Goal: Task Accomplishment & Management: Manage account settings

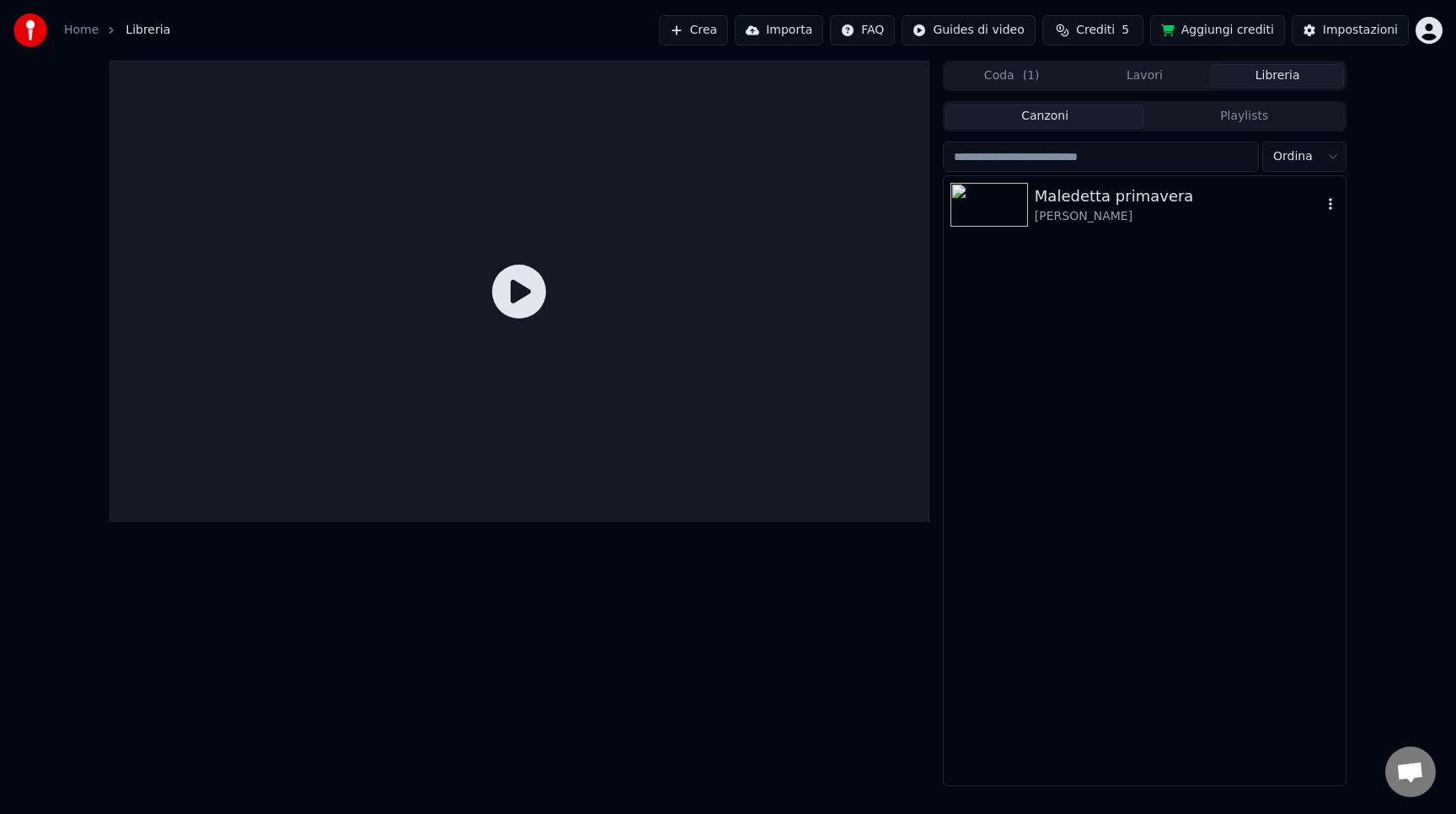
click at [1060, 202] on div "Maledetta primavera" at bounding box center [1178, 196] width 287 height 23
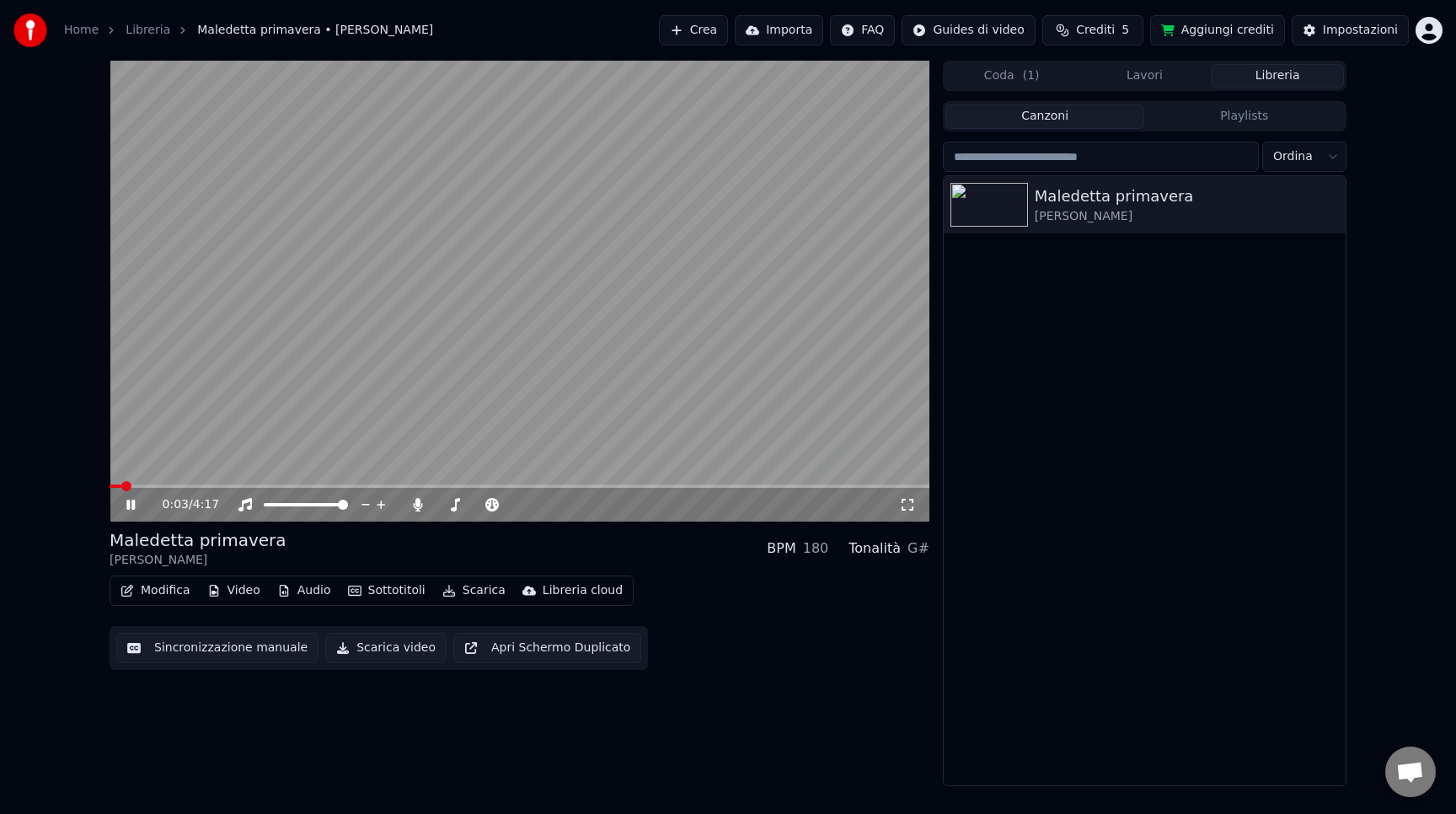
click at [126, 503] on icon at bounding box center [131, 505] width 9 height 10
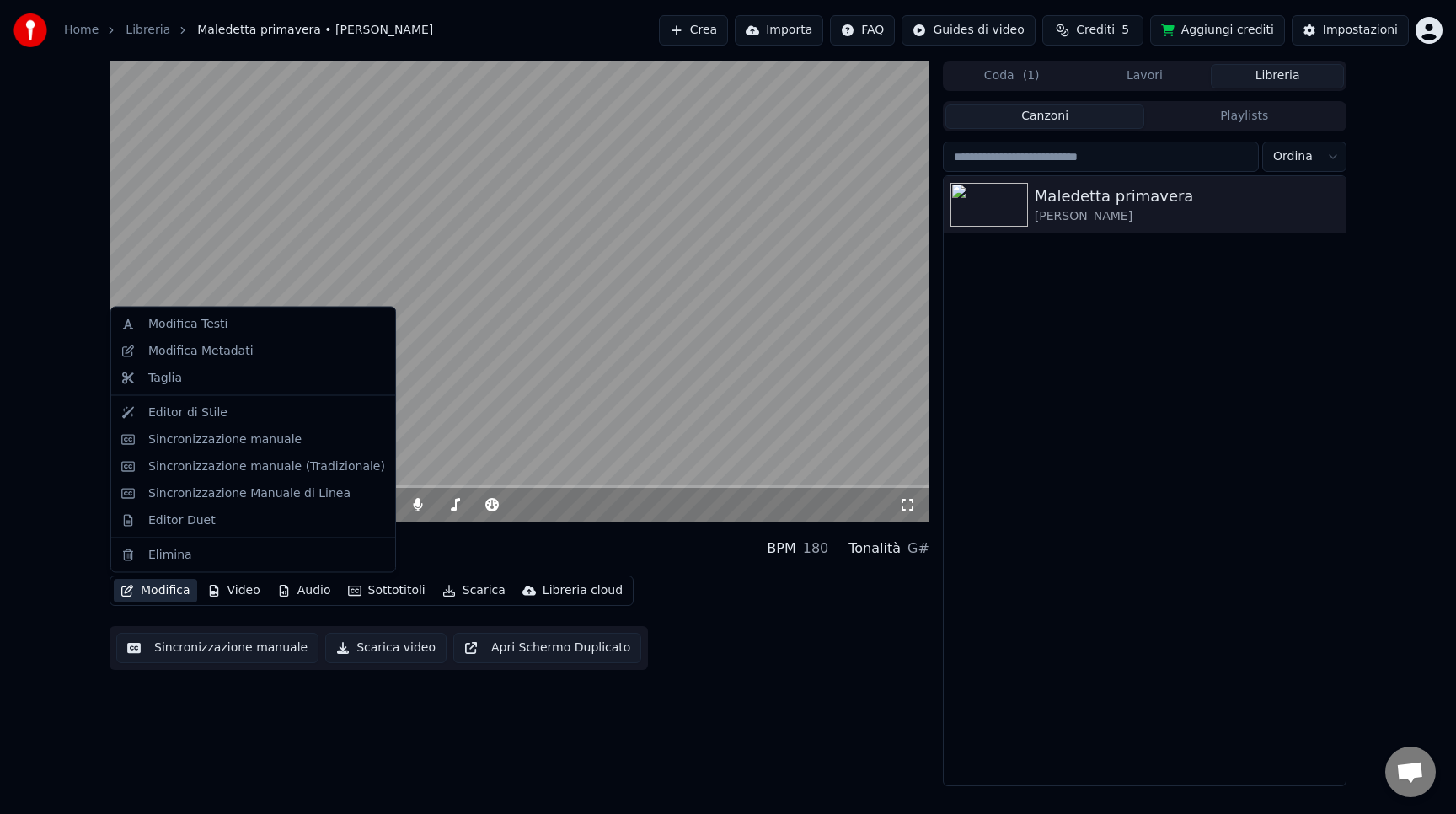
click at [157, 596] on button "Modifica" at bounding box center [155, 591] width 83 height 23
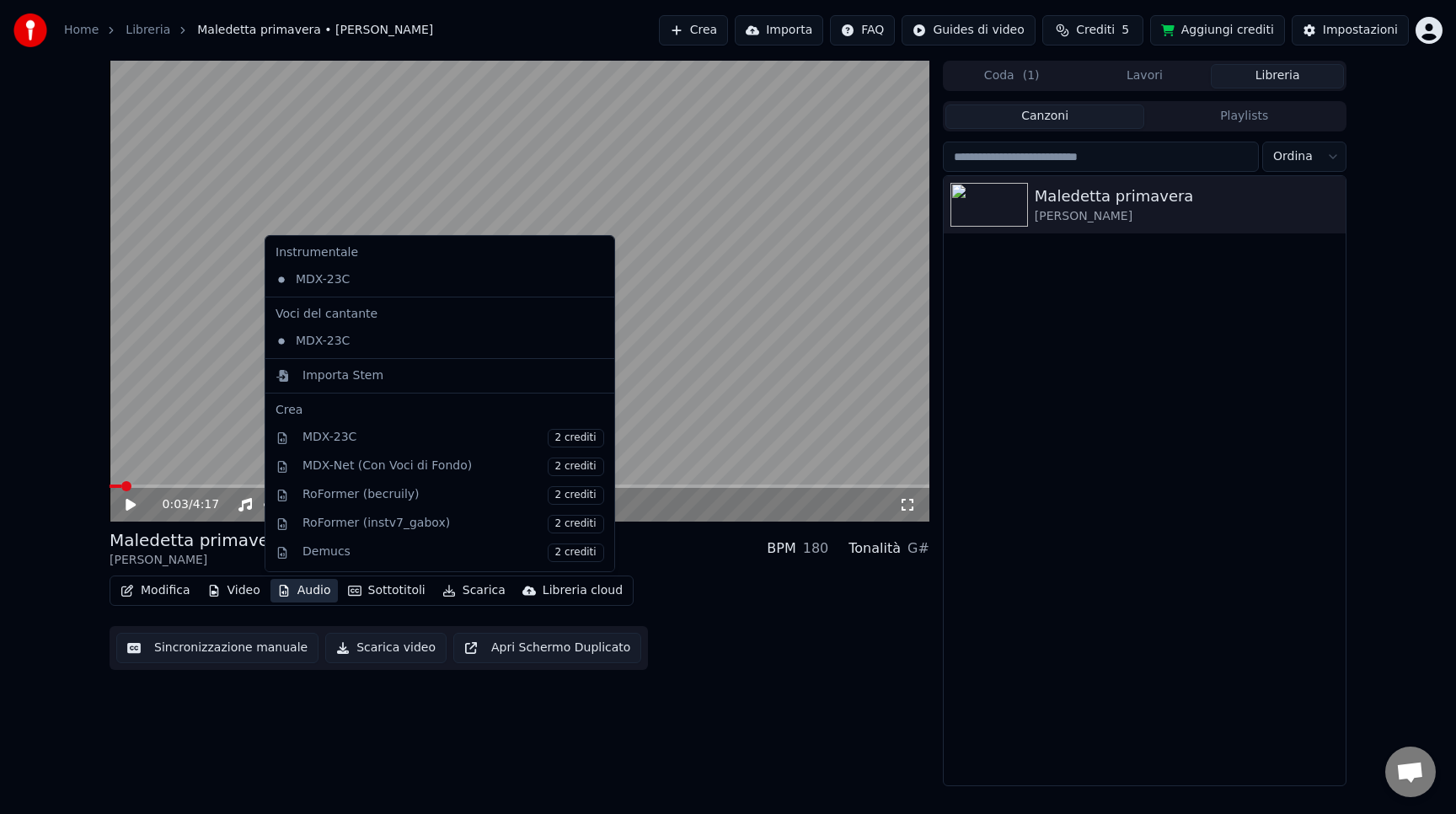
click at [388, 727] on div "0:03 / 4:17 Maledetta primavera [PERSON_NAME] BPM 180 Tonalità G# Modifica Vide…" at bounding box center [519, 423] width 820 height 726
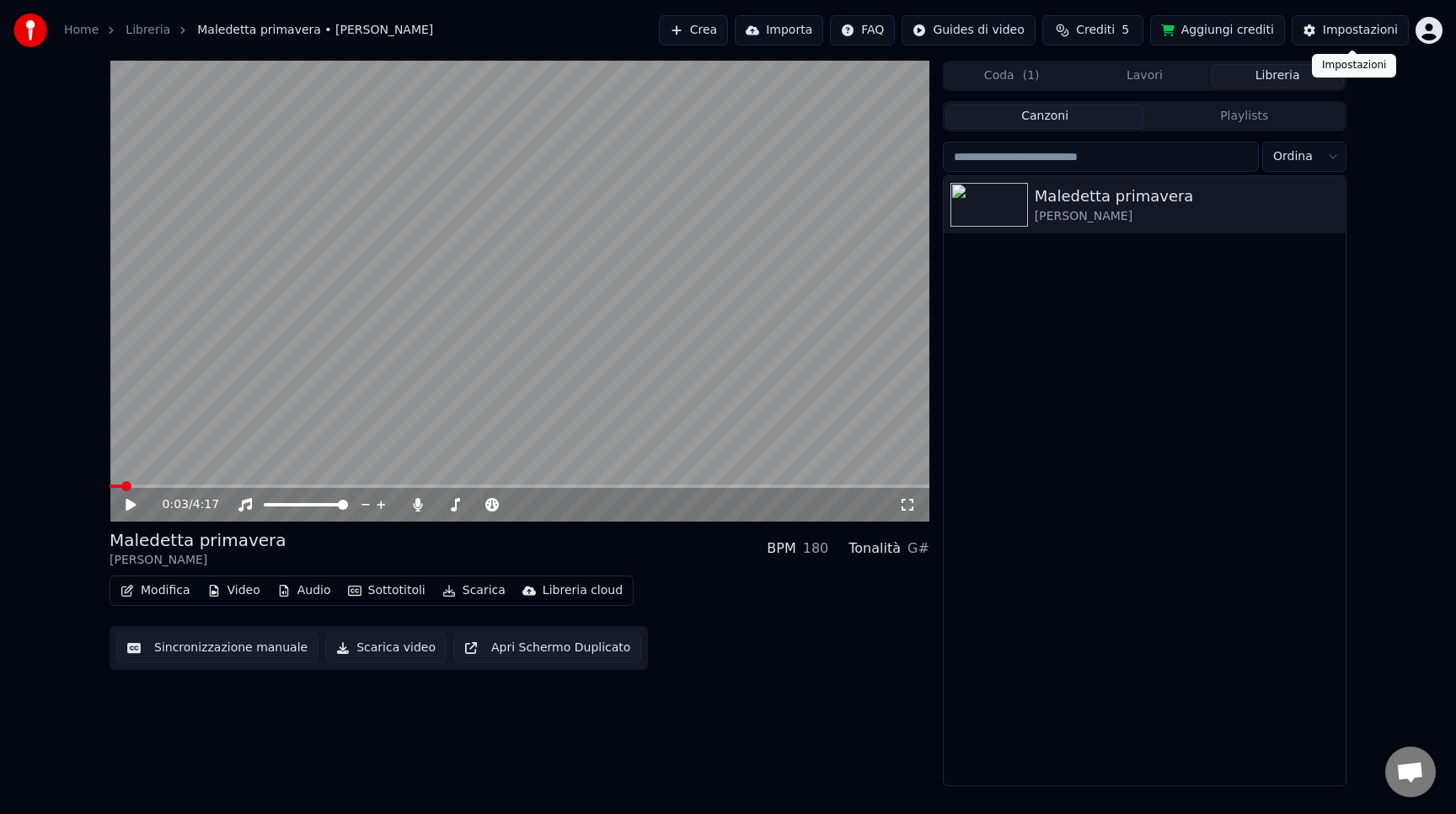
click at [1350, 23] on div "Impostazioni" at bounding box center [1360, 29] width 75 height 16
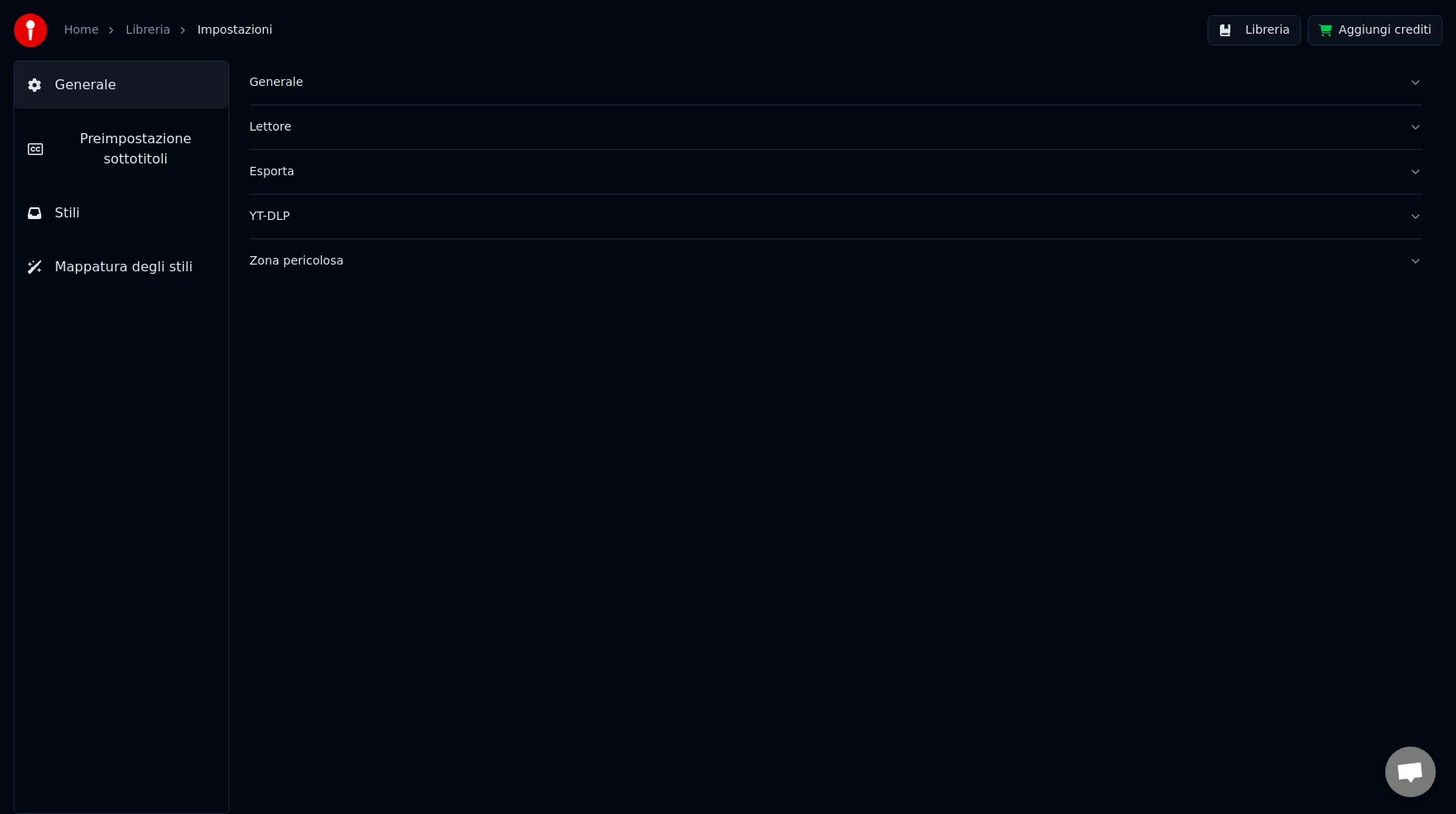
click at [289, 81] on div "Generale" at bounding box center [822, 82] width 1146 height 16
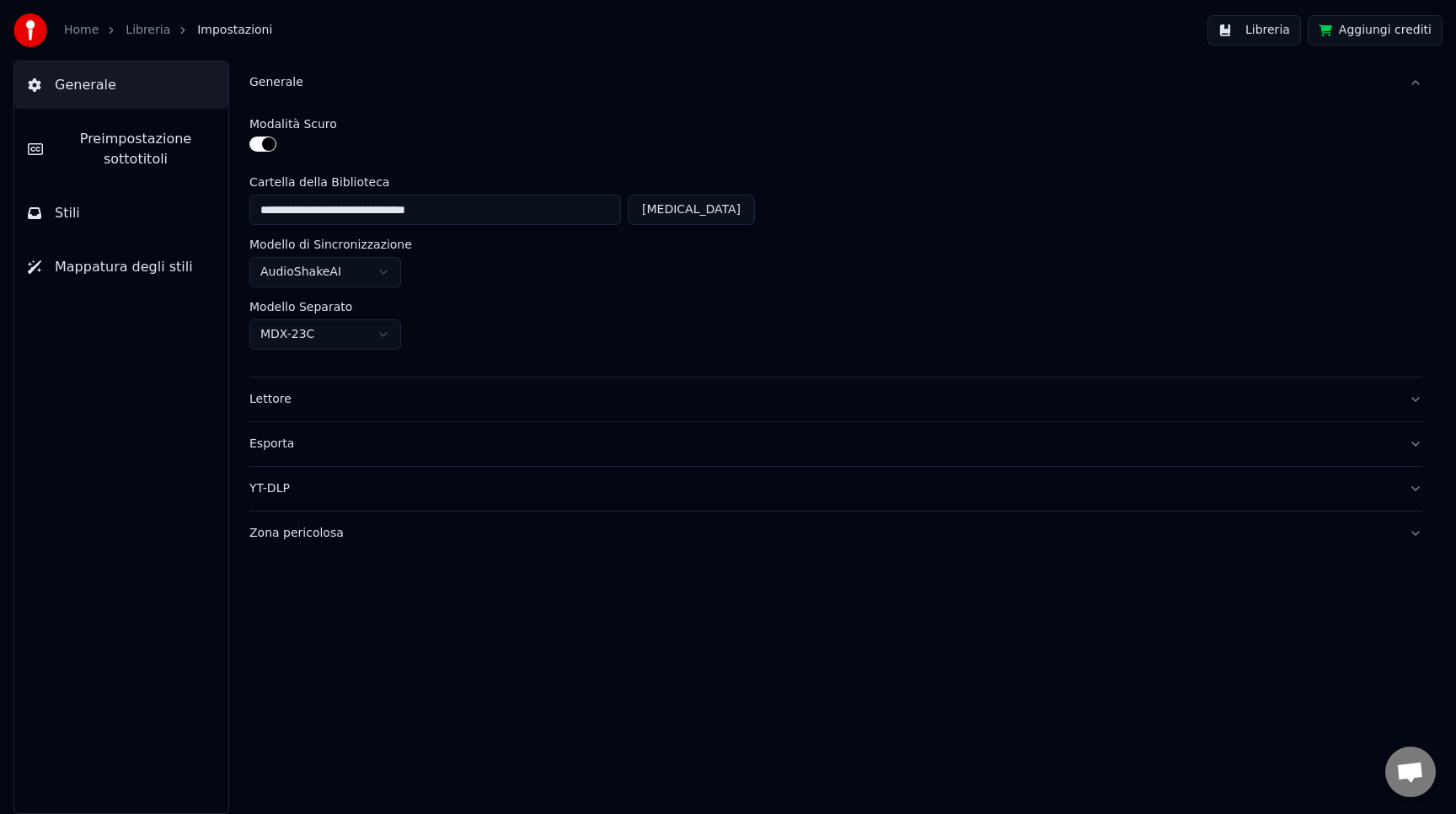
click at [284, 80] on div "Generale" at bounding box center [822, 82] width 1146 height 16
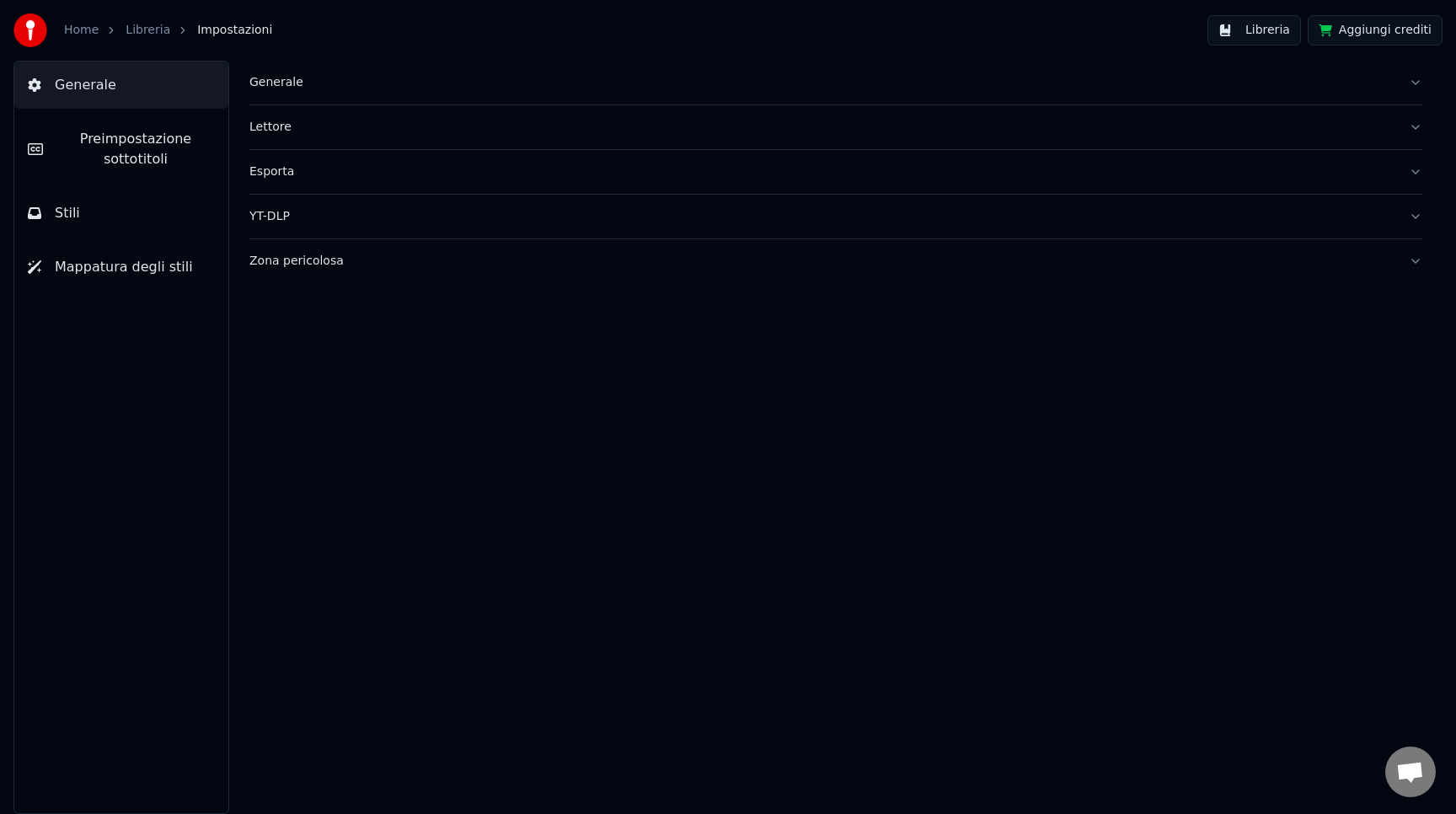
click at [37, 81] on icon at bounding box center [34, 86] width 13 height 14
click at [70, 83] on span "Generale" at bounding box center [85, 85] width 61 height 20
click at [62, 145] on span "Preimpostazione sottotitoli" at bounding box center [135, 149] width 158 height 41
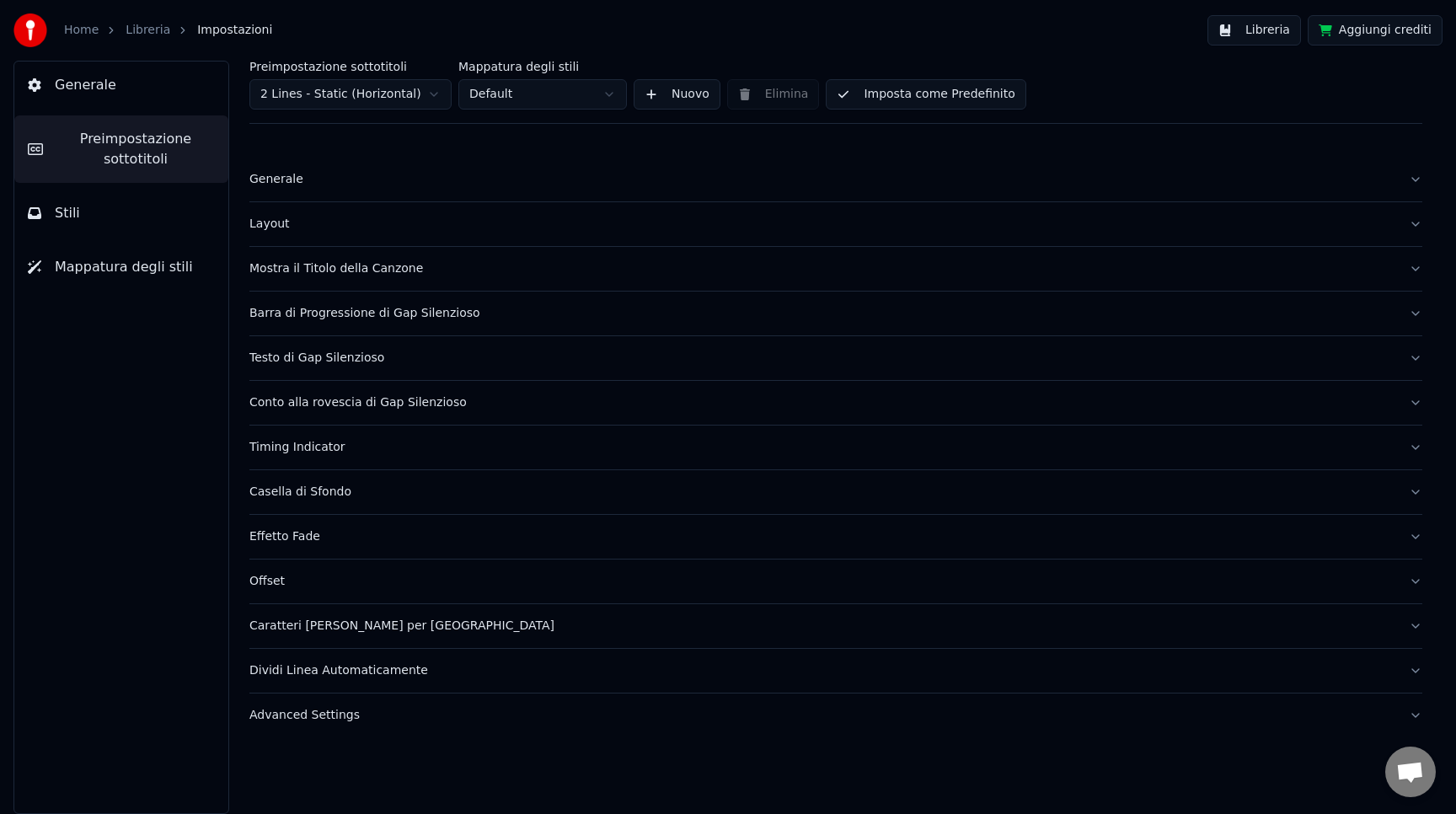
click at [1412, 171] on button "Generale" at bounding box center [835, 179] width 1173 height 44
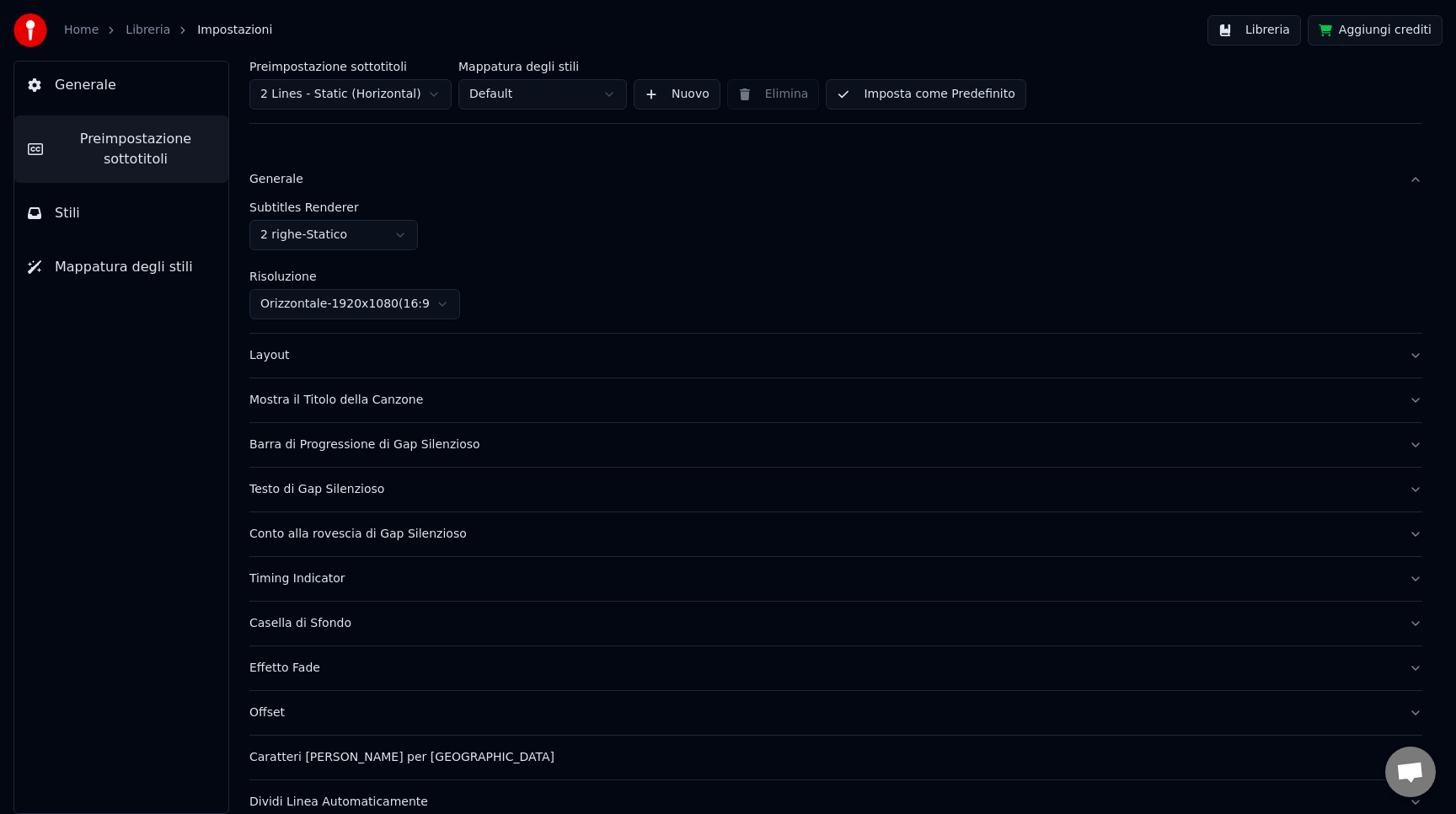
click at [365, 238] on html "Home Libreria Impostazioni Libreria Aggiungi crediti Generale Preimpostazione s…" at bounding box center [728, 407] width 1456 height 814
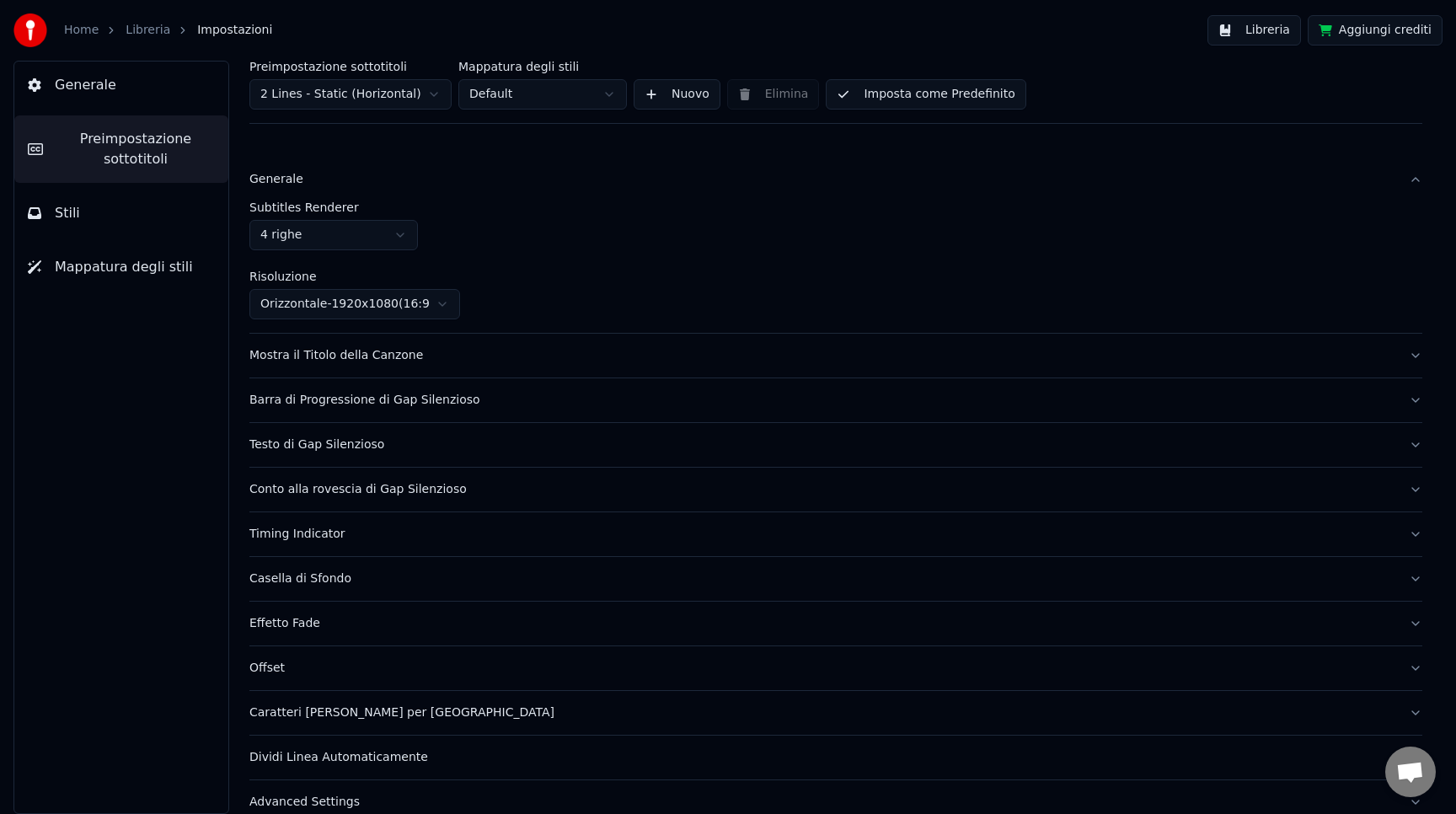
click at [431, 352] on div "Mostra il Titolo della Canzone" at bounding box center [822, 355] width 1146 height 16
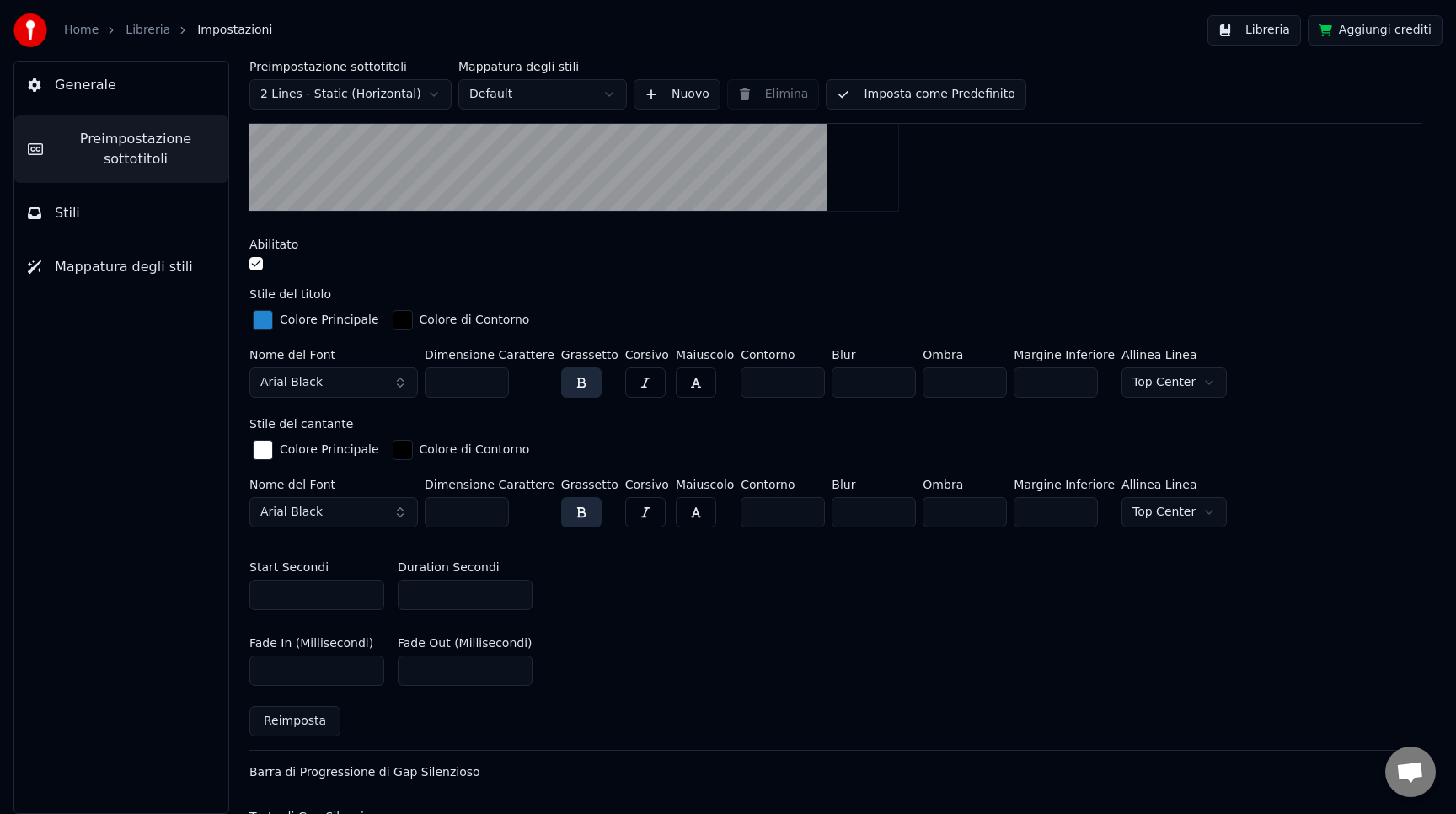
scroll to position [392, 0]
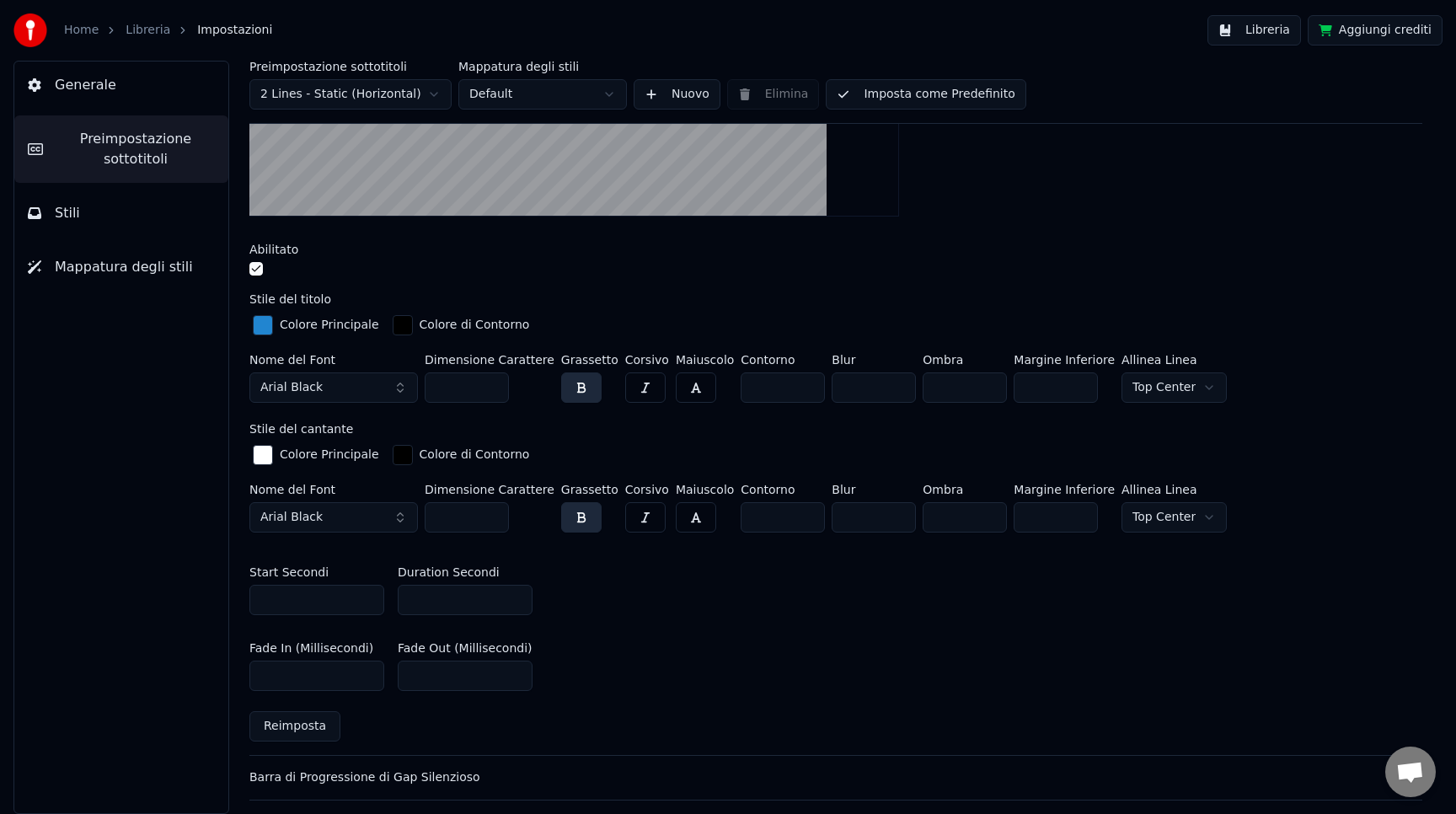
click at [271, 329] on div "button" at bounding box center [262, 325] width 20 height 20
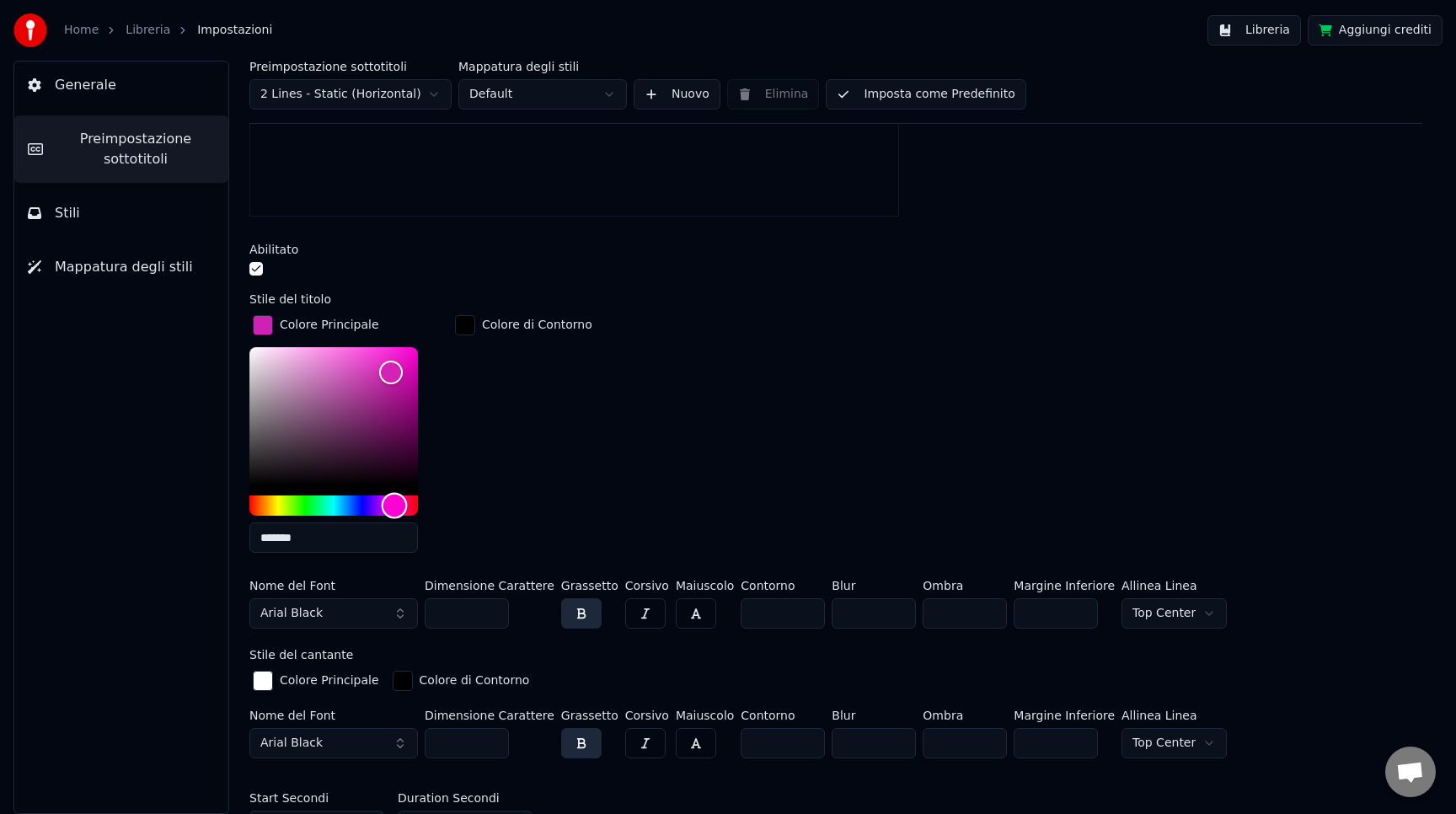
click at [395, 505] on div "Hue" at bounding box center [333, 505] width 169 height 20
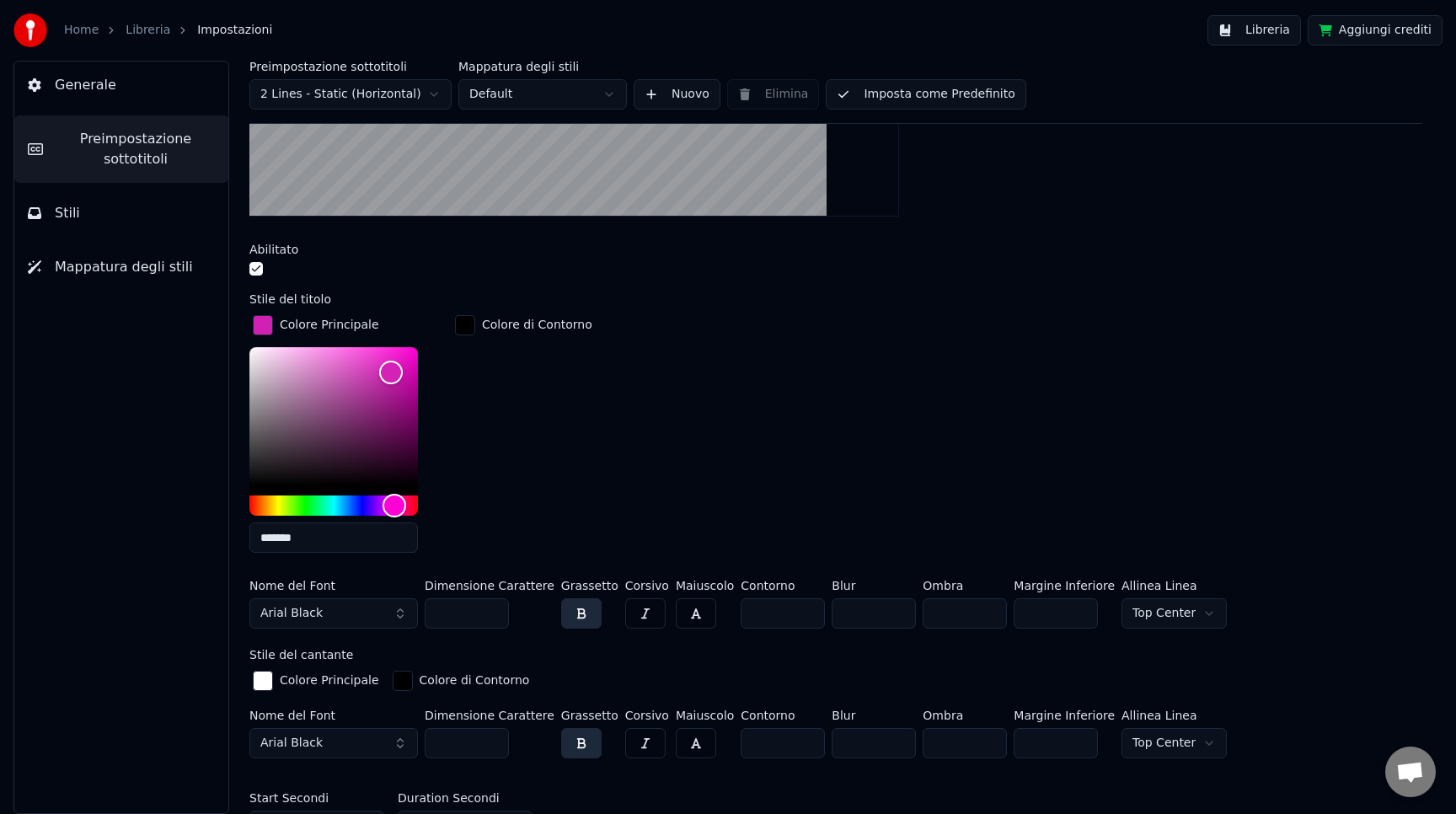
drag, startPoint x: 322, startPoint y: 538, endPoint x: 268, endPoint y: 539, distance: 54.0
click at [268, 539] on input "*******" at bounding box center [333, 538] width 169 height 30
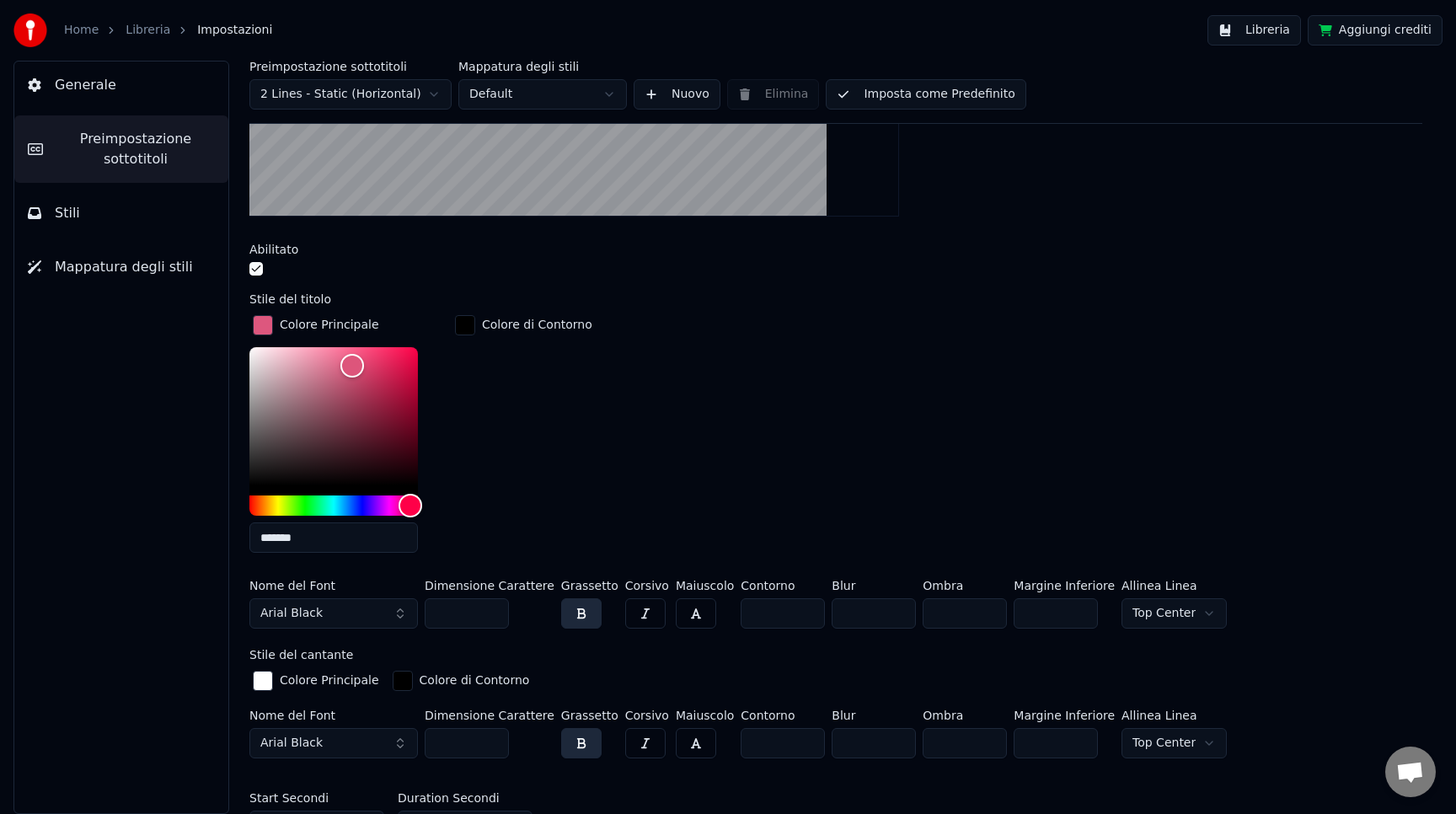
type input "*******"
click at [774, 617] on input "*" at bounding box center [783, 613] width 84 height 30
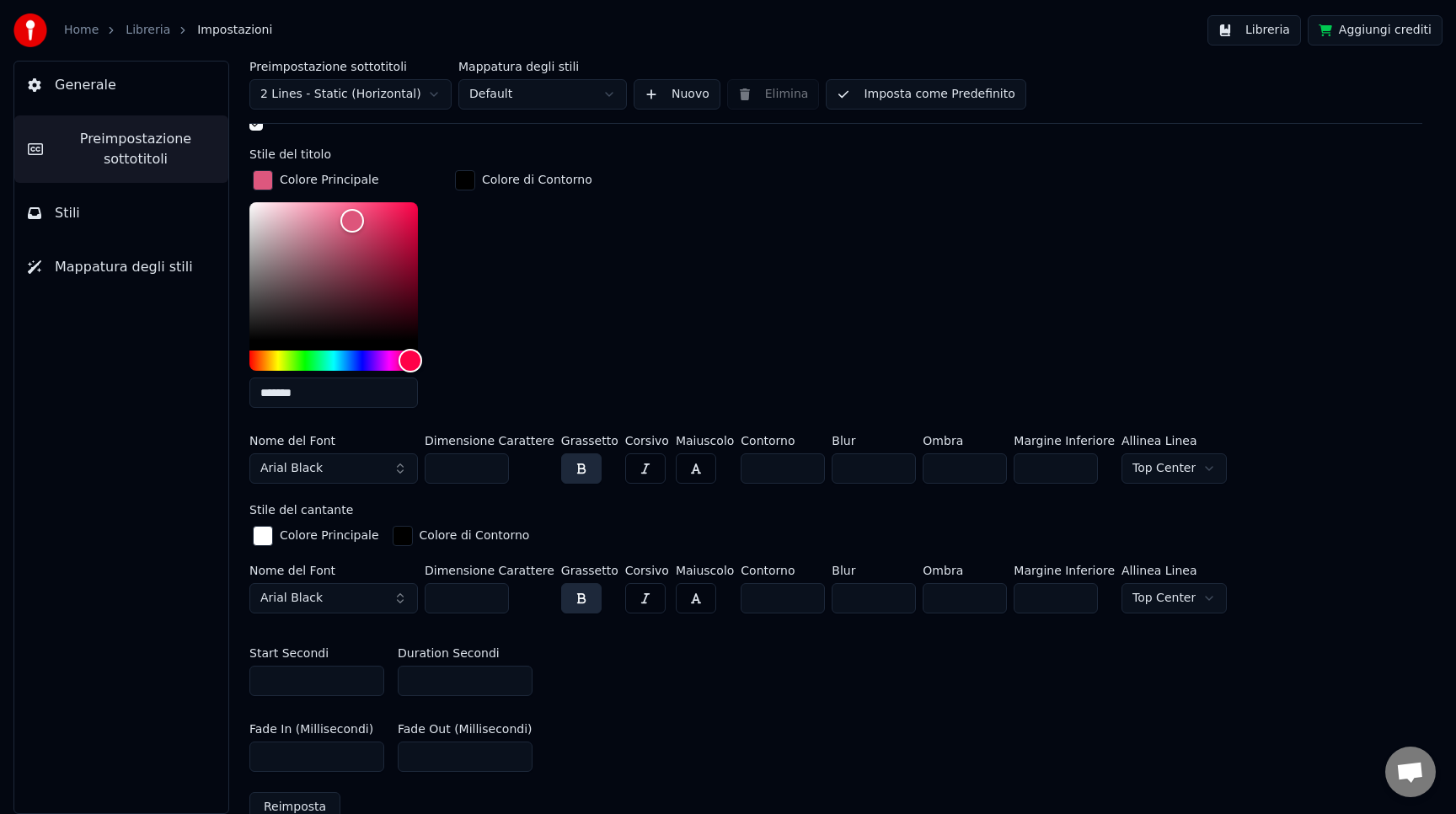
scroll to position [549, 0]
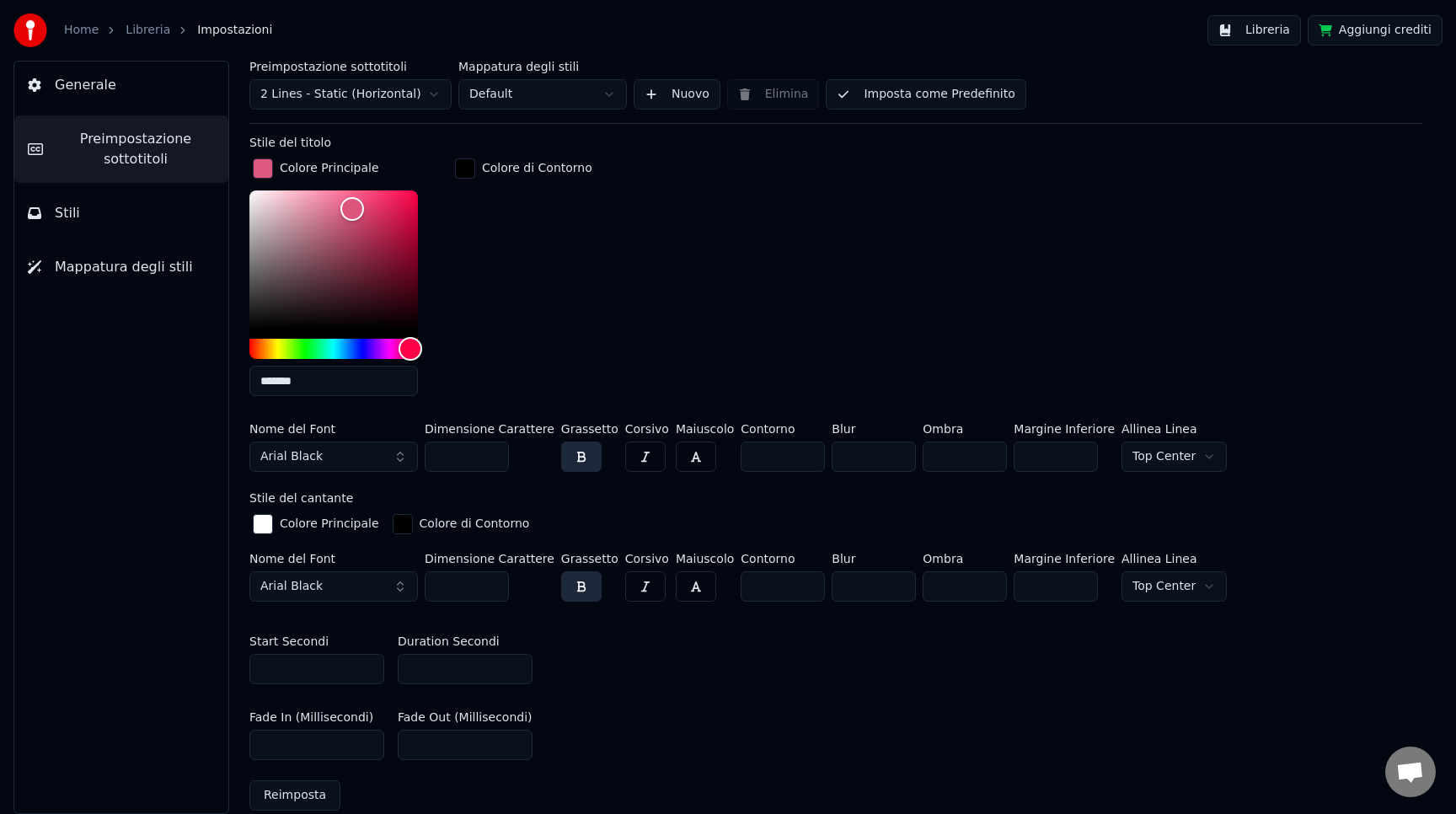
type input "*"
click at [261, 524] on div "button" at bounding box center [262, 524] width 20 height 20
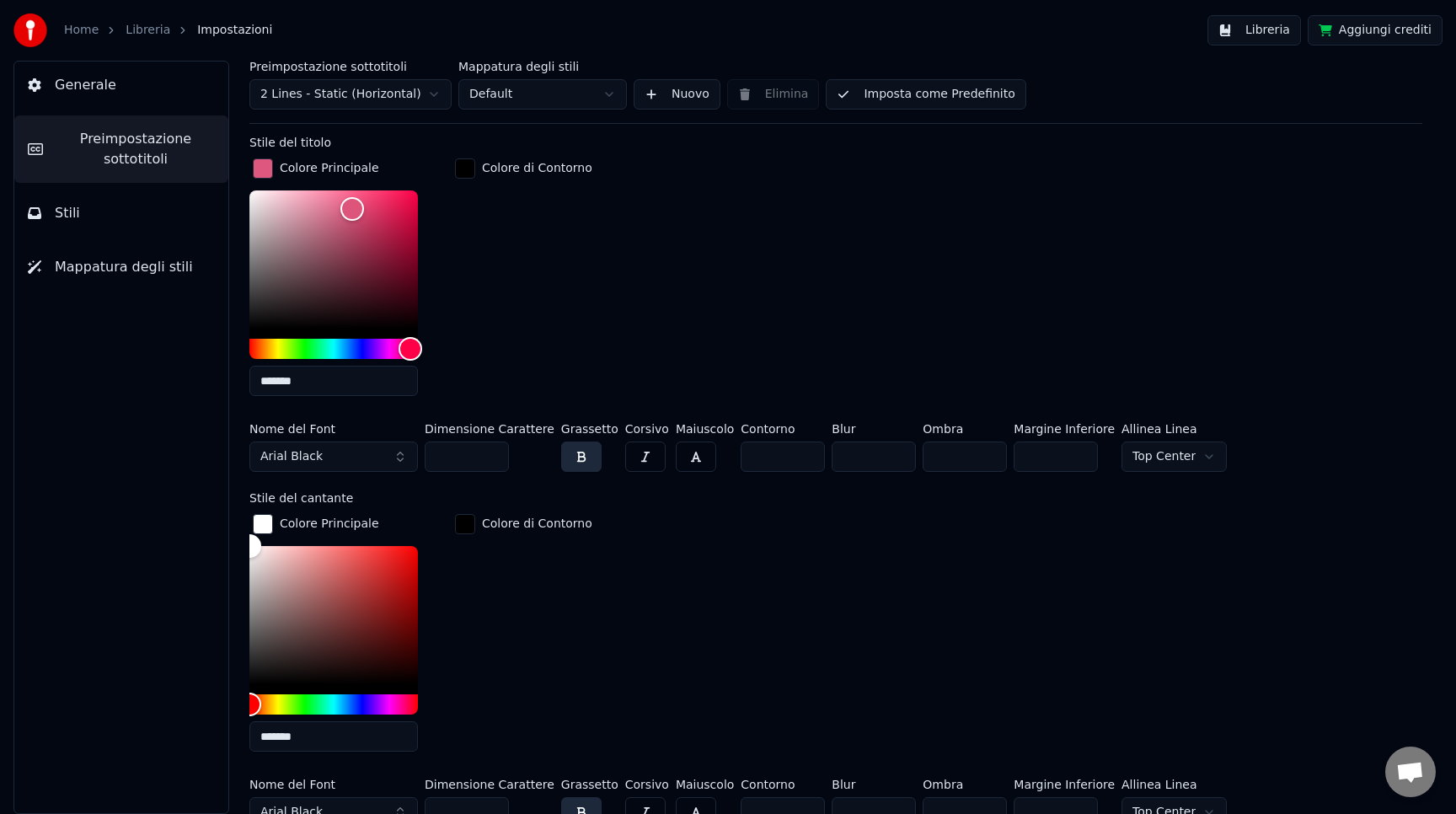
click at [306, 740] on input "*******" at bounding box center [333, 736] width 169 height 30
drag, startPoint x: 336, startPoint y: 739, endPoint x: 304, endPoint y: 739, distance: 32.0
click at [304, 739] on input "*******" at bounding box center [333, 736] width 169 height 30
drag, startPoint x: 304, startPoint y: 739, endPoint x: 273, endPoint y: 733, distance: 31.6
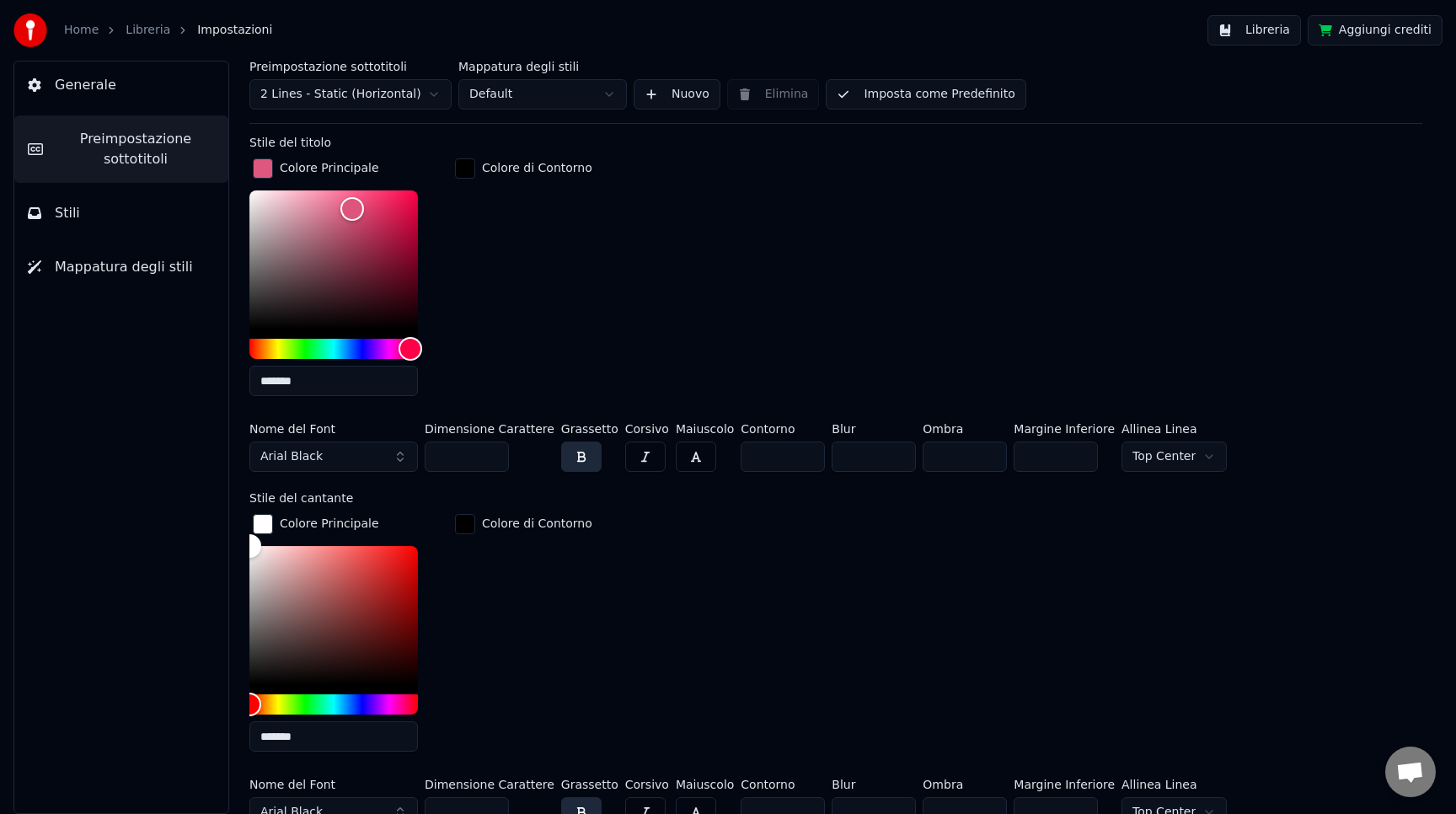
click at [273, 733] on input "*******" at bounding box center [333, 736] width 169 height 30
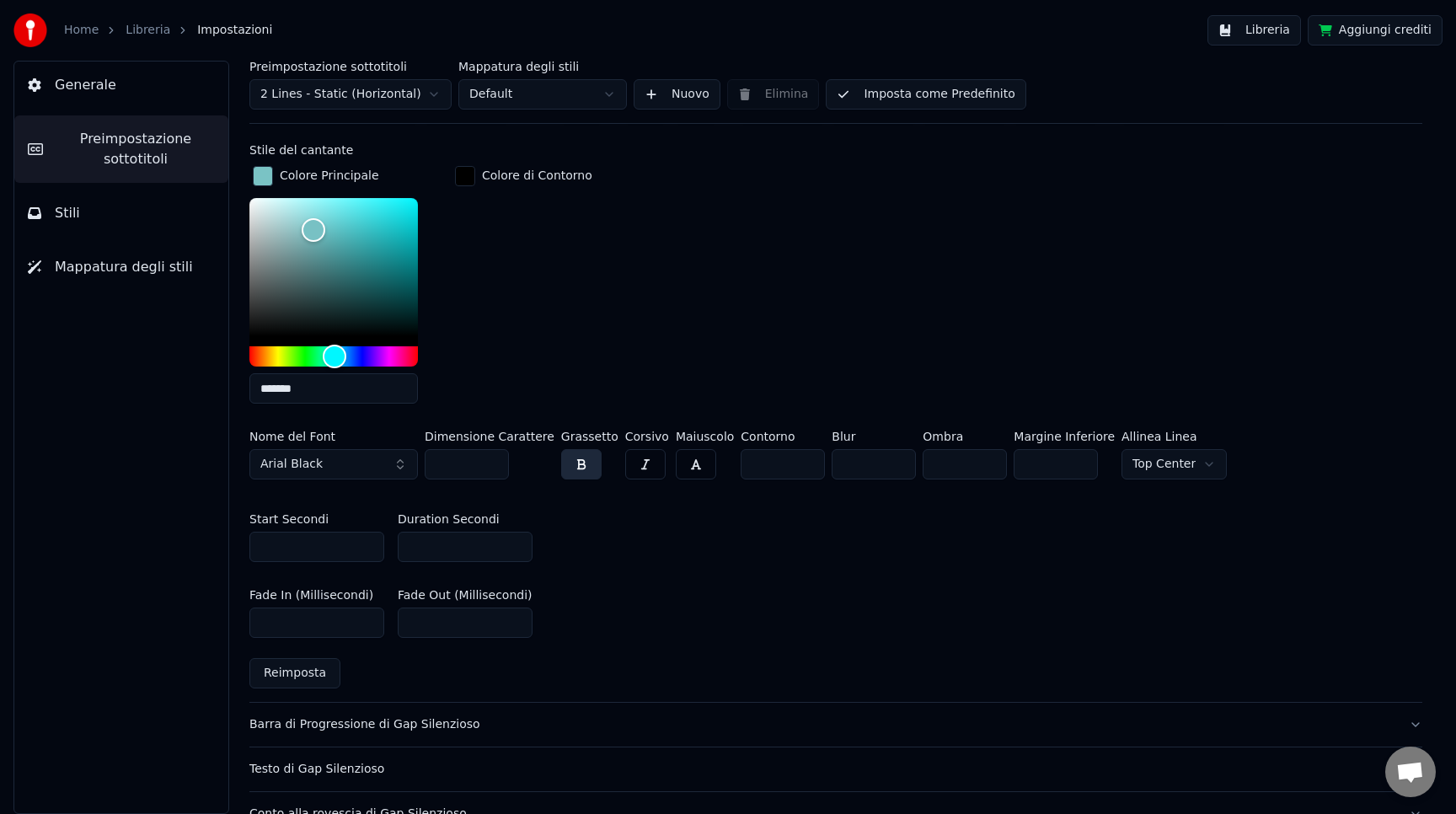
scroll to position [904, 0]
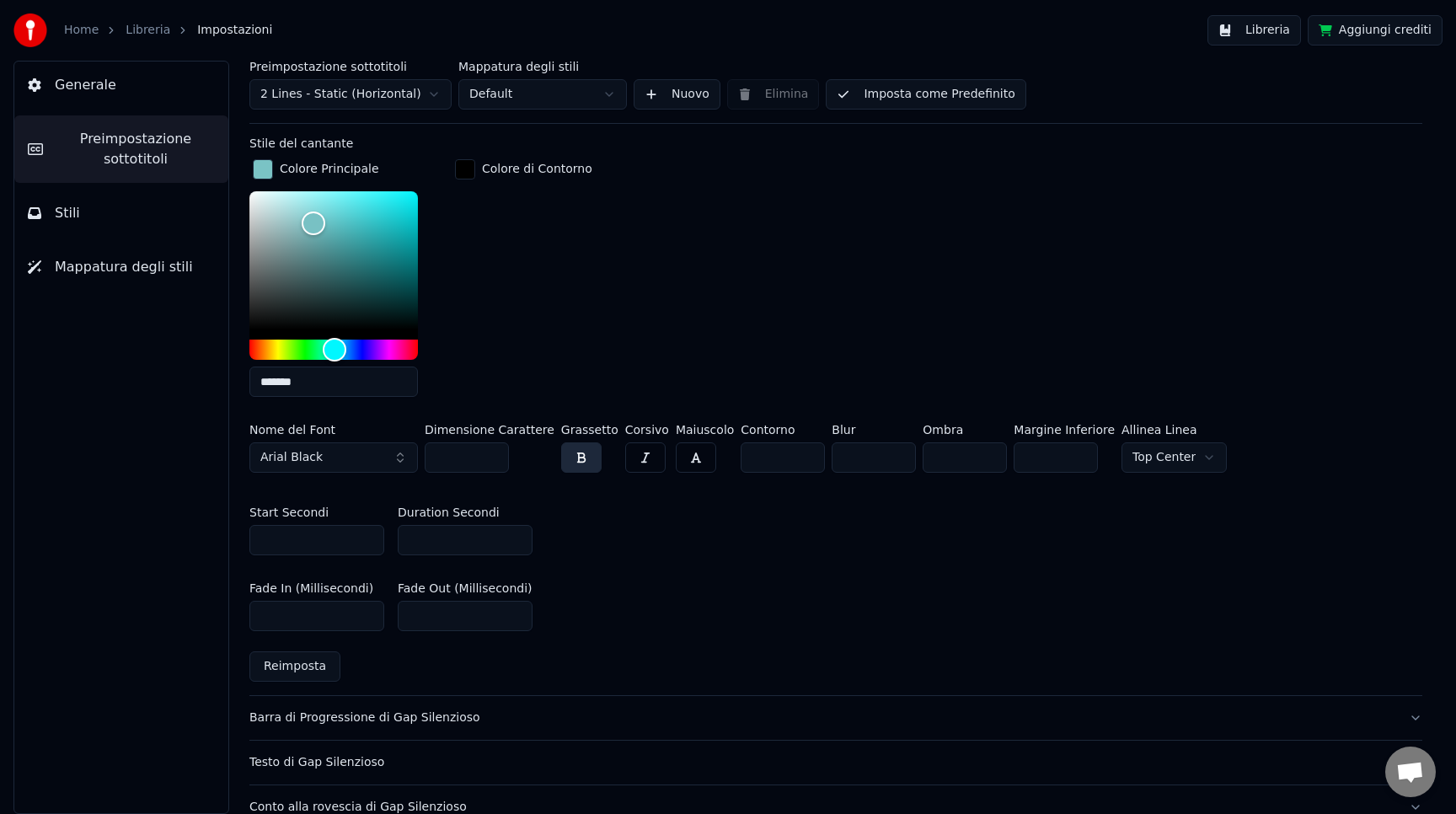
type input "*******"
click at [745, 455] on input "*" at bounding box center [783, 457] width 84 height 30
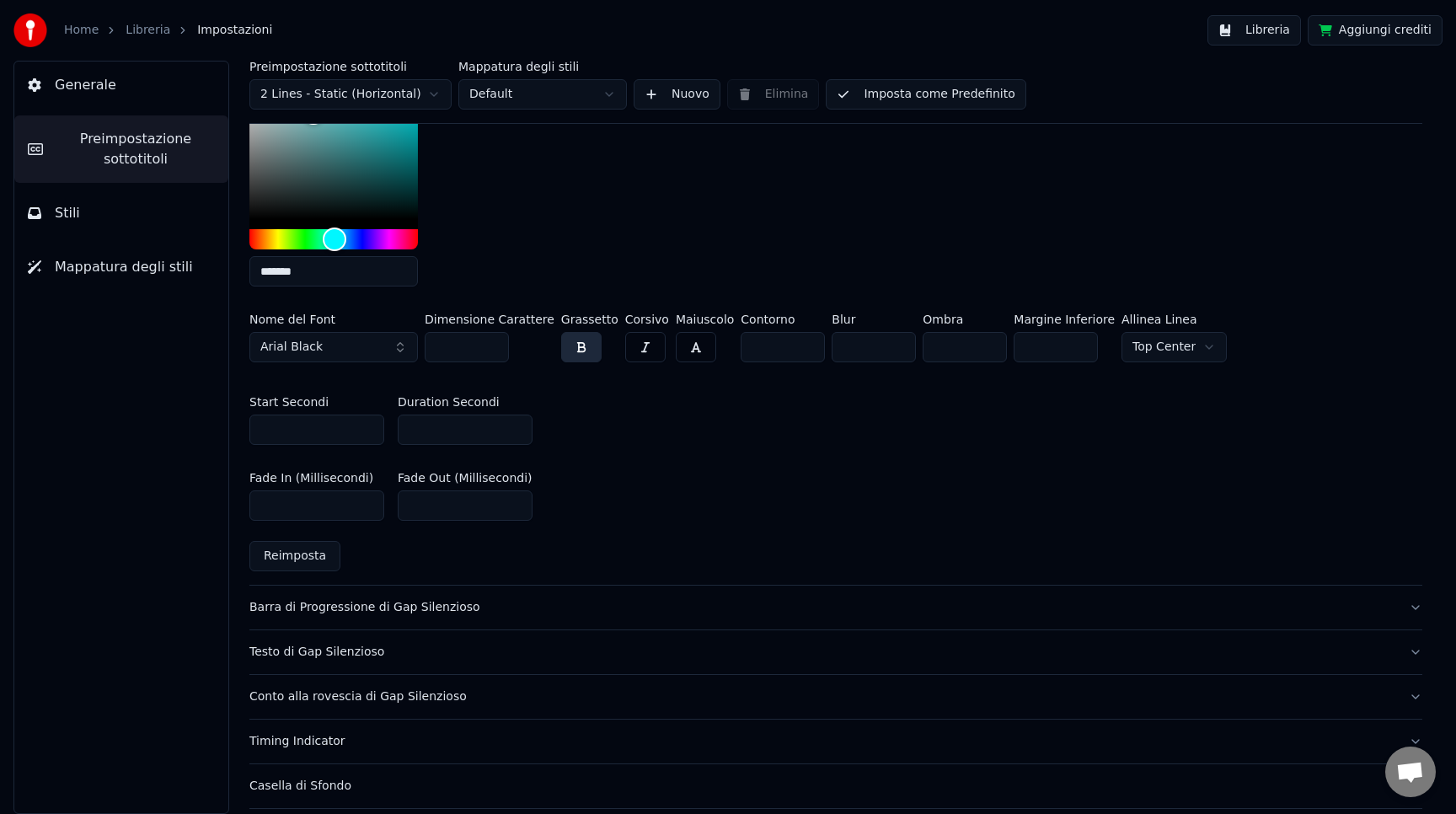
scroll to position [1016, 0]
type input "*"
click at [507, 607] on div "Barra di Progressione di Gap Silenzioso" at bounding box center [822, 605] width 1146 height 16
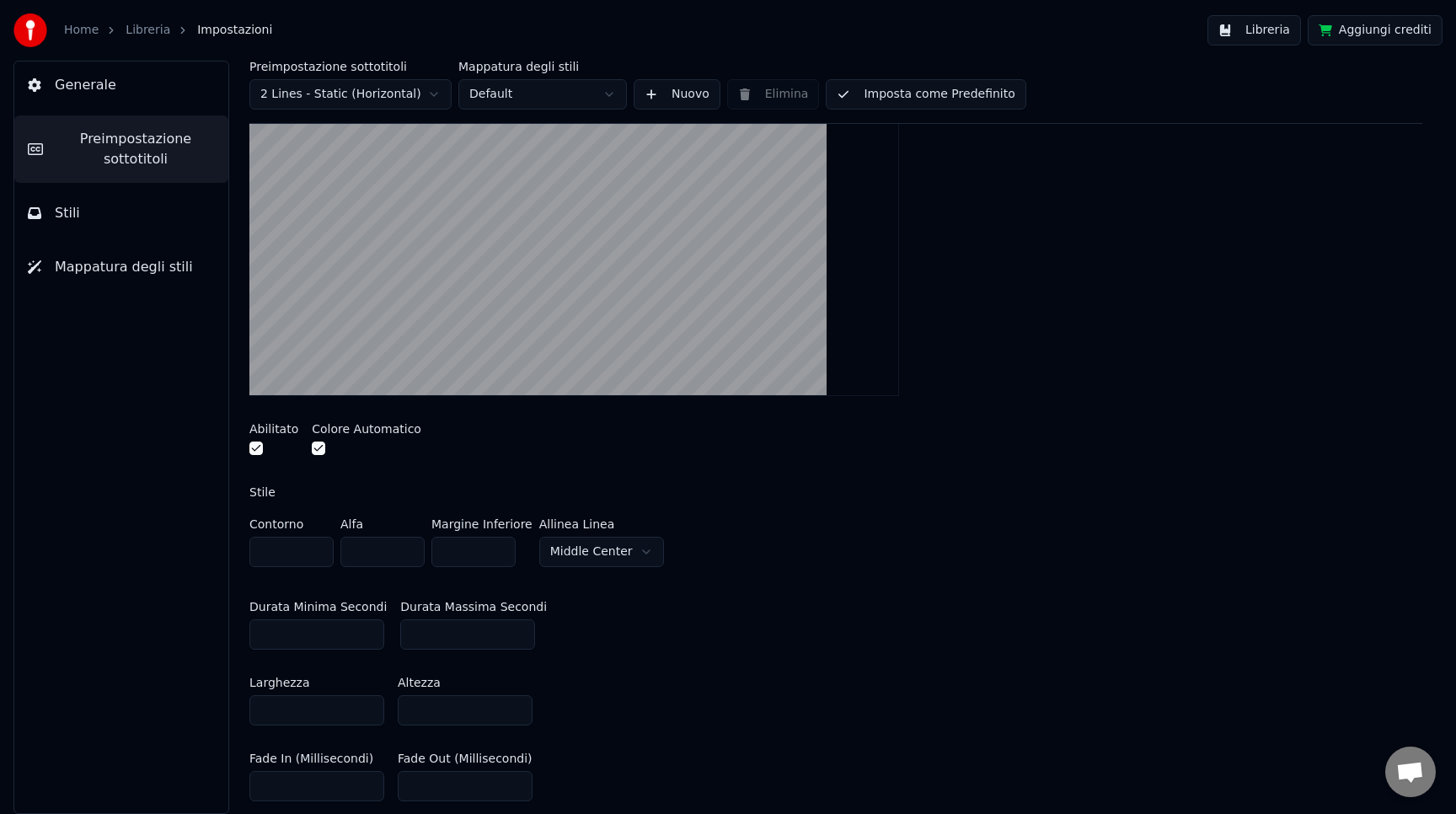
scroll to position [262, 0]
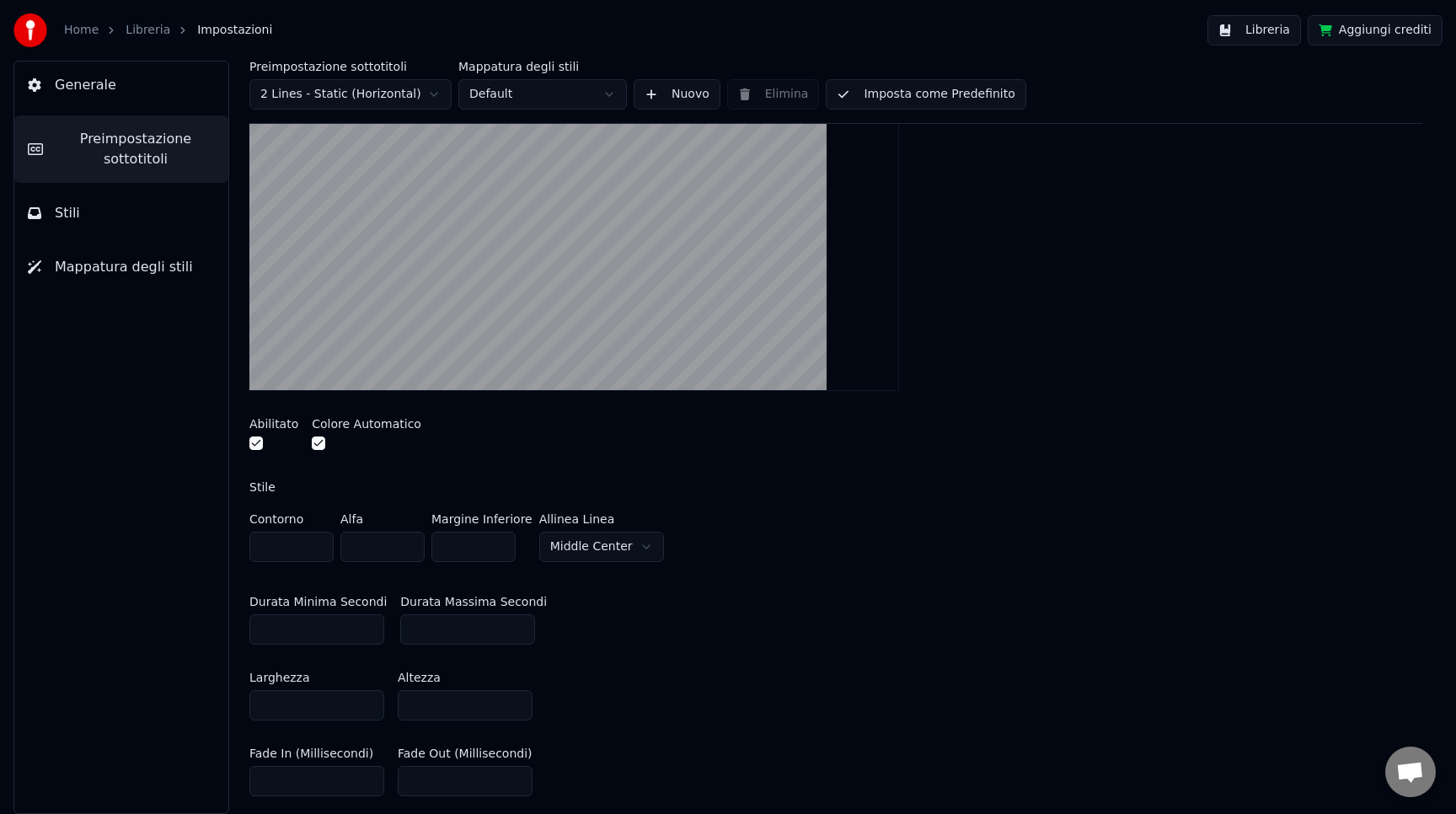
click at [286, 538] on input "*" at bounding box center [291, 546] width 84 height 30
click at [544, 487] on div "Stile" at bounding box center [835, 488] width 1173 height 12
click at [352, 474] on div "Mostra una barra di progressione nel gap tra i sottotitoli Abilitato Colore Aut…" at bounding box center [835, 557] width 1173 height 1057
click at [318, 442] on button "button" at bounding box center [319, 443] width 14 height 14
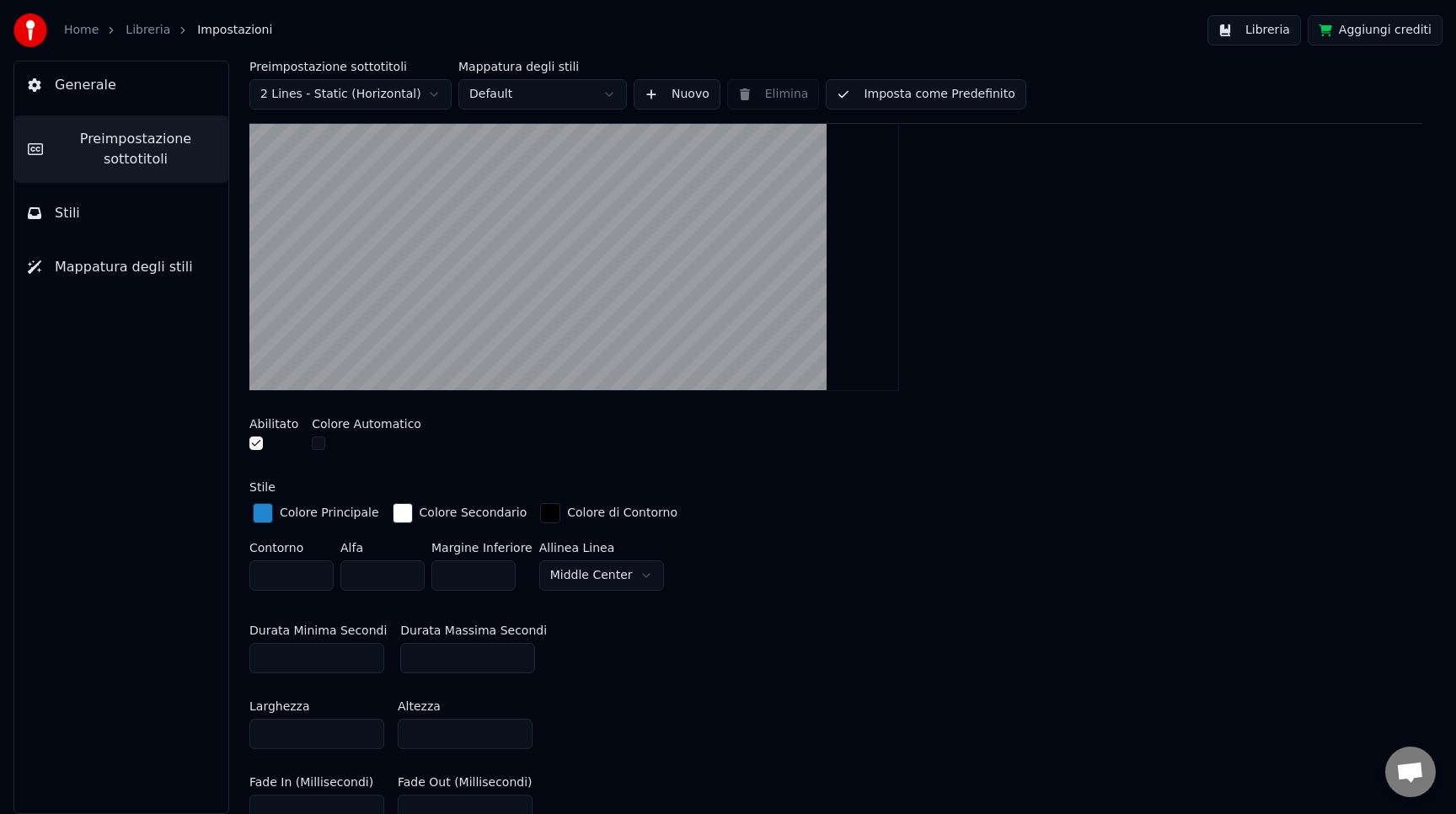
click at [262, 511] on div "button" at bounding box center [262, 513] width 20 height 20
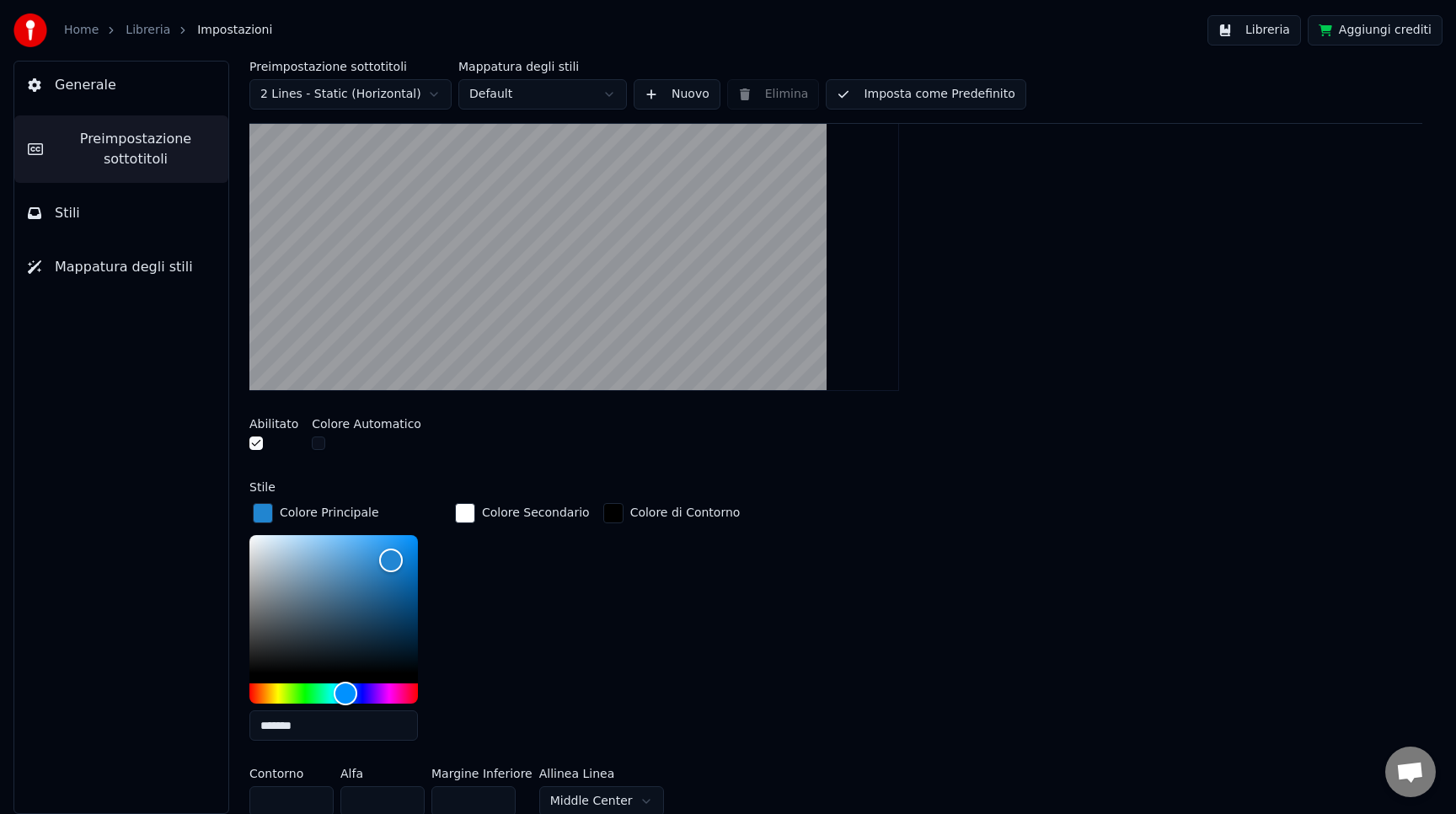
click at [290, 720] on input "*******" at bounding box center [333, 726] width 169 height 30
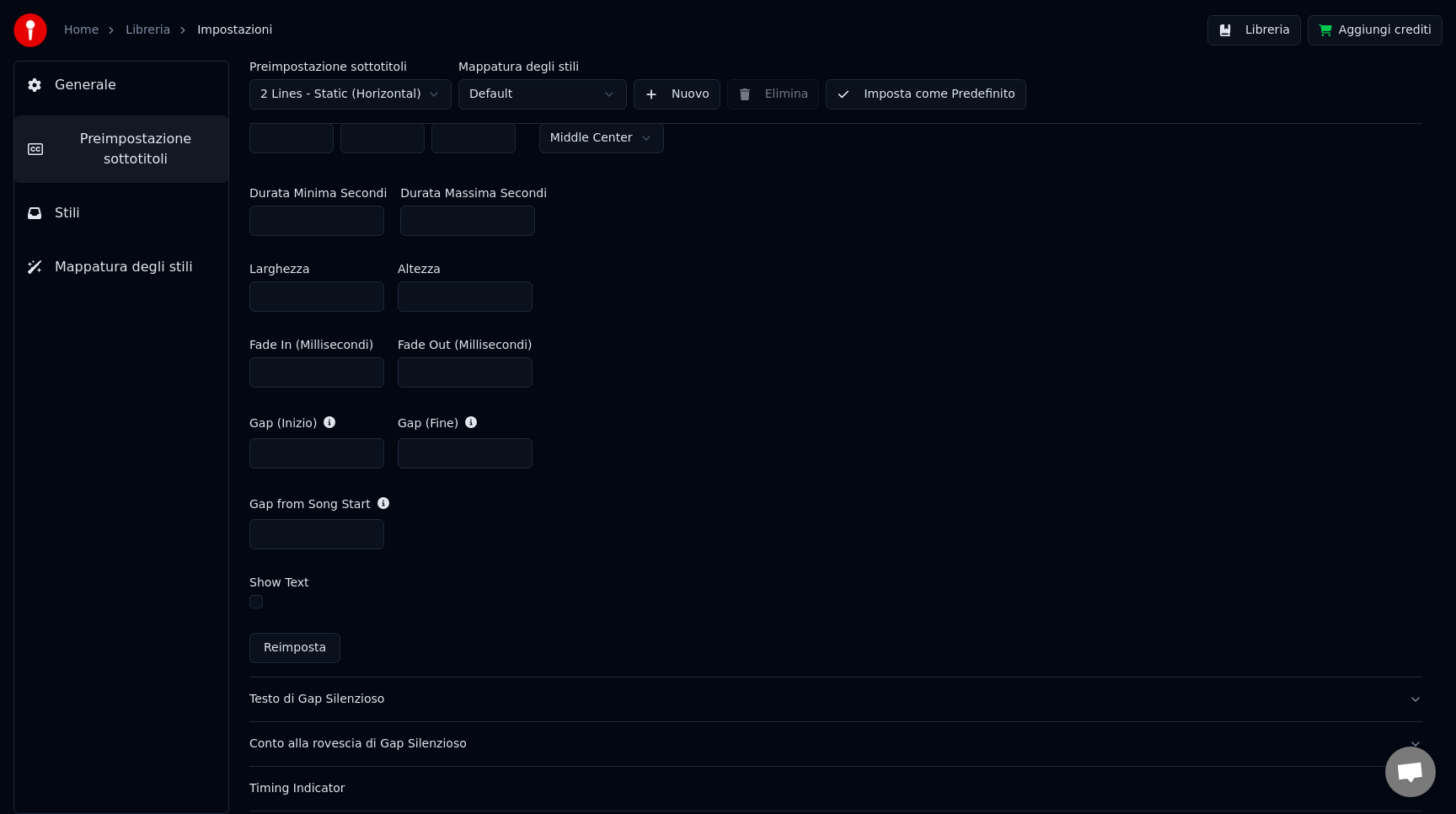
scroll to position [955, 0]
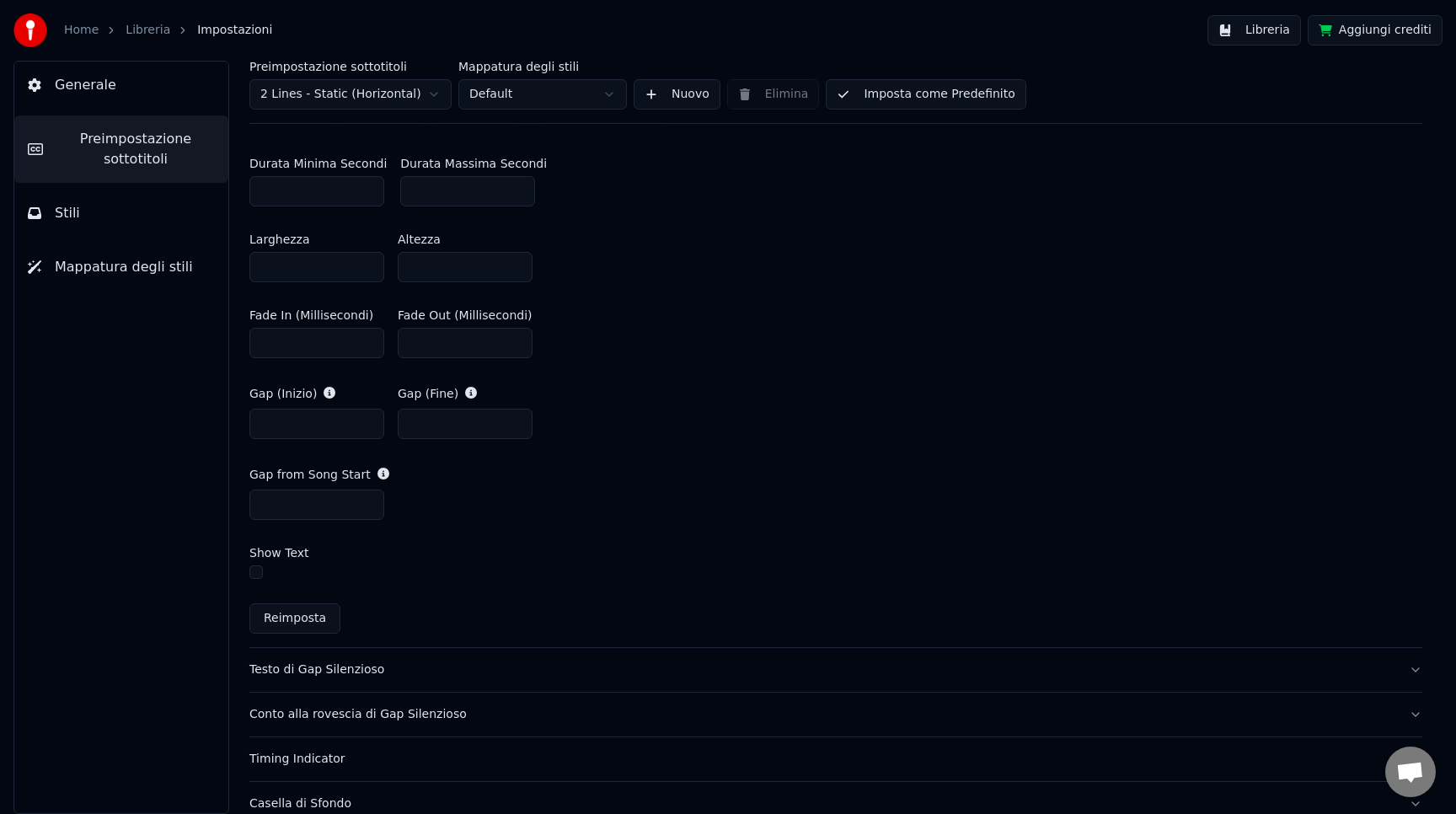
type input "*******"
click at [525, 664] on div "Testo di Gap Silenzioso" at bounding box center [822, 669] width 1146 height 16
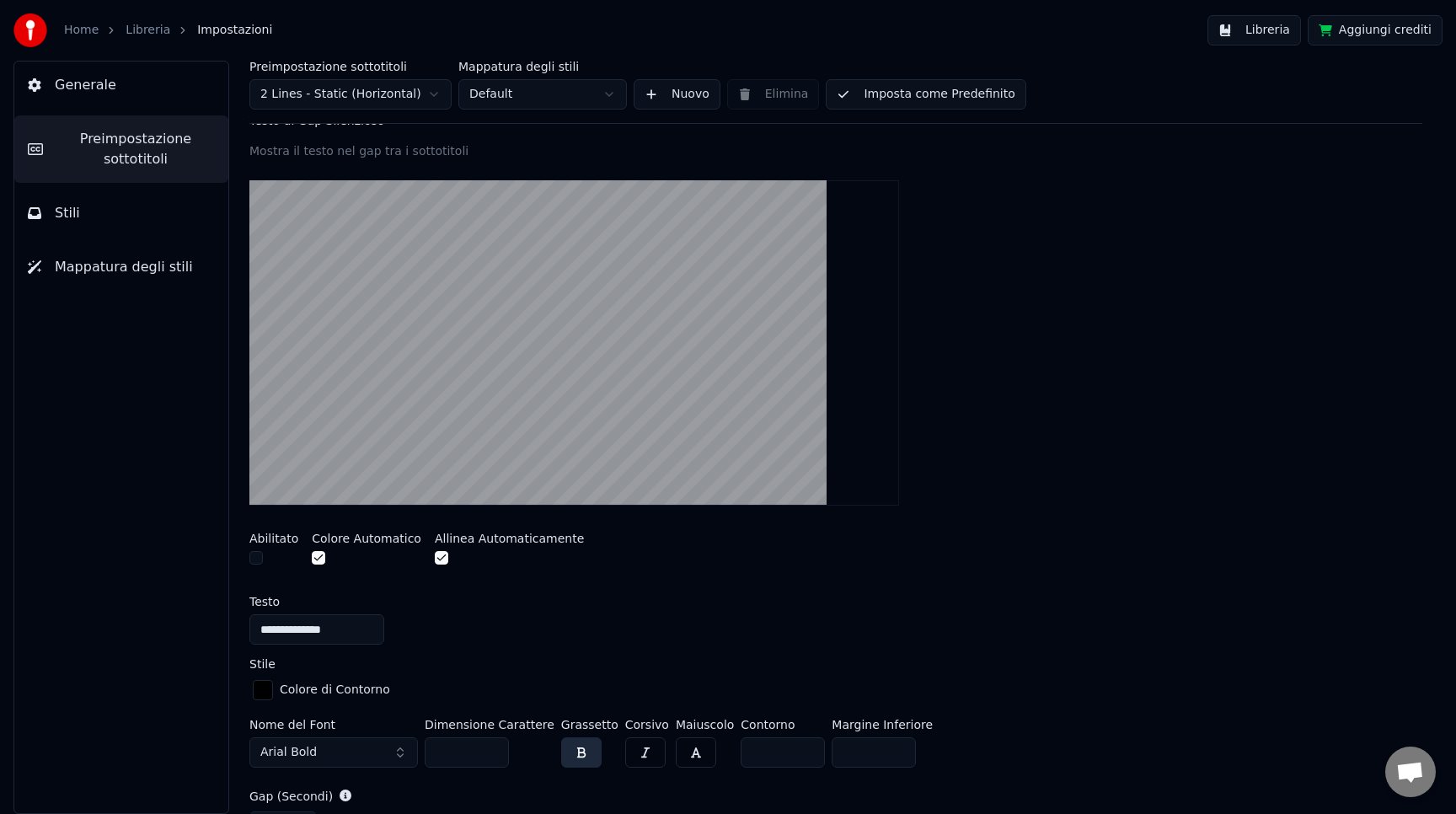
scroll to position [197, 0]
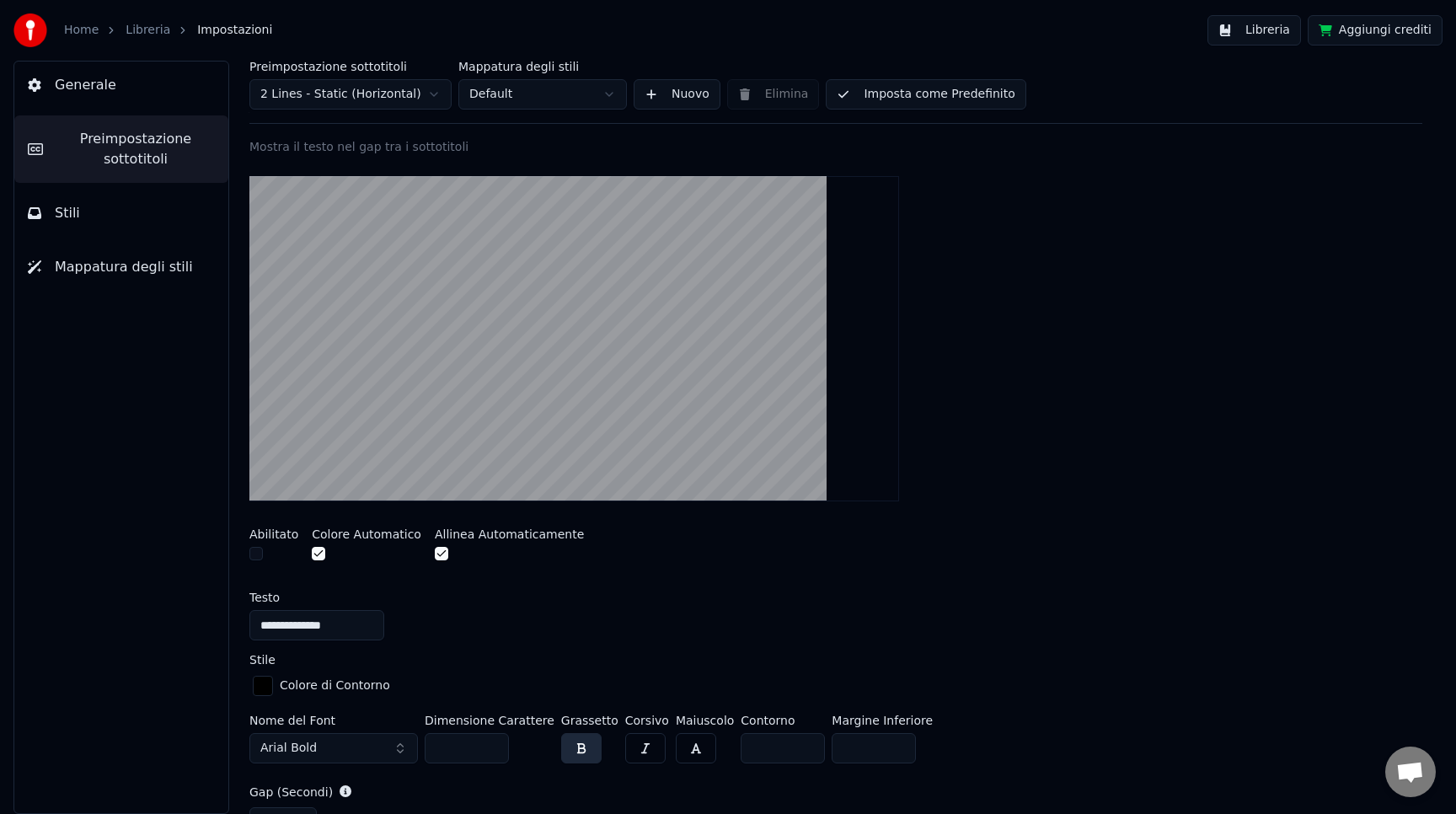
click at [322, 555] on button "button" at bounding box center [319, 554] width 14 height 14
click at [266, 692] on div "button" at bounding box center [262, 686] width 20 height 20
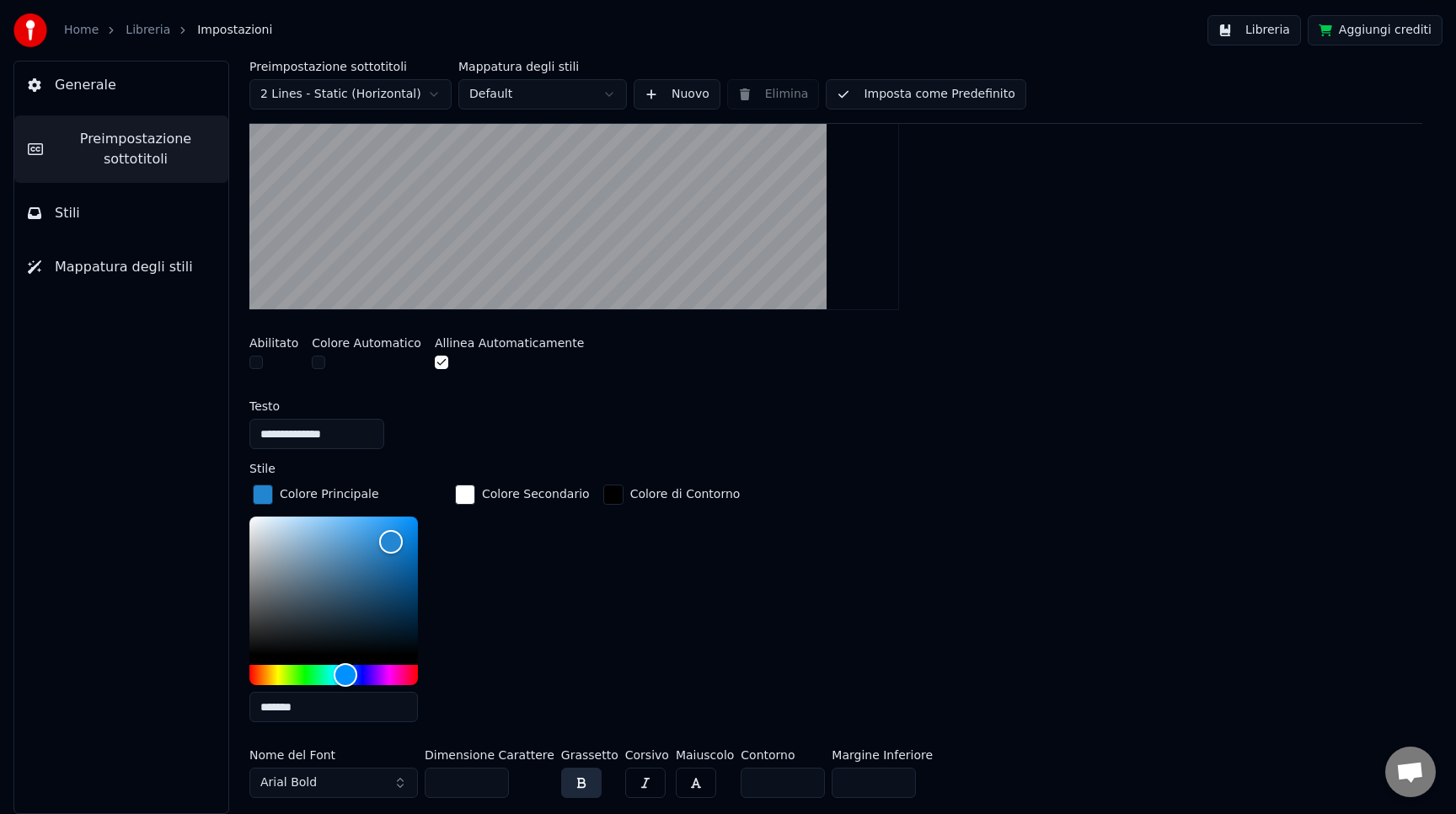
scroll to position [391, 0]
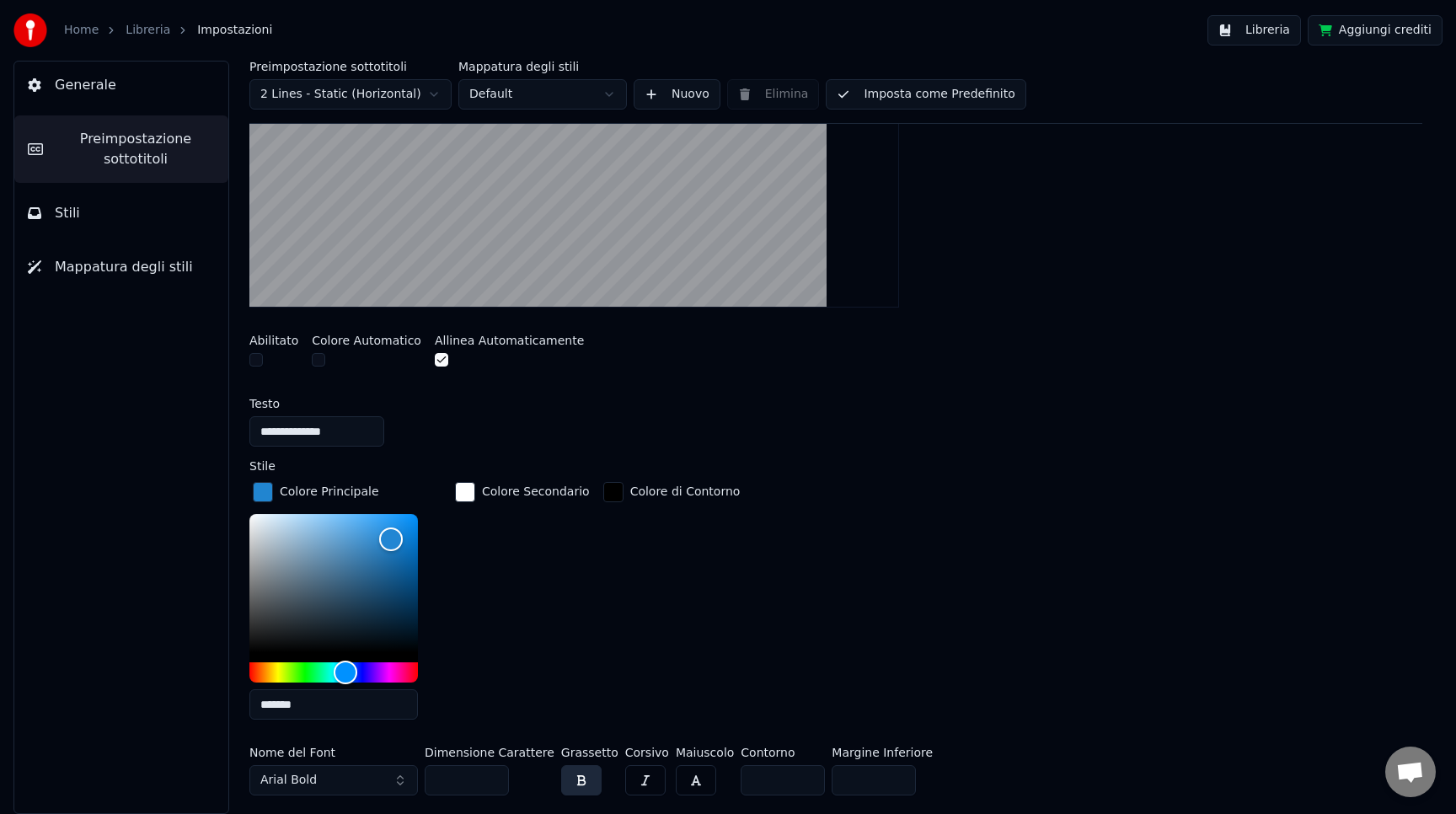
click at [260, 362] on button "button" at bounding box center [256, 360] width 14 height 14
click at [297, 709] on input "*******" at bounding box center [333, 704] width 169 height 30
drag, startPoint x: 268, startPoint y: 706, endPoint x: 358, endPoint y: 706, distance: 90.0
click at [358, 706] on input "*******" at bounding box center [333, 704] width 169 height 30
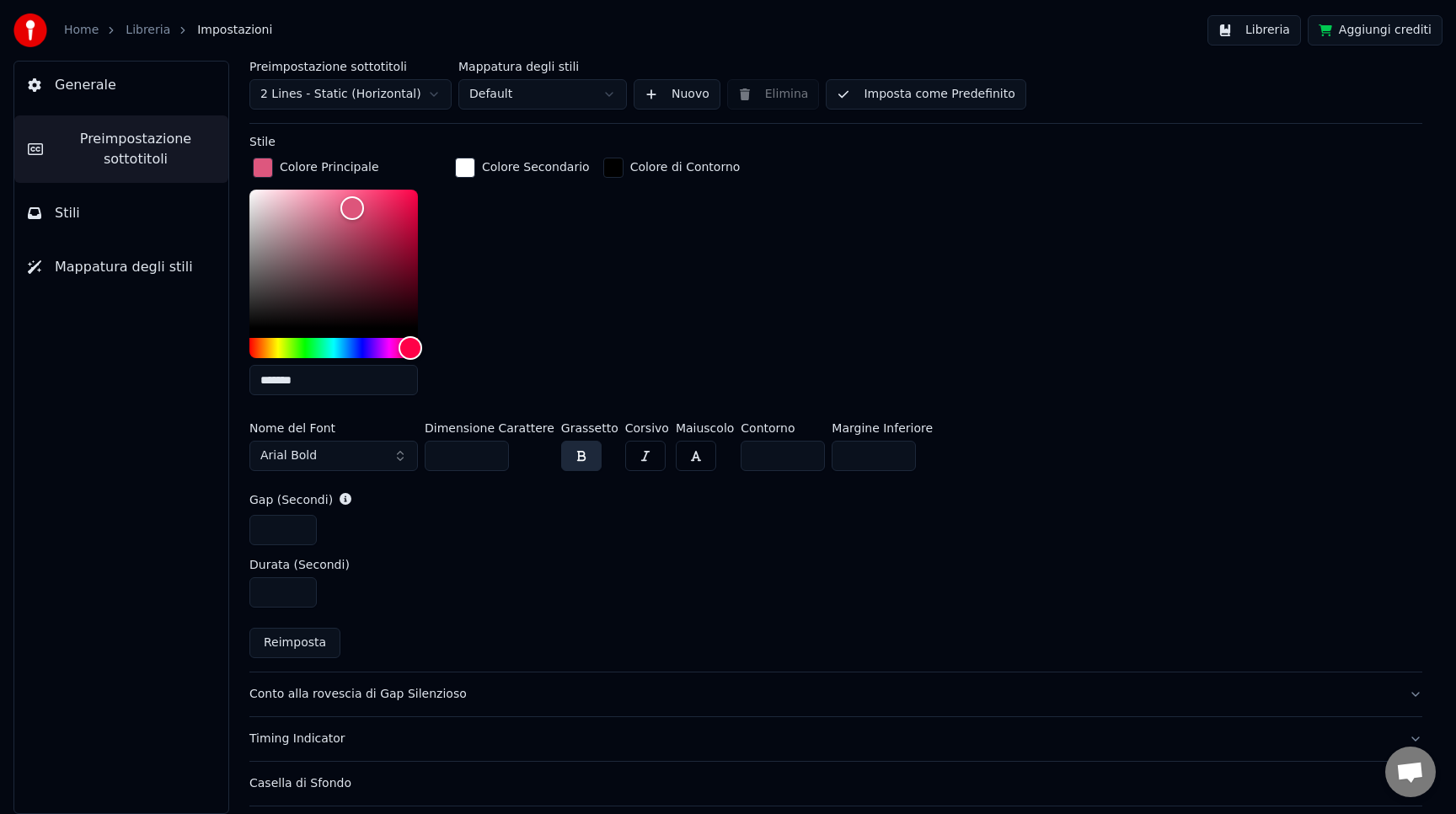
scroll to position [752, 0]
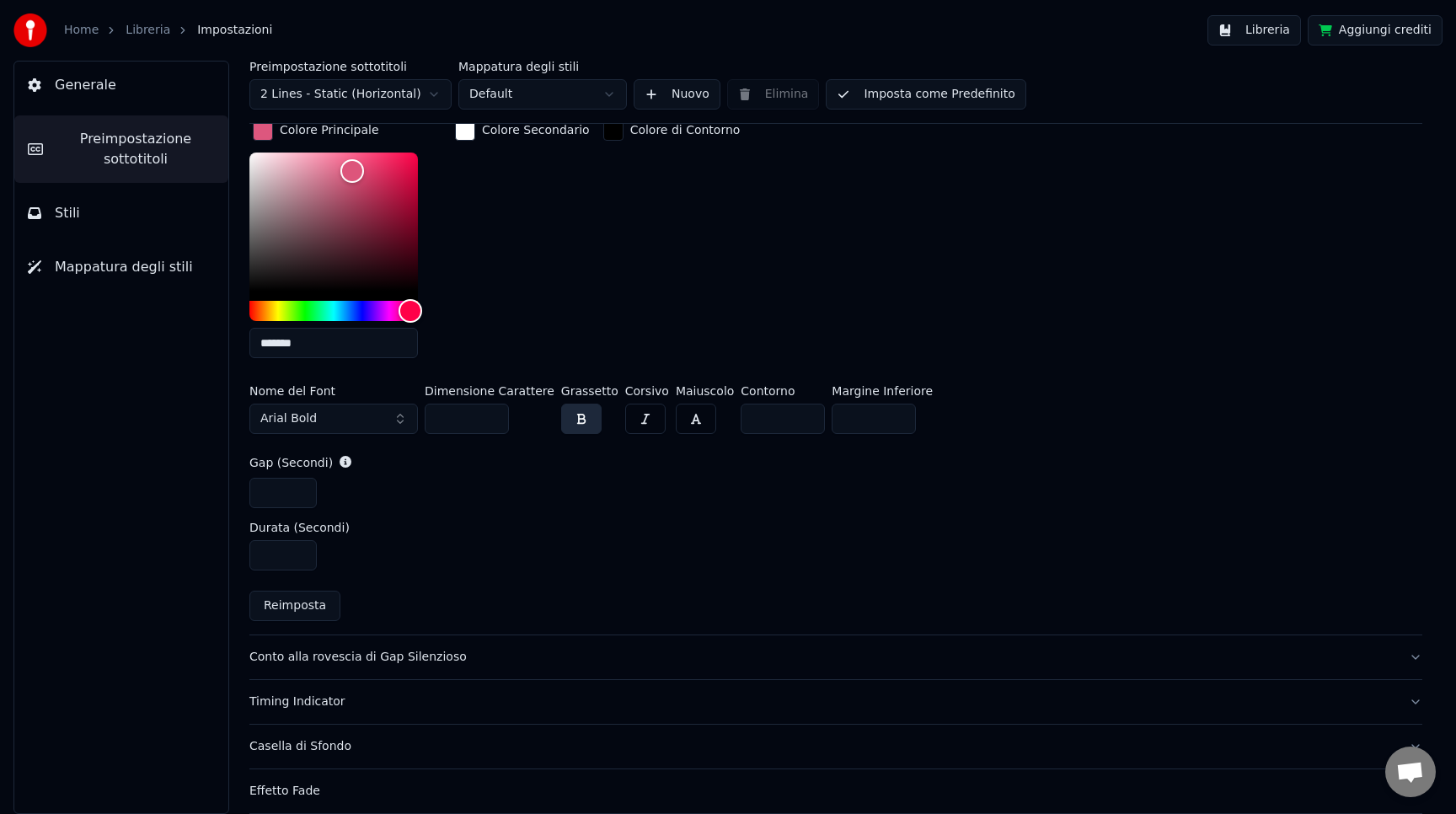
type input "*******"
click at [455, 652] on div "Conto alla rovescia di Gap Silenzioso" at bounding box center [822, 657] width 1146 height 16
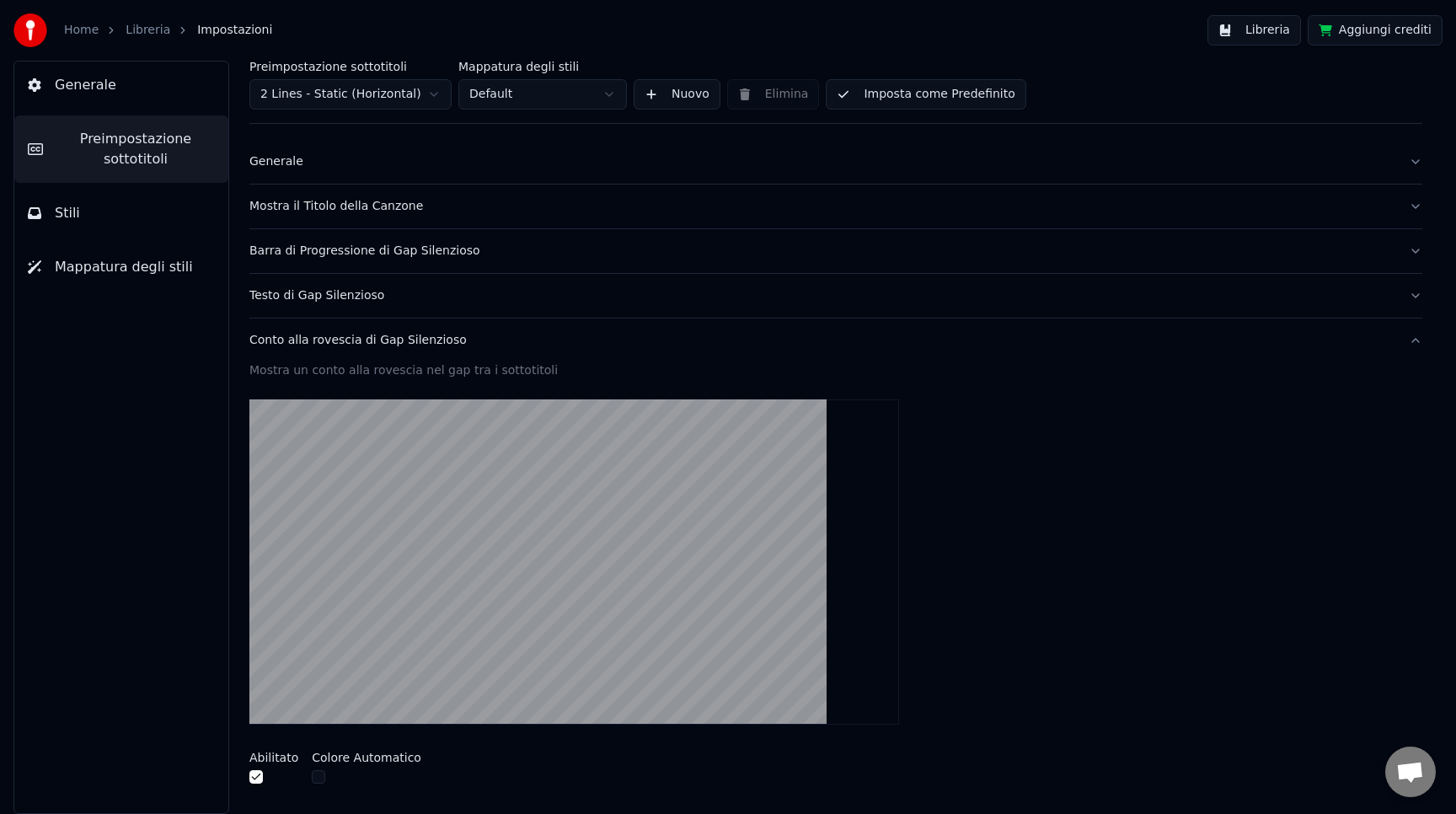
scroll to position [0, 0]
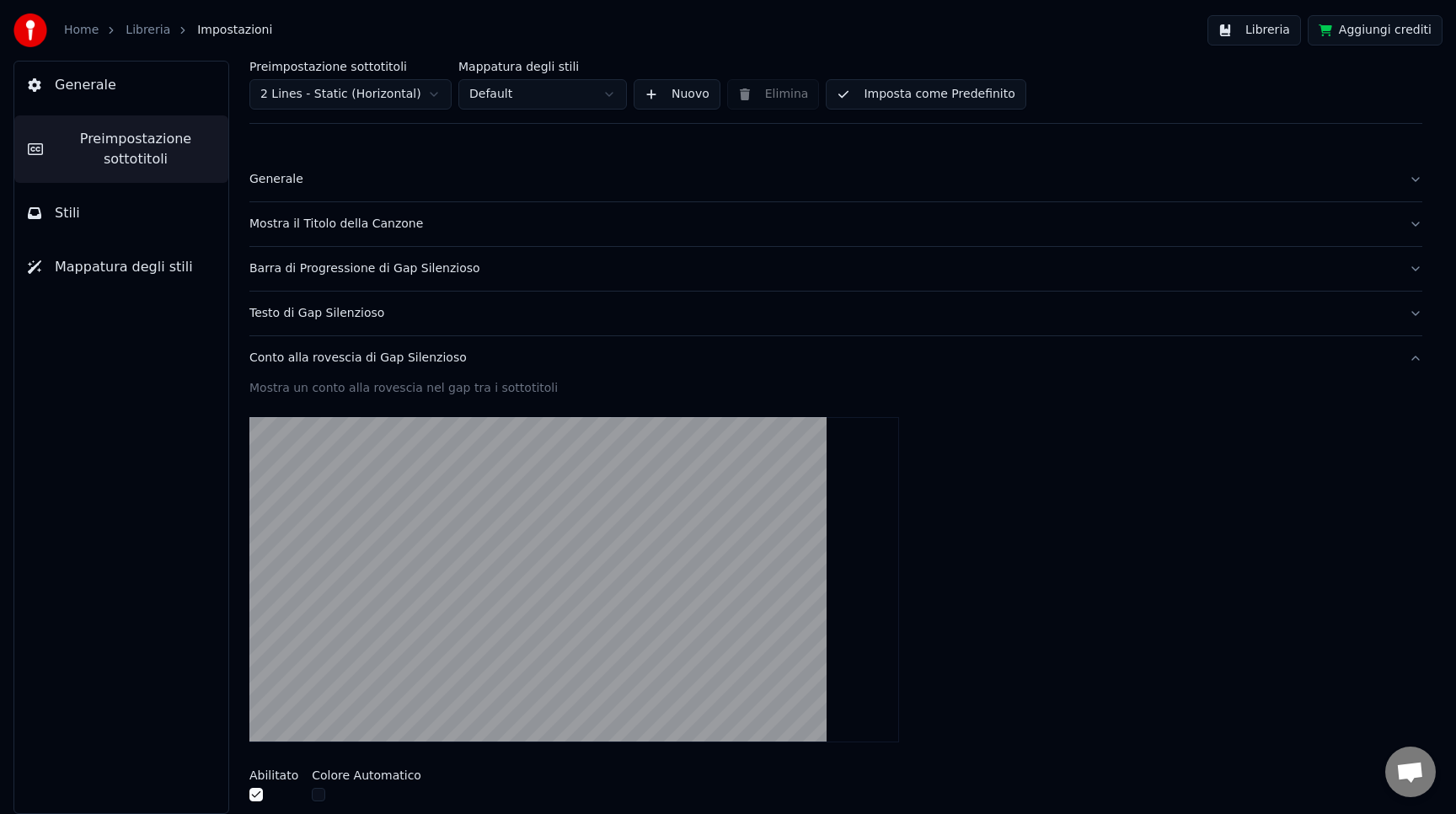
click at [692, 317] on div "Testo di Gap Silenzioso" at bounding box center [822, 313] width 1146 height 16
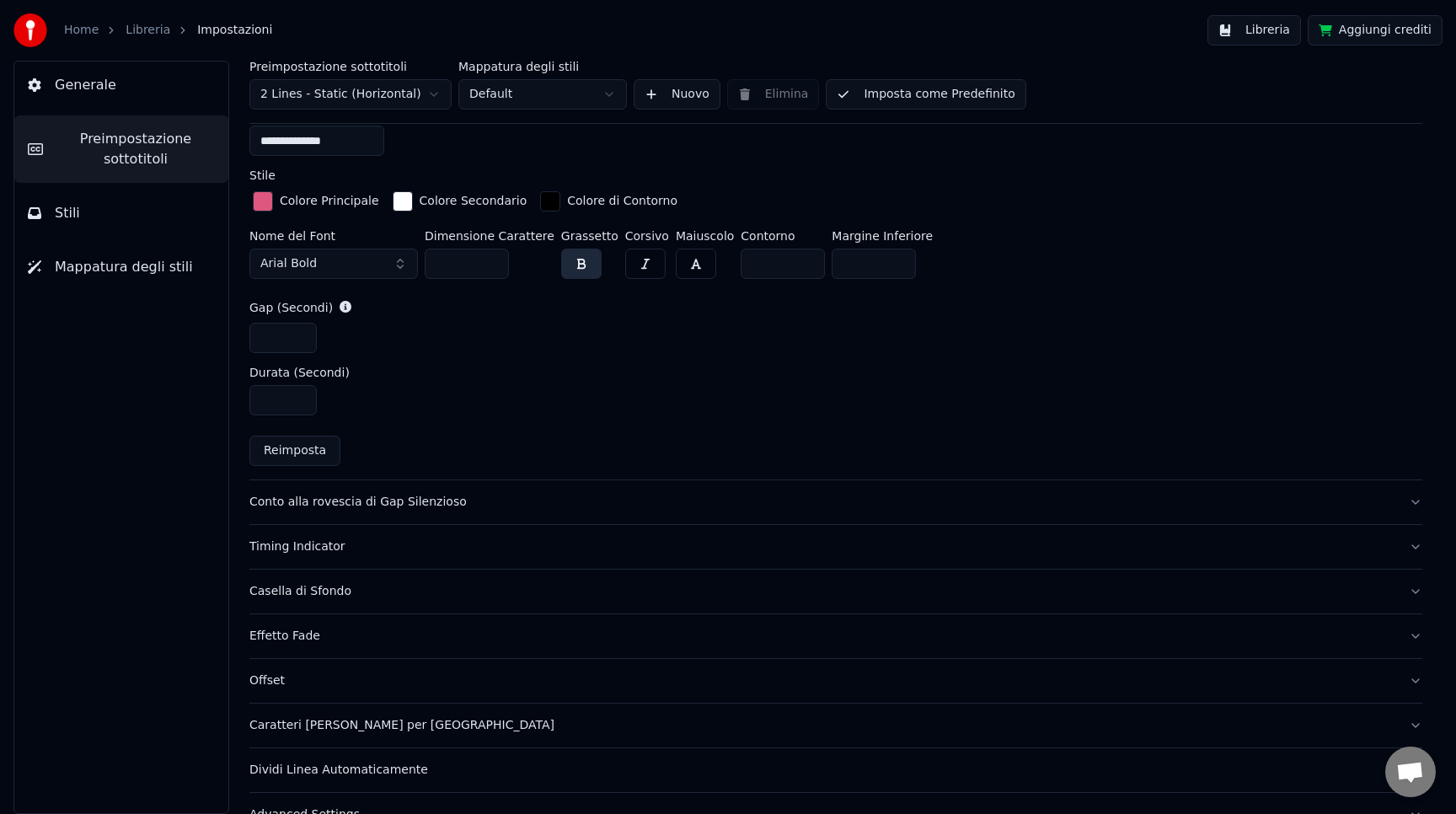
scroll to position [693, 0]
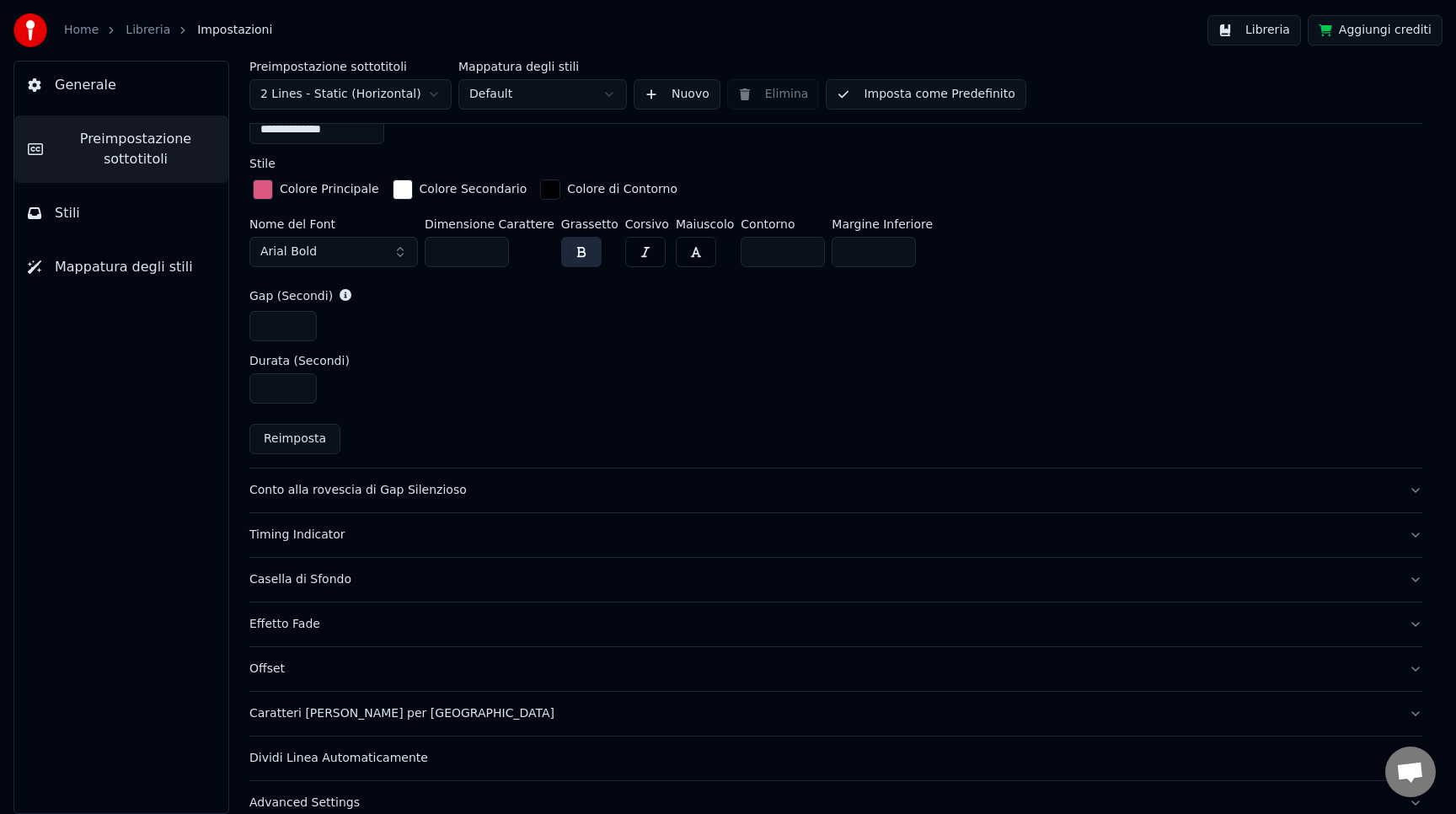
click at [661, 492] on div "Conto alla rovescia di Gap Silenzioso" at bounding box center [822, 490] width 1146 height 16
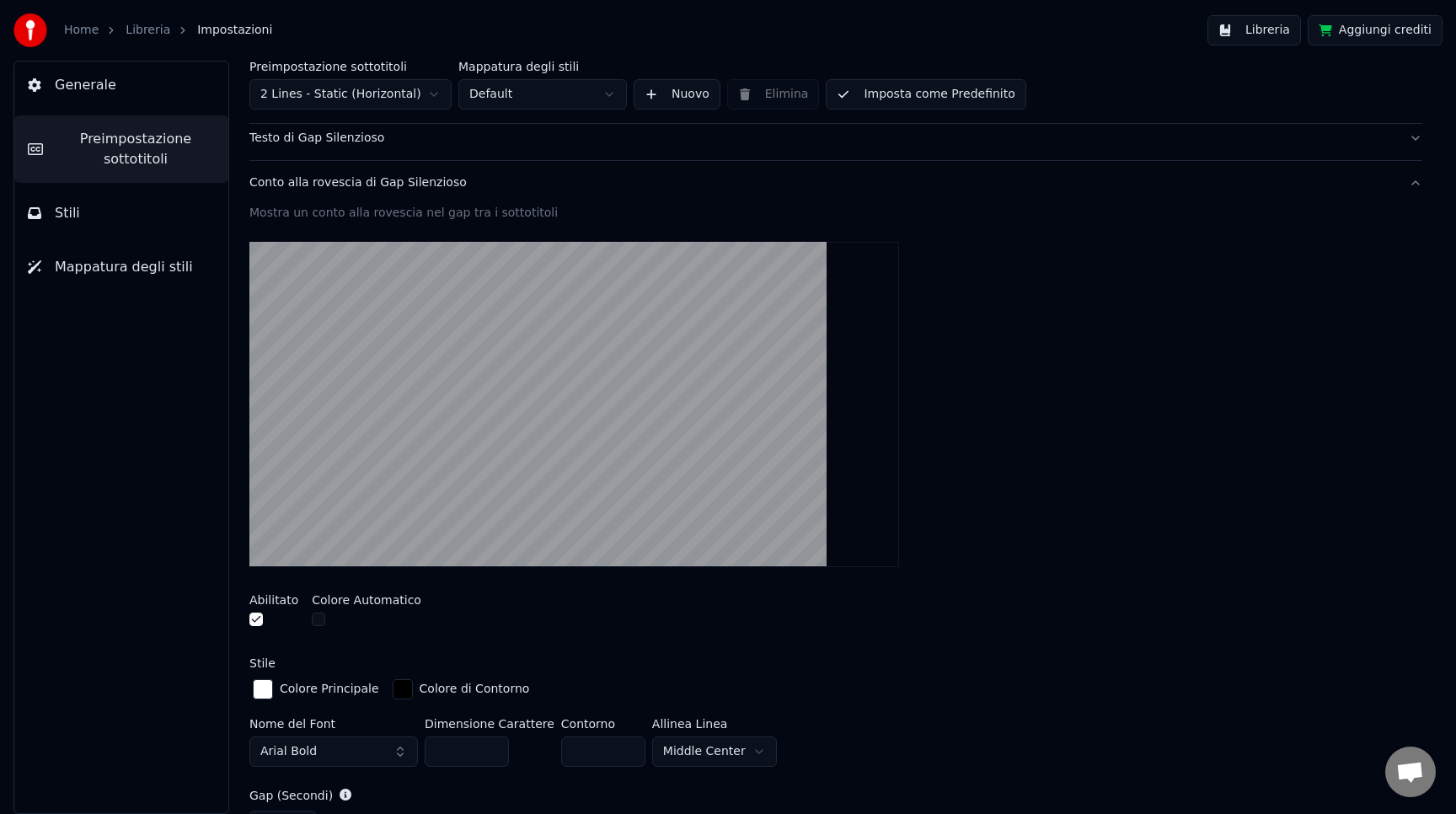
scroll to position [218, 0]
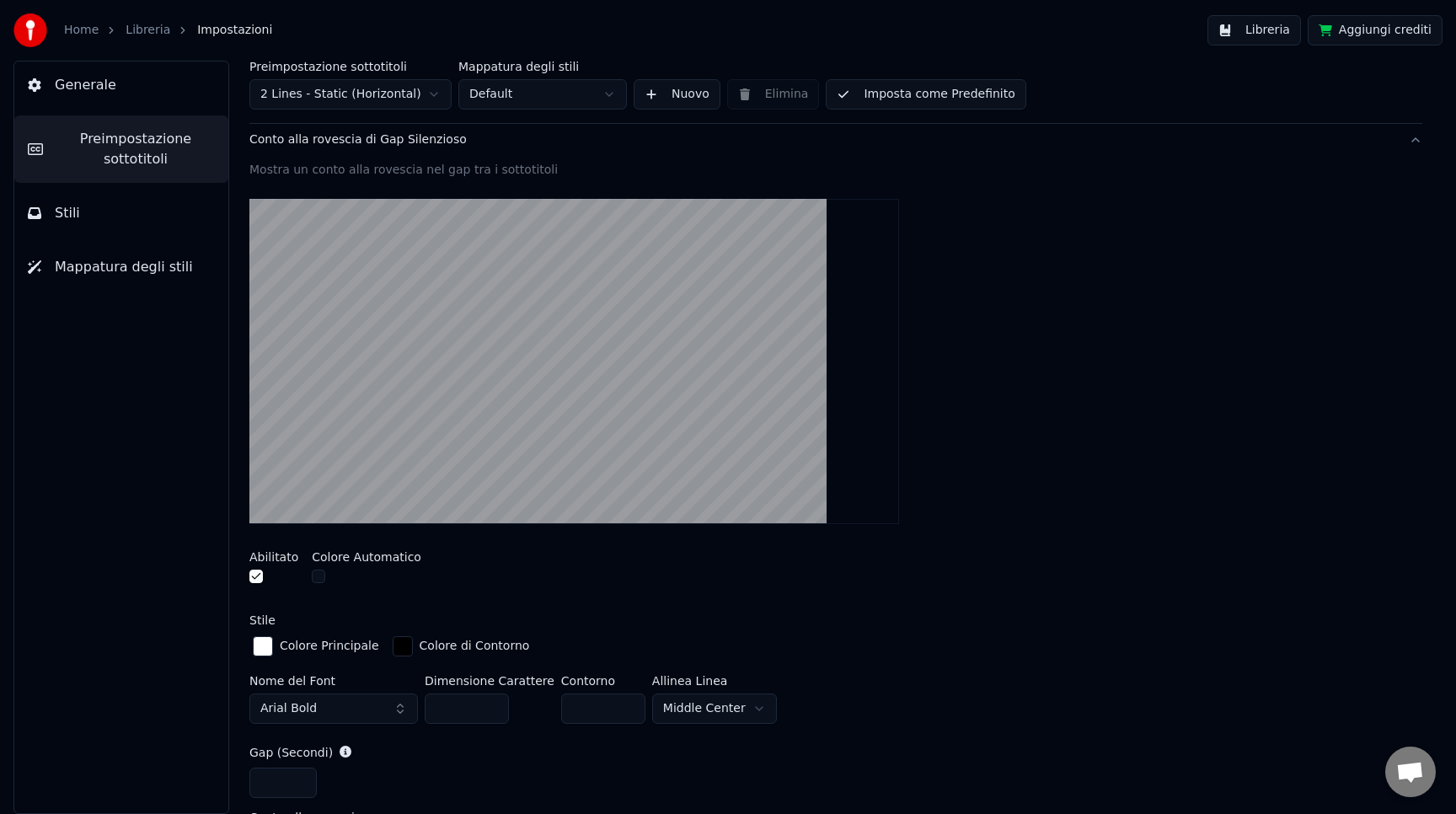
click at [318, 574] on button "button" at bounding box center [319, 577] width 14 height 14
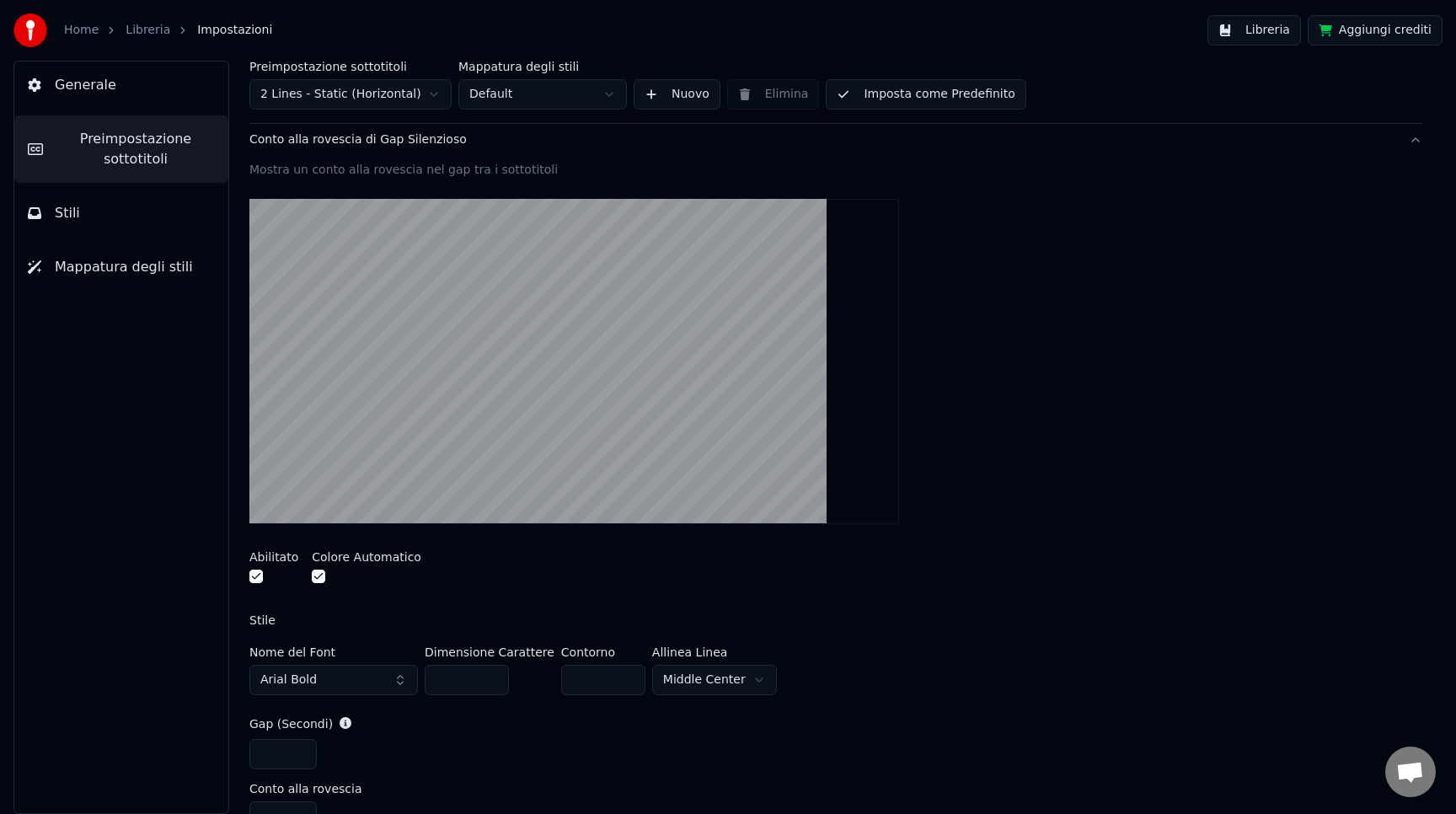
click at [318, 574] on button "button" at bounding box center [319, 577] width 14 height 14
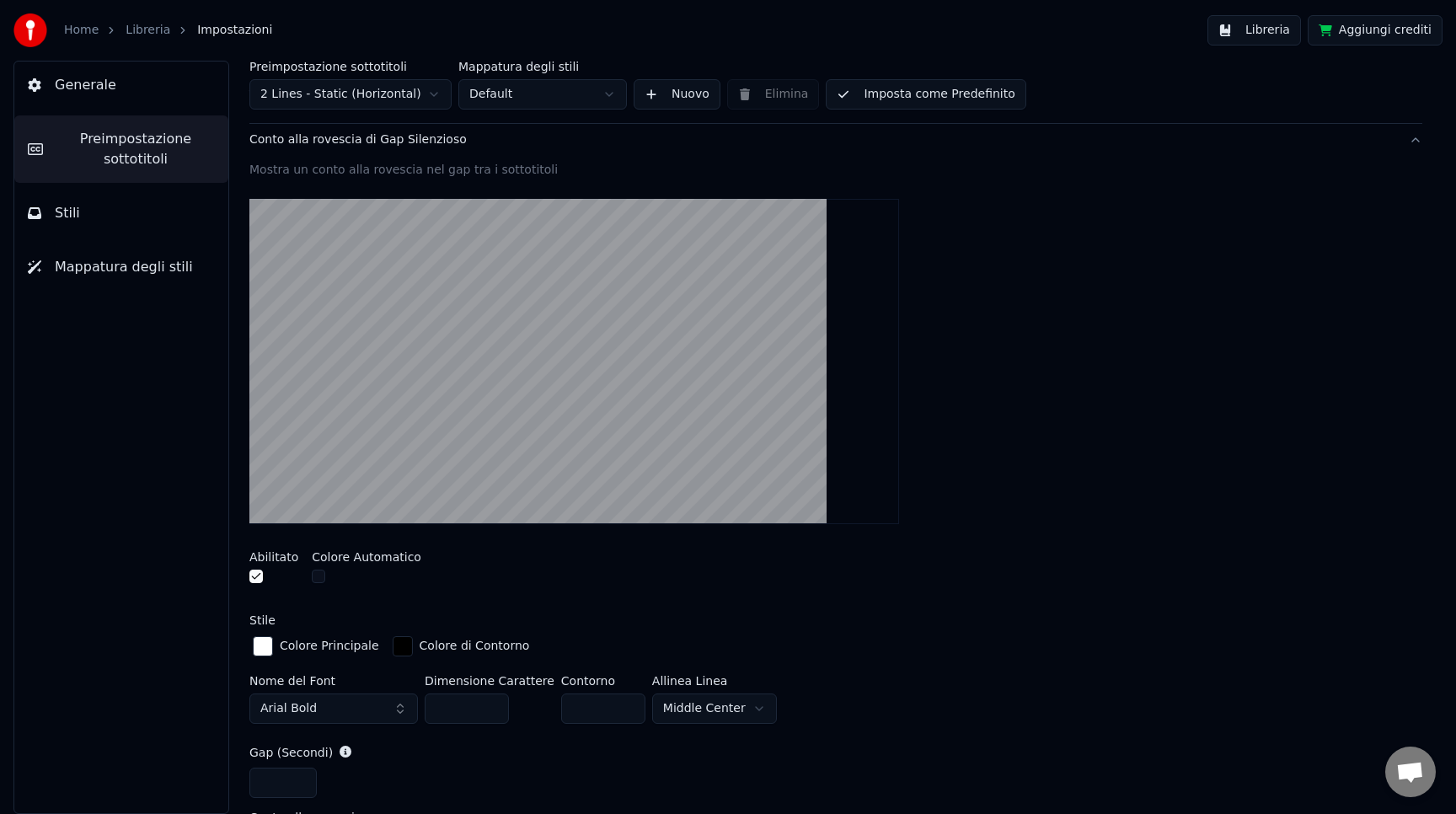
click at [267, 647] on div "button" at bounding box center [262, 646] width 20 height 20
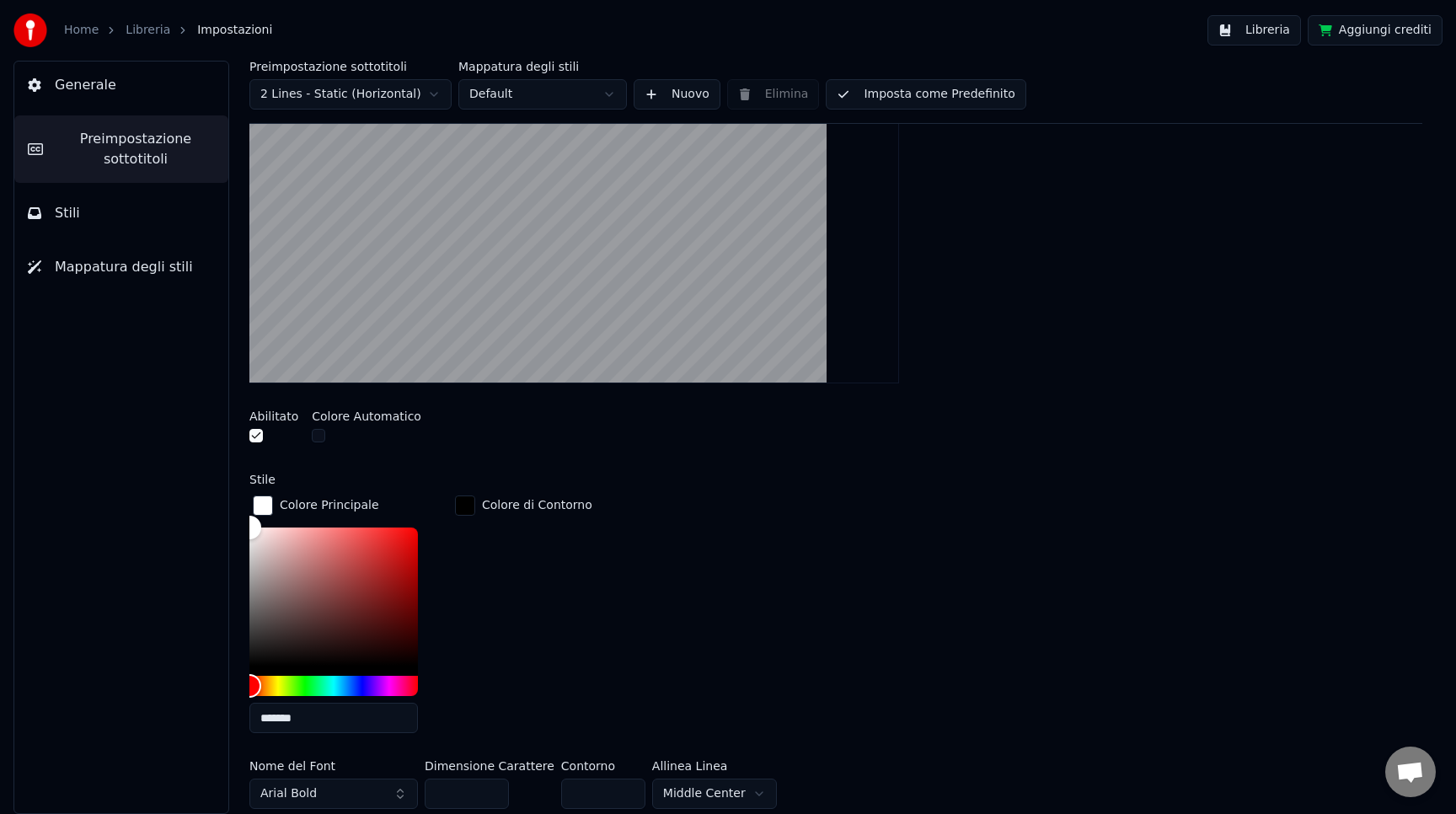
scroll to position [410, 0]
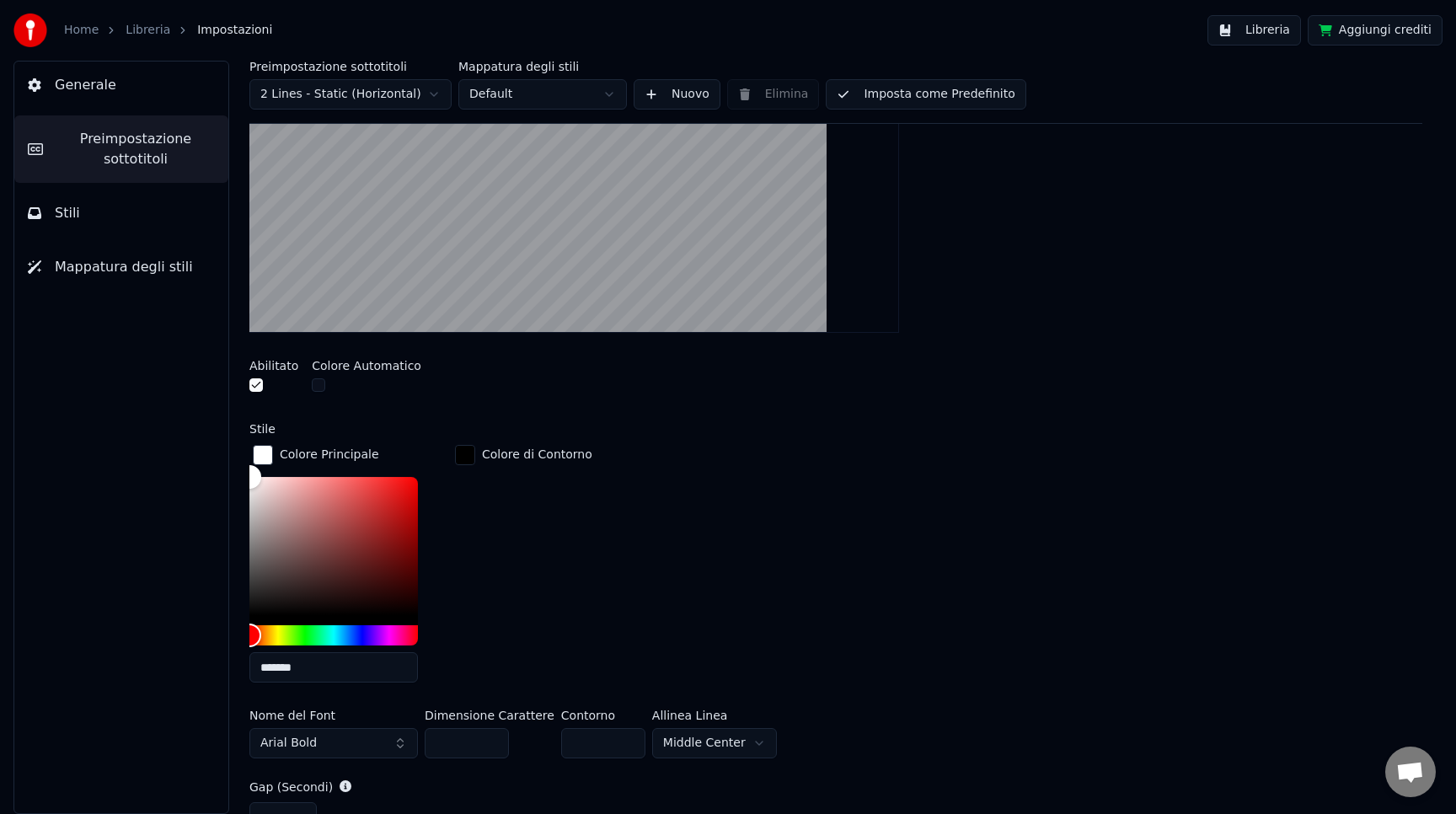
click at [294, 665] on input "*******" at bounding box center [333, 667] width 169 height 30
drag, startPoint x: 267, startPoint y: 665, endPoint x: 367, endPoint y: 666, distance: 100.0
click at [367, 666] on input "*******" at bounding box center [333, 667] width 169 height 30
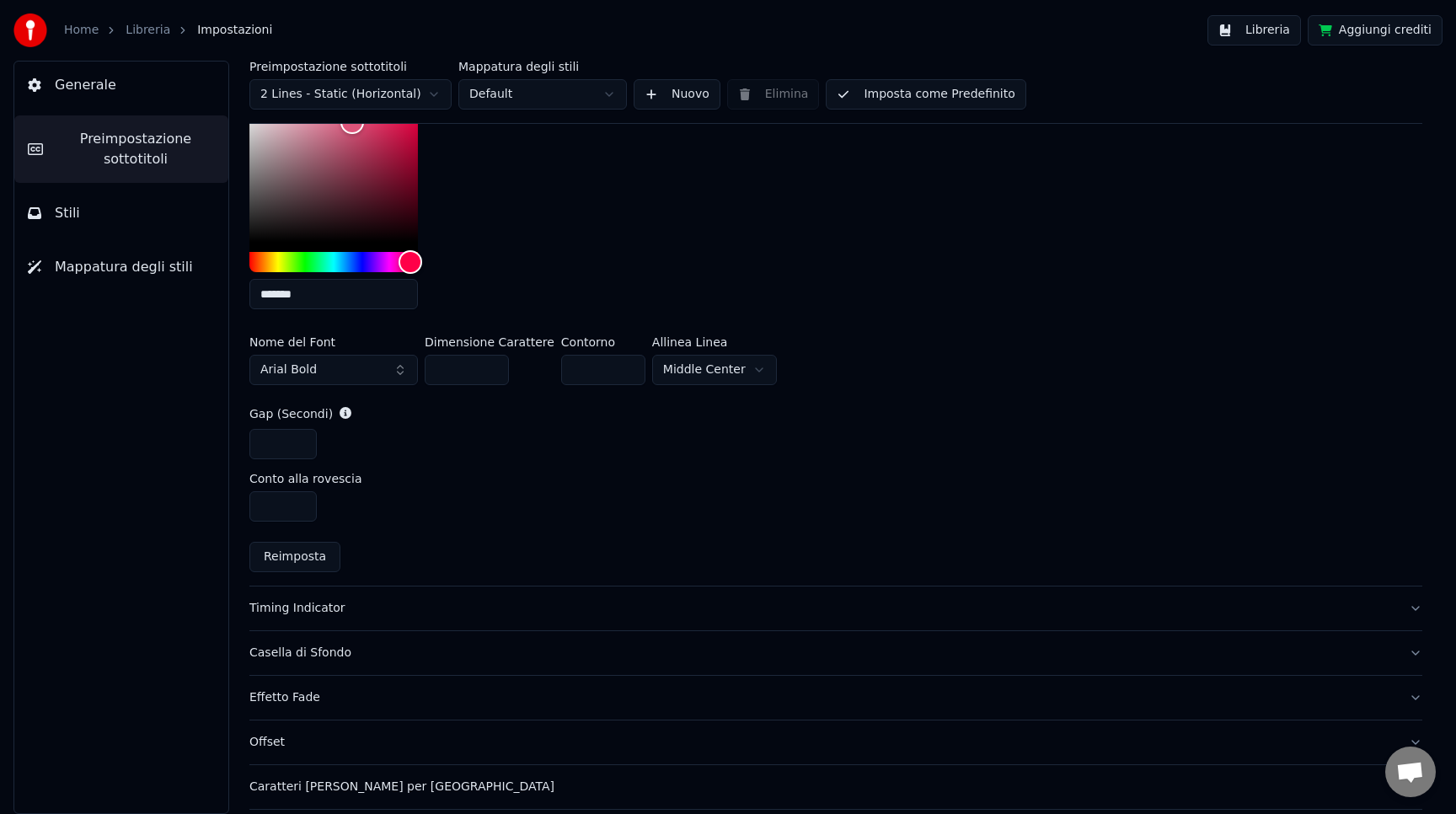
scroll to position [814, 0]
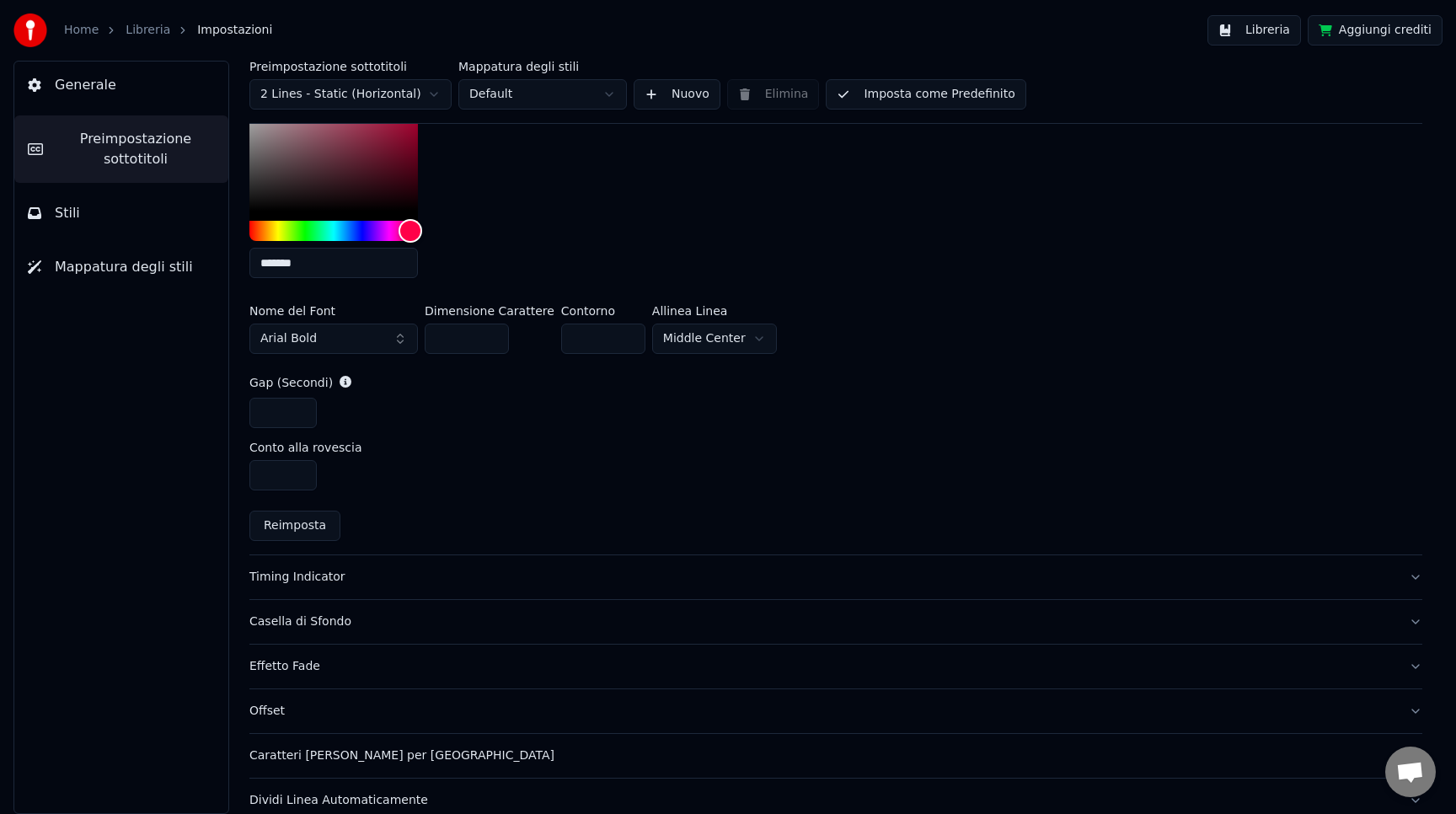
type input "*******"
click at [358, 582] on div "Timing Indicator" at bounding box center [822, 577] width 1146 height 16
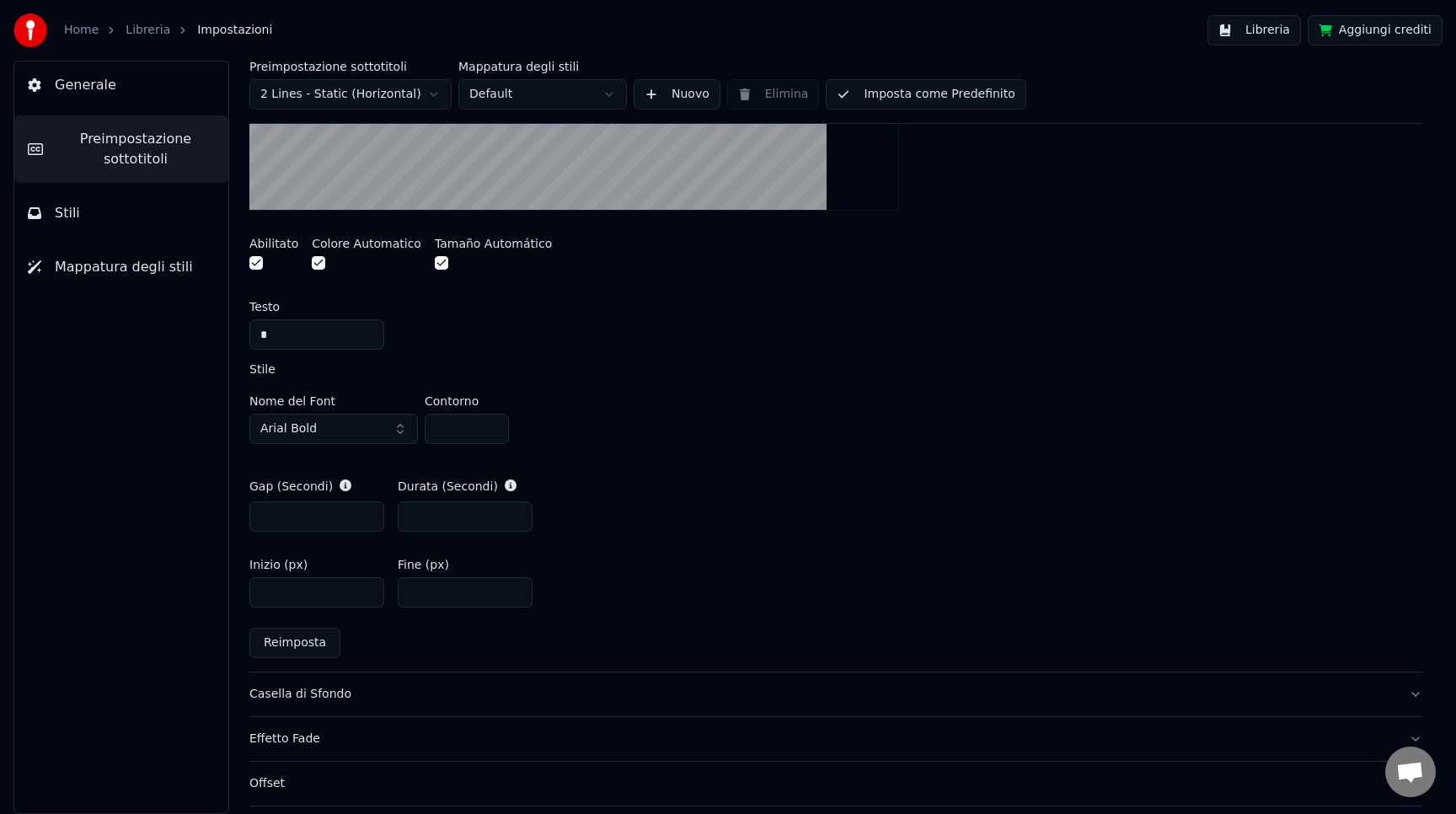
scroll to position [587, 0]
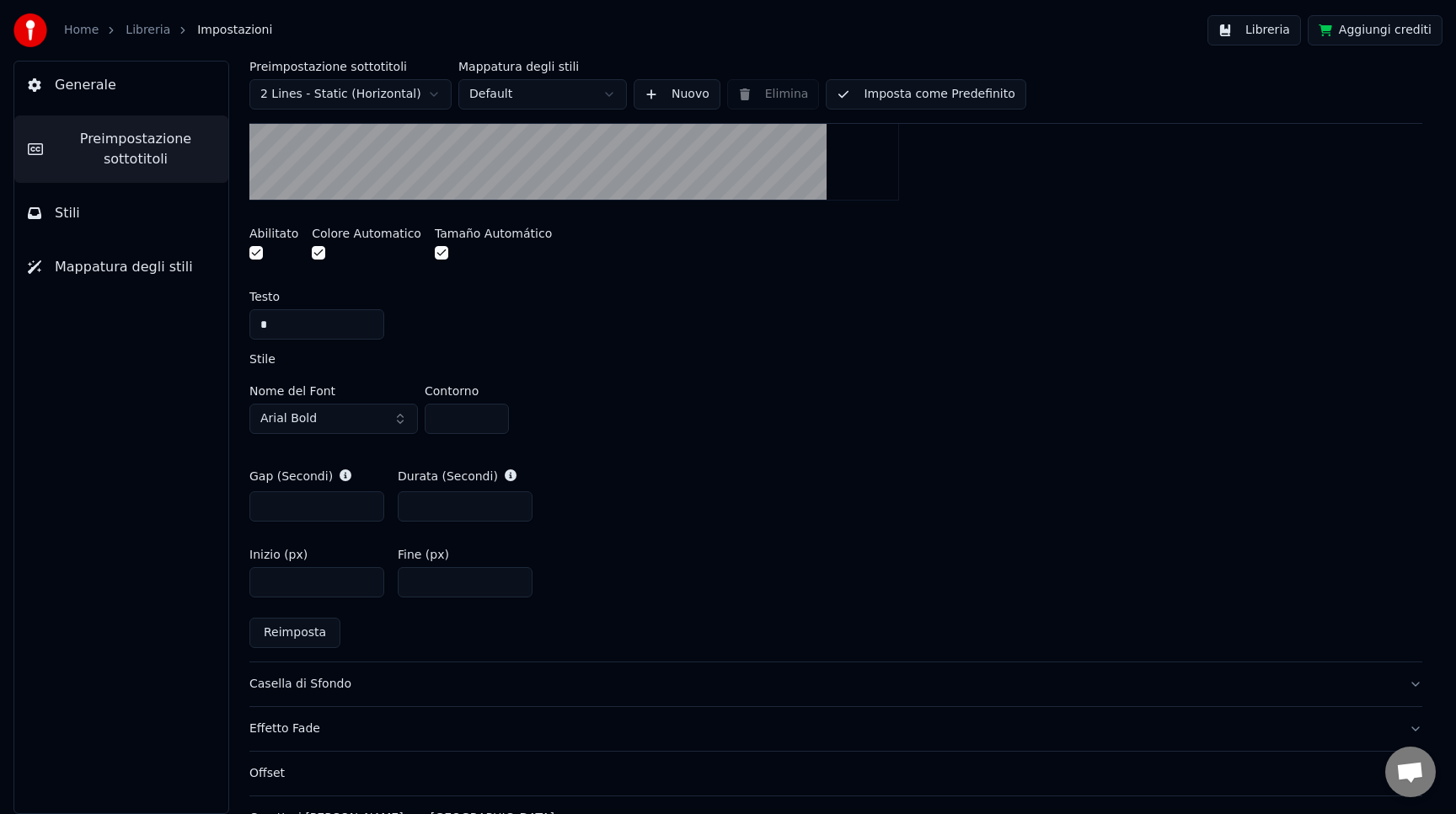
click at [444, 676] on div "Casella di Sfondo" at bounding box center [822, 684] width 1146 height 16
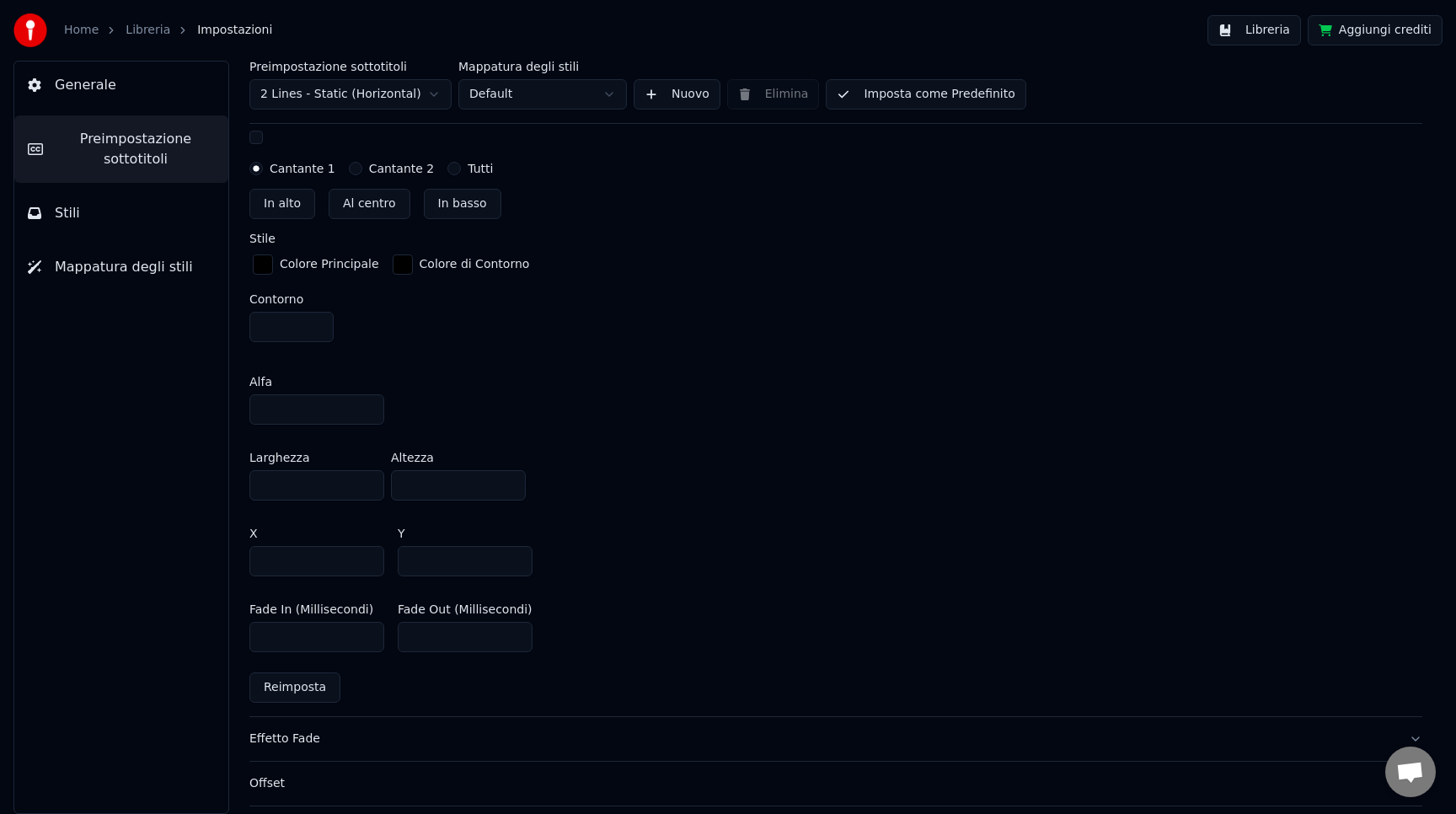
click at [437, 734] on div "Effetto Fade" at bounding box center [822, 739] width 1146 height 16
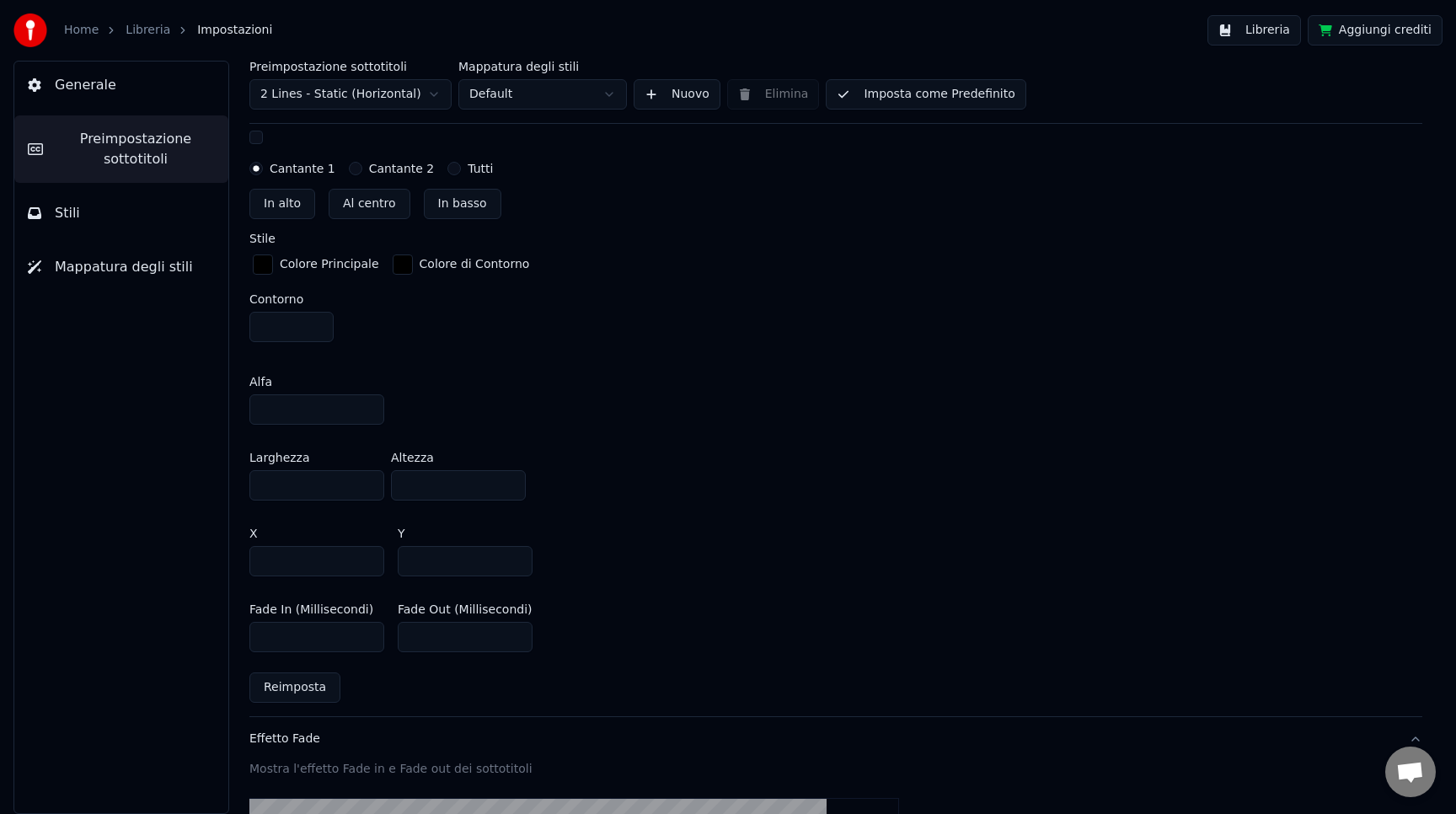
scroll to position [424, 0]
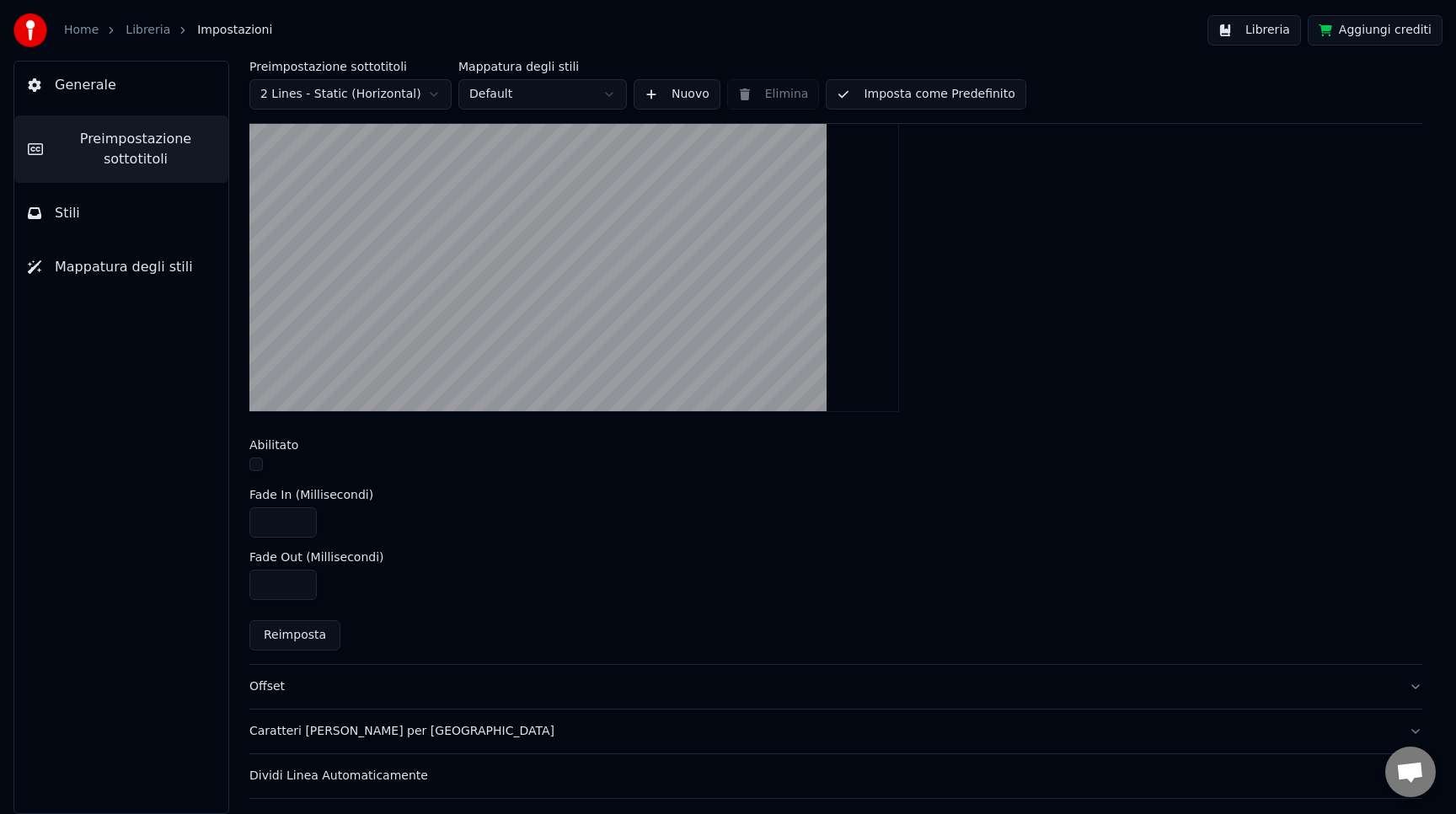
click at [431, 692] on div "Offset" at bounding box center [822, 687] width 1146 height 16
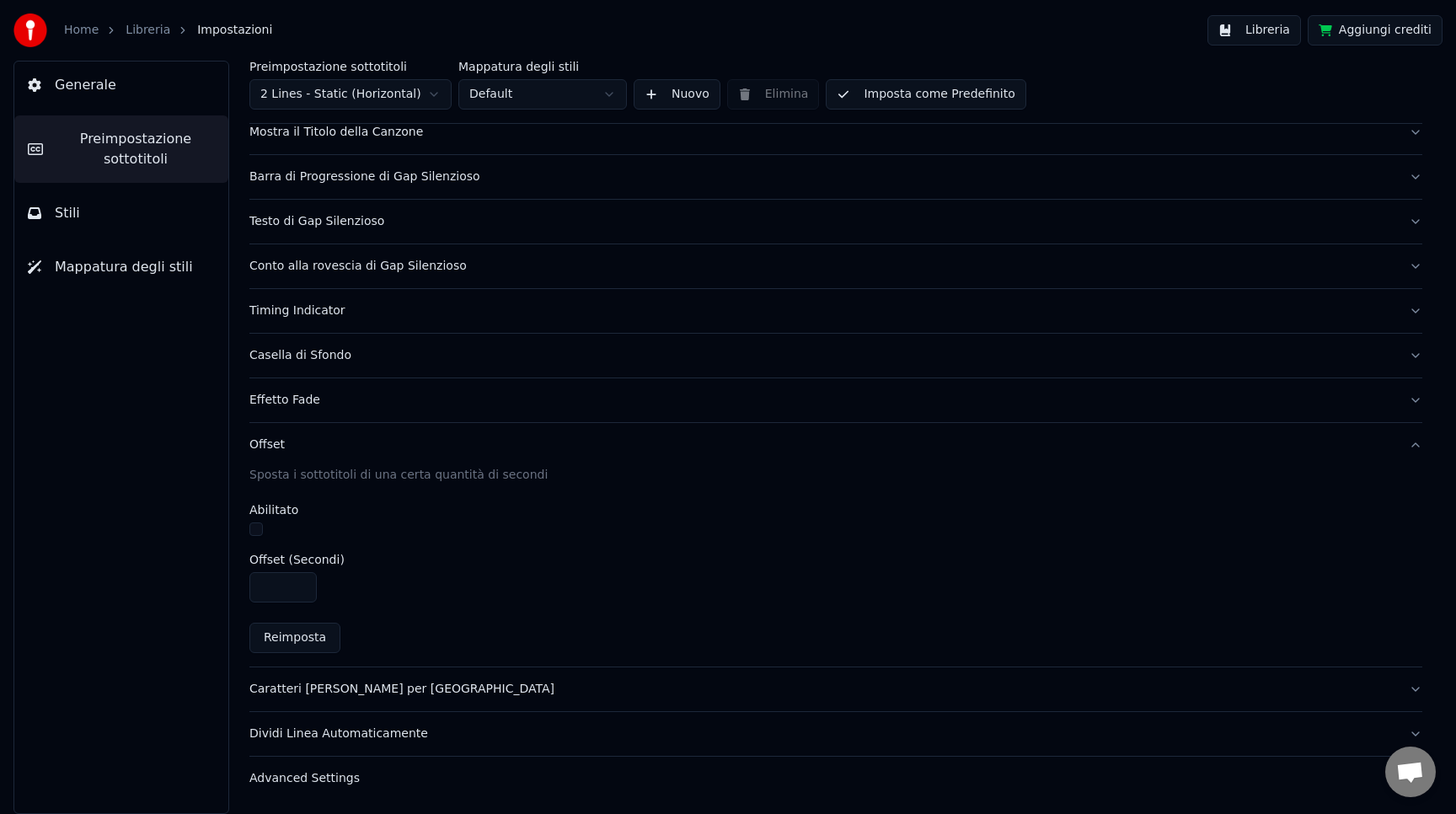
scroll to position [91, 0]
click at [445, 682] on div "Caratteri [PERSON_NAME] per [GEOGRAPHIC_DATA]" at bounding box center [822, 690] width 1146 height 16
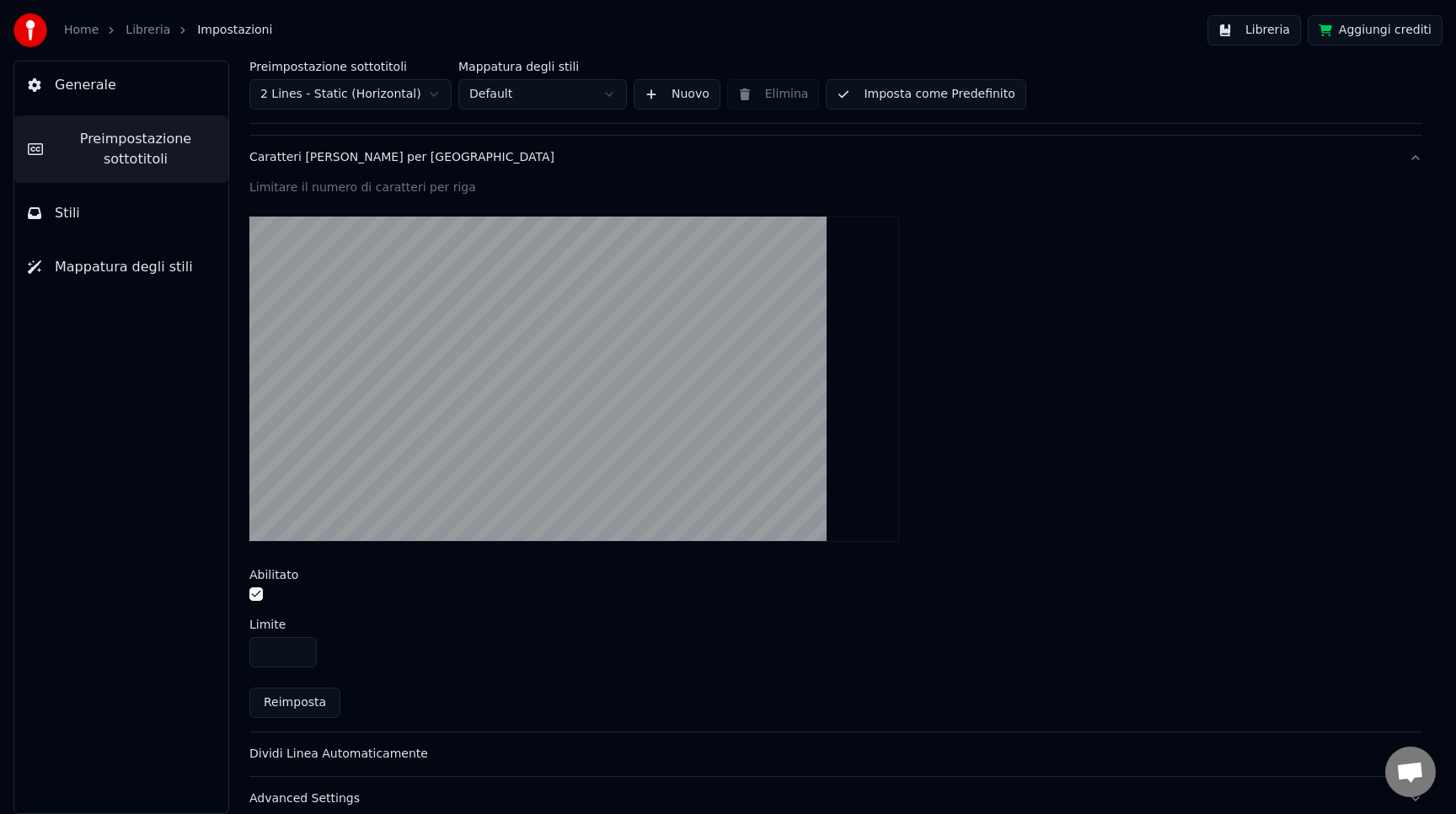
scroll to position [443, 0]
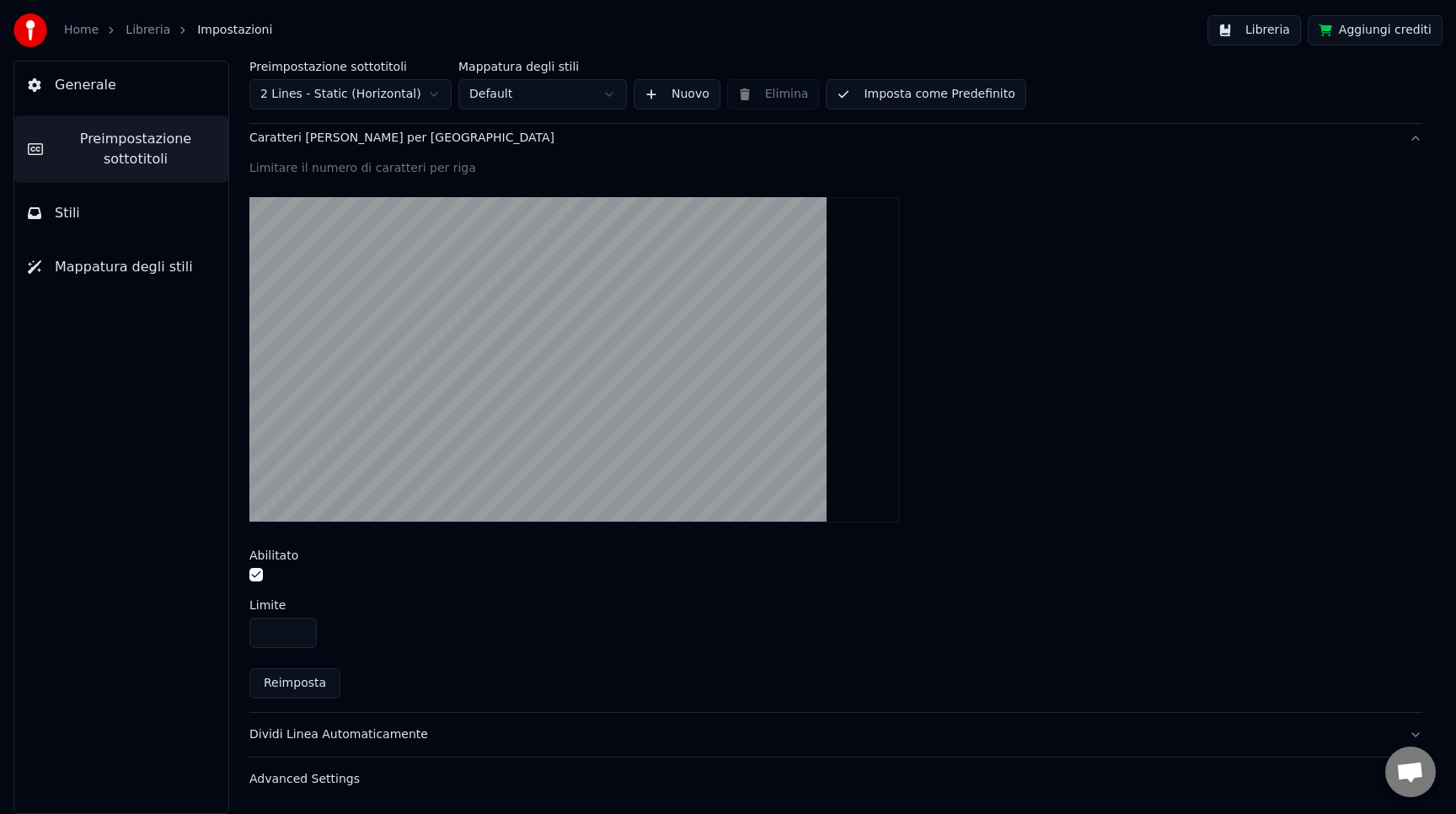
click at [491, 734] on div "Dividi Linea Automaticamente" at bounding box center [822, 734] width 1146 height 16
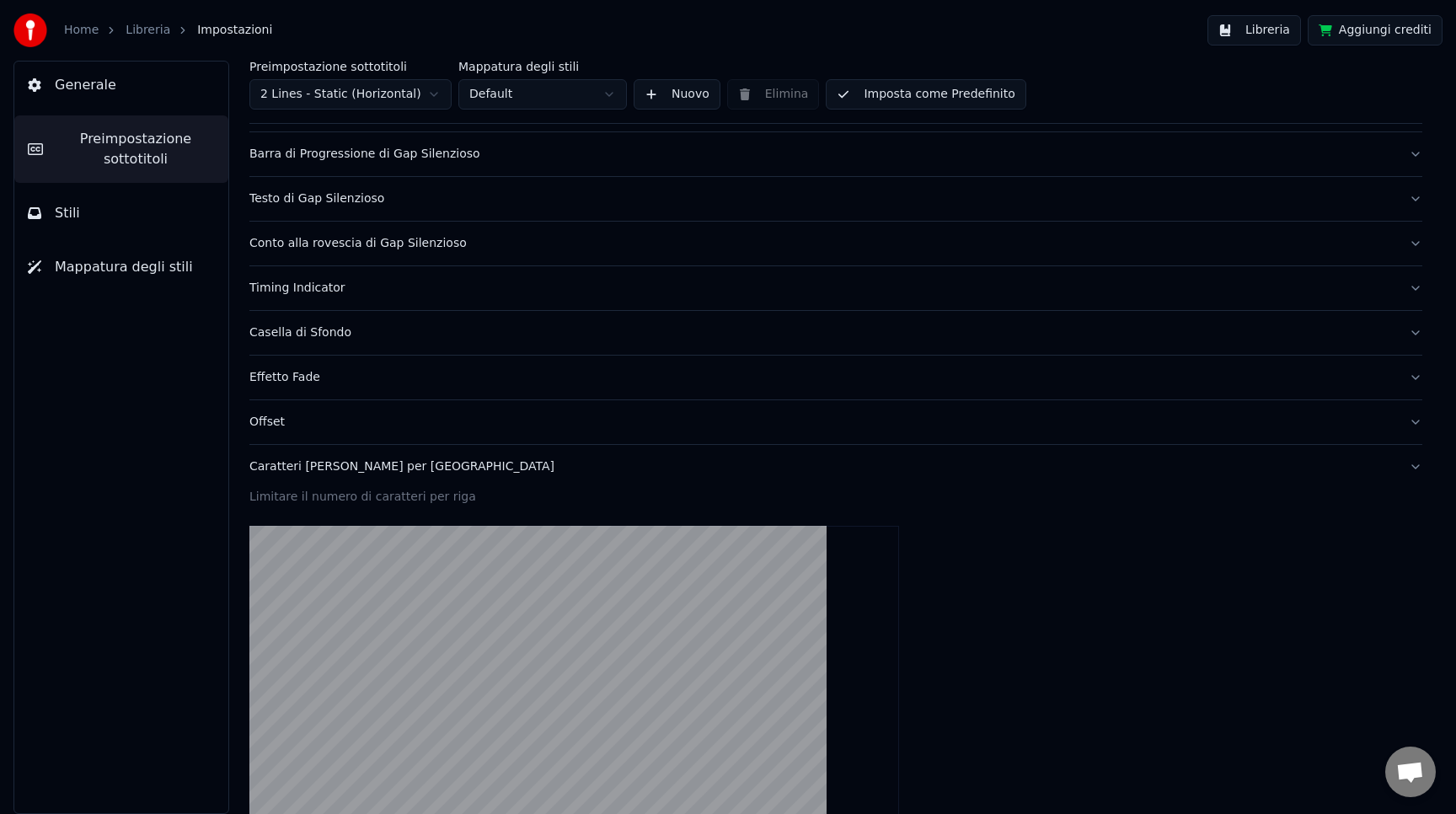
scroll to position [91, 0]
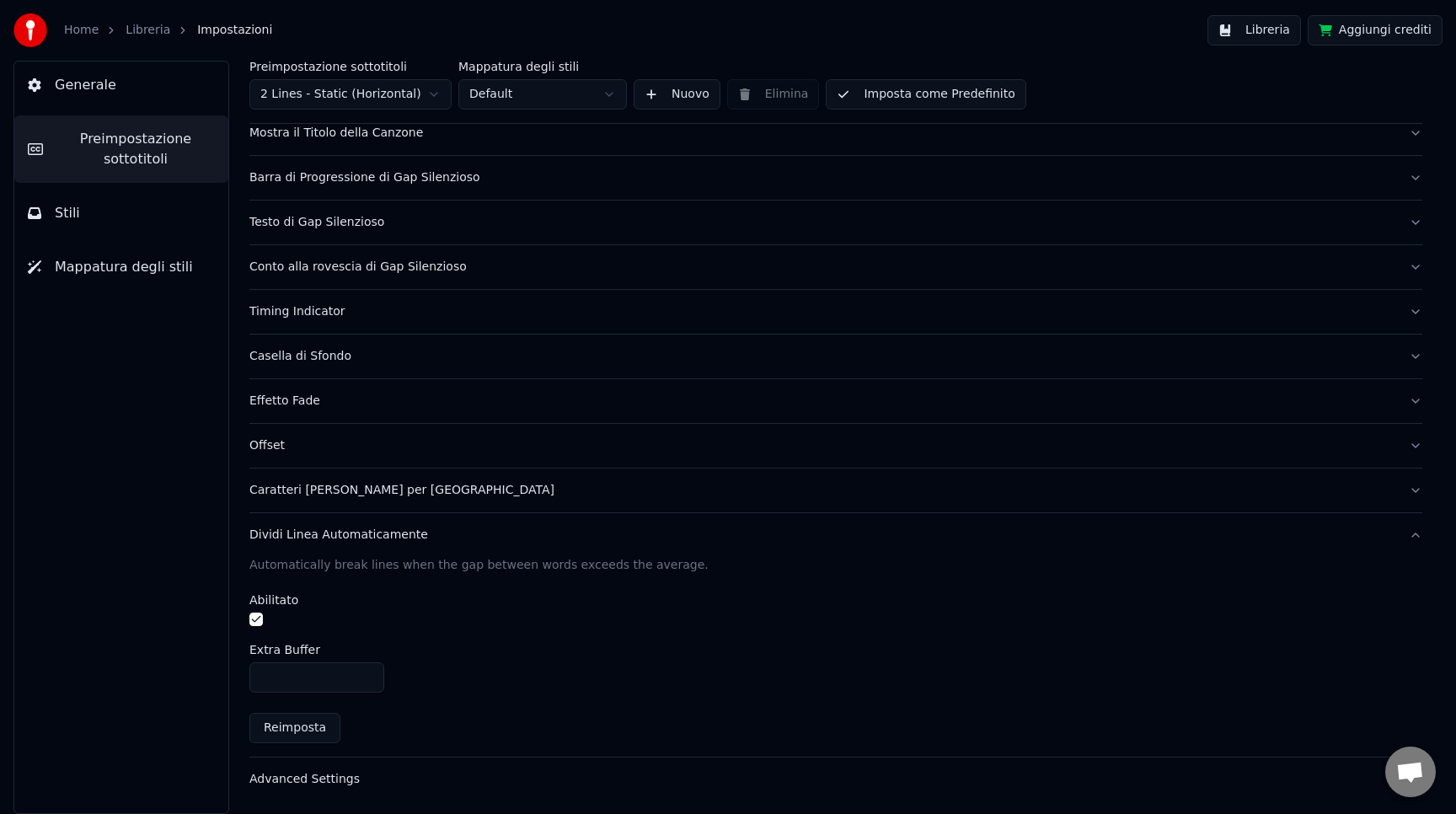
click at [460, 781] on div "Advanced Settings" at bounding box center [822, 779] width 1146 height 16
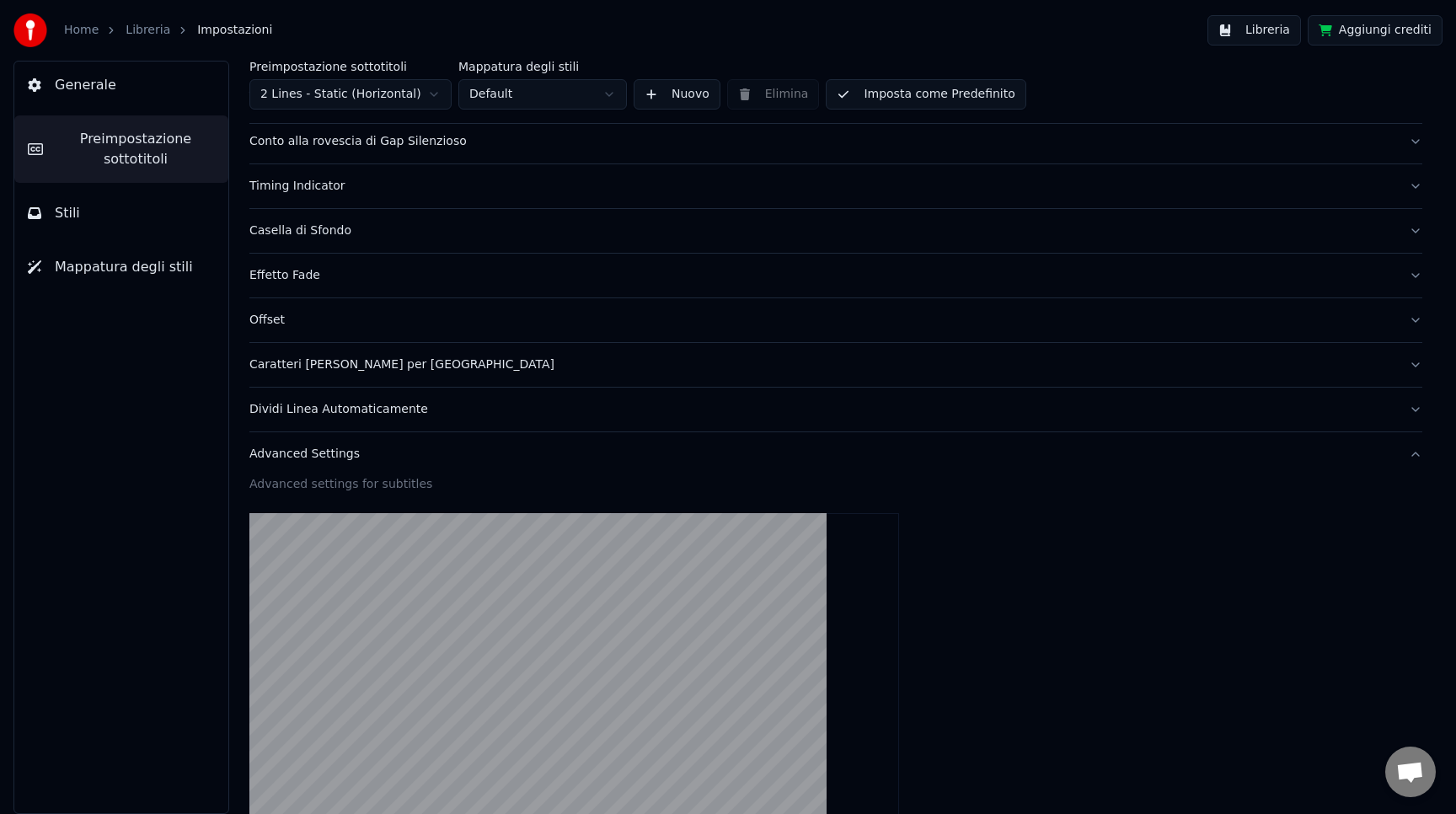
scroll to position [0, 0]
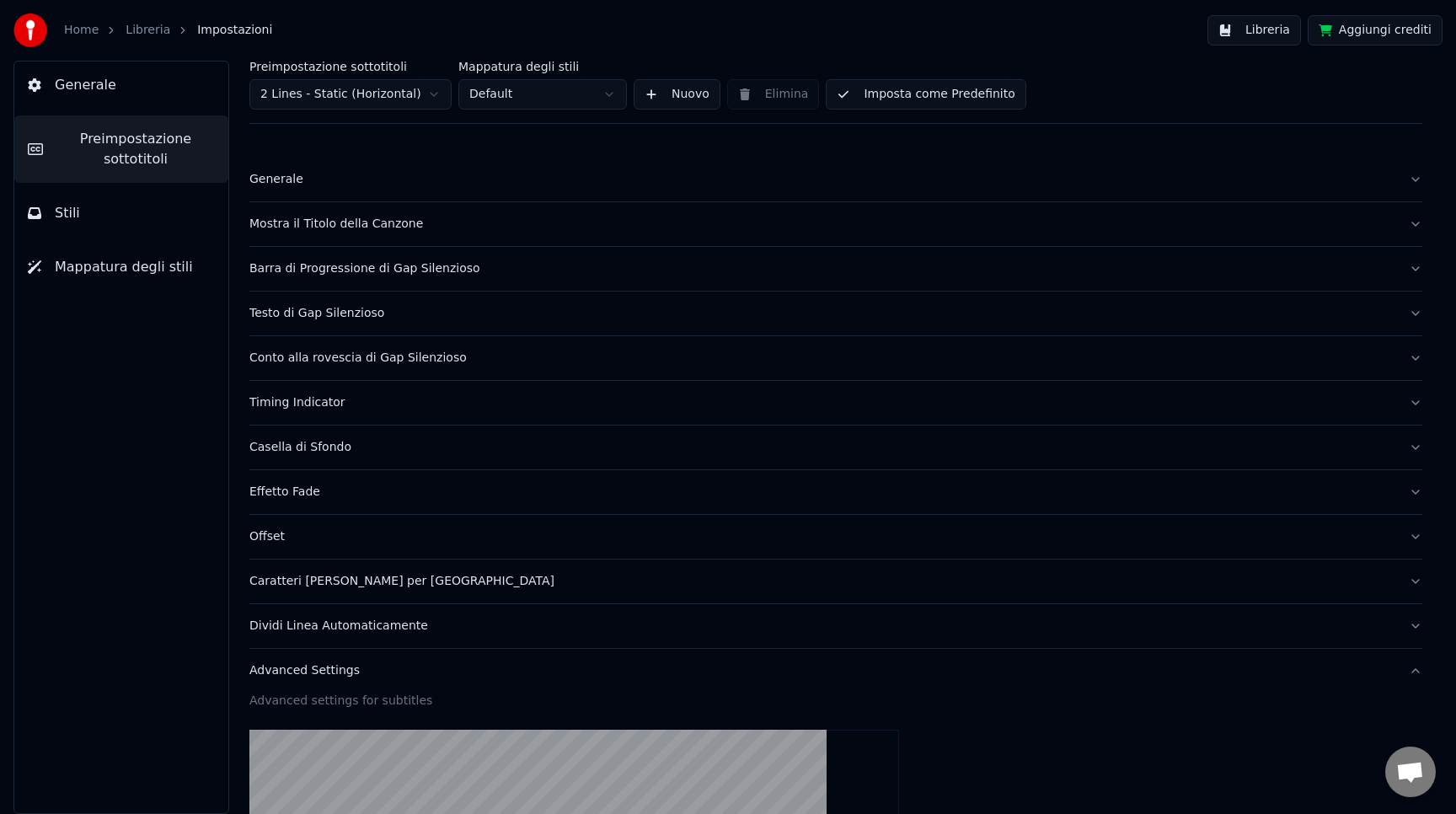
click at [847, 94] on button "Imposta come Predefinito" at bounding box center [925, 94] width 200 height 30
click at [847, 94] on button "Fatto" at bounding box center [865, 94] width 79 height 30
click at [148, 152] on span "Preimpostazione sottotitoli" at bounding box center [135, 149] width 158 height 41
click at [488, 100] on html "Home Libreria Impostazioni Libreria Aggiungi crediti Generale Preimpostazione s…" at bounding box center [728, 407] width 1456 height 814
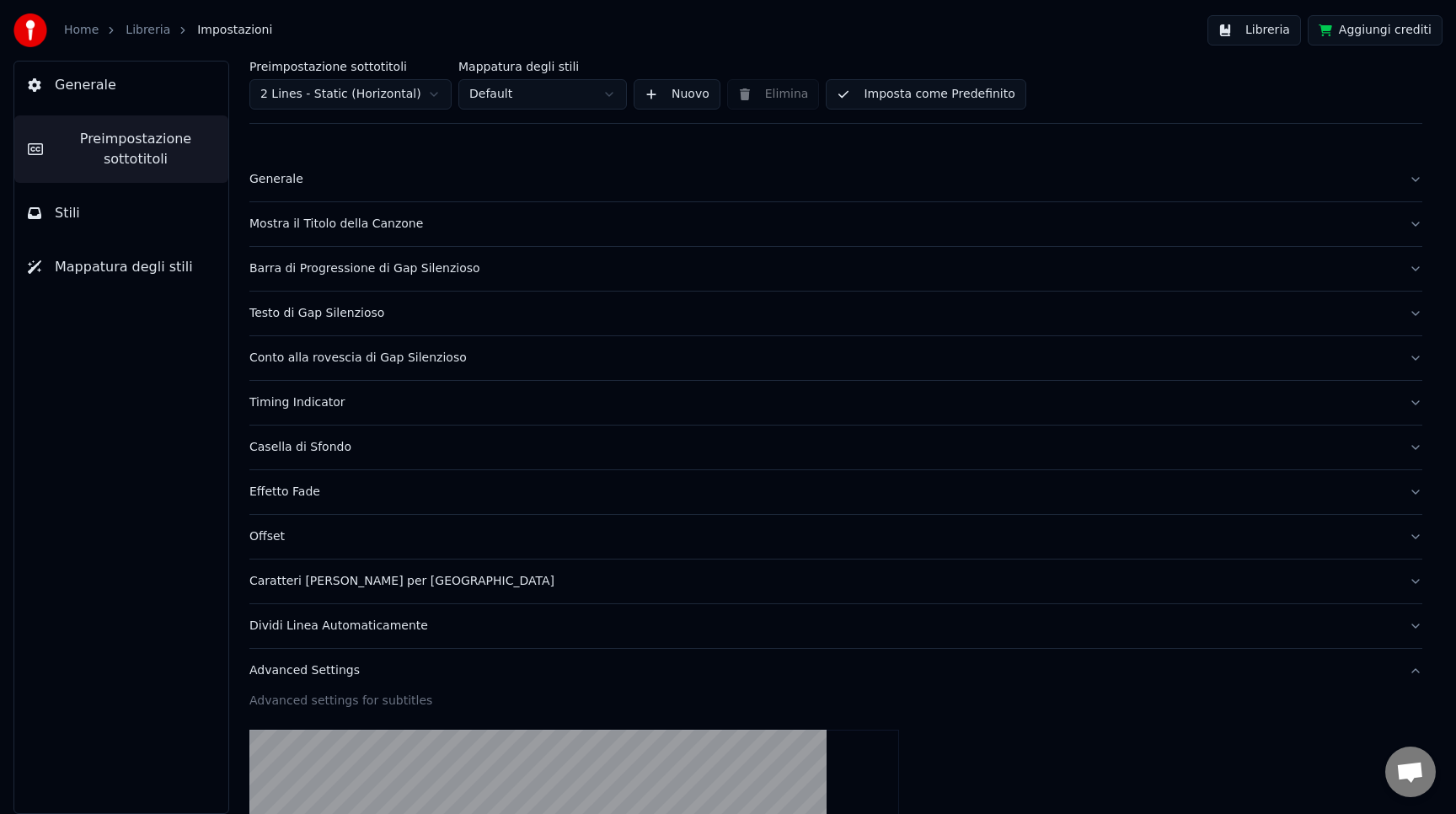
click at [882, 99] on button "Imposta come Predefinito" at bounding box center [925, 94] width 200 height 30
click at [102, 227] on button "Stili" at bounding box center [121, 213] width 214 height 48
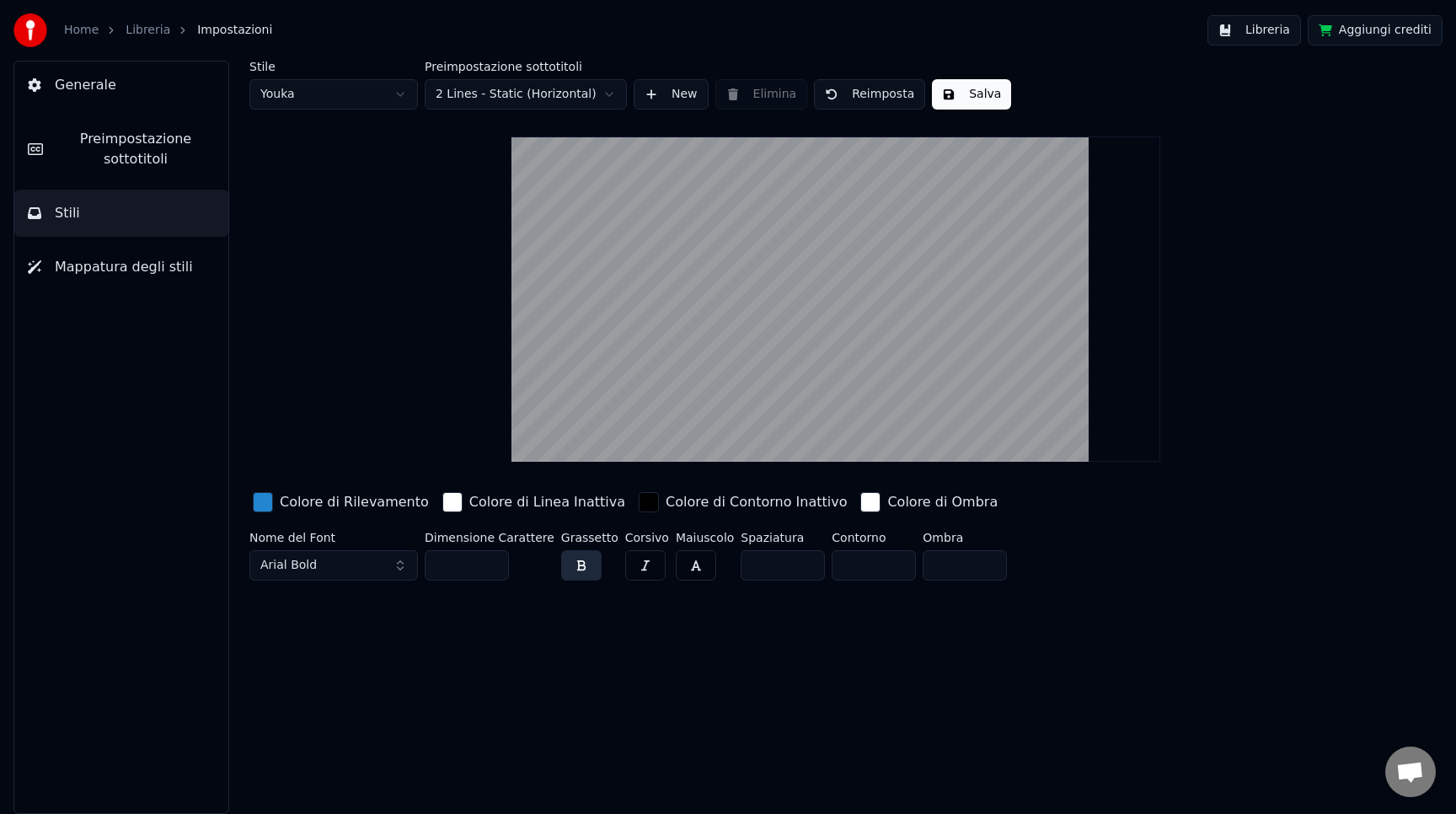
click at [273, 501] on div "Colore di Rilevamento" at bounding box center [340, 502] width 183 height 27
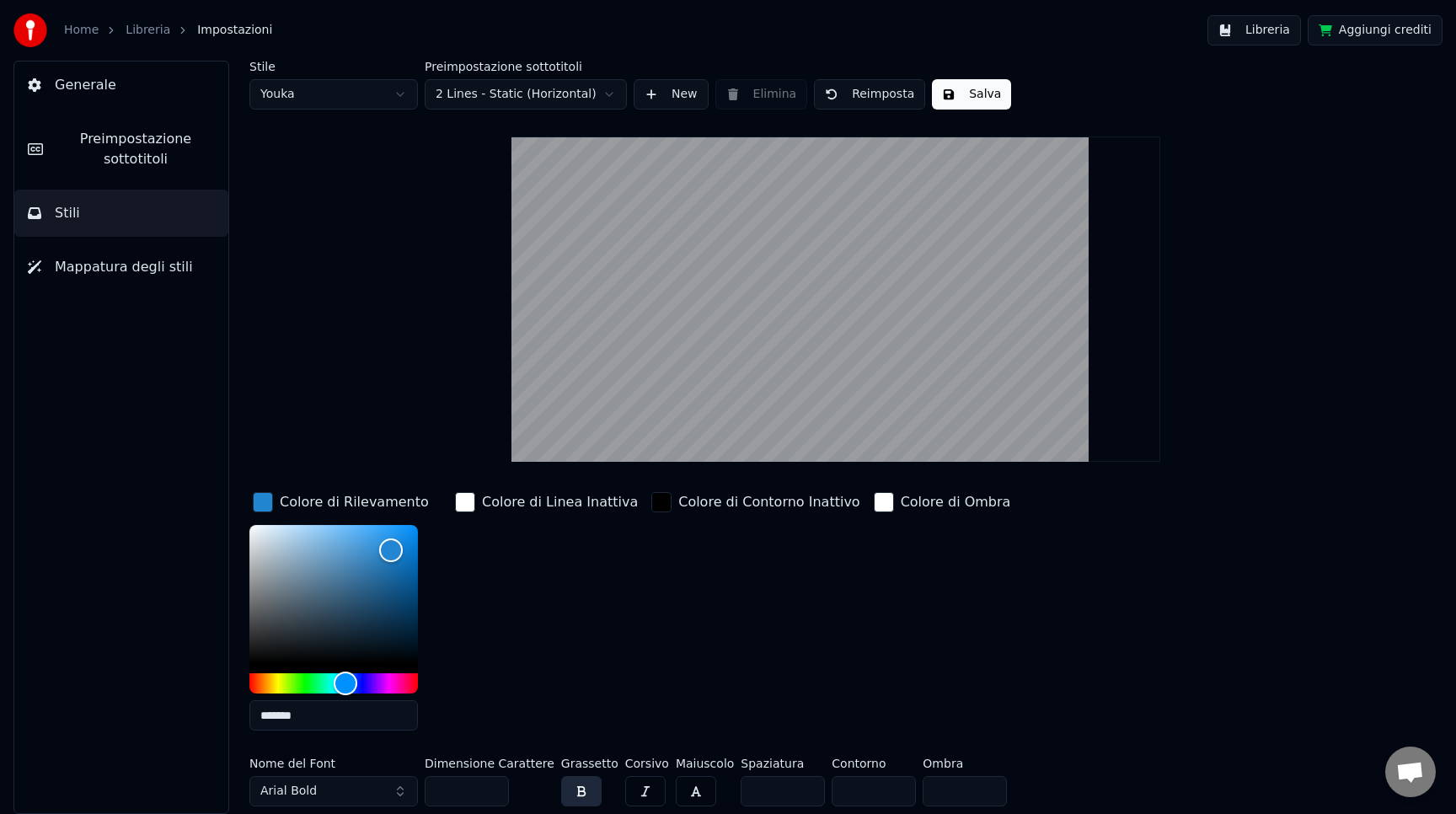
click at [318, 715] on input "*******" at bounding box center [333, 715] width 169 height 30
drag, startPoint x: 267, startPoint y: 714, endPoint x: 383, endPoint y: 721, distance: 116.2
click at [383, 721] on input "*******" at bounding box center [333, 715] width 169 height 30
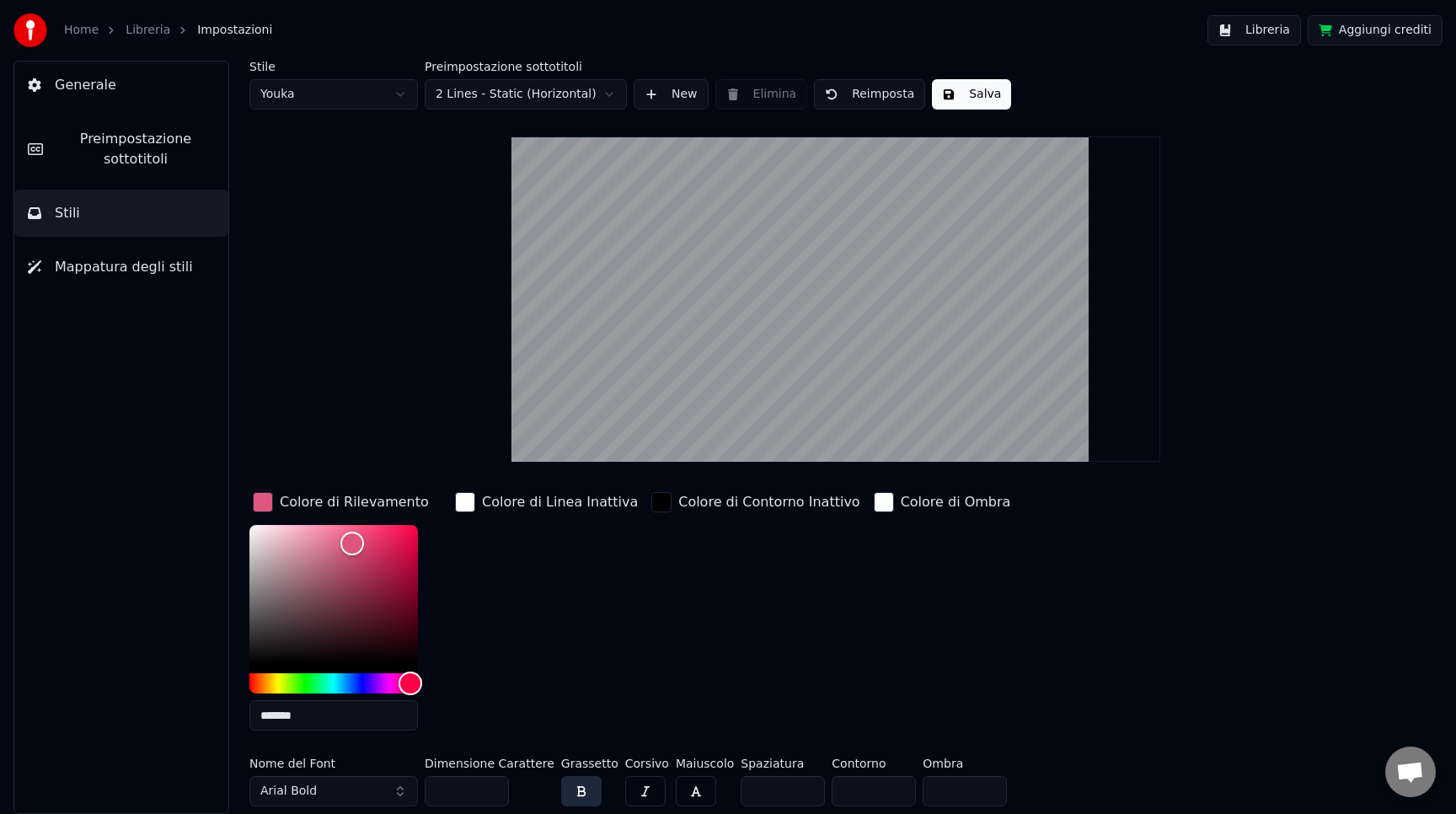
type input "*******"
click at [454, 793] on input "**" at bounding box center [467, 791] width 84 height 30
drag, startPoint x: 460, startPoint y: 790, endPoint x: 413, endPoint y: 790, distance: 47.0
click at [413, 790] on div "Nome del Font Arial Bold Dimensione Carattere ** Grassetto Corsivo Maiuscolo Sp…" at bounding box center [759, 785] width 1020 height 55
type input "***"
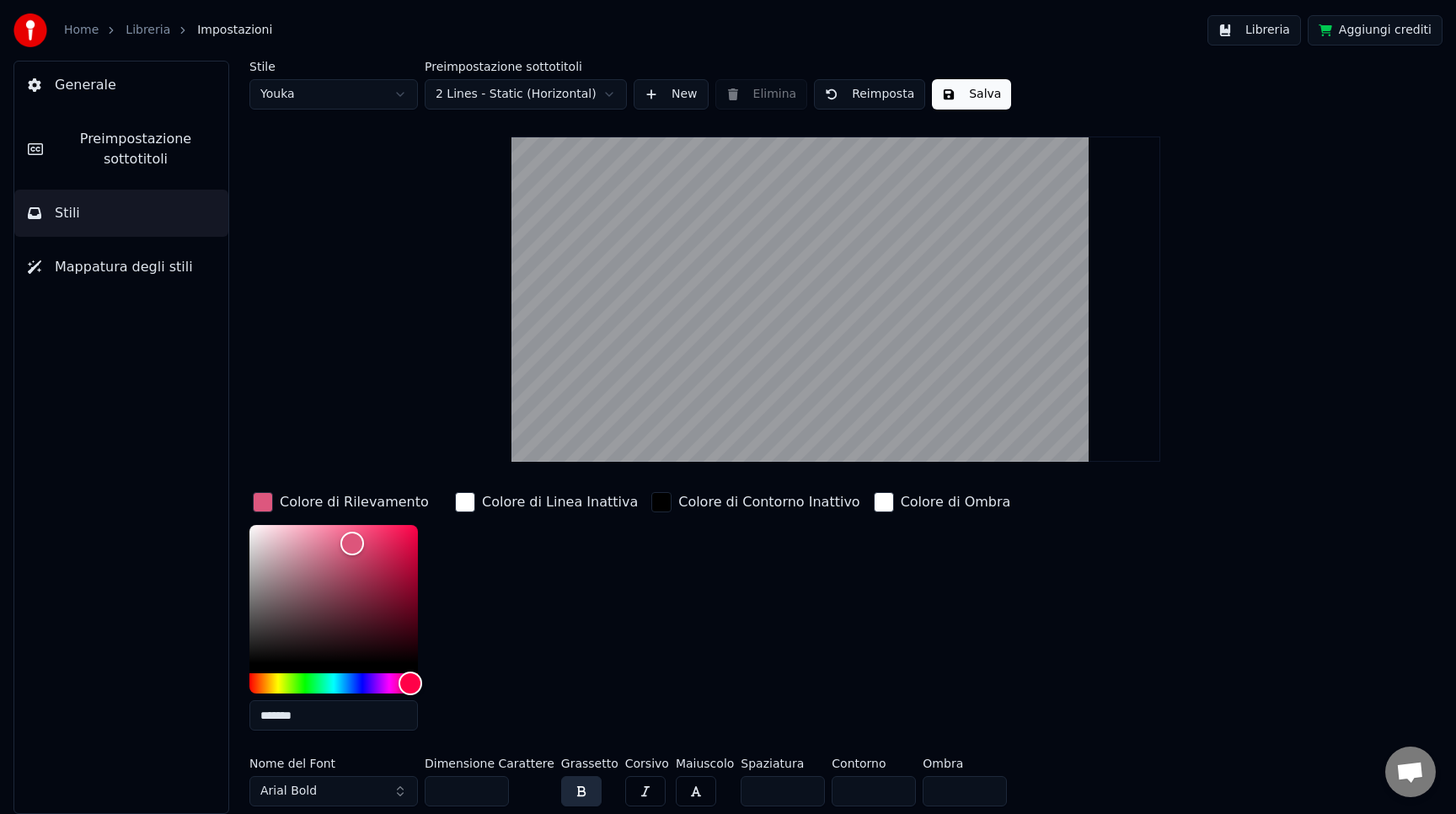
click at [942, 103] on button "Salva" at bounding box center [972, 94] width 80 height 30
click at [93, 74] on button "Generale" at bounding box center [121, 85] width 214 height 48
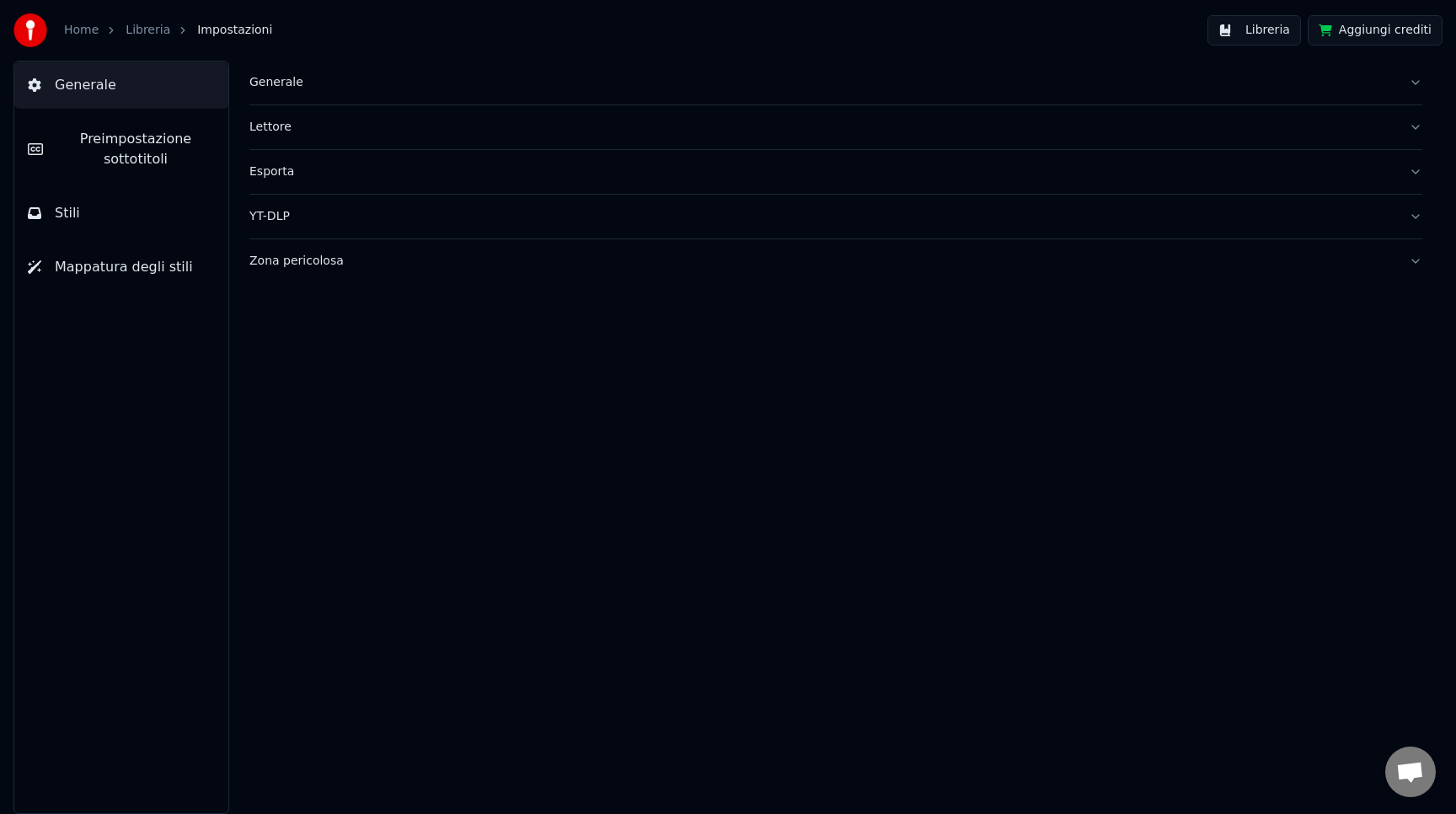
click at [233, 19] on div "Home Libreria Impostazioni" at bounding box center [143, 30] width 259 height 34
click at [229, 28] on span "Impostazioni" at bounding box center [235, 29] width 75 height 16
click at [130, 28] on link "Libreria" at bounding box center [148, 29] width 45 height 16
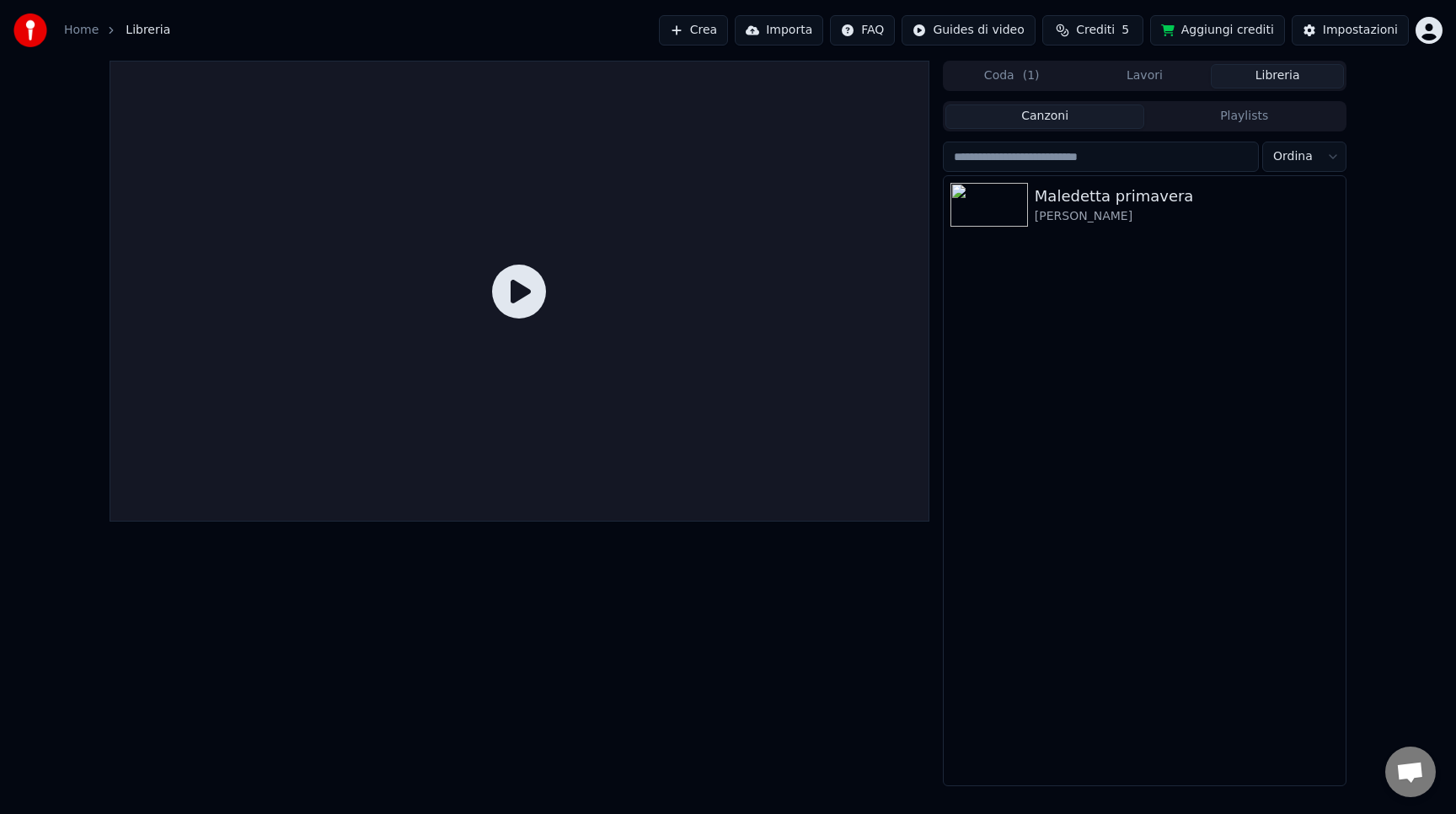
click at [517, 287] on icon at bounding box center [519, 292] width 54 height 54
click at [512, 300] on icon at bounding box center [519, 292] width 54 height 54
click at [1033, 180] on div "Maledetta primavera [PERSON_NAME]" at bounding box center [1144, 204] width 402 height 57
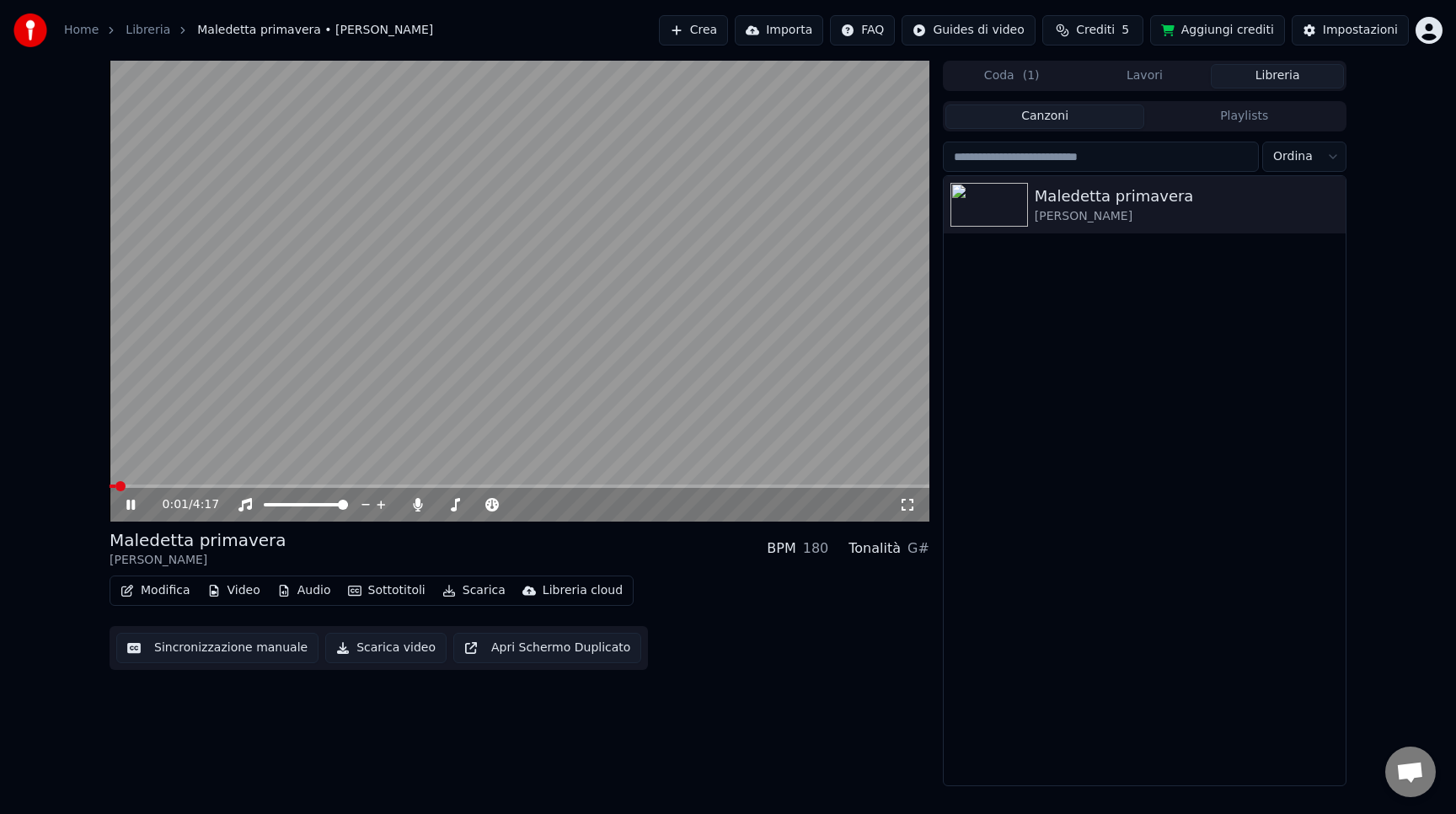
click at [141, 488] on span at bounding box center [519, 487] width 820 height 3
click at [132, 502] on icon at bounding box center [131, 505] width 9 height 10
click at [815, 481] on video at bounding box center [519, 291] width 820 height 461
click at [816, 489] on div "0:21 / 4:17" at bounding box center [519, 505] width 820 height 34
click at [823, 488] on span at bounding box center [519, 487] width 820 height 3
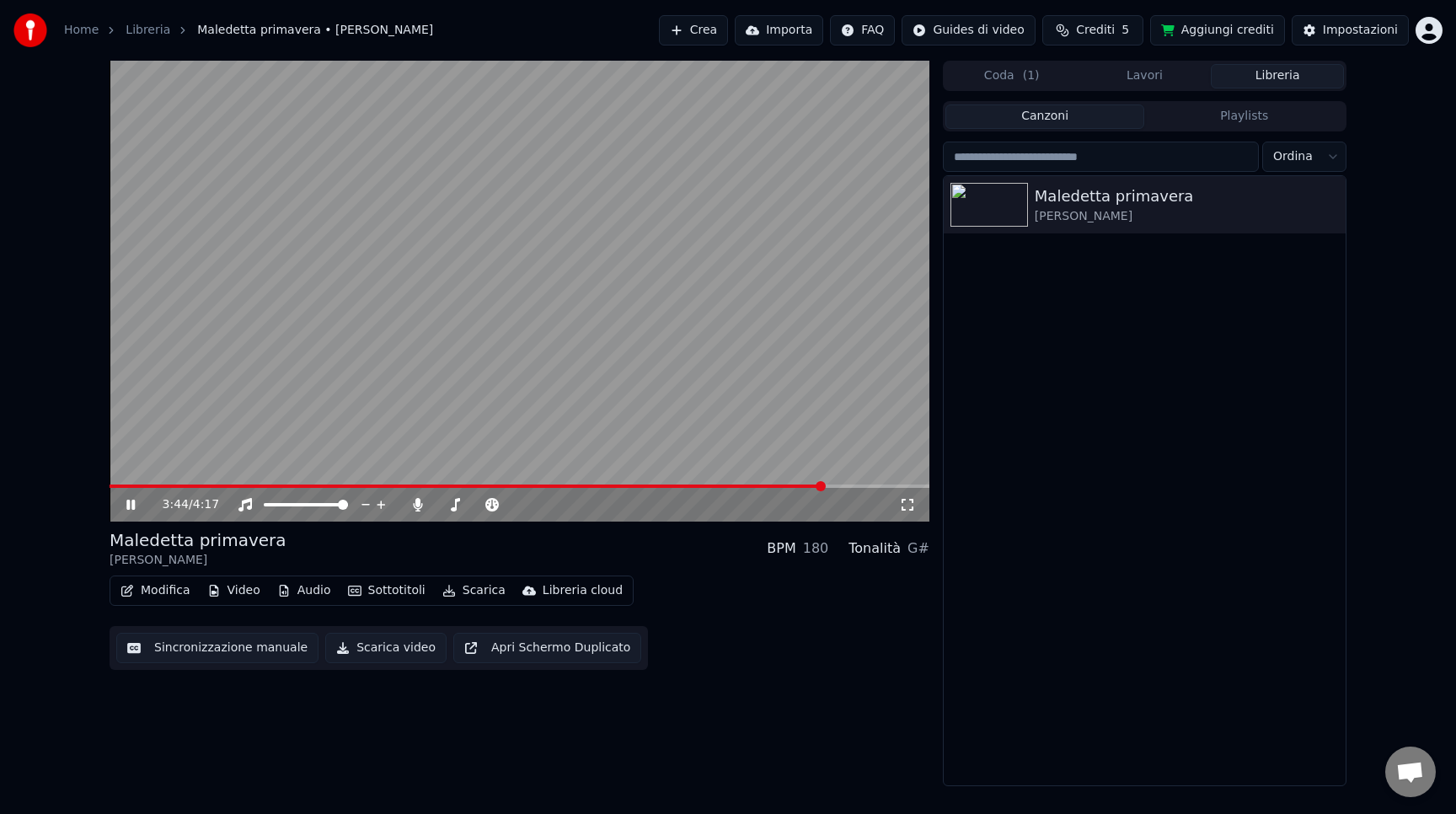
click at [853, 489] on div "3:44 / 4:17" at bounding box center [519, 505] width 820 height 34
click at [884, 489] on div "3:44 / 4:17" at bounding box center [519, 505] width 820 height 34
click at [901, 490] on div "3:48 / 4:17" at bounding box center [519, 505] width 820 height 34
click at [883, 486] on span at bounding box center [519, 487] width 820 height 3
click at [900, 483] on video at bounding box center [519, 291] width 820 height 461
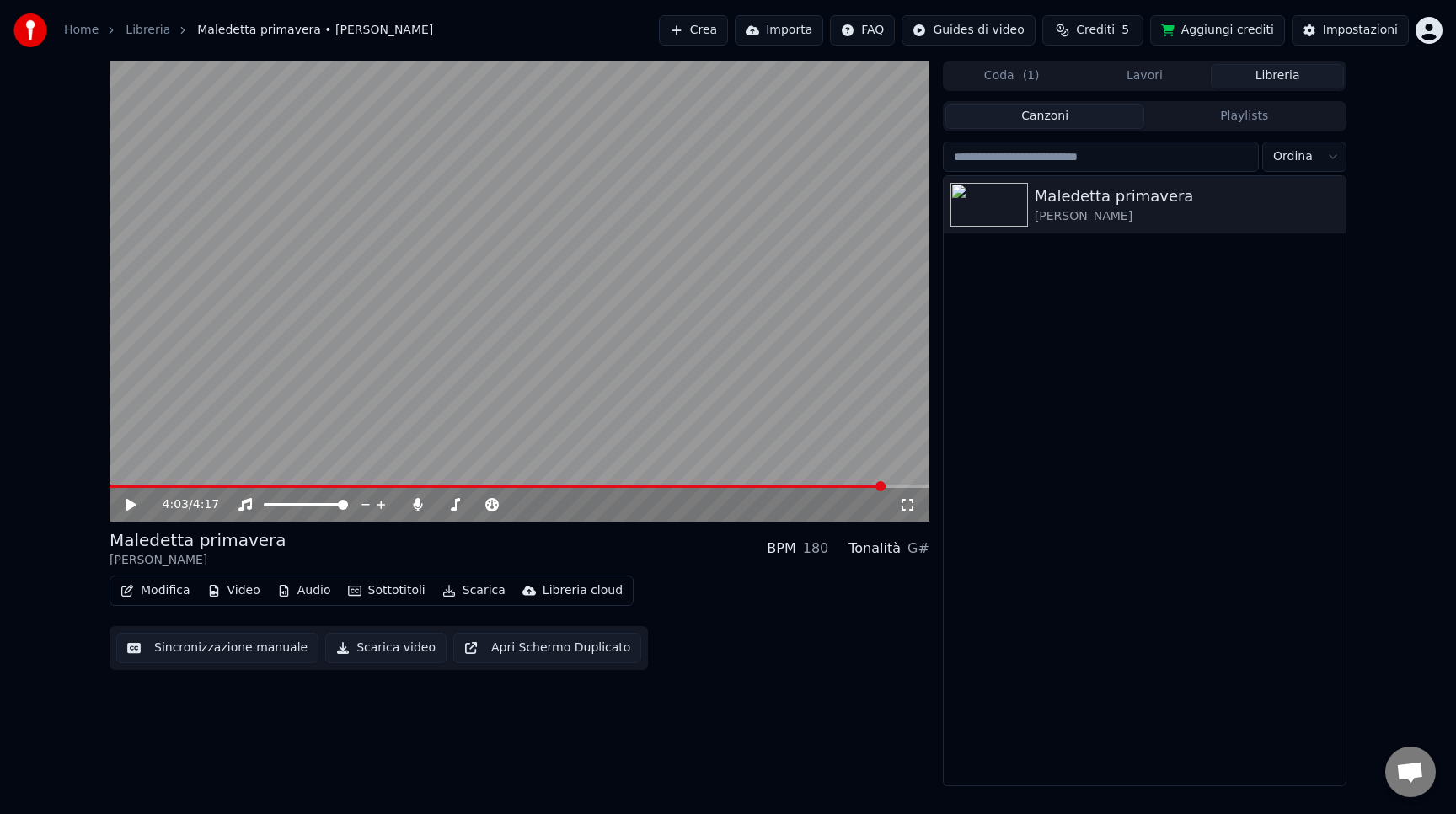
click at [918, 483] on video at bounding box center [519, 291] width 820 height 461
click at [899, 483] on video at bounding box center [519, 291] width 820 height 461
click at [901, 487] on span at bounding box center [519, 487] width 820 height 3
click at [827, 385] on video at bounding box center [519, 291] width 820 height 461
click at [466, 587] on button "Scarica" at bounding box center [474, 591] width 77 height 23
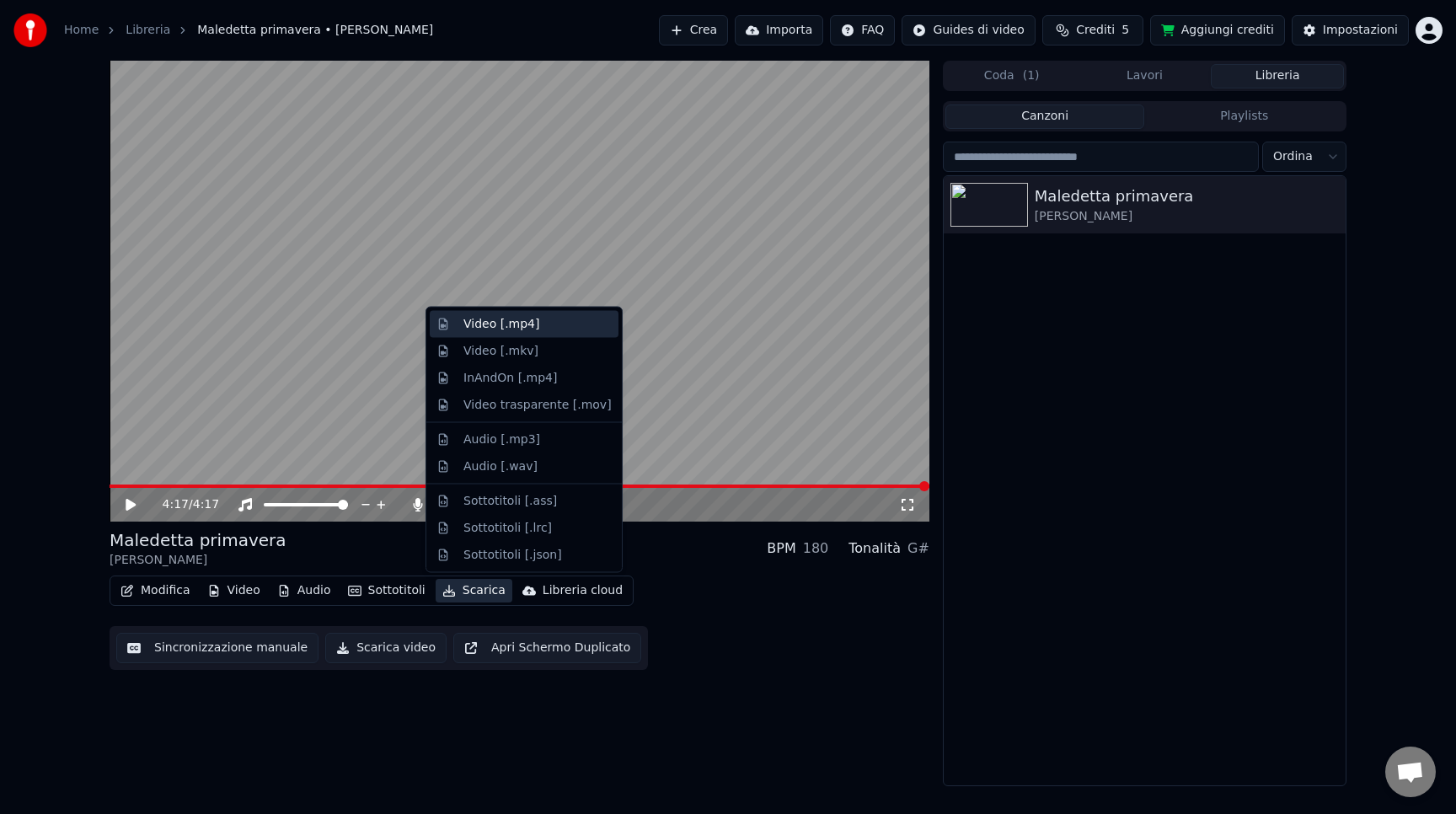
click at [499, 328] on div "Video [.mp4]" at bounding box center [501, 324] width 76 height 16
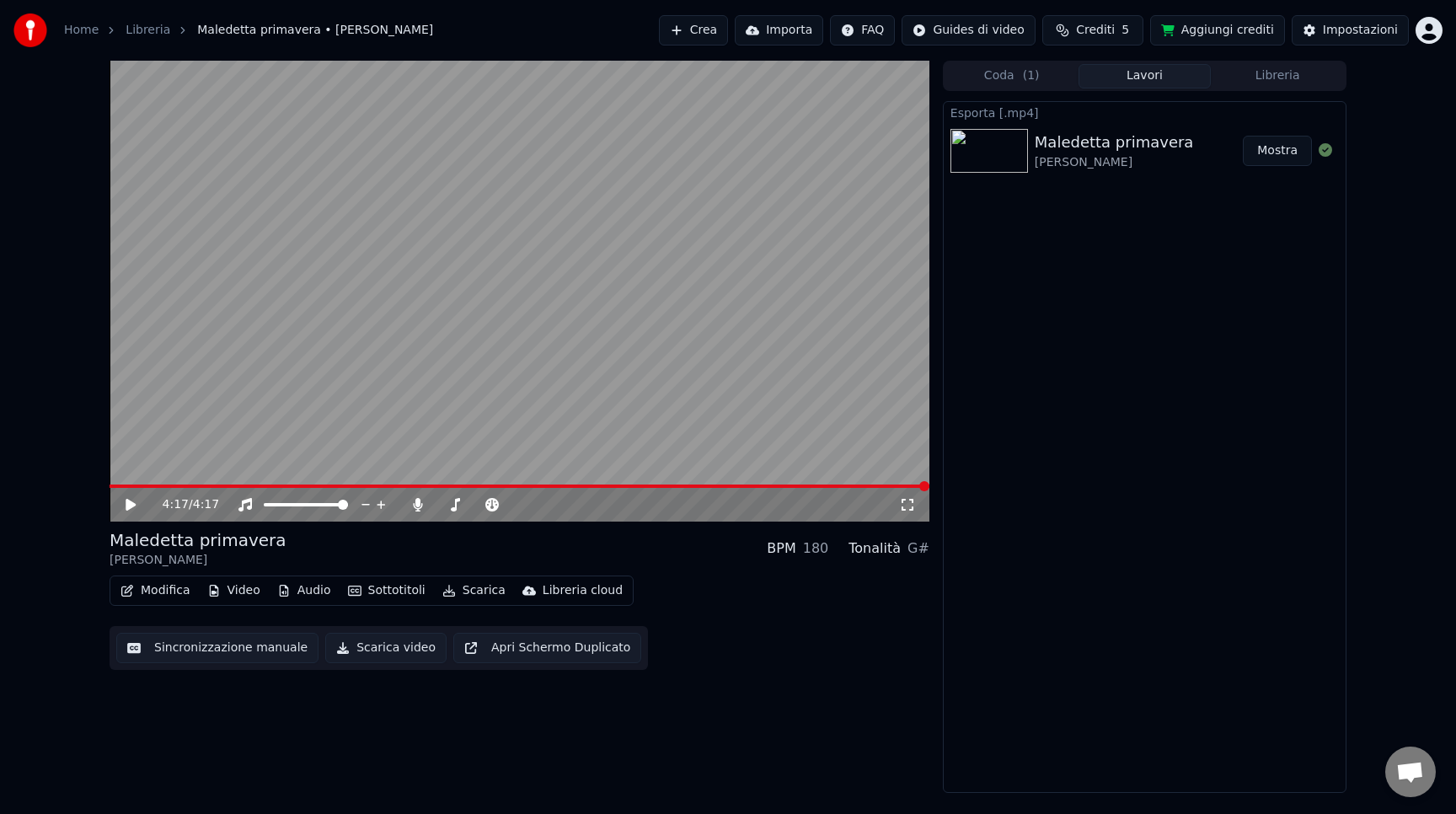
click at [85, 31] on link "Home" at bounding box center [81, 29] width 35 height 16
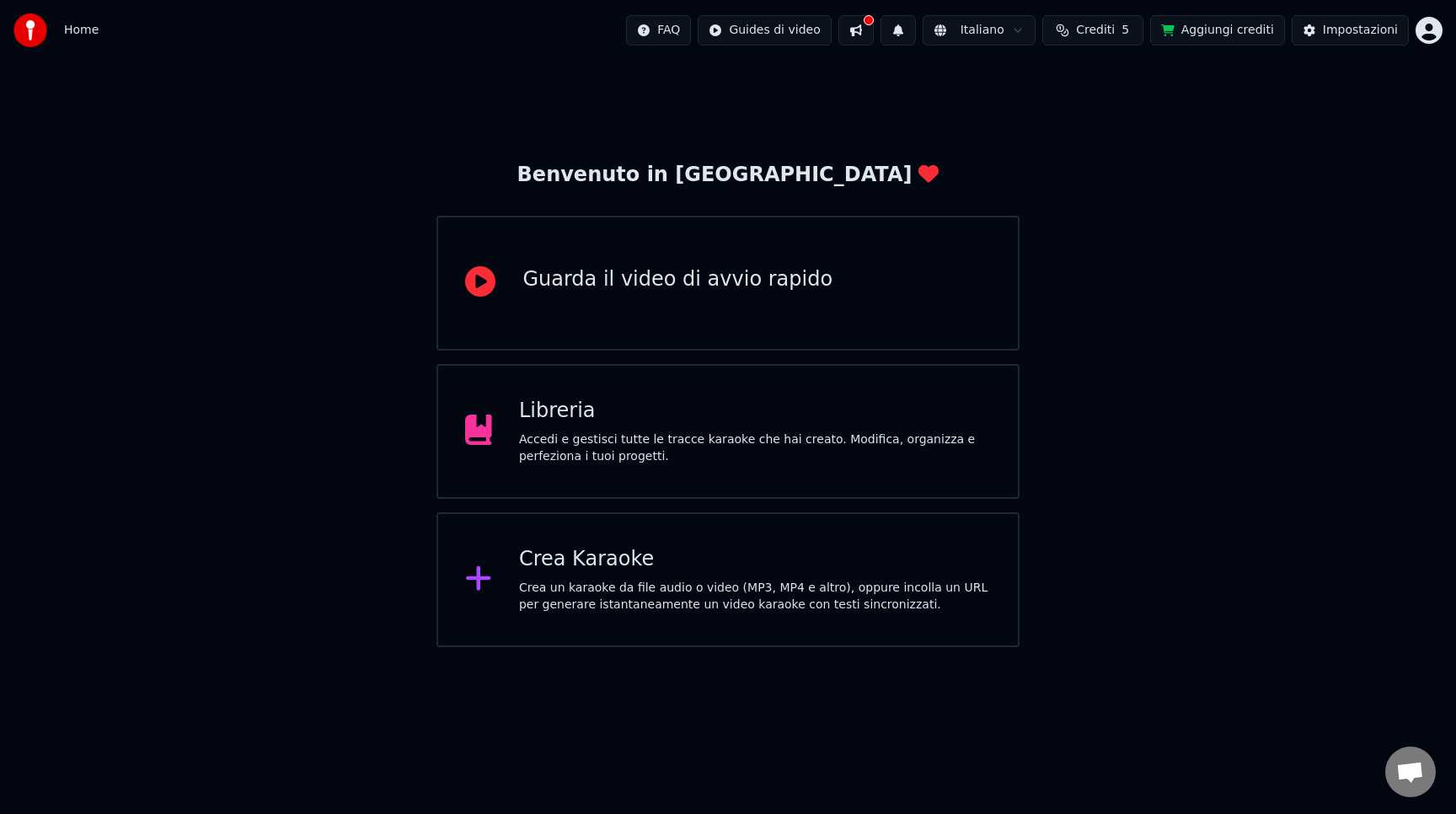
click at [612, 561] on div "Crea Karaoke" at bounding box center [755, 559] width 472 height 27
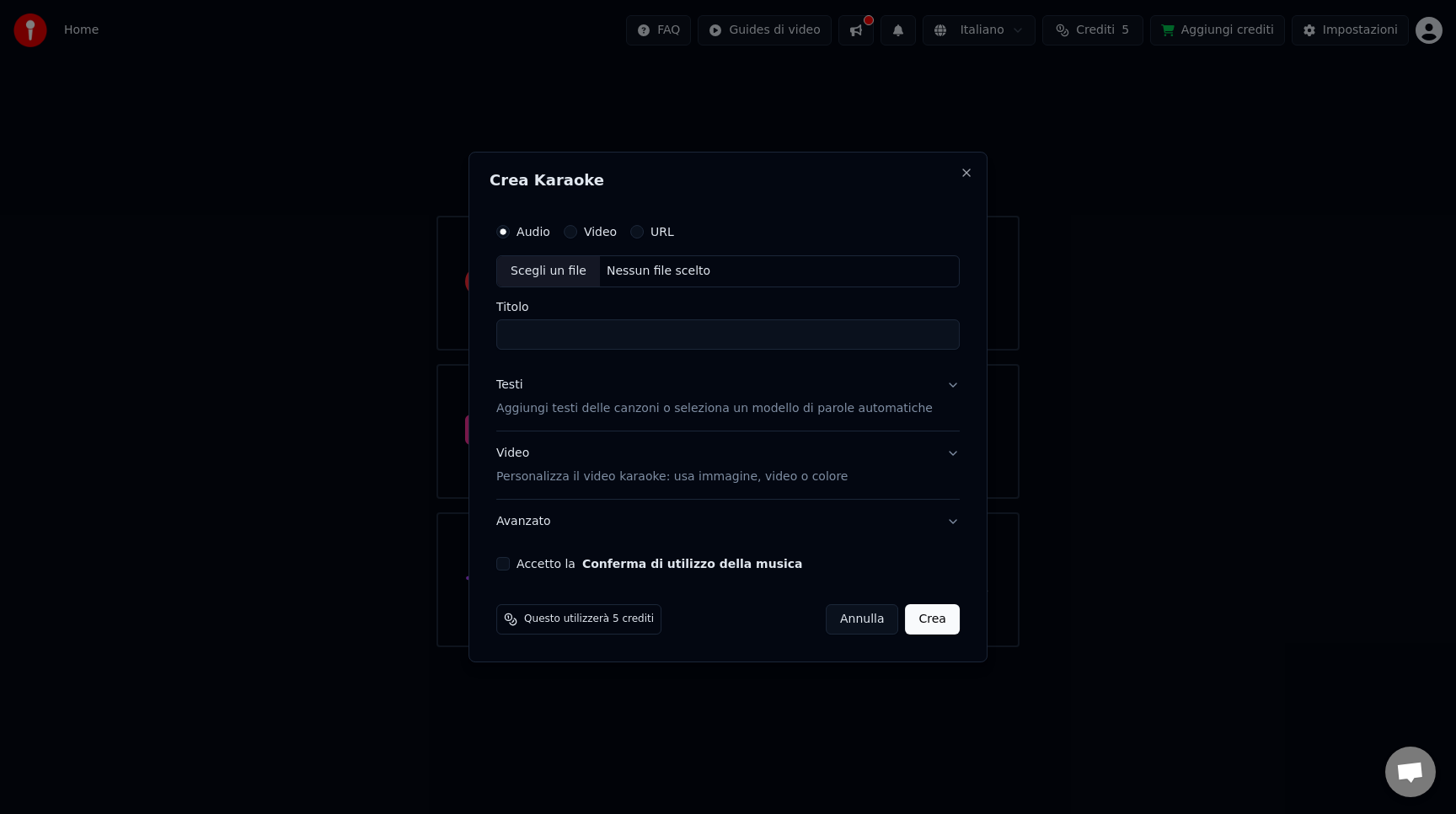
click at [662, 269] on div "Nessun file scelto" at bounding box center [658, 271] width 117 height 16
click at [648, 344] on input "**********" at bounding box center [727, 334] width 463 height 30
drag, startPoint x: 530, startPoint y: 333, endPoint x: 776, endPoint y: 356, distance: 247.1
click at [776, 356] on div "**********" at bounding box center [728, 392] width 477 height 369
type input "**********"
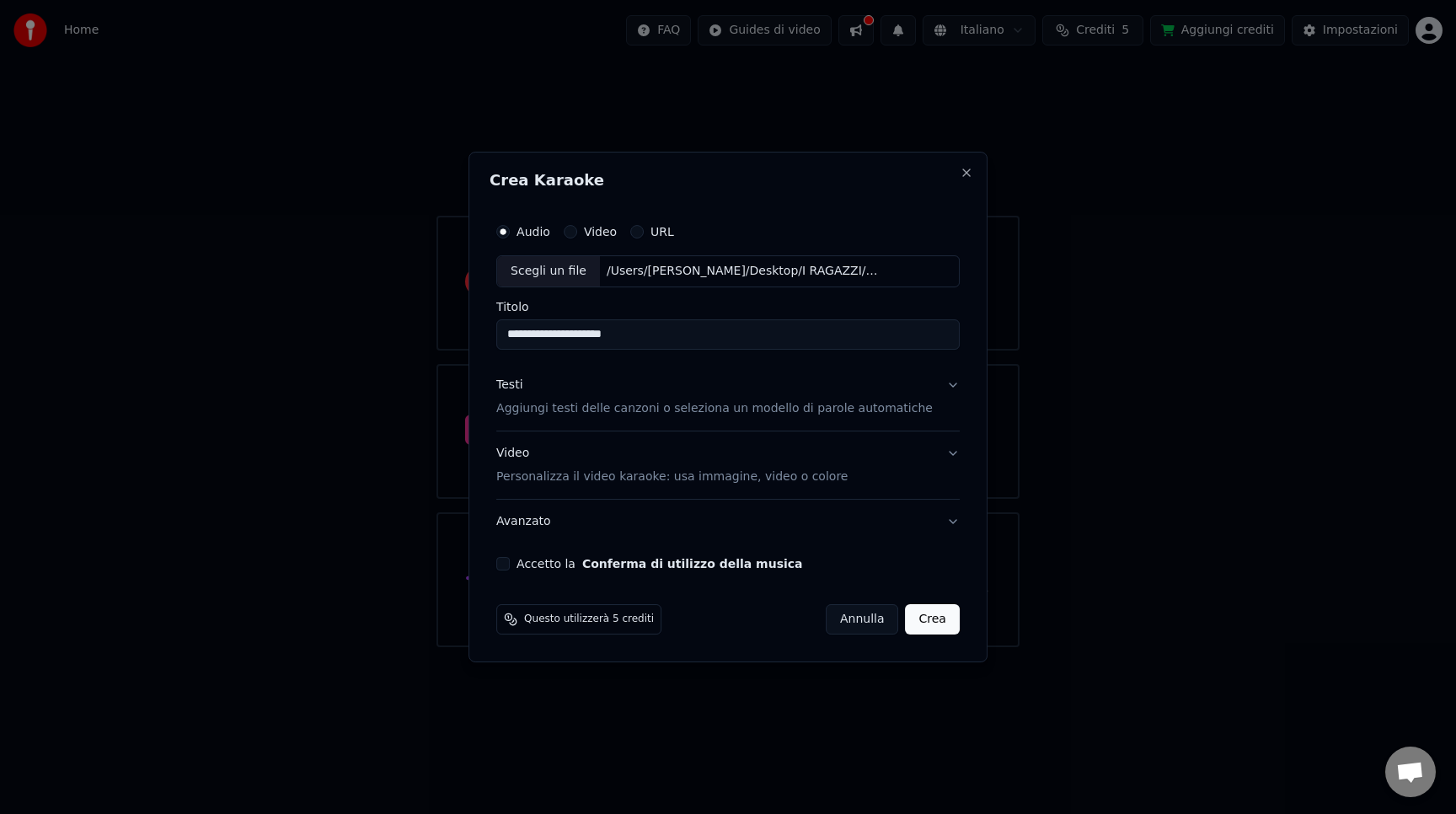
click at [628, 412] on p "Aggiungi testi delle canzoni o seleziona un modello di parole automatiche" at bounding box center [714, 408] width 436 height 16
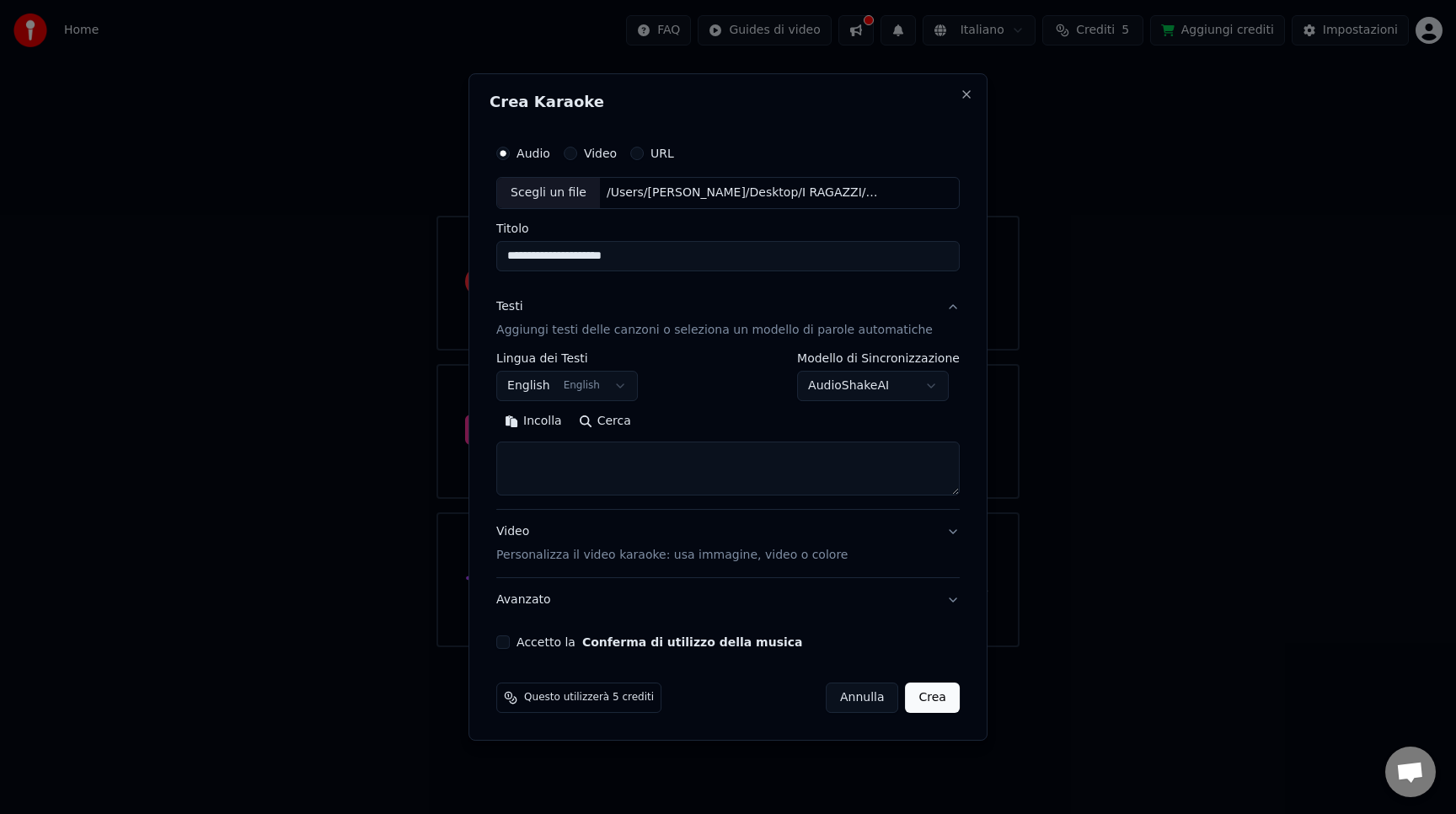
click at [612, 455] on textarea at bounding box center [727, 468] width 463 height 54
paste textarea "**********"
type textarea "**********"
click at [609, 391] on body "**********" at bounding box center [728, 324] width 1456 height 648
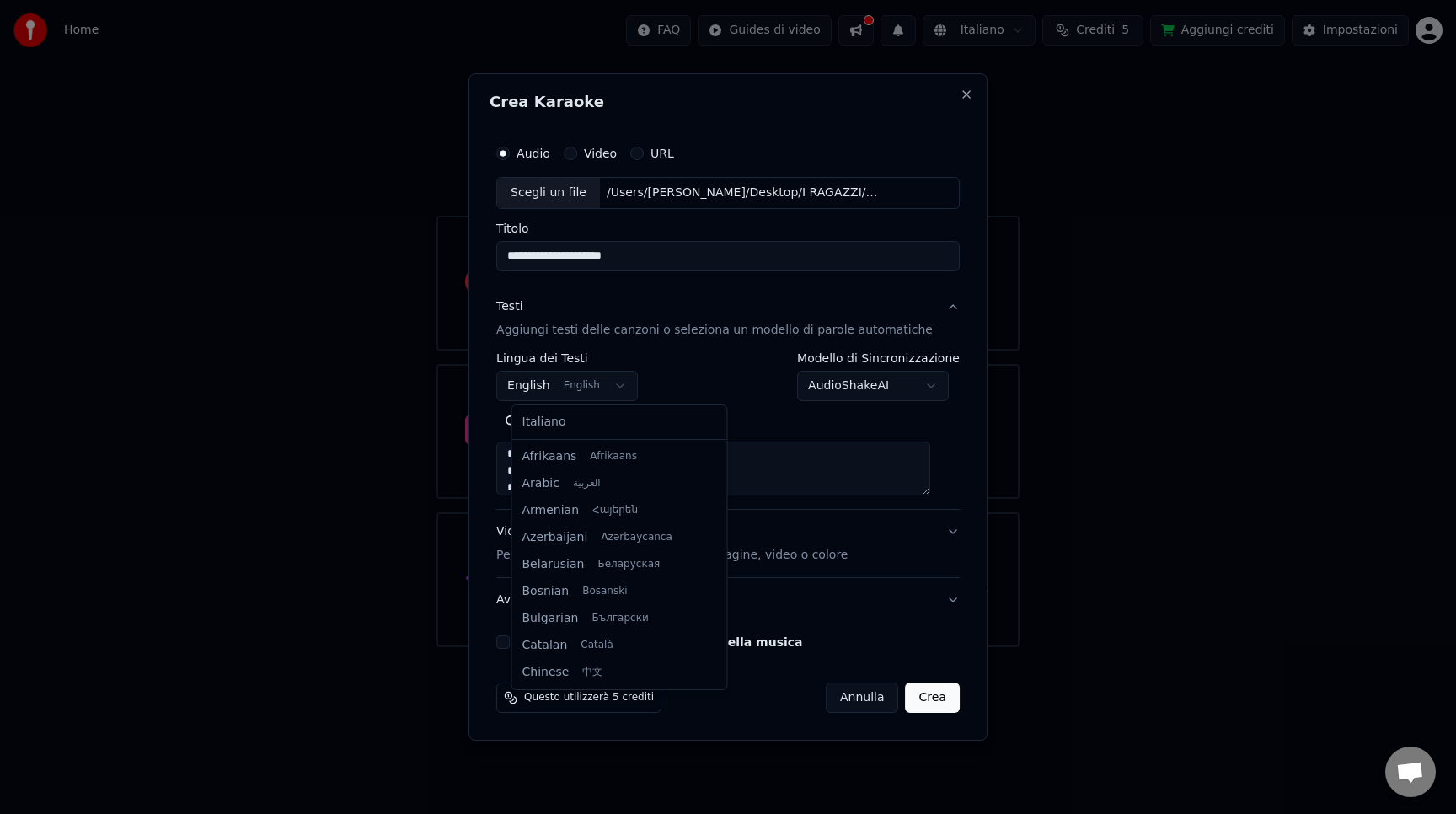
scroll to position [135, 0]
select select "**"
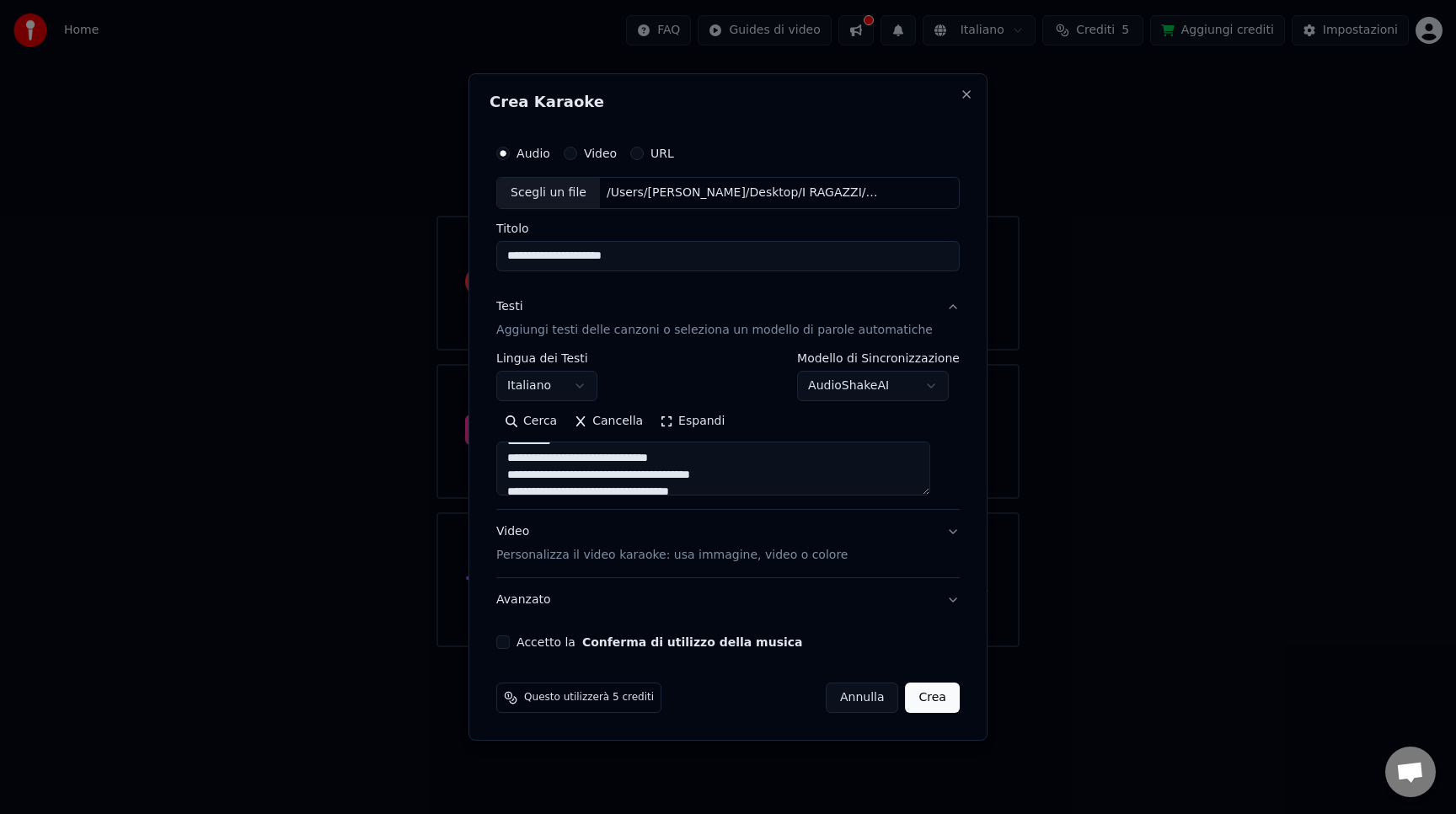
scroll to position [45, 0]
click at [524, 478] on textarea "**********" at bounding box center [712, 468] width 434 height 54
drag, startPoint x: 520, startPoint y: 482, endPoint x: 517, endPoint y: 468, distance: 14.3
click at [517, 468] on textarea "**********" at bounding box center [712, 468] width 434 height 54
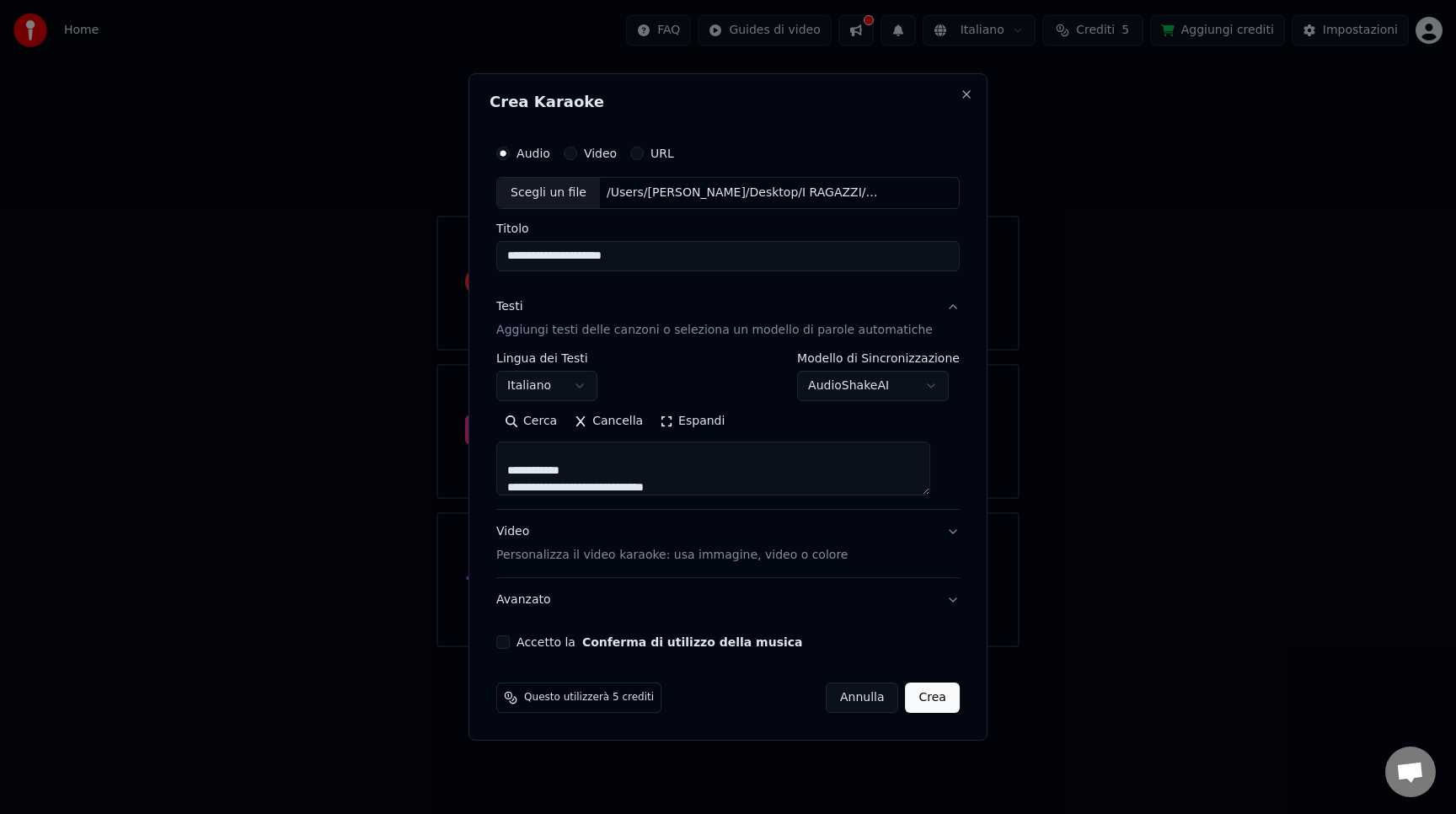
scroll to position [265, 0]
drag, startPoint x: 519, startPoint y: 463, endPoint x: 517, endPoint y: 451, distance: 12.2
click at [517, 451] on textarea "**********" at bounding box center [712, 468] width 434 height 54
drag, startPoint x: 520, startPoint y: 486, endPoint x: 517, endPoint y: 469, distance: 17.3
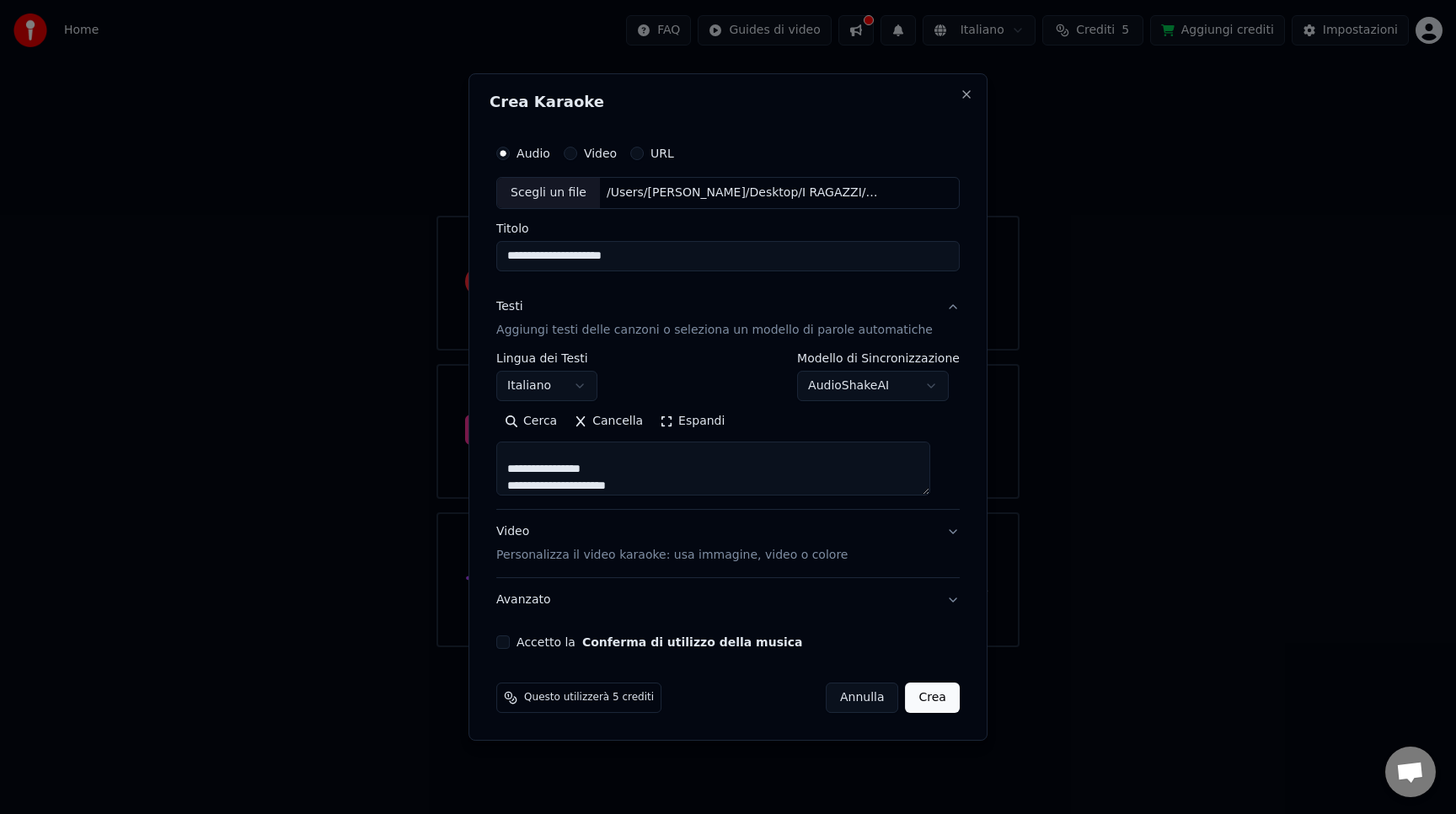
click at [517, 469] on textarea "**********" at bounding box center [712, 468] width 434 height 54
click at [664, 483] on textarea "**********" at bounding box center [712, 468] width 434 height 54
paste textarea "**********"
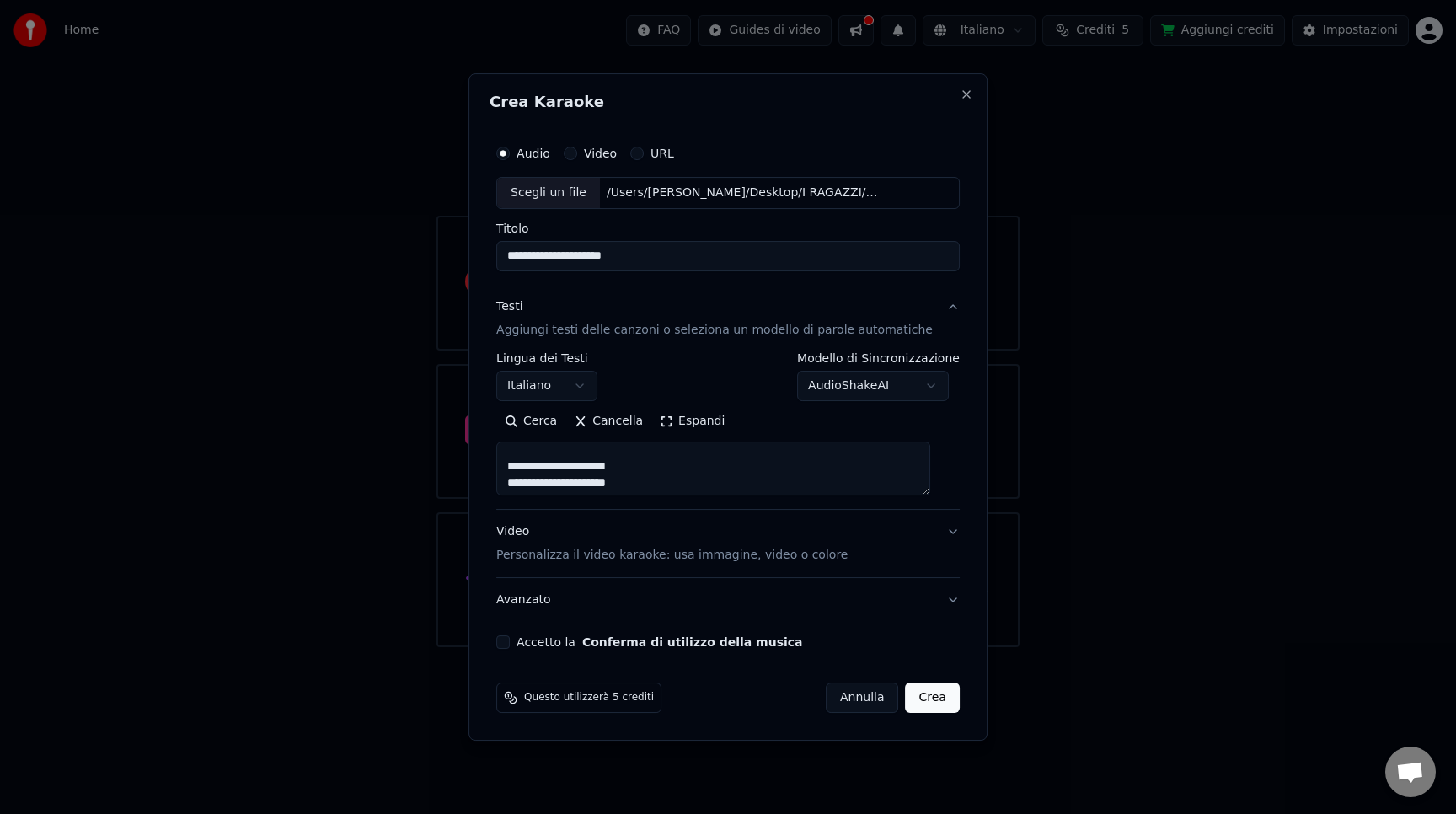
scroll to position [298, 0]
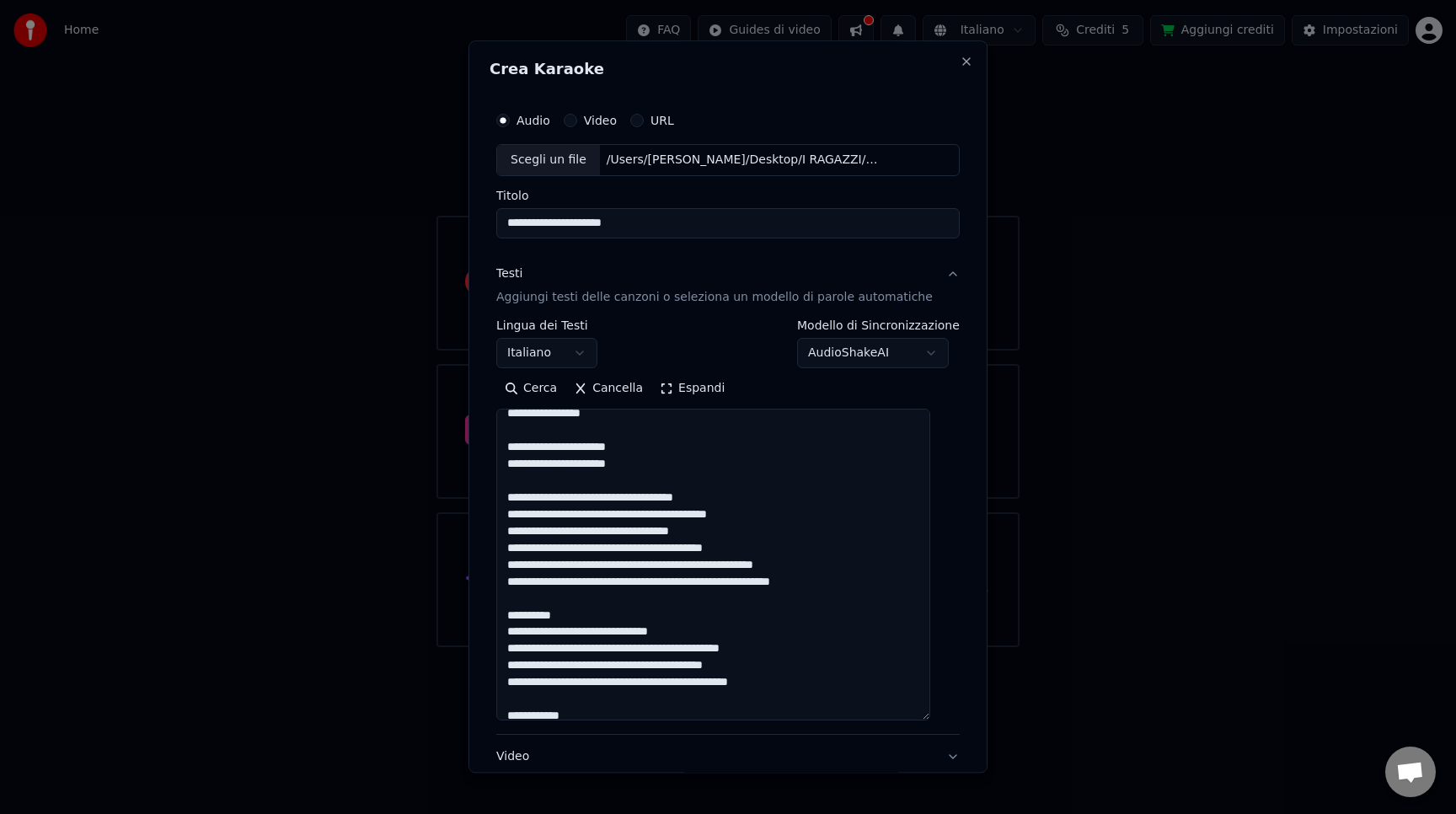
drag, startPoint x: 938, startPoint y: 494, endPoint x: 890, endPoint y: 728, distance: 238.9
click at [891, 720] on textarea at bounding box center [712, 565] width 434 height 312
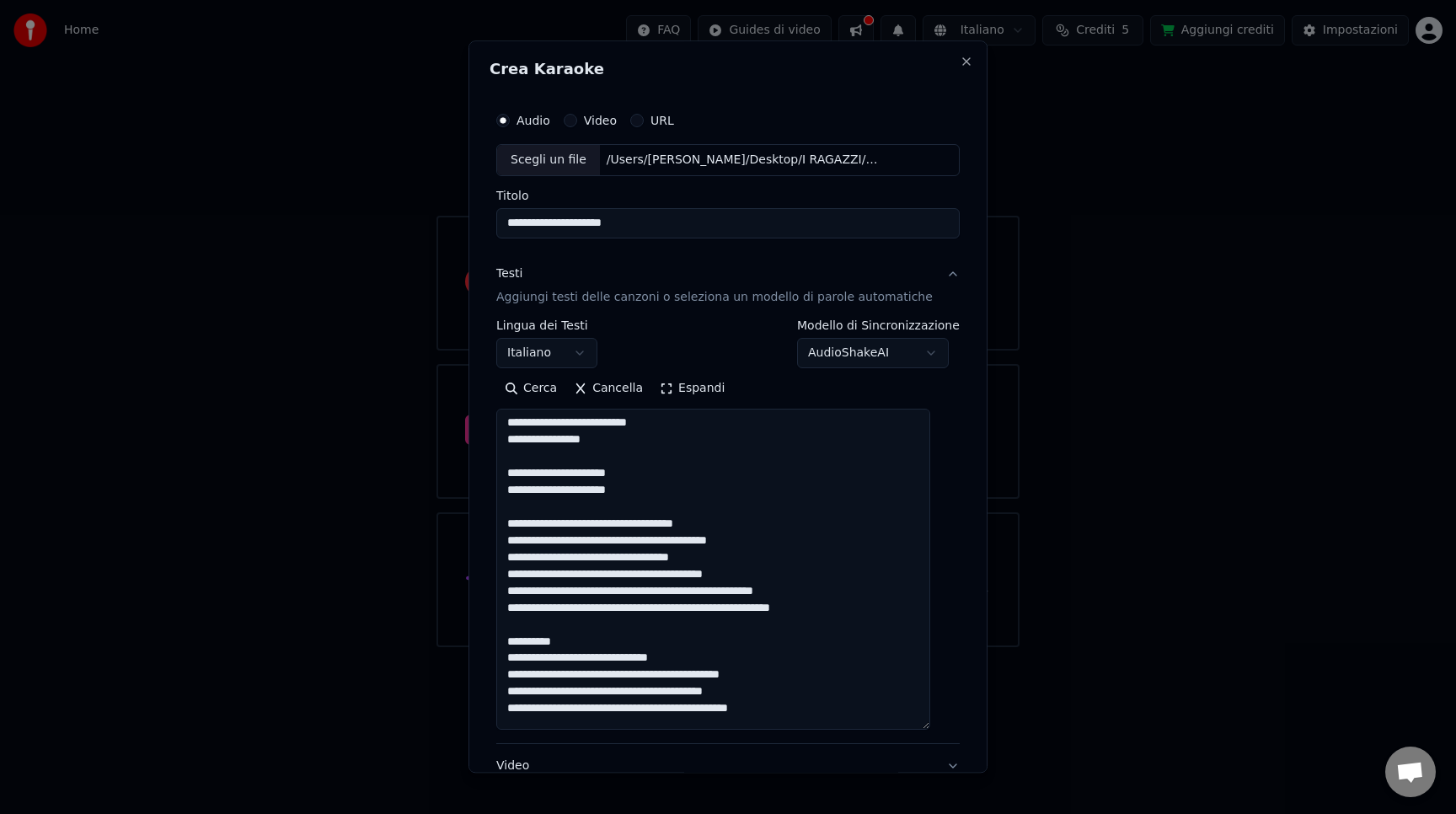
scroll to position [274, 0]
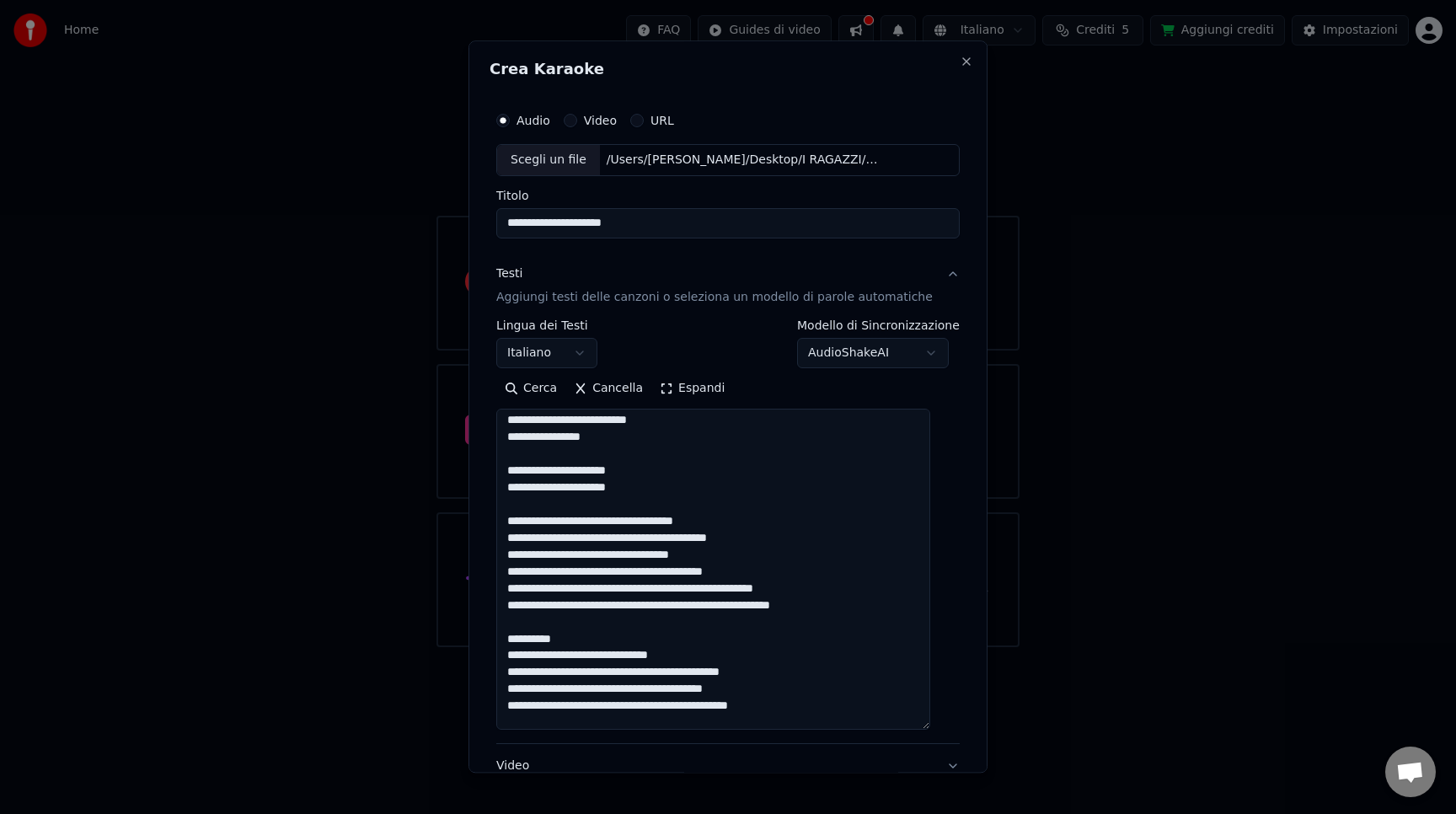
drag, startPoint x: 577, startPoint y: 643, endPoint x: 506, endPoint y: 639, distance: 71.1
click at [506, 639] on textarea at bounding box center [712, 569] width 434 height 321
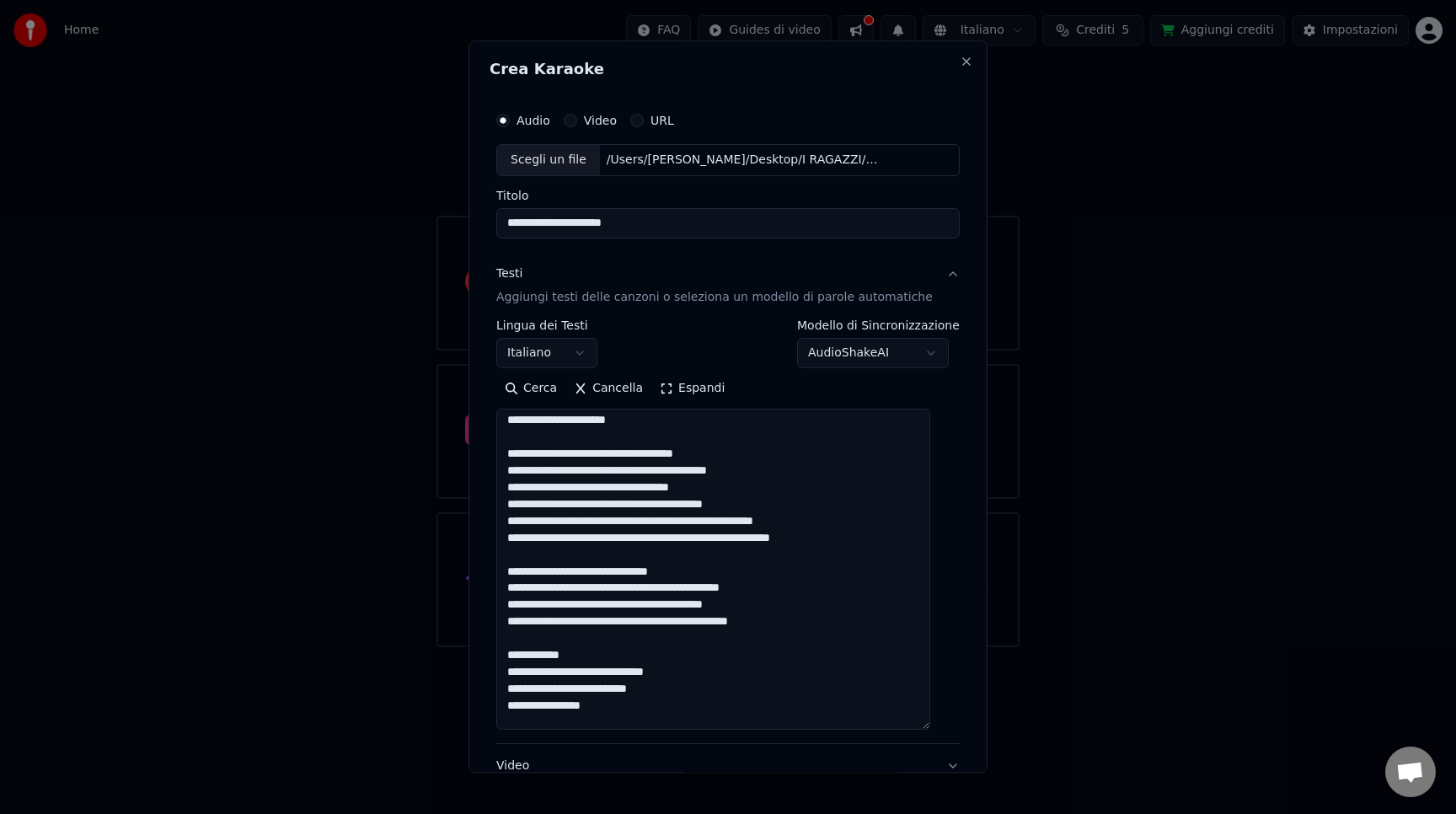
scroll to position [358, 0]
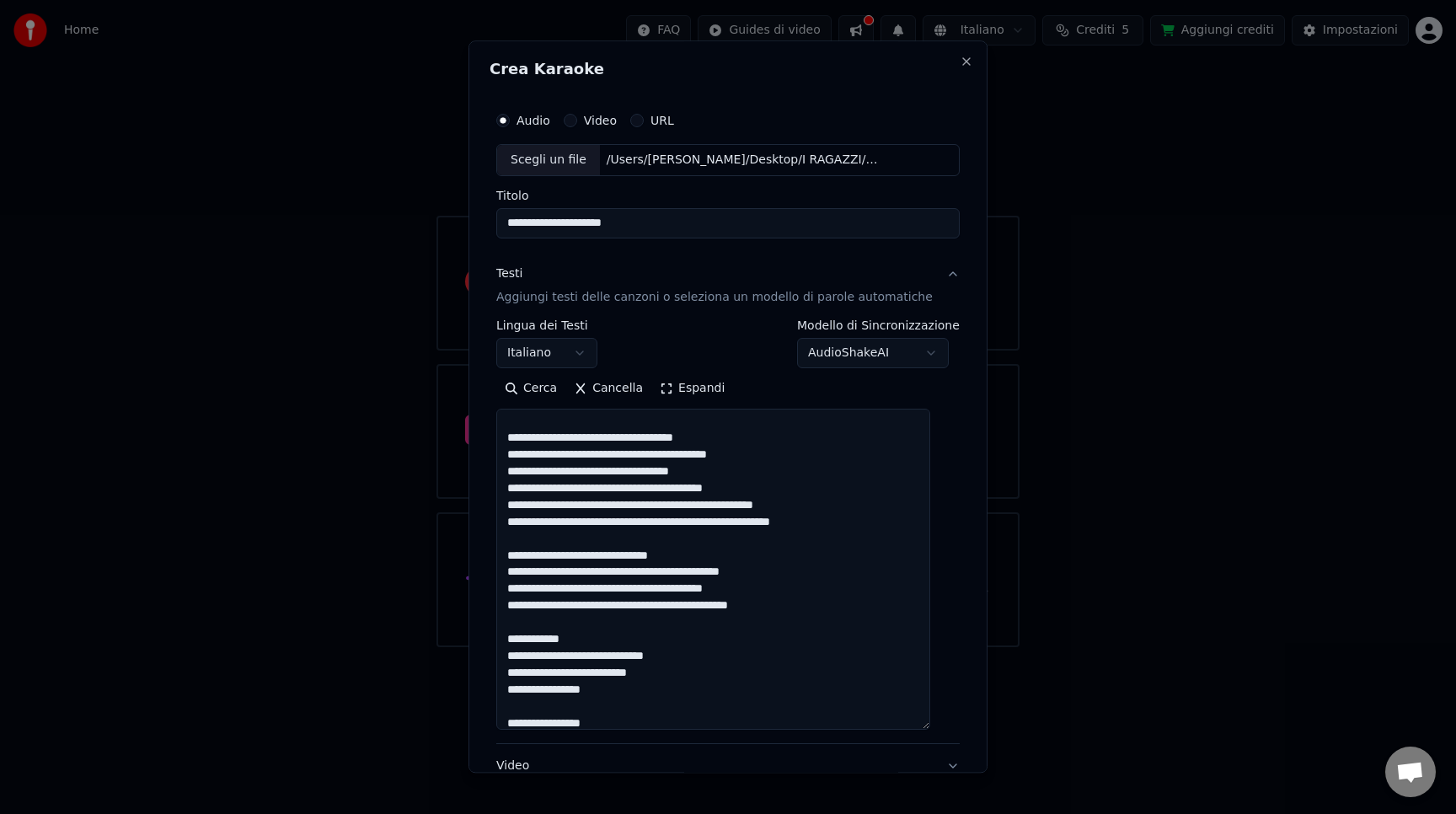
drag, startPoint x: 592, startPoint y: 640, endPoint x: 479, endPoint y: 640, distance: 113.0
click at [479, 640] on div "**********" at bounding box center [728, 407] width 519 height 733
drag, startPoint x: 629, startPoint y: 708, endPoint x: 506, endPoint y: 708, distance: 123.0
click at [506, 708] on textarea at bounding box center [712, 569] width 434 height 321
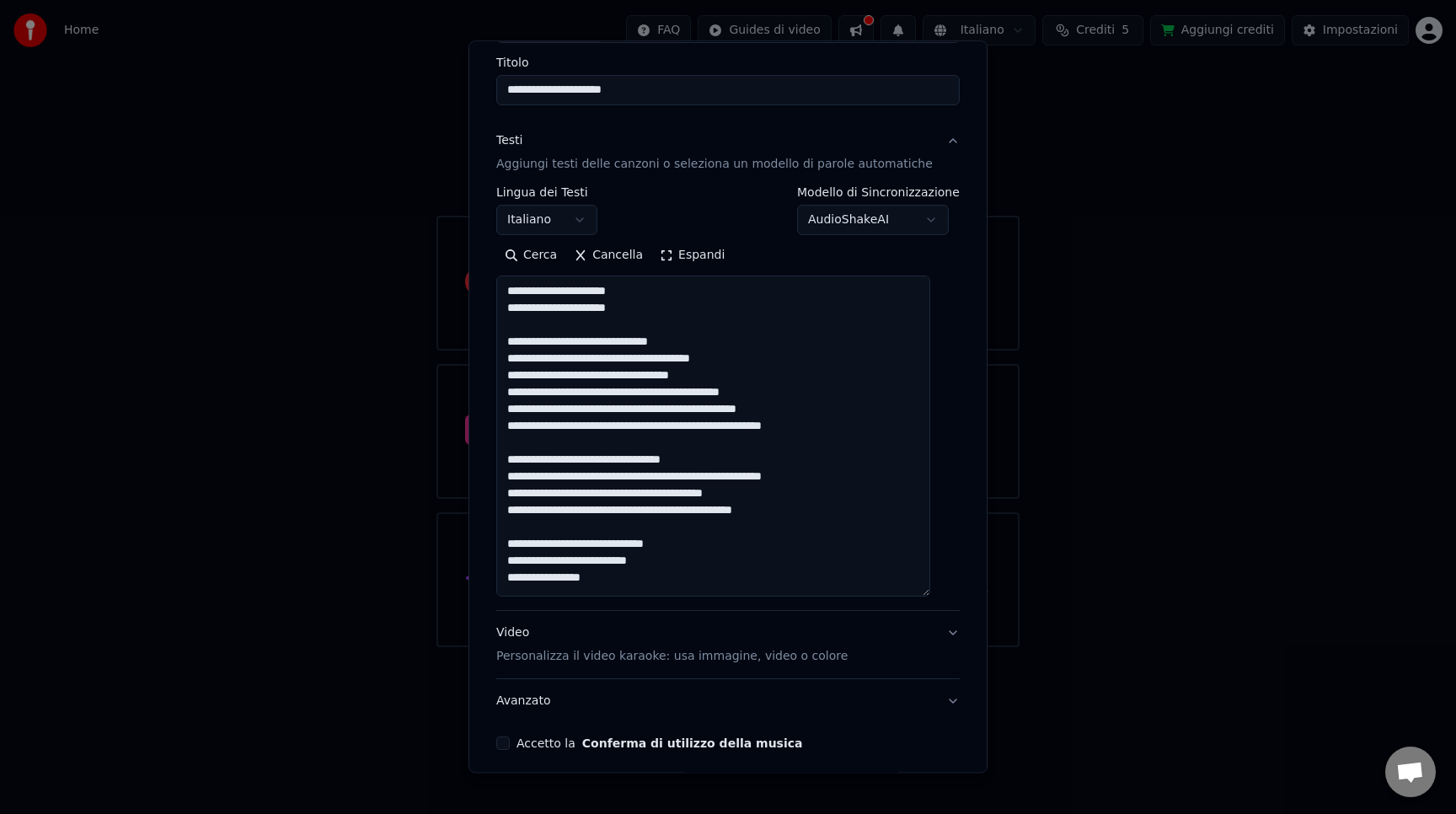
scroll to position [202, 0]
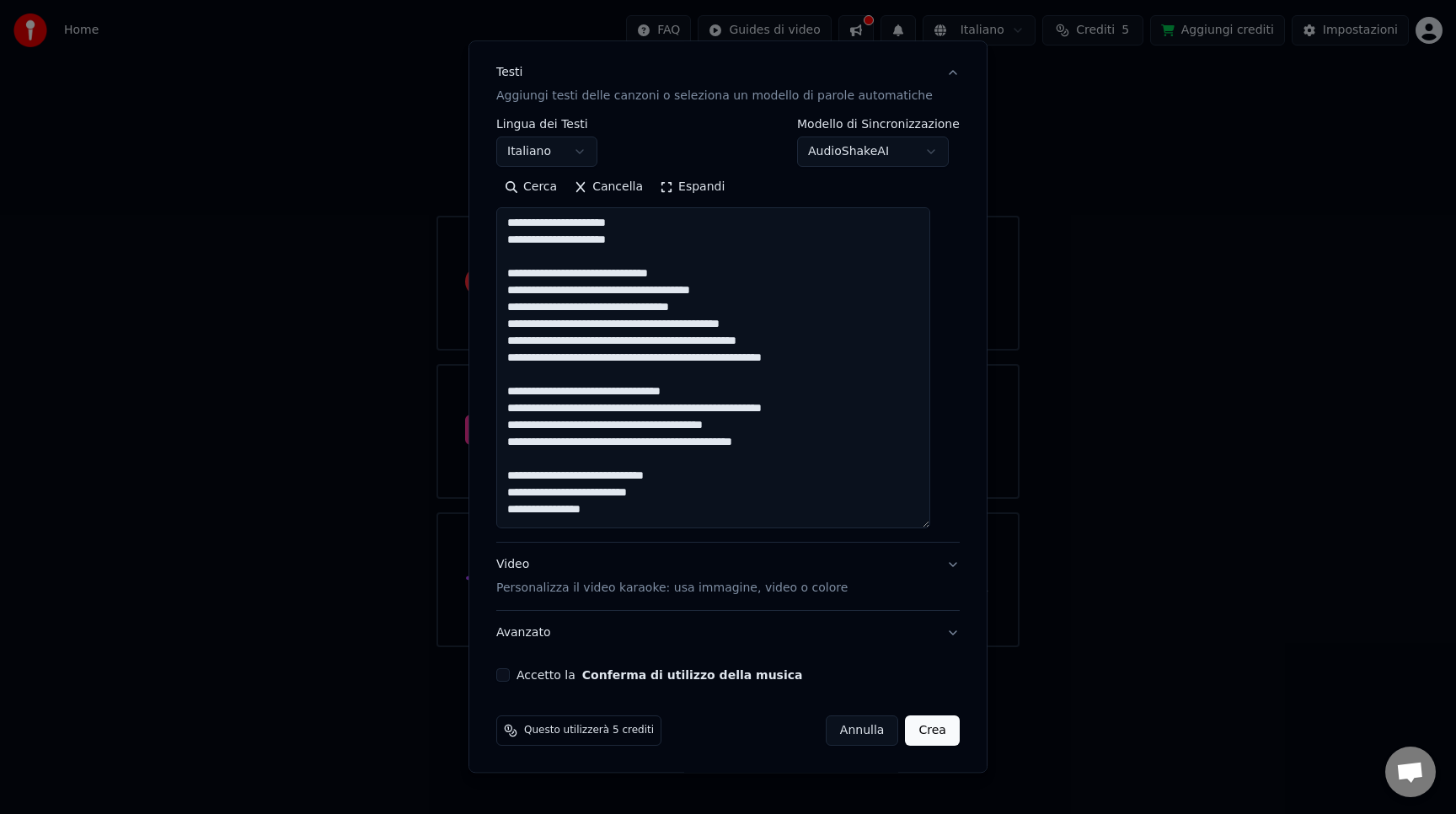
type textarea "**********"
click at [931, 565] on button "Video Personalizza il video karaoke: usa immagine, video o colore" at bounding box center [727, 577] width 463 height 68
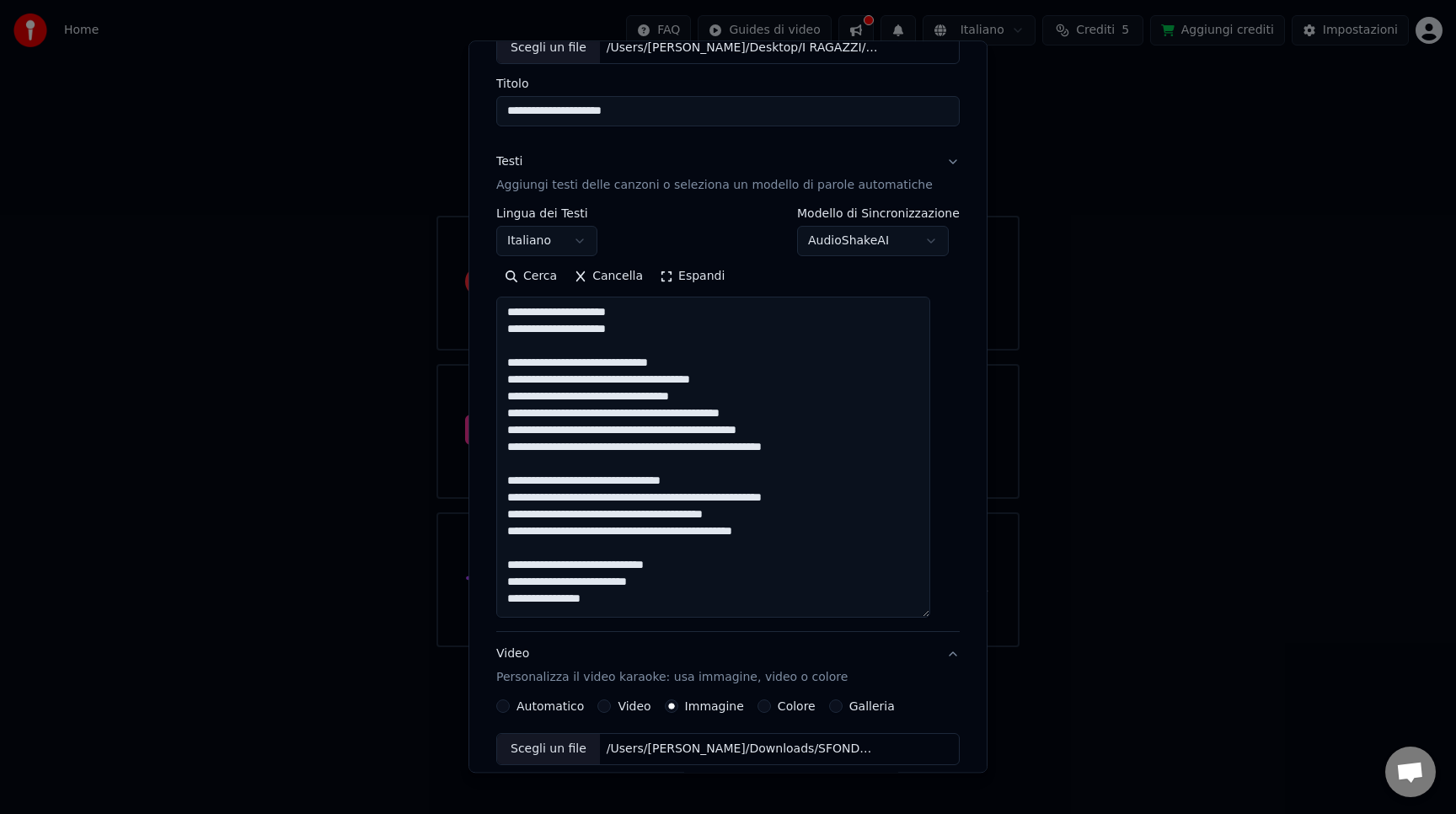
scroll to position [110, 0]
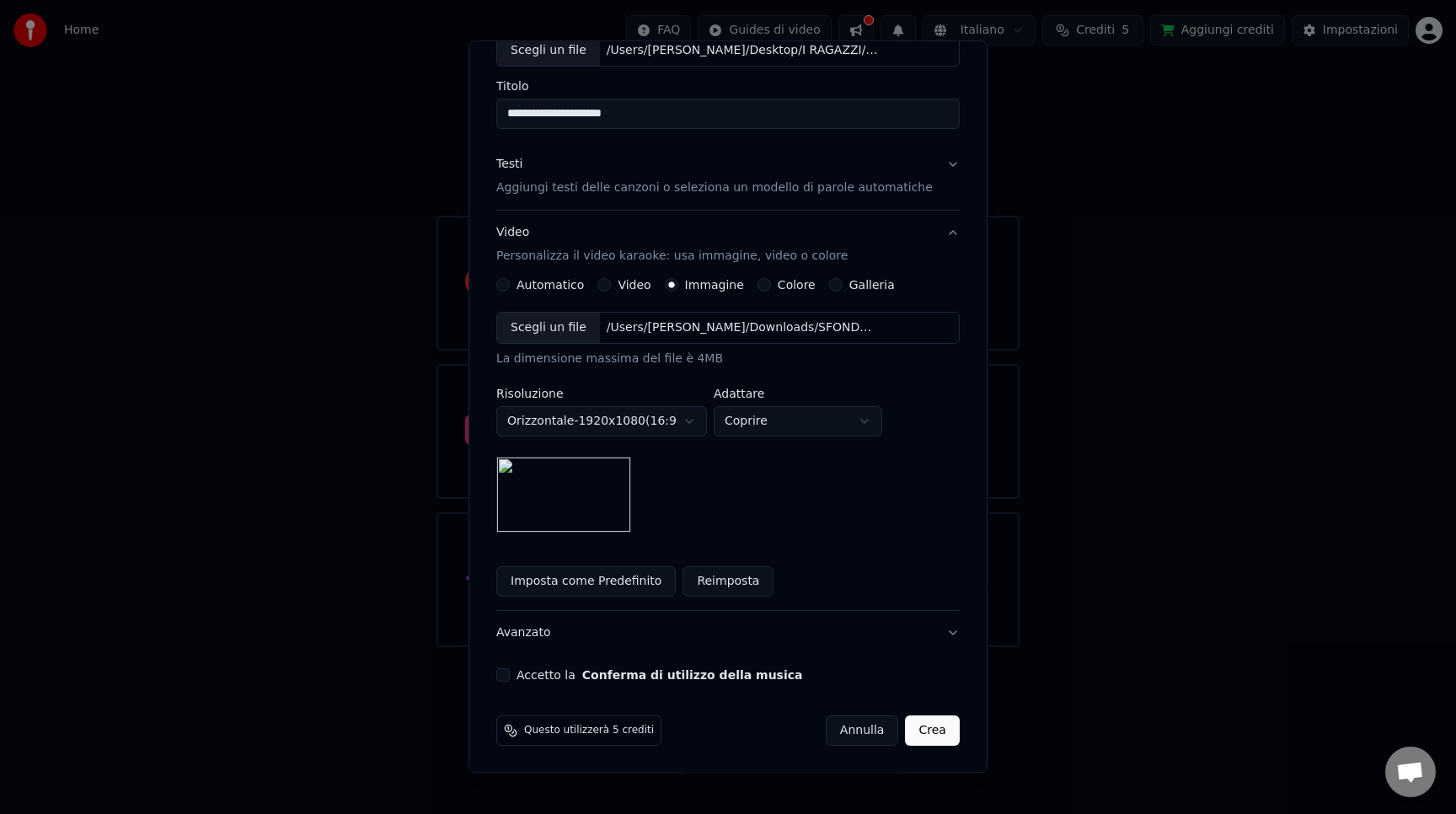
click at [510, 672] on button "Accetto la Conferma di utilizzo della musica" at bounding box center [503, 675] width 14 height 14
click at [911, 734] on button "Crea" at bounding box center [932, 730] width 54 height 30
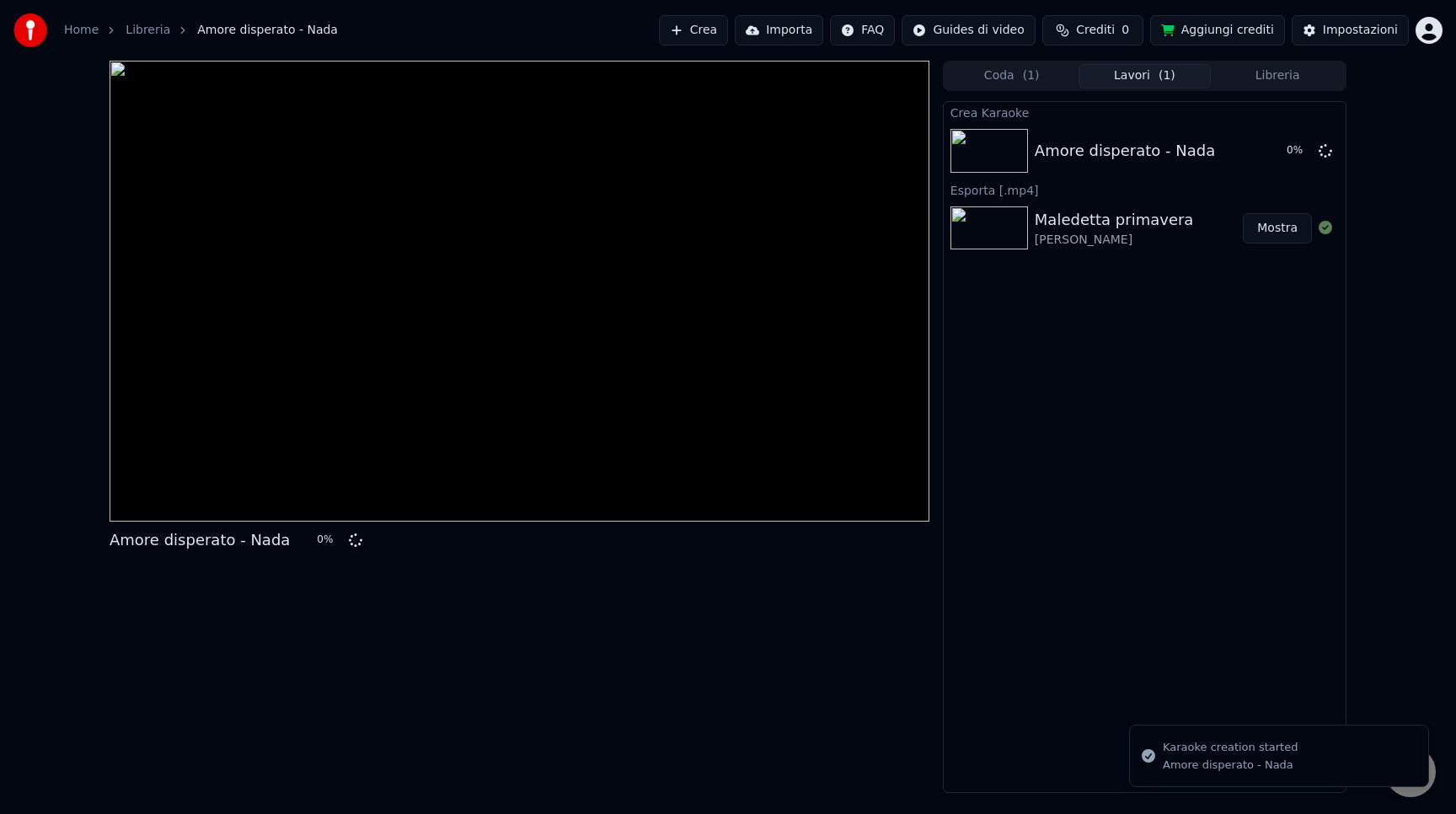
click at [911, 734] on div "Amore disperato - Nada 0 %" at bounding box center [519, 427] width 820 height 733
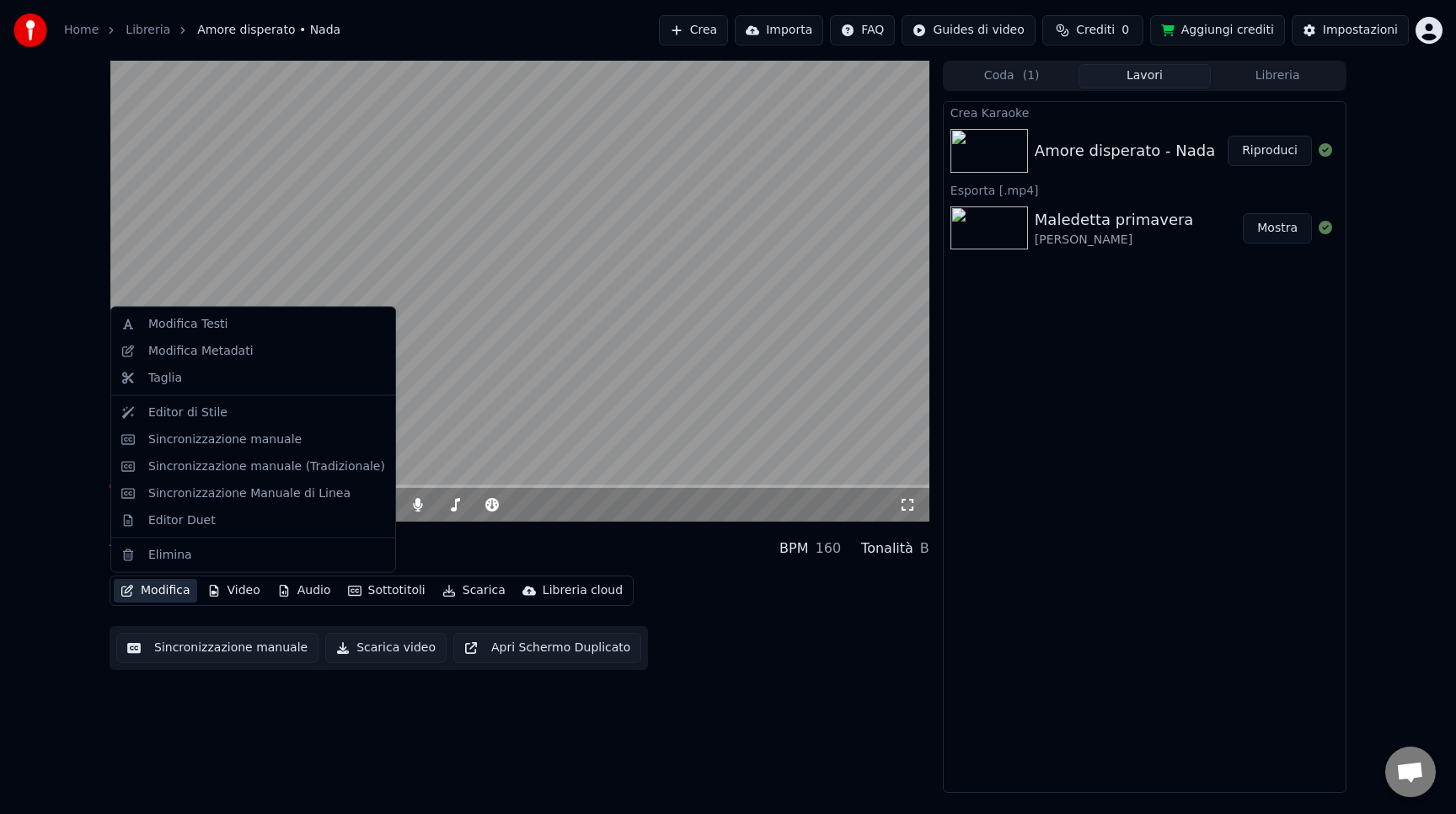
click at [149, 592] on button "Modifica" at bounding box center [155, 591] width 83 height 23
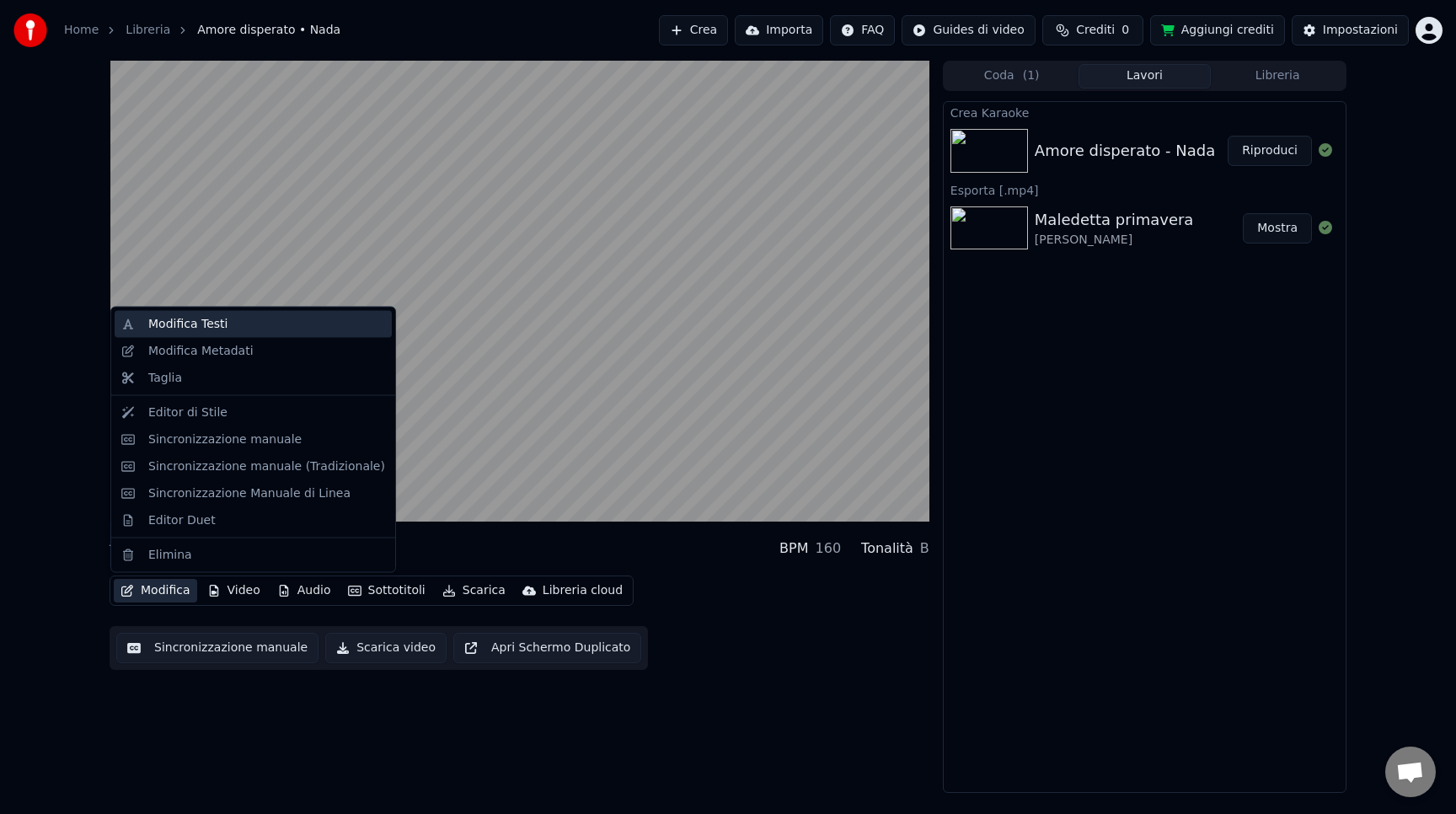
click at [227, 320] on div "Modifica Testi" at bounding box center [267, 324] width 237 height 16
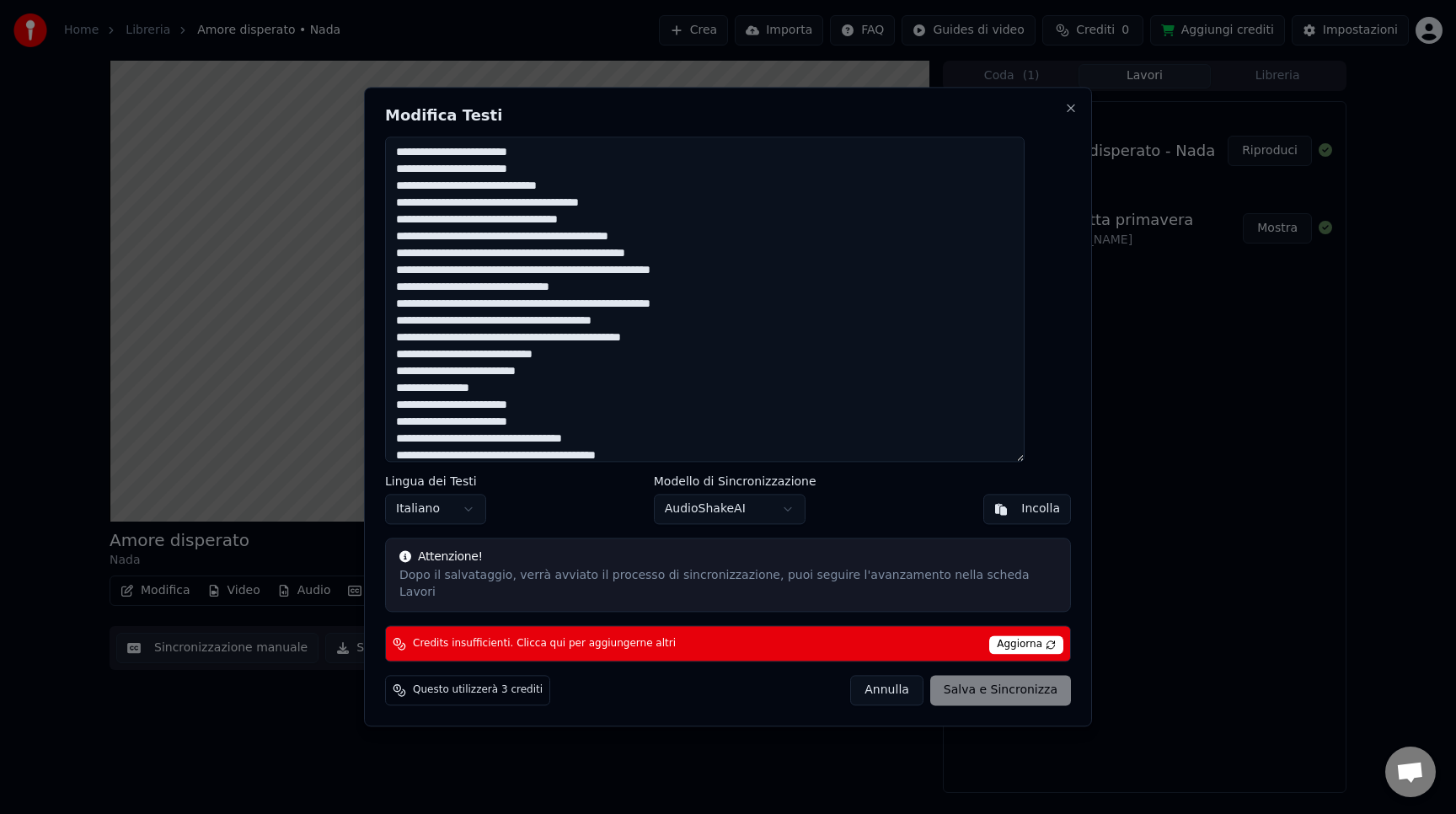
click at [880, 682] on button "Annulla" at bounding box center [886, 691] width 74 height 30
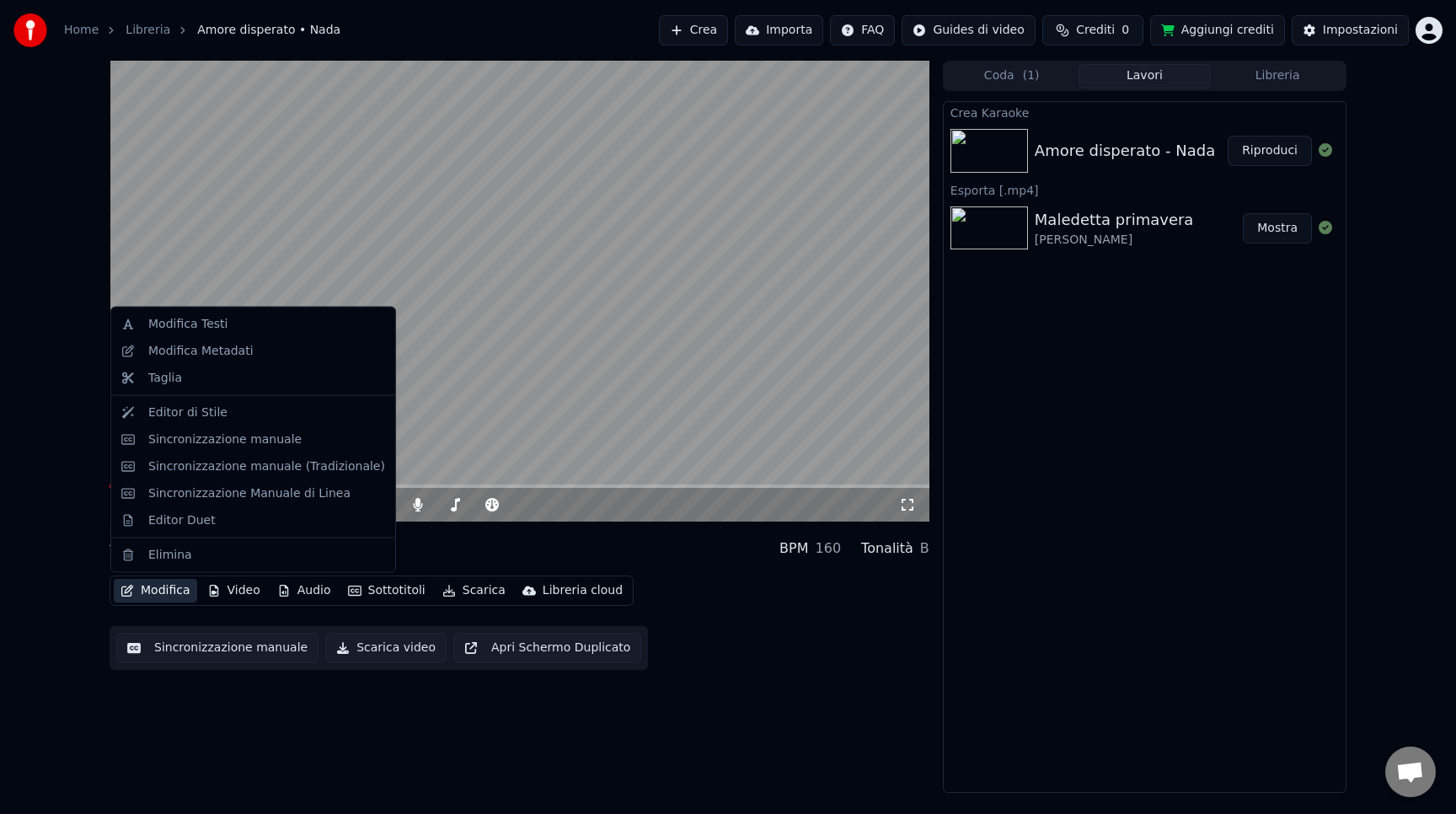
click at [153, 588] on button "Modifica" at bounding box center [155, 591] width 83 height 23
click at [186, 449] on div "Sincronizzazione manuale" at bounding box center [253, 439] width 277 height 27
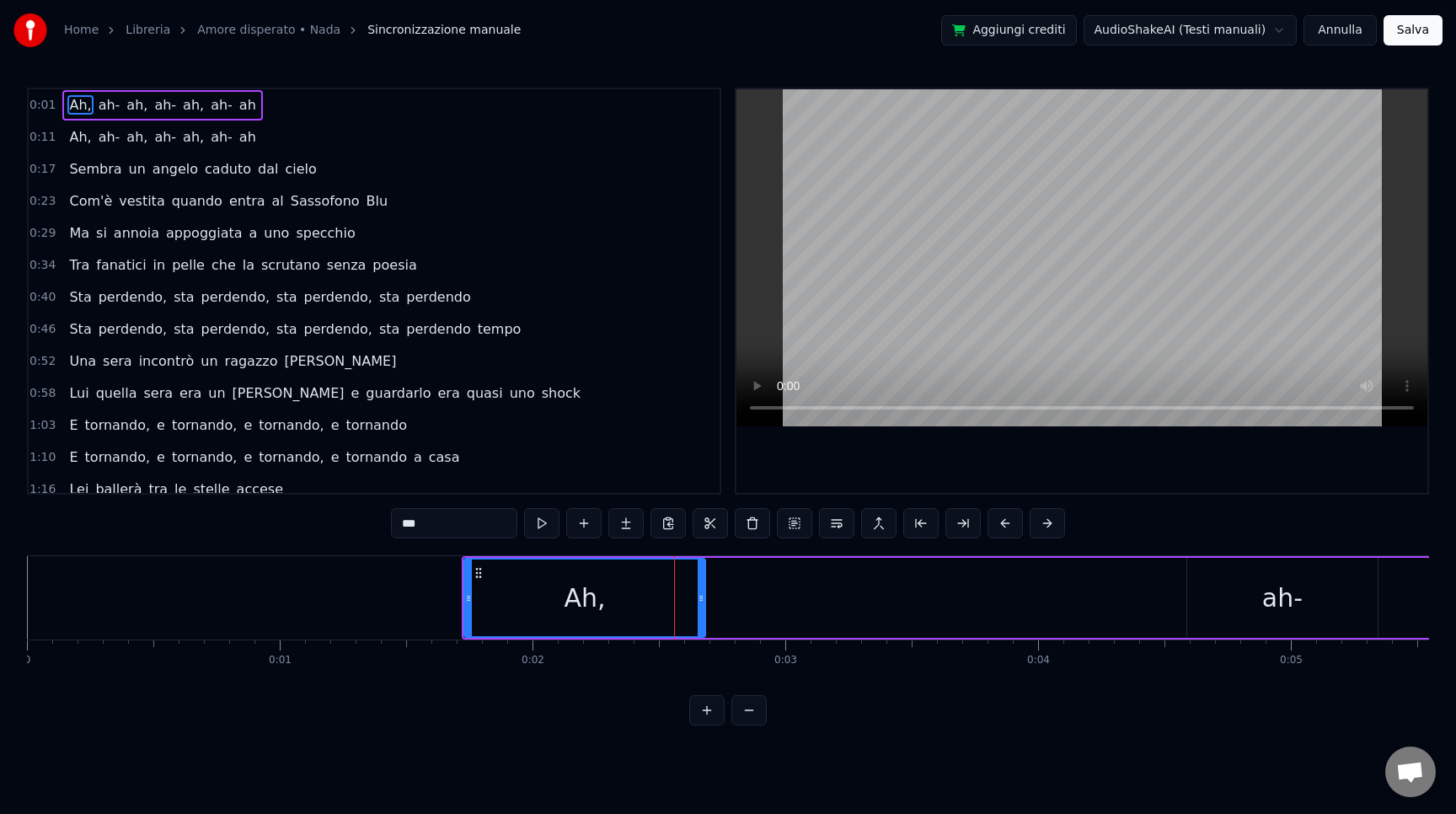
drag, startPoint x: 557, startPoint y: 597, endPoint x: 602, endPoint y: 597, distance: 45.0
click at [602, 597] on div "Ah," at bounding box center [584, 598] width 239 height 77
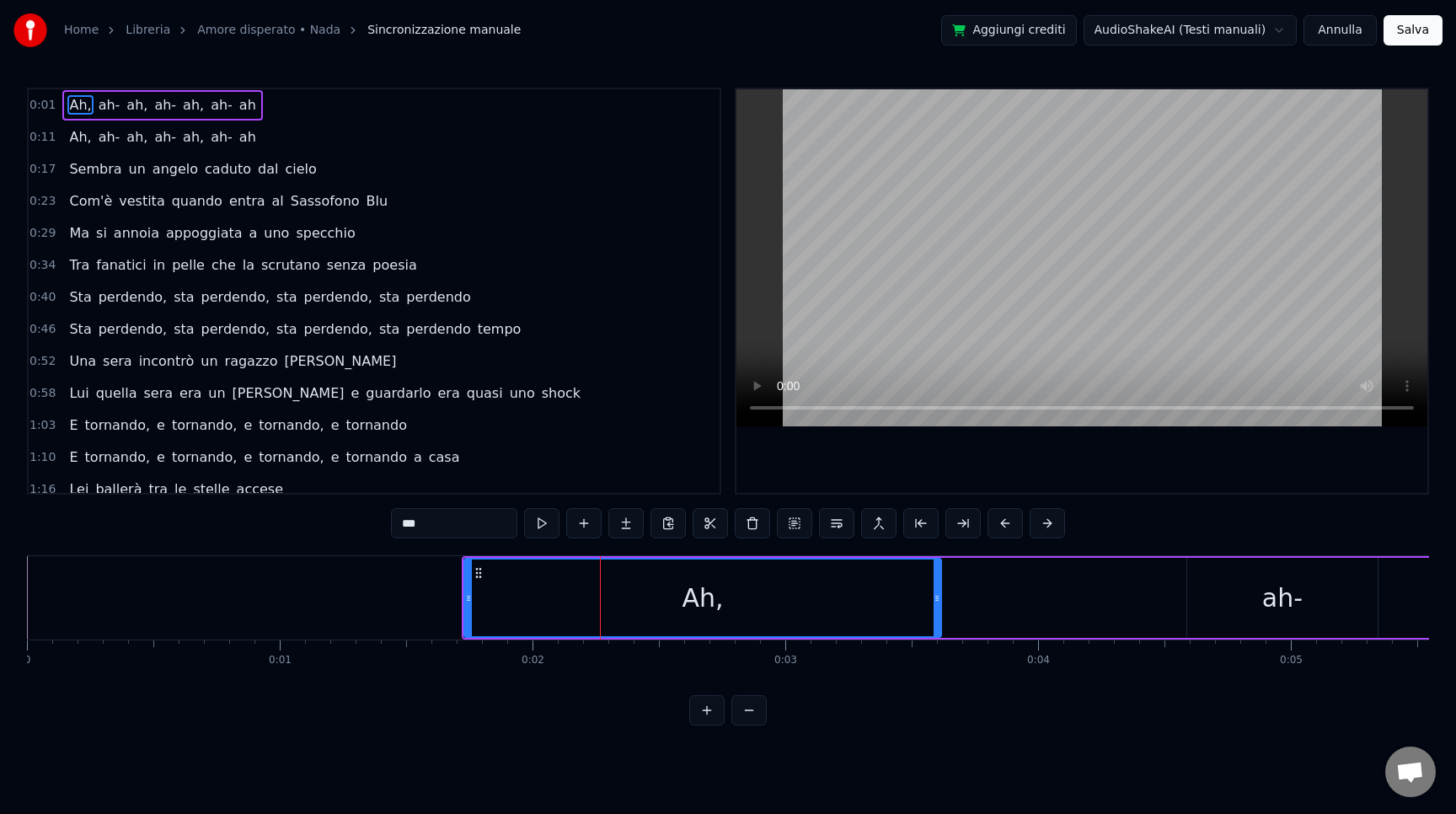
drag, startPoint x: 704, startPoint y: 604, endPoint x: 939, endPoint y: 601, distance: 235.0
click at [939, 601] on icon at bounding box center [937, 598] width 7 height 14
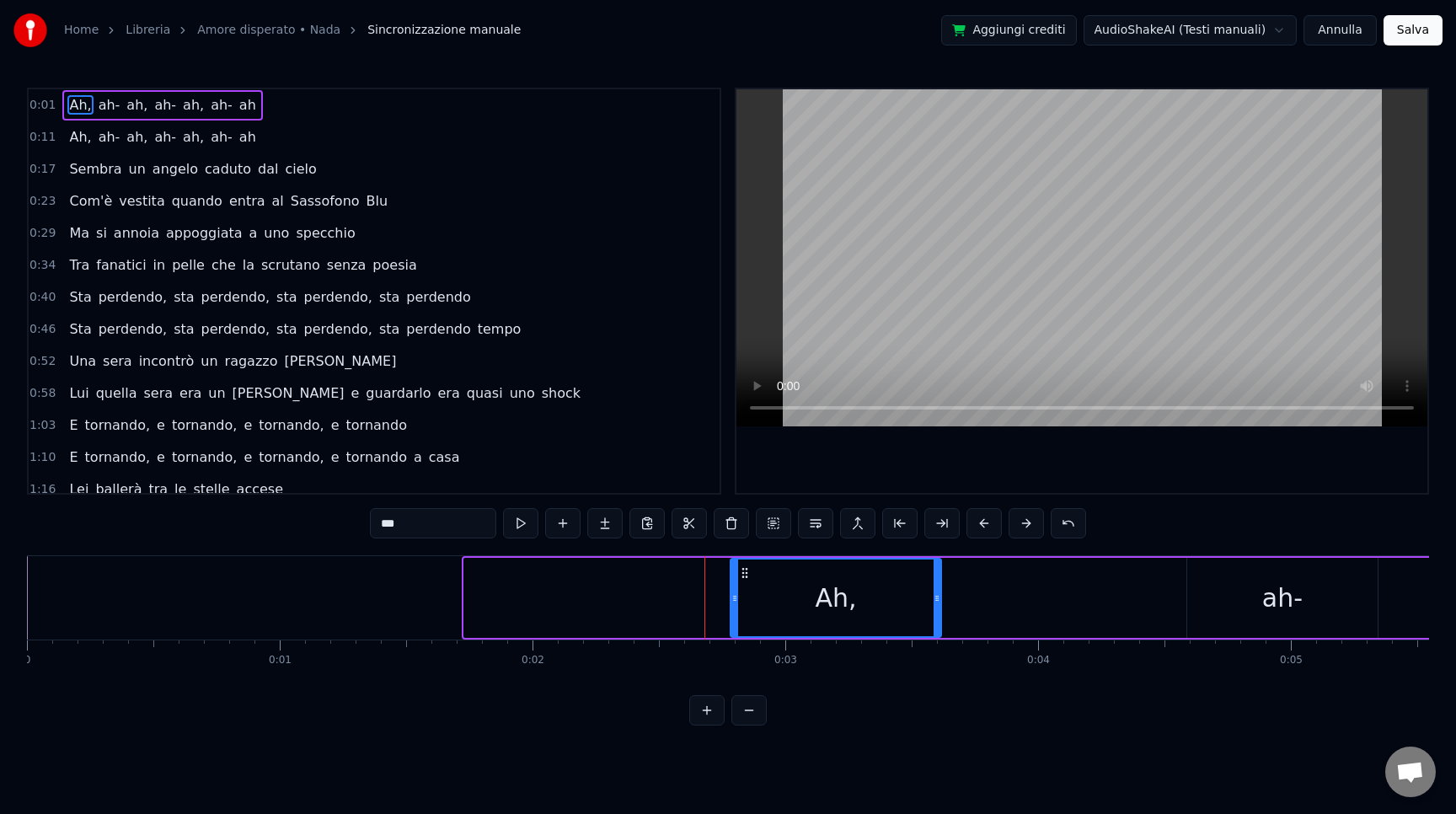
drag, startPoint x: 468, startPoint y: 601, endPoint x: 721, endPoint y: 624, distance: 254.0
click at [731, 624] on div at bounding box center [735, 598] width 7 height 77
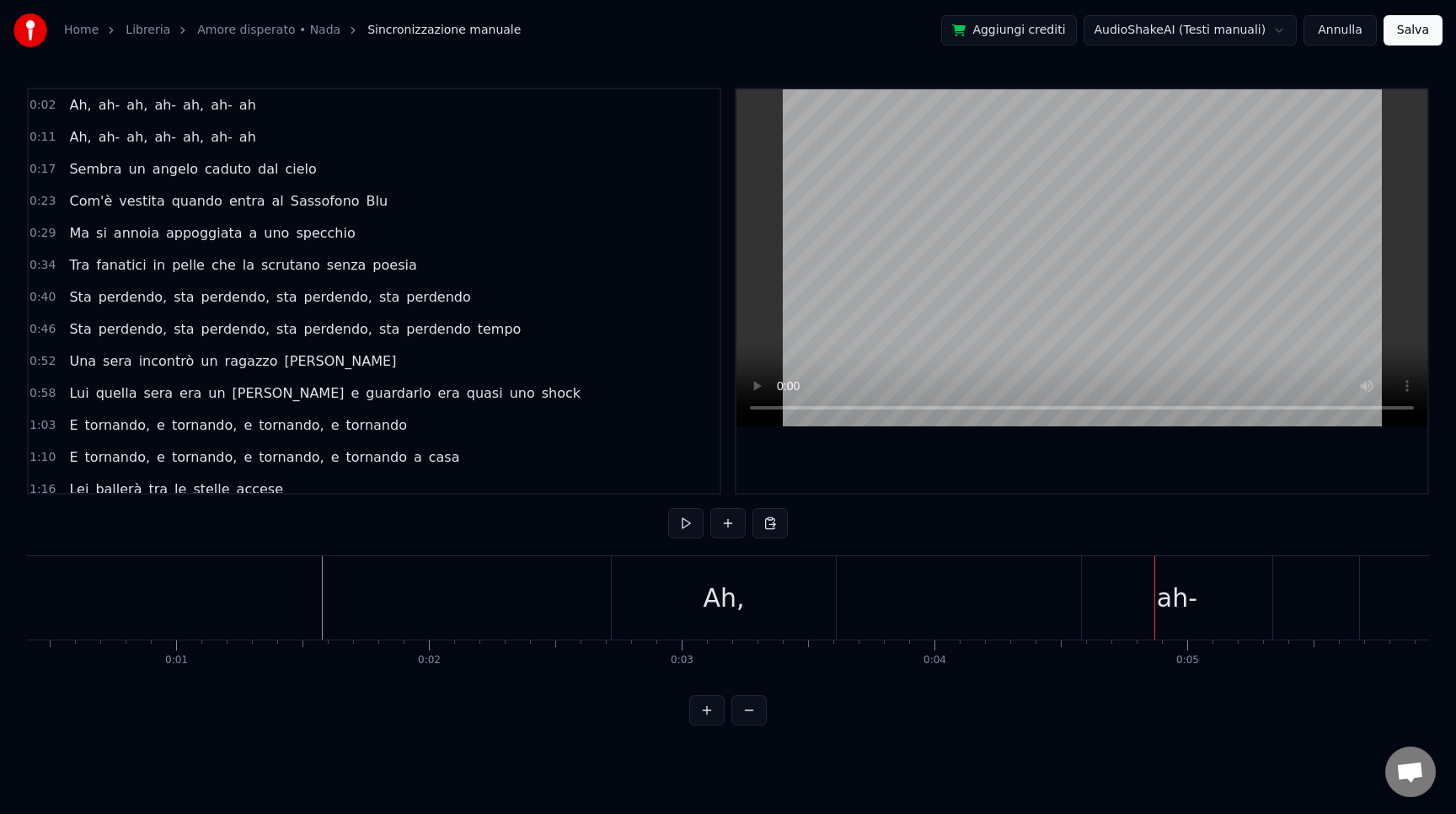
scroll to position [0, 248]
drag, startPoint x: 534, startPoint y: 597, endPoint x: 788, endPoint y: 604, distance: 254.1
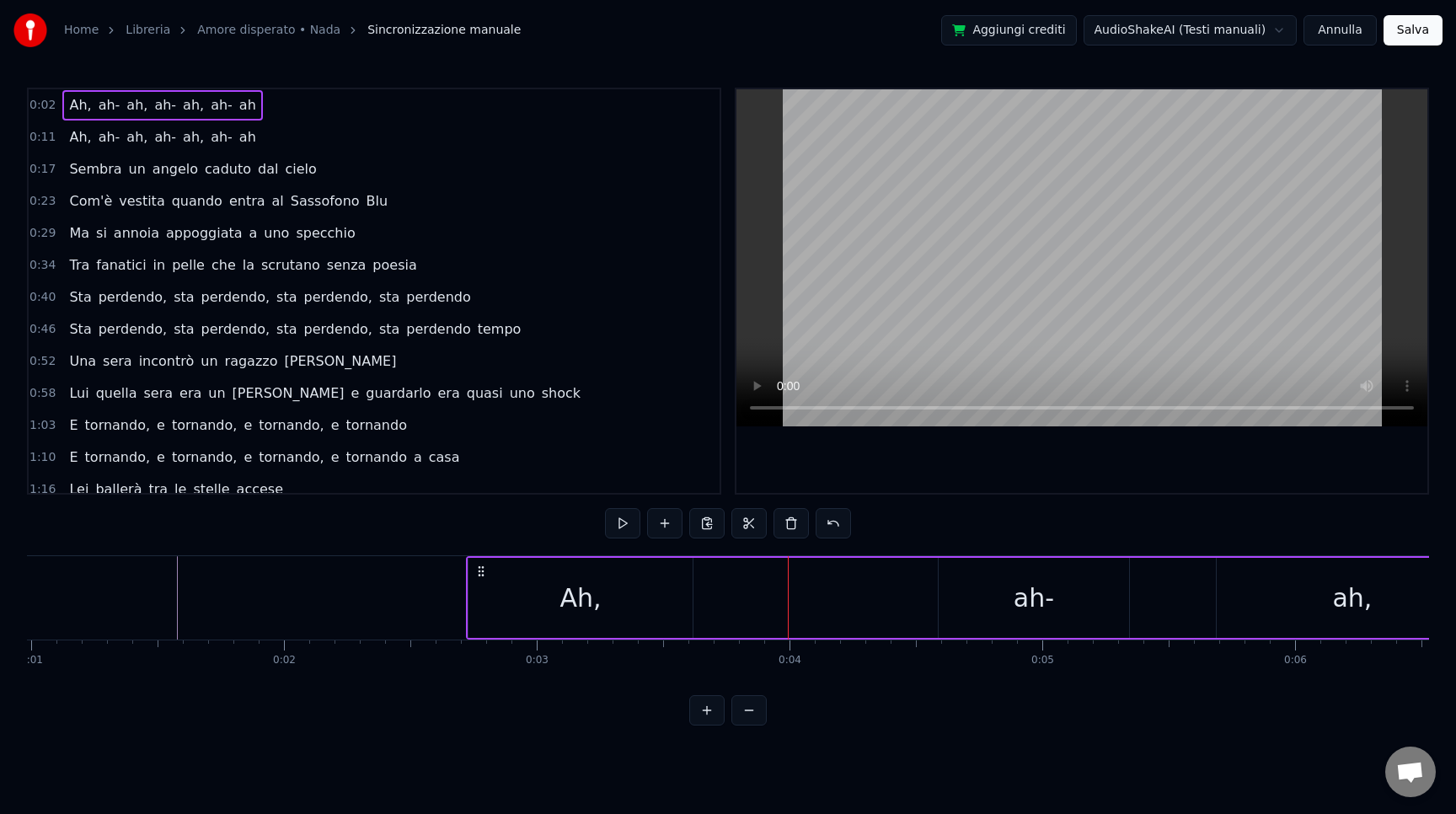
drag, startPoint x: 613, startPoint y: 600, endPoint x: 738, endPoint y: 604, distance: 125.1
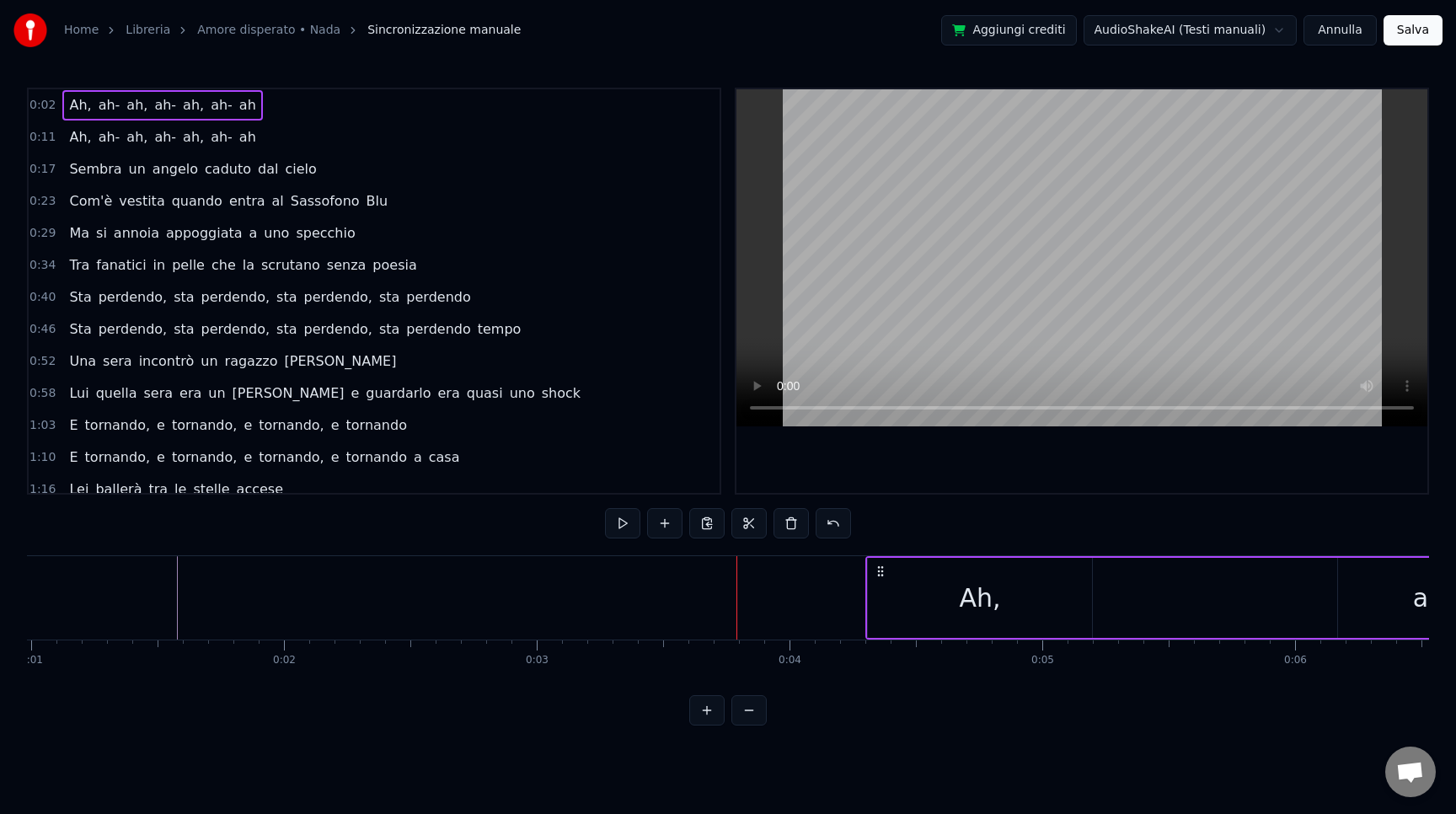
drag, startPoint x: 478, startPoint y: 572, endPoint x: 877, endPoint y: 578, distance: 399.0
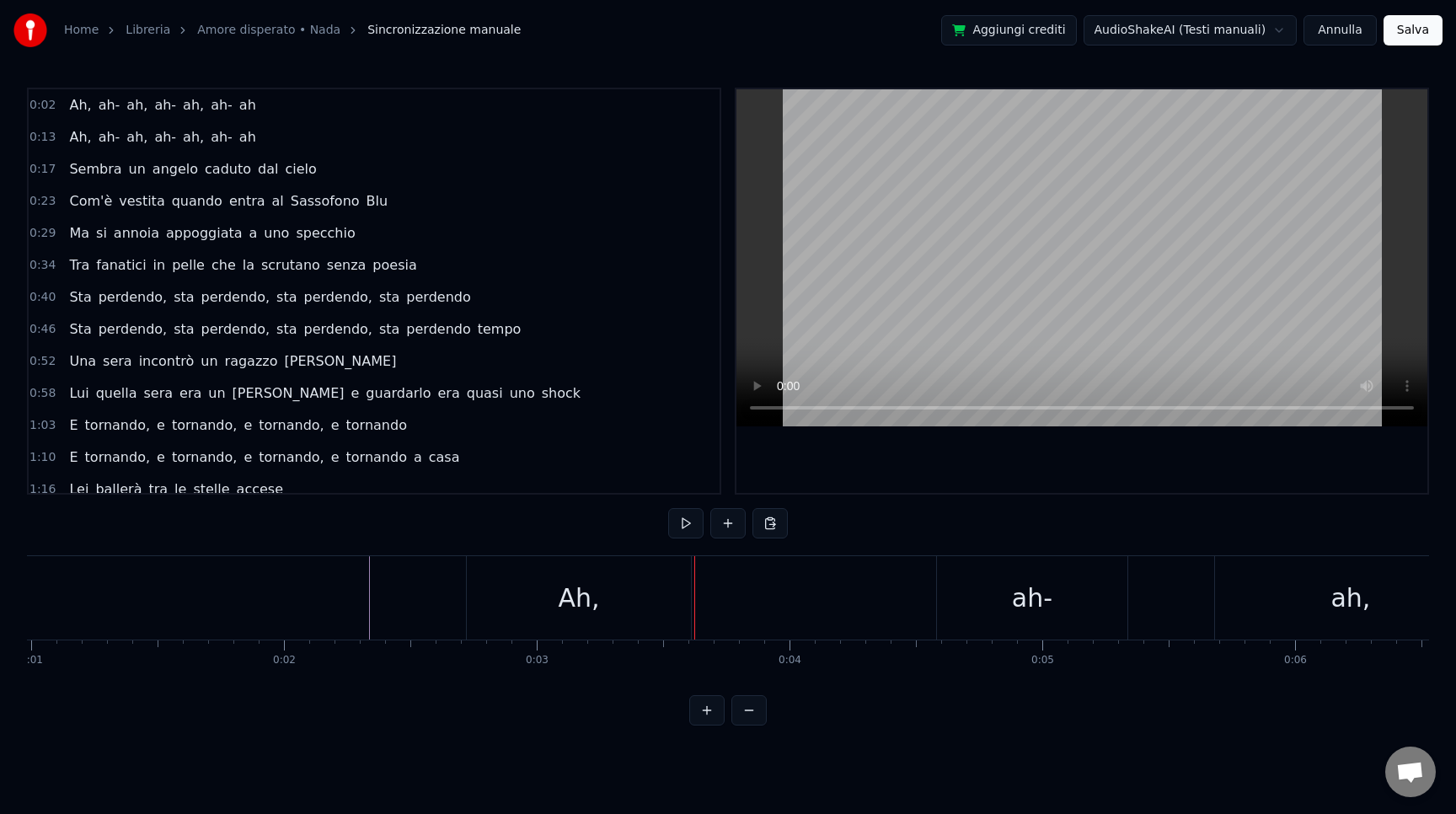
click at [568, 591] on div "Ah," at bounding box center [578, 598] width 42 height 38
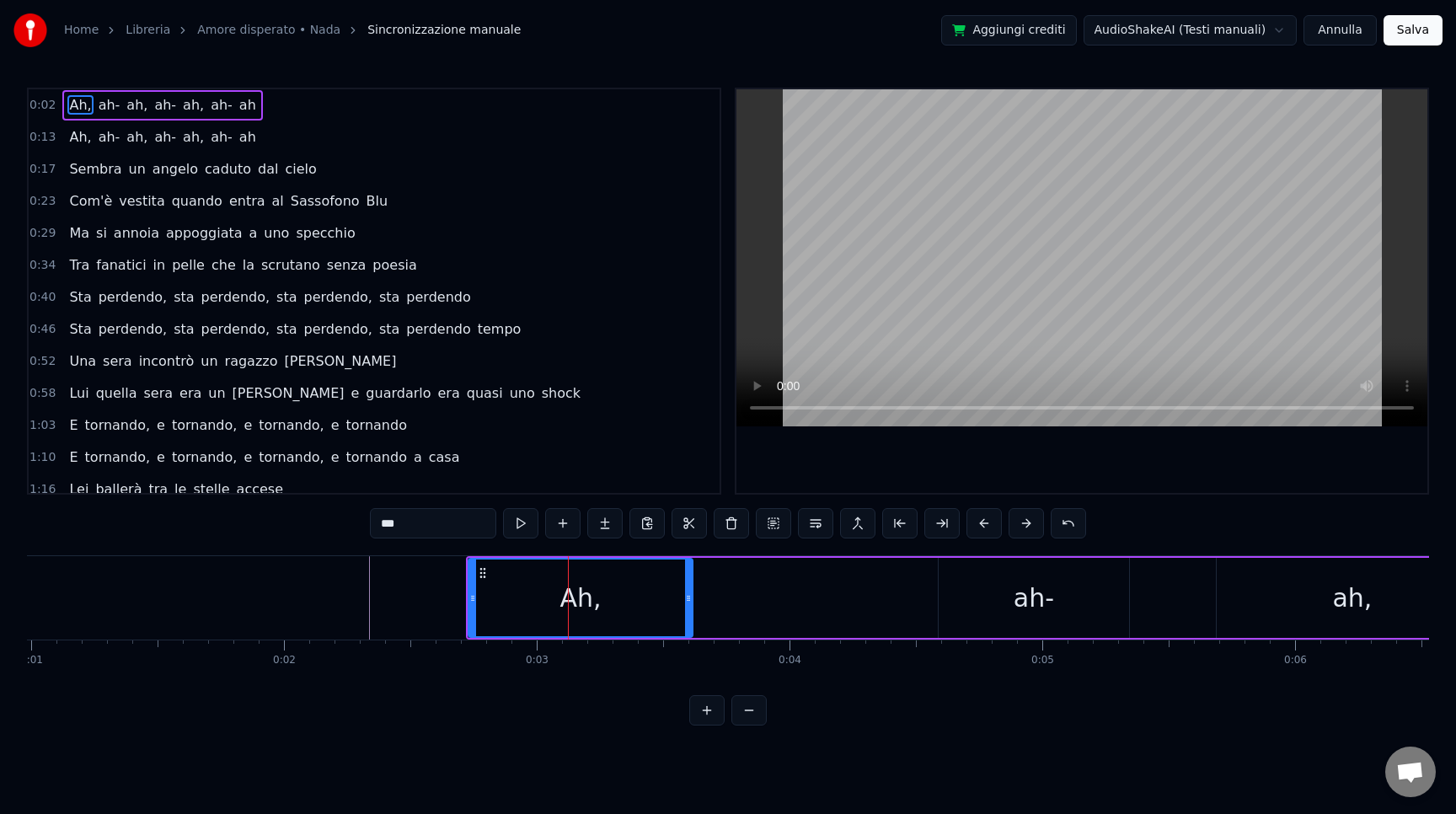
drag, startPoint x: 688, startPoint y: 603, endPoint x: 611, endPoint y: 603, distance: 77.0
click at [685, 603] on icon at bounding box center [688, 598] width 7 height 14
drag, startPoint x: 544, startPoint y: 598, endPoint x: 667, endPoint y: 599, distance: 123.0
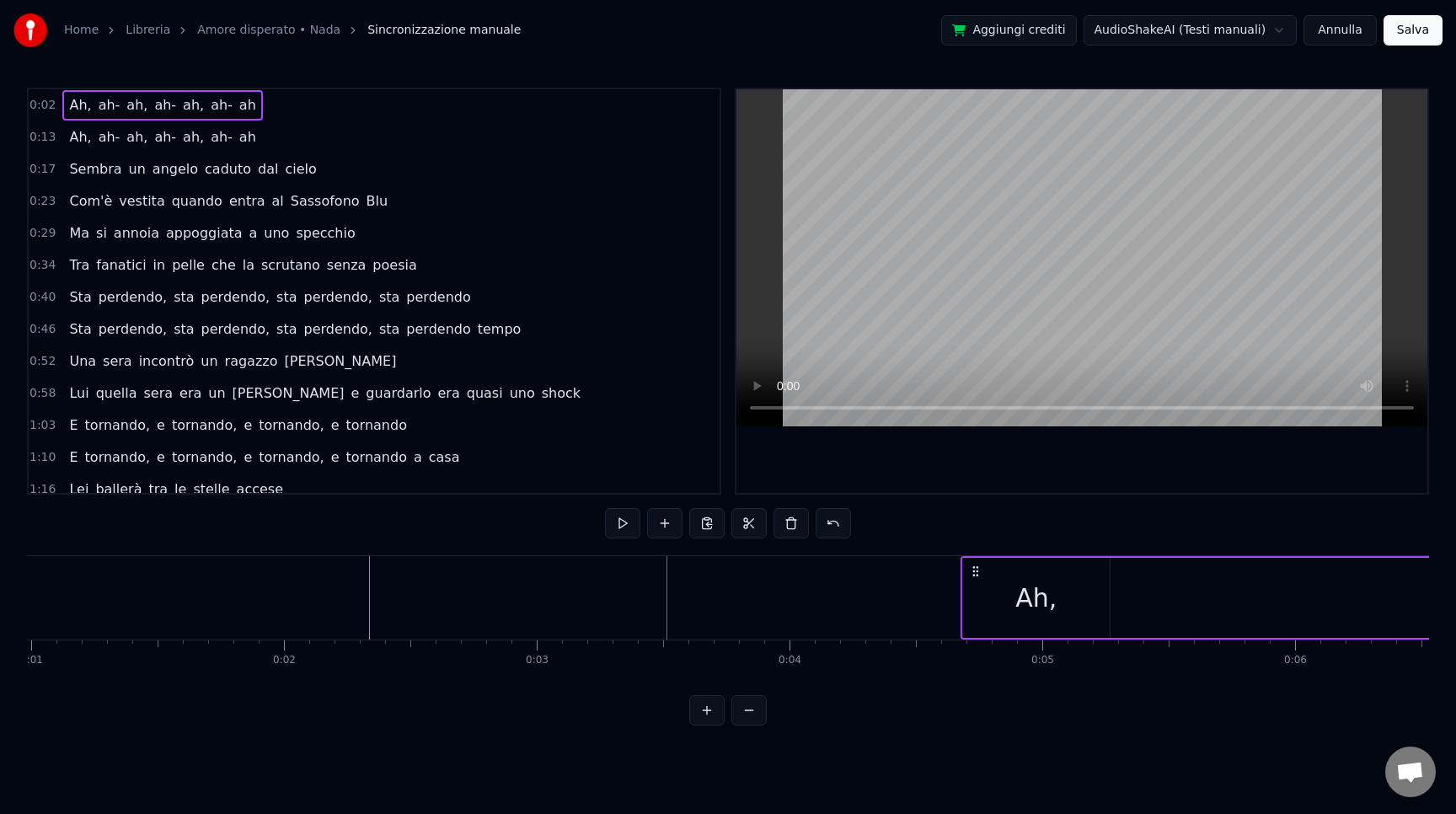
drag, startPoint x: 485, startPoint y: 573, endPoint x: 980, endPoint y: 578, distance: 495.0
click at [980, 578] on icon at bounding box center [976, 572] width 14 height 14
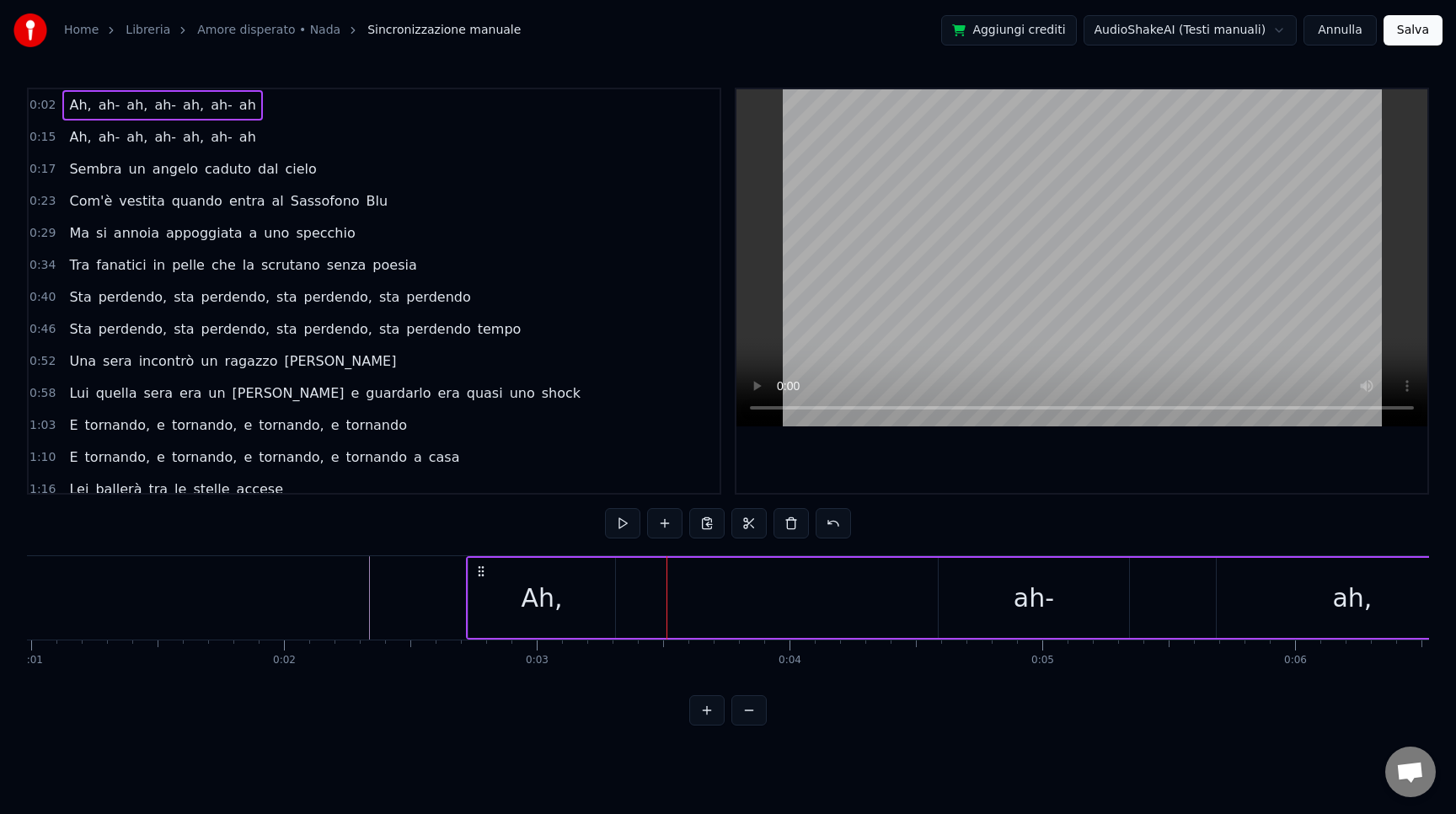
click at [519, 591] on div "Ah," at bounding box center [541, 598] width 146 height 80
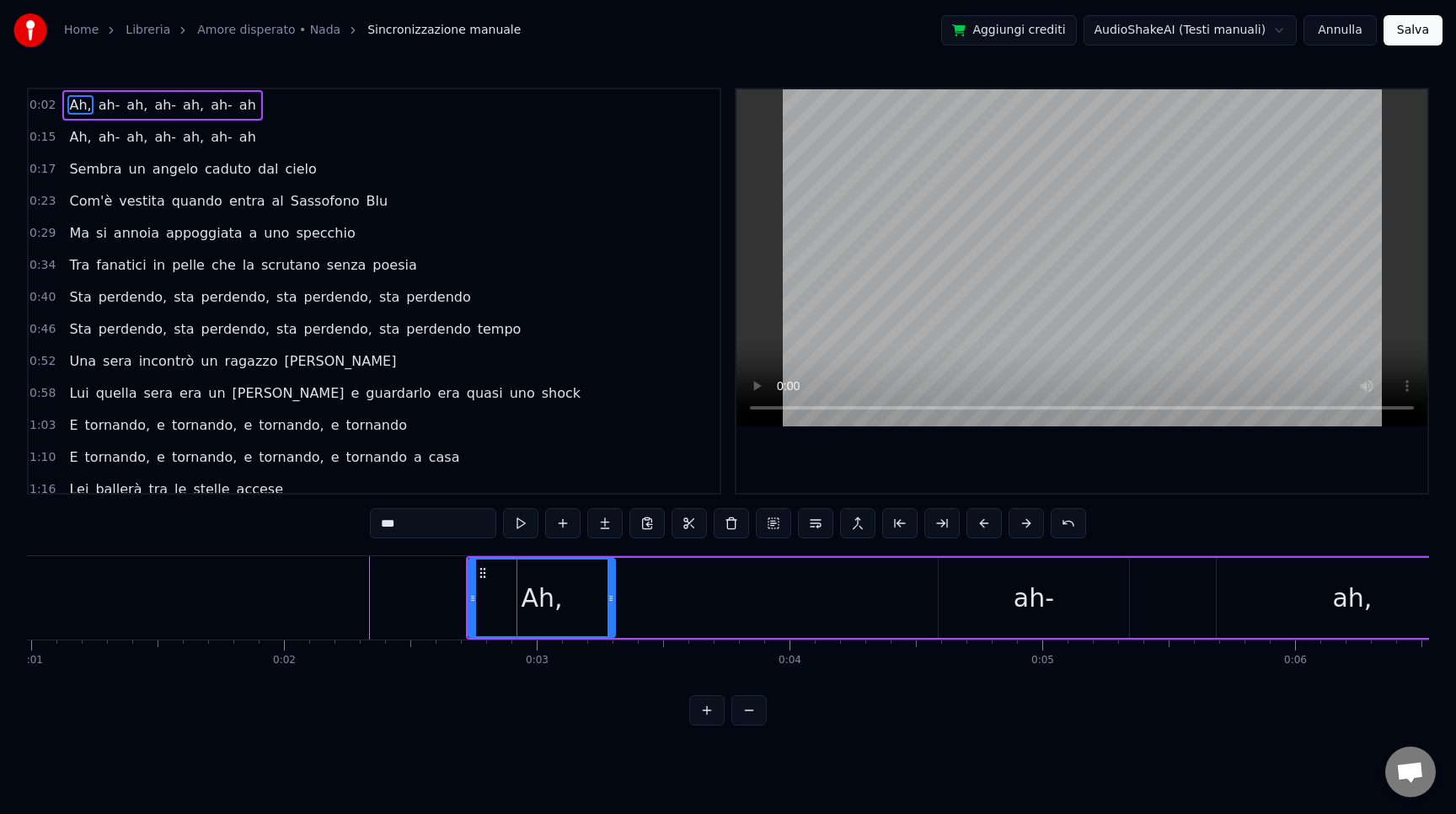
click at [615, 613] on div "Ah," at bounding box center [541, 598] width 148 height 80
drag, startPoint x: 613, startPoint y: 613, endPoint x: 650, endPoint y: 613, distance: 37.0
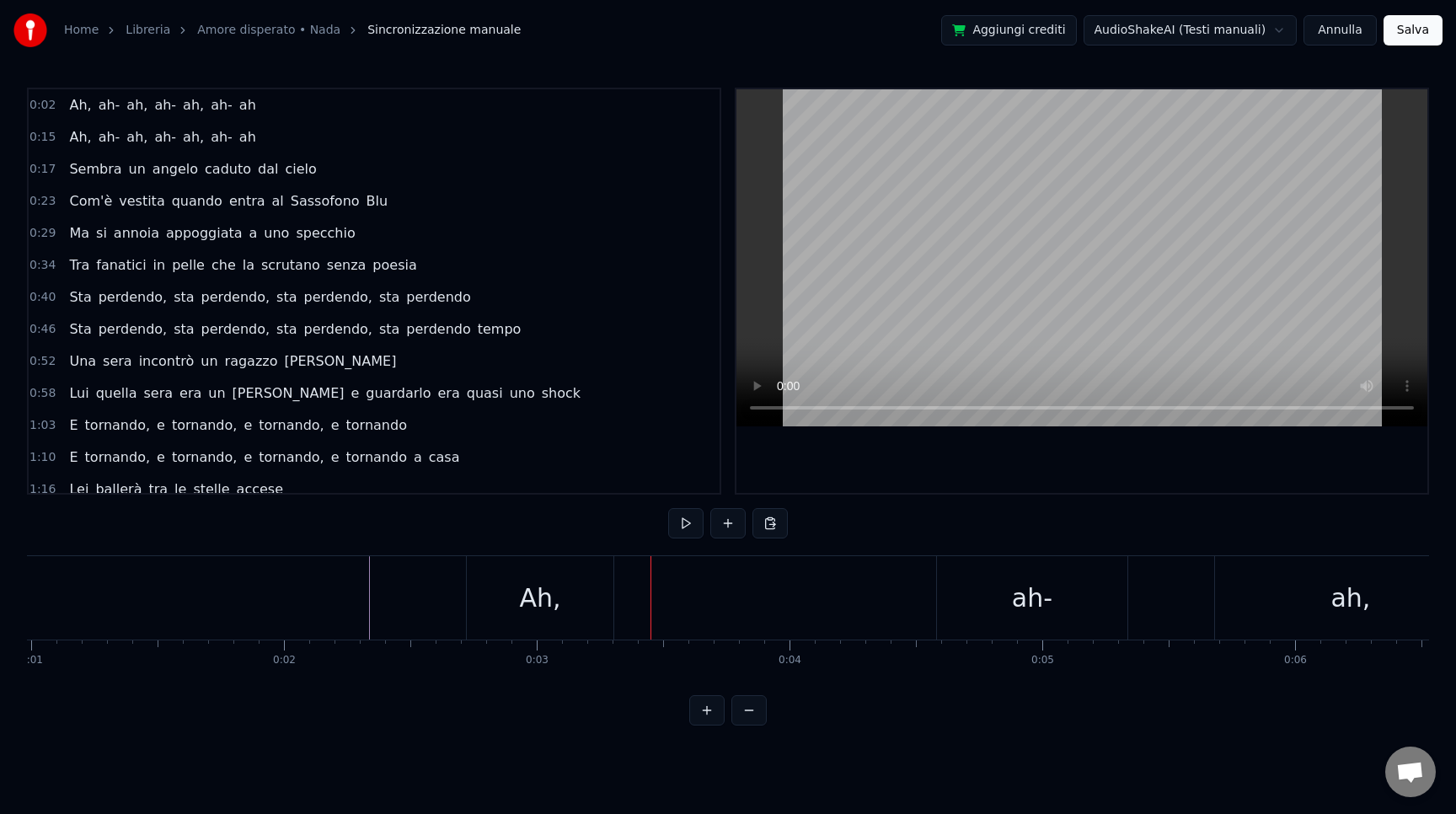
click at [600, 615] on div "Ah," at bounding box center [539, 598] width 146 height 83
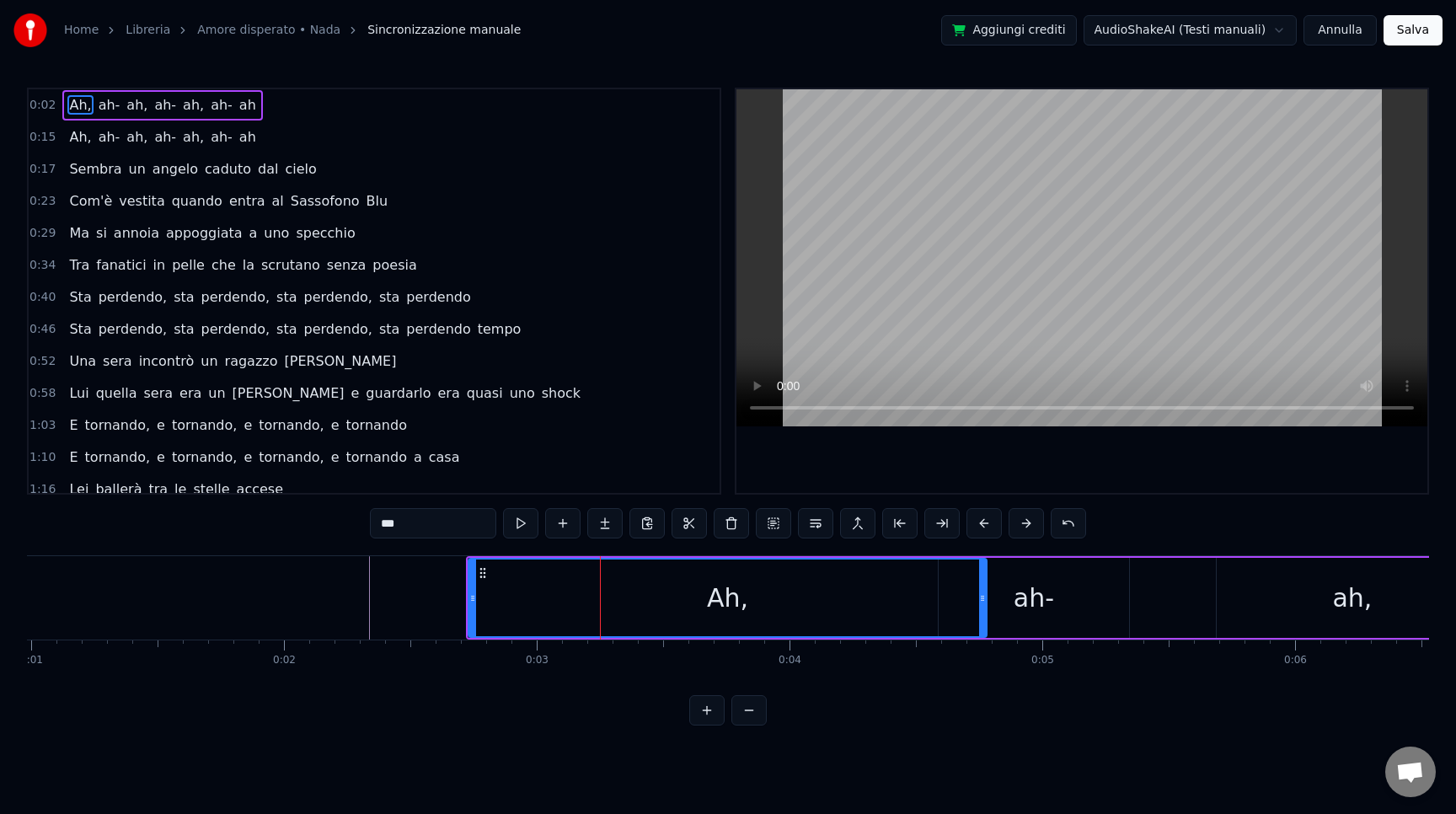
drag, startPoint x: 609, startPoint y: 610, endPoint x: 980, endPoint y: 610, distance: 371.0
click at [980, 610] on div at bounding box center [982, 598] width 7 height 77
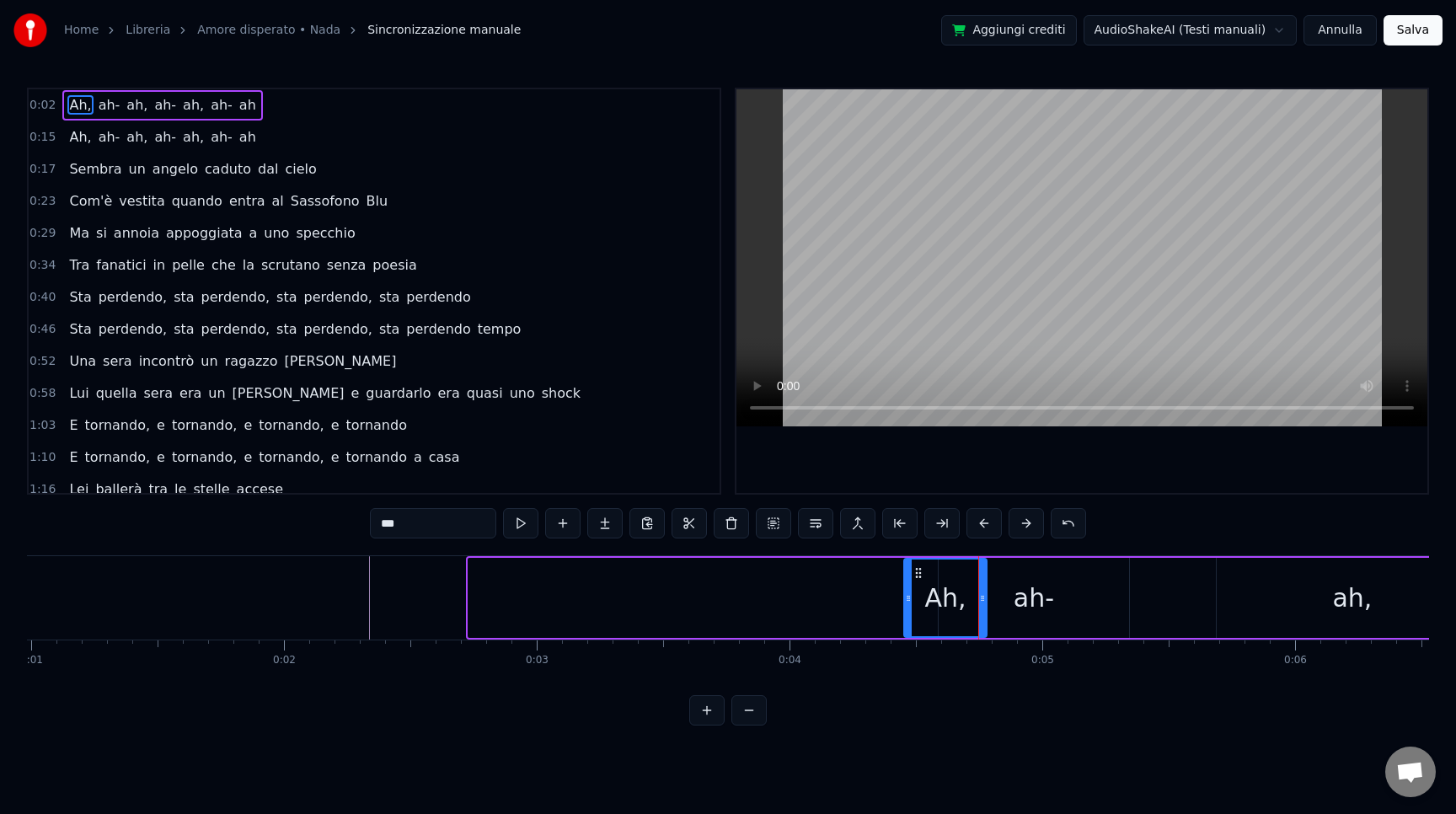
drag, startPoint x: 473, startPoint y: 603, endPoint x: 908, endPoint y: 581, distance: 435.6
click at [908, 581] on div at bounding box center [908, 598] width 7 height 77
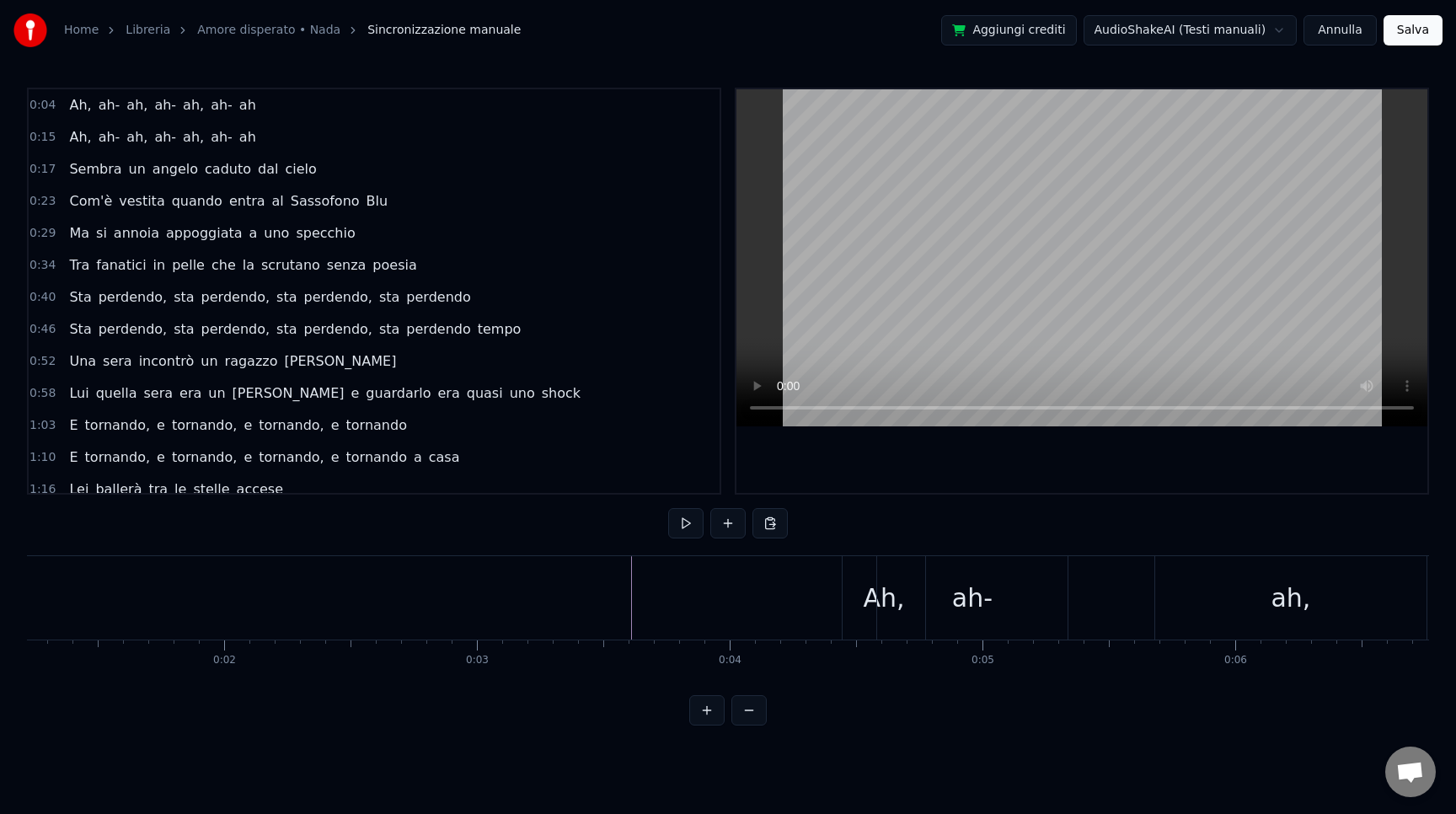
scroll to position [0, 0]
click at [66, 113] on div "Ah, ah- ah, ah- ah, ah- ah" at bounding box center [162, 105] width 200 height 30
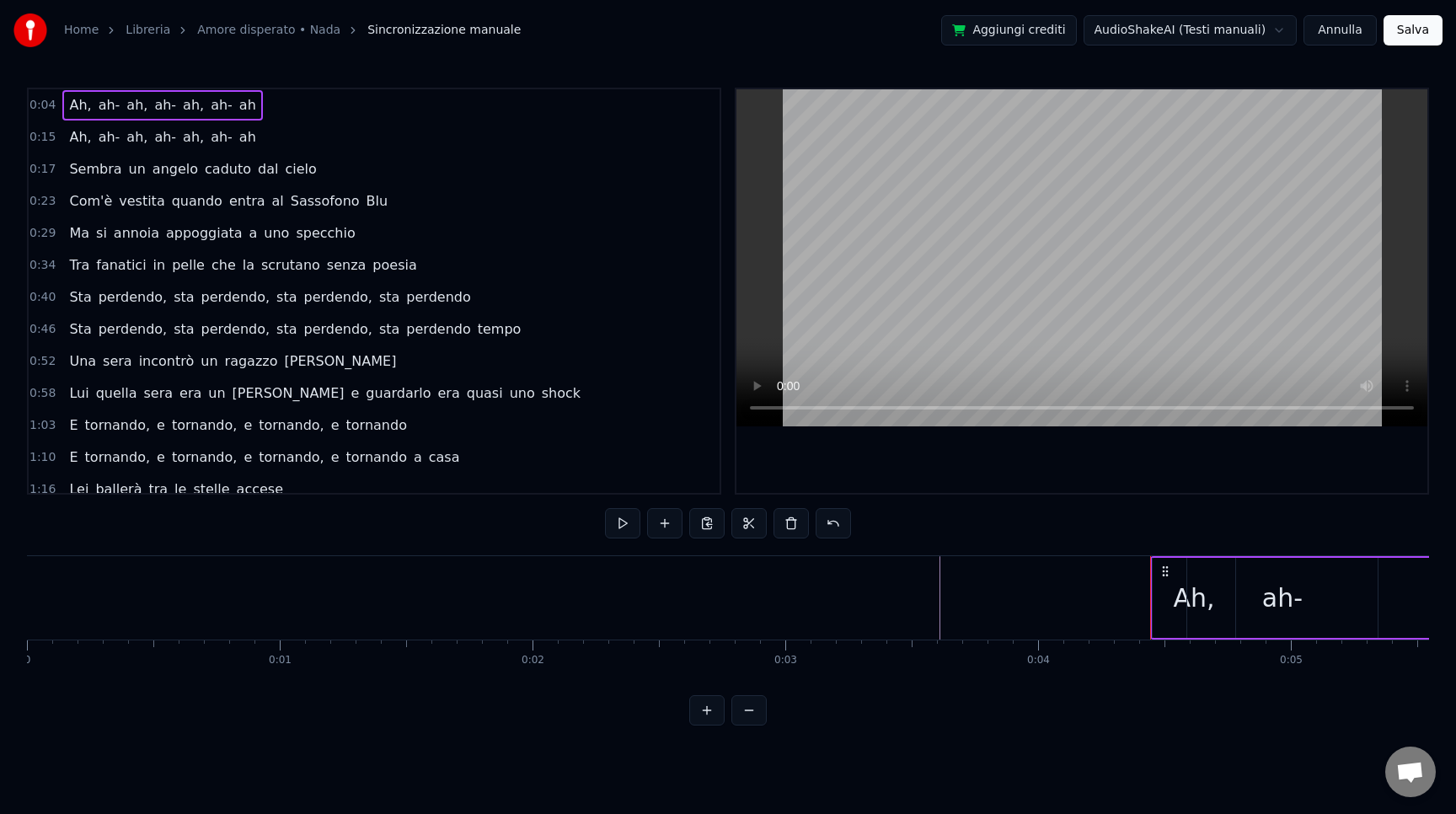
click at [48, 108] on span "0:04" at bounding box center [42, 105] width 26 height 16
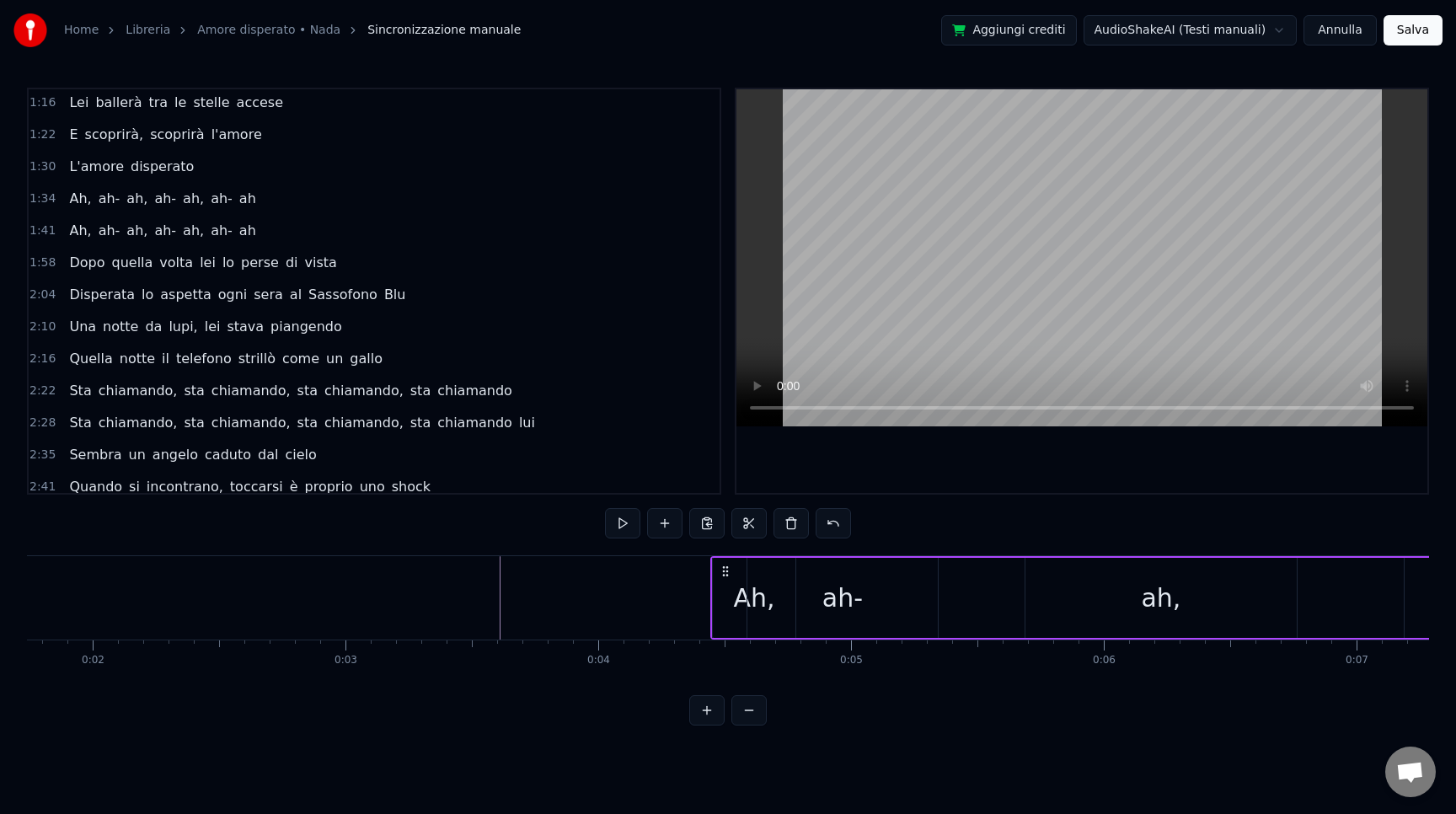
scroll to position [0, 445]
click at [812, 600] on div "ah-" at bounding box center [838, 598] width 190 height 80
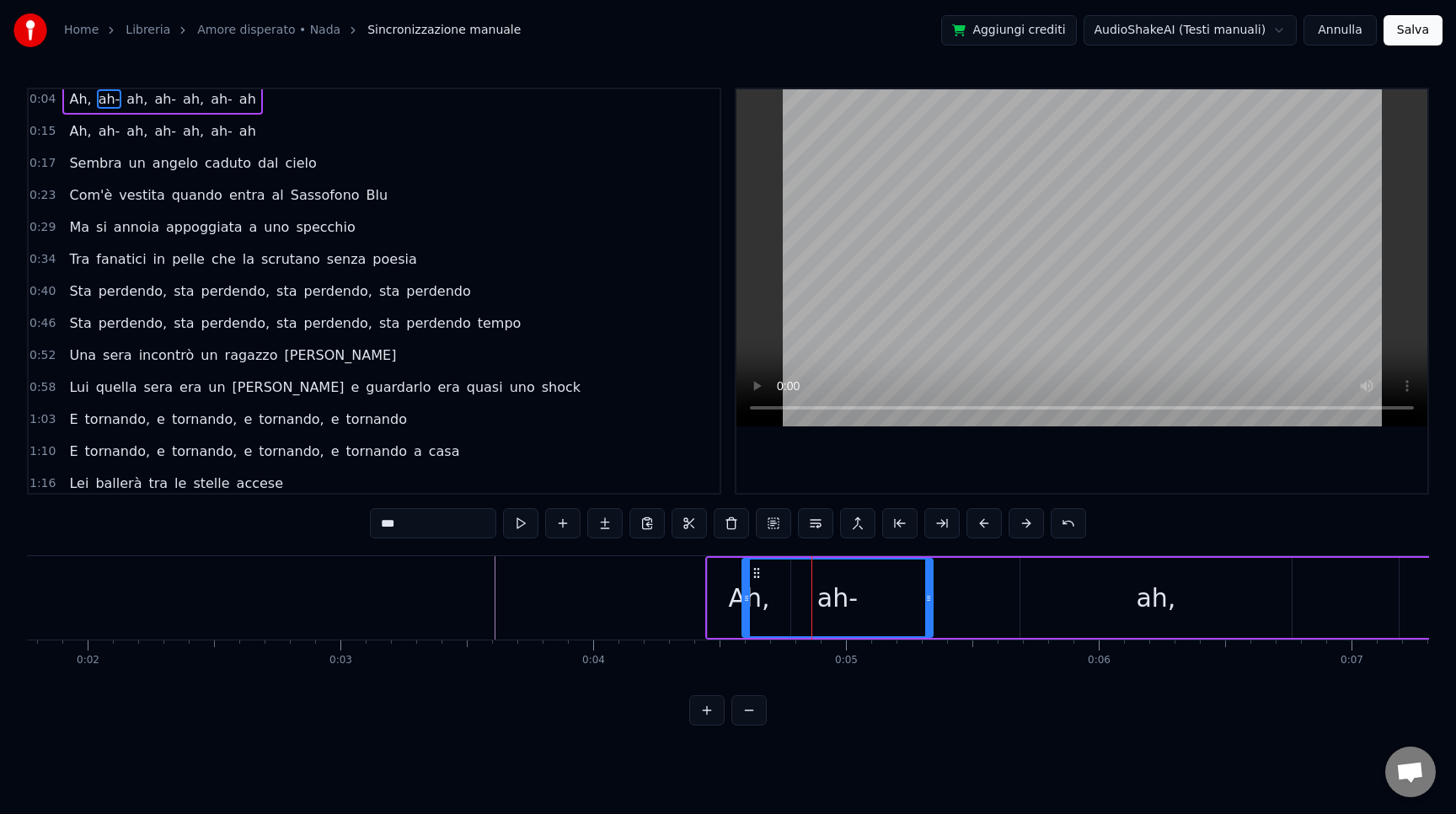
scroll to position [0, 0]
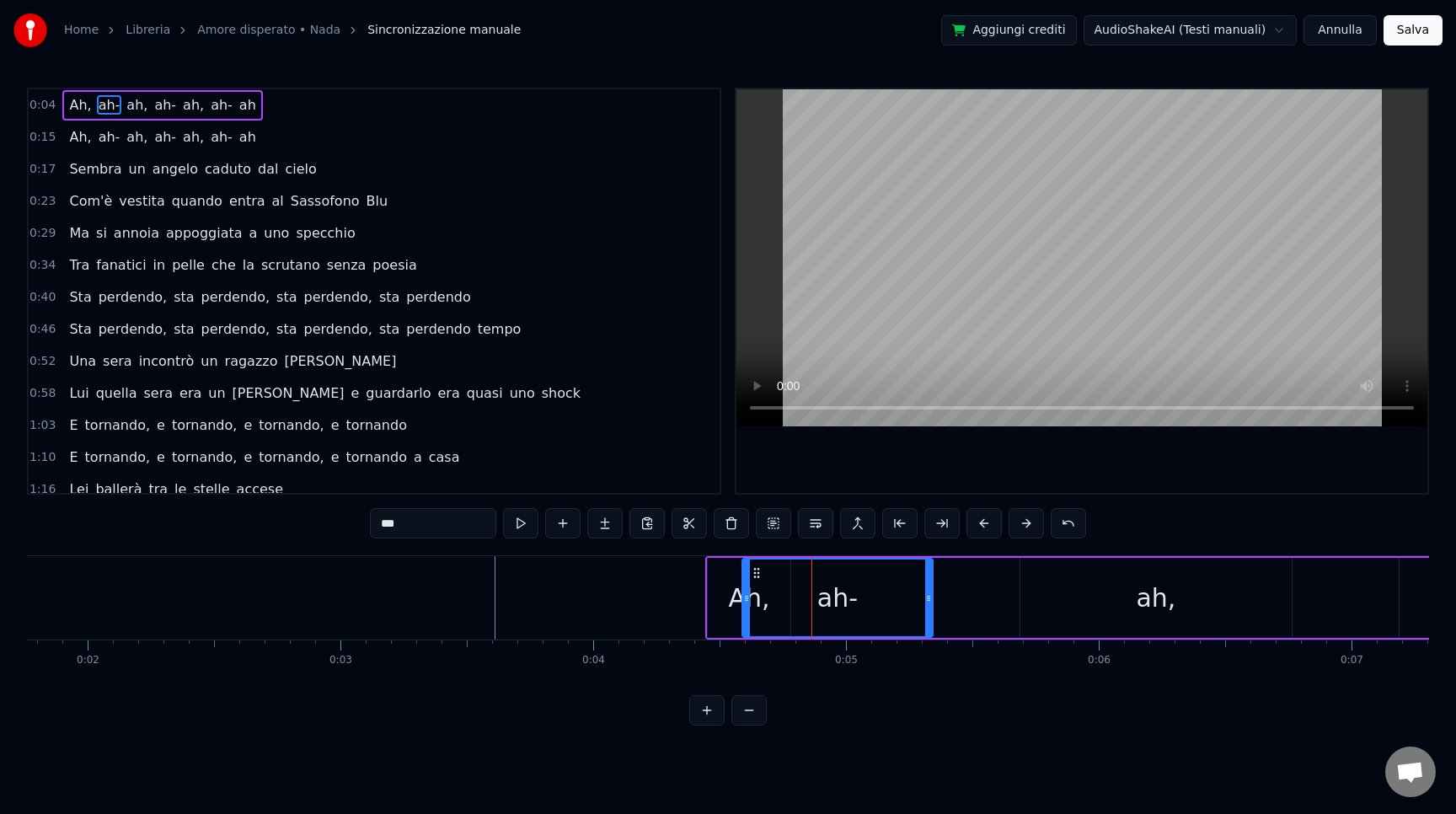
drag, startPoint x: 856, startPoint y: 603, endPoint x: 914, endPoint y: 603, distance: 58.0
click at [914, 603] on div "ah-" at bounding box center [838, 598] width 189 height 77
drag, startPoint x: 931, startPoint y: 604, endPoint x: 1102, endPoint y: 603, distance: 171.0
click at [1102, 603] on div "ah-" at bounding box center [924, 598] width 364 height 80
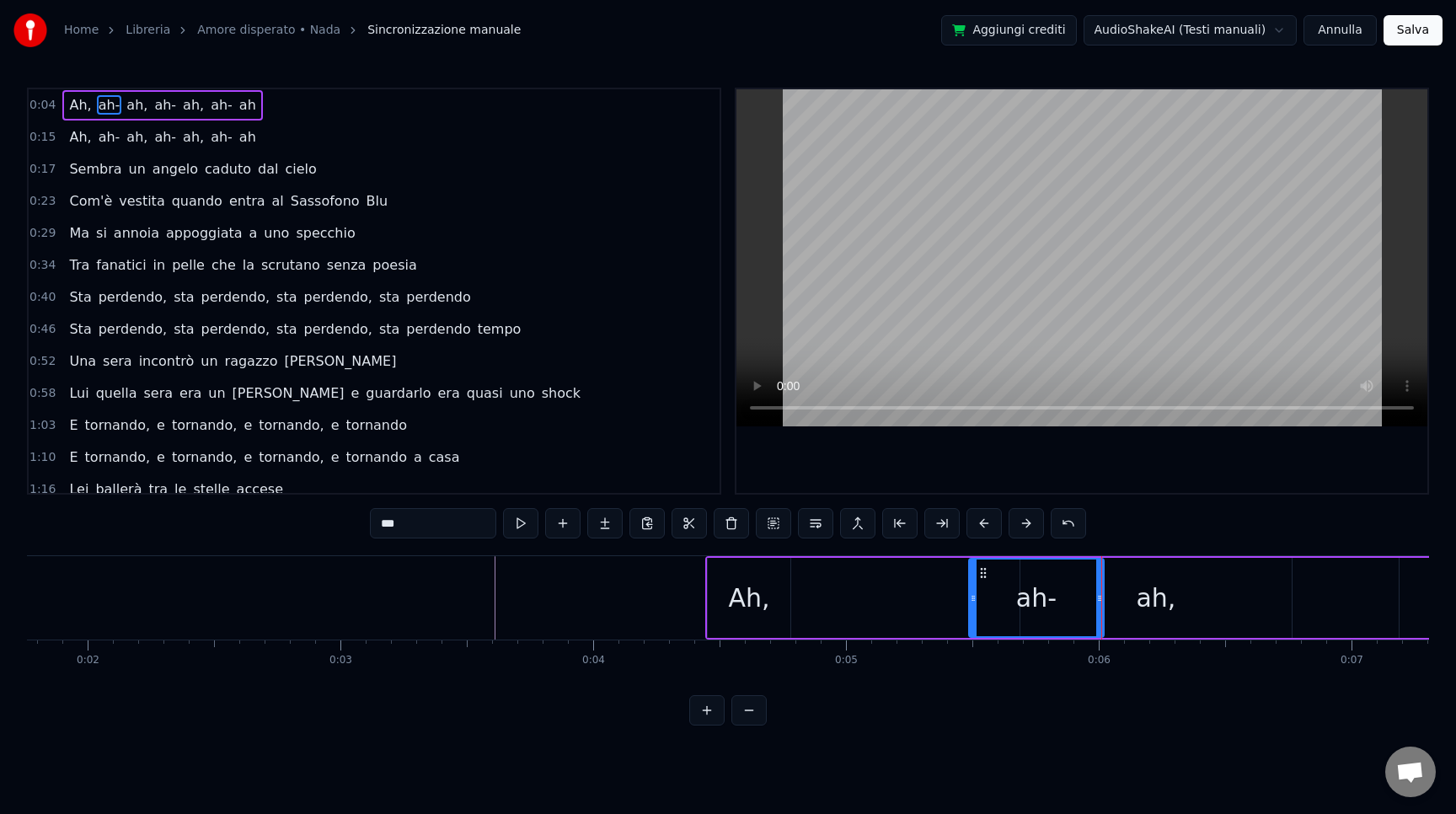
drag, startPoint x: 744, startPoint y: 607, endPoint x: 970, endPoint y: 617, distance: 226.2
click at [970, 617] on div at bounding box center [973, 598] width 7 height 77
click at [708, 613] on div "Ah," at bounding box center [749, 598] width 82 height 80
type input "***"
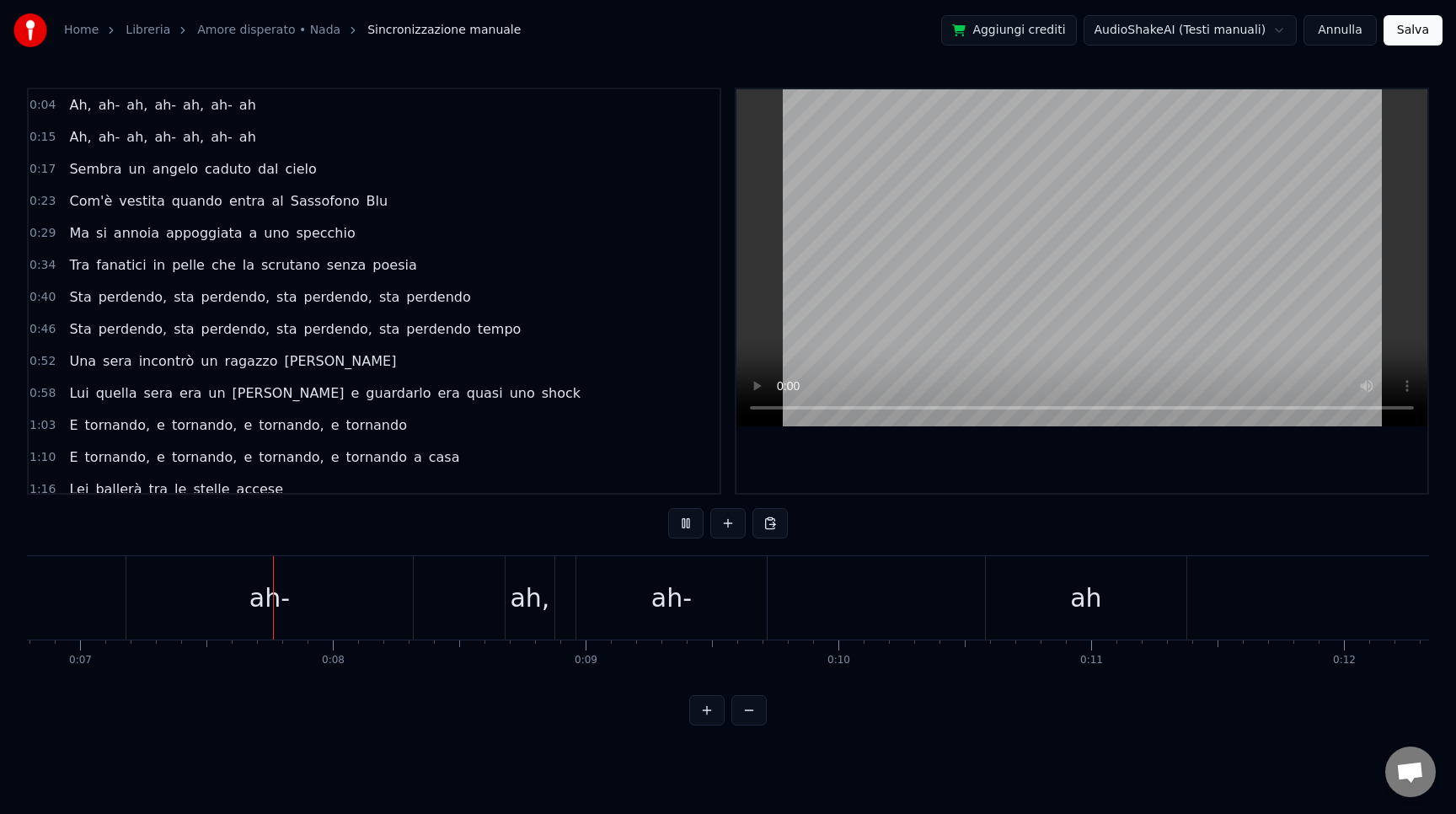
scroll to position [0, 1739]
click at [519, 598] on div "ah," at bounding box center [507, 598] width 40 height 38
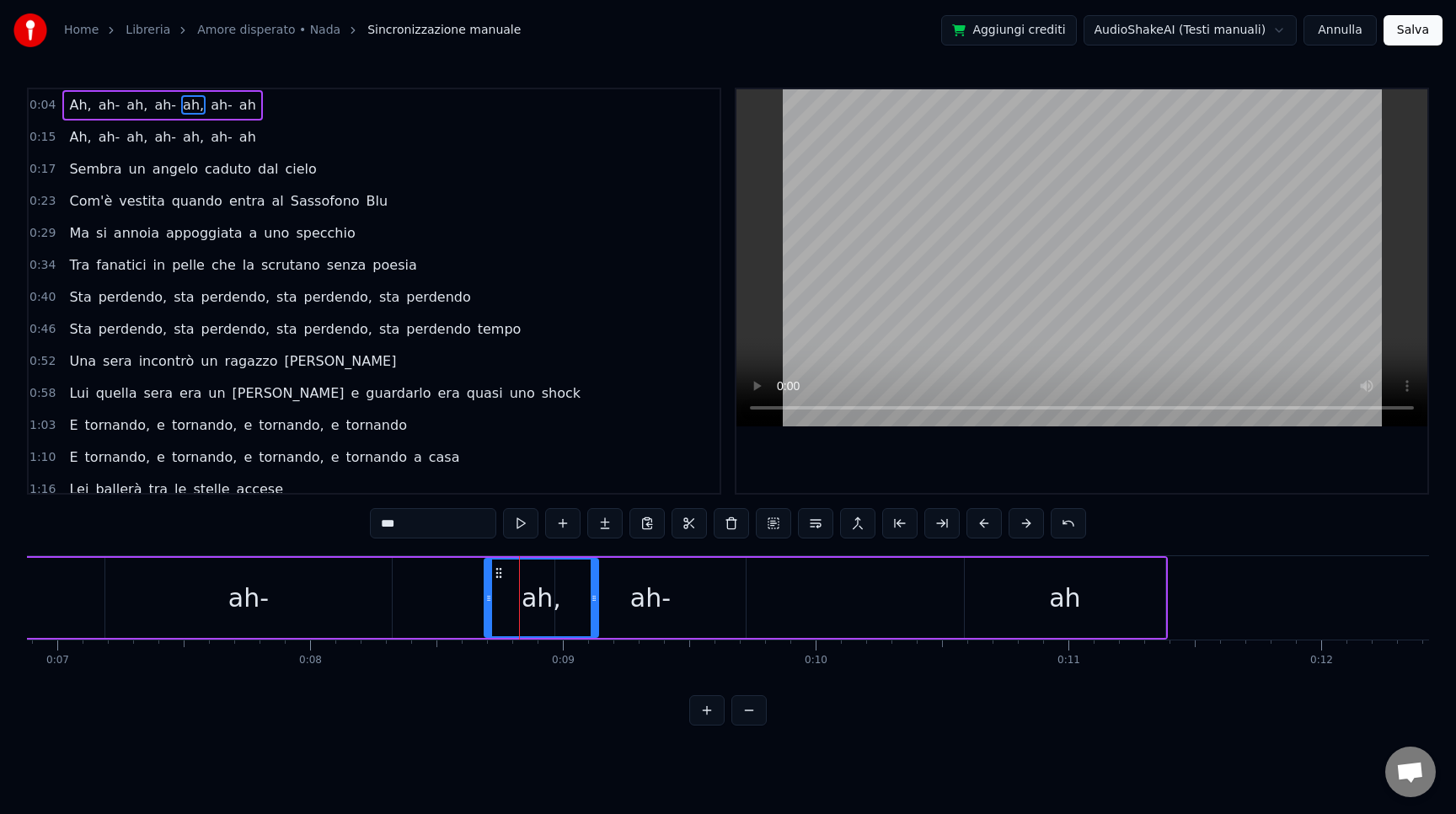
drag, startPoint x: 527, startPoint y: 610, endPoint x: 591, endPoint y: 609, distance: 64.0
click at [591, 610] on div at bounding box center [594, 598] width 7 height 77
click at [452, 604] on div "Ah, ah- ah, ah- ah, ah- ah" at bounding box center [290, 598] width 1757 height 83
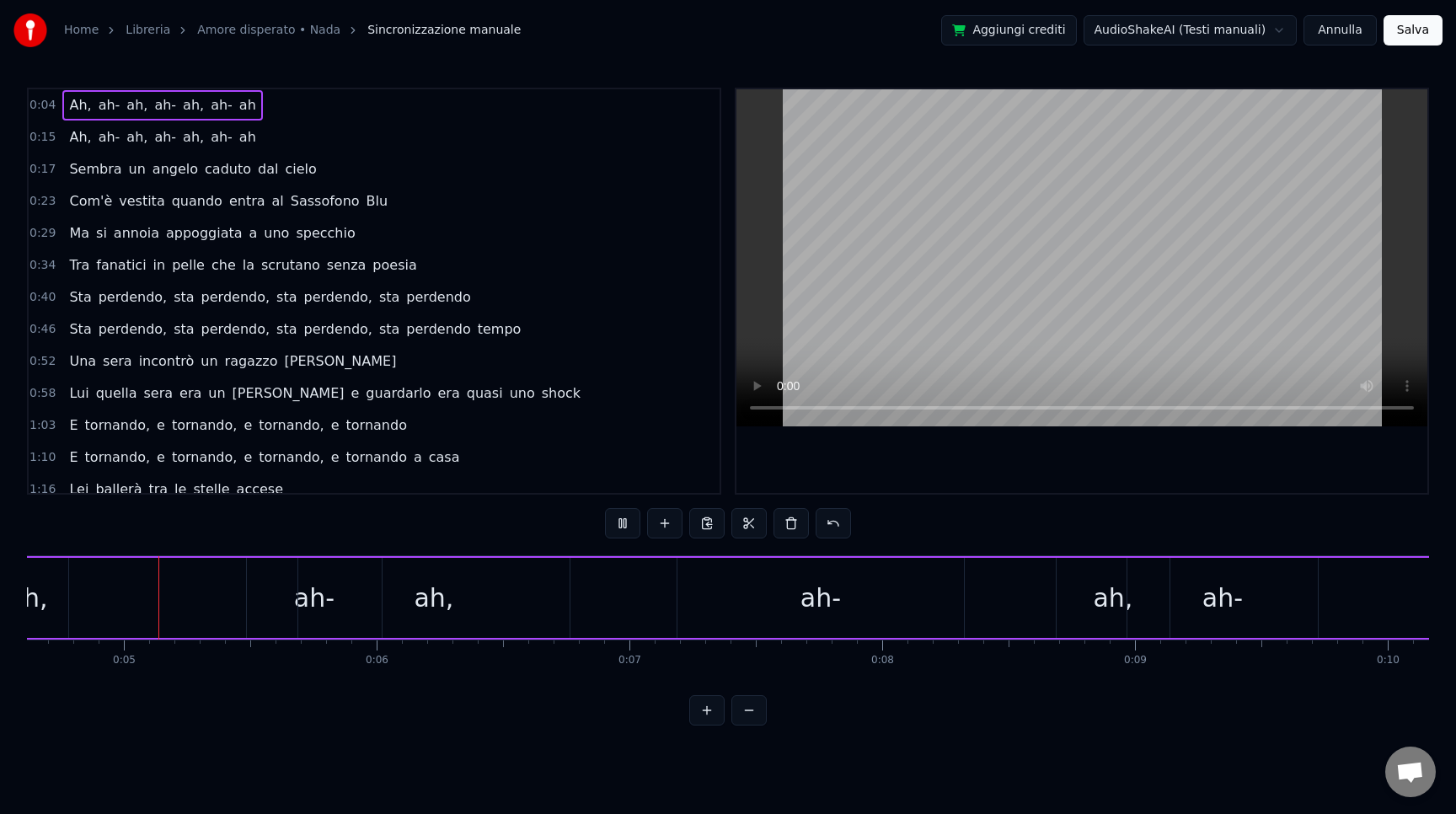
scroll to position [0, 1158]
click at [1094, 602] on div "ah," at bounding box center [1121, 598] width 113 height 80
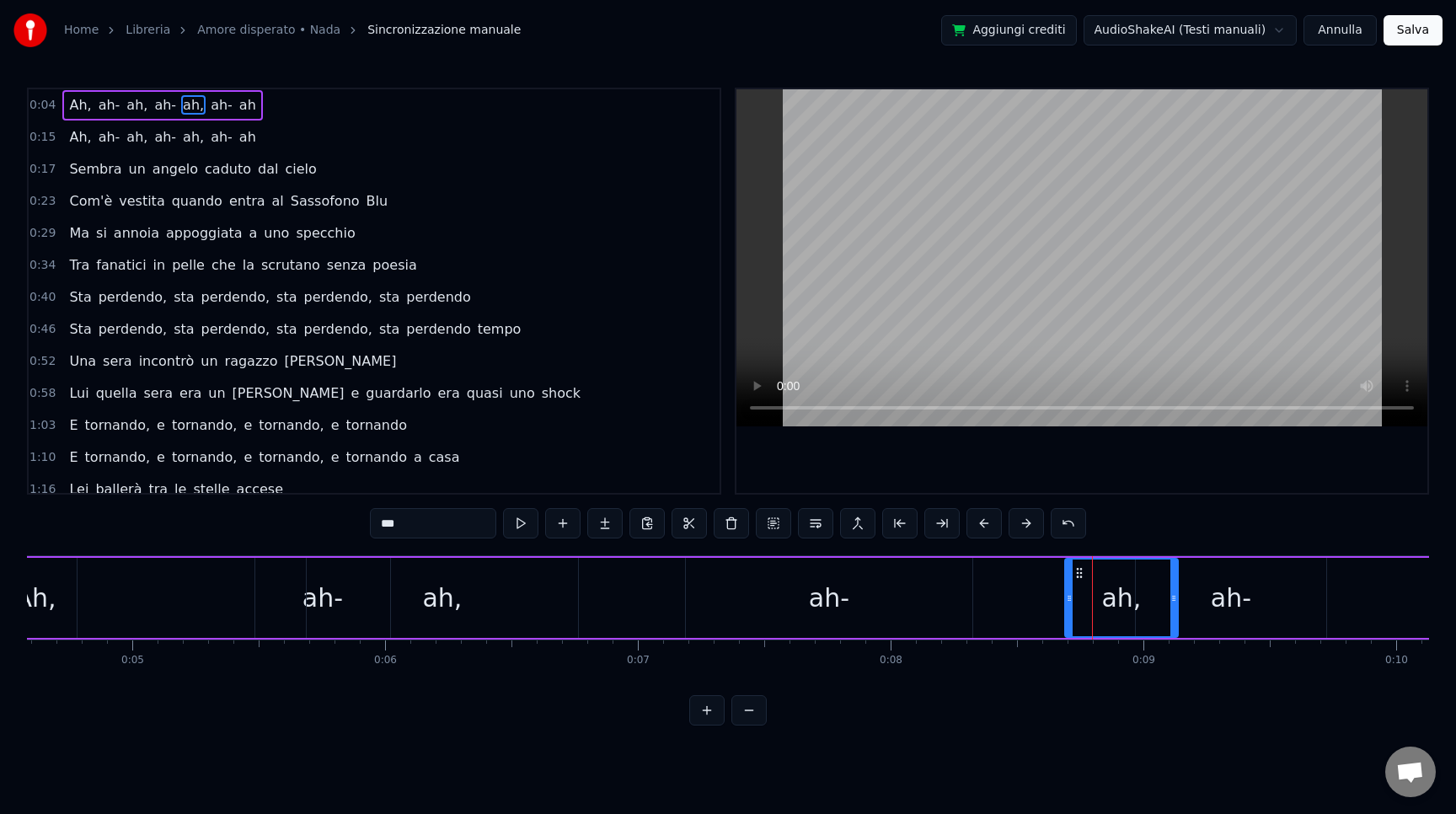
drag, startPoint x: 1109, startPoint y: 601, endPoint x: 899, endPoint y: 598, distance: 210.0
click at [899, 598] on div "Ah, ah- ah, ah- ah, ah- ah" at bounding box center [870, 598] width 1757 height 83
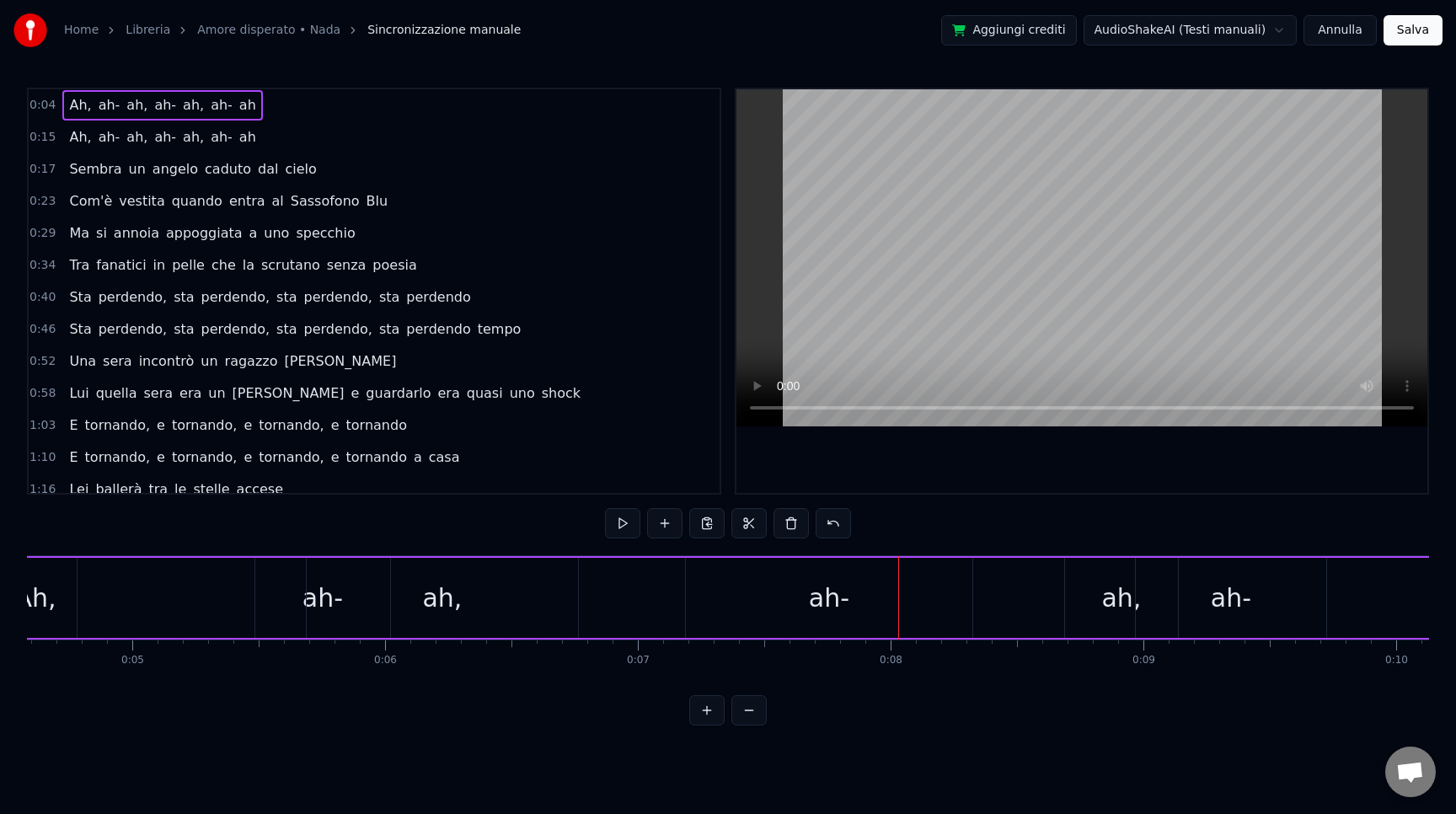
click at [1073, 611] on div "ah," at bounding box center [1121, 598] width 113 height 80
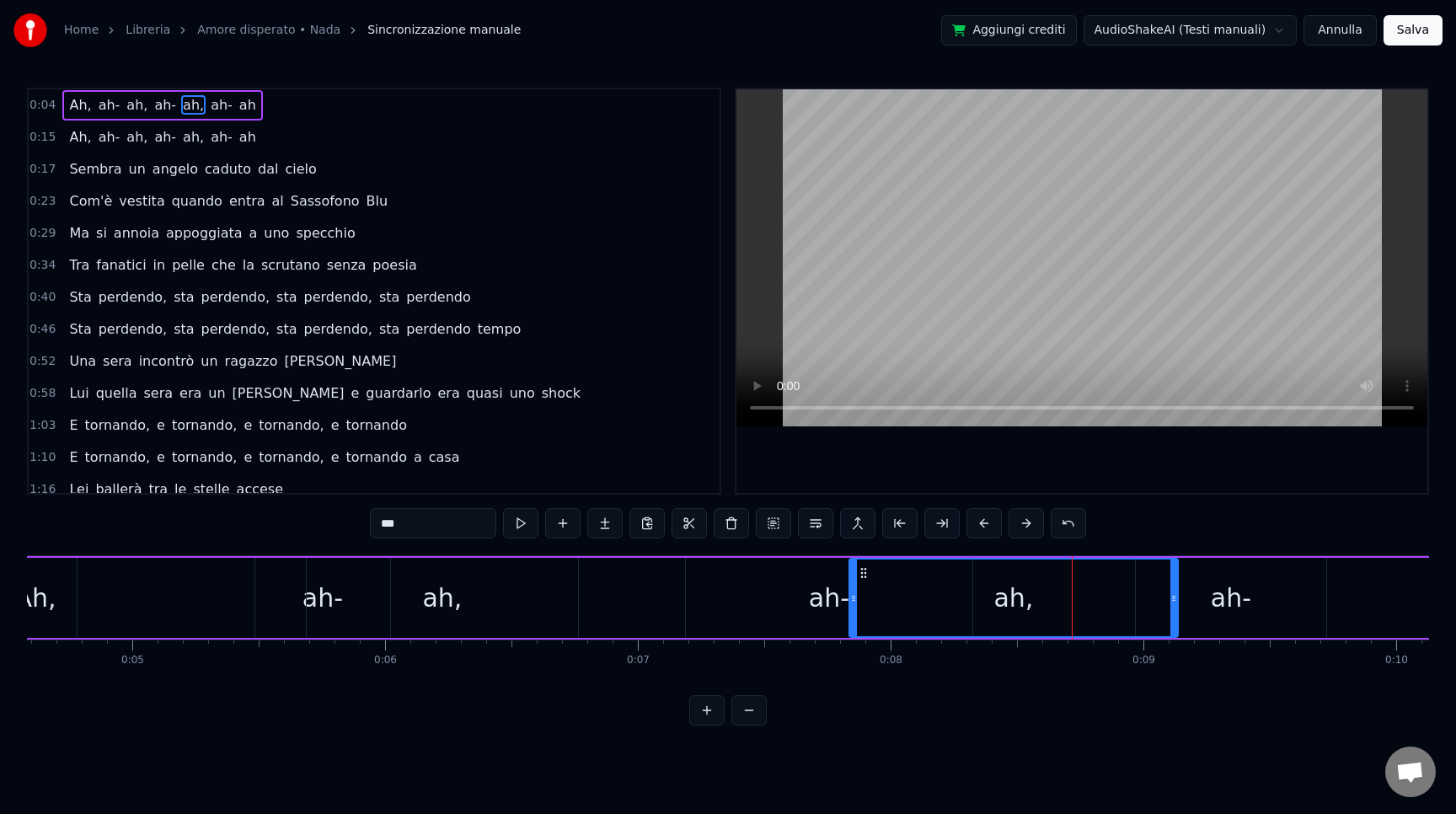
drag, startPoint x: 1065, startPoint y: 611, endPoint x: 852, endPoint y: 605, distance: 213.1
click at [851, 606] on div "ah," at bounding box center [1014, 598] width 331 height 80
click at [765, 602] on div "ah-" at bounding box center [828, 598] width 287 height 80
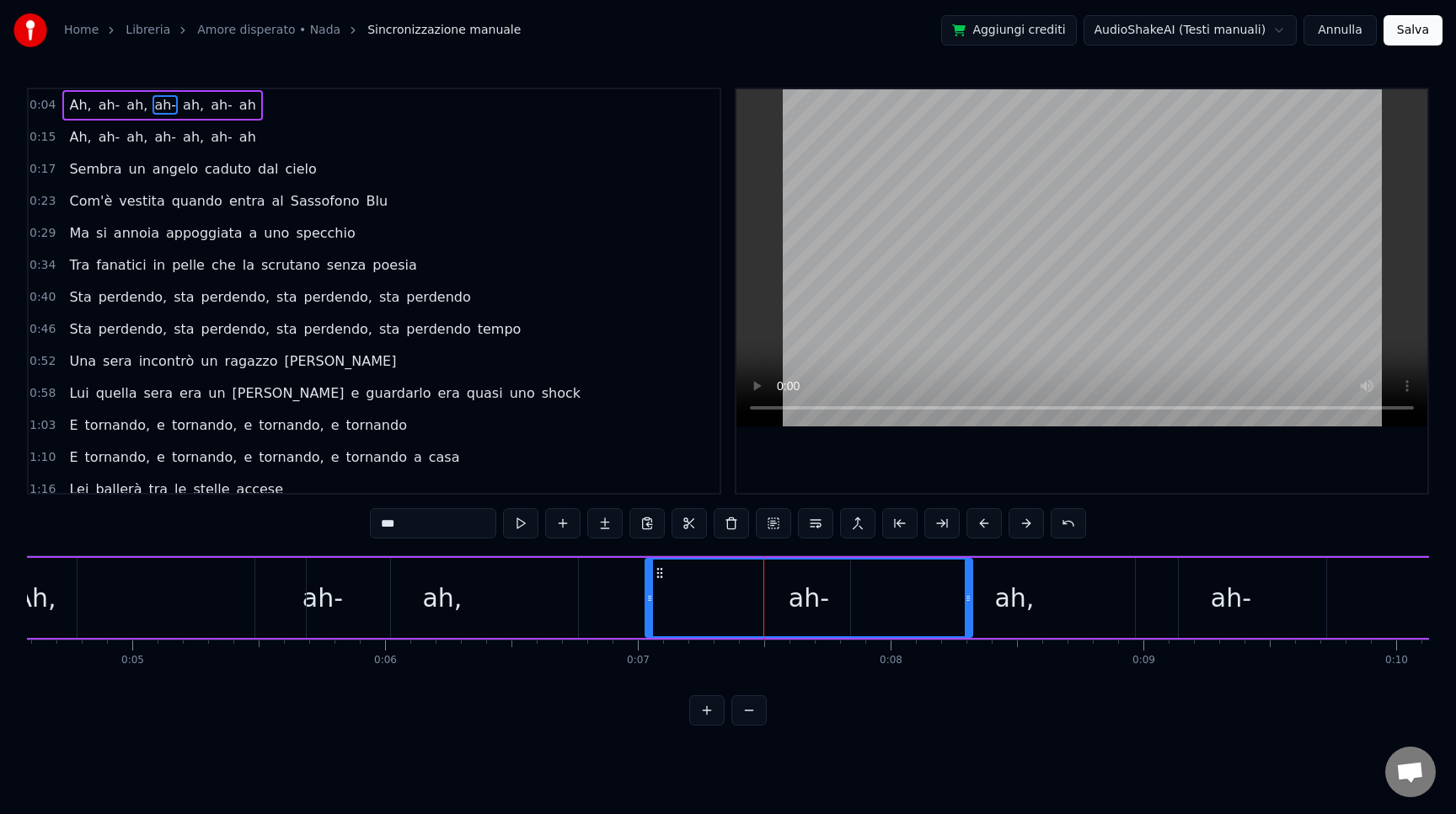
drag, startPoint x: 689, startPoint y: 614, endPoint x: 649, endPoint y: 611, distance: 40.1
click at [649, 611] on div at bounding box center [650, 598] width 7 height 77
drag, startPoint x: 970, startPoint y: 612, endPoint x: 761, endPoint y: 616, distance: 209.0
click at [761, 616] on div "ah-" at bounding box center [704, 598] width 119 height 80
click at [860, 614] on div "ah," at bounding box center [1015, 598] width 327 height 80
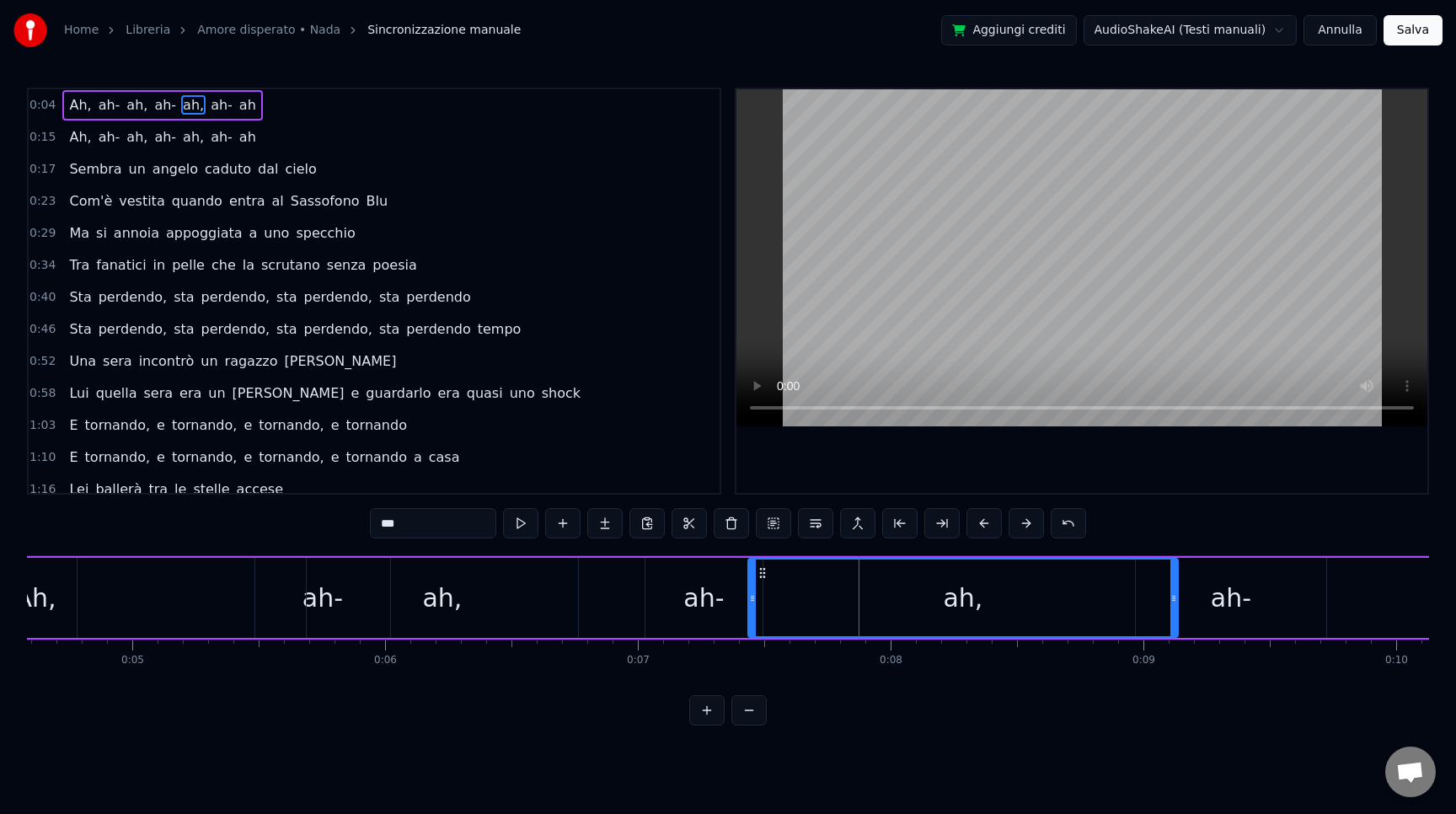
drag, startPoint x: 856, startPoint y: 609, endPoint x: 753, endPoint y: 604, distance: 103.1
click at [753, 604] on div at bounding box center [752, 598] width 7 height 77
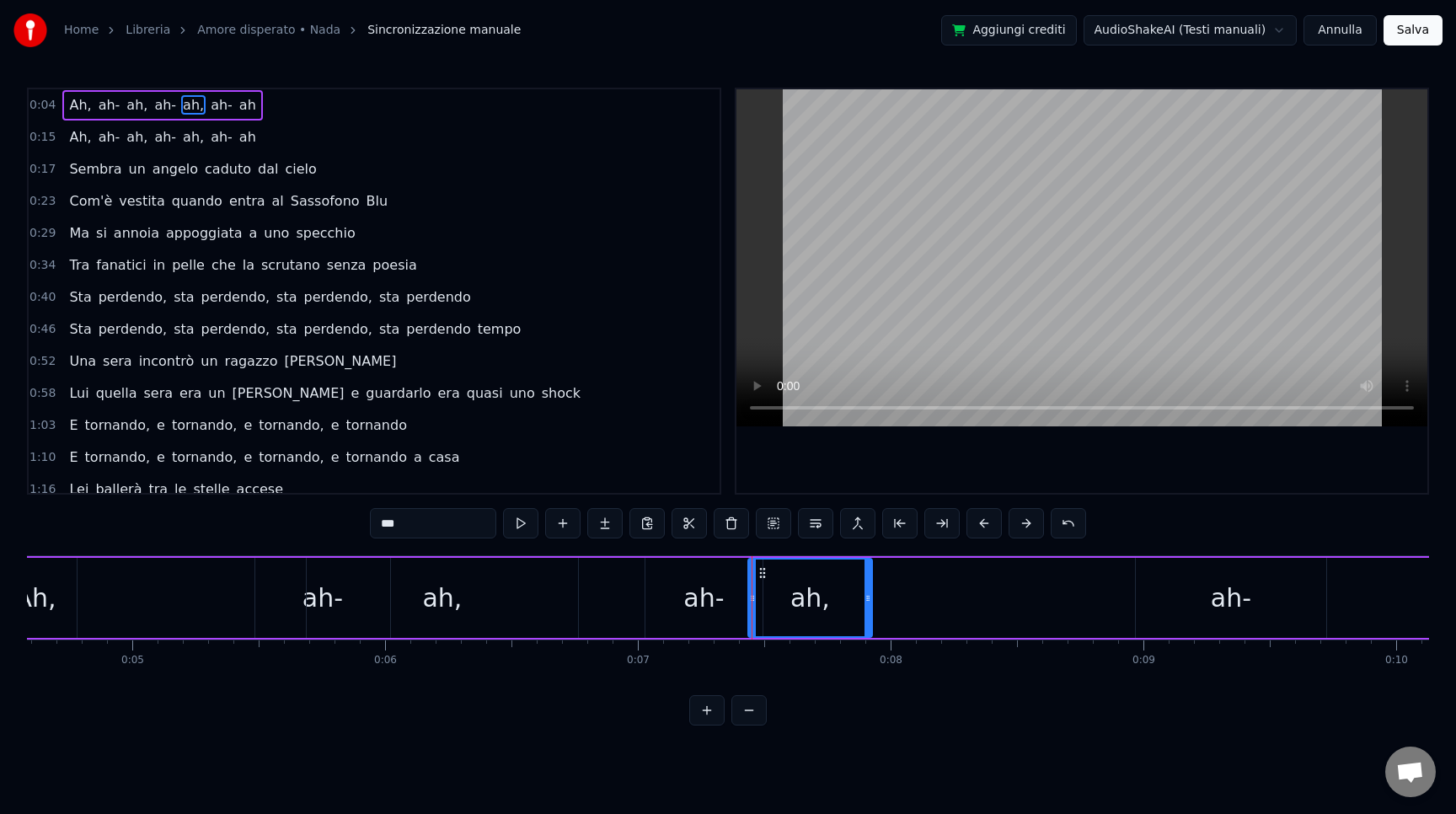
drag, startPoint x: 1174, startPoint y: 599, endPoint x: 868, endPoint y: 594, distance: 306.0
click at [868, 594] on icon at bounding box center [868, 598] width 7 height 14
drag, startPoint x: 812, startPoint y: 597, endPoint x: 865, endPoint y: 598, distance: 53.0
click at [865, 598] on div "ah," at bounding box center [811, 598] width 122 height 77
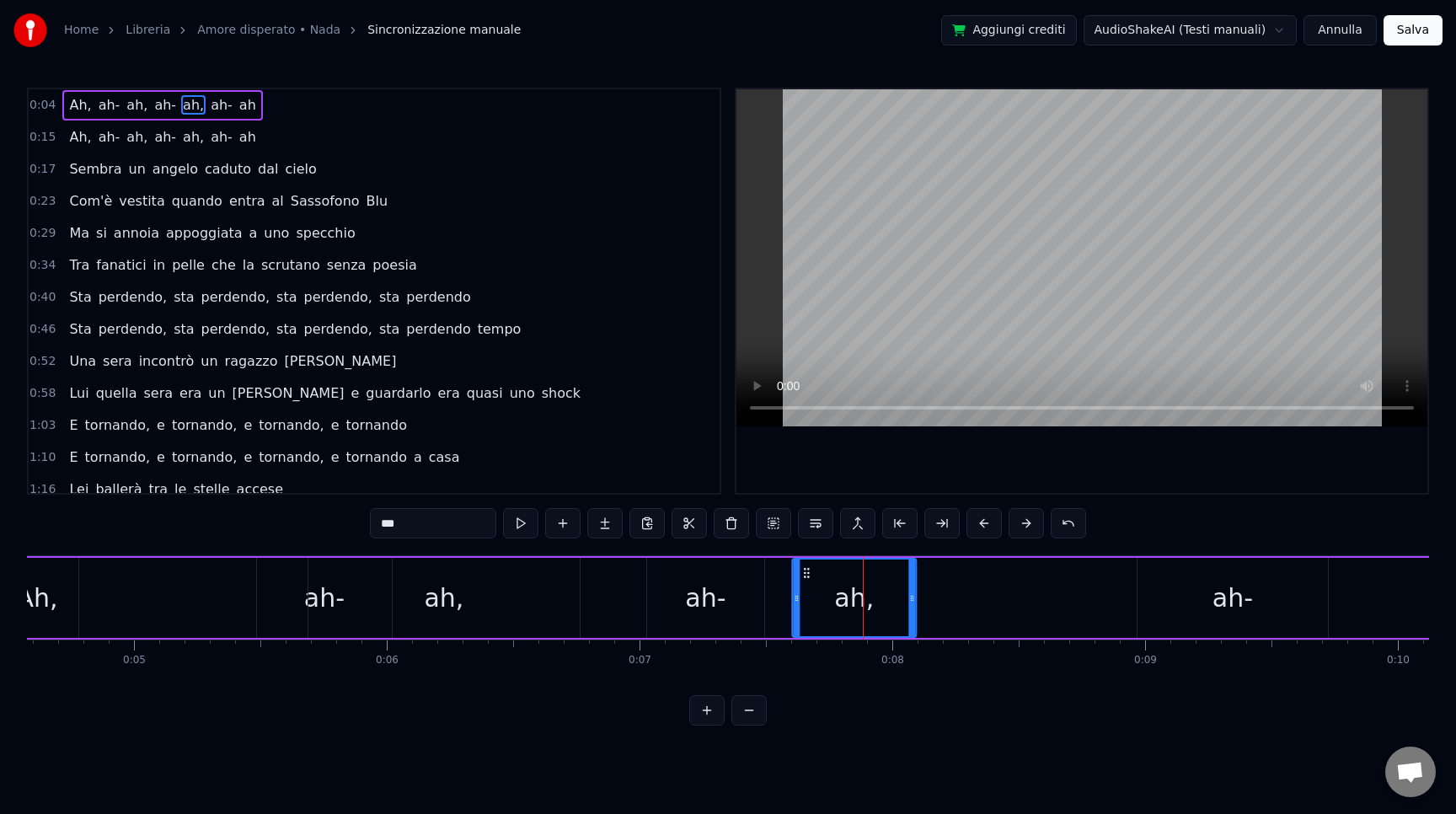
drag, startPoint x: 764, startPoint y: 575, endPoint x: 808, endPoint y: 577, distance: 44.0
click at [808, 577] on icon at bounding box center [807, 573] width 14 height 14
click at [702, 585] on div "ah-" at bounding box center [705, 598] width 41 height 38
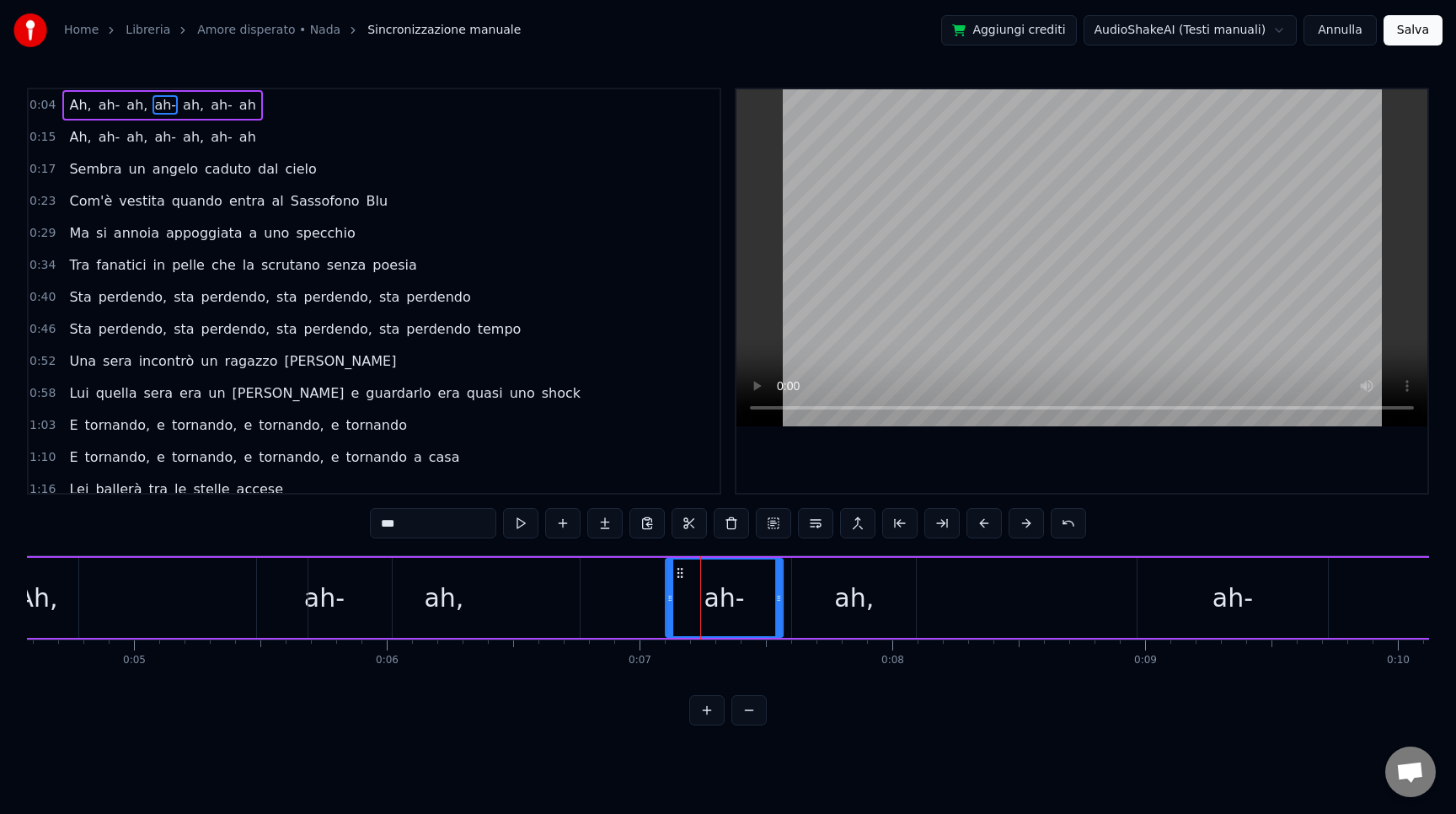
drag, startPoint x: 663, startPoint y: 578, endPoint x: 680, endPoint y: 576, distance: 17.1
click at [681, 577] on circle at bounding box center [681, 577] width 1 height 1
click at [414, 572] on div "ah," at bounding box center [443, 598] width 271 height 80
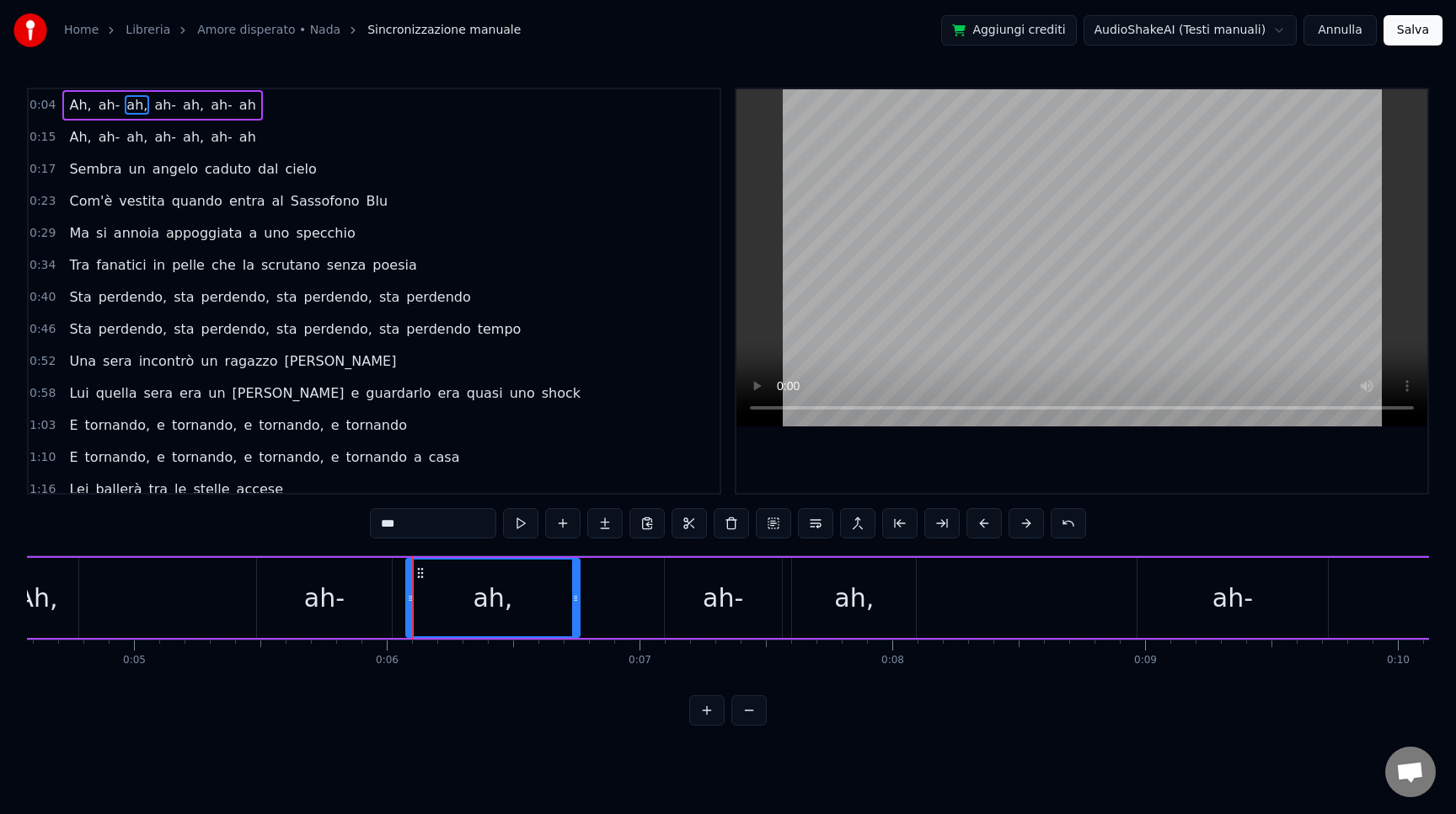
drag, startPoint x: 315, startPoint y: 615, endPoint x: 414, endPoint y: 616, distance: 99.0
click at [414, 617] on div at bounding box center [410, 598] width 7 height 77
drag, startPoint x: 423, startPoint y: 572, endPoint x: 379, endPoint y: 569, distance: 44.1
click at [379, 569] on icon at bounding box center [377, 573] width 14 height 14
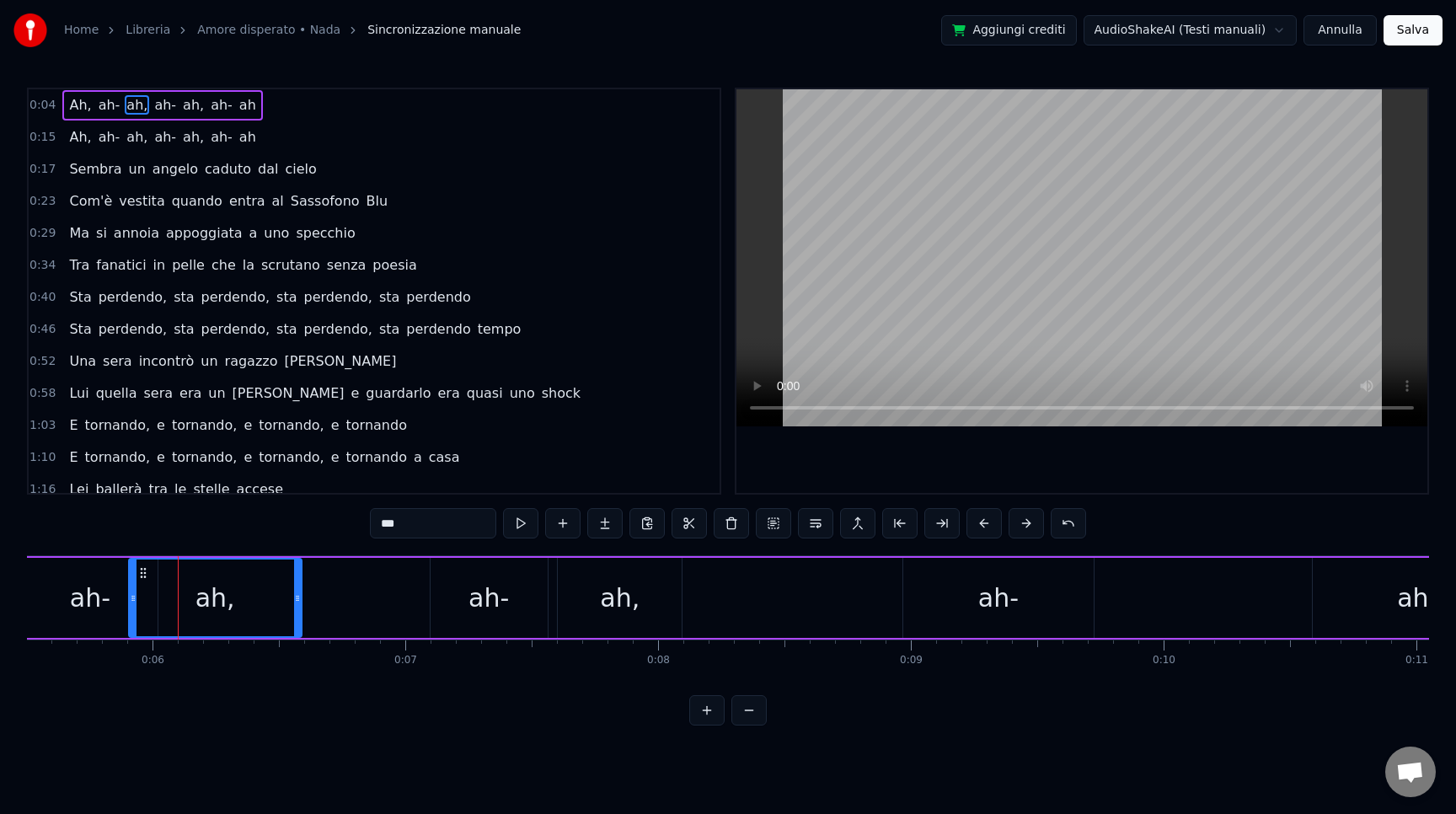
scroll to position [0, 1572]
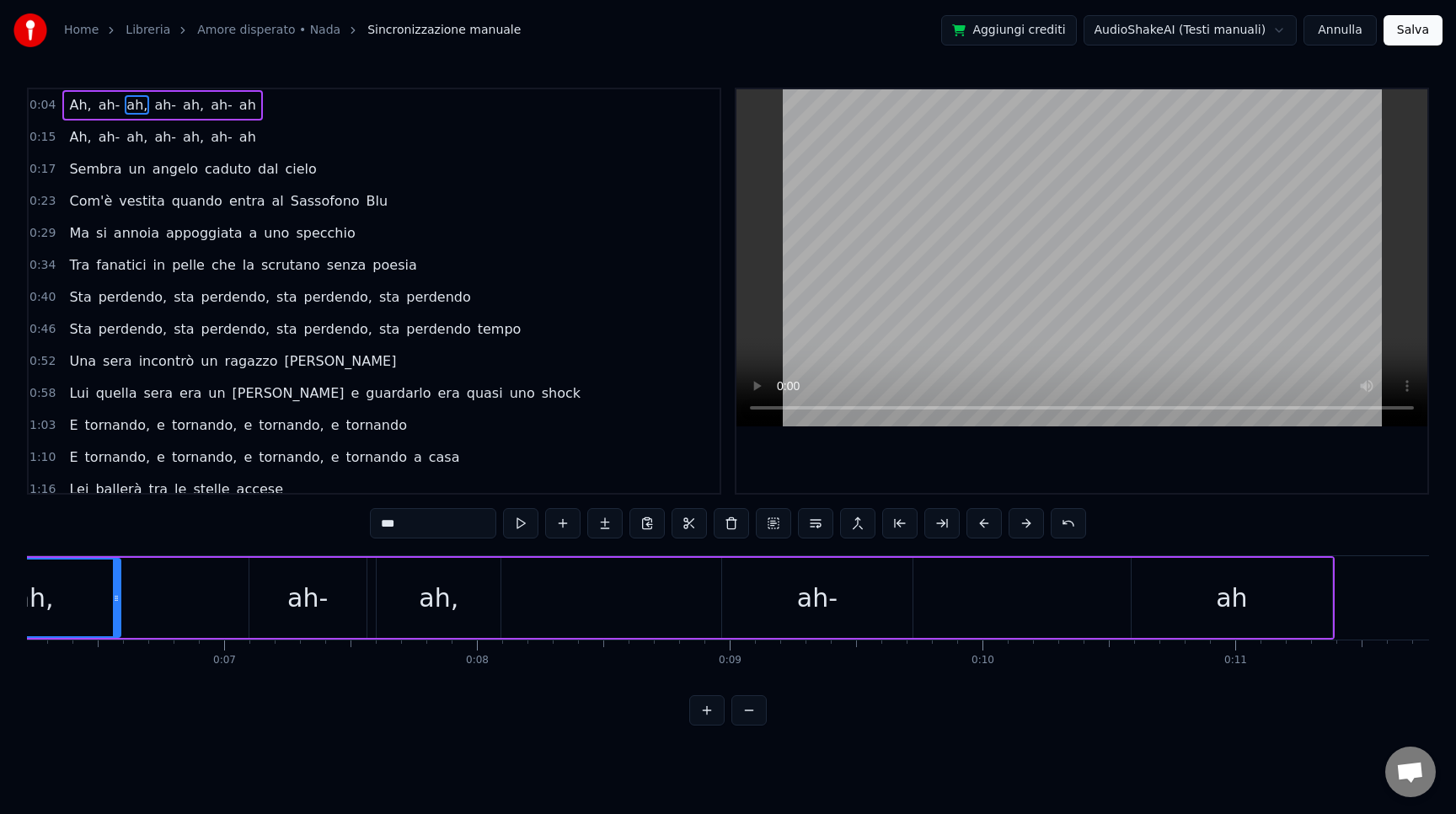
click at [839, 591] on div "ah-" at bounding box center [817, 598] width 190 height 80
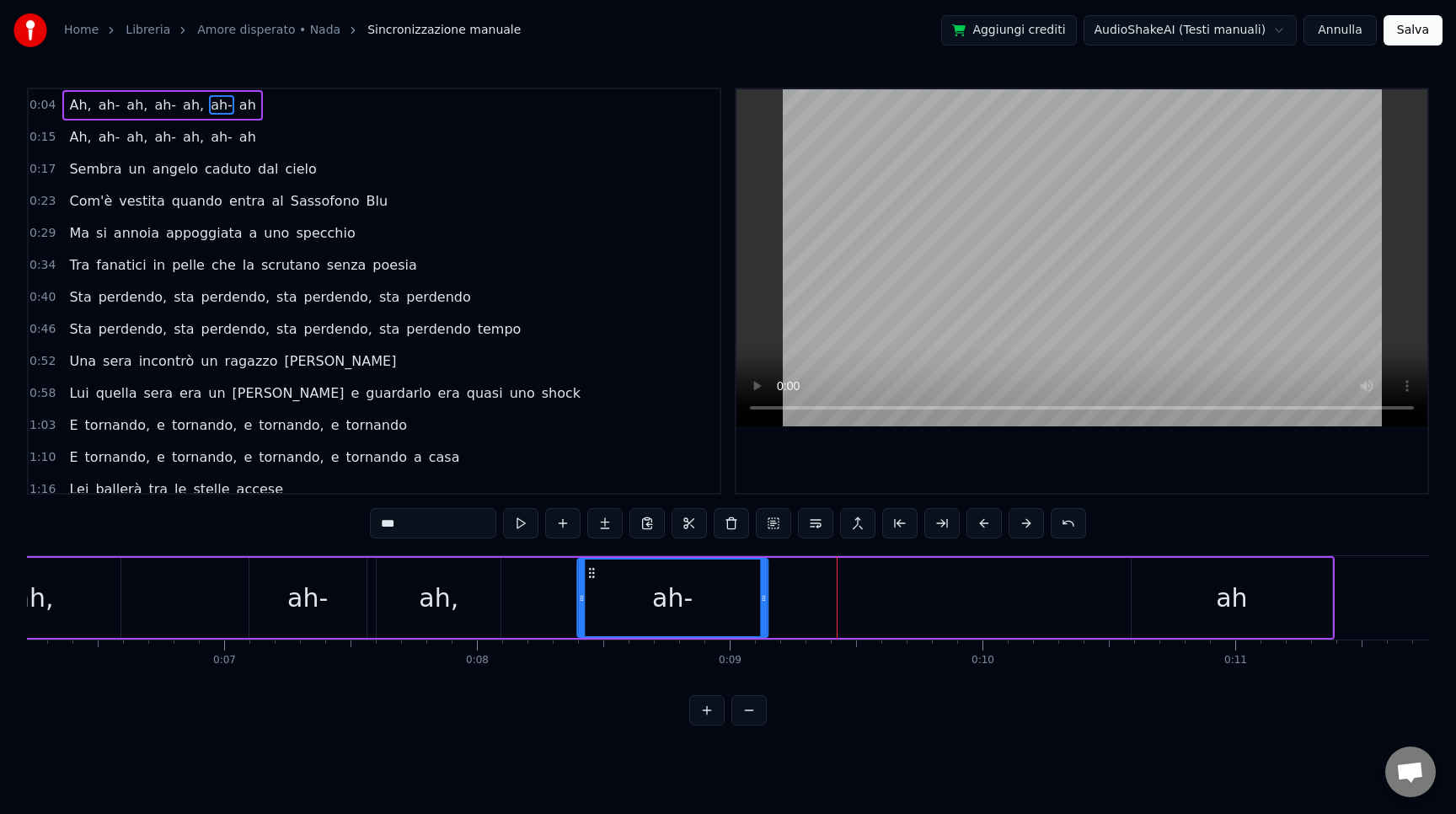
drag, startPoint x: 739, startPoint y: 573, endPoint x: 594, endPoint y: 572, distance: 145.0
click at [594, 572] on icon at bounding box center [592, 573] width 14 height 14
click at [1247, 610] on div "ah" at bounding box center [1232, 598] width 201 height 80
type input "**"
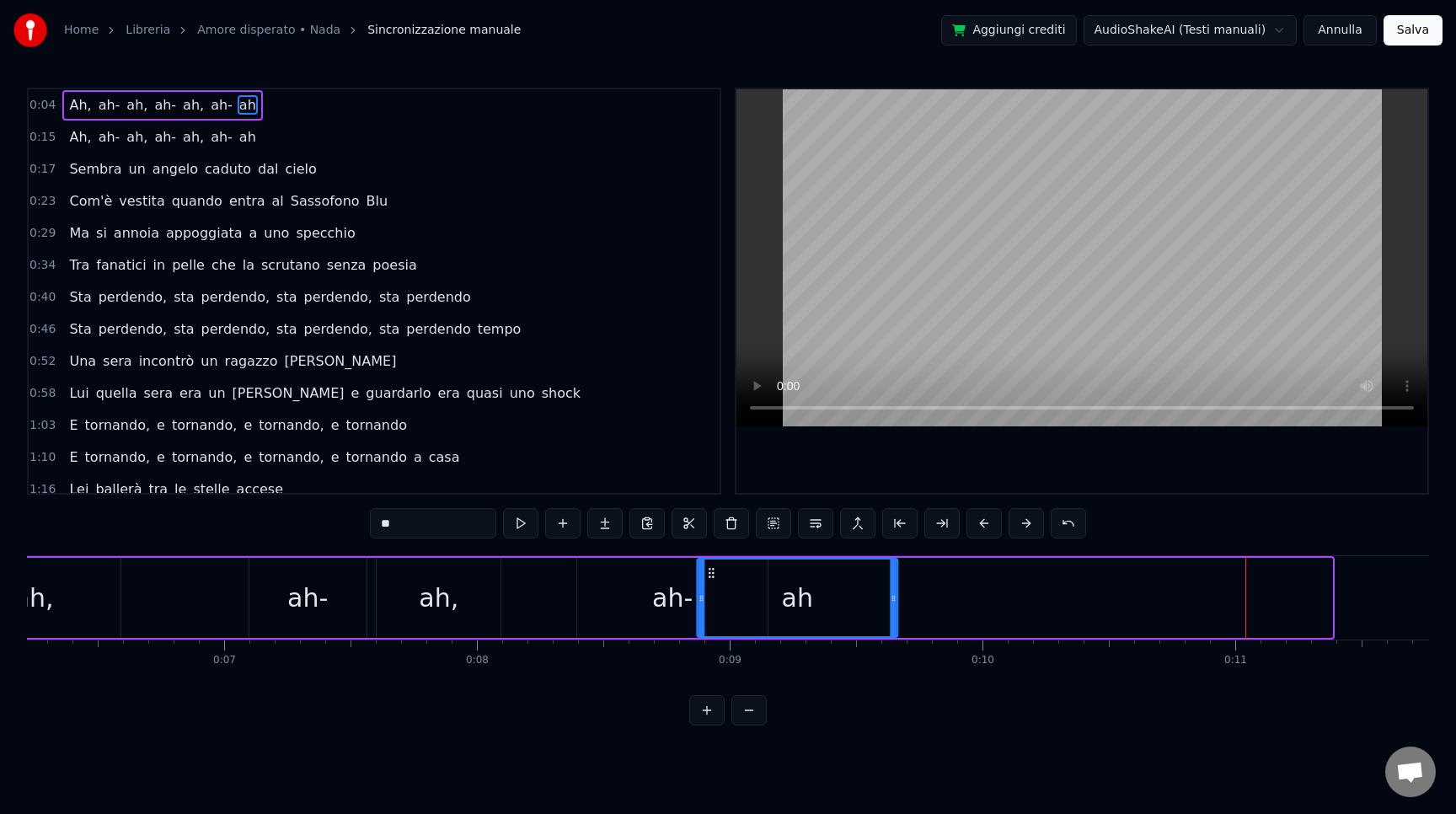
drag, startPoint x: 1145, startPoint y: 573, endPoint x: 711, endPoint y: 553, distance: 434.5
click at [711, 553] on div "0:04 Ah, ah- ah, ah- ah, ah- ah 0:15 Ah, ah- ah, ah- ah, ah- ah 0:17 Sembra un …" at bounding box center [728, 406] width 1402 height 638
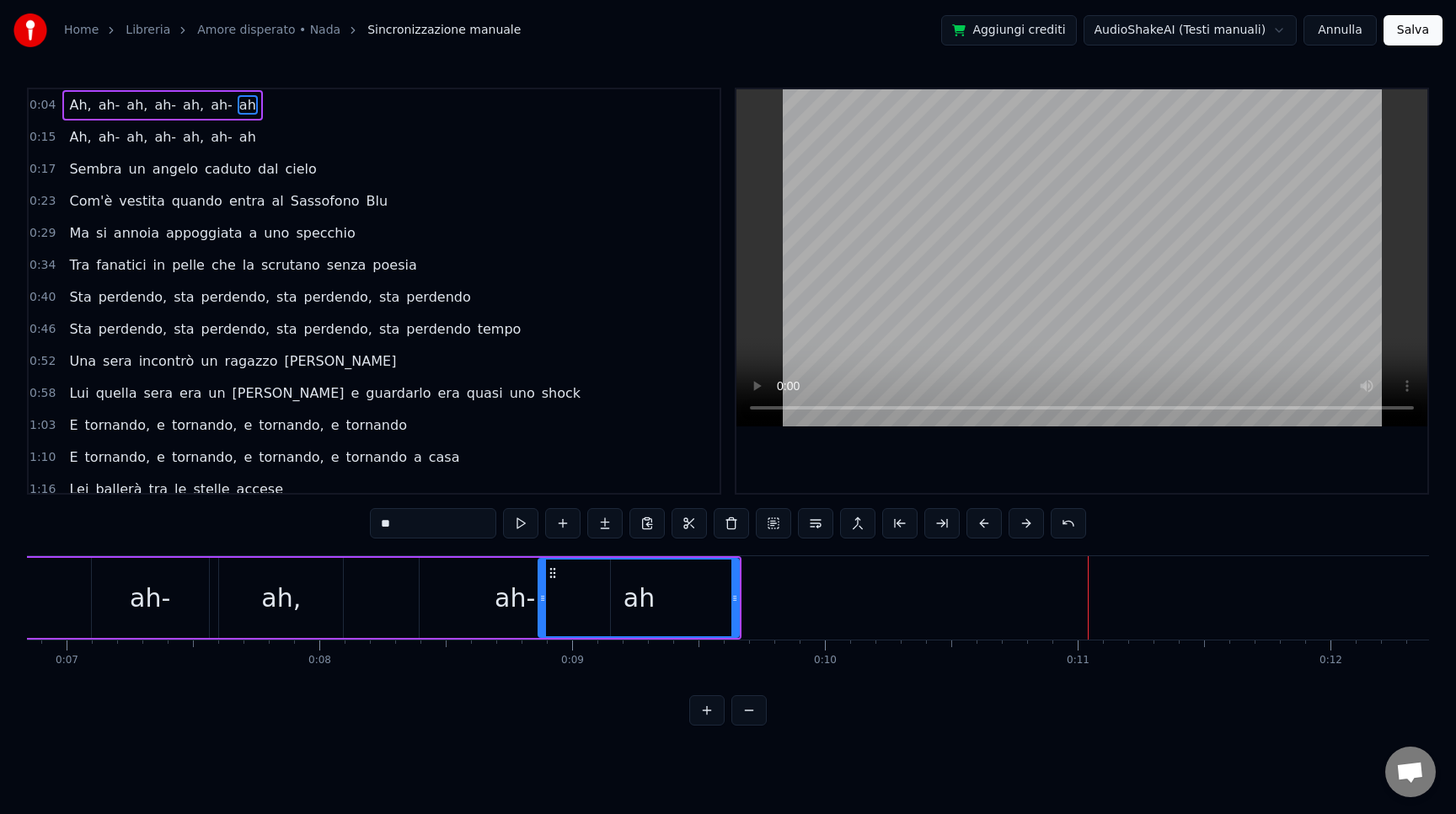
scroll to position [0, 1858]
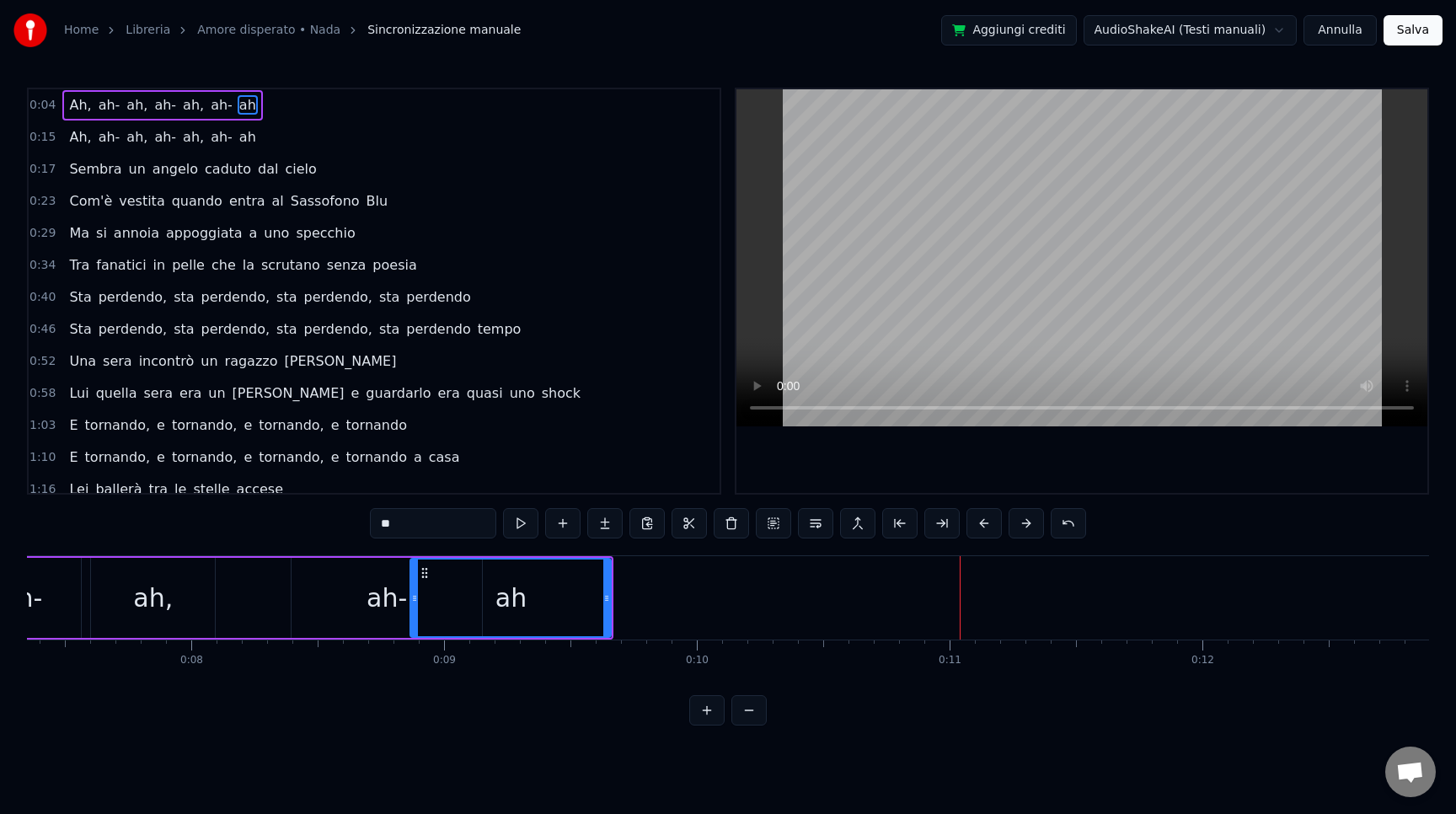
click at [42, 102] on span "0:04" at bounding box center [42, 105] width 26 height 16
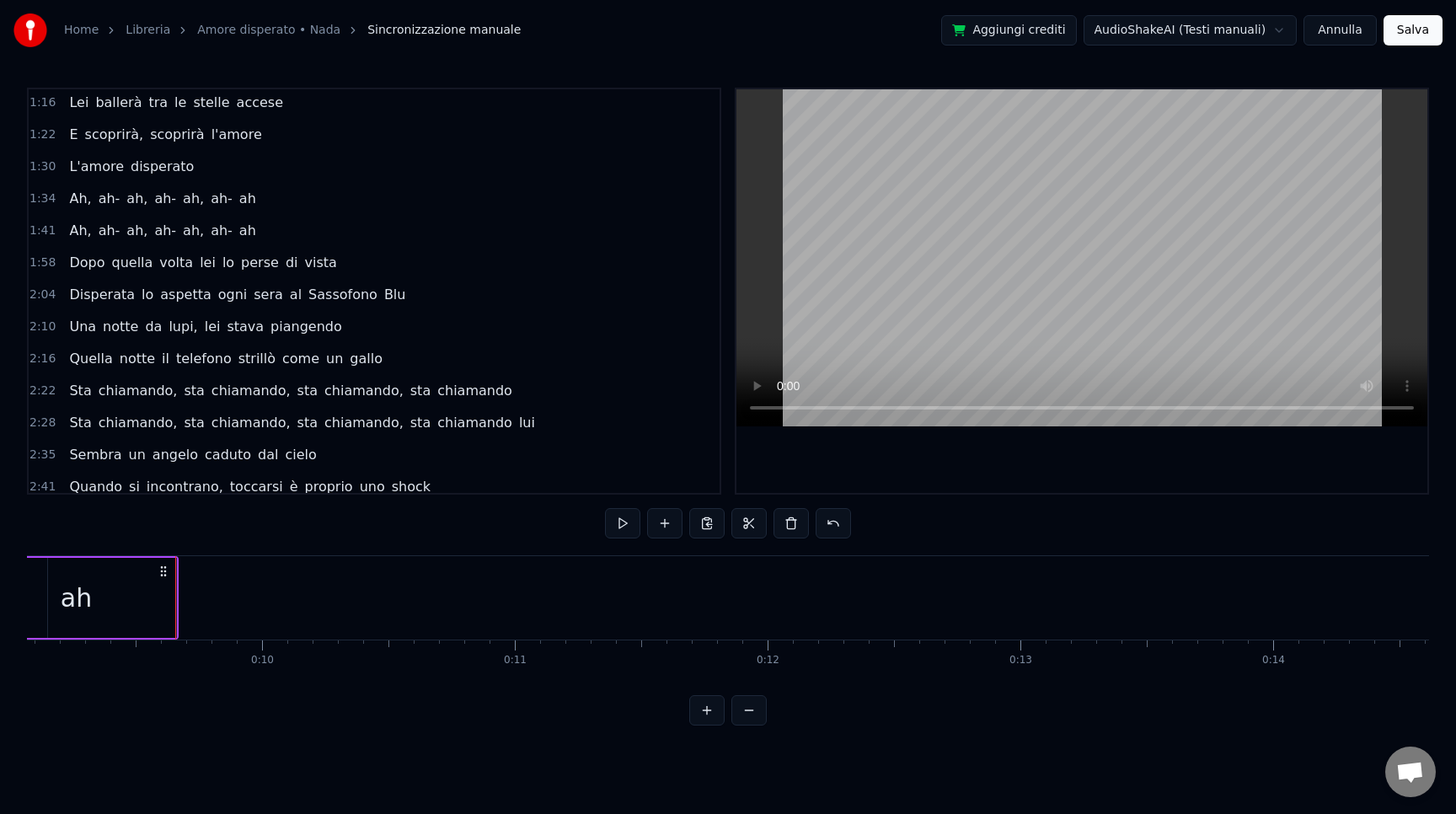
scroll to position [0, 0]
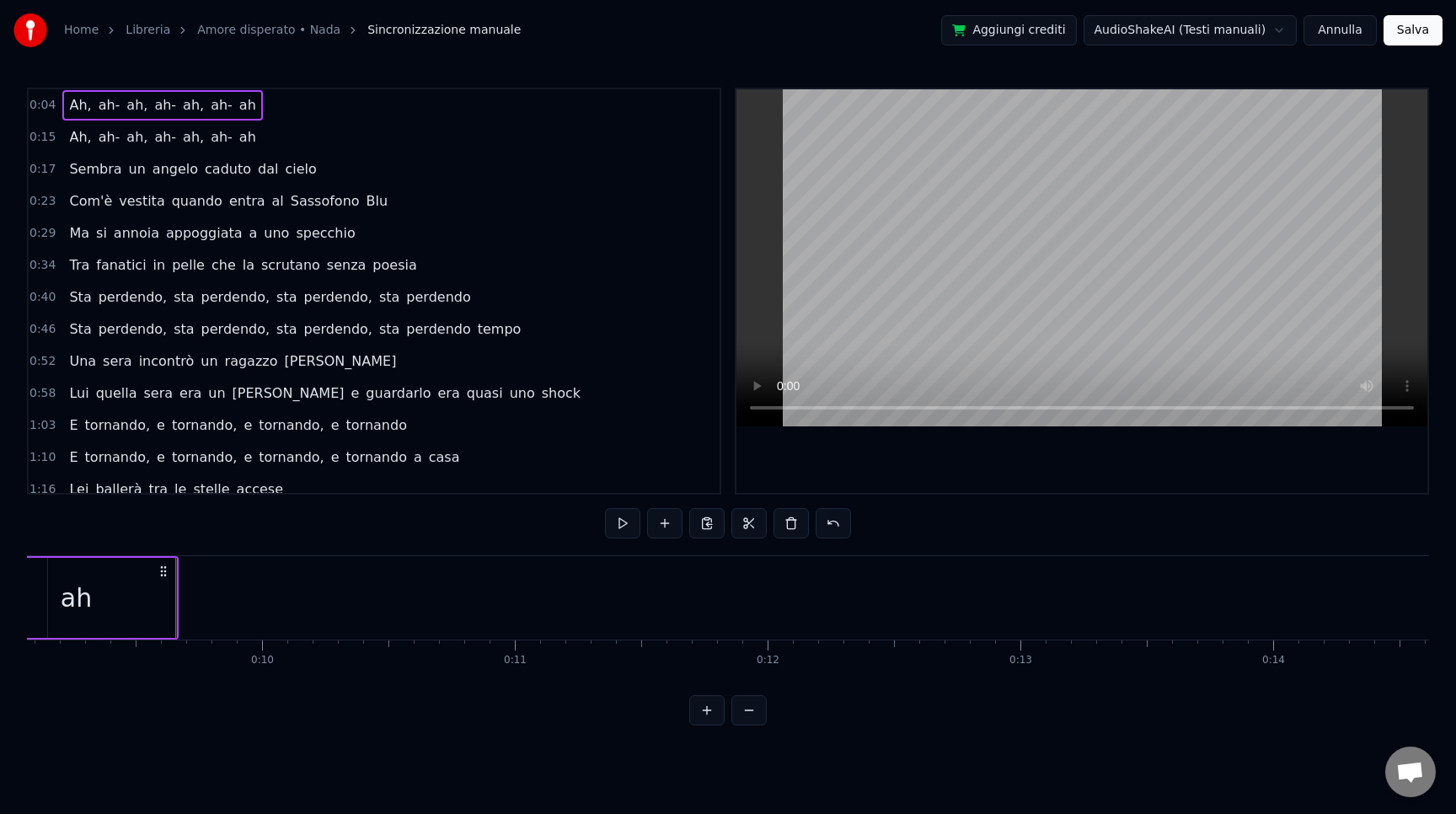
click at [38, 140] on span "0:15" at bounding box center [42, 137] width 26 height 16
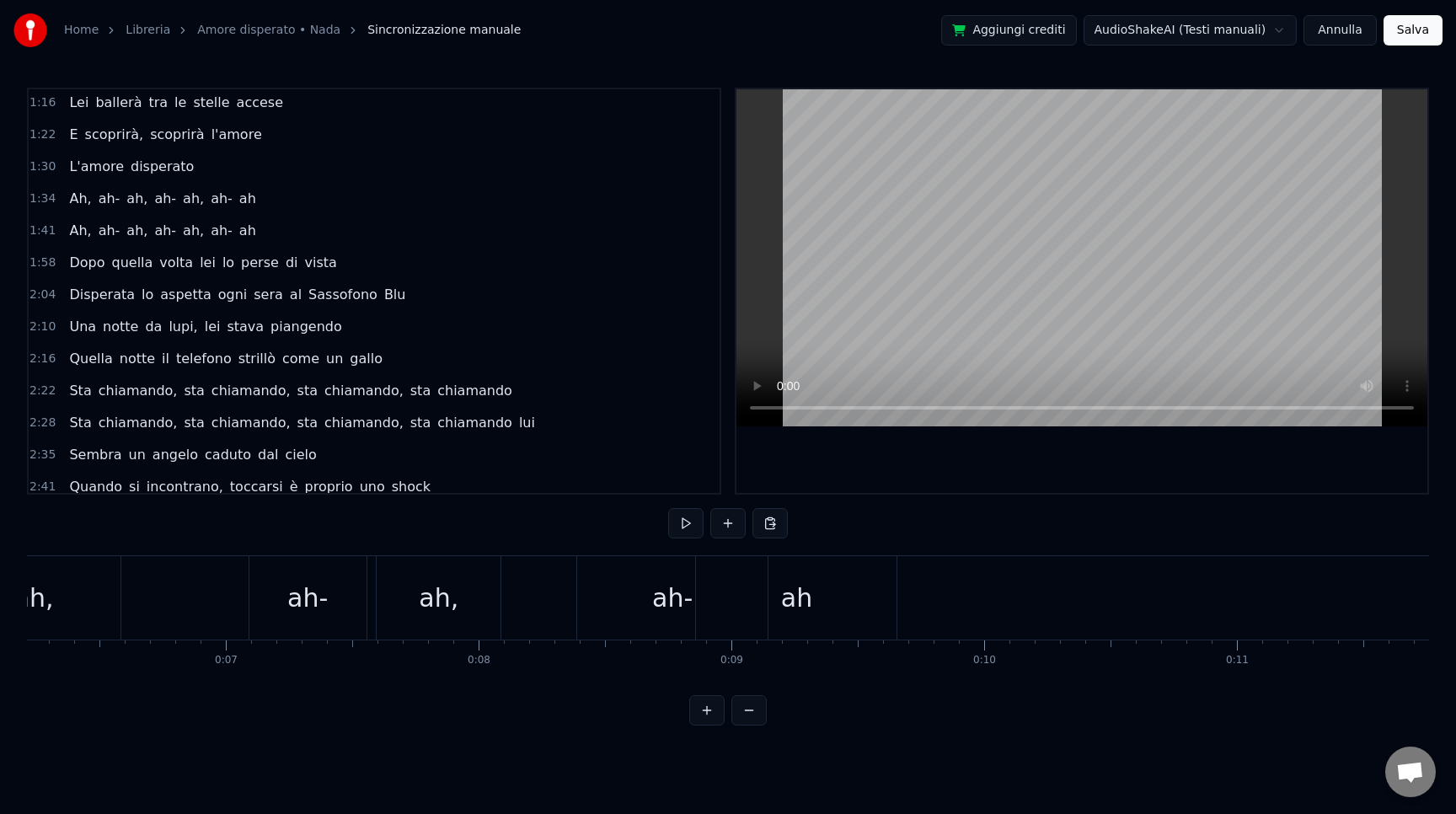
scroll to position [0, 1515]
click at [609, 619] on div "Ah, ah- ah, ah- ah, ah- ah" at bounding box center [296, 598] width 1322 height 83
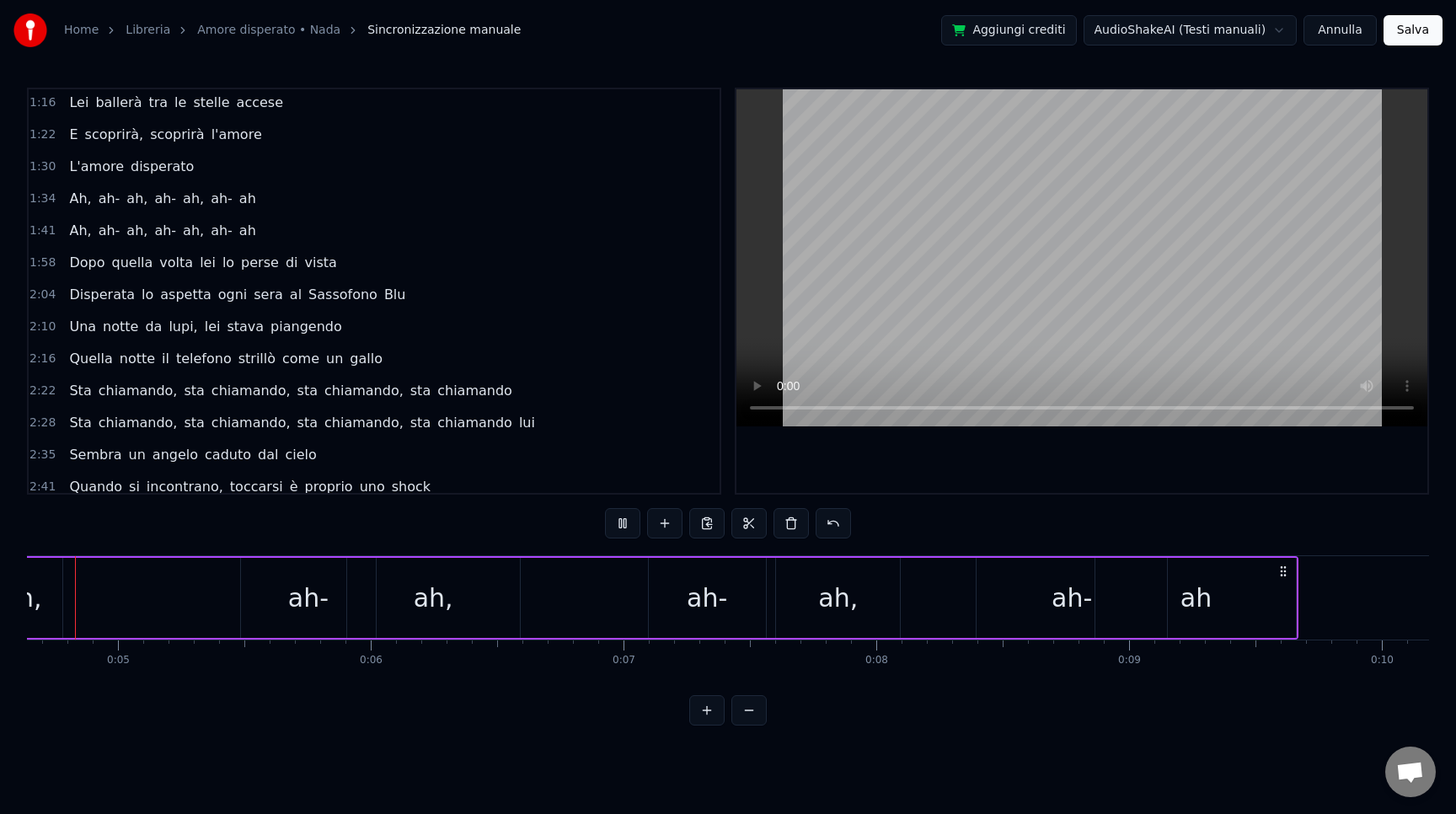
scroll to position [0, 1090]
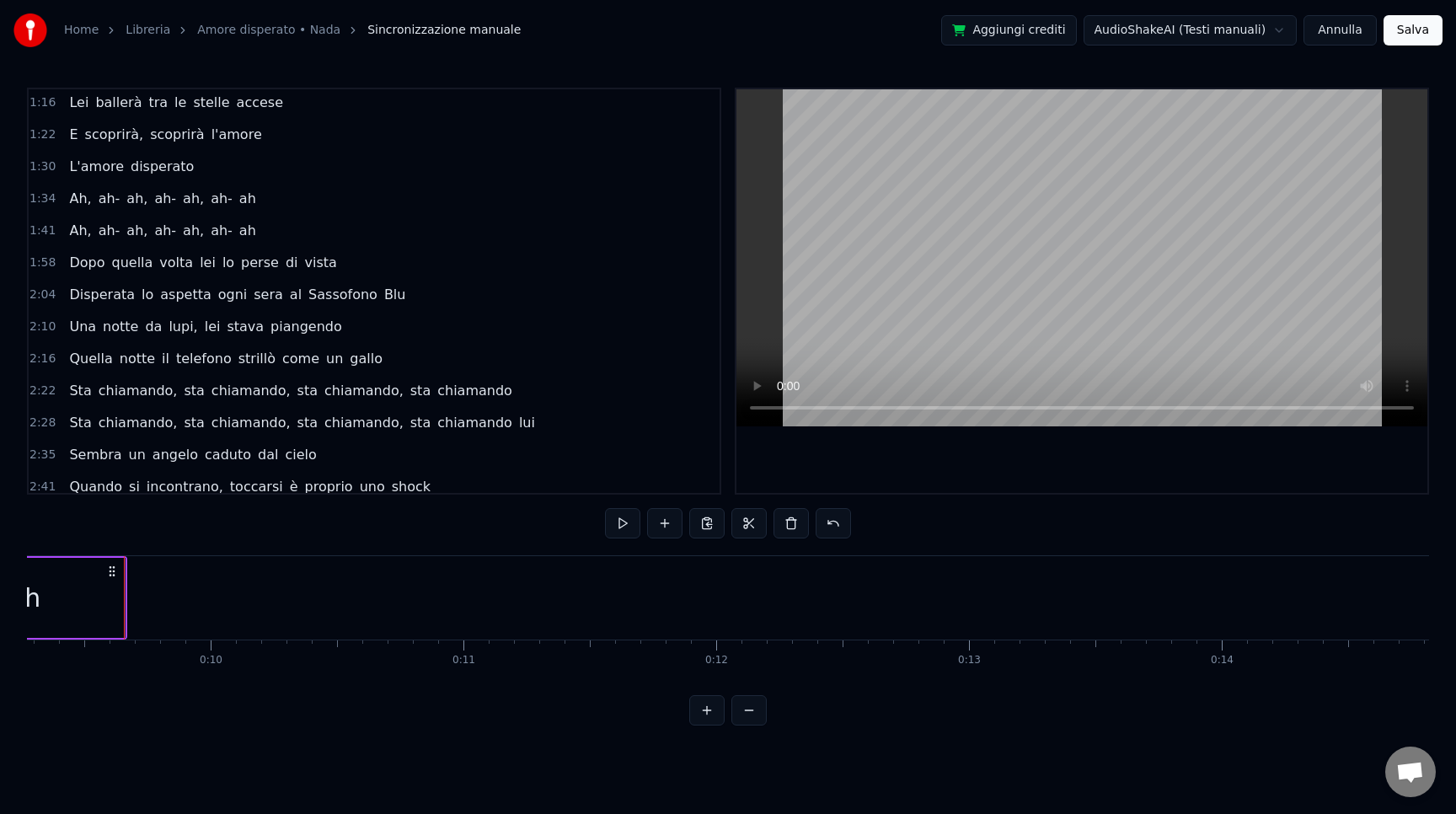
scroll to position [0, 2357]
click at [750, 726] on button at bounding box center [749, 710] width 35 height 30
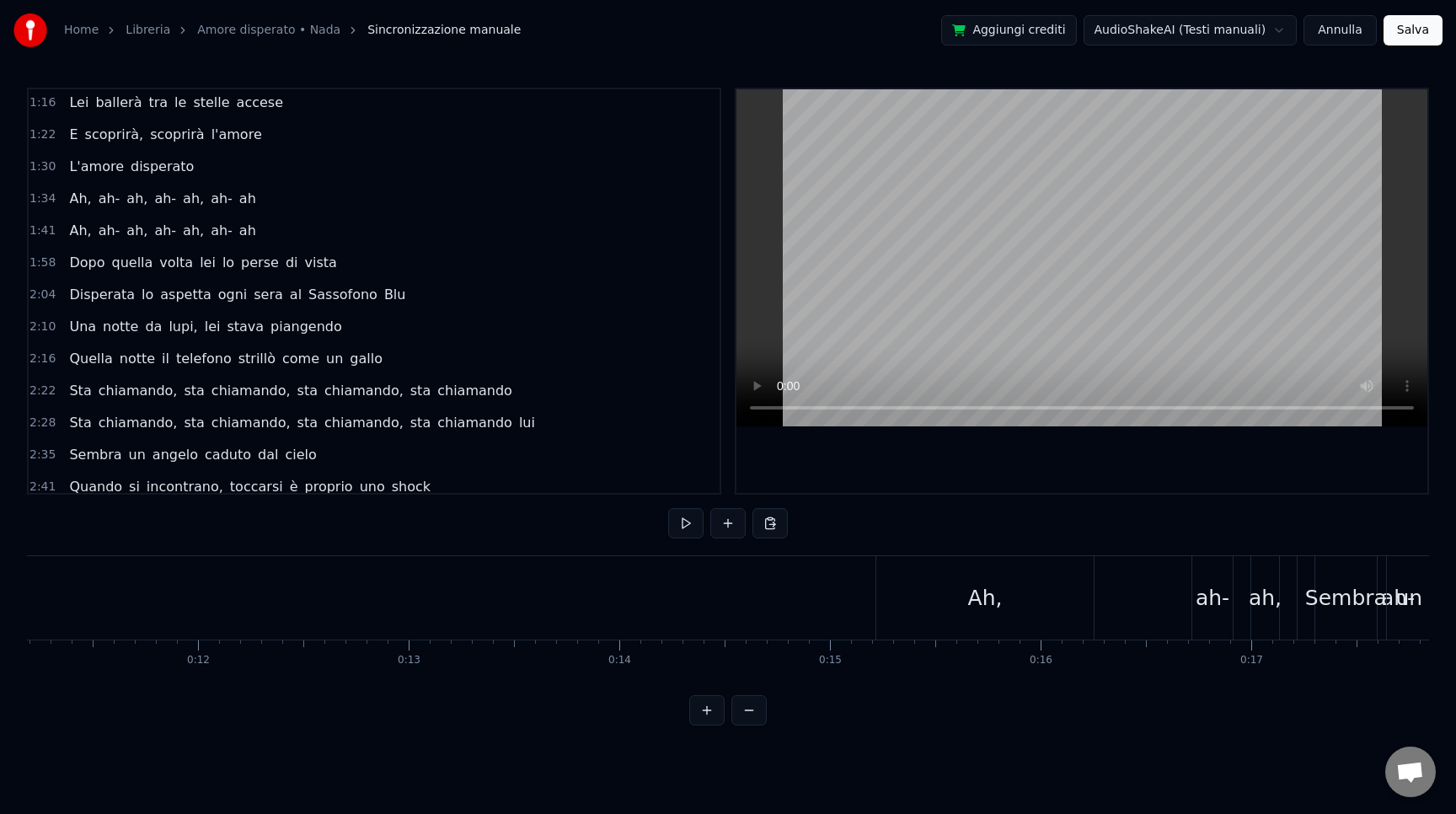
click at [750, 726] on button at bounding box center [749, 710] width 35 height 30
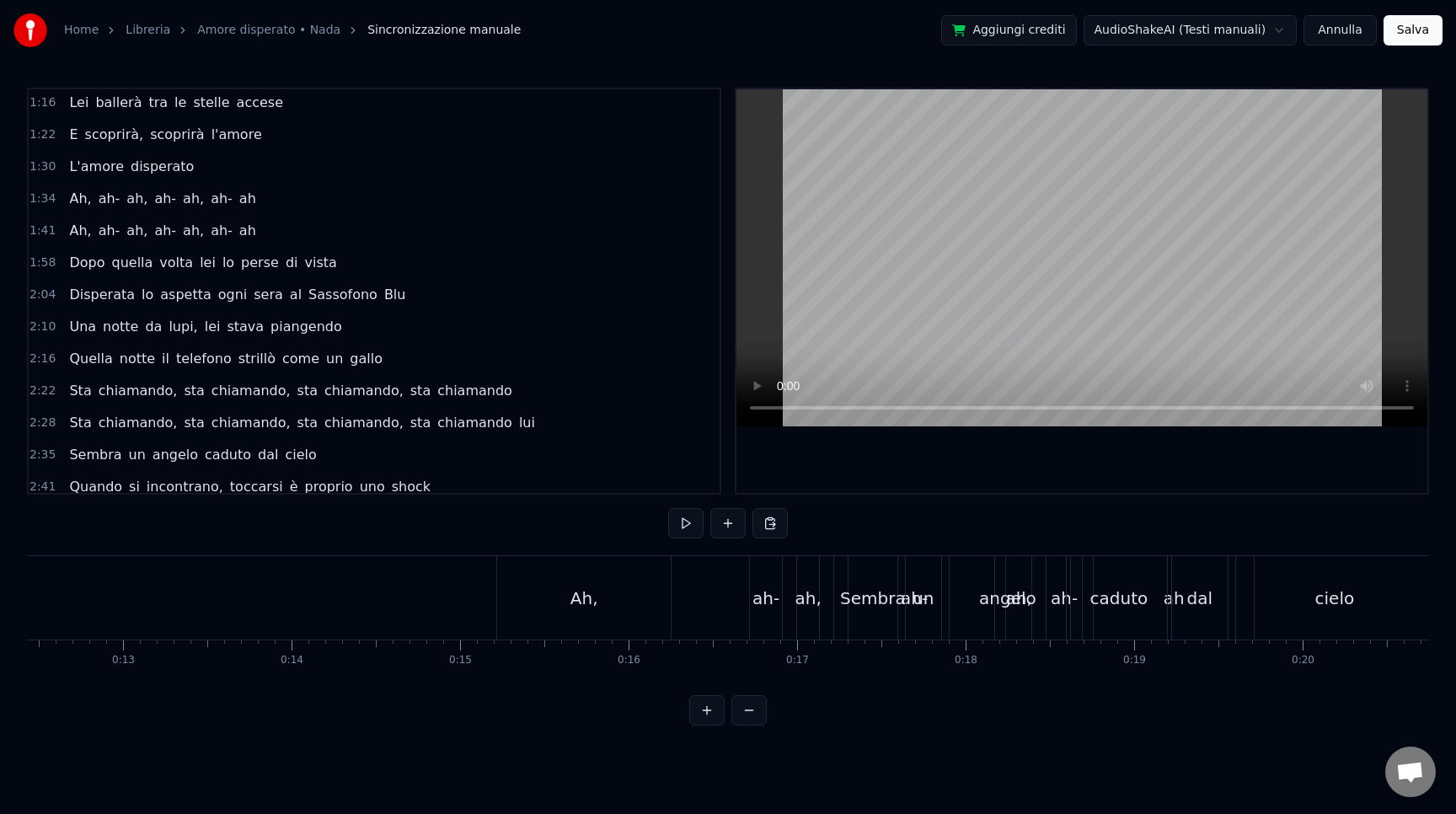
click at [750, 726] on button at bounding box center [749, 710] width 35 height 30
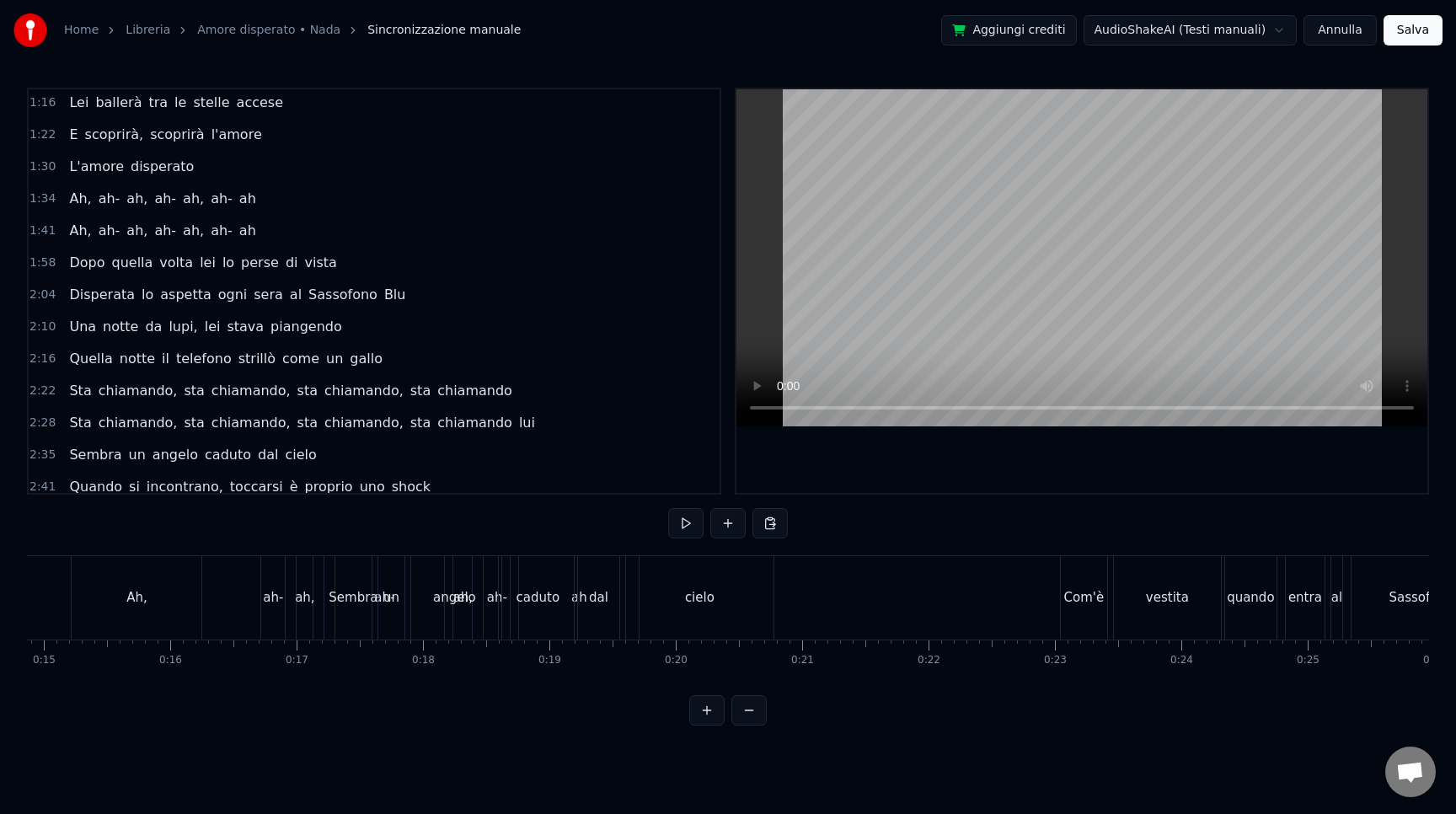
click at [750, 726] on button at bounding box center [749, 710] width 35 height 30
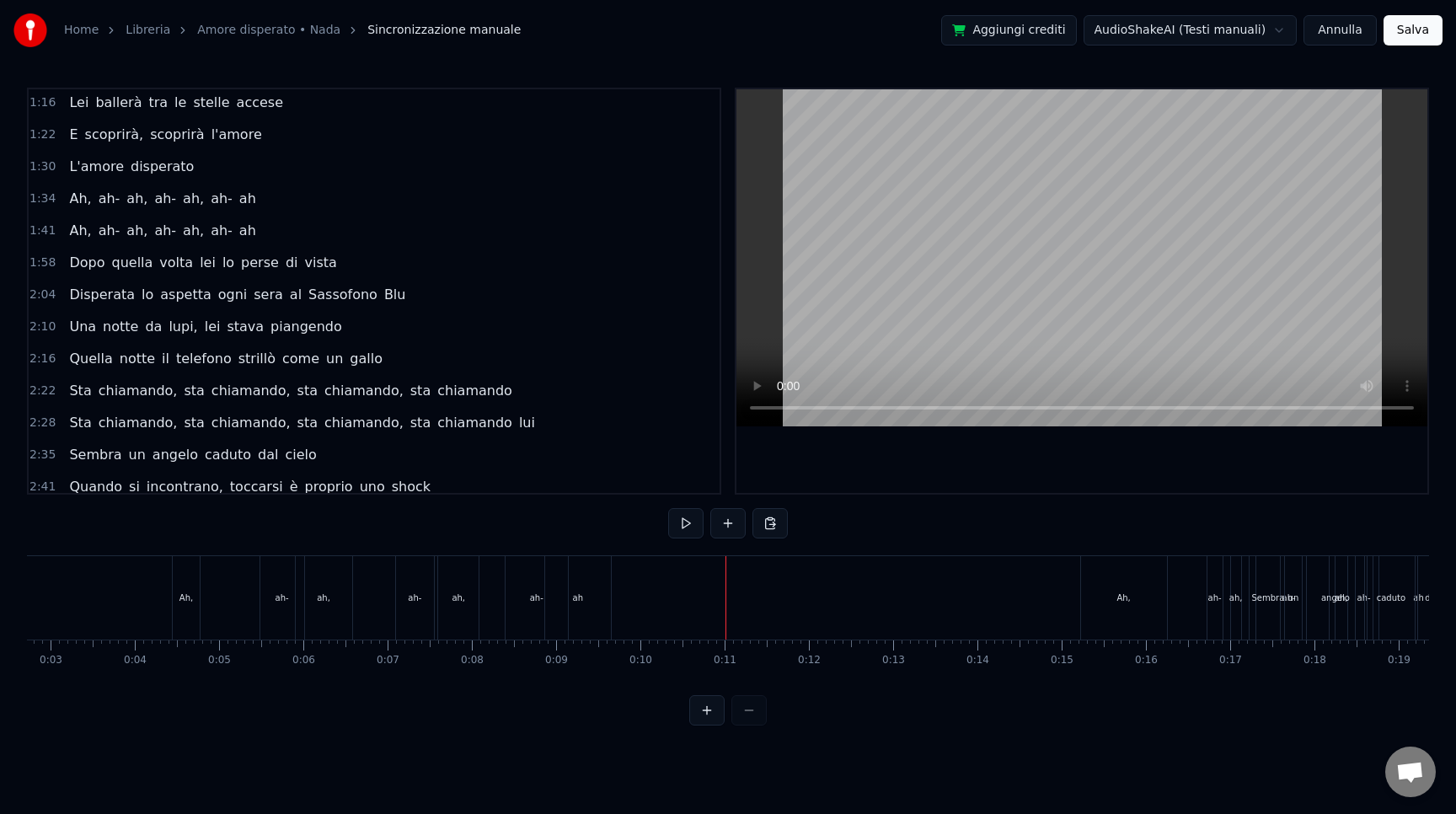
scroll to position [0, 269]
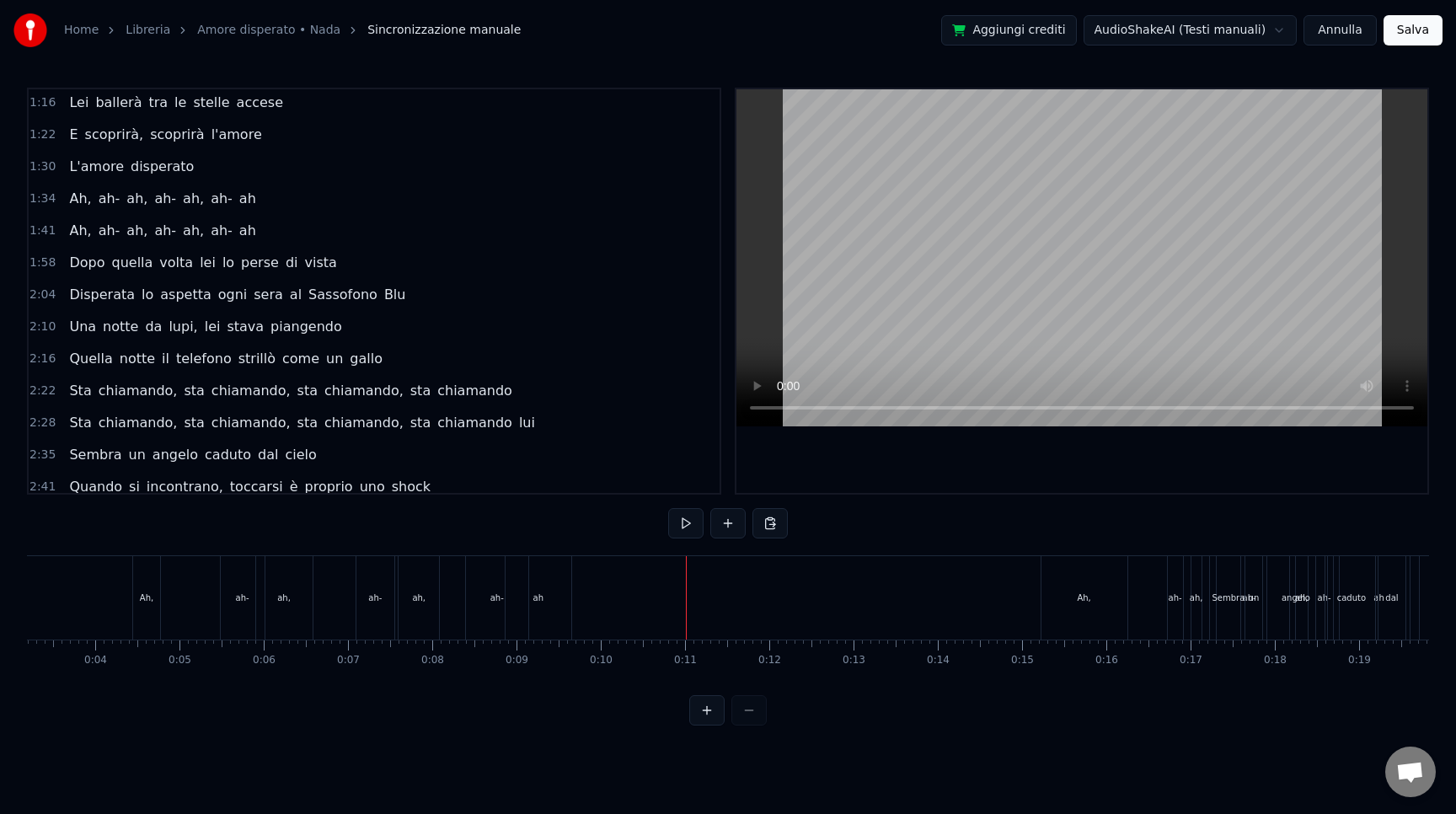
click at [1091, 589] on div "Ah," at bounding box center [1084, 598] width 86 height 83
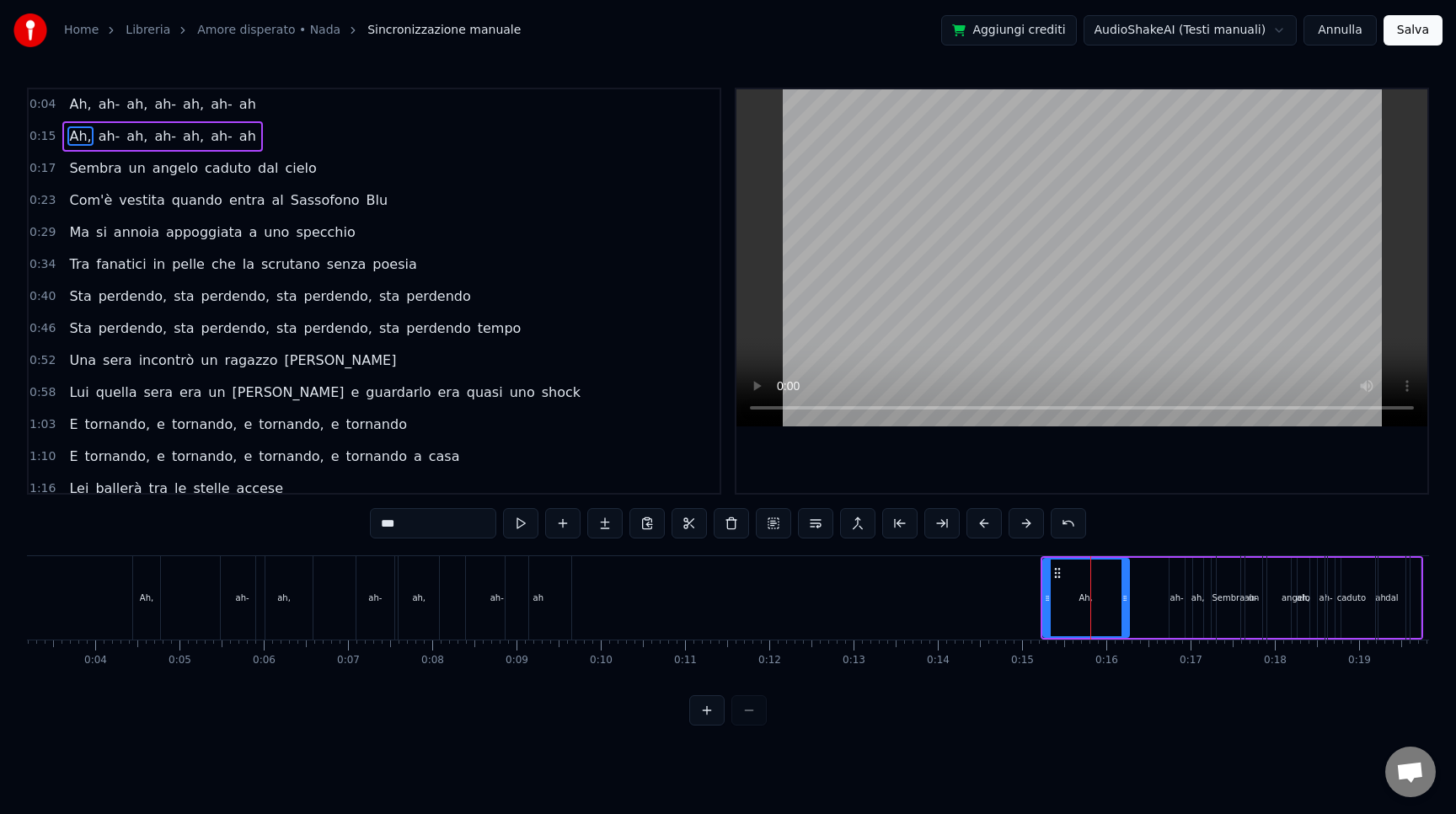
scroll to position [0, 0]
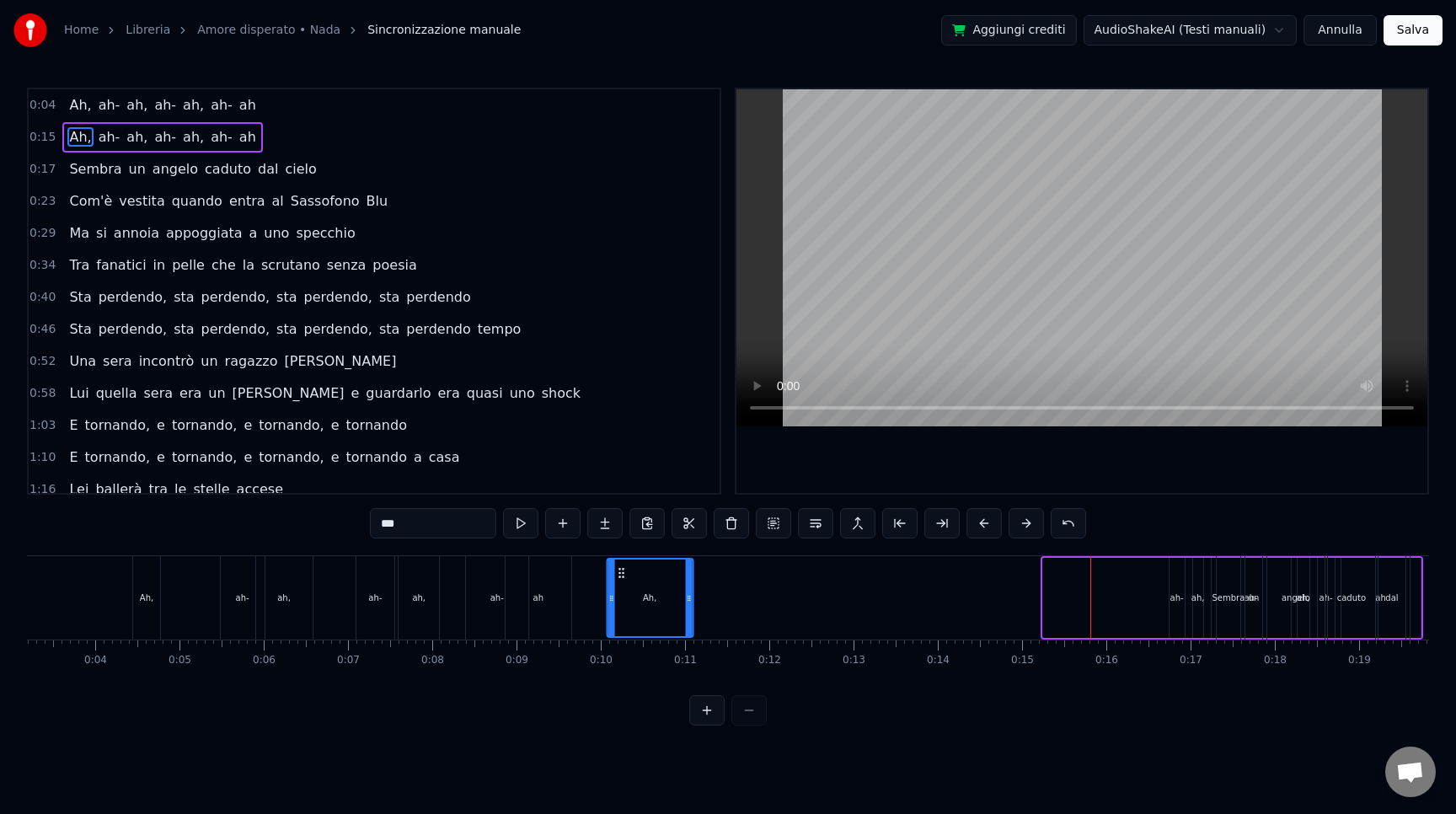
drag, startPoint x: 1057, startPoint y: 572, endPoint x: 621, endPoint y: 562, distance: 436.1
click at [621, 562] on div "Ah," at bounding box center [649, 598] width 84 height 77
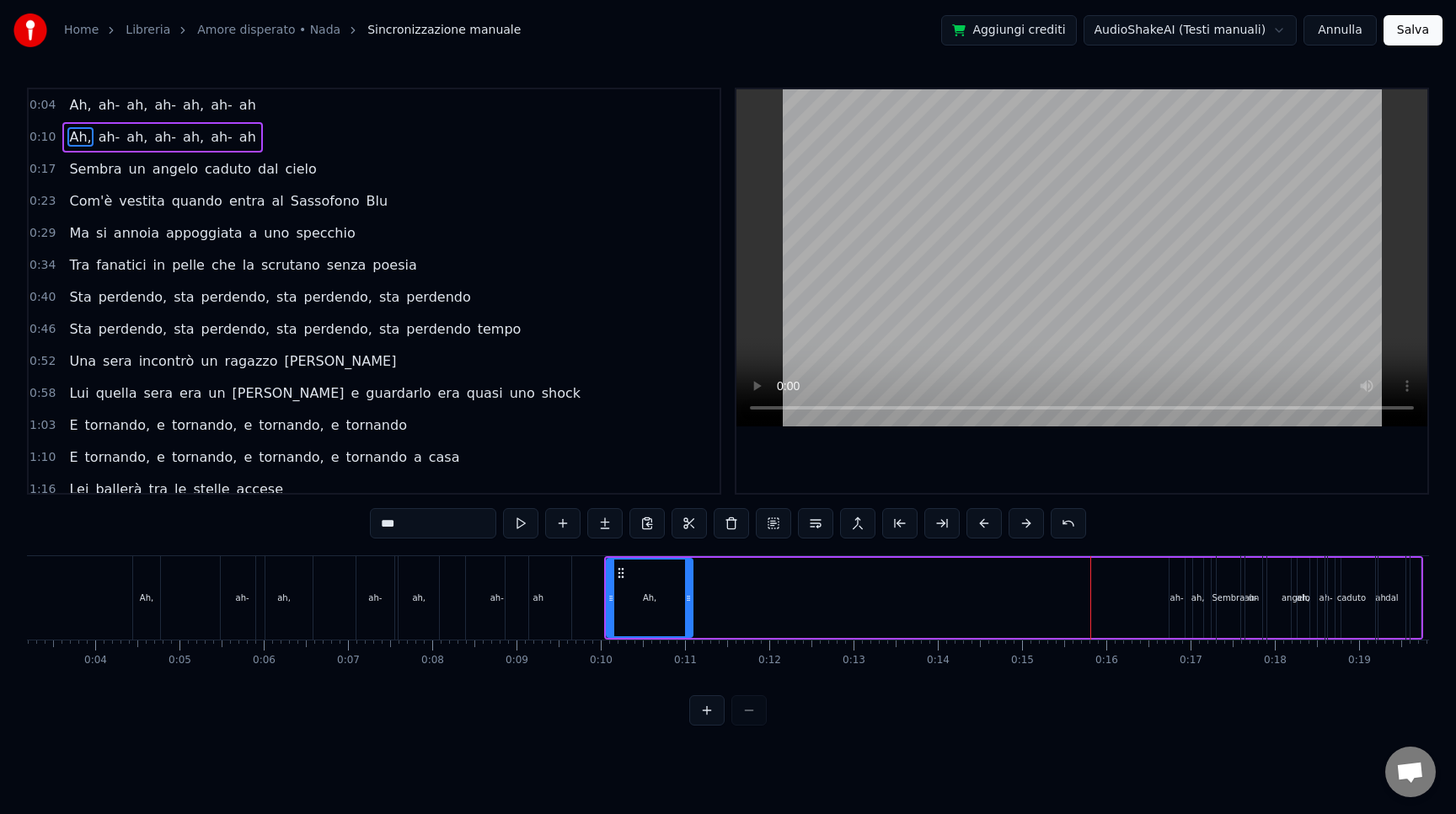
click at [1177, 591] on div "ah-" at bounding box center [1177, 598] width 14 height 13
type input "***"
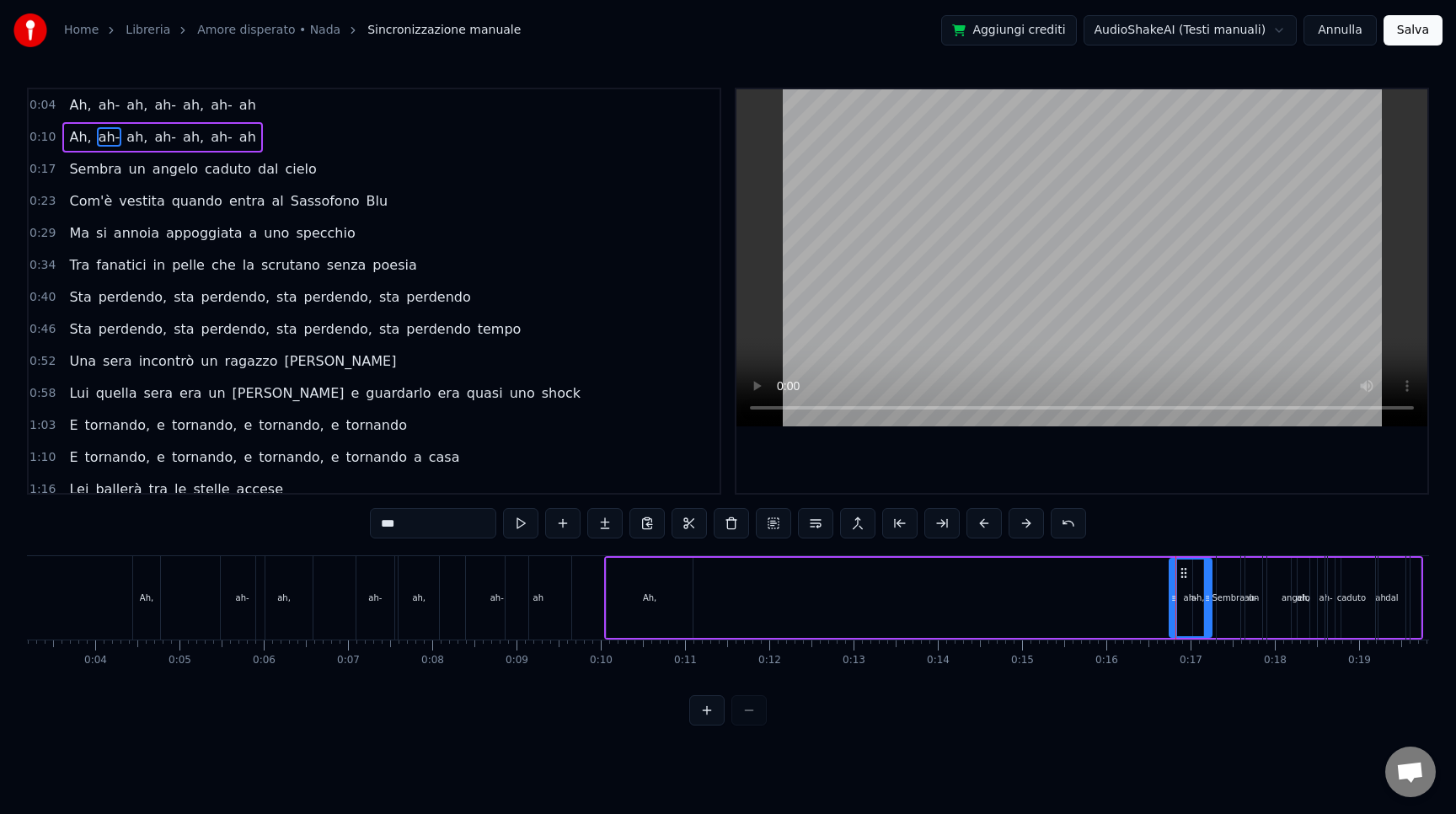
drag, startPoint x: 1177, startPoint y: 604, endPoint x: 1204, endPoint y: 610, distance: 27.7
click at [1204, 610] on div at bounding box center [1208, 598] width 7 height 77
drag, startPoint x: 1185, startPoint y: 575, endPoint x: 731, endPoint y: 589, distance: 454.2
click at [731, 588] on div "ah-" at bounding box center [731, 598] width 41 height 77
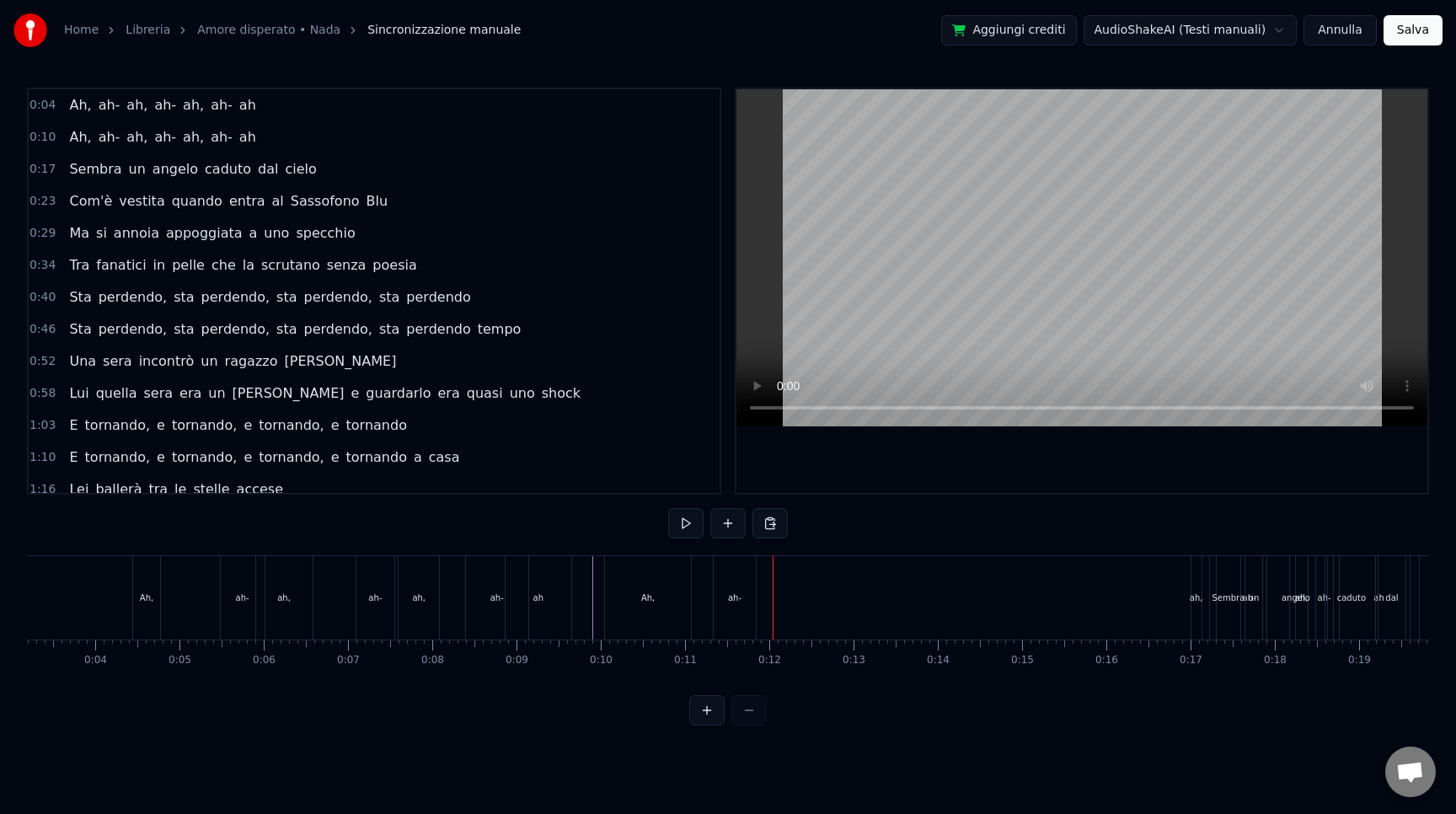
click at [737, 598] on div "ah-" at bounding box center [735, 598] width 14 height 13
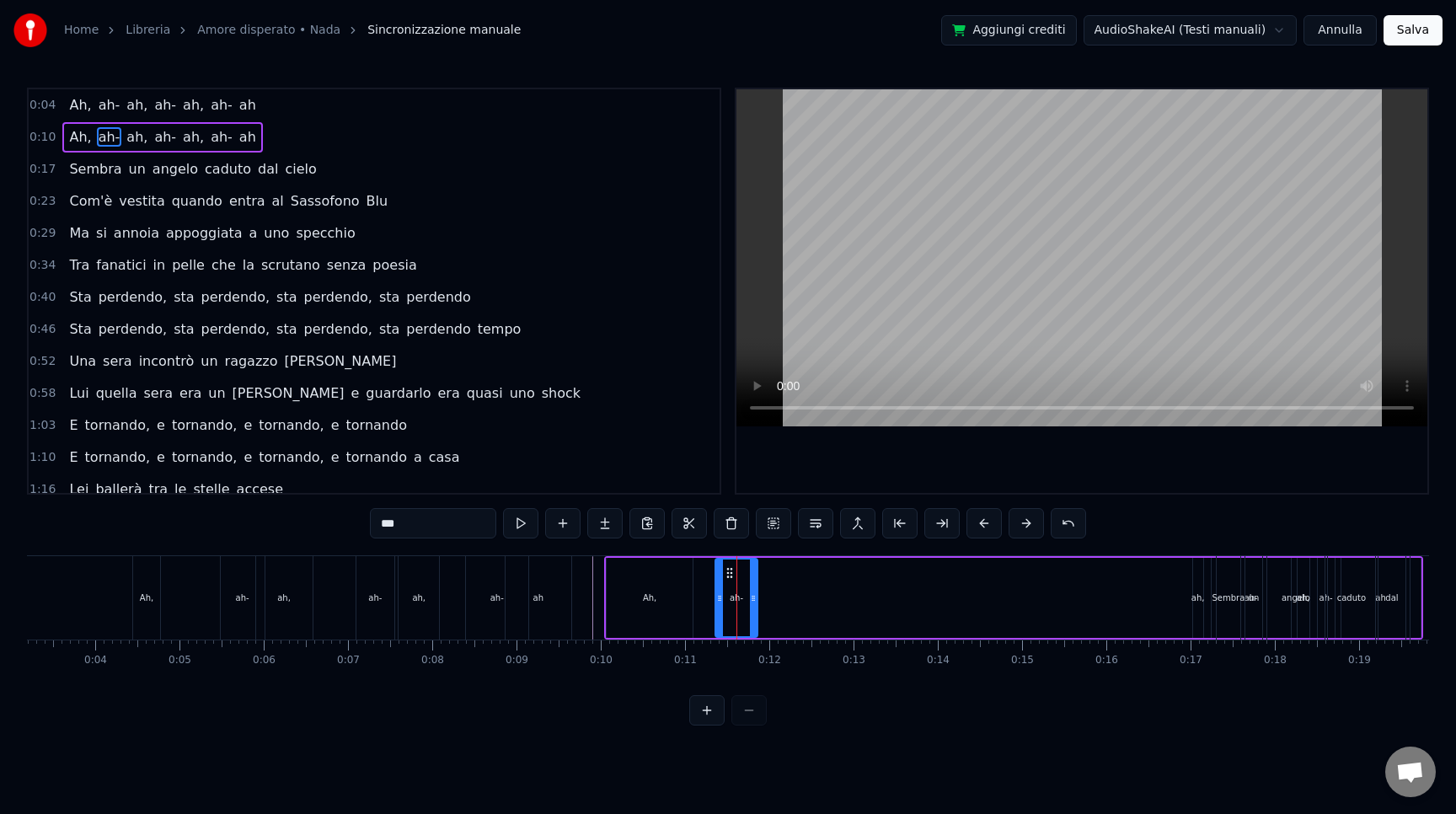
click at [1200, 607] on div "ah," at bounding box center [1198, 598] width 10 height 80
type input "***"
drag, startPoint x: 1208, startPoint y: 576, endPoint x: 775, endPoint y: 555, distance: 433.5
drag, startPoint x: 770, startPoint y: 603, endPoint x: 790, endPoint y: 603, distance: 20.0
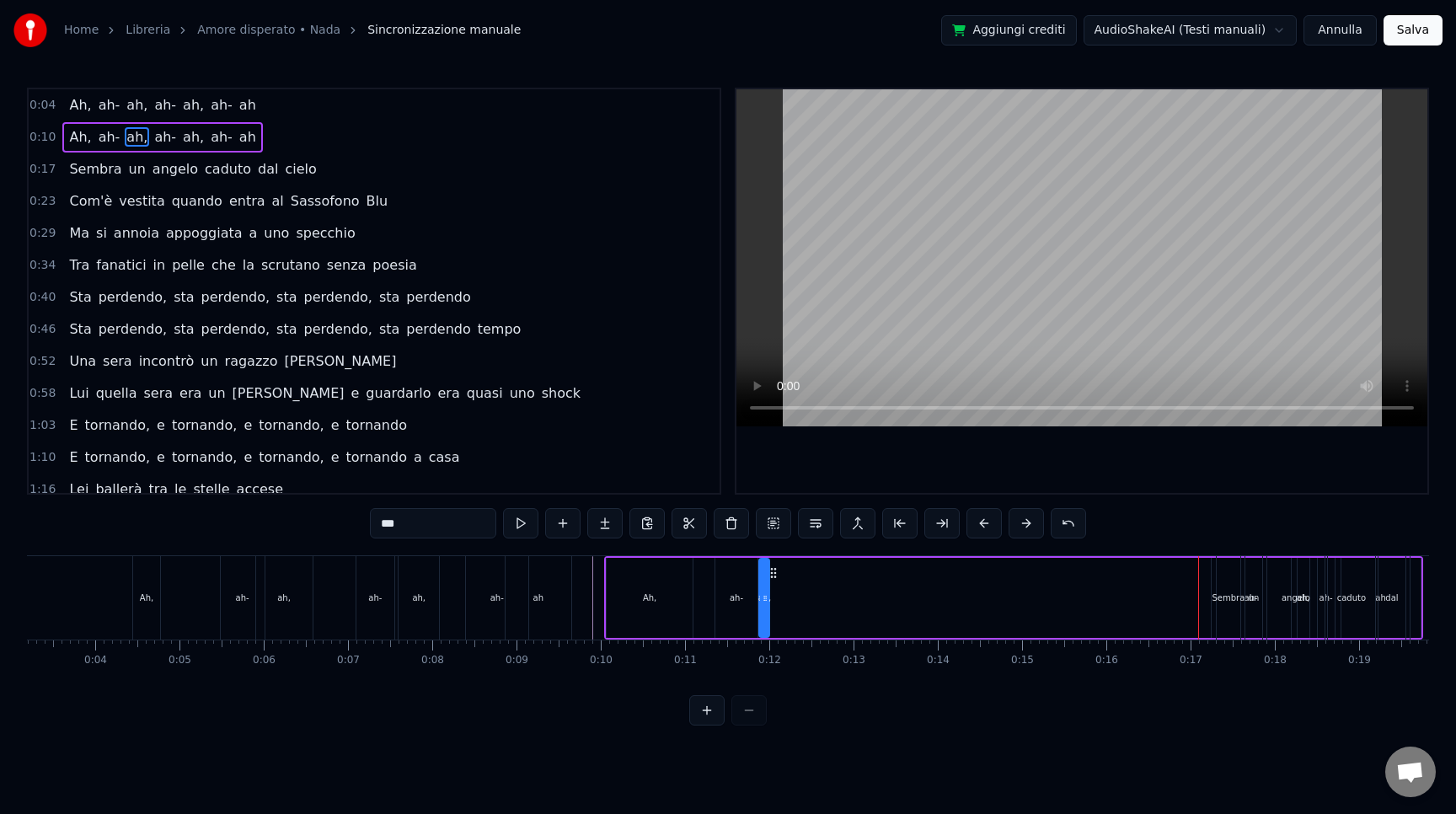
click at [790, 603] on div "Ah, ah- ah, ah- ah, ah- ah" at bounding box center [1013, 598] width 818 height 83
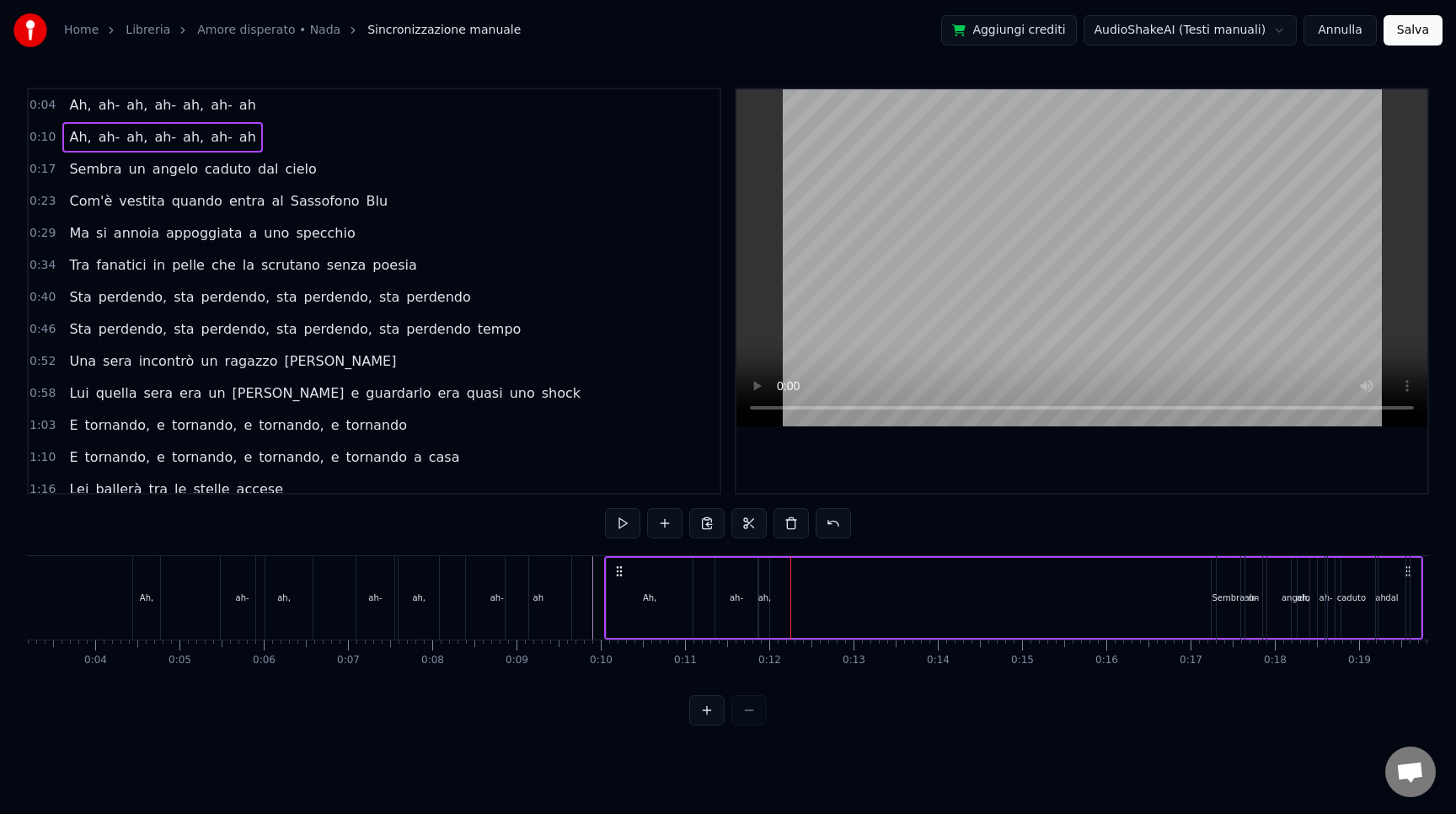
click at [765, 603] on div "ah," at bounding box center [765, 598] width 14 height 13
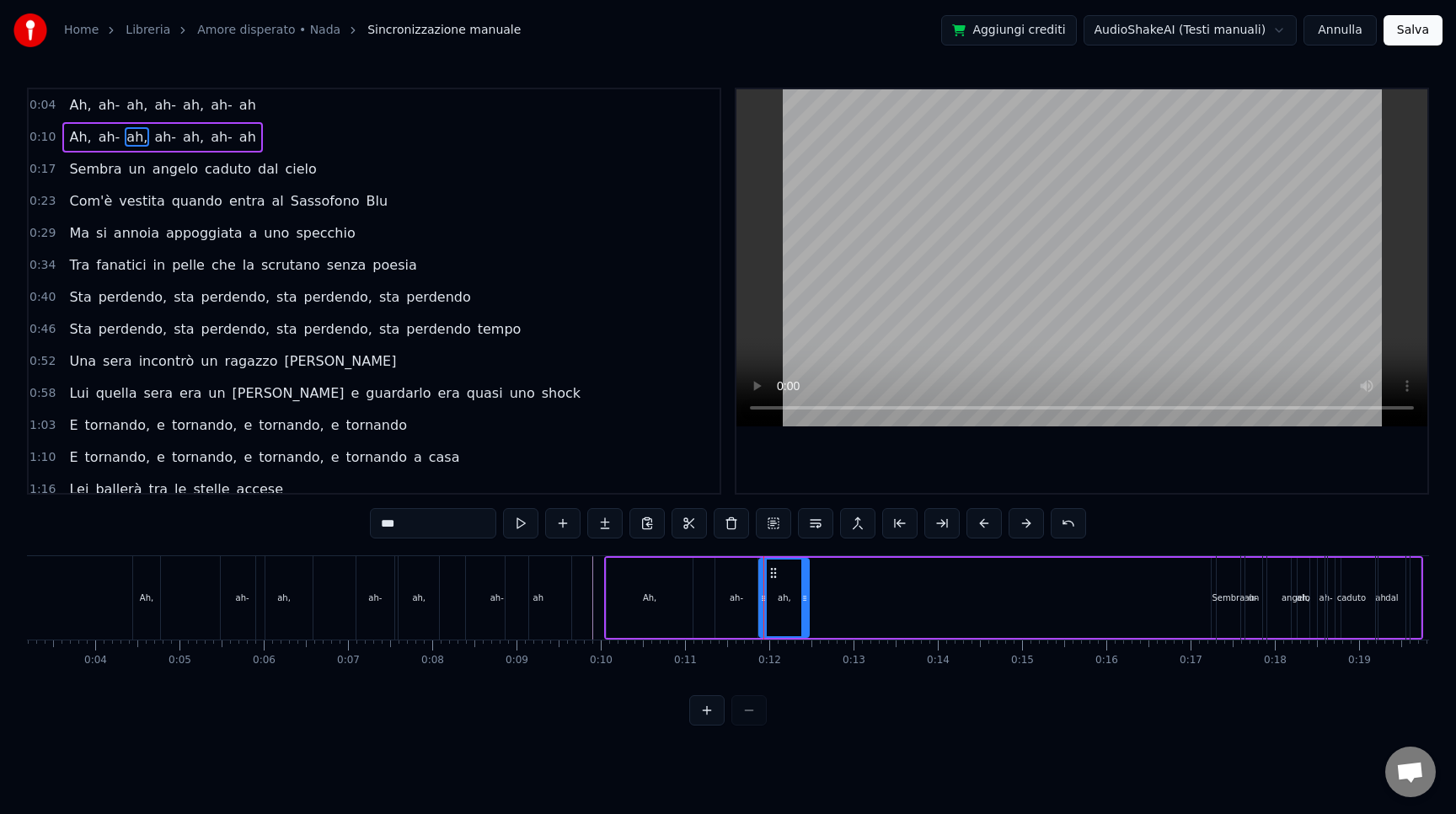
drag, startPoint x: 766, startPoint y: 596, endPoint x: 802, endPoint y: 593, distance: 36.1
click at [802, 593] on icon at bounding box center [805, 598] width 7 height 14
drag, startPoint x: 782, startPoint y: 607, endPoint x: 770, endPoint y: 607, distance: 12.0
click at [770, 607] on div "ah," at bounding box center [783, 598] width 45 height 77
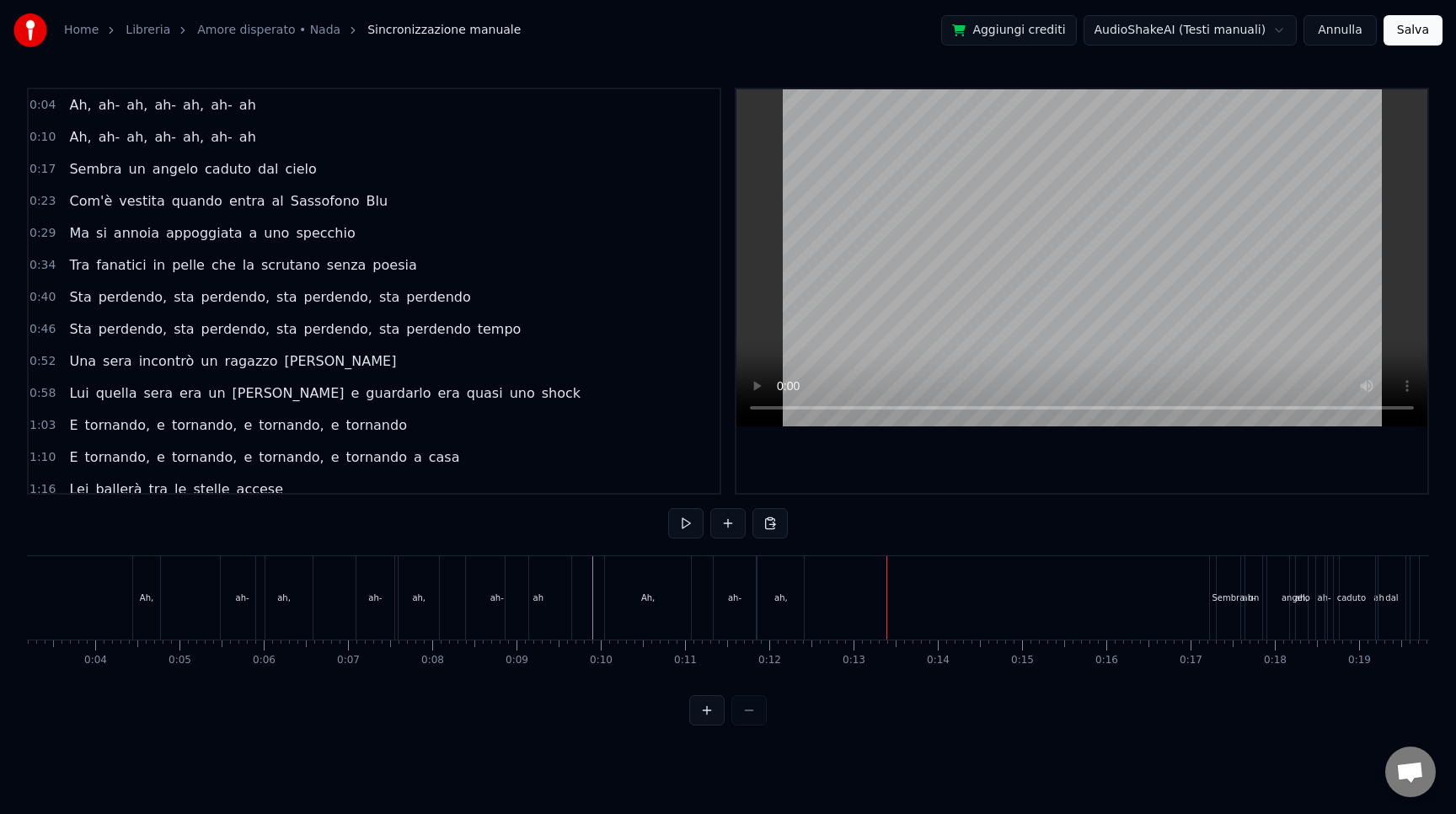
click at [708, 722] on button at bounding box center [706, 710] width 35 height 30
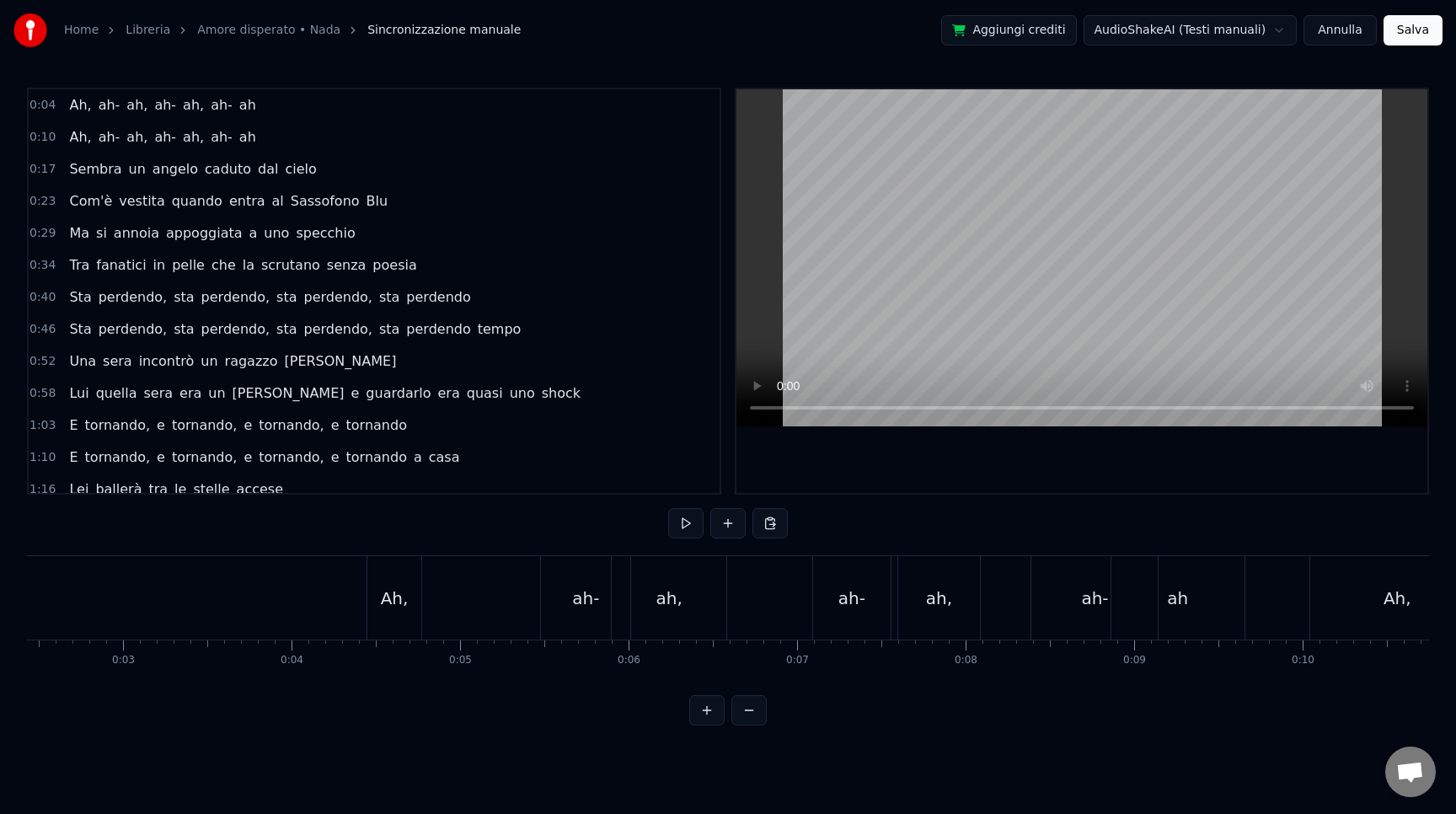
click at [708, 722] on button at bounding box center [706, 710] width 35 height 30
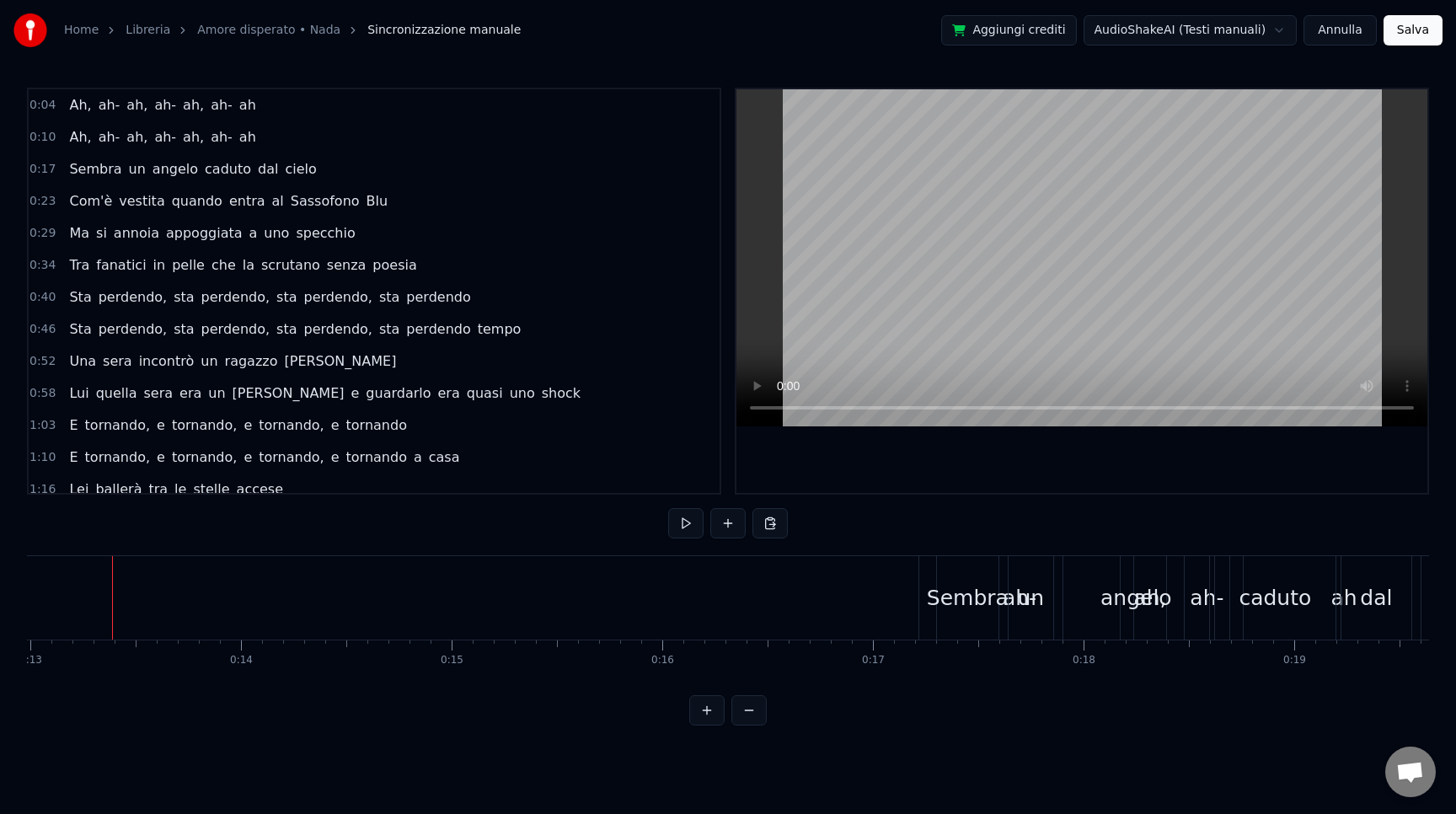
drag, startPoint x: 1153, startPoint y: 593, endPoint x: 1092, endPoint y: 593, distance: 61.0
click at [1092, 593] on div "angelo" at bounding box center [1136, 598] width 145 height 83
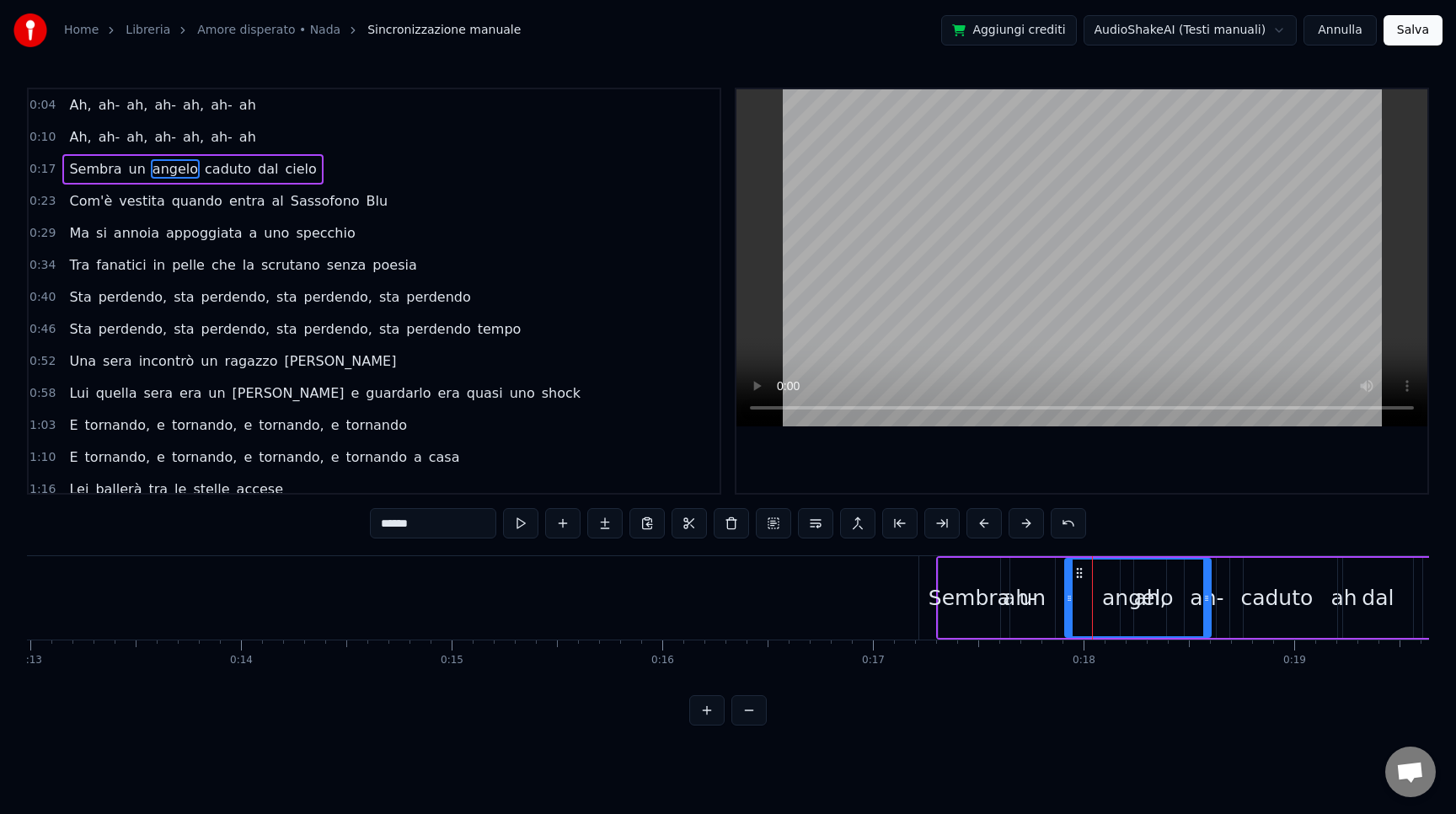
drag, startPoint x: 1112, startPoint y: 597, endPoint x: 1060, endPoint y: 602, distance: 52.2
click at [1060, 602] on div "Sembra un [PERSON_NAME] dal cielo" at bounding box center [1304, 598] width 737 height 83
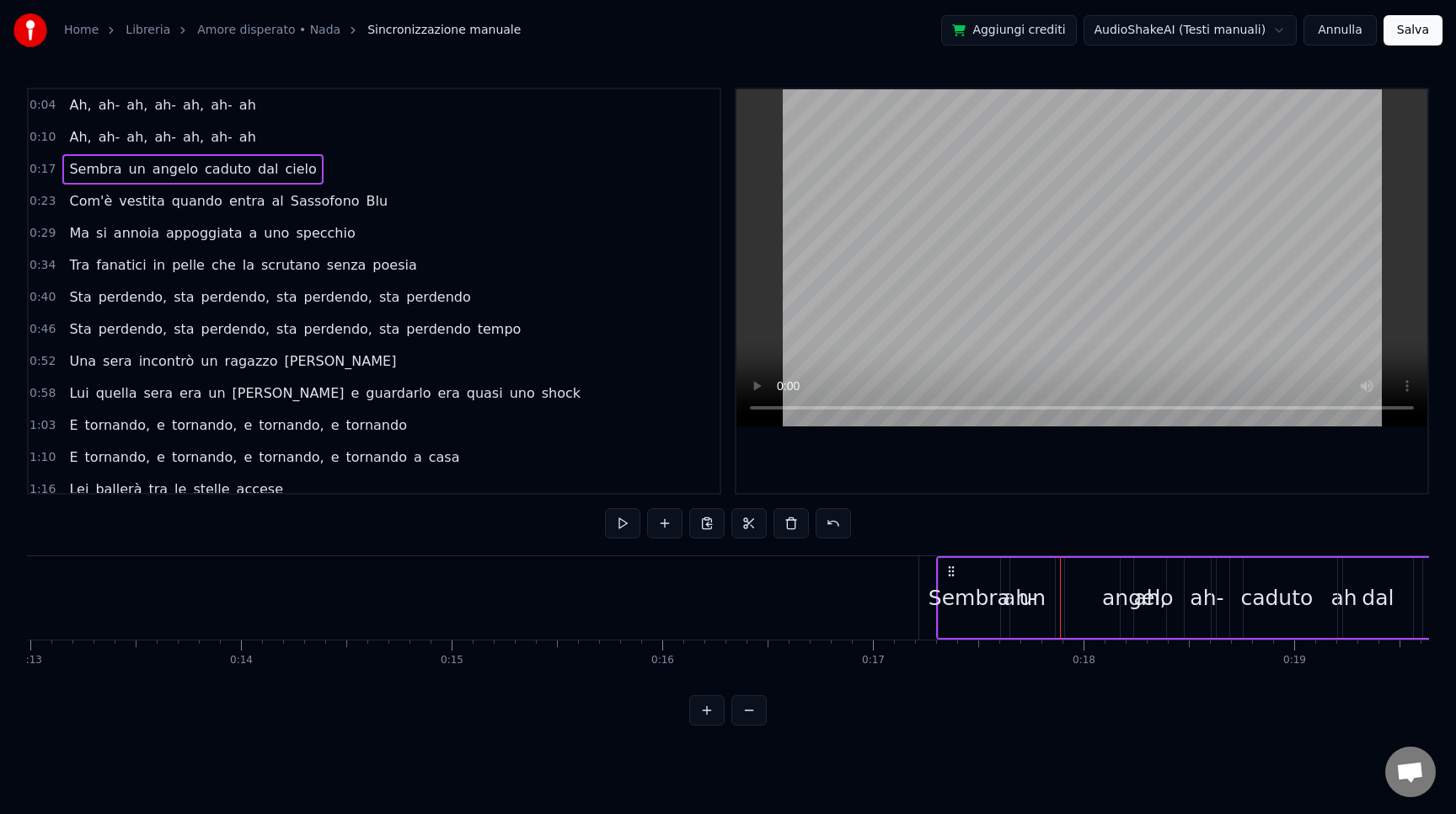
click at [1071, 580] on div "angelo" at bounding box center [1137, 598] width 145 height 80
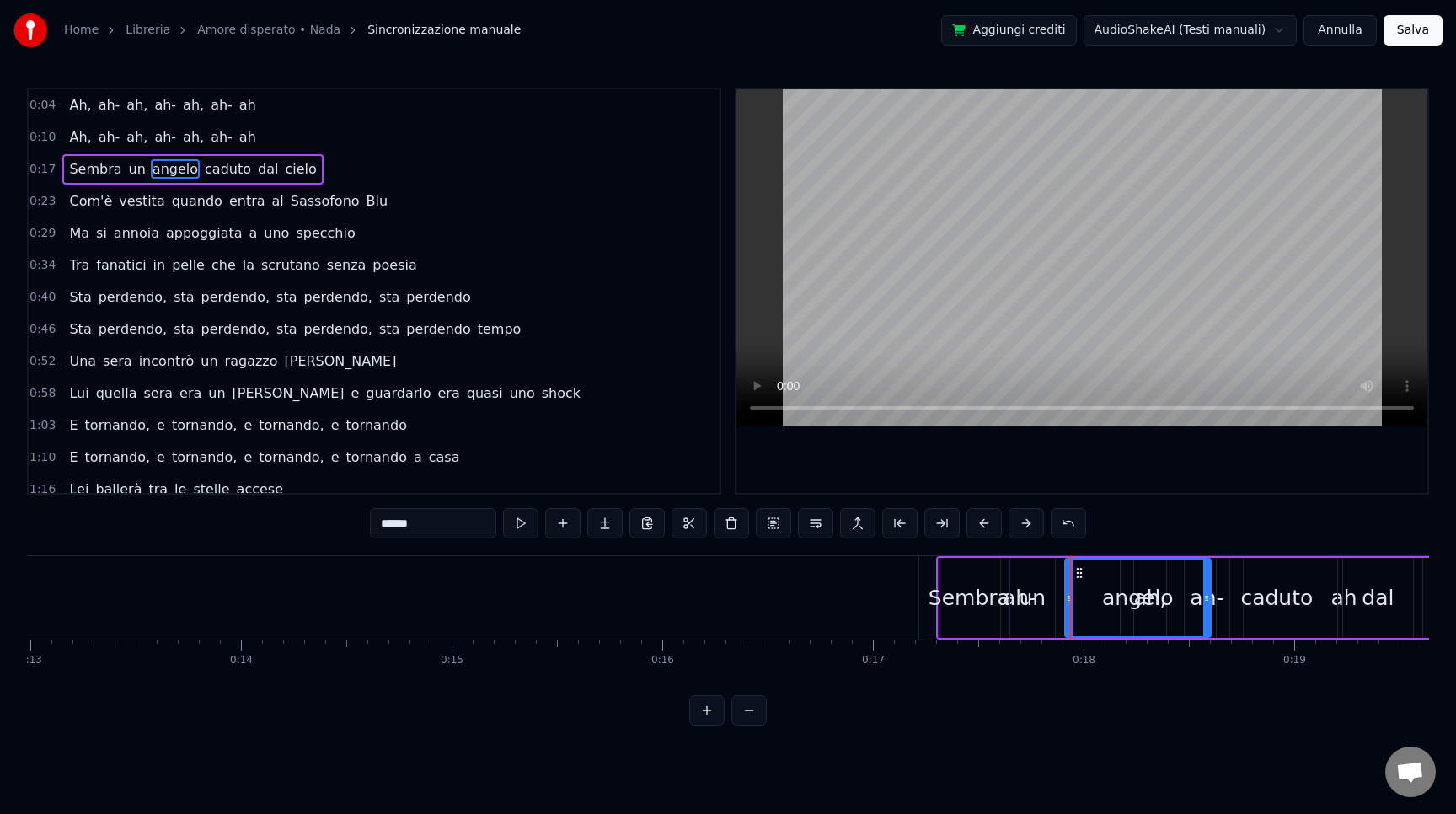
drag, startPoint x: 945, startPoint y: 568, endPoint x: 823, endPoint y: 566, distance: 122.0
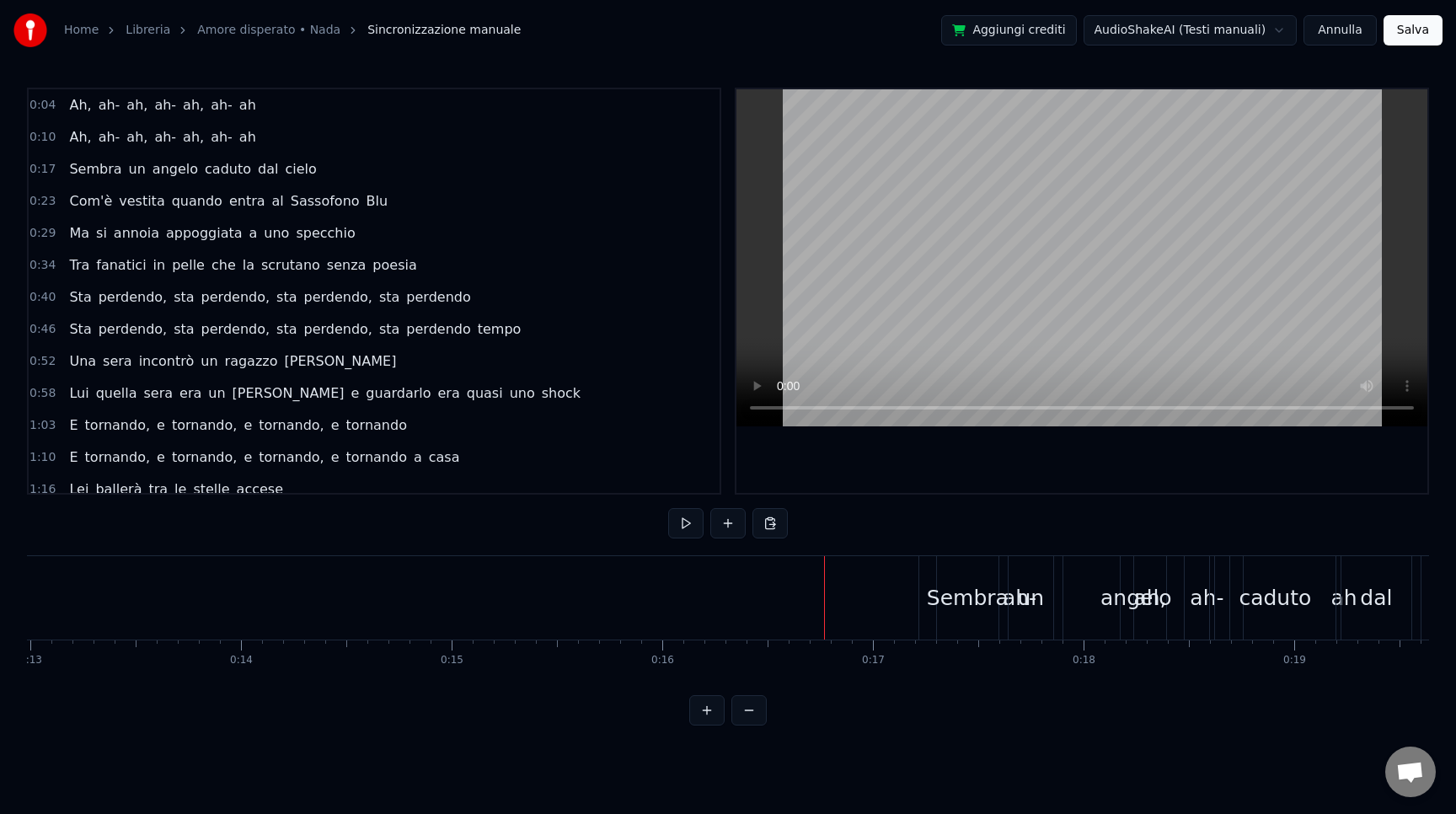
click at [1019, 603] on div "un" at bounding box center [1030, 598] width 27 height 32
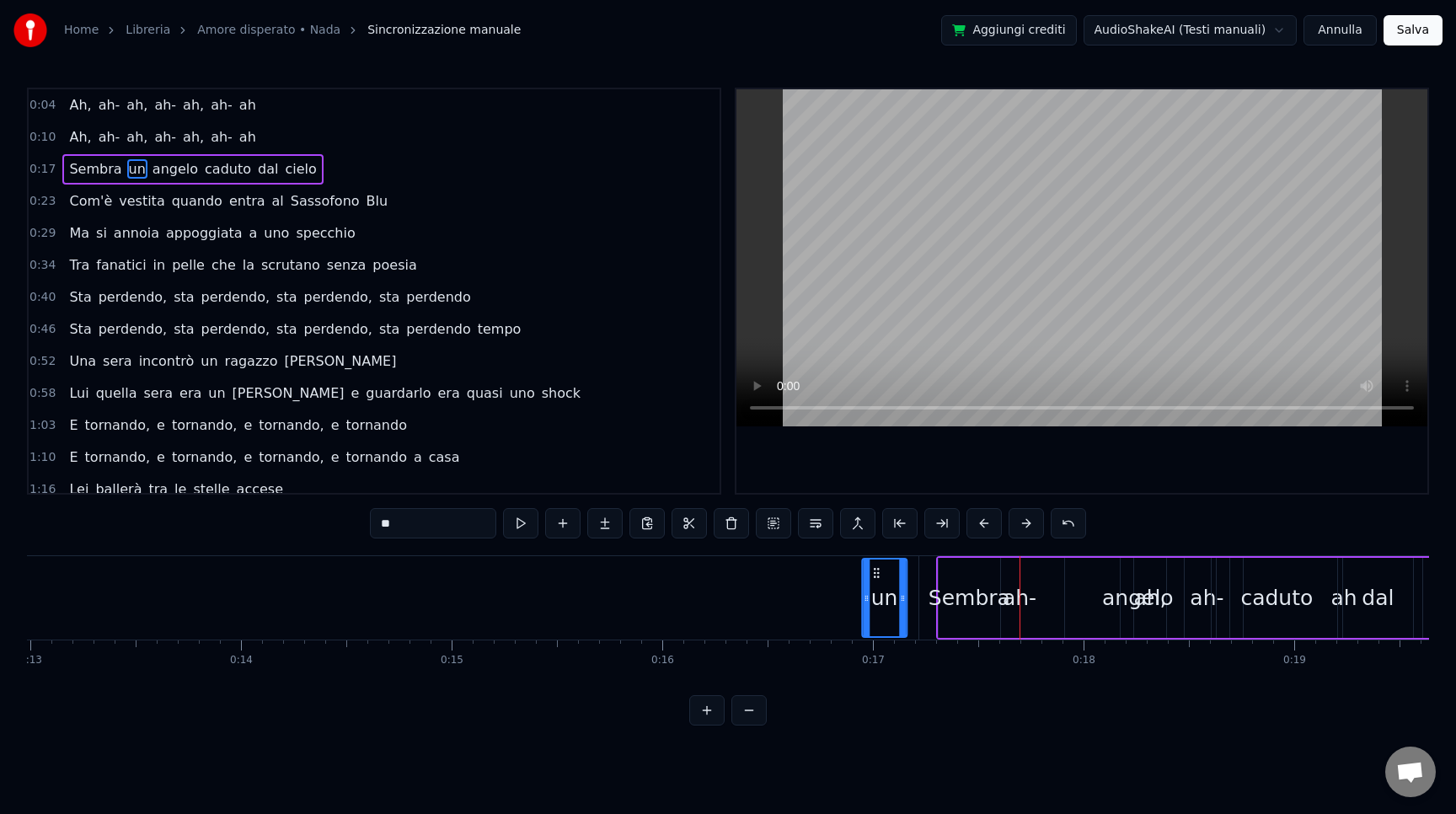
drag, startPoint x: 1024, startPoint y: 573, endPoint x: 875, endPoint y: 597, distance: 150.9
click at [875, 597] on div "un" at bounding box center [885, 598] width 43 height 77
click at [1035, 585] on div "un Sembra [PERSON_NAME] dal cielo" at bounding box center [1304, 598] width 737 height 83
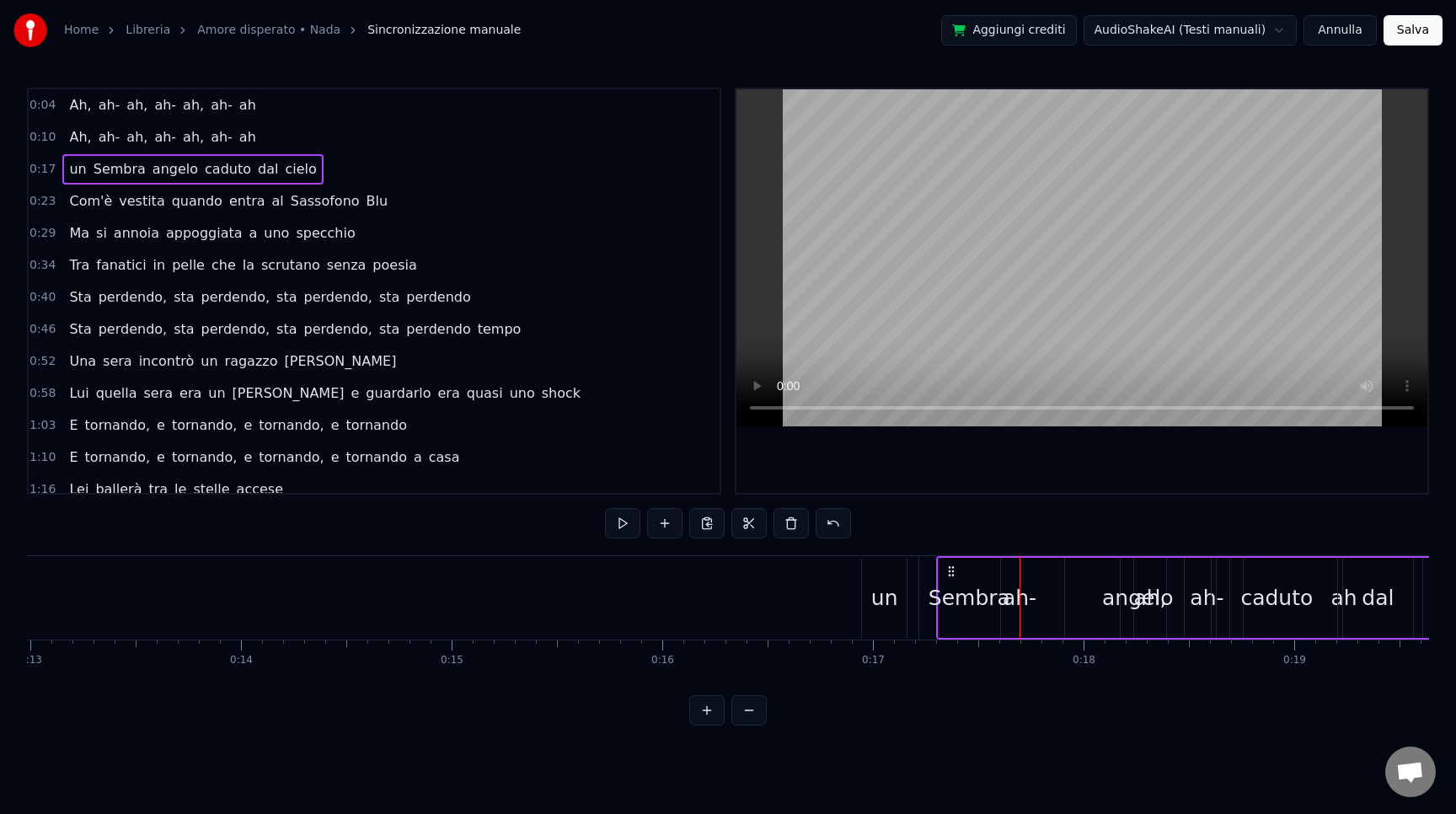
click at [957, 588] on div "Sembra" at bounding box center [970, 598] width 81 height 32
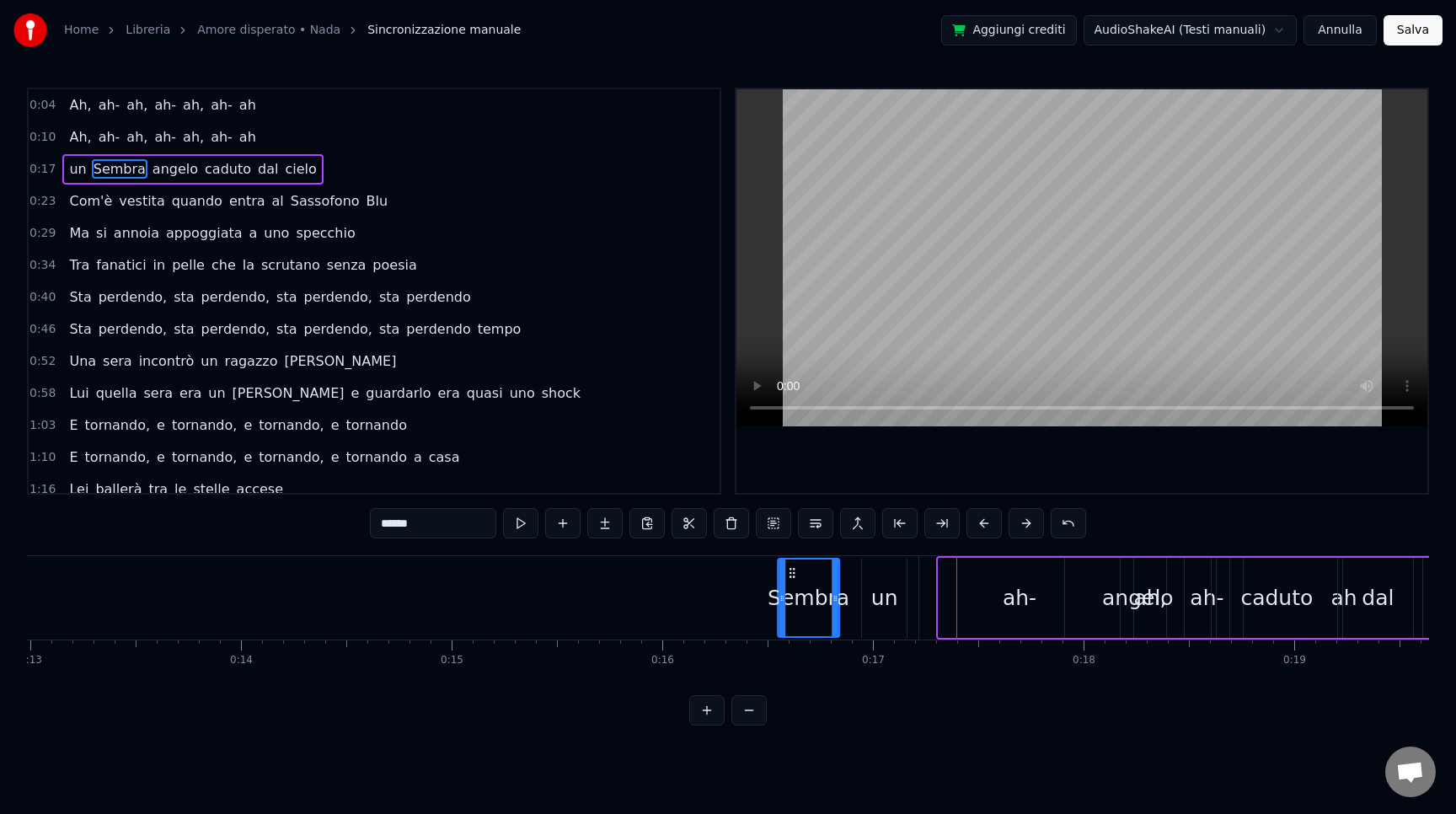
drag, startPoint x: 950, startPoint y: 572, endPoint x: 789, endPoint y: 577, distance: 161.1
click at [789, 577] on icon at bounding box center [792, 573] width 14 height 14
click at [1029, 591] on div "Sembra un [PERSON_NAME] dal cielo" at bounding box center [1266, 598] width 813 height 83
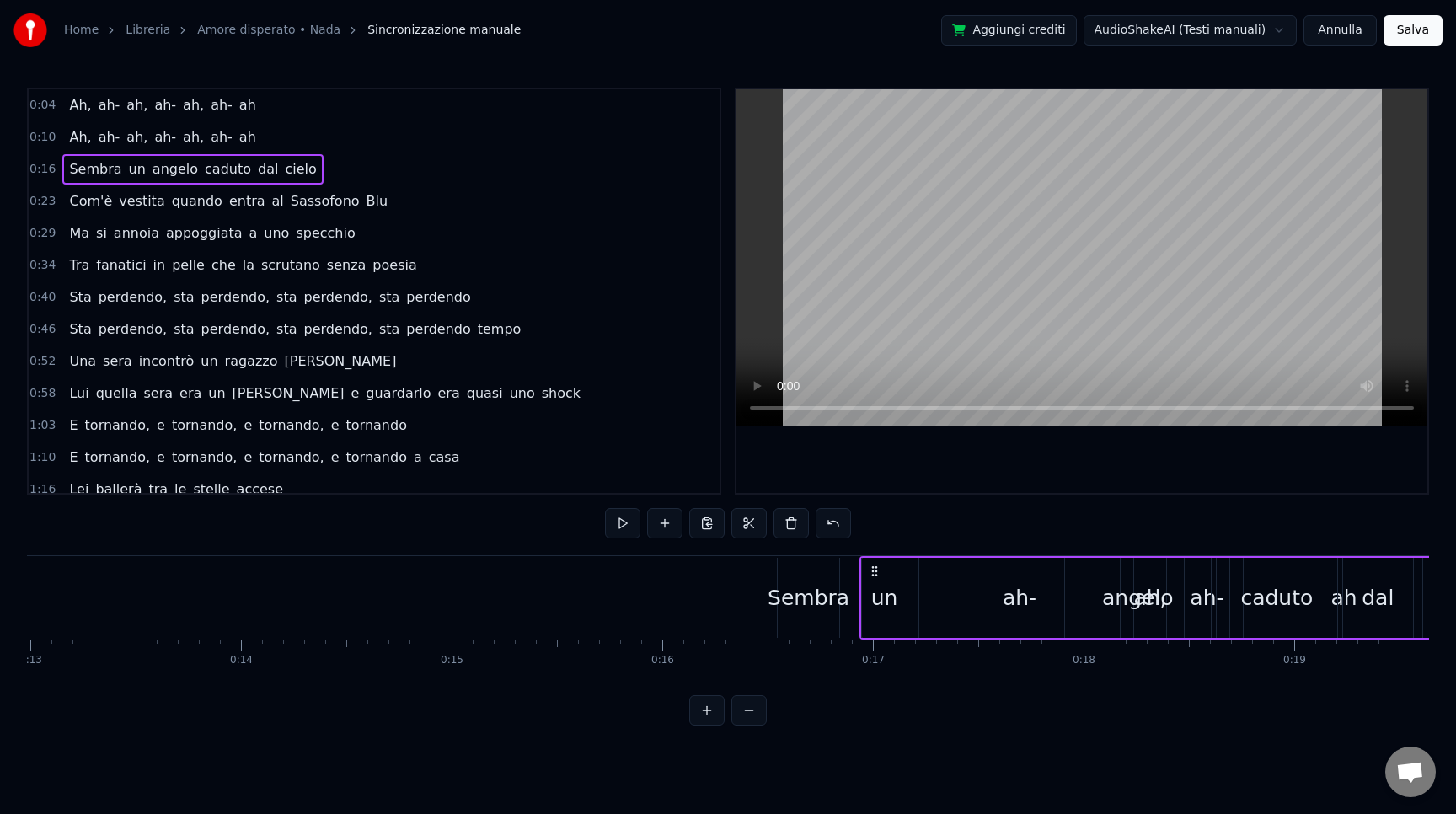
click at [1059, 587] on div "Sembra un [PERSON_NAME] dal cielo" at bounding box center [1266, 598] width 813 height 83
click at [1141, 586] on div "angelo" at bounding box center [1137, 598] width 72 height 32
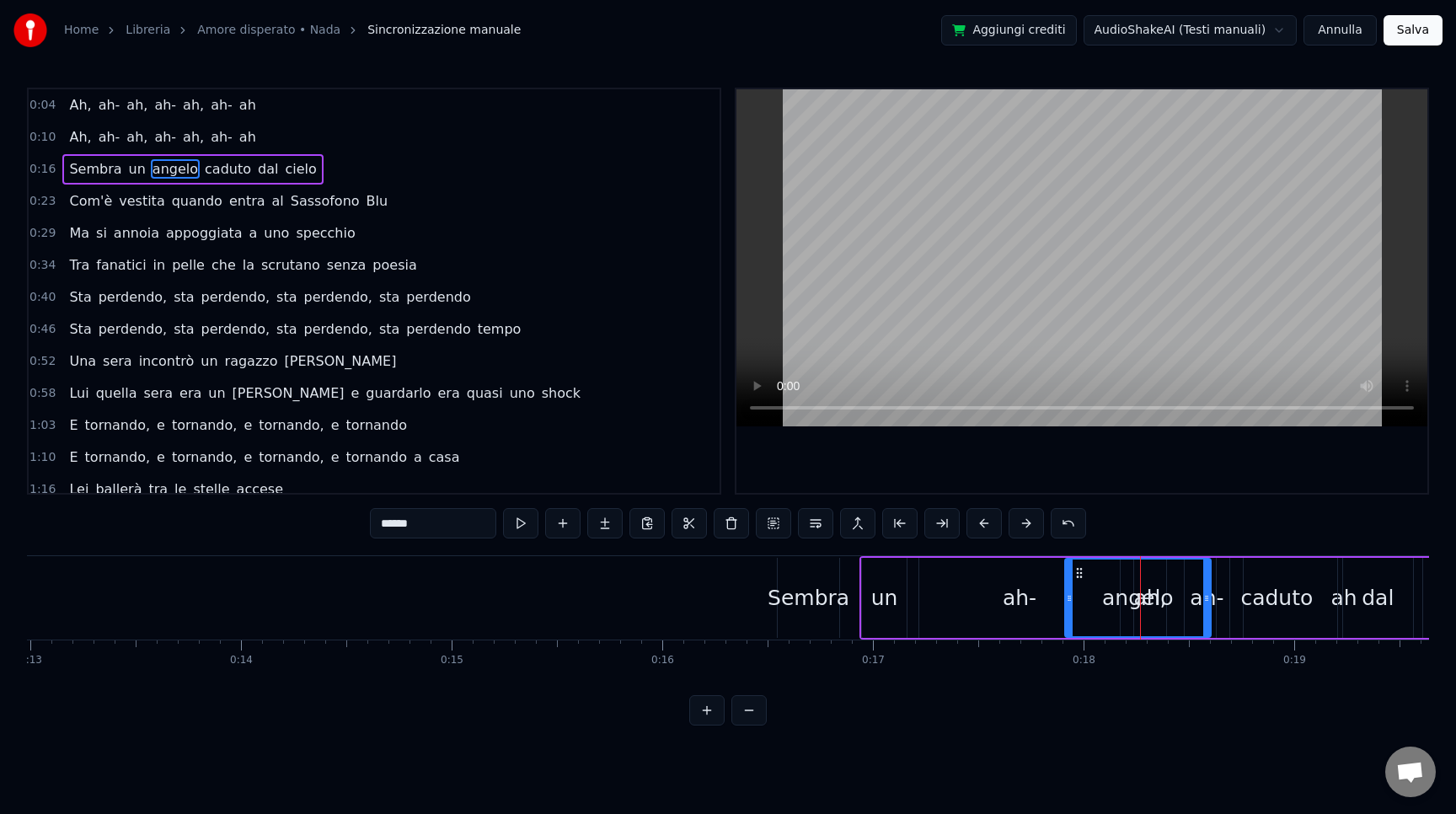
click at [216, 133] on span "ah-" at bounding box center [221, 137] width 25 height 19
type input "***"
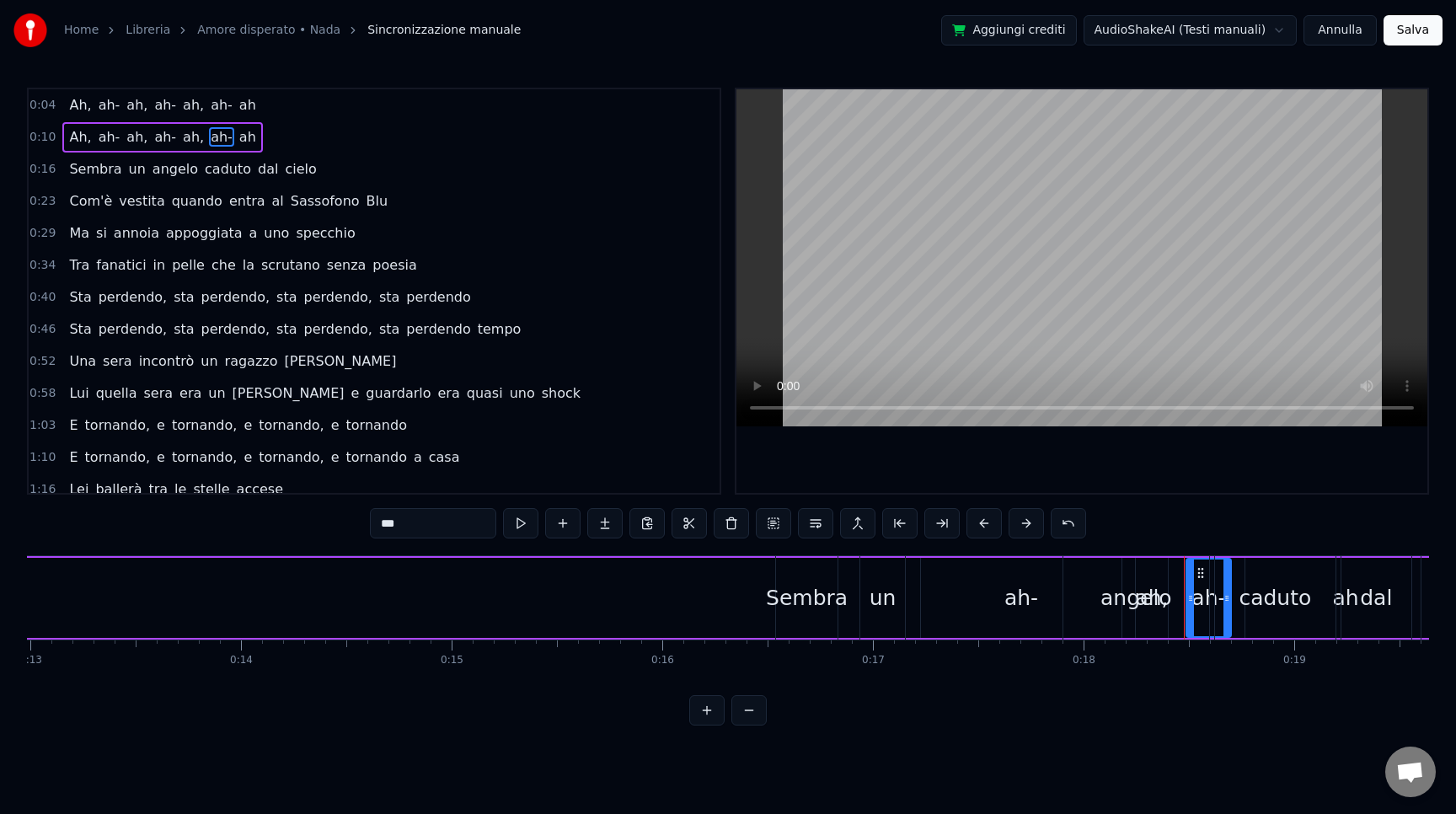
drag, startPoint x: 1202, startPoint y: 571, endPoint x: 889, endPoint y: 585, distance: 313.3
click at [889, 585] on div "Sembra un [PERSON_NAME] dal cielo" at bounding box center [1266, 598] width 813 height 83
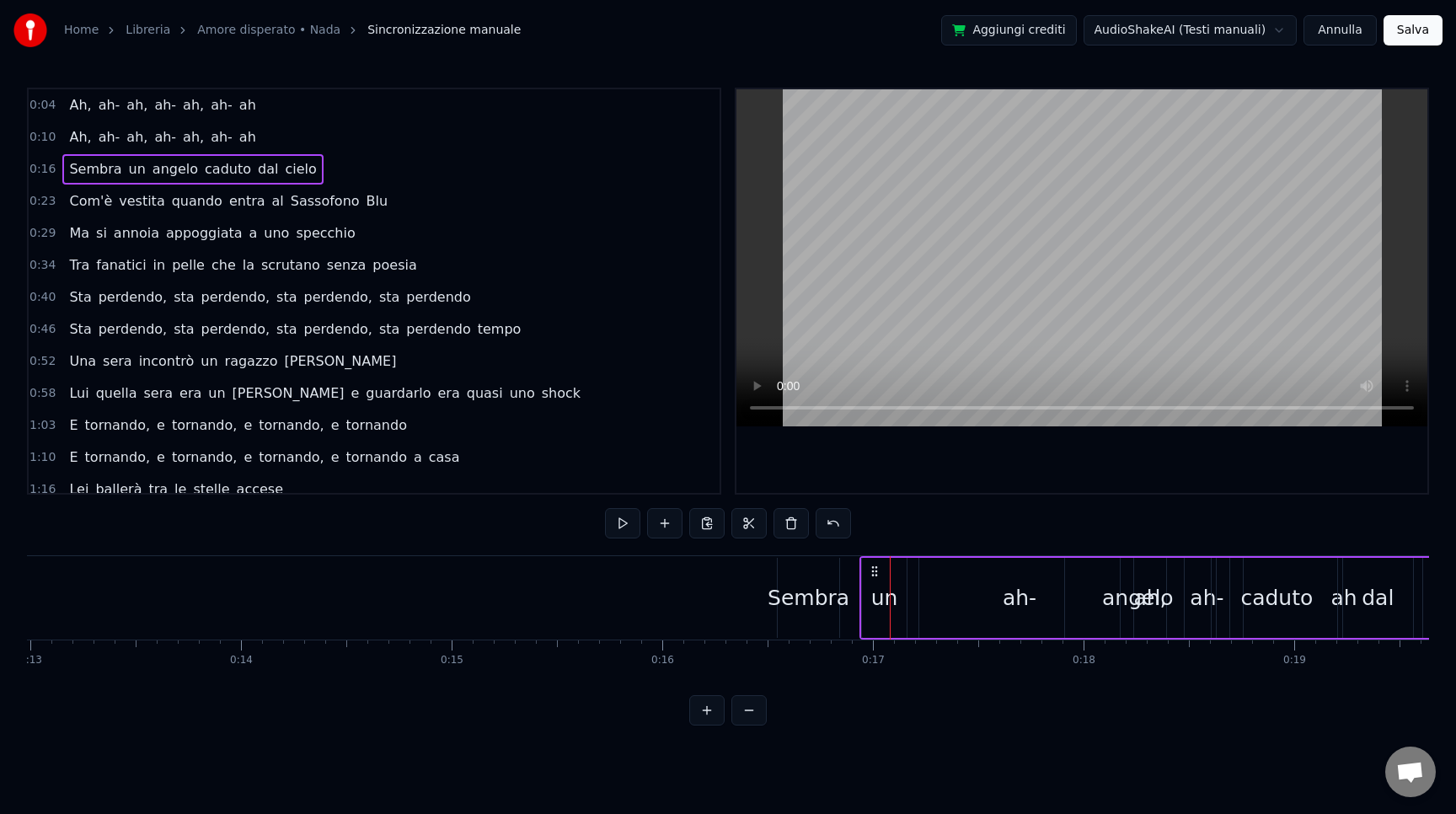
click at [1022, 590] on div "Sembra un [PERSON_NAME] dal cielo" at bounding box center [1266, 598] width 813 height 83
click at [196, 137] on div "Ah, ah- ah, ah- ah, ah- ah" at bounding box center [162, 137] width 200 height 30
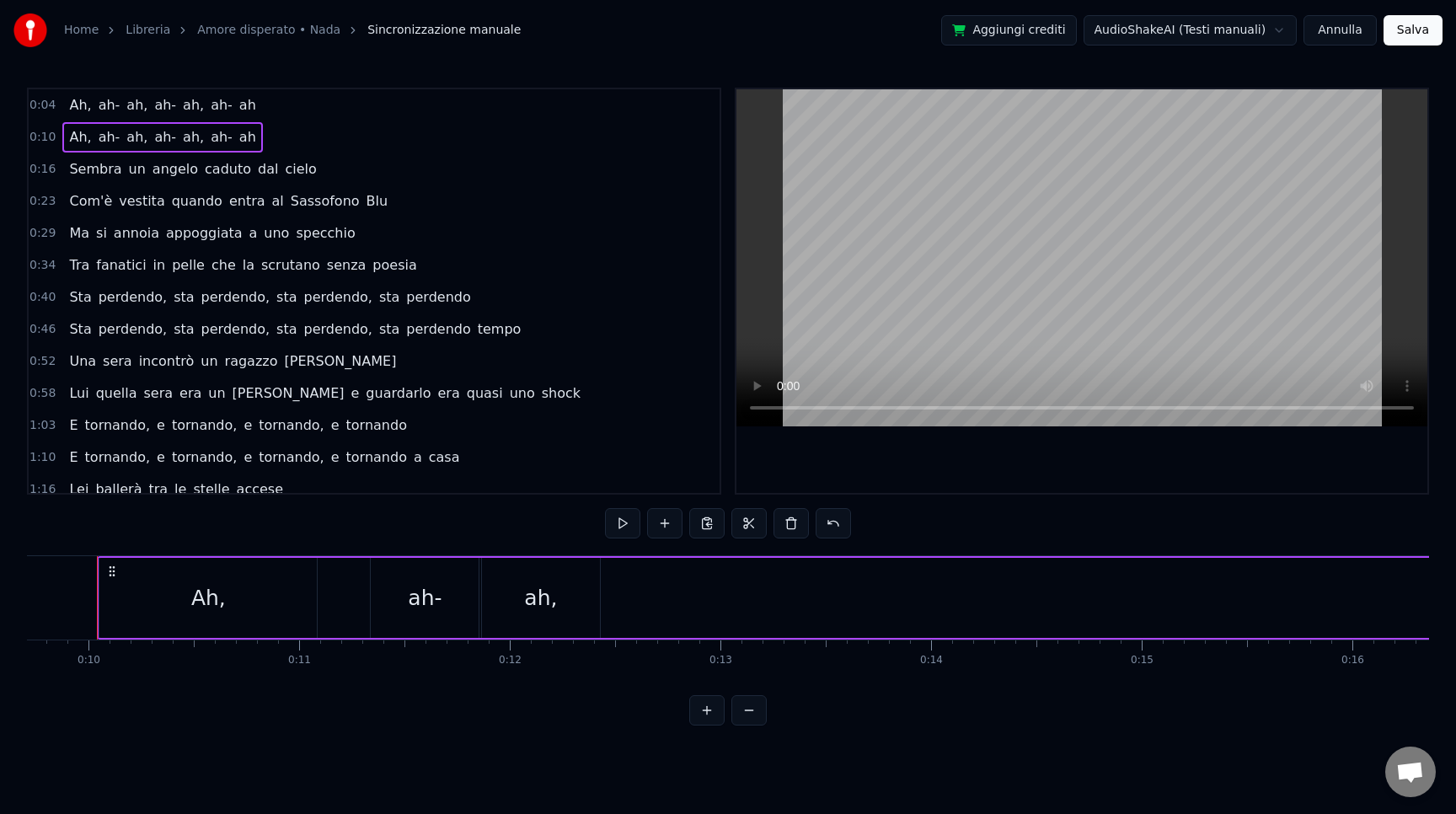
scroll to position [0, 2031]
click at [243, 137] on div "Ah, ah- ah, ah- ah, ah- ah" at bounding box center [162, 137] width 200 height 30
click at [238, 137] on span "ah" at bounding box center [248, 137] width 20 height 19
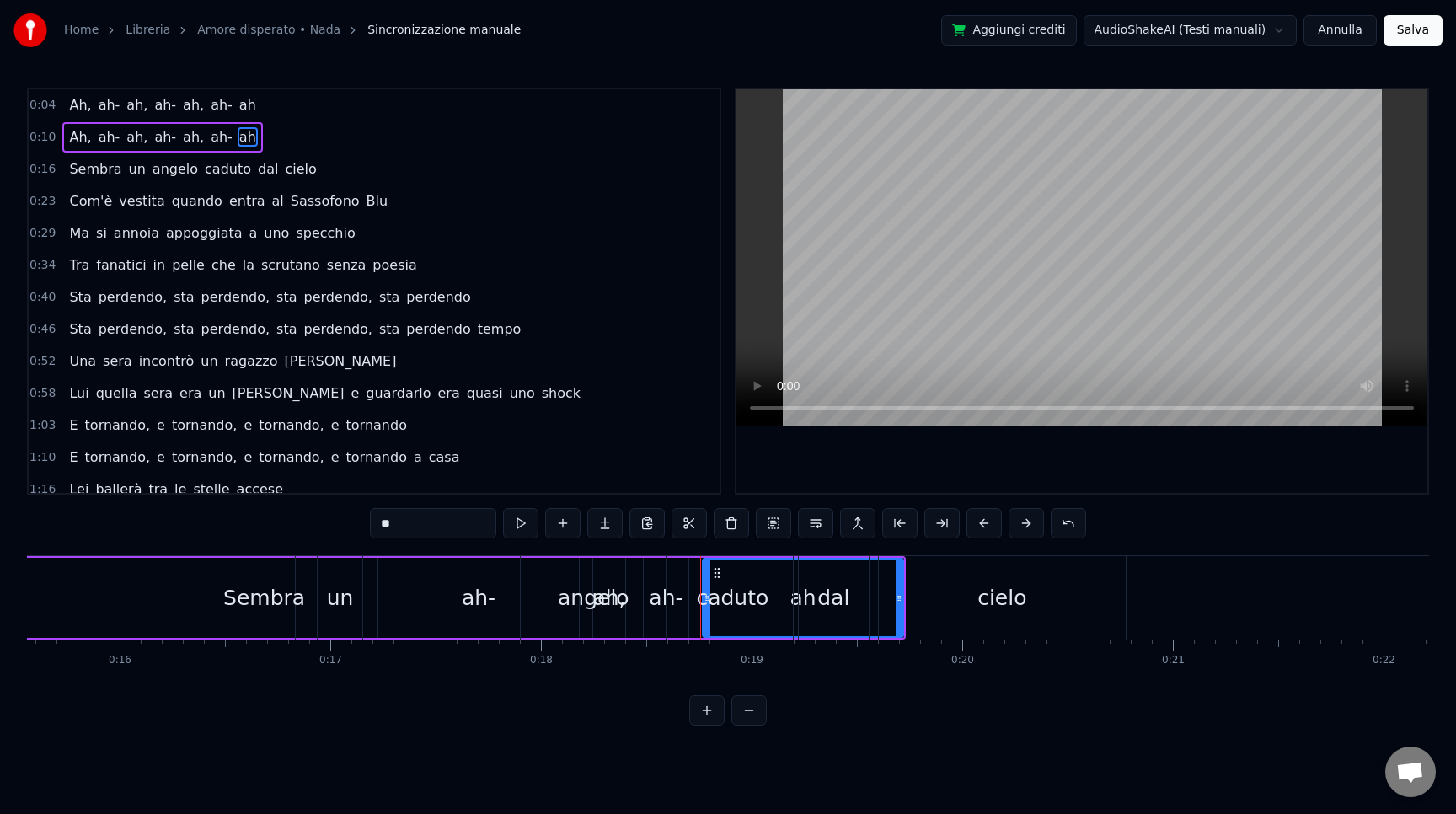
scroll to position [0, 3245]
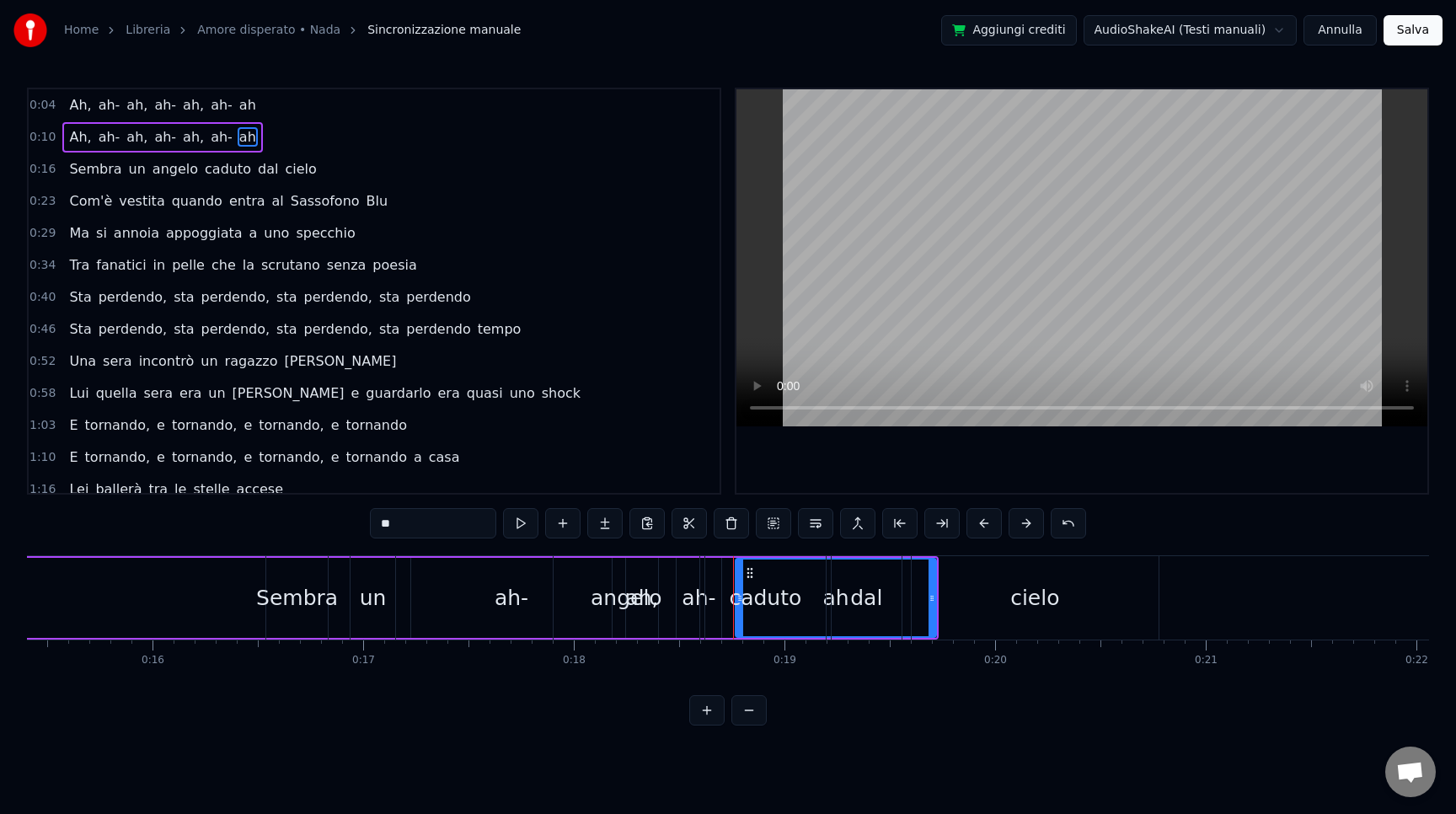
drag, startPoint x: 753, startPoint y: 576, endPoint x: 162, endPoint y: 590, distance: 591.2
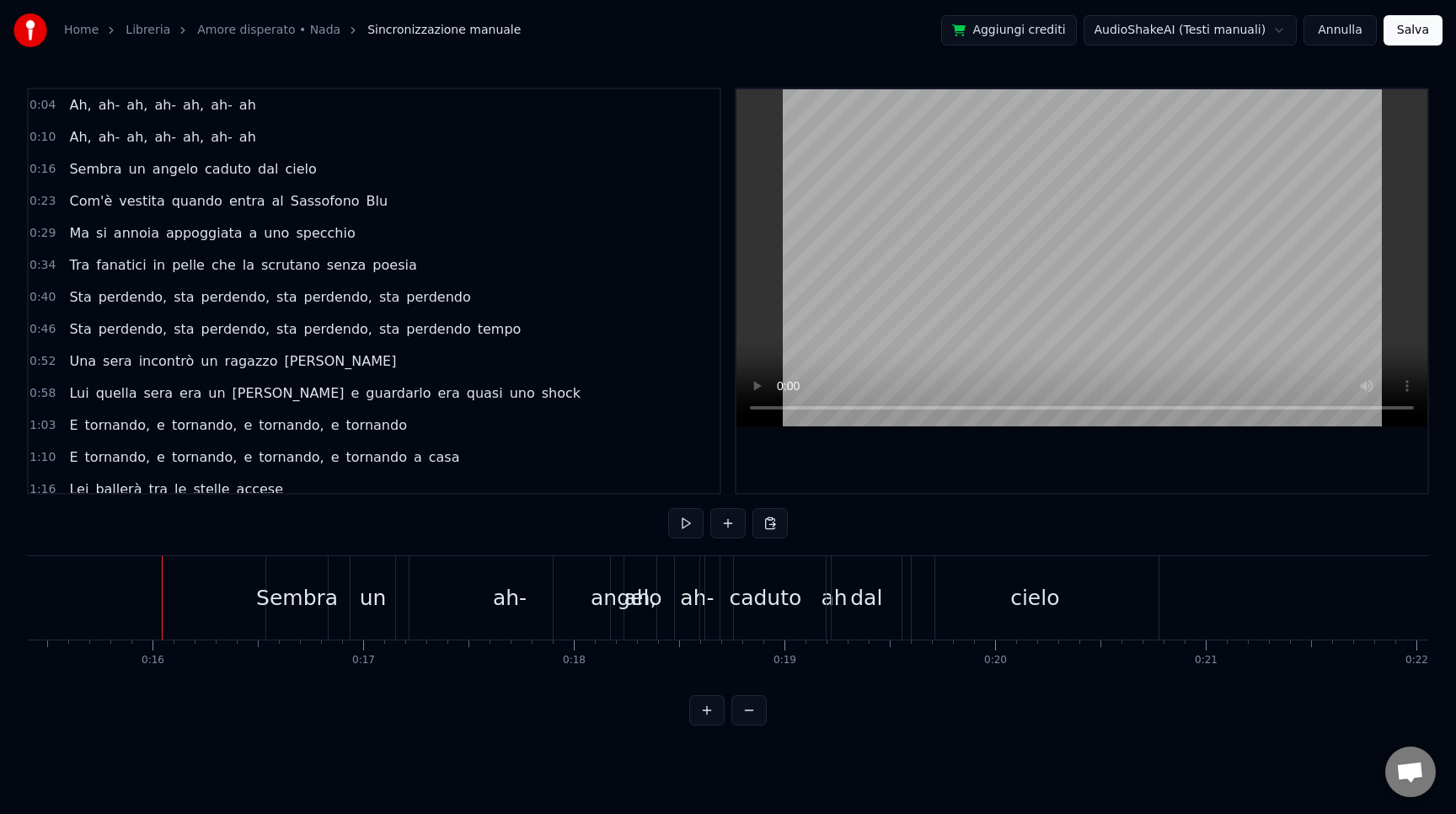
click at [238, 131] on span "ah" at bounding box center [248, 137] width 20 height 19
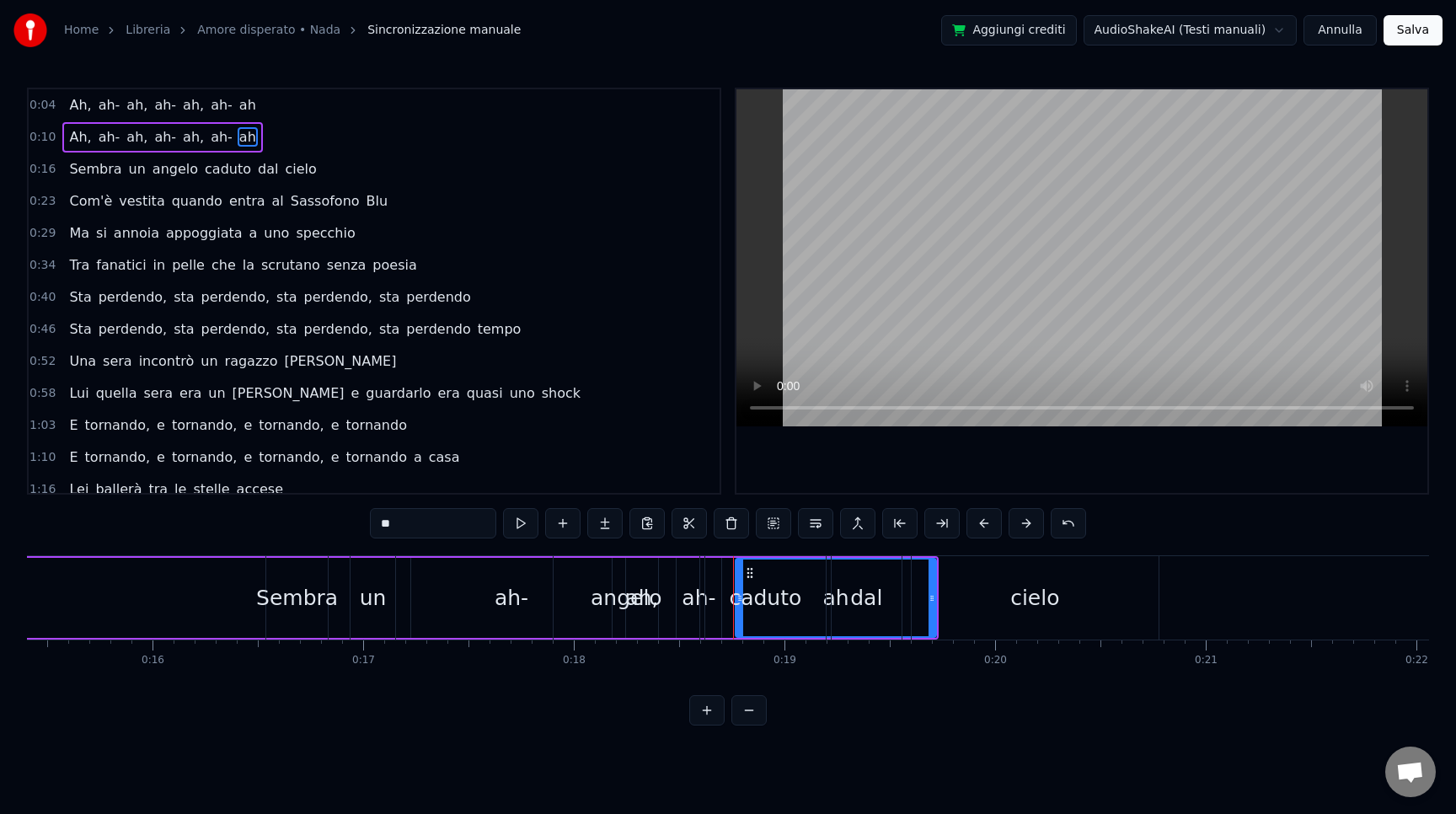
drag, startPoint x: 749, startPoint y: 572, endPoint x: 716, endPoint y: 572, distance: 33.0
click at [716, 572] on div "caduto" at bounding box center [765, 598] width 120 height 83
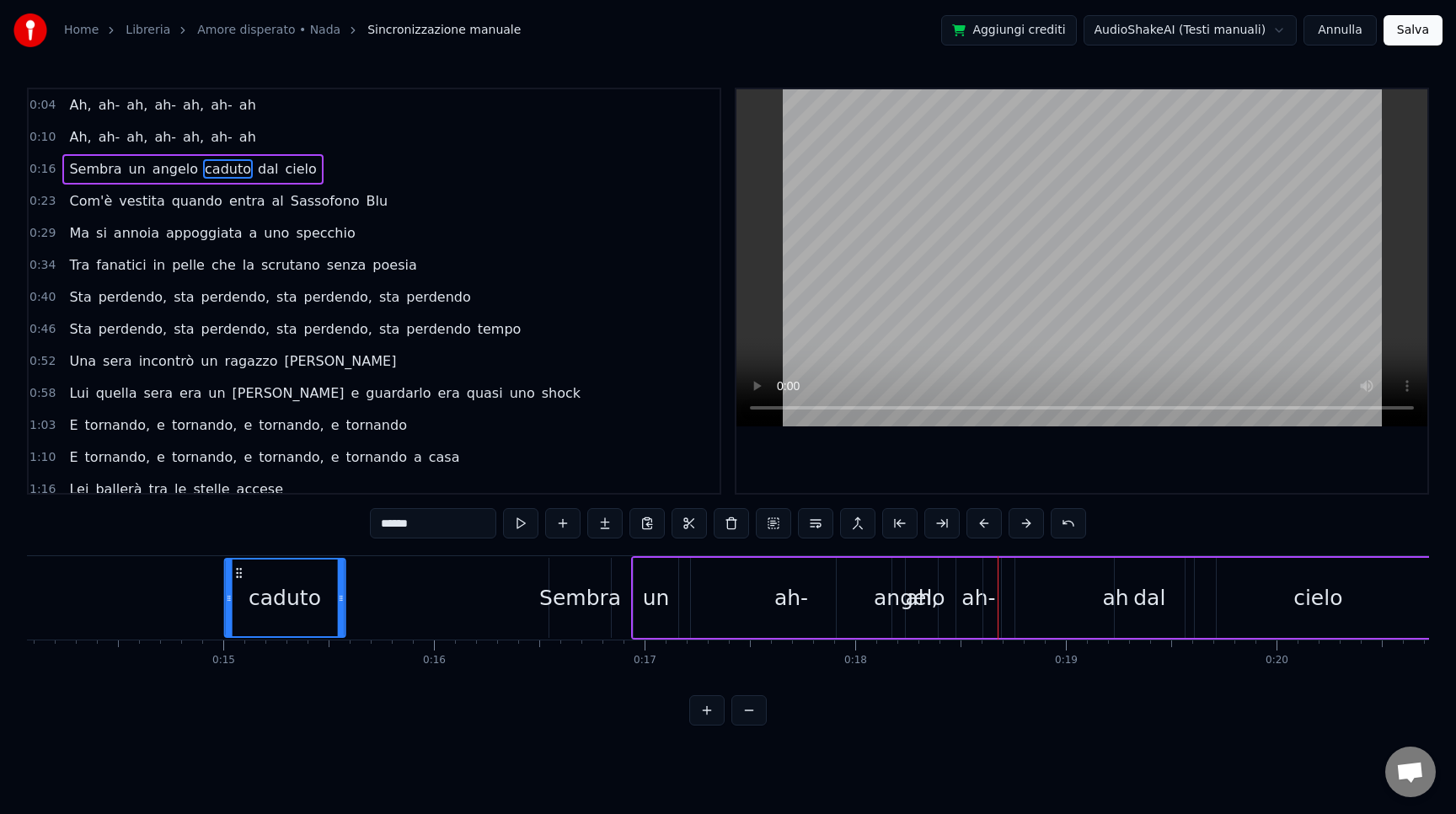
scroll to position [0, 2947]
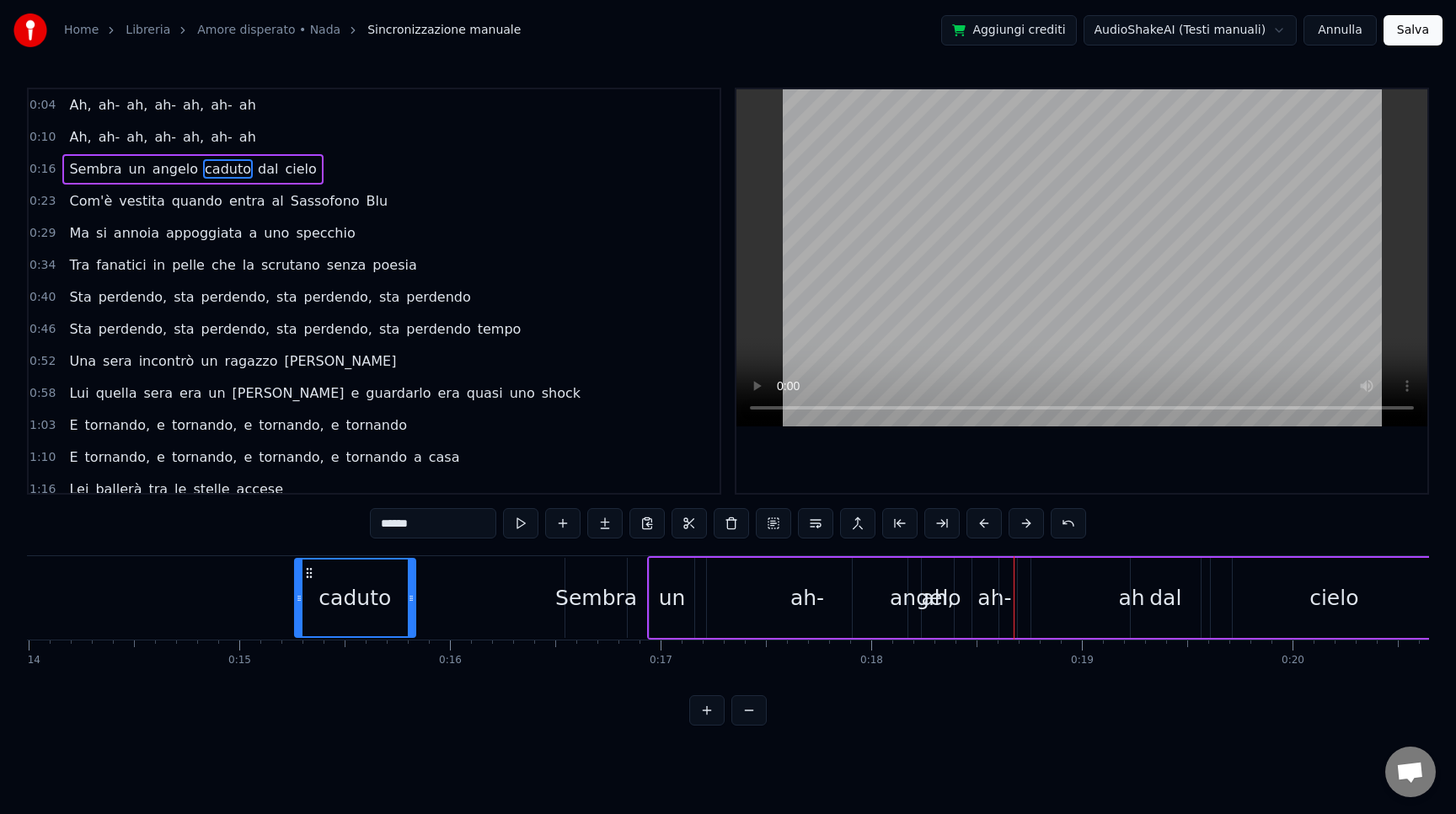
drag, startPoint x: 725, startPoint y: 576, endPoint x: 322, endPoint y: 546, distance: 404.1
click at [322, 546] on div "0:04 Ah, ah- ah, ah- ah, ah- ah 0:10 Ah, ah- ah, ah- ah, ah- ah 0:16 Sembra un …" at bounding box center [728, 406] width 1402 height 638
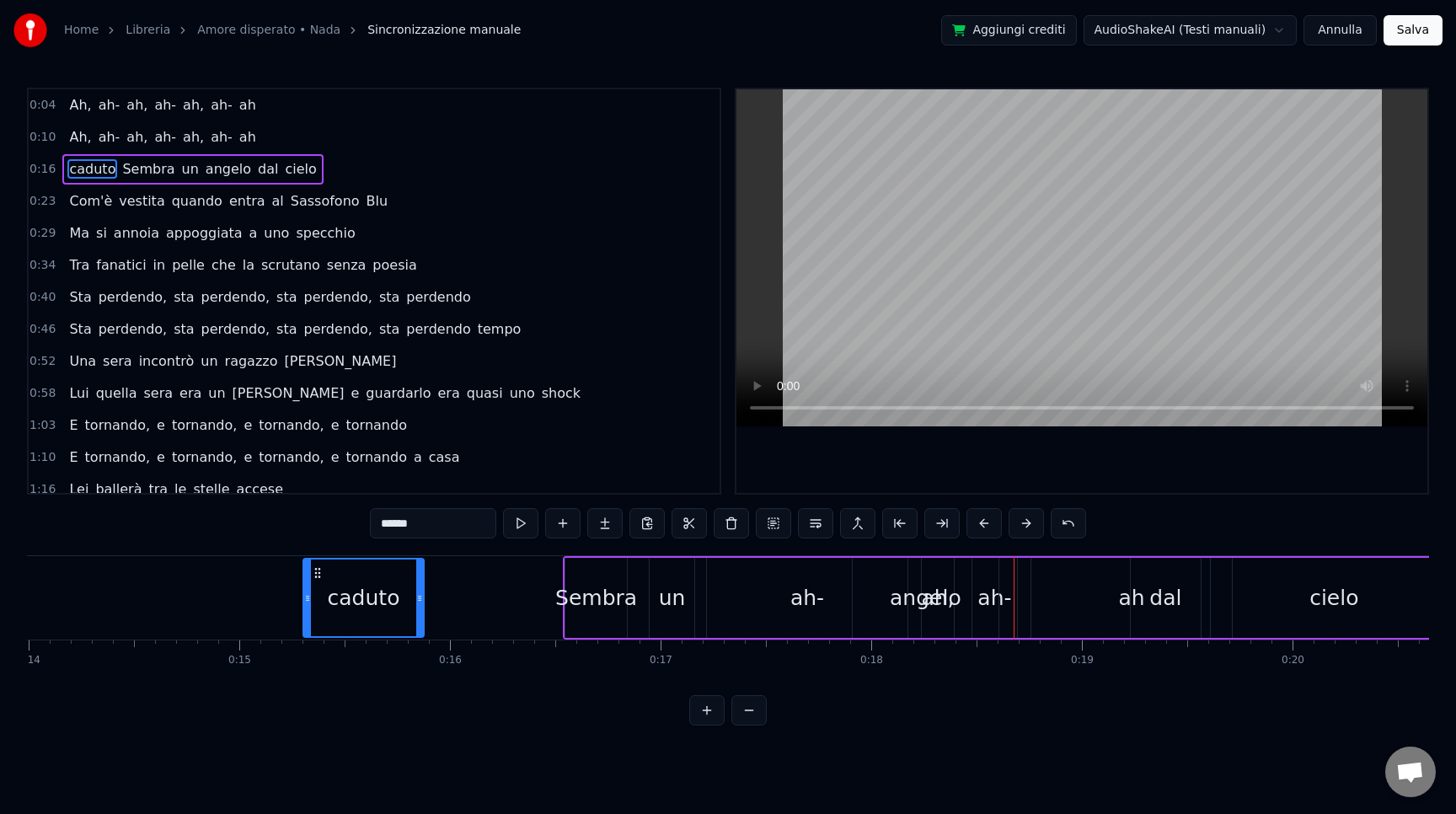
click at [932, 591] on div "angelo" at bounding box center [925, 598] width 72 height 32
type input "******"
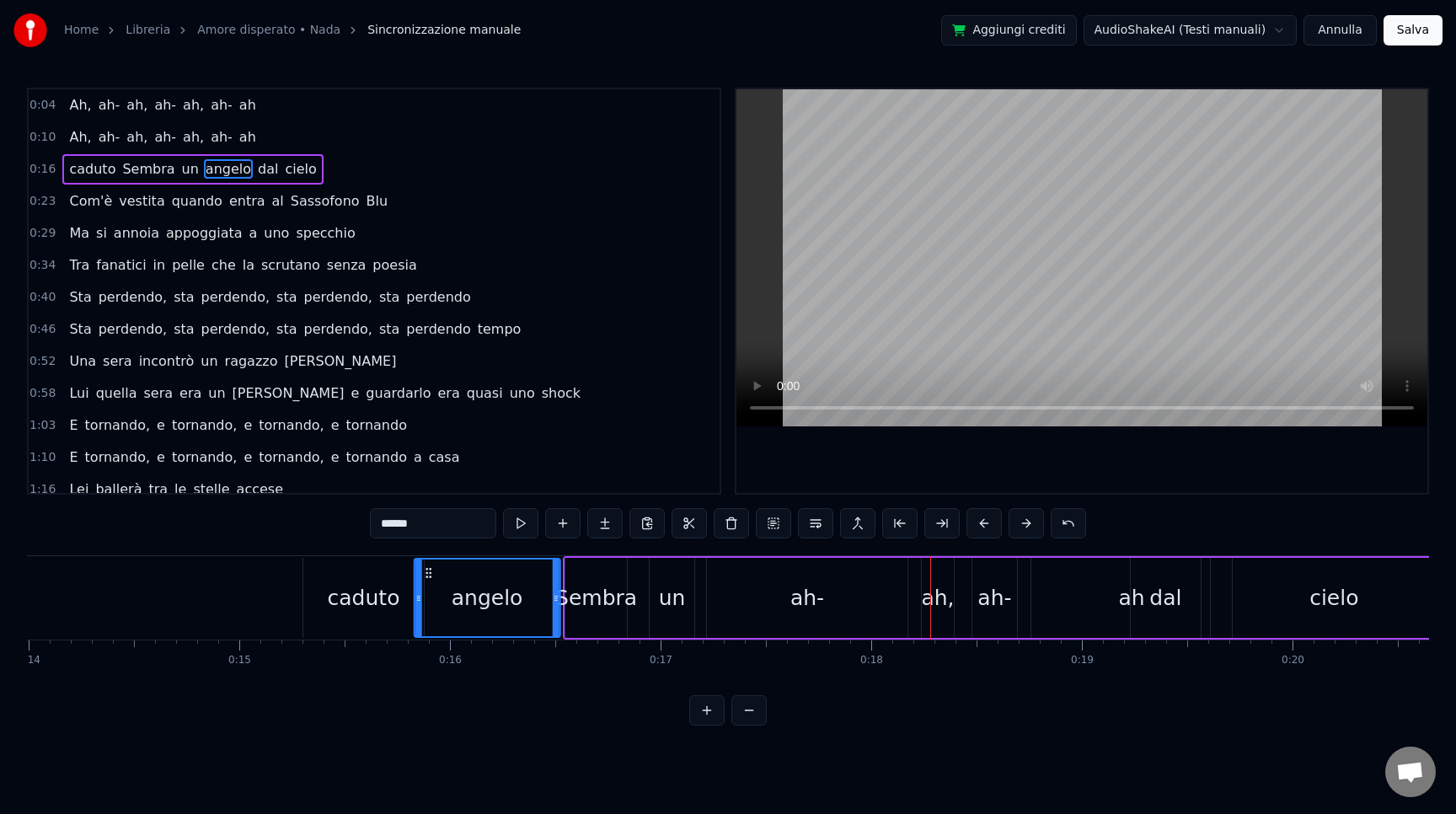
drag, startPoint x: 868, startPoint y: 573, endPoint x: 429, endPoint y: 565, distance: 439.1
click at [429, 565] on div "angelo" at bounding box center [487, 598] width 144 height 77
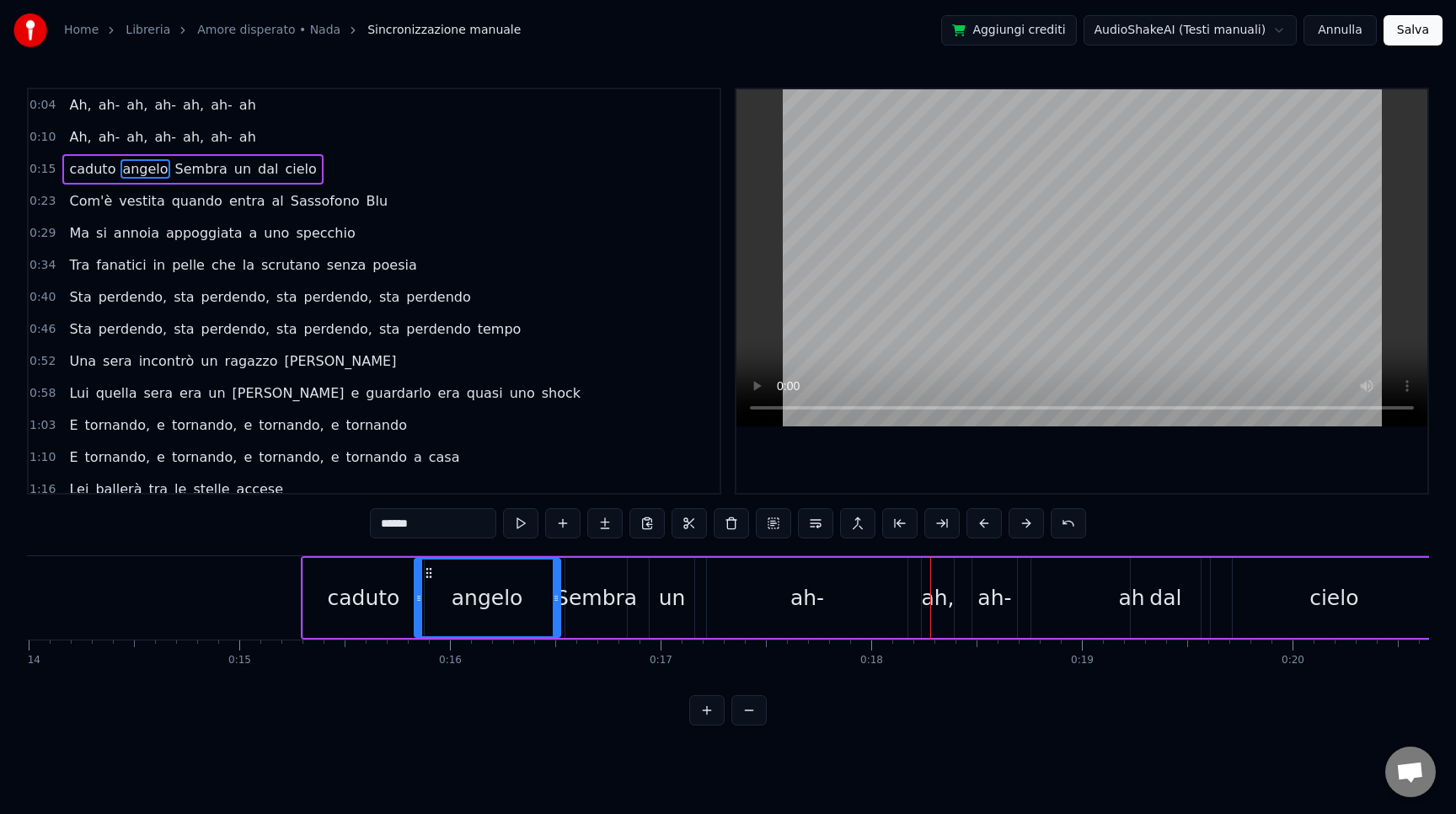
click at [834, 593] on div "[PERSON_NAME] un dal cielo" at bounding box center [880, 598] width 1159 height 83
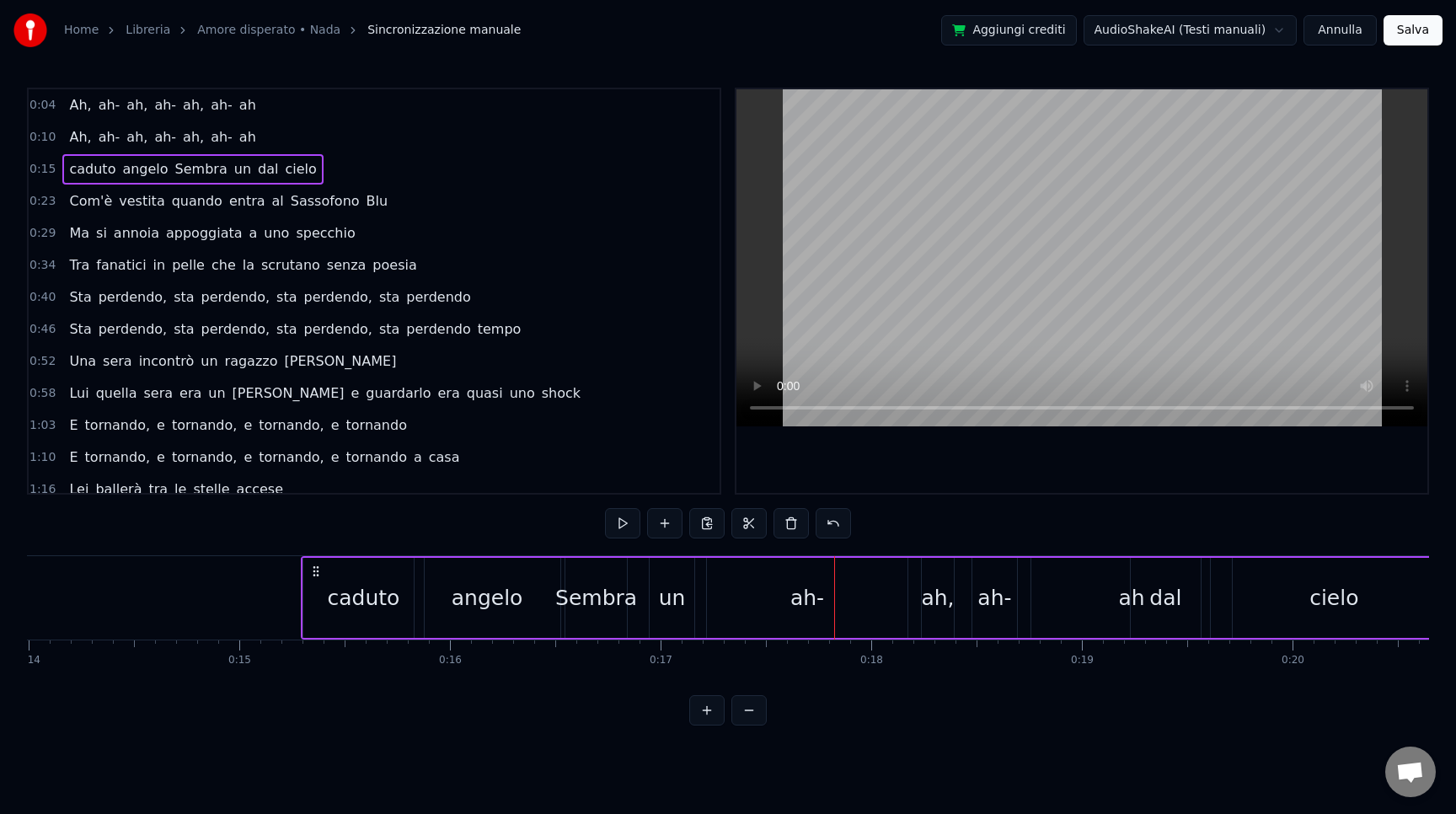
click at [804, 593] on div "[PERSON_NAME] un dal cielo" at bounding box center [880, 598] width 1159 height 83
click at [804, 593] on div at bounding box center [804, 598] width 1 height 83
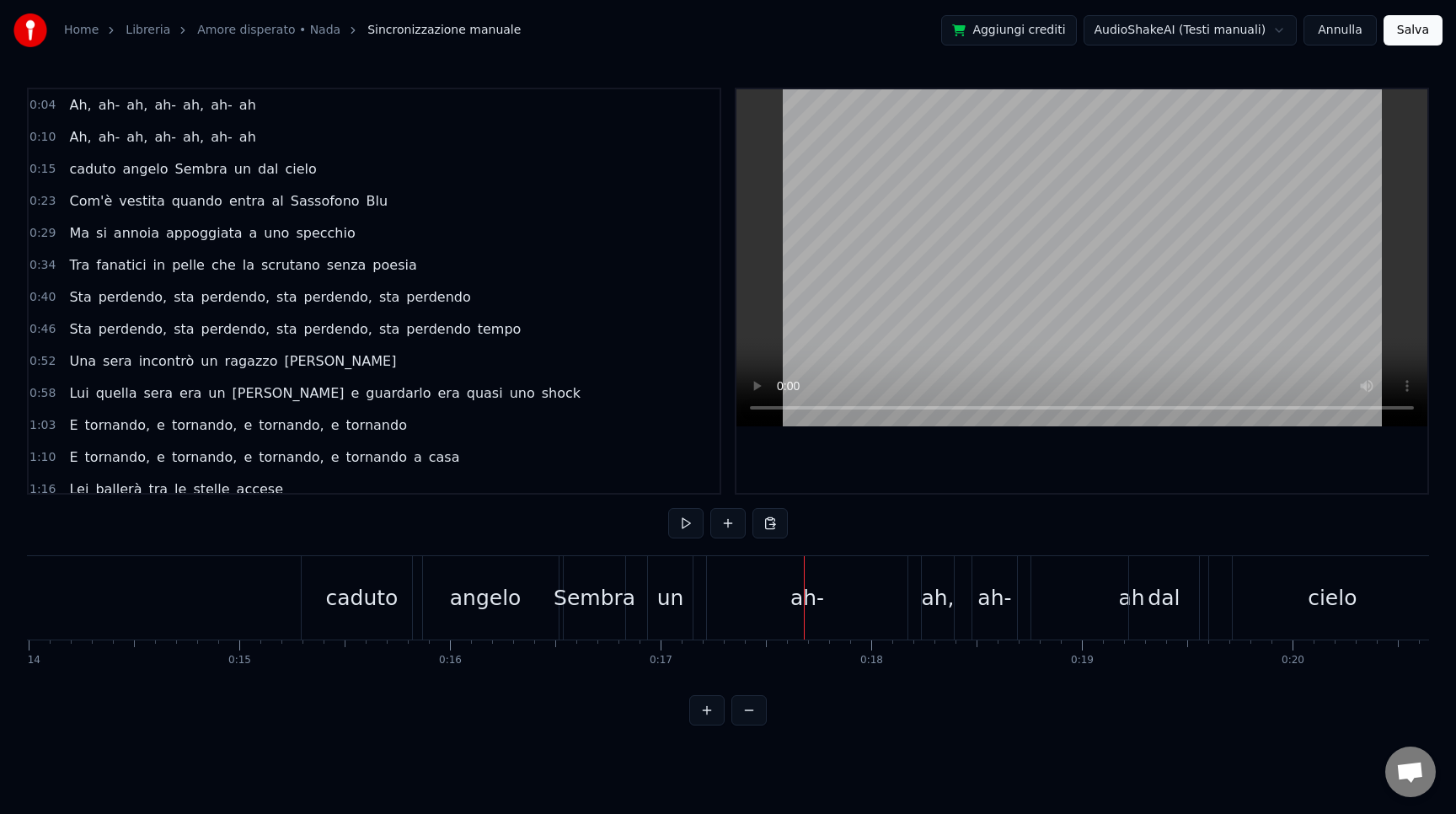
click at [946, 595] on div "[PERSON_NAME] un dal cielo" at bounding box center [880, 598] width 1159 height 83
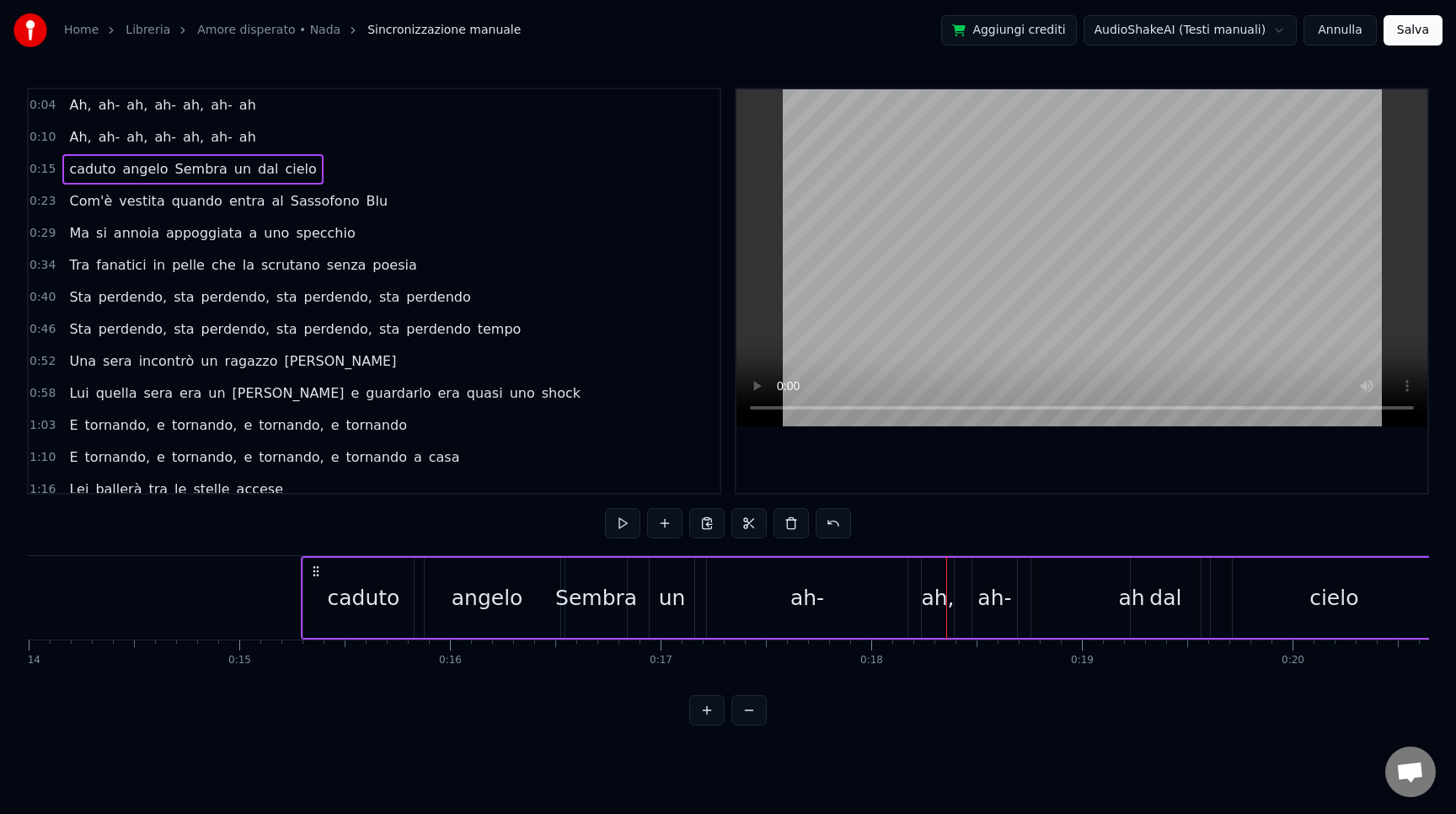
click at [935, 593] on div "[PERSON_NAME] un dal cielo" at bounding box center [880, 598] width 1159 height 83
drag, startPoint x: 302, startPoint y: 634, endPoint x: 388, endPoint y: 635, distance: 86.0
click at [388, 635] on div "caduto" at bounding box center [363, 598] width 122 height 80
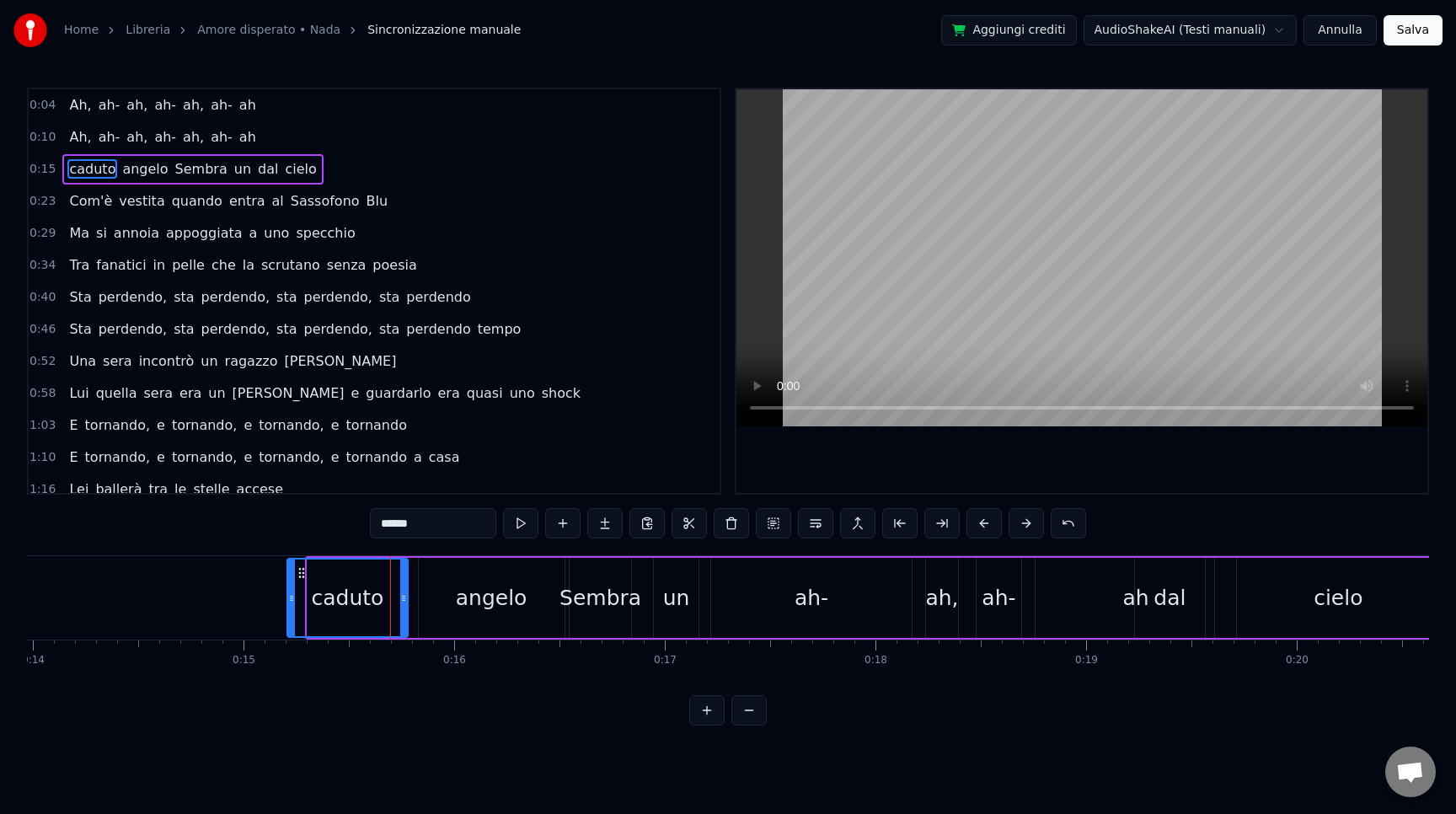
drag, startPoint x: 320, startPoint y: 573, endPoint x: 302, endPoint y: 575, distance: 18.1
click at [302, 575] on icon at bounding box center [302, 573] width 14 height 14
drag, startPoint x: 288, startPoint y: 630, endPoint x: 288, endPoint y: 583, distance: 47.0
click at [288, 583] on div at bounding box center [289, 598] width 7 height 77
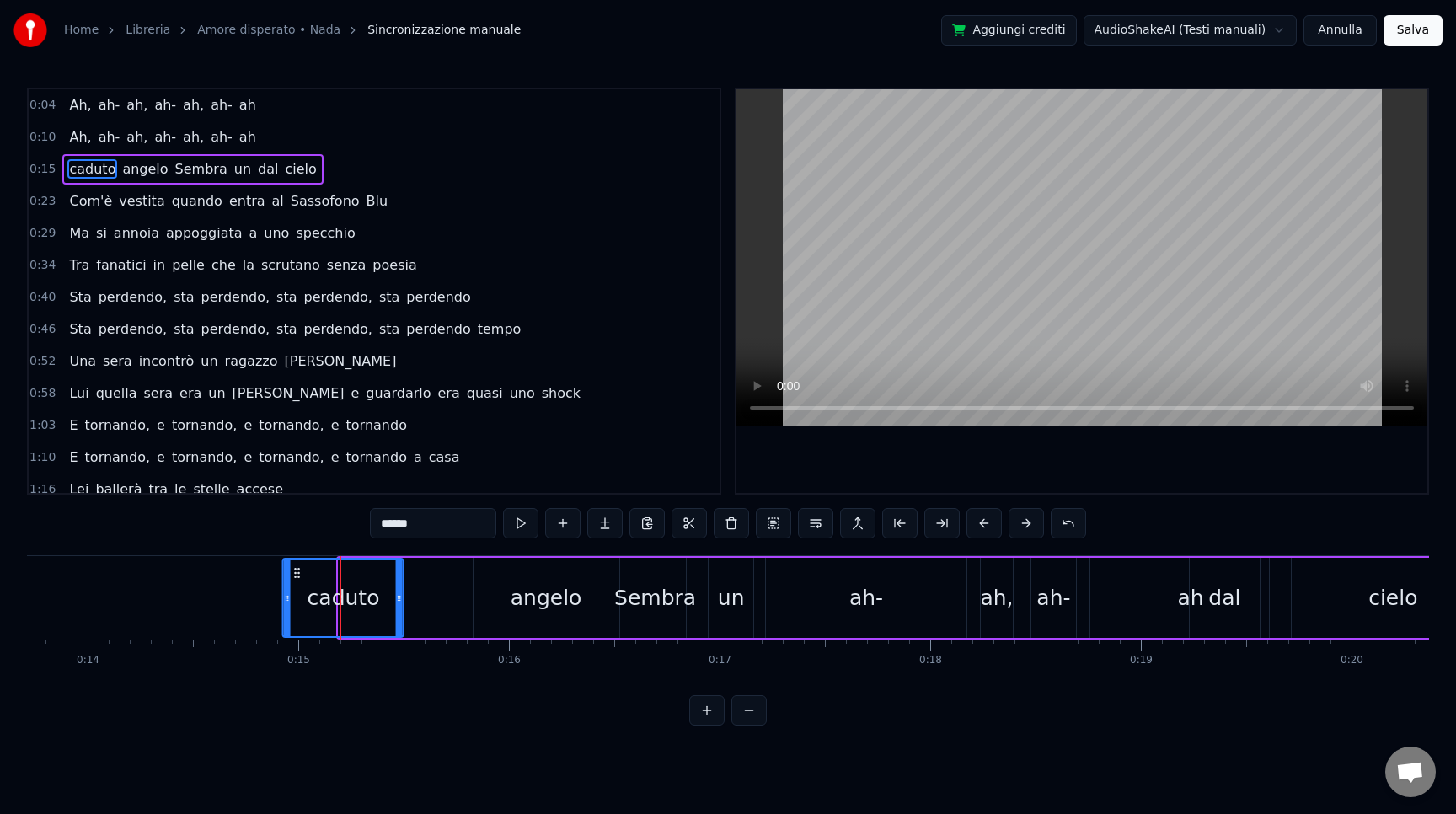
scroll to position [0, 2883]
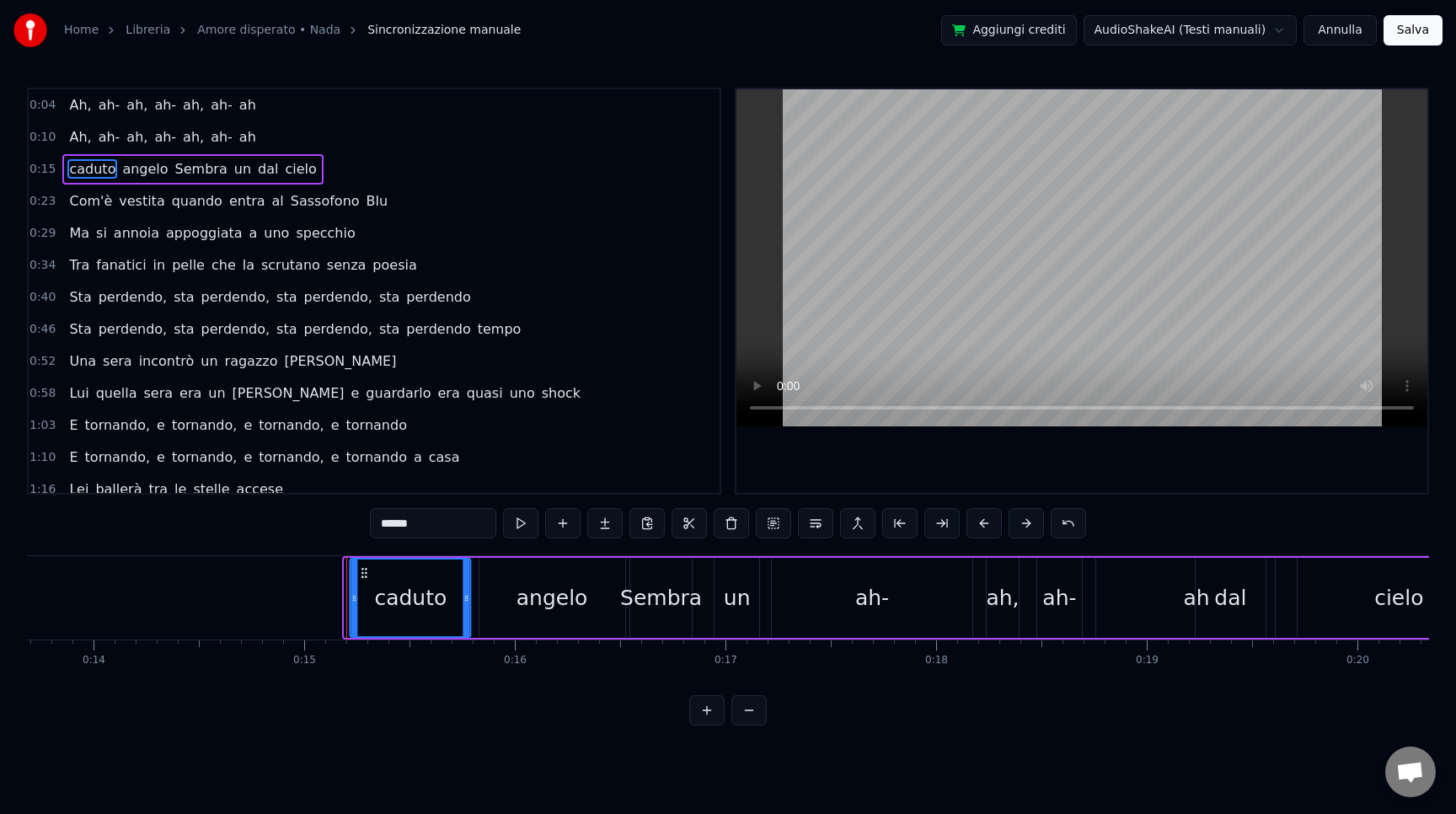
drag, startPoint x: 302, startPoint y: 575, endPoint x: 367, endPoint y: 577, distance: 65.0
click at [367, 577] on icon at bounding box center [365, 573] width 14 height 14
click at [844, 566] on div "[PERSON_NAME] un dal cielo" at bounding box center [937, 598] width 1177 height 83
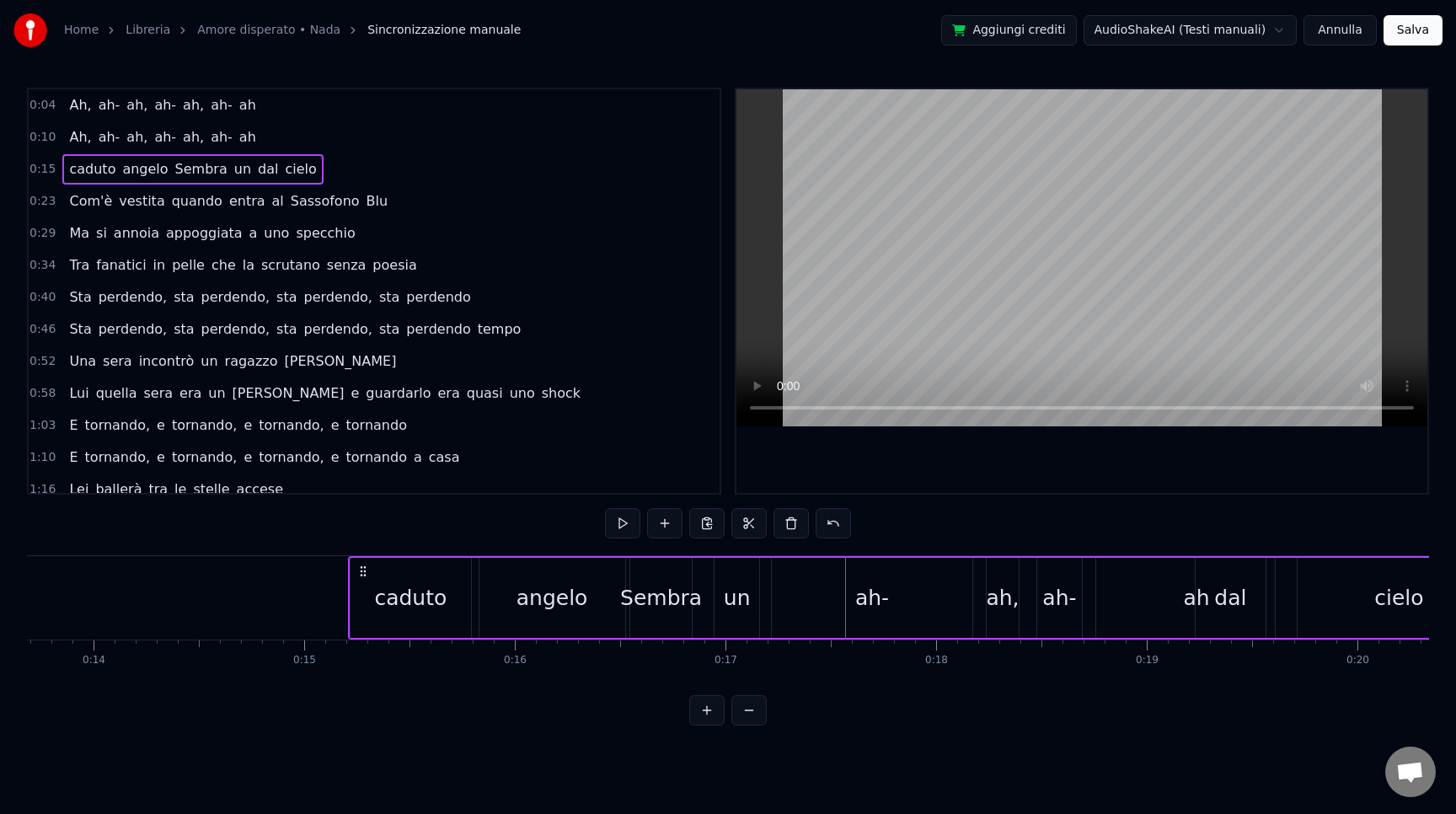
click at [876, 609] on div "[PERSON_NAME] un dal cielo" at bounding box center [937, 598] width 1177 height 83
click at [184, 132] on span "ah," at bounding box center [193, 137] width 24 height 19
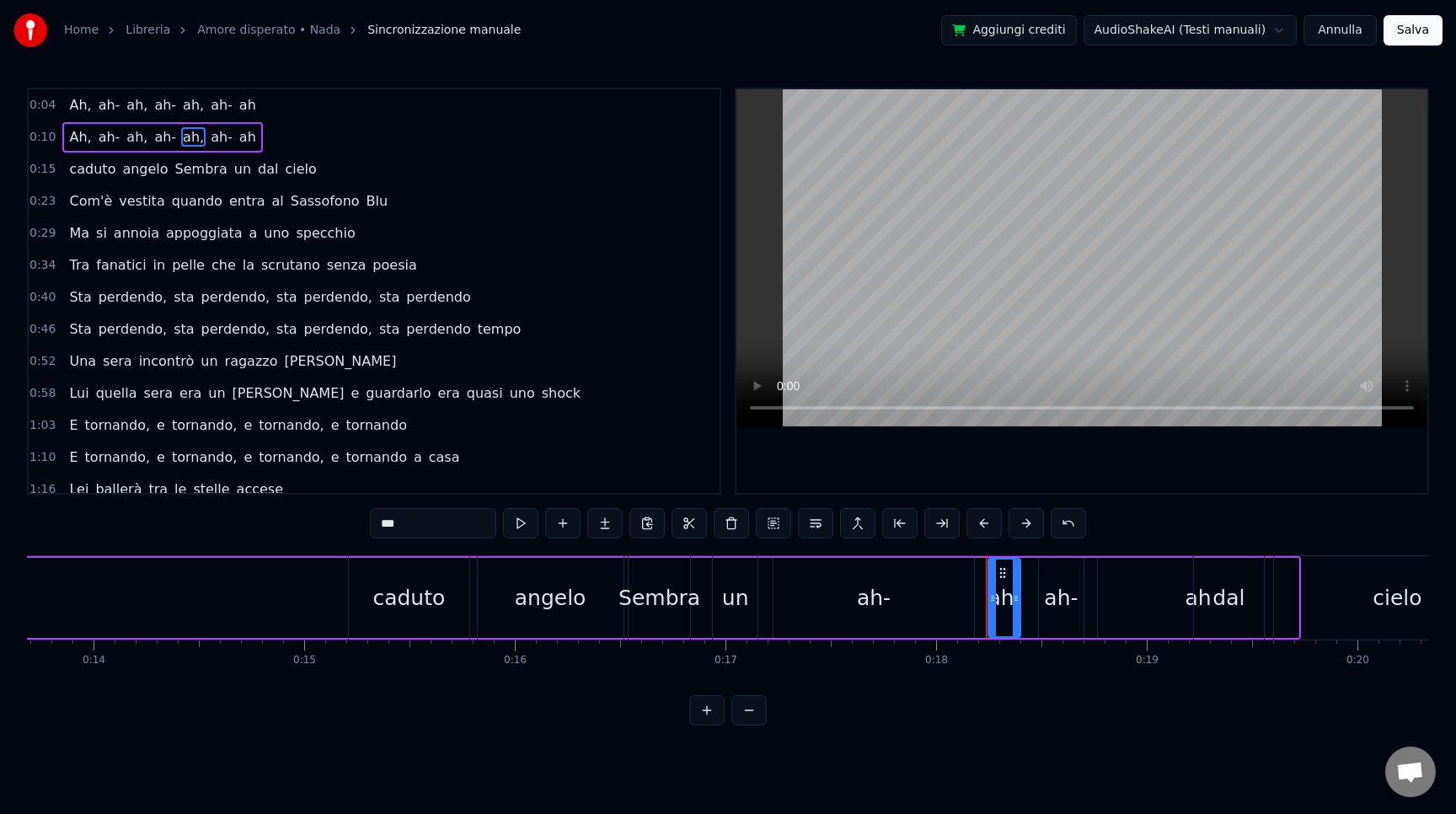
click at [184, 132] on span "ah," at bounding box center [193, 137] width 24 height 19
drag, startPoint x: 1002, startPoint y: 576, endPoint x: 827, endPoint y: 568, distance: 175.2
click at [827, 568] on div "[PERSON_NAME] un dal cielo" at bounding box center [937, 598] width 1177 height 83
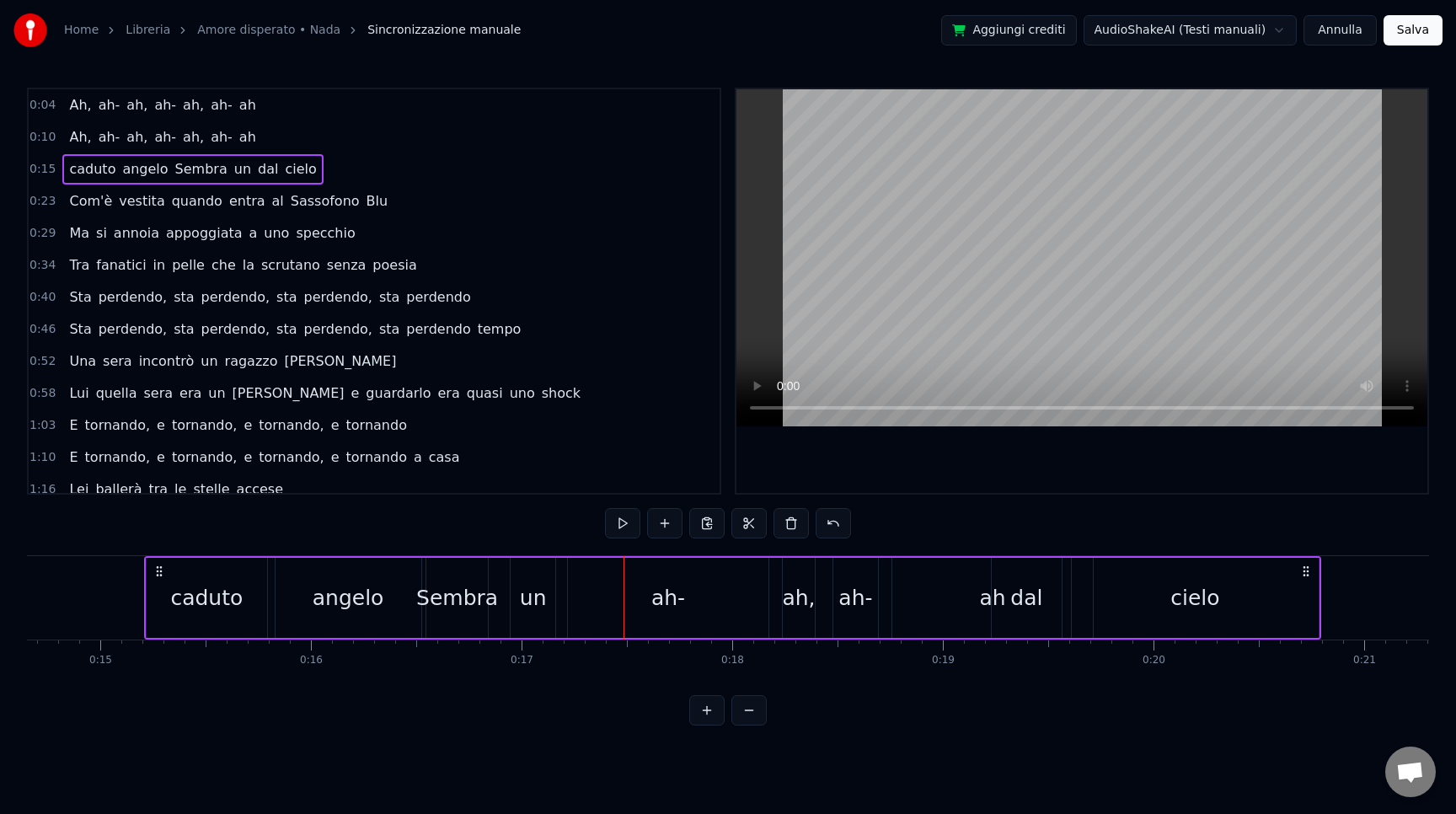
scroll to position [0, 3099]
click at [958, 584] on div "[PERSON_NAME] un dal cielo" at bounding box center [720, 598] width 1177 height 83
click at [974, 597] on div "[PERSON_NAME] un dal cielo" at bounding box center [720, 598] width 1177 height 83
click at [983, 597] on div "dal" at bounding box center [1014, 598] width 70 height 80
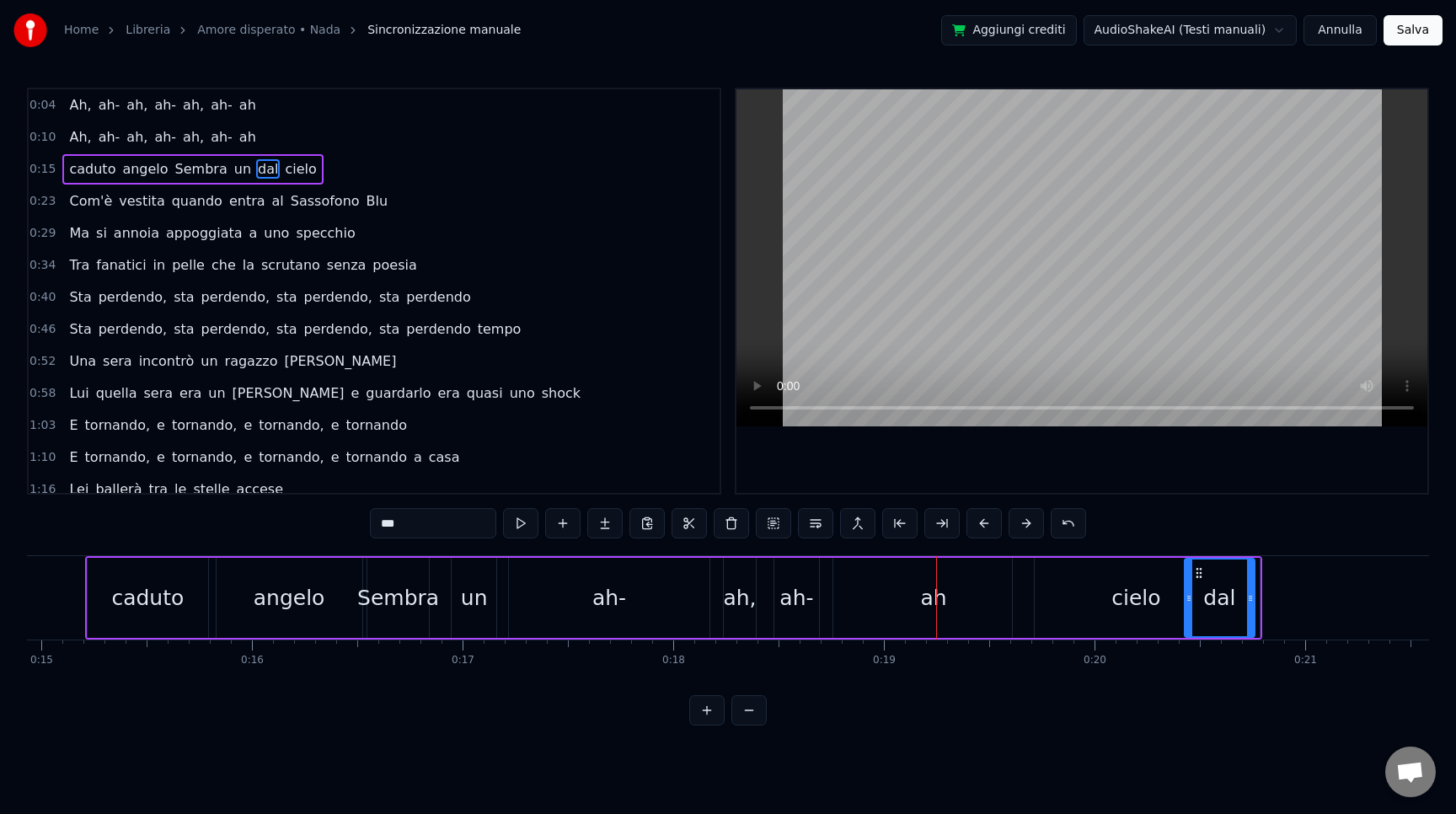
scroll to position [0, 3169]
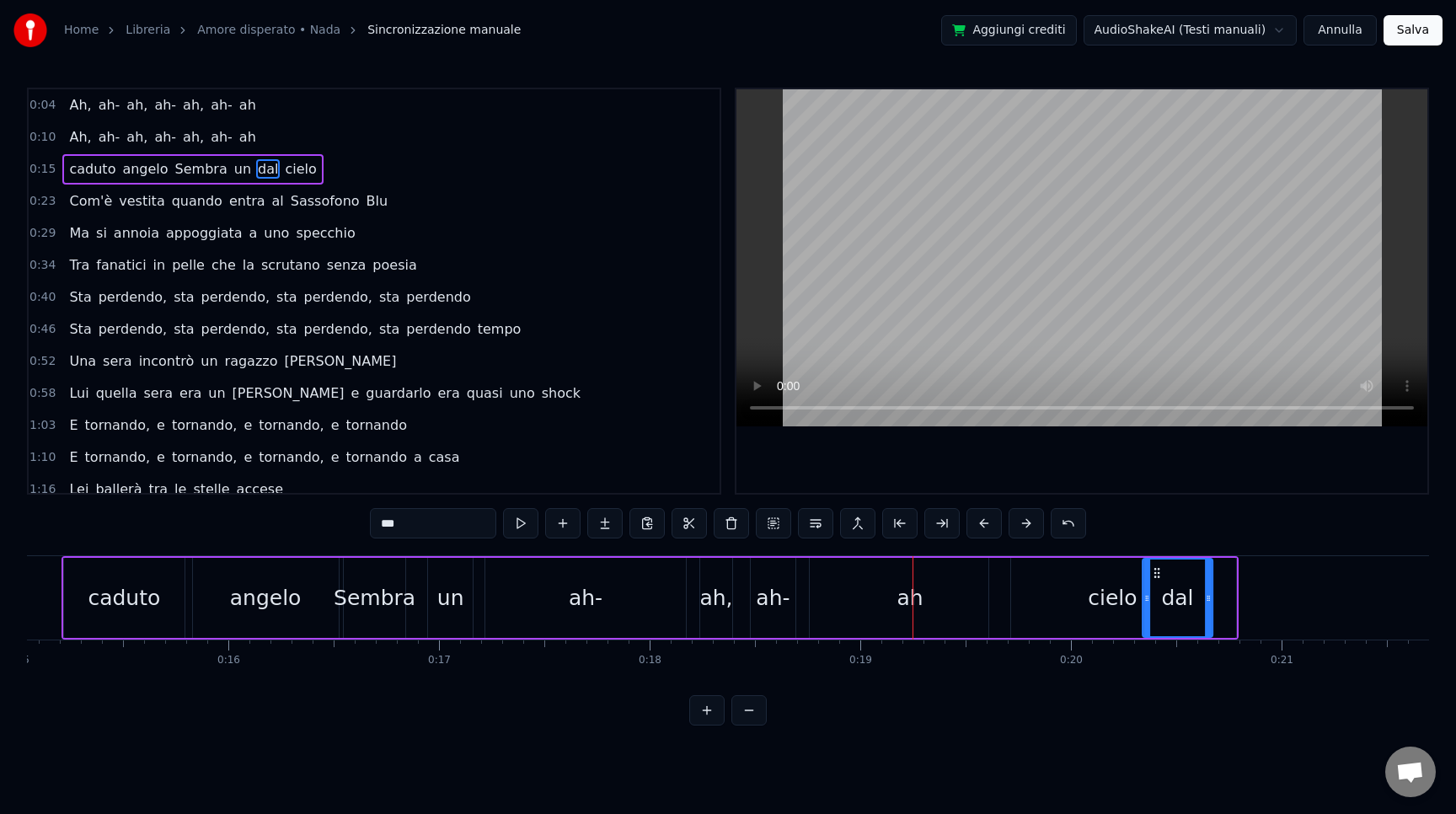
drag, startPoint x: 992, startPoint y: 574, endPoint x: 1155, endPoint y: 573, distance: 163.0
click at [902, 583] on div "[PERSON_NAME] un cielo dal" at bounding box center [650, 598] width 1177 height 83
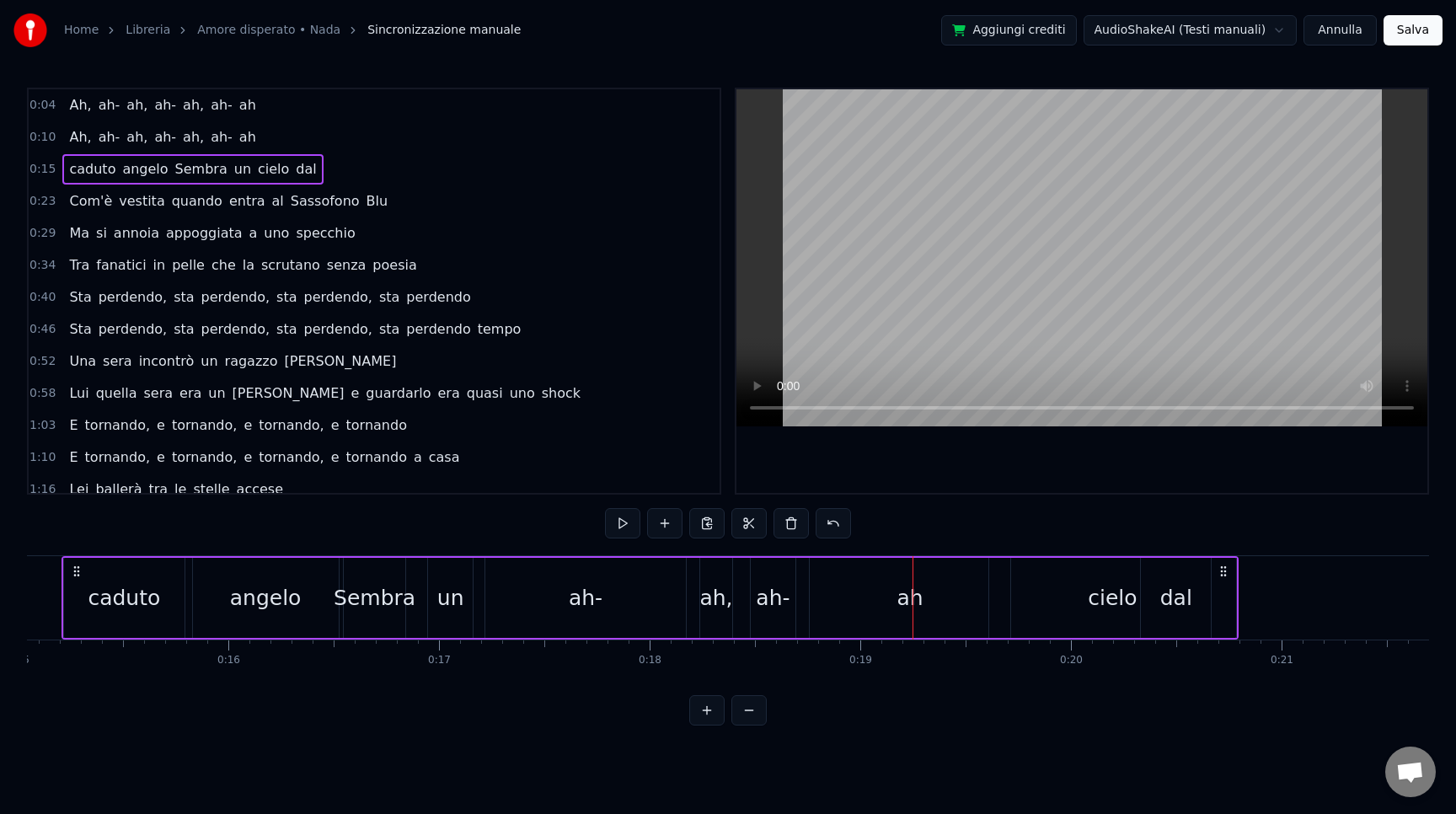
drag, startPoint x: 1236, startPoint y: 633, endPoint x: 893, endPoint y: 626, distance: 343.1
click at [894, 627] on div "[PERSON_NAME] un cielo dal" at bounding box center [650, 598] width 1177 height 83
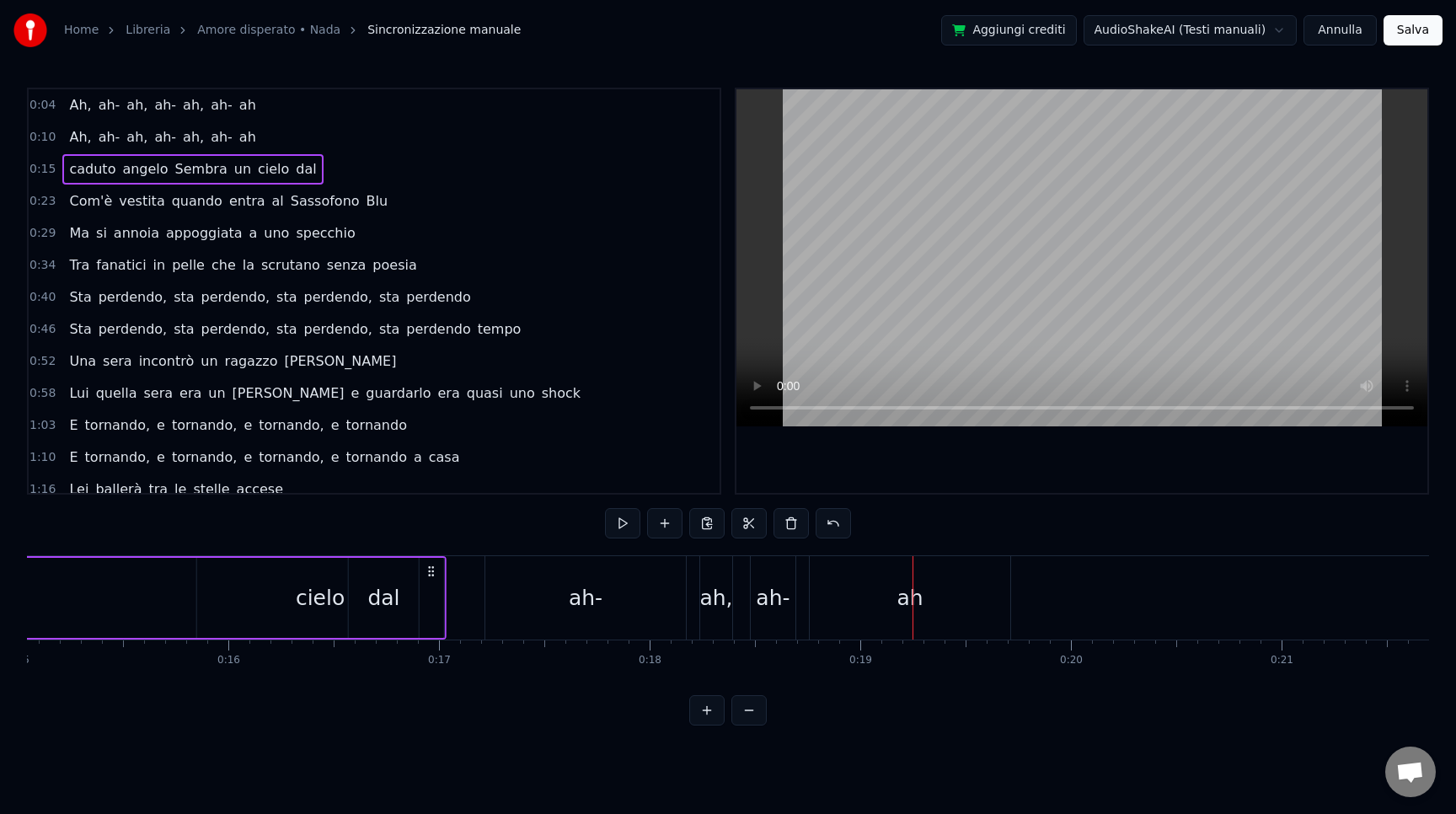
drag, startPoint x: 1227, startPoint y: 574, endPoint x: 425, endPoint y: 599, distance: 802.4
click at [548, 604] on div "ah-" at bounding box center [586, 598] width 201 height 83
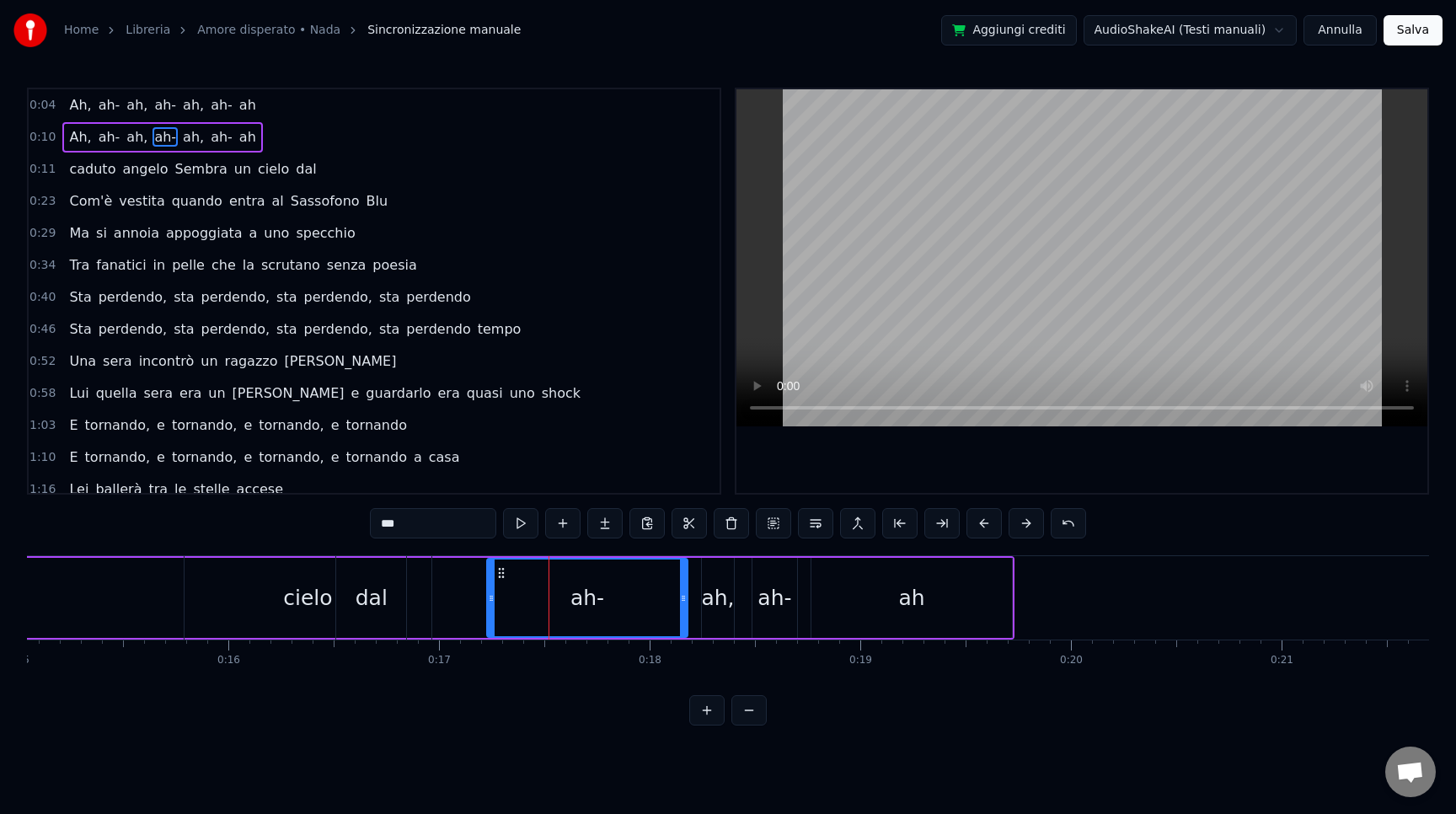
click at [751, 721] on button at bounding box center [749, 710] width 35 height 30
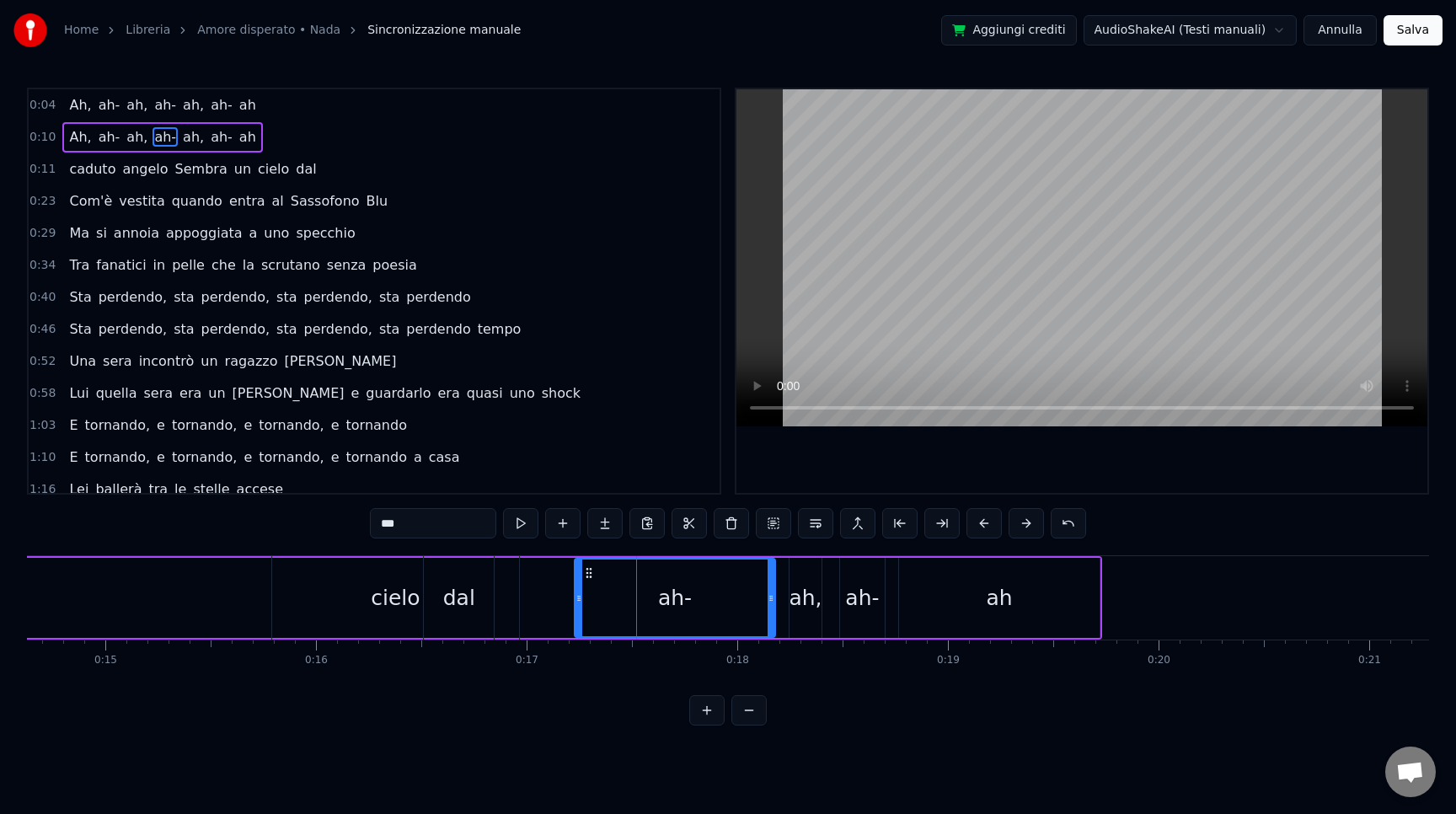
click at [751, 721] on button at bounding box center [749, 710] width 35 height 30
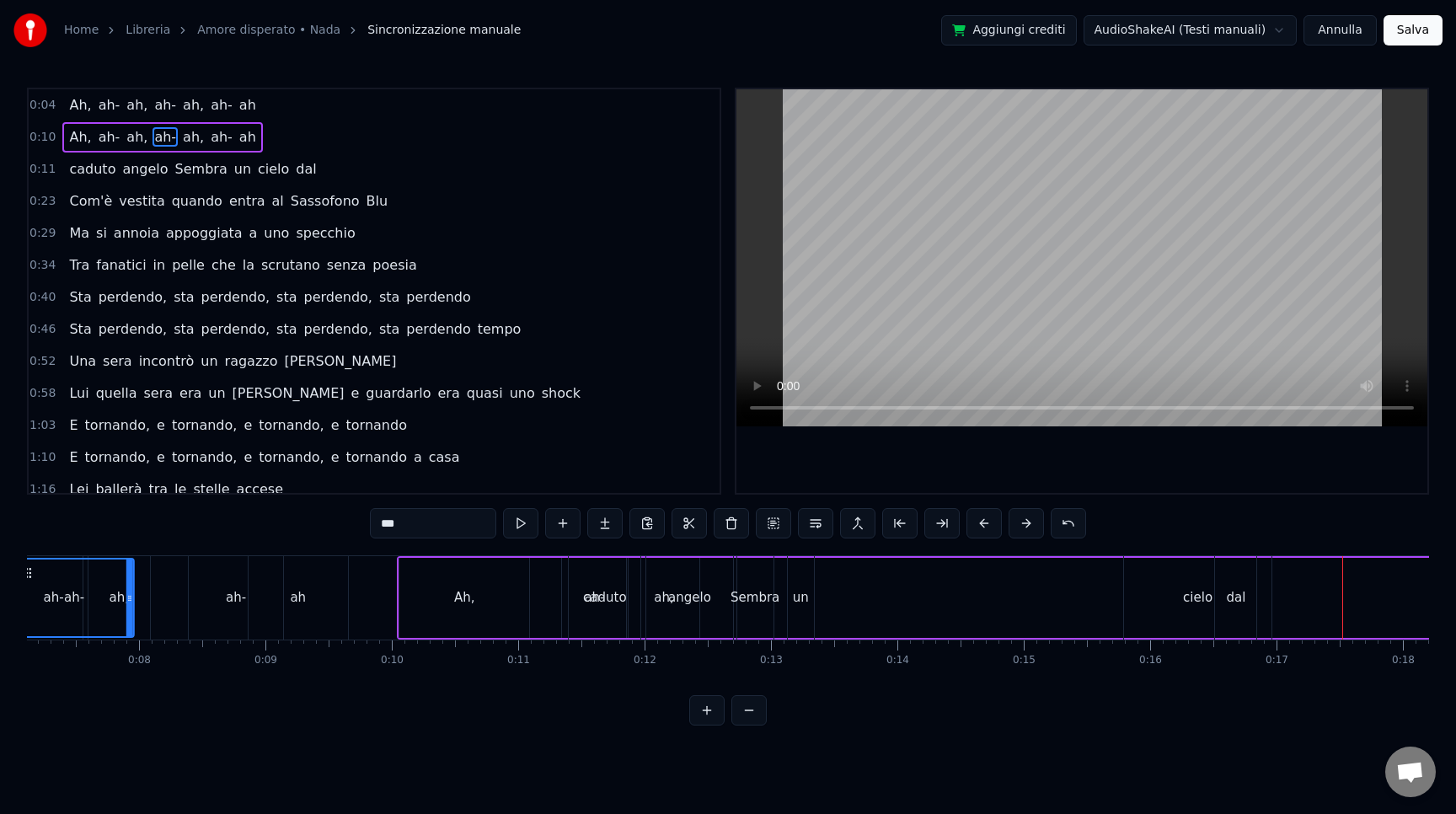
scroll to position [0, 821]
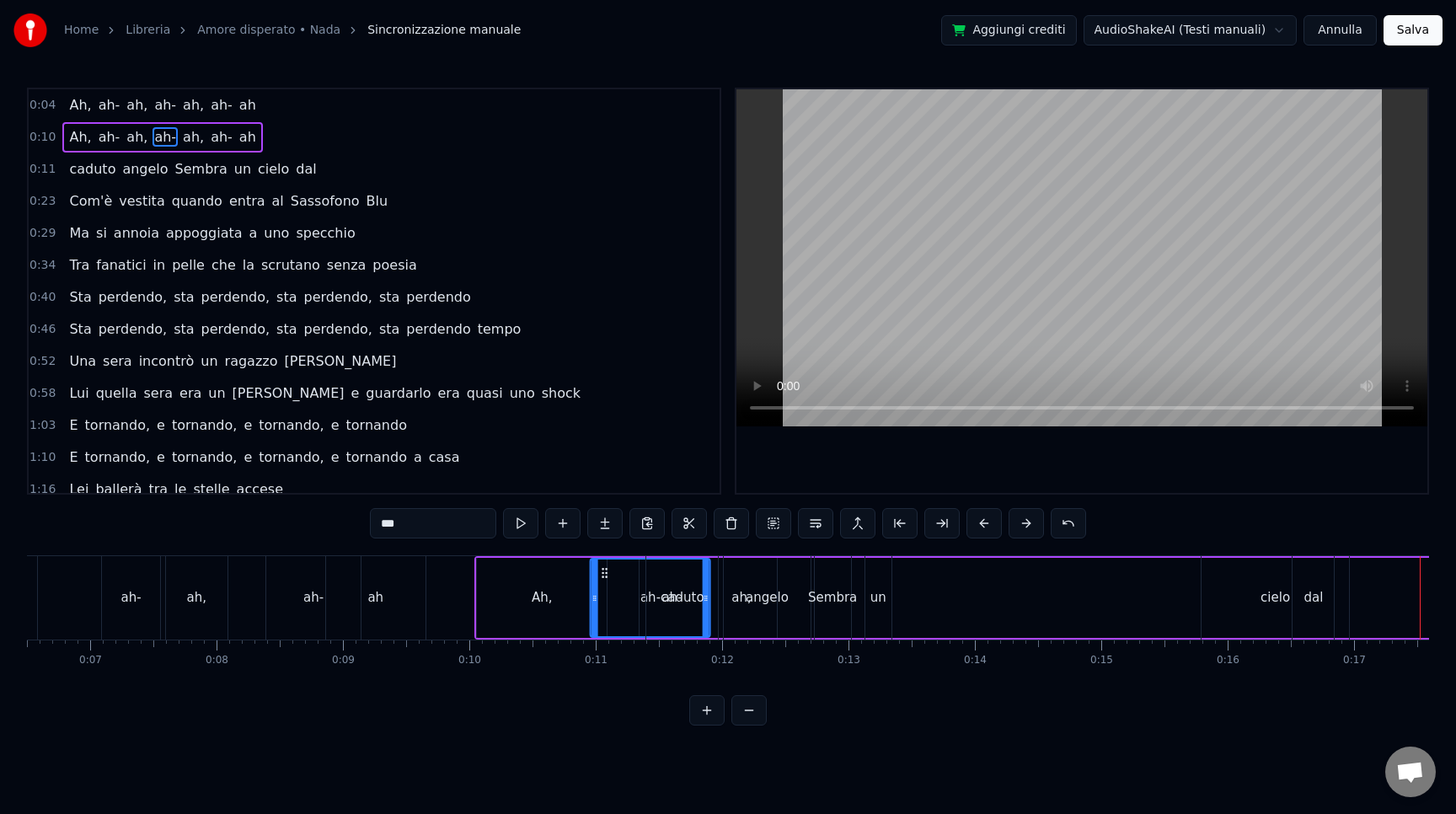
drag, startPoint x: 1026, startPoint y: 575, endPoint x: 603, endPoint y: 599, distance: 423.7
click at [603, 599] on div "ah-" at bounding box center [650, 598] width 118 height 77
click at [856, 585] on div "[PERSON_NAME] un cielo dal" at bounding box center [992, 598] width 693 height 83
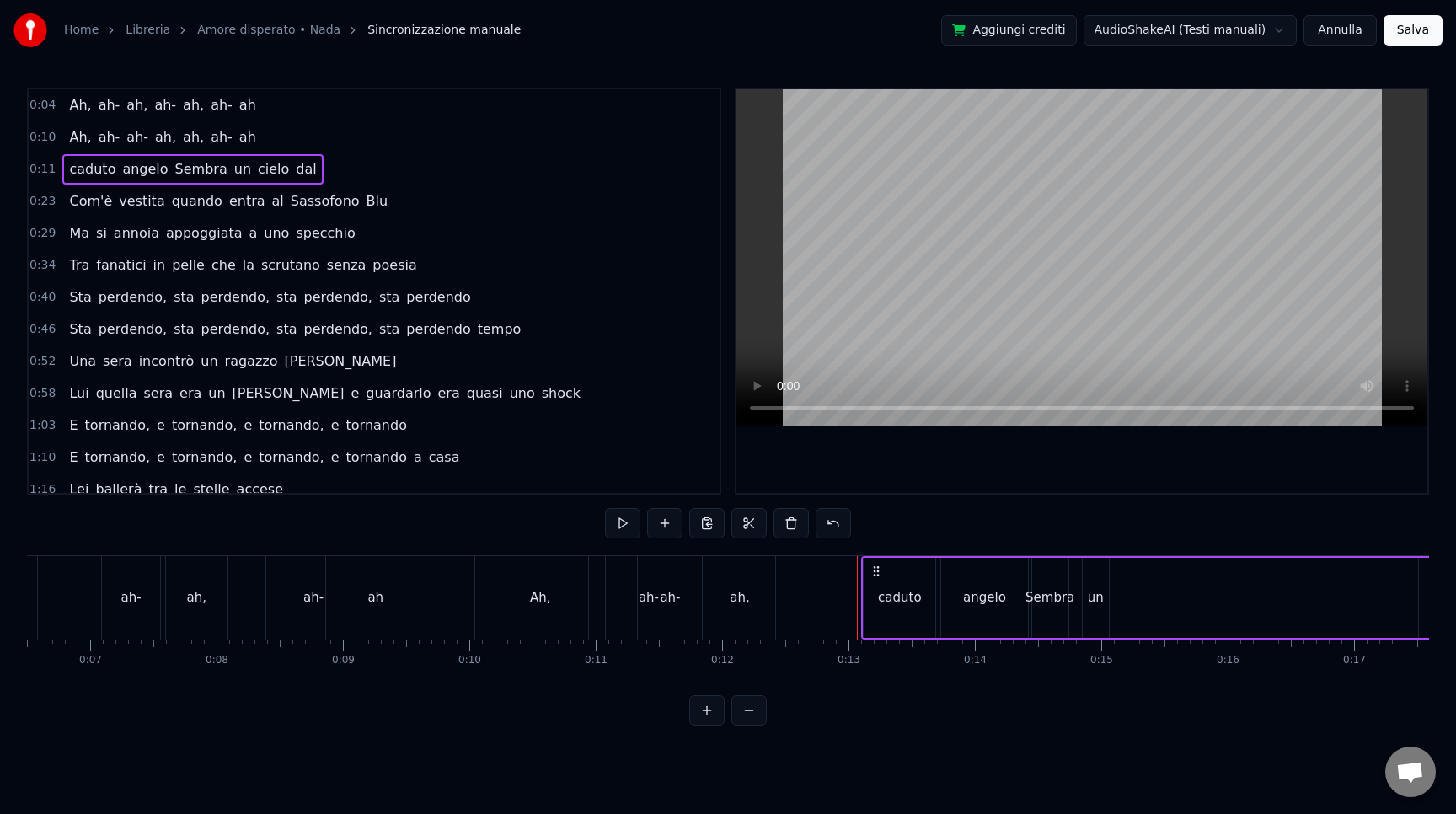
drag, startPoint x: 659, startPoint y: 573, endPoint x: 874, endPoint y: 566, distance: 215.1
click at [874, 566] on icon at bounding box center [877, 572] width 14 height 14
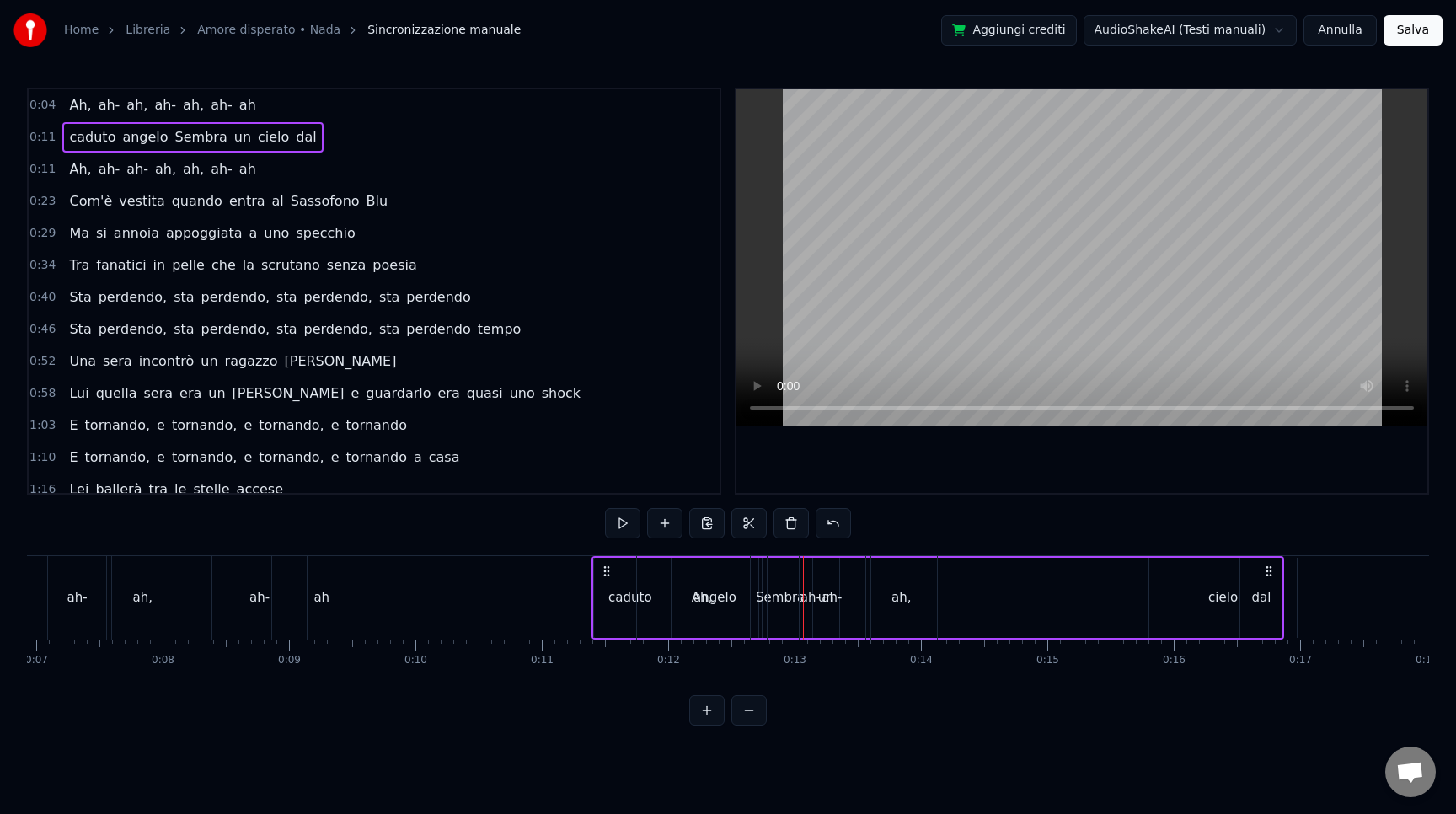
scroll to position [0, 905]
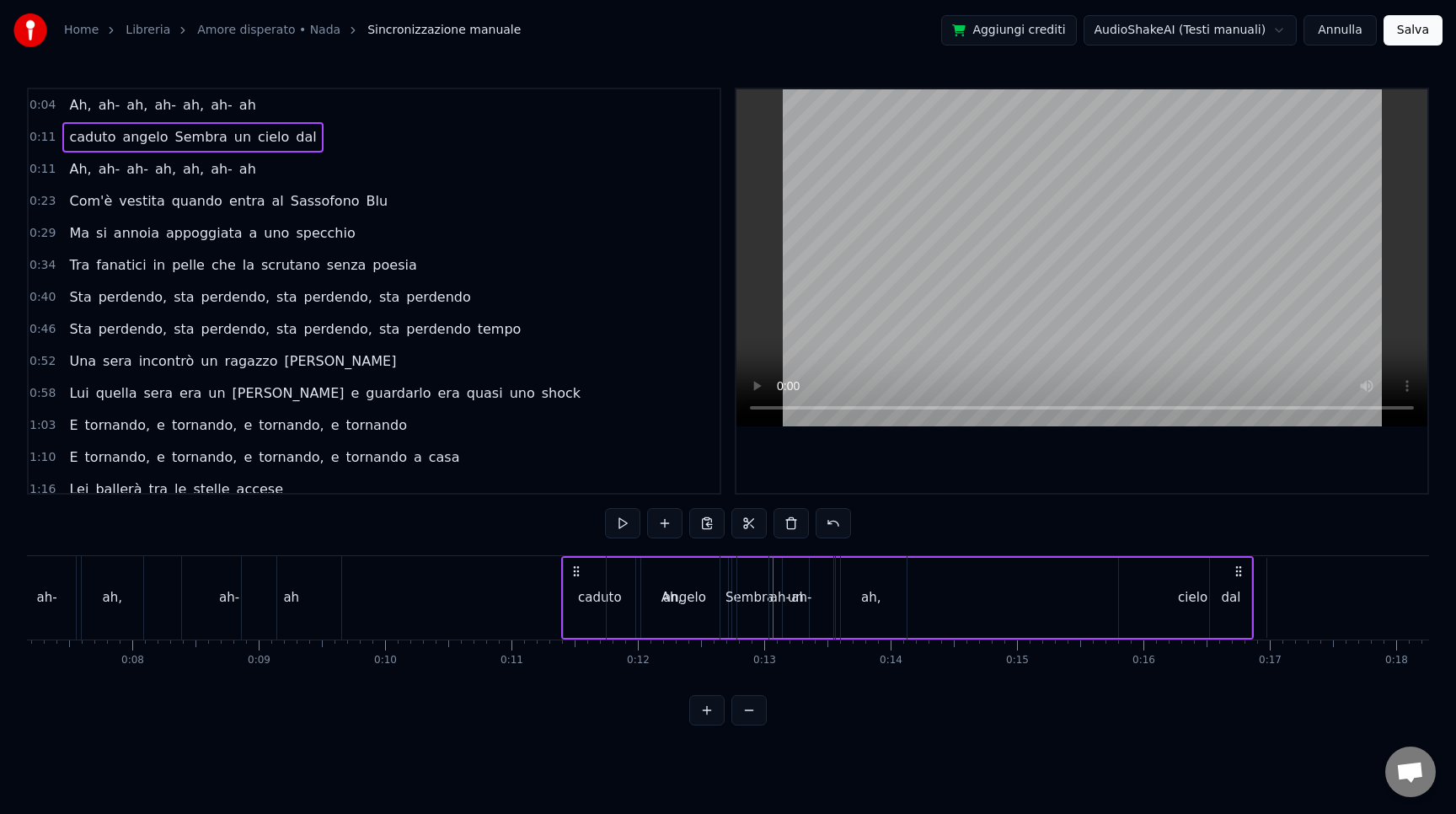
click at [873, 590] on div "ah," at bounding box center [871, 598] width 19 height 19
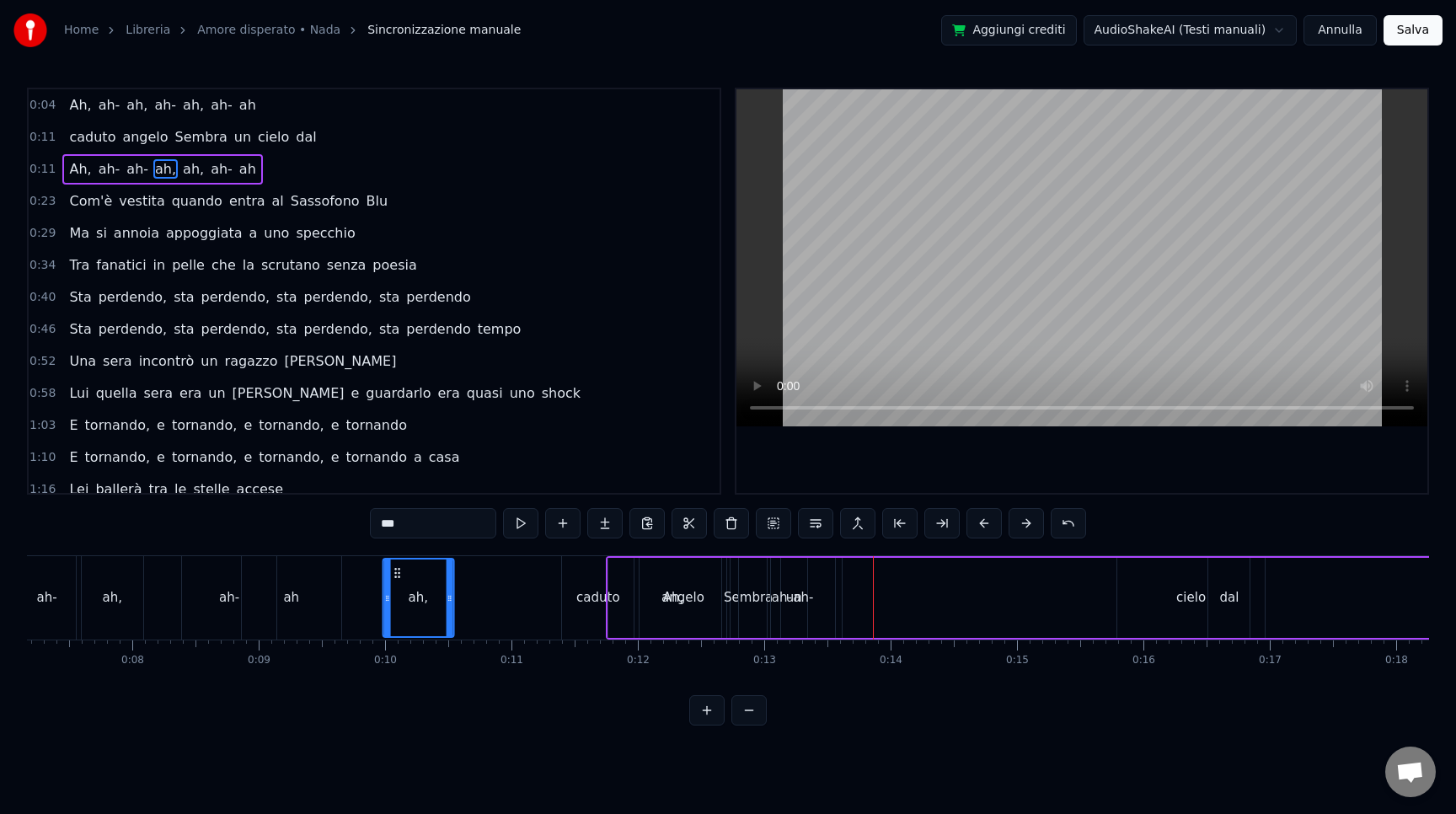
drag, startPoint x: 853, startPoint y: 574, endPoint x: 398, endPoint y: 573, distance: 455.0
click at [398, 572] on icon at bounding box center [398, 573] width 14 height 14
click at [812, 598] on div "ah-" at bounding box center [803, 598] width 64 height 80
type input "***"
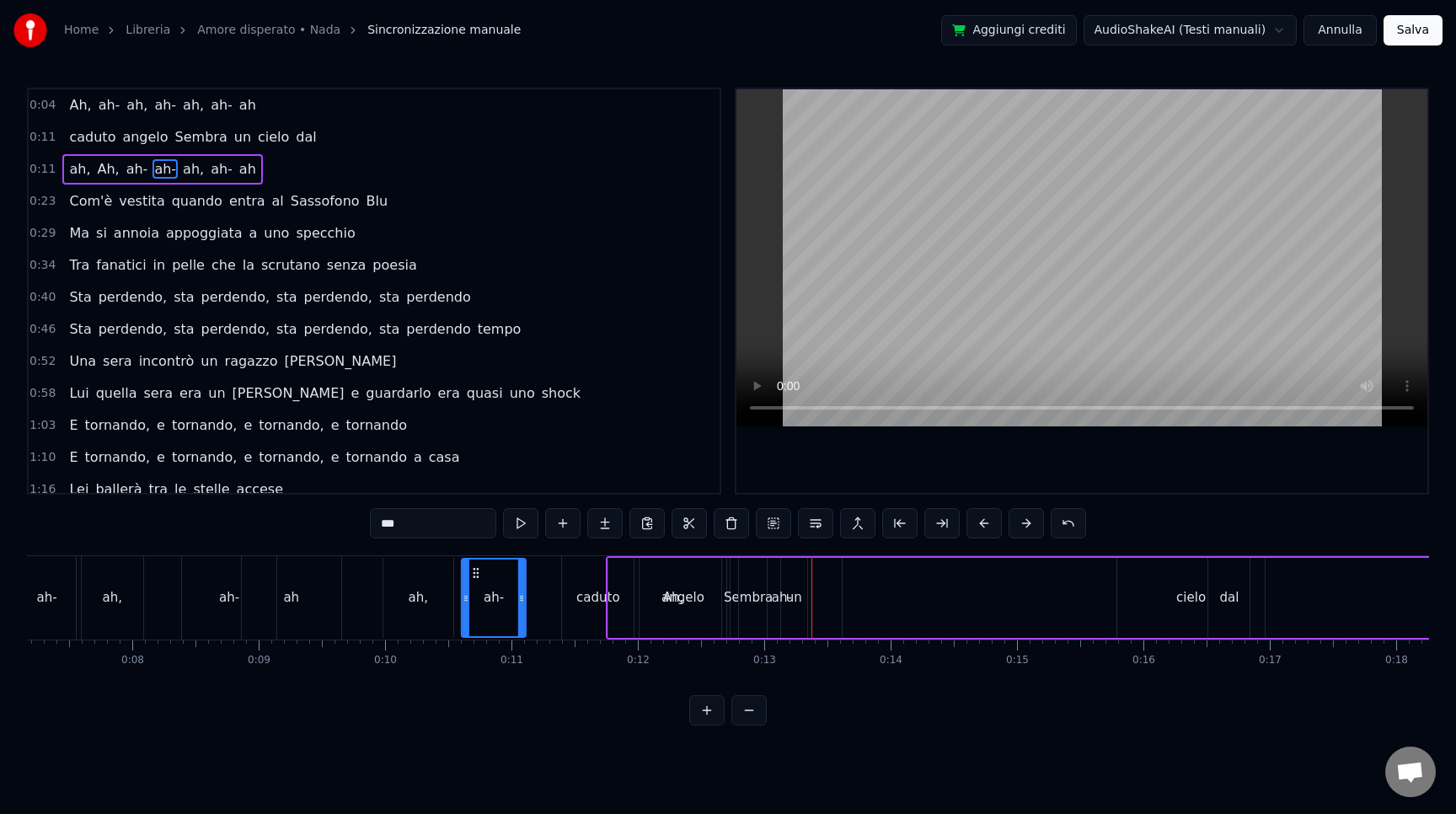
drag, startPoint x: 785, startPoint y: 573, endPoint x: 475, endPoint y: 566, distance: 310.1
click at [475, 566] on icon at bounding box center [476, 573] width 14 height 14
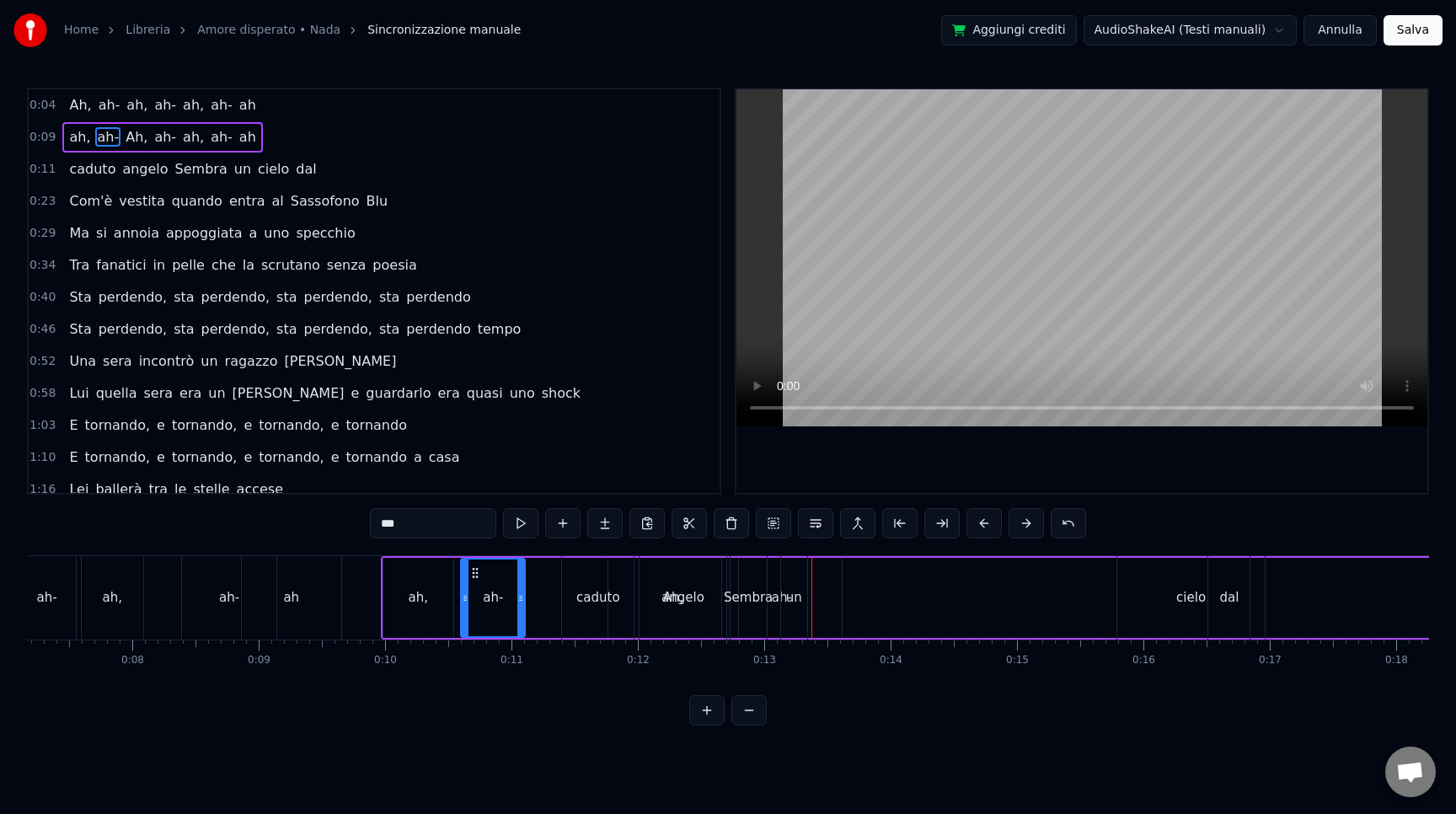
click at [1005, 591] on div "[PERSON_NAME] un cielo dal" at bounding box center [907, 598] width 693 height 83
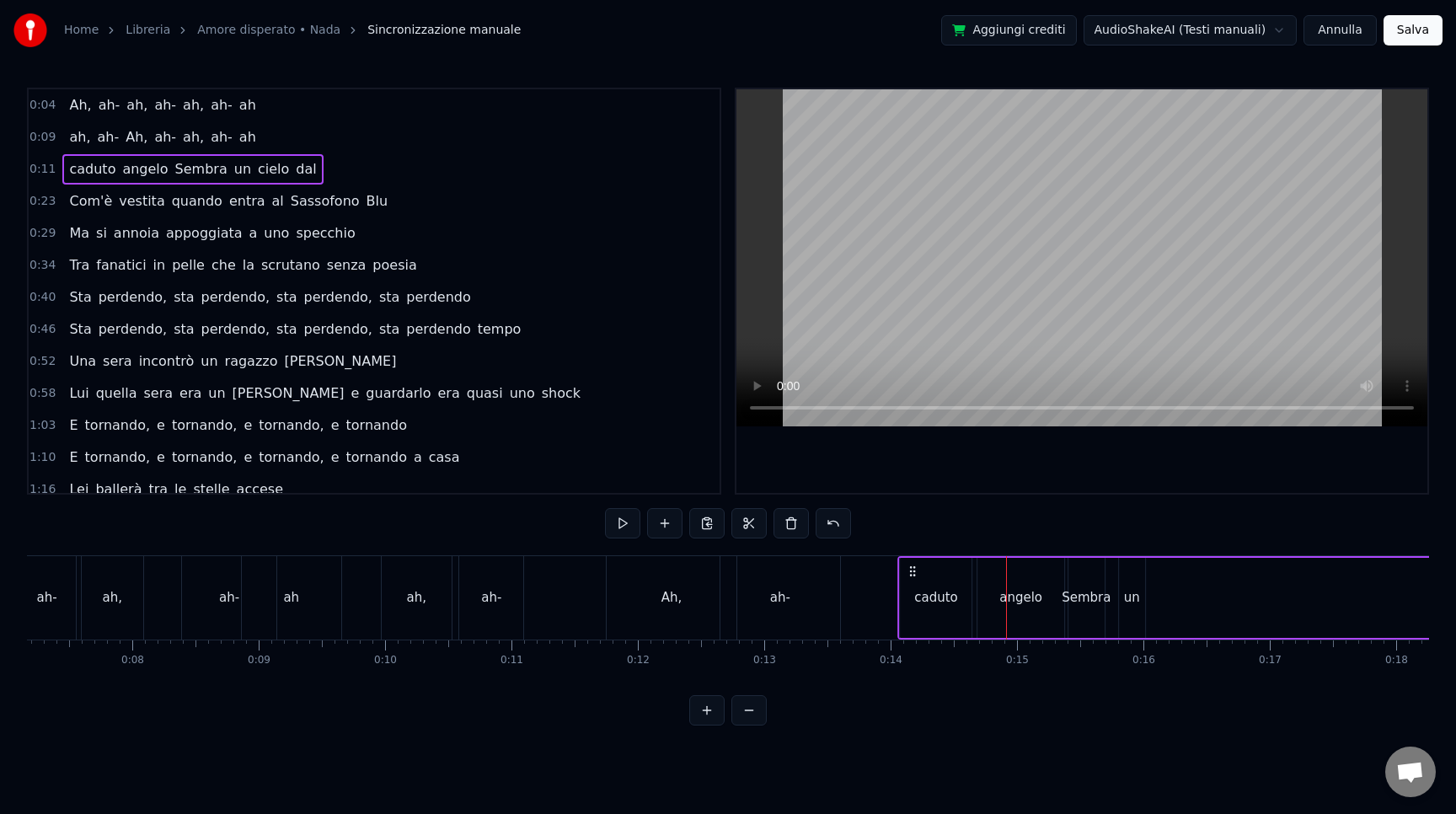
drag, startPoint x: 576, startPoint y: 569, endPoint x: 912, endPoint y: 587, distance: 336.5
click at [912, 587] on div "[PERSON_NAME] un cielo dal" at bounding box center [1244, 598] width 693 height 83
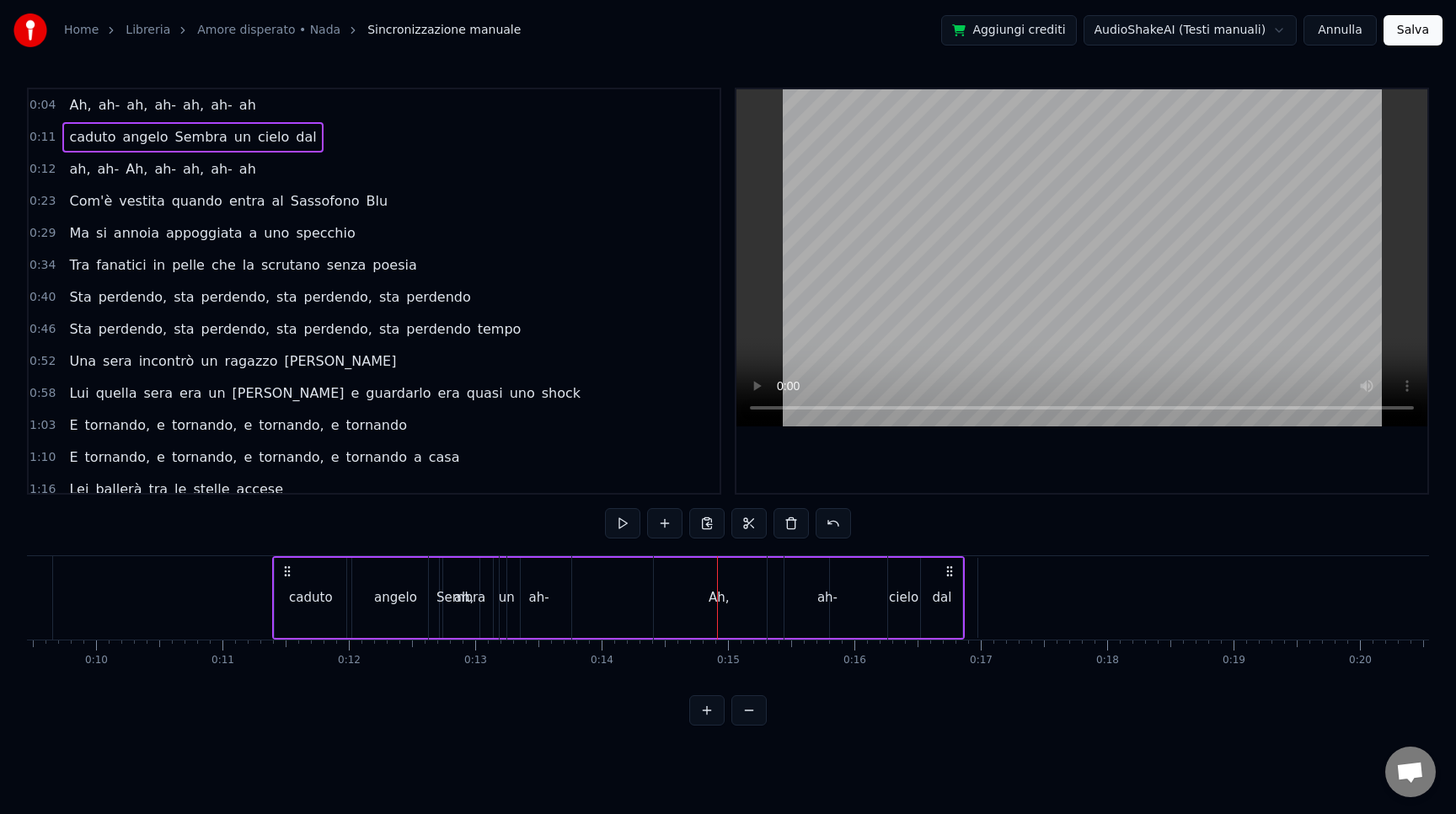
scroll to position [0, 1247]
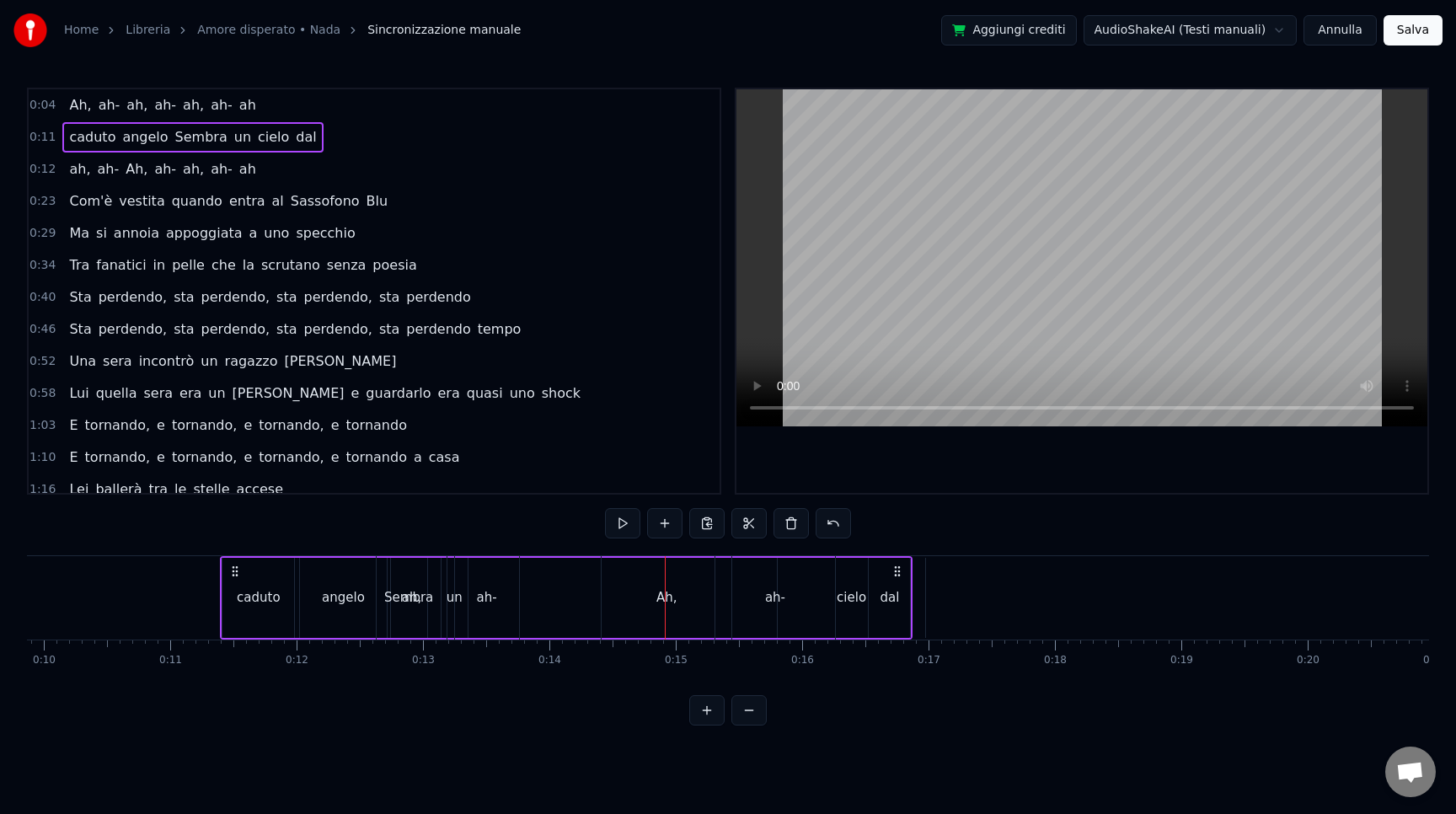
drag, startPoint x: 220, startPoint y: 631, endPoint x: 261, endPoint y: 632, distance: 41.0
click at [261, 632] on div "[PERSON_NAME] un cielo dal" at bounding box center [566, 598] width 693 height 83
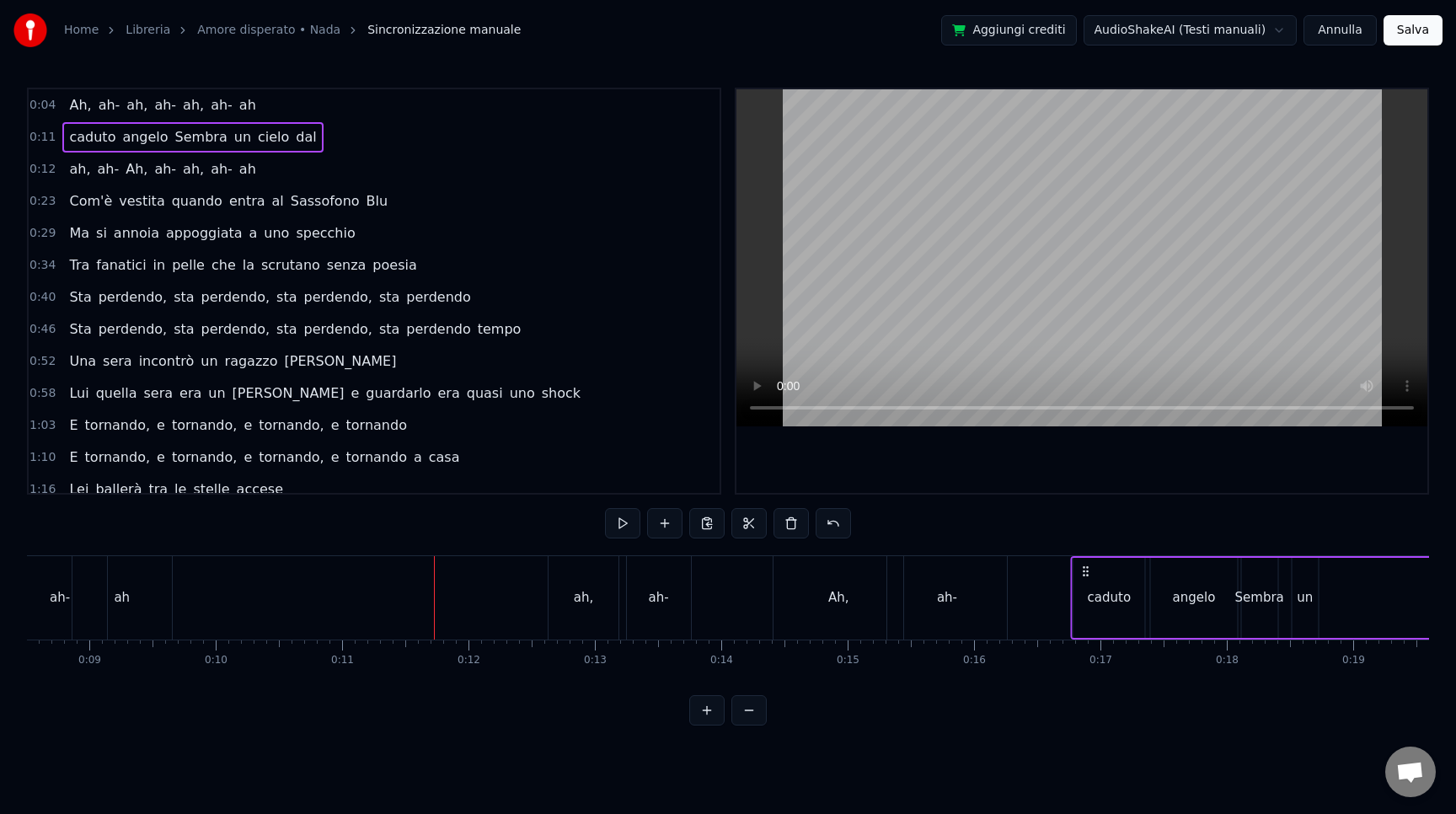
drag, startPoint x: 234, startPoint y: 570, endPoint x: 1086, endPoint y: 585, distance: 852.1
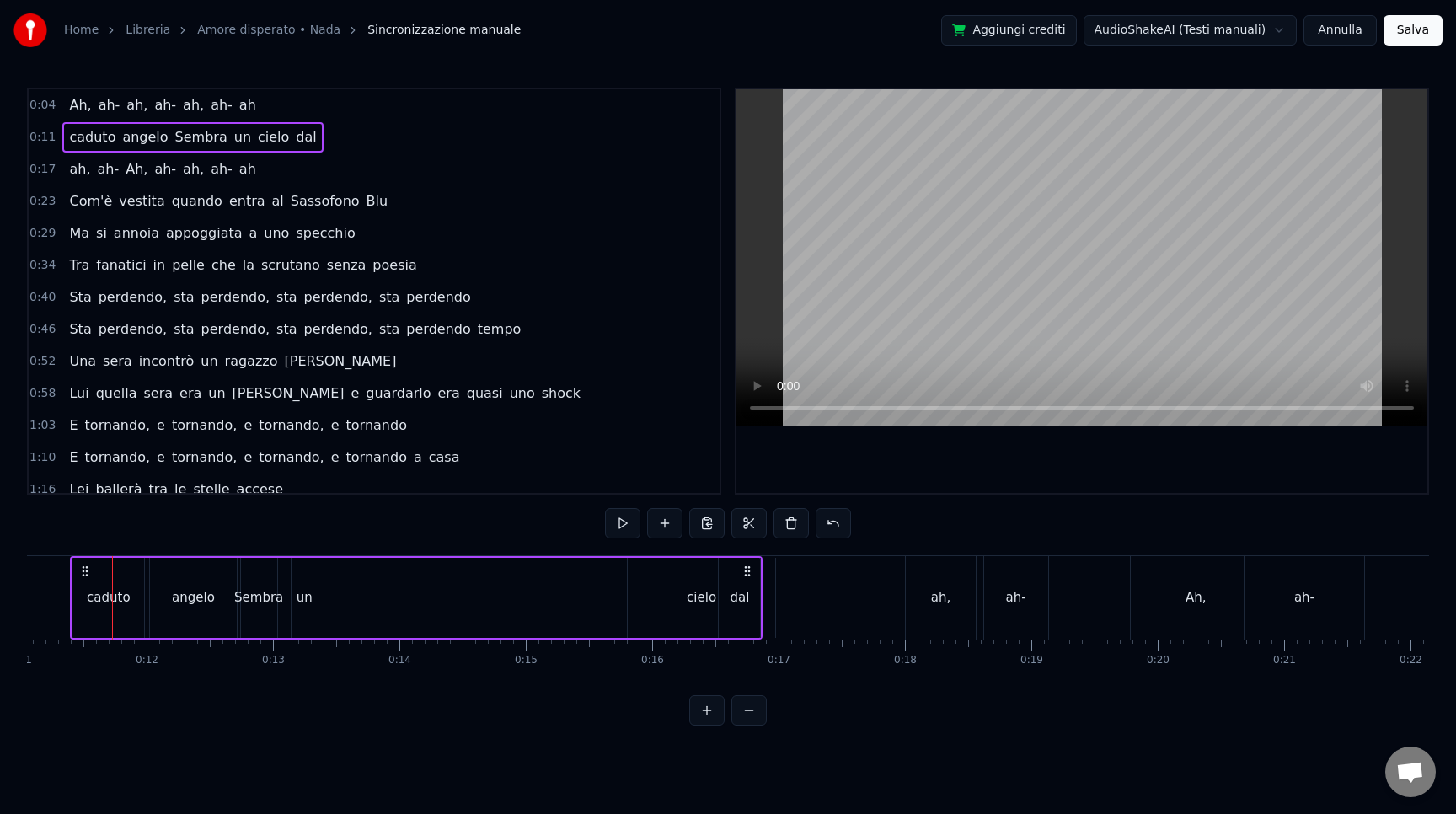
scroll to position [0, 1381]
click at [700, 607] on div "cielo" at bounding box center [718, 598] width 147 height 80
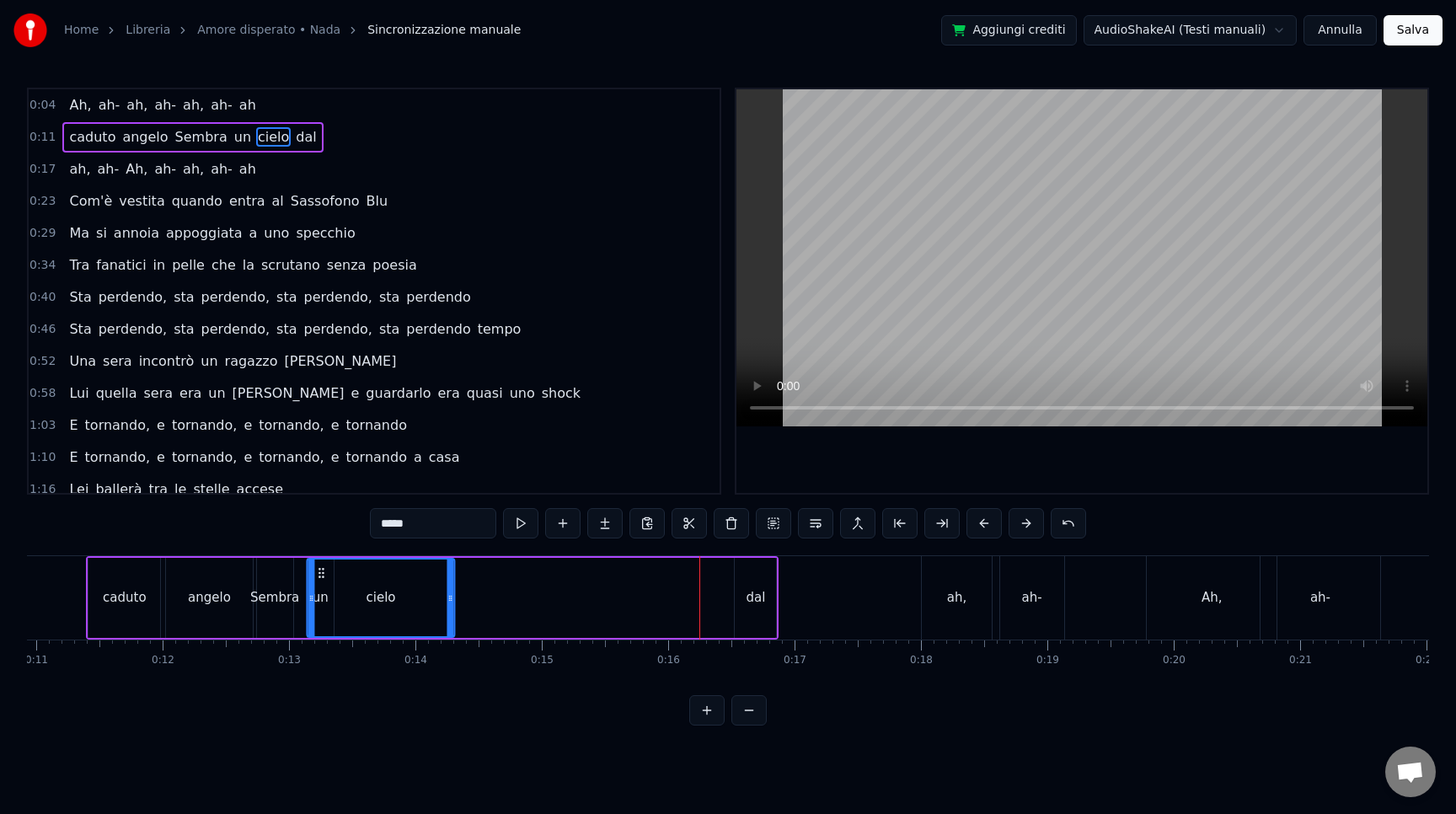
drag, startPoint x: 654, startPoint y: 570, endPoint x: 317, endPoint y: 571, distance: 337.0
click at [317, 571] on icon at bounding box center [322, 573] width 14 height 14
click at [750, 601] on div "dal" at bounding box center [755, 598] width 19 height 19
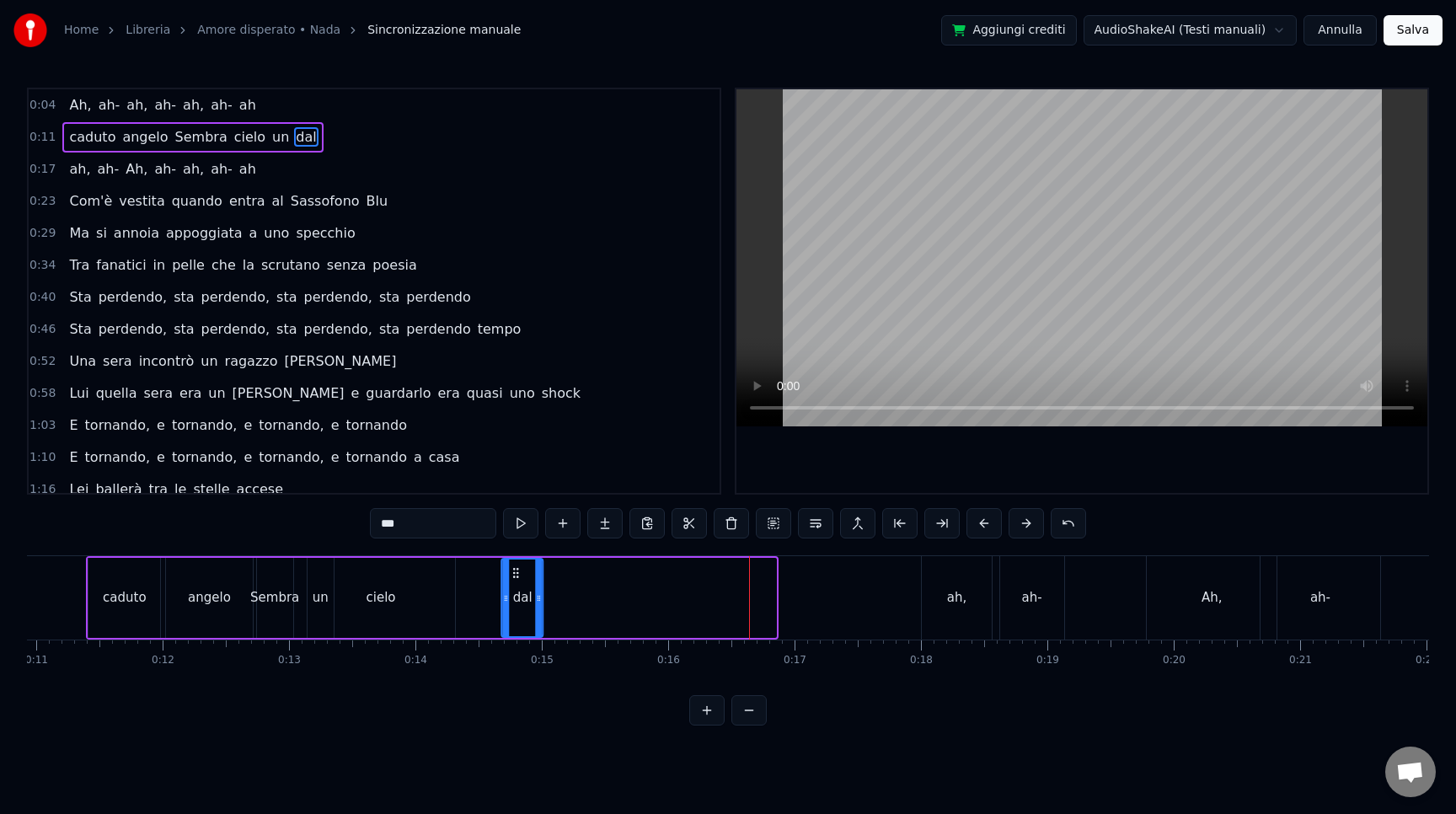
drag, startPoint x: 746, startPoint y: 575, endPoint x: 475, endPoint y: 565, distance: 271.2
click at [503, 565] on div "dal" at bounding box center [523, 598] width 40 height 77
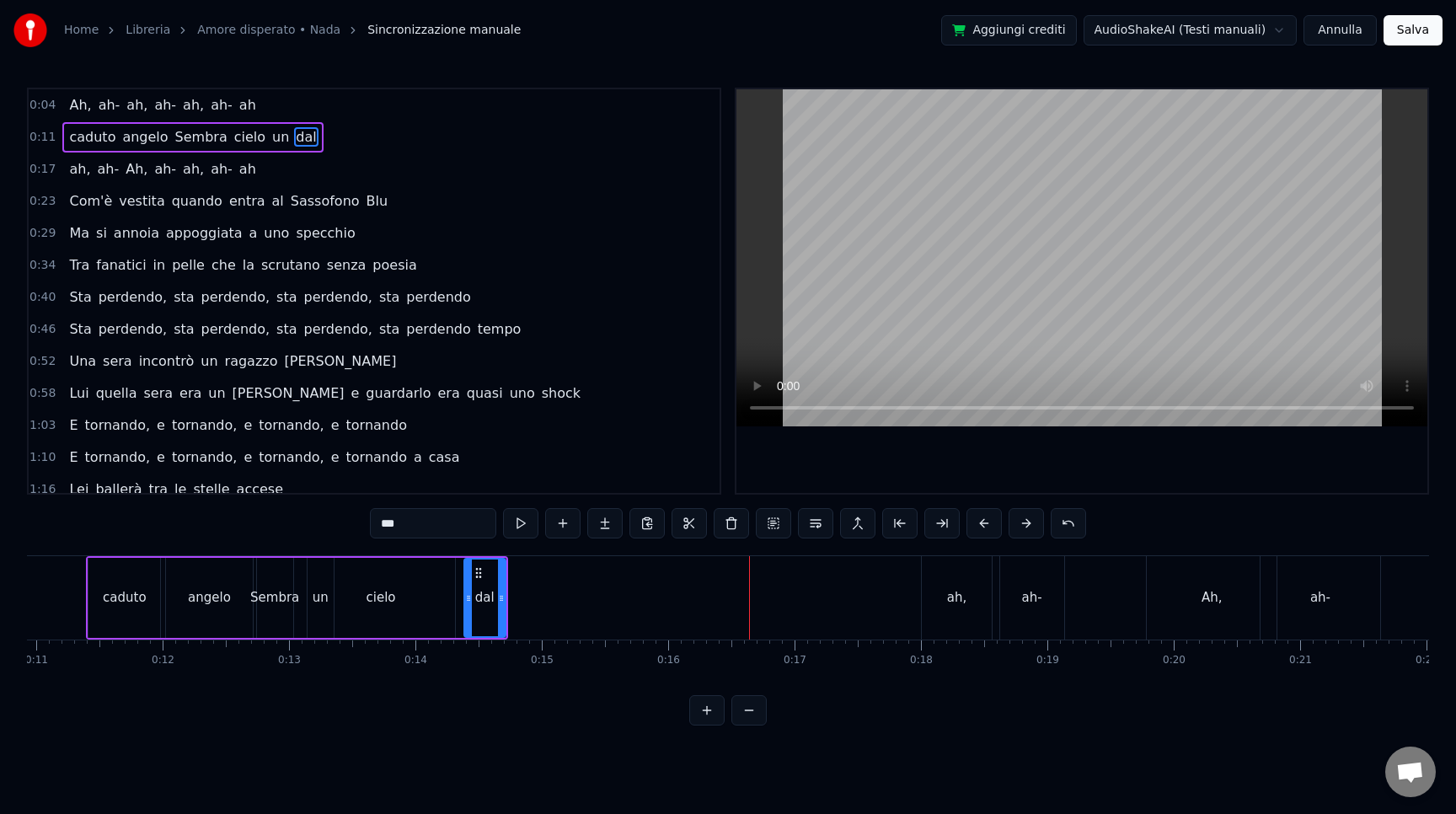
drag, startPoint x: 96, startPoint y: 571, endPoint x: 141, endPoint y: 571, distance: 45.0
click at [141, 571] on div "caduto" at bounding box center [124, 598] width 72 height 80
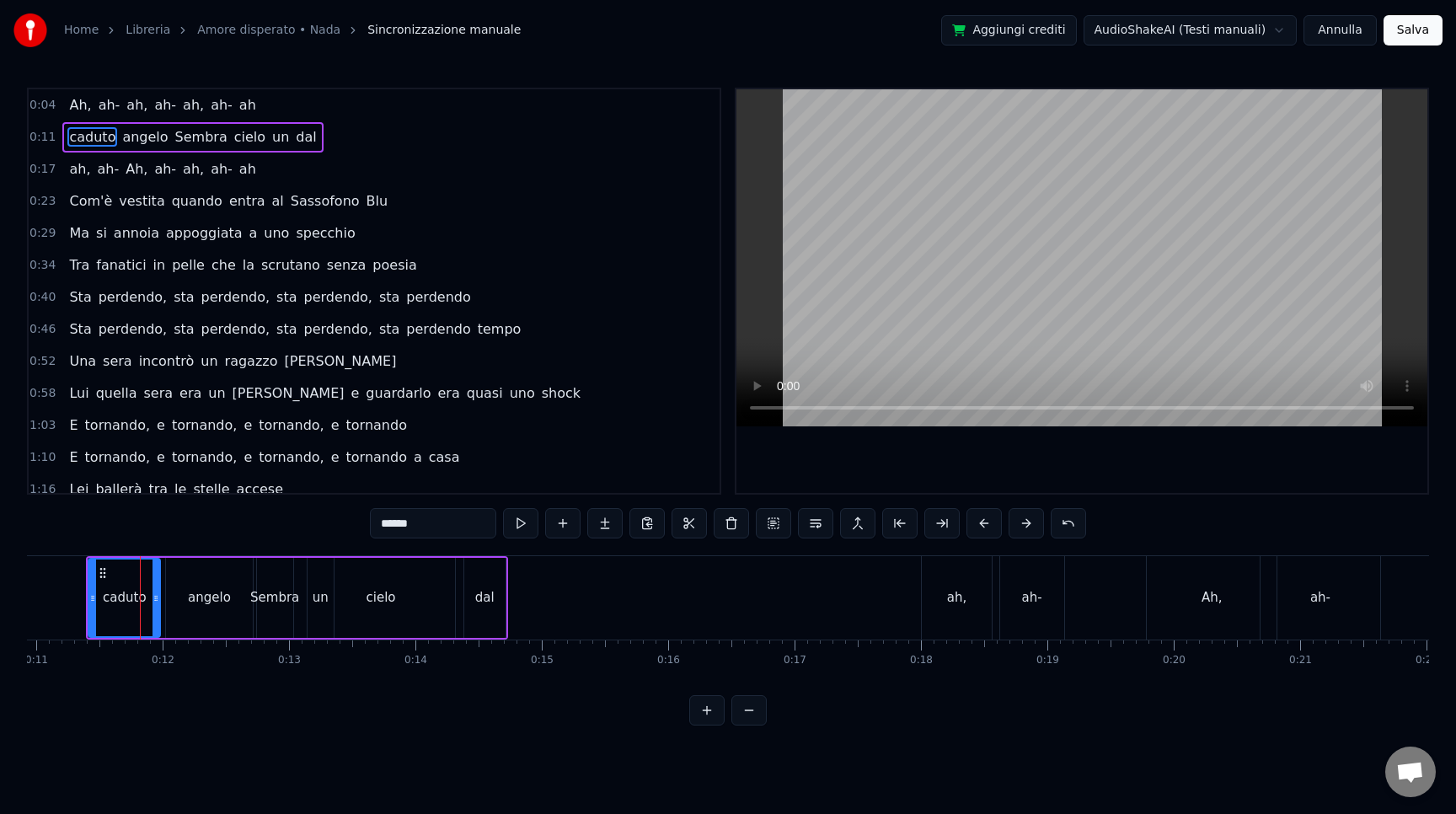
click at [982, 587] on div "ah," at bounding box center [957, 598] width 70 height 83
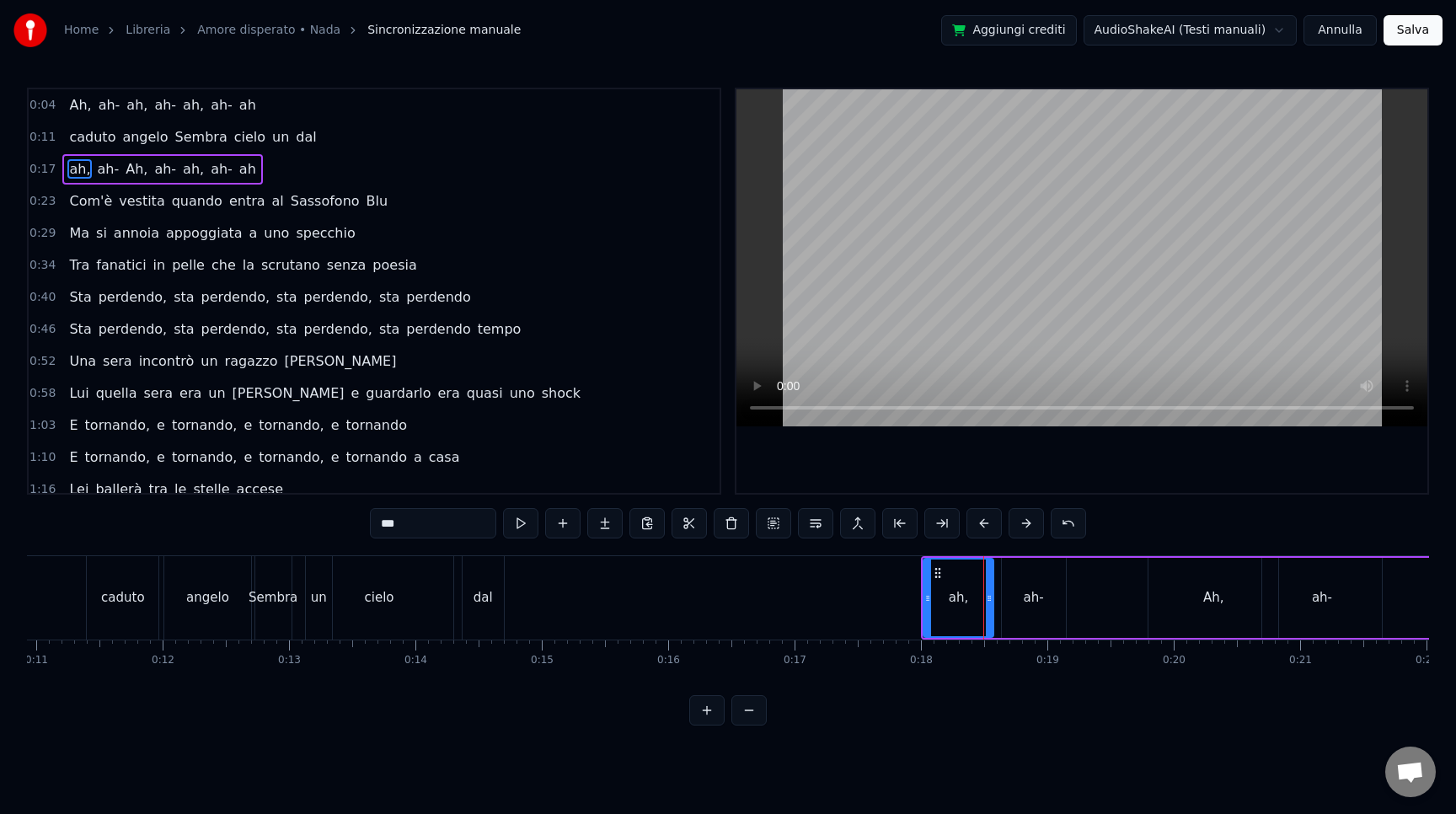
click at [755, 717] on button at bounding box center [749, 710] width 35 height 30
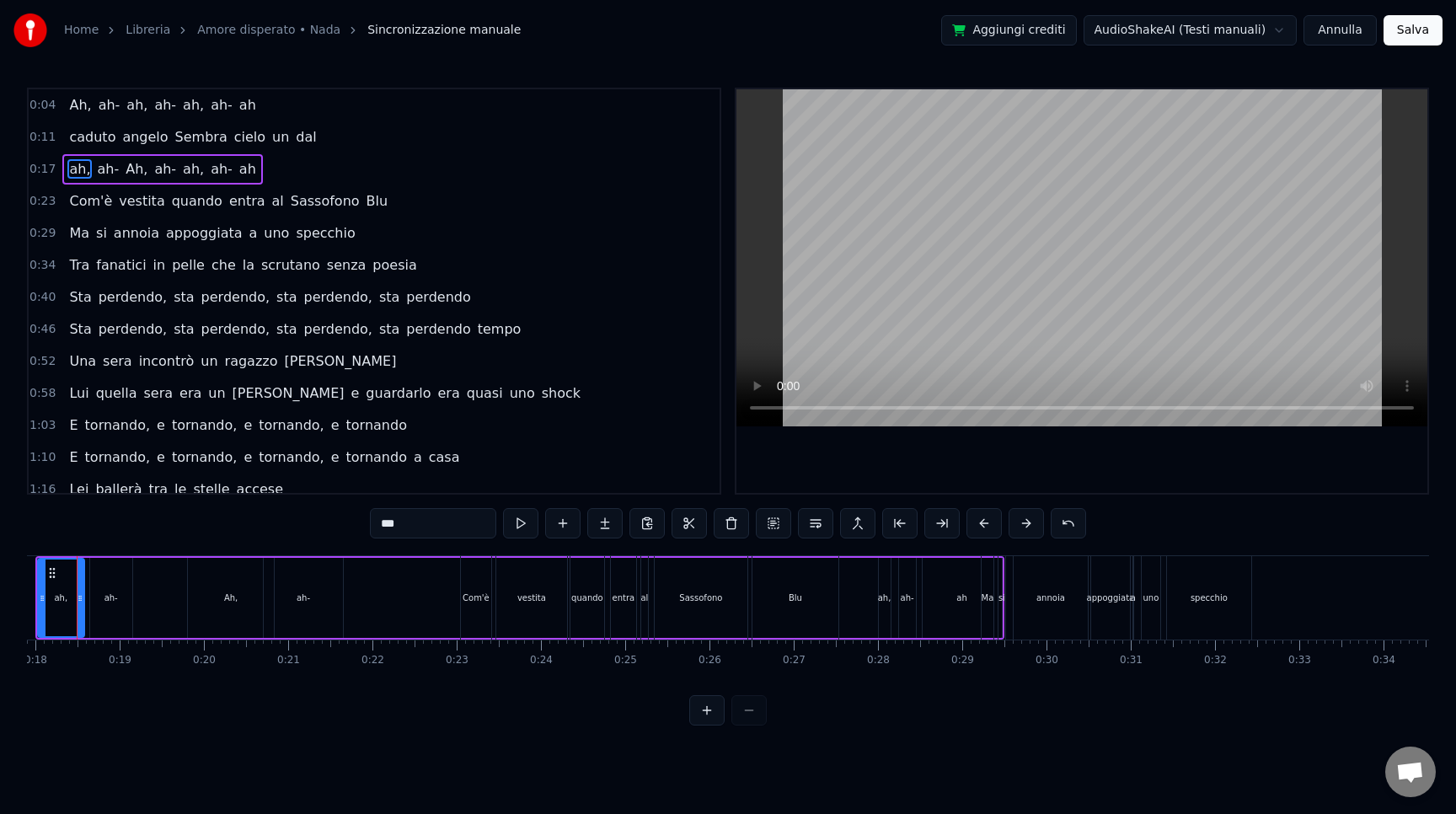
scroll to position [0, 1523]
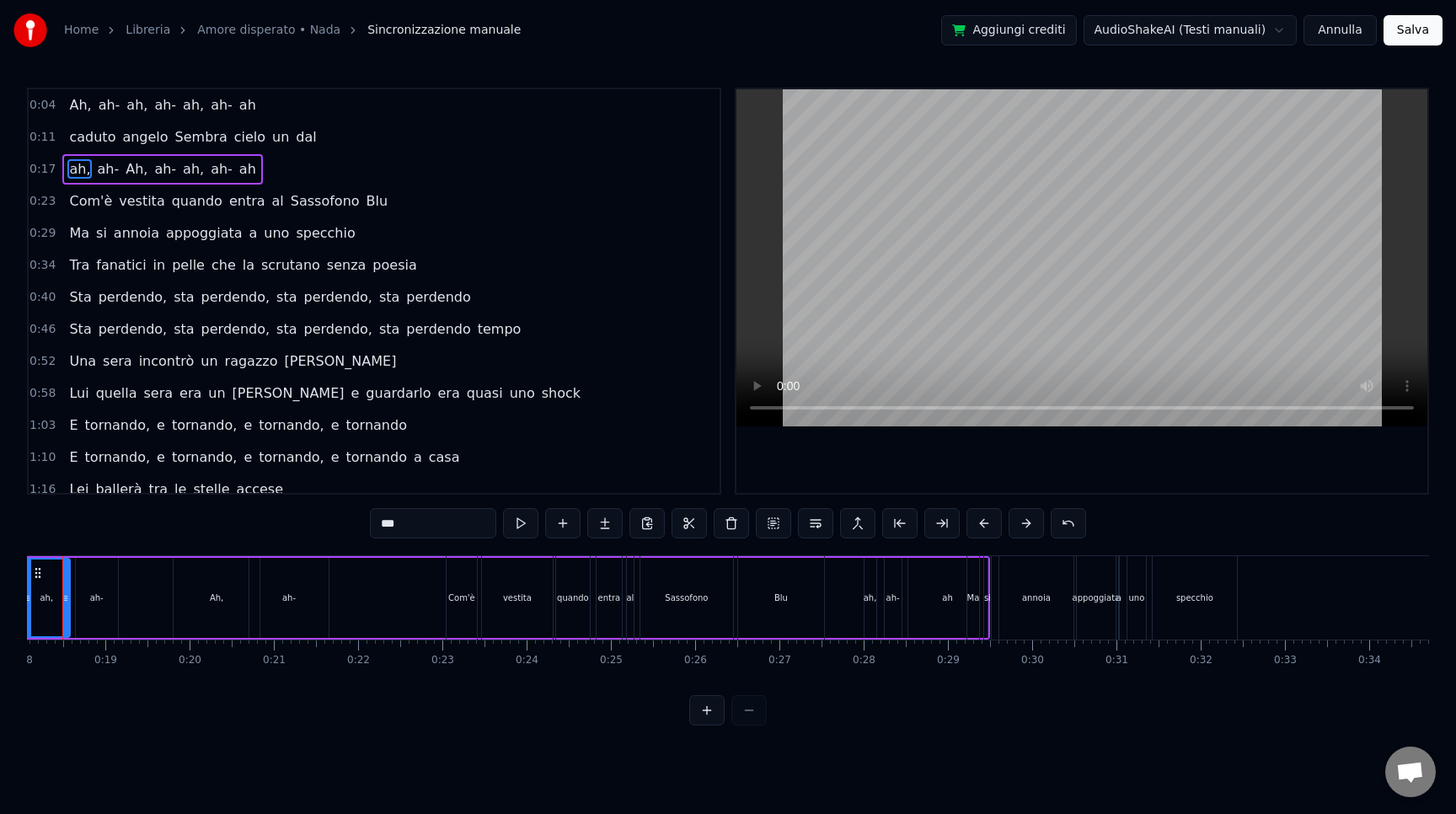
click at [865, 597] on div "ah," at bounding box center [871, 598] width 14 height 13
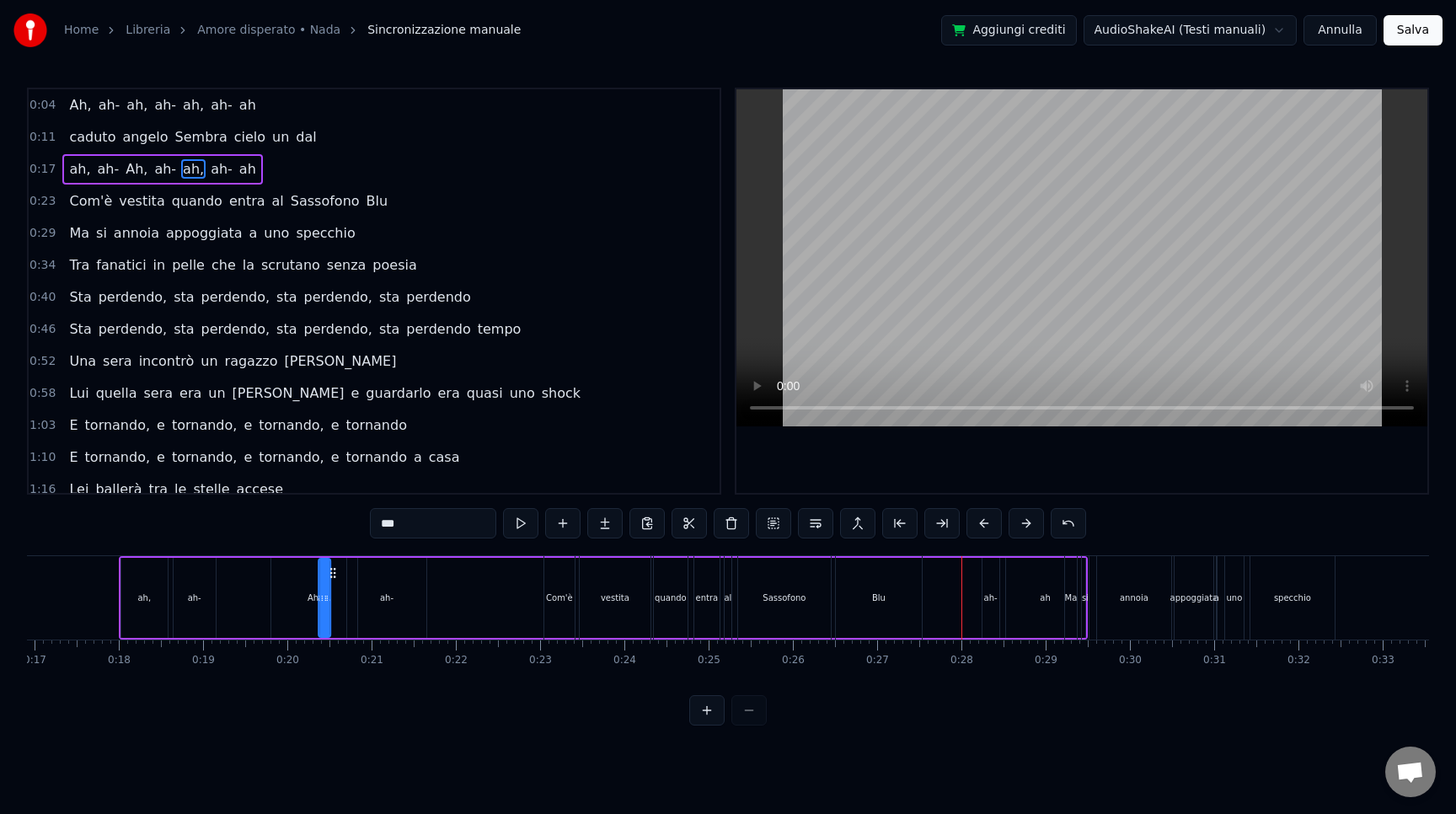
scroll to position [0, 1416]
drag, startPoint x: 879, startPoint y: 573, endPoint x: 471, endPoint y: 579, distance: 408.0
click at [471, 579] on icon at bounding box center [470, 573] width 14 height 14
click at [999, 591] on div "ah-" at bounding box center [1000, 598] width 14 height 13
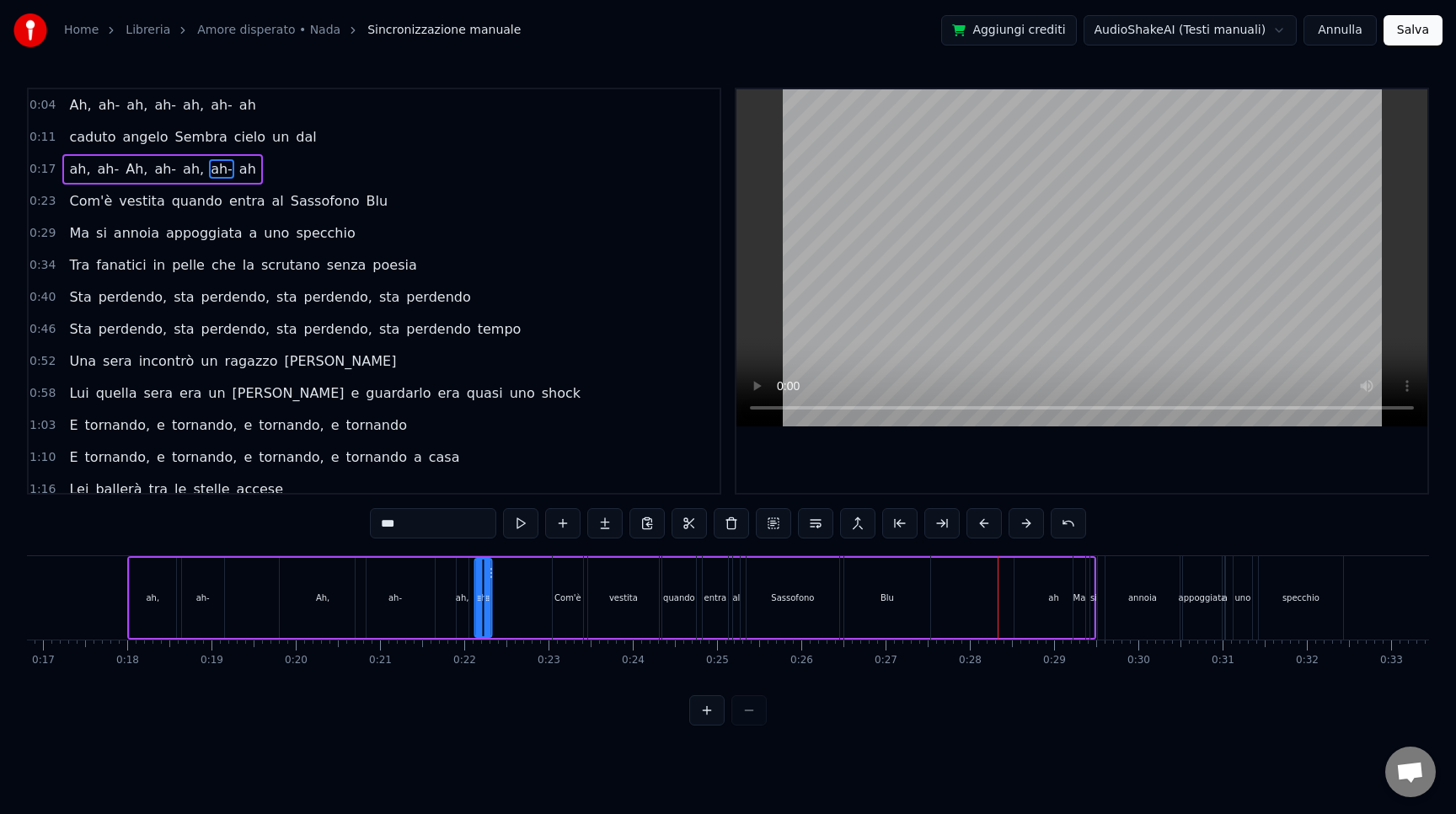
drag, startPoint x: 1008, startPoint y: 572, endPoint x: 492, endPoint y: 572, distance: 516.0
click at [492, 572] on icon at bounding box center [489, 573] width 14 height 14
click at [1056, 586] on div "ah" at bounding box center [1054, 598] width 80 height 80
drag, startPoint x: 1028, startPoint y: 574, endPoint x: 498, endPoint y: 580, distance: 530.0
click at [498, 580] on div "ah" at bounding box center [526, 598] width 78 height 77
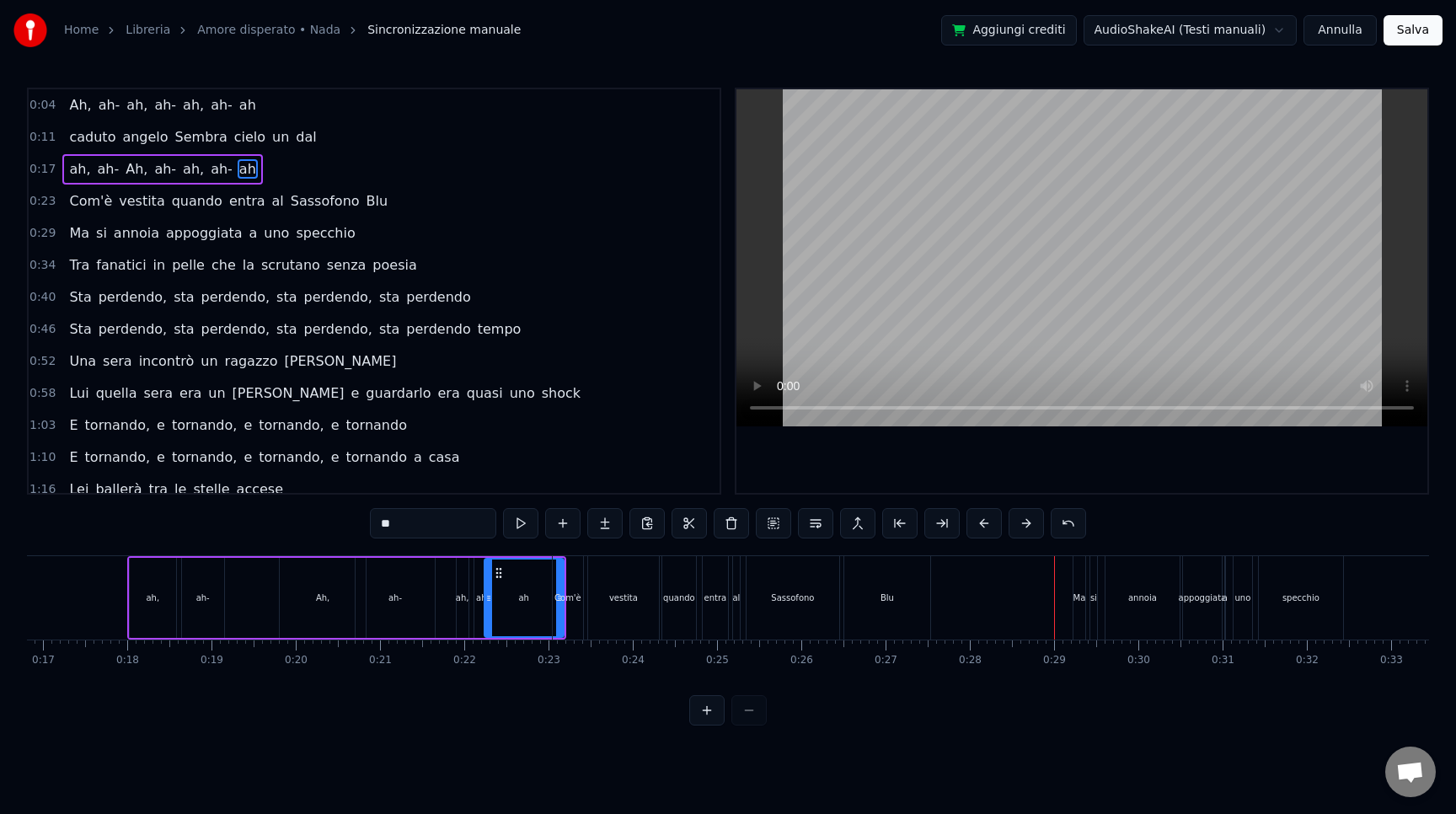
click at [583, 585] on div "Com'è" at bounding box center [568, 598] width 32 height 83
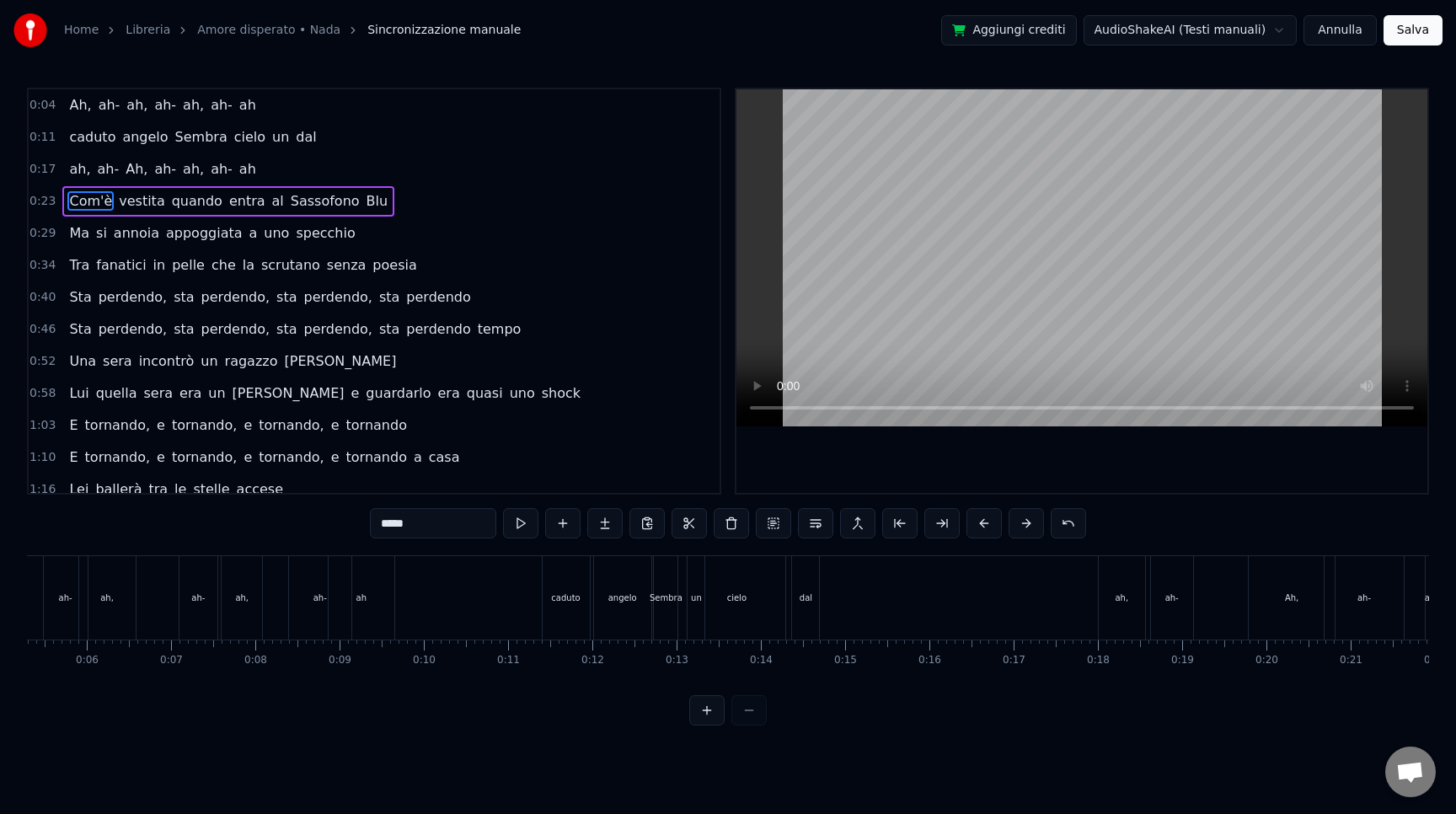
scroll to position [0, 458]
click at [1112, 573] on div "ah," at bounding box center [1111, 598] width 47 height 83
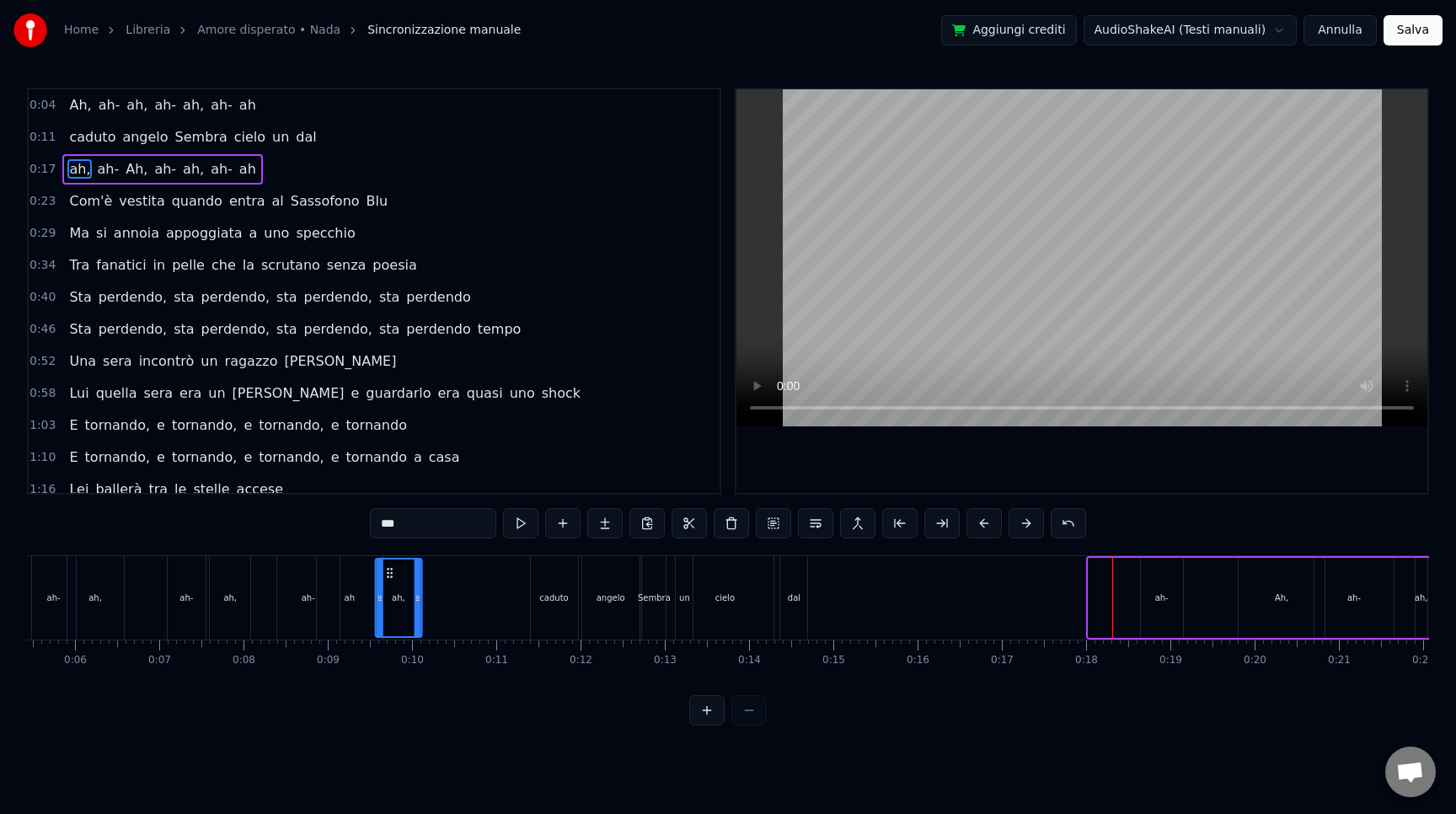
drag, startPoint x: 1103, startPoint y: 573, endPoint x: 390, endPoint y: 589, distance: 713.2
click at [390, 589] on div "ah," at bounding box center [398, 598] width 45 height 77
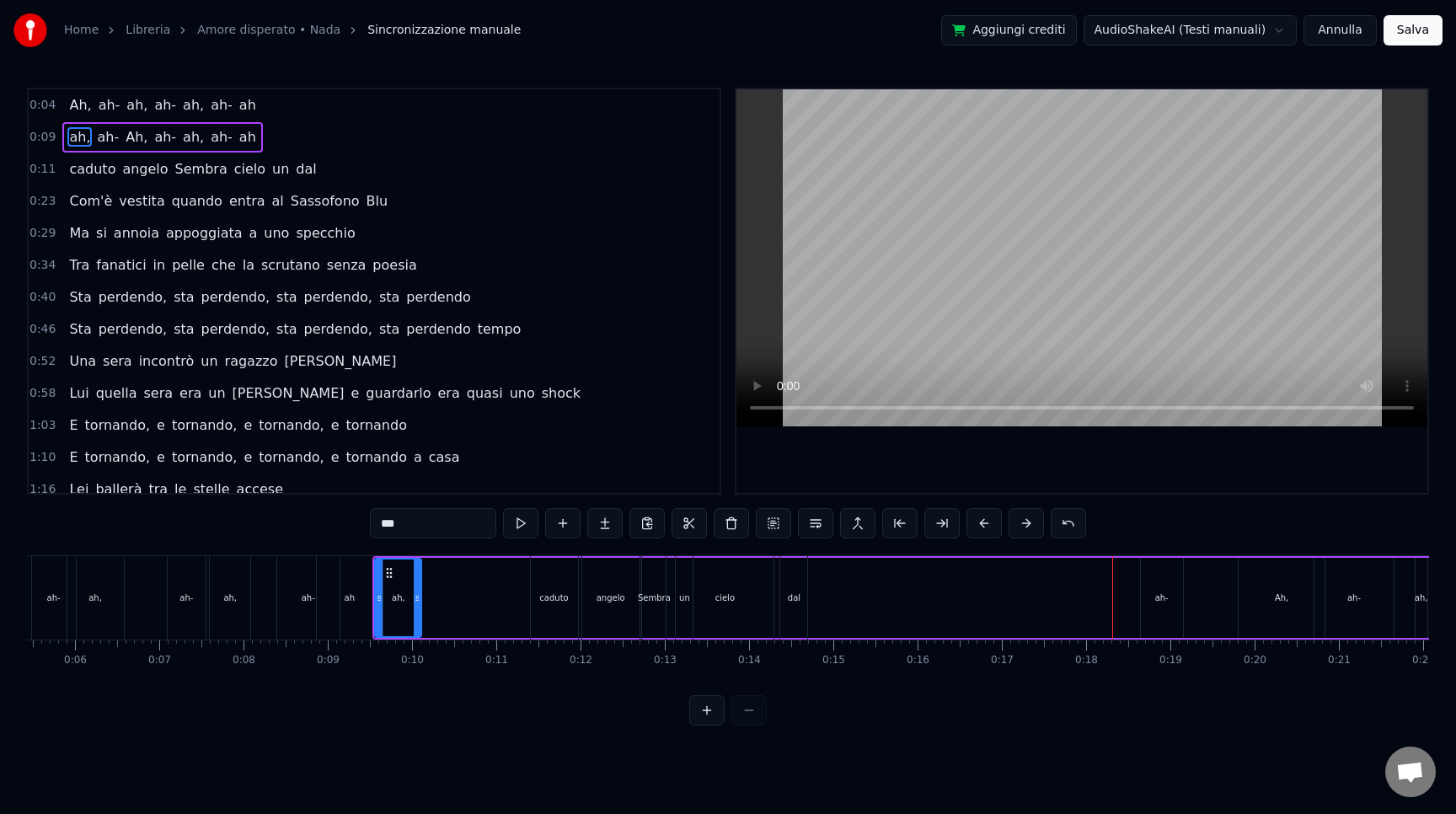
click at [1162, 585] on div "ah-" at bounding box center [1162, 598] width 42 height 80
drag, startPoint x: 1156, startPoint y: 571, endPoint x: 423, endPoint y: 580, distance: 733.1
click at [423, 580] on div "ah-" at bounding box center [429, 598] width 41 height 77
click at [1302, 593] on div "Ah," at bounding box center [1281, 598] width 86 height 80
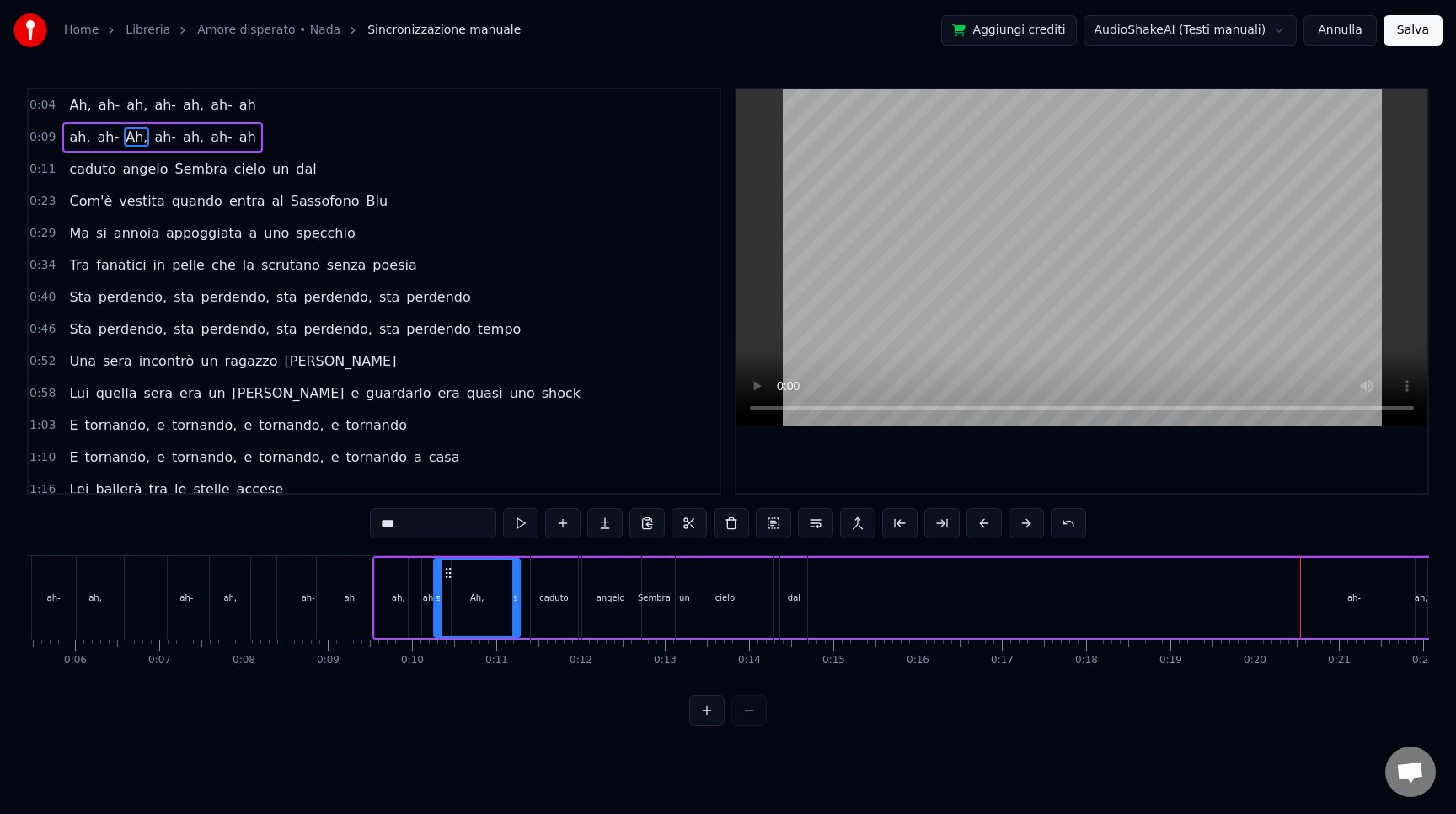
drag, startPoint x: 1253, startPoint y: 572, endPoint x: 443, endPoint y: 605, distance: 810.7
click at [443, 605] on div "Ah," at bounding box center [476, 598] width 84 height 77
click at [563, 593] on div "caduto" at bounding box center [553, 598] width 29 height 13
type input "******"
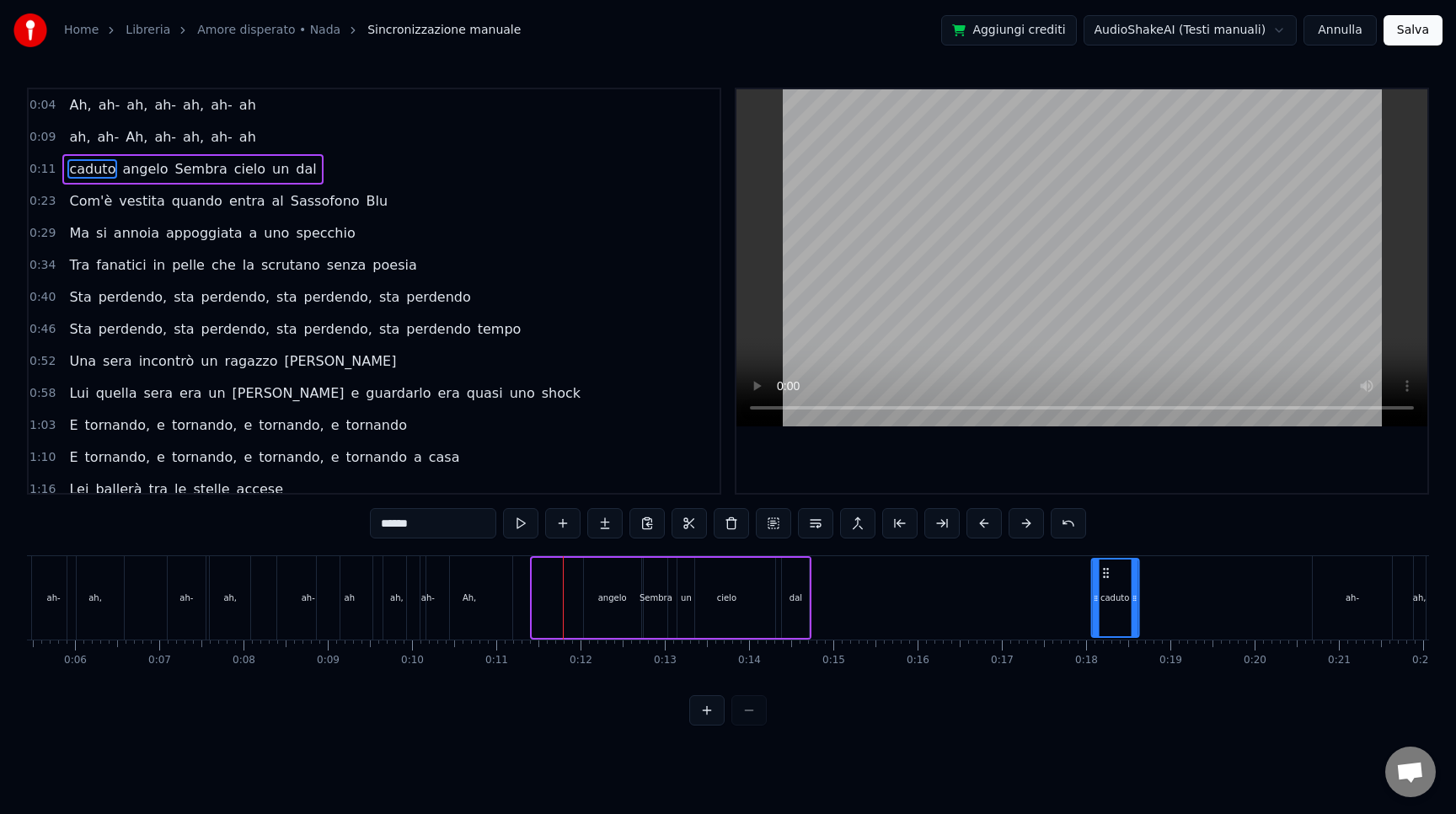
drag, startPoint x: 546, startPoint y: 576, endPoint x: 1105, endPoint y: 597, distance: 559.4
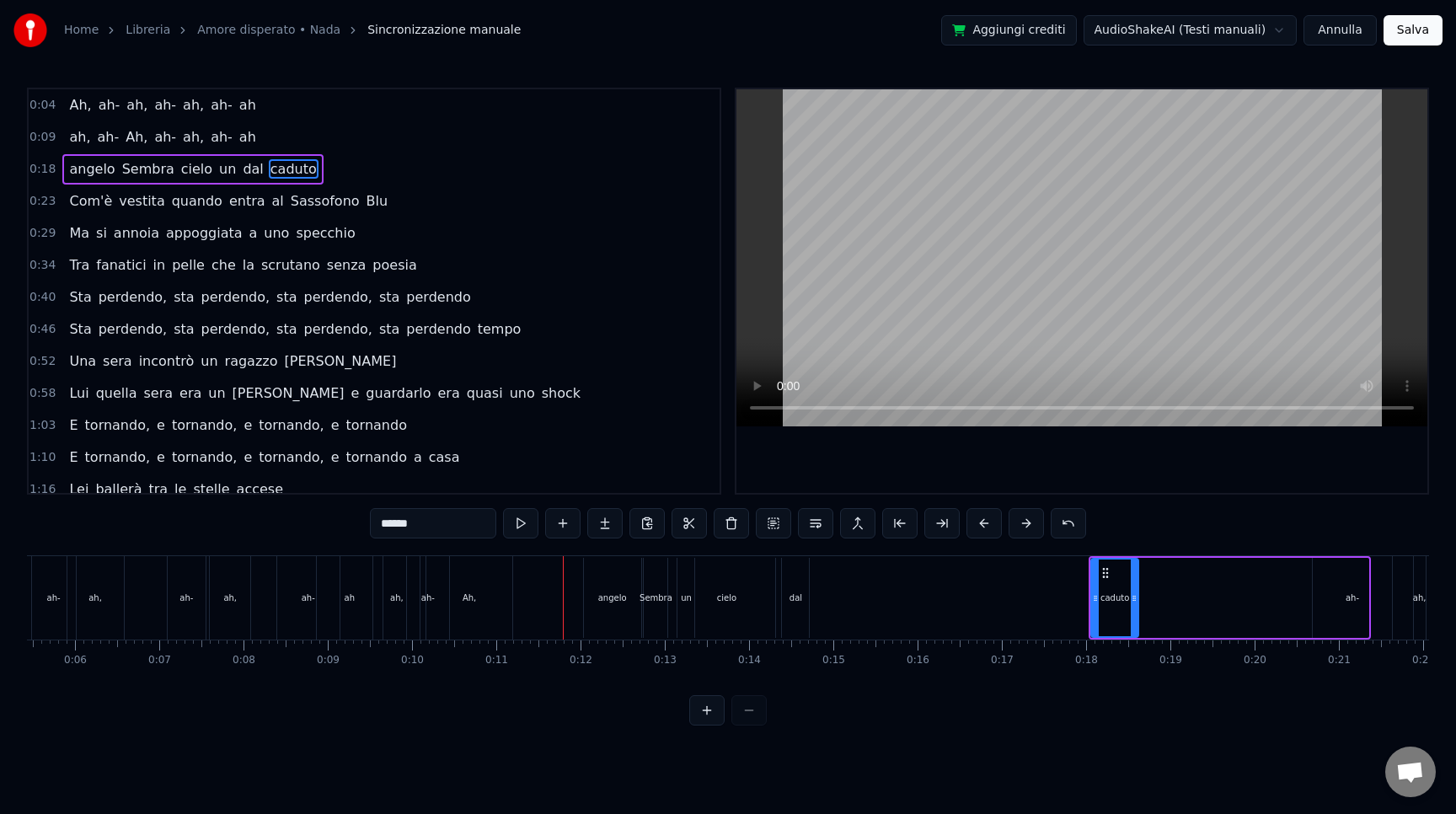
click at [1348, 591] on div "[PERSON_NAME] cielo un [PERSON_NAME]" at bounding box center [1230, 598] width 282 height 83
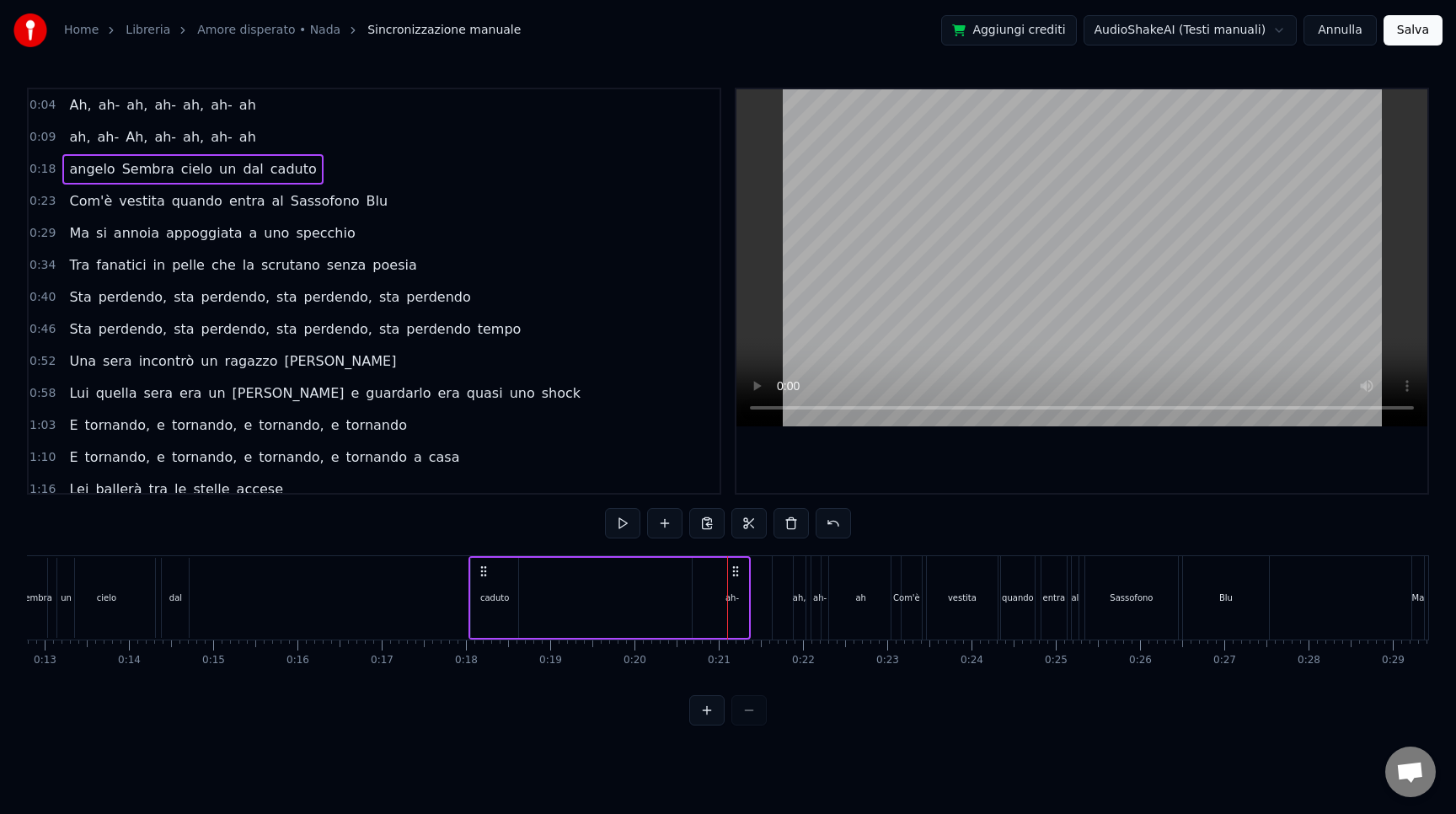
scroll to position [0, 1028]
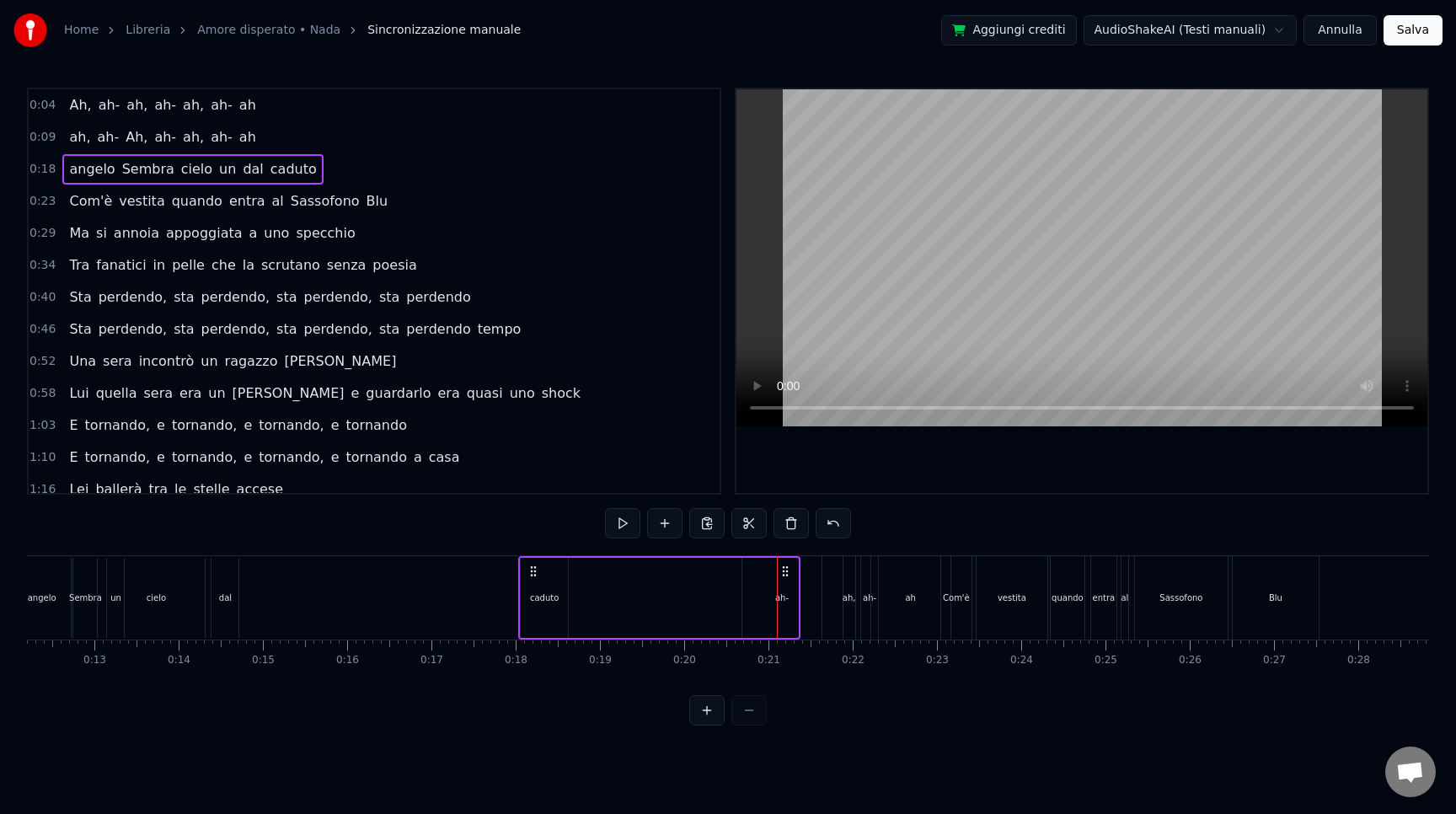
click at [792, 605] on div "[PERSON_NAME] cielo un [PERSON_NAME]" at bounding box center [660, 598] width 282 height 83
click at [799, 566] on div "[PERSON_NAME] cielo un [PERSON_NAME]" at bounding box center [660, 598] width 282 height 83
click at [784, 568] on icon at bounding box center [785, 572] width 14 height 14
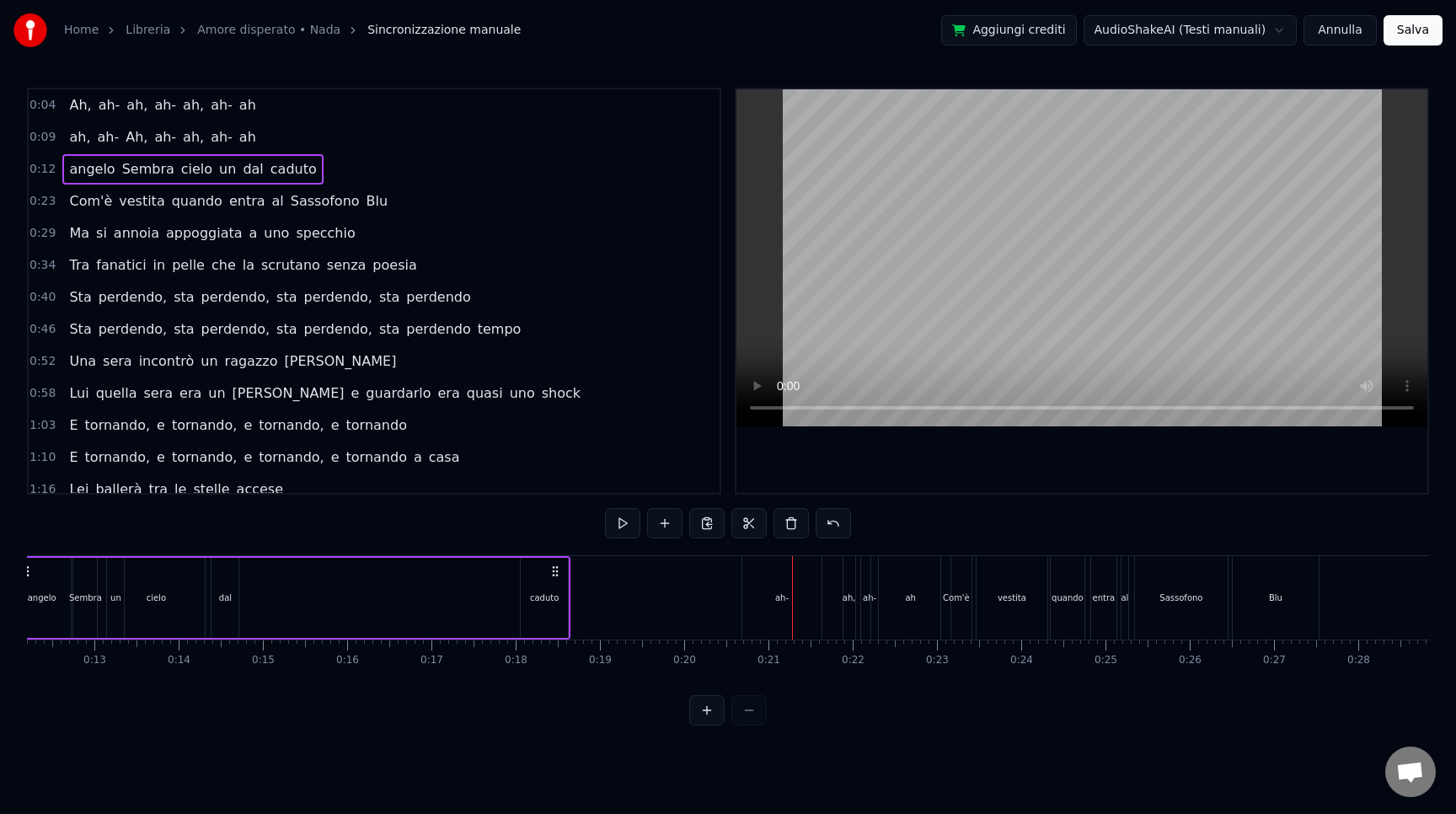
click at [786, 572] on div "ah-" at bounding box center [783, 598] width 80 height 83
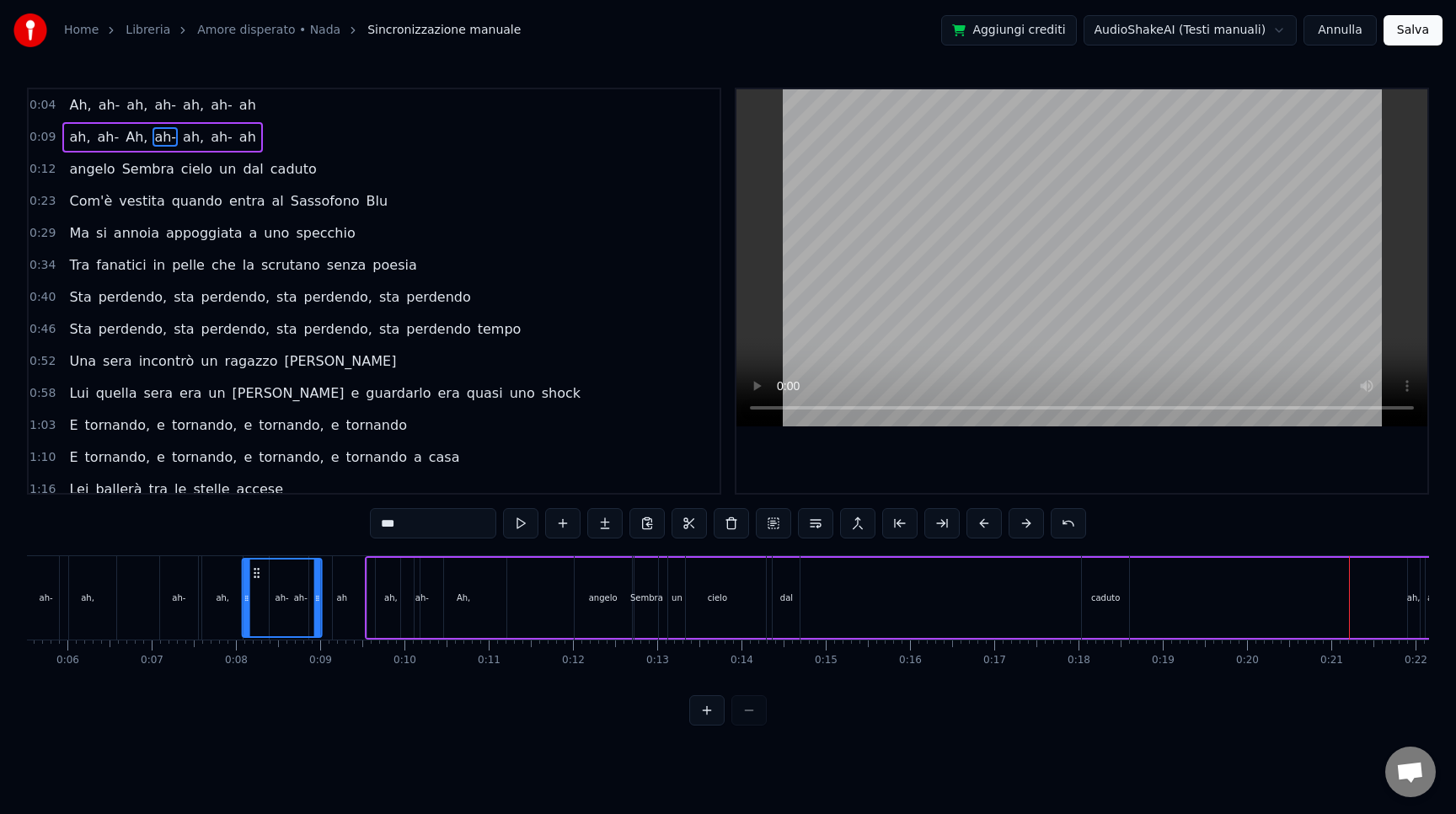
scroll to position [0, 458]
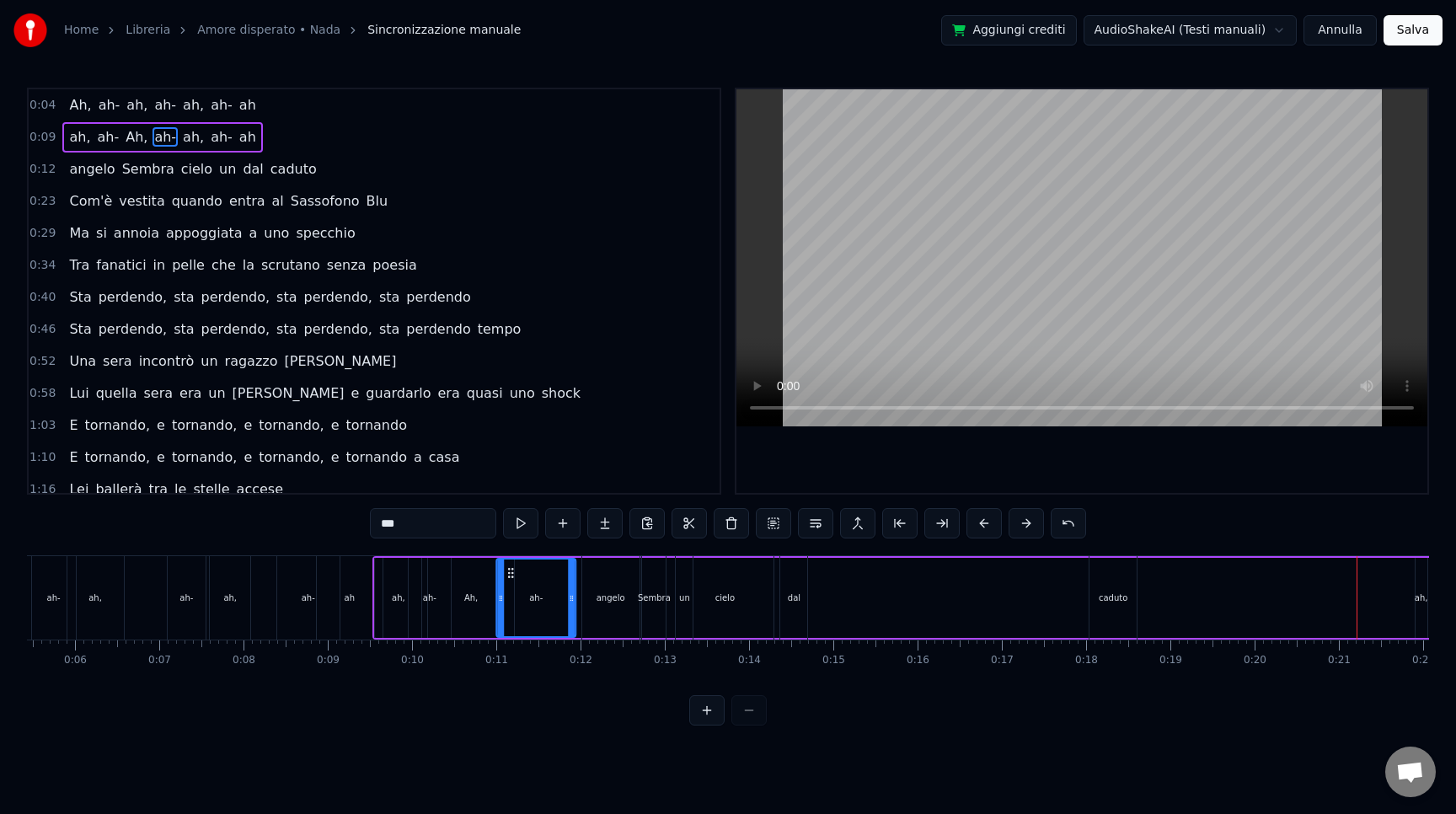
drag, startPoint x: 1283, startPoint y: 572, endPoint x: 512, endPoint y: 590, distance: 771.2
click at [512, 590] on div "ah-" at bounding box center [536, 598] width 78 height 77
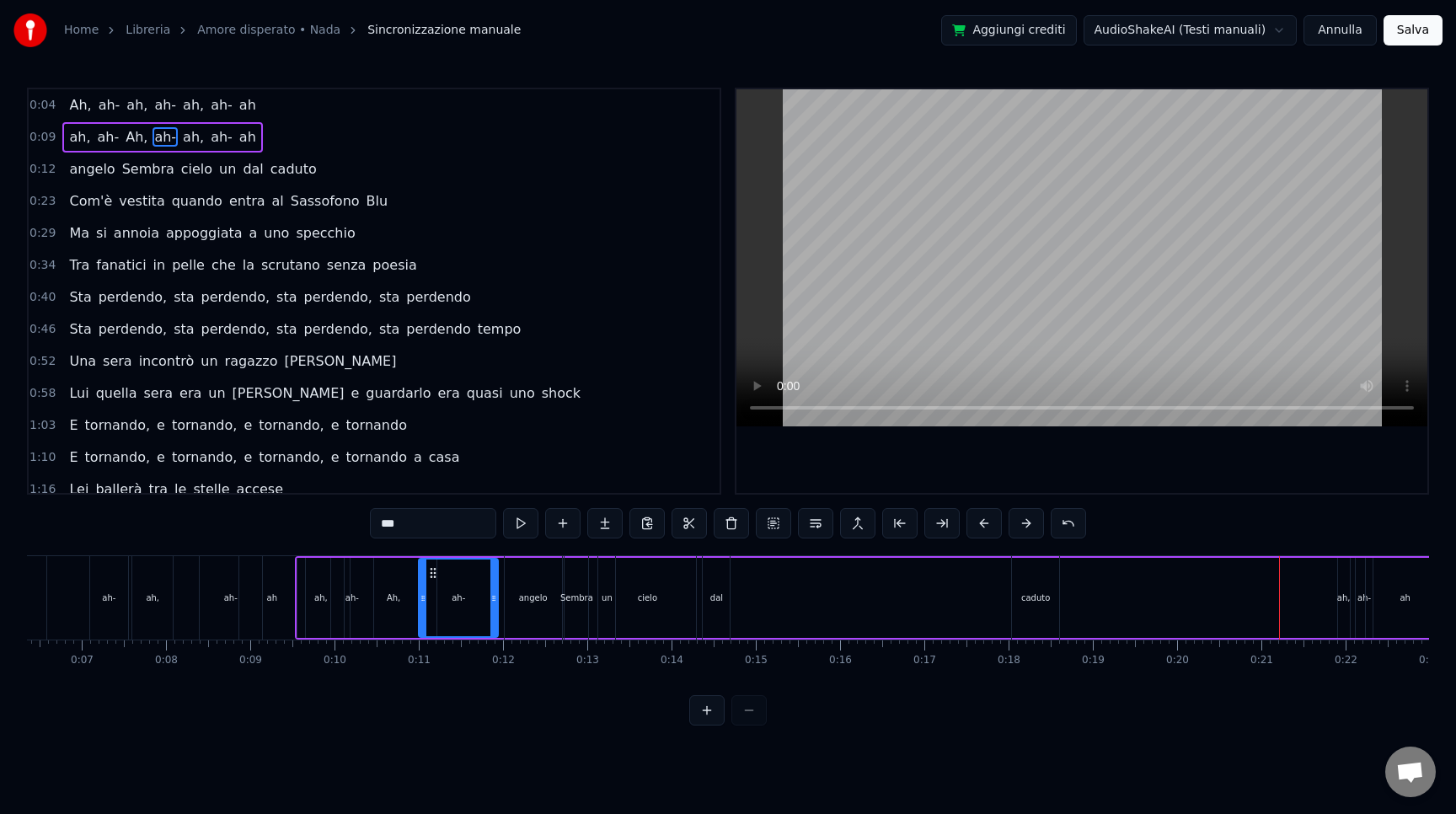
scroll to position [0, 545]
click at [1337, 598] on div "ah," at bounding box center [1334, 598] width 14 height 13
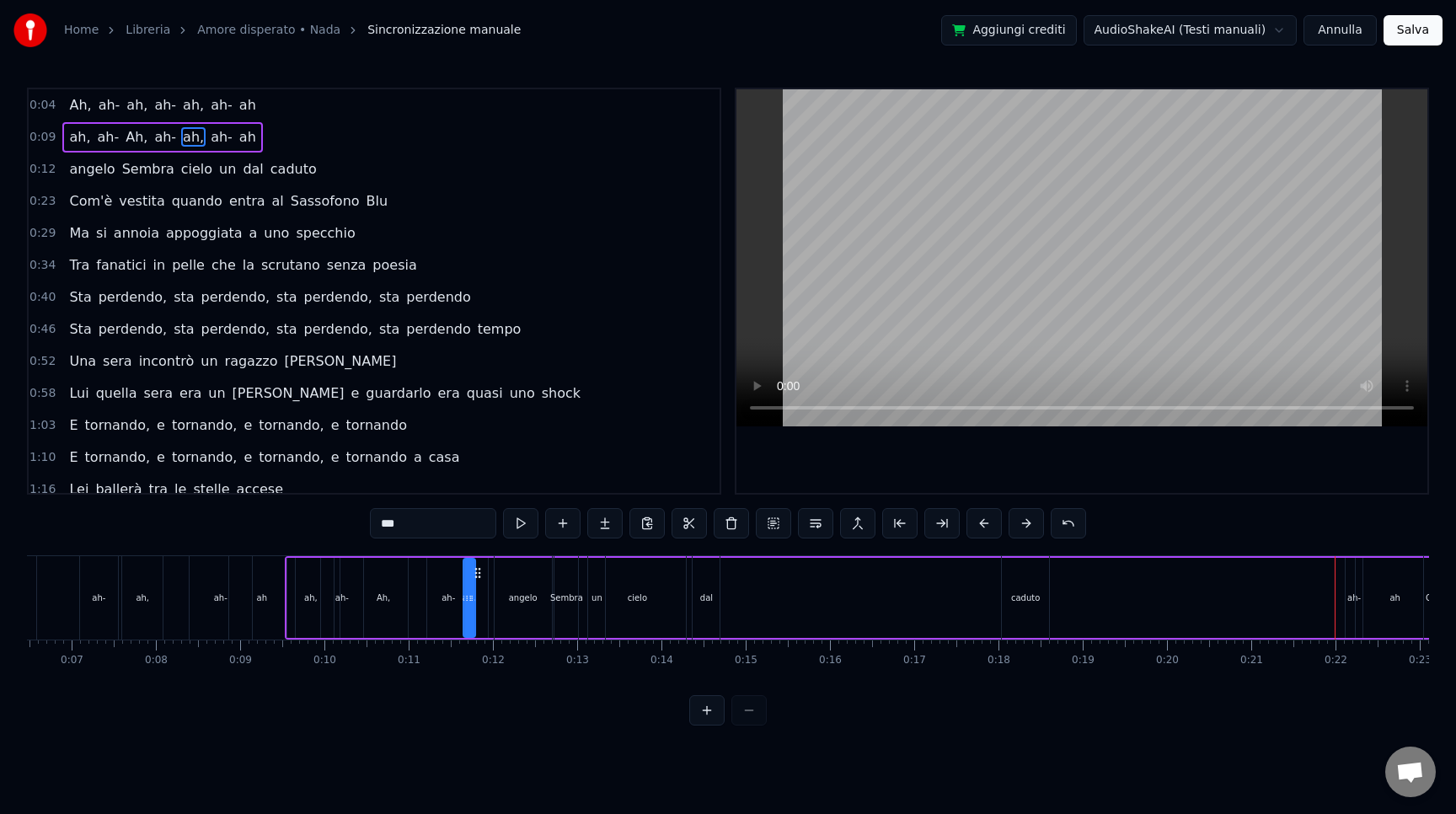
drag, startPoint x: 1346, startPoint y: 576, endPoint x: 479, endPoint y: 578, distance: 867.0
click at [479, 578] on icon at bounding box center [478, 573] width 14 height 14
click at [1362, 584] on div "ah" at bounding box center [1395, 598] width 80 height 80
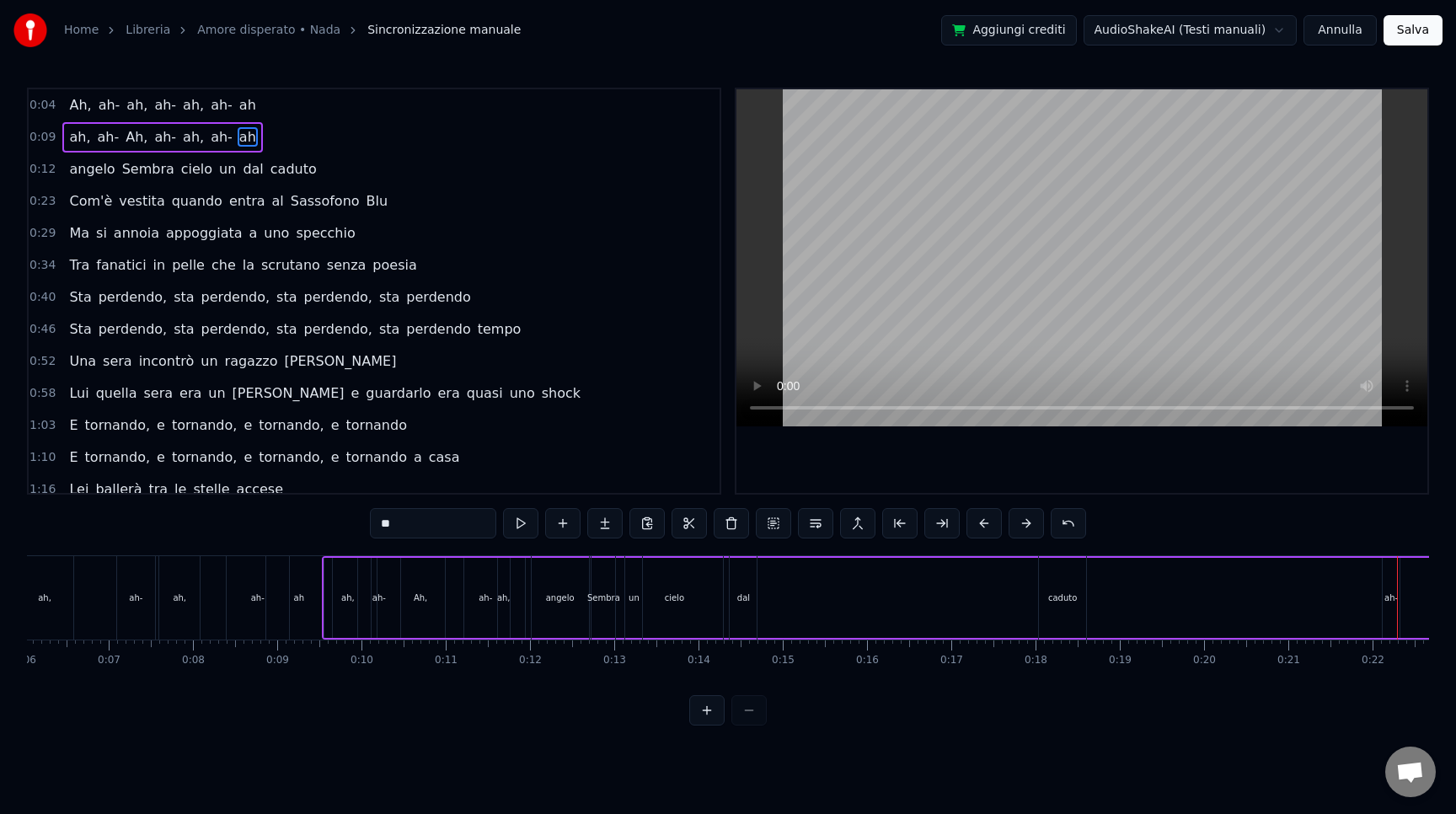
scroll to position [0, 325]
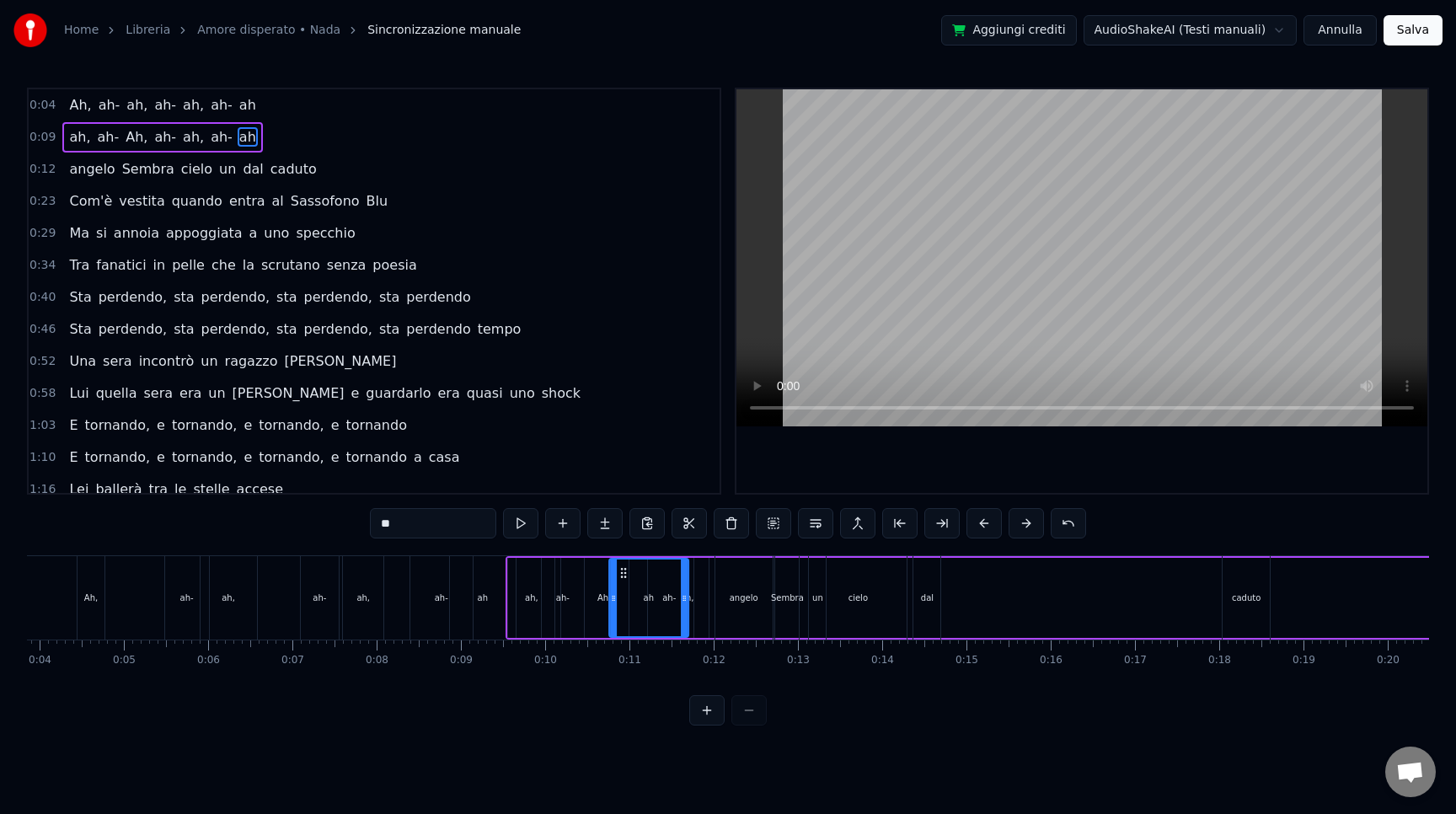
drag, startPoint x: 126, startPoint y: 572, endPoint x: 628, endPoint y: 583, distance: 502.1
click at [628, 583] on div "ah" at bounding box center [649, 598] width 78 height 77
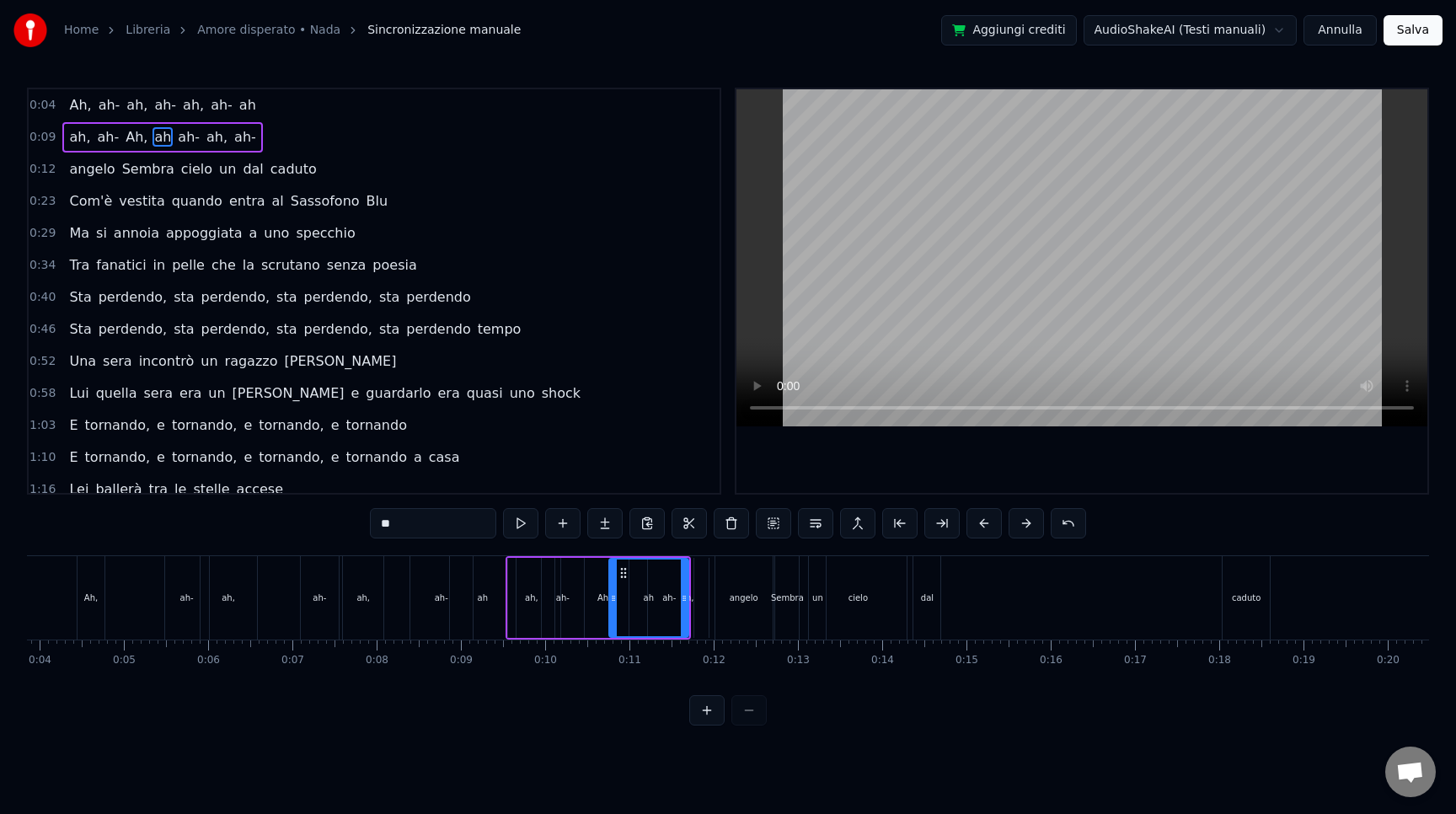
click at [754, 606] on div "angelo" at bounding box center [744, 598] width 57 height 83
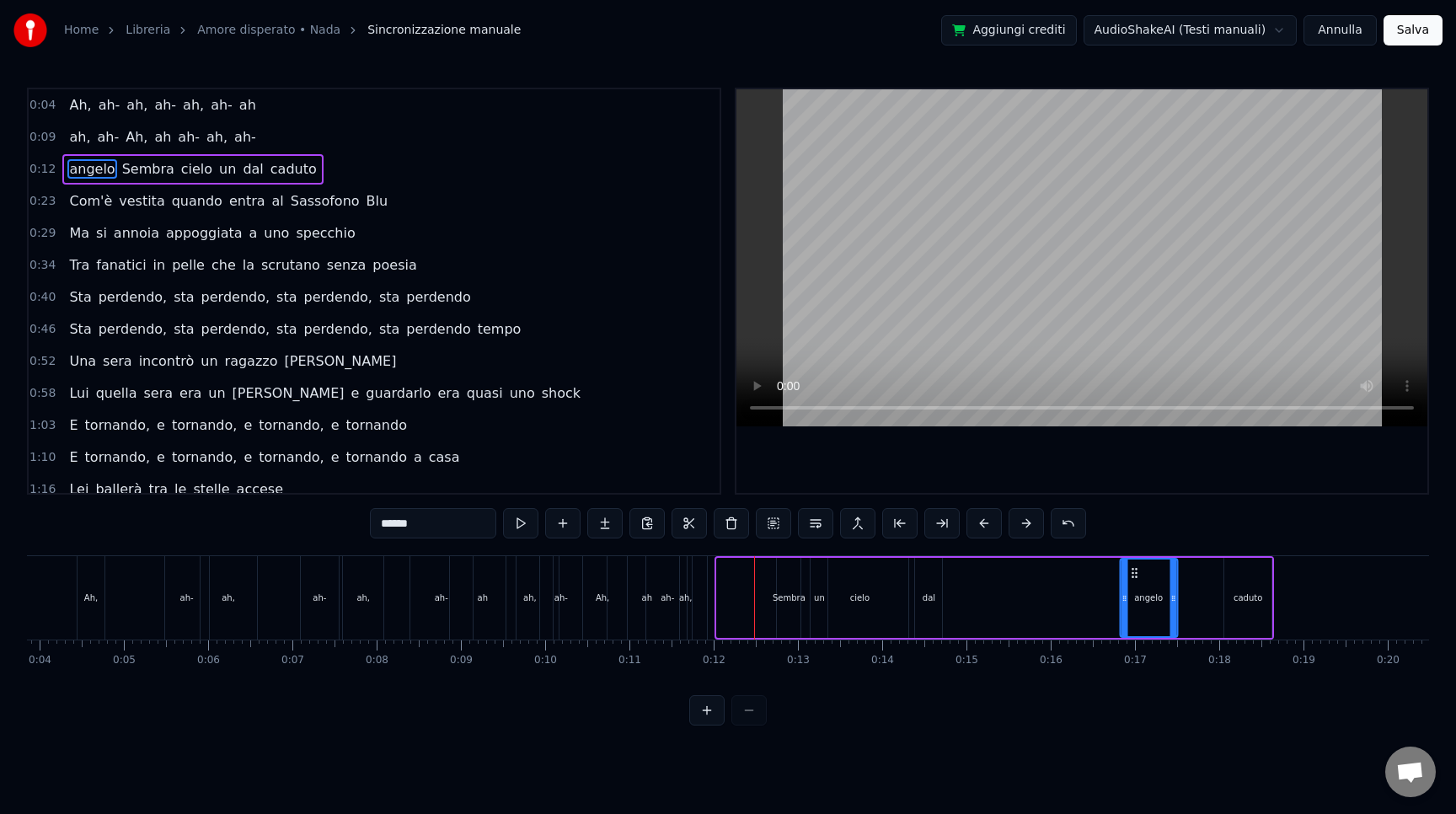
drag, startPoint x: 730, startPoint y: 575, endPoint x: 1137, endPoint y: 593, distance: 407.4
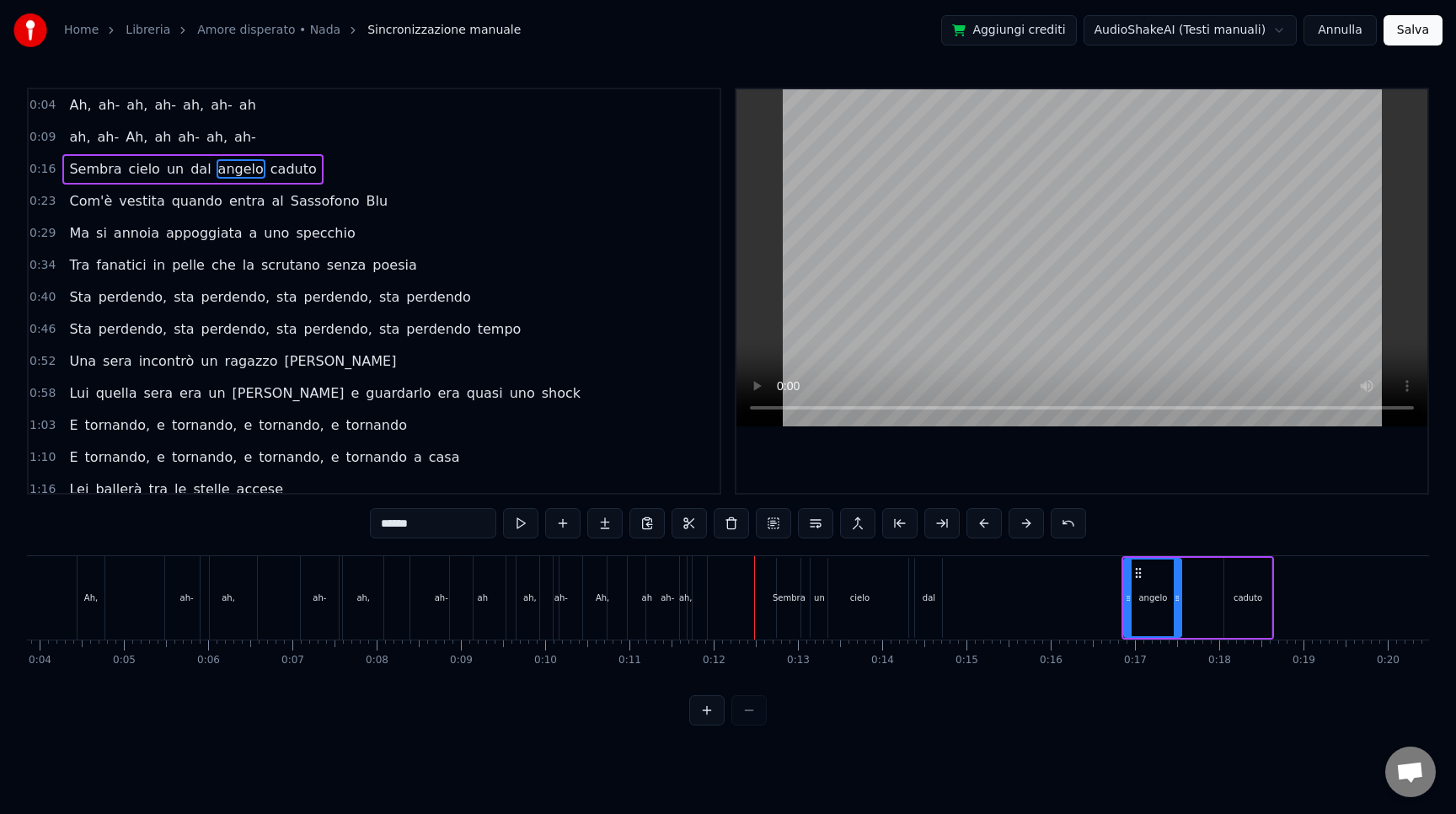
click at [781, 612] on div "Sembra" at bounding box center [789, 598] width 23 height 80
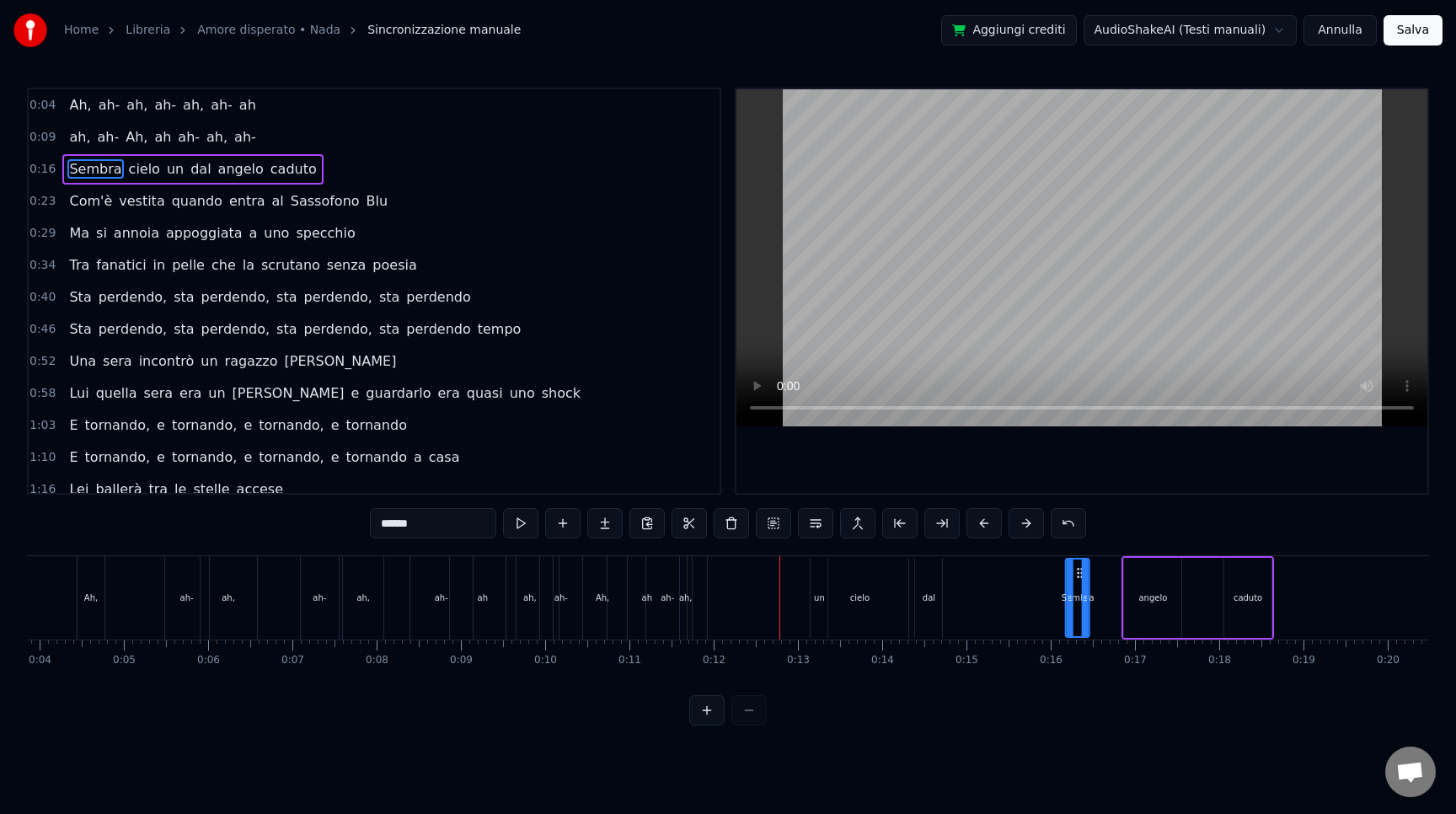
drag, startPoint x: 789, startPoint y: 573, endPoint x: 1086, endPoint y: 585, distance: 297.2
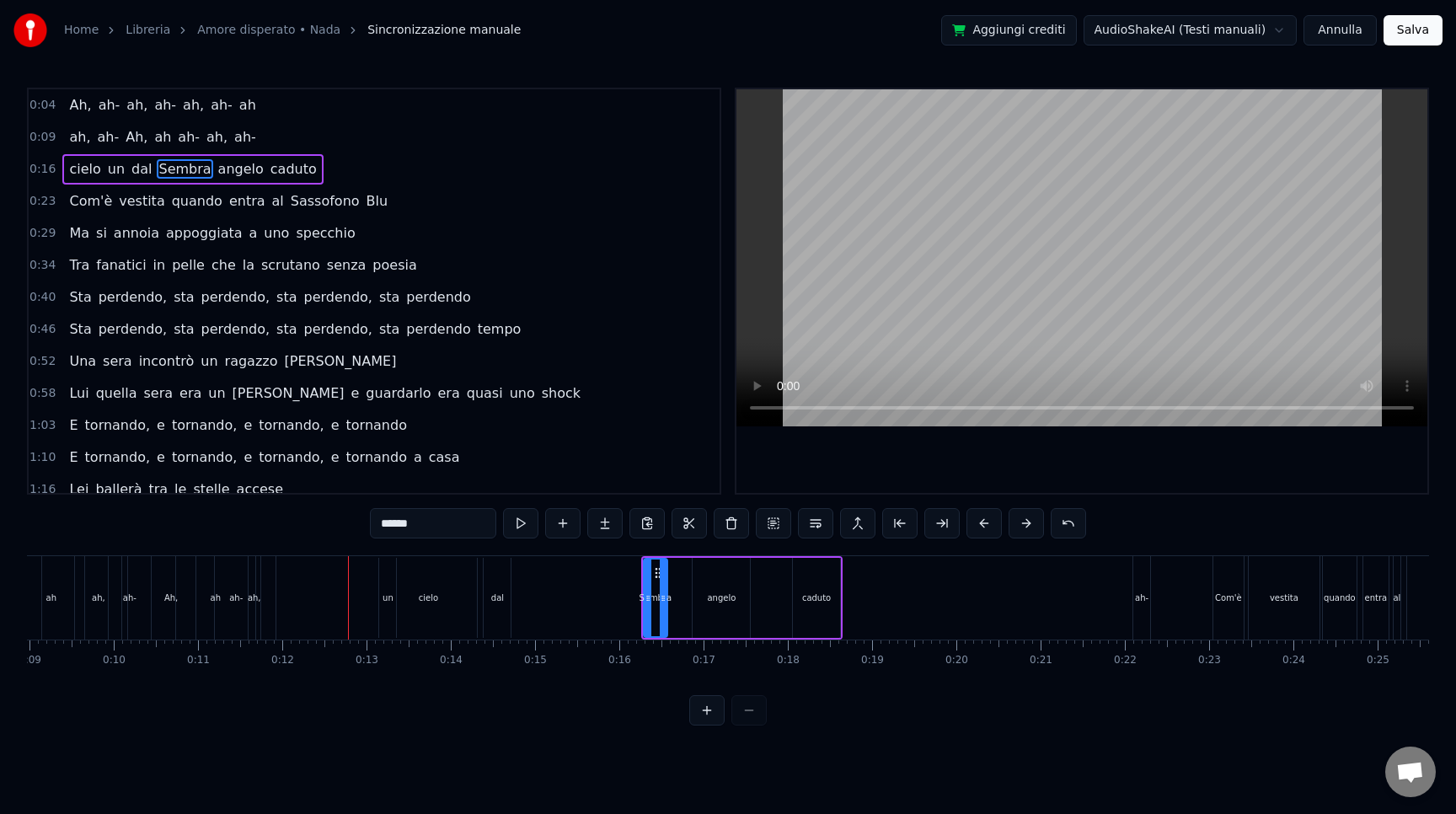
scroll to position [0, 1020]
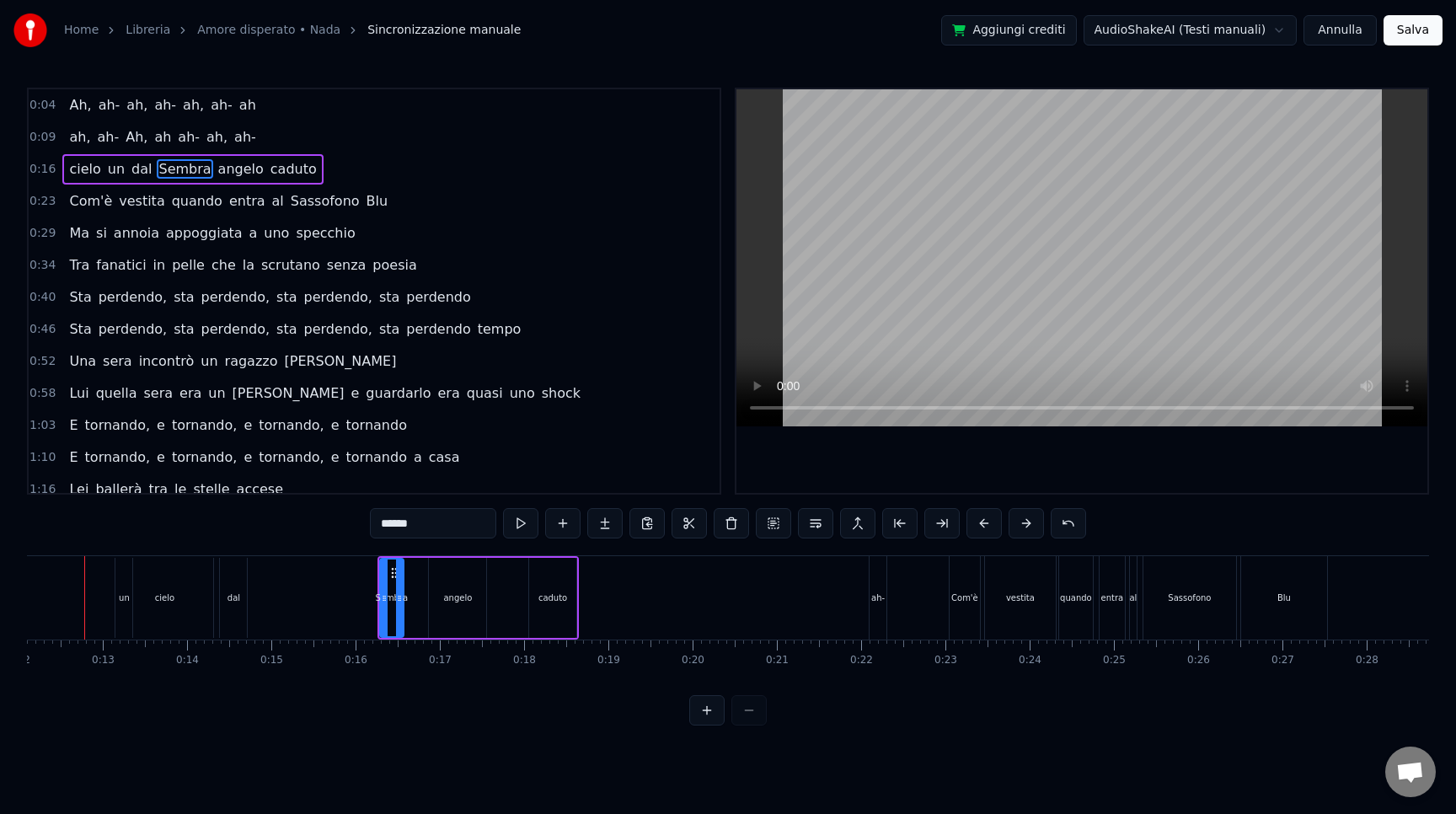
click at [876, 601] on div "ah-" at bounding box center [879, 598] width 14 height 13
type input "***"
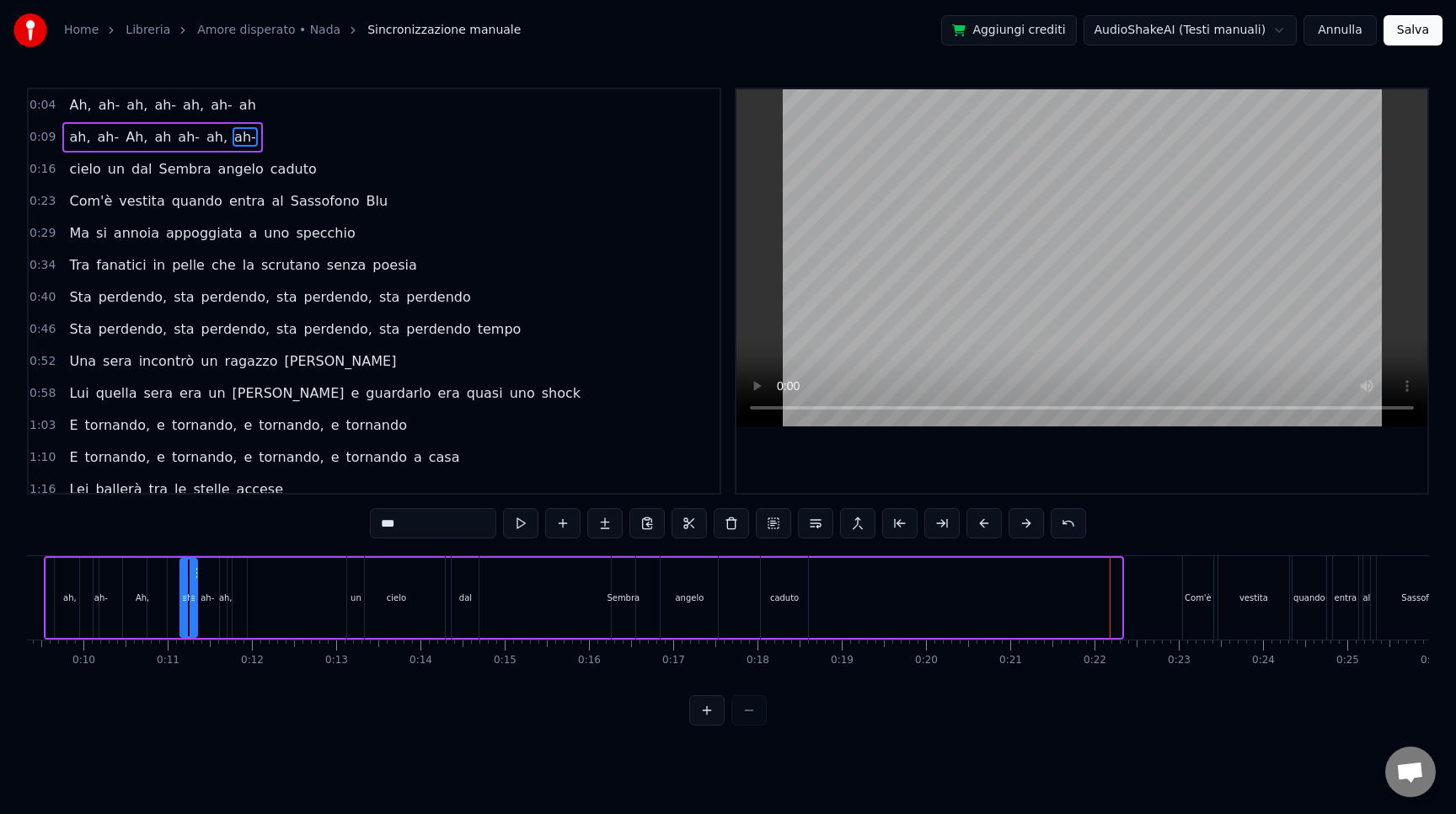
scroll to position [0, 745]
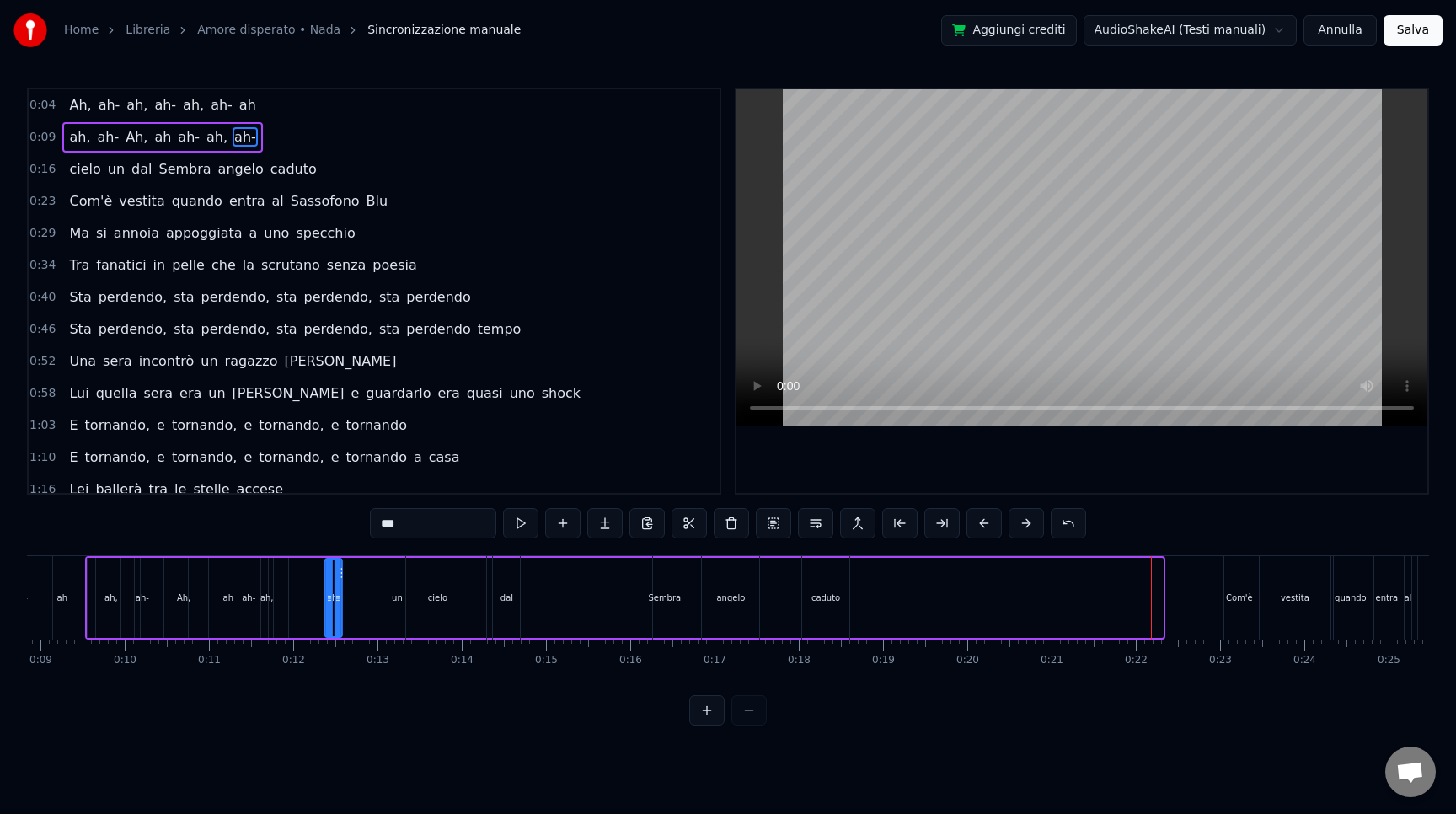
drag, startPoint x: 889, startPoint y: 573, endPoint x: 331, endPoint y: 616, distance: 559.7
click at [331, 616] on div "ah, ah- Ah, ah ah- ah, ah-" at bounding box center [625, 598] width 1080 height 83
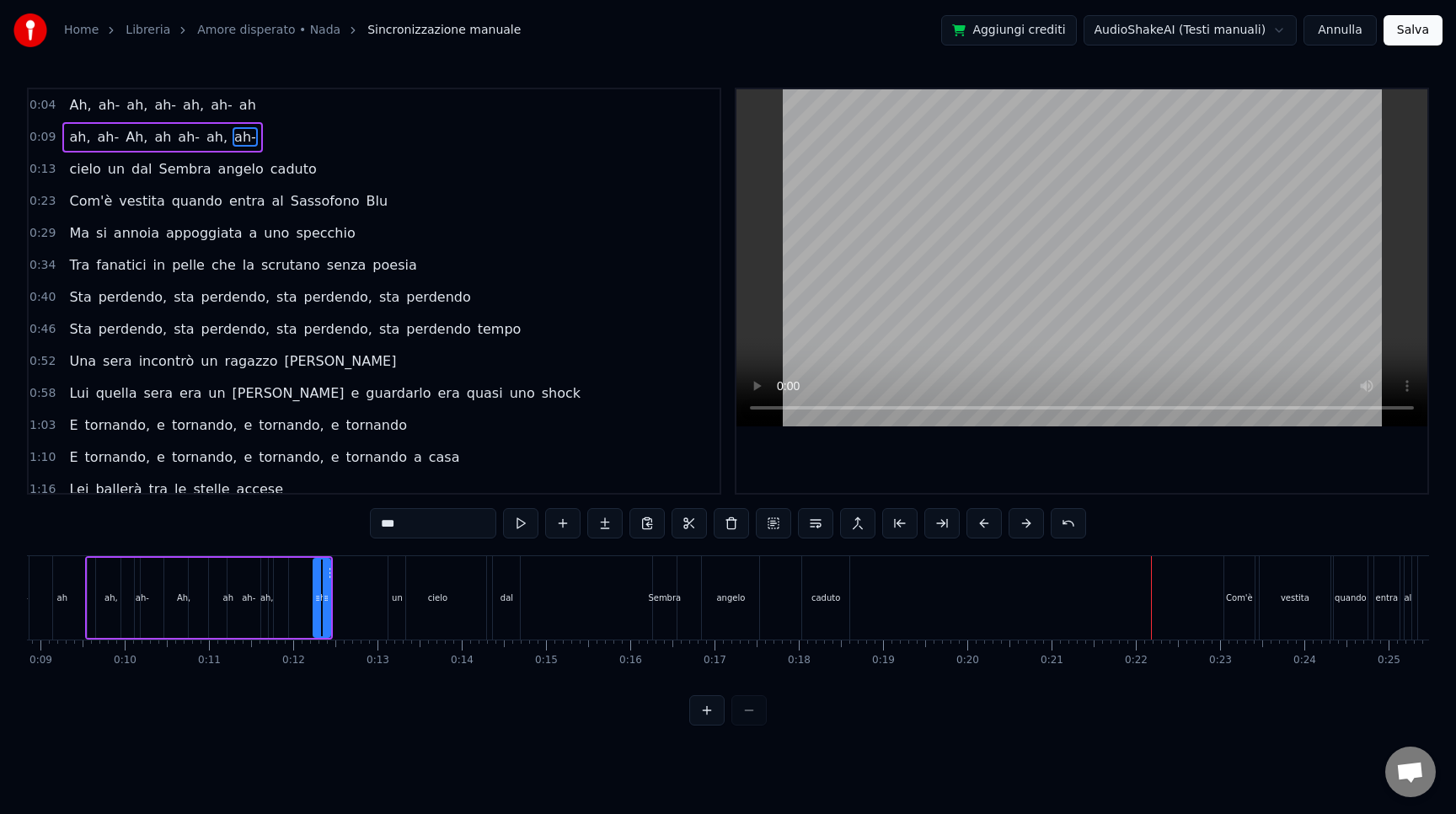
click at [634, 597] on div "cielo un dal Sembra [PERSON_NAME]" at bounding box center [621, 598] width 466 height 83
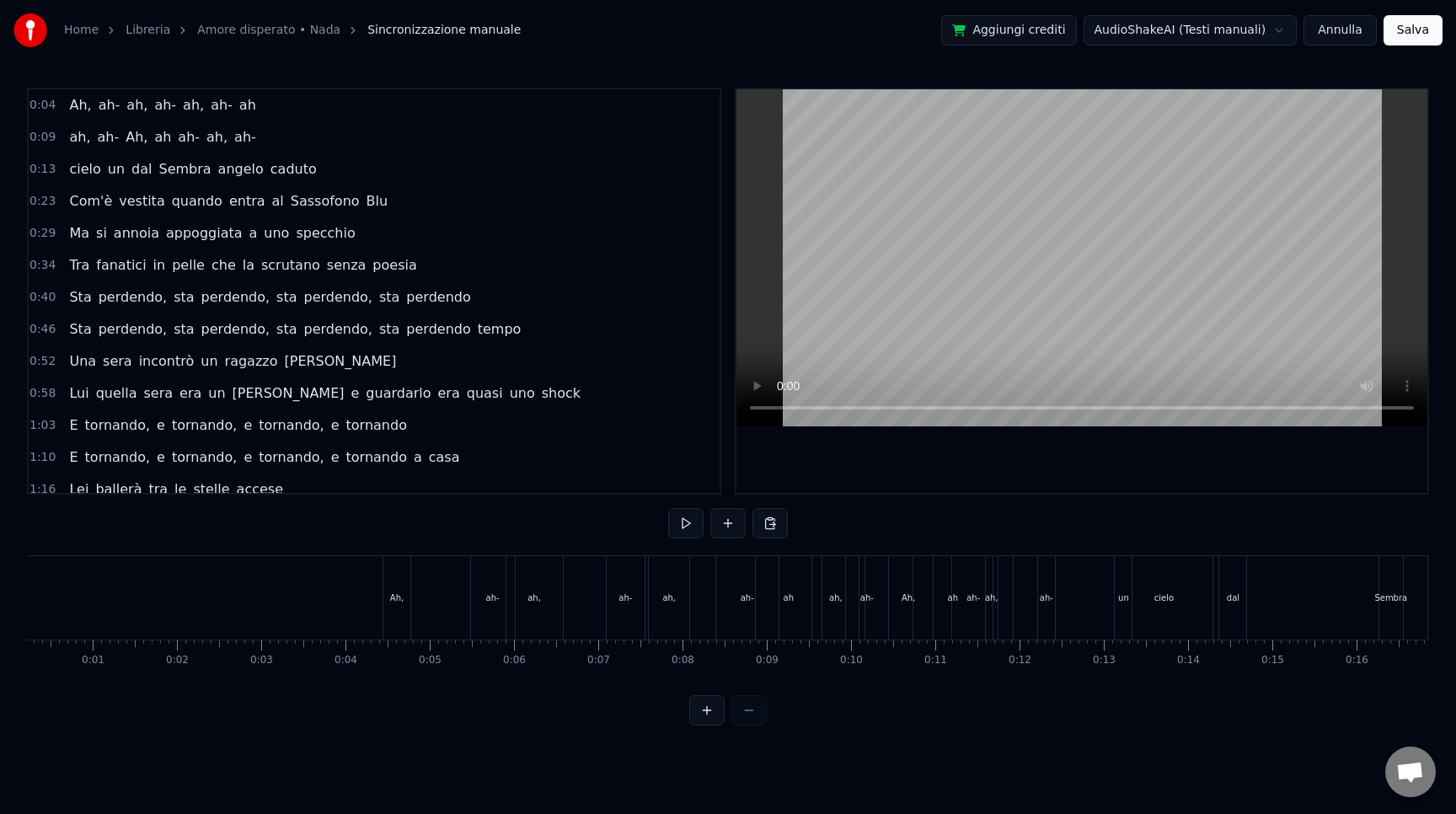
scroll to position [0, 0]
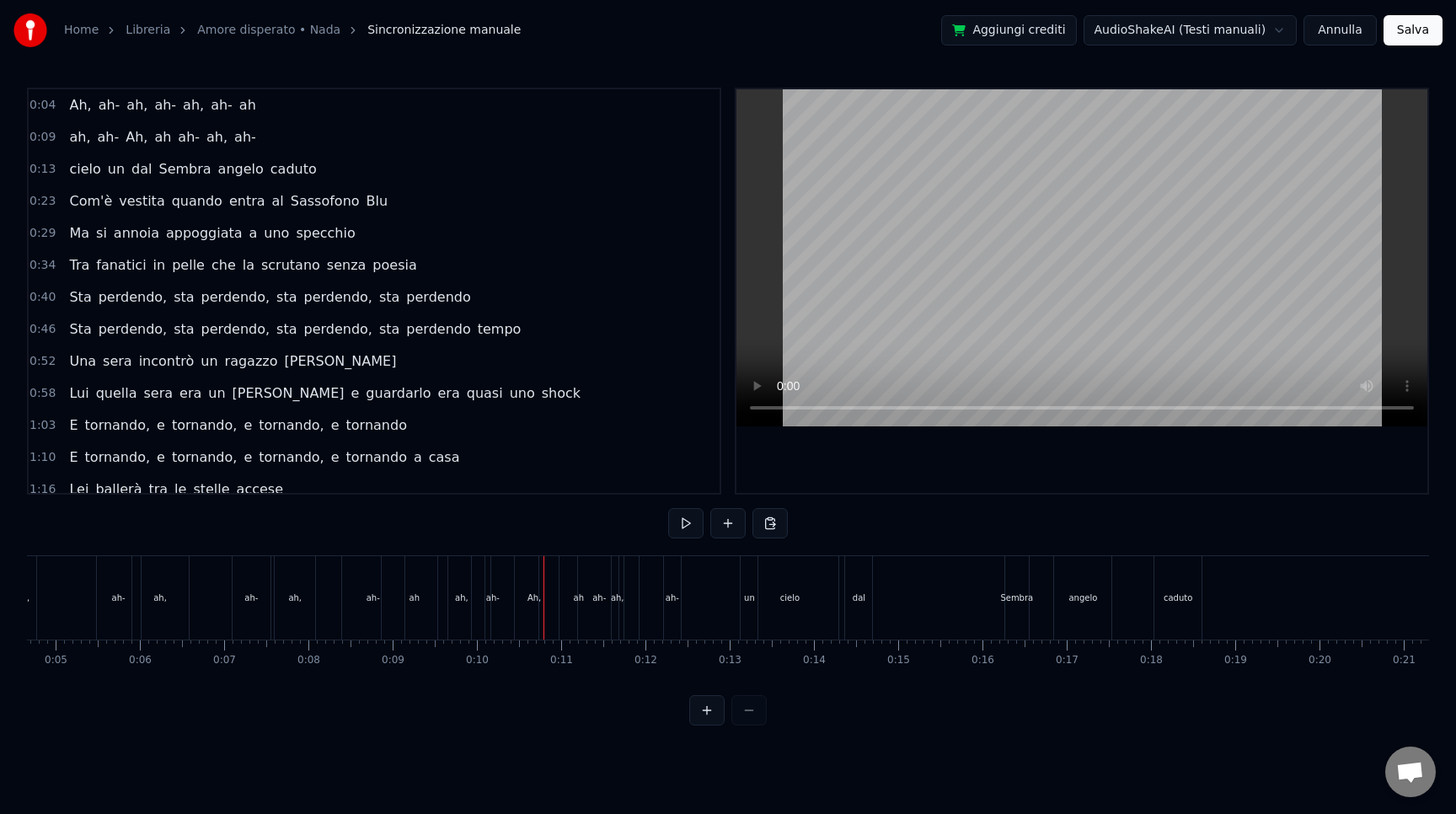
scroll to position [0, 418]
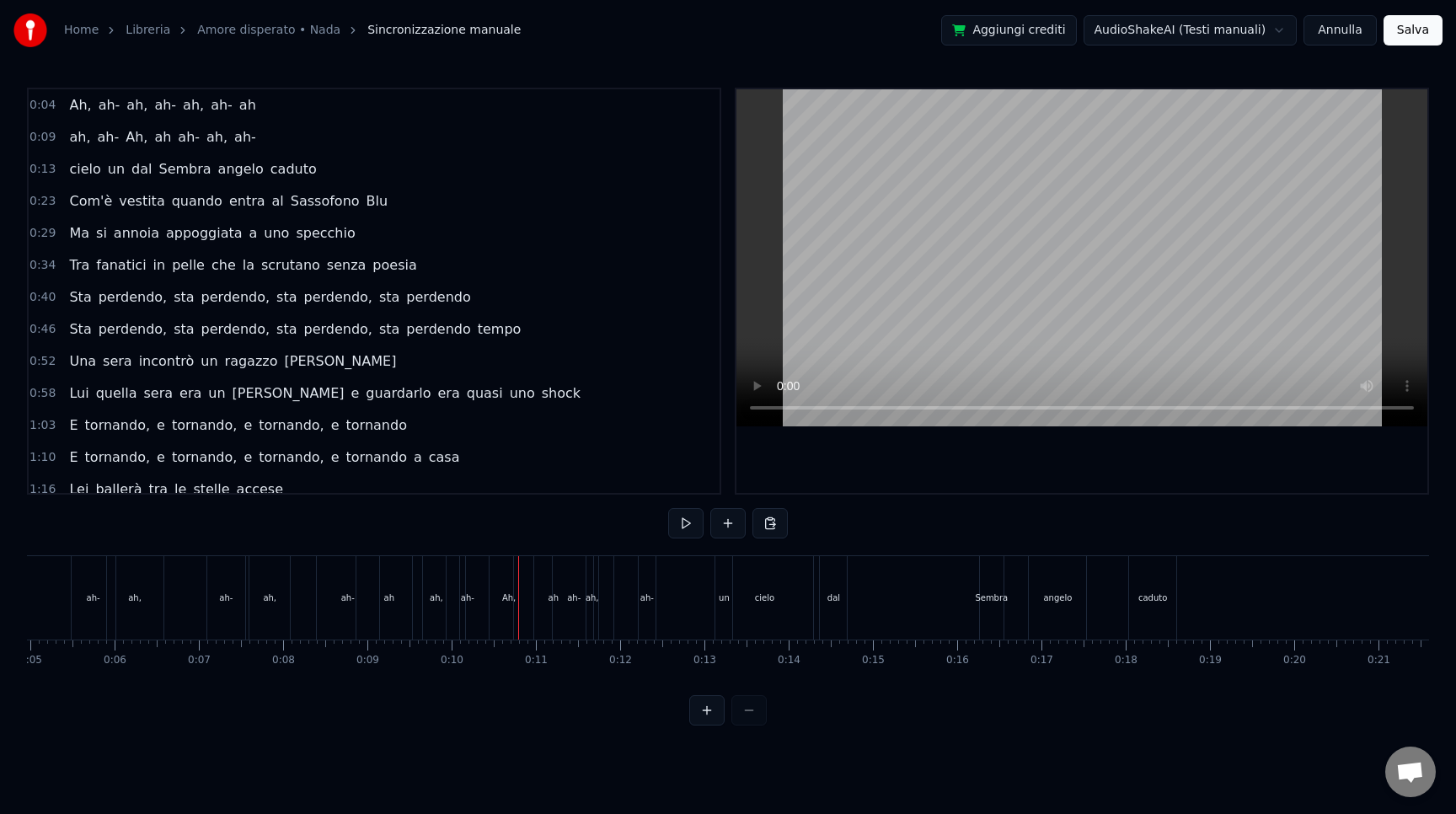
click at [1056, 614] on div "angelo" at bounding box center [1058, 598] width 57 height 83
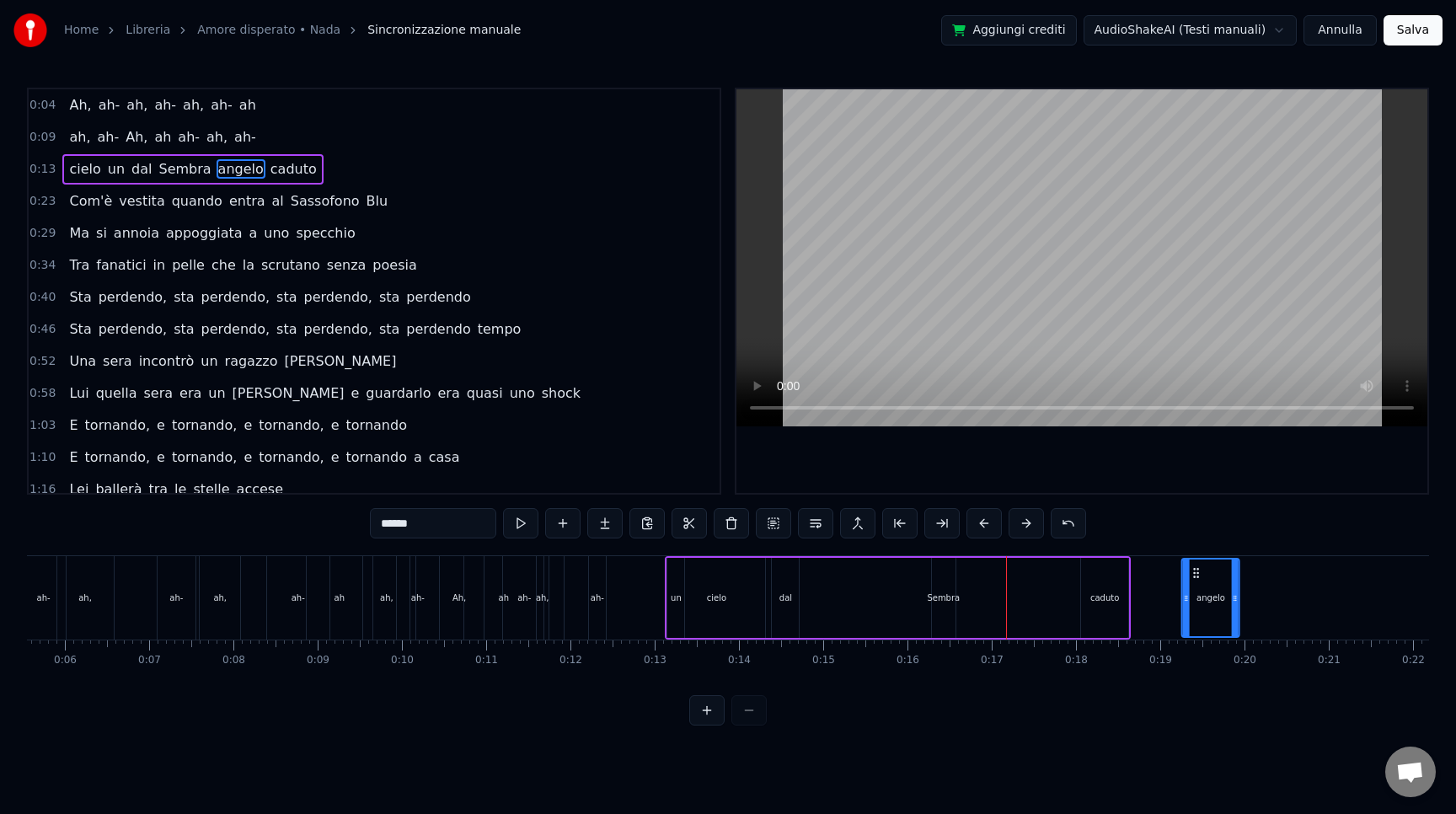
scroll to position [0, 495]
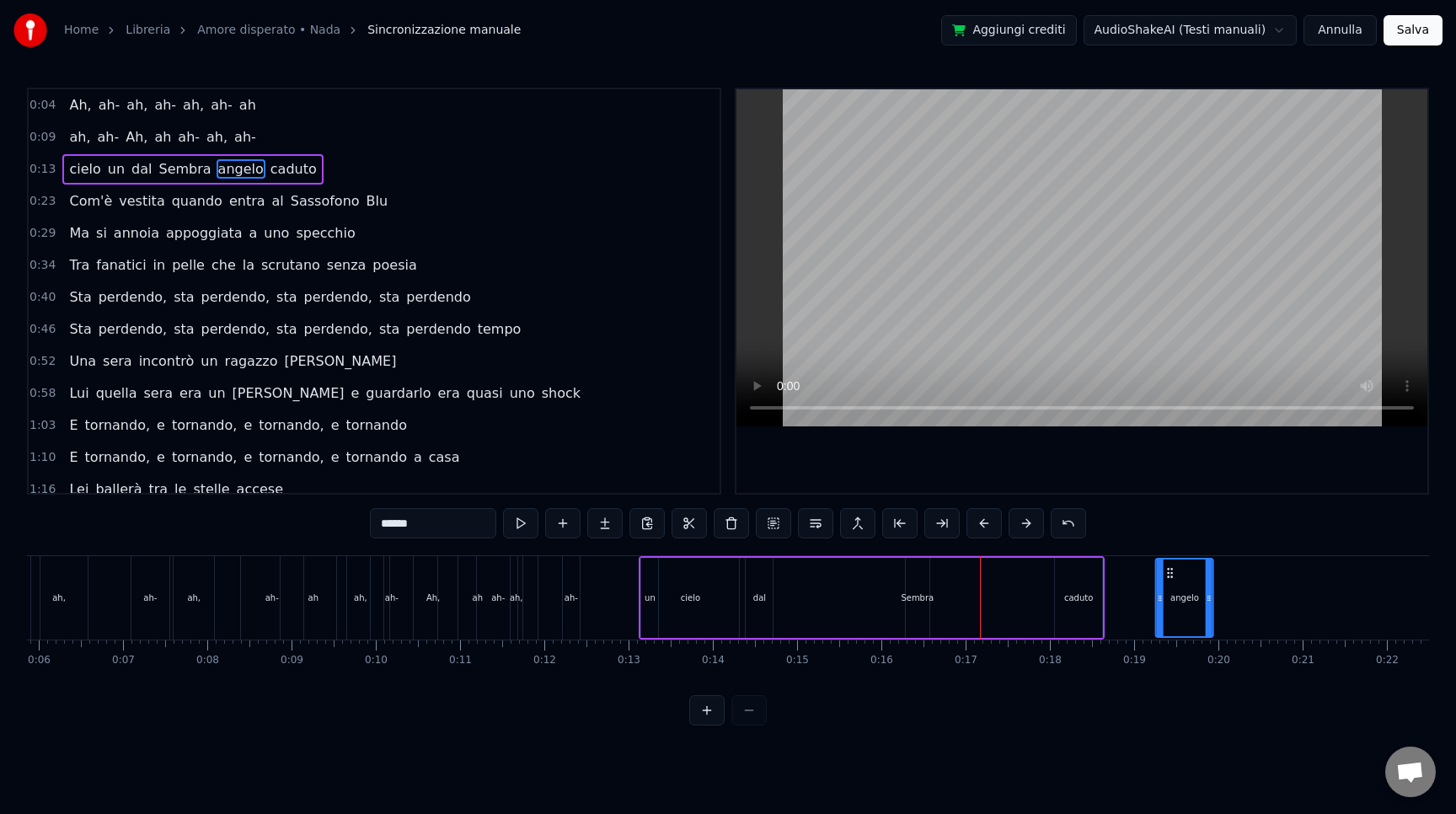
drag, startPoint x: 1046, startPoint y: 573, endPoint x: 1199, endPoint y: 589, distance: 153.8
click at [686, 585] on div "cielo" at bounding box center [688, 598] width 98 height 80
type input "*****"
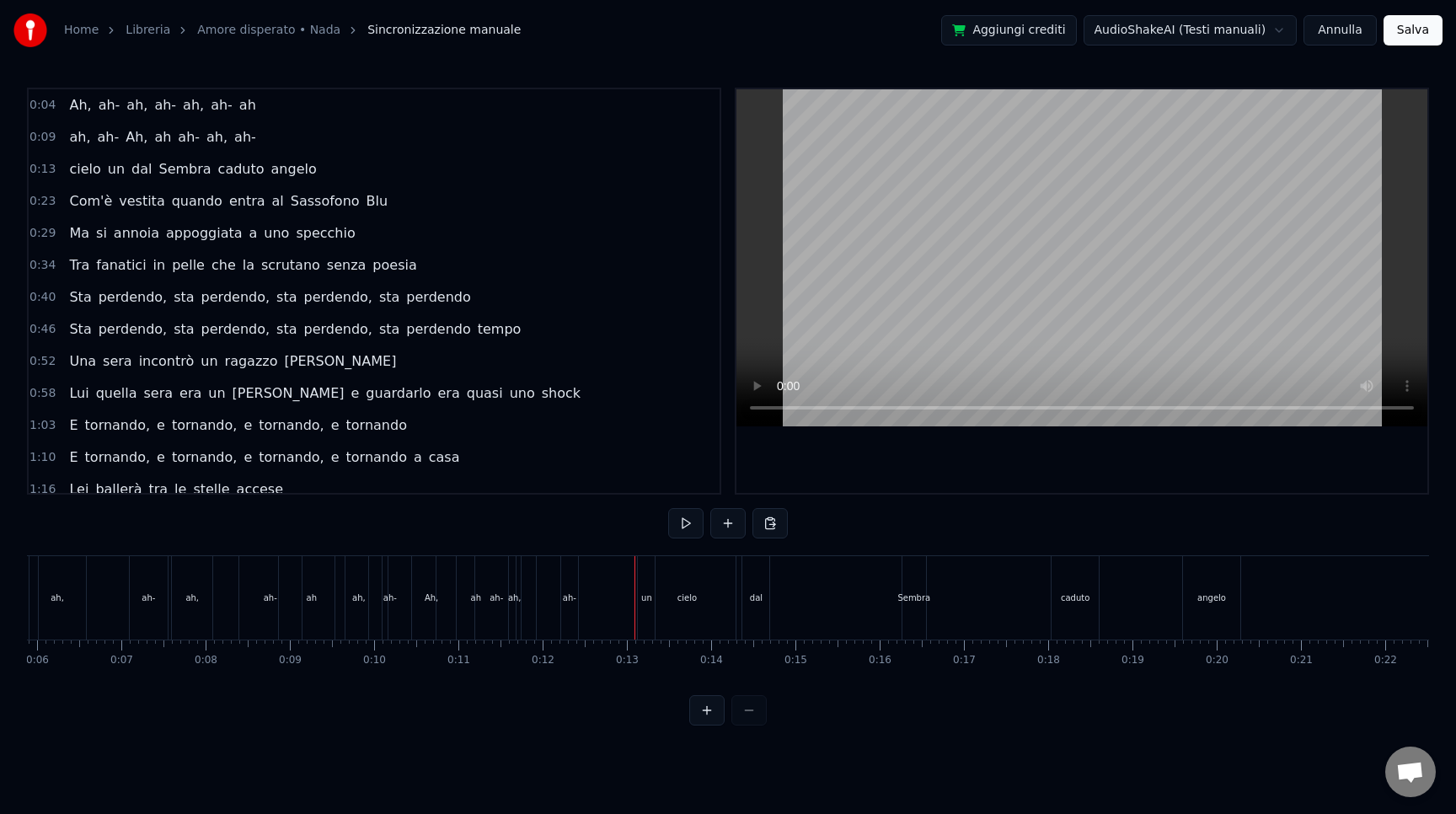
click at [645, 584] on div "un" at bounding box center [646, 598] width 16 height 83
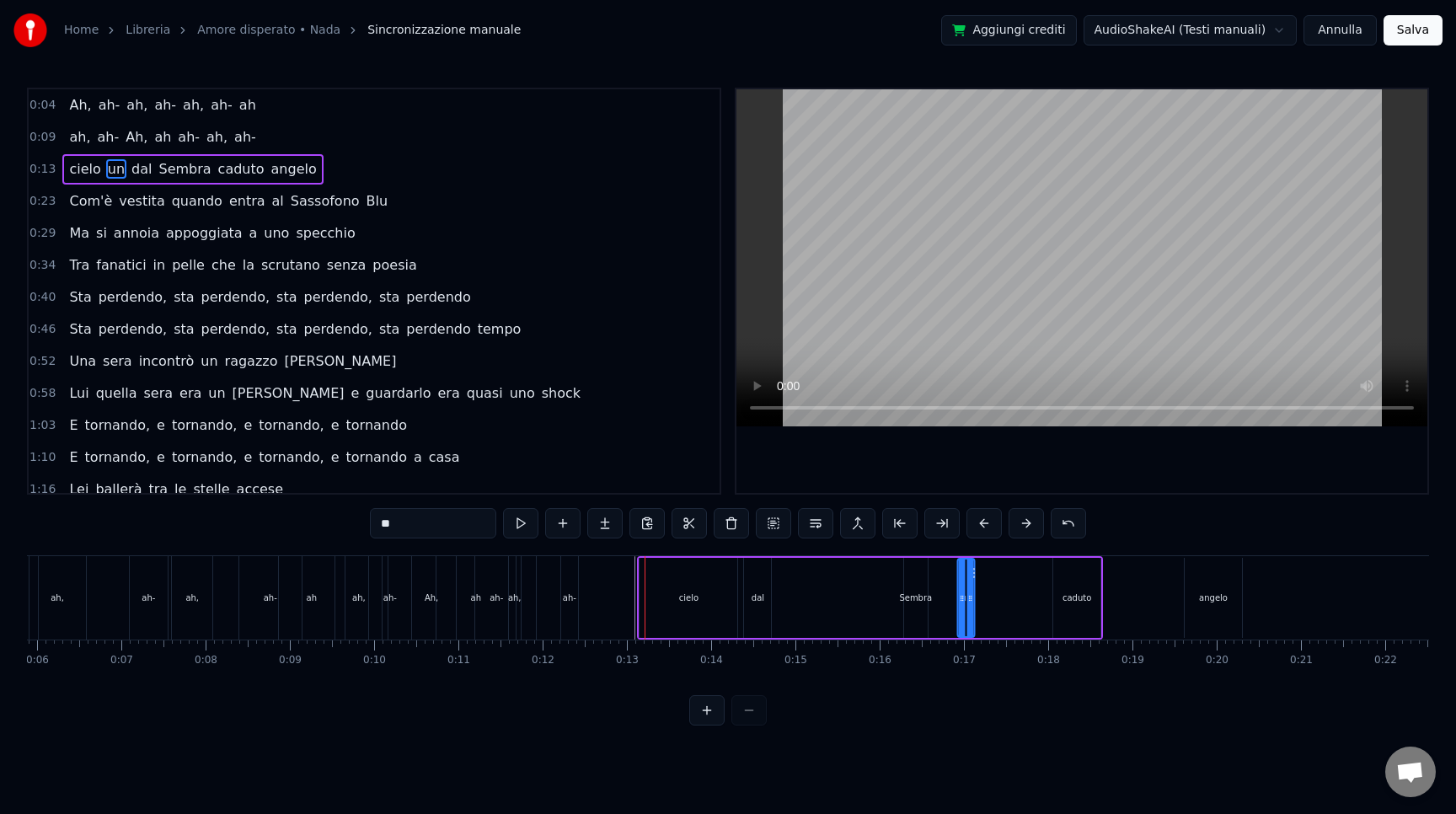
drag, startPoint x: 656, startPoint y: 574, endPoint x: 974, endPoint y: 619, distance: 321.2
click at [1244, 598] on div "cielo dal Sembra un [PERSON_NAME]" at bounding box center [941, 598] width 608 height 83
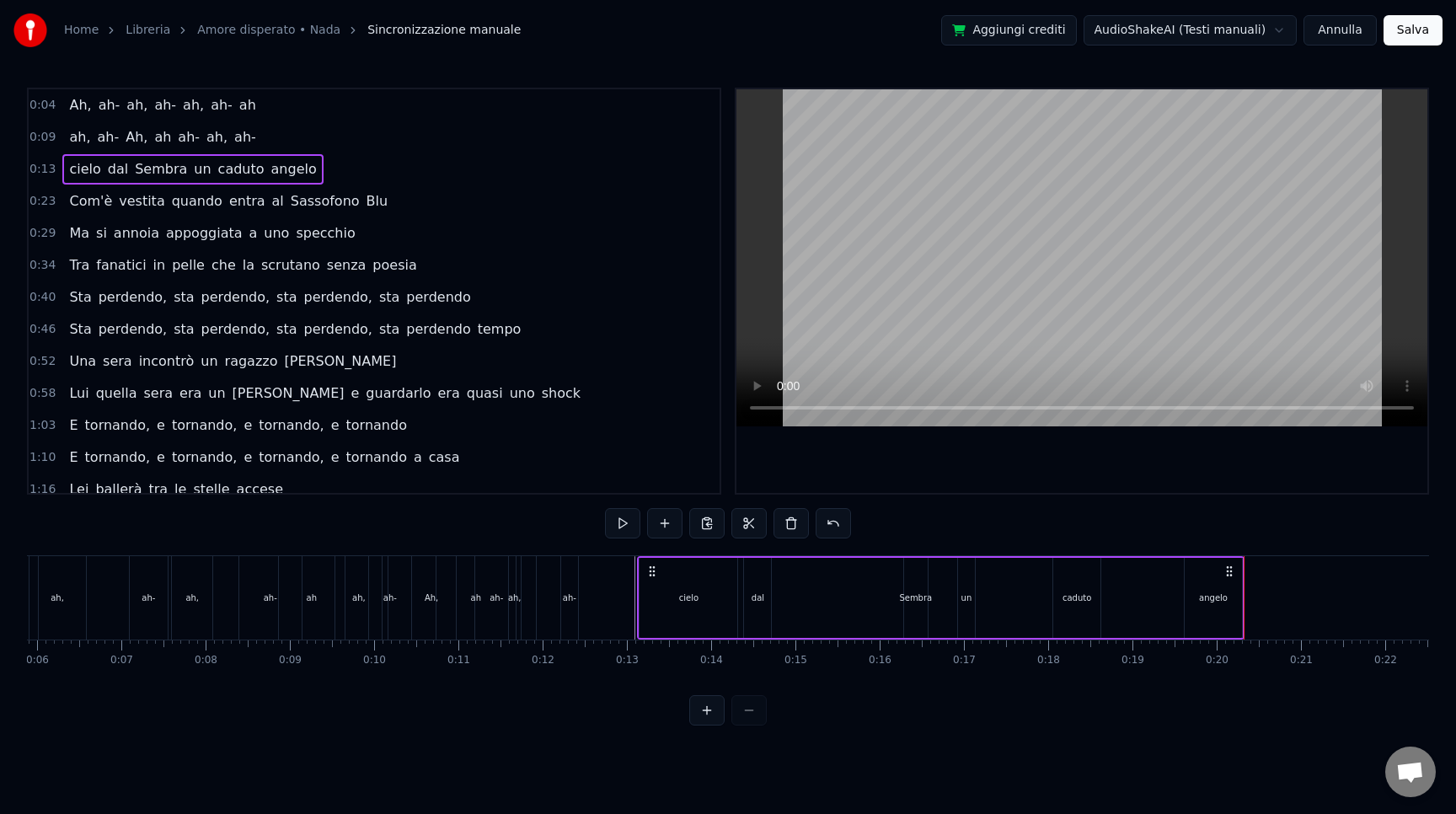
click at [1225, 574] on icon at bounding box center [1229, 572] width 14 height 14
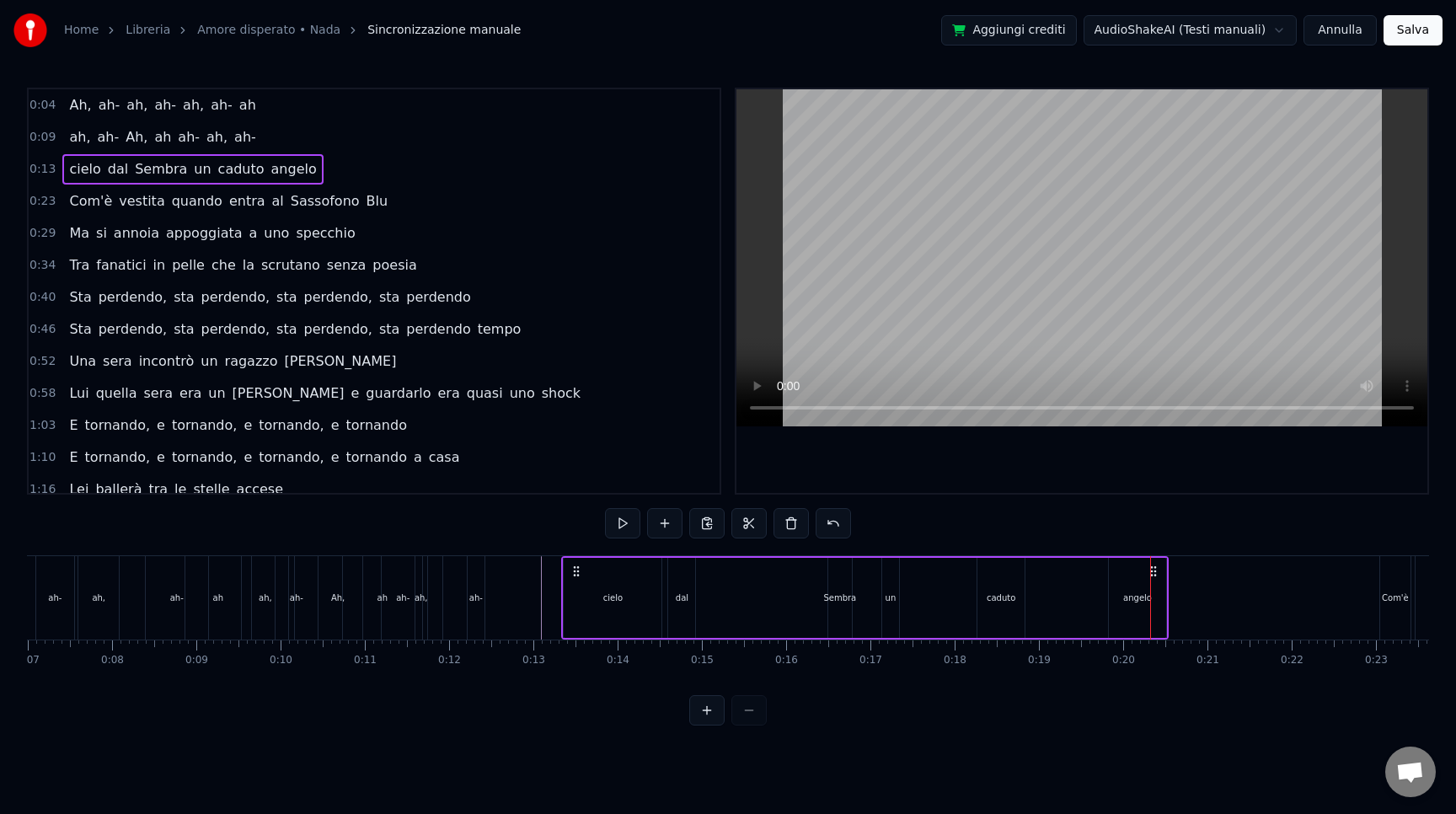
drag, startPoint x: 1231, startPoint y: 571, endPoint x: 1151, endPoint y: 593, distance: 83.0
click at [1151, 593] on div "cielo dal Sembra un [PERSON_NAME]" at bounding box center [865, 598] width 608 height 83
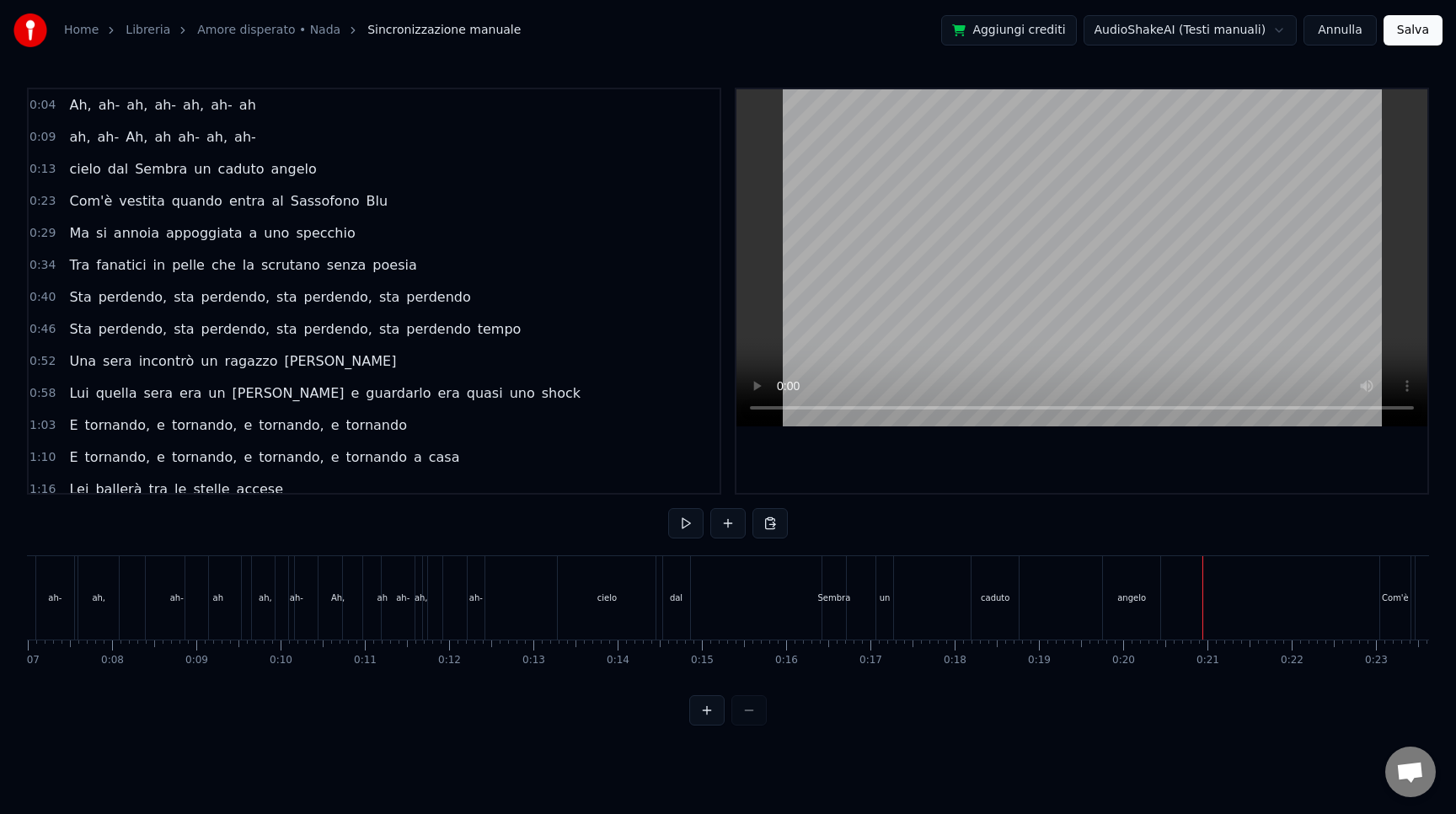
click at [1132, 600] on div "angelo" at bounding box center [1131, 598] width 29 height 13
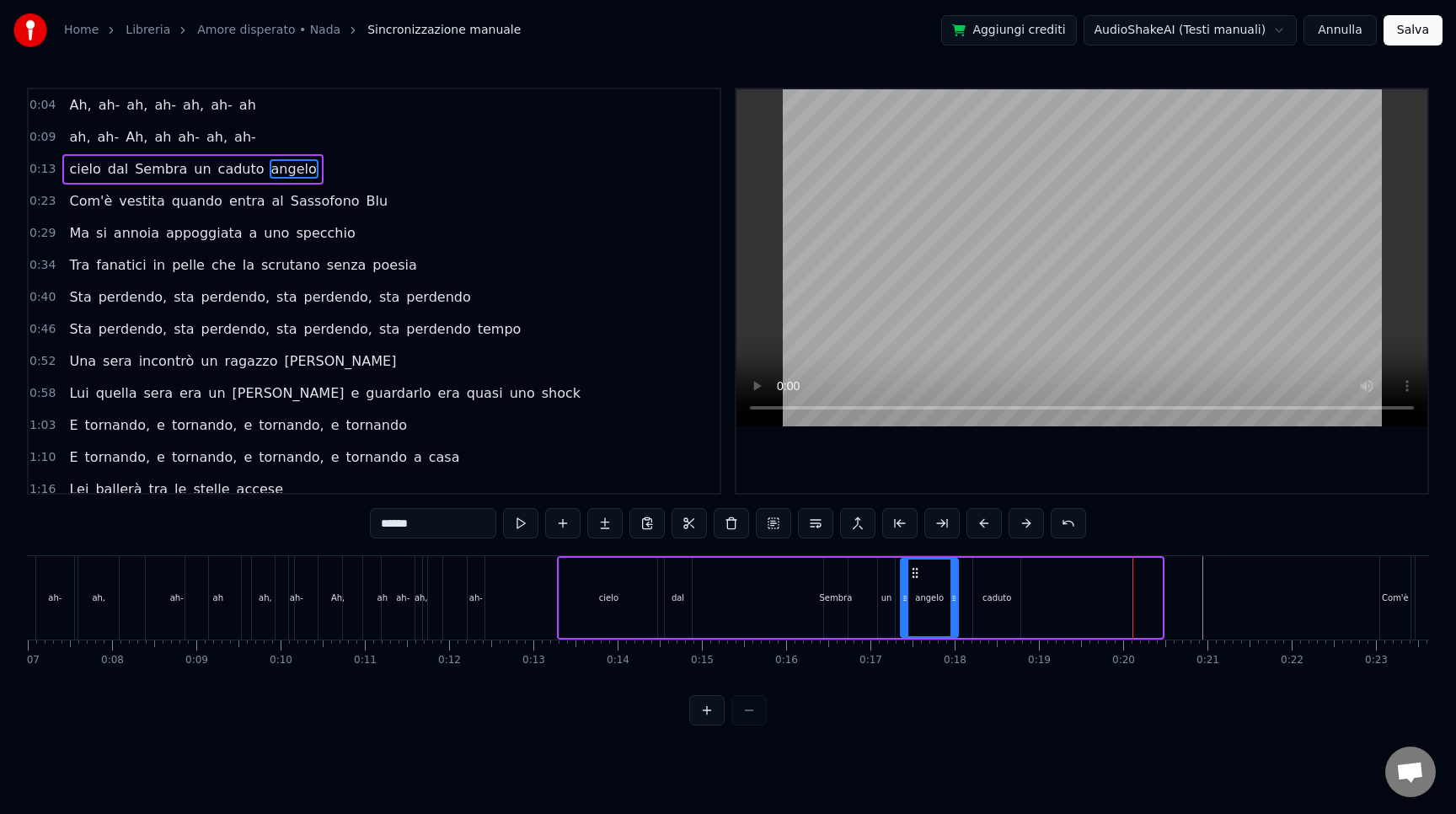
drag, startPoint x: 1121, startPoint y: 572, endPoint x: 917, endPoint y: 575, distance: 204.0
click at [917, 575] on icon at bounding box center [915, 573] width 14 height 14
click at [669, 585] on div "dal" at bounding box center [678, 598] width 27 height 80
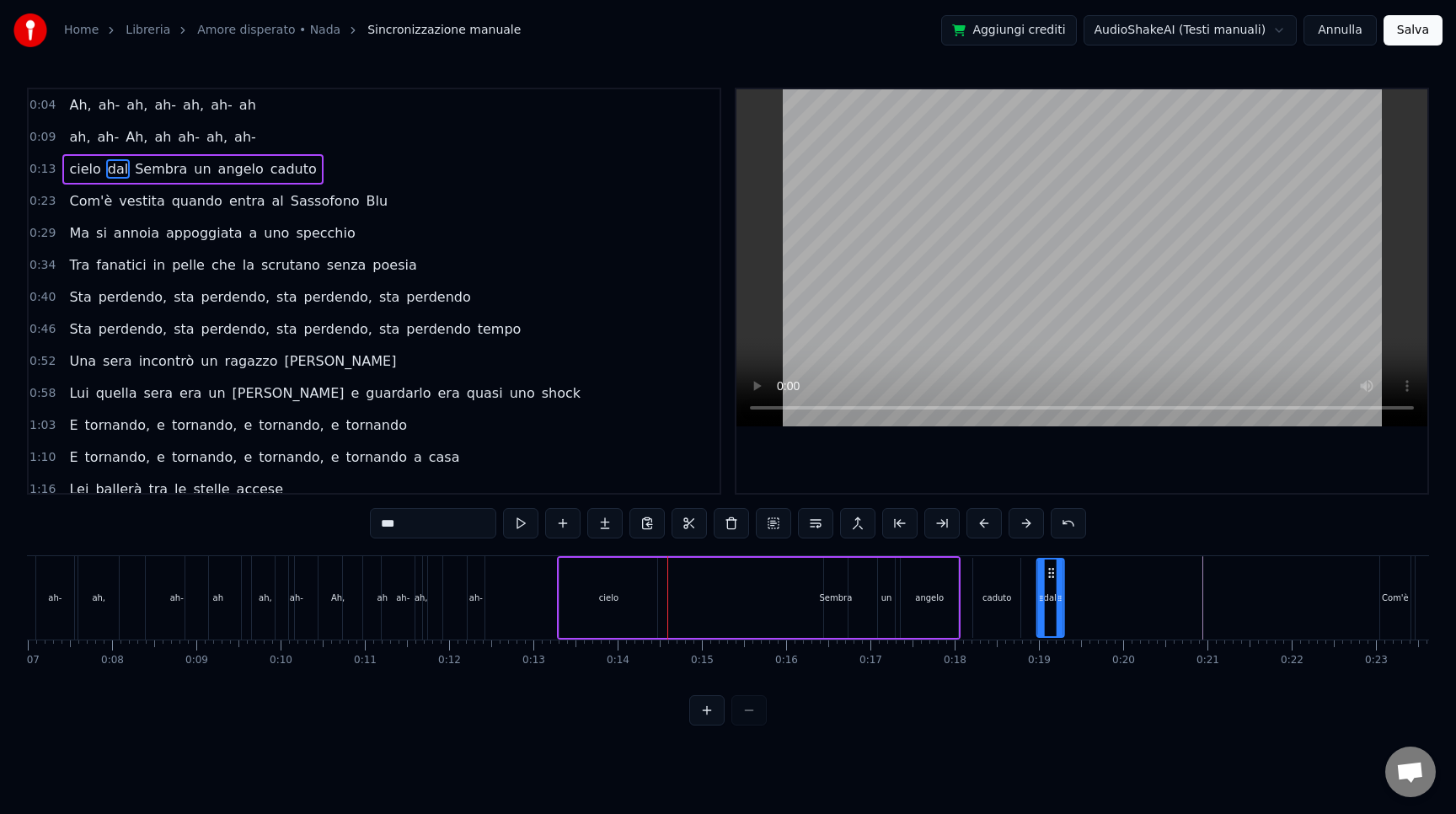
drag, startPoint x: 678, startPoint y: 576, endPoint x: 1045, endPoint y: 576, distance: 367.0
click at [609, 604] on div "cielo" at bounding box center [609, 598] width 19 height 13
type input "*****"
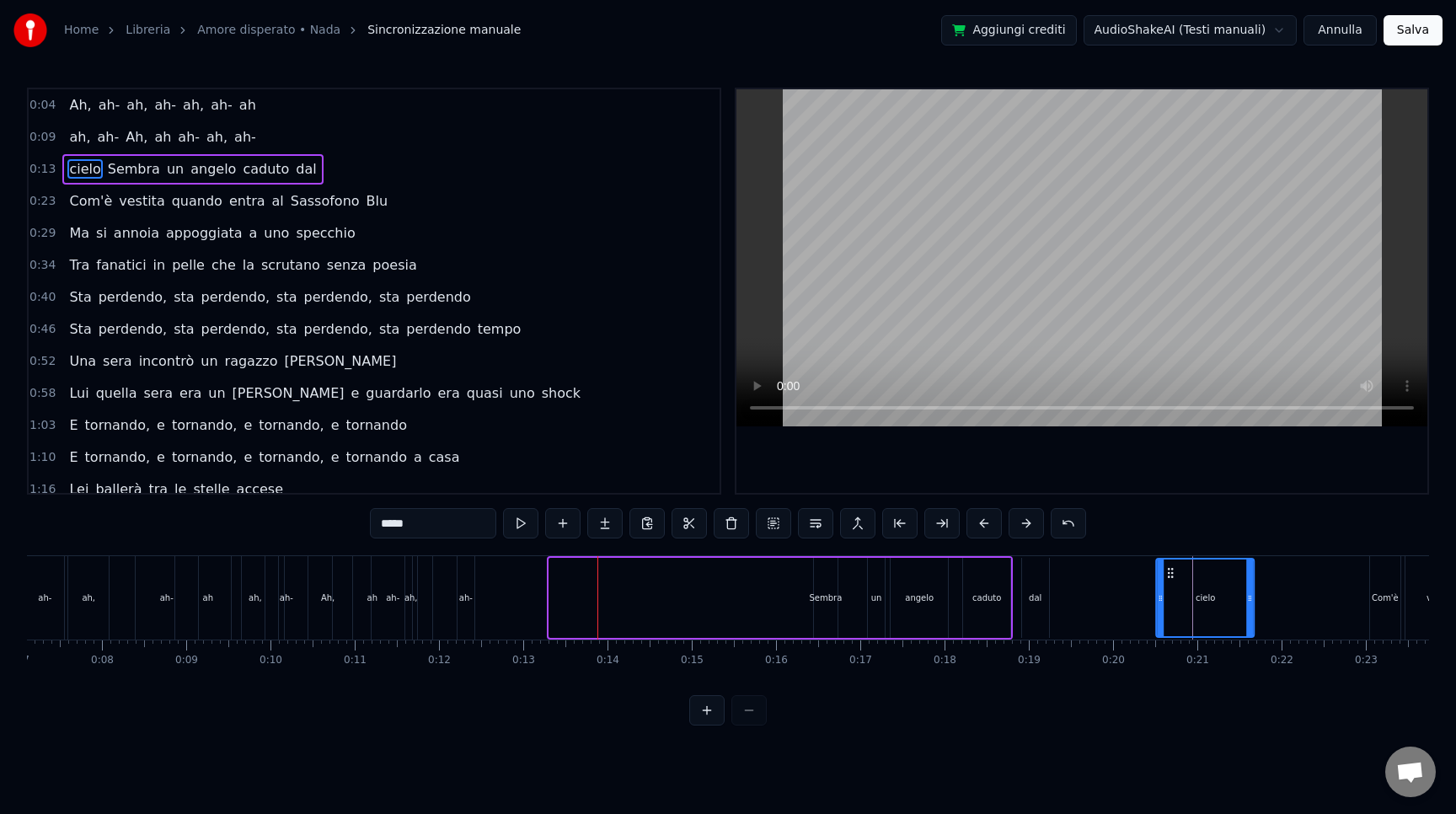
scroll to position [0, 615]
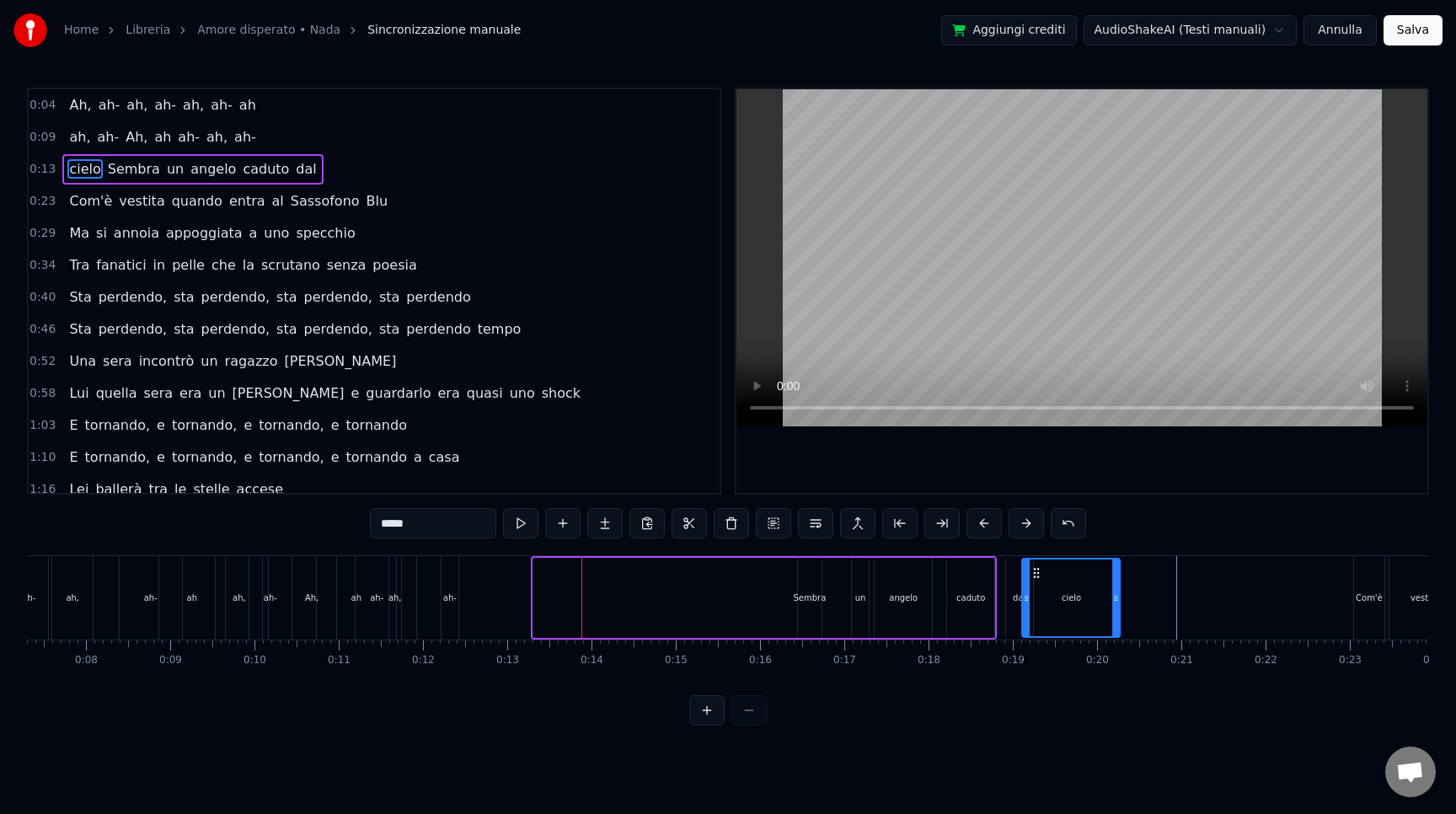
drag, startPoint x: 577, startPoint y: 575, endPoint x: 1039, endPoint y: 610, distance: 463.3
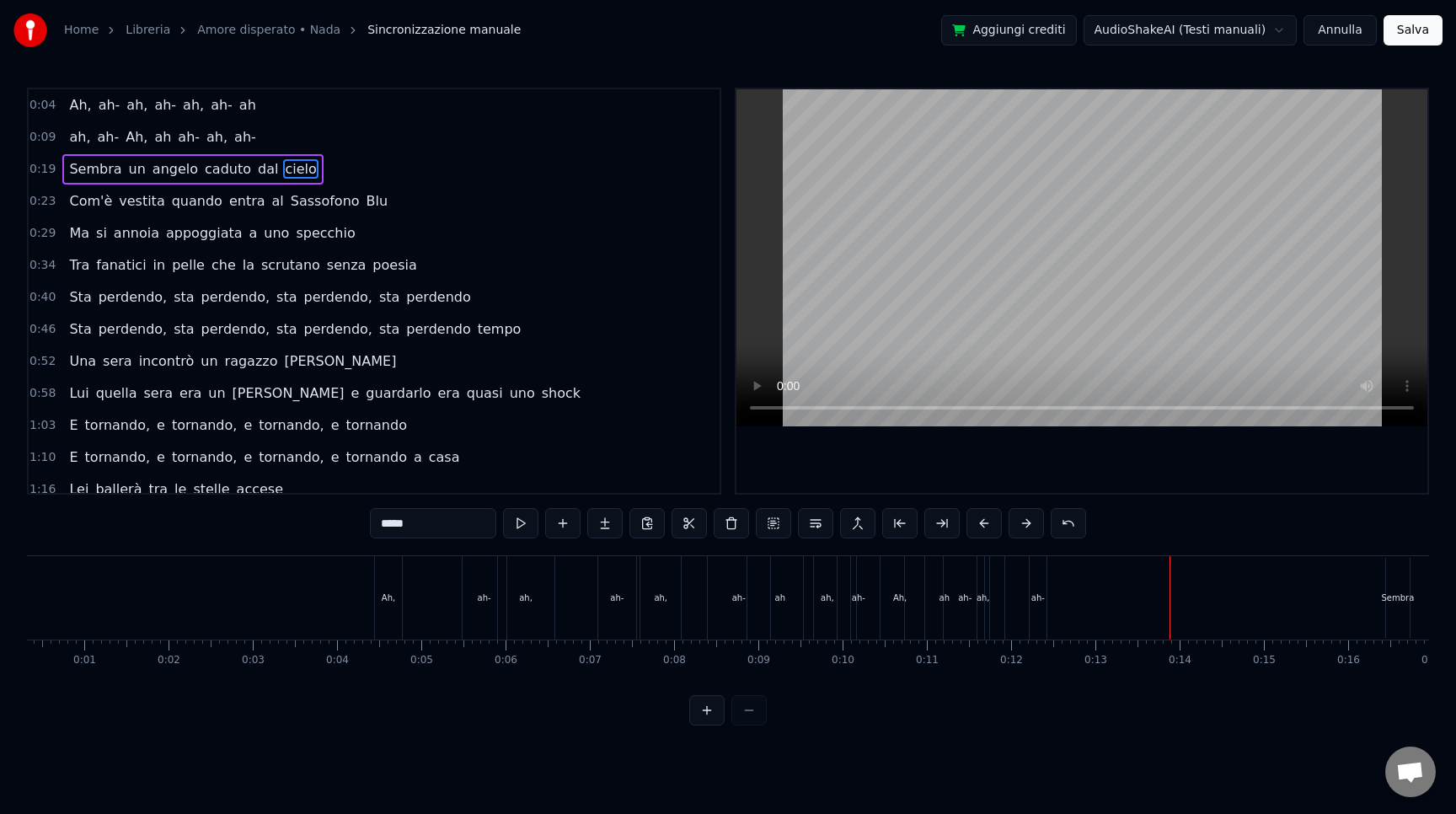
scroll to position [0, 0]
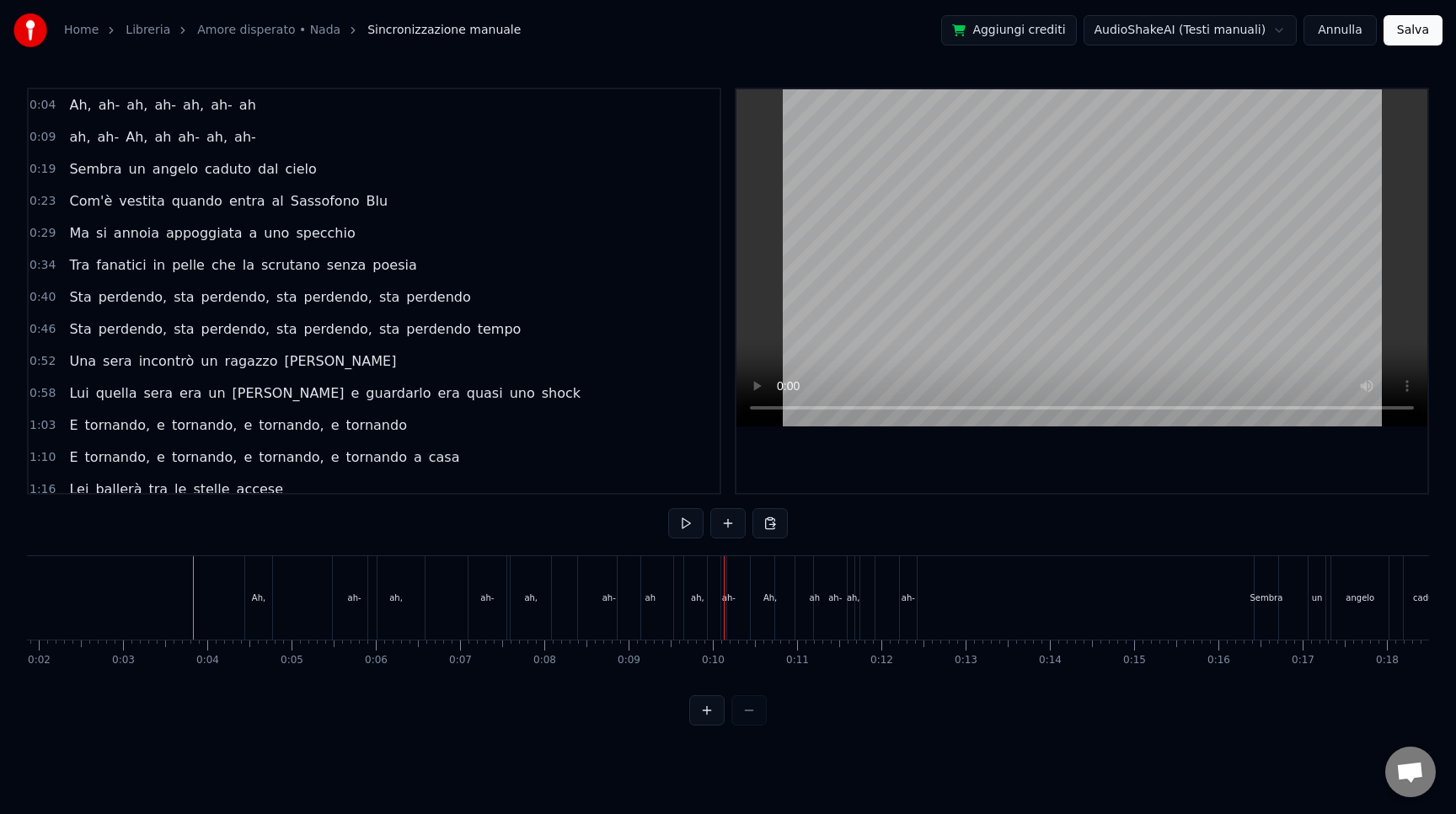
scroll to position [0, 198]
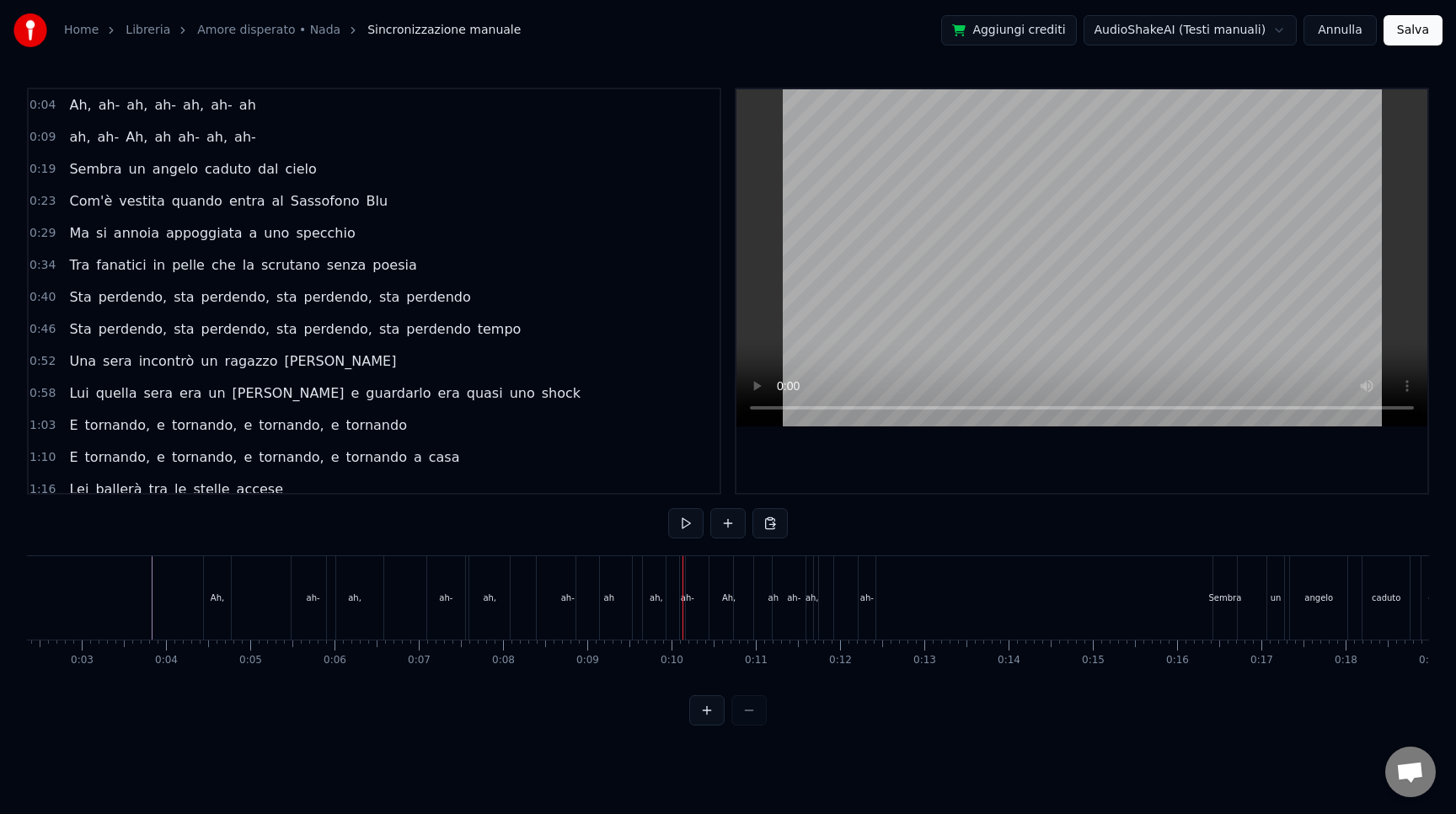
click at [519, 601] on div "Ah, ah- ah, ah- ah, ah- ah" at bounding box center [424, 598] width 442 height 83
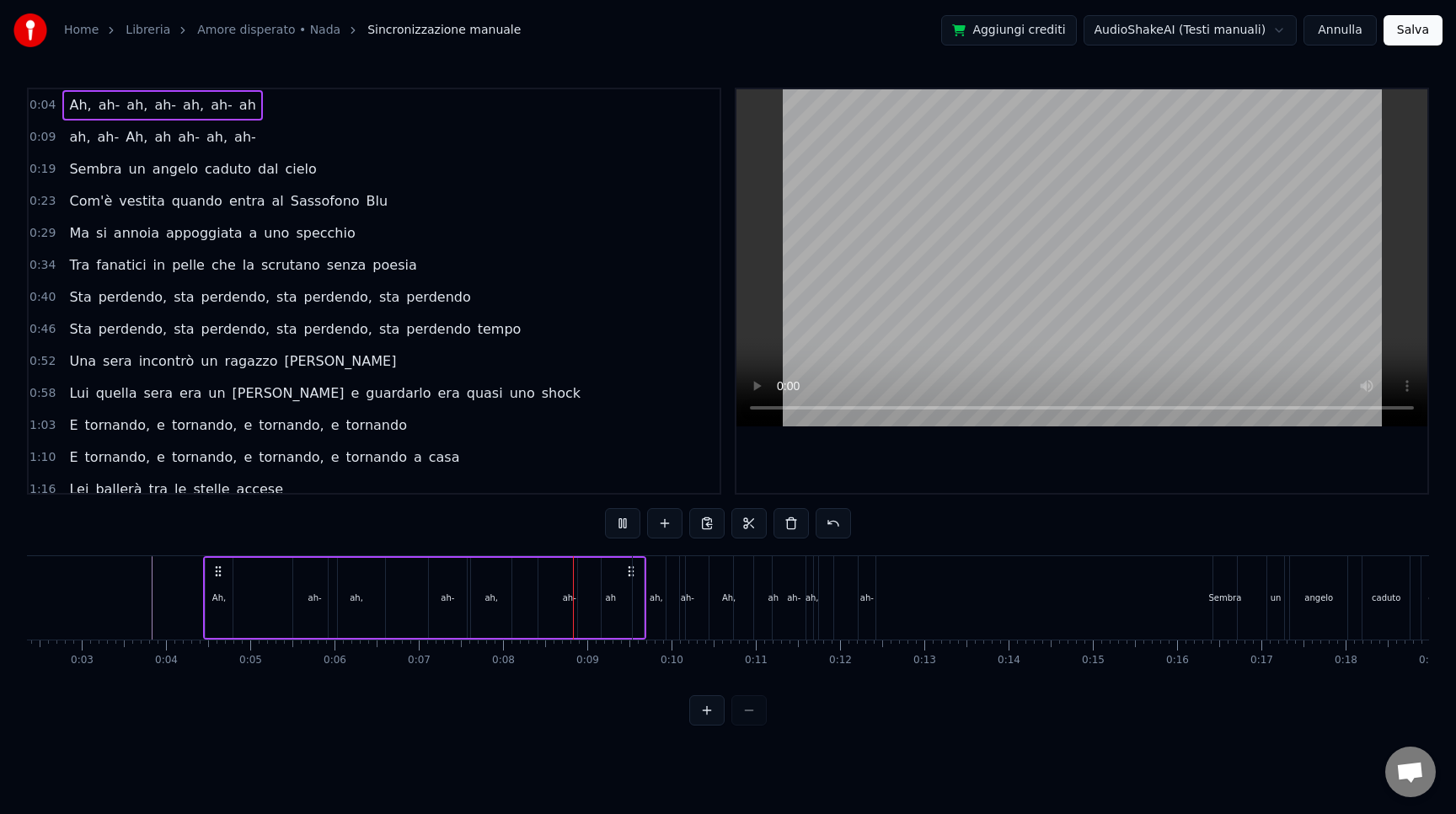
click at [660, 598] on div "ah," at bounding box center [657, 598] width 14 height 13
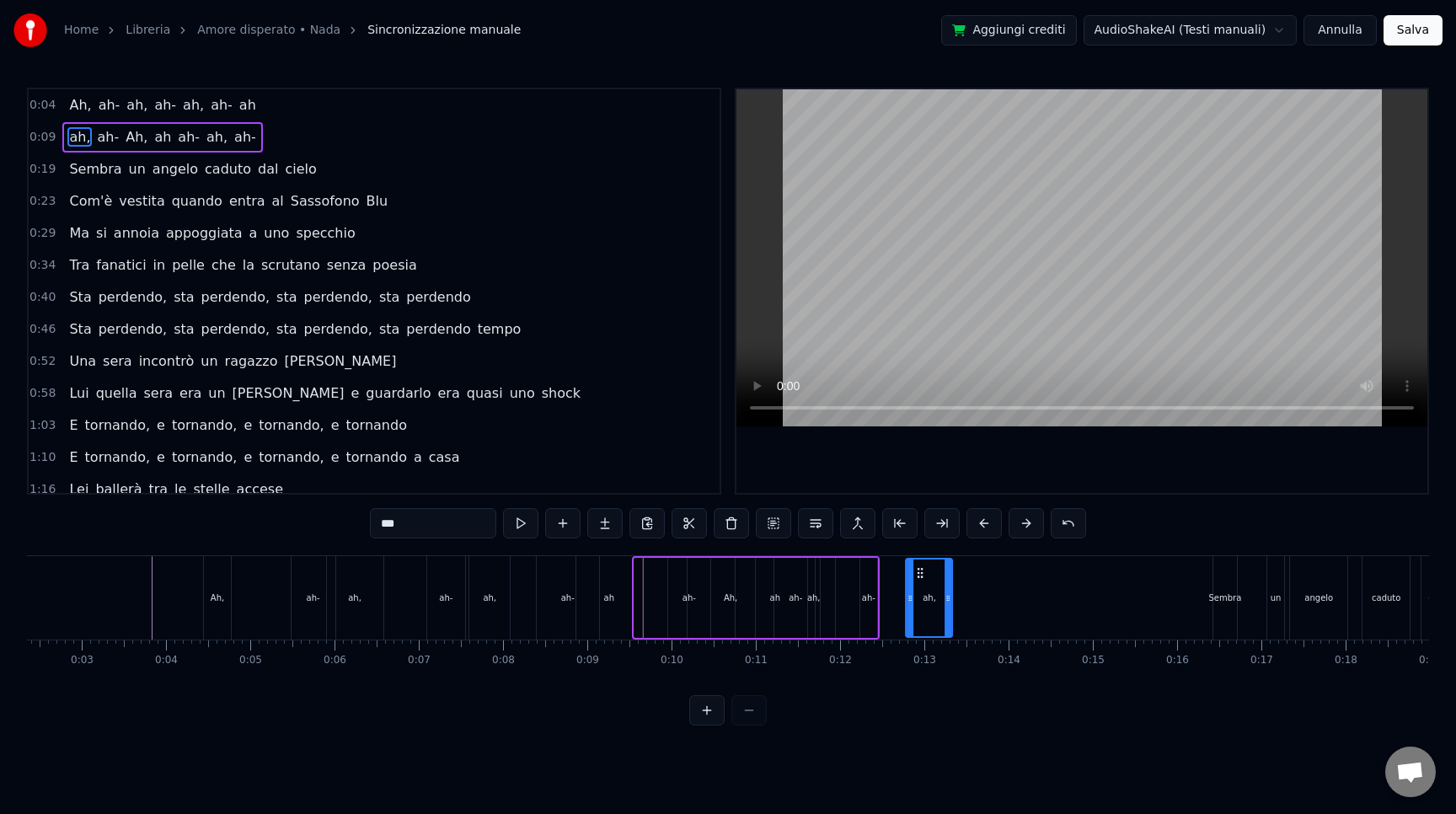
drag, startPoint x: 650, startPoint y: 572, endPoint x: 946, endPoint y: 584, distance: 296.2
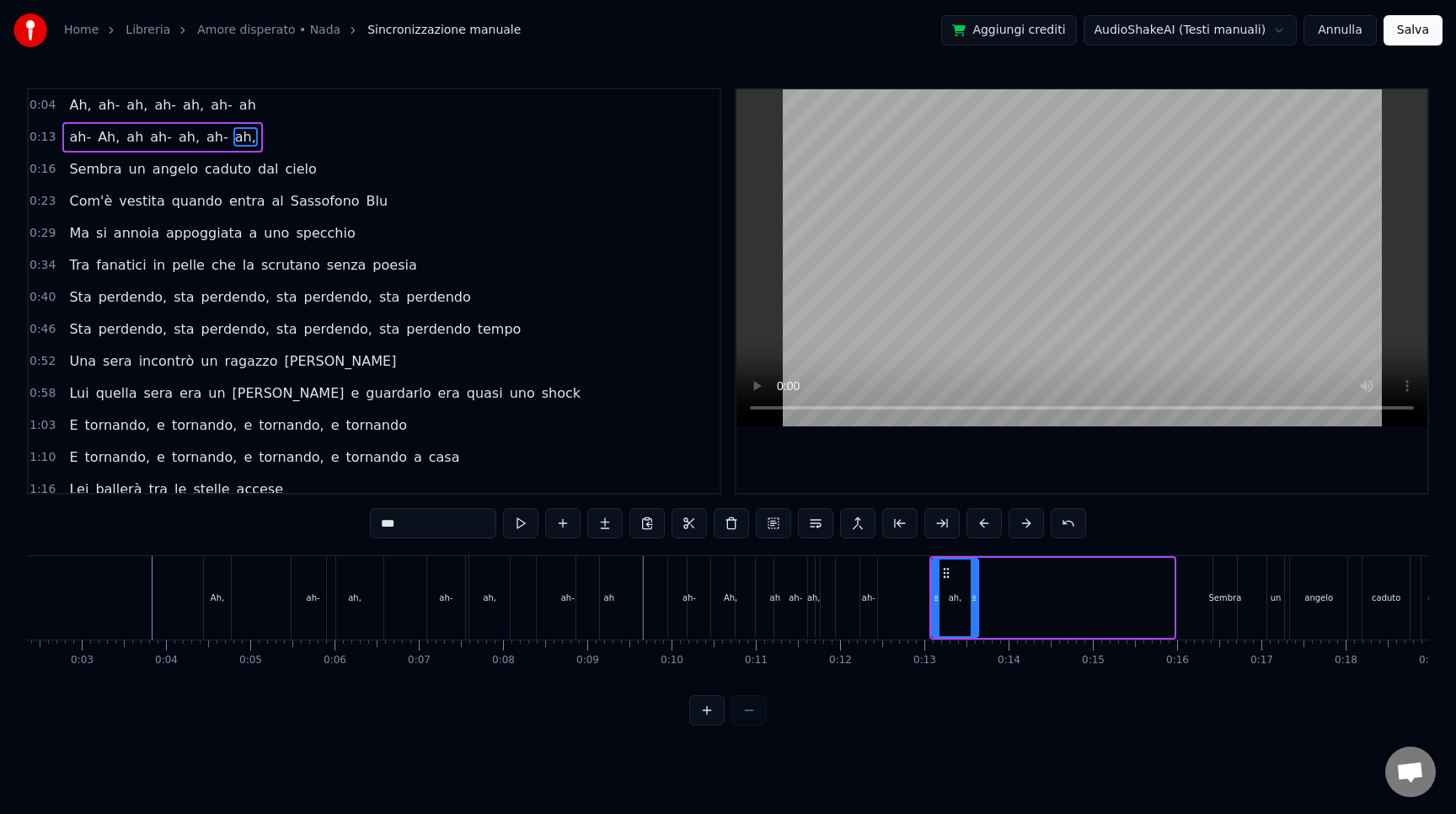
click at [686, 590] on div "Ah," at bounding box center [730, 598] width 87 height 80
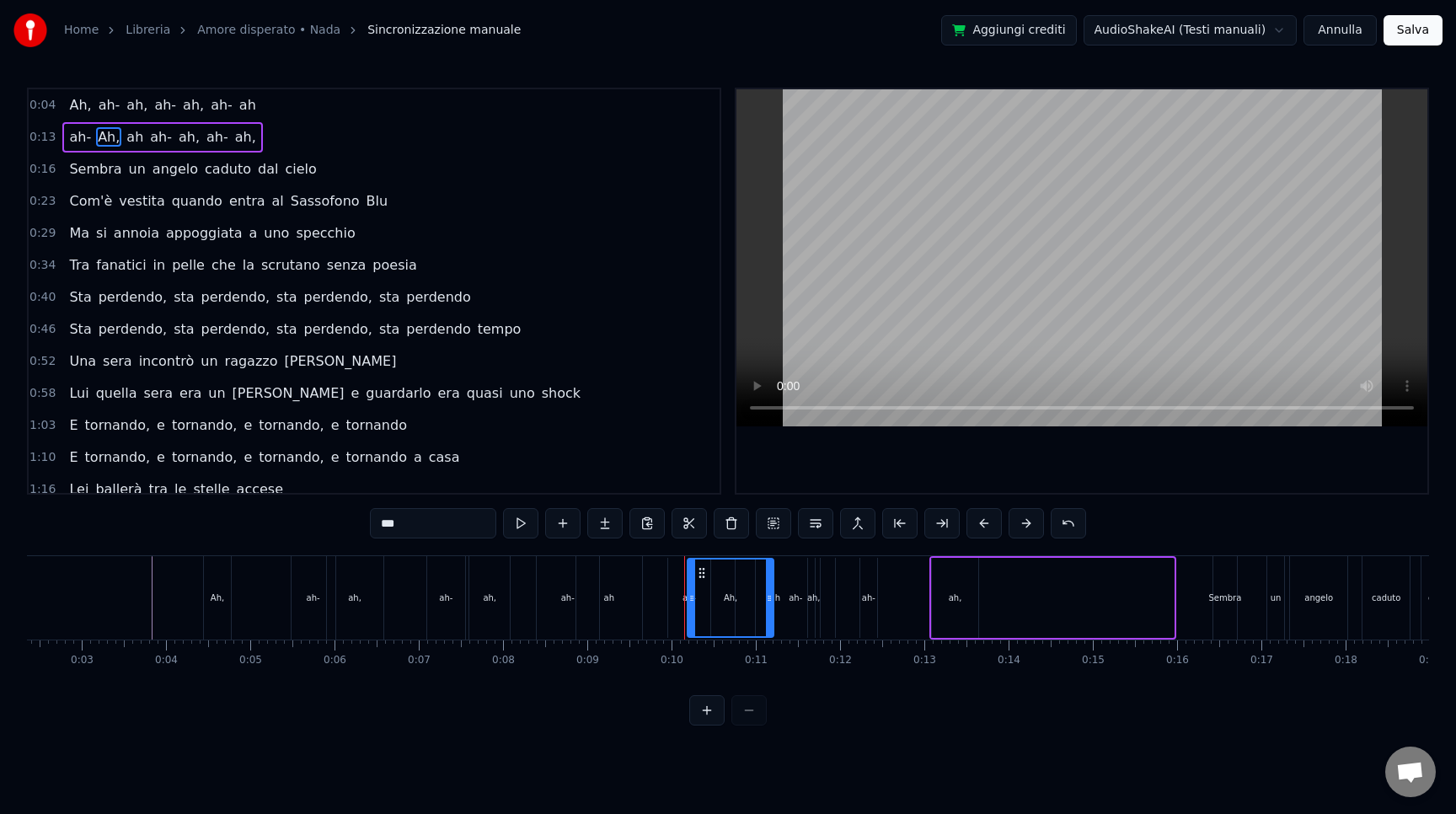
click at [677, 597] on div "ah-" at bounding box center [689, 598] width 42 height 80
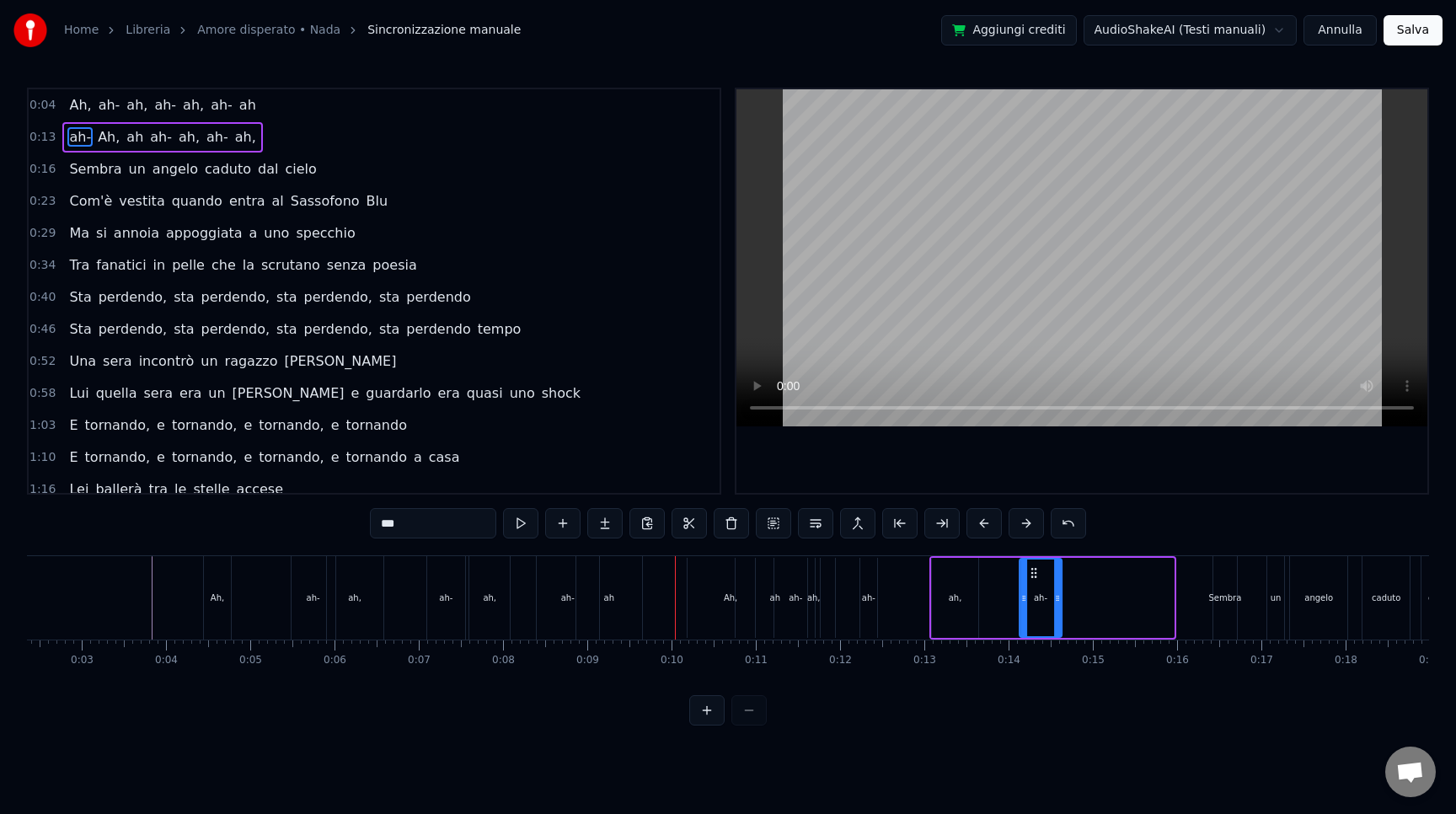
drag, startPoint x: 682, startPoint y: 572, endPoint x: 1029, endPoint y: 585, distance: 347.2
click at [721, 591] on div "Ah," at bounding box center [730, 598] width 86 height 80
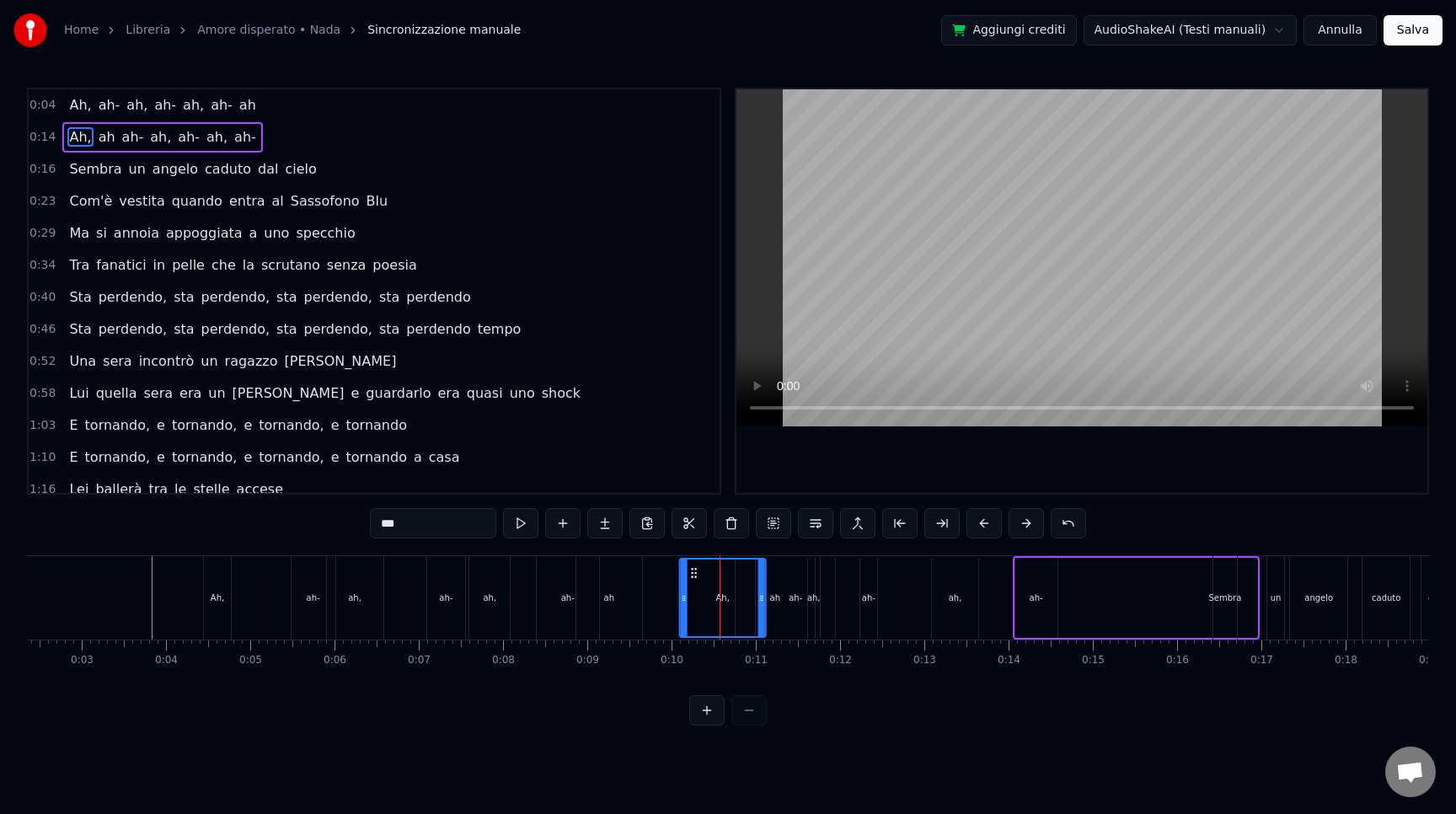
drag, startPoint x: 702, startPoint y: 571, endPoint x: 693, endPoint y: 572, distance: 9.1
click at [693, 572] on icon at bounding box center [694, 573] width 14 height 14
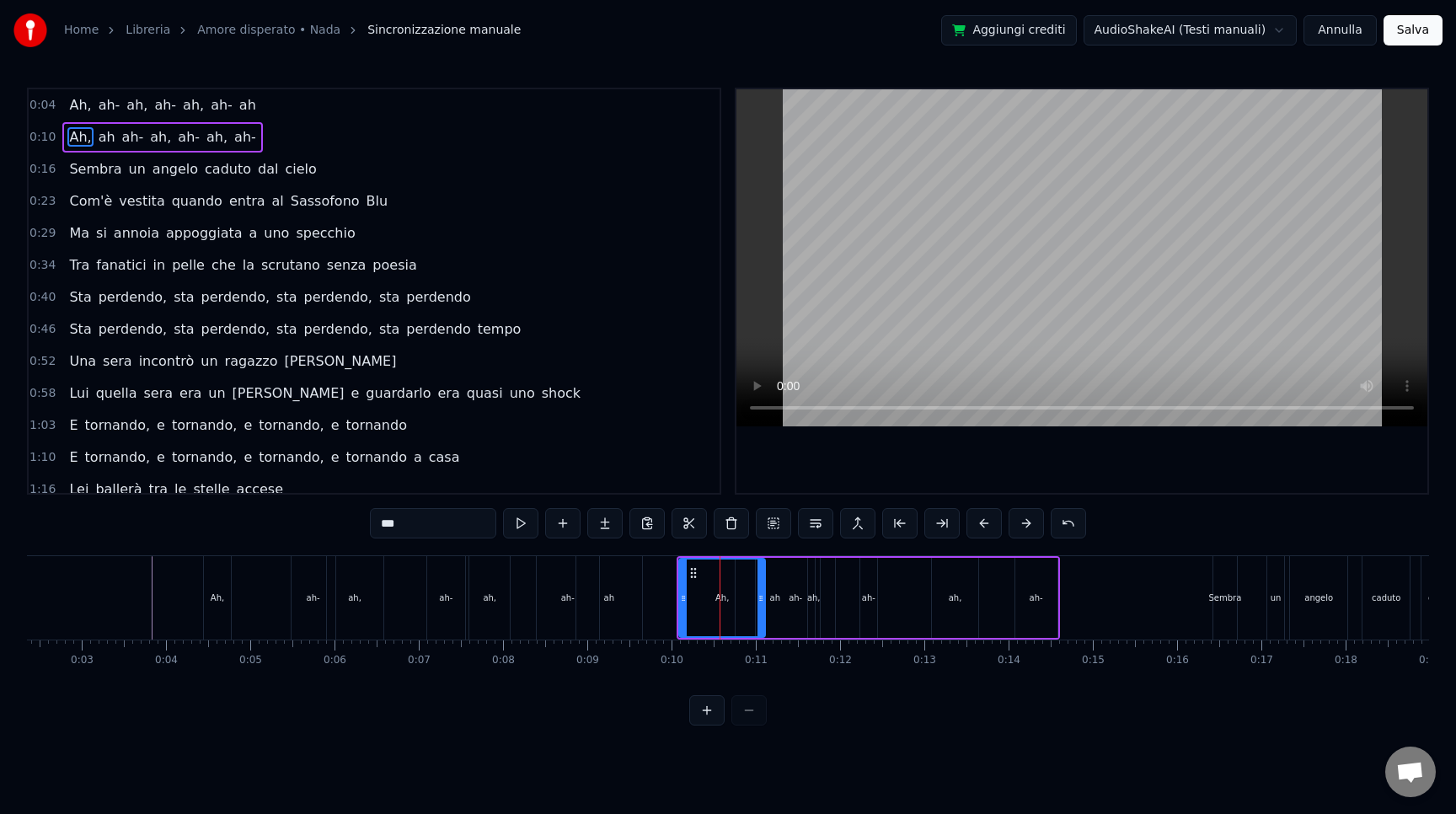
click at [809, 589] on div "ah," at bounding box center [815, 598] width 12 height 80
click at [776, 608] on div "ah-" at bounding box center [796, 598] width 80 height 80
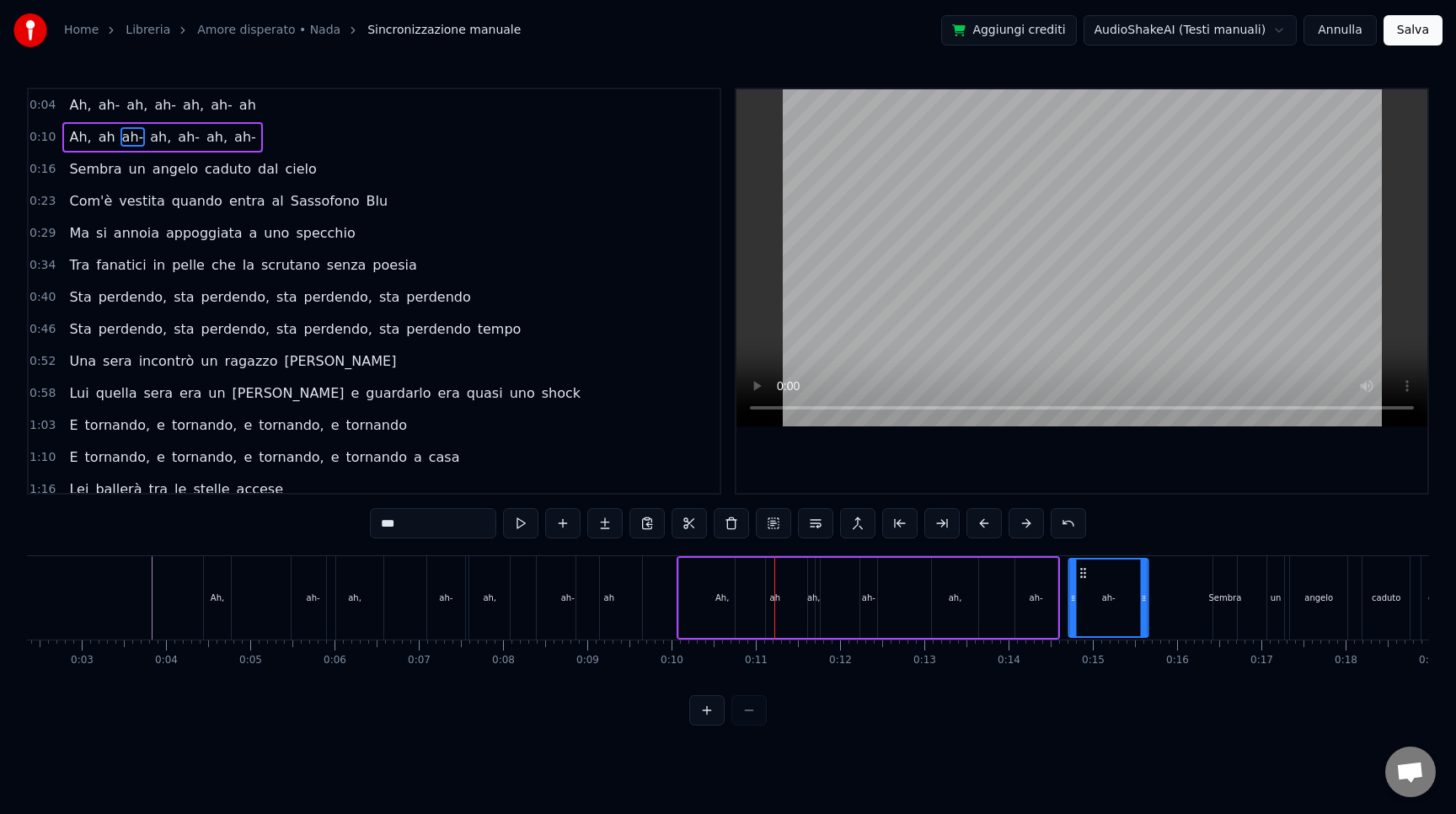
drag, startPoint x: 768, startPoint y: 568, endPoint x: 1086, endPoint y: 590, distance: 318.8
click at [779, 601] on div "ah" at bounding box center [776, 598] width 10 height 13
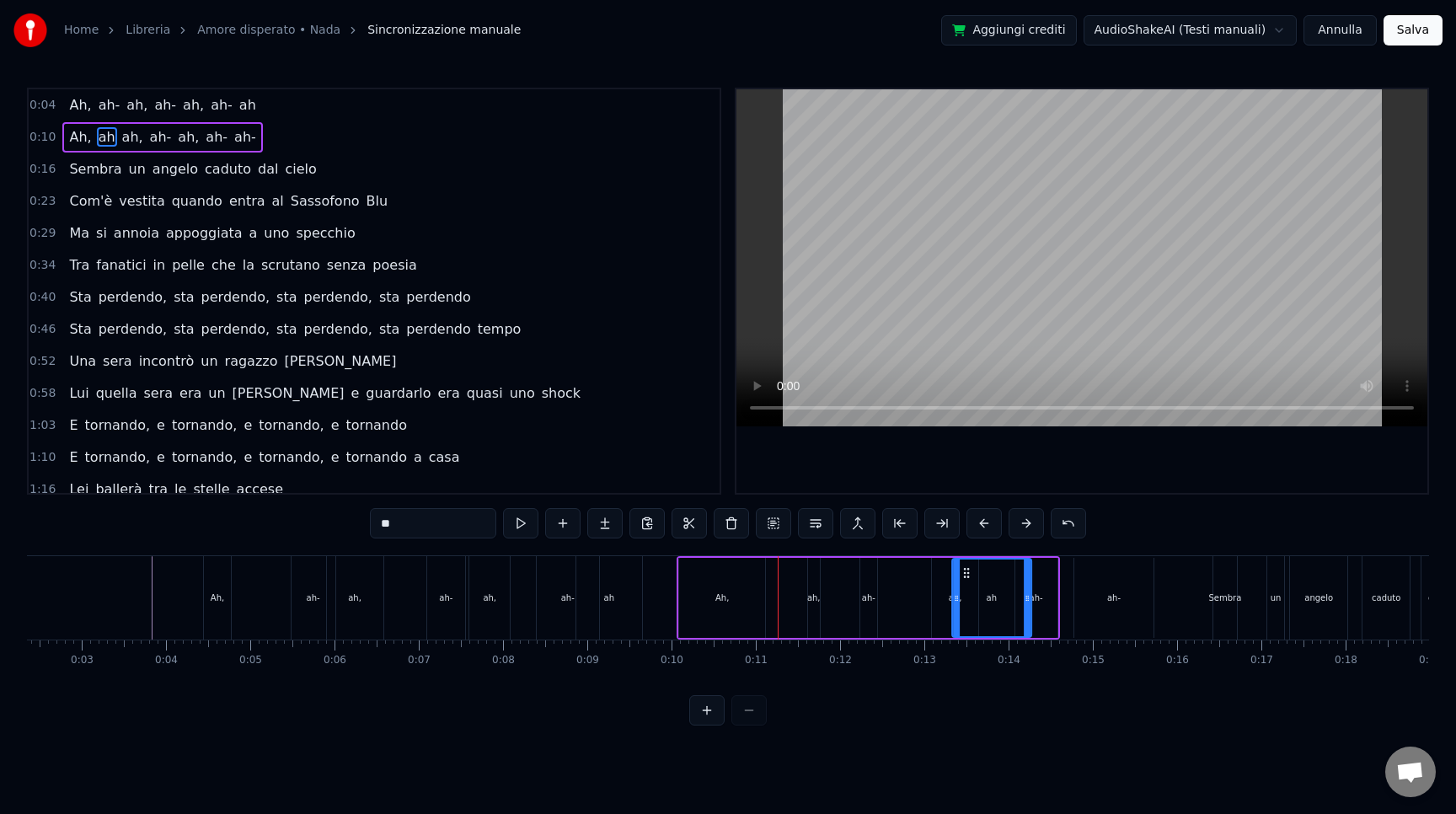
drag, startPoint x: 745, startPoint y: 576, endPoint x: 963, endPoint y: 602, distance: 219.5
drag, startPoint x: 956, startPoint y: 603, endPoint x: 988, endPoint y: 606, distance: 32.1
click at [988, 606] on div at bounding box center [989, 598] width 7 height 77
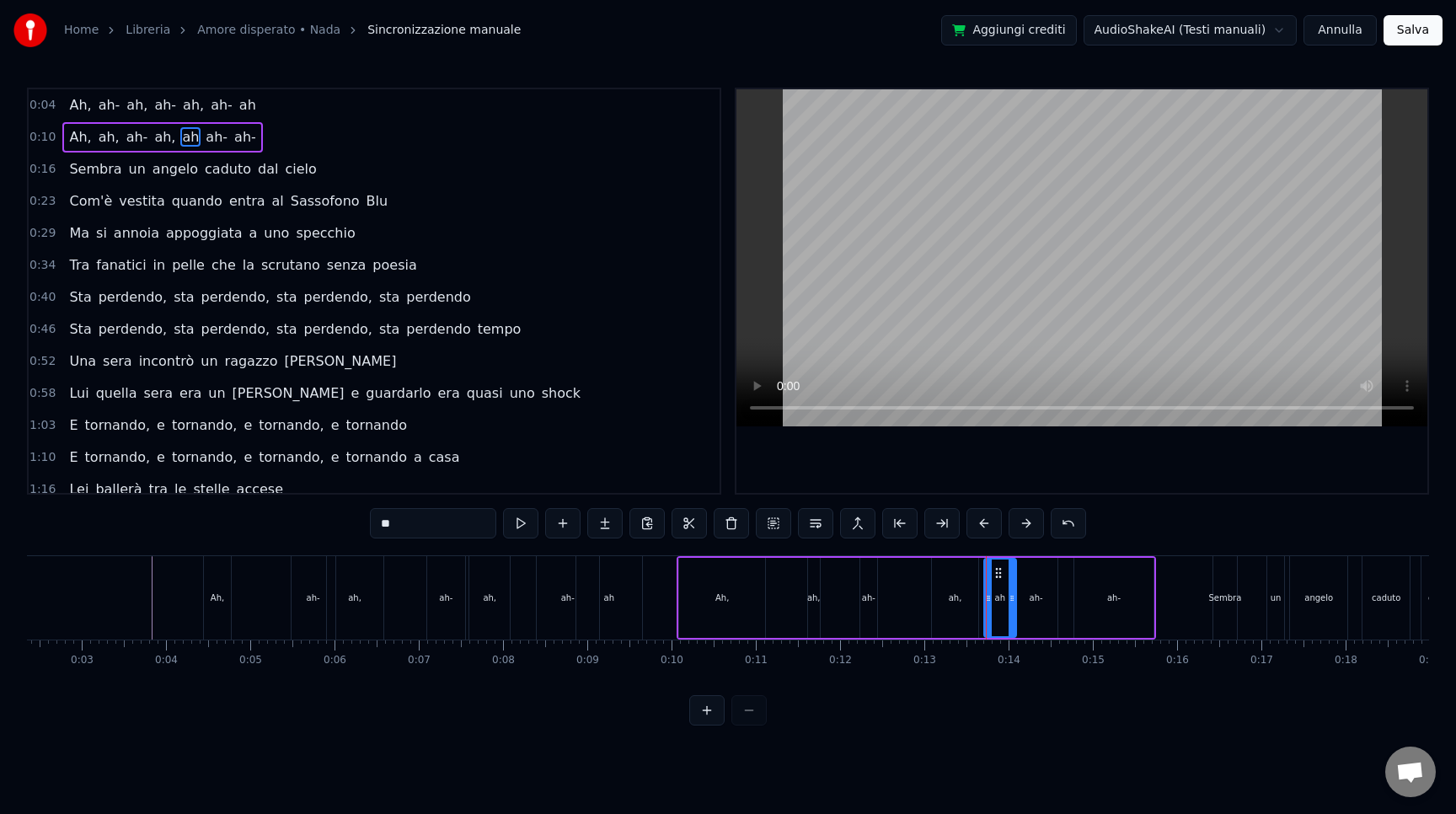
drag, startPoint x: 1029, startPoint y: 621, endPoint x: 1013, endPoint y: 621, distance: 16.0
click at [1013, 621] on div at bounding box center [1012, 598] width 7 height 77
click at [866, 604] on div "ah-" at bounding box center [868, 598] width 16 height 80
type input "***"
drag, startPoint x: 878, startPoint y: 576, endPoint x: 794, endPoint y: 584, distance: 84.4
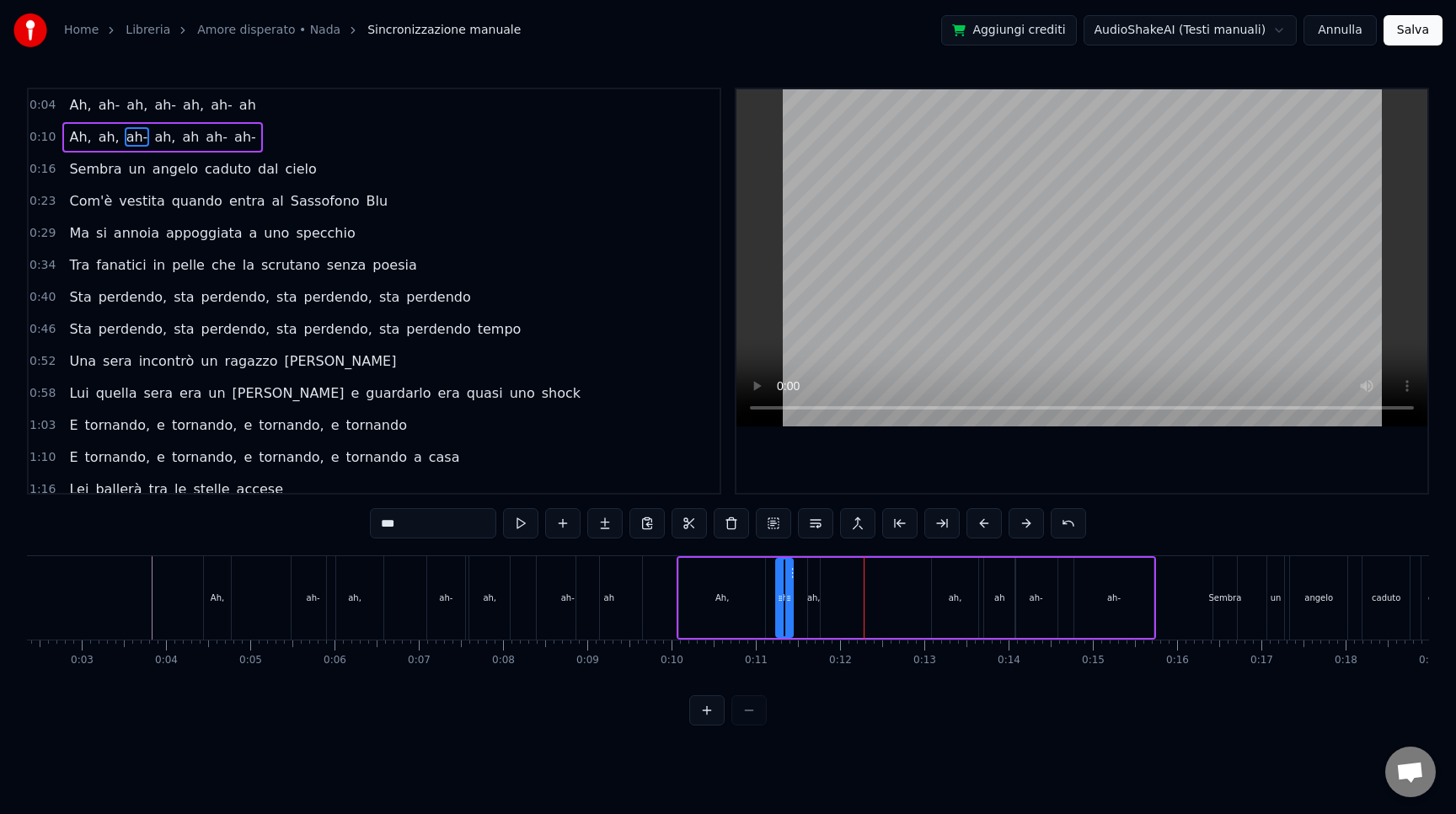
click at [794, 584] on div "Ah, ah, ah- ah, ah ah- ah-" at bounding box center [917, 598] width 480 height 83
click at [853, 601] on div "Ah, ah- ah, ah, ah ah- ah-" at bounding box center [917, 598] width 480 height 83
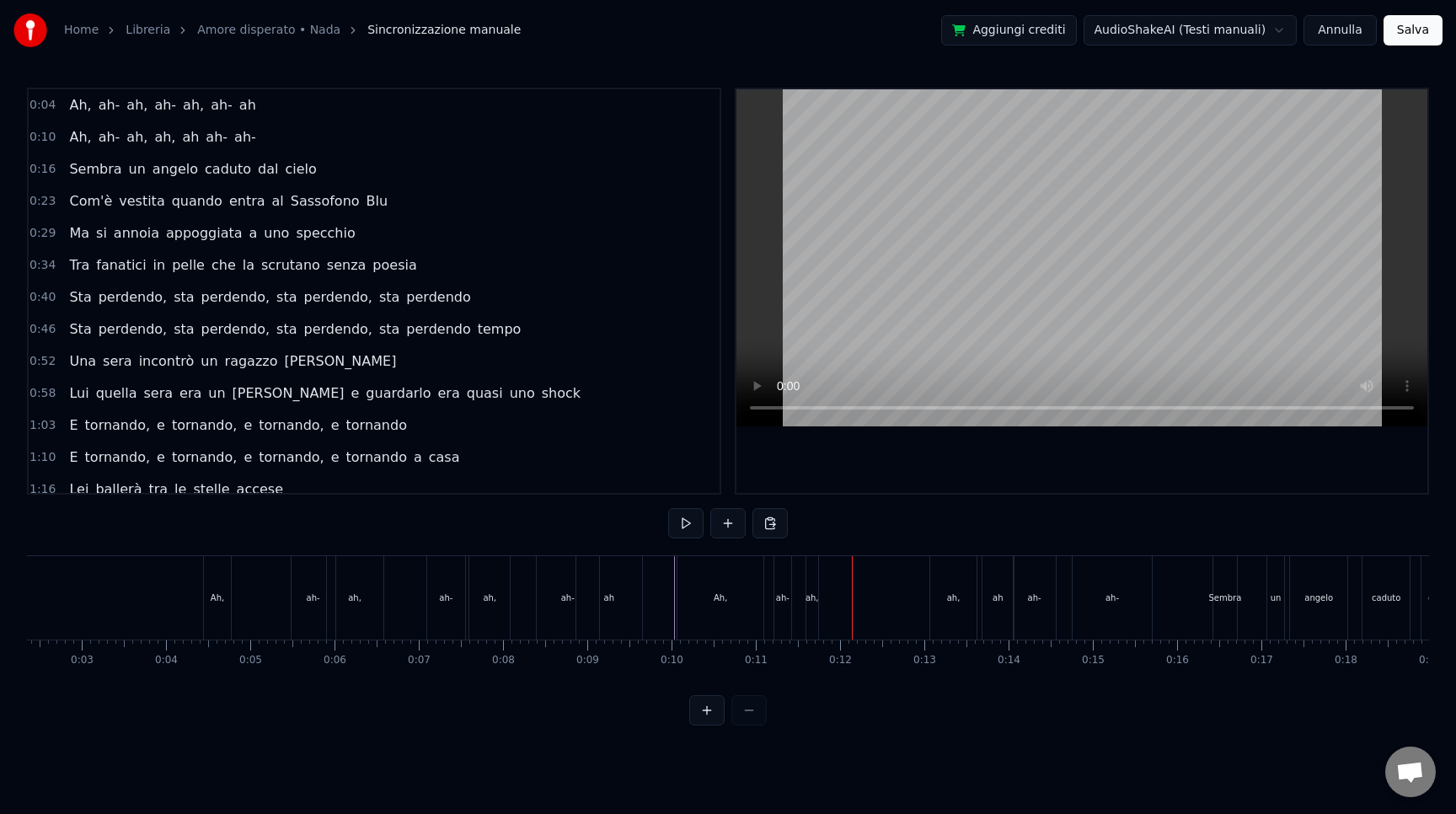
click at [809, 604] on div "ah," at bounding box center [813, 598] width 12 height 83
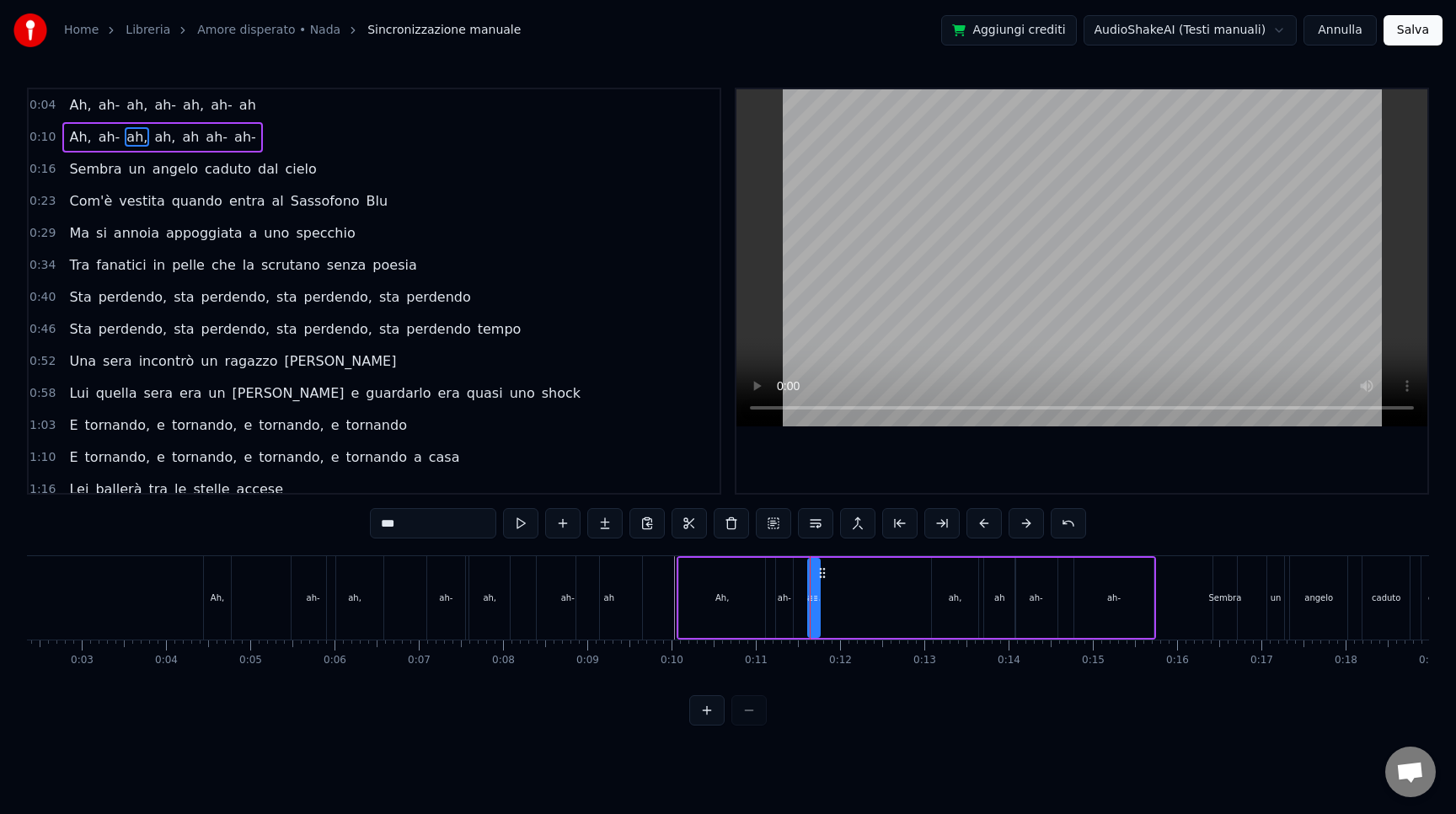
drag, startPoint x: 819, startPoint y: 609, endPoint x: 830, endPoint y: 610, distance: 11.0
click at [830, 610] on div "Ah, ah- ah, ah, ah ah- ah-" at bounding box center [917, 598] width 480 height 83
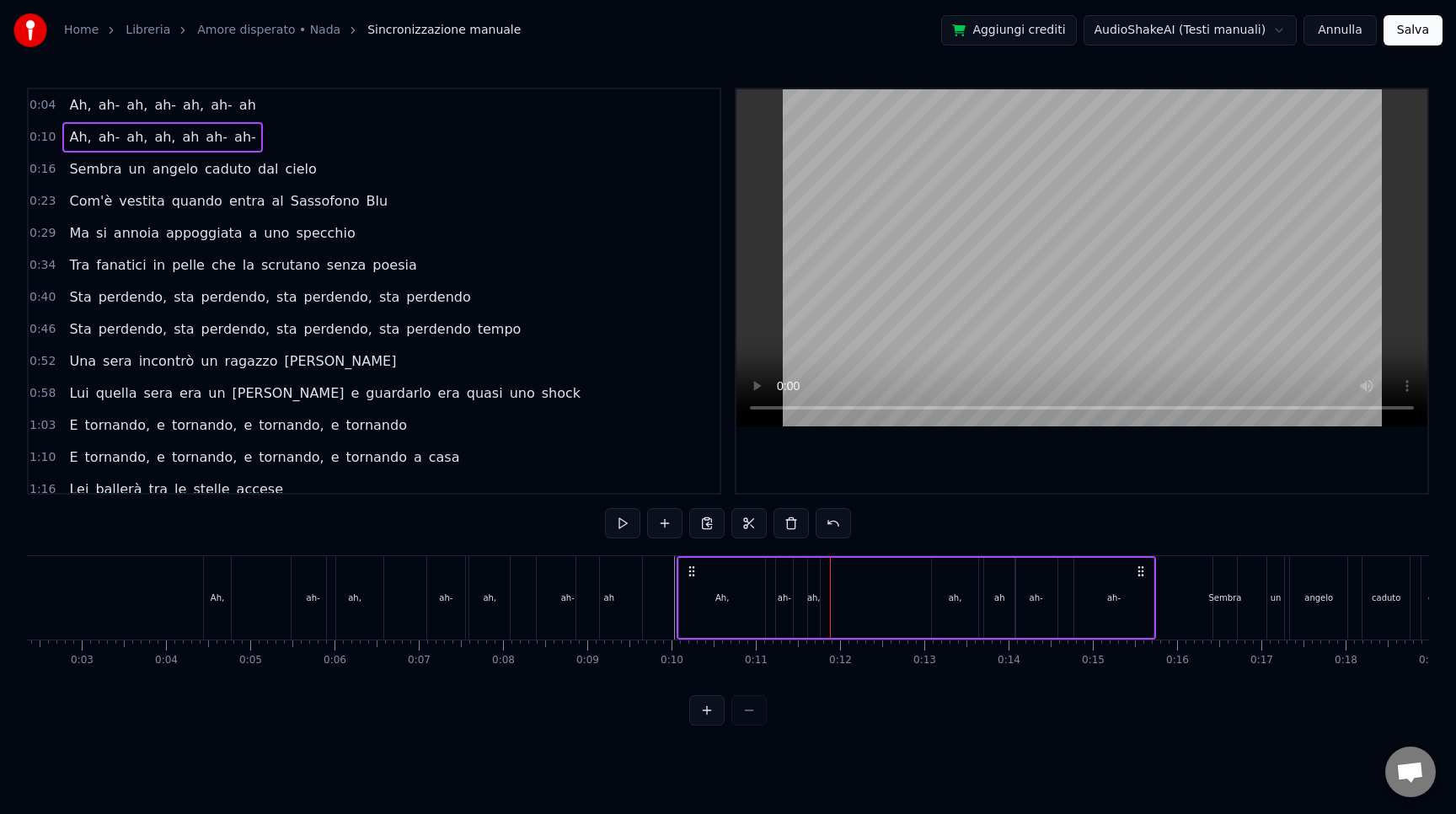
click at [812, 602] on div "ah," at bounding box center [815, 598] width 14 height 13
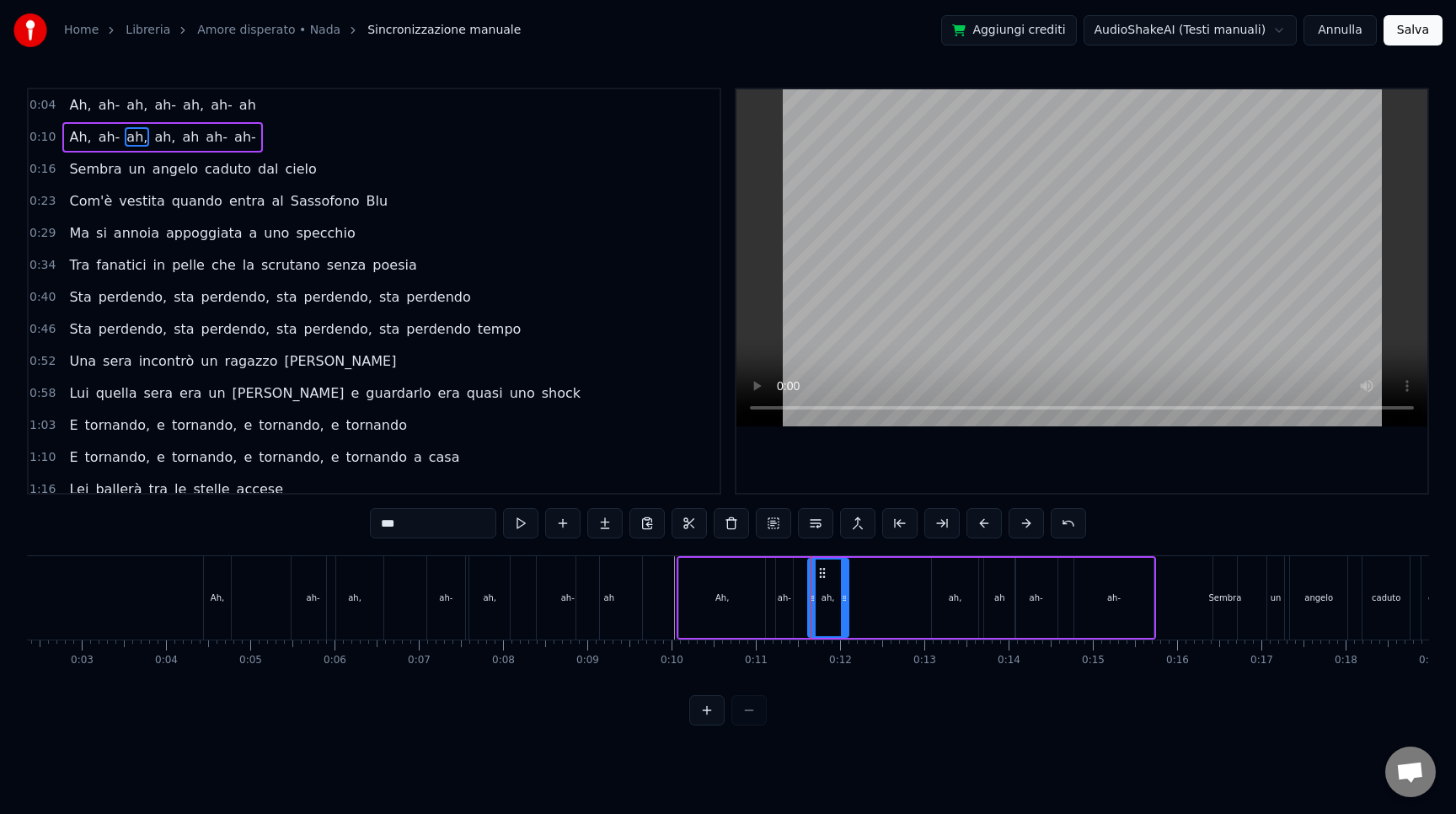
drag, startPoint x: 813, startPoint y: 603, endPoint x: 841, endPoint y: 606, distance: 28.2
click at [841, 606] on div at bounding box center [844, 598] width 7 height 77
drag, startPoint x: 817, startPoint y: 565, endPoint x: 850, endPoint y: 568, distance: 33.1
click at [850, 568] on div "Ah, ah- ah, ah, ah ah- ah-" at bounding box center [917, 598] width 480 height 83
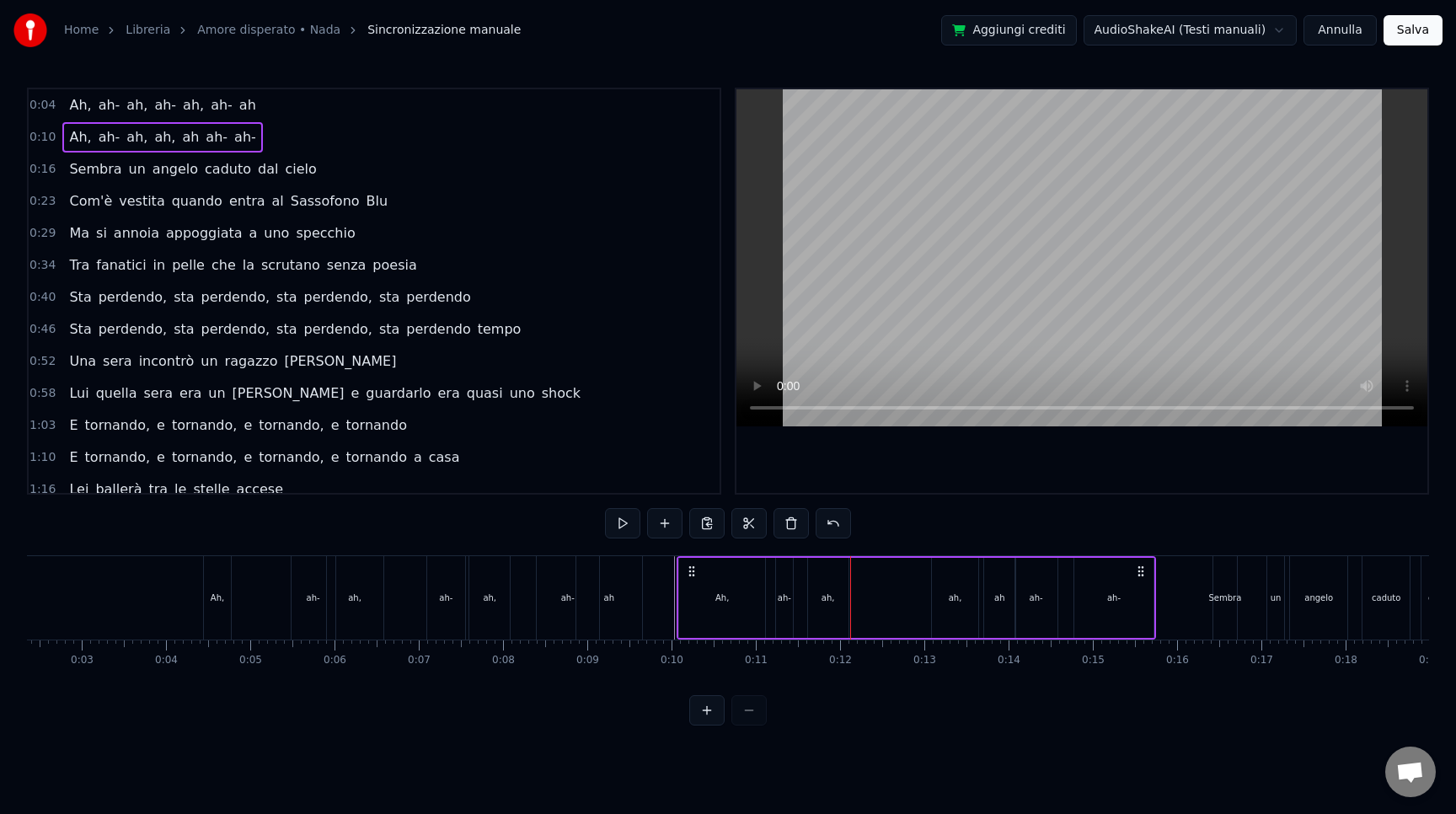
click at [823, 567] on div "ah," at bounding box center [828, 598] width 41 height 80
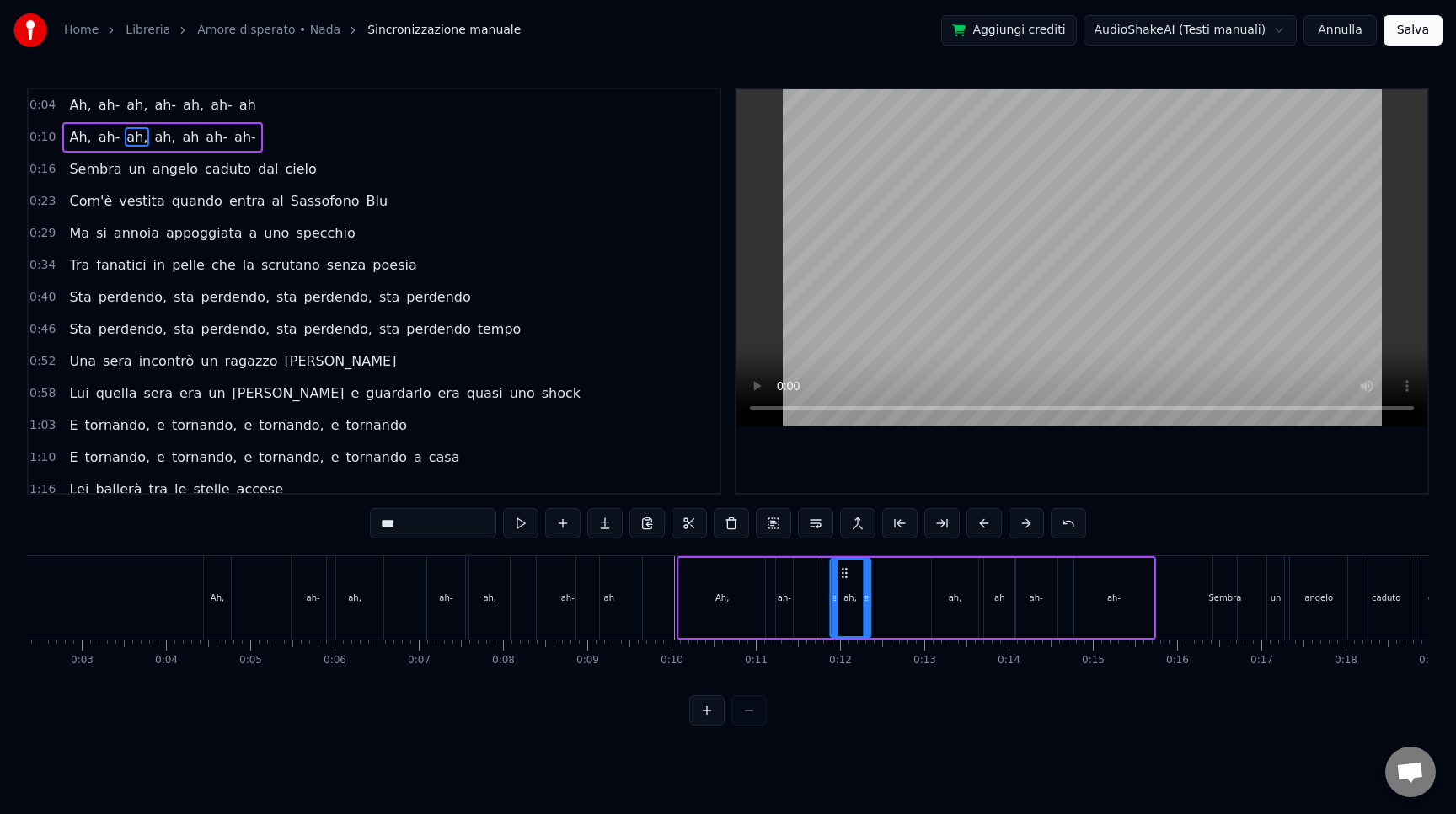
drag, startPoint x: 820, startPoint y: 571, endPoint x: 842, endPoint y: 571, distance: 22.0
click at [842, 571] on icon at bounding box center [845, 573] width 14 height 14
click at [706, 726] on button at bounding box center [706, 710] width 35 height 30
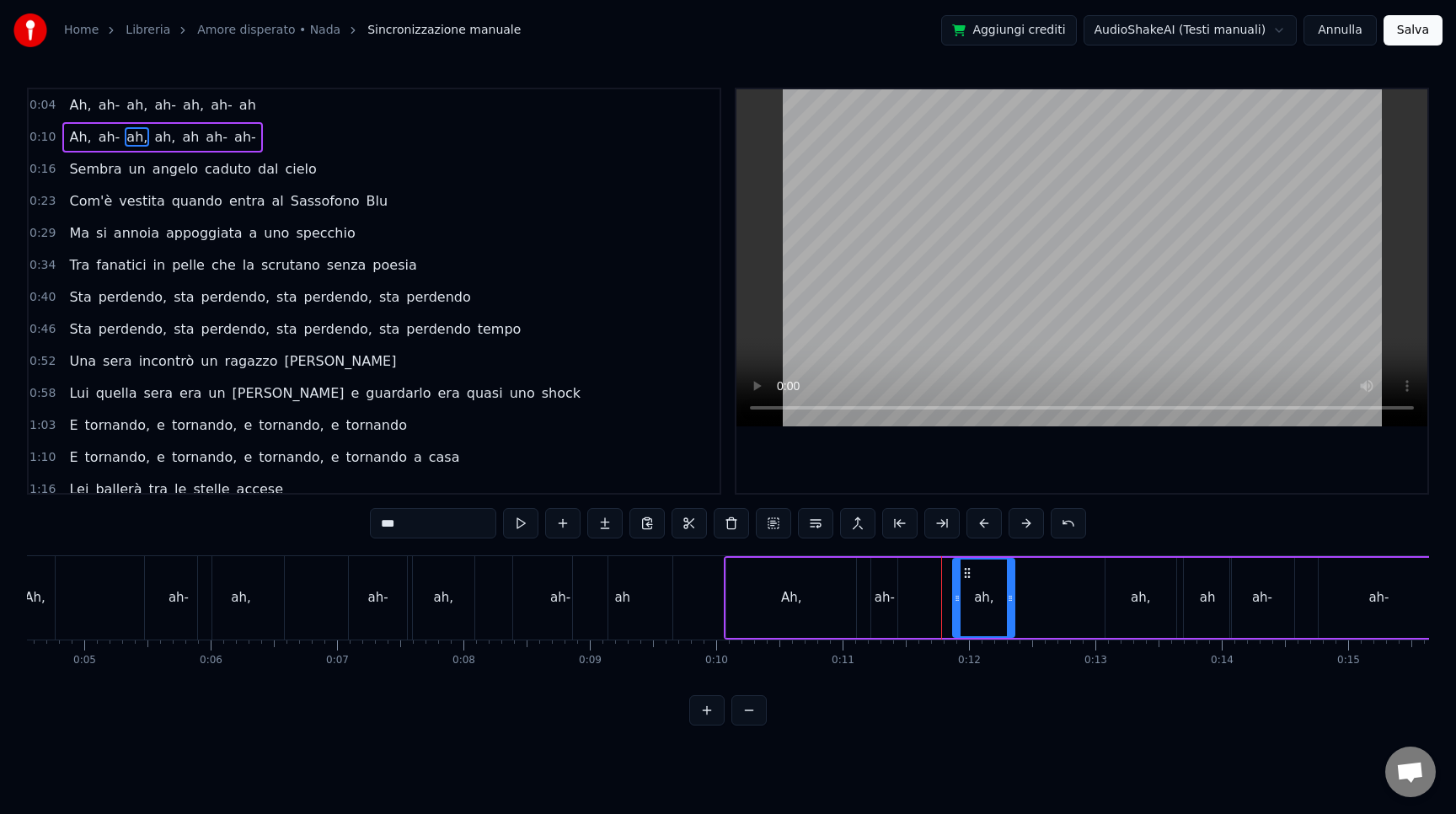
scroll to position [0, 617]
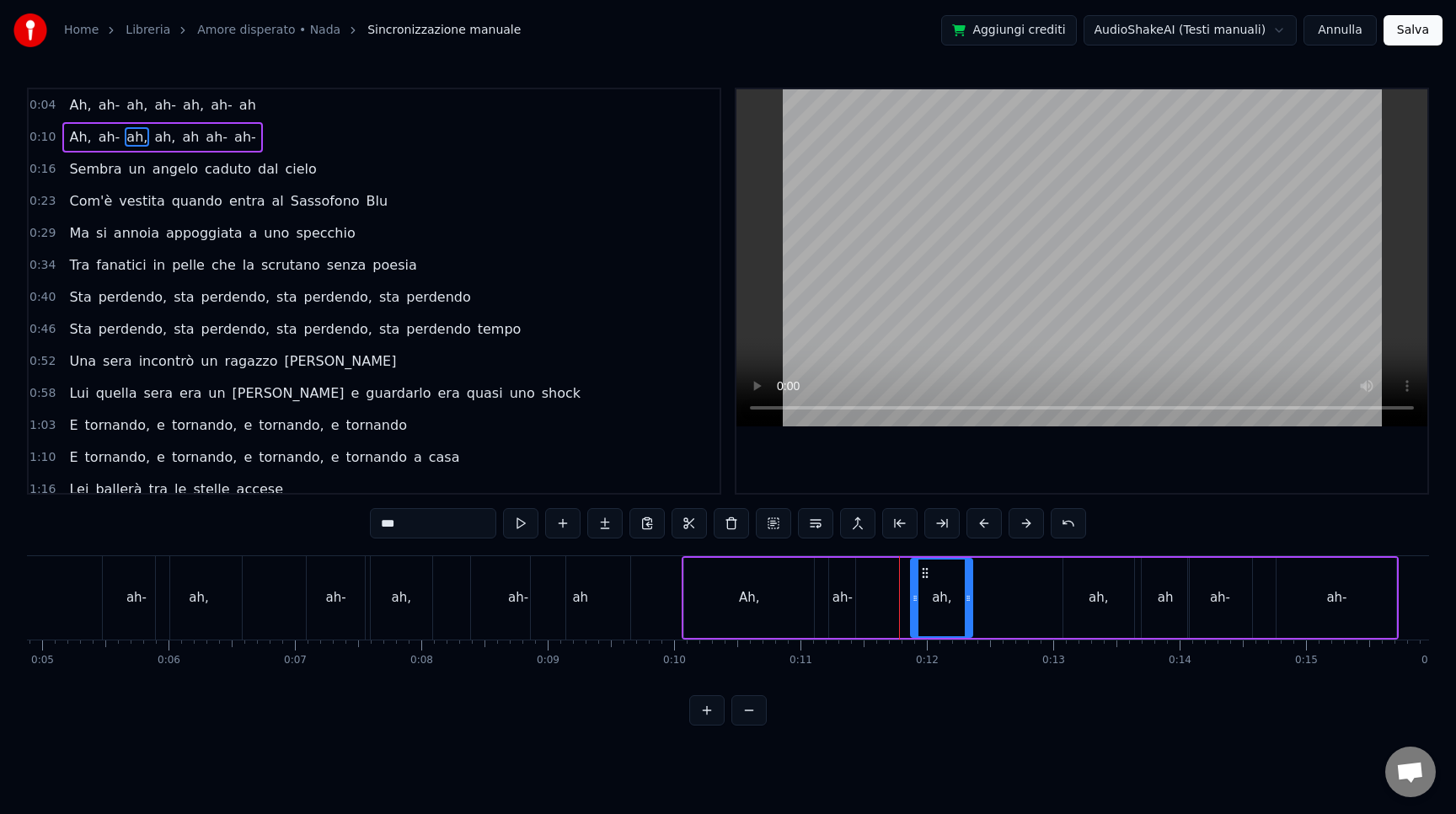
click at [931, 552] on div "0:04 Ah, ah- ah, ah- ah, ah- ah 0:10 Ah, ah- ah, ah, ah ah- ah- 0:16 Sembra un …" at bounding box center [728, 406] width 1402 height 638
click at [929, 679] on div "Ah, ah- ah, ah- ah, ah- ah Ah, ah- ah, ah, ah ah- ah- Sembra un [PERSON_NAME] d…" at bounding box center [728, 618] width 1402 height 126
click at [938, 716] on div "0:04 Ah, ah- ah, ah- ah, ah- ah 0:10 Ah, ah- ah, ah, ah ah- ah- 0:16 Sembra un …" at bounding box center [728, 406] width 1402 height 638
click at [1002, 619] on div "Ah, ah- ah, ah, ah ah- ah-" at bounding box center [1040, 598] width 717 height 83
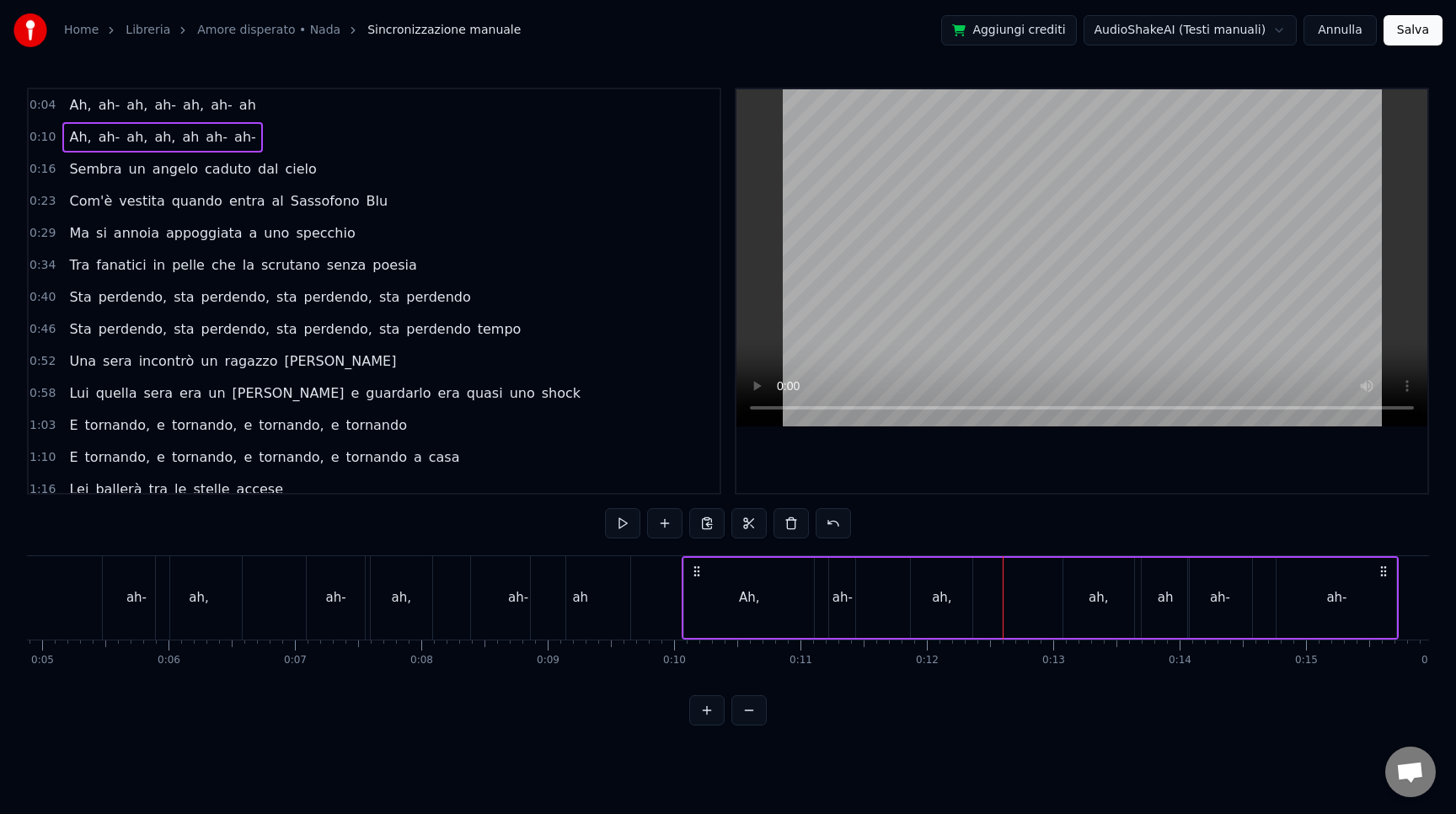
click at [557, 597] on div "ah" at bounding box center [580, 598] width 100 height 83
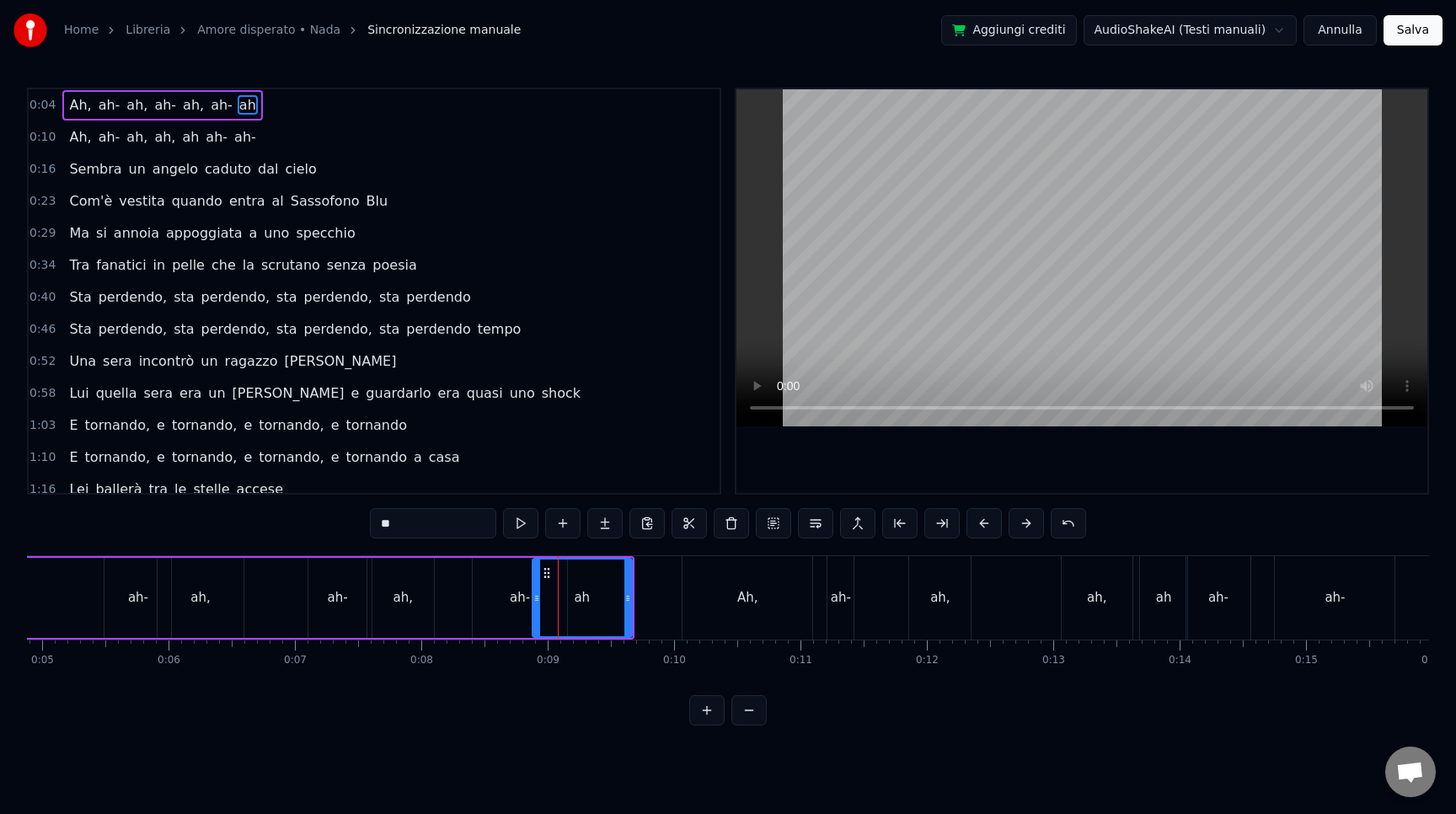
click at [940, 598] on div "ah," at bounding box center [940, 598] width 19 height 19
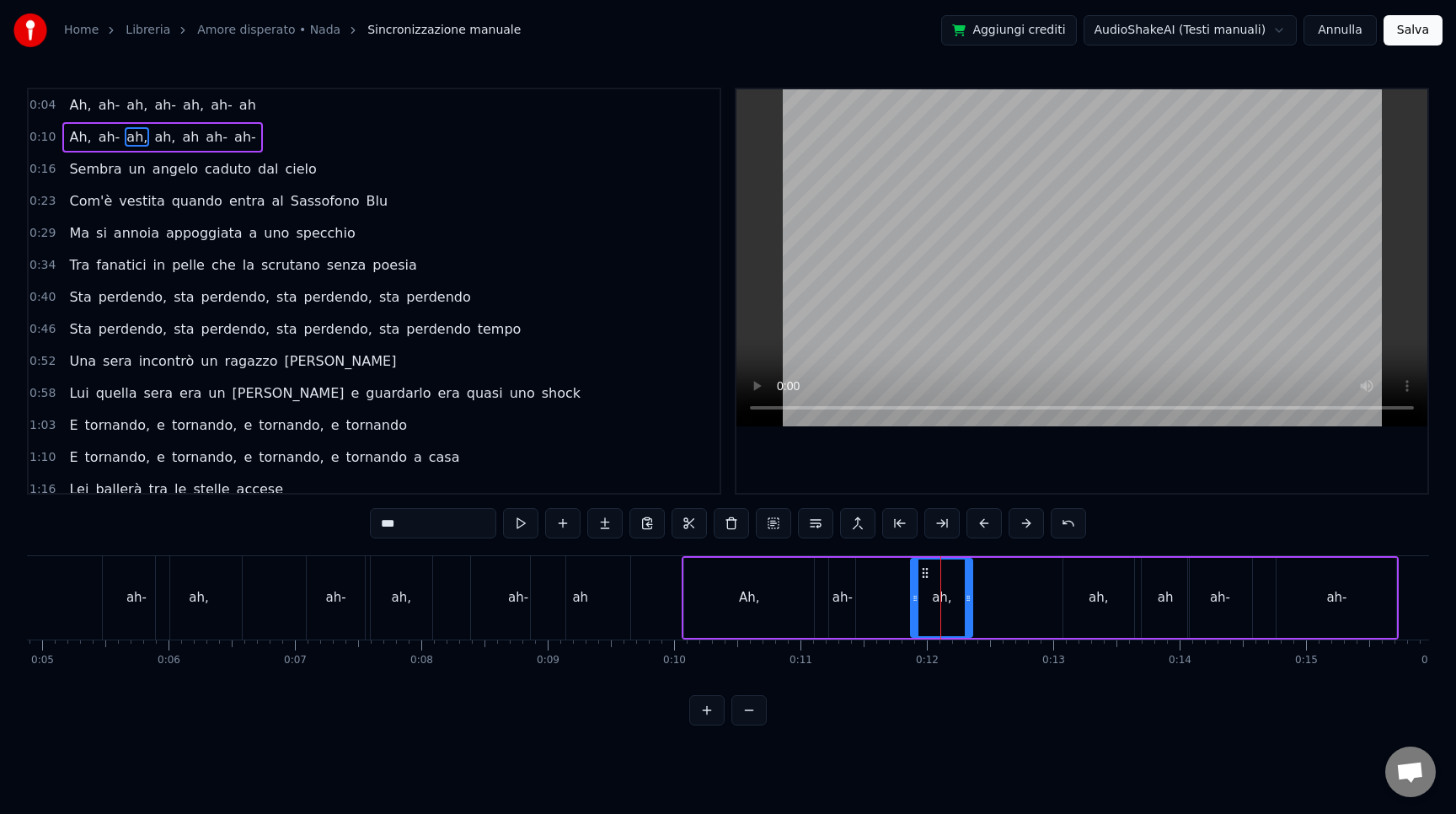
click at [840, 605] on div "ah-" at bounding box center [842, 598] width 20 height 19
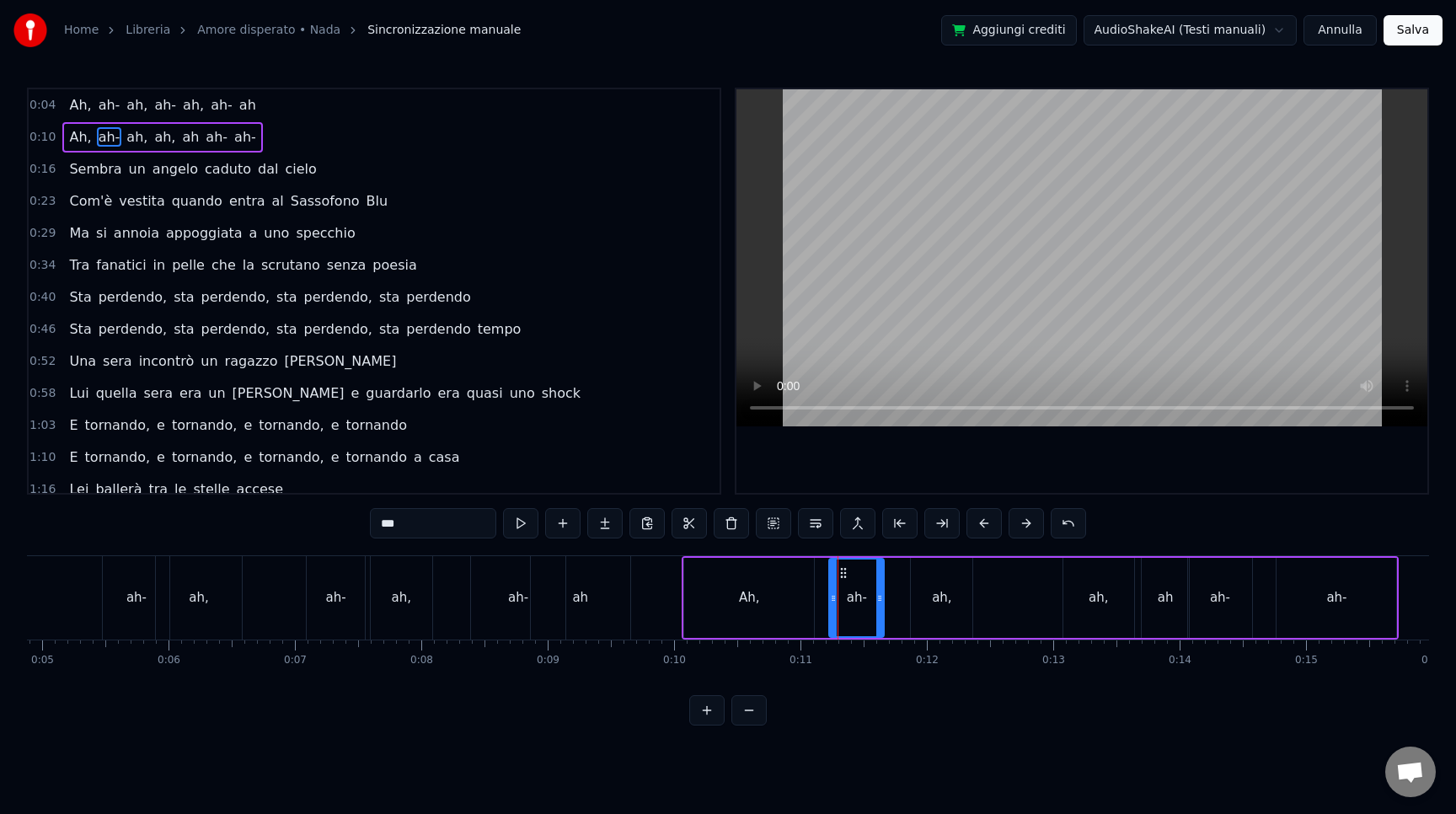
drag, startPoint x: 852, startPoint y: 598, endPoint x: 884, endPoint y: 598, distance: 32.0
click at [883, 598] on icon at bounding box center [879, 598] width 7 height 14
click at [944, 602] on div "ah," at bounding box center [942, 598] width 19 height 19
click at [930, 569] on icon at bounding box center [932, 573] width 14 height 14
click at [840, 573] on div "ah-" at bounding box center [858, 598] width 57 height 80
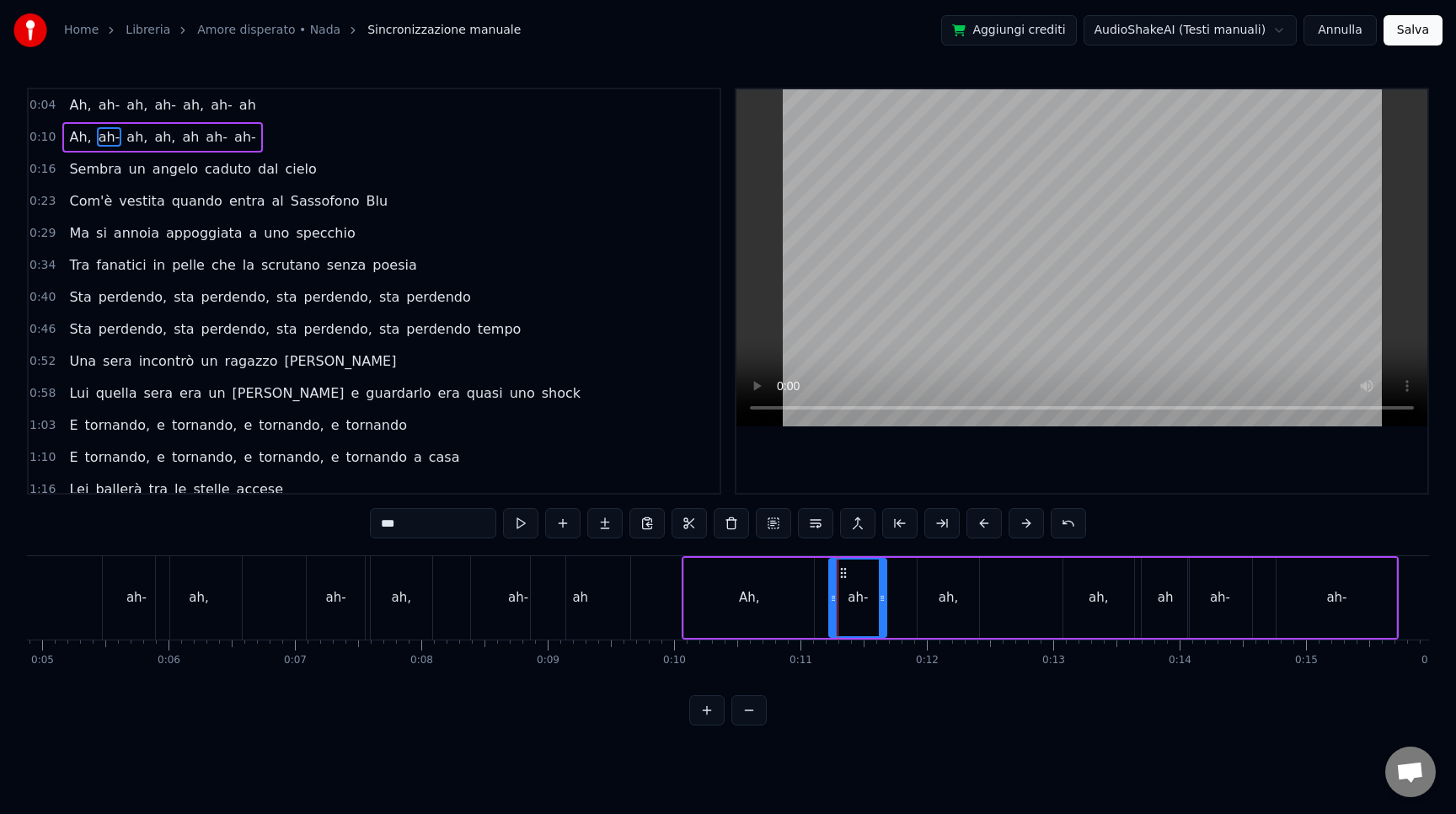
type input "***"
drag, startPoint x: 843, startPoint y: 573, endPoint x: 880, endPoint y: 574, distance: 37.0
click at [880, 574] on icon at bounding box center [881, 573] width 14 height 14
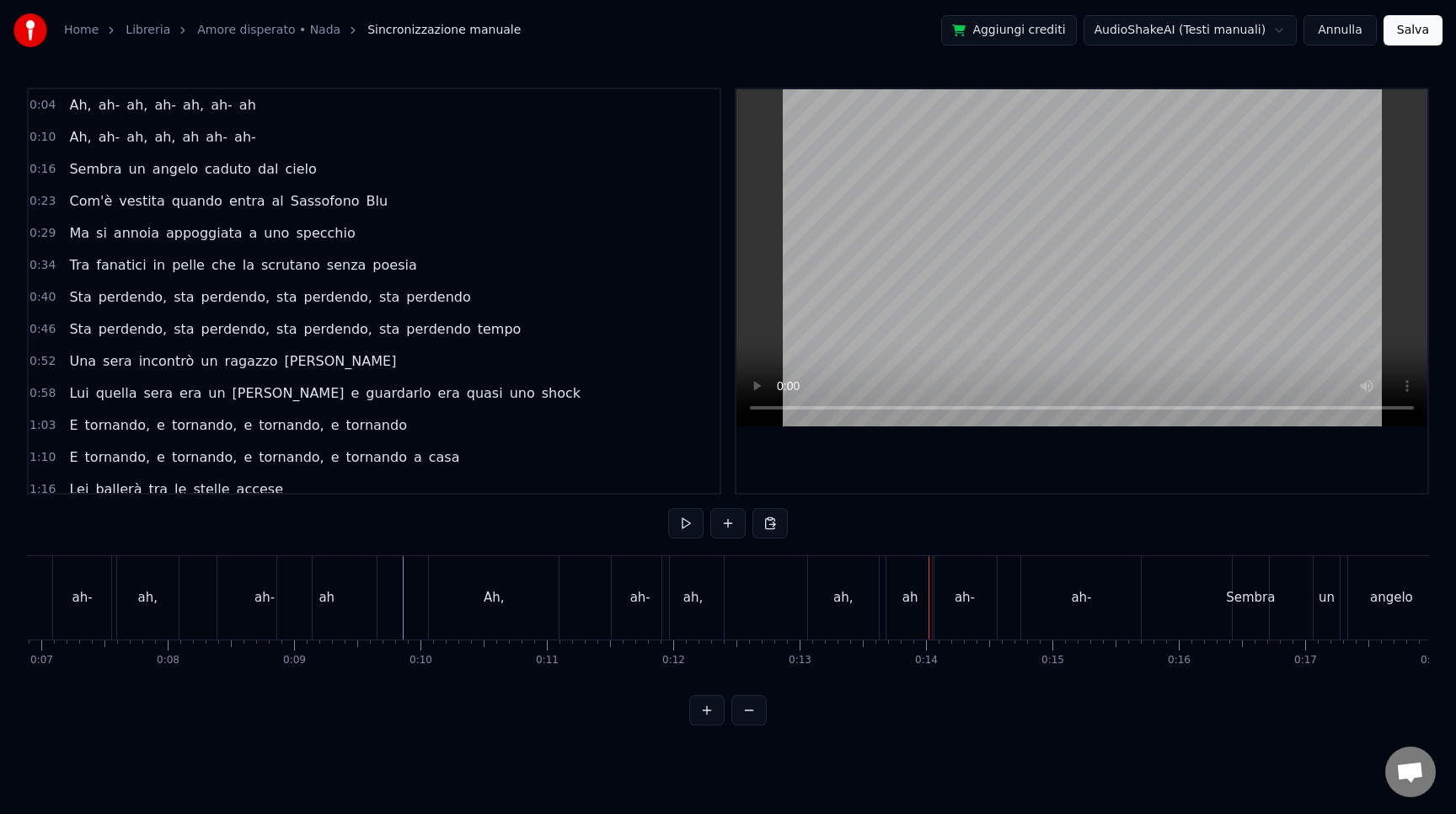
scroll to position [0, 883]
click at [896, 597] on div "ah" at bounding box center [898, 598] width 16 height 19
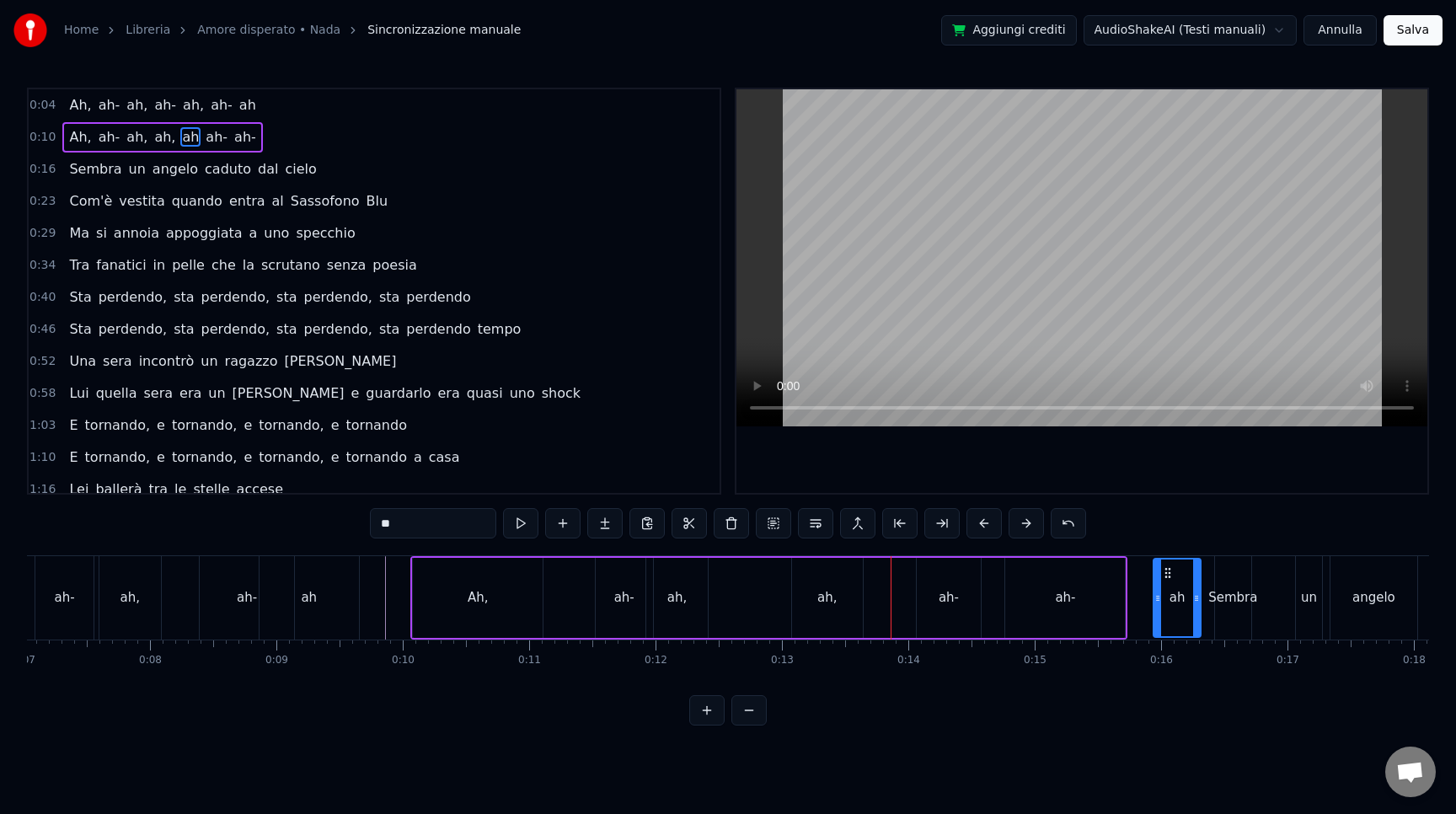
scroll to position [0, 892]
drag, startPoint x: 889, startPoint y: 573, endPoint x: 1105, endPoint y: 586, distance: 216.4
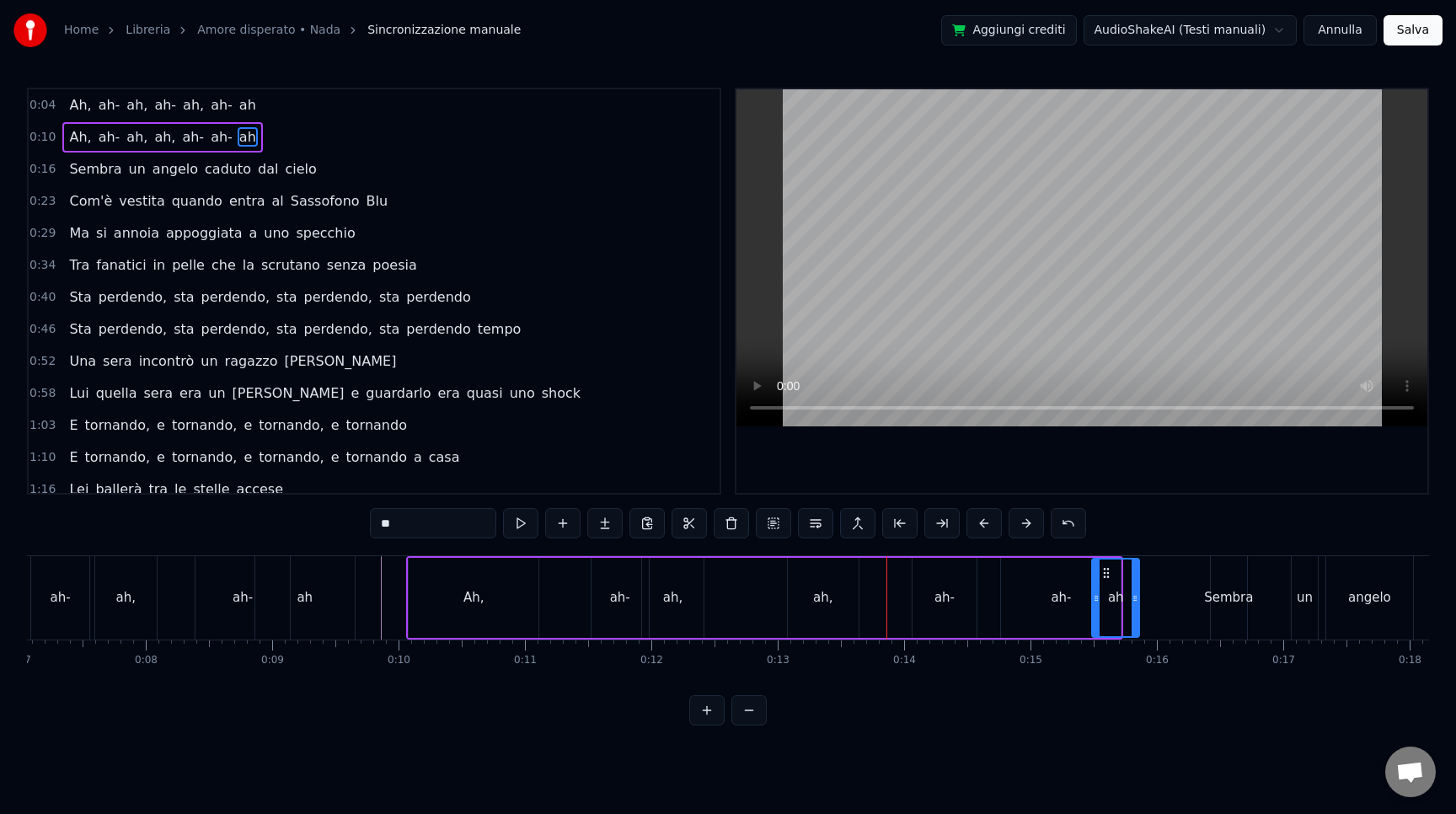
click at [817, 589] on div "ah," at bounding box center [822, 598] width 19 height 19
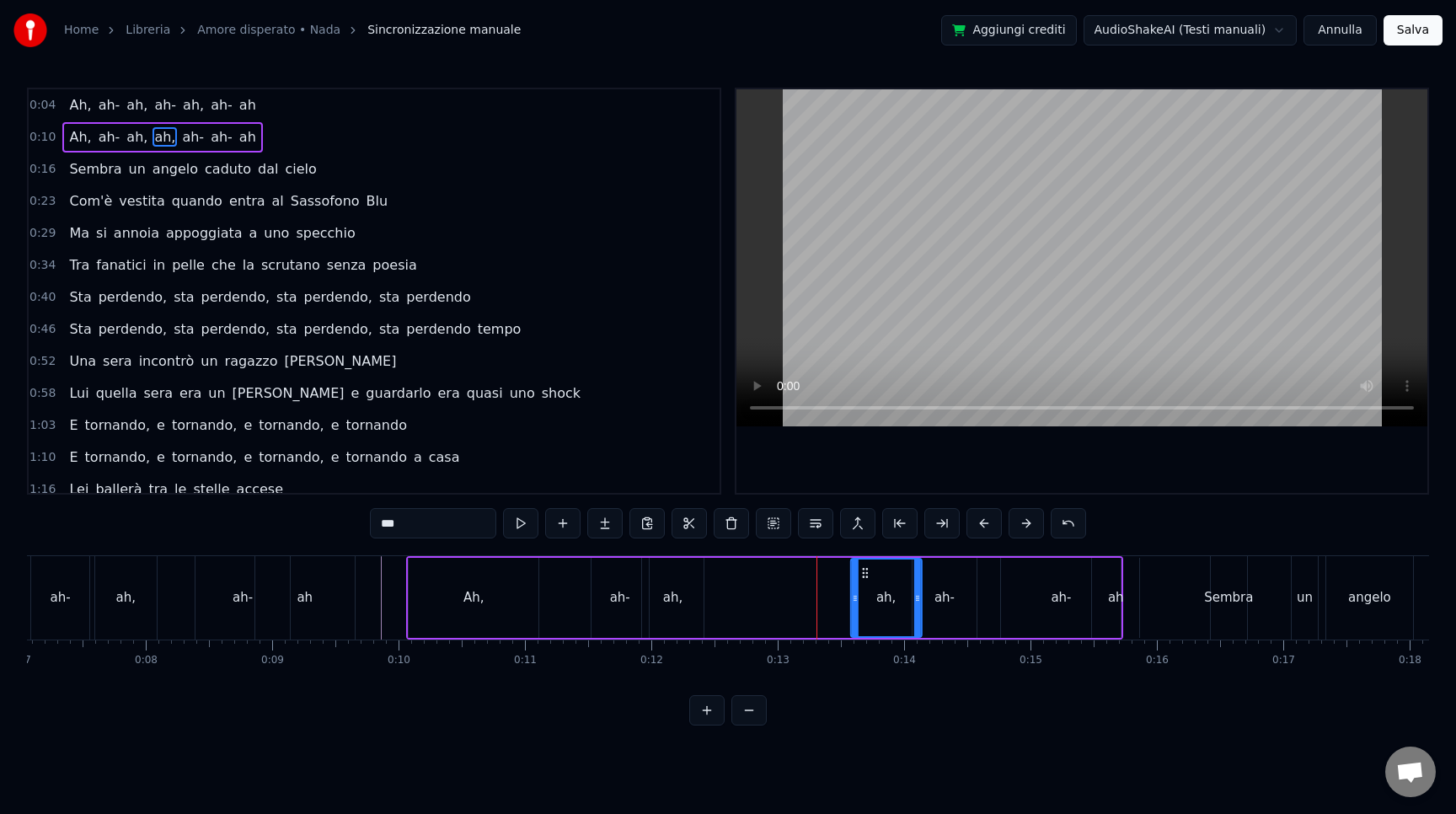
drag, startPoint x: 799, startPoint y: 569, endPoint x: 865, endPoint y: 572, distance: 66.1
click at [865, 572] on icon at bounding box center [866, 573] width 14 height 14
click at [967, 593] on div "ah-" at bounding box center [944, 598] width 64 height 80
type input "***"
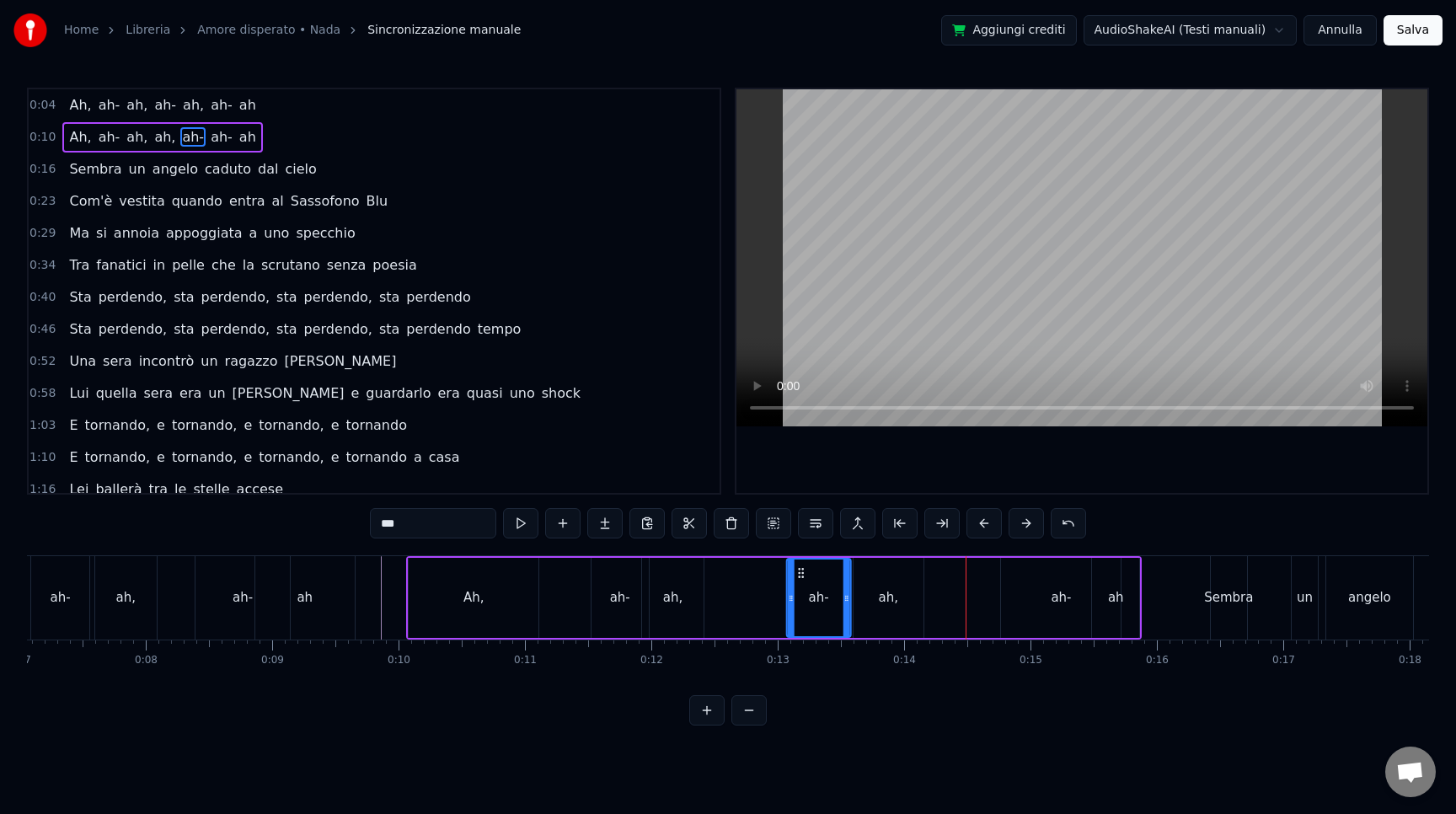
drag, startPoint x: 929, startPoint y: 572, endPoint x: 803, endPoint y: 573, distance: 126.0
click at [803, 573] on icon at bounding box center [802, 573] width 14 height 14
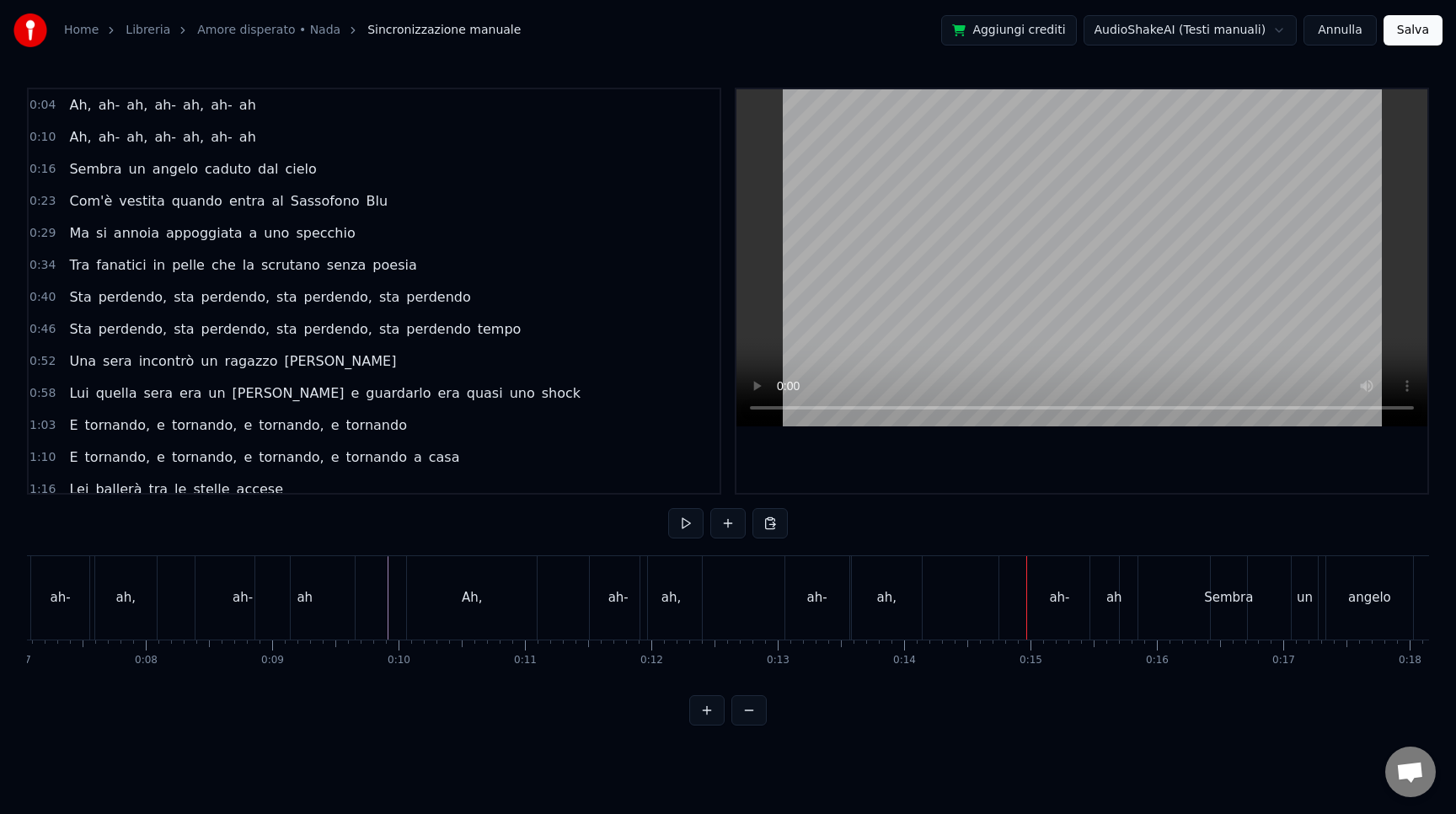
click at [1047, 585] on div "ah-" at bounding box center [1059, 598] width 119 height 83
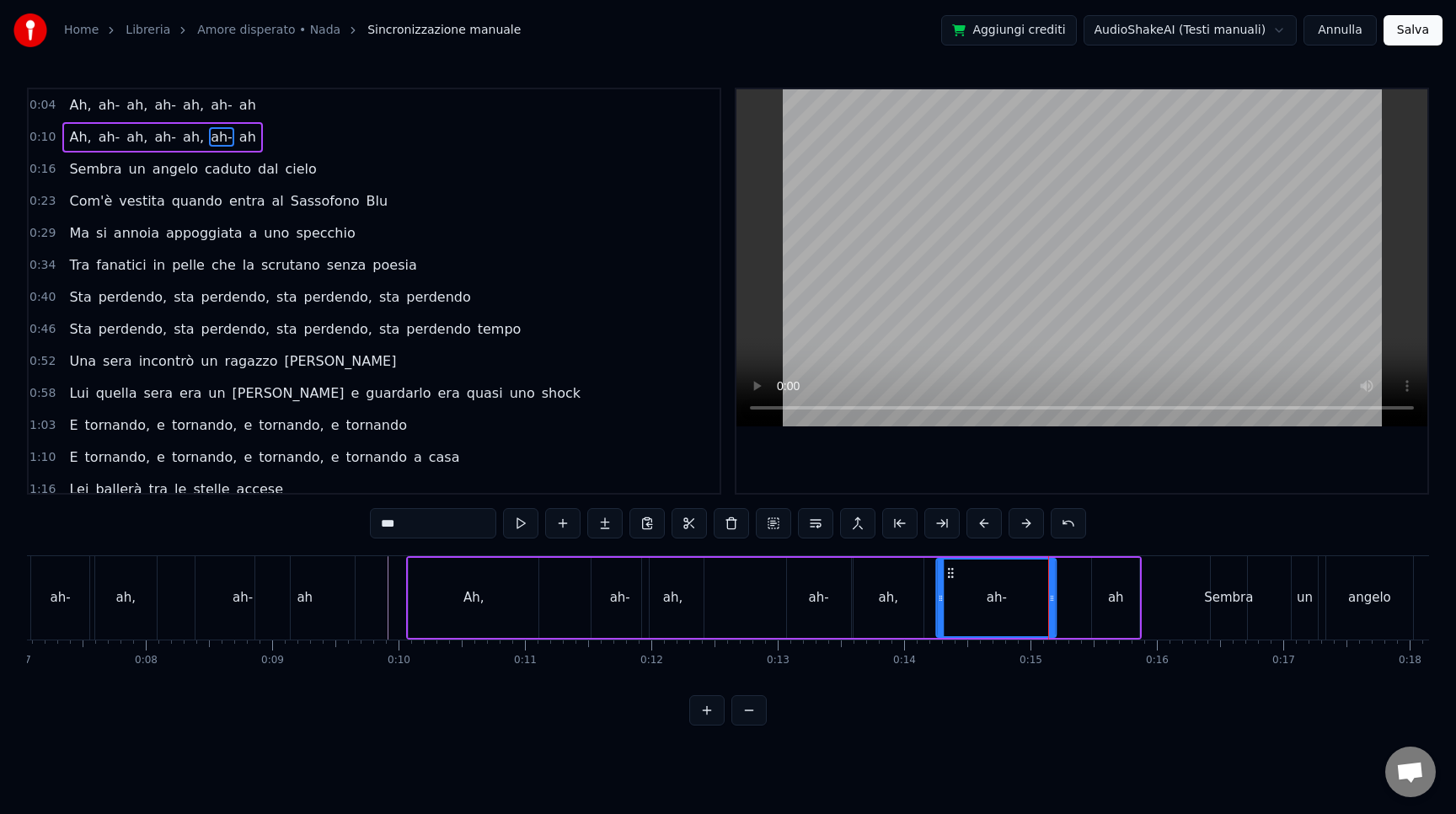
drag, startPoint x: 1013, startPoint y: 568, endPoint x: 947, endPoint y: 566, distance: 66.0
click at [947, 566] on icon at bounding box center [951, 573] width 14 height 14
click at [1124, 608] on div "ah" at bounding box center [1116, 598] width 48 height 80
type input "**"
drag, startPoint x: 1104, startPoint y: 572, endPoint x: 1020, endPoint y: 569, distance: 84.1
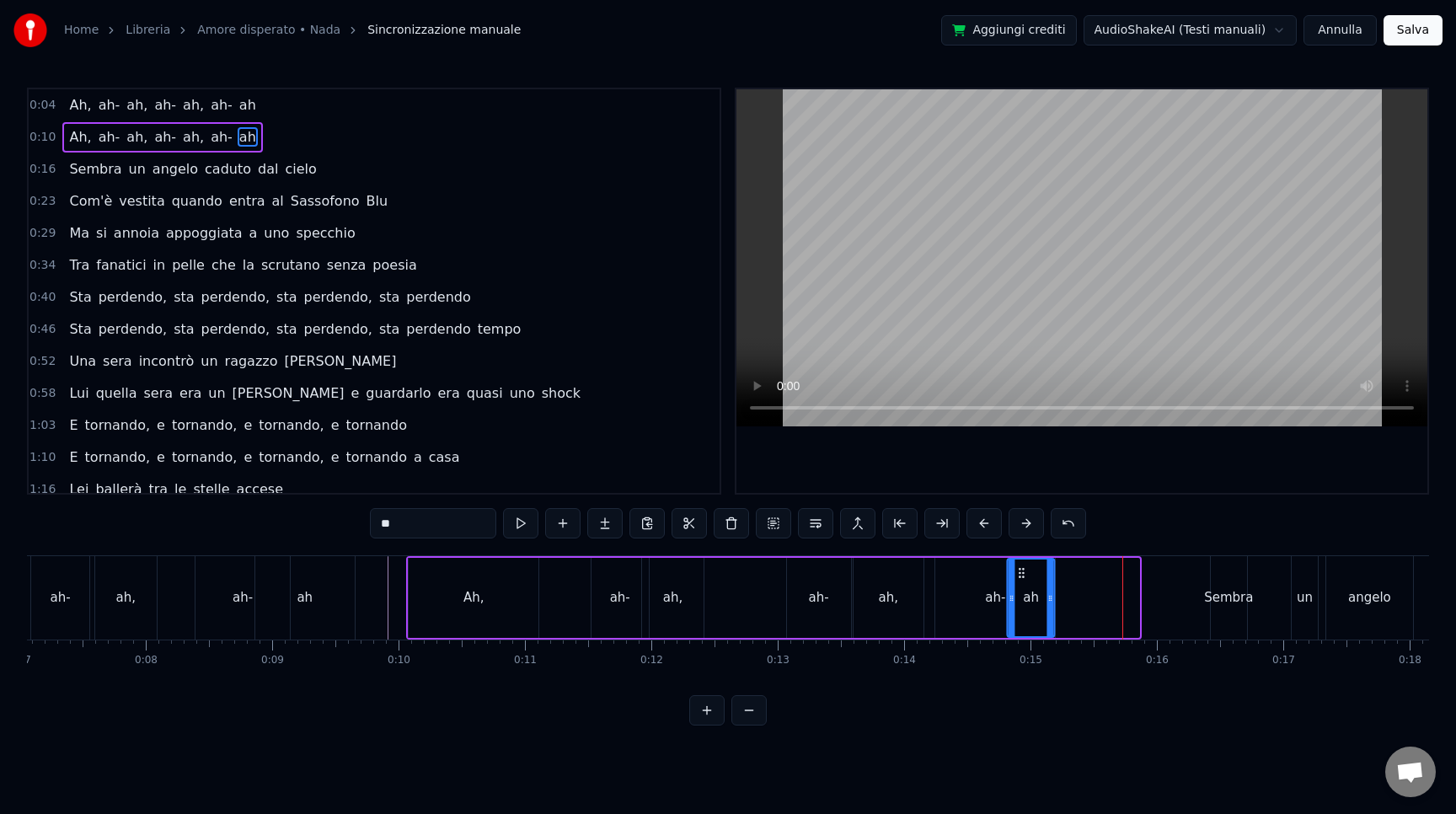
click at [1019, 569] on icon at bounding box center [1021, 573] width 14 height 14
click at [744, 604] on div "Ah, ah- ah, ah- ah, ah- ah" at bounding box center [731, 598] width 651 height 83
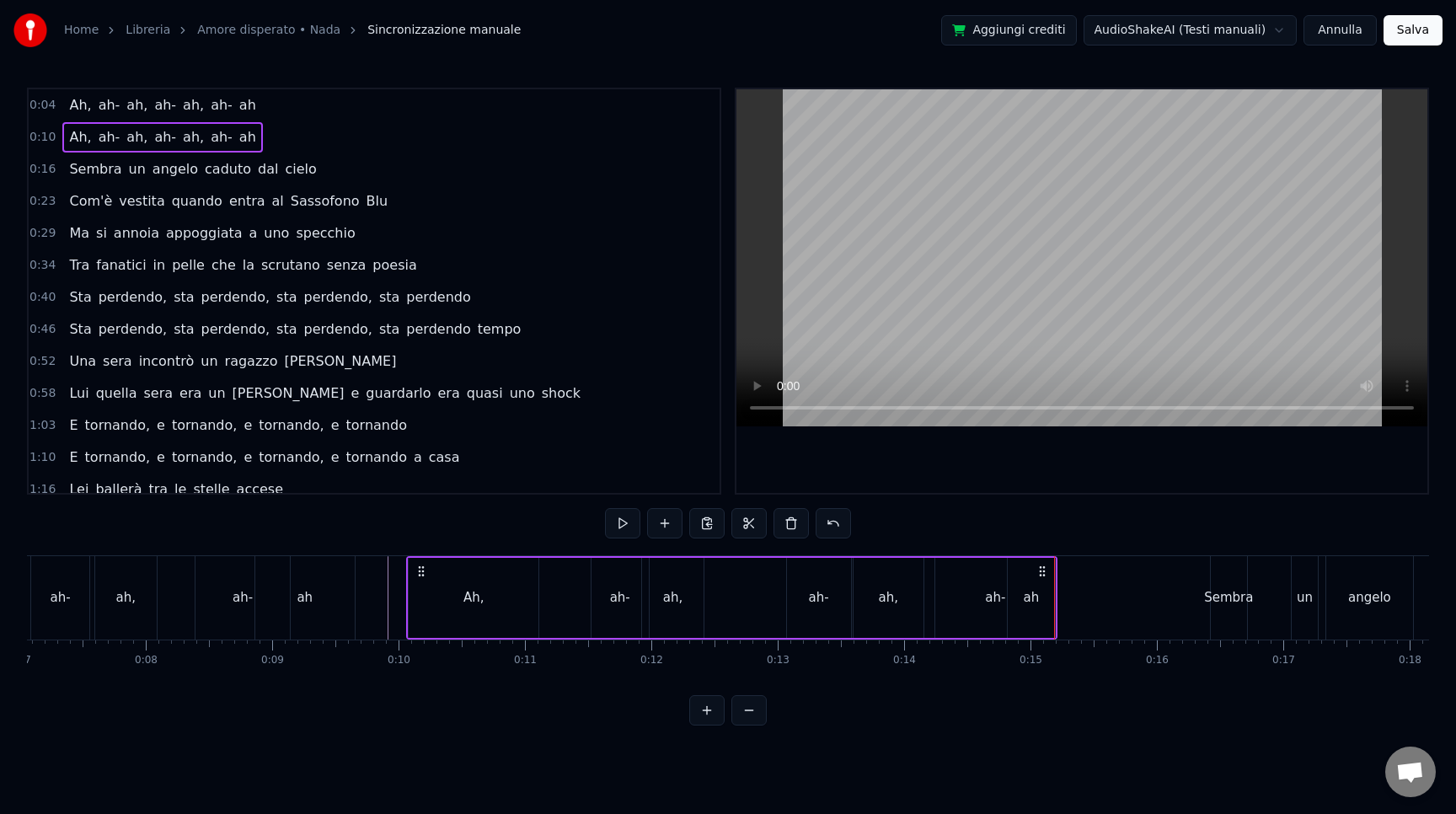
click at [1040, 598] on div "ah" at bounding box center [1031, 598] width 48 height 80
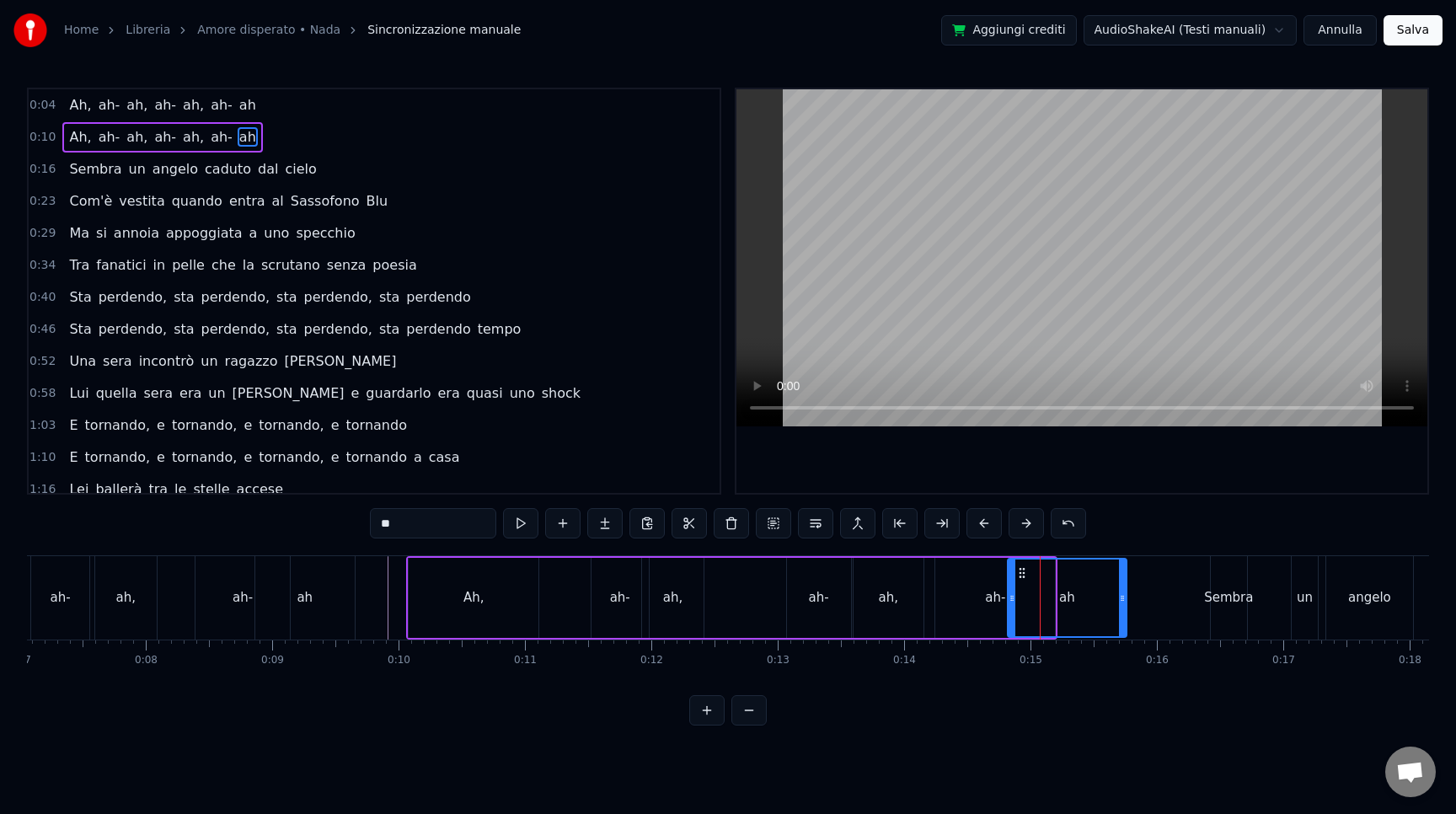
drag, startPoint x: 1050, startPoint y: 604, endPoint x: 1122, endPoint y: 608, distance: 72.1
click at [1122, 608] on div at bounding box center [1123, 598] width 7 height 77
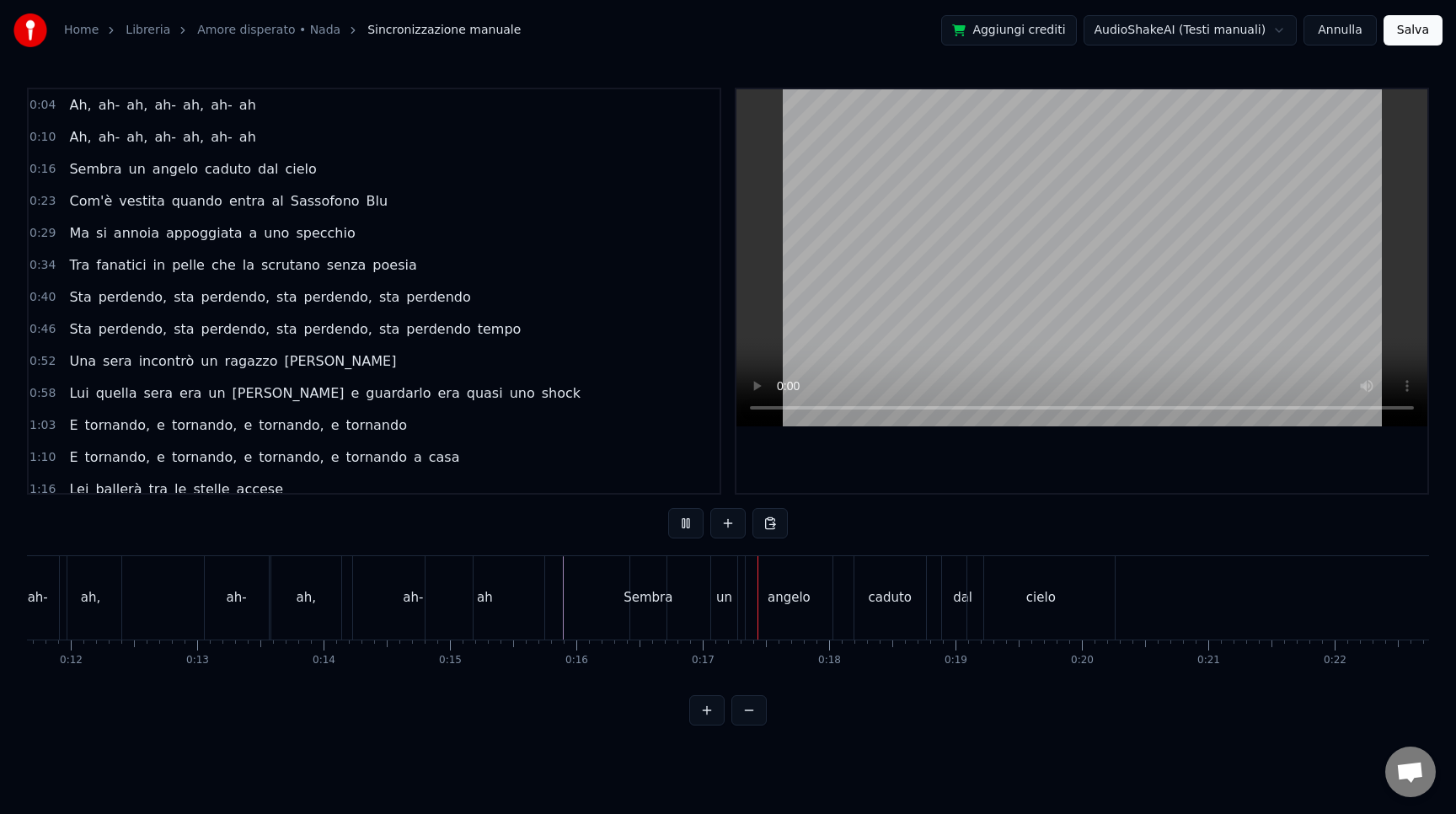
scroll to position [0, 1518]
click at [1017, 599] on div "cielo" at bounding box center [995, 598] width 147 height 83
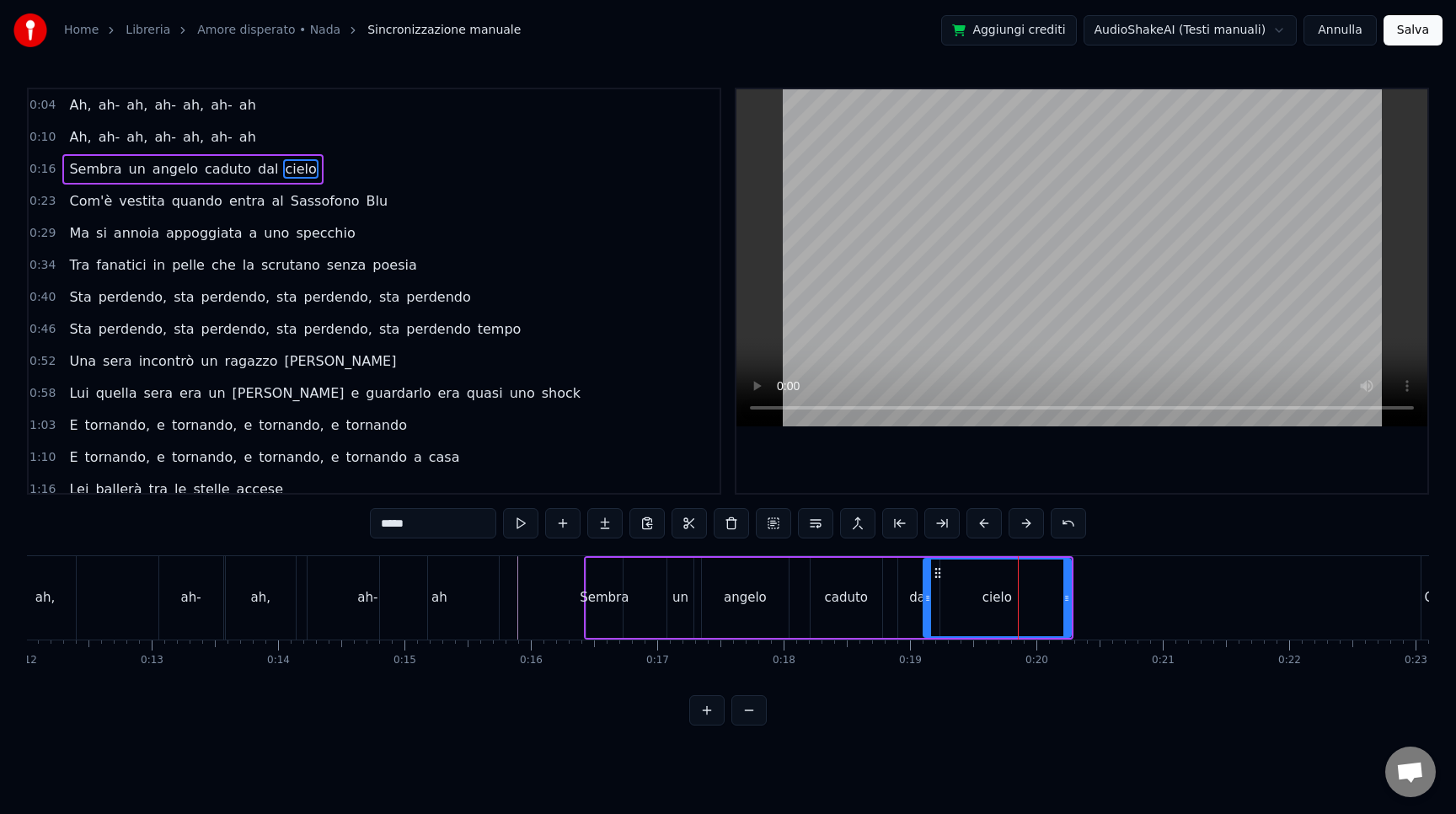
drag, startPoint x: 621, startPoint y: 580, endPoint x: 646, endPoint y: 580, distance: 25.0
click at [646, 580] on div "Sembra un [PERSON_NAME] dal cielo" at bounding box center [829, 598] width 490 height 83
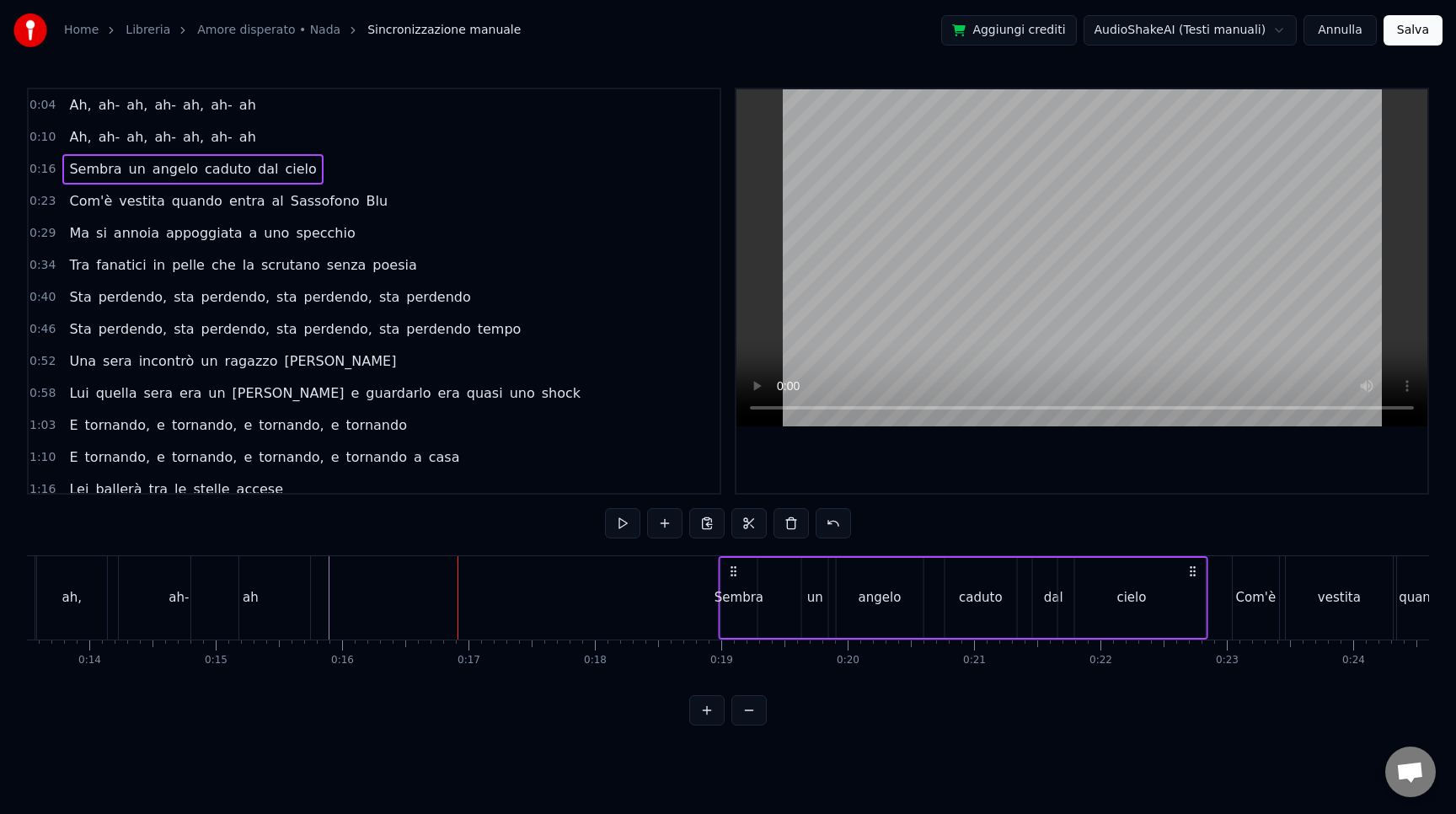
scroll to position [0, 1720]
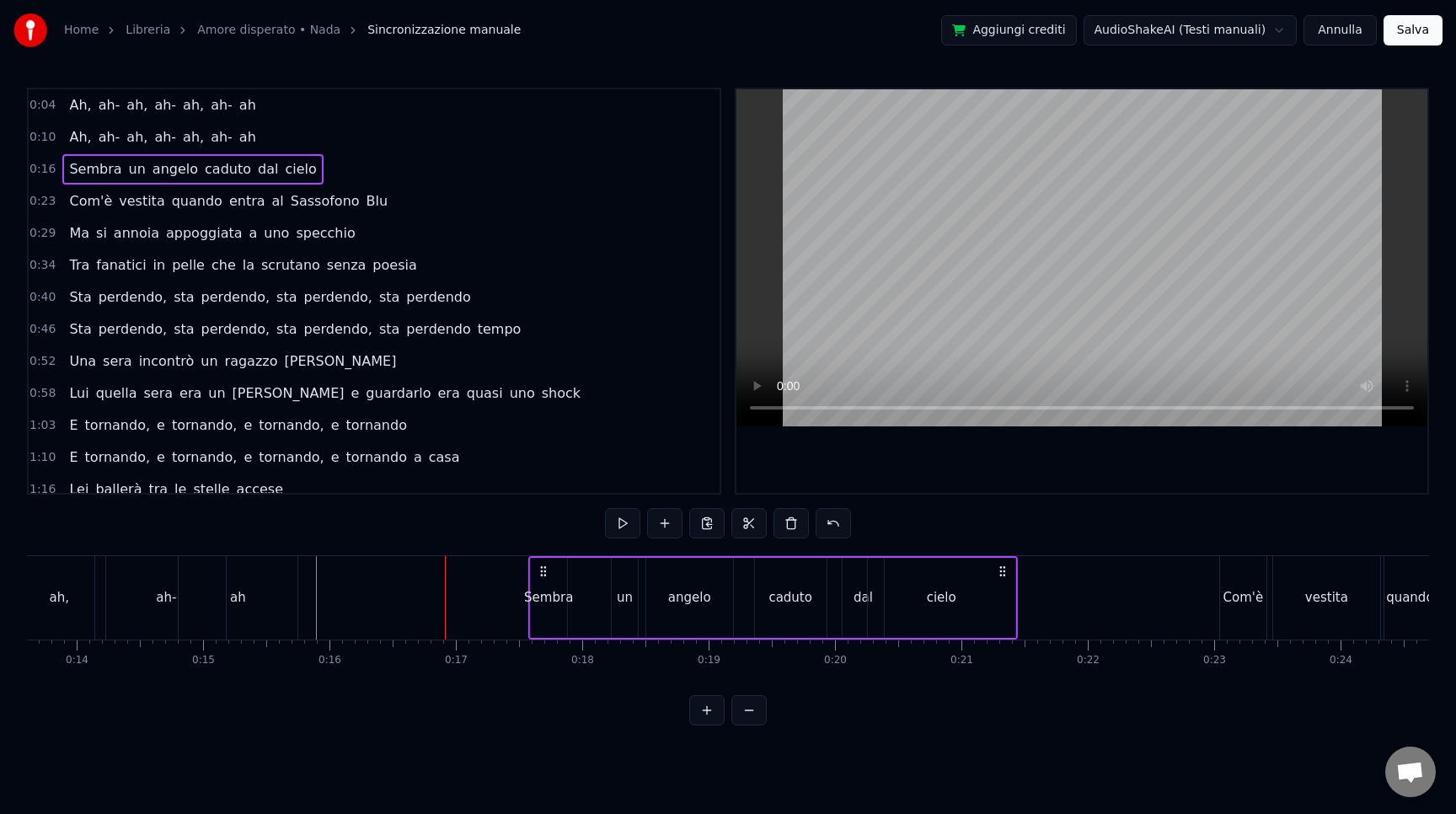
drag, startPoint x: 1054, startPoint y: 565, endPoint x: 999, endPoint y: 632, distance: 86.7
click at [999, 632] on div "Sembra un [PERSON_NAME] dal cielo" at bounding box center [773, 598] width 490 height 83
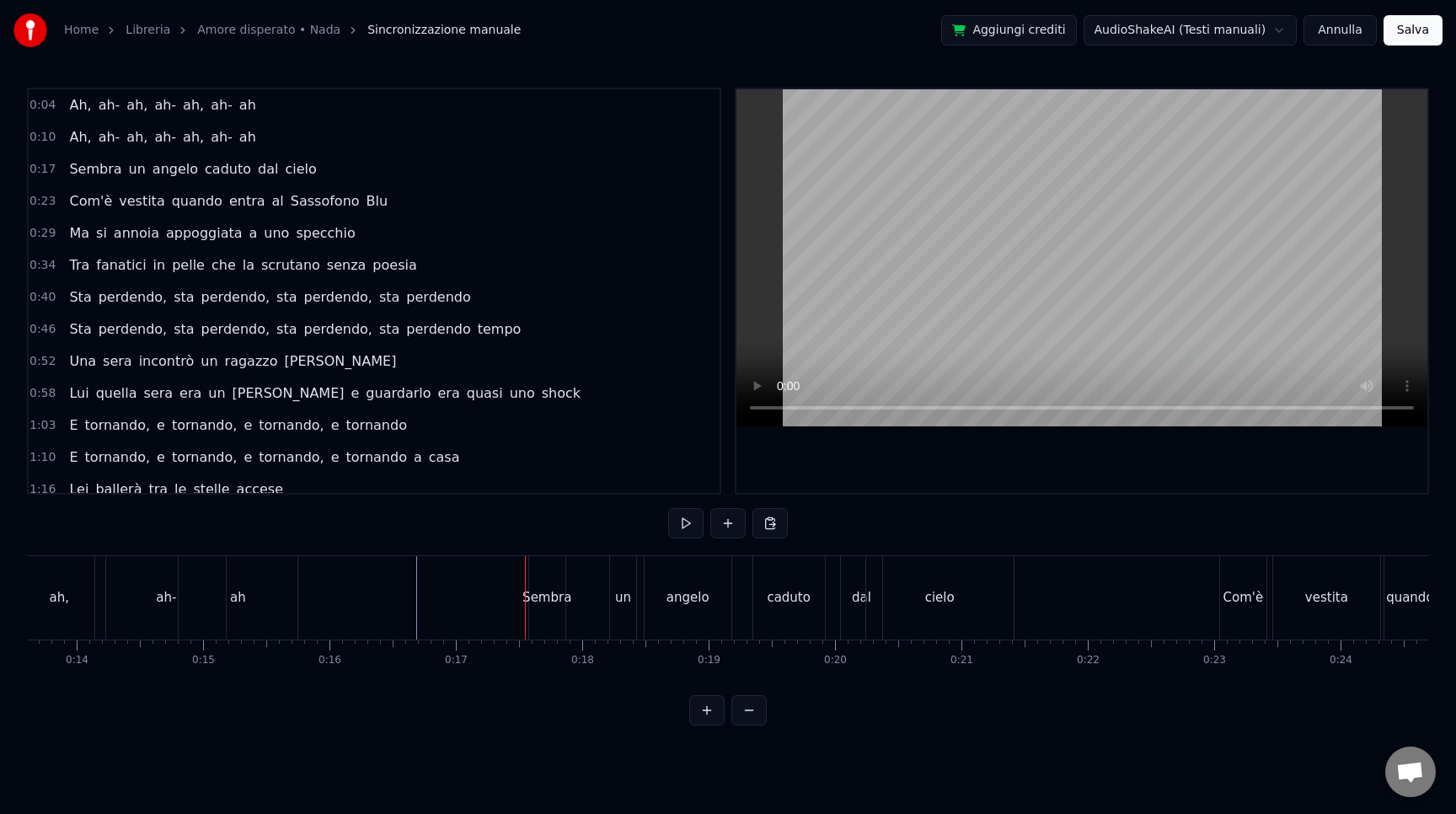
click at [557, 578] on div "Sembra" at bounding box center [547, 598] width 36 height 83
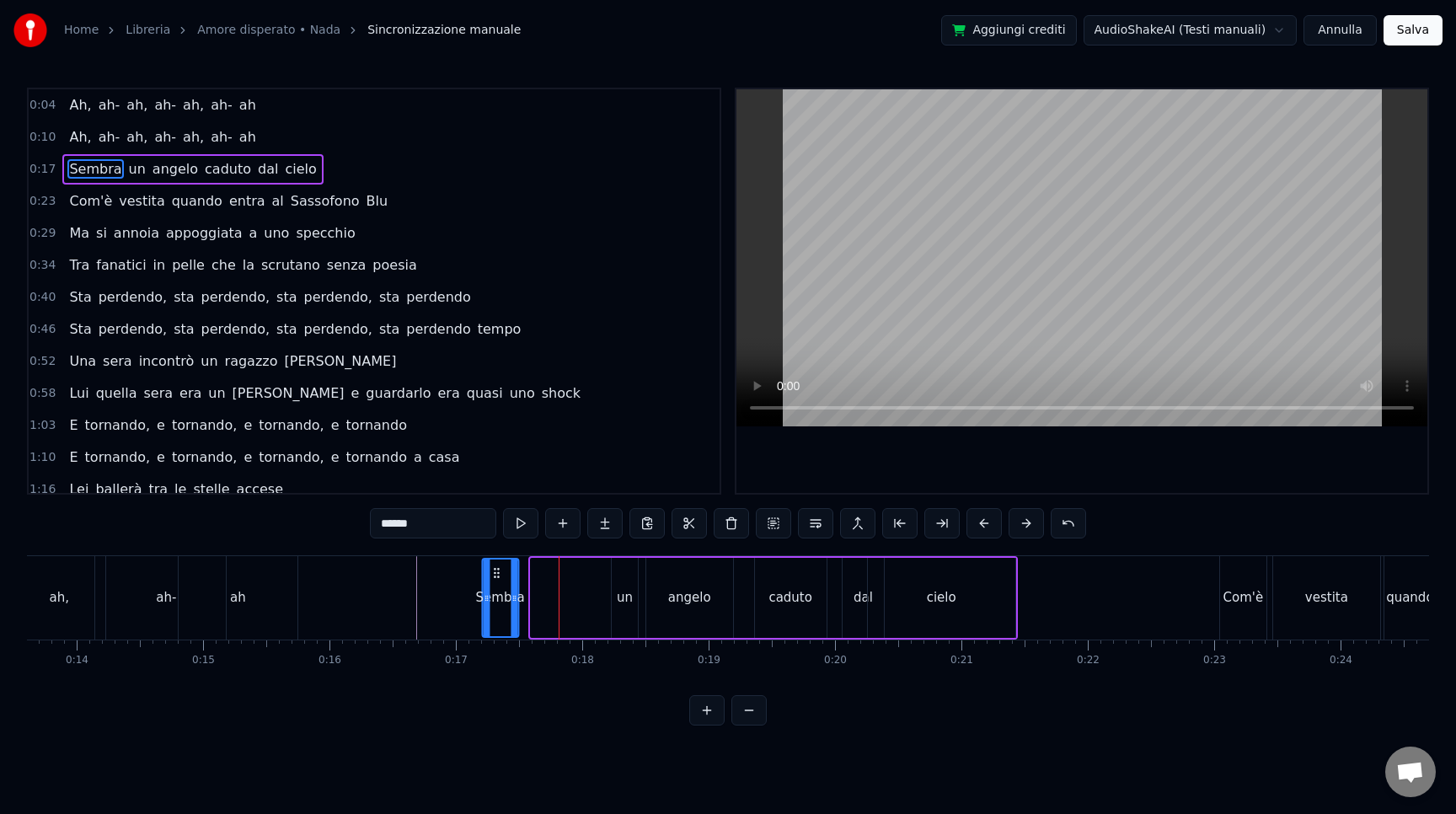
drag, startPoint x: 545, startPoint y: 574, endPoint x: 496, endPoint y: 573, distance: 49.0
click at [496, 573] on icon at bounding box center [497, 573] width 14 height 14
drag, startPoint x: 514, startPoint y: 610, endPoint x: 569, endPoint y: 616, distance: 55.3
click at [569, 616] on div at bounding box center [569, 598] width 7 height 77
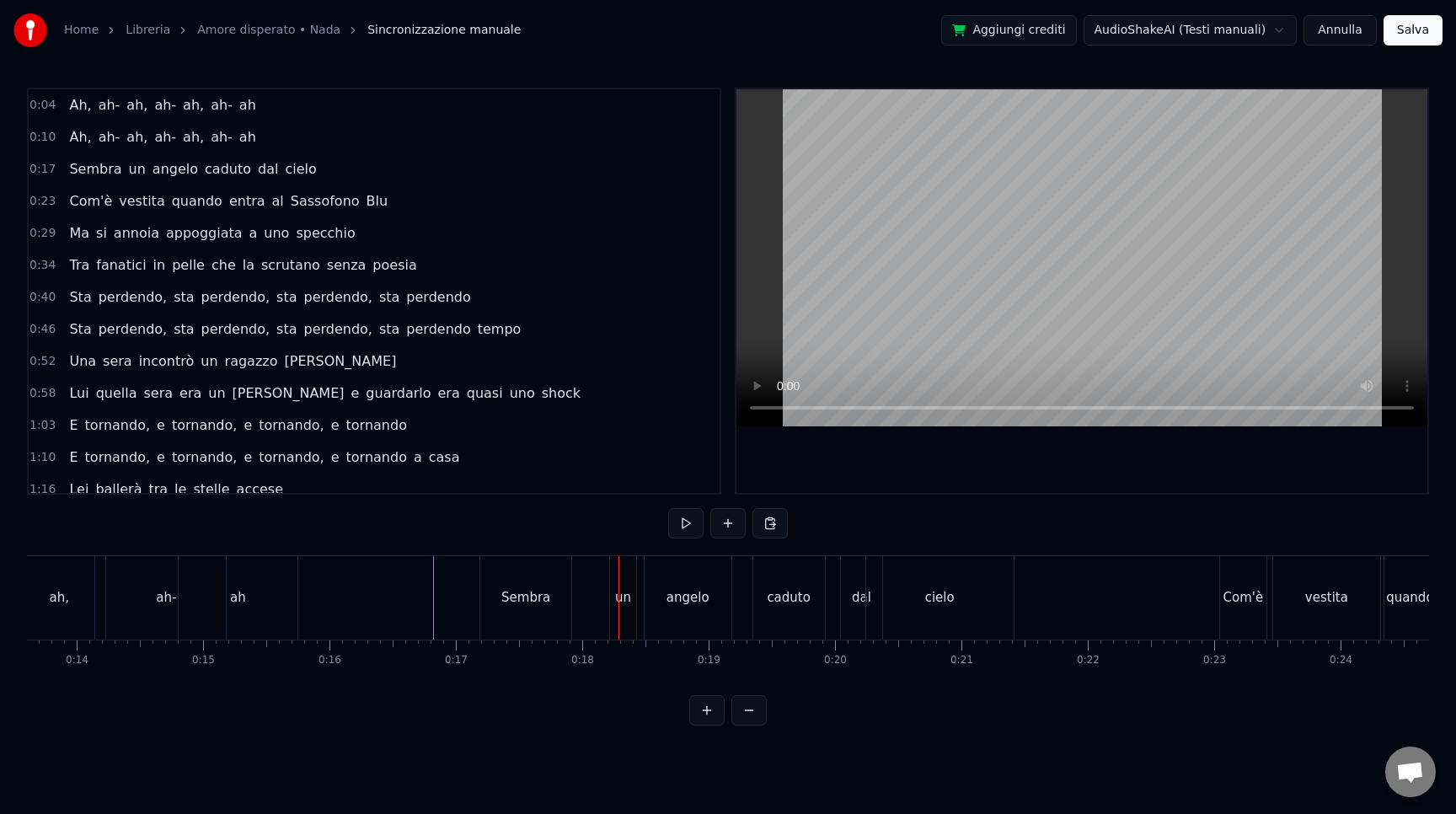
click at [623, 599] on div "un" at bounding box center [623, 598] width 16 height 19
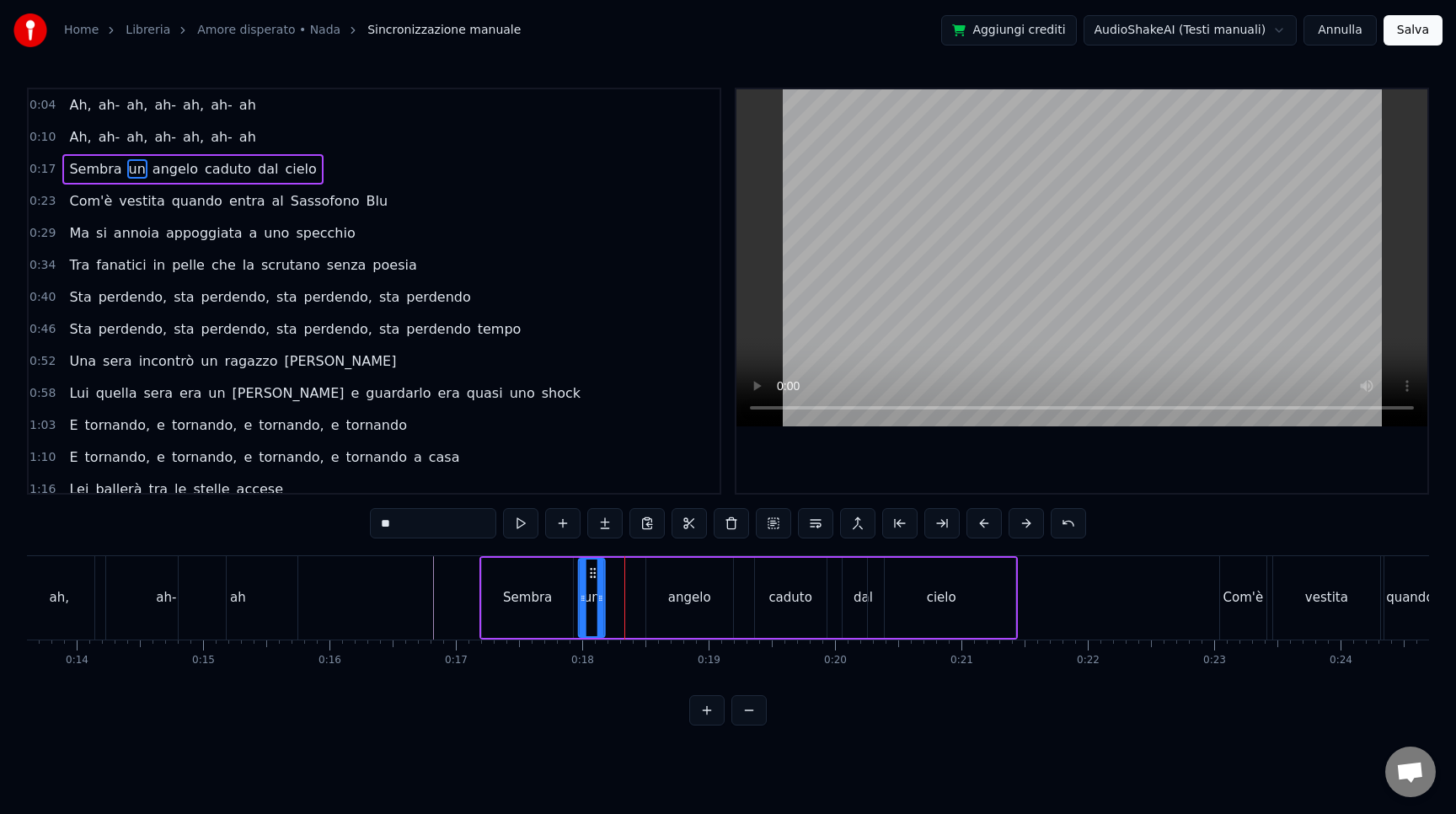
drag, startPoint x: 627, startPoint y: 576, endPoint x: 594, endPoint y: 572, distance: 33.2
click at [594, 572] on icon at bounding box center [594, 573] width 14 height 14
click at [686, 595] on div "angelo" at bounding box center [690, 598] width 43 height 19
type input "******"
drag, startPoint x: 660, startPoint y: 572, endPoint x: 626, endPoint y: 571, distance: 34.0
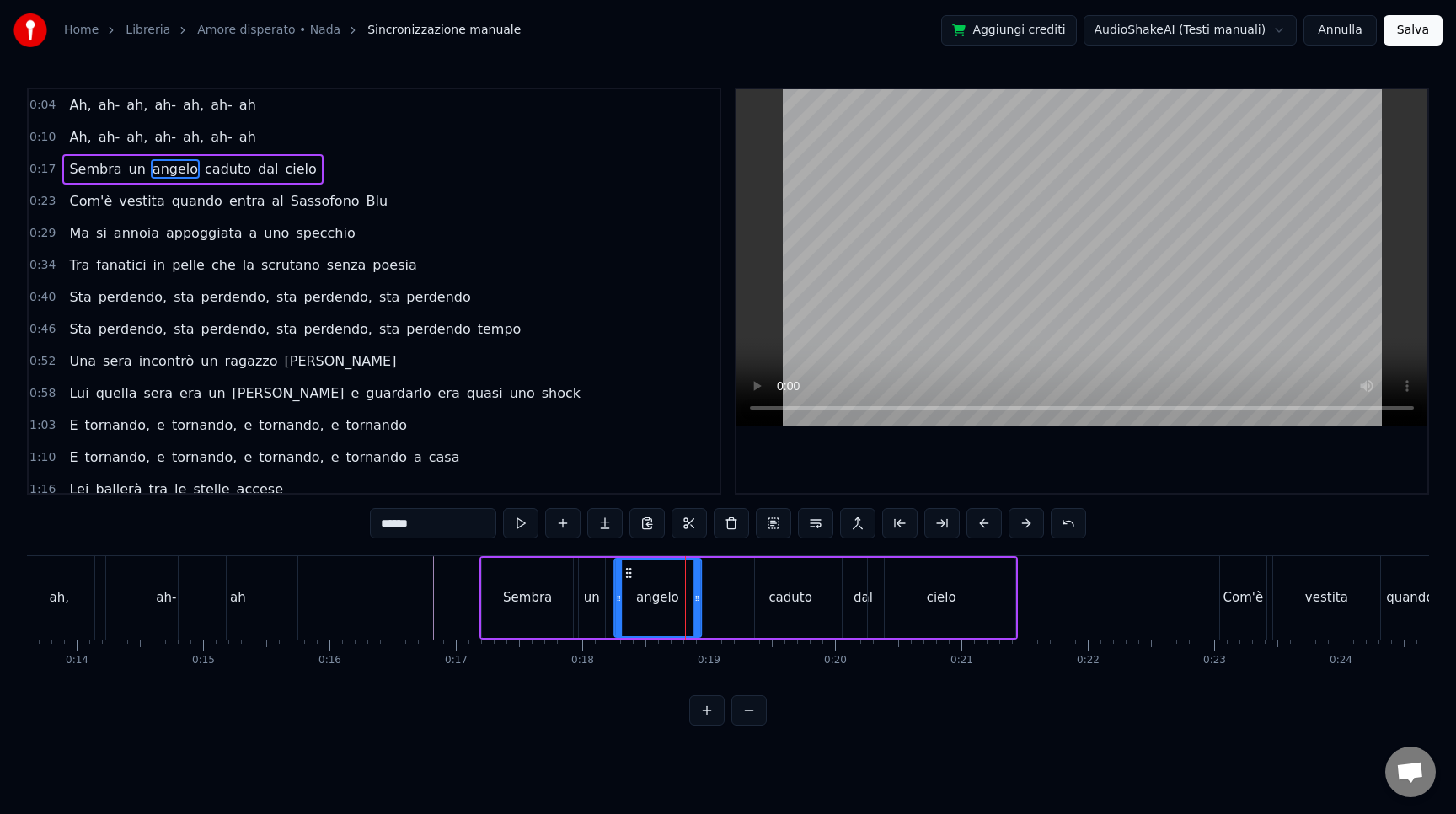
click at [626, 571] on icon at bounding box center [628, 573] width 14 height 14
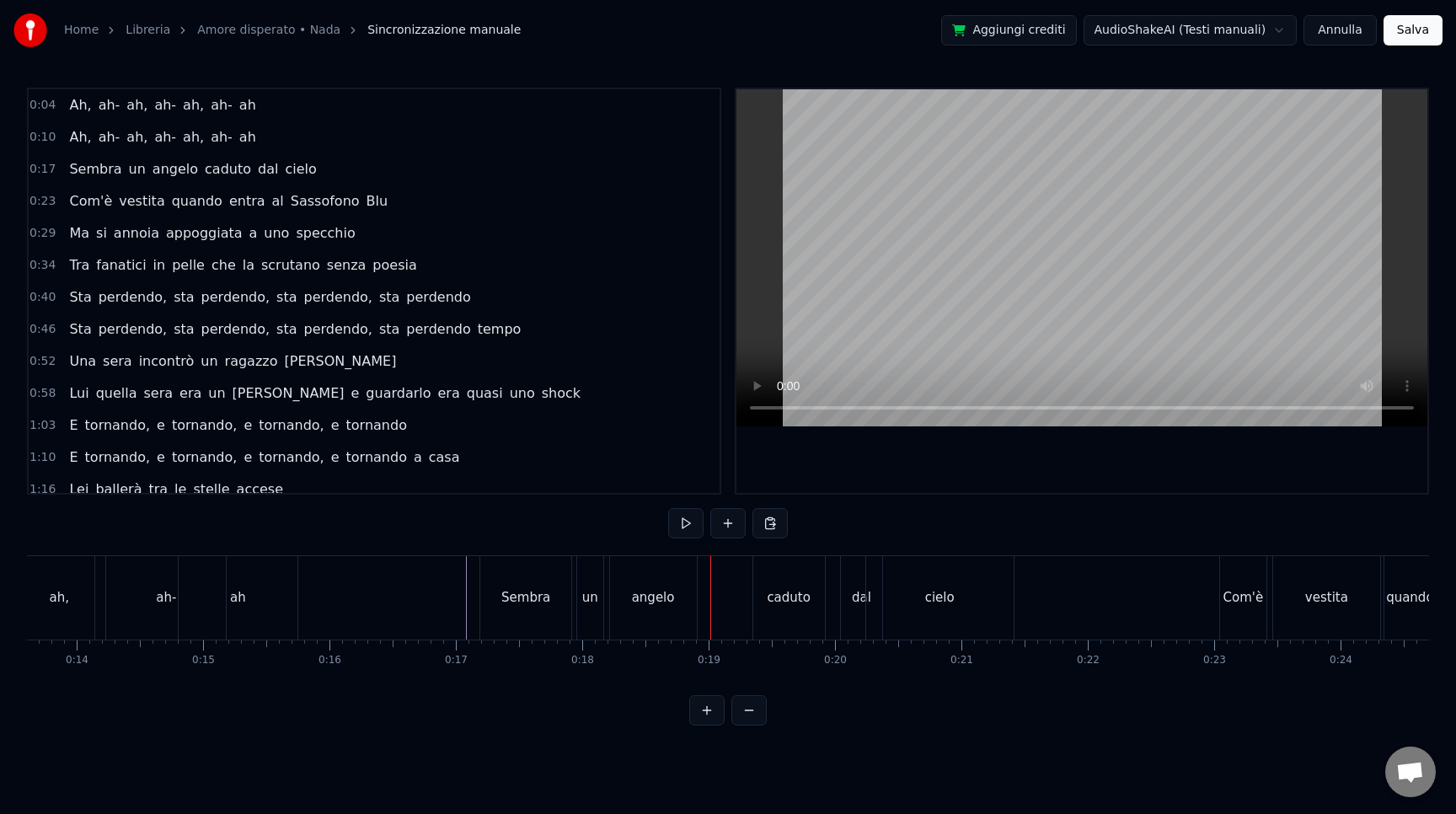
click at [797, 596] on div "caduto" at bounding box center [789, 598] width 44 height 19
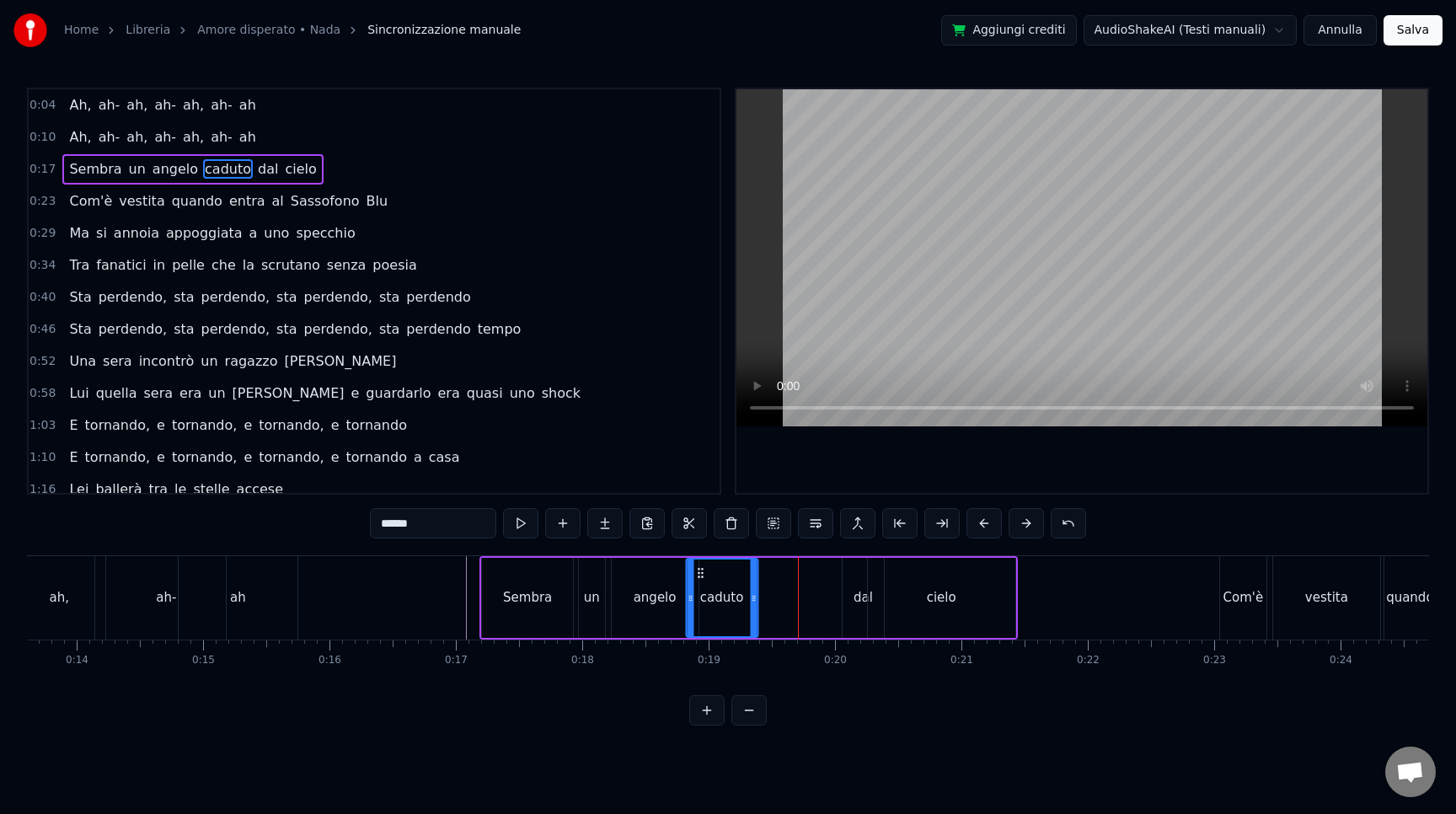
drag, startPoint x: 768, startPoint y: 567, endPoint x: 699, endPoint y: 566, distance: 69.0
click at [699, 566] on icon at bounding box center [700, 573] width 14 height 14
click at [857, 593] on div "dal" at bounding box center [863, 598] width 19 height 19
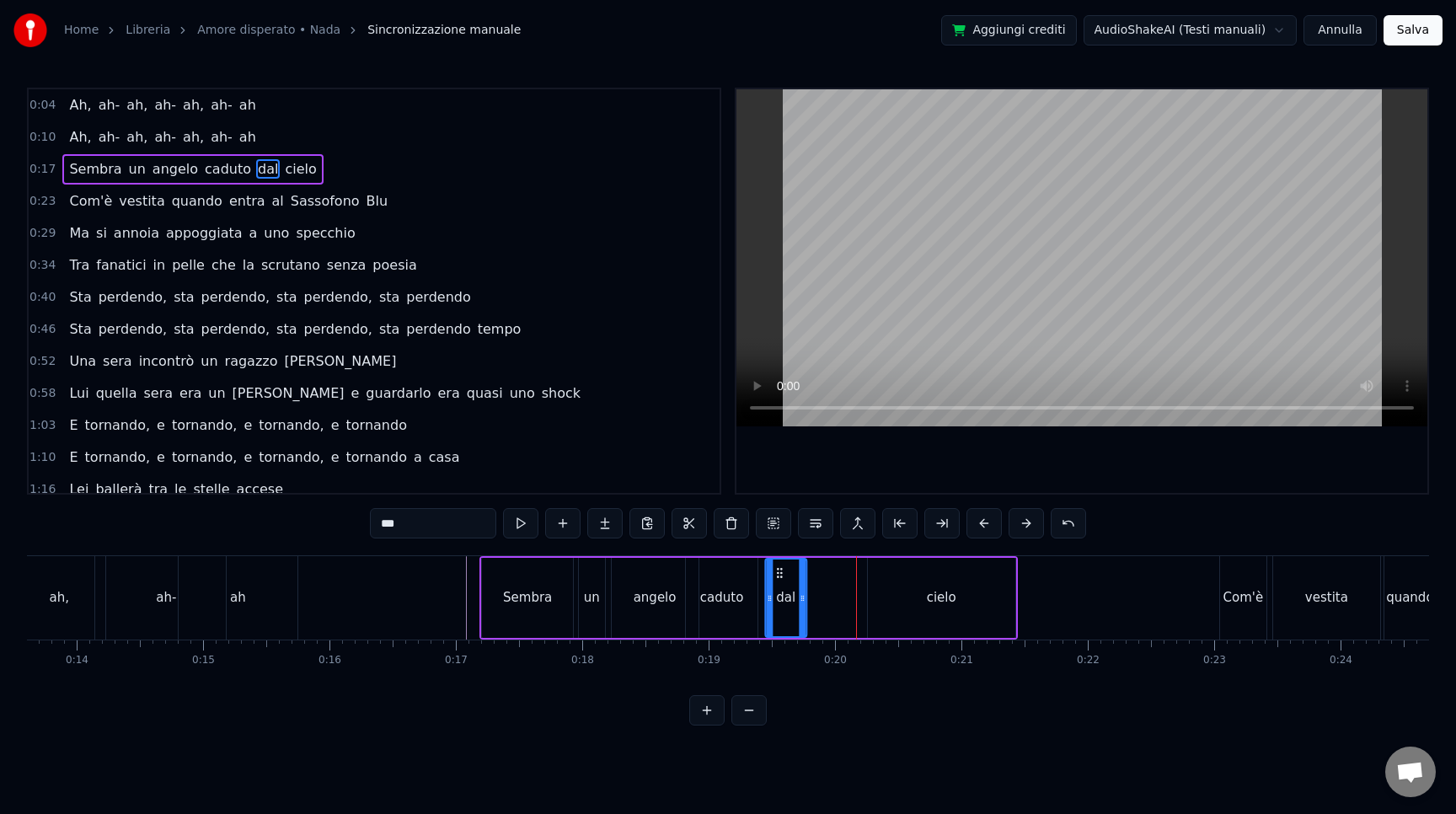
drag, startPoint x: 855, startPoint y: 568, endPoint x: 775, endPoint y: 565, distance: 80.1
click at [775, 565] on div "dal" at bounding box center [786, 598] width 40 height 77
click at [946, 599] on div "cielo" at bounding box center [942, 598] width 29 height 19
type input "*****"
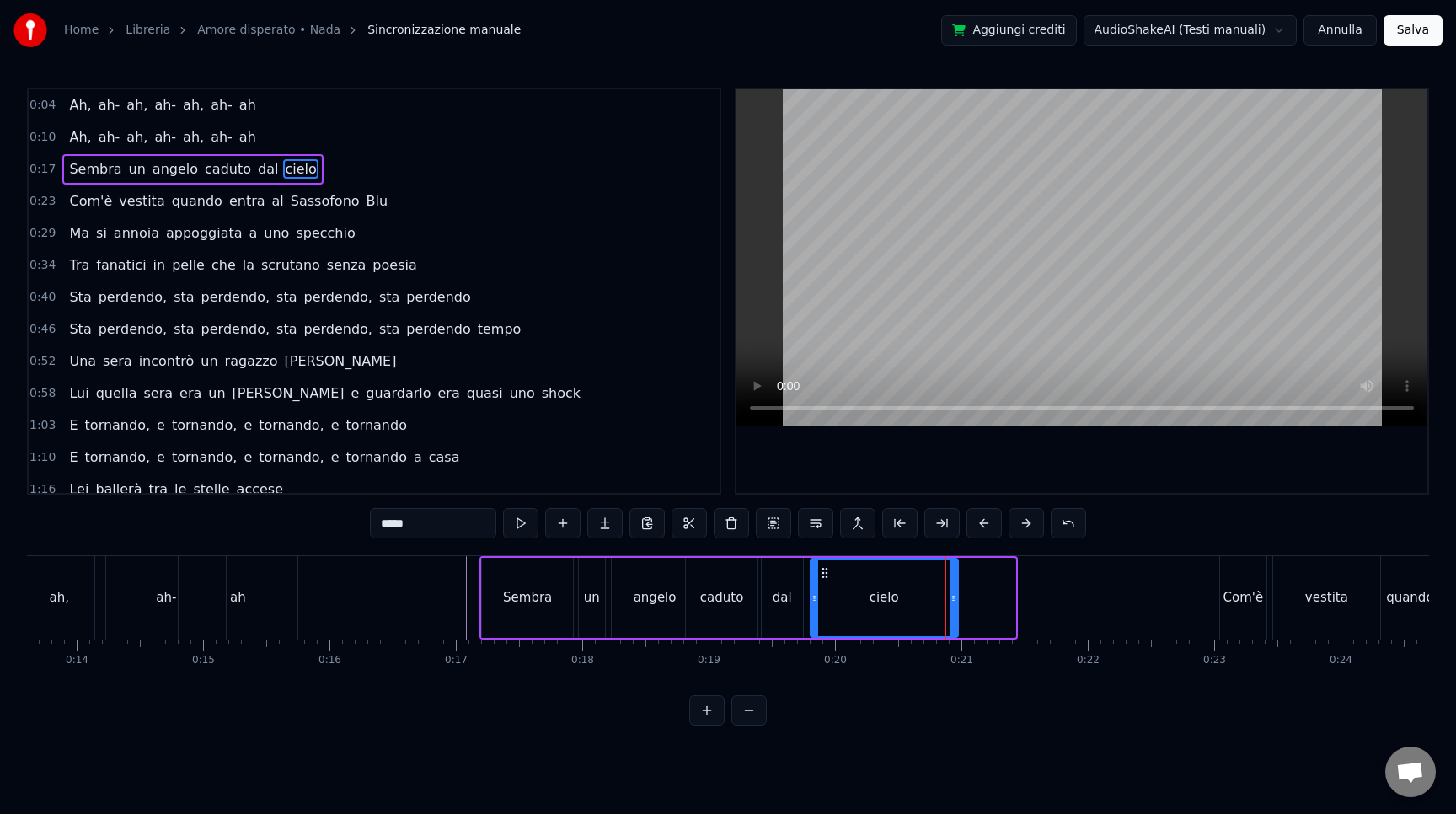
drag, startPoint x: 886, startPoint y: 572, endPoint x: 828, endPoint y: 568, distance: 58.1
click at [828, 568] on icon at bounding box center [825, 573] width 14 height 14
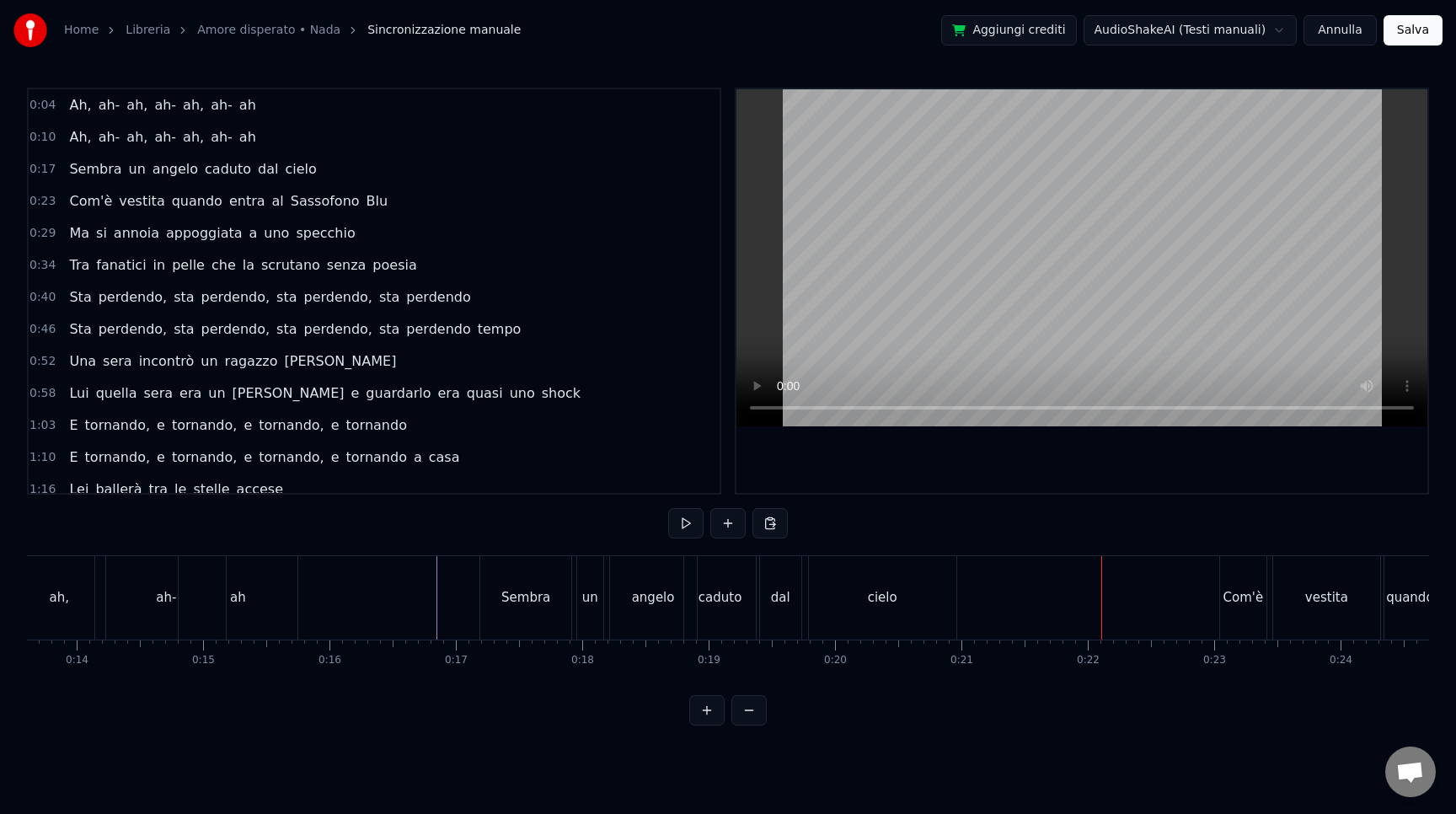
click at [534, 587] on div "Sembra" at bounding box center [525, 598] width 91 height 83
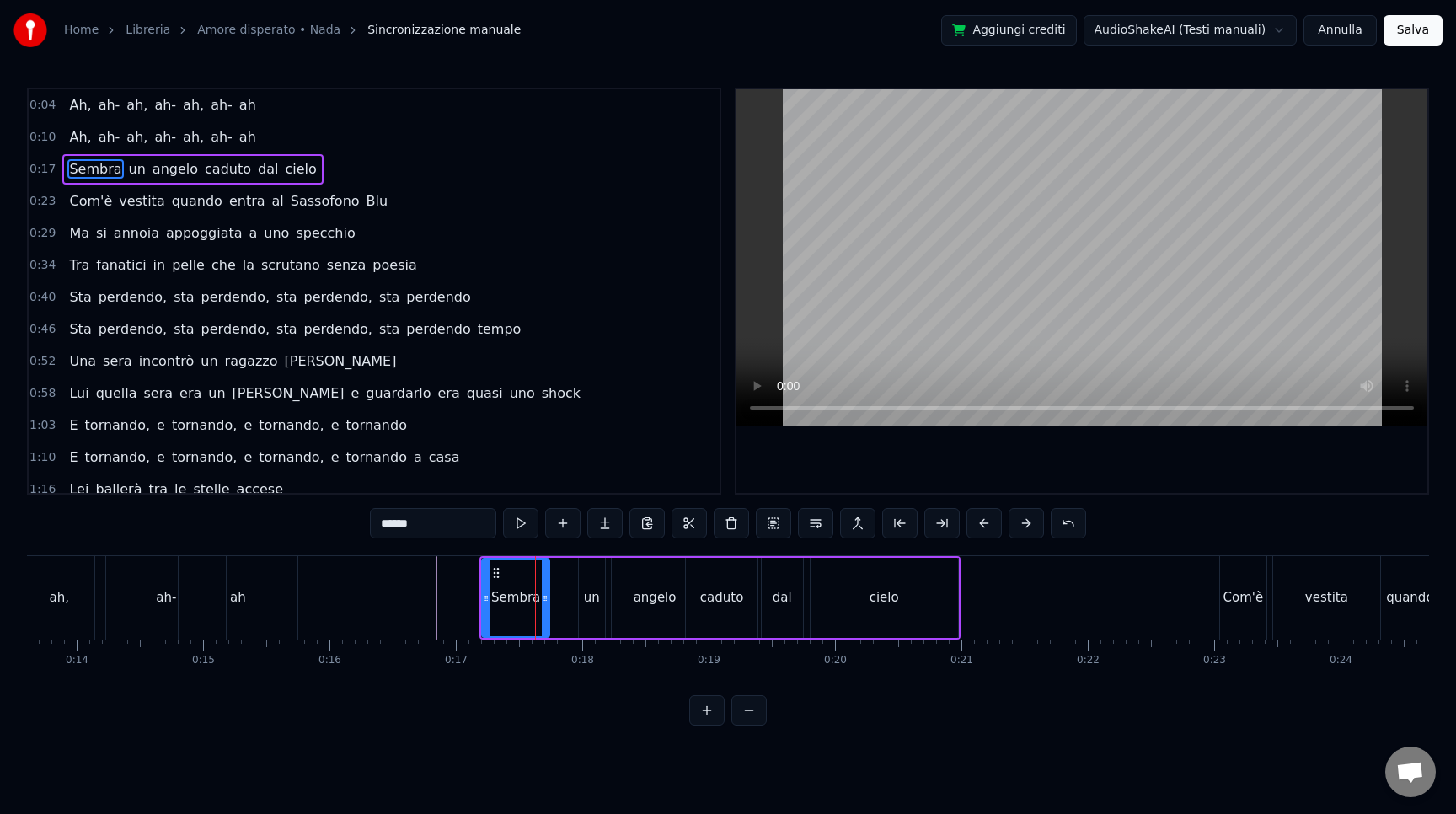
drag, startPoint x: 568, startPoint y: 599, endPoint x: 541, endPoint y: 598, distance: 27.0
click at [542, 598] on icon at bounding box center [545, 598] width 7 height 14
click at [586, 598] on div "un" at bounding box center [592, 598] width 16 height 19
drag, startPoint x: 590, startPoint y: 567, endPoint x: 569, endPoint y: 567, distance: 21.0
click at [569, 567] on icon at bounding box center [564, 573] width 14 height 14
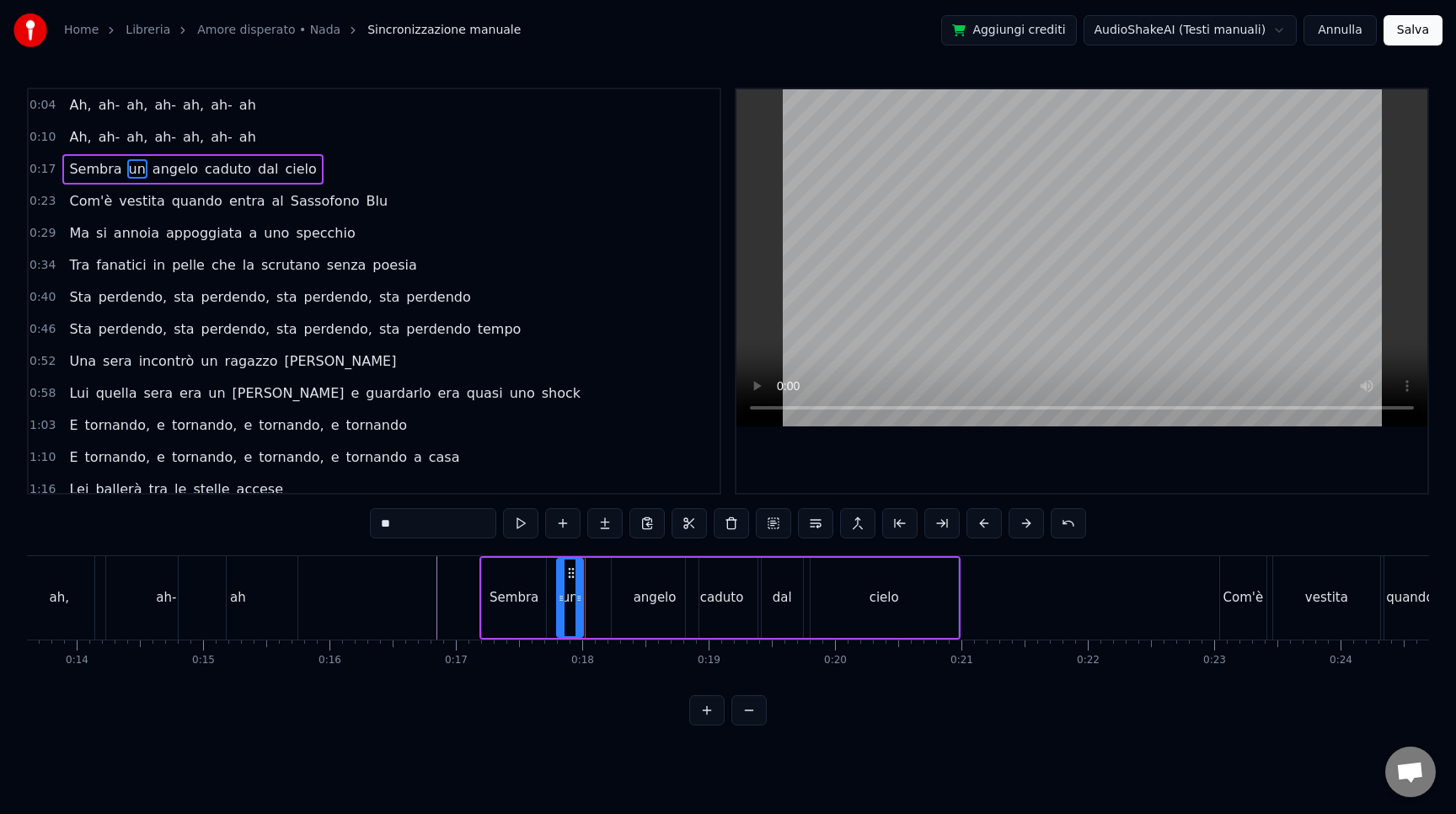
click at [646, 588] on div "angelo" at bounding box center [655, 598] width 43 height 19
type input "******"
drag, startPoint x: 622, startPoint y: 573, endPoint x: 596, endPoint y: 572, distance: 26.0
click at [596, 572] on icon at bounding box center [599, 573] width 14 height 14
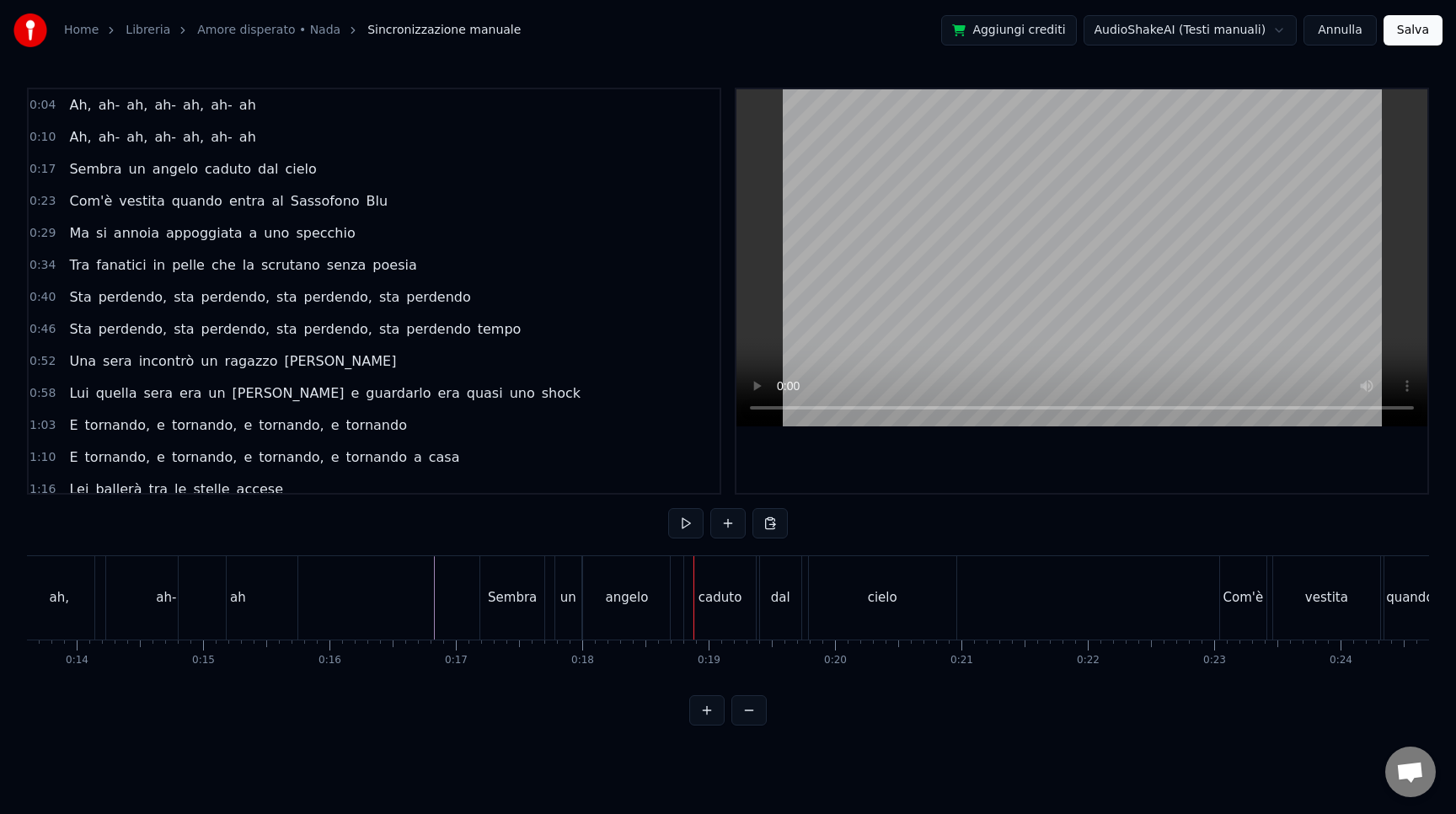
click at [705, 600] on div "caduto" at bounding box center [720, 598] width 44 height 19
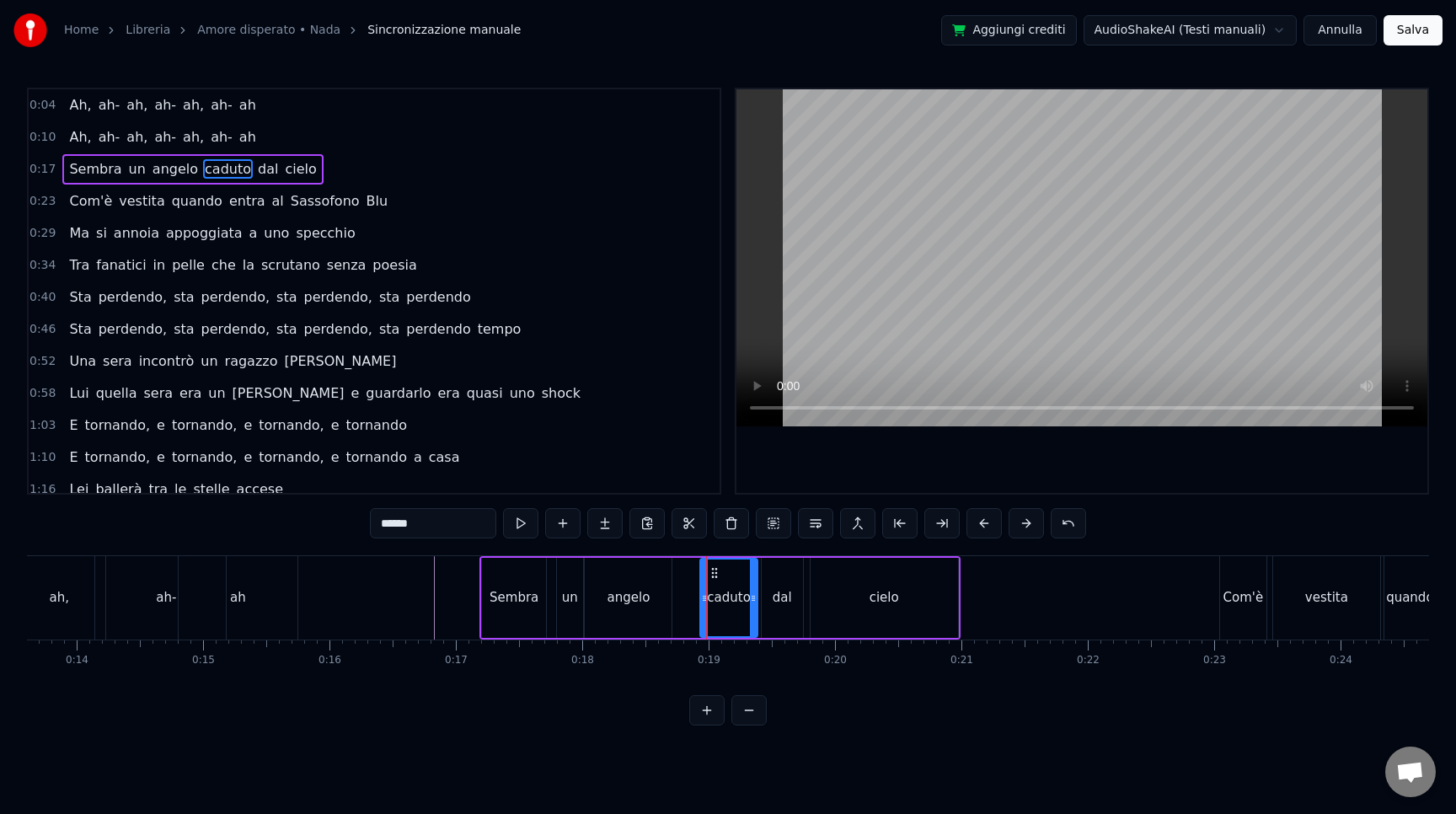
drag, startPoint x: 687, startPoint y: 603, endPoint x: 703, endPoint y: 604, distance: 16.0
click at [703, 604] on icon at bounding box center [705, 598] width 7 height 14
drag, startPoint x: 718, startPoint y: 577, endPoint x: 680, endPoint y: 575, distance: 38.1
click at [680, 575] on icon at bounding box center [678, 573] width 14 height 14
click at [783, 595] on div "dal" at bounding box center [783, 598] width 19 height 19
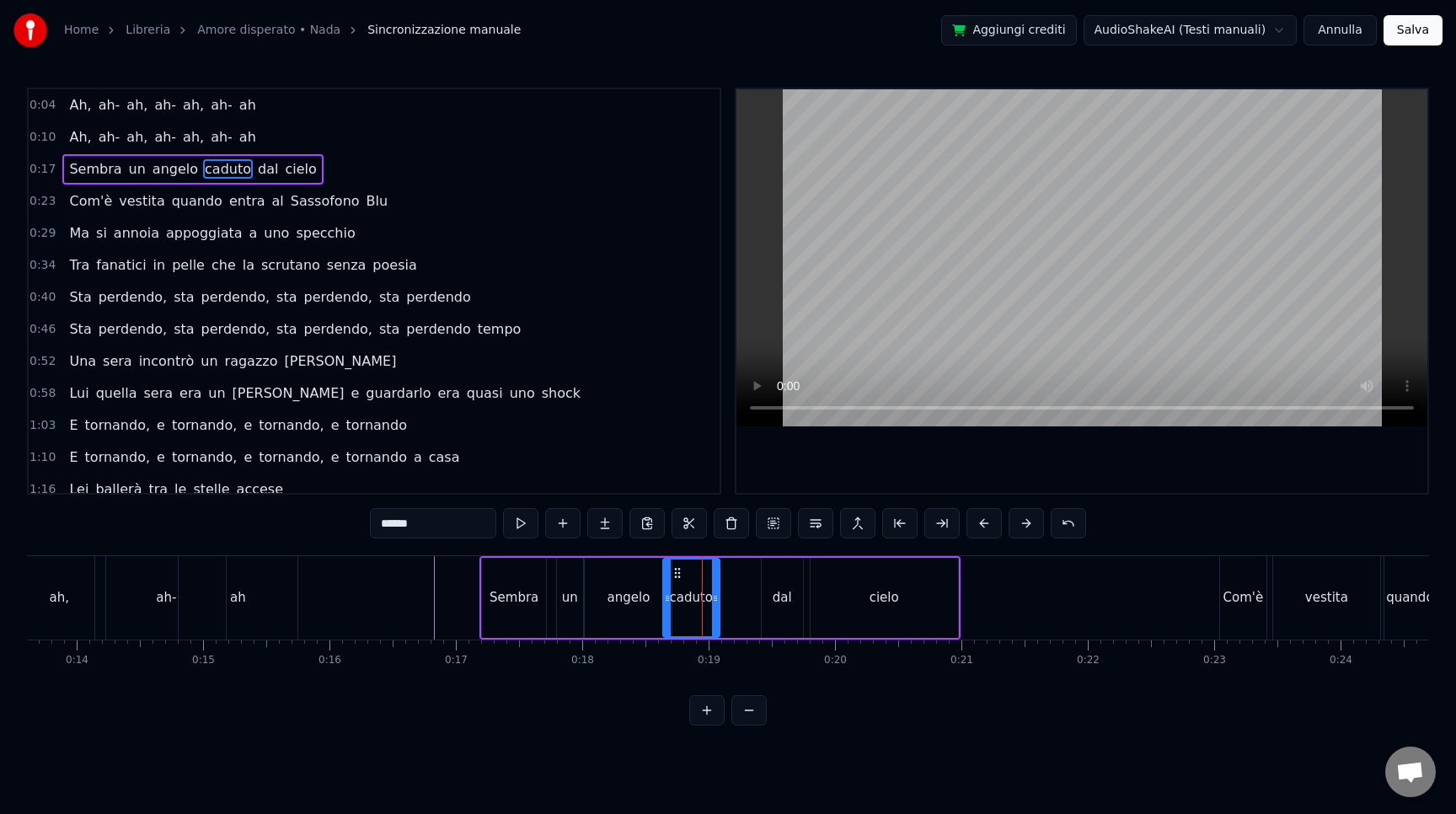
type input "***"
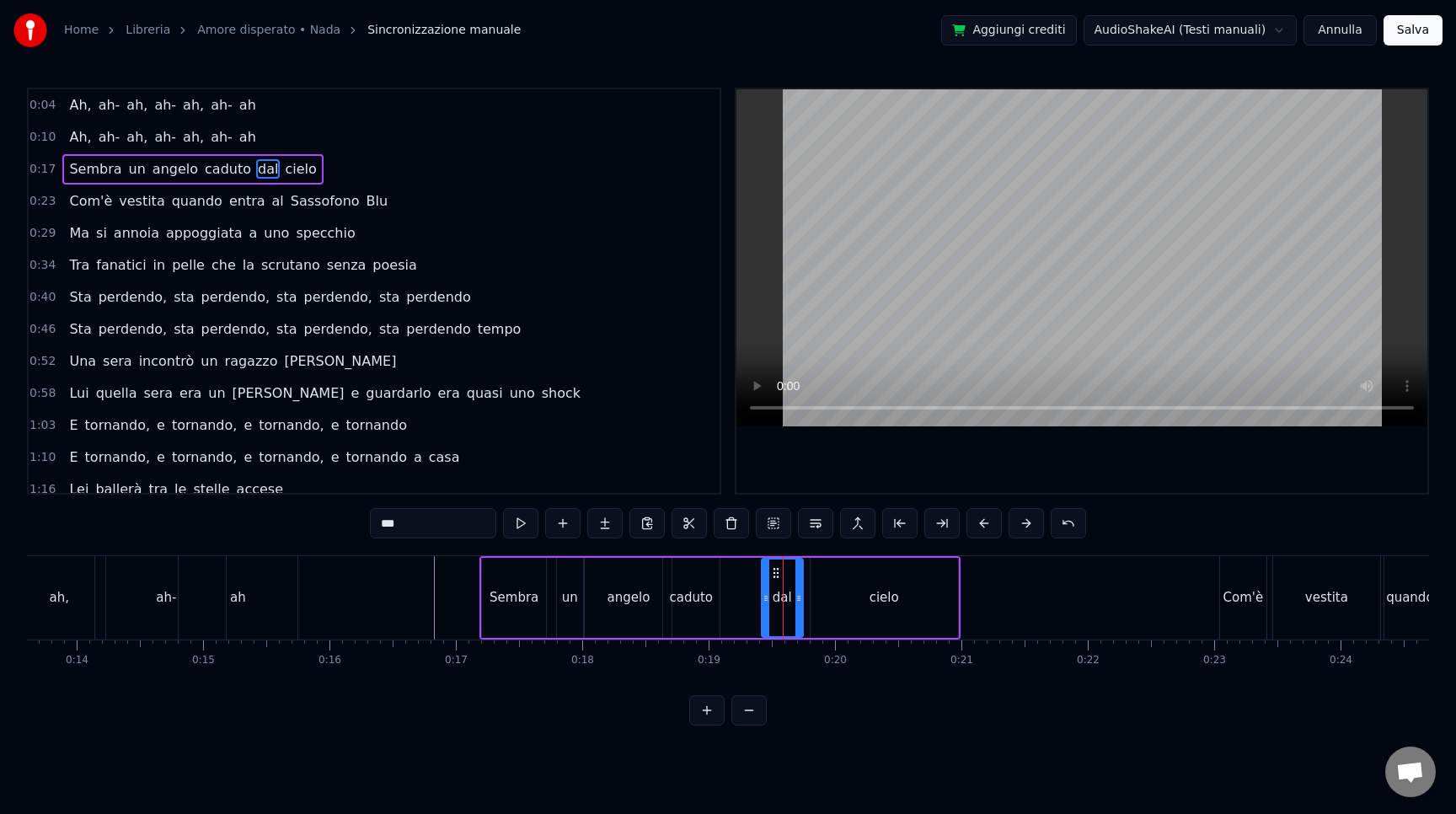
drag, startPoint x: 771, startPoint y: 564, endPoint x: 733, endPoint y: 564, distance: 38.0
click at [731, 564] on div "Sembra un [PERSON_NAME] dal cielo" at bounding box center [720, 598] width 481 height 83
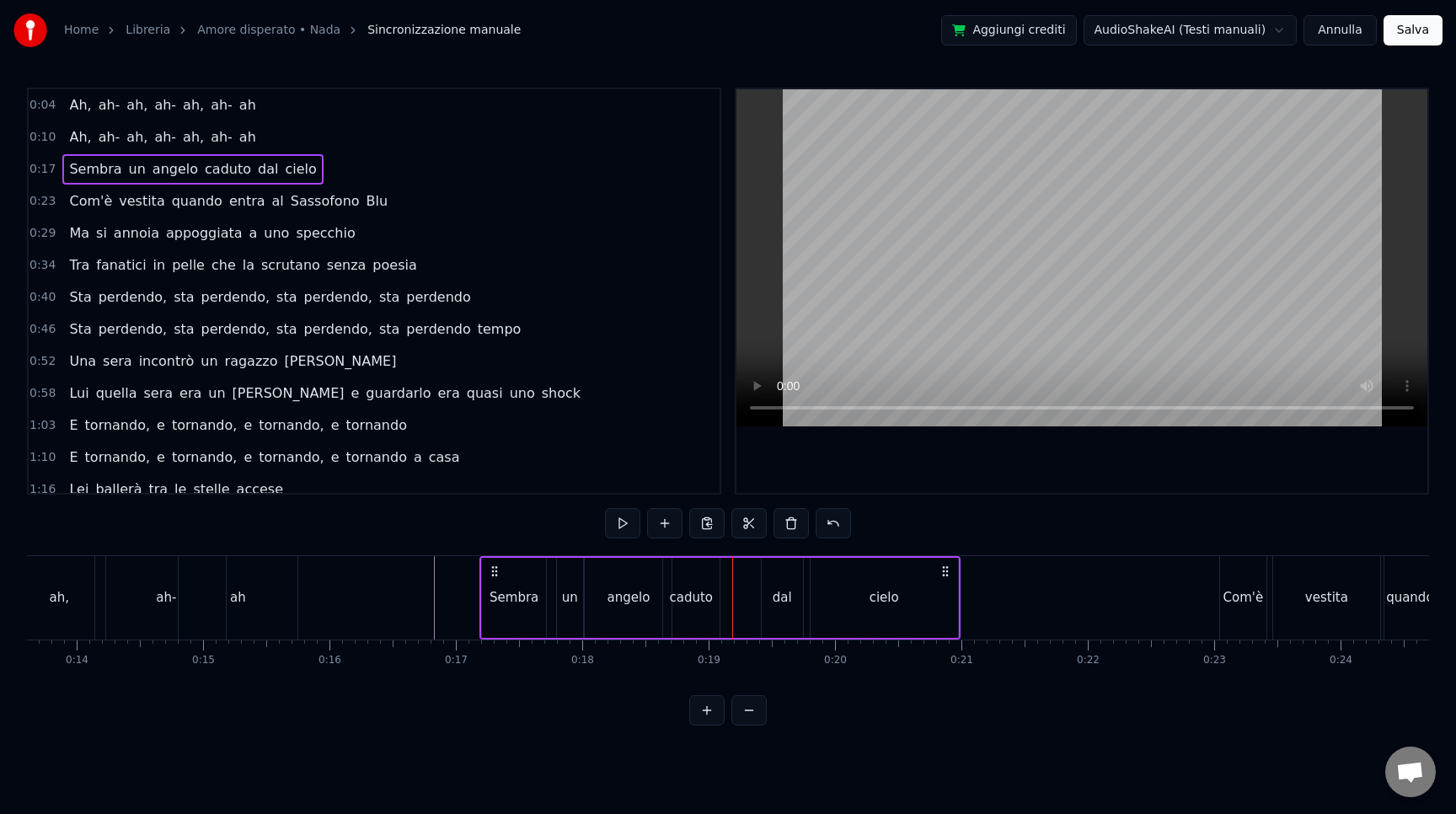
click at [777, 577] on div "dal" at bounding box center [783, 598] width 42 height 80
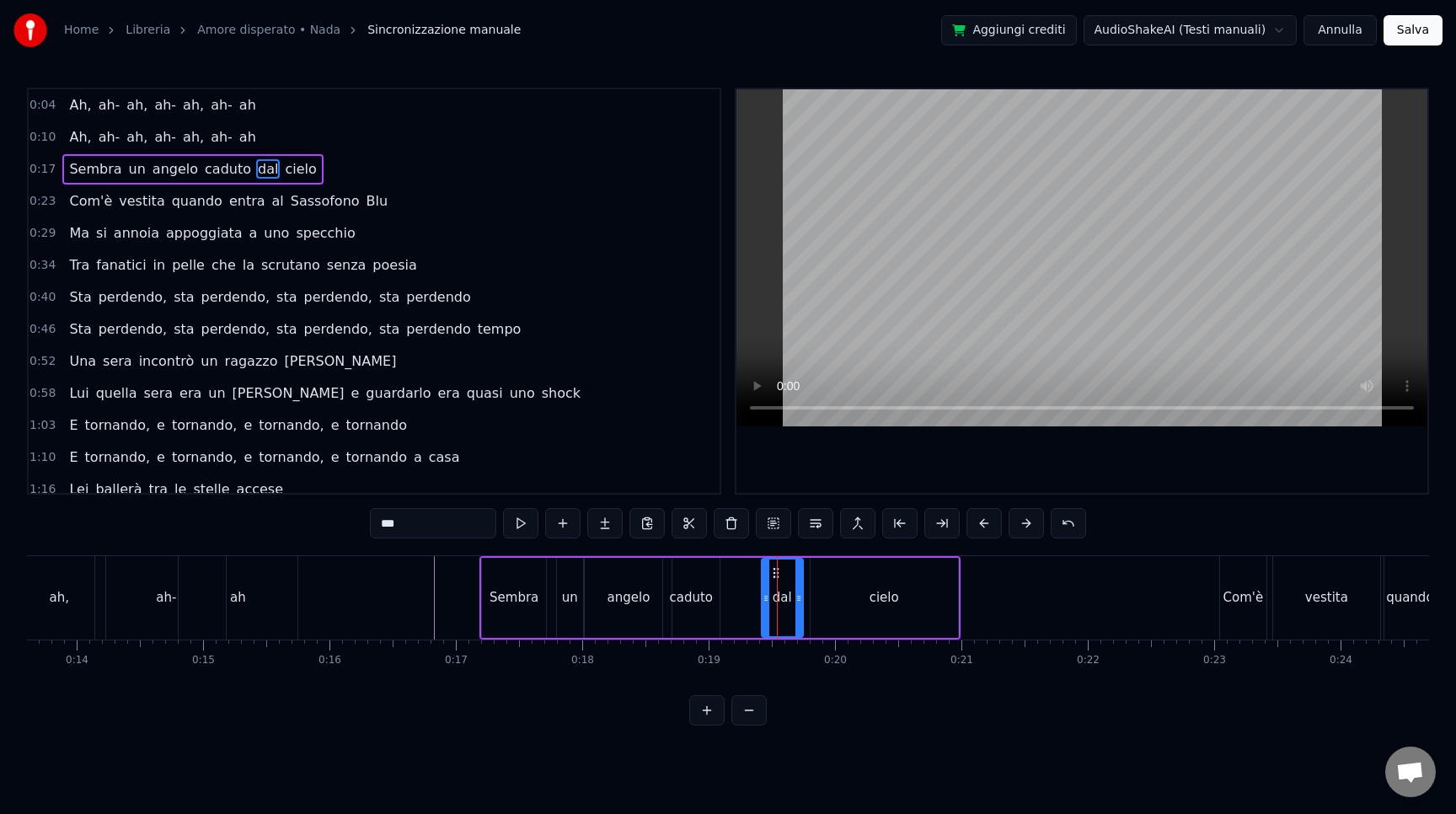
drag, startPoint x: 776, startPoint y: 573, endPoint x: 744, endPoint y: 573, distance: 32.0
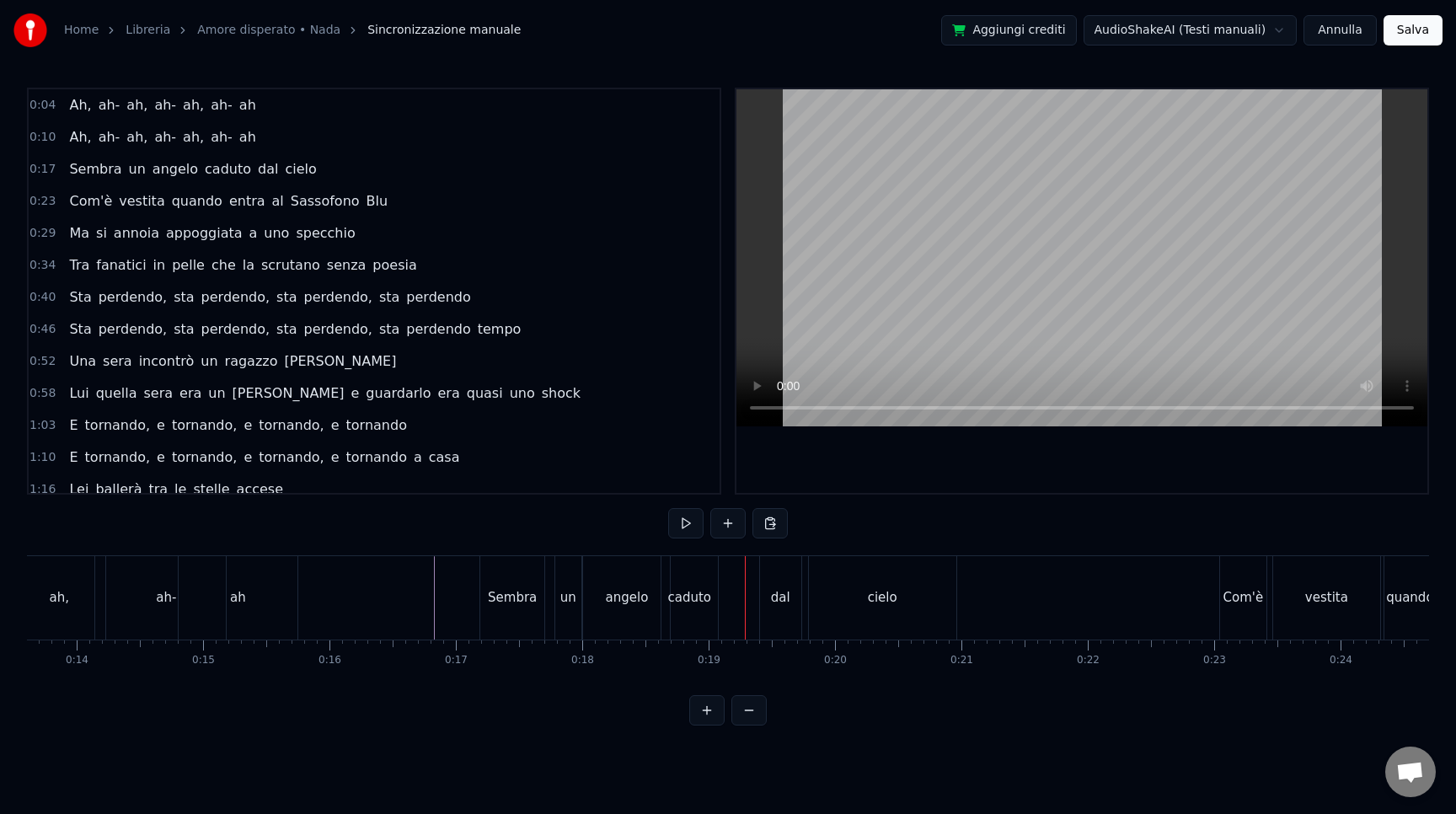
click at [774, 576] on div "dal" at bounding box center [781, 598] width 42 height 83
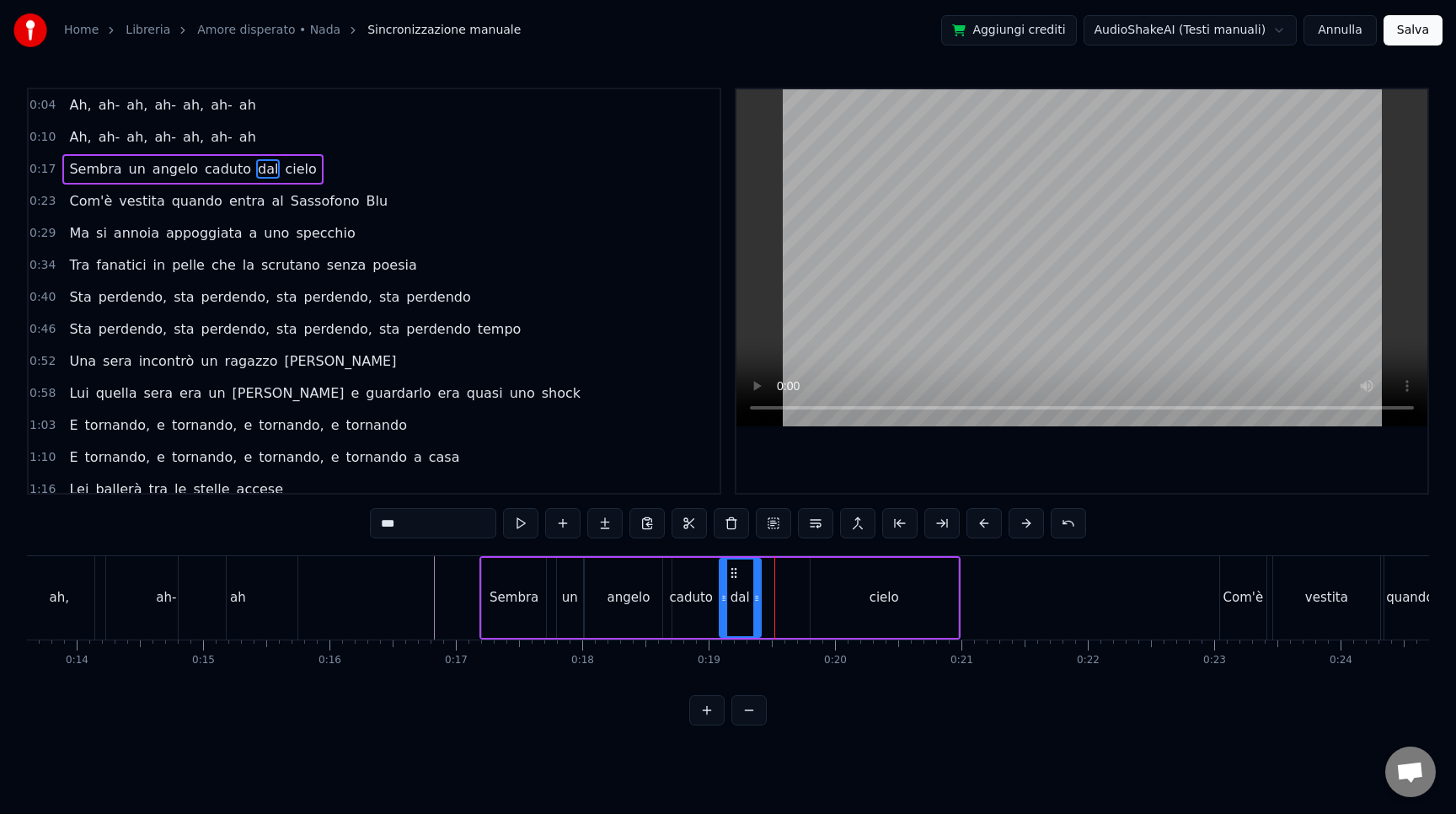
drag, startPoint x: 777, startPoint y: 571, endPoint x: 736, endPoint y: 567, distance: 41.2
click at [736, 567] on icon at bounding box center [734, 573] width 14 height 14
click at [872, 593] on div "cielo" at bounding box center [885, 598] width 29 height 19
type input "*****"
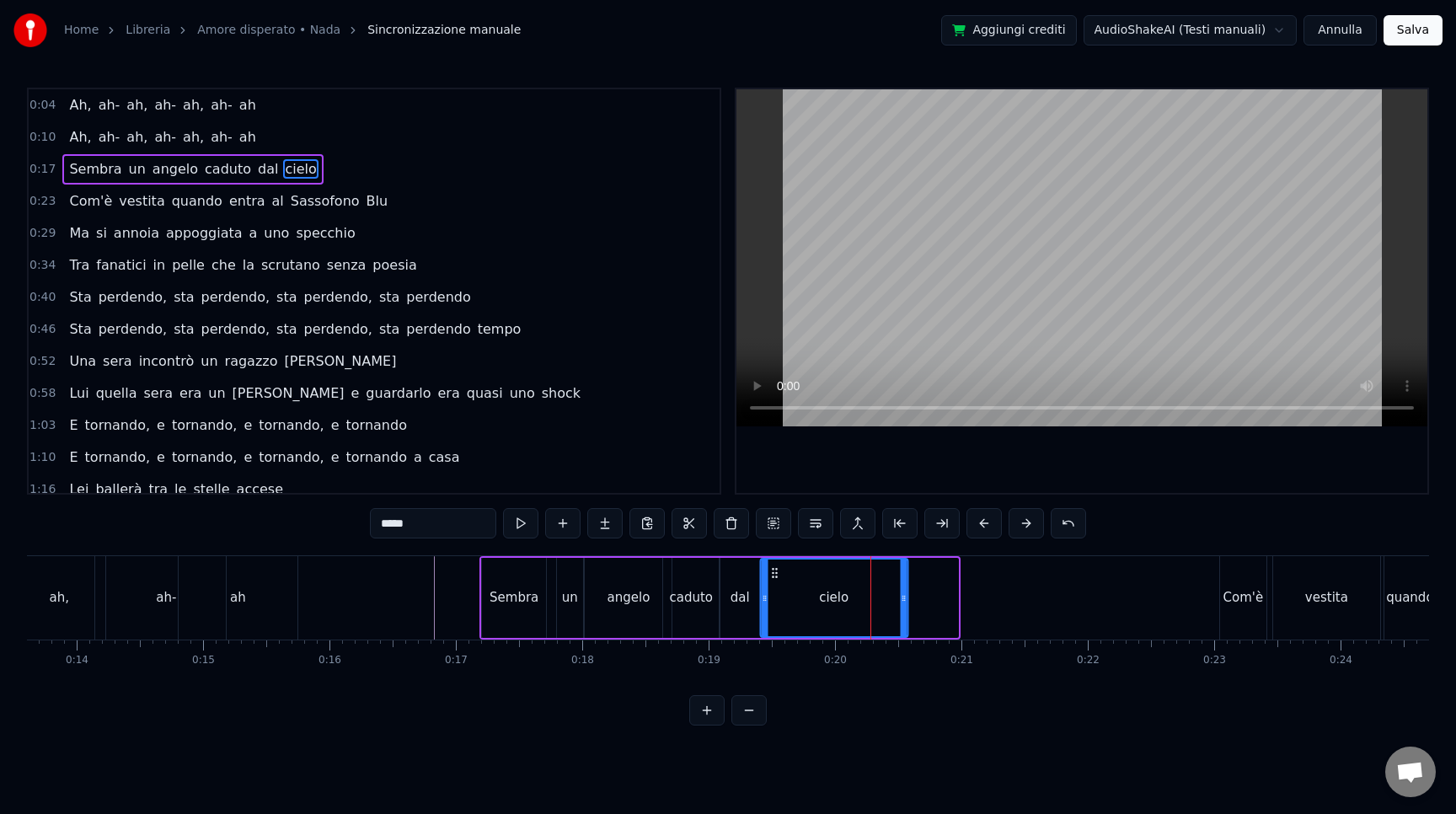
drag, startPoint x: 824, startPoint y: 572, endPoint x: 774, endPoint y: 568, distance: 50.2
click at [774, 568] on icon at bounding box center [775, 573] width 14 height 14
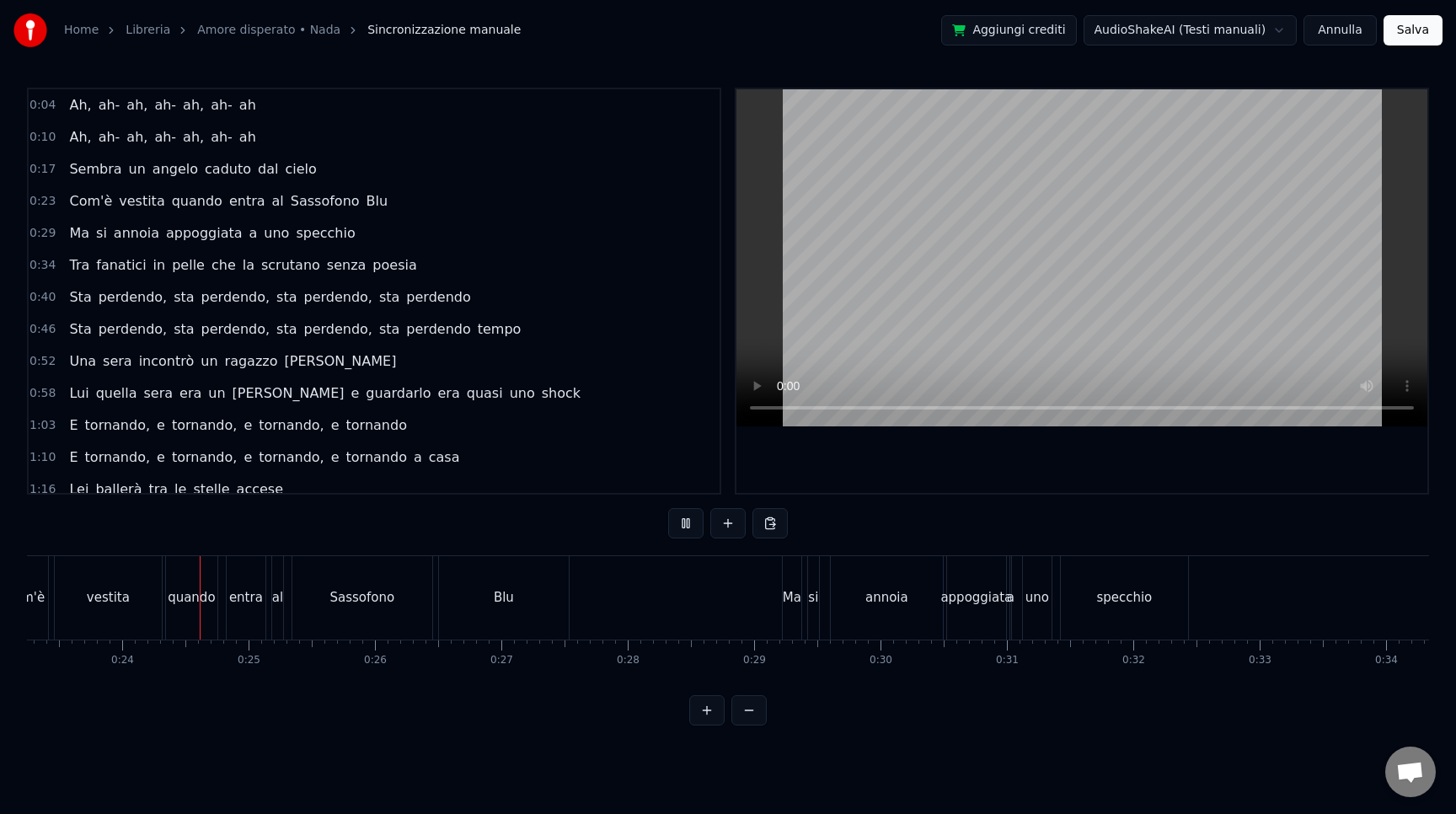
scroll to position [0, 2955]
click at [759, 705] on div "0:04 Ah, ah- ah, ah- ah, ah- ah 0:10 Ah, ah- ah, ah- ah, ah- ah 0:17 Sembra un …" at bounding box center [728, 406] width 1402 height 638
click at [759, 726] on button at bounding box center [749, 710] width 35 height 30
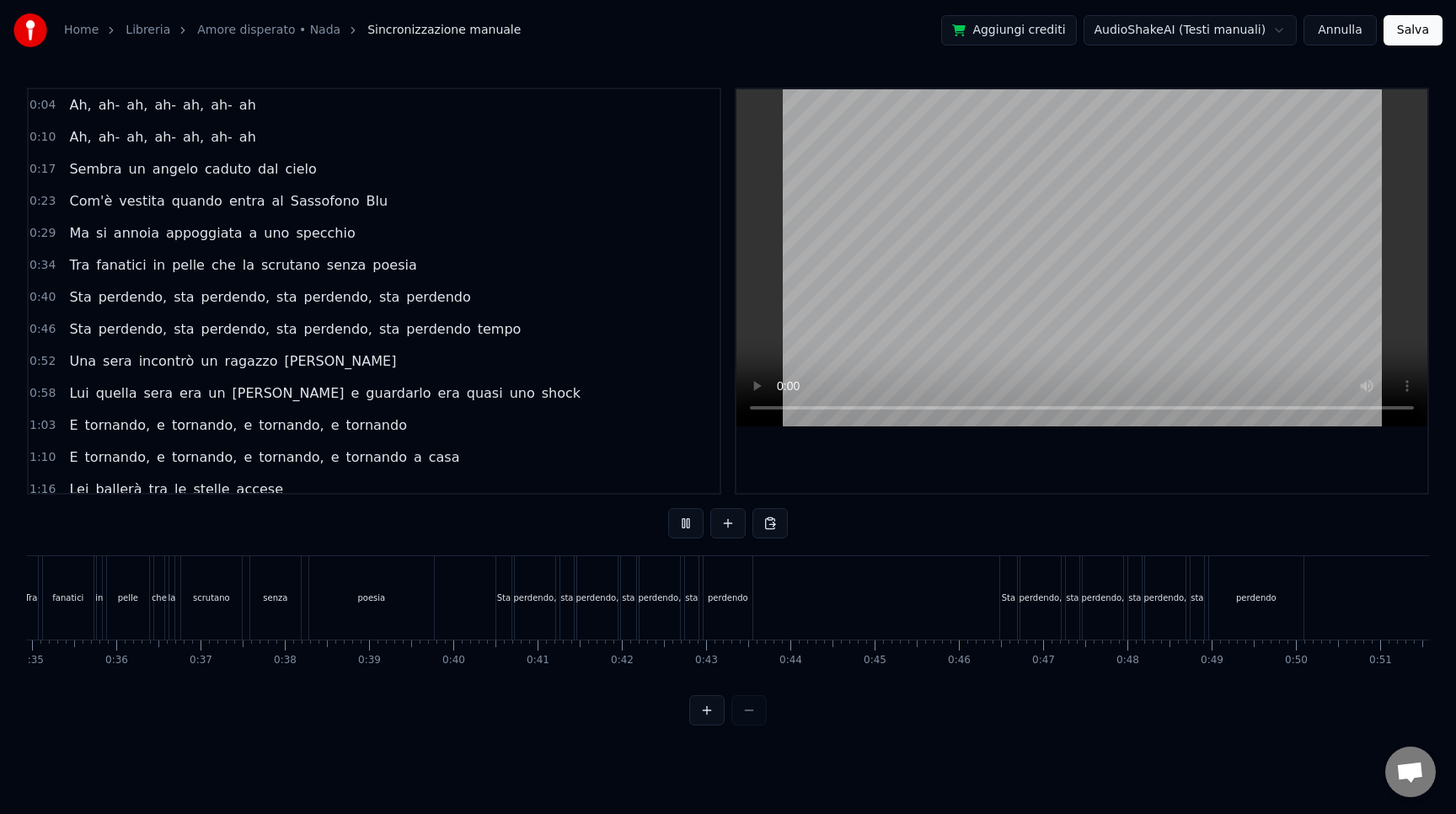
click at [759, 726] on div at bounding box center [728, 710] width 78 height 30
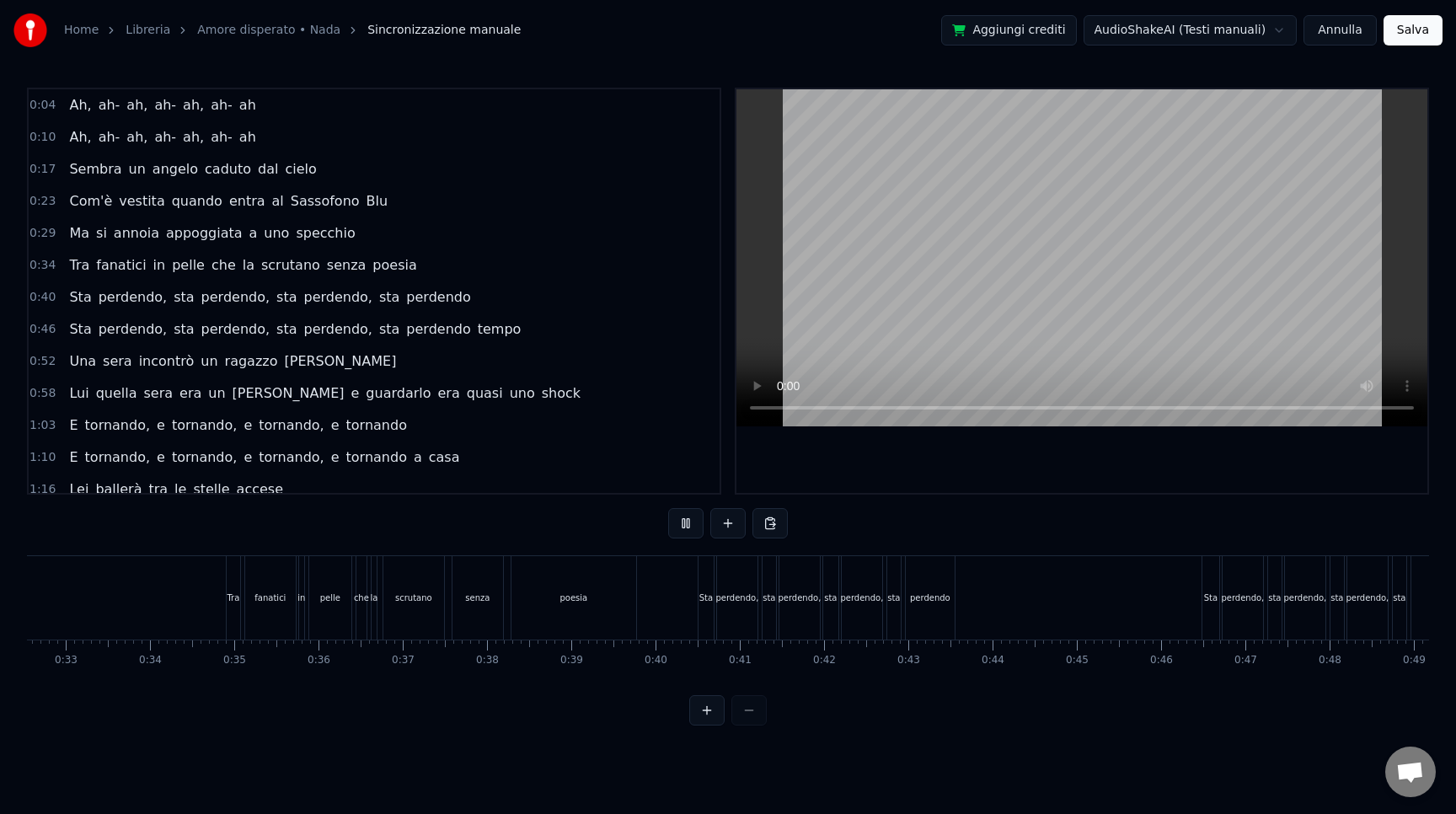
click at [759, 726] on div at bounding box center [728, 710] width 78 height 30
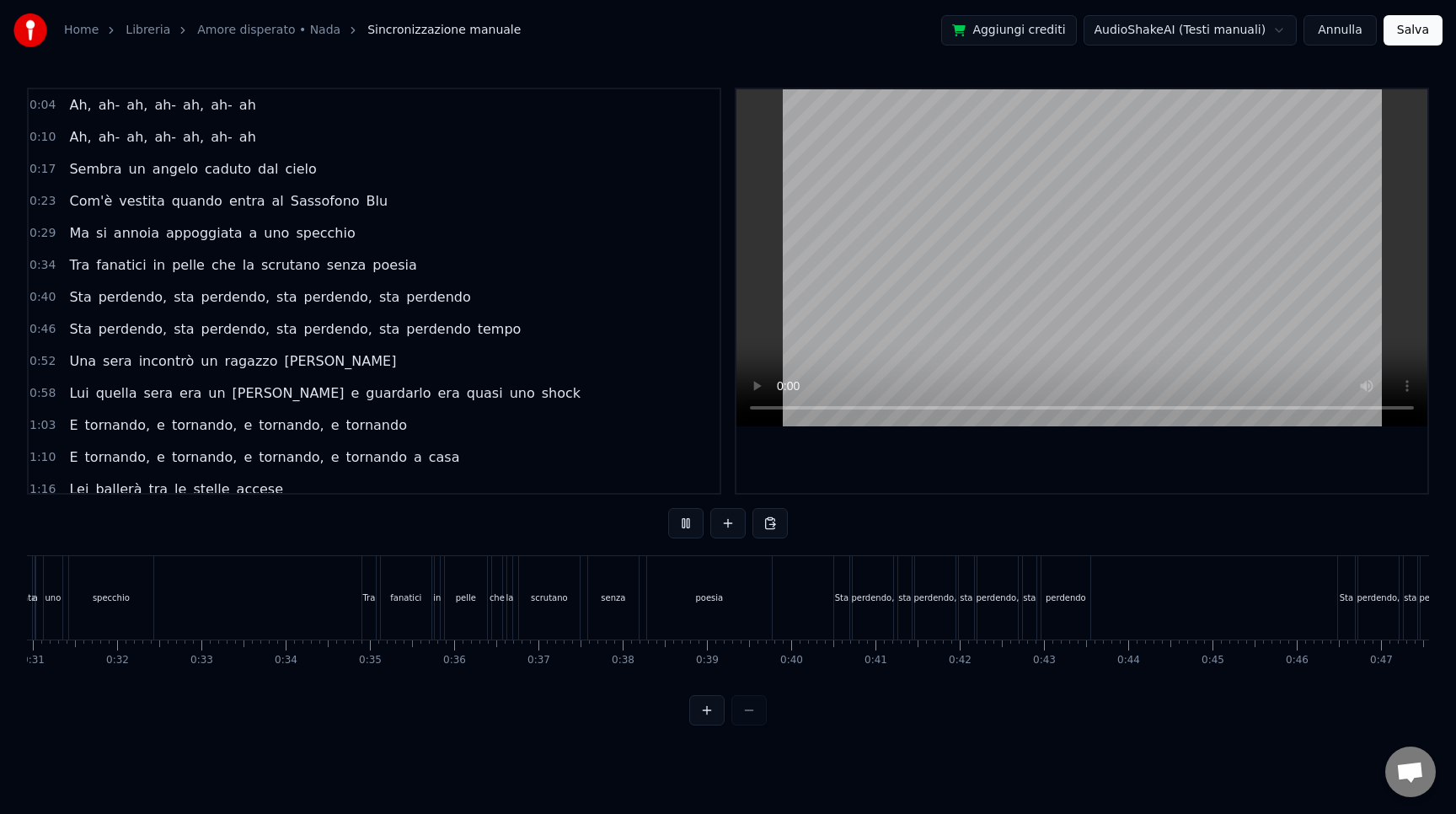
click at [759, 726] on div at bounding box center [728, 710] width 78 height 30
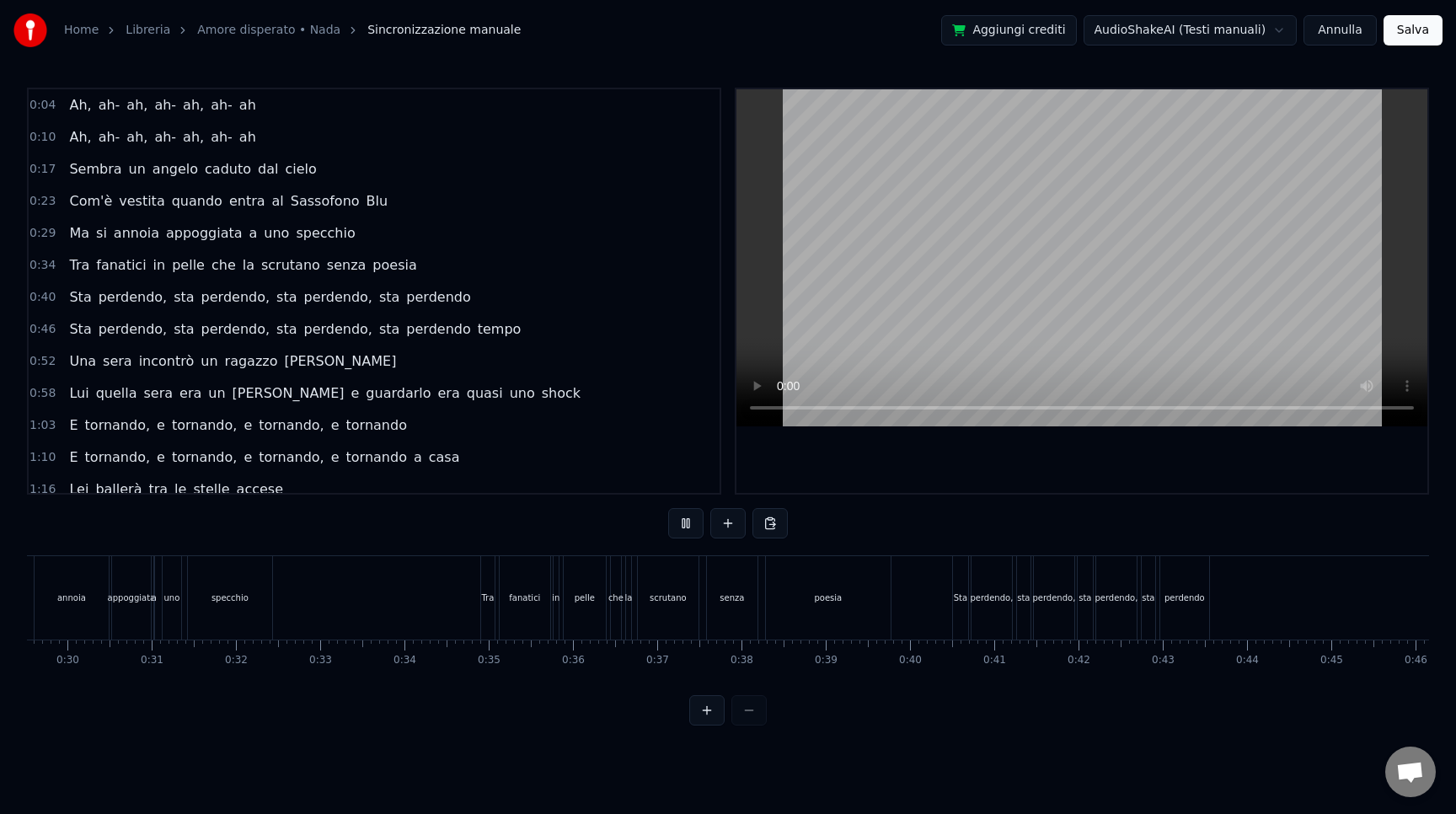
click at [759, 726] on div at bounding box center [728, 710] width 78 height 30
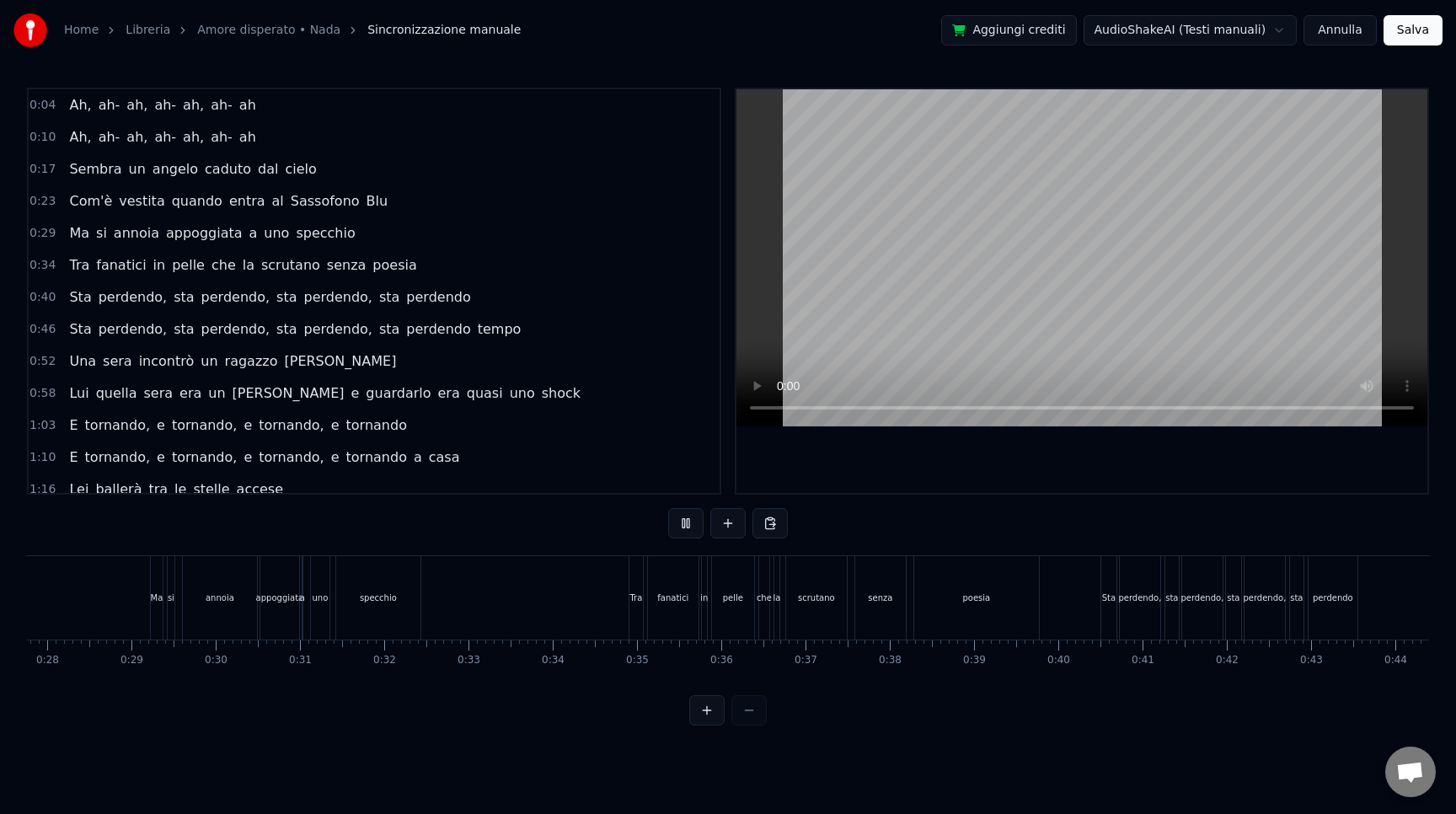
click at [759, 726] on div at bounding box center [728, 710] width 78 height 30
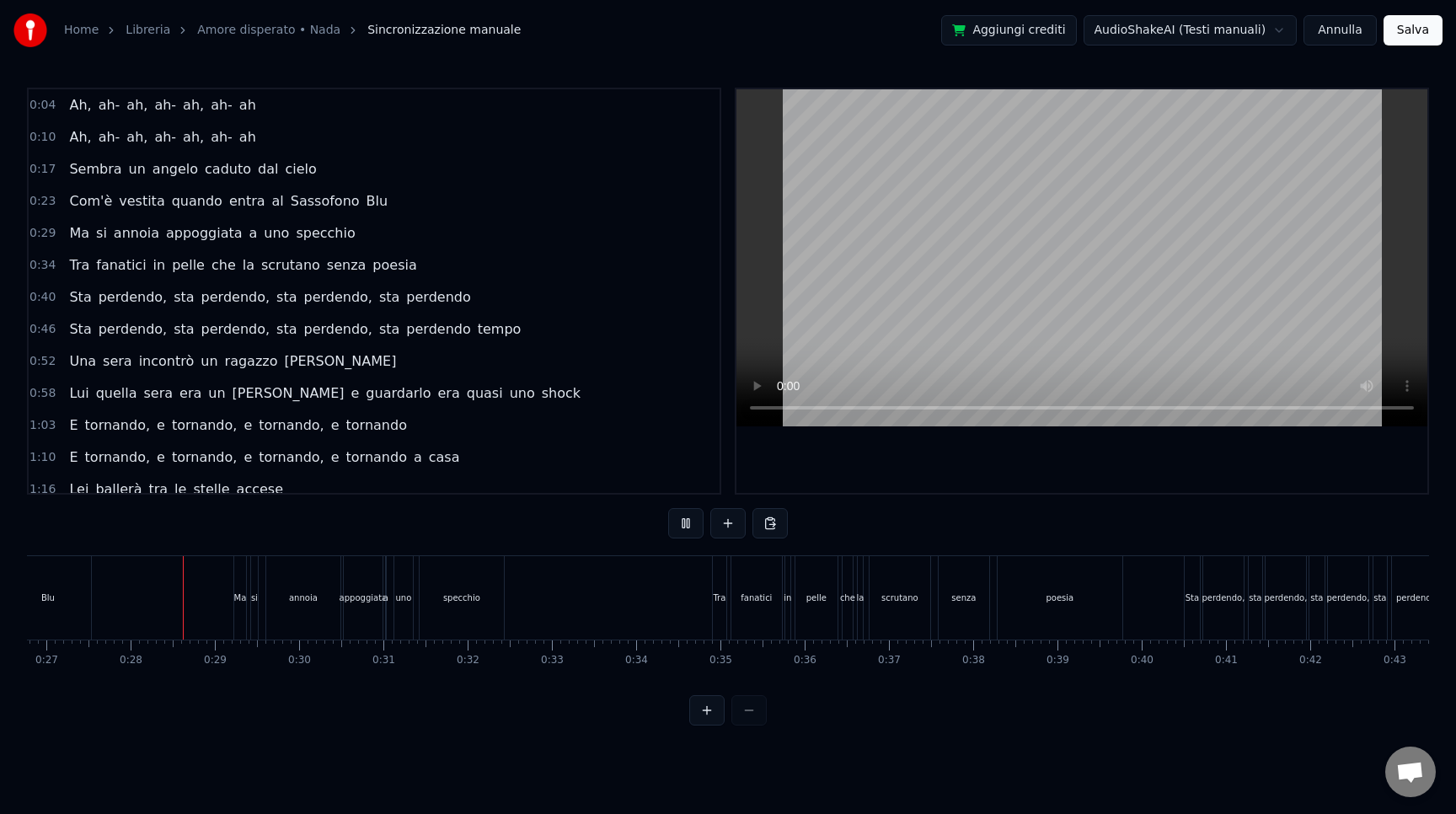
click at [759, 726] on div at bounding box center [728, 710] width 78 height 30
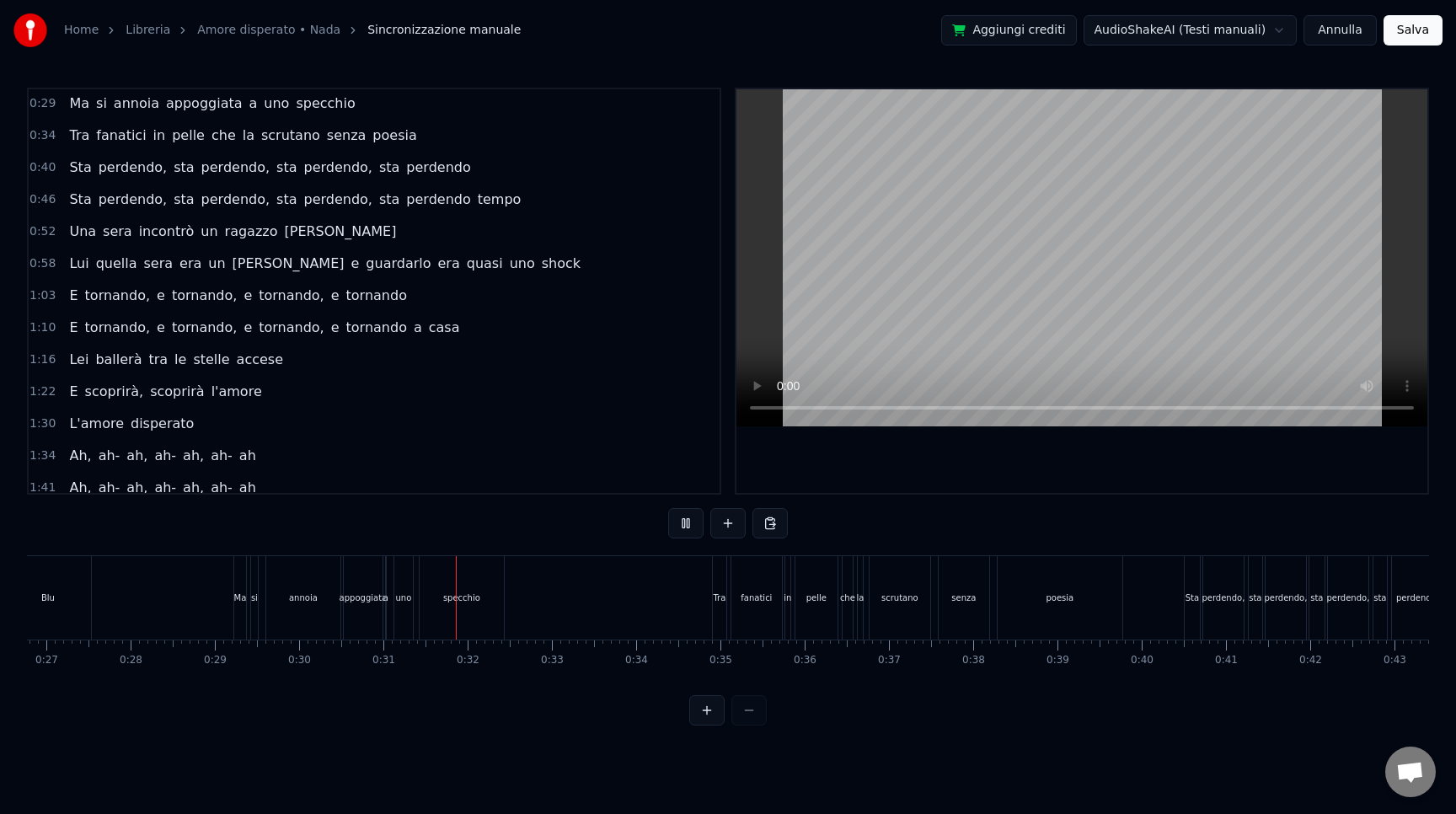
scroll to position [160, 0]
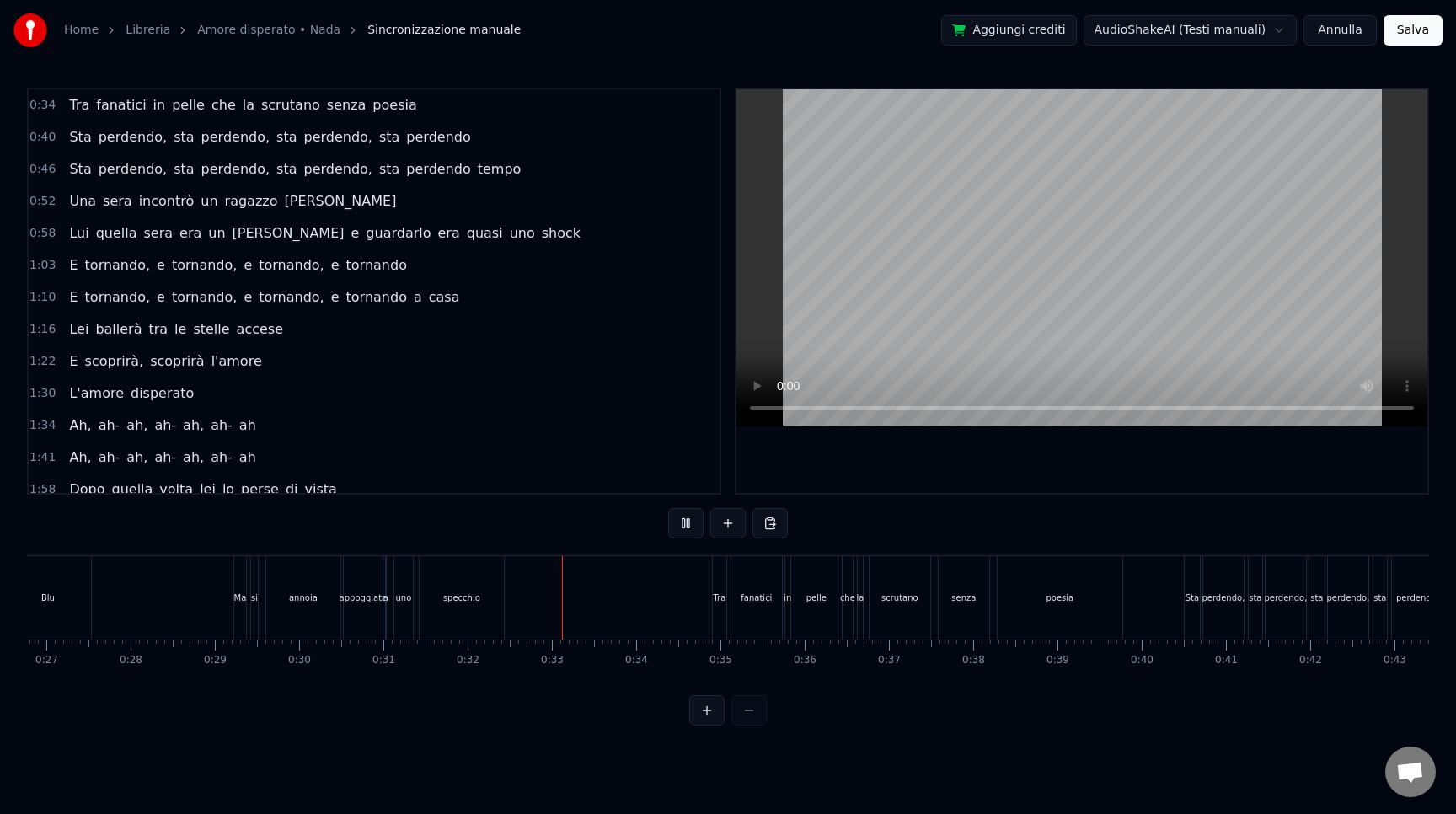
click at [44, 426] on span "1:34" at bounding box center [42, 425] width 26 height 16
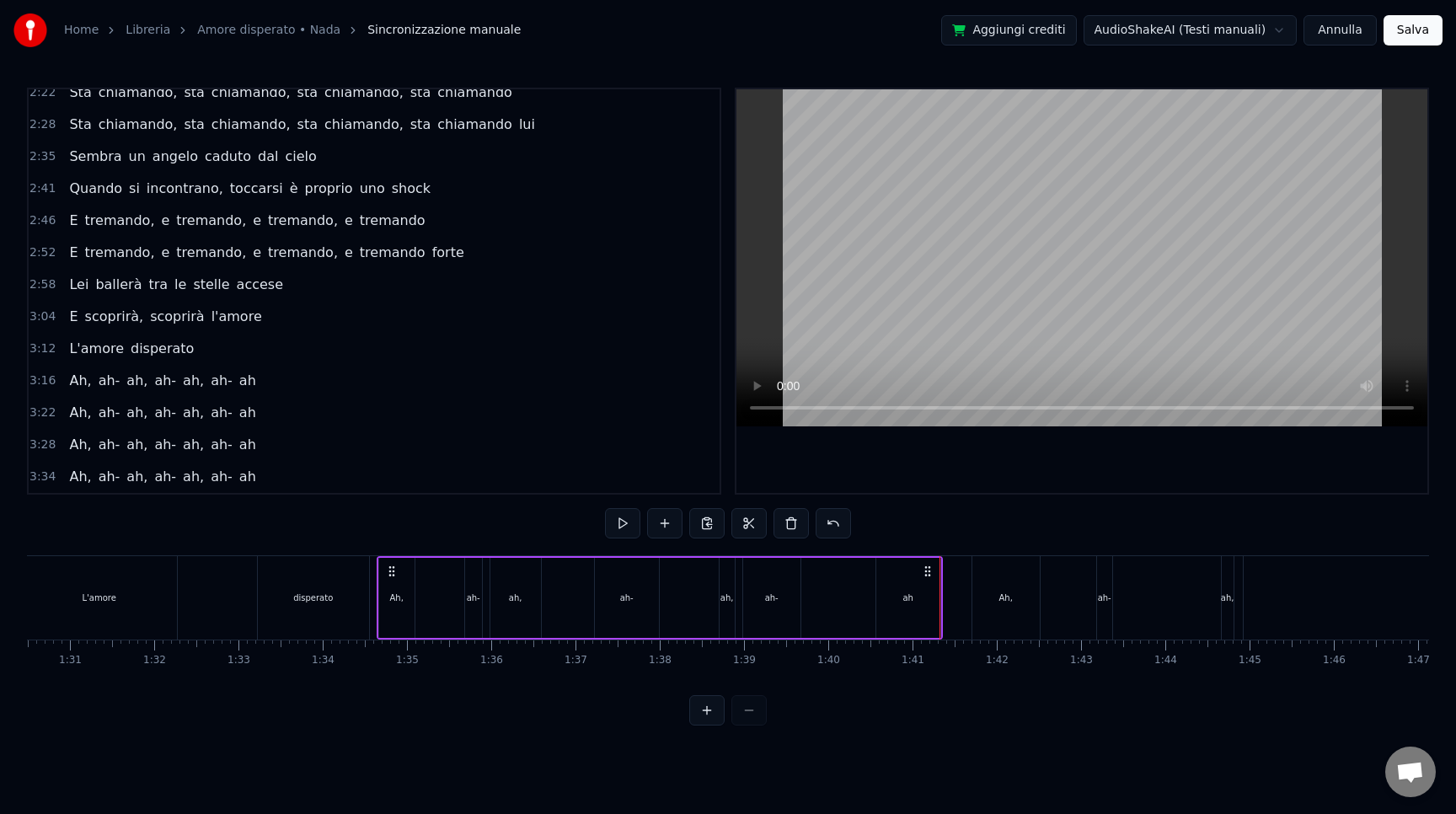
scroll to position [0, 7624]
click at [42, 596] on div "L'amore" at bounding box center [100, 598] width 155 height 83
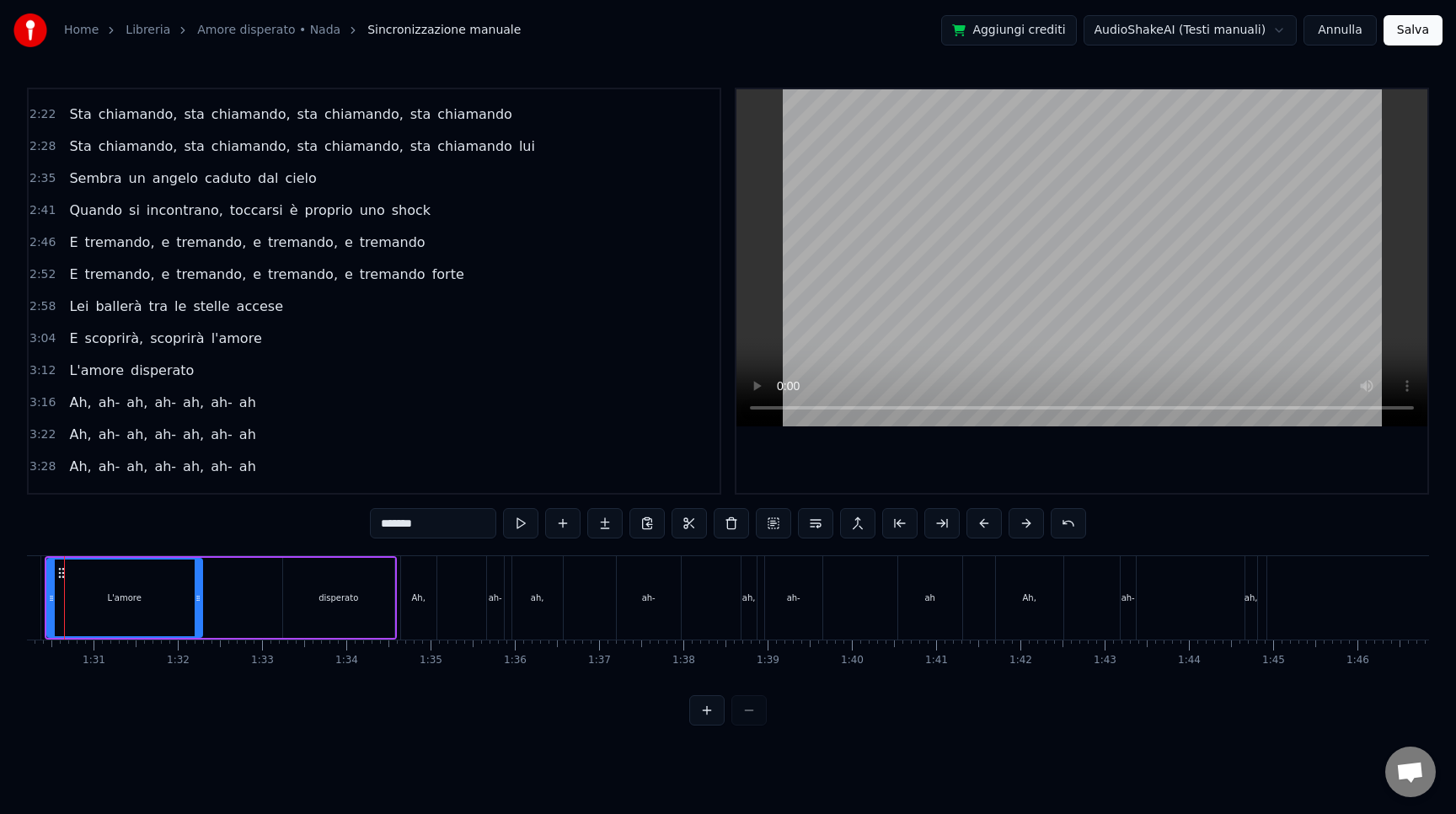
scroll to position [0, 7554]
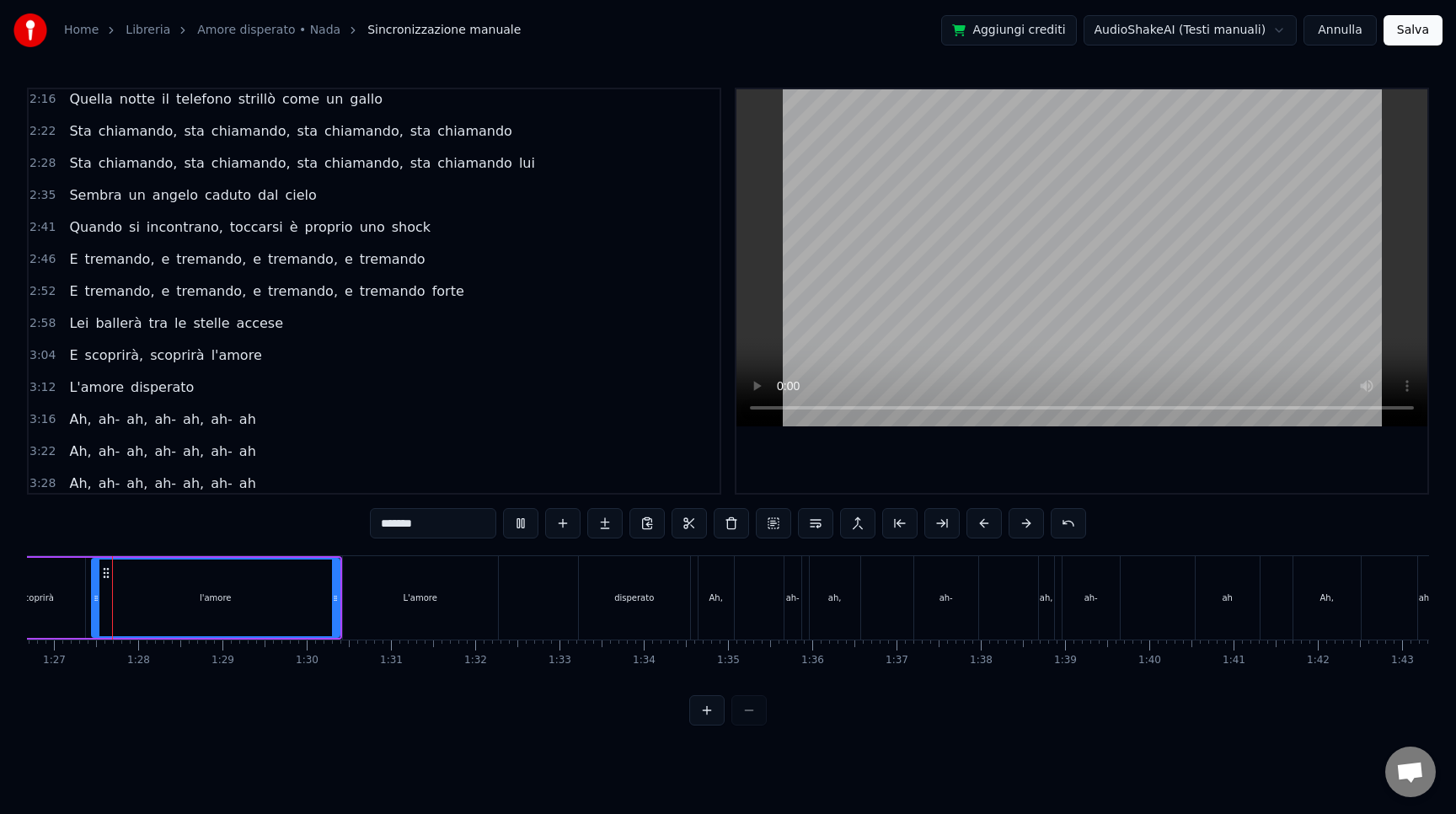
scroll to position [0, 7297]
click at [361, 611] on div "L'amore" at bounding box center [427, 598] width 155 height 83
type input "*******"
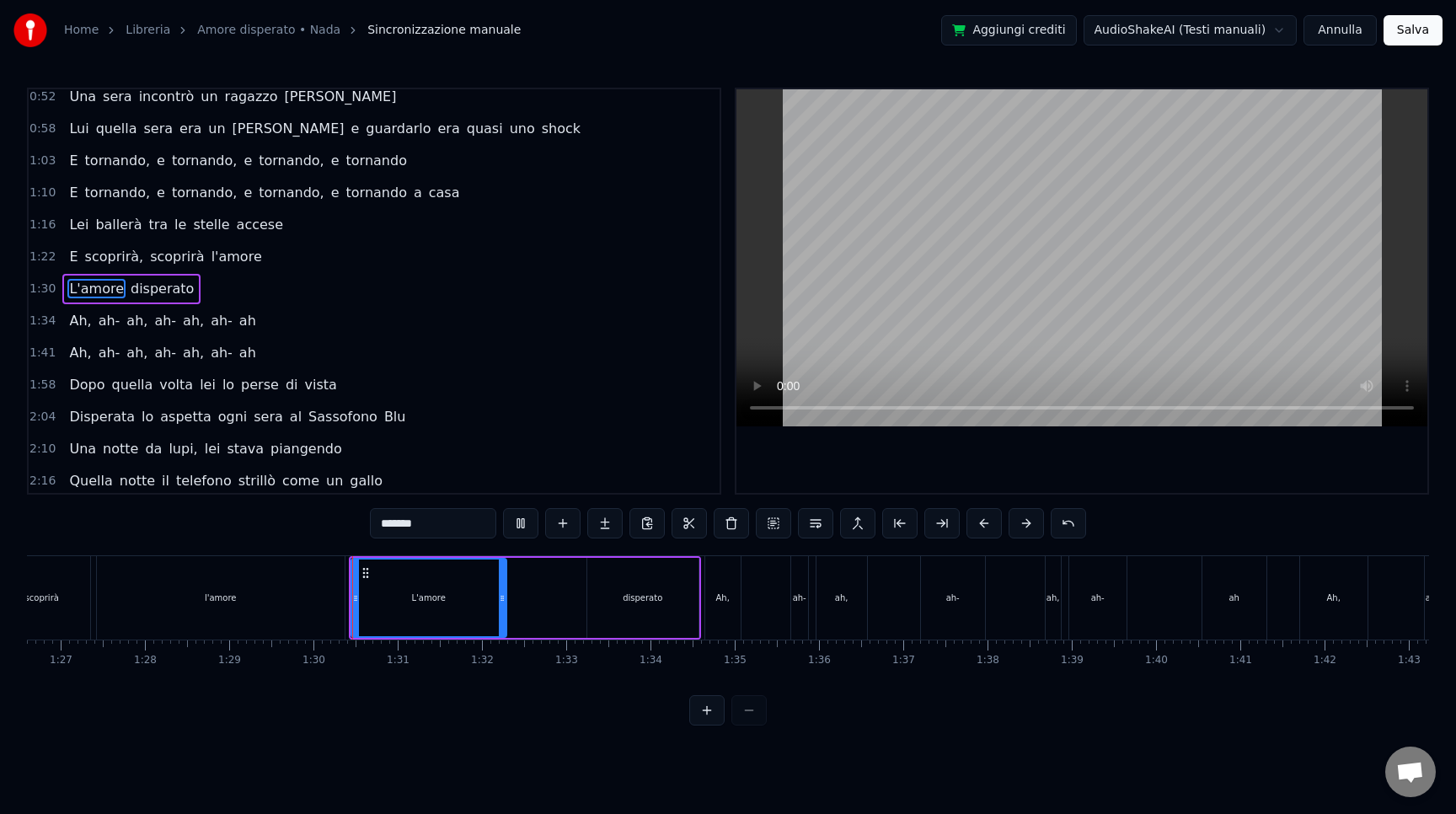
scroll to position [262, 0]
click at [552, 614] on div "L'amore disperato" at bounding box center [525, 598] width 352 height 83
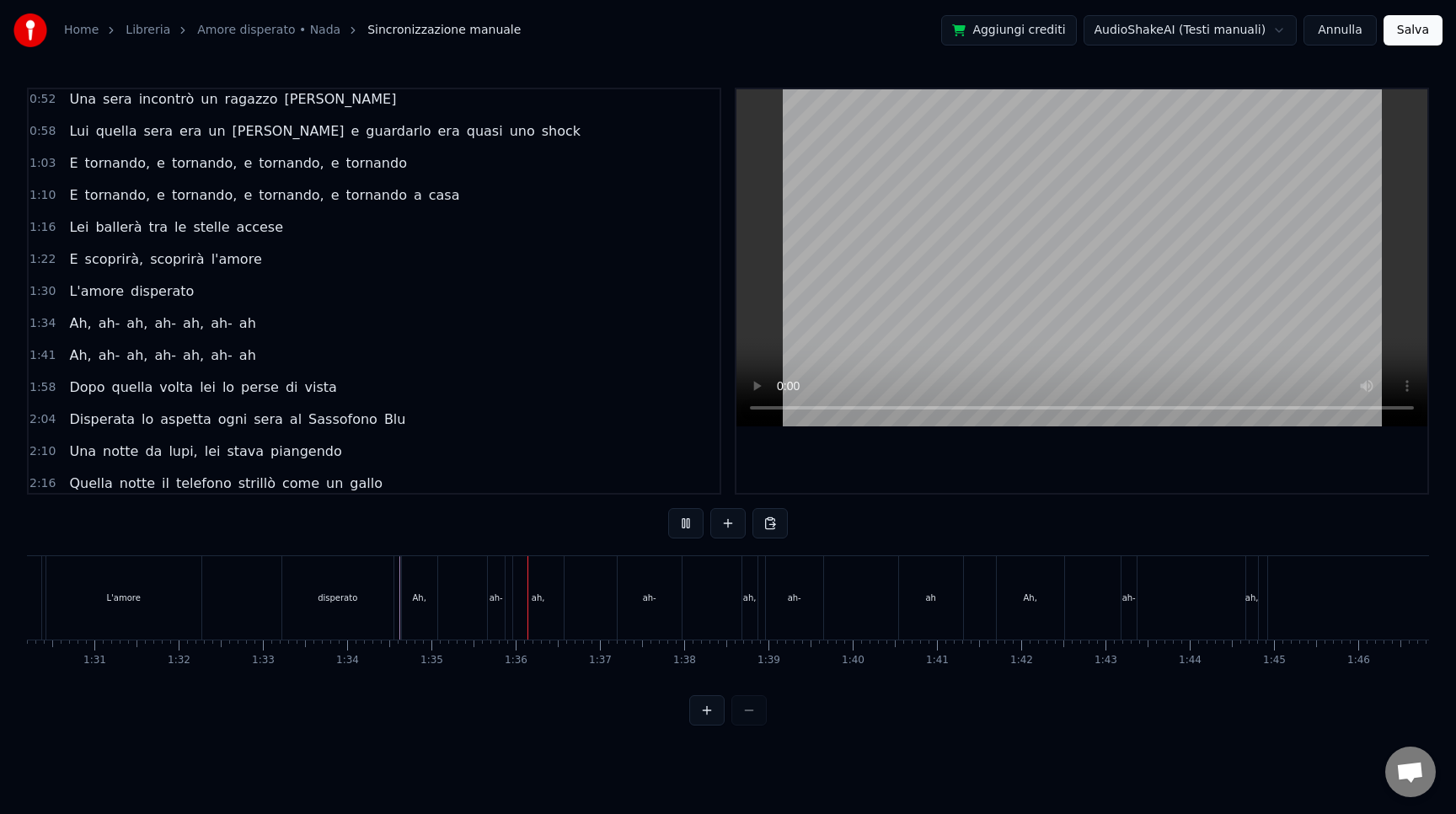
scroll to position [0, 7602]
click at [664, 605] on div "ah-" at bounding box center [648, 598] width 64 height 83
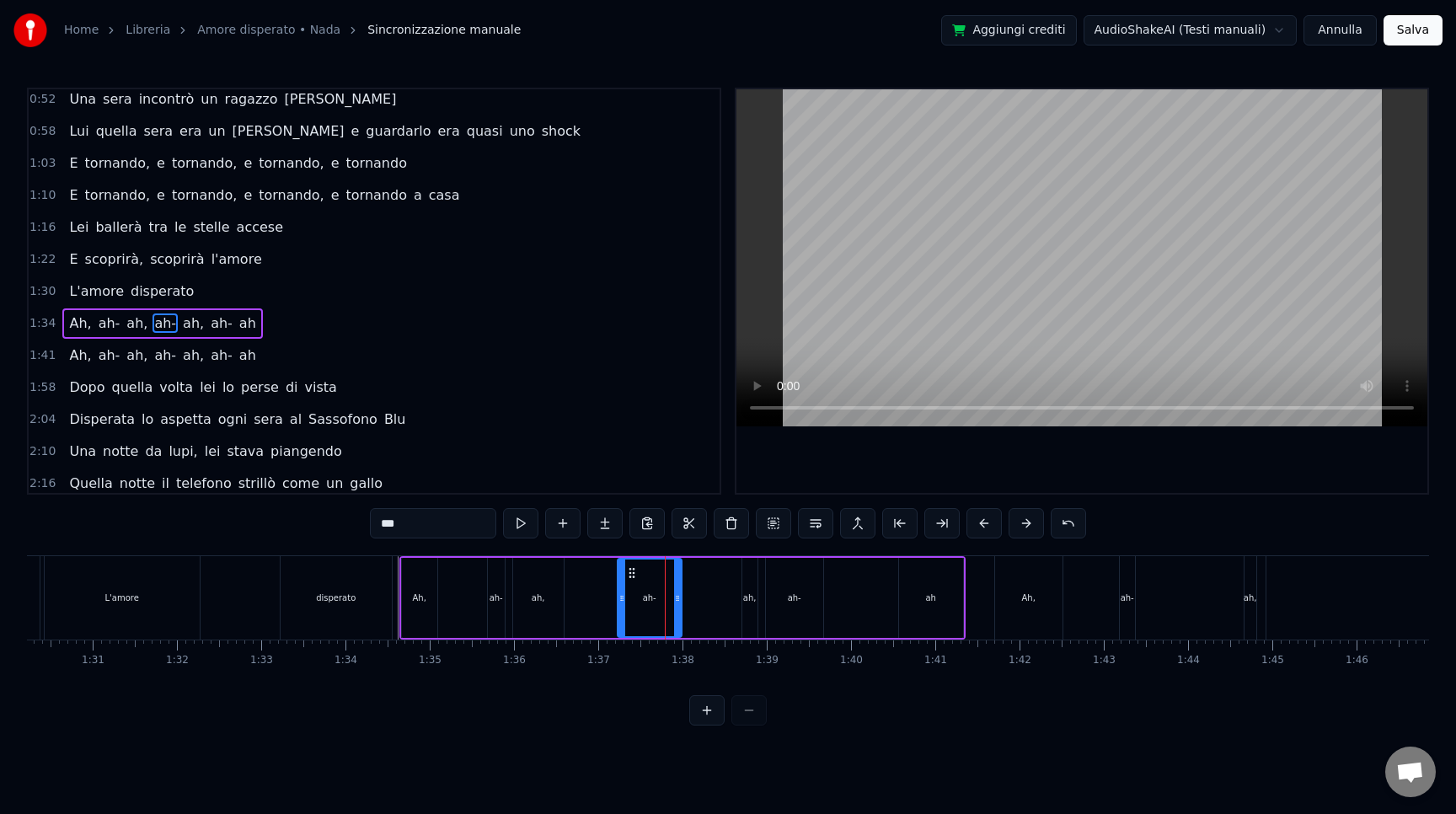
scroll to position [294, 0]
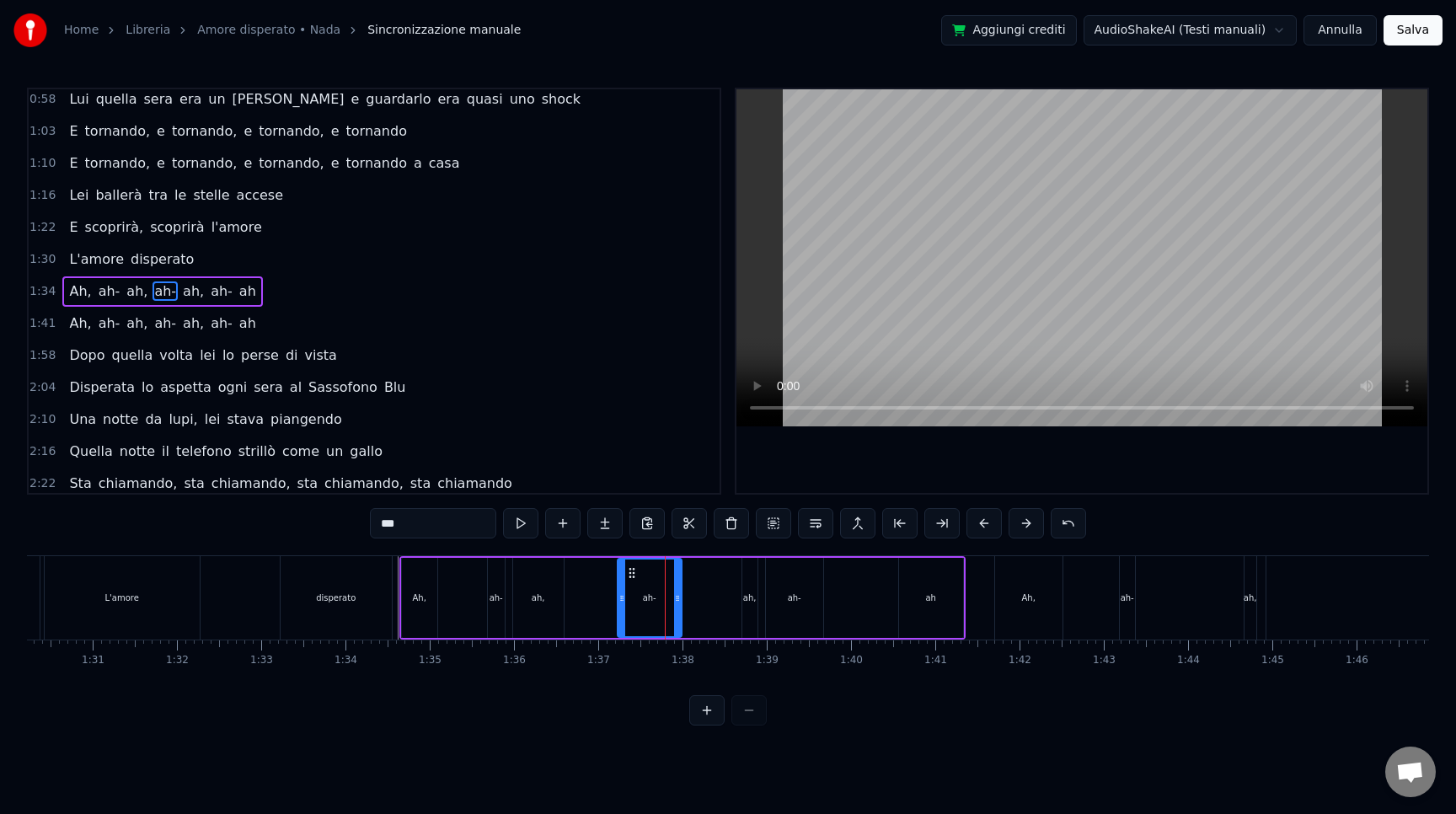
click at [749, 592] on div "ah," at bounding box center [751, 598] width 14 height 13
drag, startPoint x: 757, startPoint y: 574, endPoint x: 688, endPoint y: 570, distance: 69.1
click at [688, 570] on icon at bounding box center [689, 573] width 14 height 14
click at [660, 595] on div "ah-" at bounding box center [650, 598] width 64 height 80
drag, startPoint x: 629, startPoint y: 571, endPoint x: 605, endPoint y: 567, distance: 24.3
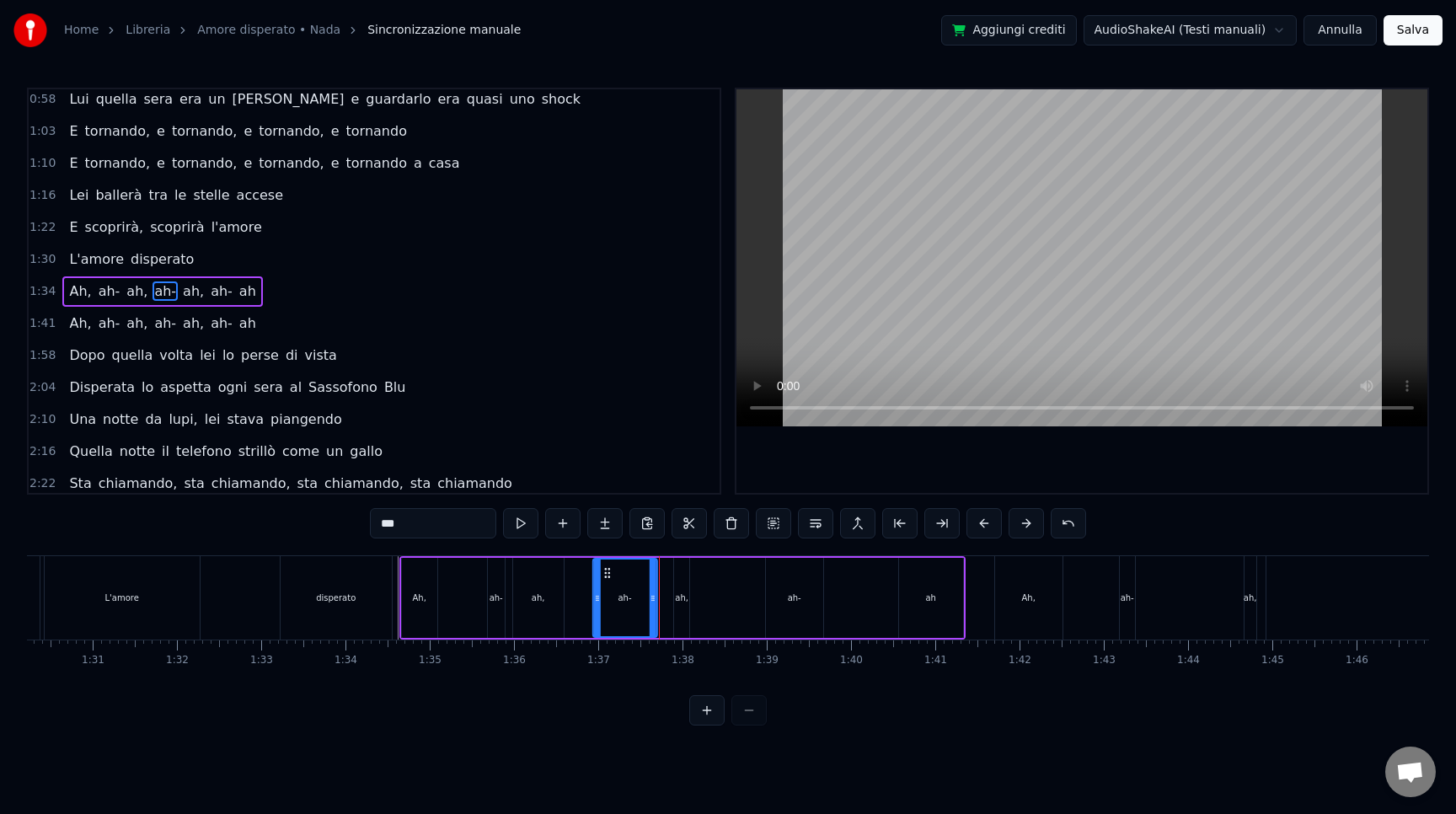
click at [605, 567] on icon at bounding box center [608, 573] width 14 height 14
click at [682, 603] on div "ah," at bounding box center [682, 598] width 14 height 13
drag, startPoint x: 691, startPoint y: 576, endPoint x: 662, endPoint y: 574, distance: 29.1
click at [662, 574] on icon at bounding box center [660, 573] width 14 height 14
click at [592, 610] on div "ah-" at bounding box center [625, 598] width 66 height 80
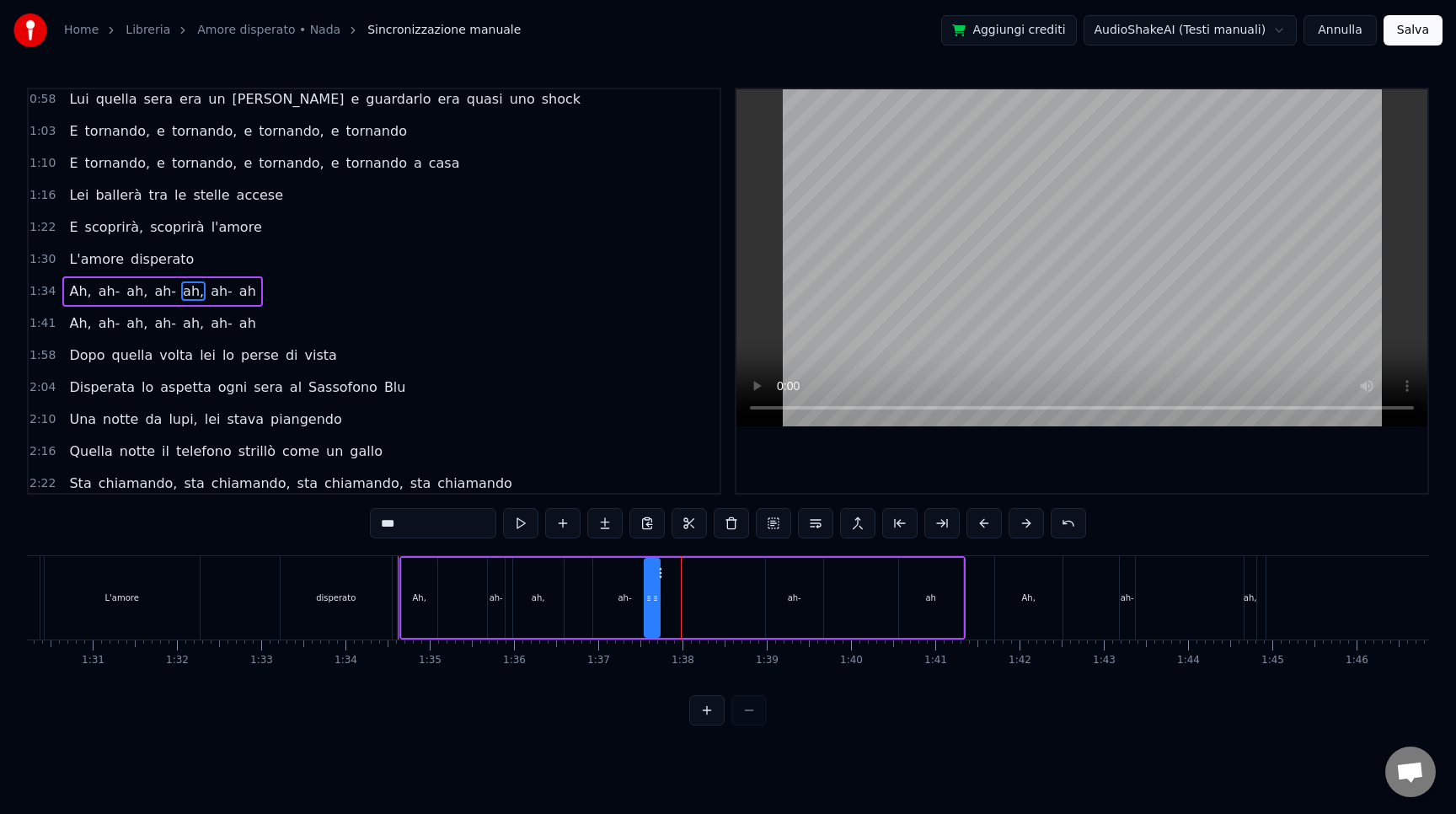
type input "***"
click at [590, 668] on div "Ah, ah- ah, ah- ah, ah- ah Ah, ah- ah, ah- ah, ah- ah Sembra un [PERSON_NAME] d…" at bounding box center [728, 618] width 1402 height 126
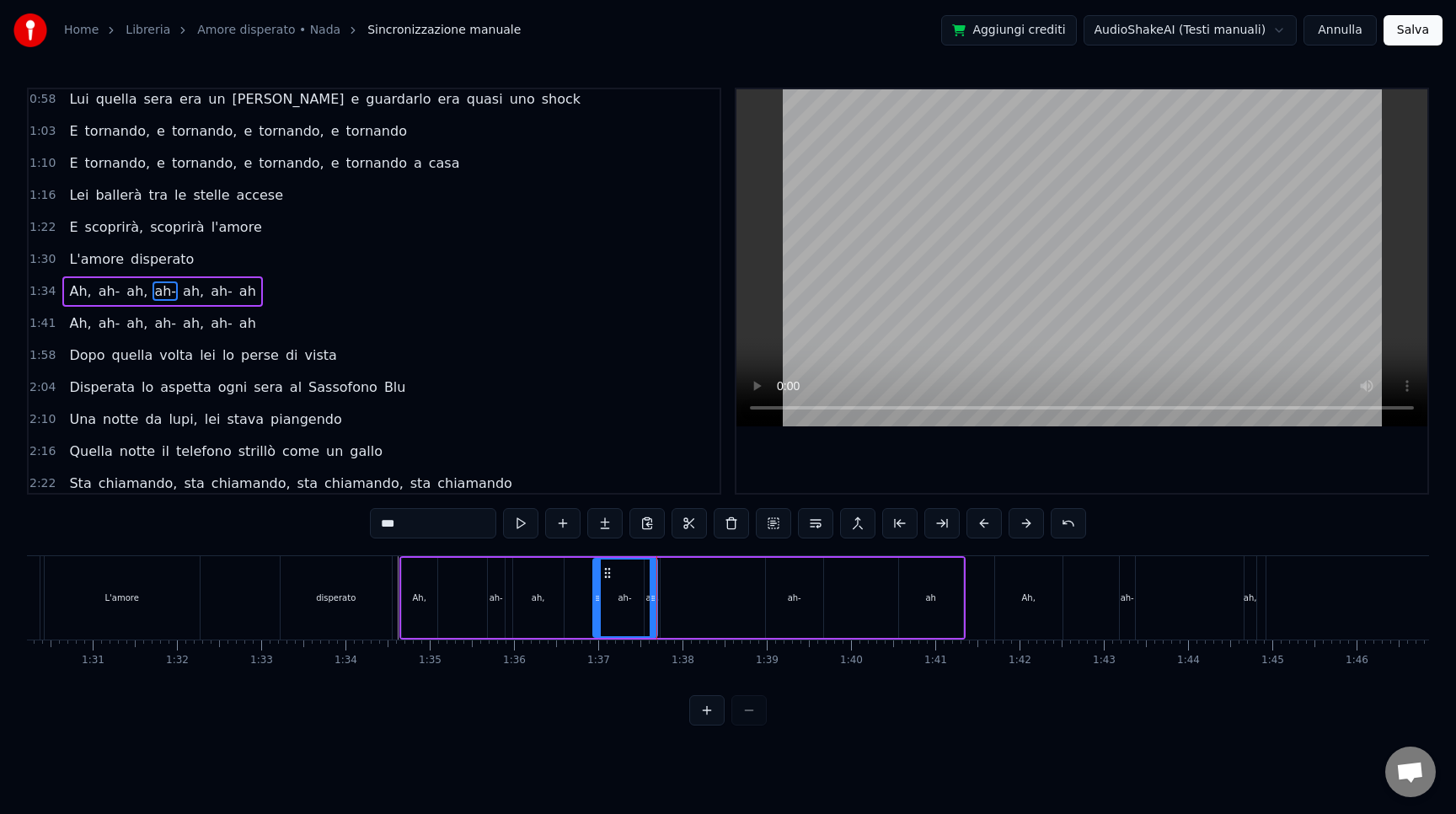
click at [571, 619] on div "Ah, ah- ah, ah- ah, ah- ah" at bounding box center [682, 598] width 566 height 83
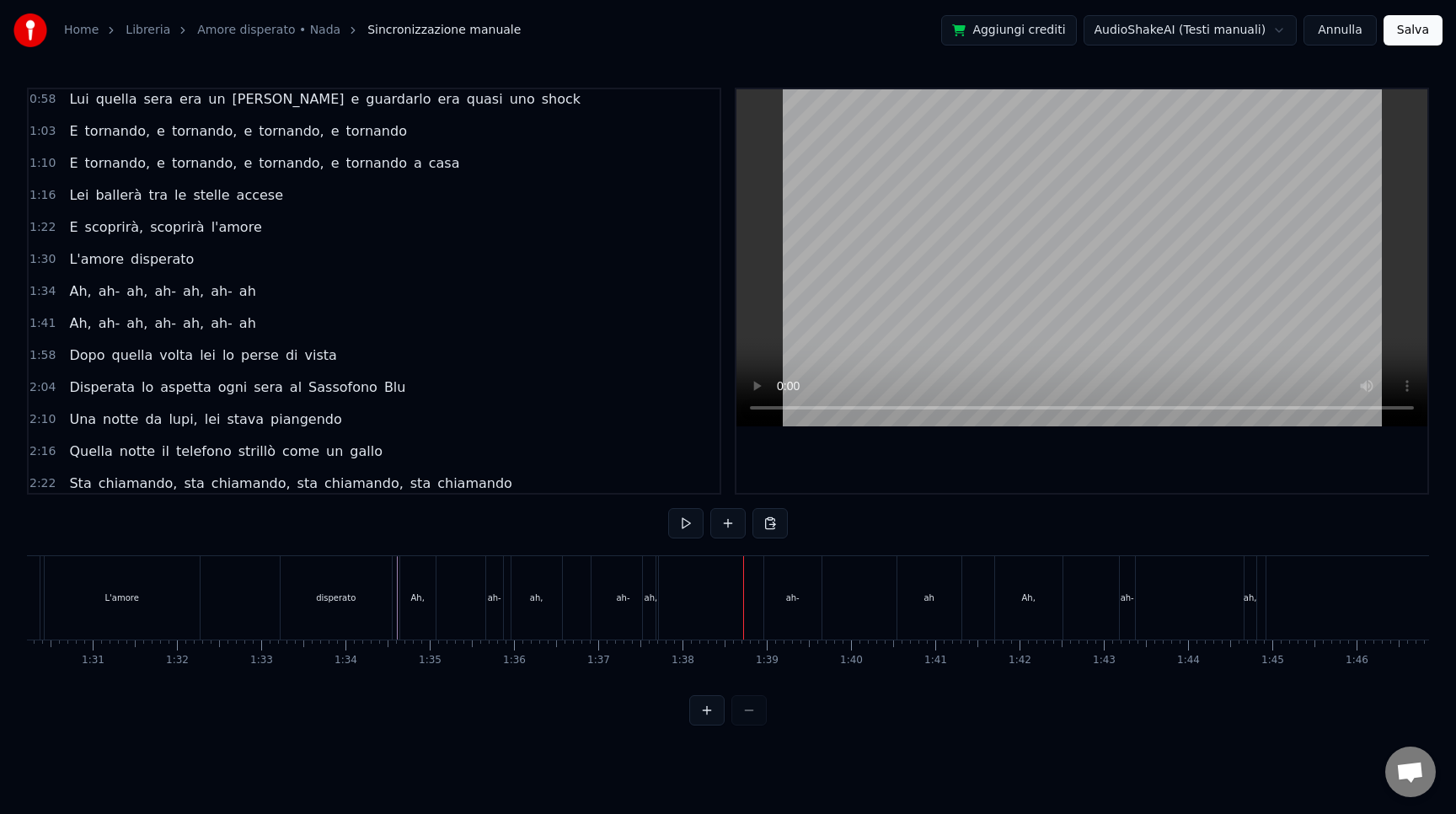
click at [782, 595] on div "ah-" at bounding box center [793, 598] width 57 height 83
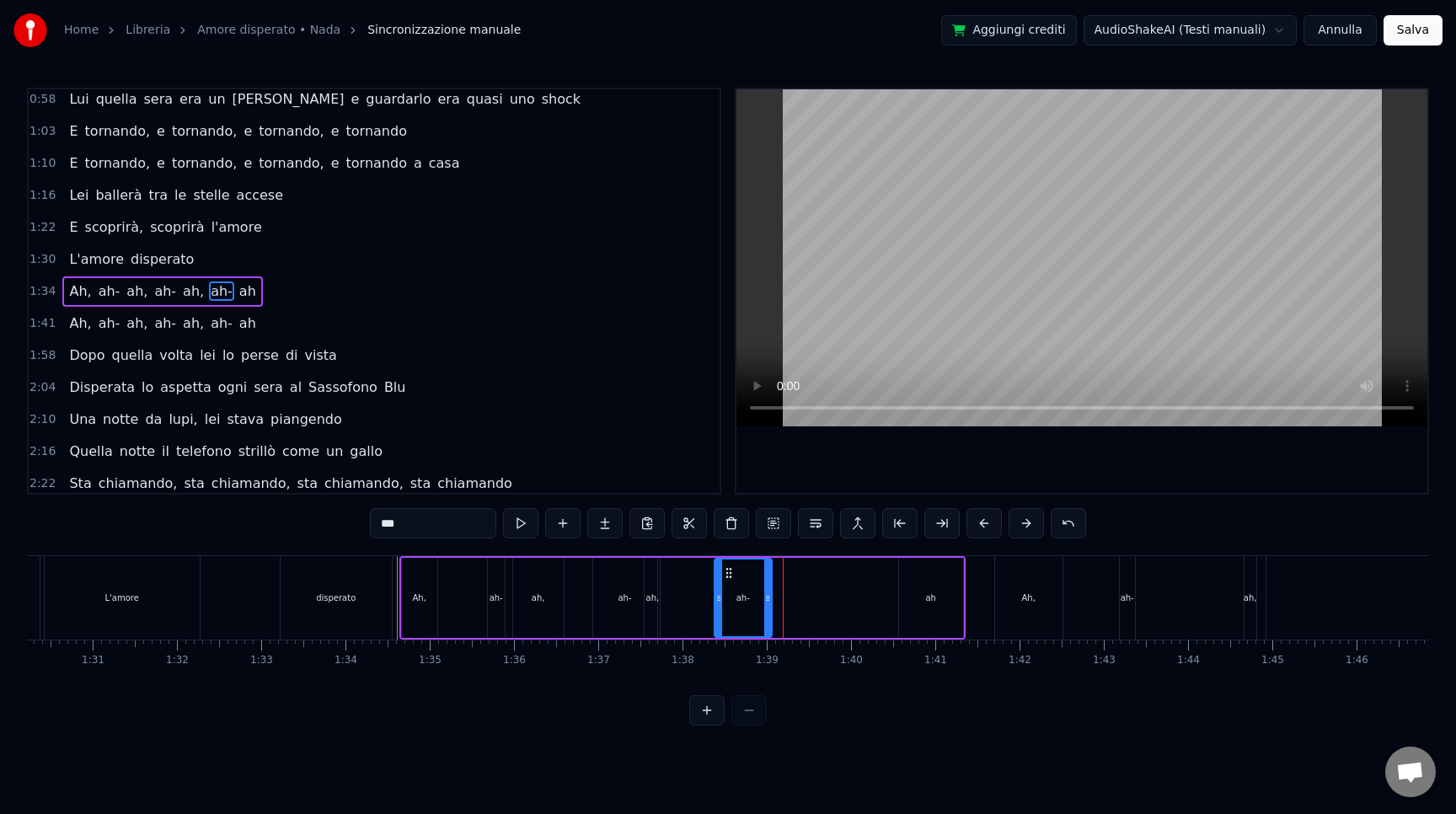
drag, startPoint x: 777, startPoint y: 572, endPoint x: 727, endPoint y: 570, distance: 50.0
click at [727, 570] on icon at bounding box center [729, 573] width 14 height 14
click at [952, 607] on div "ah" at bounding box center [931, 598] width 64 height 80
type input "**"
drag, startPoint x: 913, startPoint y: 569, endPoint x: 758, endPoint y: 570, distance: 155.0
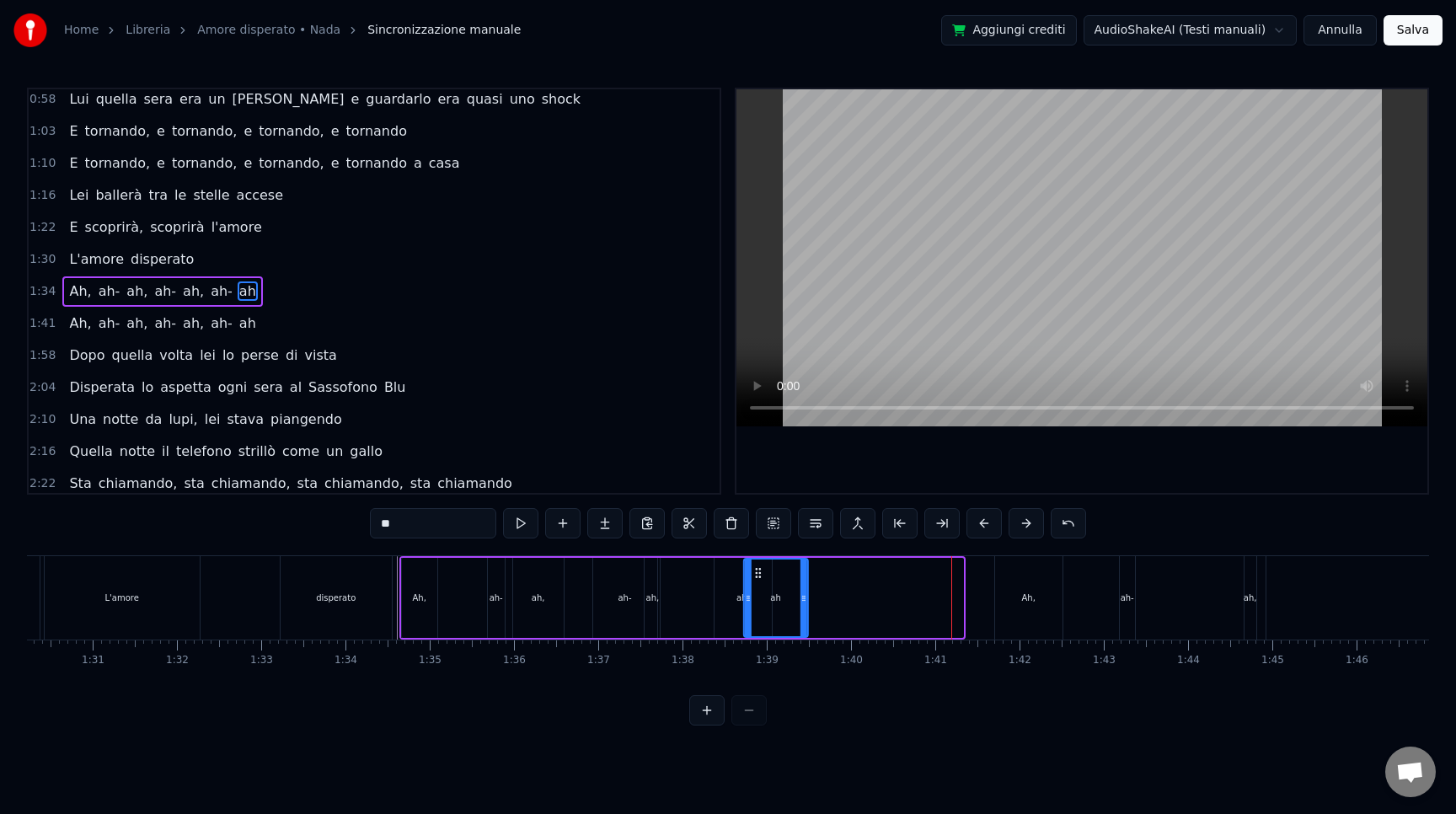
click at [759, 570] on circle at bounding box center [759, 569] width 1 height 1
click at [682, 656] on div "1:38" at bounding box center [683, 661] width 23 height 14
click at [703, 615] on div "Ah, ah- ah, ah- ah, ah- ah" at bounding box center [604, 598] width 411 height 83
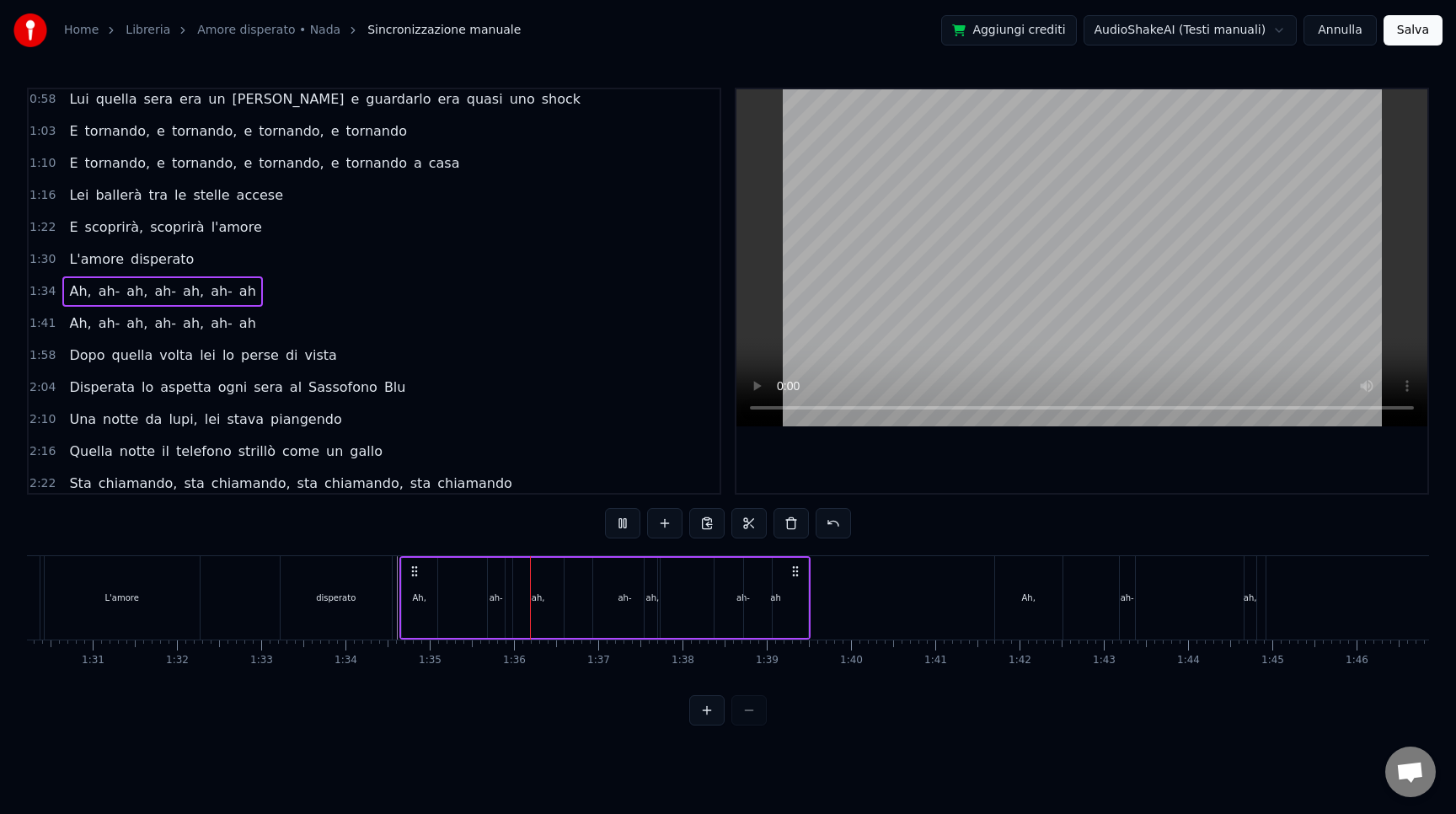
click at [238, 290] on span "ah" at bounding box center [248, 291] width 20 height 19
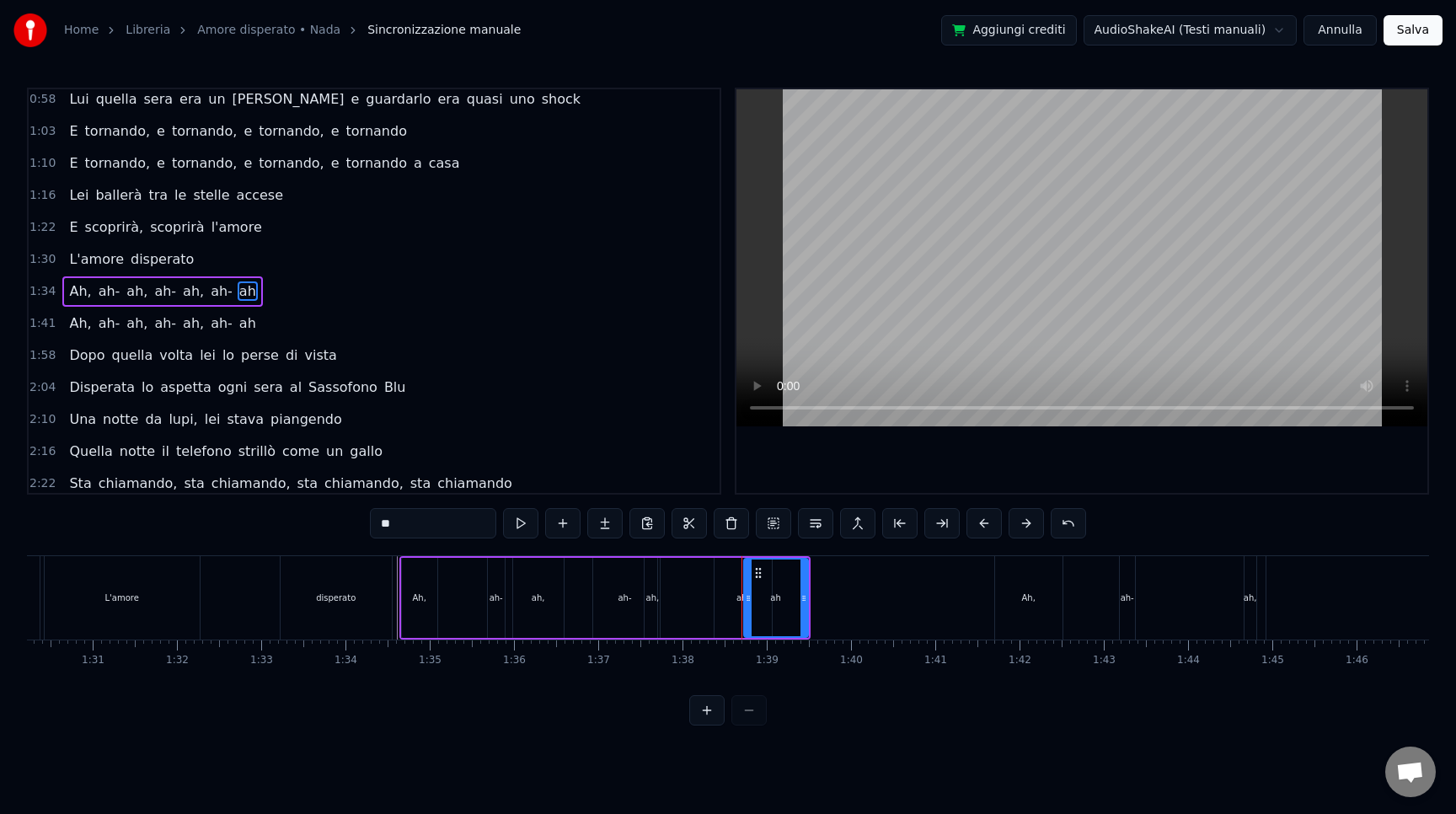
click at [287, 291] on div "1:34 Ah, ah- ah, ah- ah, ah- ah" at bounding box center [374, 291] width 691 height 32
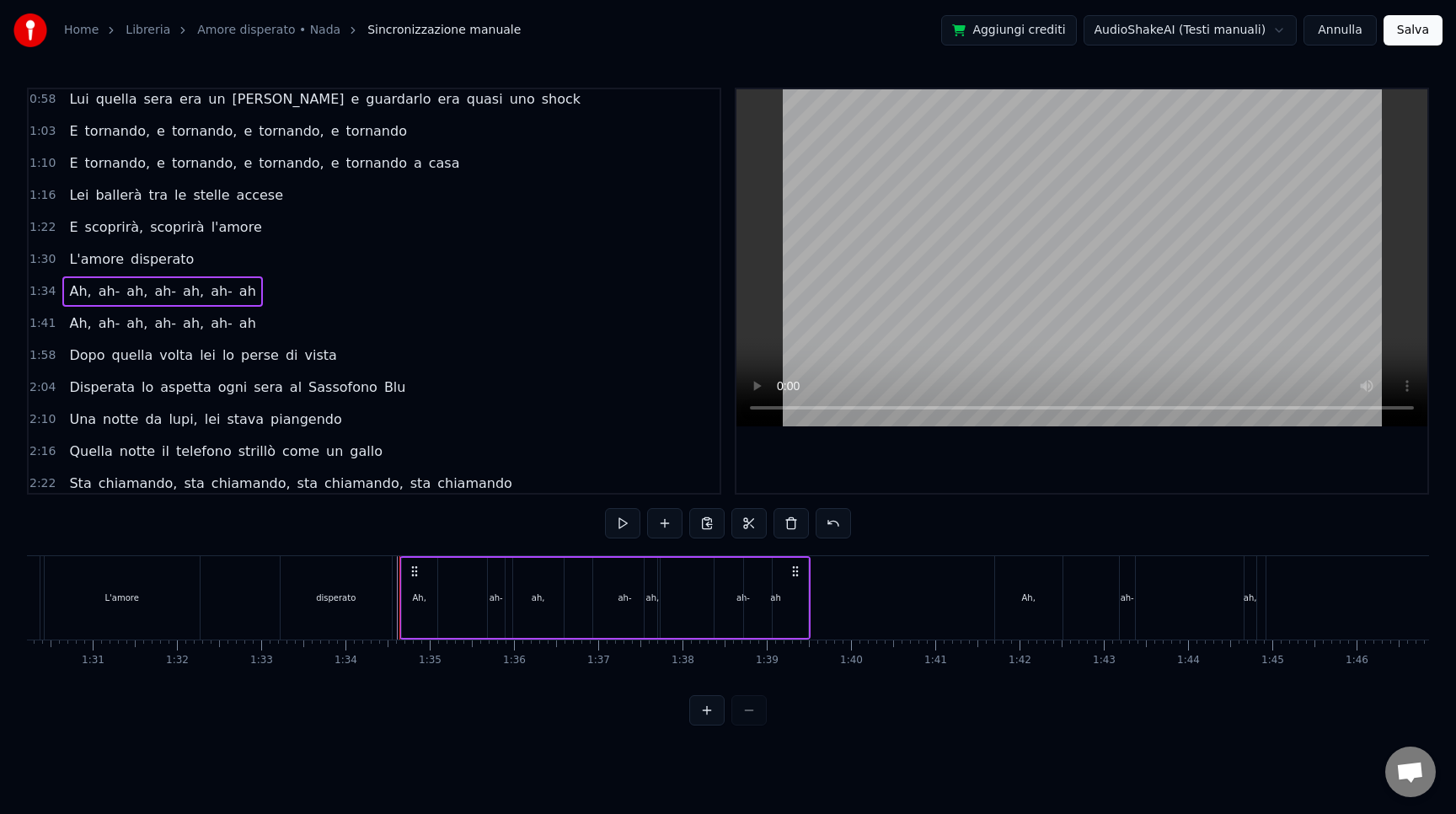
click at [290, 300] on div "1:34 Ah, ah- ah, ah- ah, ah- ah" at bounding box center [374, 291] width 691 height 32
click at [34, 290] on span "1:34" at bounding box center [42, 291] width 26 height 16
click at [45, 292] on span "1:34" at bounding box center [42, 291] width 26 height 16
click at [45, 326] on span "1:41" at bounding box center [42, 323] width 26 height 16
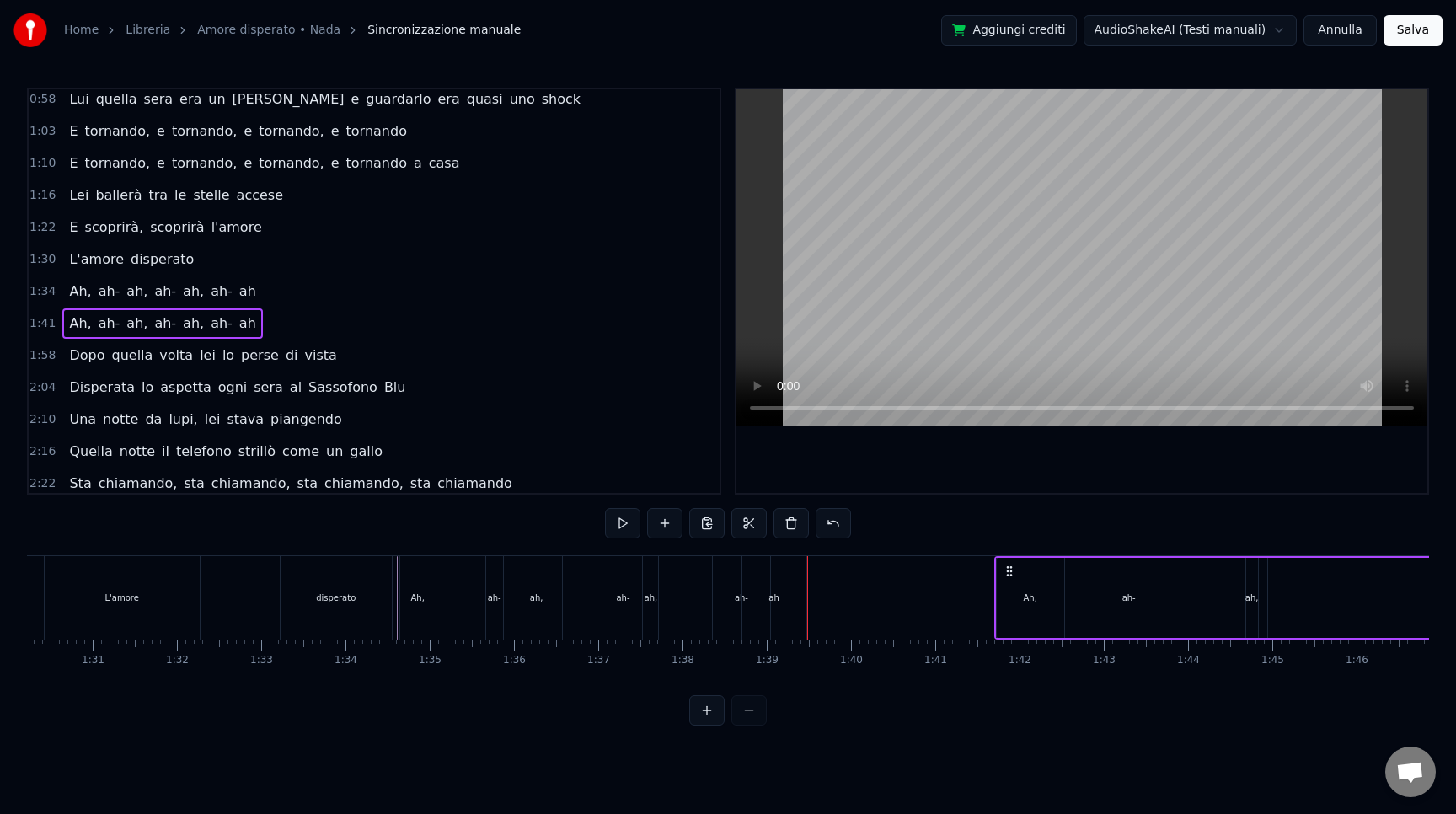
click at [48, 300] on div "1:34 Ah, ah- ah, ah- ah, ah- ah" at bounding box center [374, 291] width 691 height 32
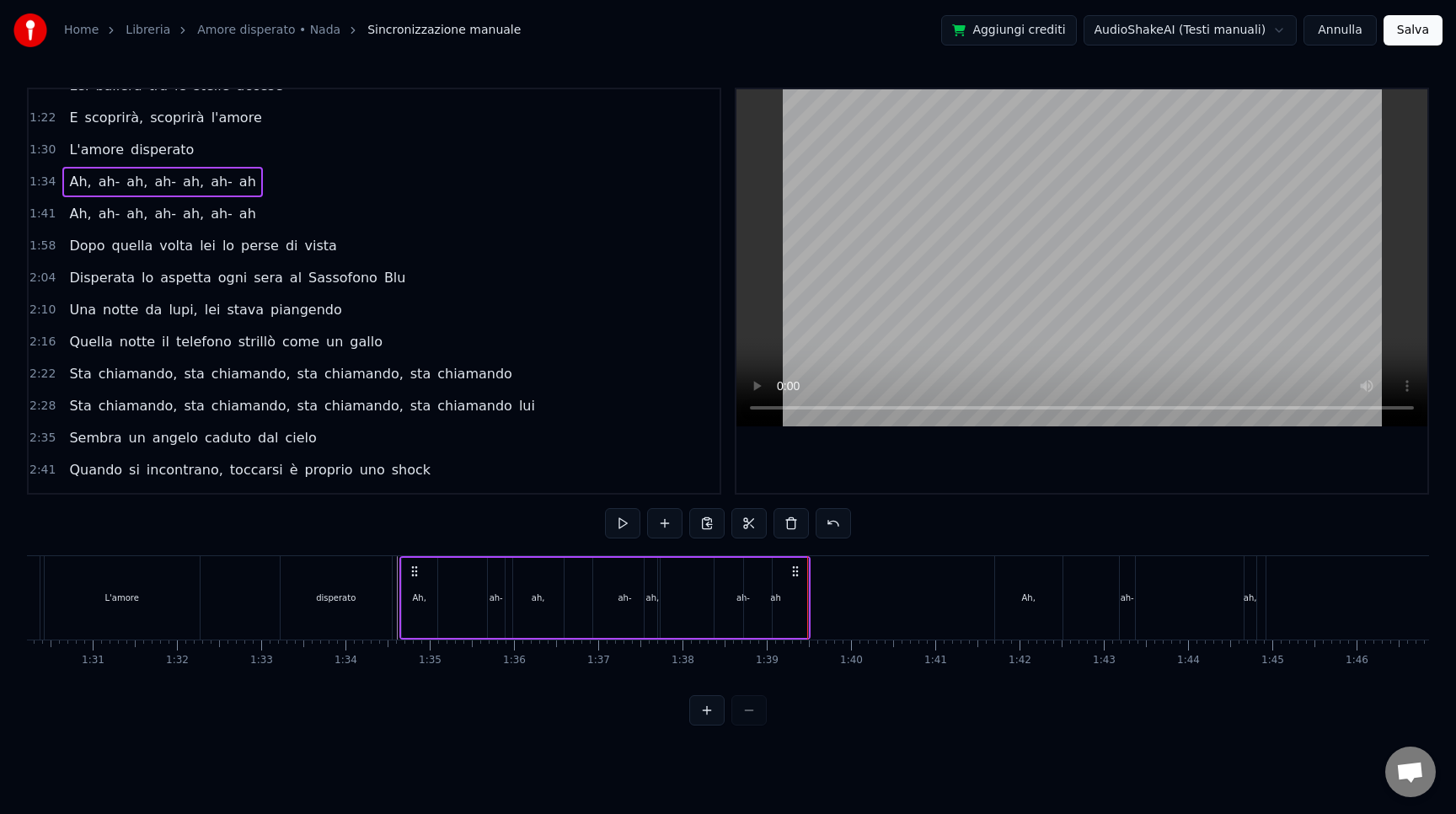
scroll to position [389, 0]
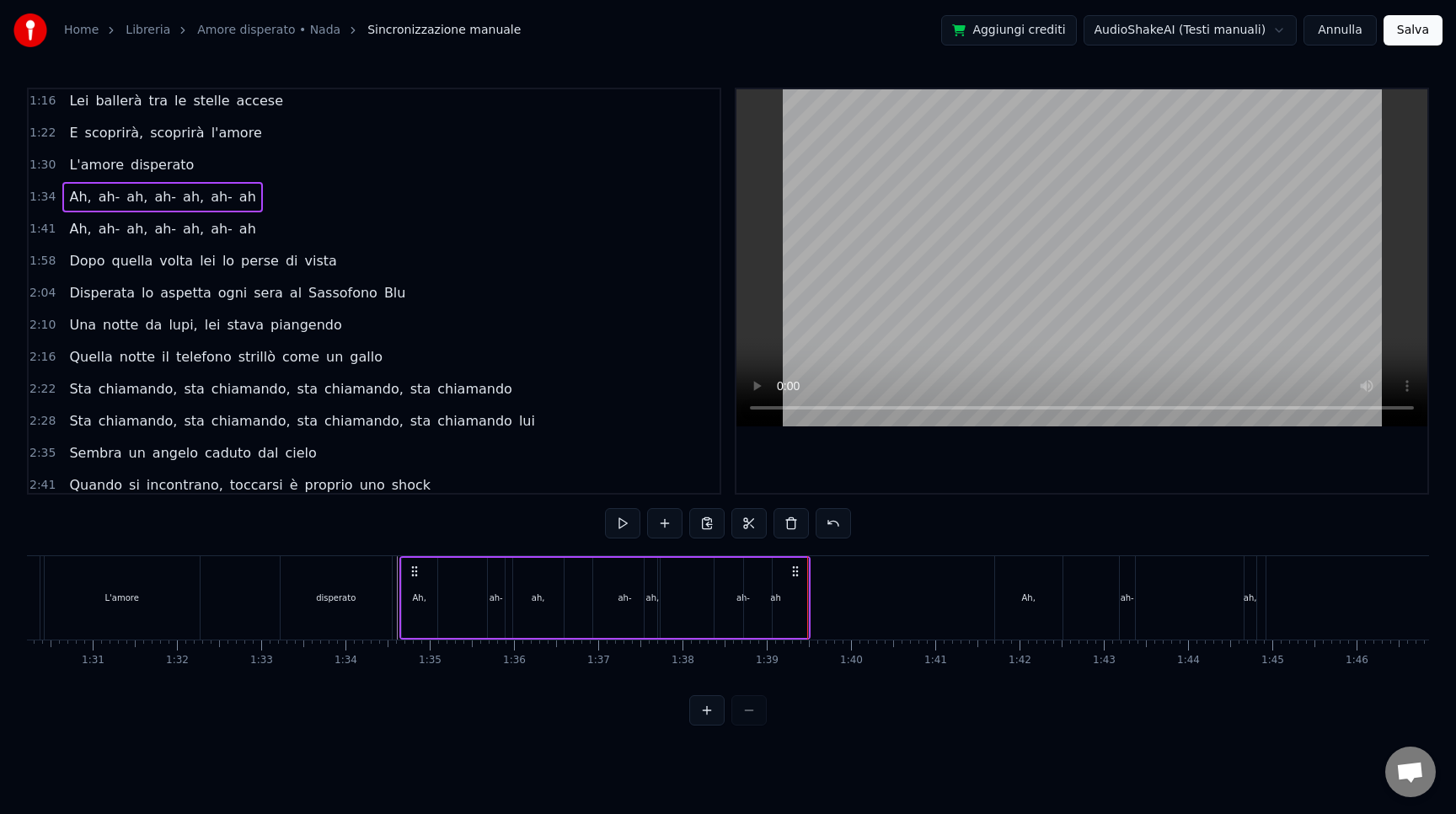
click at [47, 227] on span "1:41" at bounding box center [42, 229] width 26 height 16
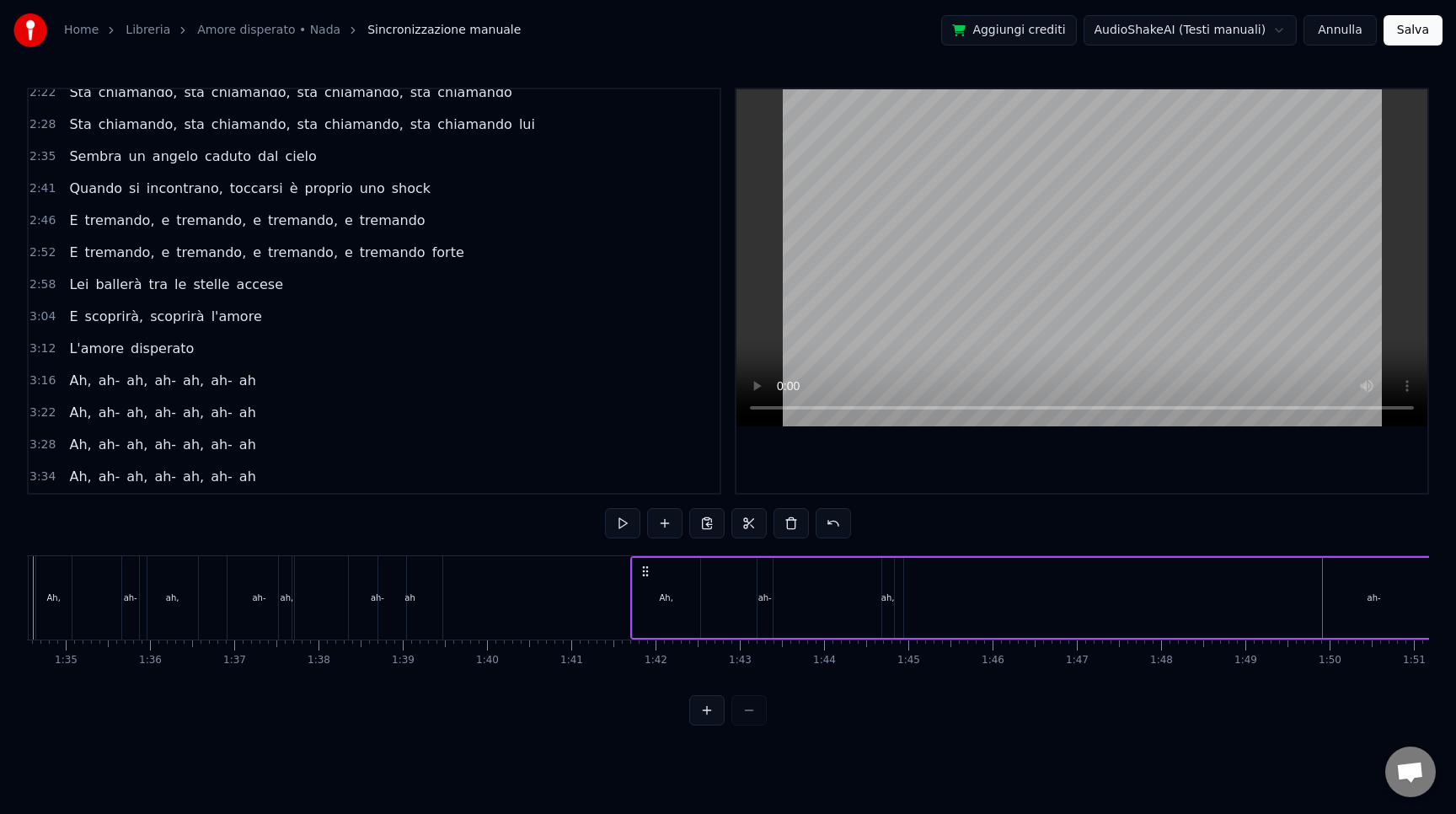
scroll to position [0, 7957]
click at [676, 604] on div "Ah," at bounding box center [676, 598] width 68 height 80
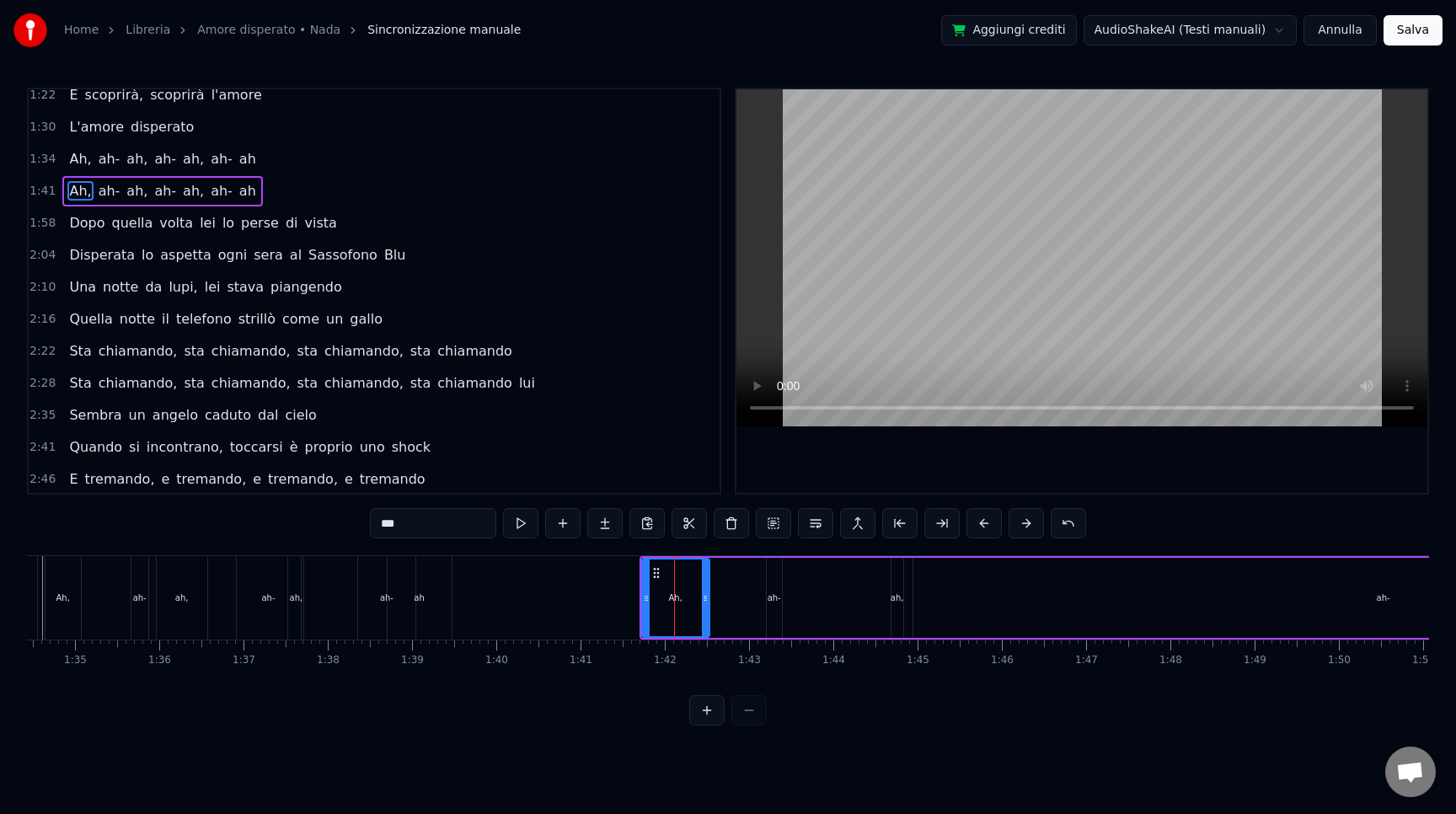
scroll to position [326, 0]
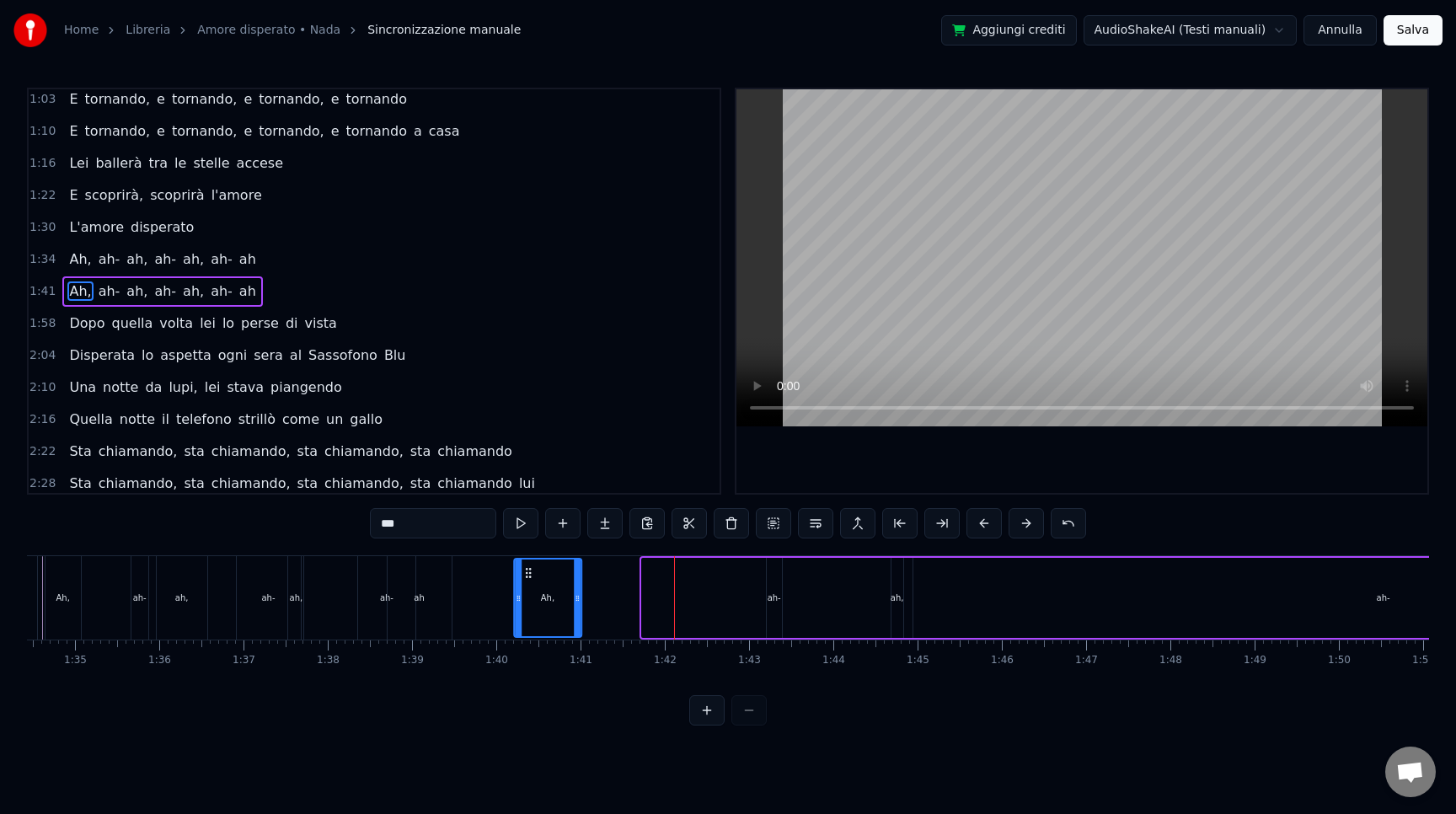
drag, startPoint x: 660, startPoint y: 572, endPoint x: 531, endPoint y: 572, distance: 129.0
click at [531, 572] on icon at bounding box center [529, 573] width 14 height 14
click at [782, 584] on div "ah-" at bounding box center [774, 598] width 16 height 80
drag, startPoint x: 783, startPoint y: 573, endPoint x: 650, endPoint y: 565, distance: 133.2
click at [650, 565] on div "Ah, ah- ah, ah- ah, ah- ah" at bounding box center [1287, 598] width 1552 height 83
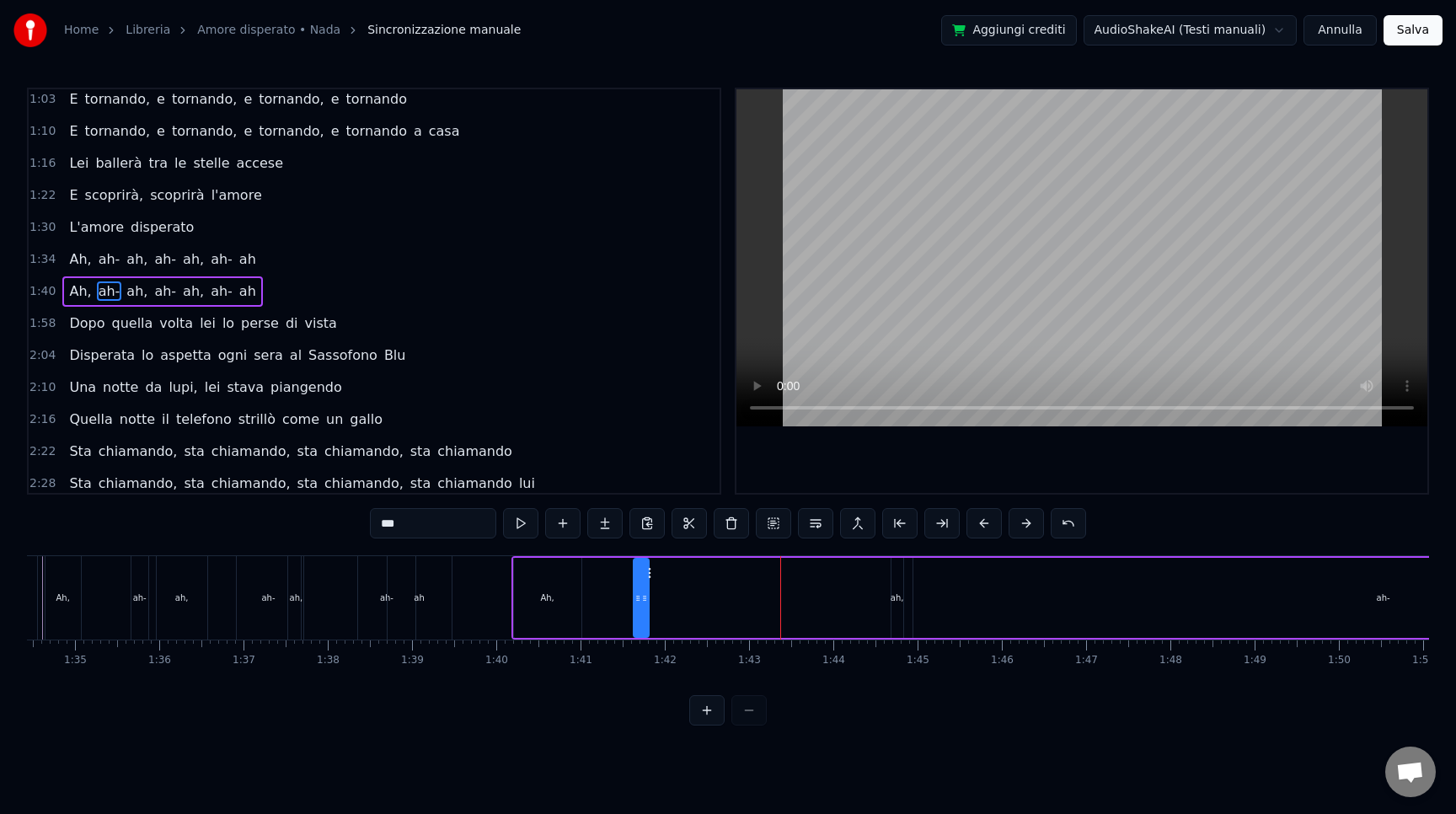
click at [899, 587] on div "ah," at bounding box center [898, 598] width 12 height 80
type input "***"
drag, startPoint x: 905, startPoint y: 573, endPoint x: 674, endPoint y: 568, distance: 231.1
click at [674, 568] on icon at bounding box center [674, 573] width 14 height 14
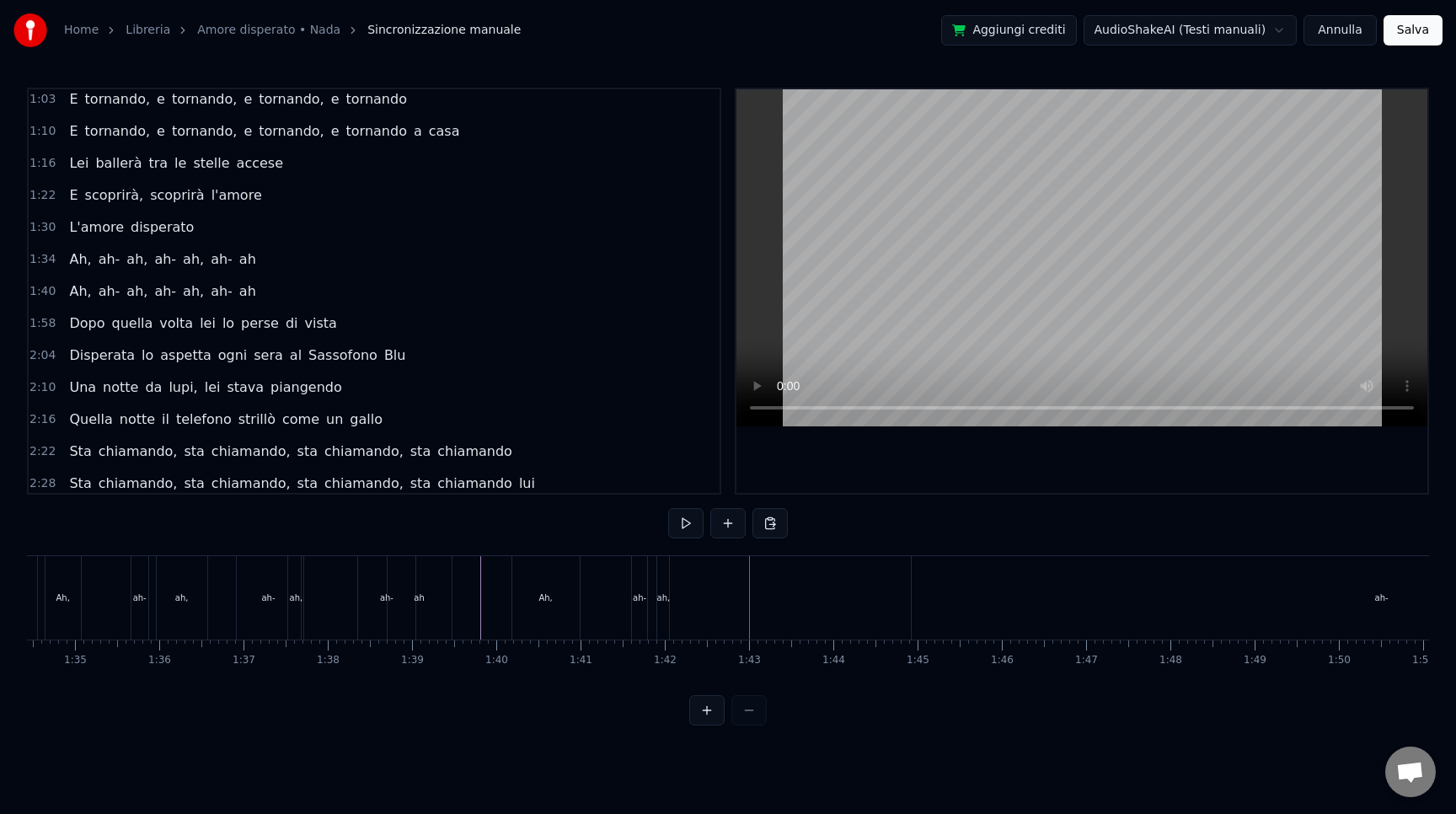
click at [666, 606] on div "ah," at bounding box center [663, 598] width 12 height 83
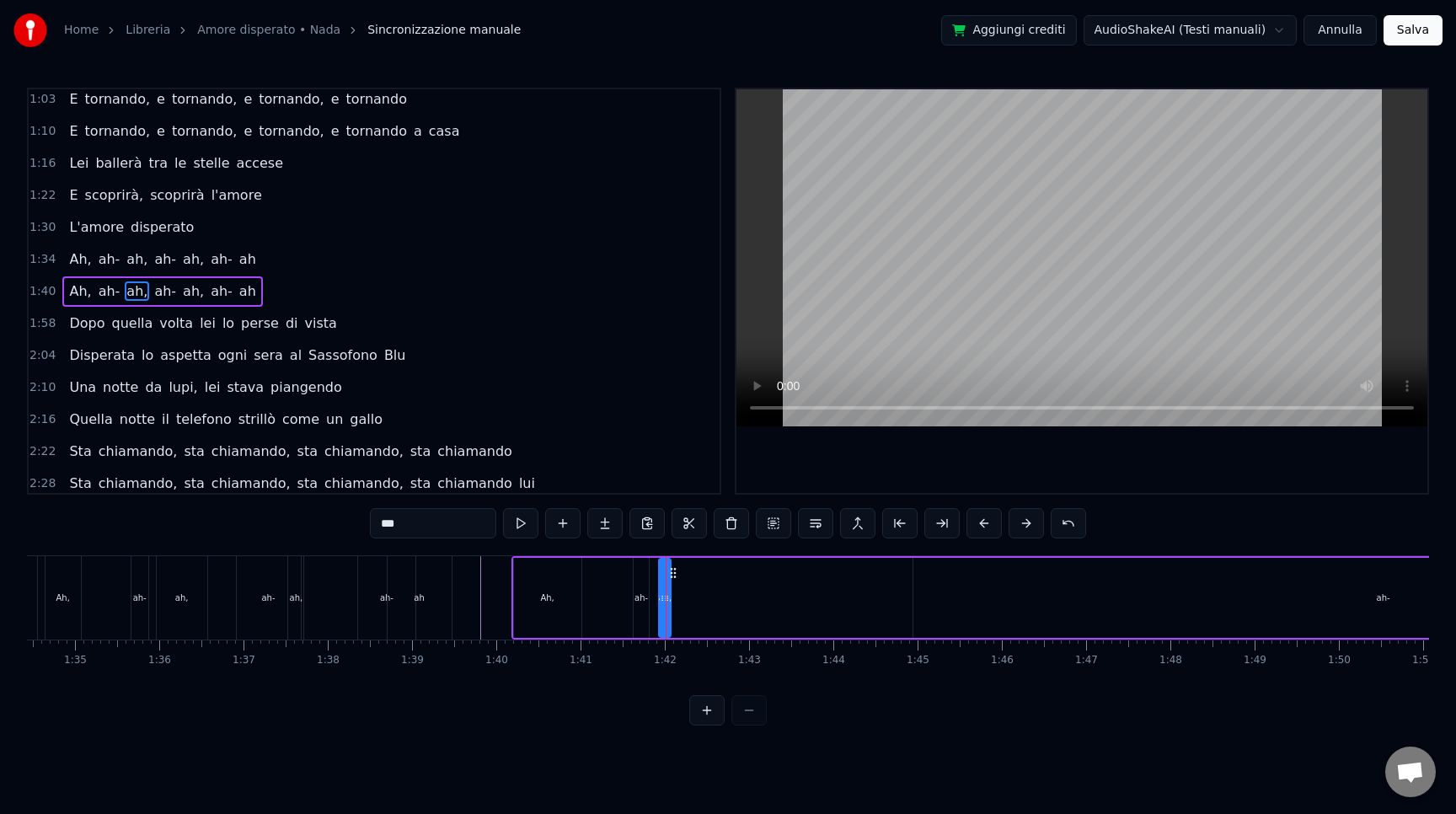
drag, startPoint x: 671, startPoint y: 584, endPoint x: 699, endPoint y: 584, distance: 28.0
click at [699, 584] on div "Ah, ah- ah, ah- ah, ah- ah" at bounding box center [1287, 598] width 1552 height 83
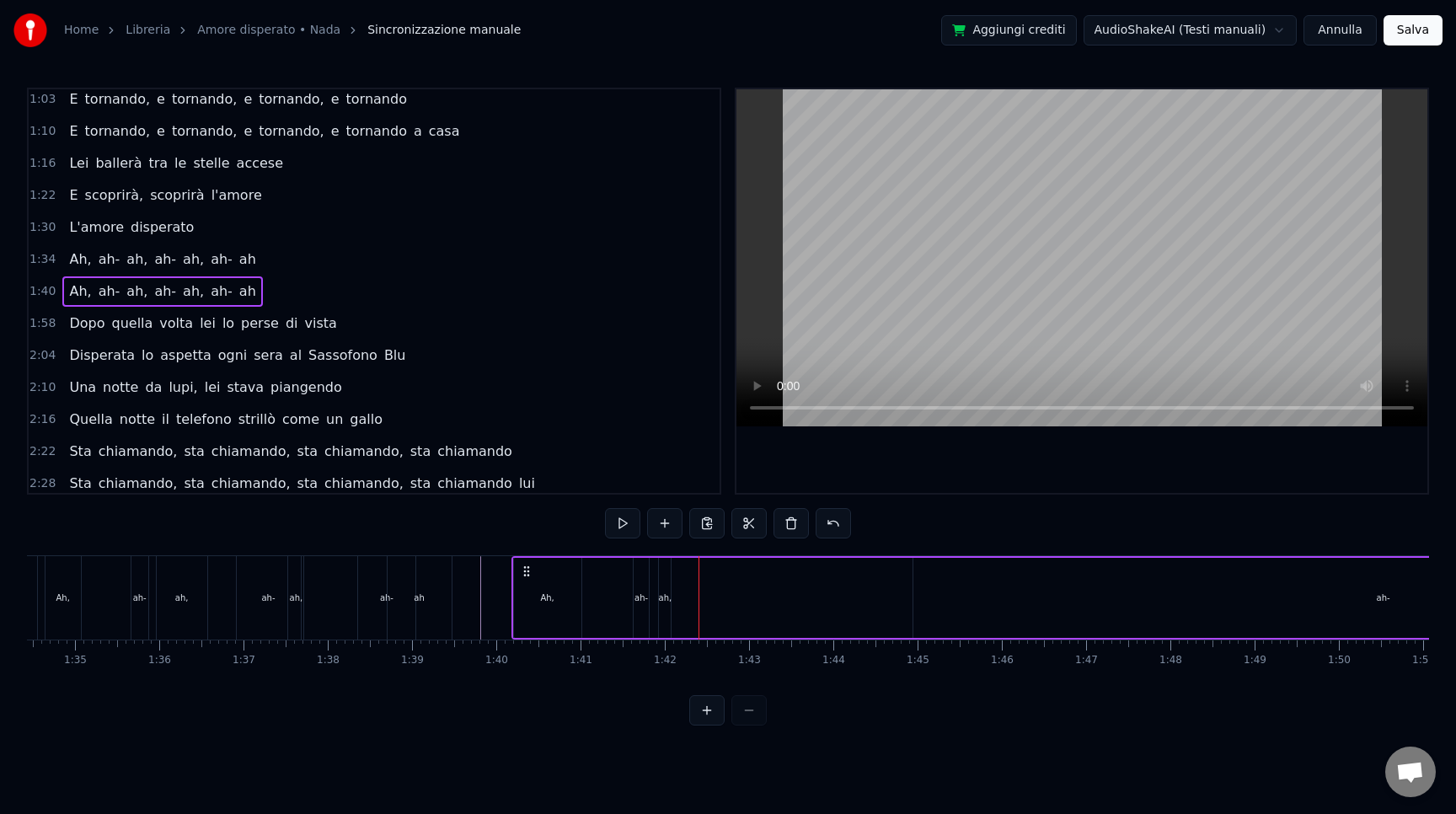
click at [666, 617] on div "ah," at bounding box center [665, 598] width 12 height 80
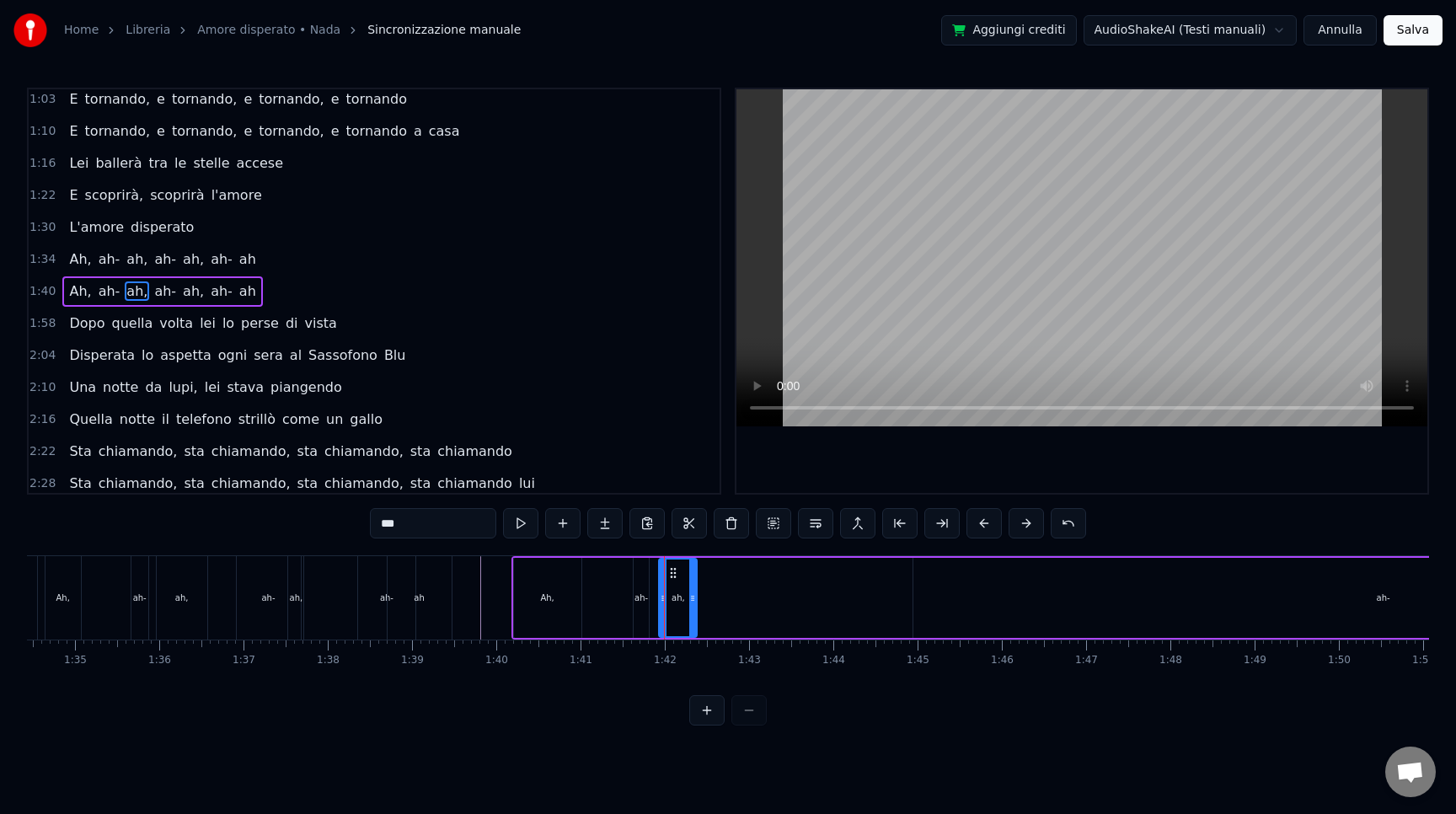
drag, startPoint x: 668, startPoint y: 618, endPoint x: 694, endPoint y: 617, distance: 26.0
click at [694, 617] on div at bounding box center [693, 598] width 7 height 77
click at [642, 617] on div "ah-" at bounding box center [641, 598] width 16 height 80
type input "***"
drag, startPoint x: 647, startPoint y: 617, endPoint x: 657, endPoint y: 617, distance: 10.0
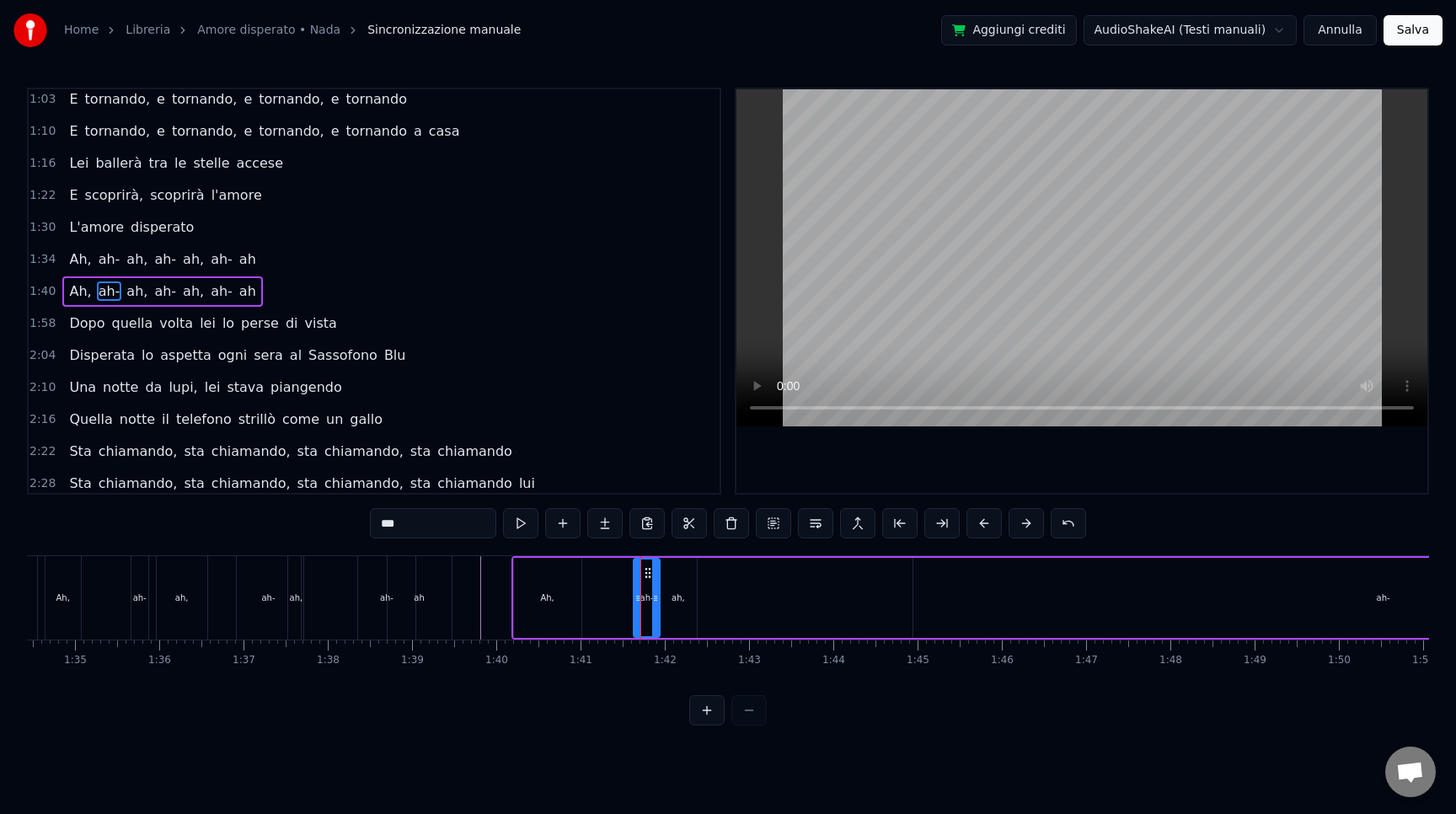
click at [657, 617] on div at bounding box center [655, 598] width 7 height 77
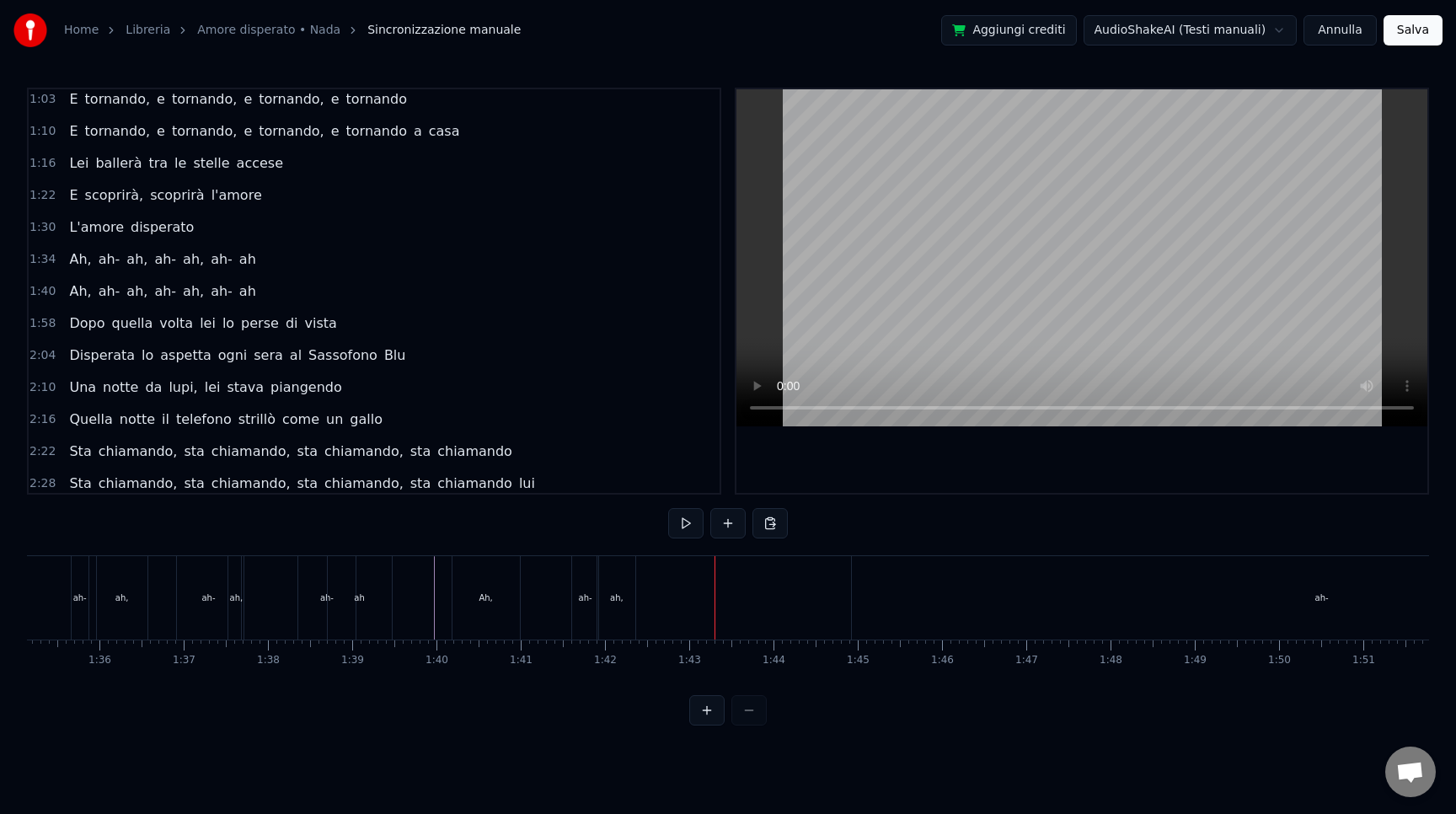
scroll to position [0, 8056]
click at [1285, 608] on div "ah-" at bounding box center [1283, 598] width 940 height 83
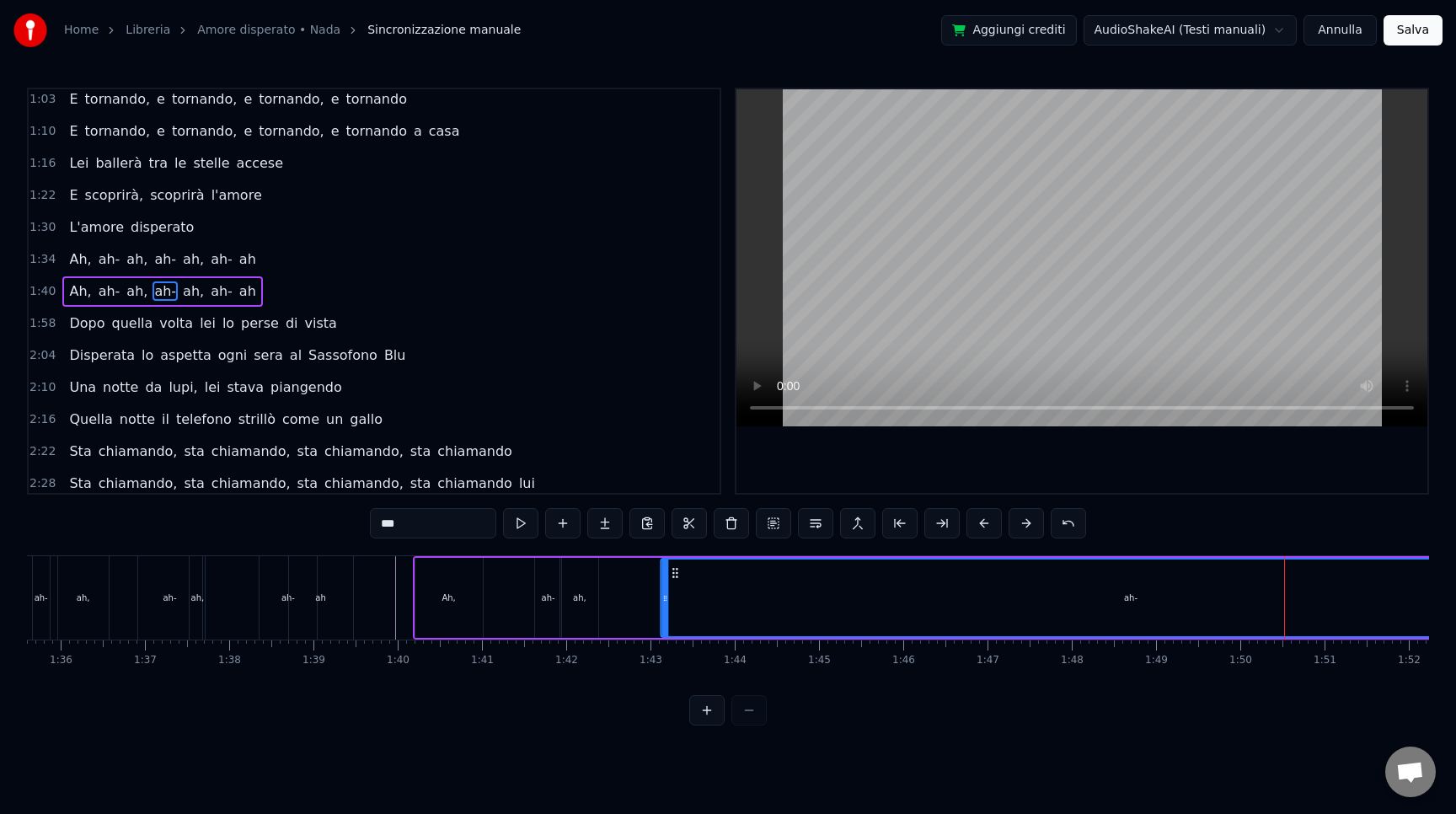
drag, startPoint x: 831, startPoint y: 574, endPoint x: 677, endPoint y: 573, distance: 154.0
click at [677, 573] on icon at bounding box center [675, 573] width 14 height 14
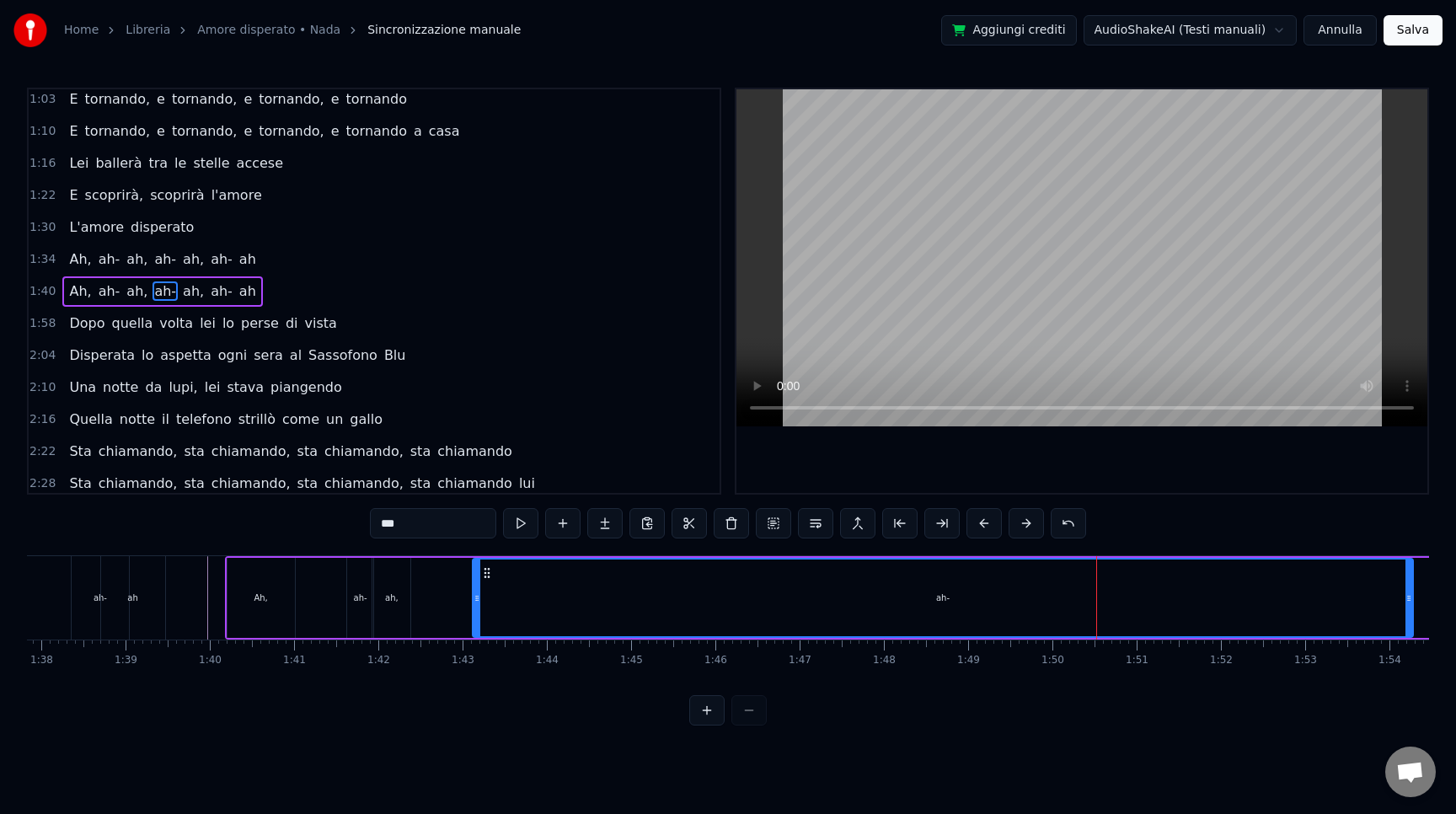
scroll to position [0, 8258]
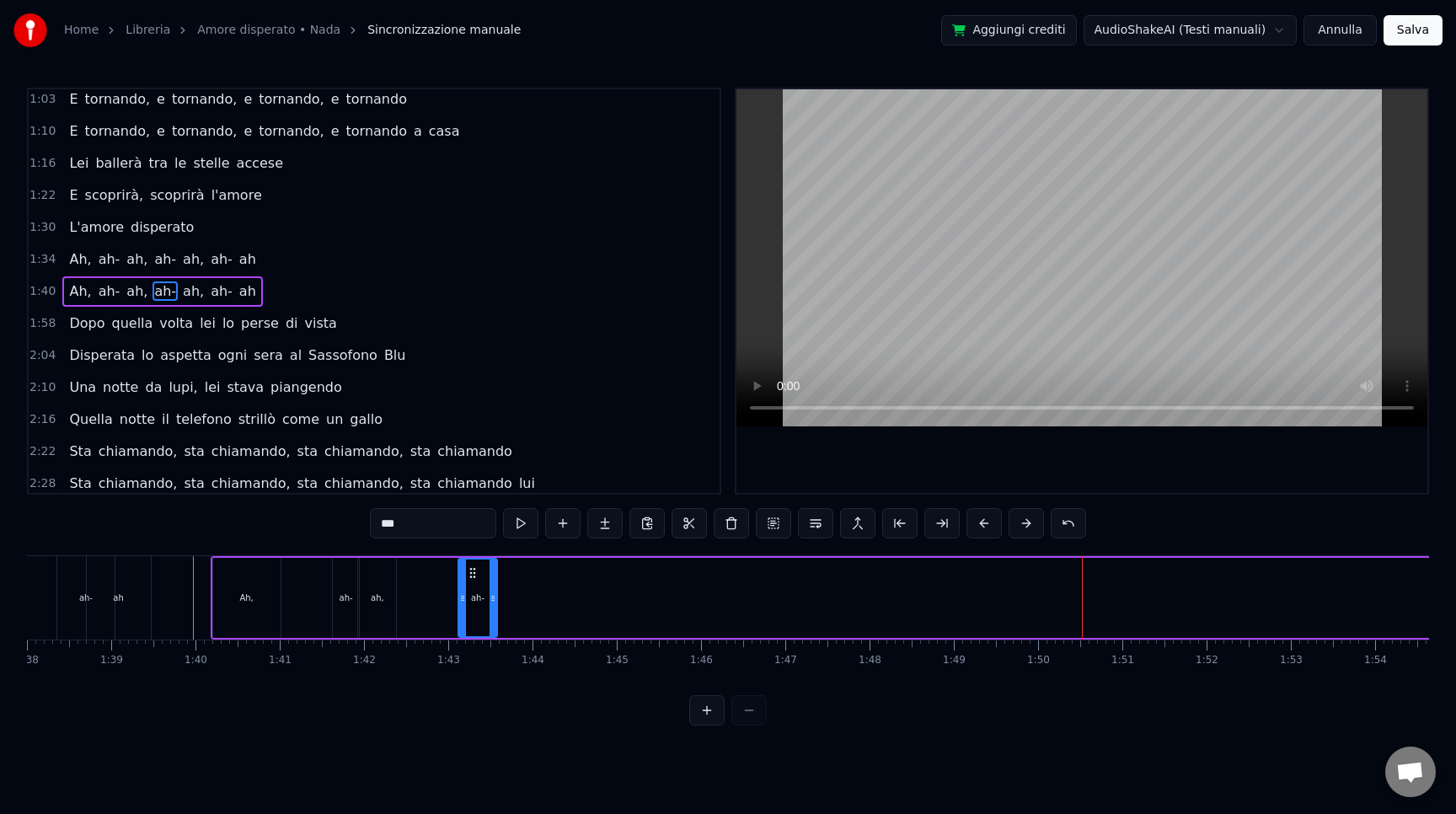
drag, startPoint x: 1395, startPoint y: 605, endPoint x: 493, endPoint y: 565, distance: 902.9
click at [493, 565] on div at bounding box center [493, 598] width 7 height 77
drag, startPoint x: 472, startPoint y: 572, endPoint x: 456, endPoint y: 570, distance: 16.1
click at [456, 570] on icon at bounding box center [459, 573] width 14 height 14
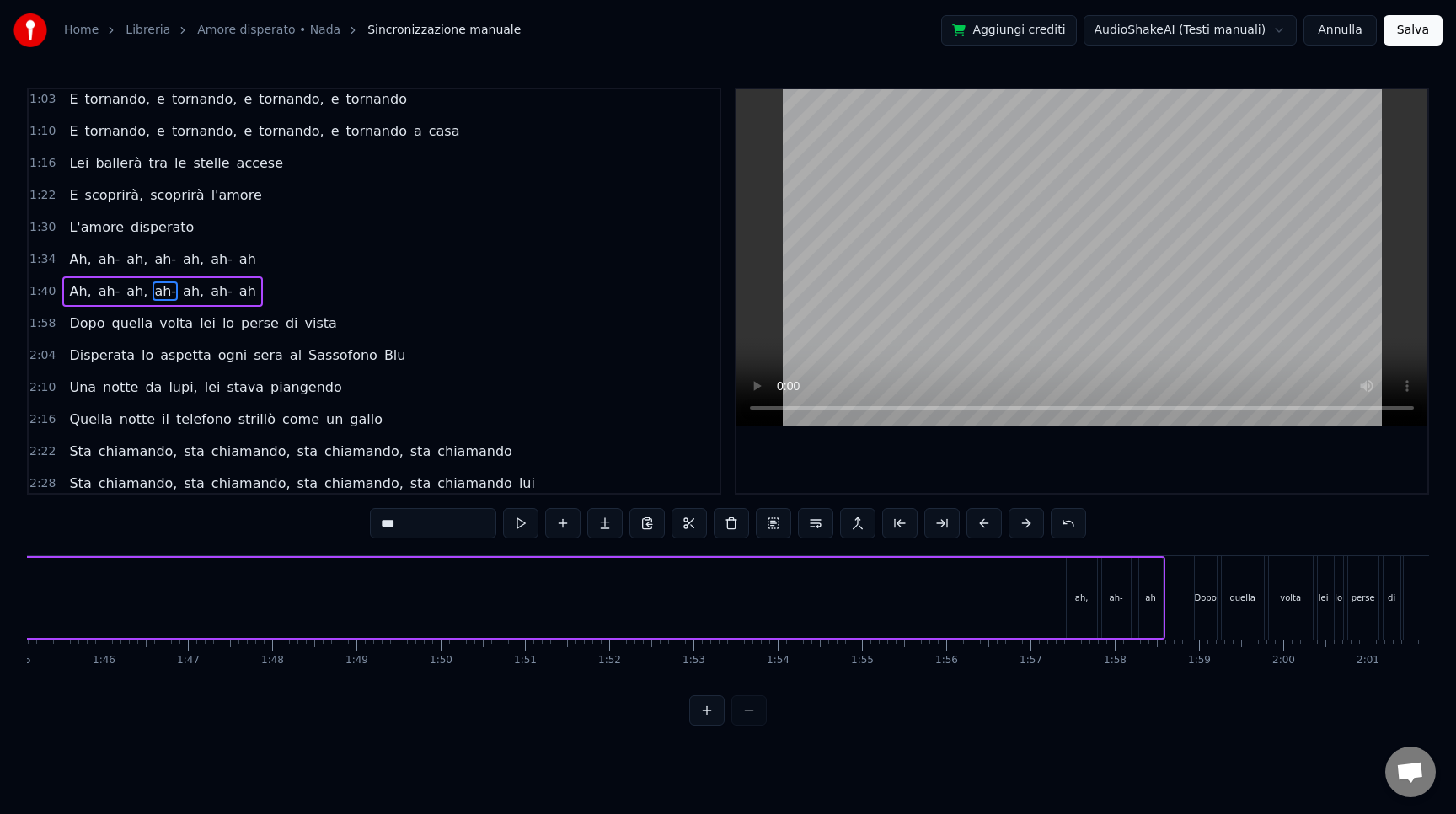
scroll to position [0, 9170]
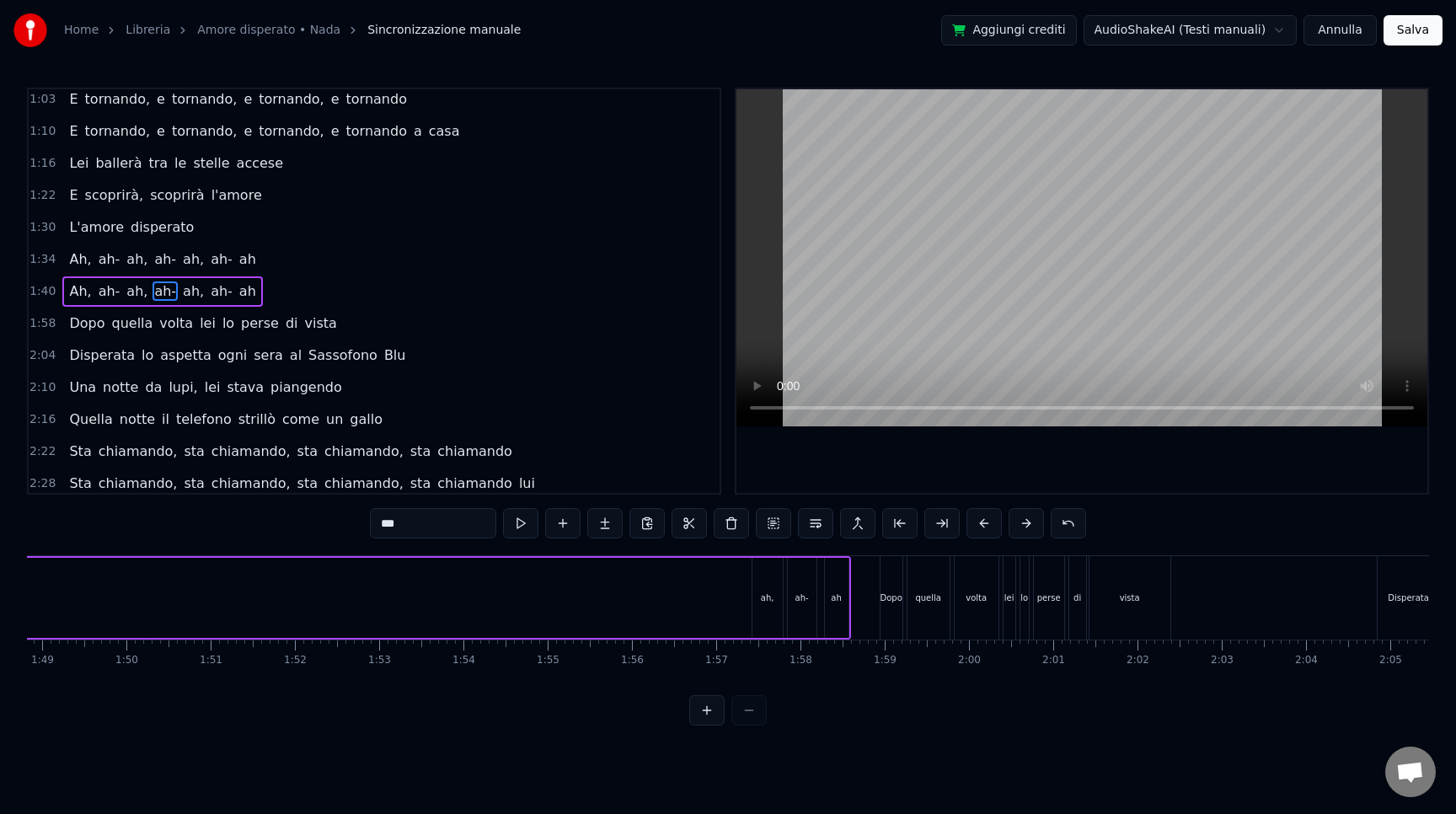
click at [761, 605] on div "ah," at bounding box center [767, 598] width 30 height 80
type input "***"
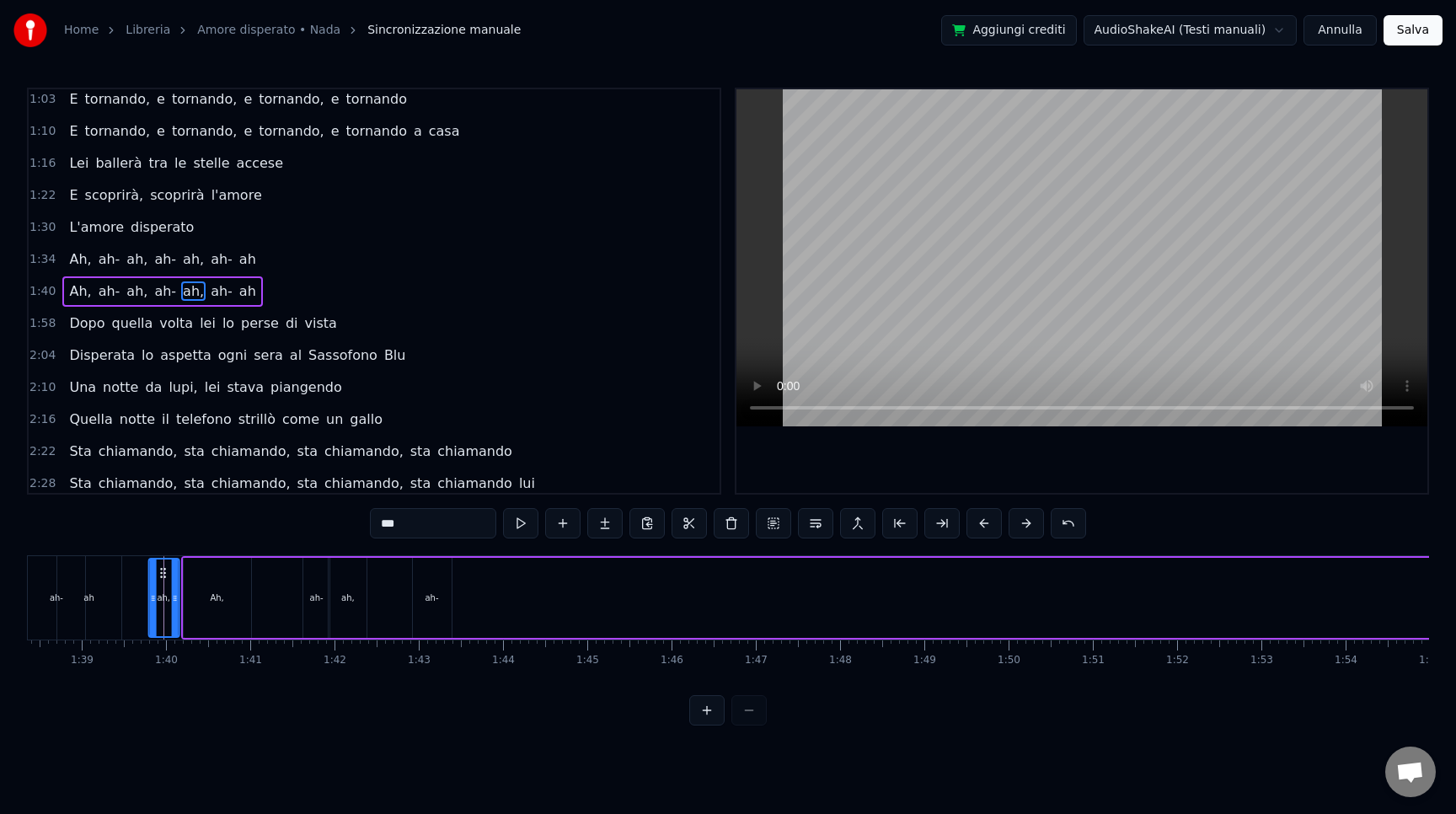
scroll to position [0, 8238]
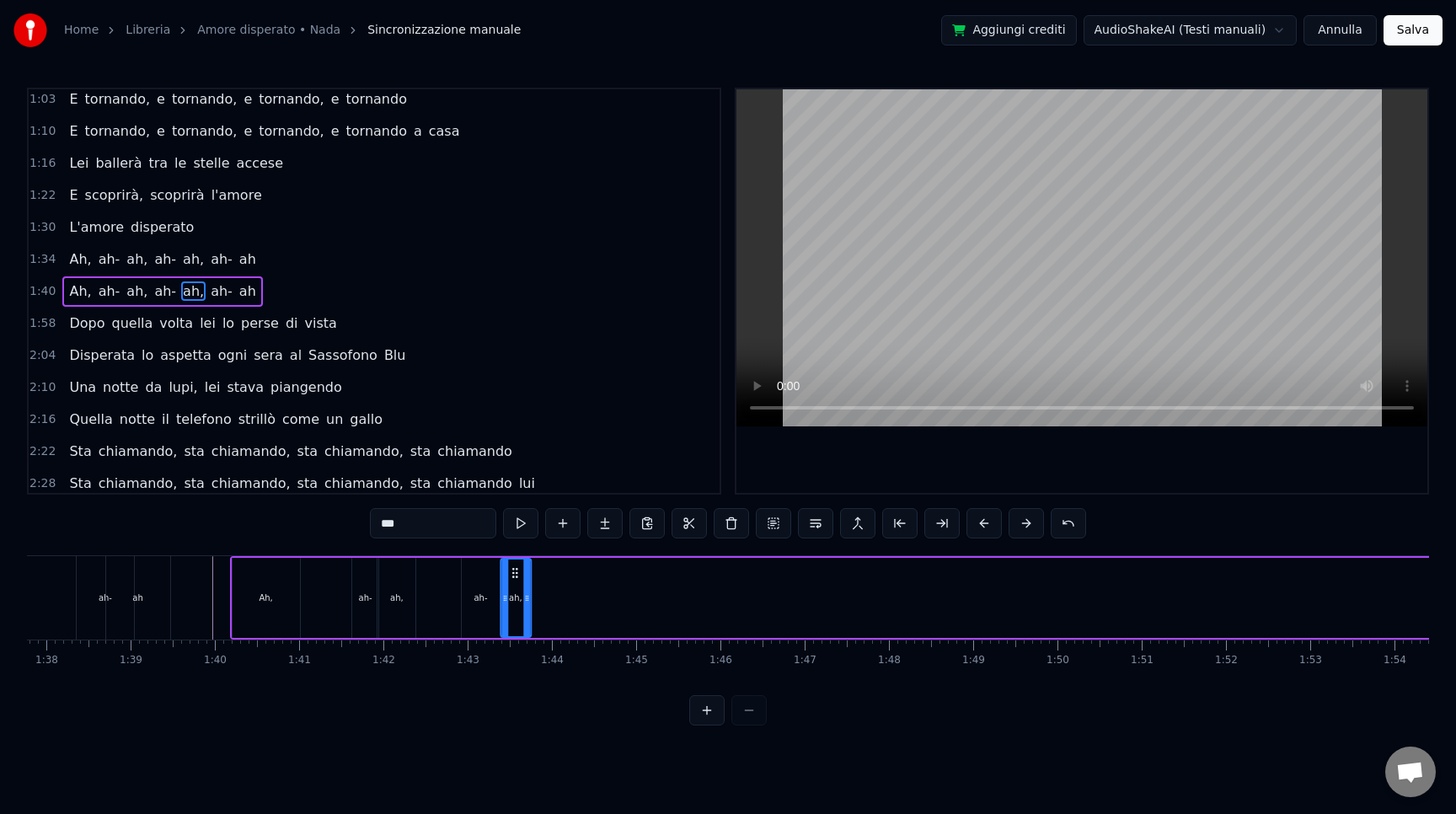
drag, startPoint x: 768, startPoint y: 572, endPoint x: 517, endPoint y: 551, distance: 251.9
click at [517, 551] on div "0:04 Ah, ah- ah, ah- ah, ah- ah 0:10 Ah, ah- ah, ah- ah, ah- ah 0:17 Sembra un …" at bounding box center [728, 406] width 1402 height 638
click at [448, 608] on div "Ah, ah- ah, ah- ah, ah- ah" at bounding box center [1006, 598] width 1552 height 83
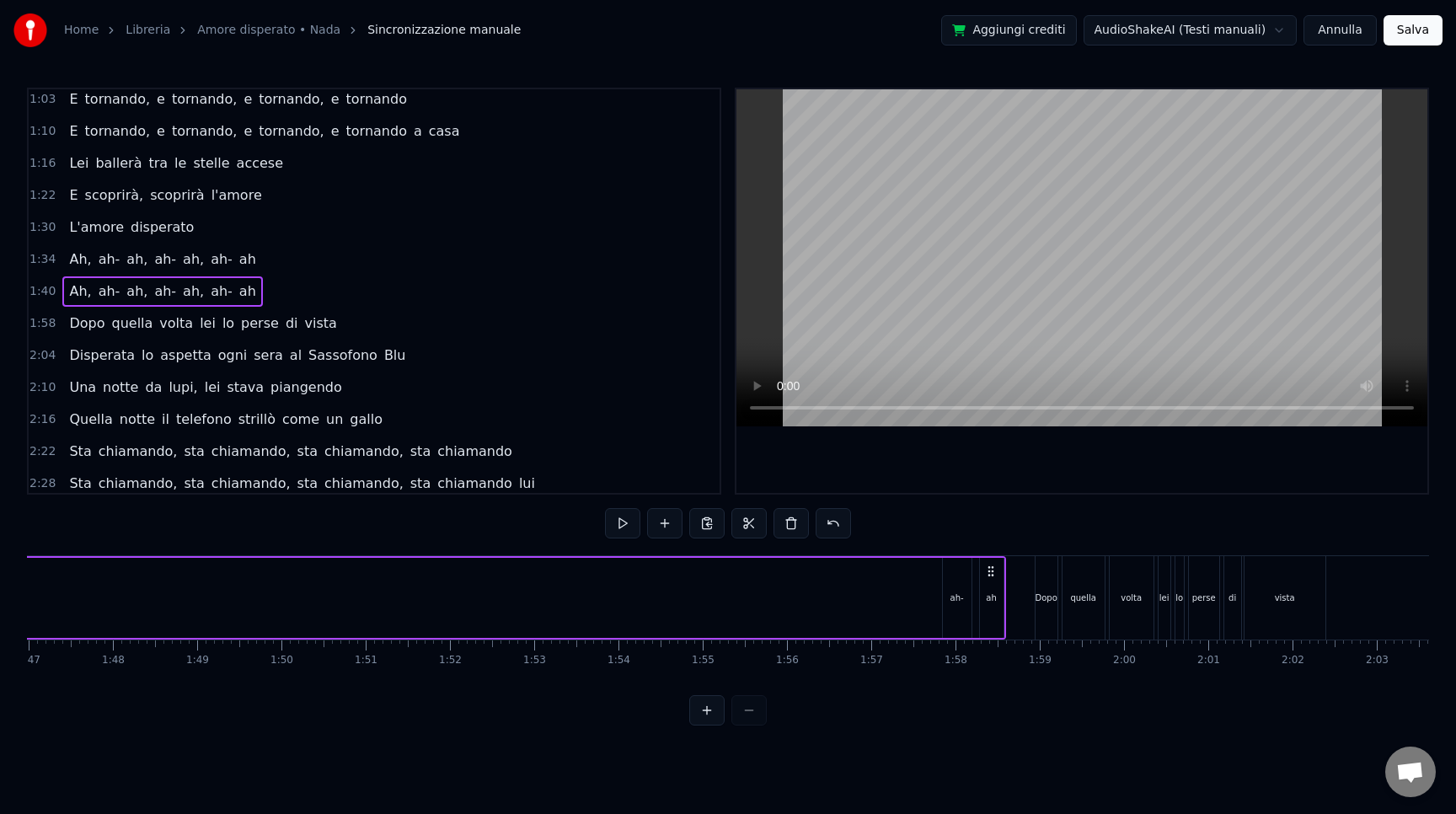
scroll to position [0, 9012]
click at [961, 598] on div "ah-" at bounding box center [960, 598] width 14 height 13
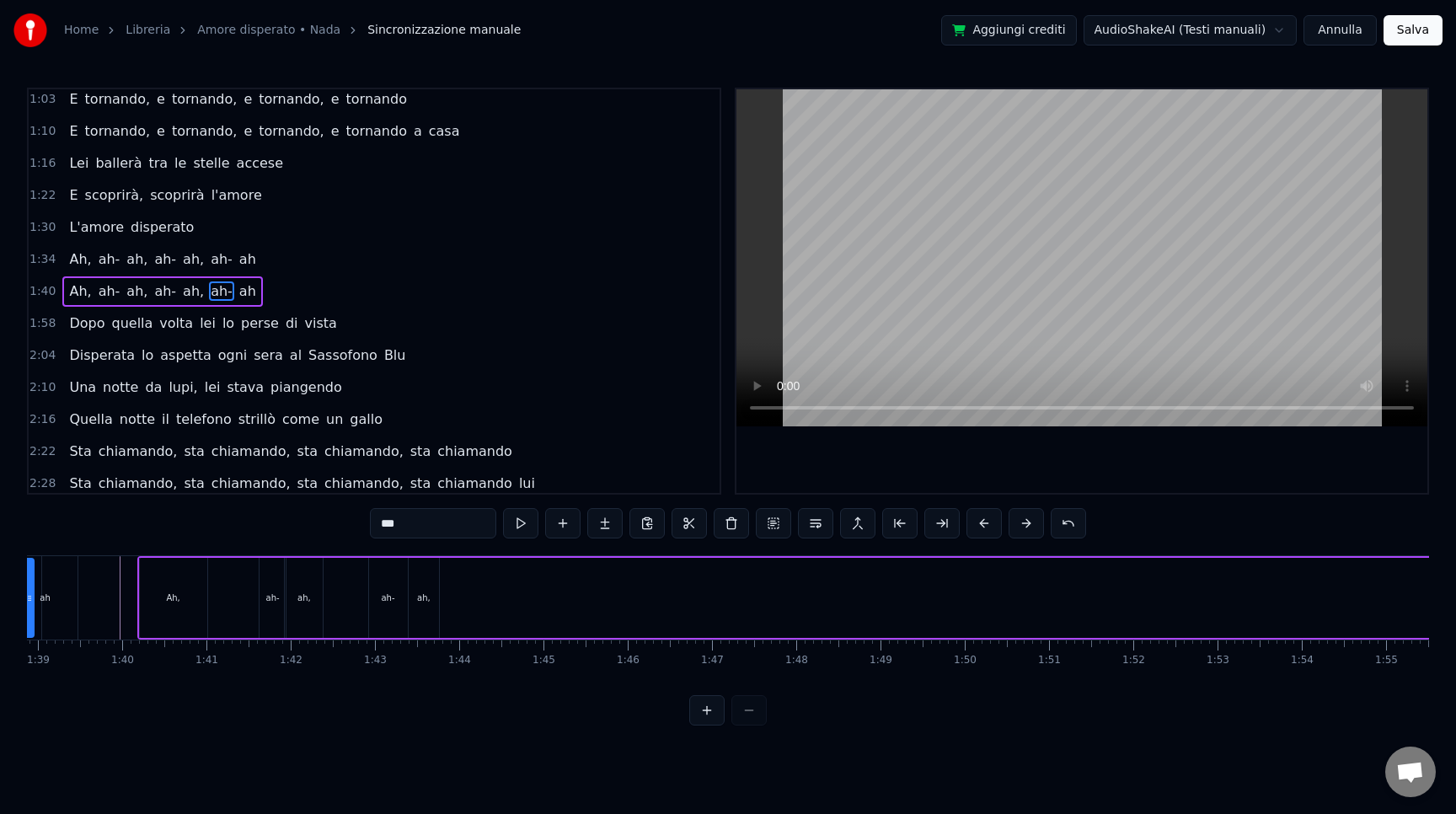
scroll to position [0, 8262]
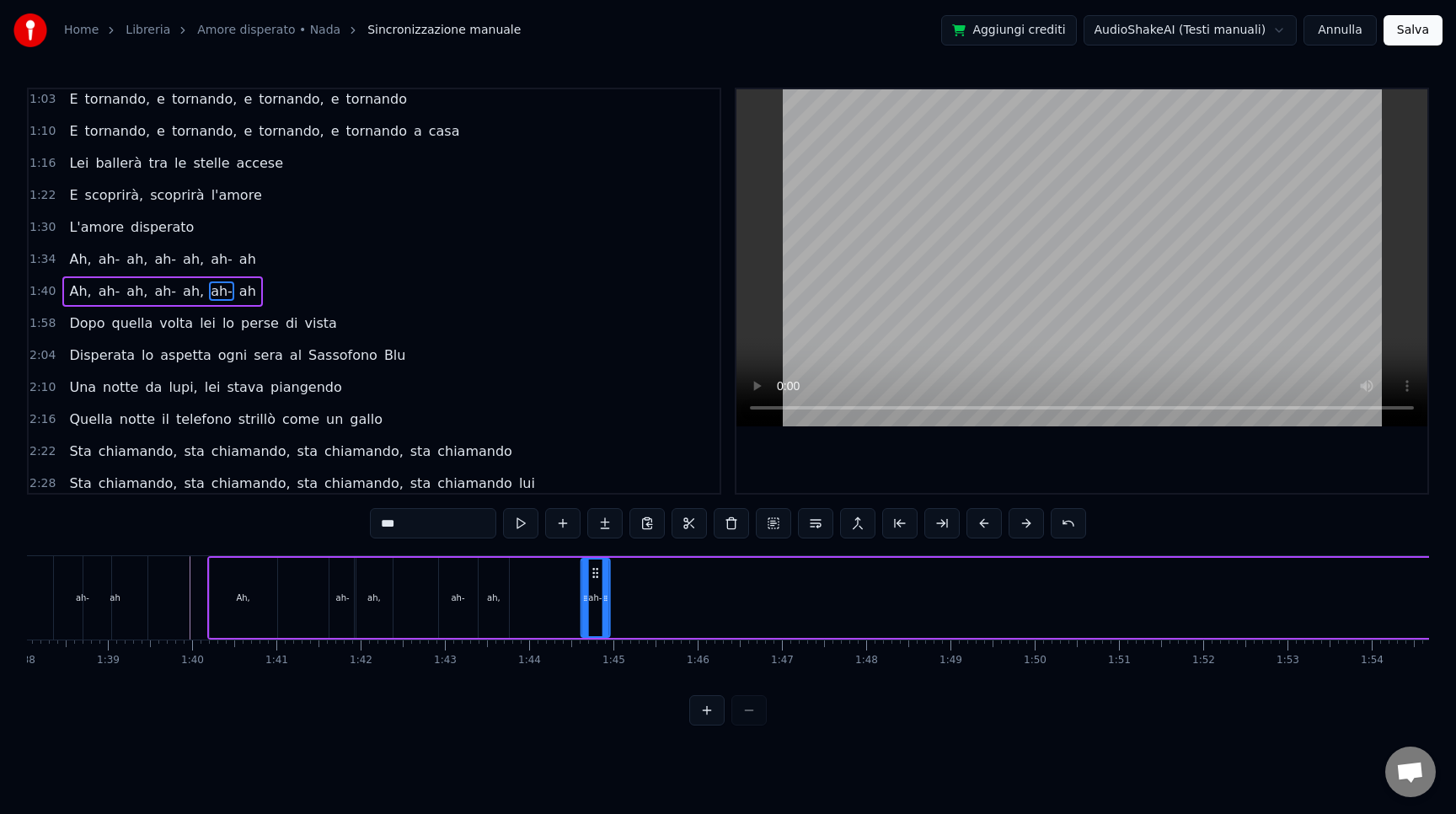
drag, startPoint x: 960, startPoint y: 574, endPoint x: 595, endPoint y: 559, distance: 365.3
click at [595, 559] on div "ah-" at bounding box center [595, 598] width 30 height 80
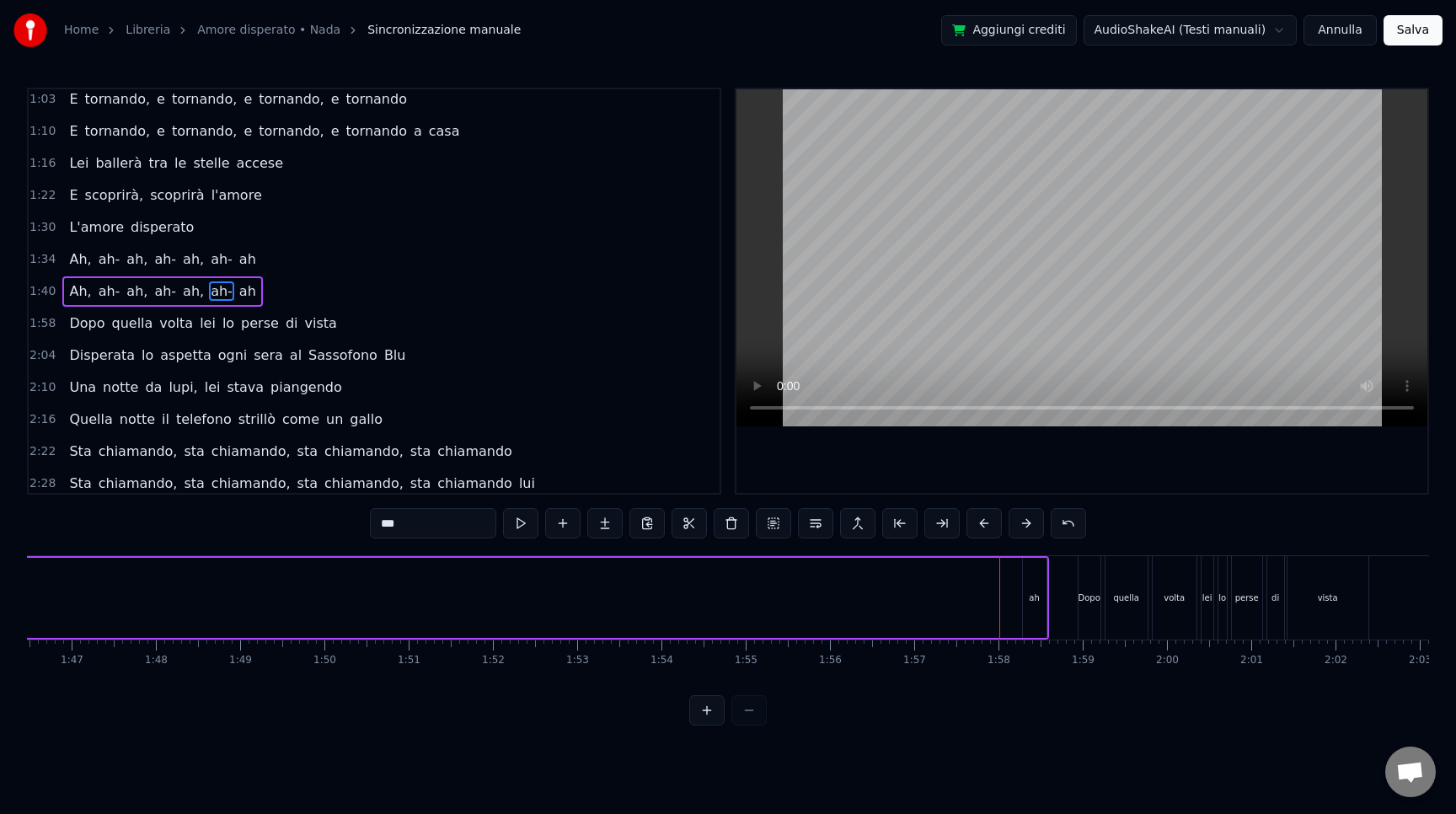
scroll to position [0, 8997]
click at [1012, 590] on div "ah" at bounding box center [1009, 598] width 23 height 80
type input "**"
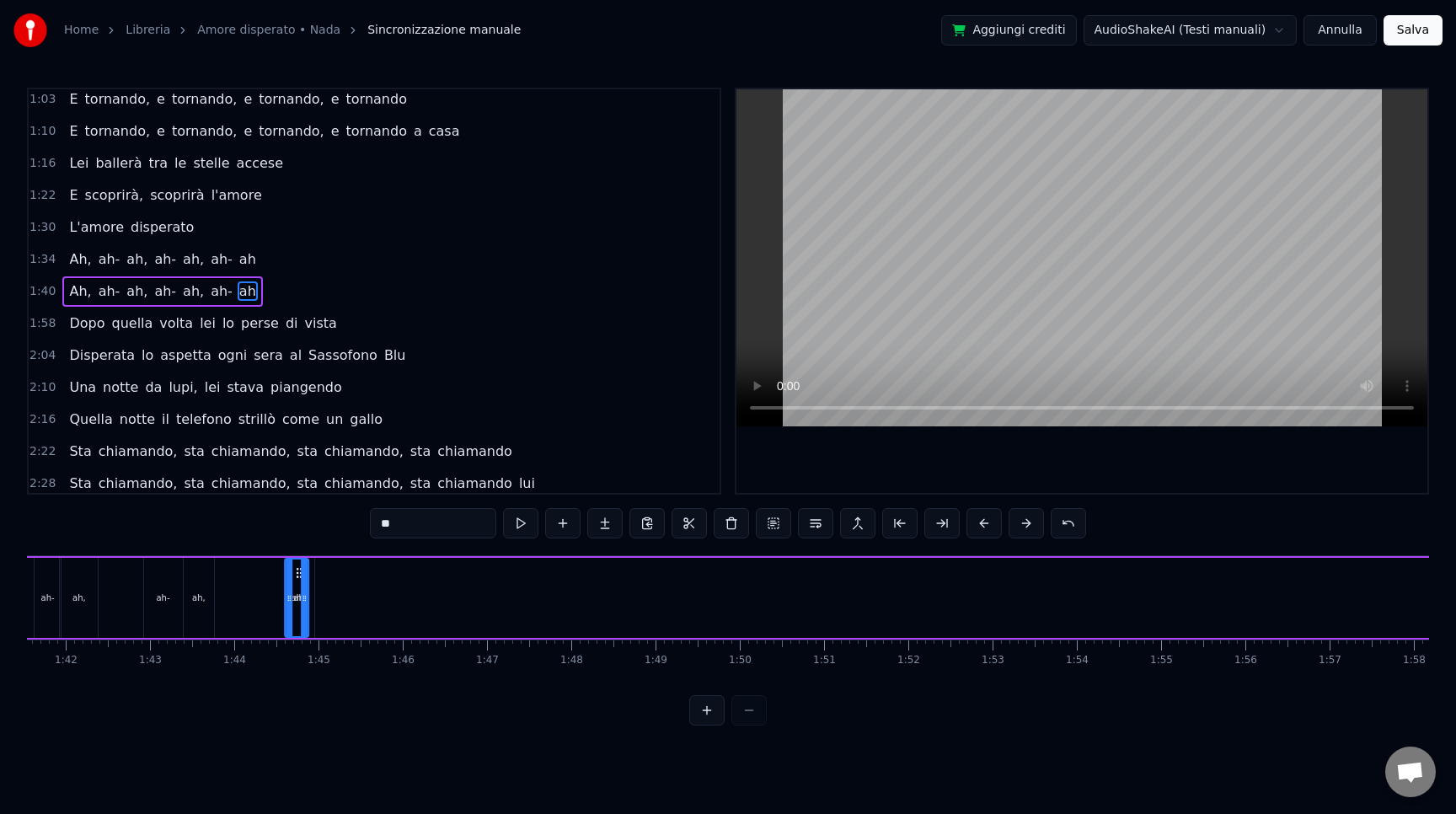
scroll to position [0, 8554]
drag, startPoint x: 1012, startPoint y: 575, endPoint x: 328, endPoint y: 568, distance: 684.0
click at [328, 568] on icon at bounding box center [329, 573] width 14 height 14
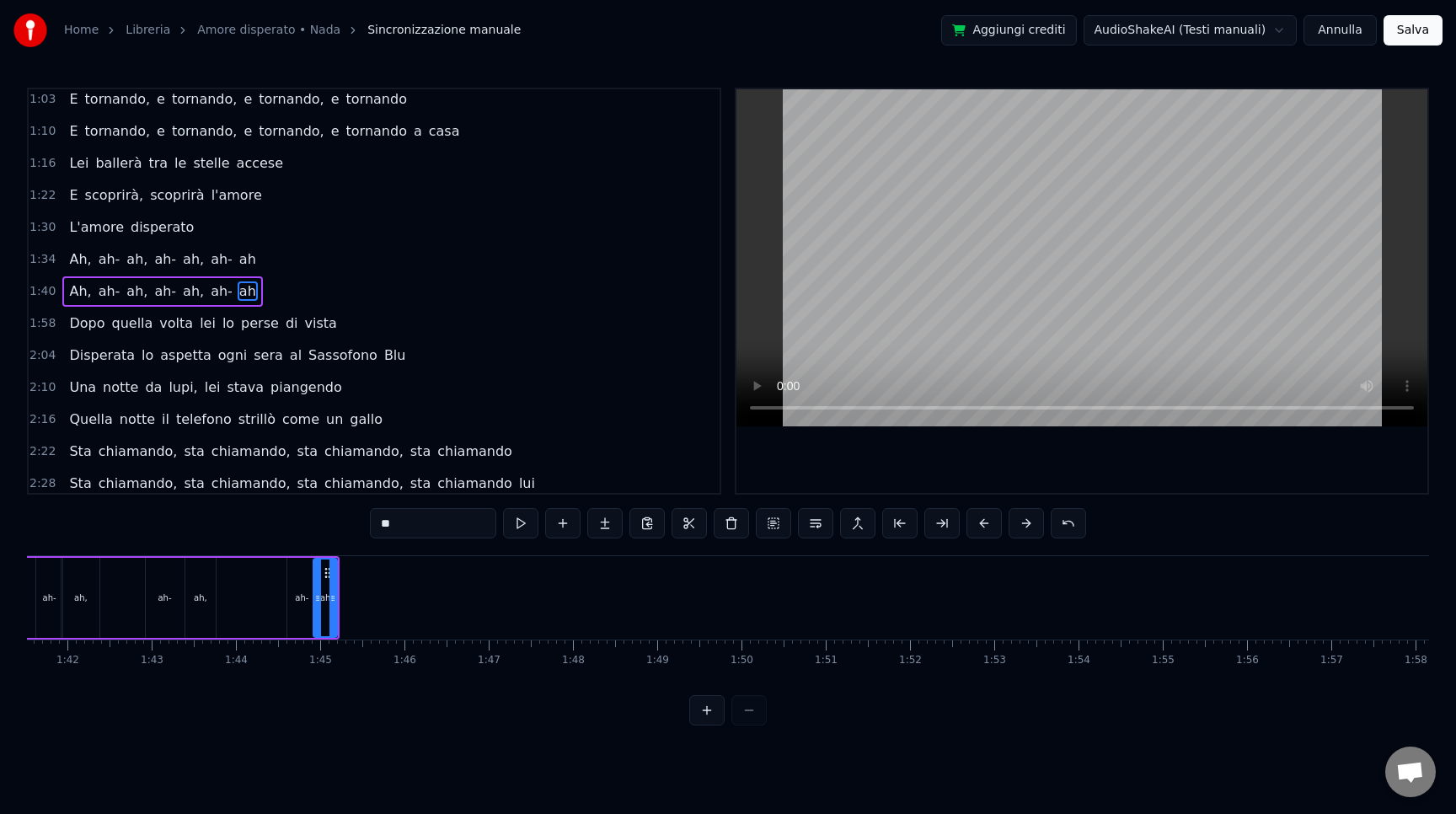
click at [265, 614] on div "Ah, ah- ah, ah- ah, ah- ah" at bounding box center [127, 598] width 427 height 83
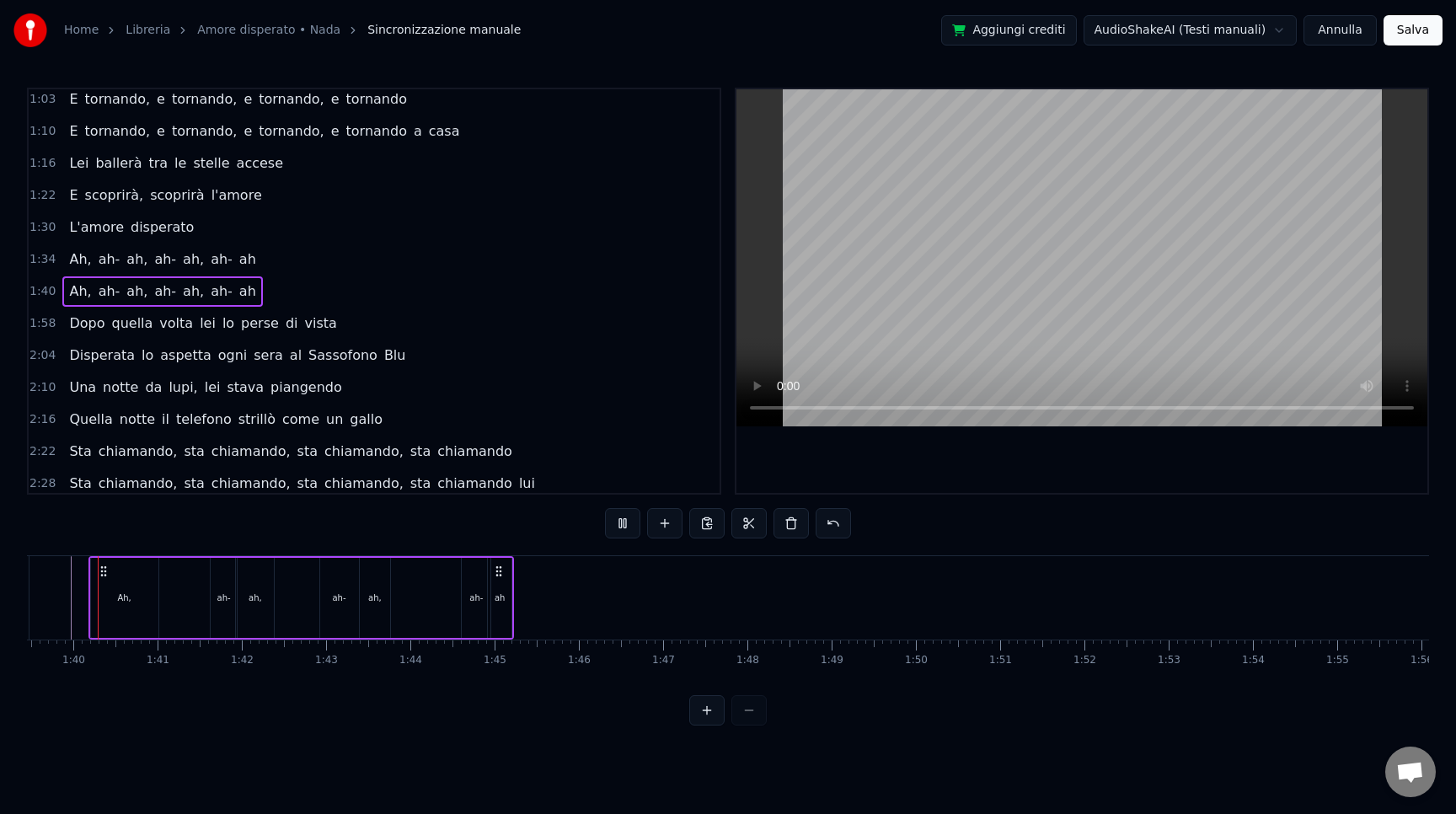
scroll to position [0, 8372]
click at [749, 725] on div at bounding box center [728, 710] width 78 height 30
click at [758, 724] on div at bounding box center [728, 710] width 78 height 30
click at [753, 726] on div at bounding box center [728, 710] width 78 height 30
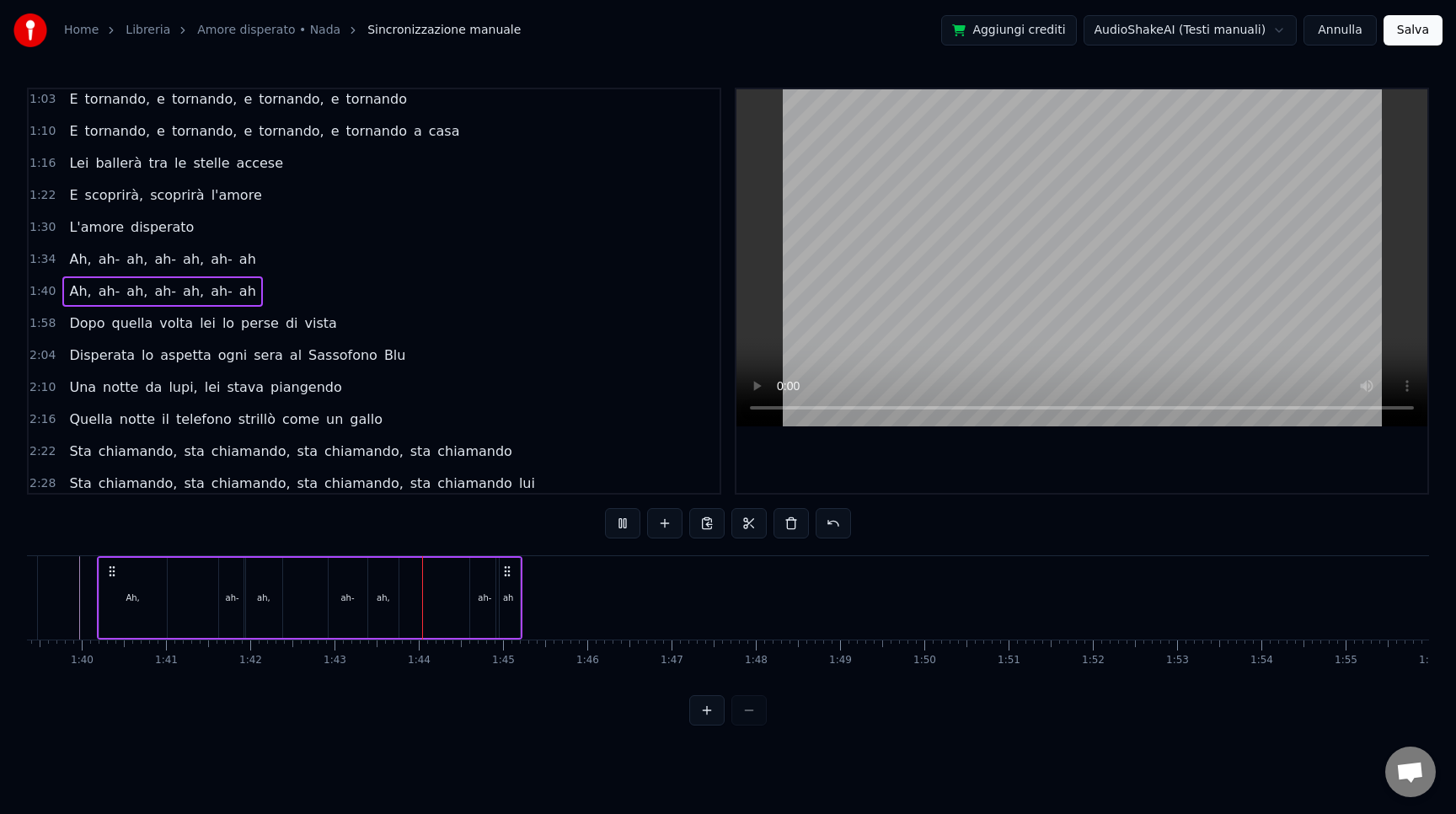
click at [753, 726] on div at bounding box center [728, 710] width 78 height 30
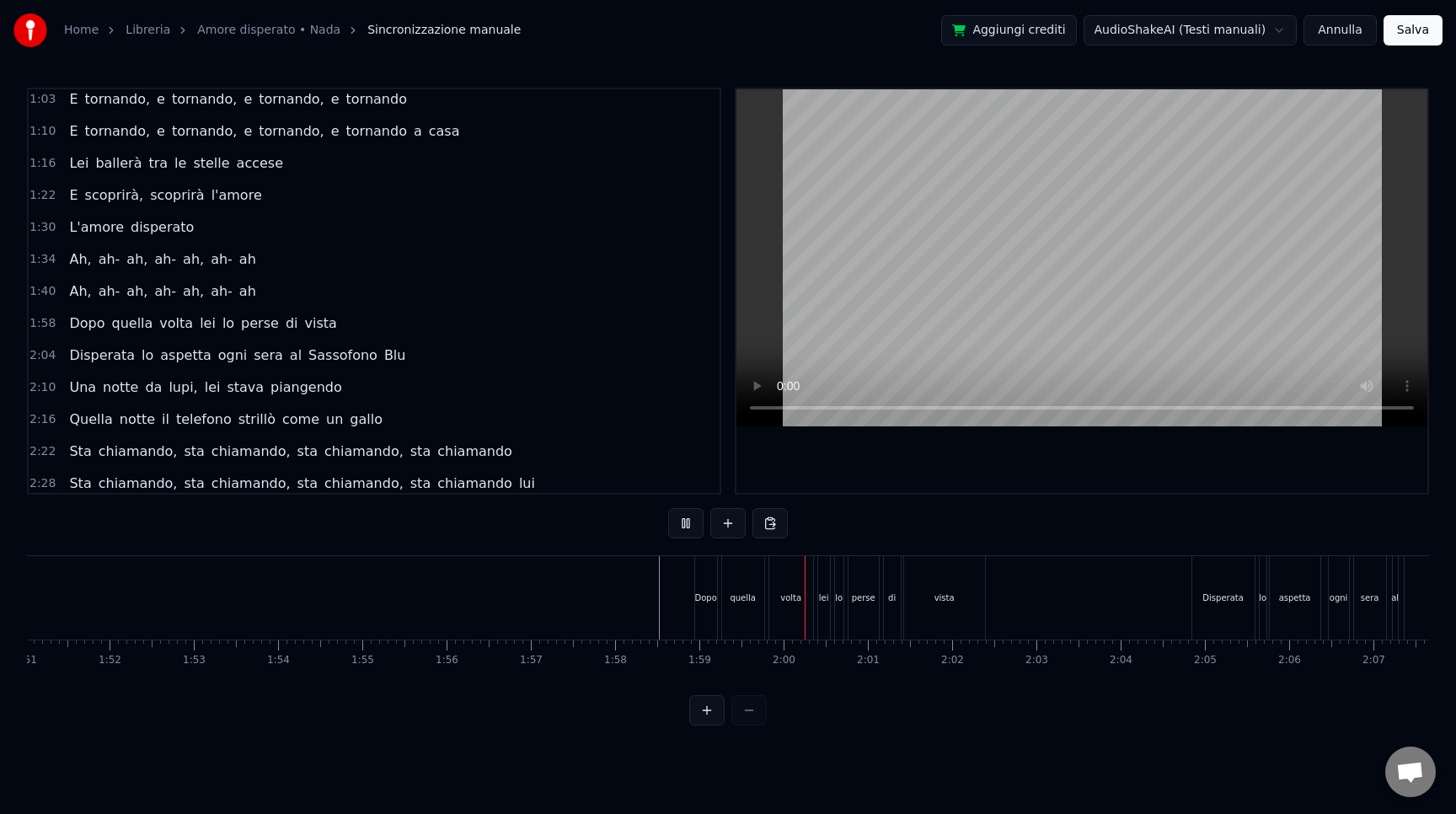
scroll to position [0, 9419]
click at [764, 718] on div at bounding box center [728, 710] width 78 height 30
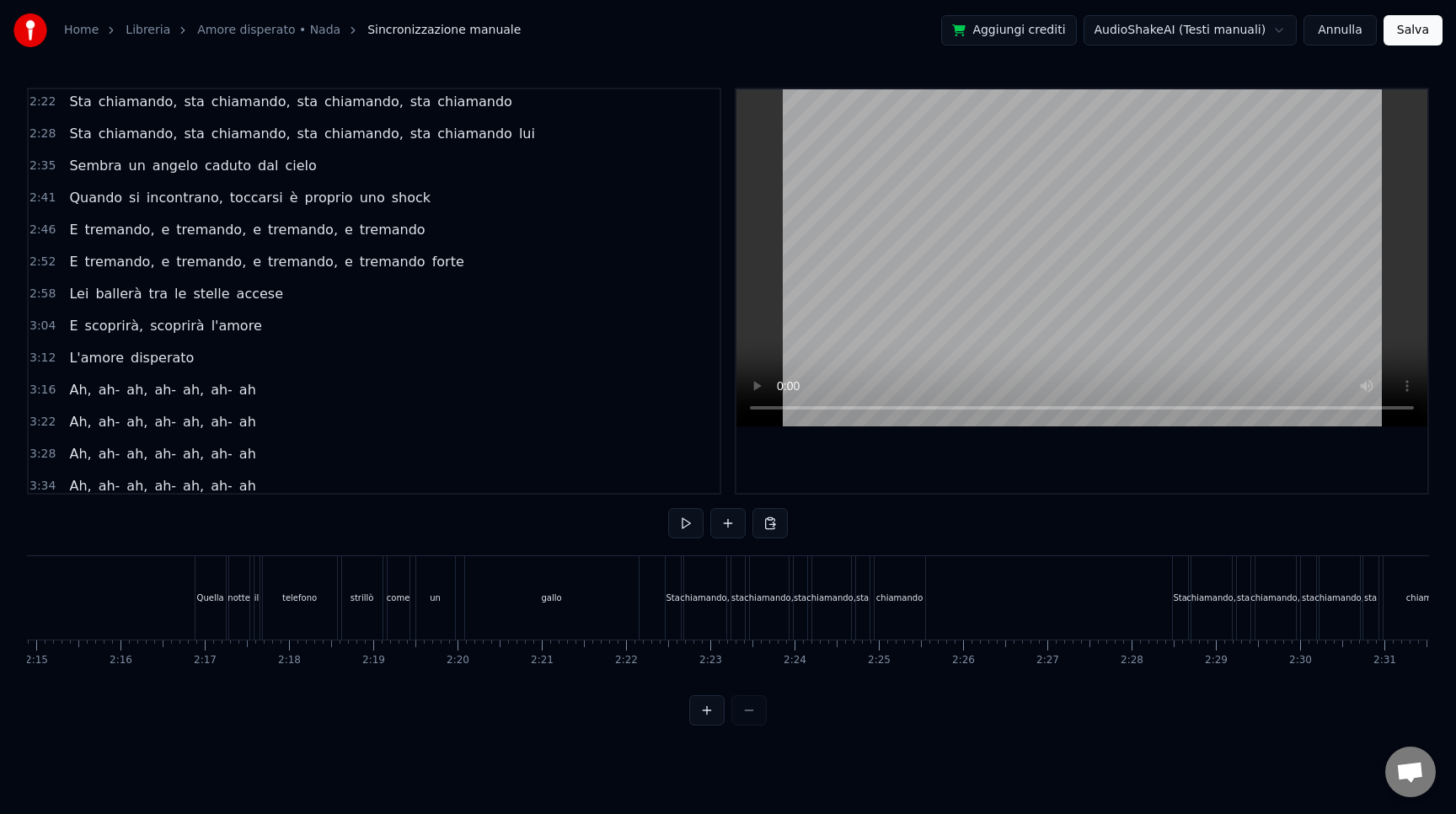
scroll to position [685, 0]
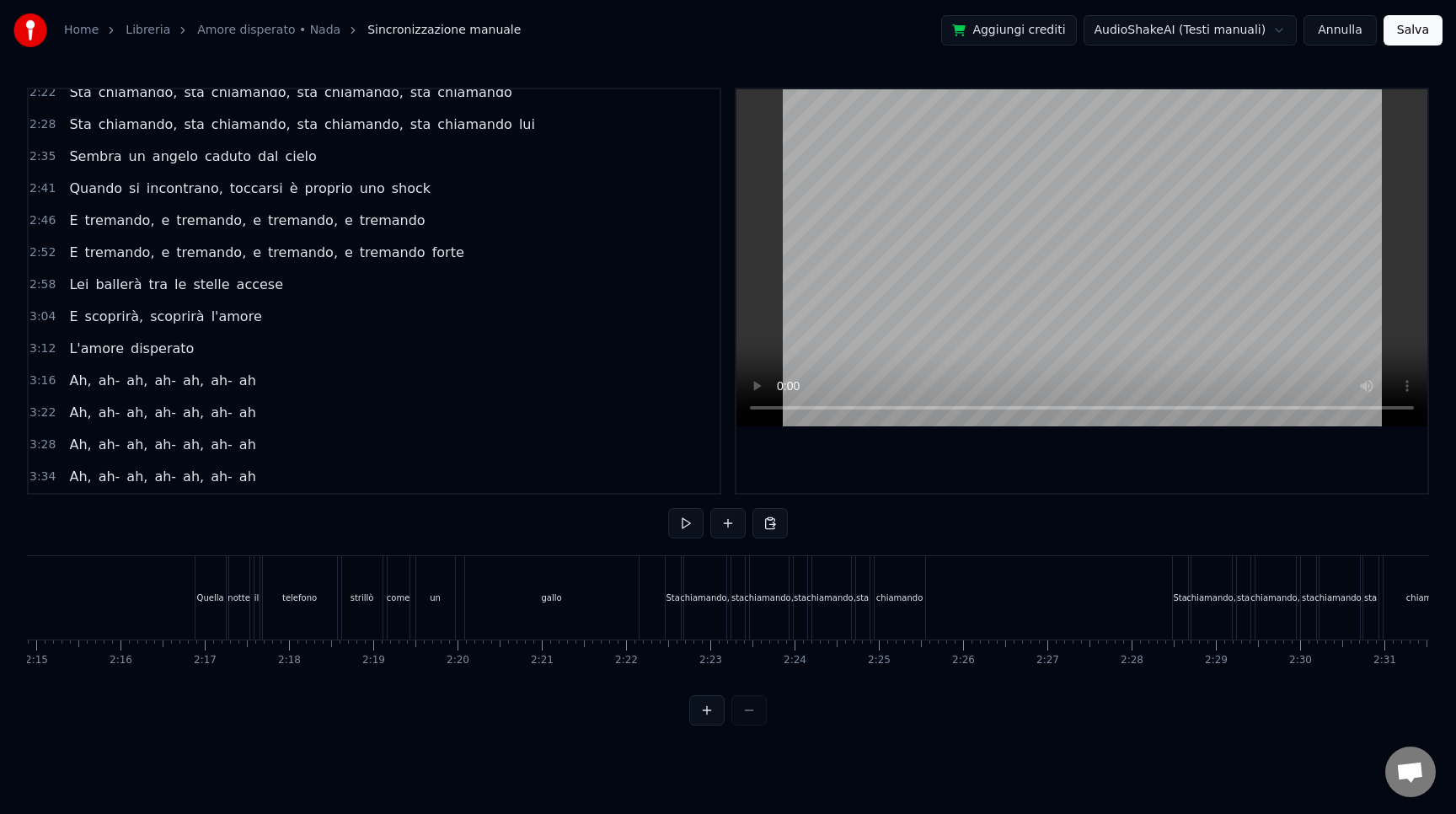
click at [37, 378] on span "3:16" at bounding box center [42, 380] width 26 height 16
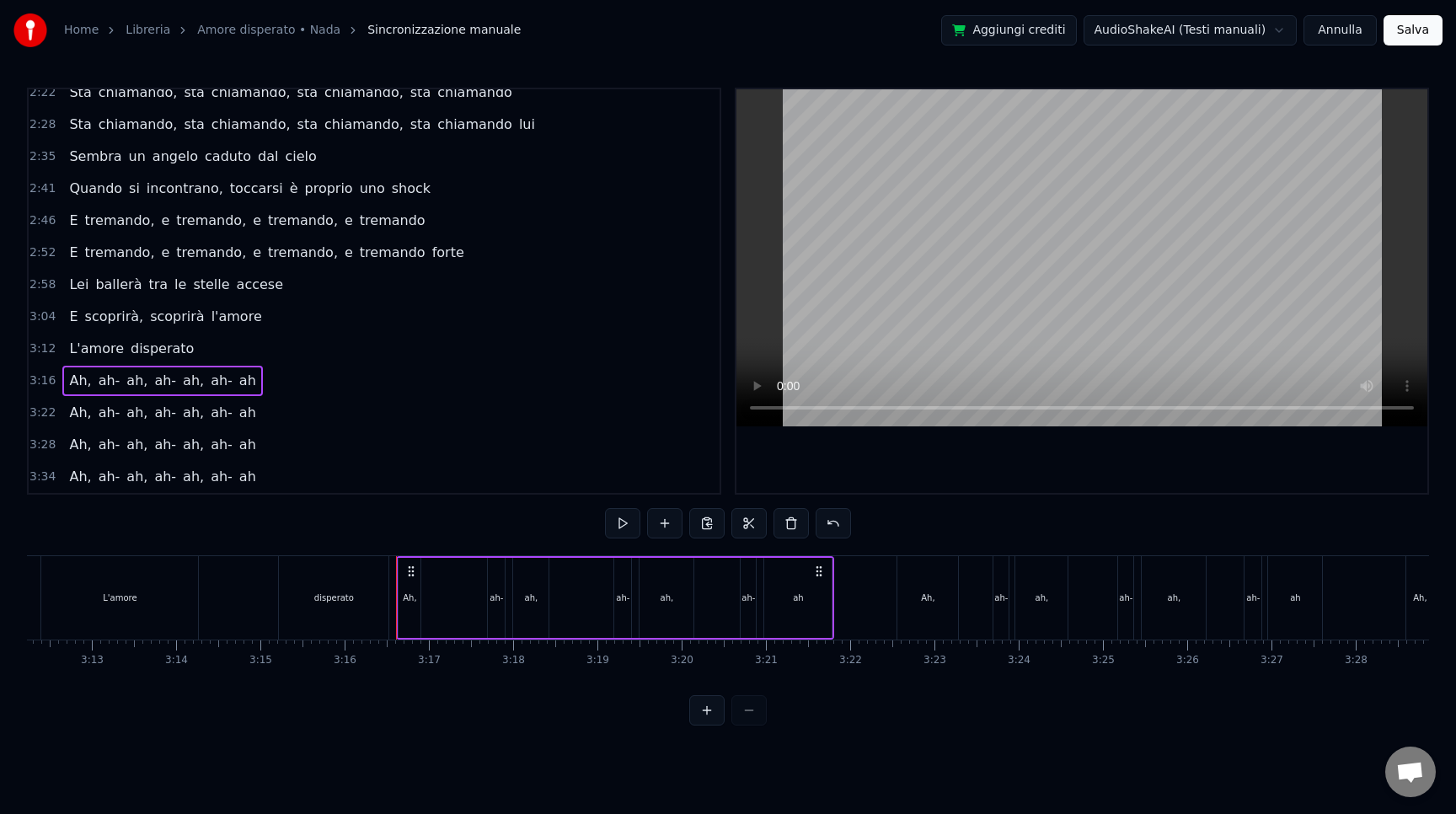
scroll to position [0, 16483]
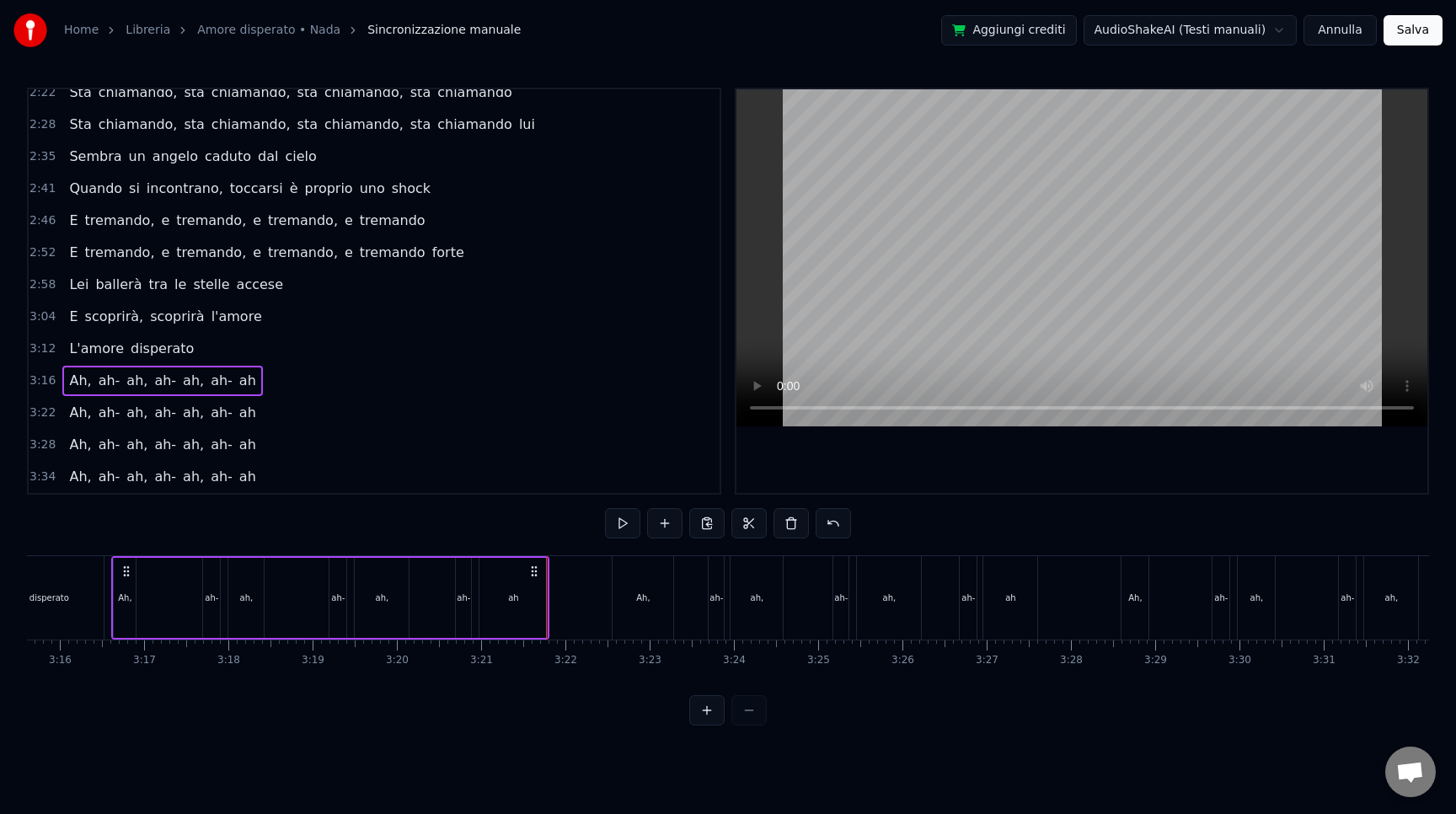
click at [46, 418] on span "3:22" at bounding box center [42, 412] width 26 height 16
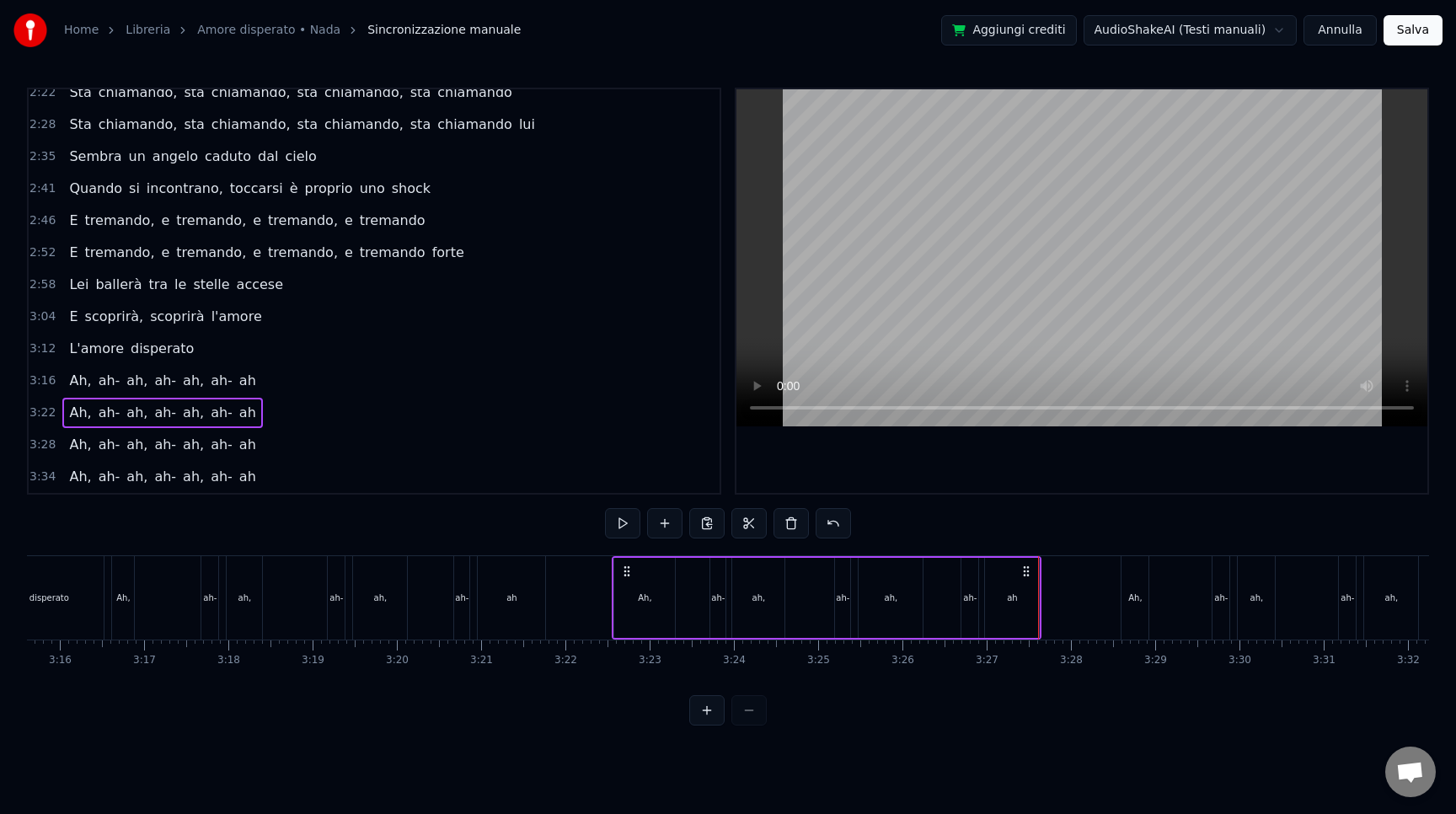
click at [36, 448] on span "3:28" at bounding box center [42, 444] width 26 height 16
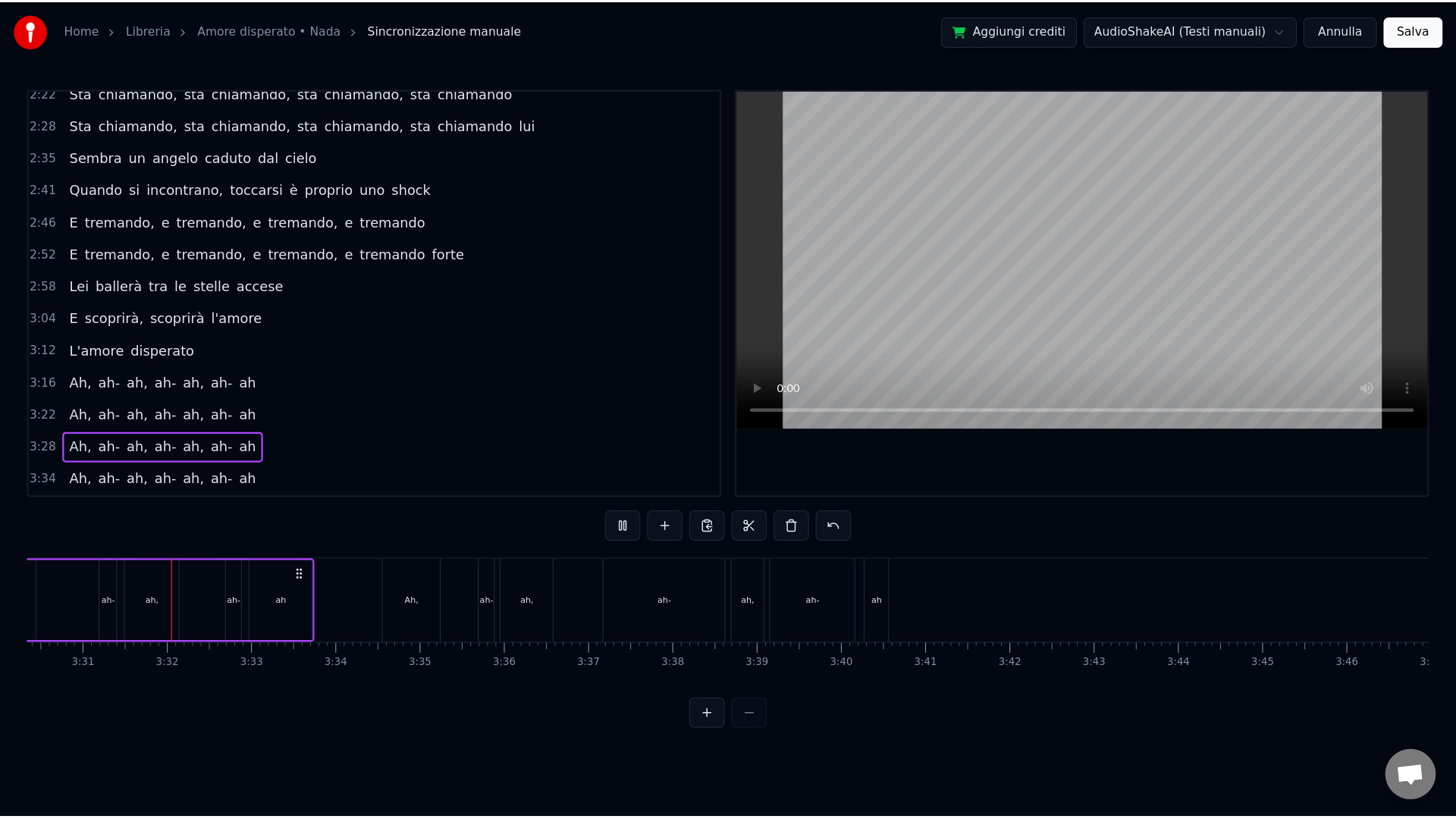
scroll to position [0, 15958]
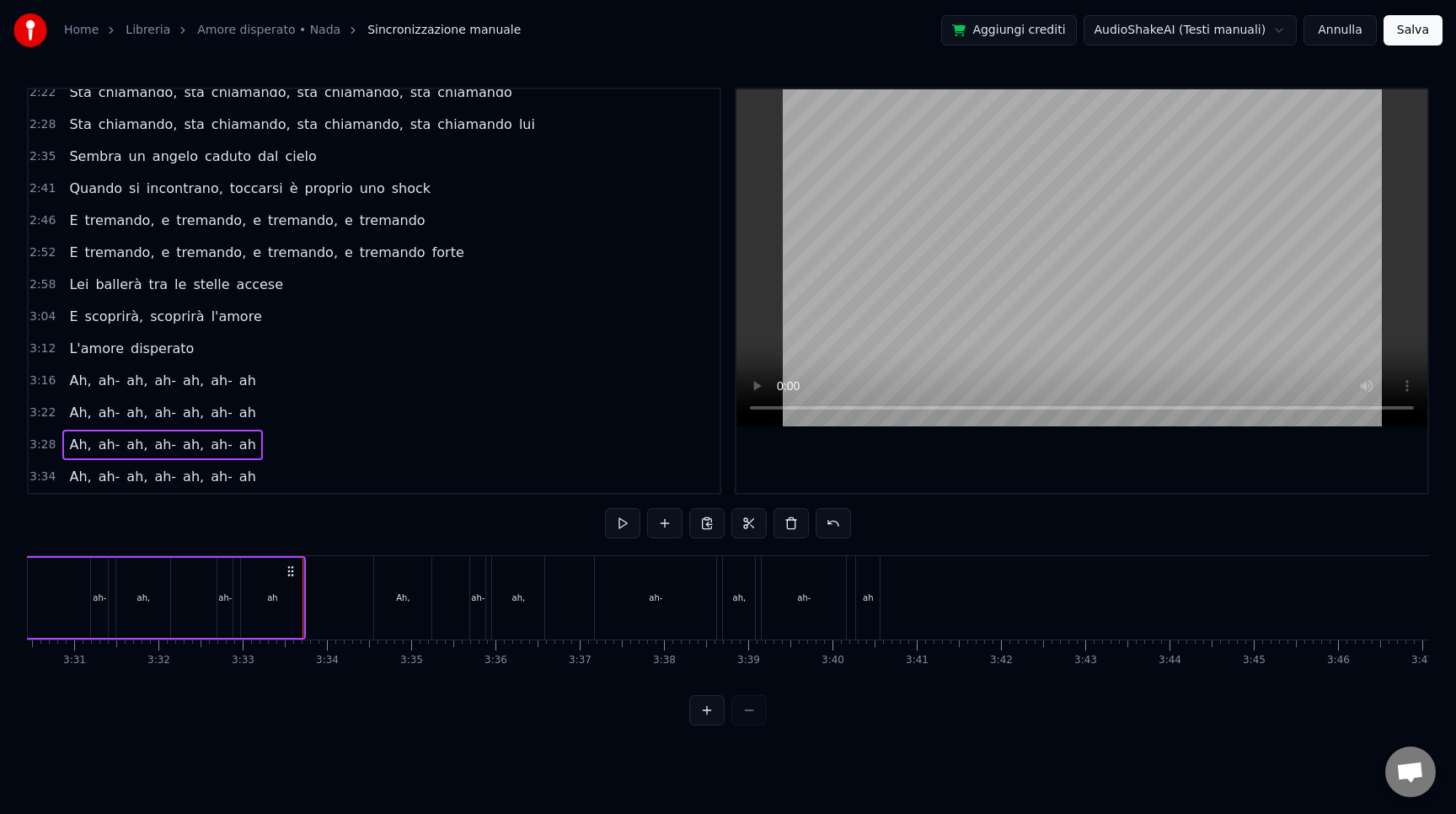
click at [39, 469] on span "3:34" at bounding box center [42, 476] width 26 height 16
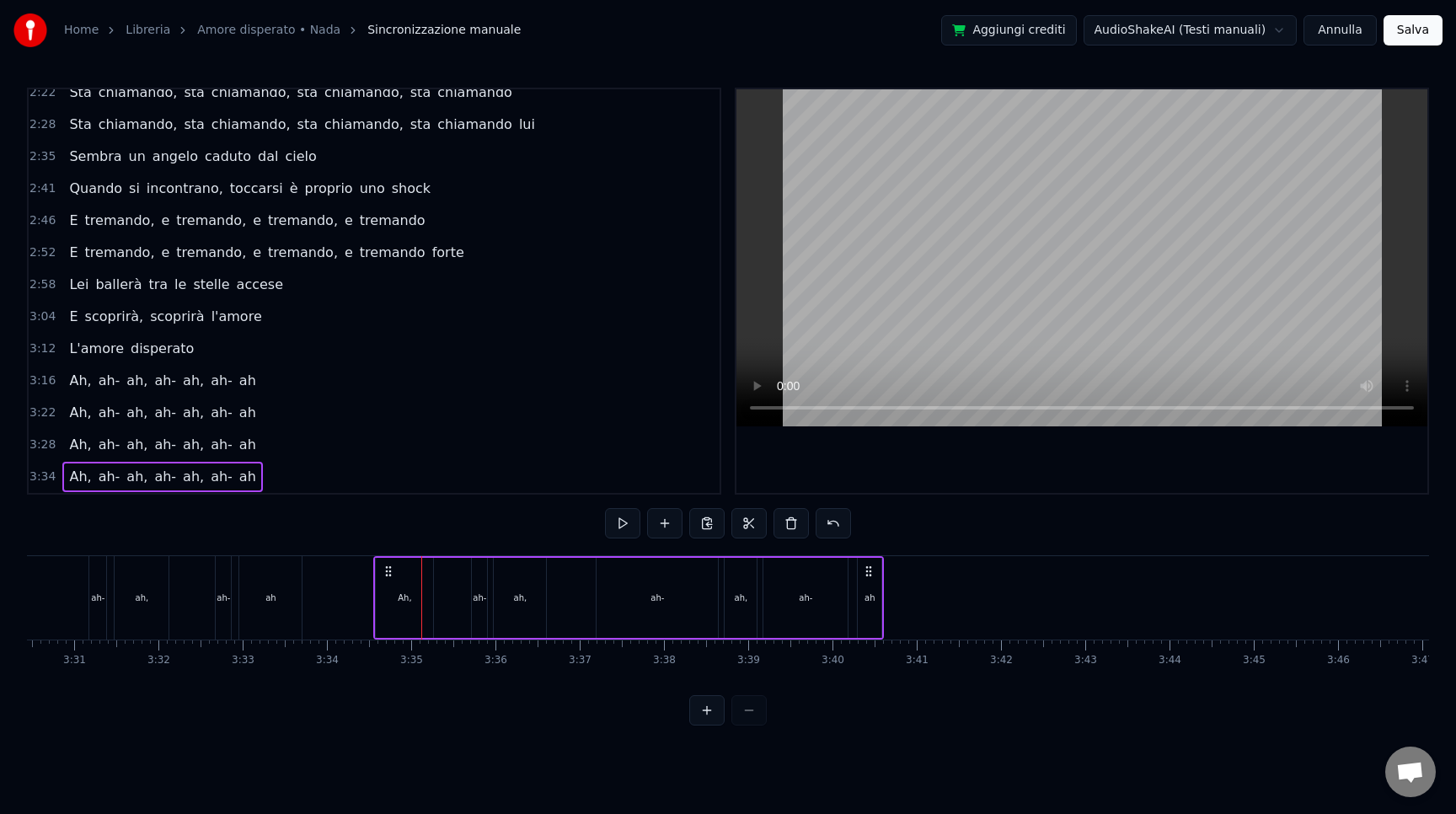
click at [654, 599] on div "ah-" at bounding box center [657, 598] width 14 height 13
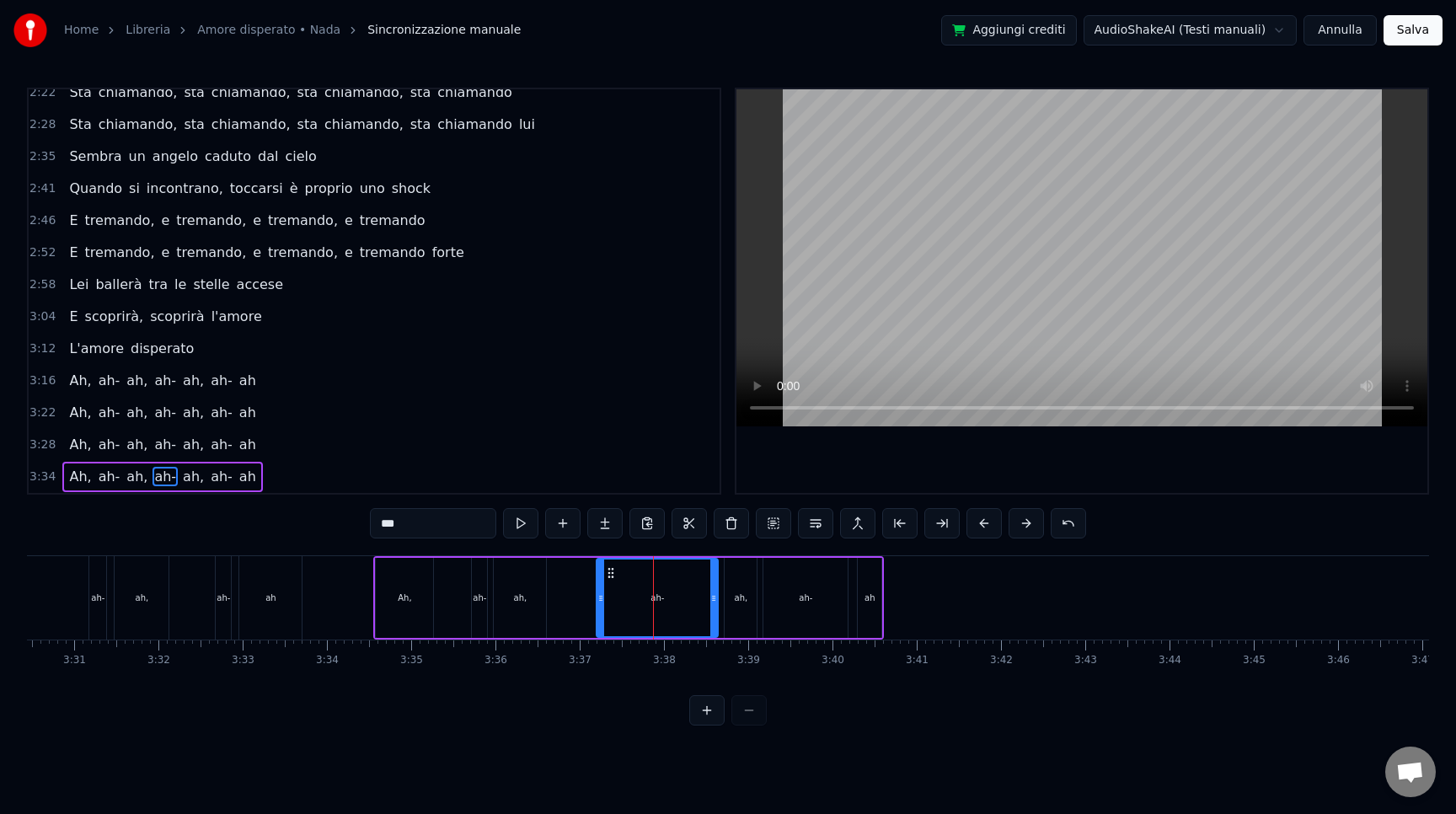
drag, startPoint x: 672, startPoint y: 602, endPoint x: 602, endPoint y: 604, distance: 70.0
click at [602, 604] on div "ah-" at bounding box center [657, 598] width 119 height 77
drag, startPoint x: 608, startPoint y: 571, endPoint x: 554, endPoint y: 565, distance: 54.3
click at [554, 565] on div "ah-" at bounding box center [603, 598] width 119 height 77
drag, startPoint x: 660, startPoint y: 603, endPoint x: 598, endPoint y: 593, distance: 62.8
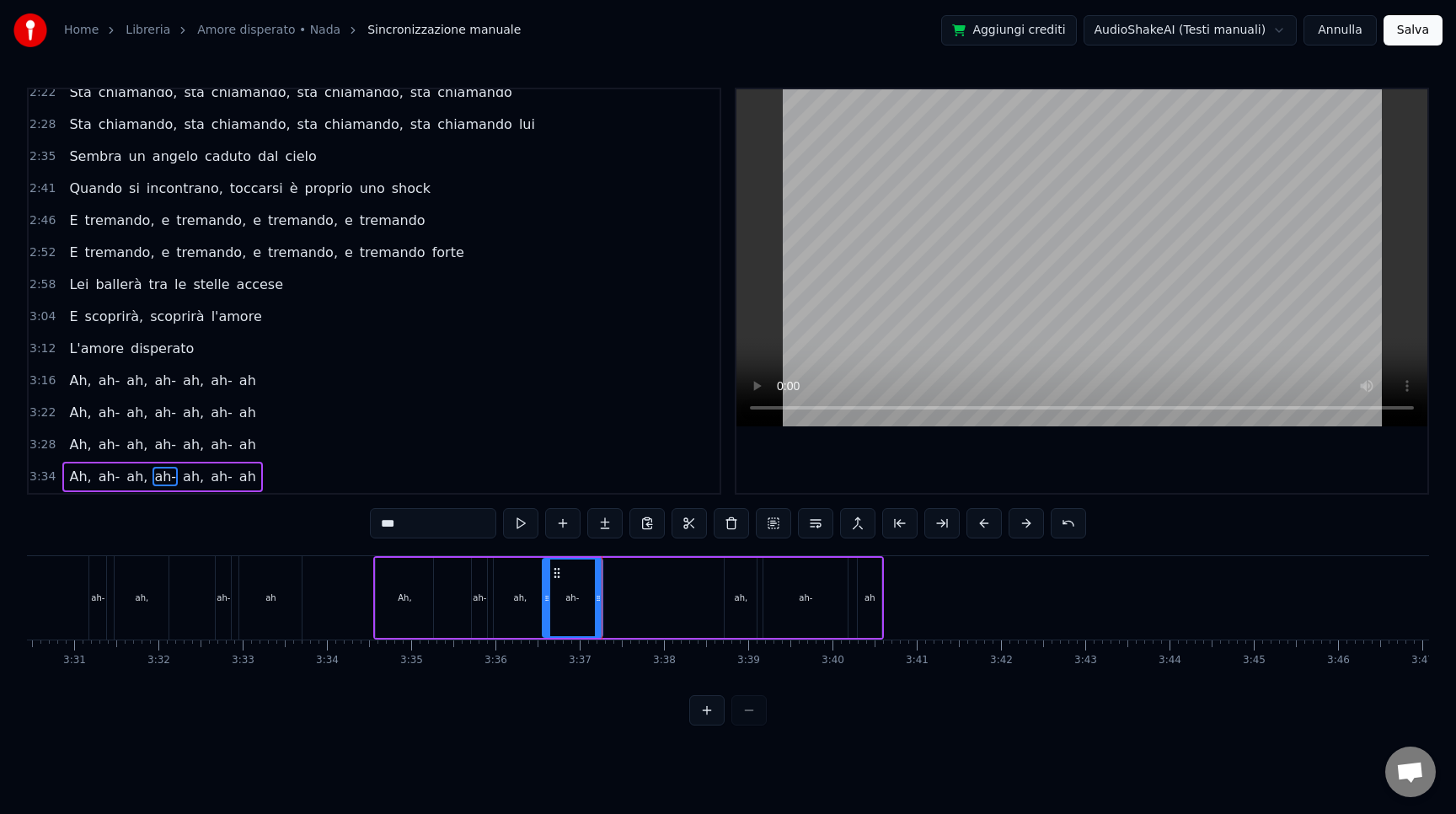
click at [598, 593] on icon at bounding box center [598, 598] width 7 height 14
drag, startPoint x: 556, startPoint y: 575, endPoint x: 590, endPoint y: 577, distance: 34.1
click at [590, 577] on icon at bounding box center [590, 573] width 14 height 14
click at [741, 594] on div "ah," at bounding box center [742, 598] width 14 height 13
drag, startPoint x: 740, startPoint y: 571, endPoint x: 635, endPoint y: 568, distance: 105.0
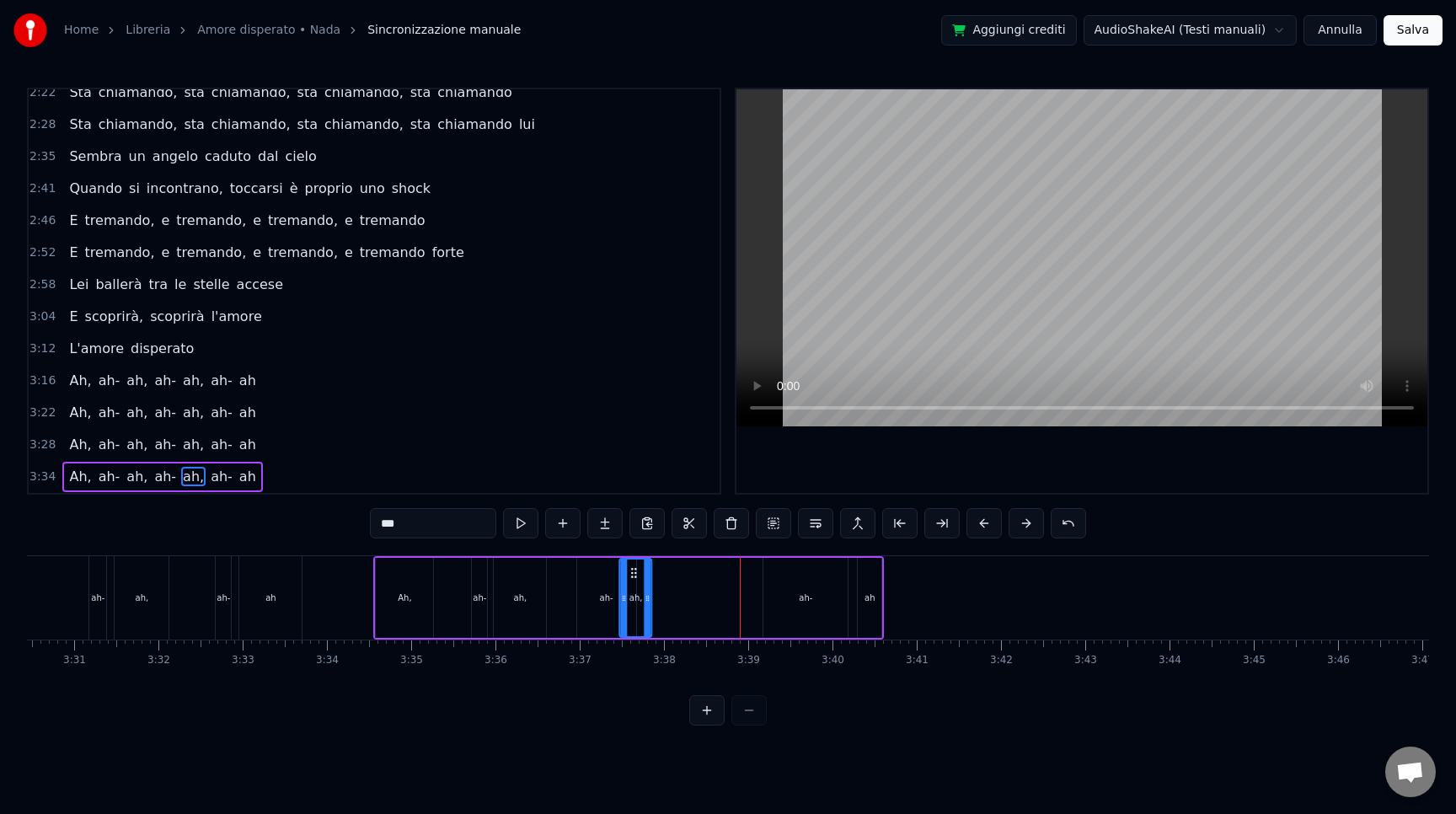
click at [635, 568] on icon at bounding box center [635, 573] width 14 height 14
click at [794, 596] on div "ah-" at bounding box center [805, 598] width 84 height 80
type input "***"
drag, startPoint x: 780, startPoint y: 572, endPoint x: 746, endPoint y: 578, distance: 34.5
click at [746, 578] on icon at bounding box center [741, 573] width 14 height 14
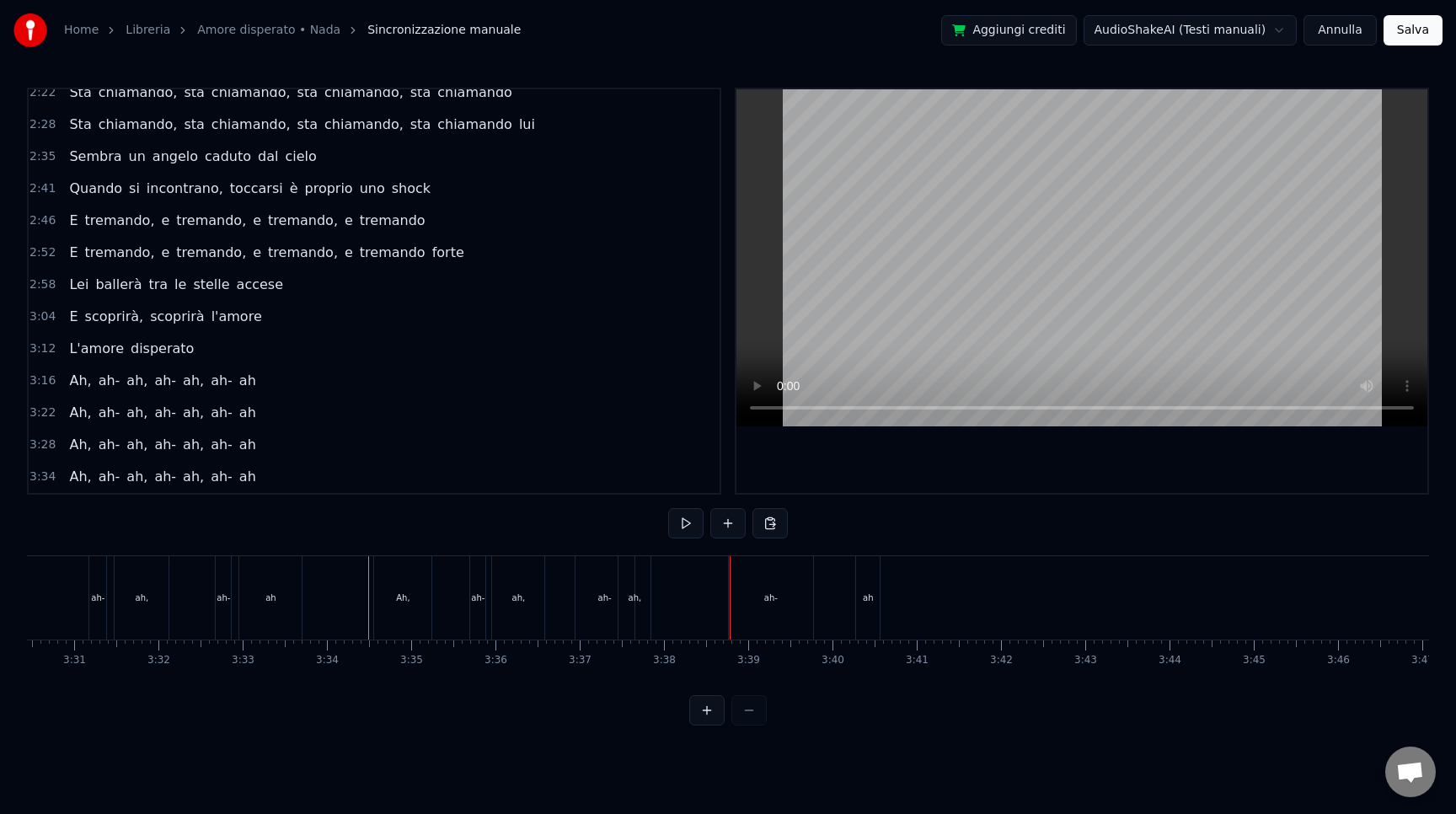
click at [752, 604] on div "ah-" at bounding box center [770, 598] width 84 height 83
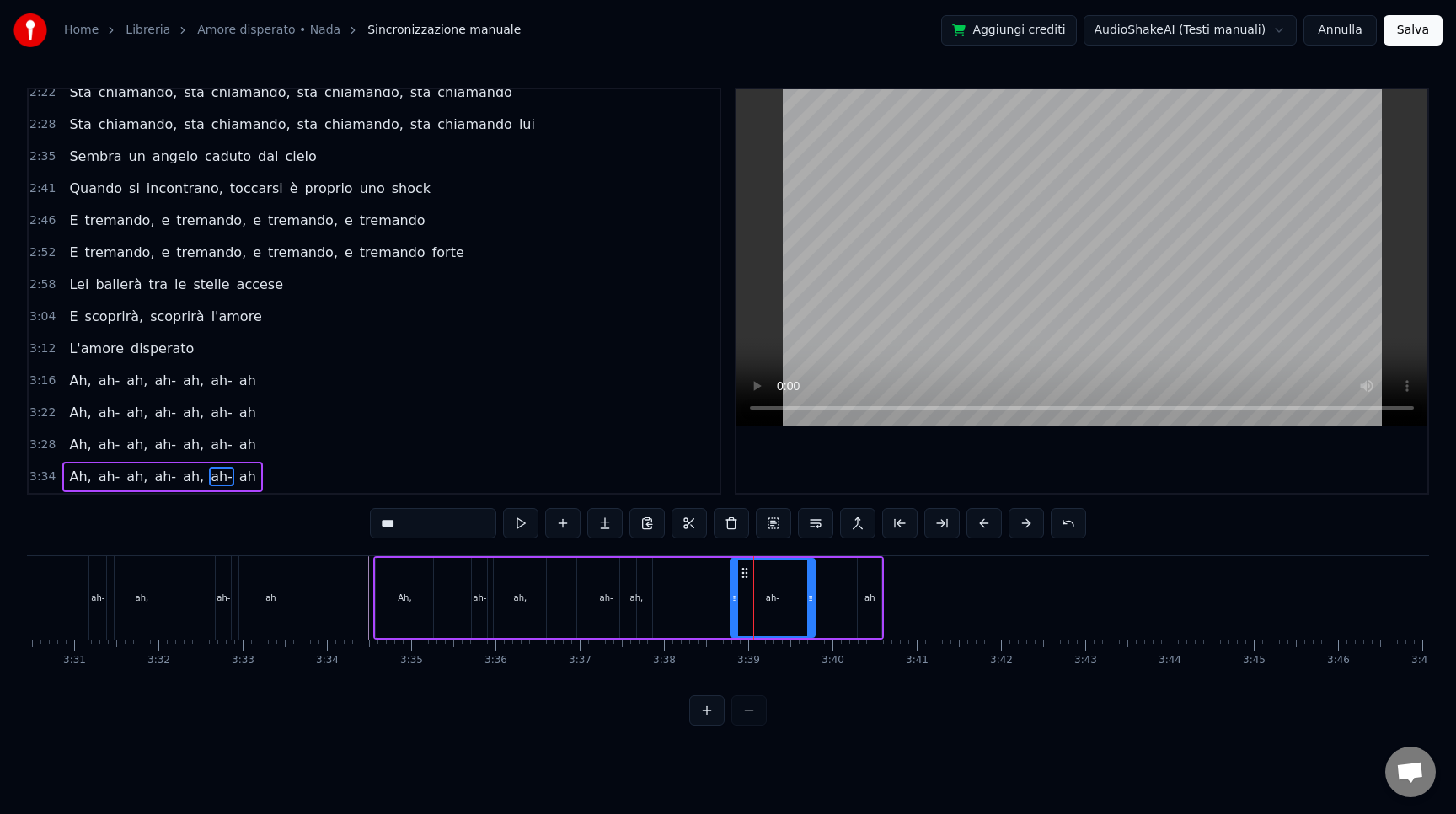
drag, startPoint x: 768, startPoint y: 604, endPoint x: 752, endPoint y: 604, distance: 16.0
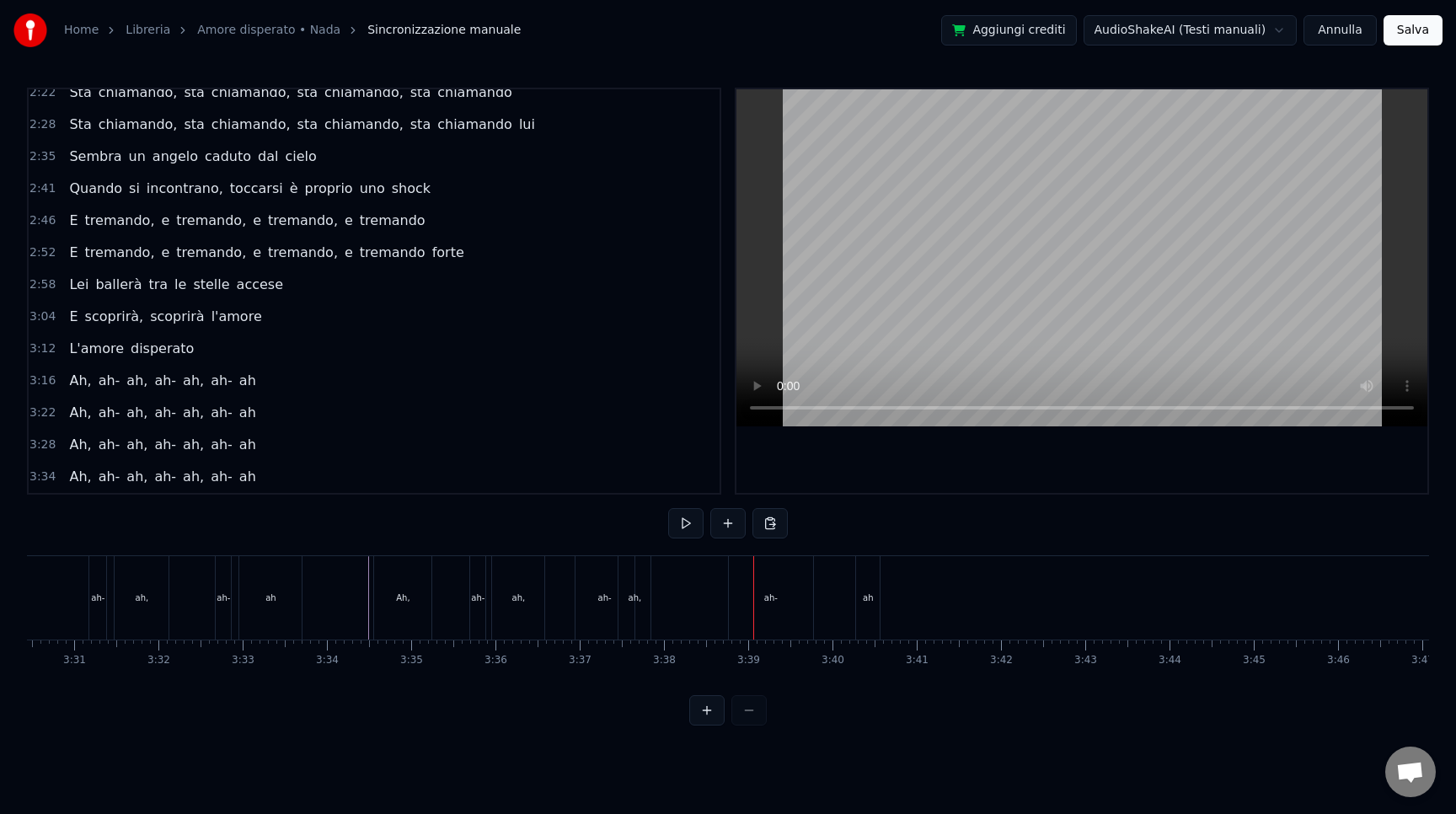
click at [756, 579] on div "ah-" at bounding box center [770, 598] width 84 height 83
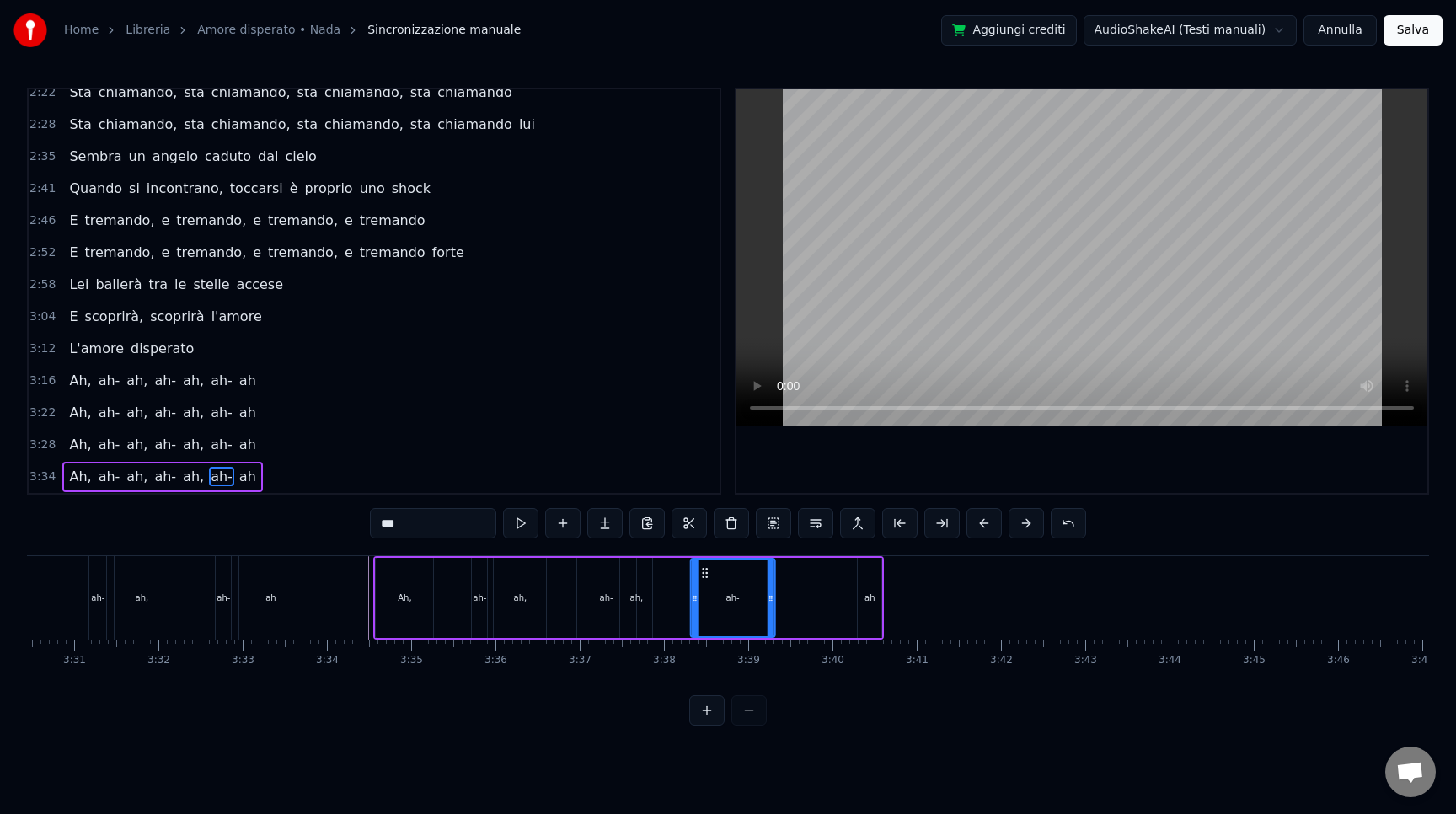
drag, startPoint x: 742, startPoint y: 566, endPoint x: 701, endPoint y: 563, distance: 41.1
click at [701, 563] on div "ah-" at bounding box center [732, 598] width 82 height 77
click at [880, 593] on div "ah" at bounding box center [869, 598] width 25 height 80
type input "**"
drag, startPoint x: 873, startPoint y: 573, endPoint x: 762, endPoint y: 568, distance: 111.1
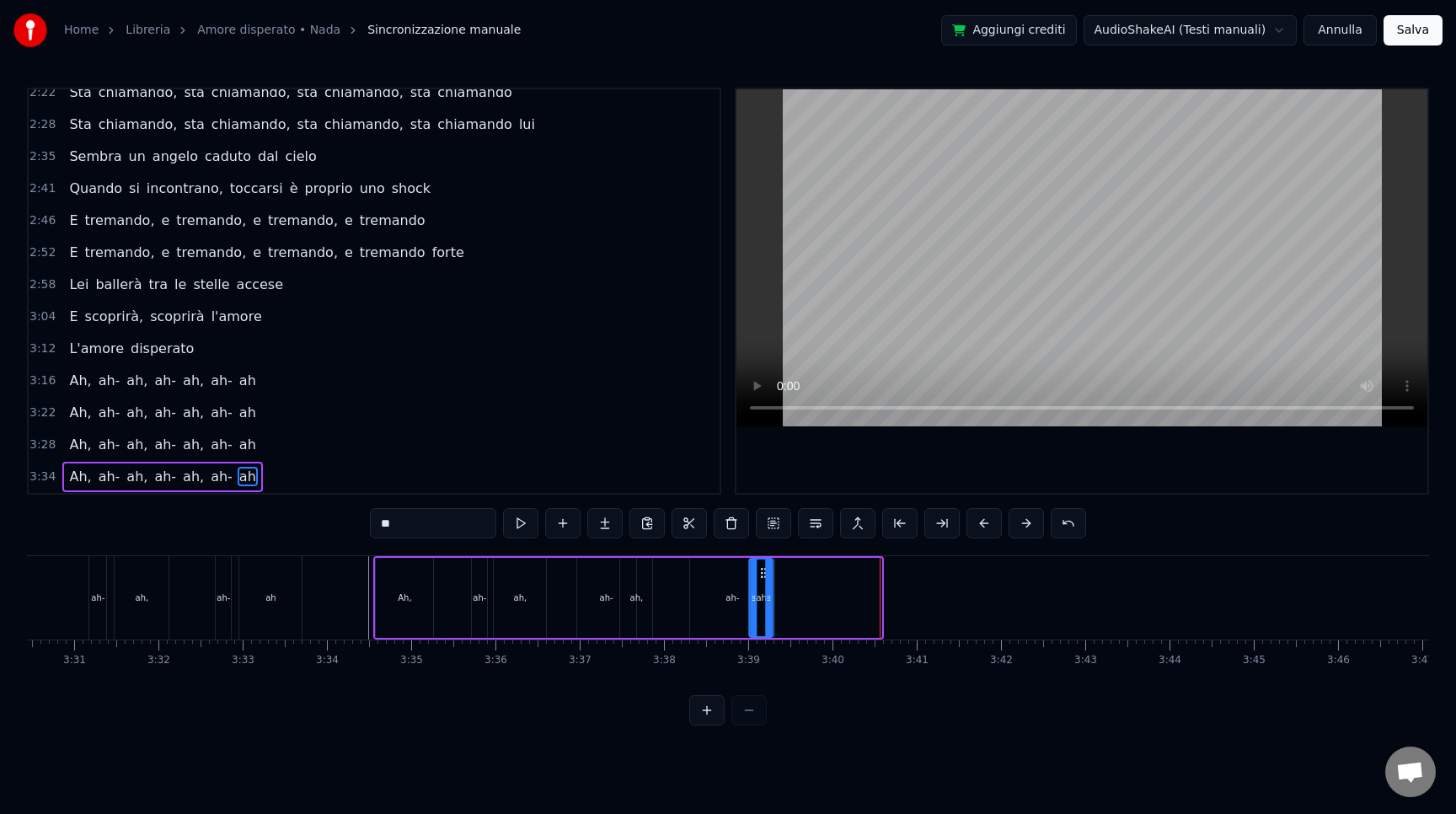
click at [762, 568] on icon at bounding box center [764, 573] width 14 height 14
click at [373, 613] on div "Ah, ah- ah, ah- ah, ah- ah" at bounding box center [573, 598] width 400 height 83
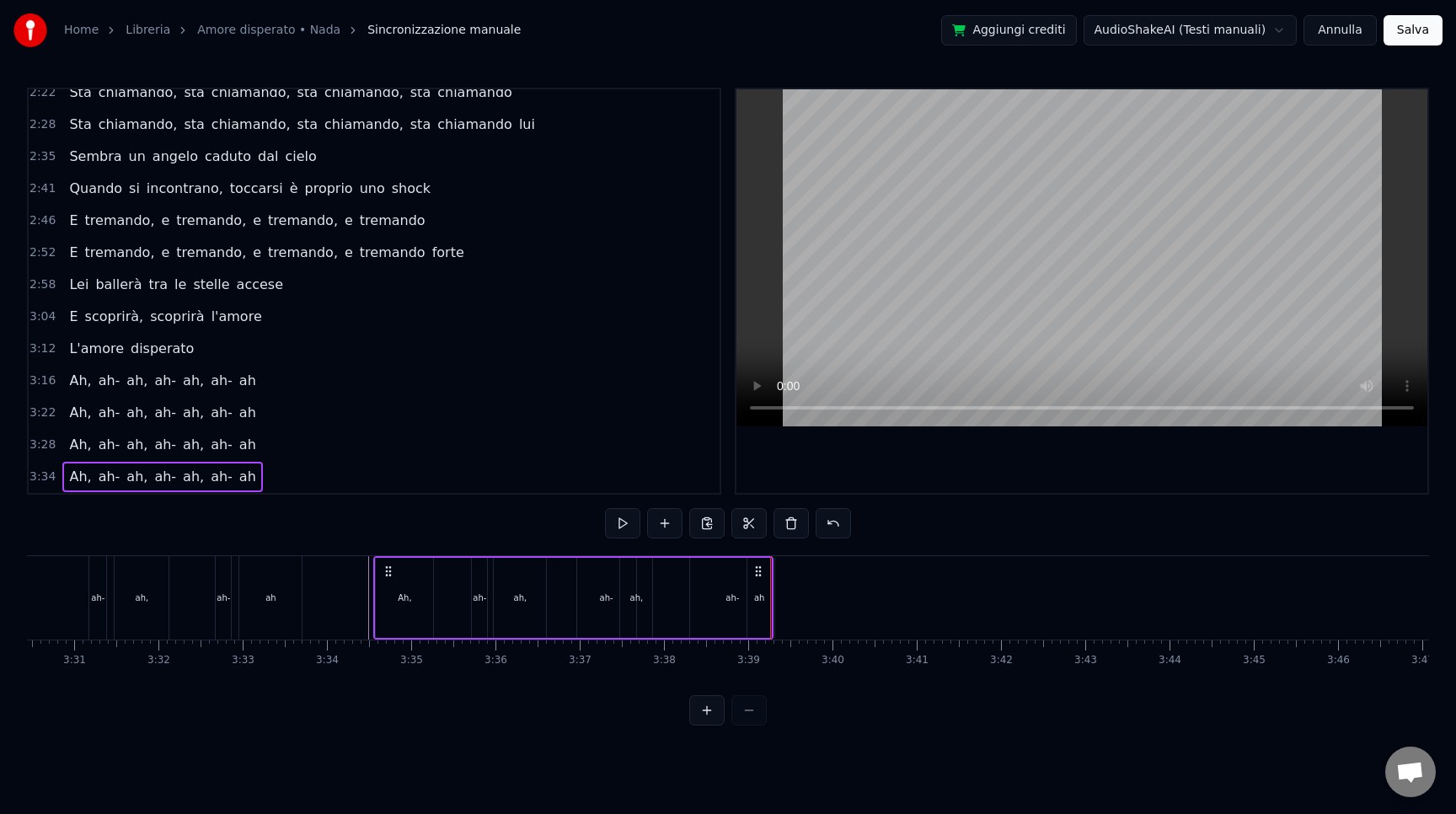
click at [722, 625] on div "ah-" at bounding box center [731, 598] width 84 height 80
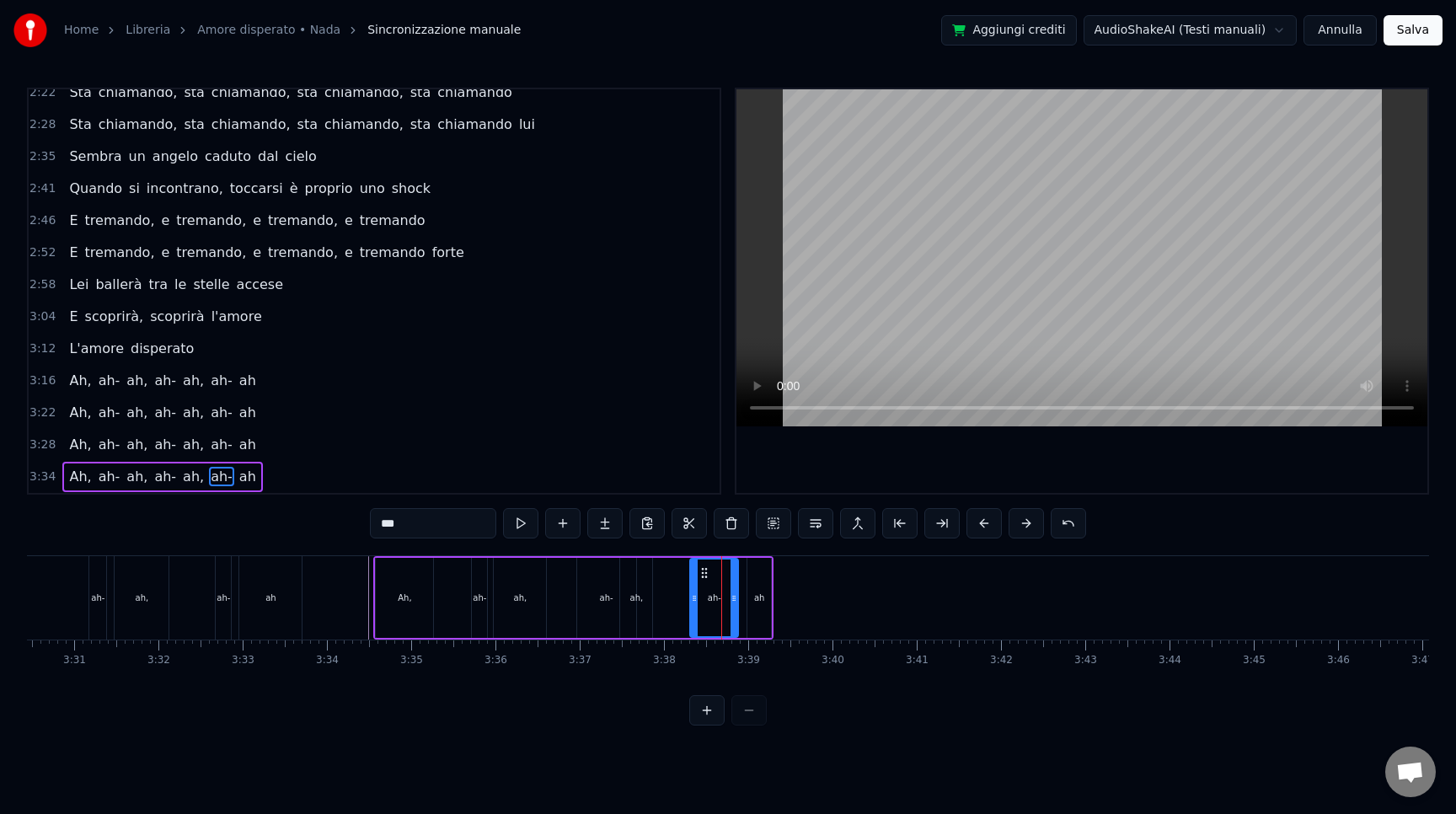
drag, startPoint x: 771, startPoint y: 617, endPoint x: 733, endPoint y: 611, distance: 38.5
click at [733, 611] on div at bounding box center [734, 598] width 7 height 77
click at [764, 599] on div "ah" at bounding box center [758, 598] width 23 height 80
type input "**"
drag, startPoint x: 770, startPoint y: 617, endPoint x: 796, endPoint y: 617, distance: 26.0
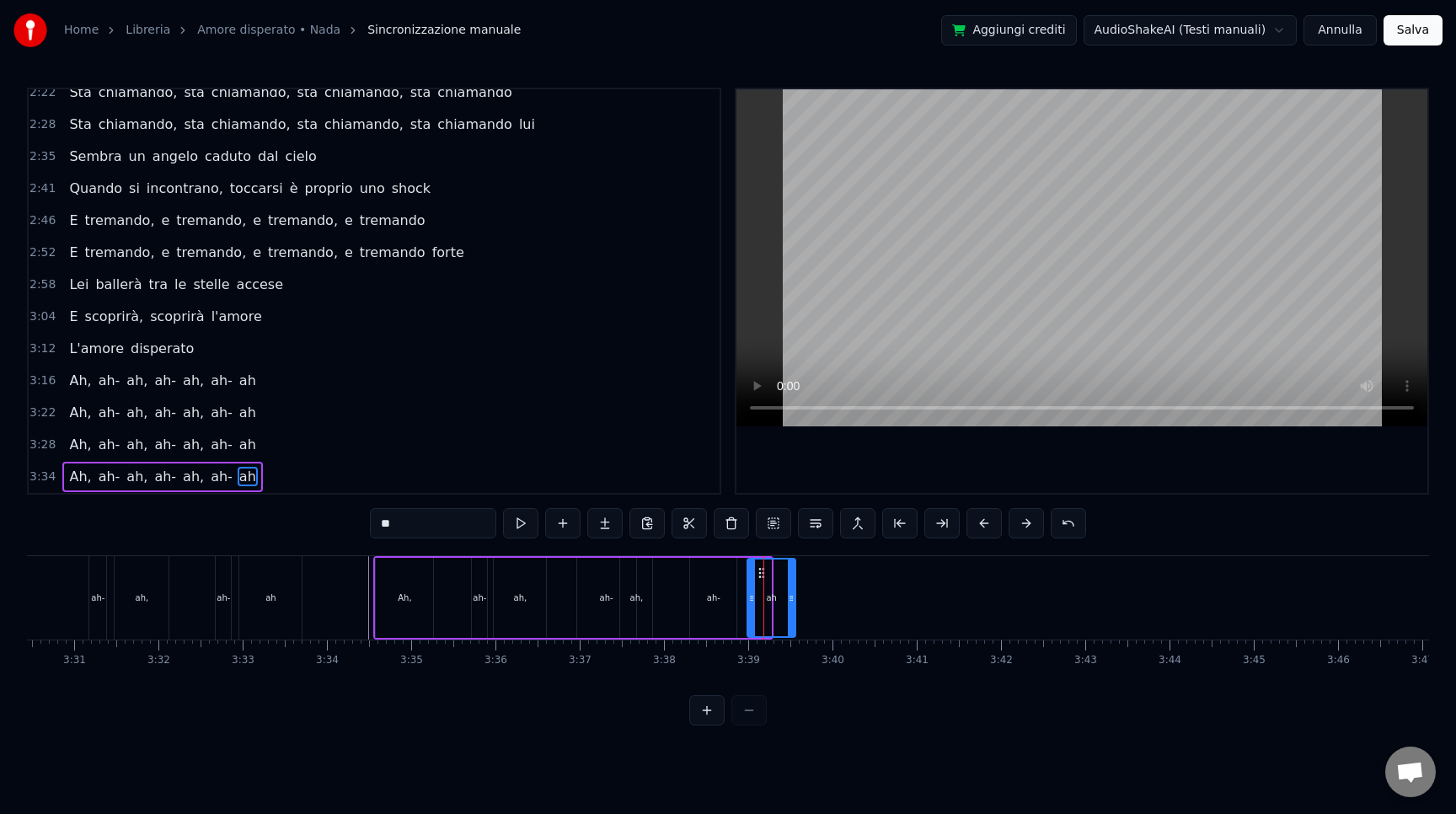
click at [795, 617] on div at bounding box center [791, 598] width 7 height 77
click at [673, 605] on div "Ah, ah- ah, ah- ah, ah- ah" at bounding box center [586, 598] width 427 height 83
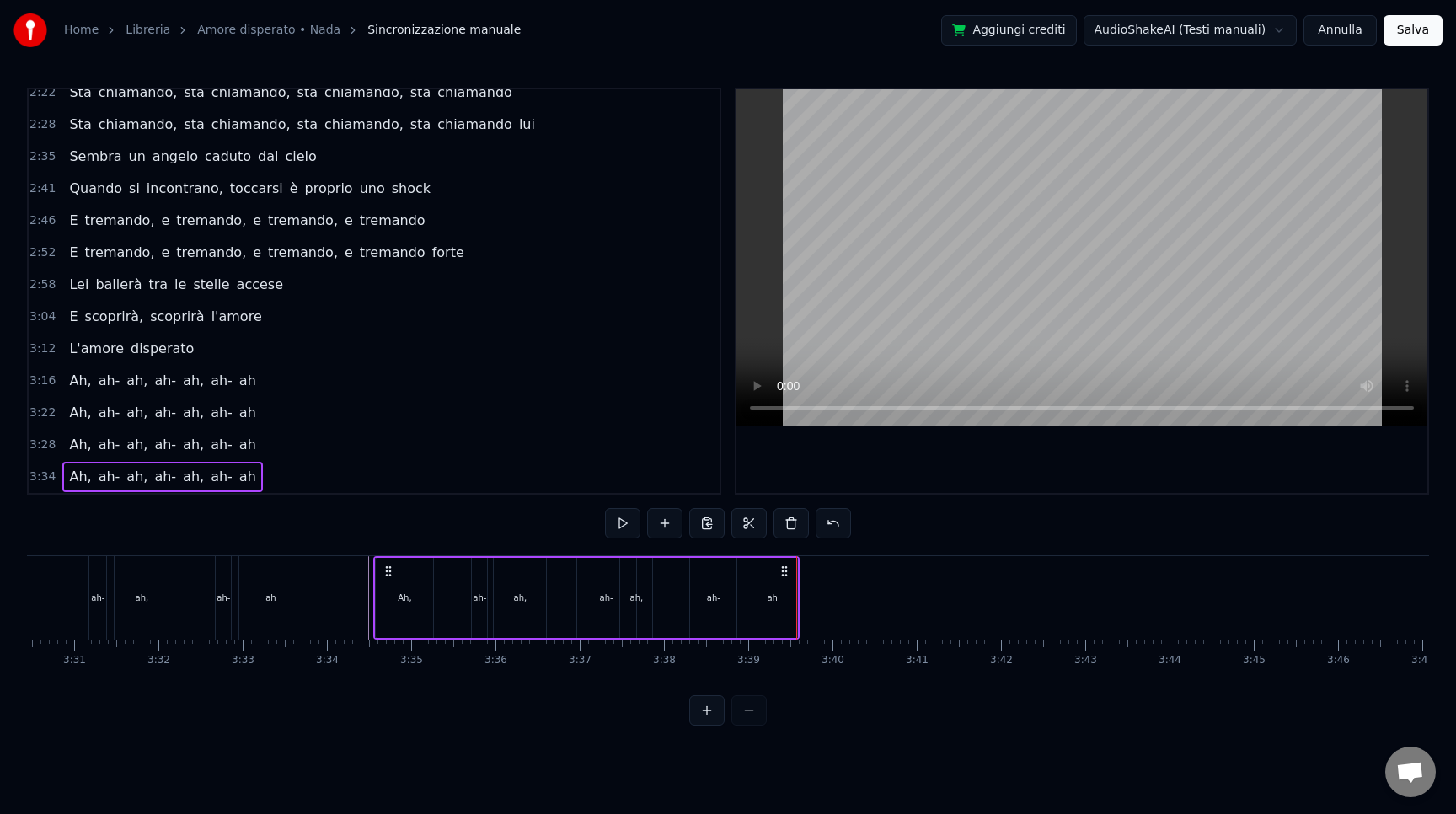
click at [771, 598] on div "ah" at bounding box center [772, 598] width 10 height 13
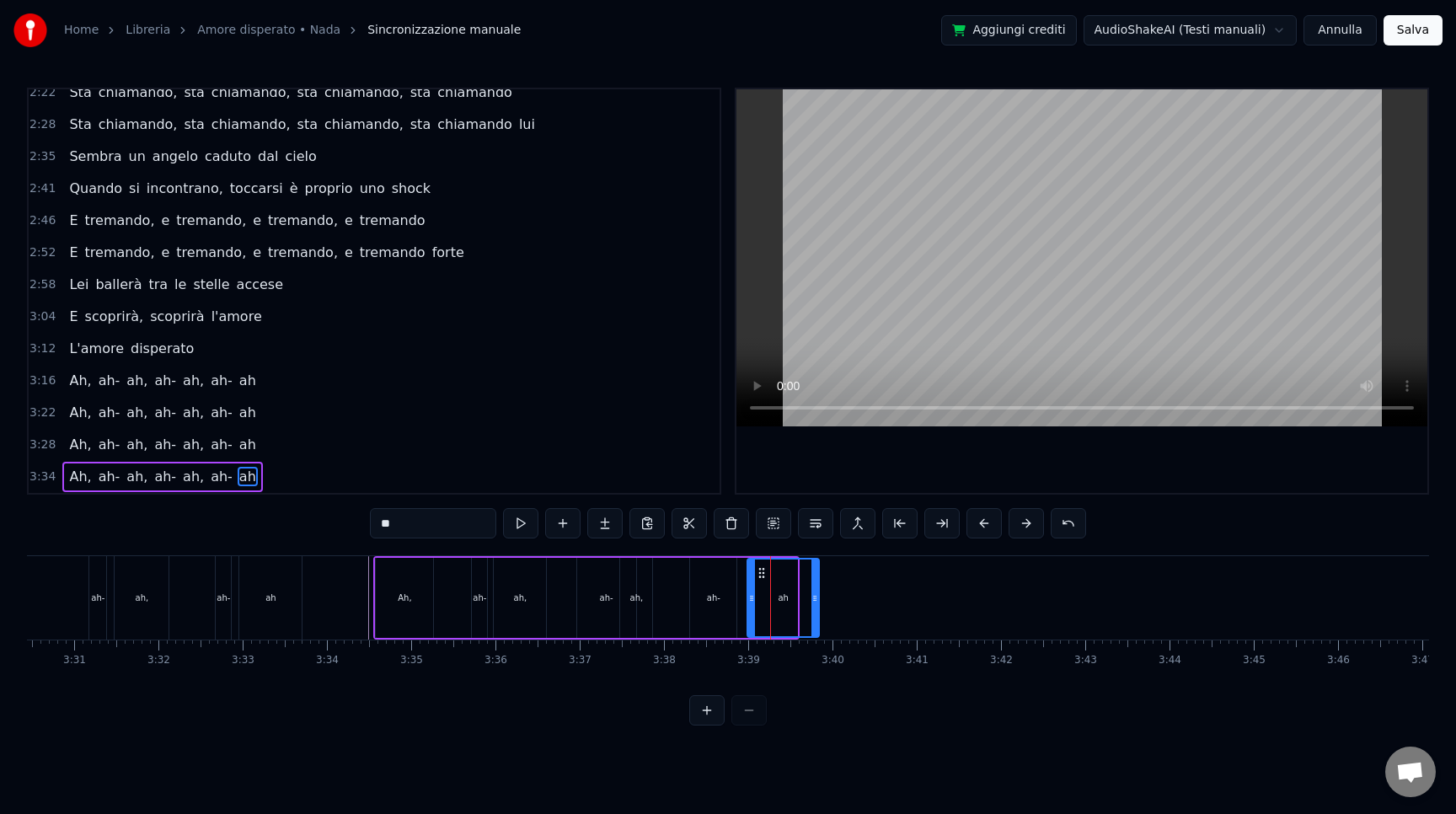
drag, startPoint x: 794, startPoint y: 608, endPoint x: 815, endPoint y: 608, distance: 21.0
click at [815, 608] on div at bounding box center [815, 598] width 7 height 77
click at [739, 617] on div "Ah, ah- ah, ah- ah, ah- ah" at bounding box center [597, 598] width 448 height 83
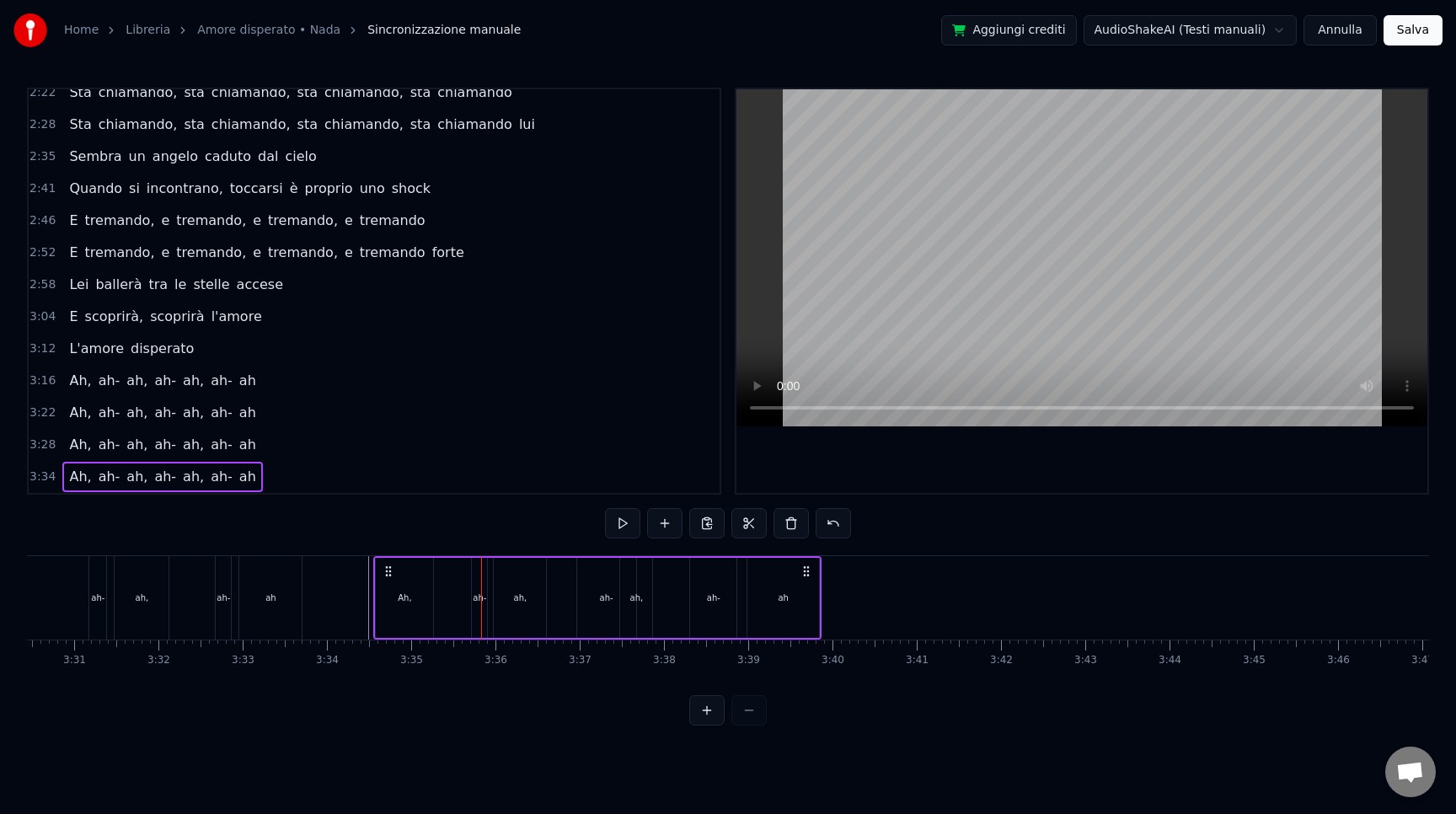
click at [399, 28] on span "Sincronizzazione manuale" at bounding box center [443, 29] width 153 height 16
click at [298, 23] on link "Amore disperato • Nada" at bounding box center [268, 29] width 143 height 16
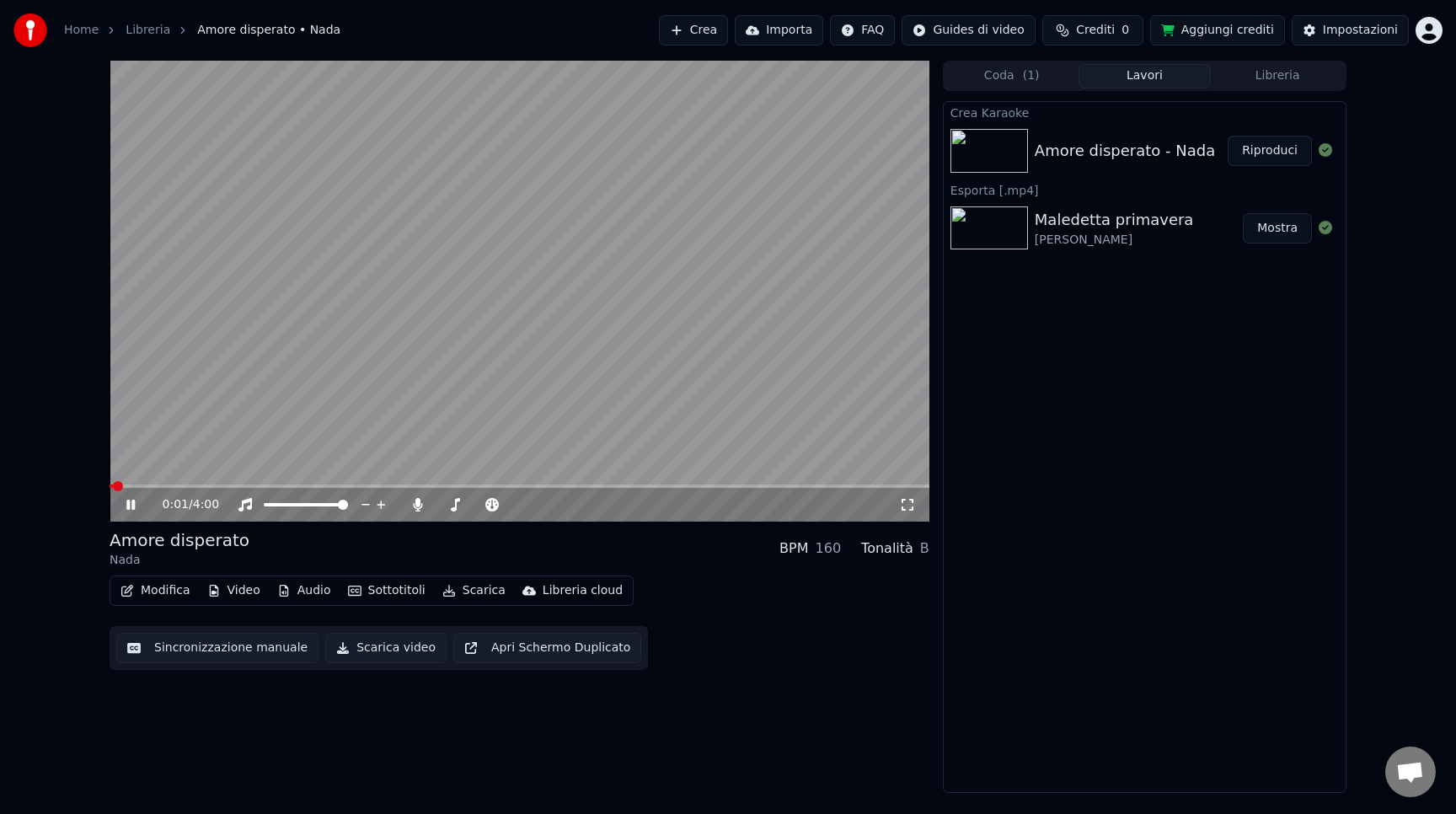
click at [341, 481] on video at bounding box center [519, 291] width 820 height 461
click at [136, 507] on icon at bounding box center [143, 505] width 40 height 14
click at [248, 648] on button "Sincronizzazione manuale" at bounding box center [217, 648] width 203 height 30
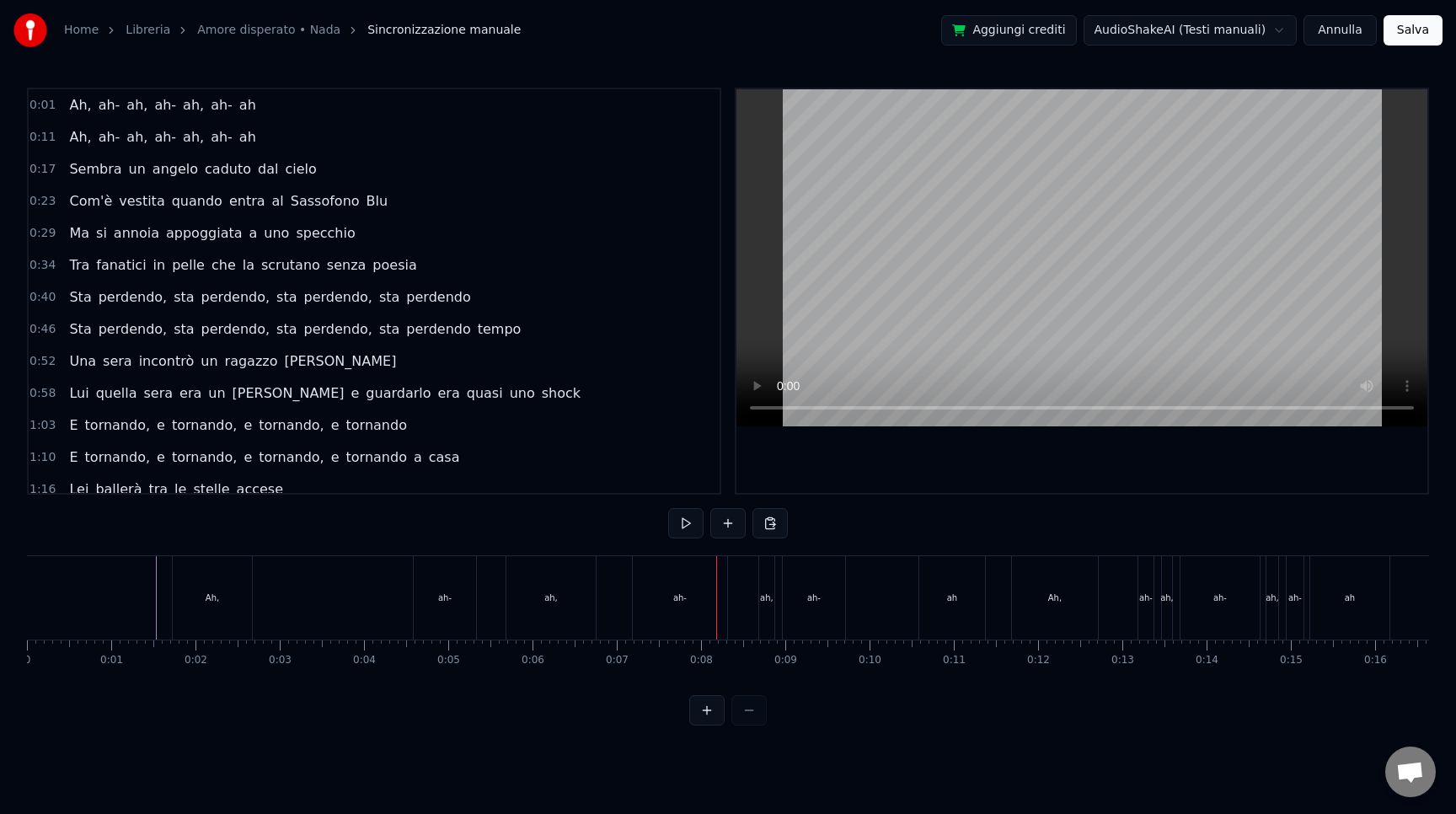
click at [199, 588] on div "Ah," at bounding box center [213, 598] width 80 height 83
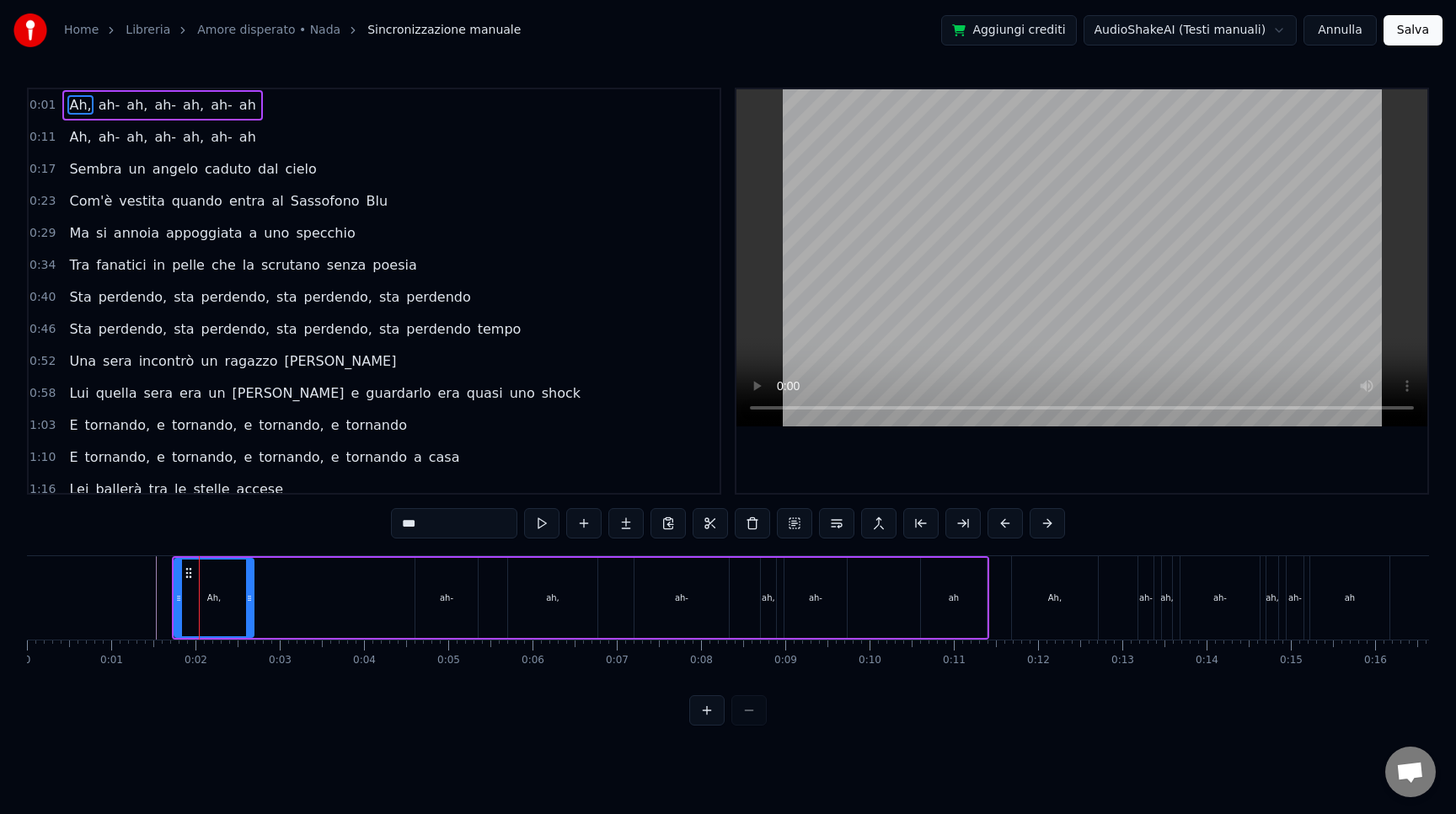
drag, startPoint x: 989, startPoint y: 630, endPoint x: 761, endPoint y: 605, distance: 229.4
click at [761, 605] on div "Ah, ah- ah, ah- ah, ah- ah" at bounding box center [581, 598] width 817 height 83
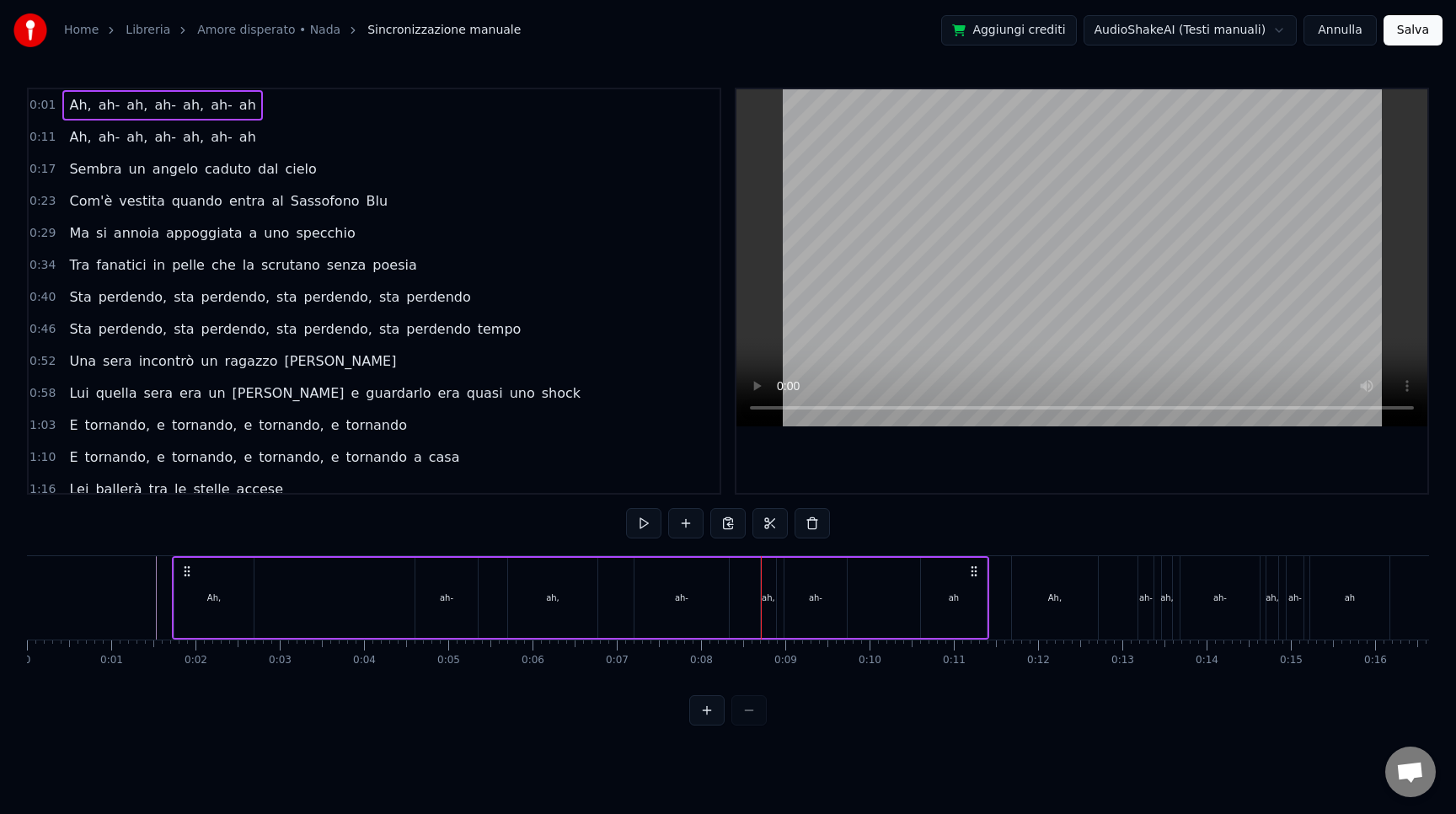
drag, startPoint x: 177, startPoint y: 577, endPoint x: 236, endPoint y: 576, distance: 59.0
click at [247, 576] on div "Ah," at bounding box center [215, 598] width 80 height 80
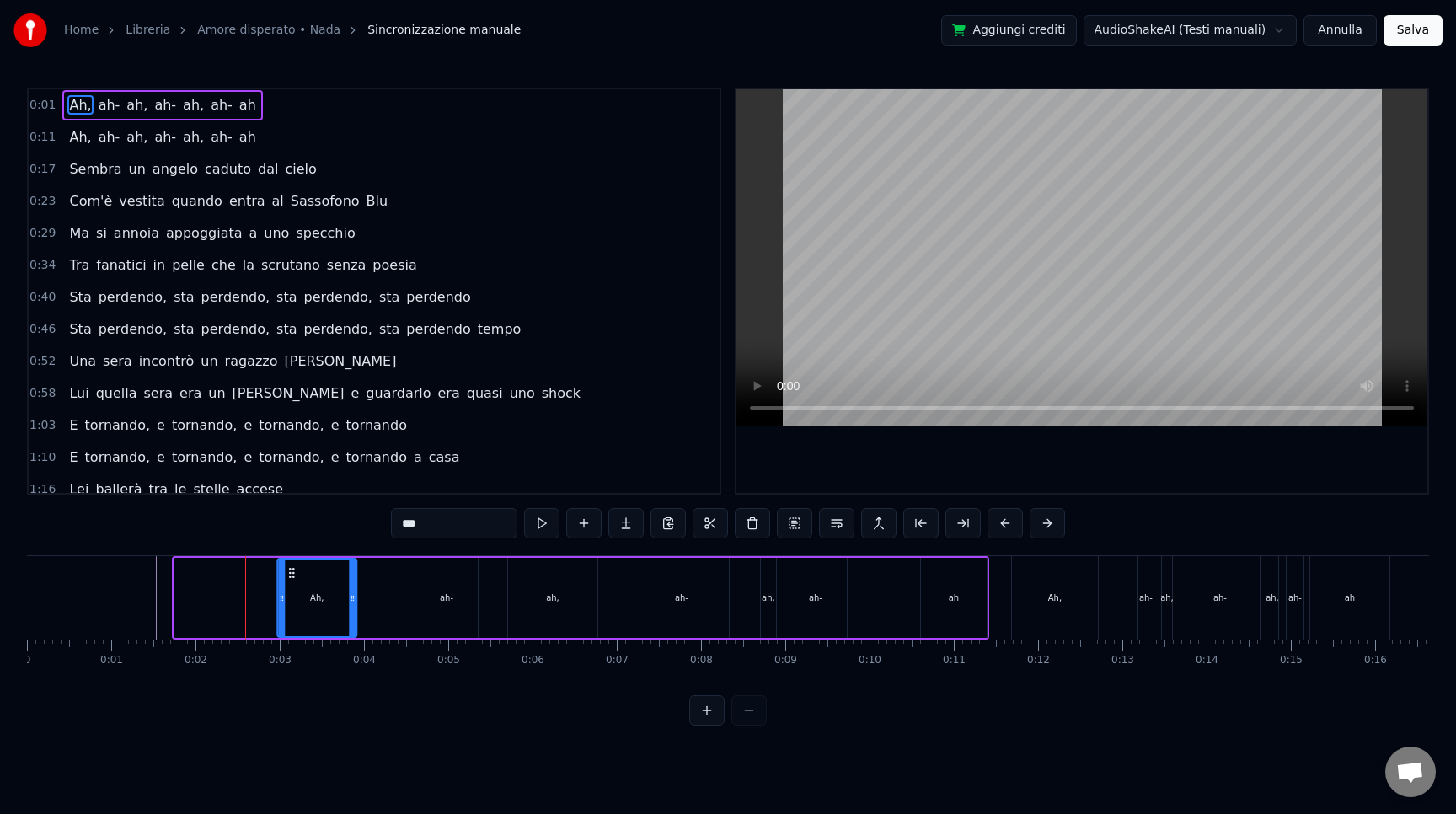
drag, startPoint x: 186, startPoint y: 572, endPoint x: 306, endPoint y: 572, distance: 120.0
click at [291, 572] on circle at bounding box center [290, 572] width 1 height 1
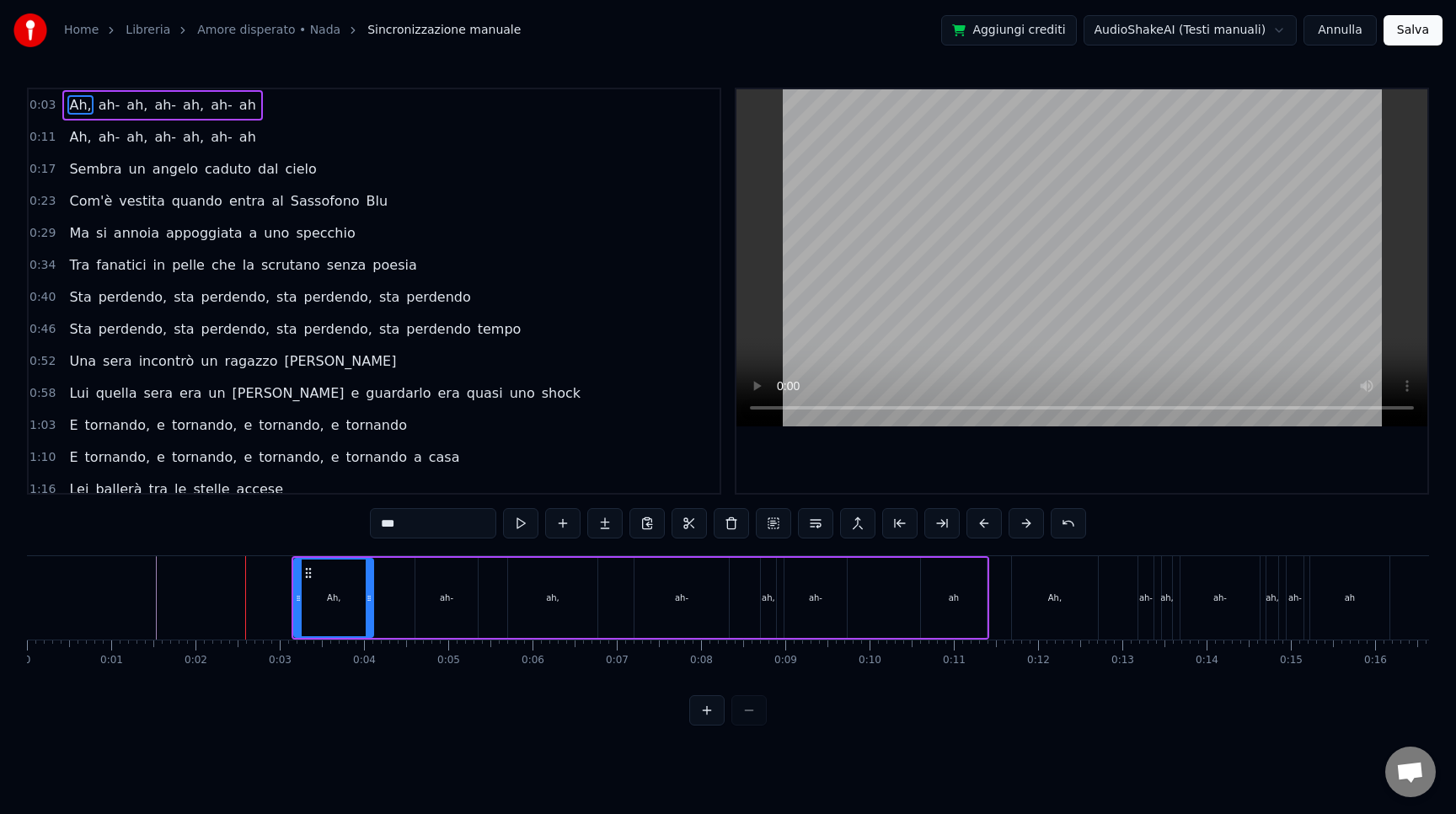
click at [434, 587] on div "ah-" at bounding box center [447, 598] width 62 height 80
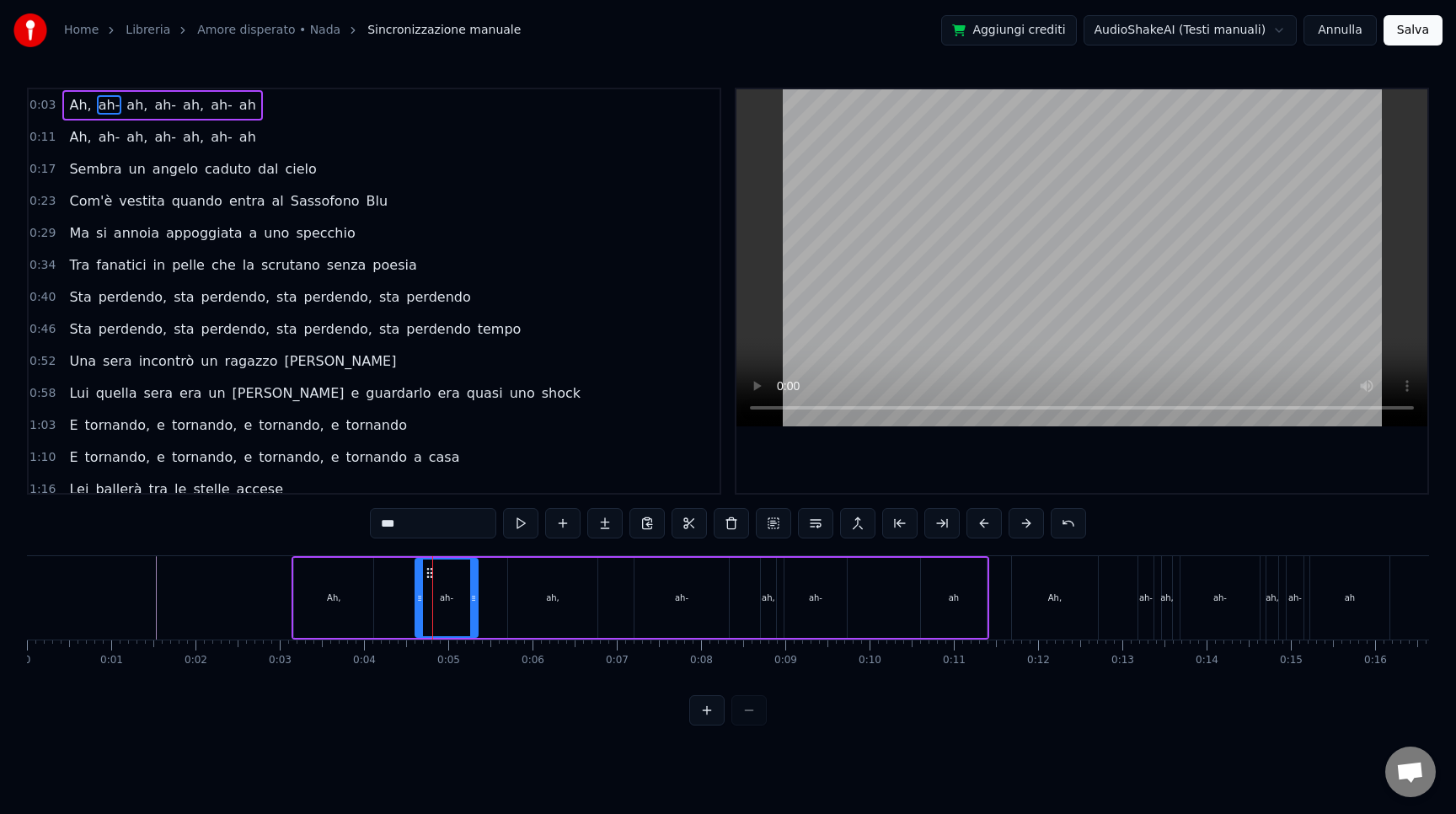
click at [564, 591] on div "ah," at bounding box center [552, 598] width 89 height 80
drag, startPoint x: 596, startPoint y: 606, endPoint x: 546, endPoint y: 606, distance: 50.0
click at [546, 606] on div at bounding box center [544, 598] width 7 height 77
drag, startPoint x: 525, startPoint y: 569, endPoint x: 575, endPoint y: 569, distance: 50.0
click at [569, 569] on icon at bounding box center [562, 573] width 14 height 14
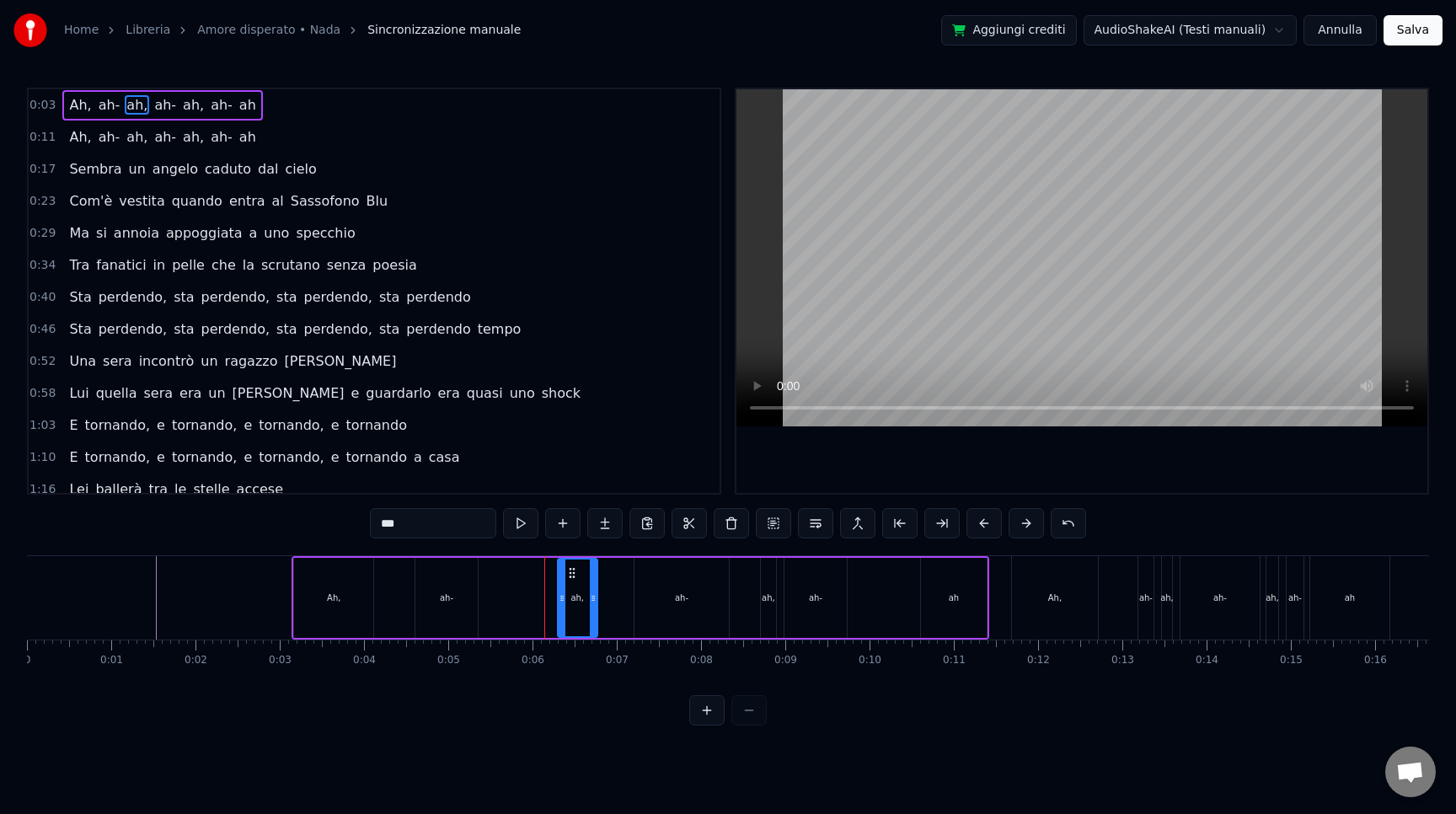
click at [450, 618] on div "ah-" at bounding box center [447, 598] width 62 height 80
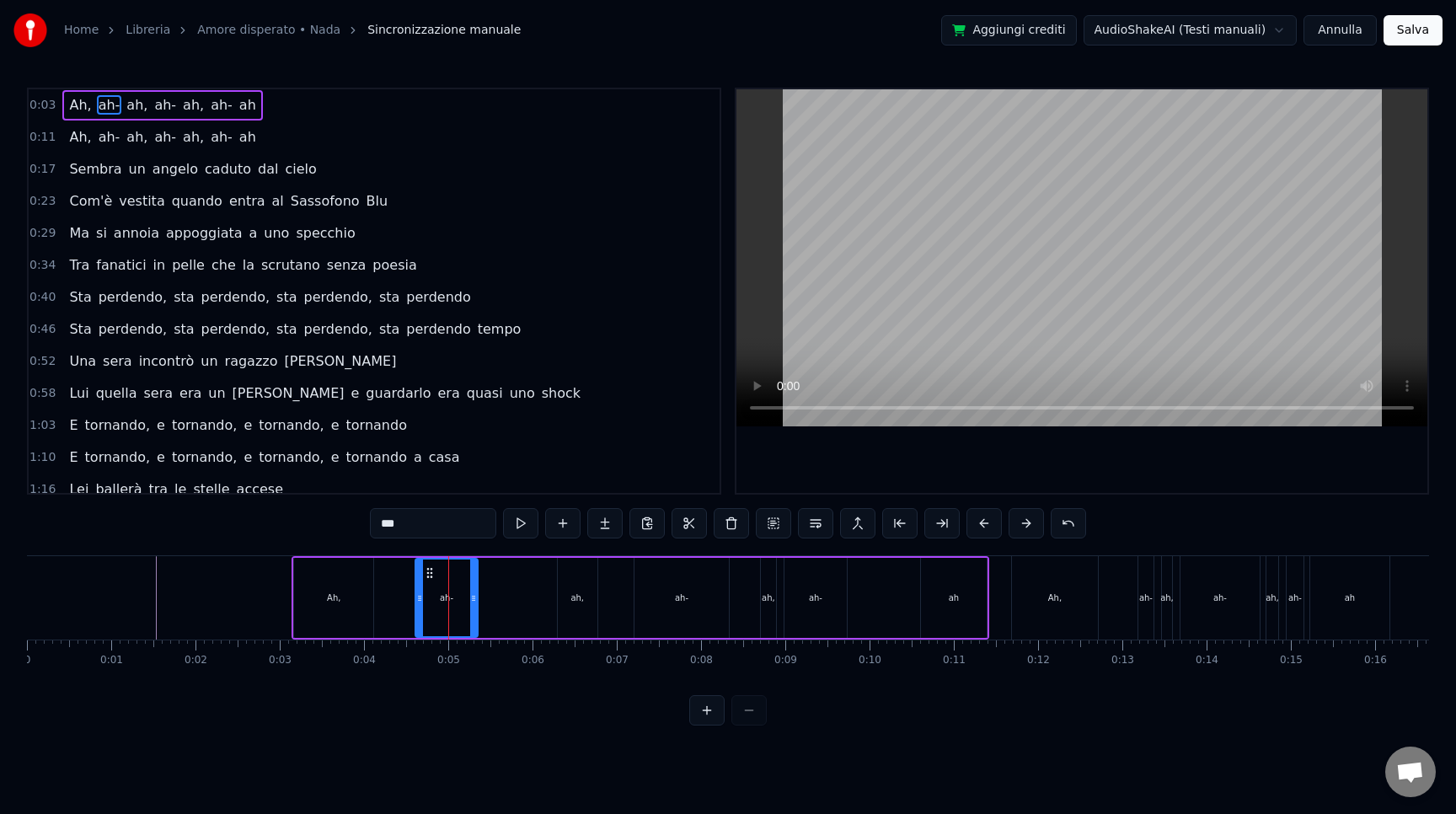
click at [478, 630] on div "ah-" at bounding box center [447, 598] width 64 height 80
drag, startPoint x: 473, startPoint y: 622, endPoint x: 454, endPoint y: 619, distance: 19.2
click at [460, 619] on div at bounding box center [463, 598] width 7 height 77
drag, startPoint x: 430, startPoint y: 574, endPoint x: 513, endPoint y: 578, distance: 83.1
click at [513, 578] on icon at bounding box center [512, 573] width 14 height 14
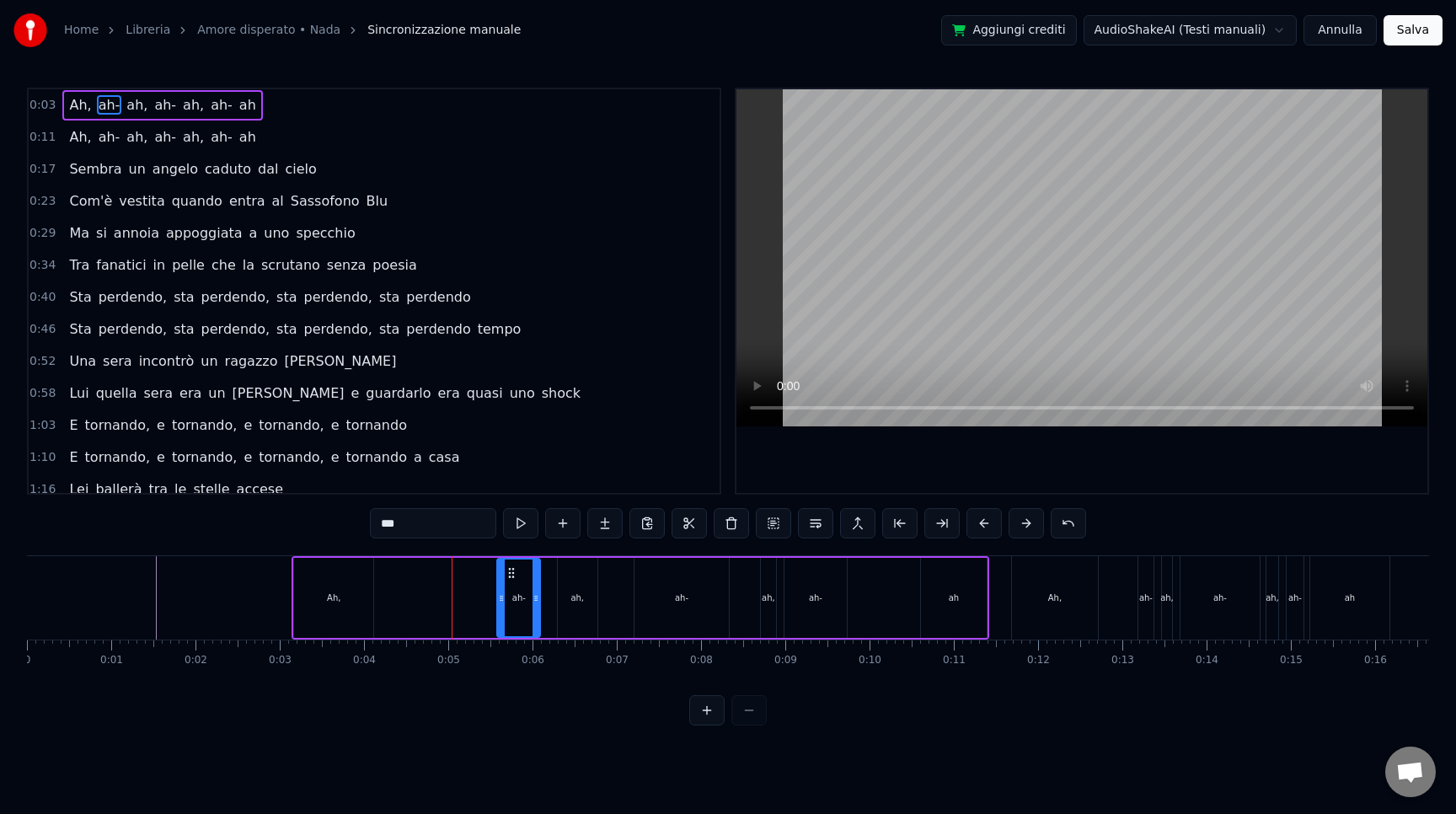
click at [568, 575] on div "ah," at bounding box center [577, 598] width 40 height 80
drag, startPoint x: 572, startPoint y: 570, endPoint x: 558, endPoint y: 570, distance: 14.0
click at [558, 570] on icon at bounding box center [559, 573] width 14 height 14
click at [334, 586] on div "Ah," at bounding box center [334, 598] width 80 height 80
type input "***"
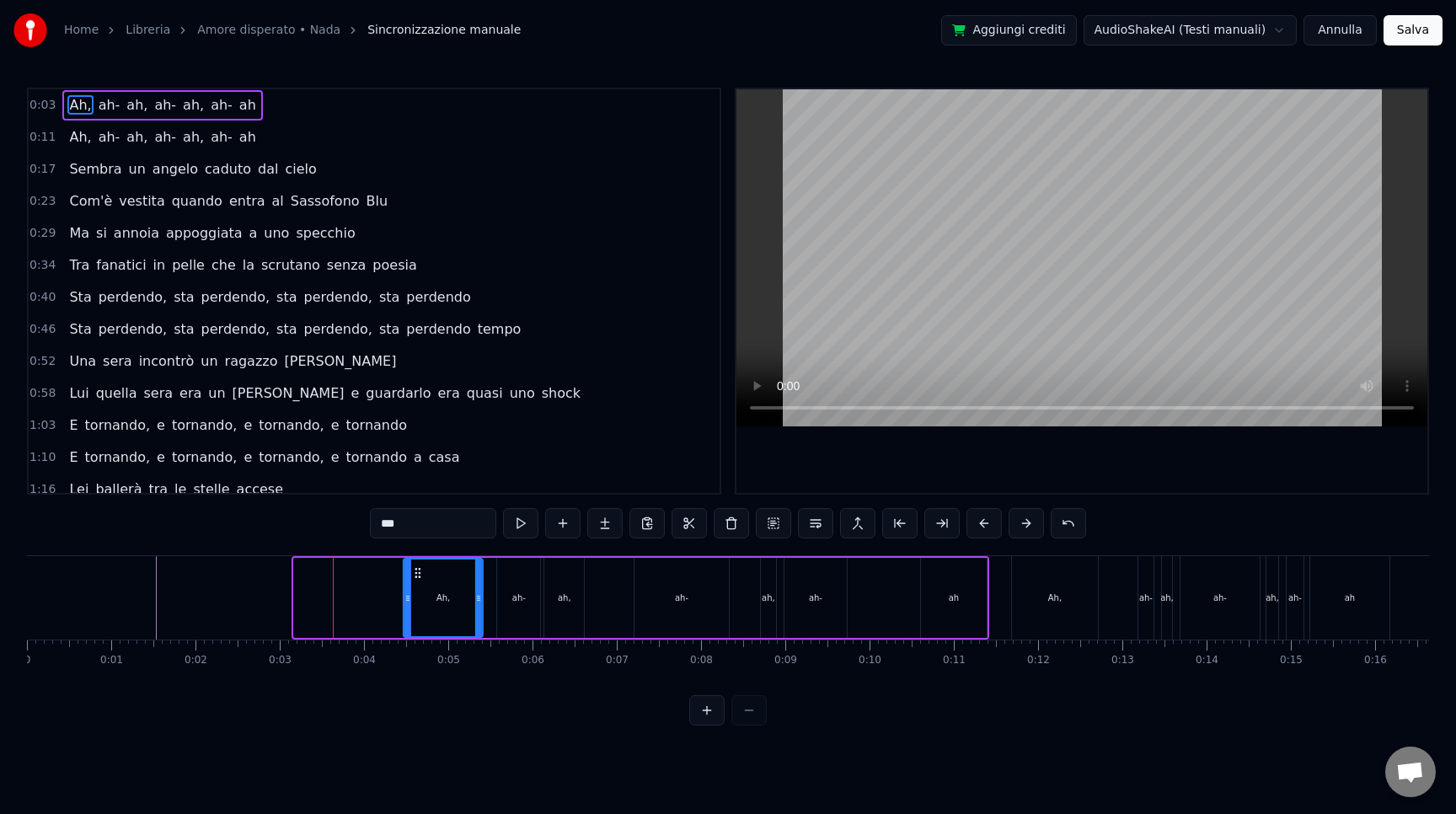
drag, startPoint x: 309, startPoint y: 577, endPoint x: 419, endPoint y: 579, distance: 110.0
click at [419, 579] on icon at bounding box center [418, 573] width 14 height 14
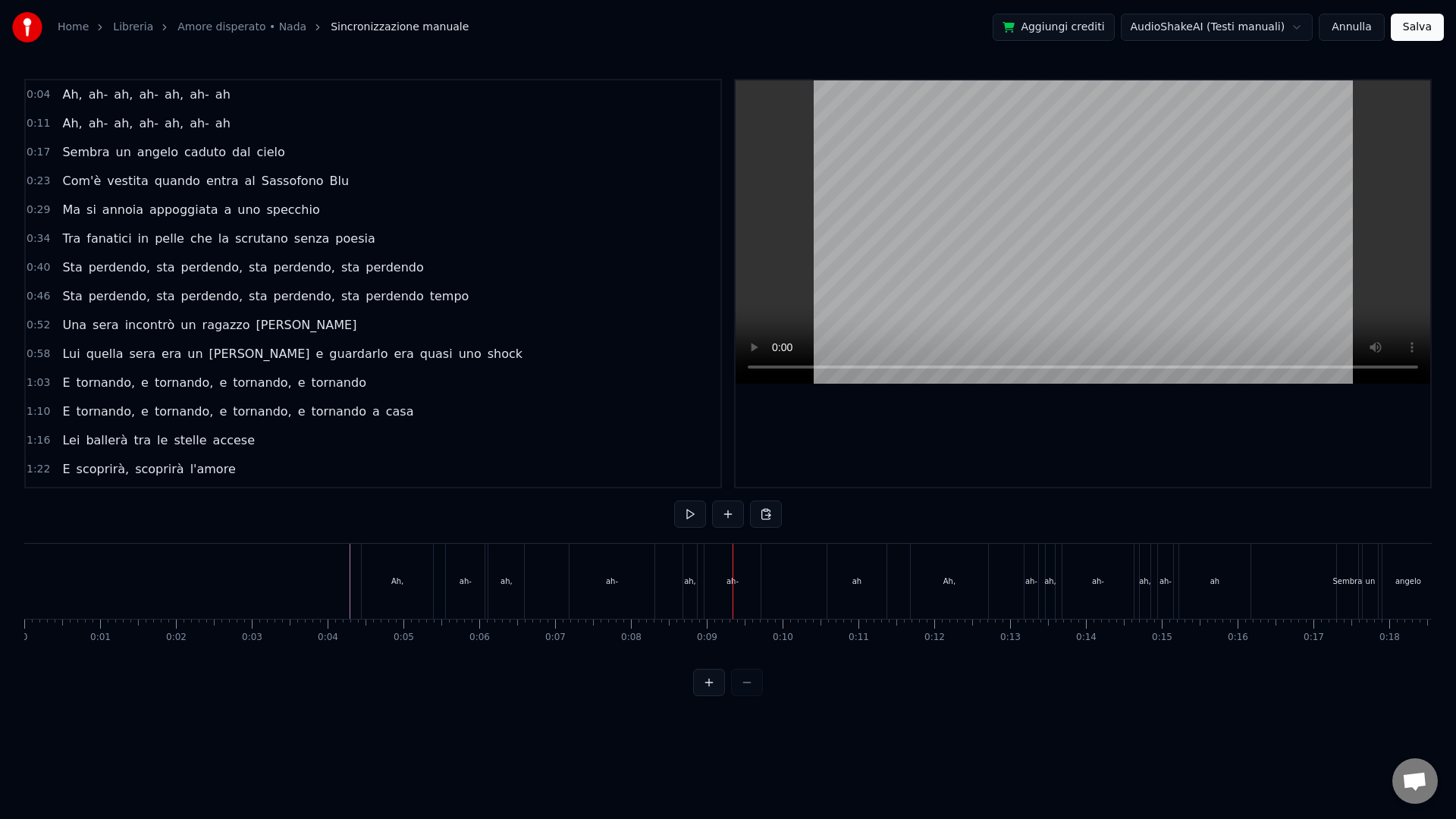
click at [505, 584] on div "ah," at bounding box center [506, 581] width 36 height 75
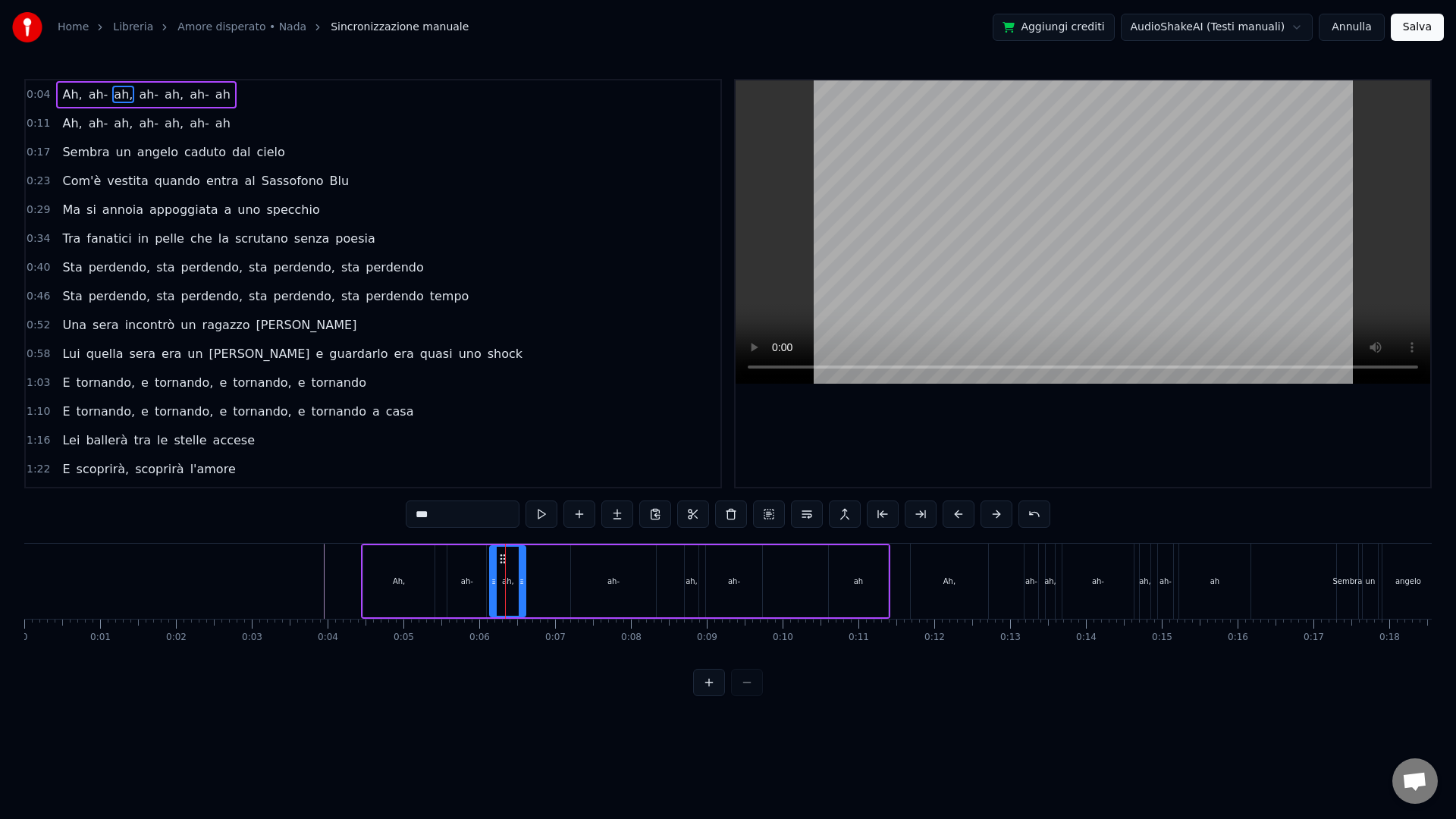
click at [505, 571] on div at bounding box center [505, 581] width 1 height 75
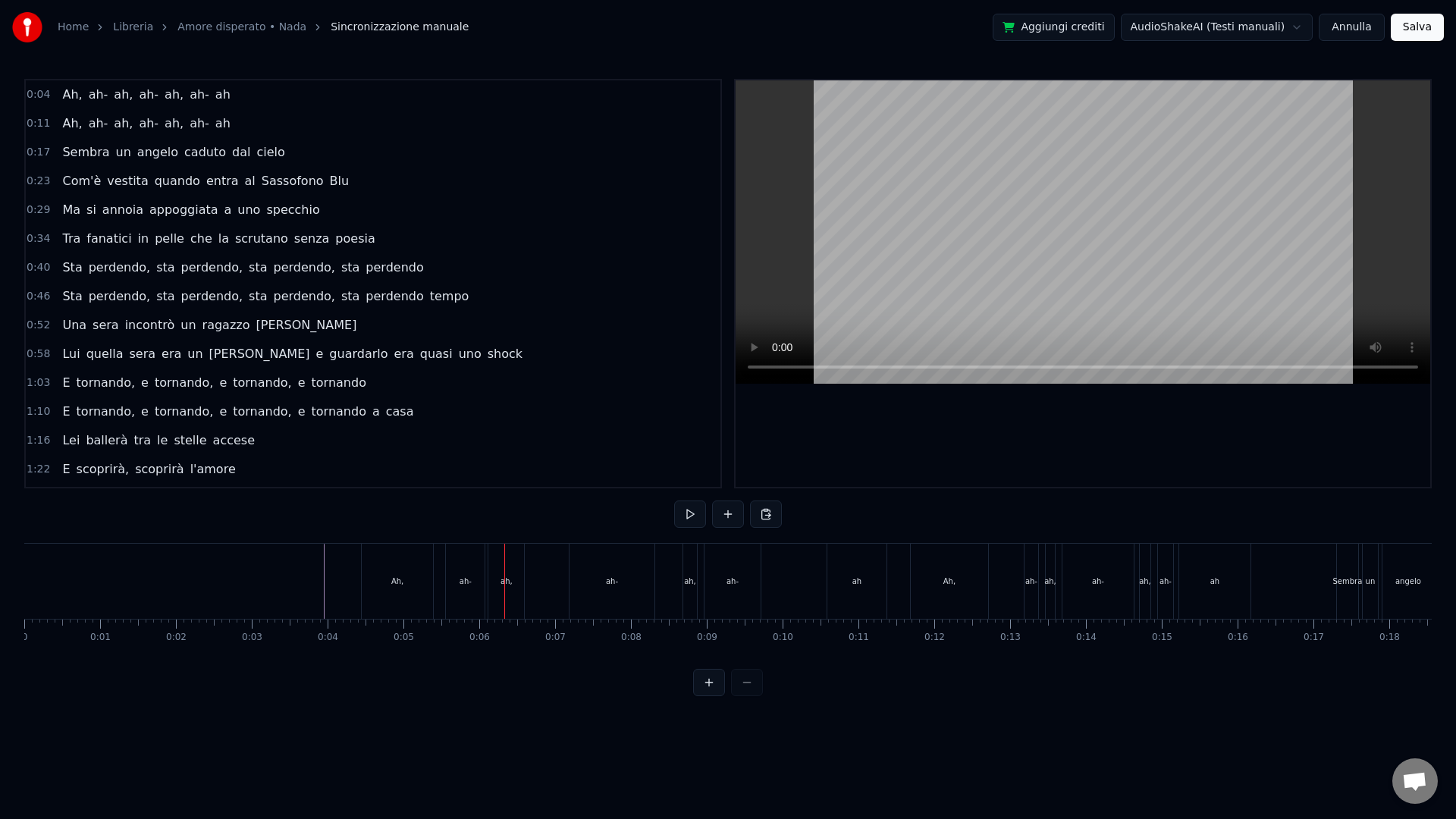
click at [502, 553] on div "ah," at bounding box center [506, 581] width 36 height 75
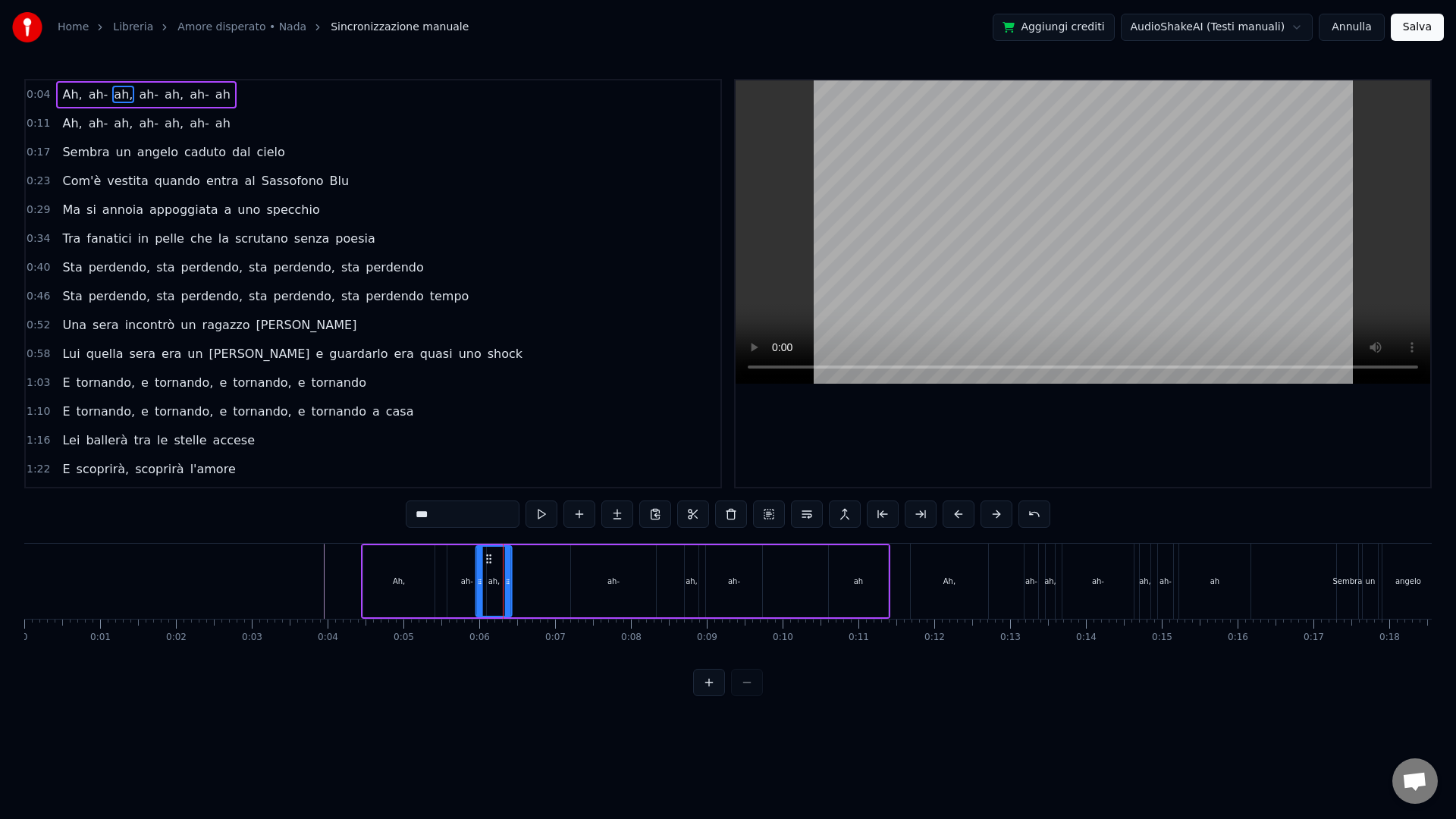
drag, startPoint x: 500, startPoint y: 557, endPoint x: 486, endPoint y: 558, distance: 14.0
click at [486, 558] on icon at bounding box center [489, 560] width 12 height 12
click at [469, 564] on div "ah-" at bounding box center [467, 581] width 39 height 72
type input "***"
click at [484, 567] on div "ah-" at bounding box center [467, 581] width 41 height 72
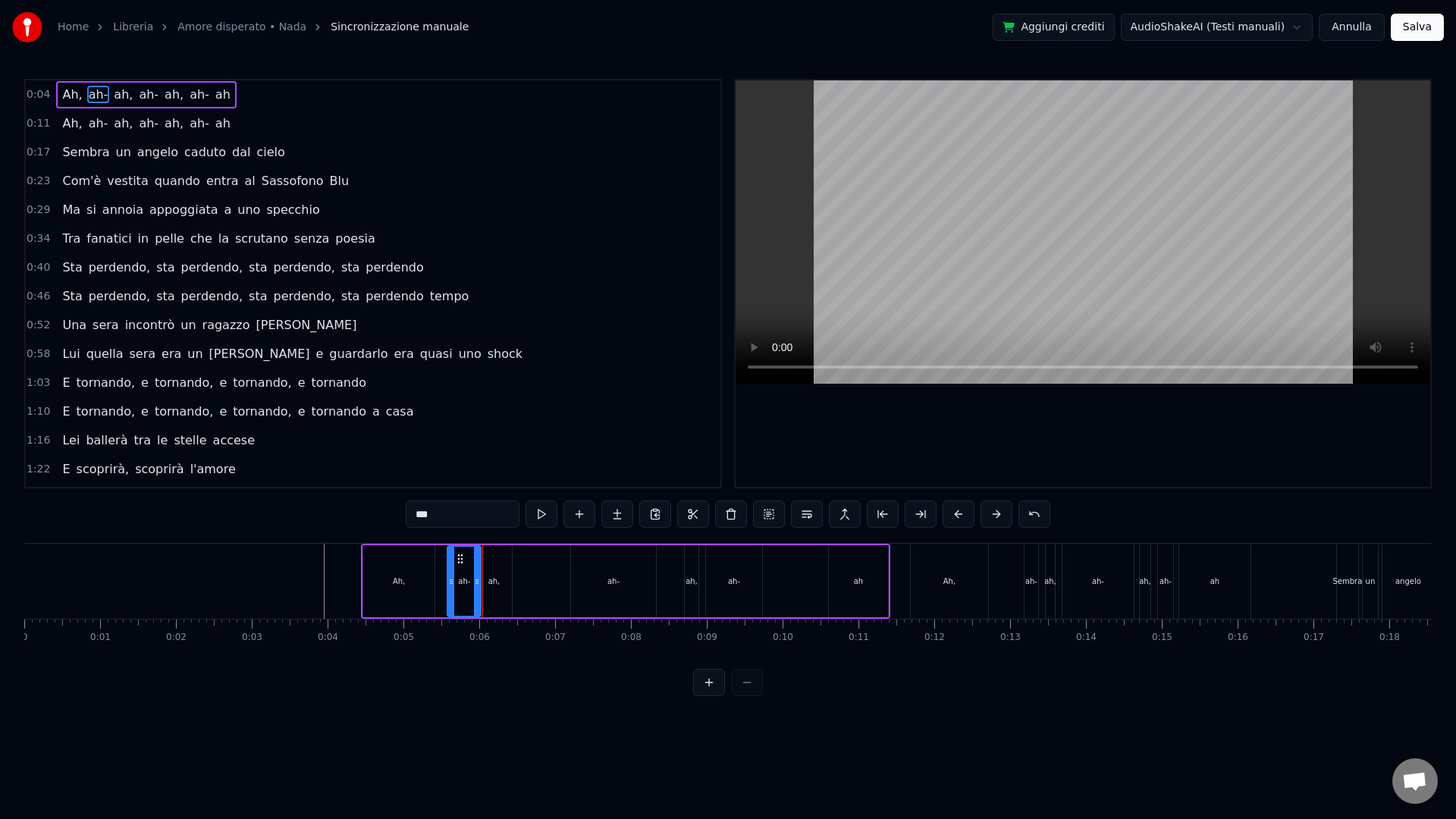
click at [477, 566] on div at bounding box center [477, 581] width 6 height 69
click at [361, 584] on div "Ah, ah- ah, ah- ah, ah- ah" at bounding box center [625, 581] width 529 height 75
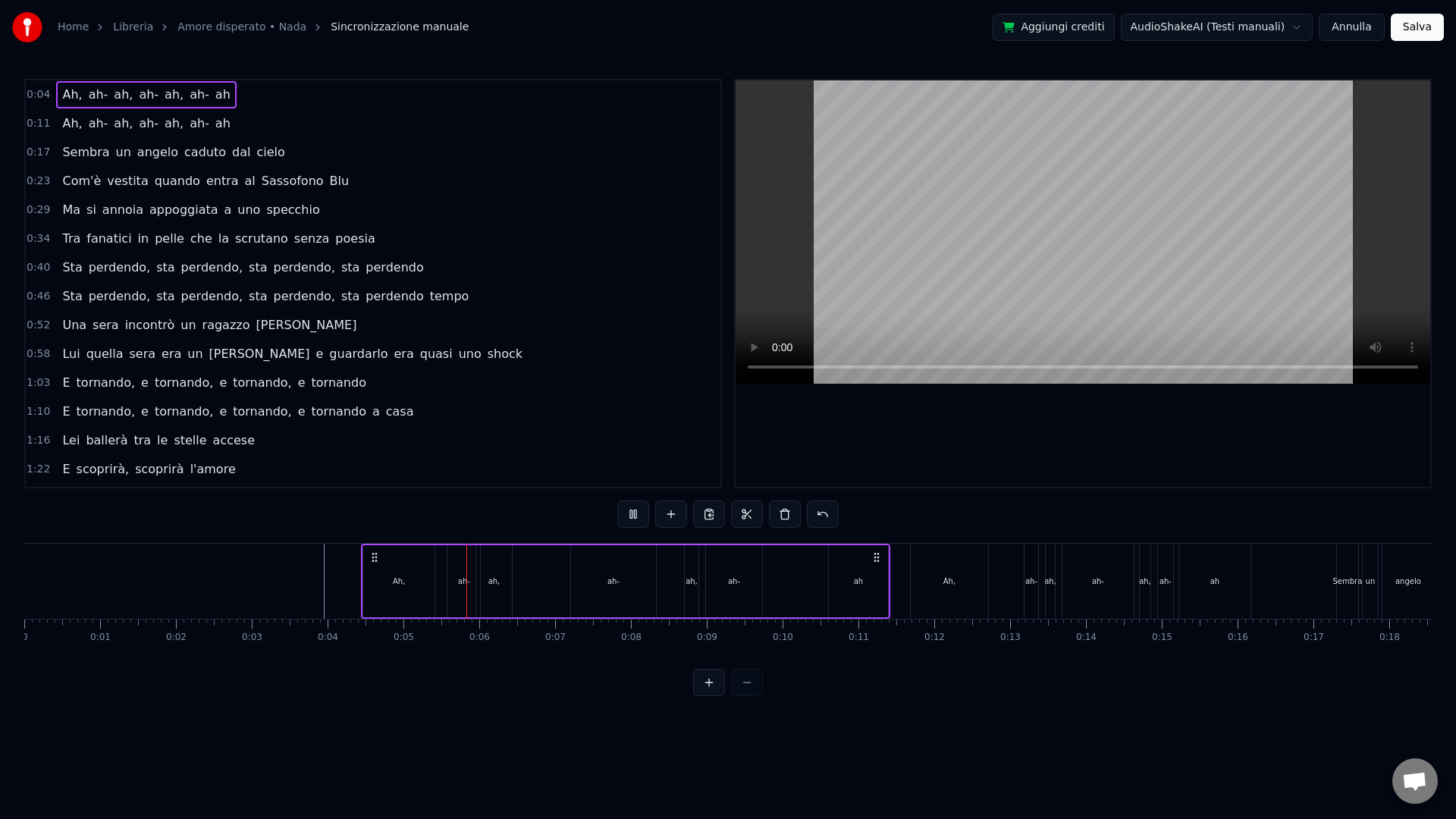
click at [611, 545] on div "ah-" at bounding box center [613, 581] width 86 height 72
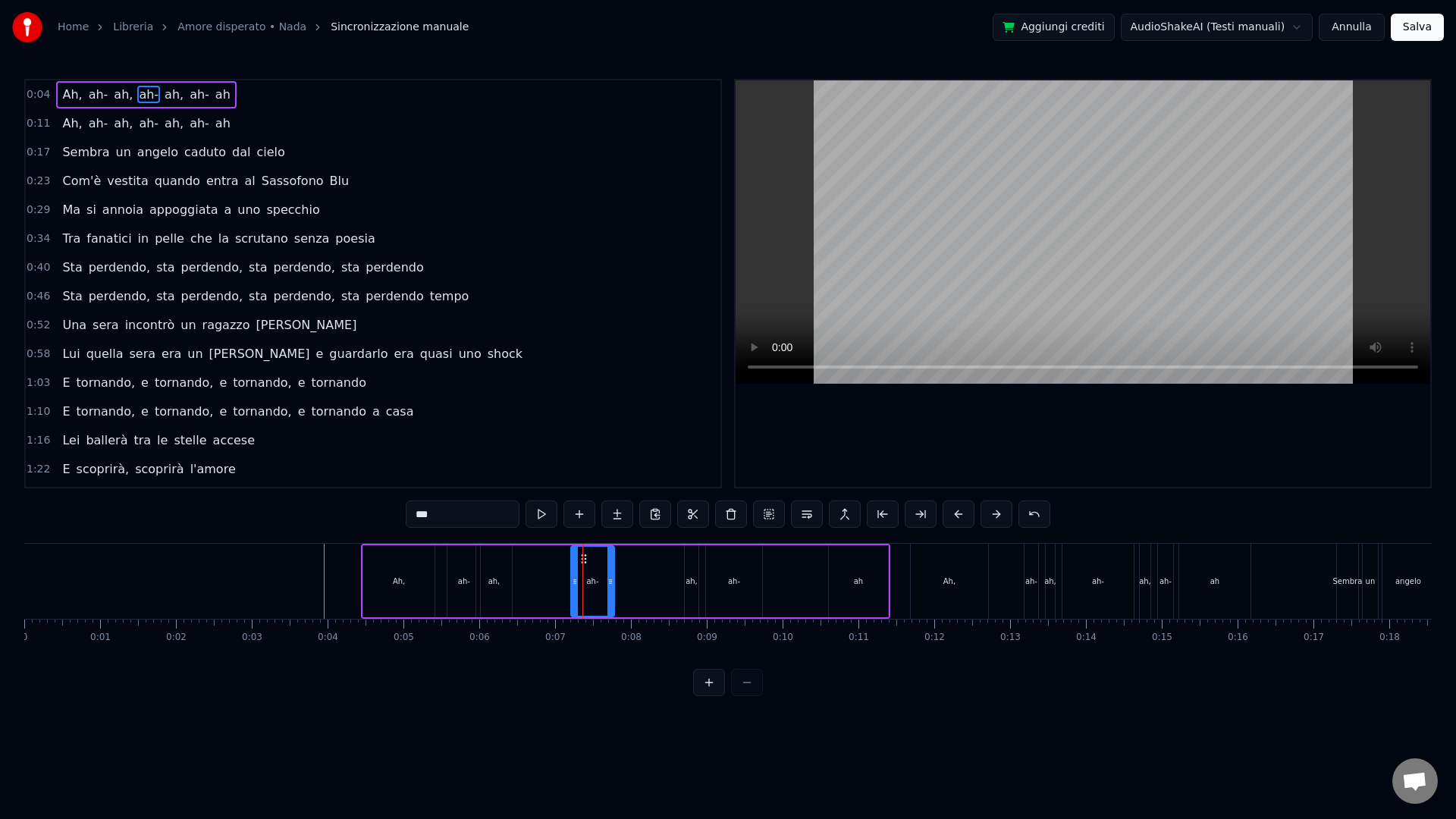
drag, startPoint x: 650, startPoint y: 589, endPoint x: 607, endPoint y: 587, distance: 43.0
click at [608, 587] on div at bounding box center [611, 581] width 6 height 69
drag, startPoint x: 585, startPoint y: 558, endPoint x: 568, endPoint y: 556, distance: 17.1
click at [568, 556] on icon at bounding box center [566, 560] width 12 height 12
click at [585, 588] on div at bounding box center [586, 581] width 6 height 69
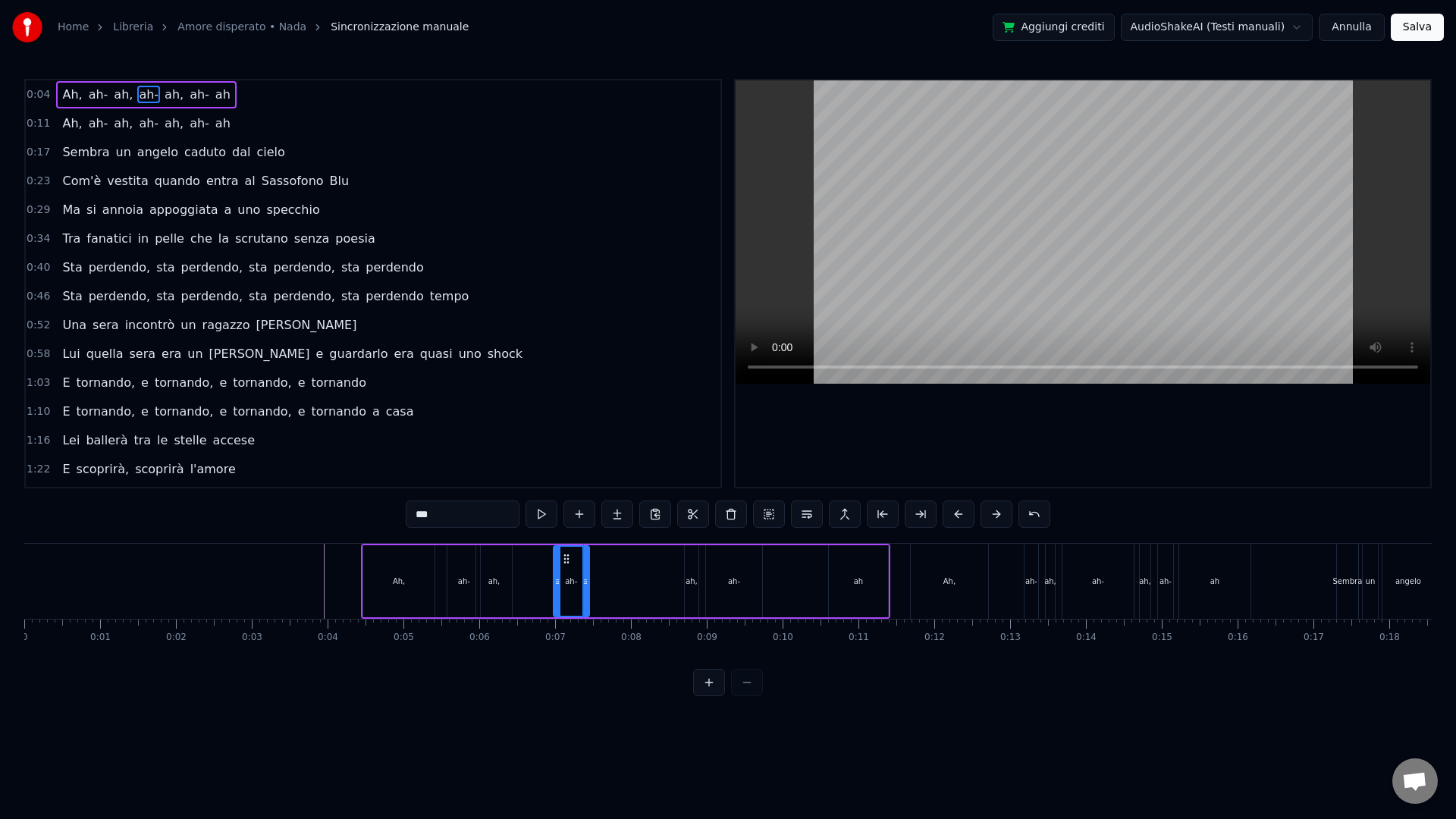
click at [686, 584] on div "ah," at bounding box center [692, 581] width 12 height 12
drag, startPoint x: 692, startPoint y: 566, endPoint x: 707, endPoint y: 567, distance: 15.0
click at [709, 567] on div at bounding box center [712, 581] width 6 height 69
drag, startPoint x: 700, startPoint y: 556, endPoint x: 602, endPoint y: 559, distance: 98.0
click at [602, 559] on icon at bounding box center [600, 560] width 12 height 12
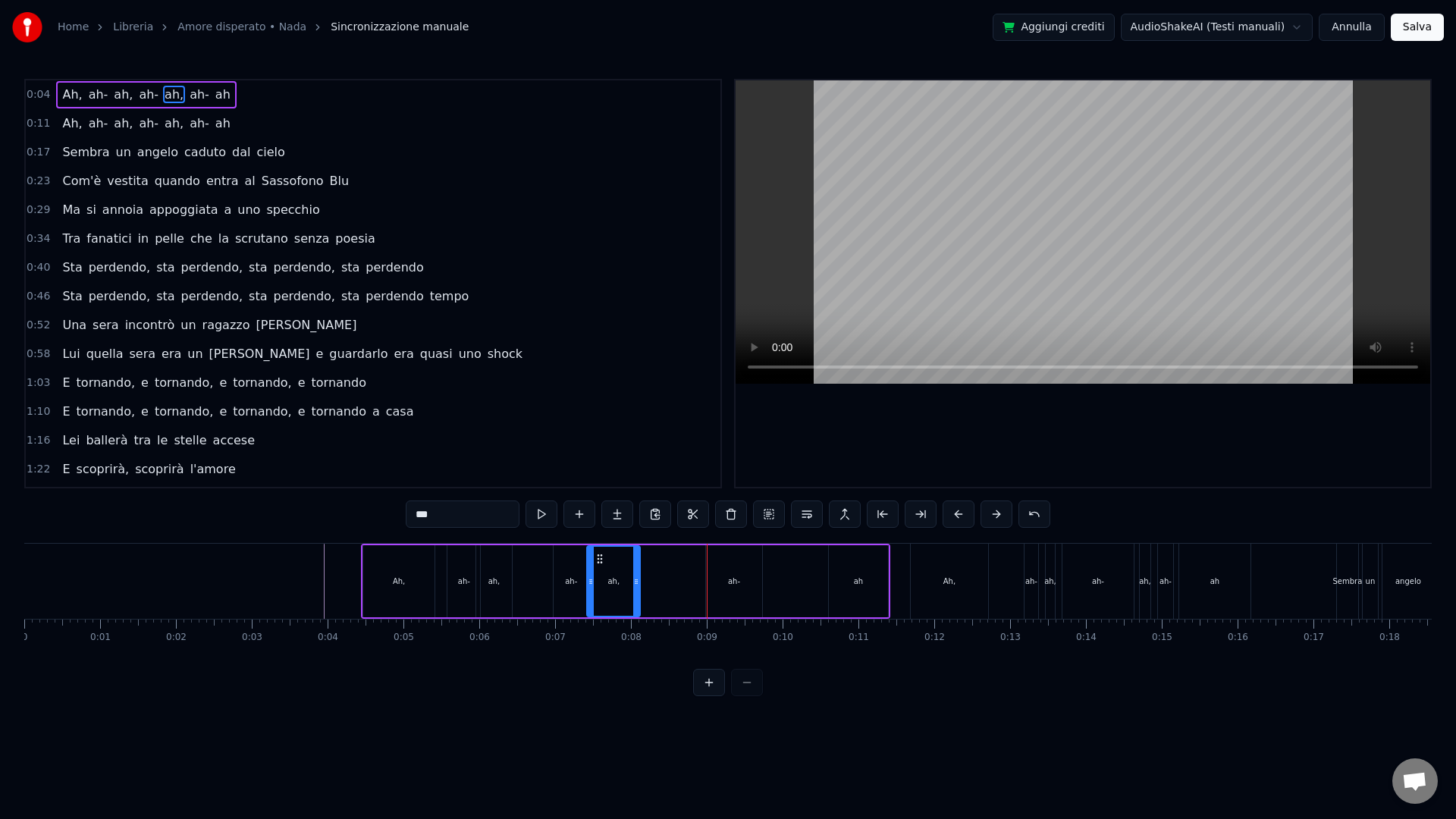
drag, startPoint x: 614, startPoint y: 584, endPoint x: 637, endPoint y: 587, distance: 23.2
click at [637, 587] on icon at bounding box center [636, 582] width 6 height 12
click at [717, 574] on div "ah-" at bounding box center [734, 581] width 56 height 72
drag, startPoint x: 756, startPoint y: 612, endPoint x: 732, endPoint y: 606, distance: 24.7
click at [732, 606] on div at bounding box center [735, 581] width 6 height 69
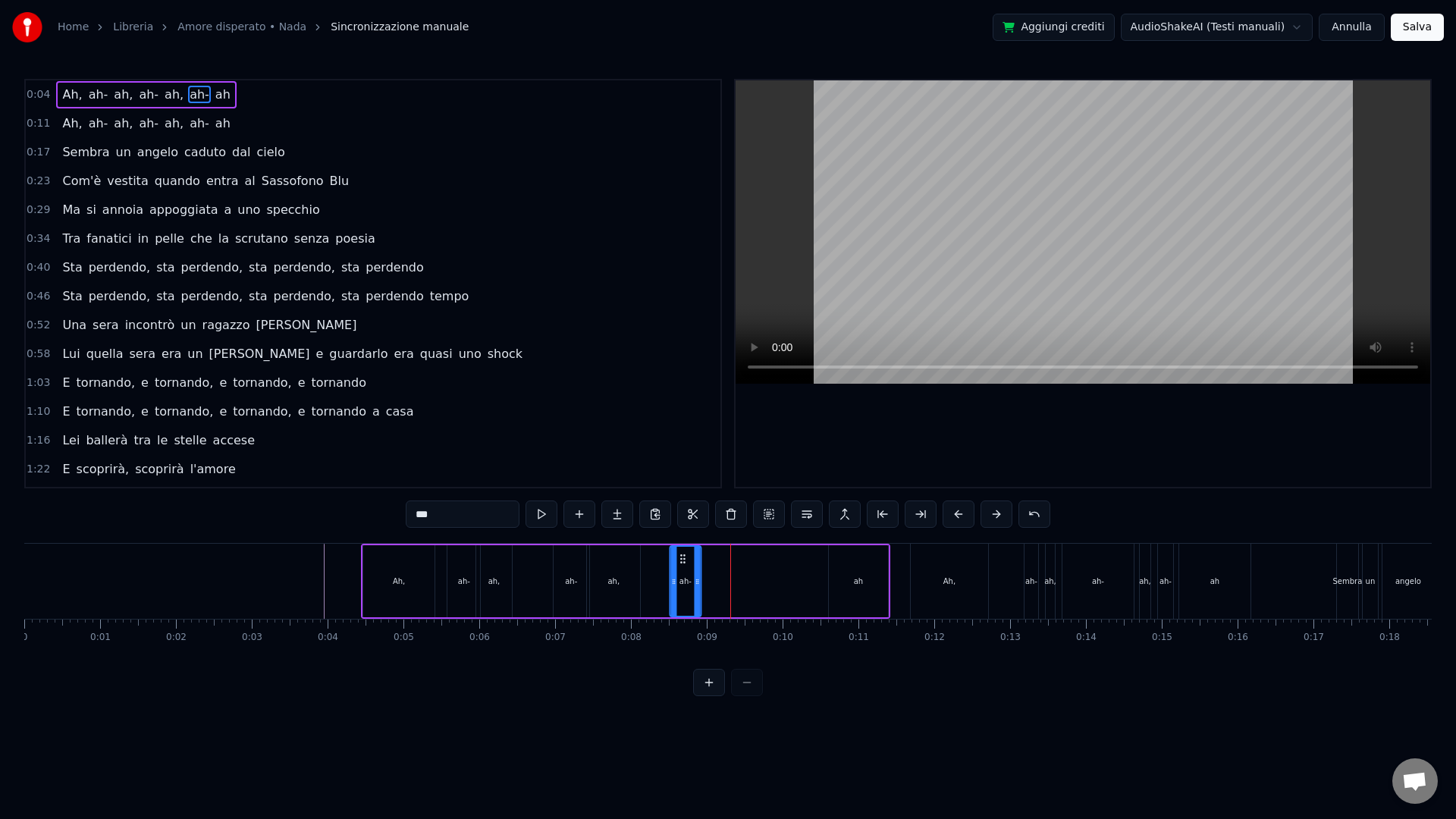
drag, startPoint x: 717, startPoint y: 558, endPoint x: 682, endPoint y: 554, distance: 35.2
click at [682, 554] on icon at bounding box center [682, 560] width 12 height 12
click at [838, 571] on div "ah" at bounding box center [858, 581] width 59 height 72
type input "**"
drag, startPoint x: 843, startPoint y: 557, endPoint x: 714, endPoint y: 558, distance: 129.0
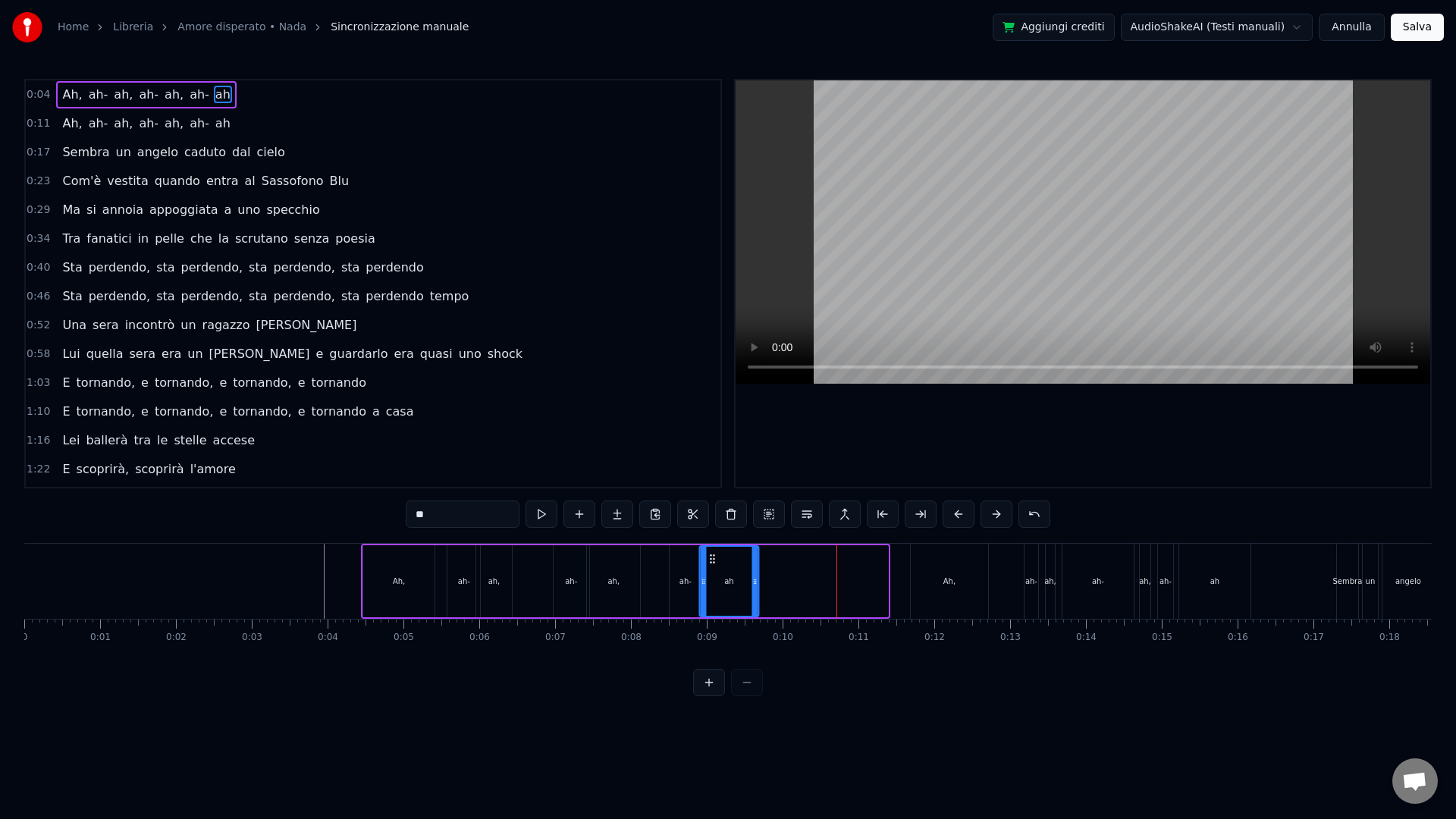
click at [714, 558] on icon at bounding box center [712, 560] width 12 height 12
drag, startPoint x: 755, startPoint y: 593, endPoint x: 735, endPoint y: 587, distance: 20.9
click at [735, 587] on div at bounding box center [735, 581] width 6 height 69
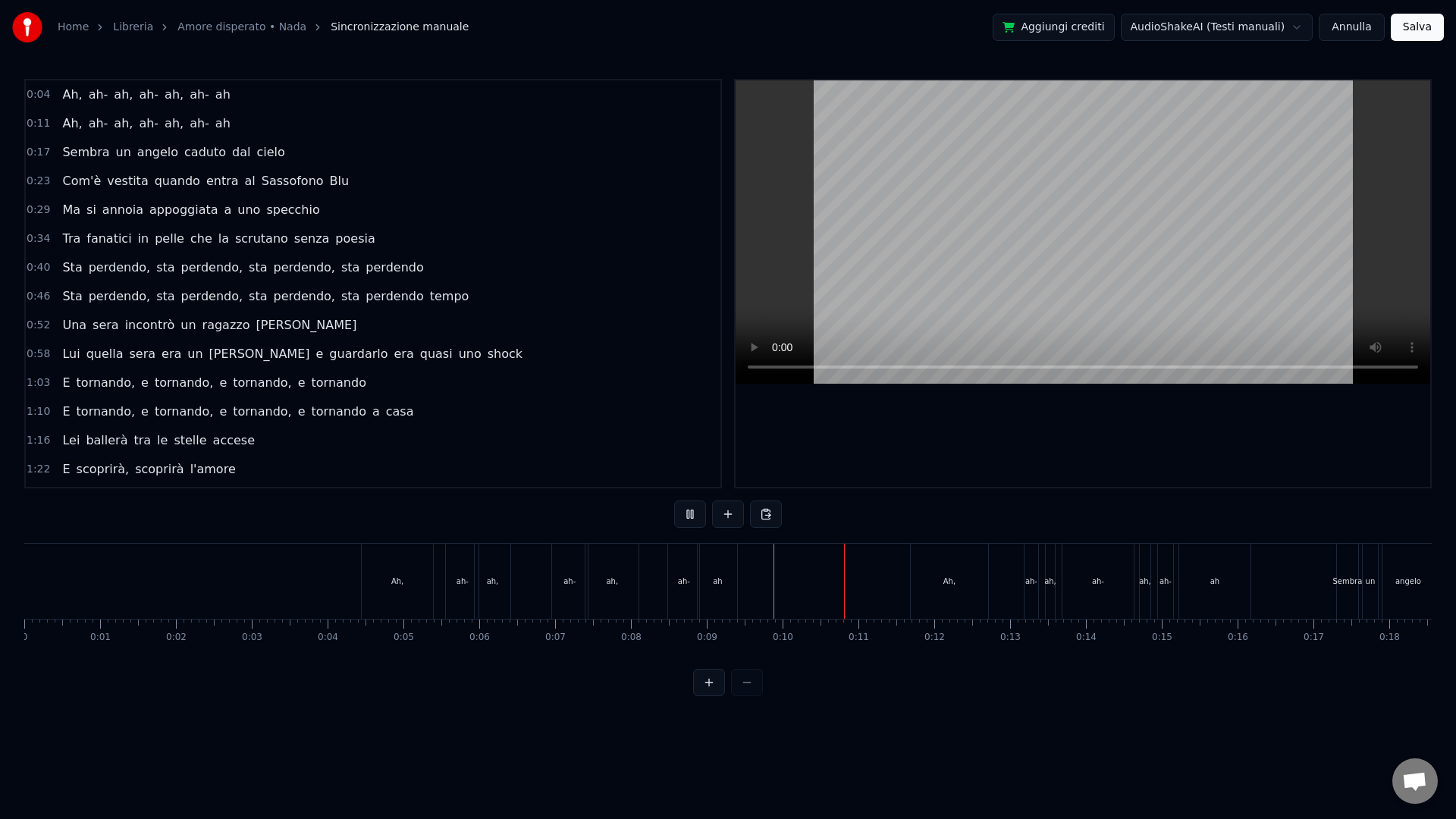
click at [944, 574] on div "Ah," at bounding box center [949, 581] width 77 height 75
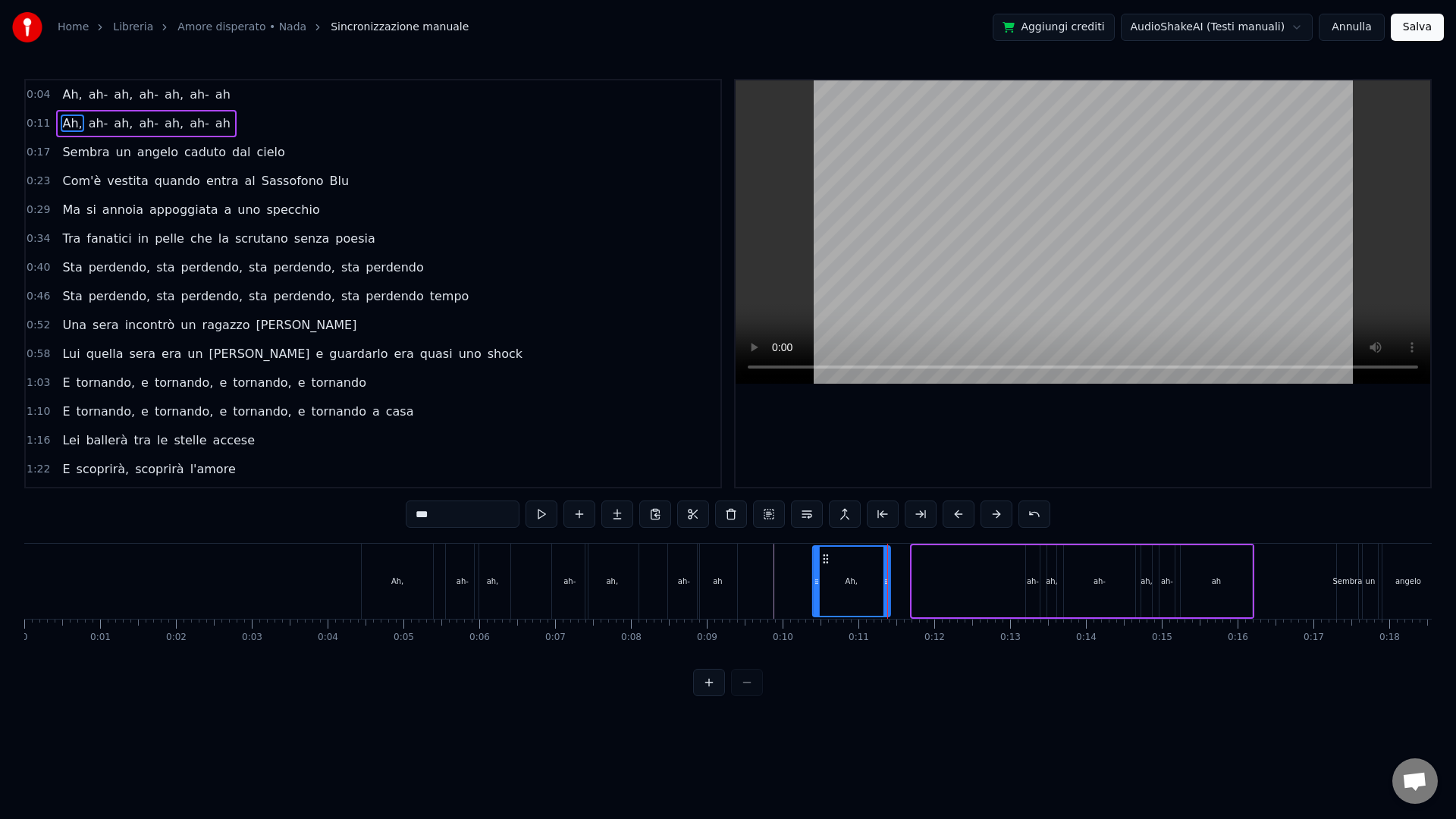
drag, startPoint x: 924, startPoint y: 557, endPoint x: 828, endPoint y: 559, distance: 96.0
click at [824, 558] on circle at bounding box center [823, 558] width 1 height 1
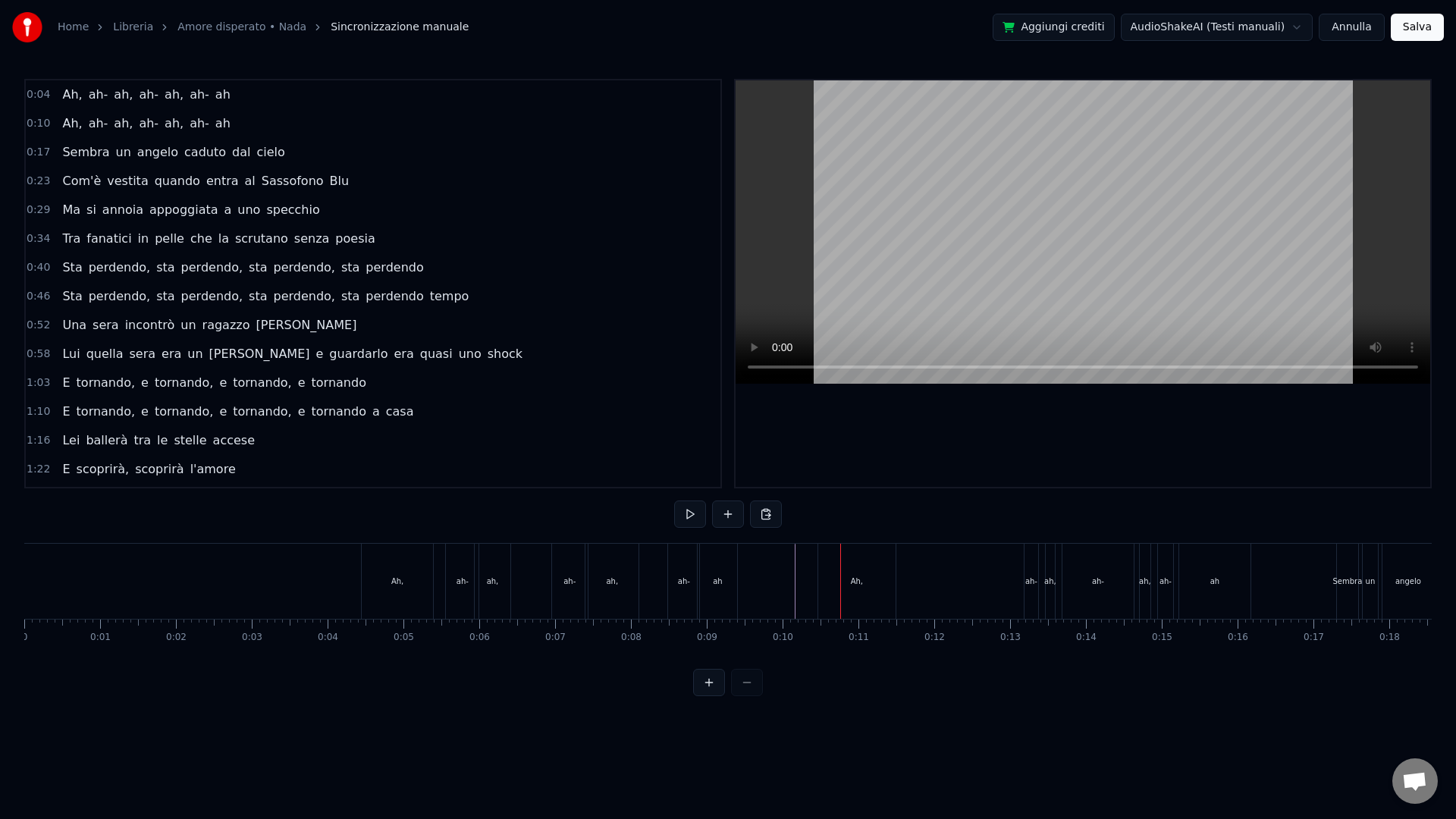
click at [855, 557] on div "Ah," at bounding box center [856, 581] width 77 height 75
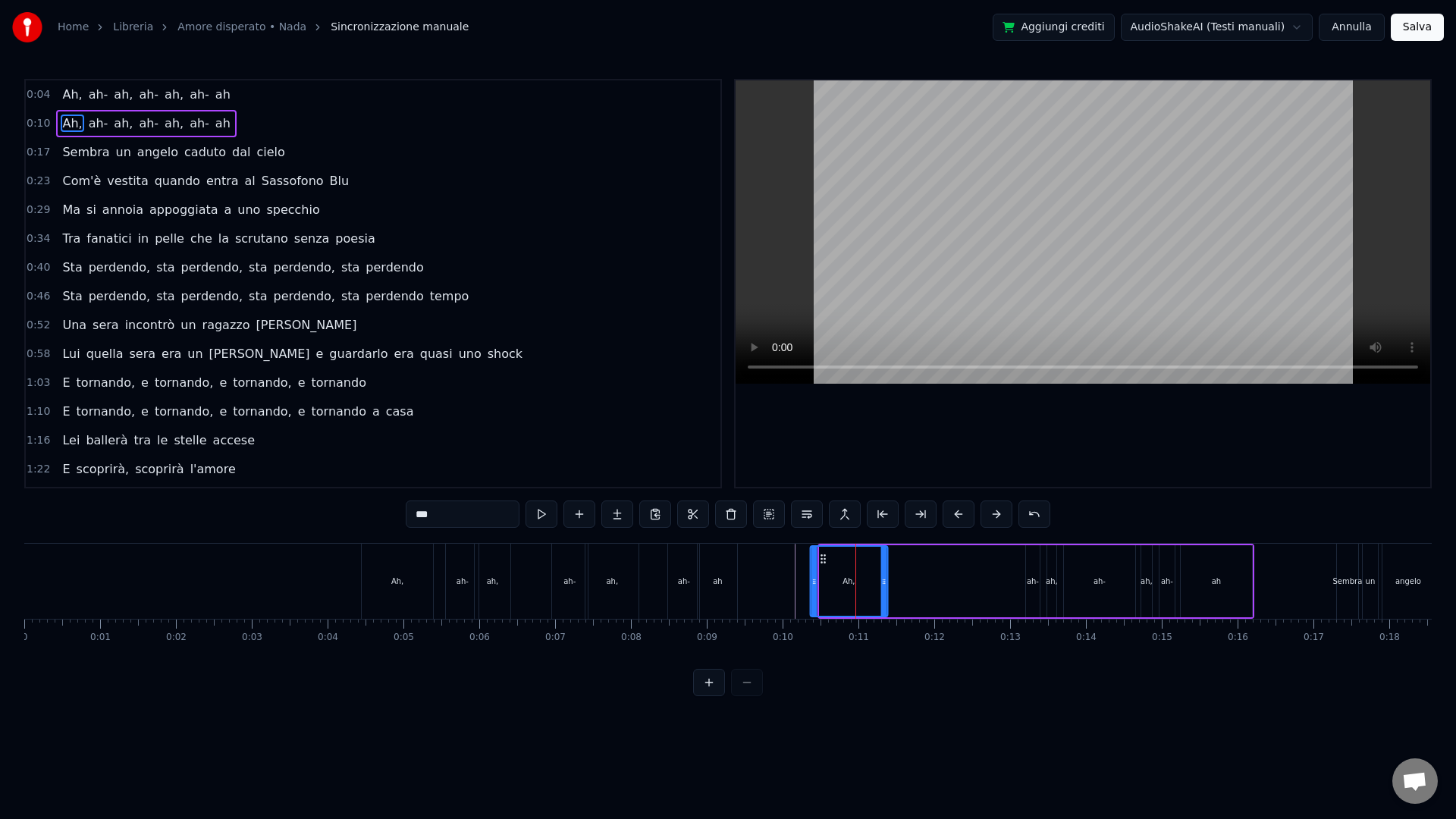
click at [825, 559] on icon at bounding box center [823, 560] width 12 height 12
drag, startPoint x: 885, startPoint y: 598, endPoint x: 894, endPoint y: 593, distance: 10.3
click at [899, 595] on div at bounding box center [898, 581] width 6 height 69
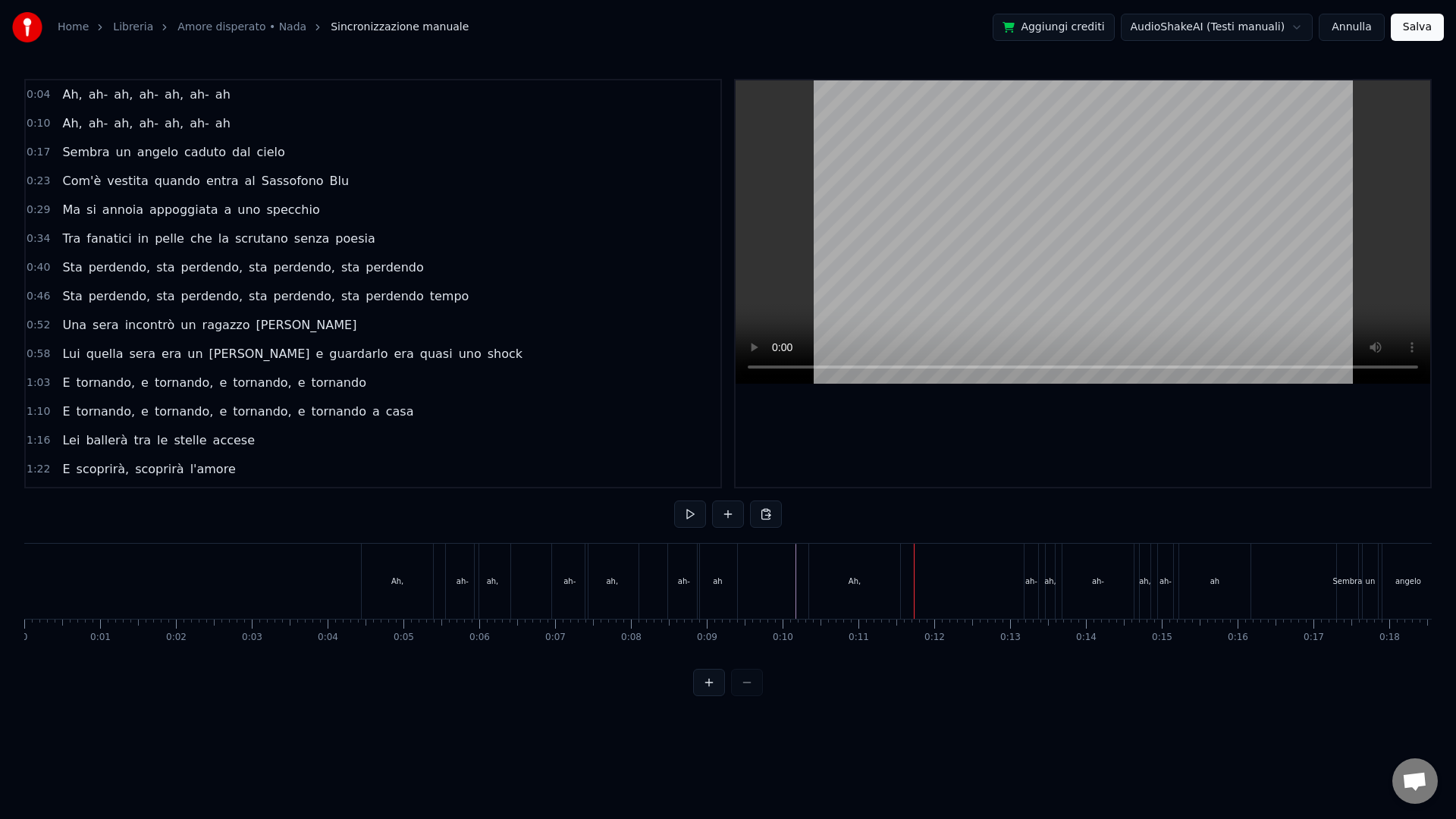
click at [885, 575] on div "Ah," at bounding box center [855, 581] width 91 height 75
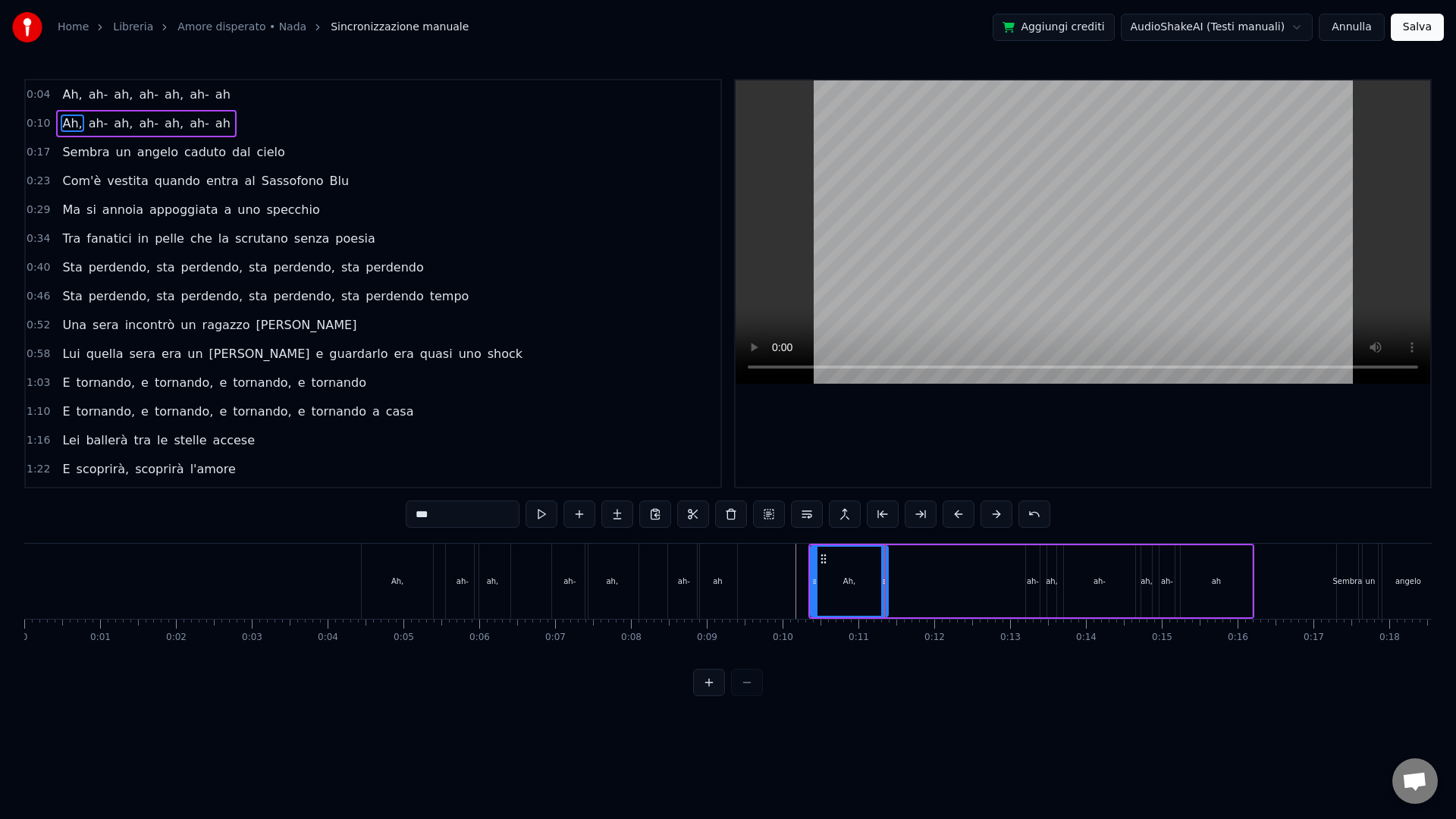
drag, startPoint x: 899, startPoint y: 610, endPoint x: 887, endPoint y: 605, distance: 13.0
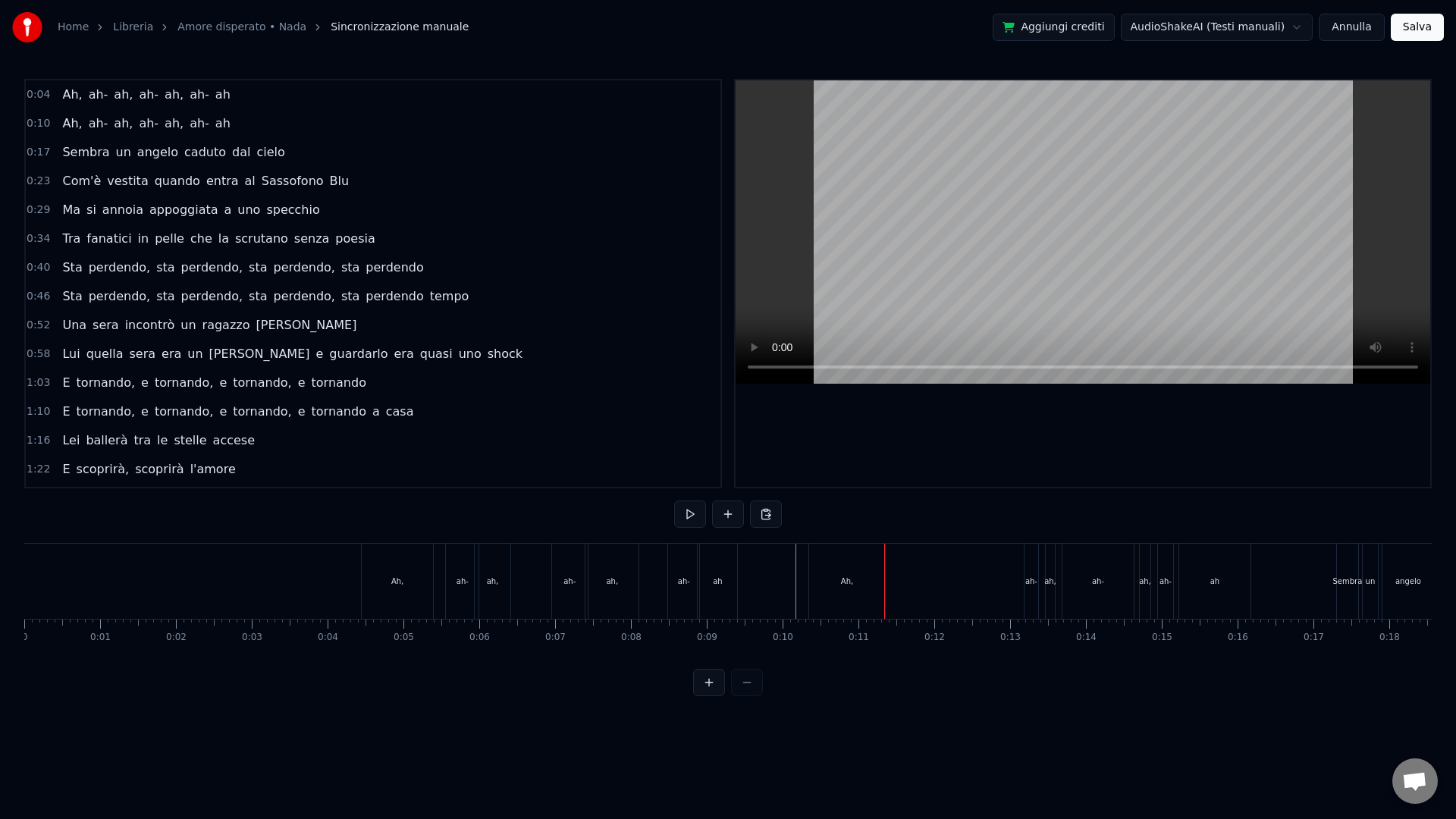
click at [1028, 584] on div "ah-" at bounding box center [1031, 581] width 12 height 12
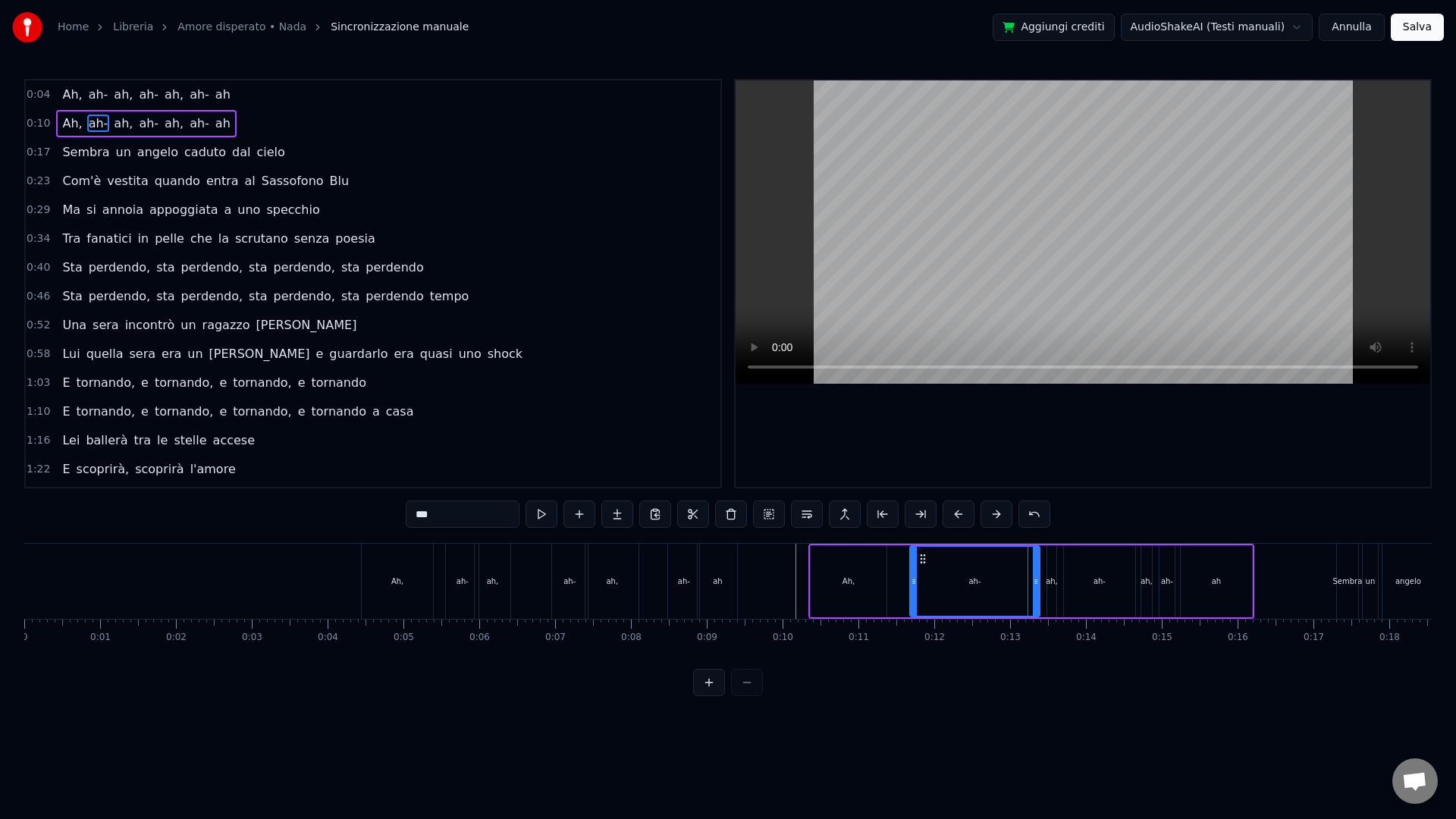
drag, startPoint x: 1031, startPoint y: 557, endPoint x: 915, endPoint y: 556, distance: 116.0
click at [915, 556] on div at bounding box center [914, 581] width 6 height 69
drag, startPoint x: 1037, startPoint y: 582, endPoint x: 929, endPoint y: 577, distance: 108.1
click at [929, 577] on icon at bounding box center [929, 582] width 6 height 12
click at [1049, 577] on div "ah," at bounding box center [1052, 581] width 12 height 12
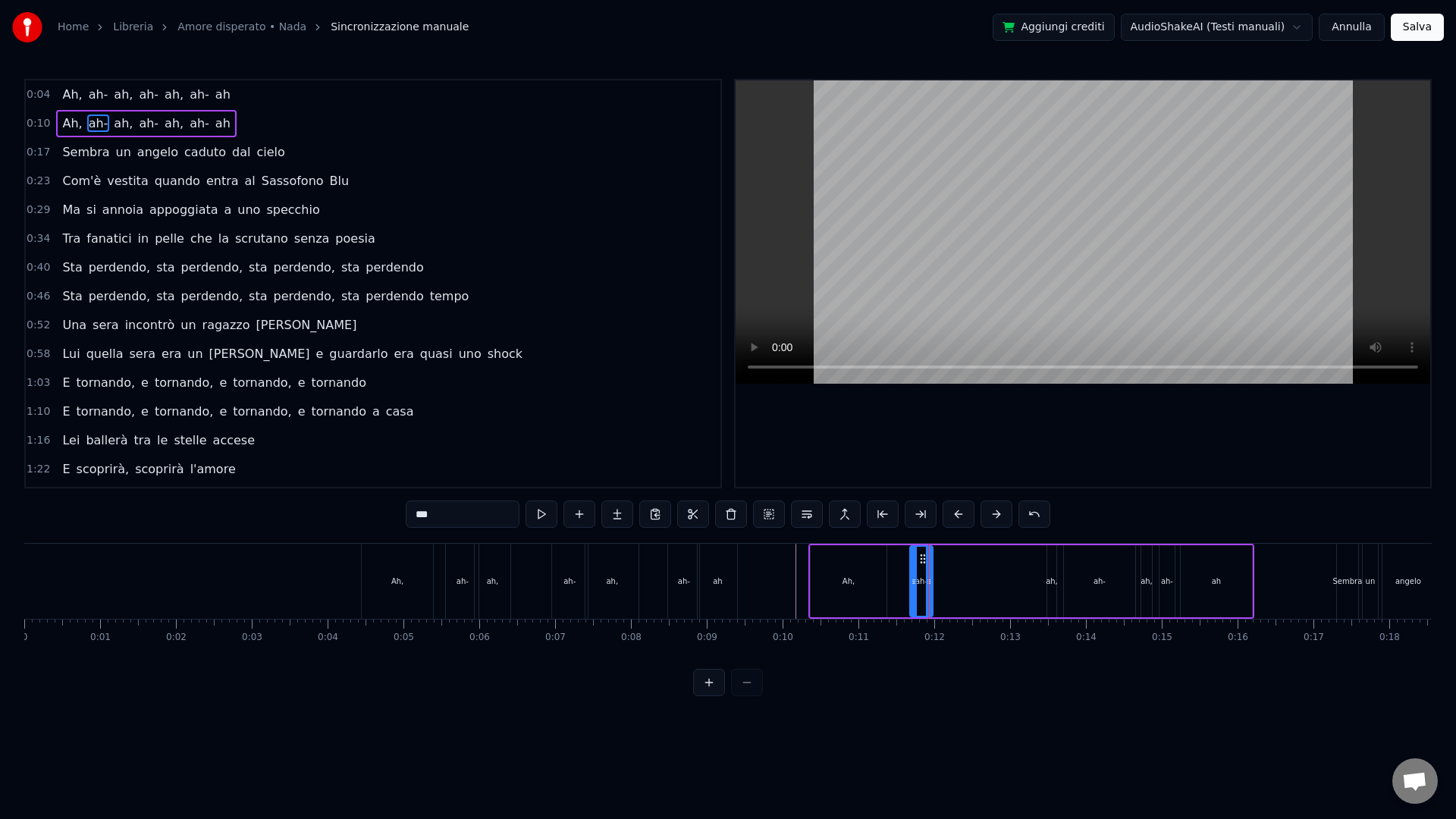
type input "***"
drag, startPoint x: 1058, startPoint y: 561, endPoint x: 950, endPoint y: 557, distance: 108.1
click at [950, 557] on icon at bounding box center [947, 560] width 12 height 12
drag, startPoint x: 940, startPoint y: 585, endPoint x: 967, endPoint y: 588, distance: 27.2
click at [967, 588] on div at bounding box center [966, 581] width 6 height 69
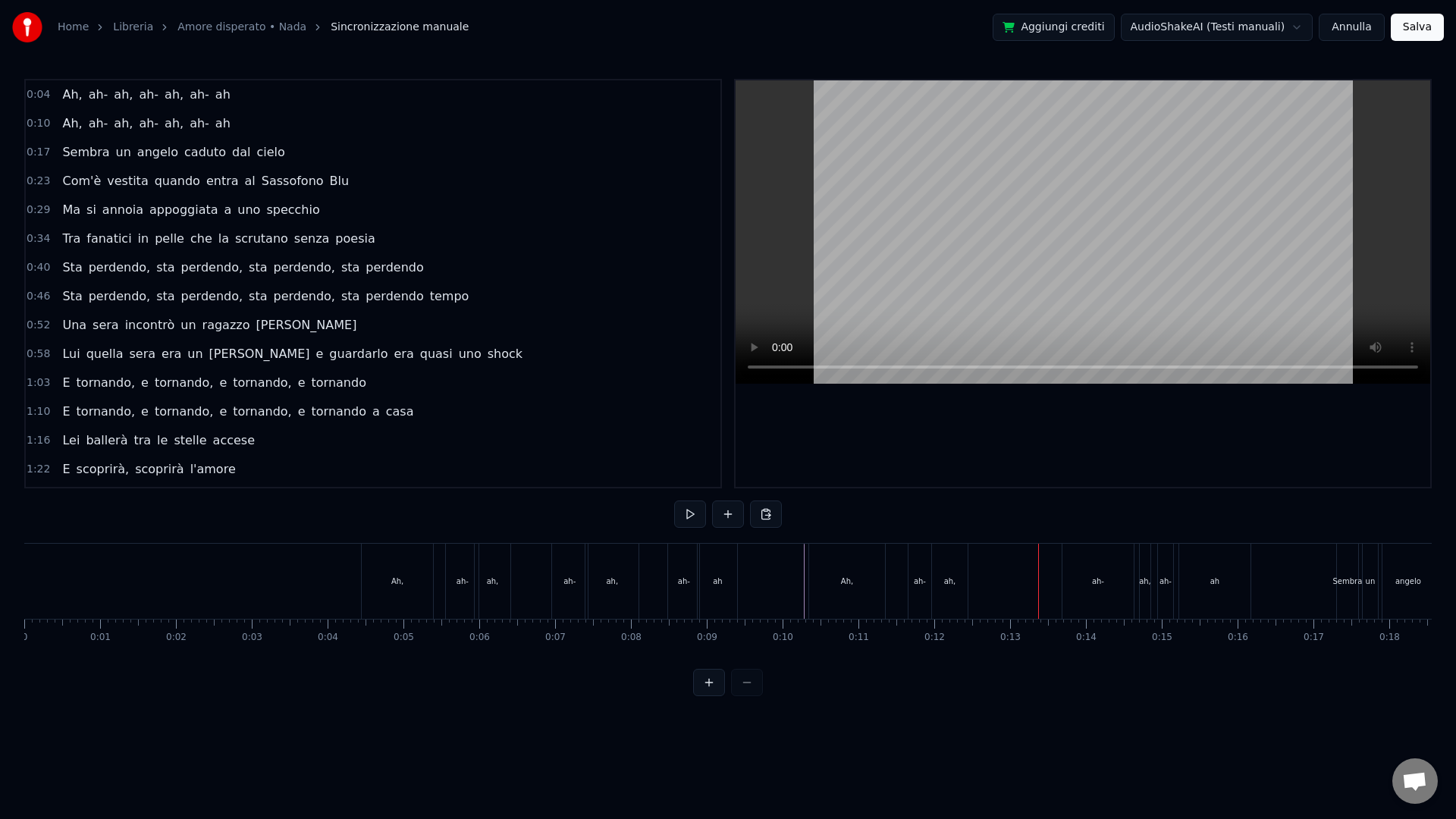
click at [1088, 579] on div "ah-" at bounding box center [1098, 581] width 72 height 75
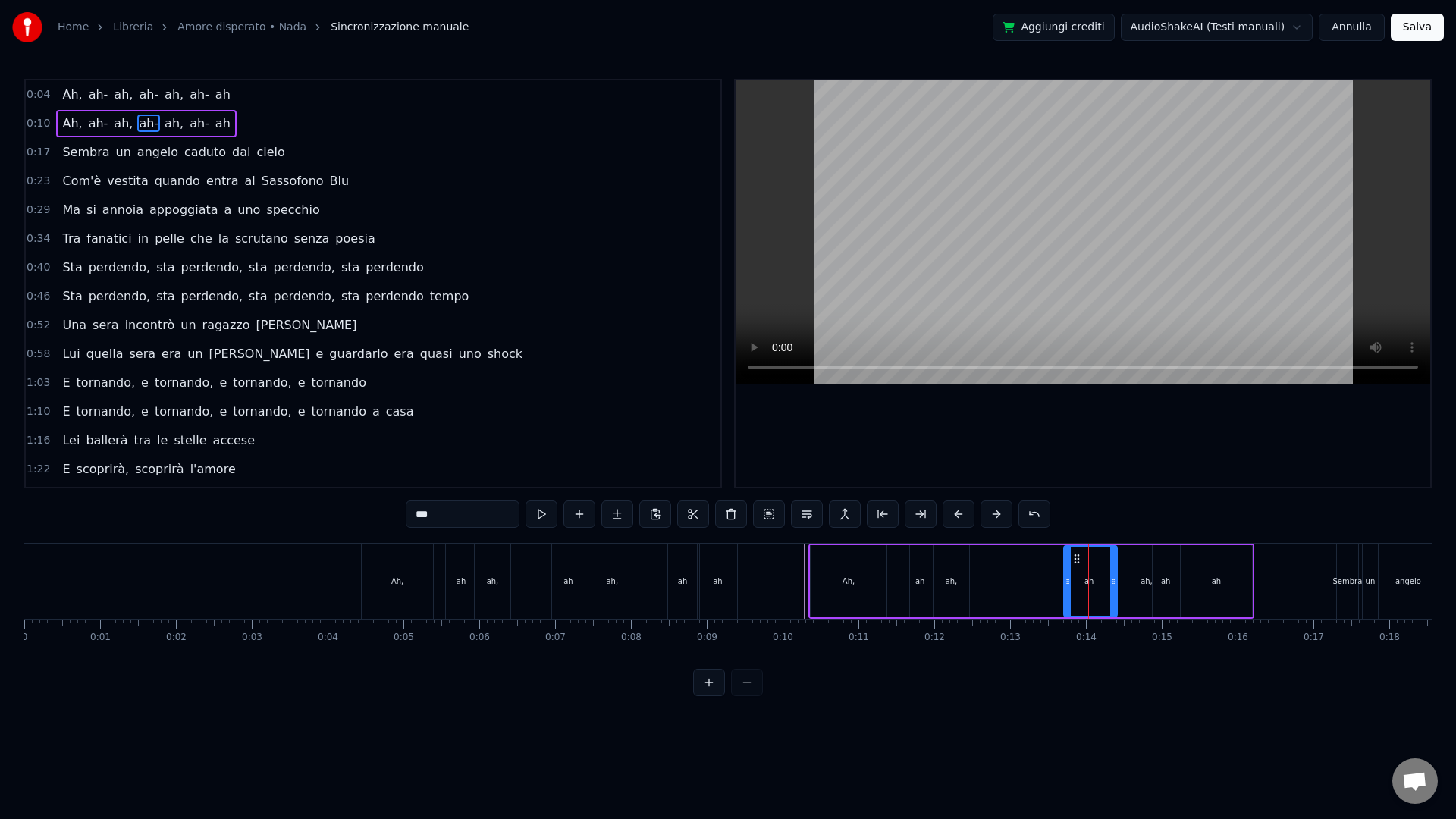
drag, startPoint x: 1133, startPoint y: 602, endPoint x: 1111, endPoint y: 598, distance: 22.4
click at [1112, 599] on div at bounding box center [1113, 581] width 6 height 69
drag, startPoint x: 1075, startPoint y: 556, endPoint x: 1039, endPoint y: 560, distance: 36.2
click at [1037, 560] on icon at bounding box center [1031, 560] width 12 height 12
click at [998, 582] on div "Ah, ah- ah, ah- ah, ah- ah" at bounding box center [1031, 581] width 446 height 75
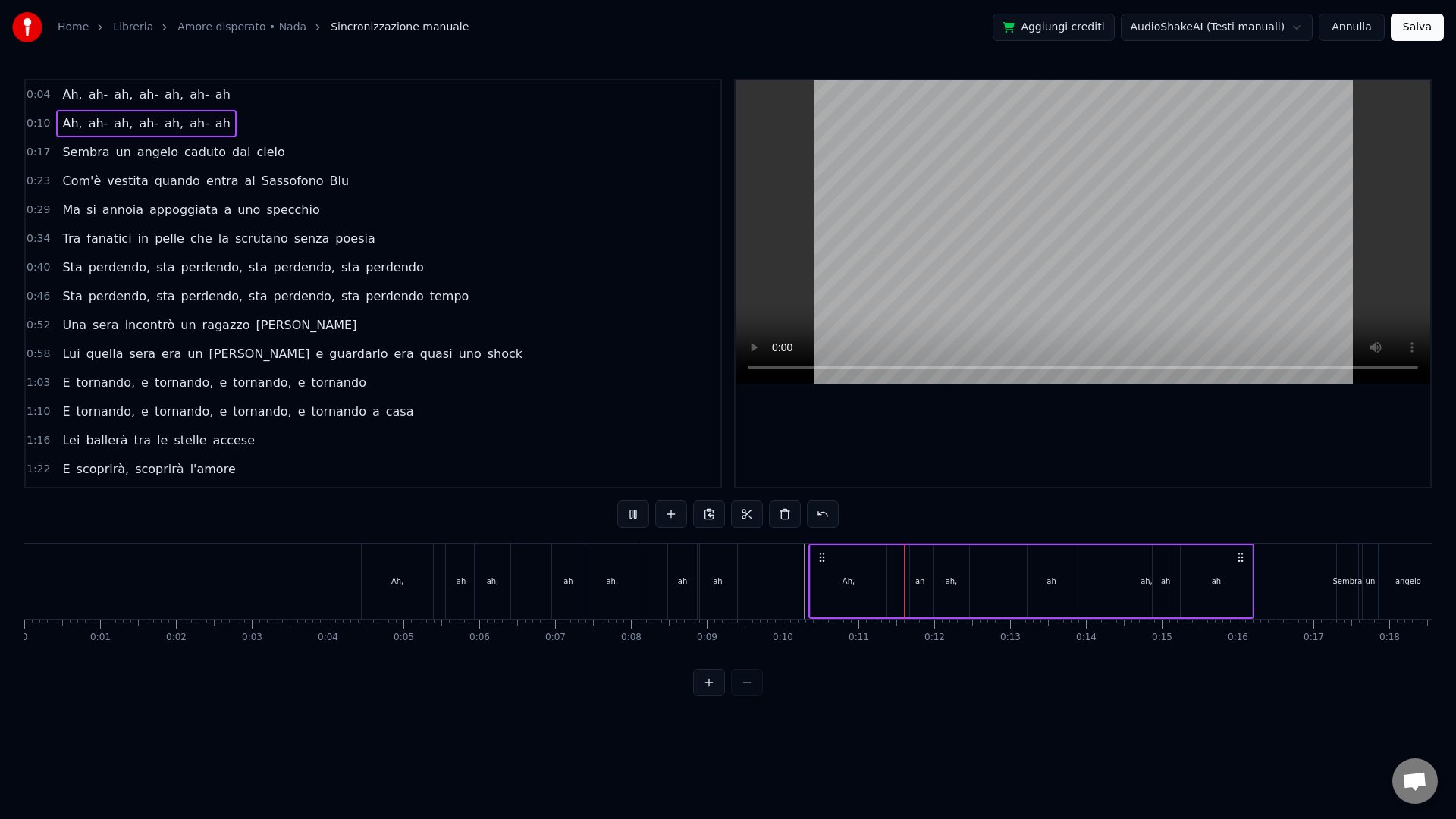
click at [1061, 585] on div "ah-" at bounding box center [1052, 581] width 50 height 72
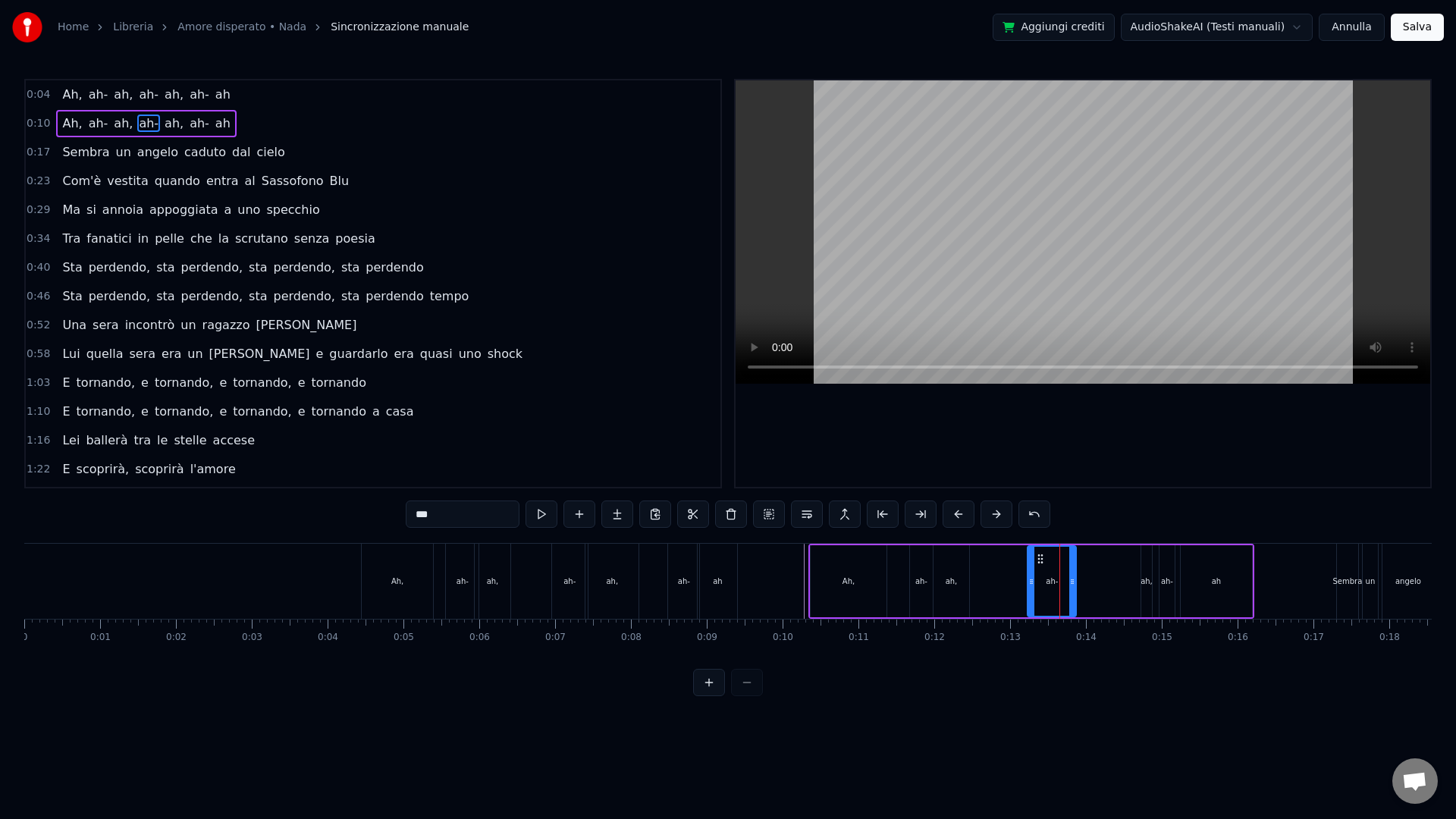
click at [1073, 609] on div at bounding box center [1073, 581] width 6 height 69
drag, startPoint x: 1040, startPoint y: 560, endPoint x: 1030, endPoint y: 560, distance: 10.0
click at [1030, 560] on icon at bounding box center [1031, 560] width 12 height 12
drag, startPoint x: 1059, startPoint y: 599, endPoint x: 1049, endPoint y: 597, distance: 10.2
click at [1049, 597] on div at bounding box center [1050, 581] width 6 height 69
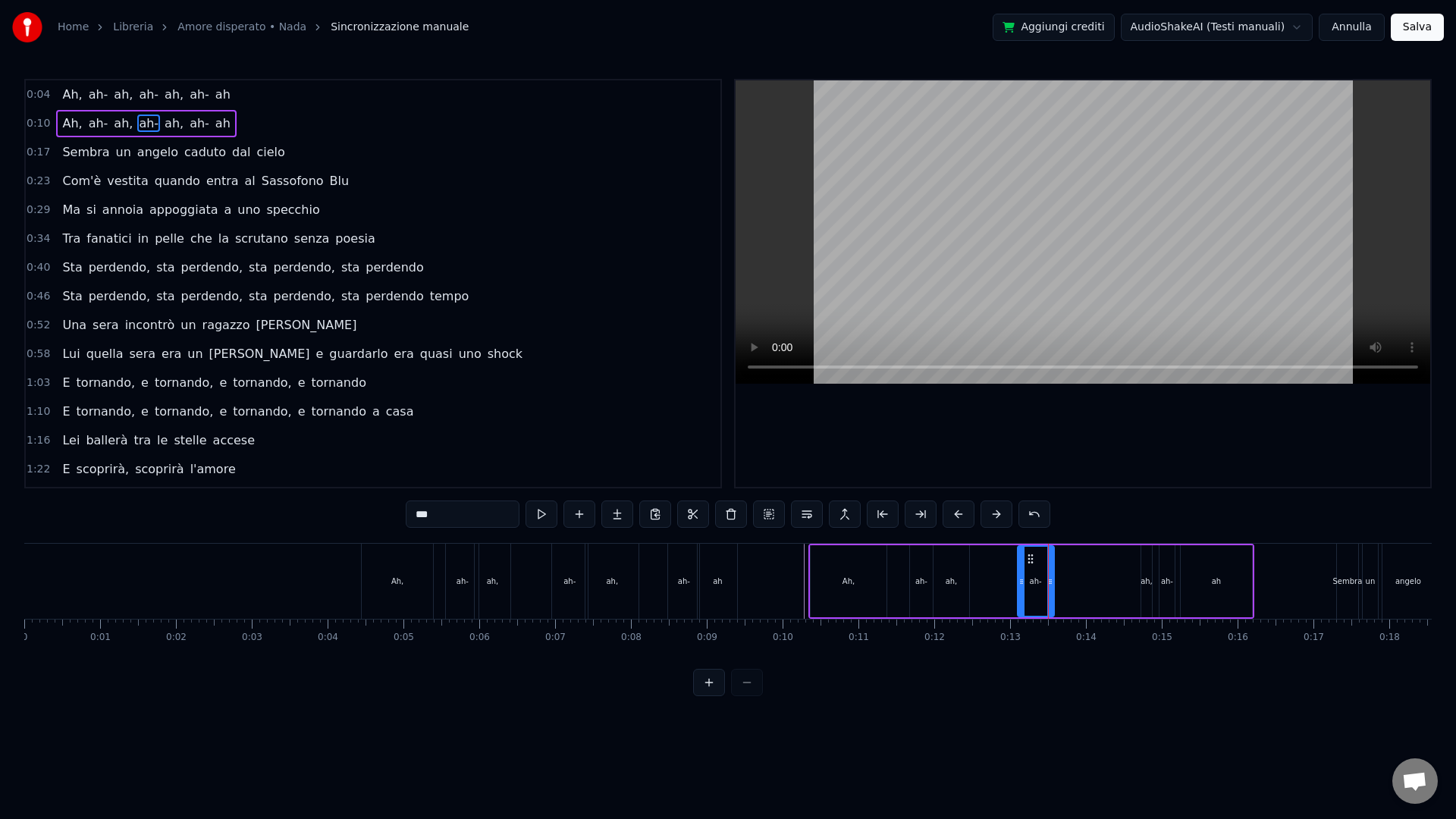
click at [1142, 580] on div "ah," at bounding box center [1147, 581] width 12 height 12
type input "***"
drag, startPoint x: 1144, startPoint y: 556, endPoint x: 1176, endPoint y: 562, distance: 32.6
click at [1183, 563] on div at bounding box center [1186, 581] width 6 height 69
drag, startPoint x: 1131, startPoint y: 560, endPoint x: 1067, endPoint y: 557, distance: 64.1
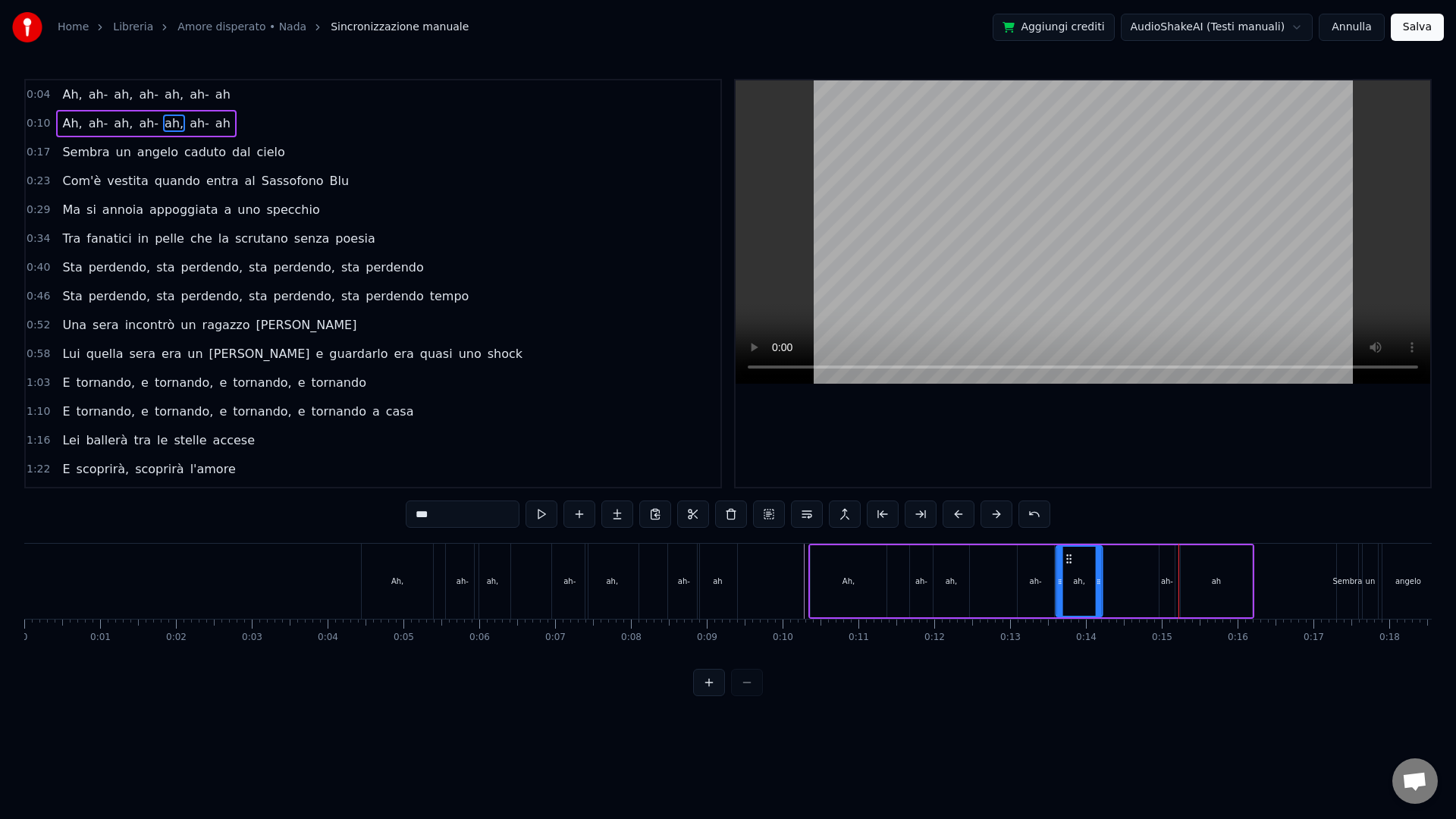
click at [1067, 557] on icon at bounding box center [1070, 560] width 12 height 12
drag, startPoint x: 1098, startPoint y: 580, endPoint x: 1079, endPoint y: 581, distance: 19.0
click at [1080, 581] on icon at bounding box center [1080, 582] width 6 height 12
click at [1014, 579] on div "Ah, ah- ah, ah- ah, ah- ah" at bounding box center [1031, 581] width 446 height 75
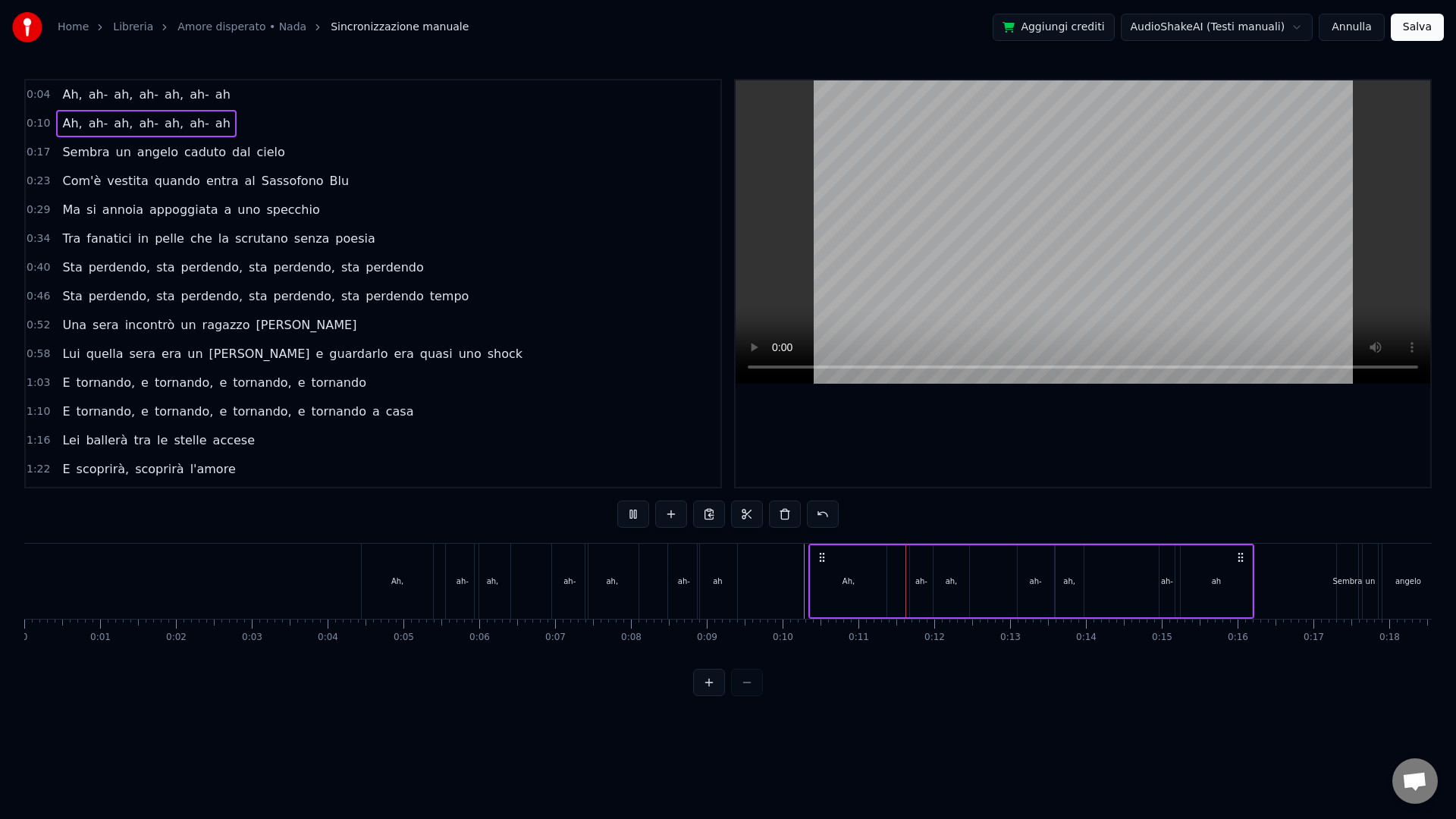
click at [1165, 578] on div "ah-" at bounding box center [1167, 581] width 12 height 12
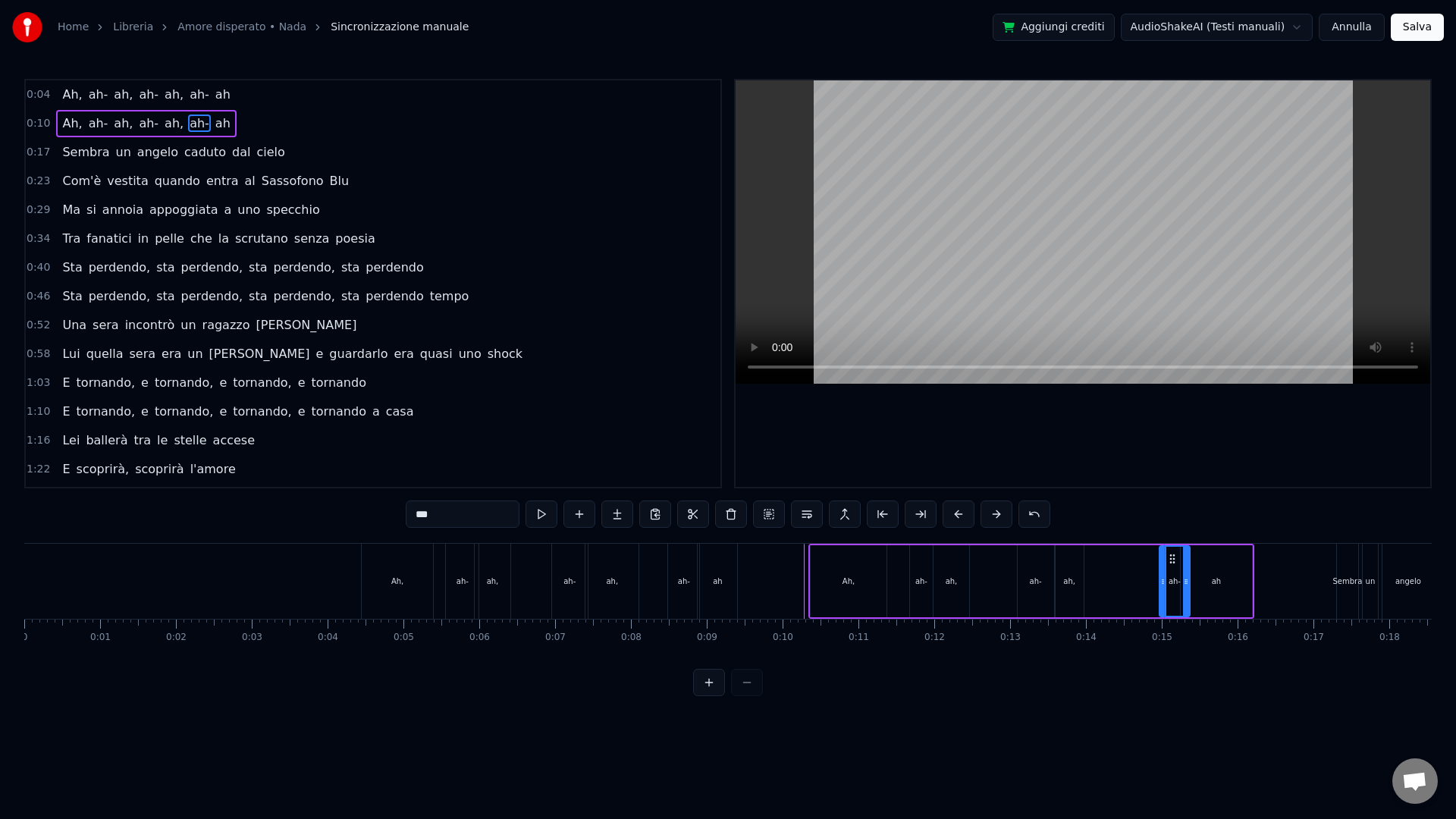
drag, startPoint x: 1179, startPoint y: 557, endPoint x: 1194, endPoint y: 558, distance: 15.0
click at [1189, 558] on div at bounding box center [1186, 581] width 6 height 69
click at [1170, 558] on icon at bounding box center [1165, 560] width 12 height 12
click at [1107, 581] on div "Ah, ah- ah, ah- ah, ah- ah" at bounding box center [1031, 581] width 446 height 75
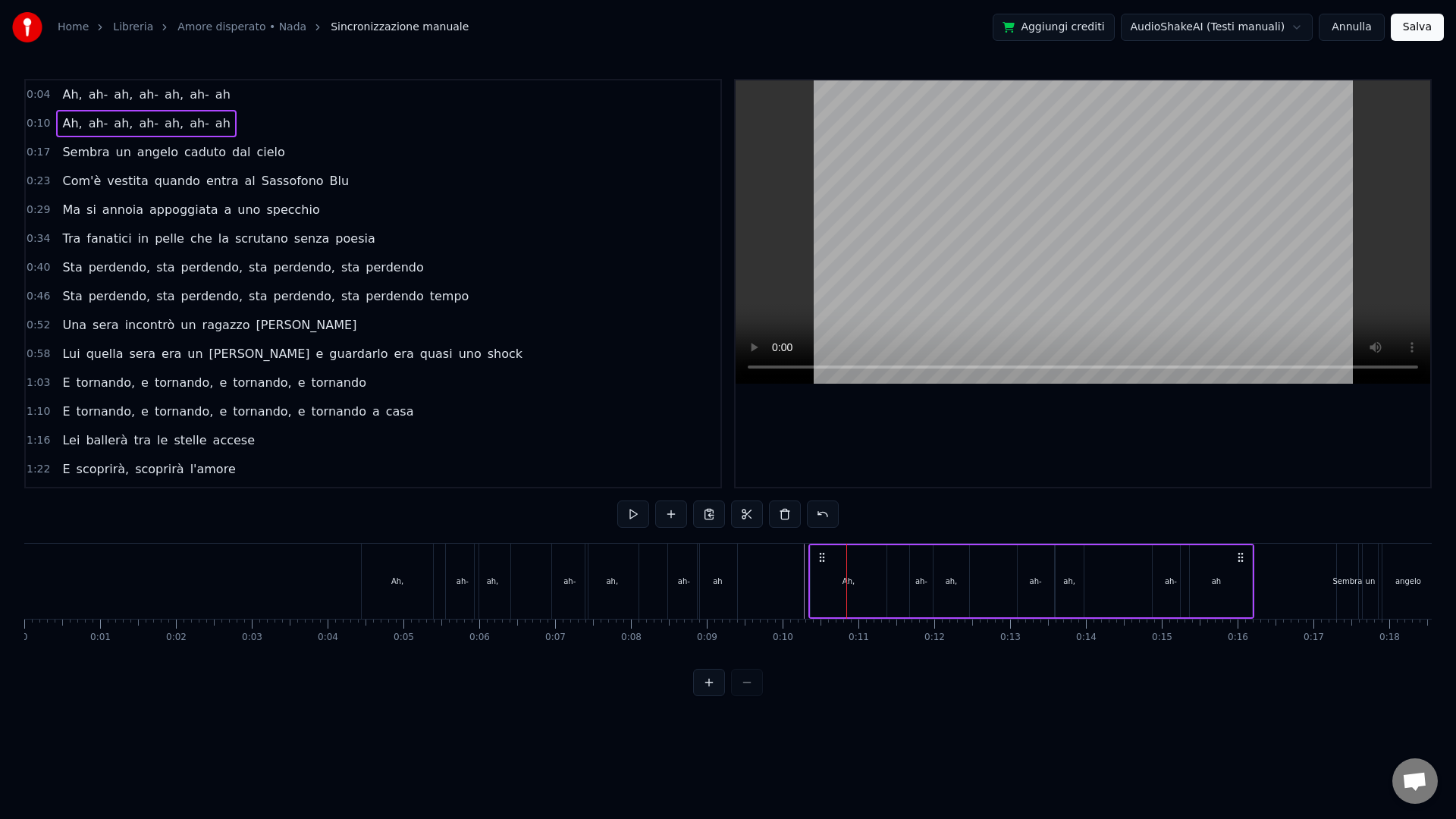
click at [1168, 557] on div "ah-" at bounding box center [1171, 581] width 37 height 72
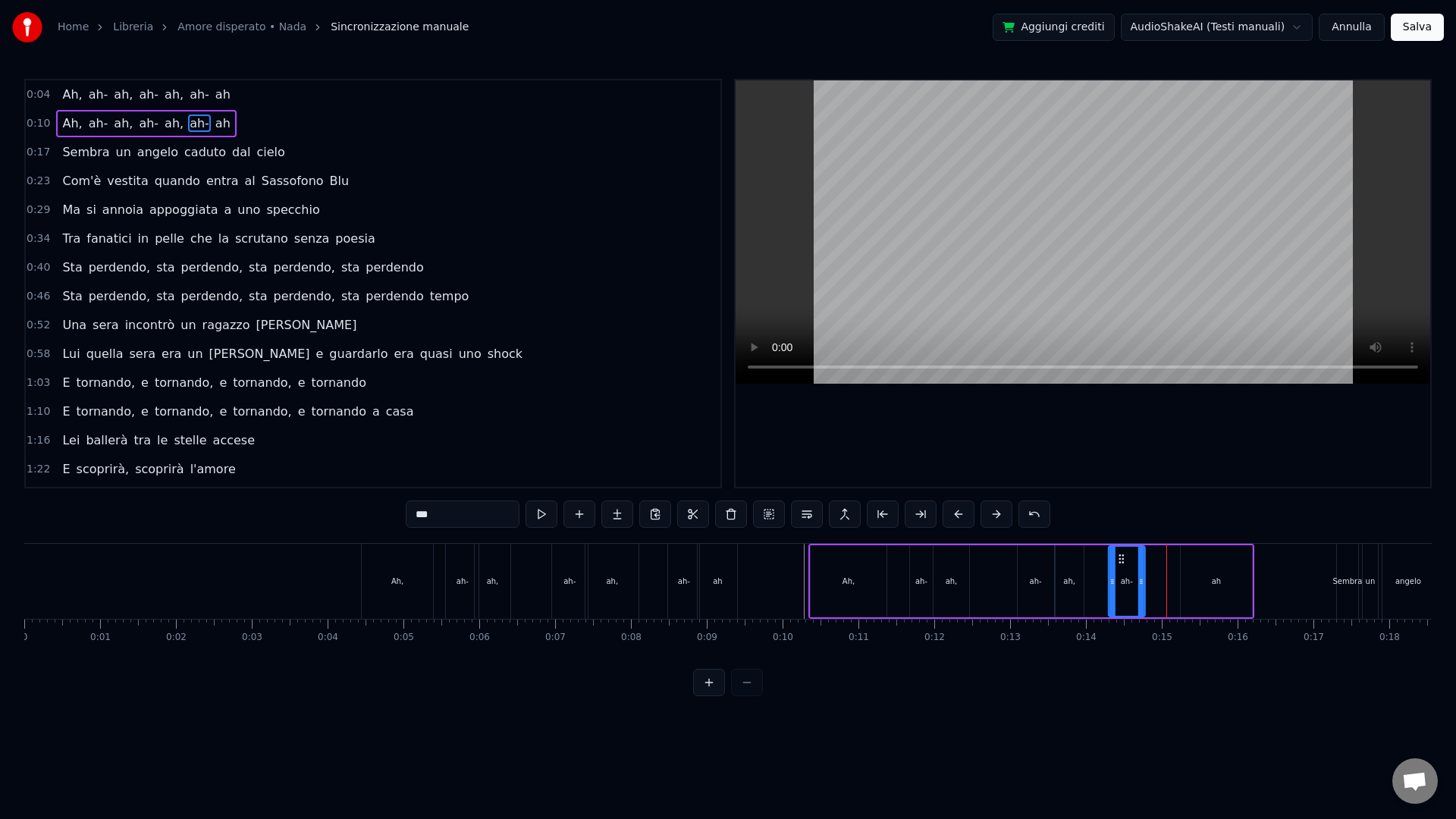
drag, startPoint x: 1162, startPoint y: 558, endPoint x: 1122, endPoint y: 560, distance: 40.0
click at [1118, 559] on icon at bounding box center [1122, 560] width 12 height 12
click at [1214, 563] on div "ah" at bounding box center [1217, 581] width 72 height 72
drag, startPoint x: 1193, startPoint y: 558, endPoint x: 1159, endPoint y: 556, distance: 34.1
click at [1159, 556] on icon at bounding box center [1160, 560] width 12 height 12
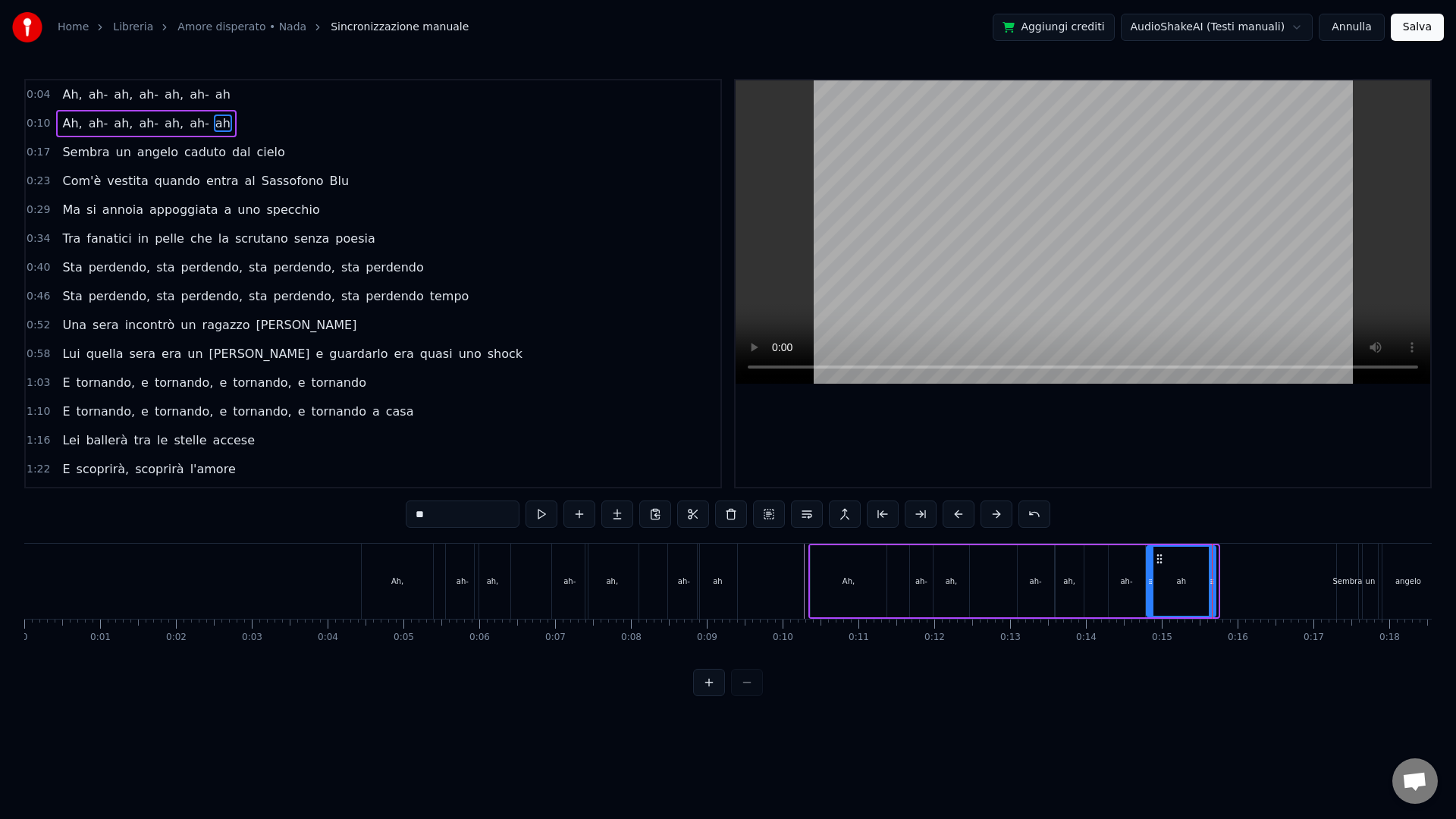
drag, startPoint x: 1215, startPoint y: 590, endPoint x: 1207, endPoint y: 595, distance: 9.4
click at [1213, 593] on div at bounding box center [1212, 581] width 6 height 69
click at [814, 591] on div "Ah," at bounding box center [848, 581] width 76 height 72
click at [918, 587] on div "ah-" at bounding box center [921, 581] width 23 height 72
click at [951, 588] on div "ah," at bounding box center [951, 581] width 36 height 72
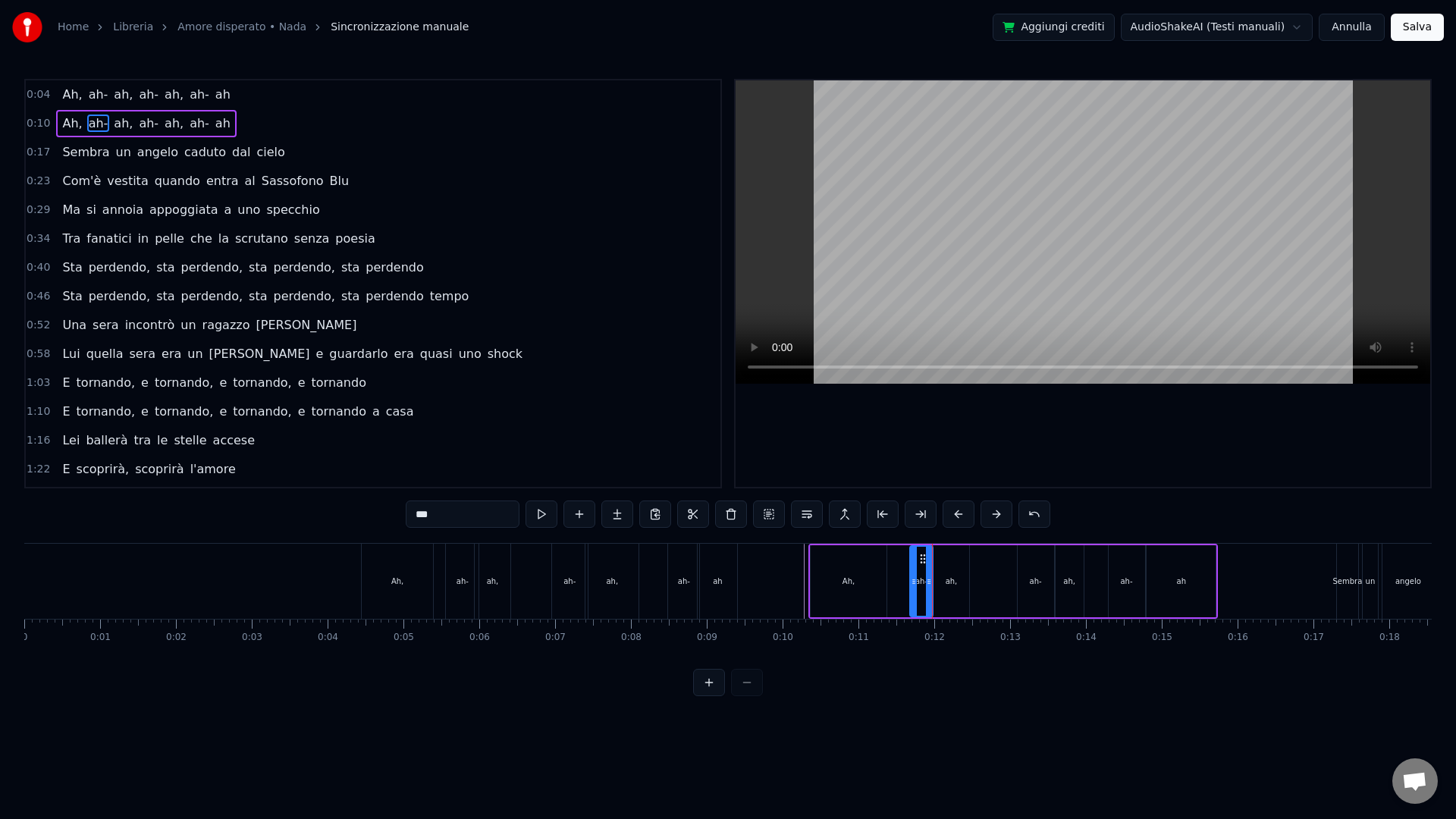
type input "***"
click at [991, 584] on div "Ah, ah- ah, ah- ah, ah- ah" at bounding box center [1014, 581] width 410 height 75
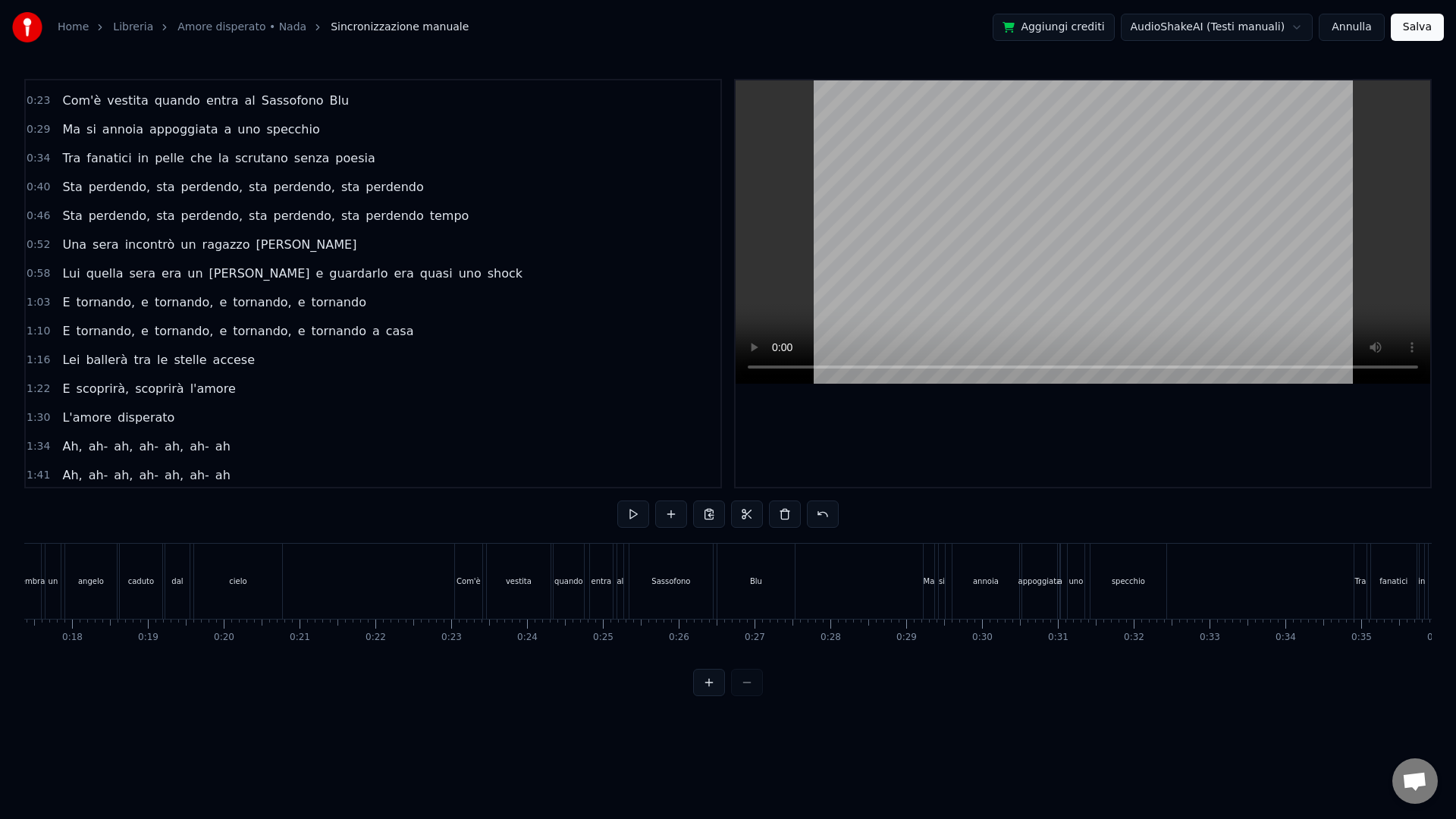
scroll to position [364, 0]
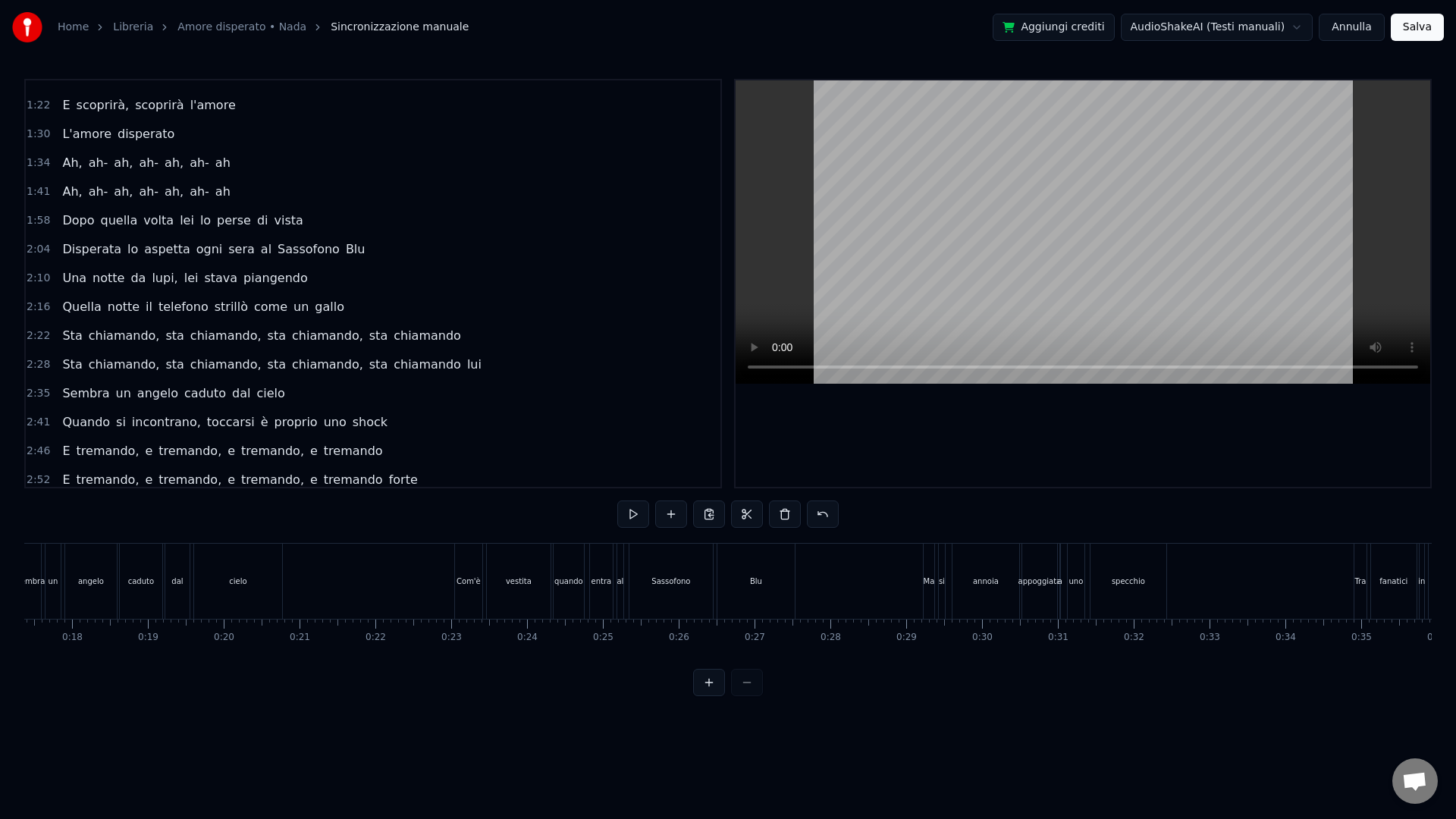
click at [38, 164] on span "1:34" at bounding box center [38, 163] width 23 height 15
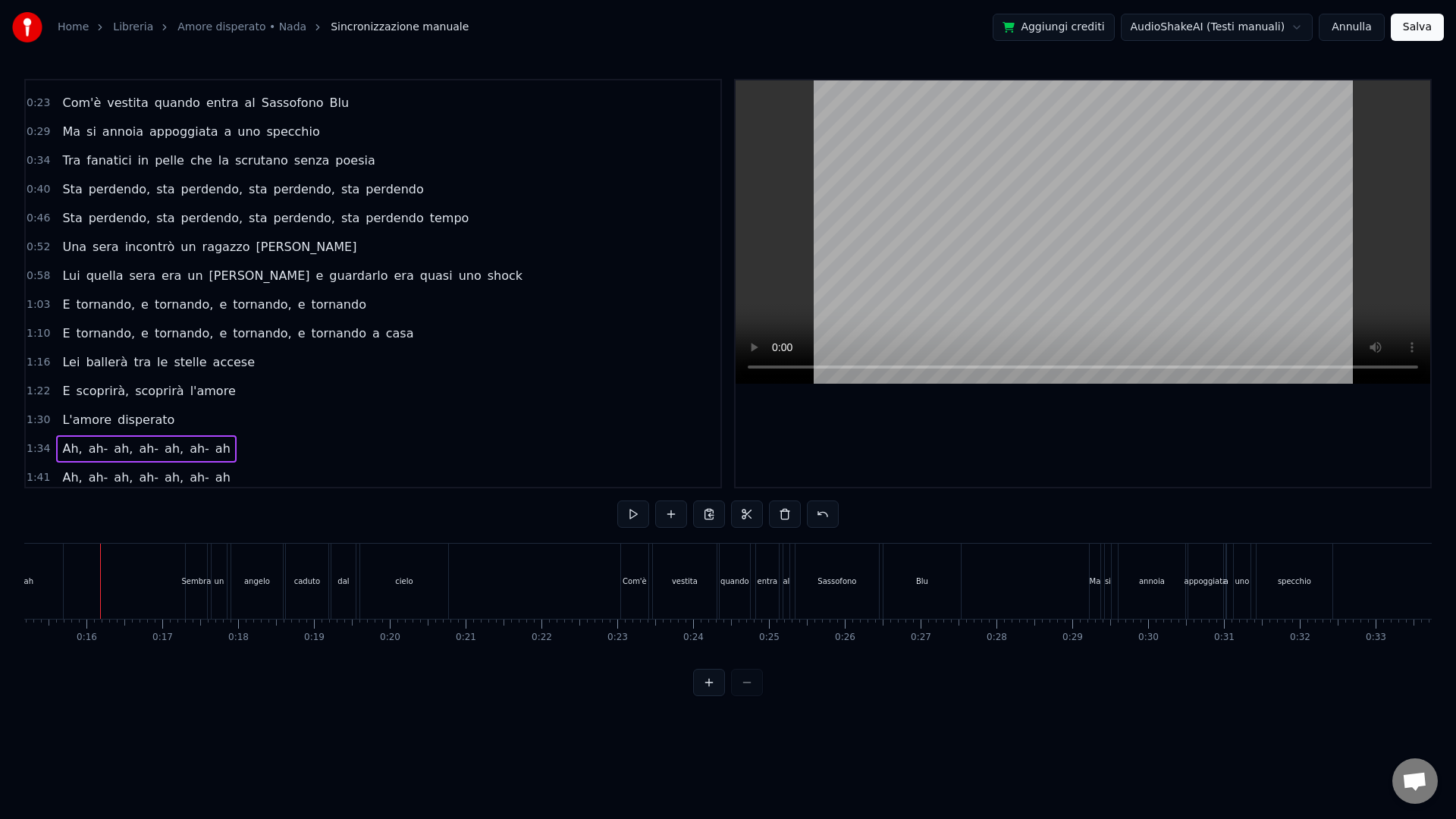
scroll to position [79, 0]
click at [46, 447] on span "1:34" at bounding box center [38, 448] width 23 height 15
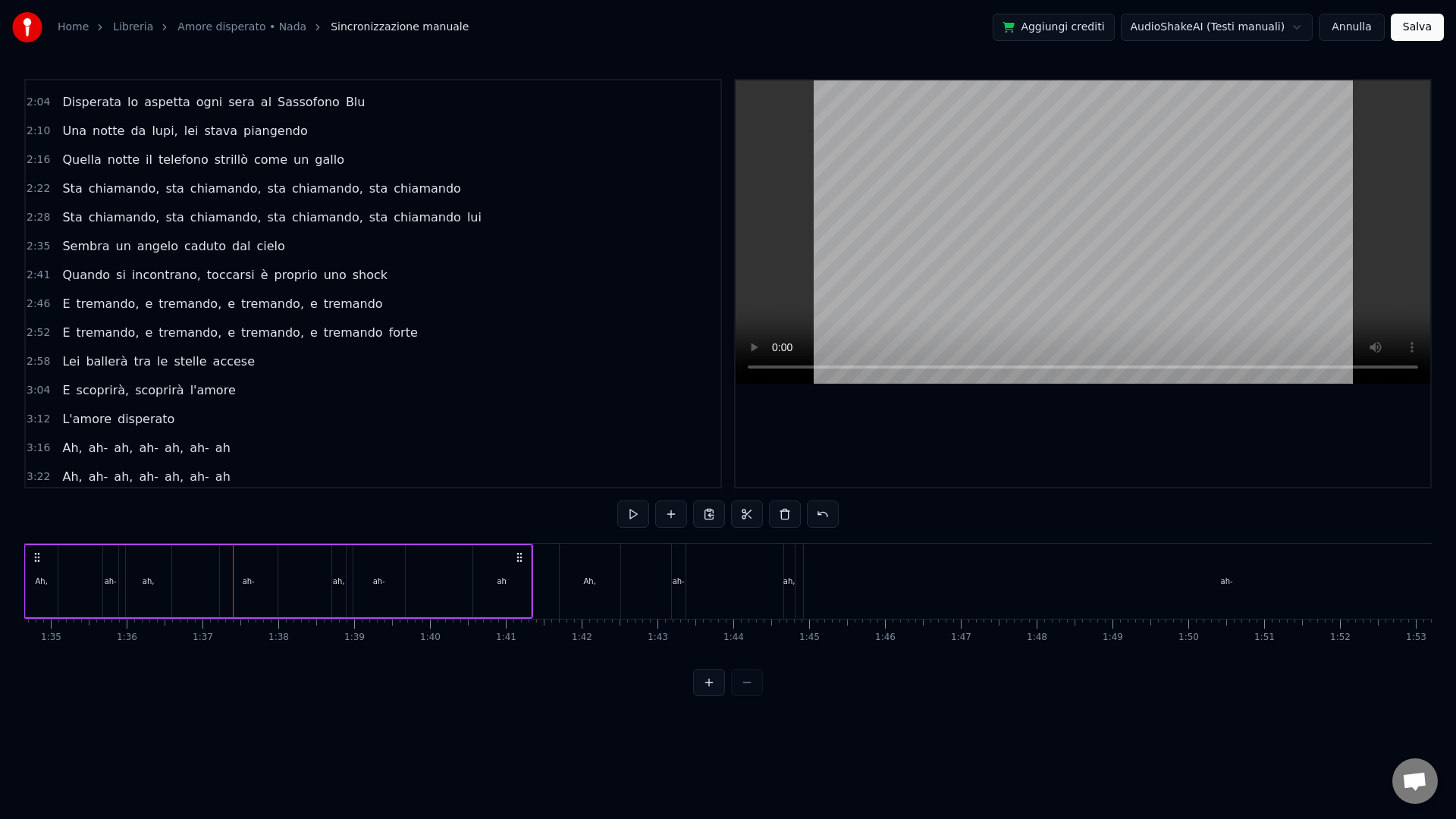
scroll to position [574, 0]
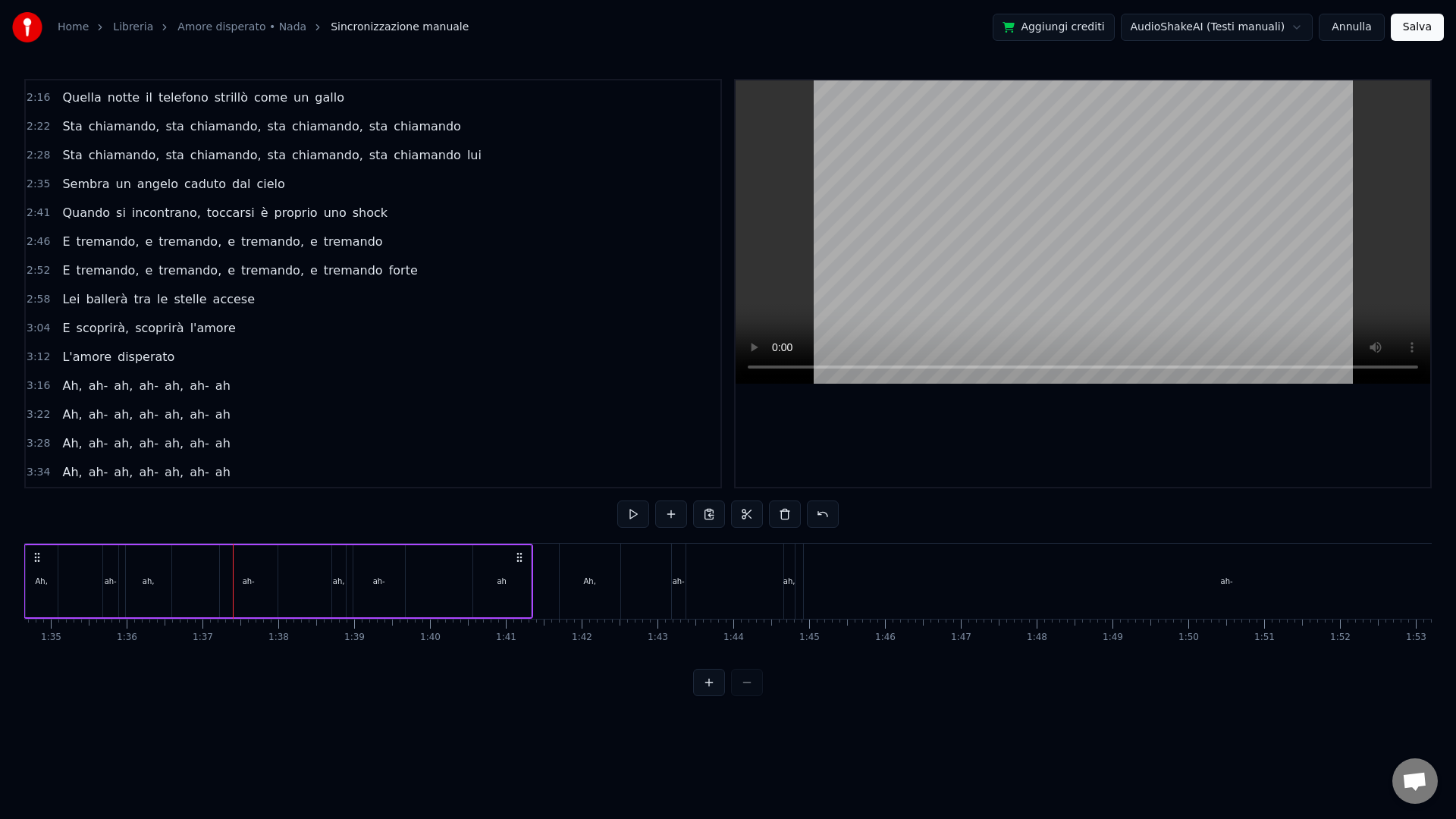
click at [251, 595] on div "ah-" at bounding box center [249, 581] width 58 height 72
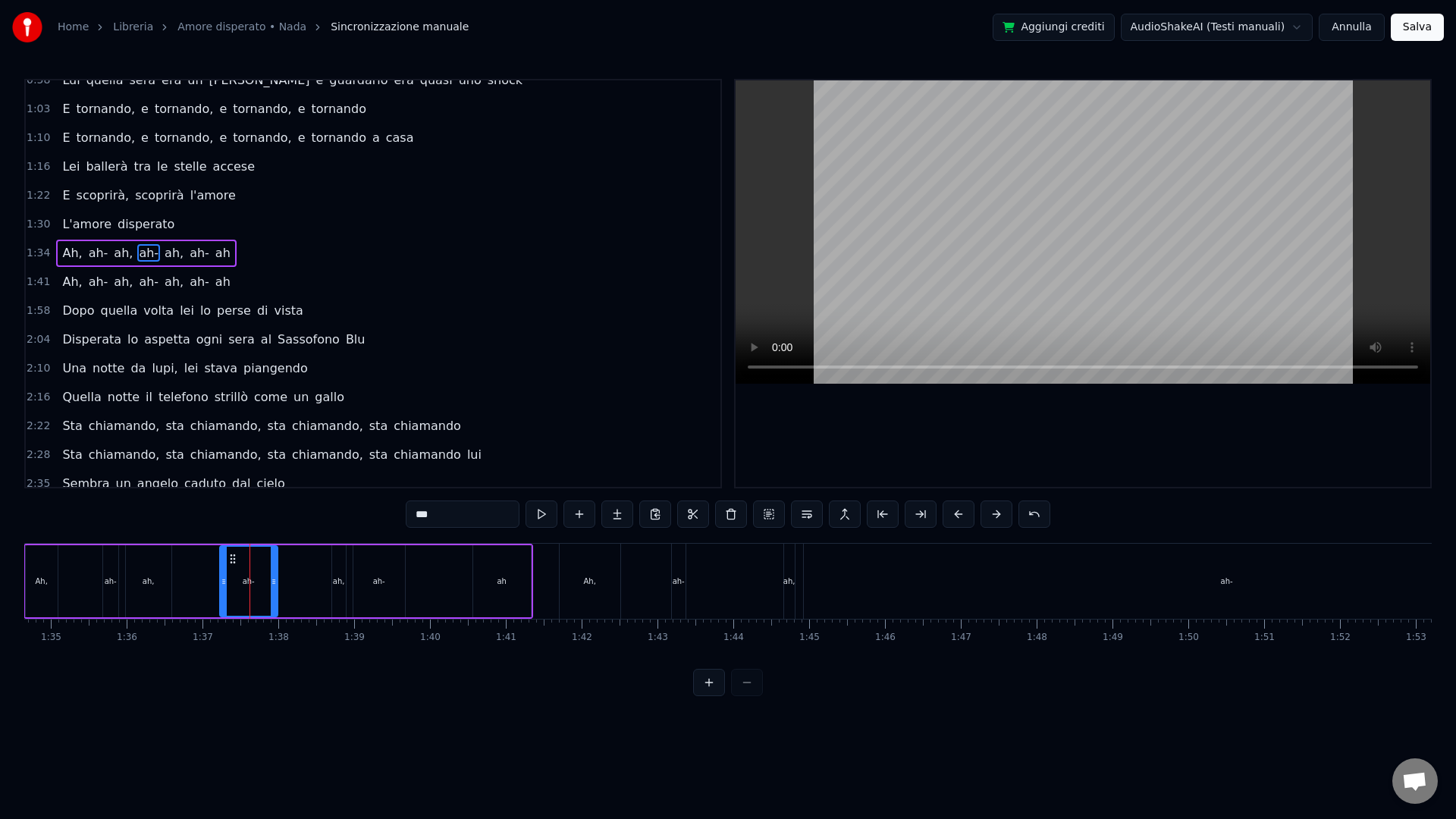
scroll to position [243, 0]
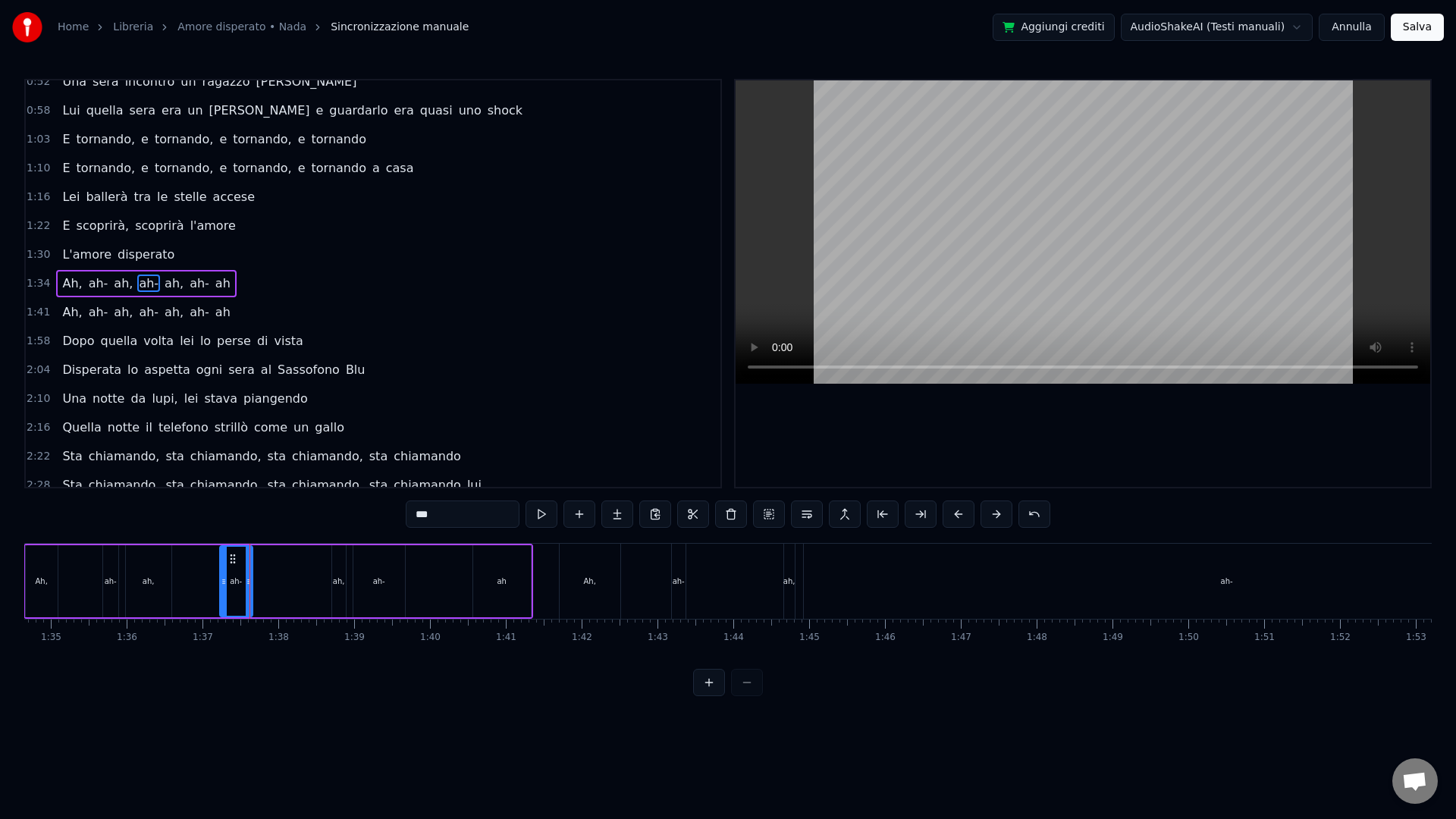
drag, startPoint x: 274, startPoint y: 612, endPoint x: 233, endPoint y: 595, distance: 44.4
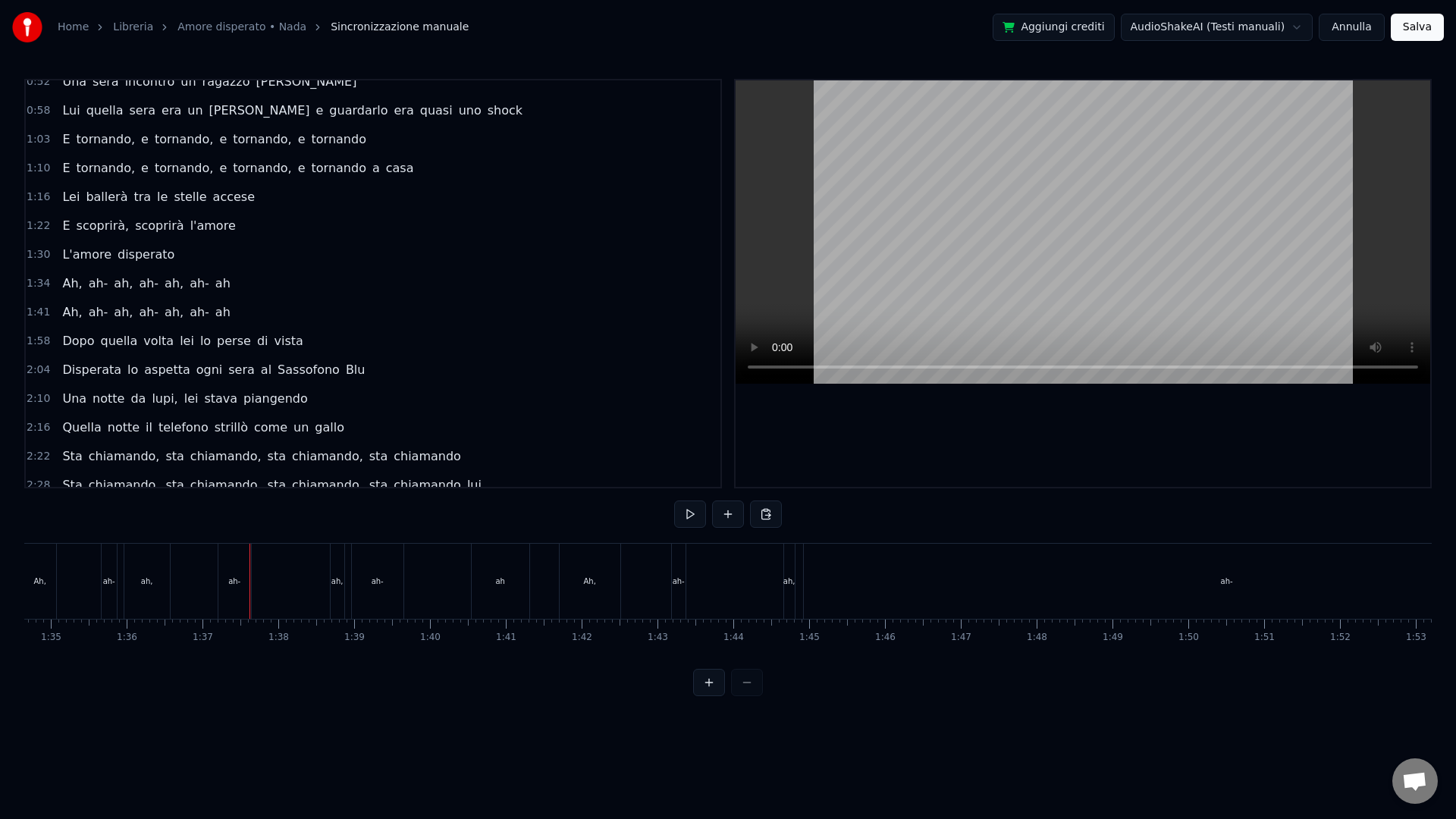
click at [235, 548] on div "ah-" at bounding box center [234, 581] width 33 height 75
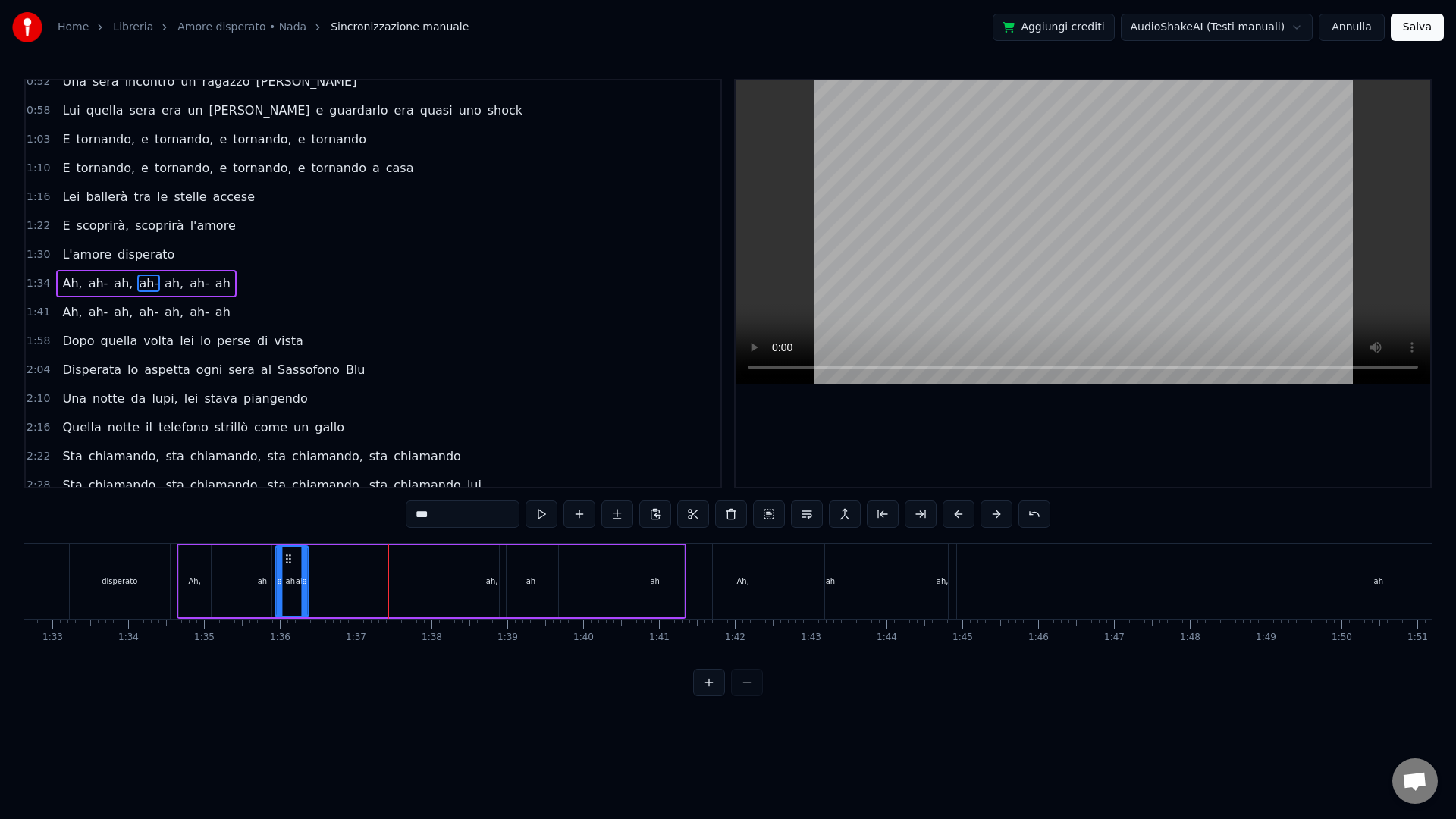
scroll to position [0, 7015]
drag, startPoint x: 233, startPoint y: 557, endPoint x: 383, endPoint y: 563, distance: 150.1
click at [383, 563] on icon at bounding box center [383, 560] width 12 height 12
click at [495, 575] on div "ah," at bounding box center [501, 581] width 15 height 72
drag, startPoint x: 492, startPoint y: 557, endPoint x: 476, endPoint y: 557, distance: 16.0
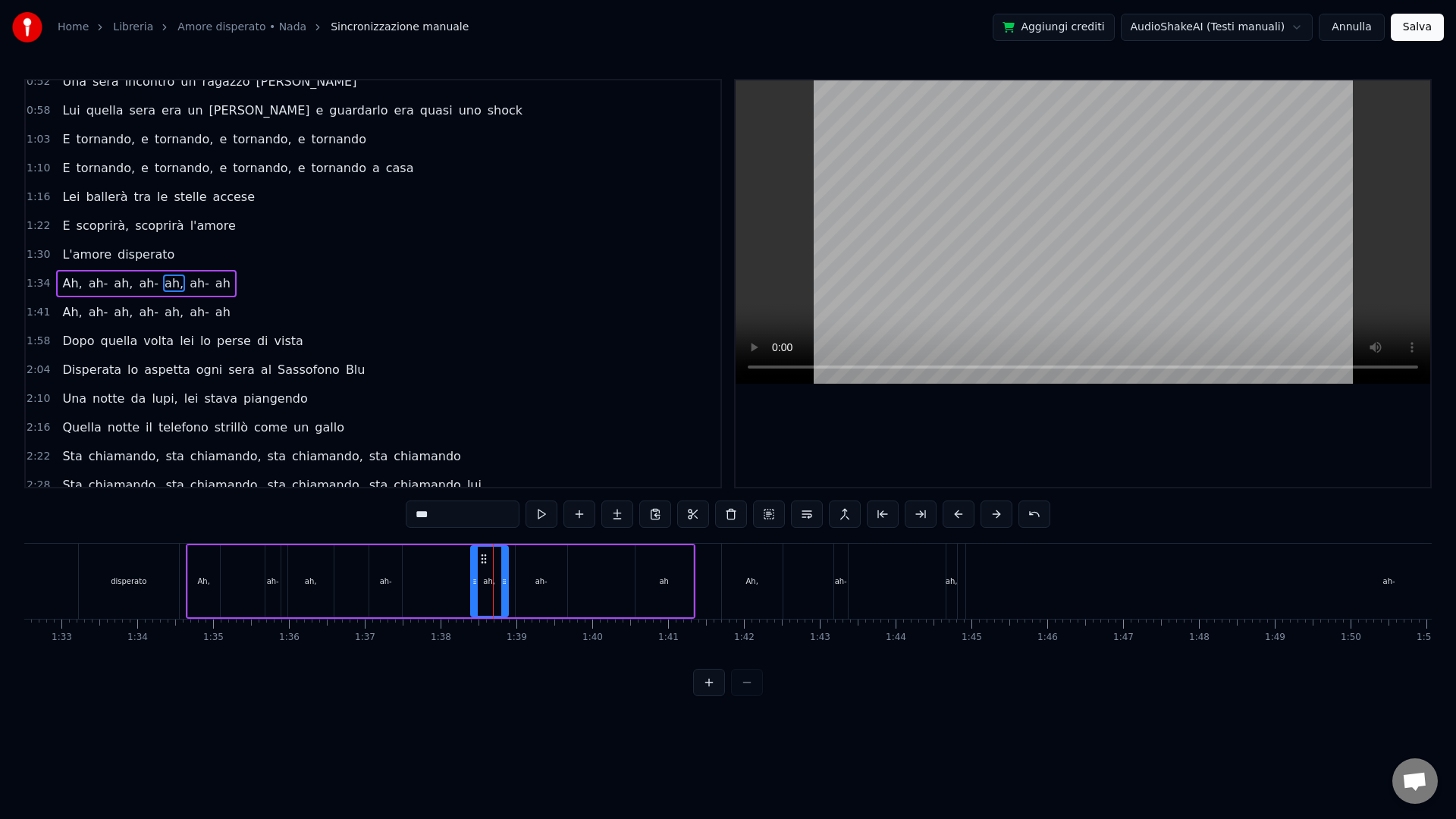
click at [476, 557] on div at bounding box center [474, 581] width 6 height 69
drag, startPoint x: 482, startPoint y: 557, endPoint x: 414, endPoint y: 562, distance: 68.2
click at [414, 562] on icon at bounding box center [415, 560] width 12 height 12
click at [528, 563] on div "ah-" at bounding box center [541, 581] width 51 height 72
drag, startPoint x: 528, startPoint y: 556, endPoint x: 499, endPoint y: 569, distance: 31.8
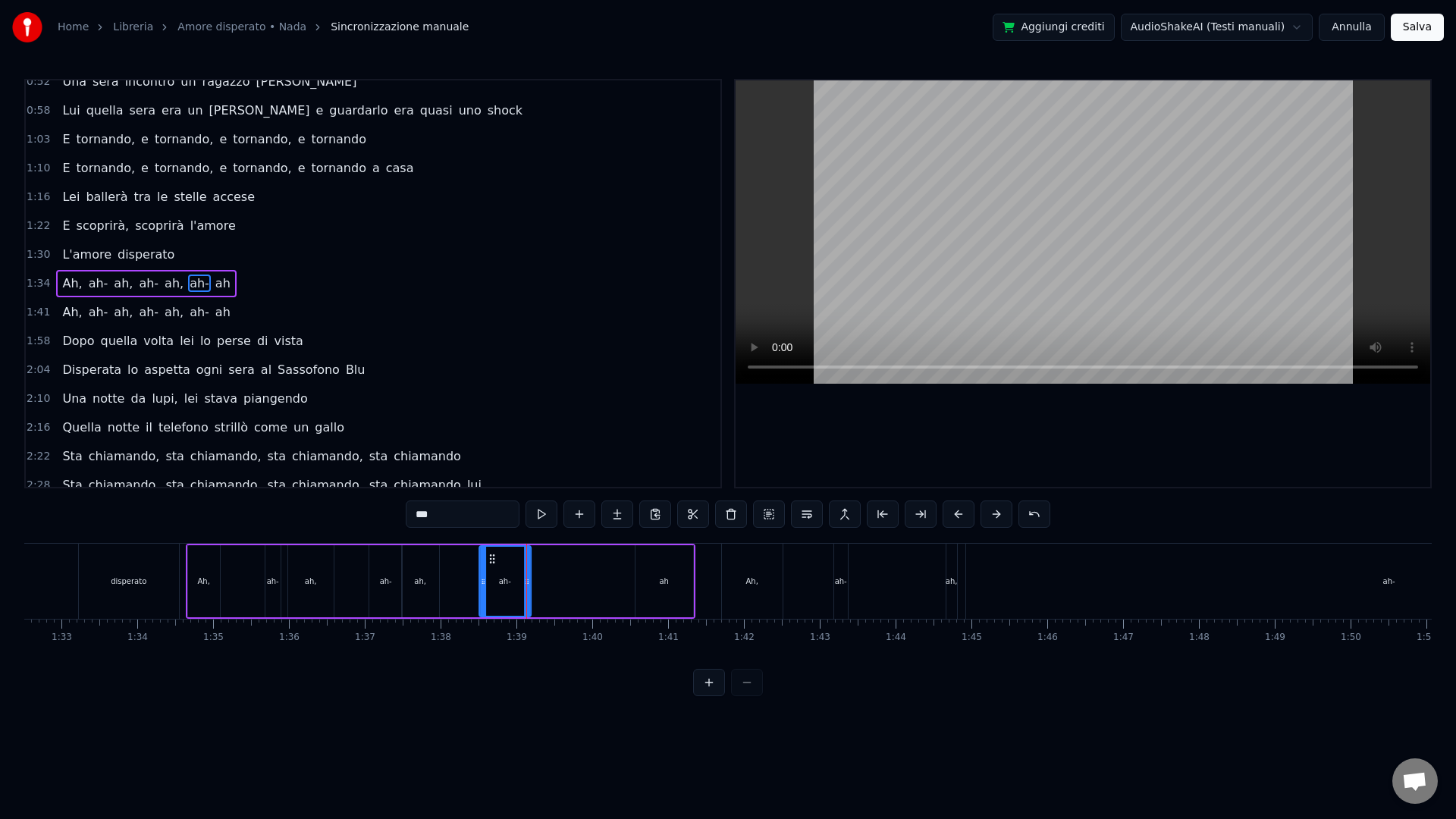
click at [492, 559] on icon at bounding box center [492, 560] width 12 height 12
drag, startPoint x: 530, startPoint y: 599, endPoint x: 505, endPoint y: 592, distance: 26.0
click at [503, 592] on div "ah-" at bounding box center [505, 581] width 53 height 72
drag, startPoint x: 526, startPoint y: 591, endPoint x: 509, endPoint y: 588, distance: 17.3
click at [509, 588] on div at bounding box center [510, 581] width 6 height 69
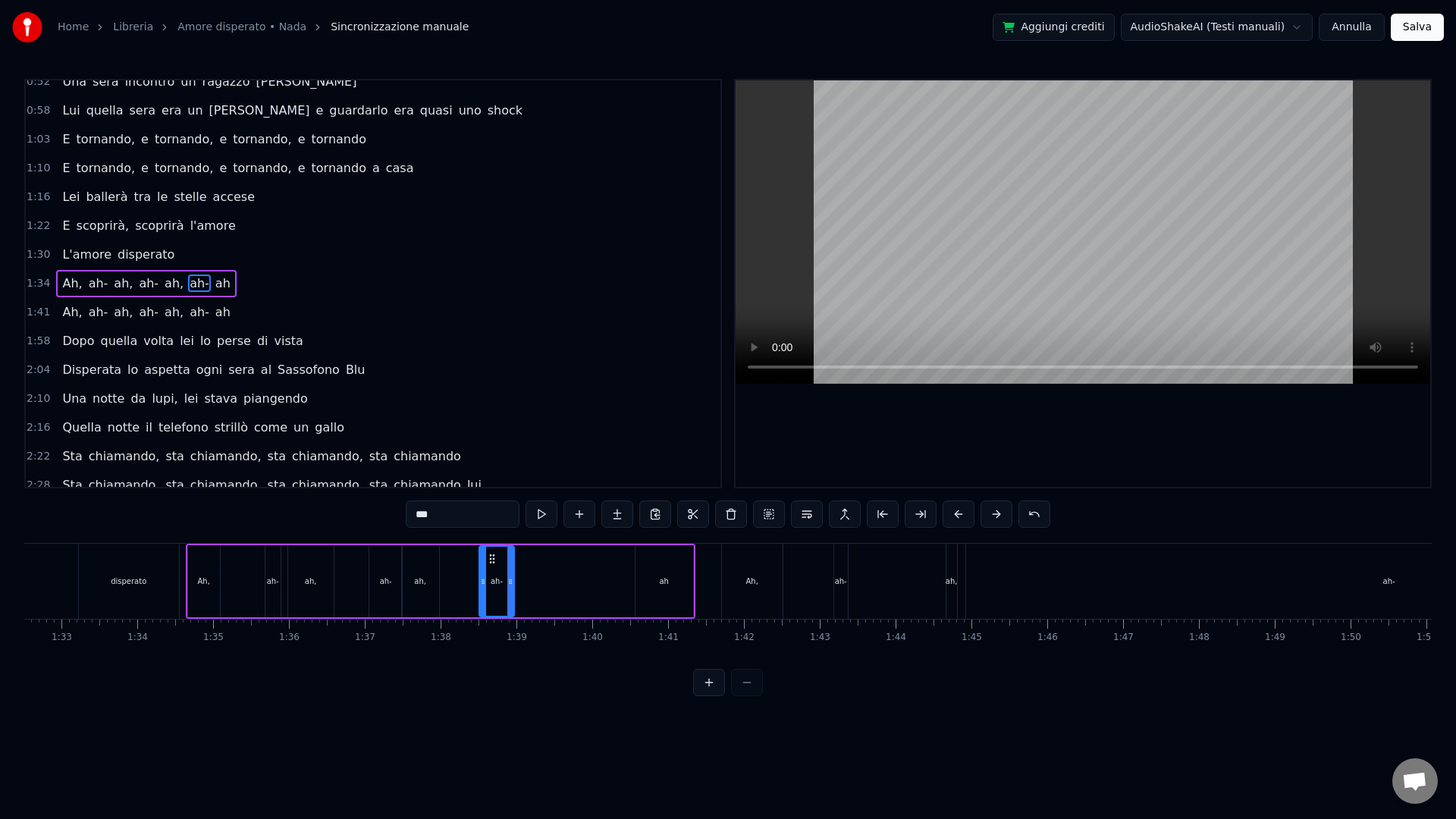
click at [638, 563] on div "ah" at bounding box center [665, 581] width 58 height 72
type input "**"
drag, startPoint x: 652, startPoint y: 559, endPoint x: 532, endPoint y: 560, distance: 120.0
click at [532, 560] on icon at bounding box center [527, 560] width 12 height 12
click at [565, 601] on div at bounding box center [562, 581] width 6 height 69
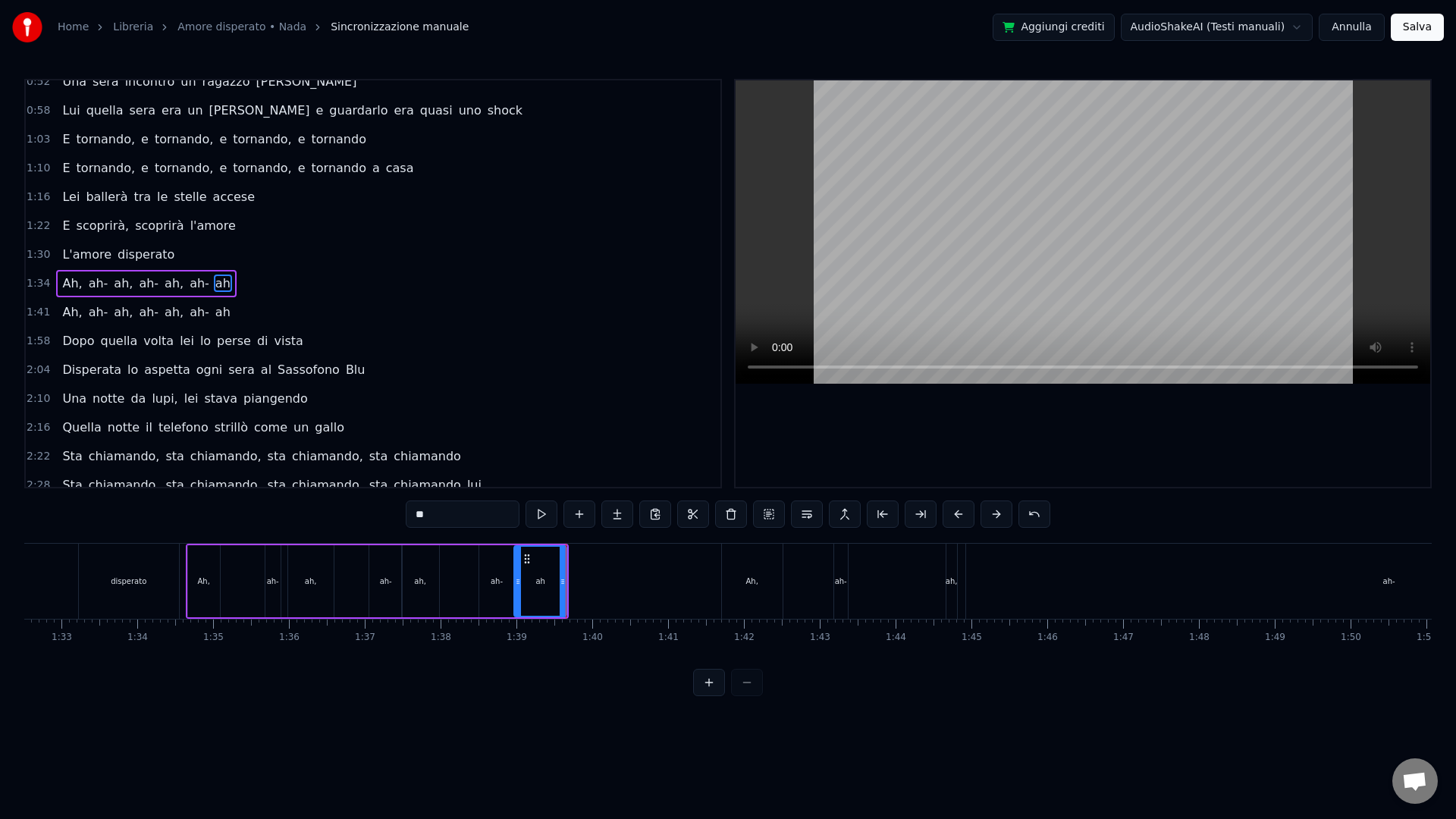
click at [48, 283] on div "1:34 Ah, ah- ah, ah- ah, ah- ah" at bounding box center [373, 284] width 695 height 29
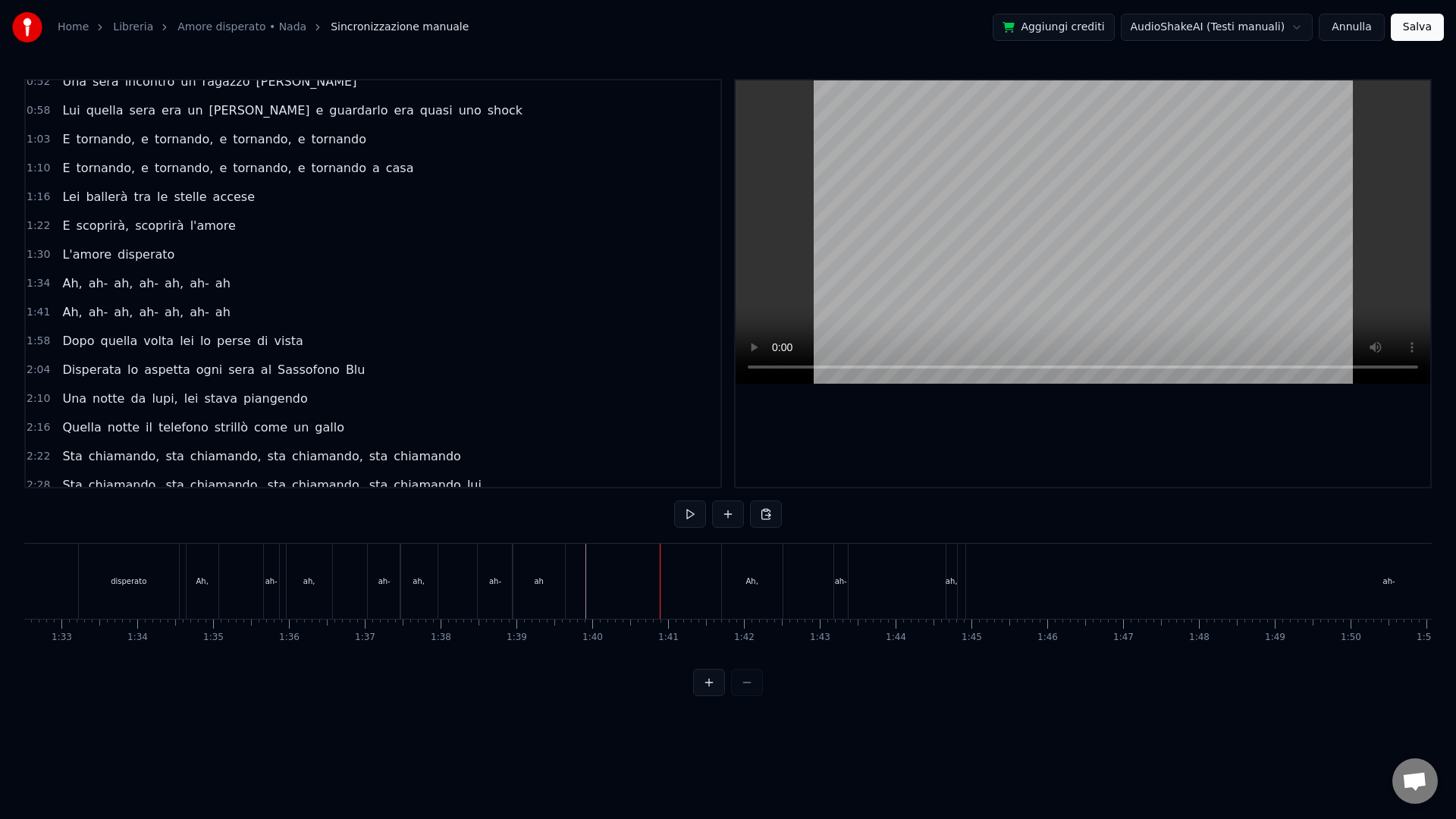
click at [729, 583] on div "Ah," at bounding box center [753, 581] width 61 height 75
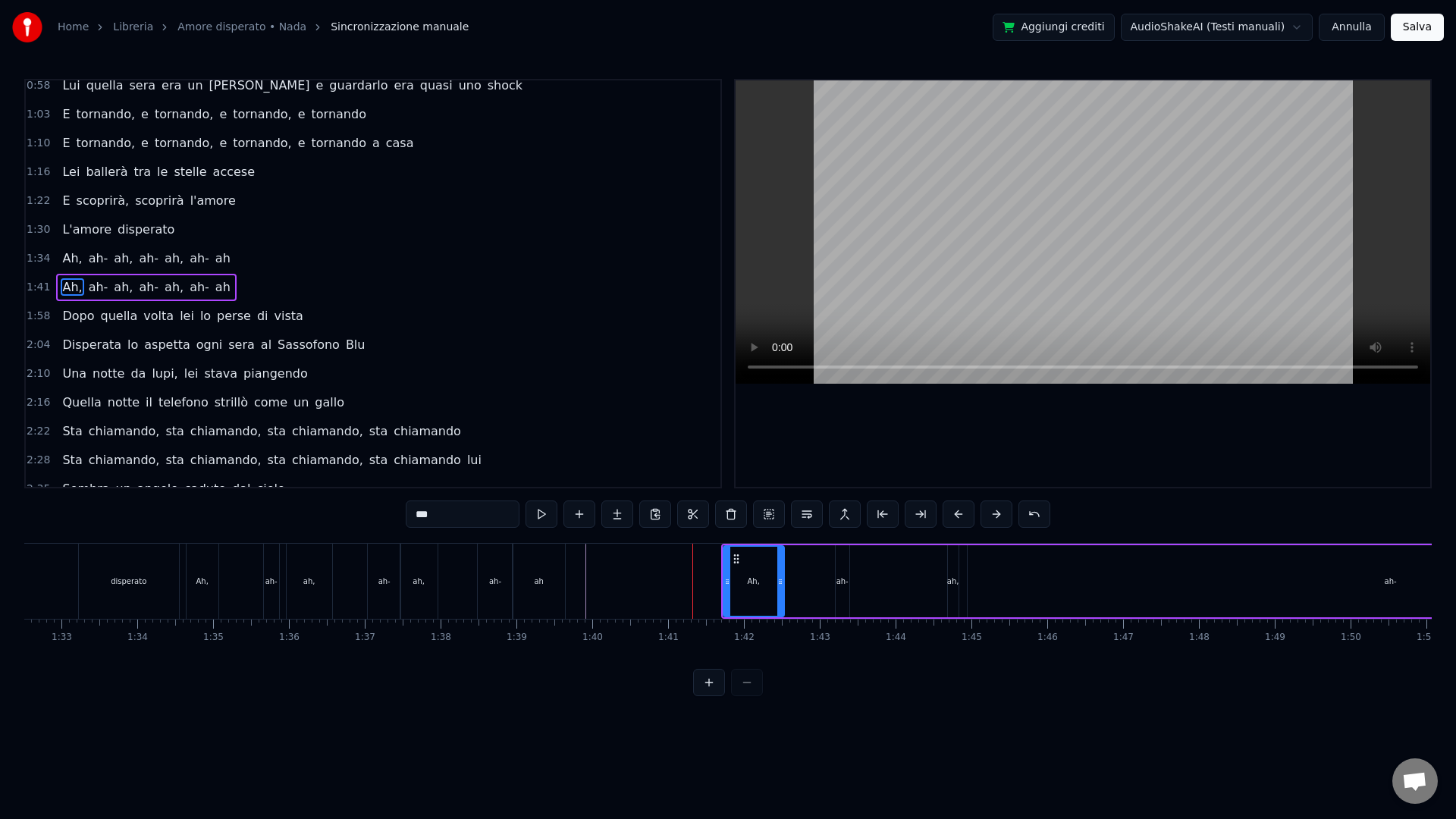
scroll to position [272, 0]
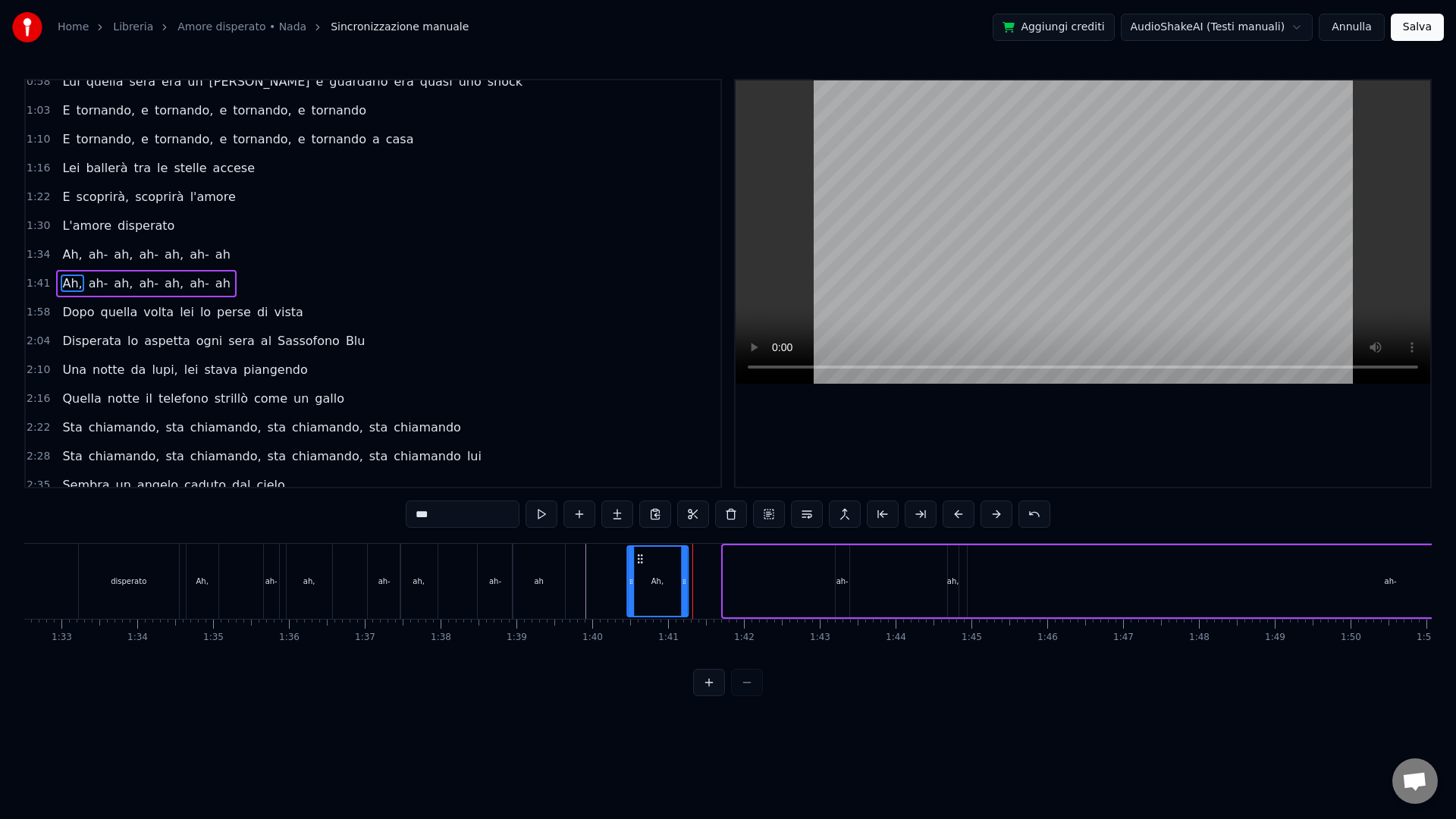
drag, startPoint x: 735, startPoint y: 558, endPoint x: 640, endPoint y: 563, distance: 95.1
click at [639, 563] on icon at bounding box center [640, 560] width 12 height 12
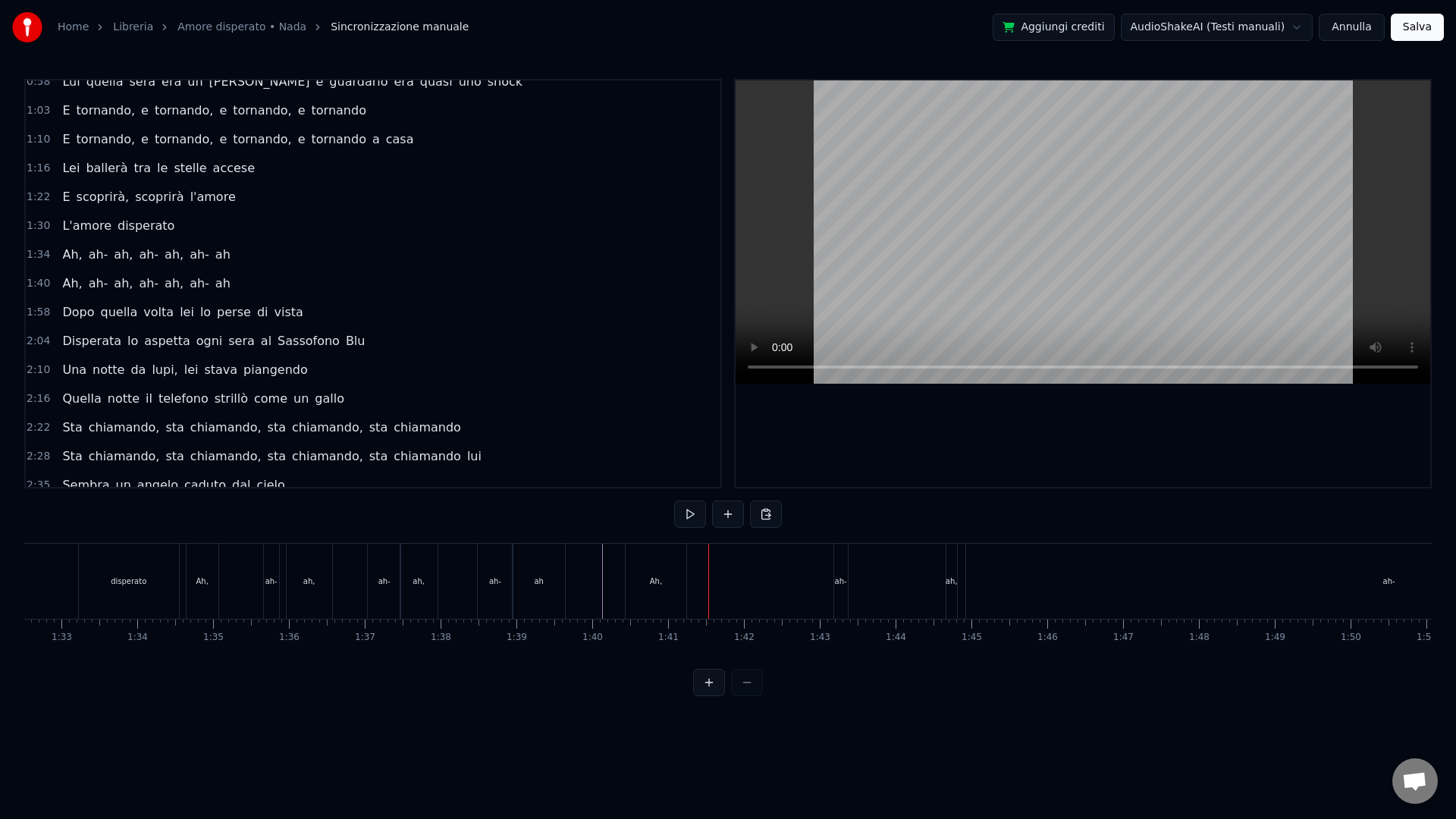
drag, startPoint x: 672, startPoint y: 601, endPoint x: 679, endPoint y: 606, distance: 8.6
click at [672, 601] on div "Ah," at bounding box center [656, 581] width 61 height 75
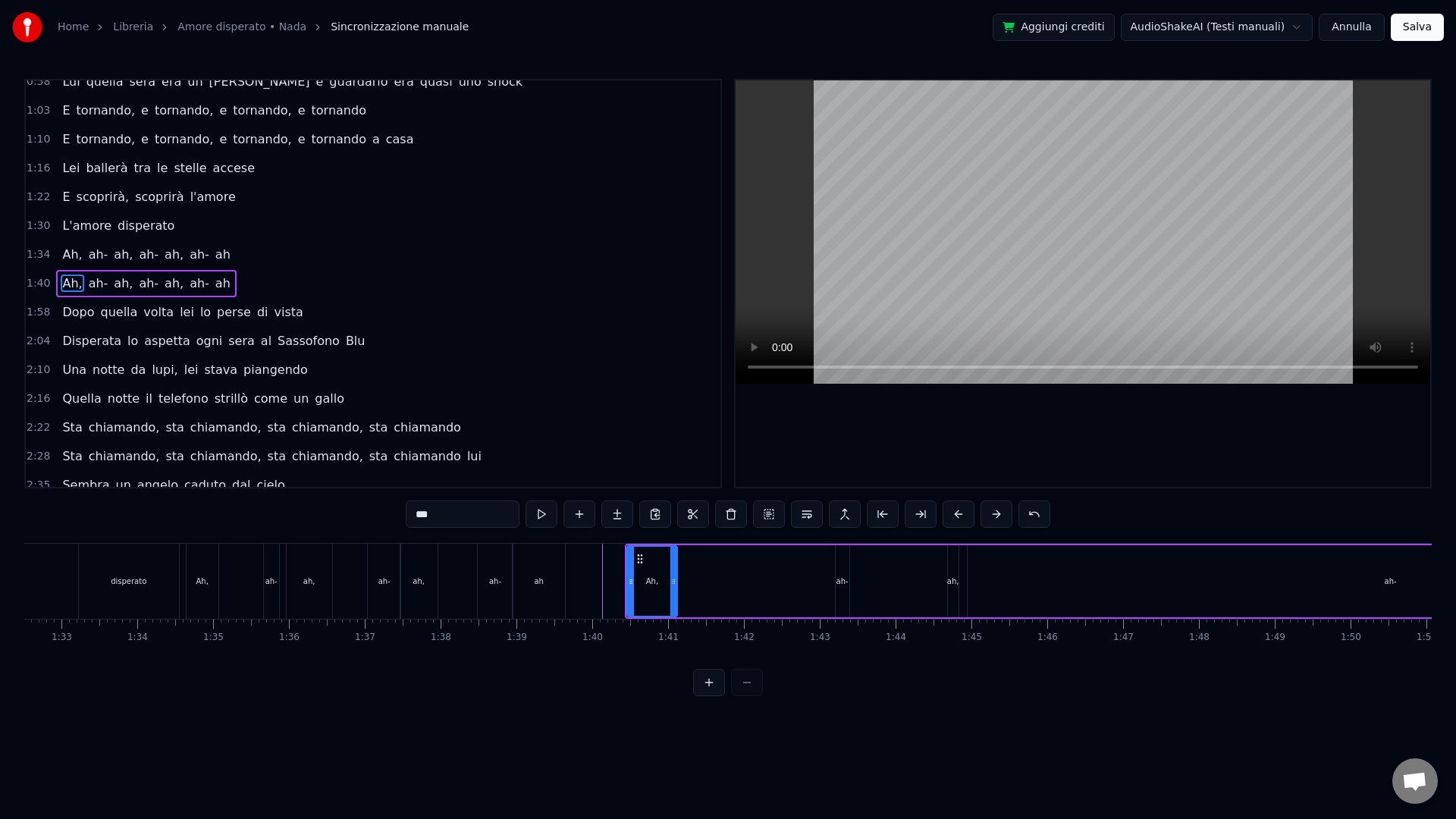
drag, startPoint x: 685, startPoint y: 613, endPoint x: 671, endPoint y: 611, distance: 14.1
click at [671, 612] on div at bounding box center [674, 581] width 6 height 69
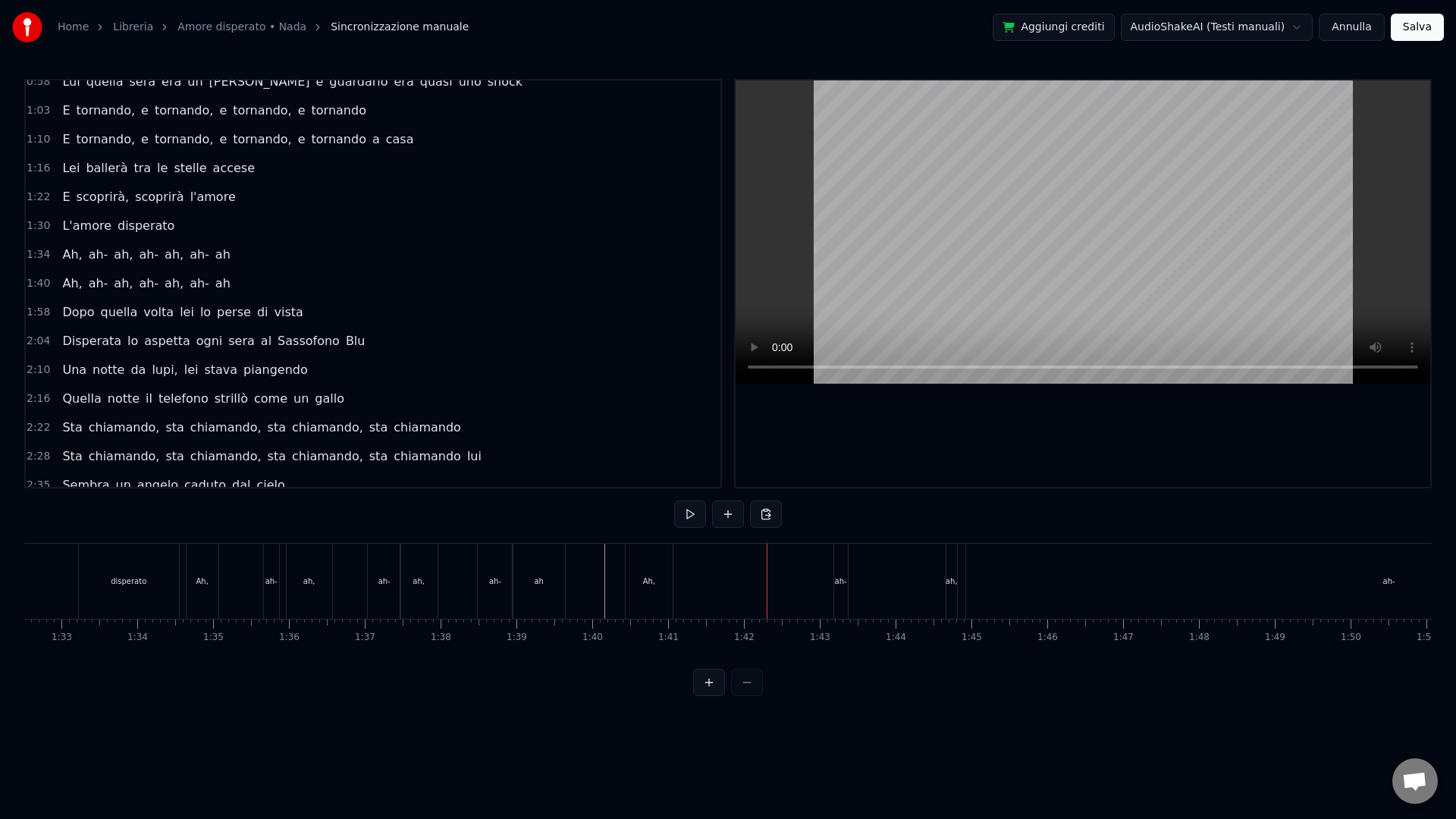
drag, startPoint x: 839, startPoint y: 583, endPoint x: 833, endPoint y: 574, distance: 10.8
click at [839, 583] on div "ah-" at bounding box center [841, 581] width 12 height 12
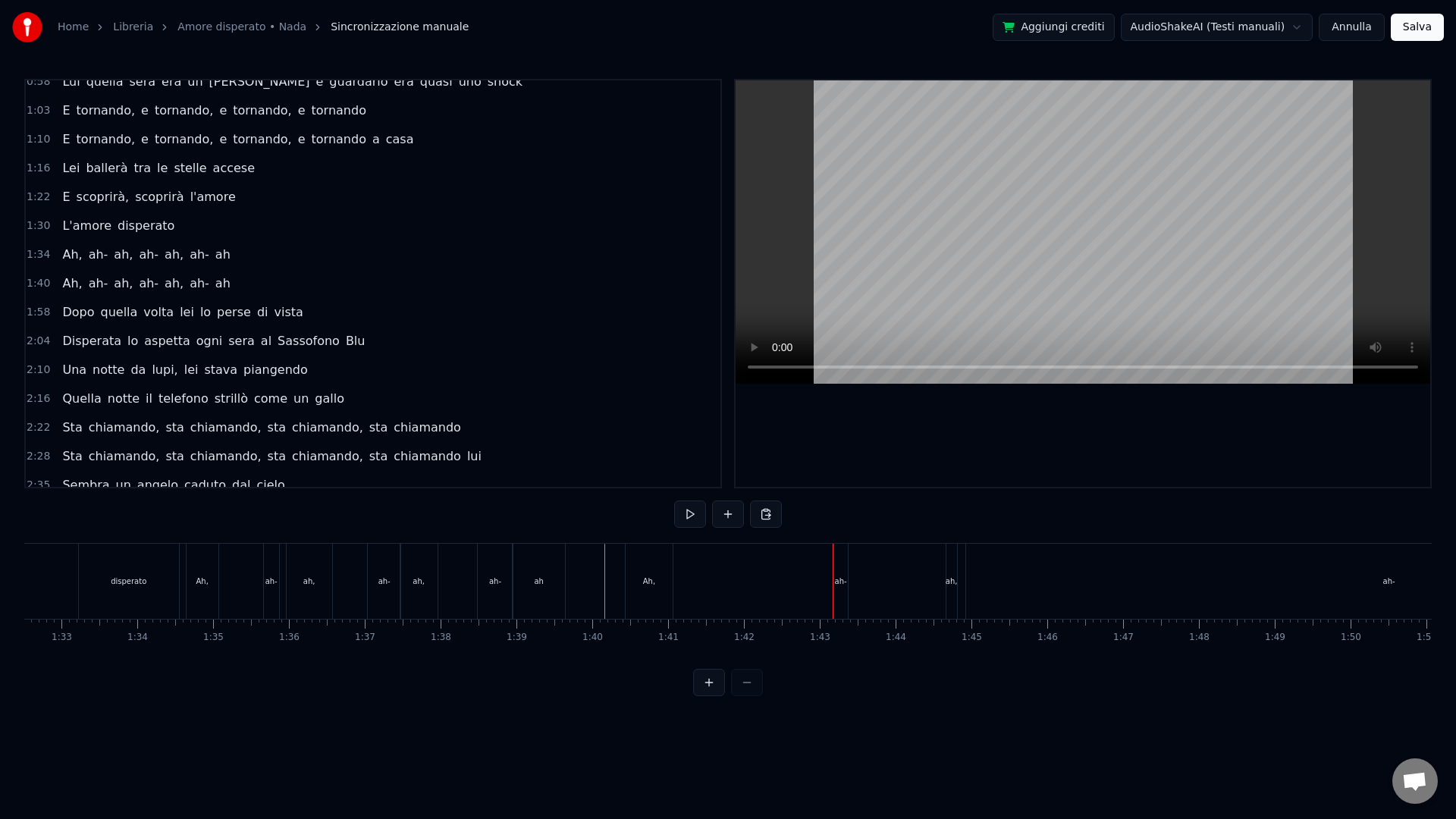
click at [837, 563] on div "ah-" at bounding box center [841, 581] width 14 height 75
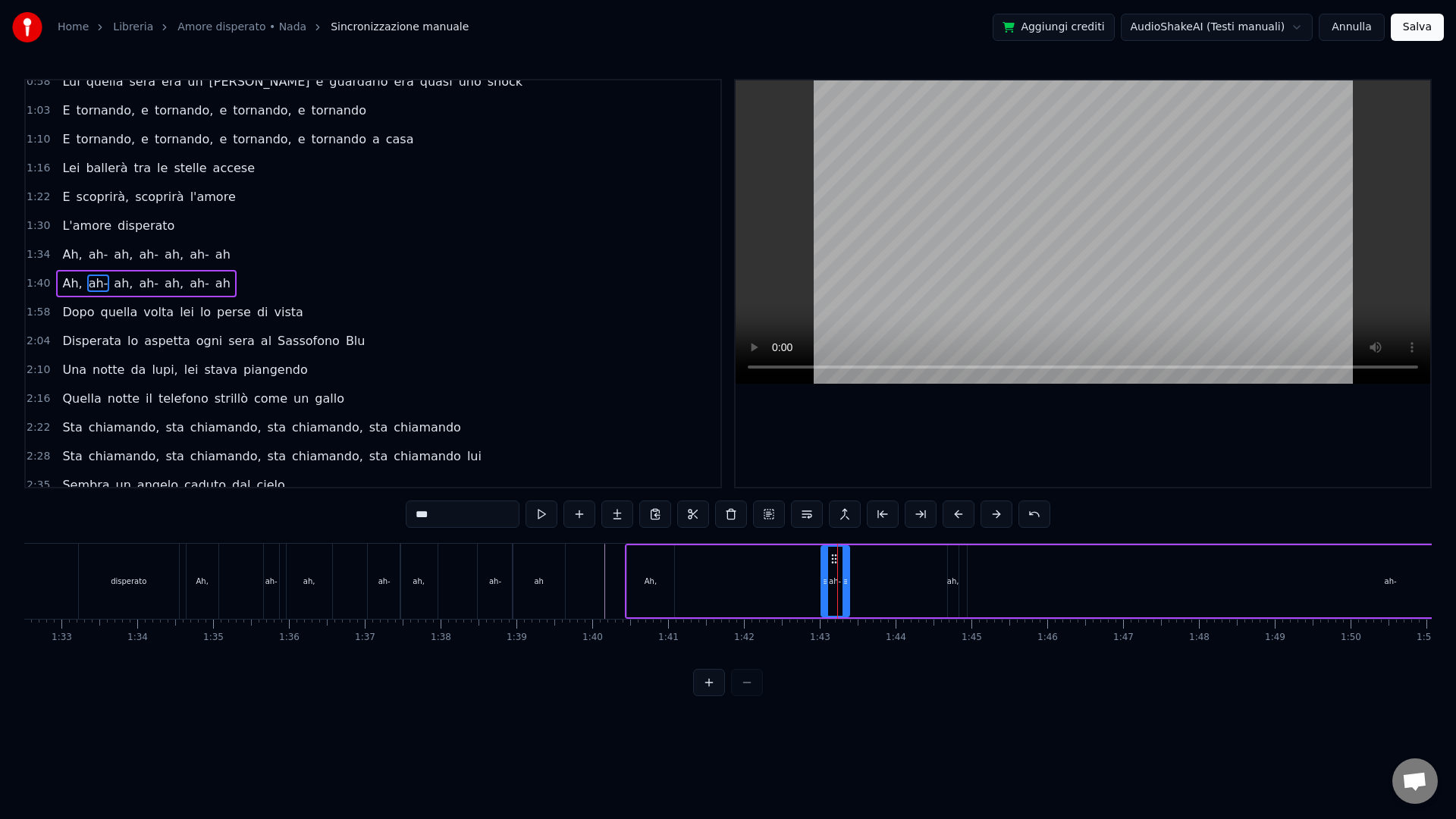
drag, startPoint x: 839, startPoint y: 581, endPoint x: 823, endPoint y: 581, distance: 16.0
click at [823, 581] on icon at bounding box center [825, 582] width 6 height 12
drag, startPoint x: 837, startPoint y: 559, endPoint x: 732, endPoint y: 562, distance: 105.0
click at [732, 562] on icon at bounding box center [729, 560] width 12 height 12
click at [953, 577] on div "ah," at bounding box center [954, 581] width 12 height 12
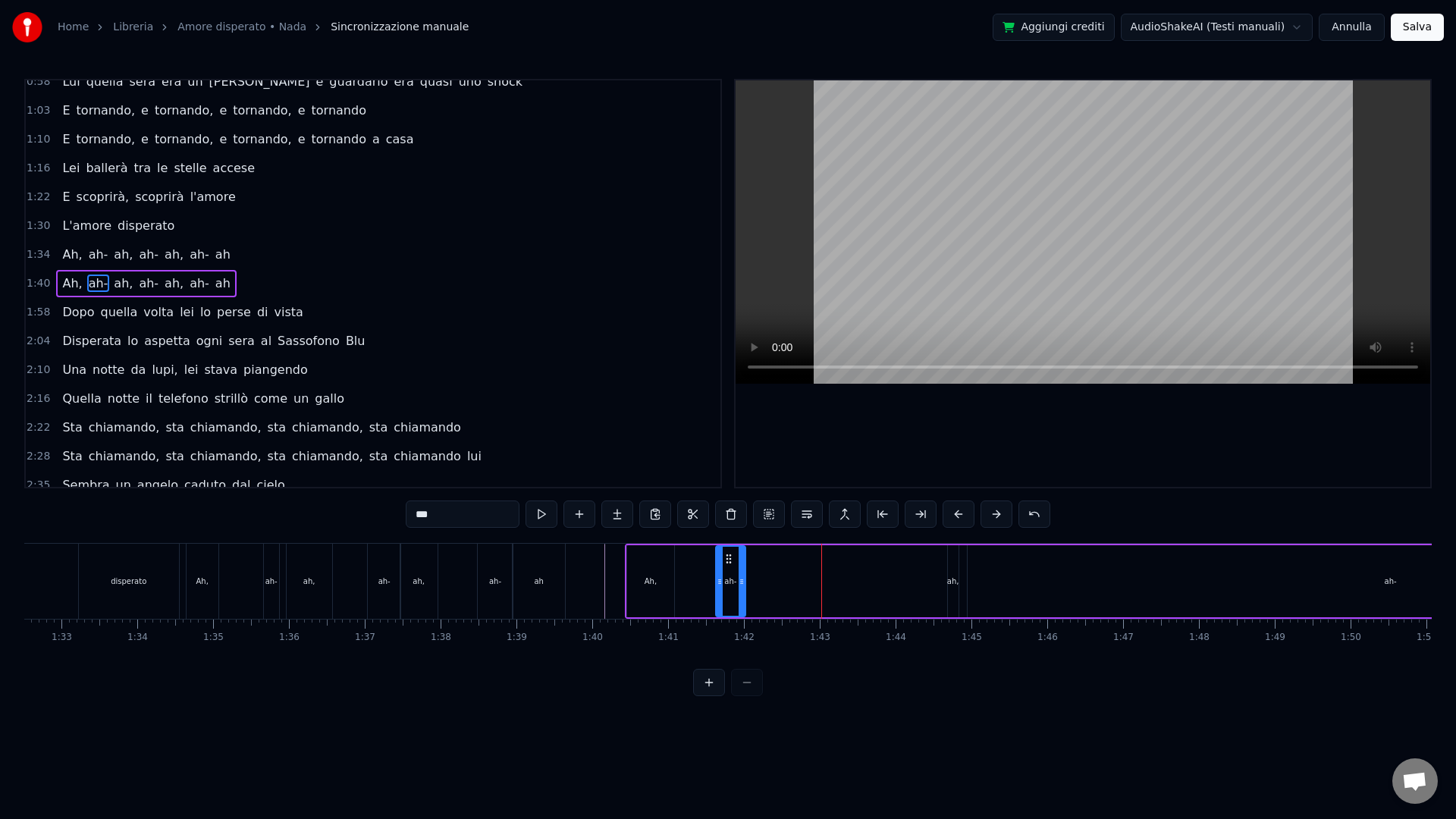
type input "***"
drag, startPoint x: 951, startPoint y: 557, endPoint x: 911, endPoint y: 557, distance: 40.0
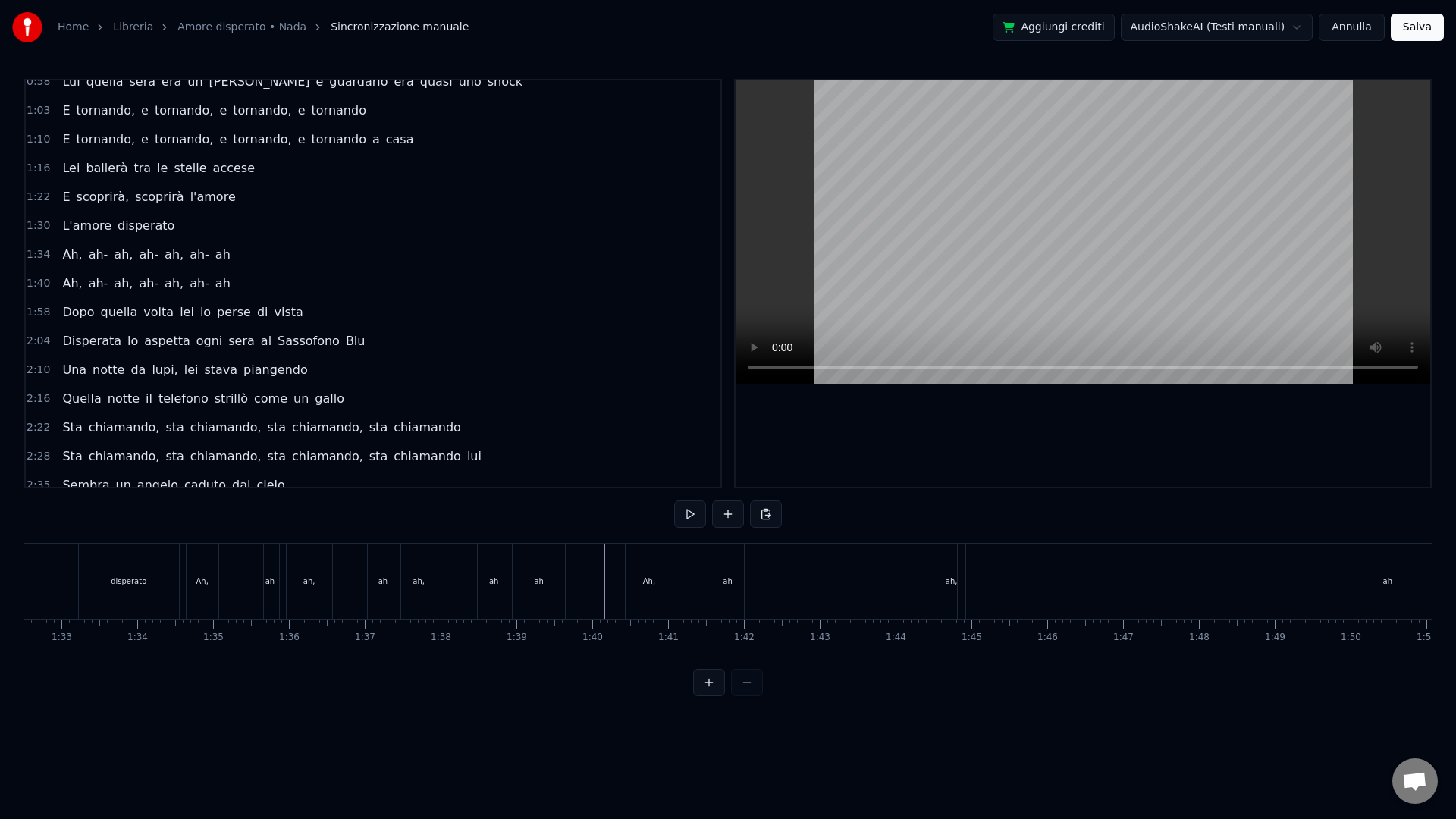
click at [954, 579] on div "ah," at bounding box center [952, 581] width 12 height 12
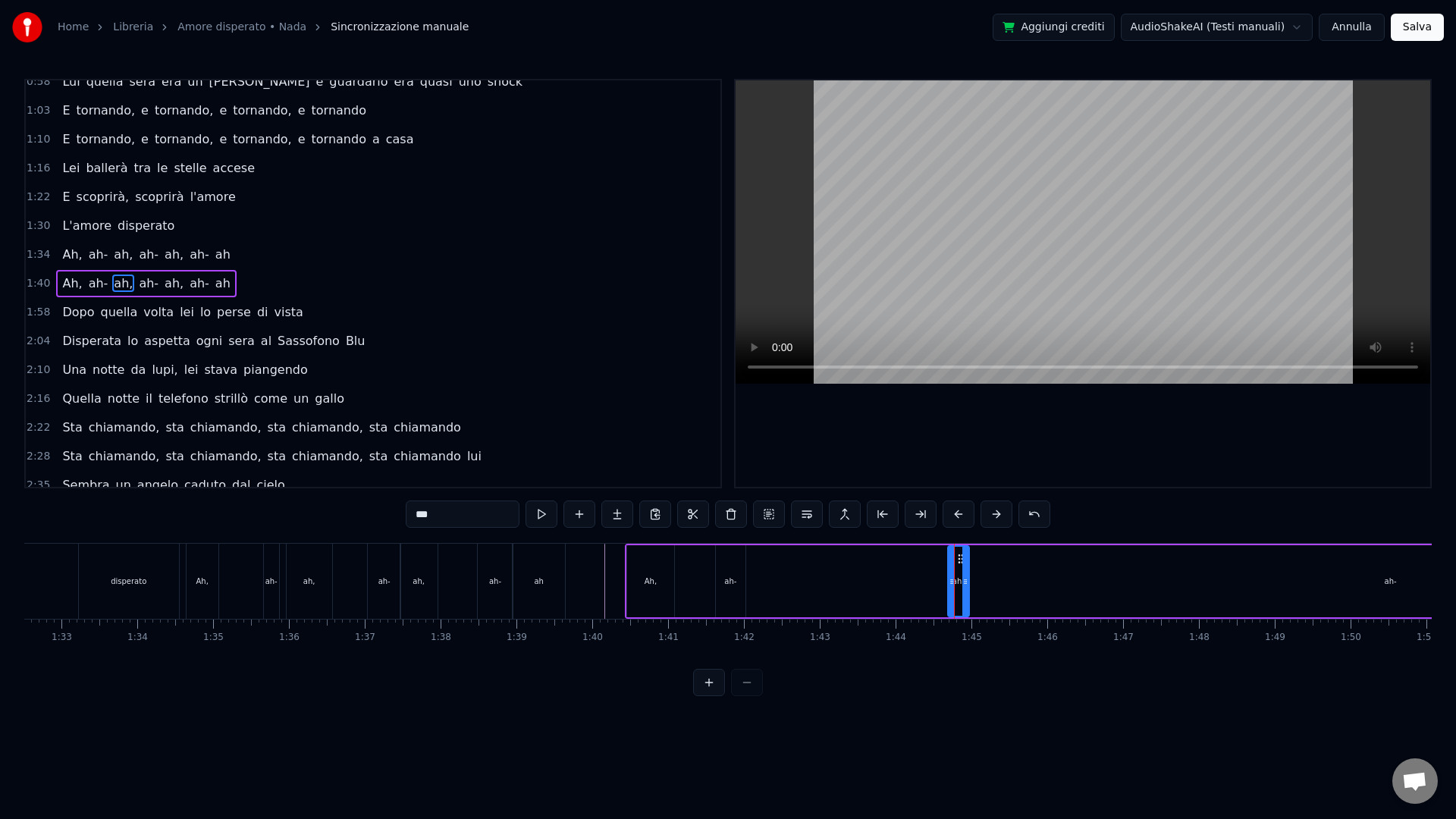
drag, startPoint x: 957, startPoint y: 586, endPoint x: 972, endPoint y: 584, distance: 15.1
click at [968, 585] on icon at bounding box center [965, 582] width 6 height 12
drag, startPoint x: 964, startPoint y: 557, endPoint x: 762, endPoint y: 556, distance: 202.0
click at [762, 556] on icon at bounding box center [759, 560] width 12 height 12
click at [1310, 585] on div "ah-" at bounding box center [1391, 581] width 12 height 12
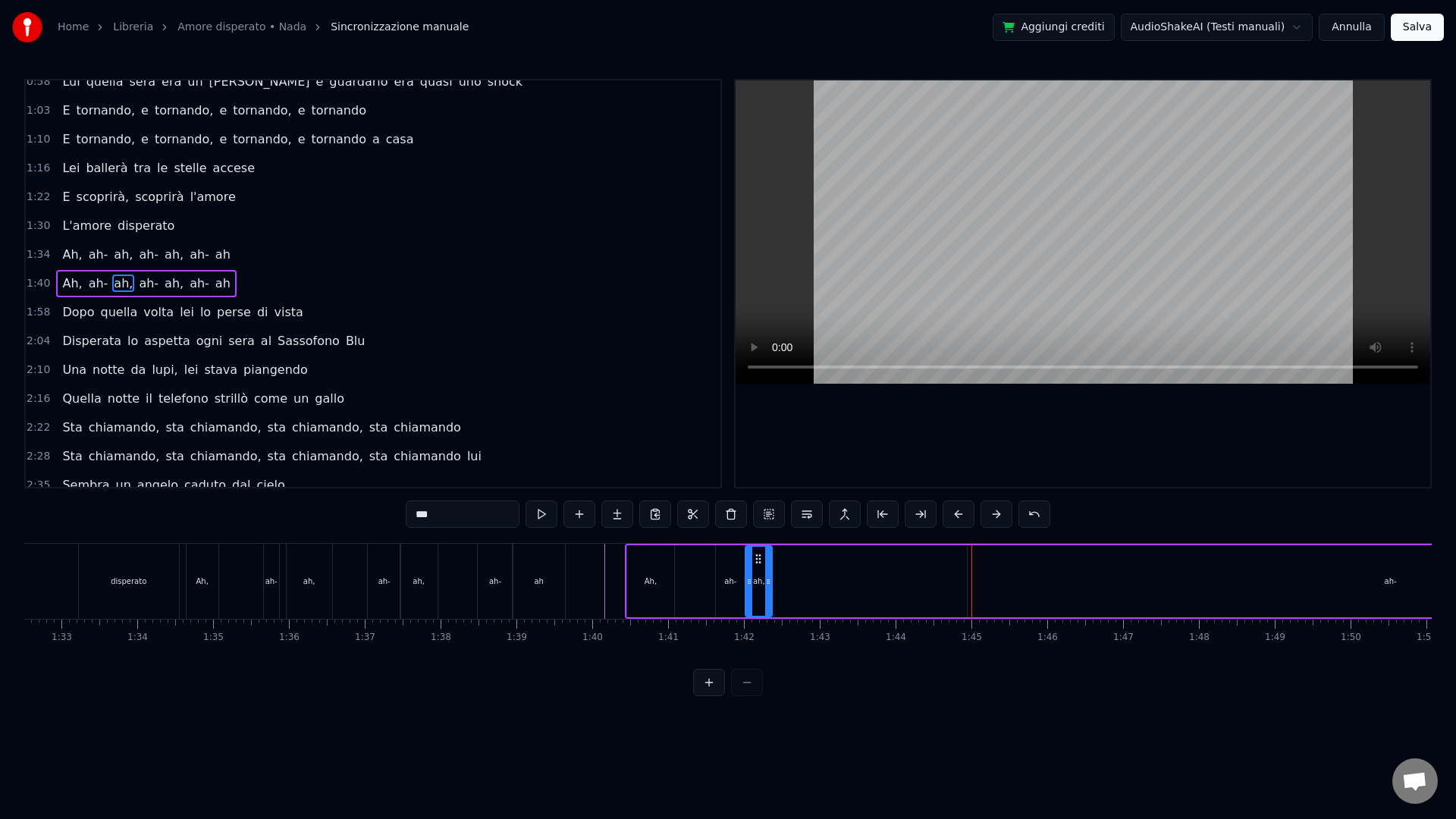
type input "***"
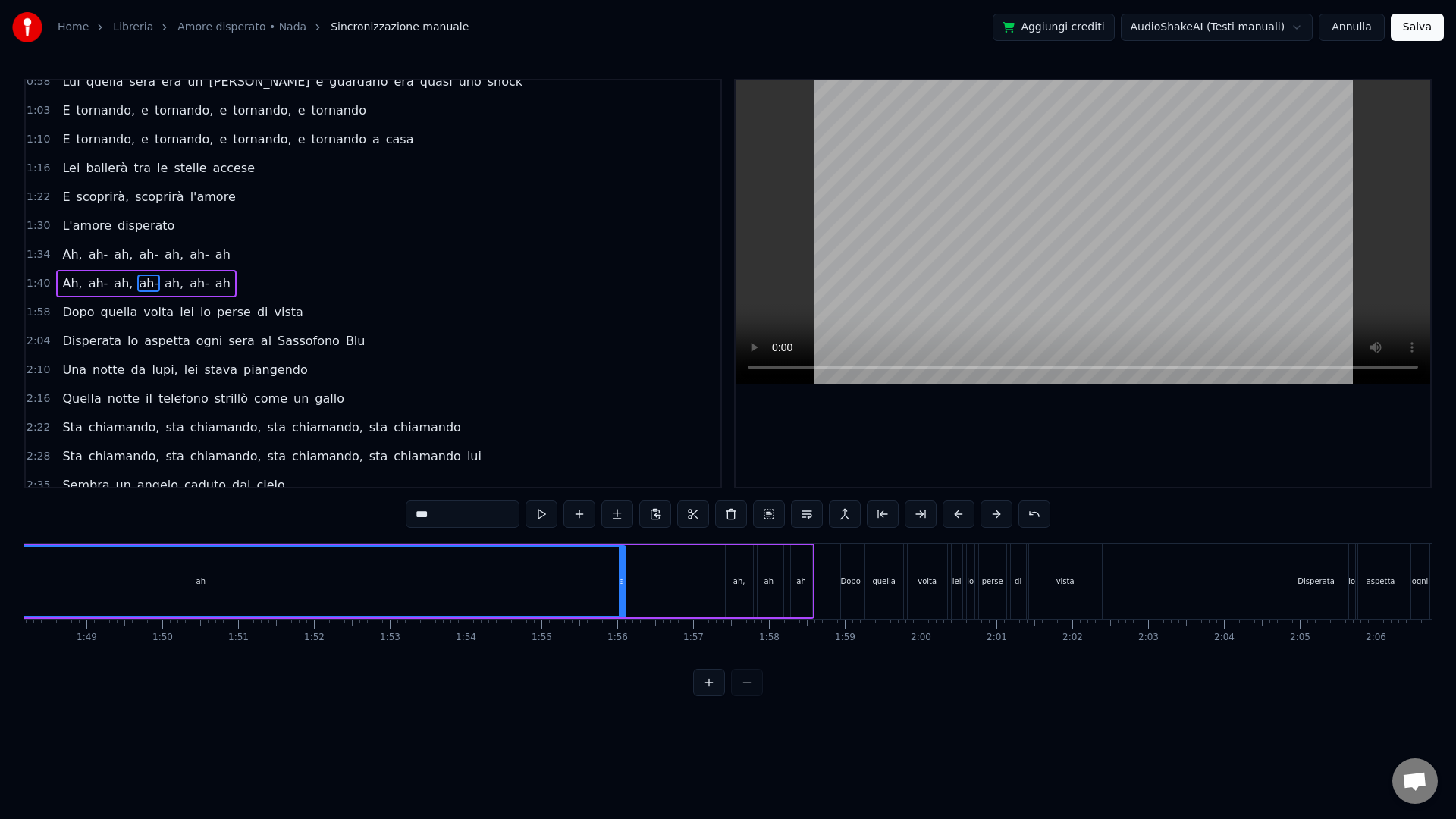
scroll to position [0, 8309]
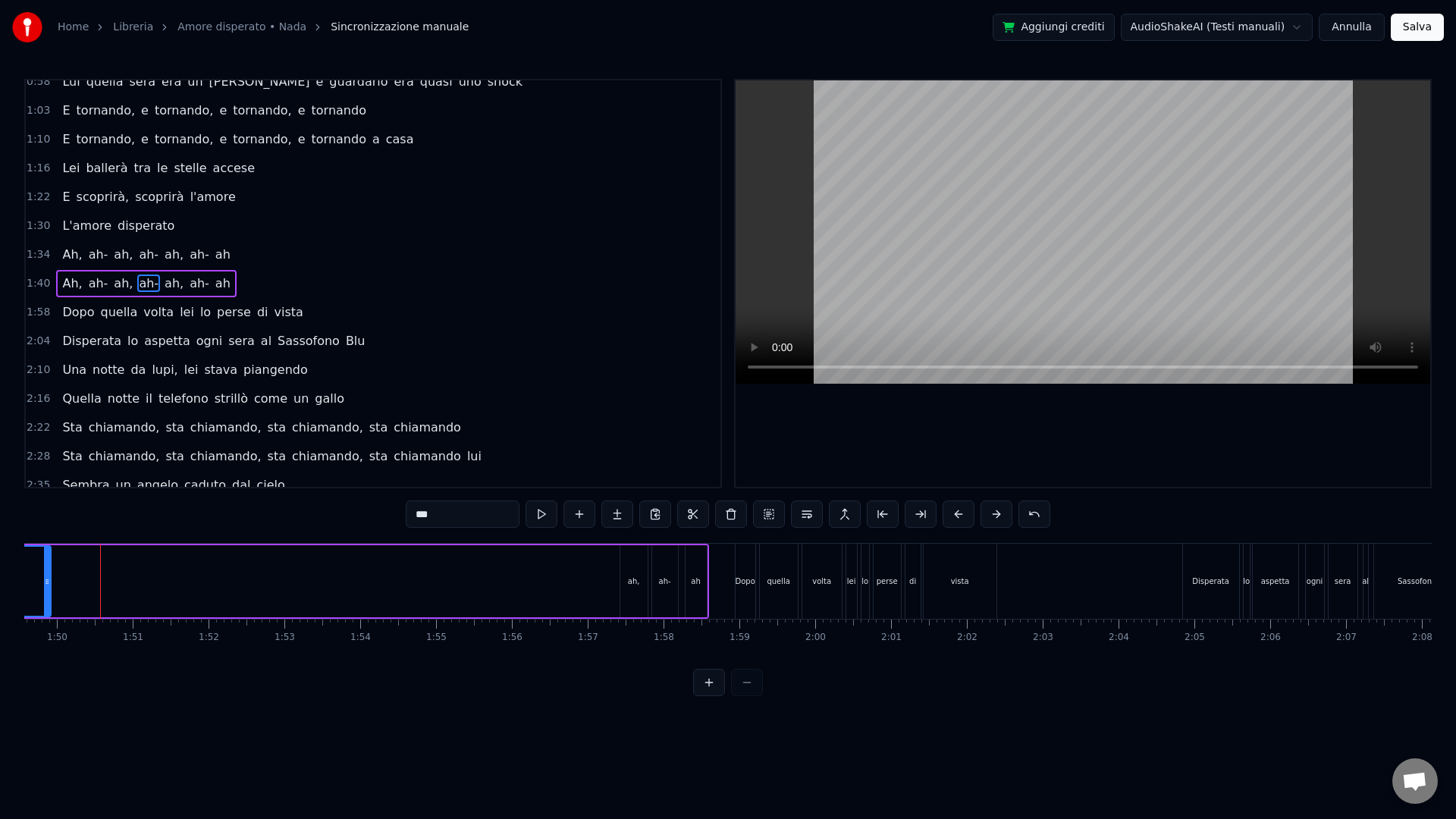
drag, startPoint x: 513, startPoint y: 590, endPoint x: 44, endPoint y: 611, distance: 469.5
click at [44, 611] on div at bounding box center [47, 581] width 6 height 69
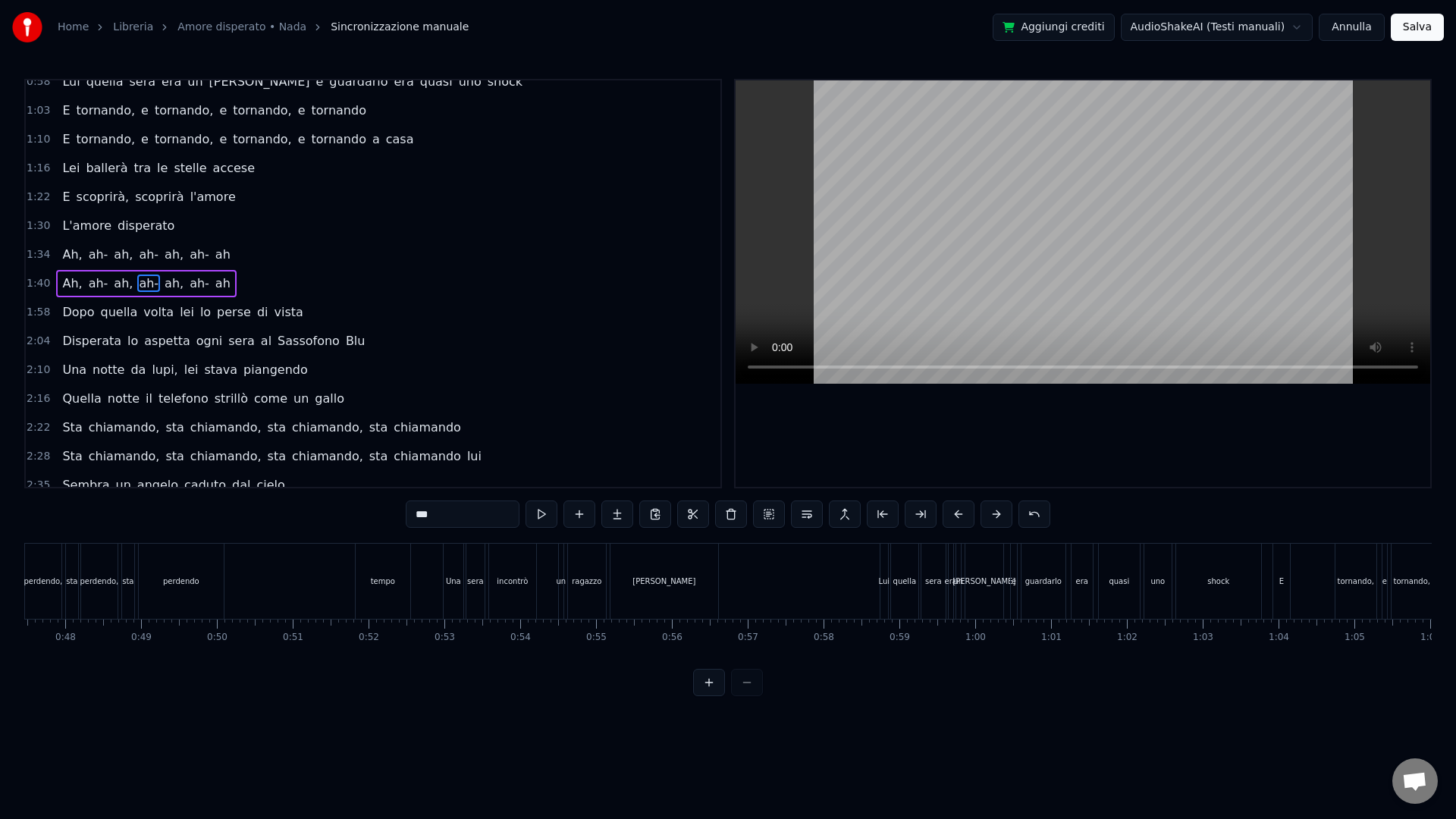
scroll to position [0, 999]
drag, startPoint x: 129, startPoint y: 669, endPoint x: 152, endPoint y: 662, distance: 24.0
click at [152, 662] on div "0:04 Ah, ah- ah, ah- ah, ah- ah 0:10 Ah, ah- ah, ah- ah, ah- ah 0:17 Sembra un …" at bounding box center [728, 387] width 1408 height 617
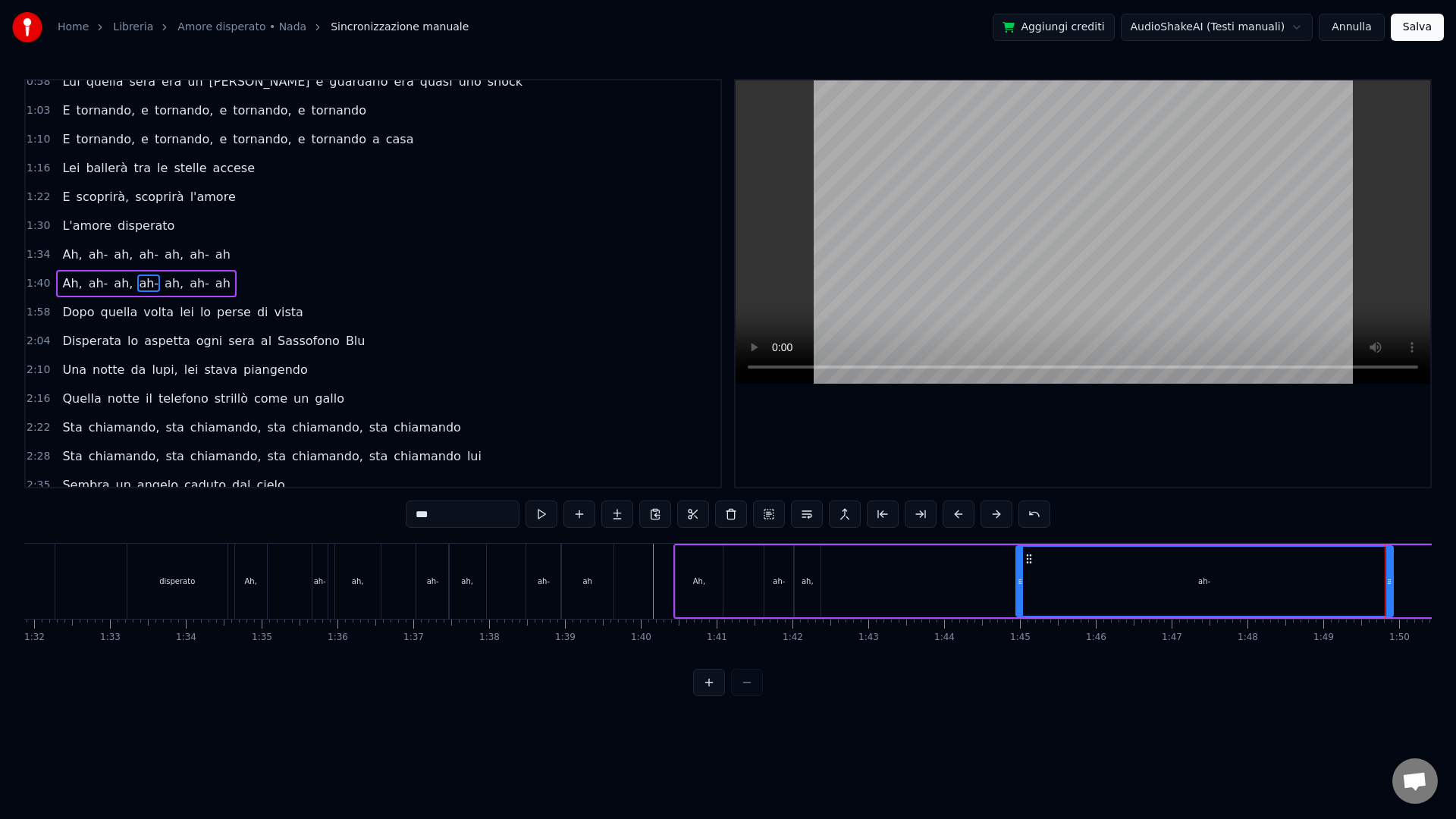
scroll to position [0, 7418]
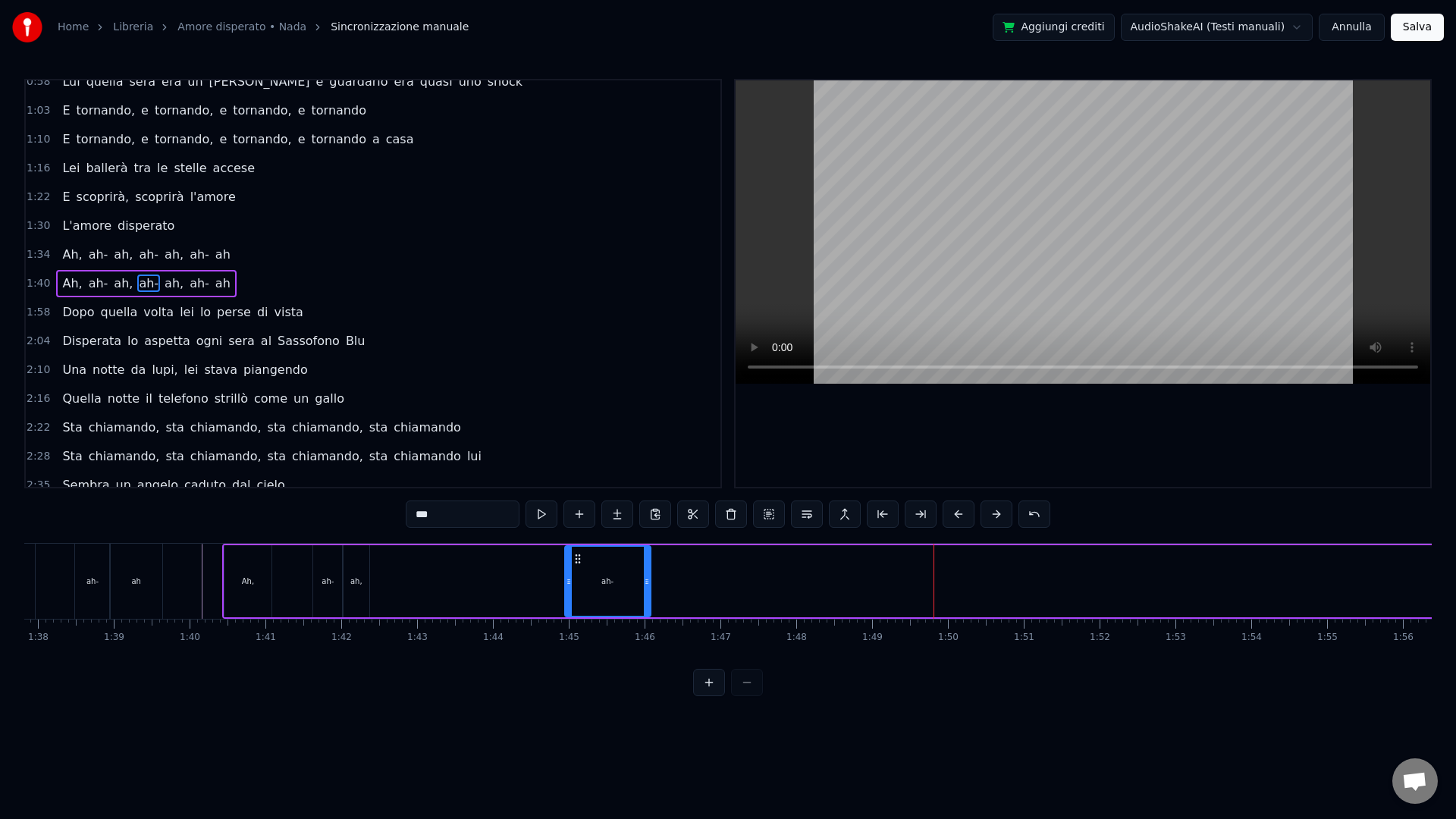
drag, startPoint x: 940, startPoint y: 591, endPoint x: 627, endPoint y: 583, distance: 313.1
click at [648, 593] on div at bounding box center [647, 581] width 6 height 69
drag, startPoint x: 574, startPoint y: 560, endPoint x: 438, endPoint y: 570, distance: 136.4
click at [438, 570] on div "ah-" at bounding box center [472, 581] width 84 height 69
drag, startPoint x: 511, startPoint y: 586, endPoint x: 456, endPoint y: 593, distance: 55.4
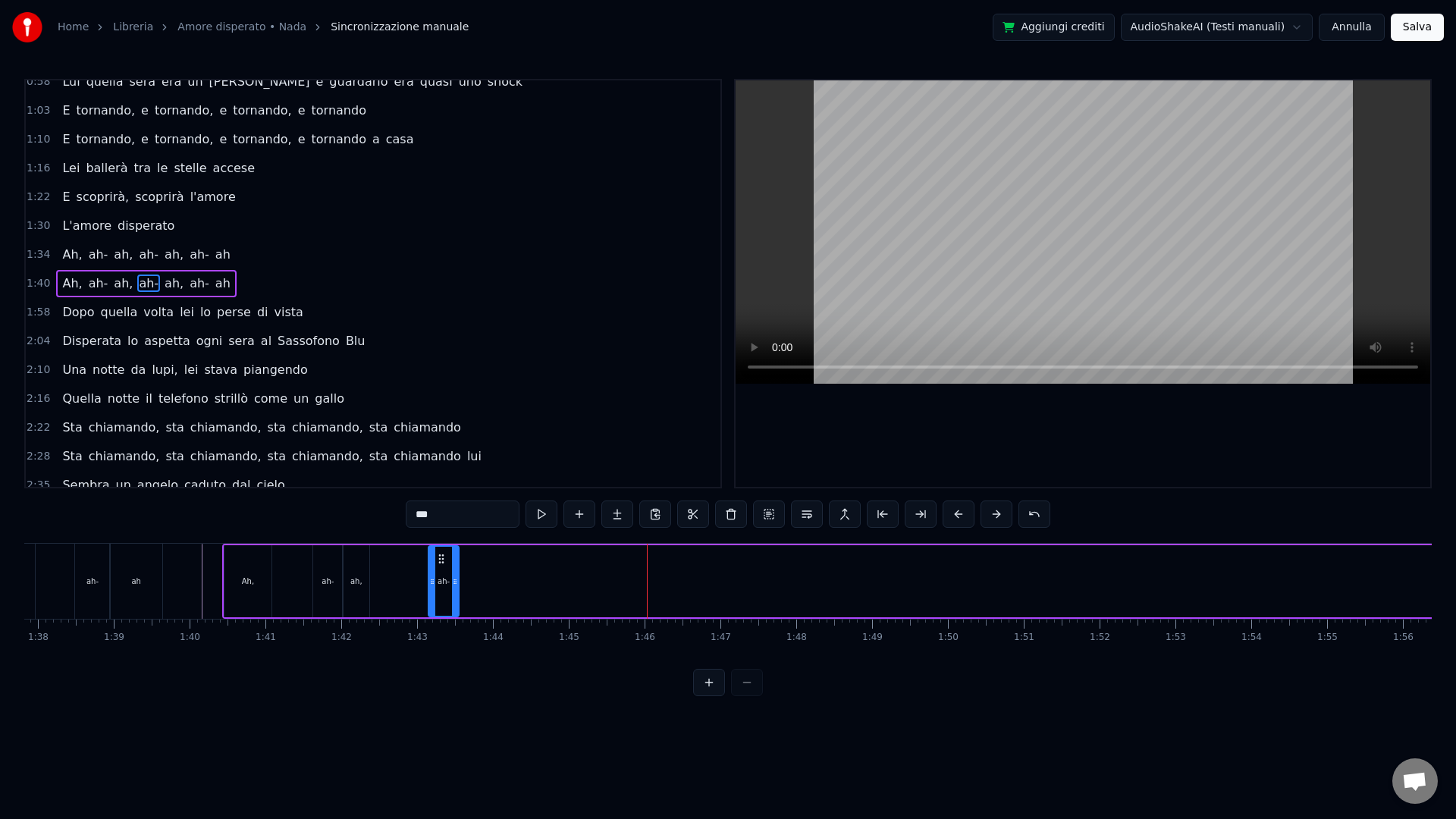
click at [456, 593] on div at bounding box center [455, 581] width 6 height 69
click at [222, 597] on div "Ah, ah- ah, ah- ah, ah- ah" at bounding box center [911, 581] width 1378 height 75
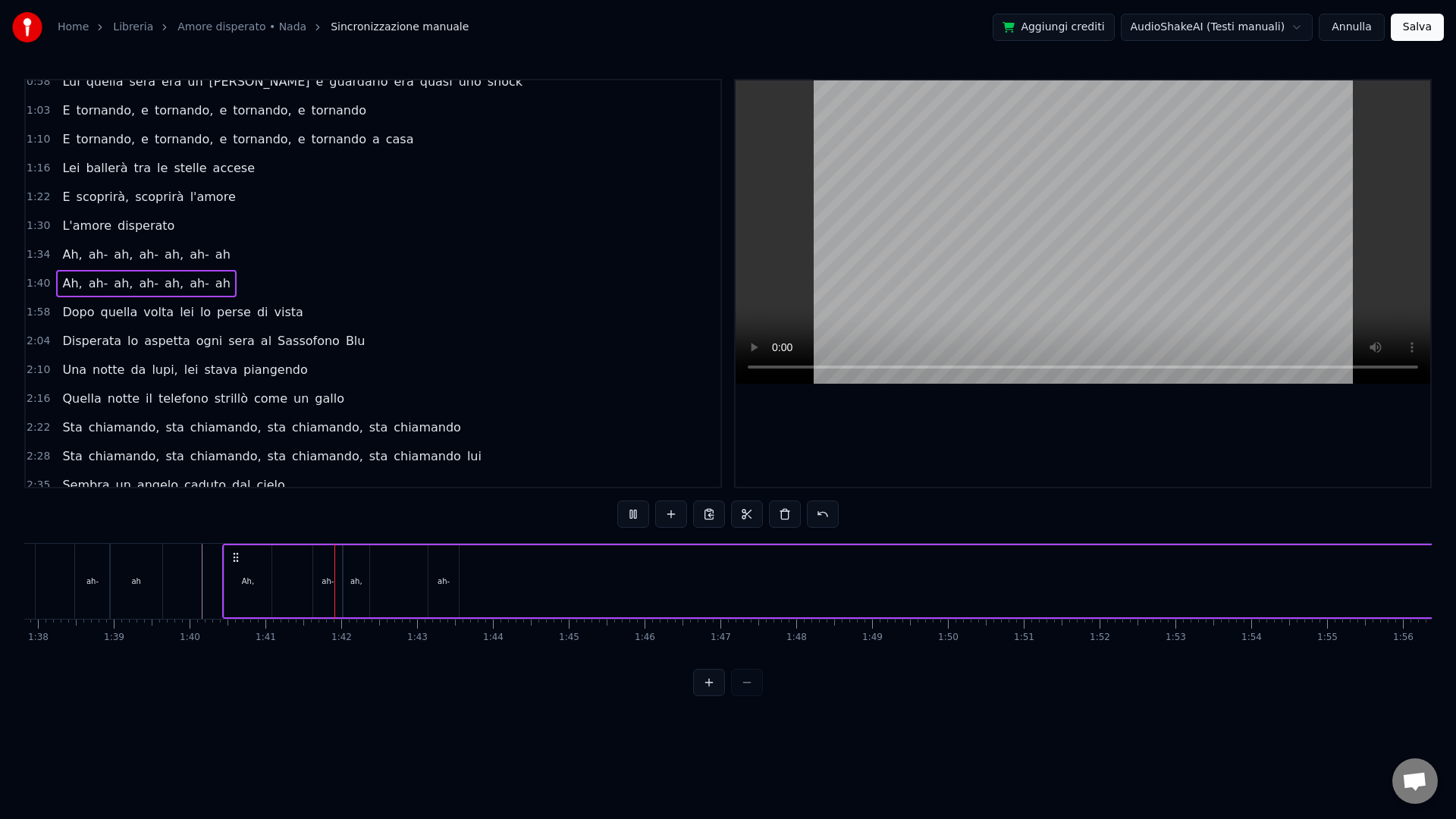
click at [746, 690] on div at bounding box center [728, 683] width 70 height 27
click at [712, 696] on button at bounding box center [709, 683] width 32 height 27
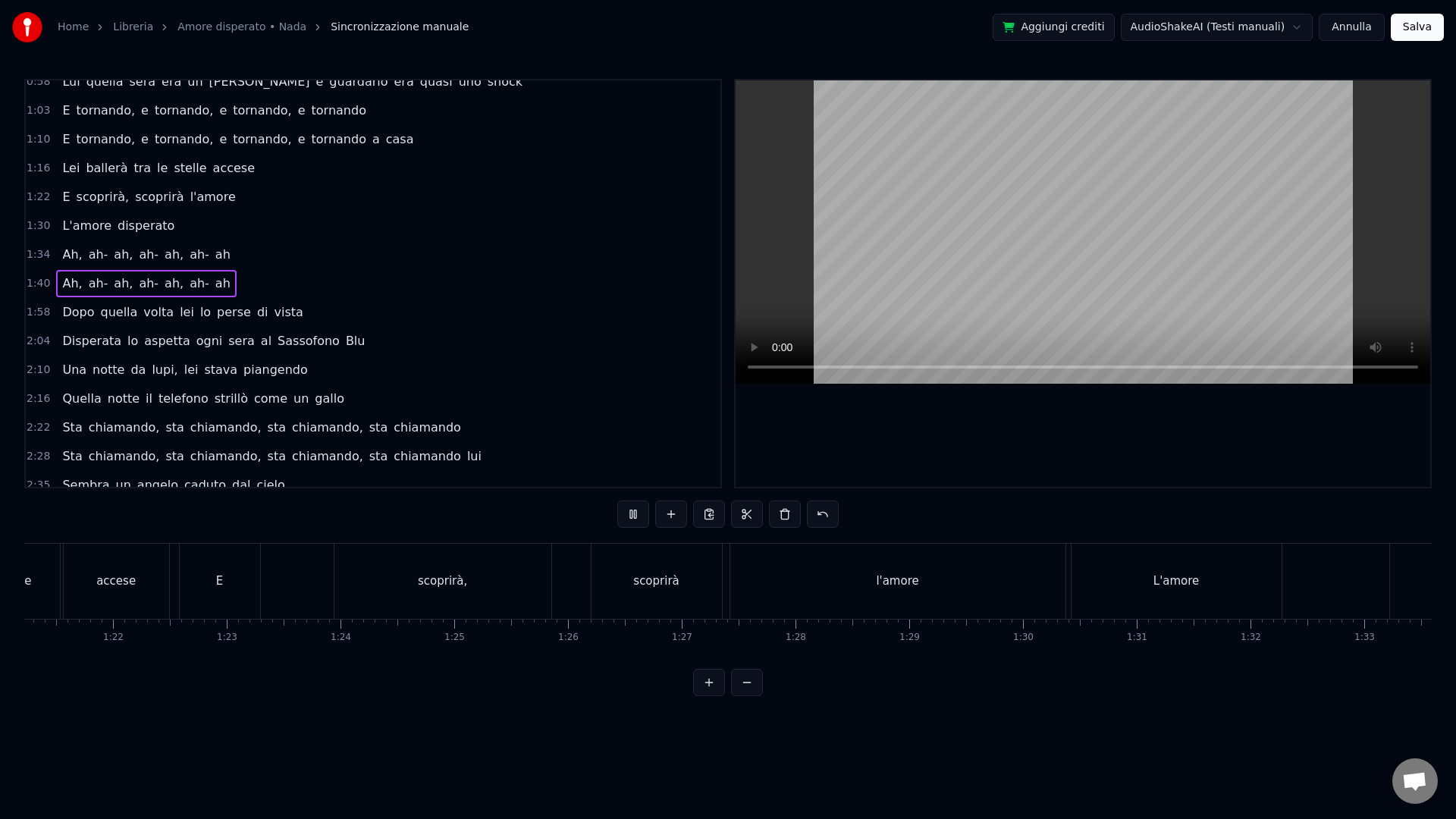
click at [745, 695] on button at bounding box center [746, 683] width 32 height 27
click at [745, 695] on div at bounding box center [728, 683] width 70 height 27
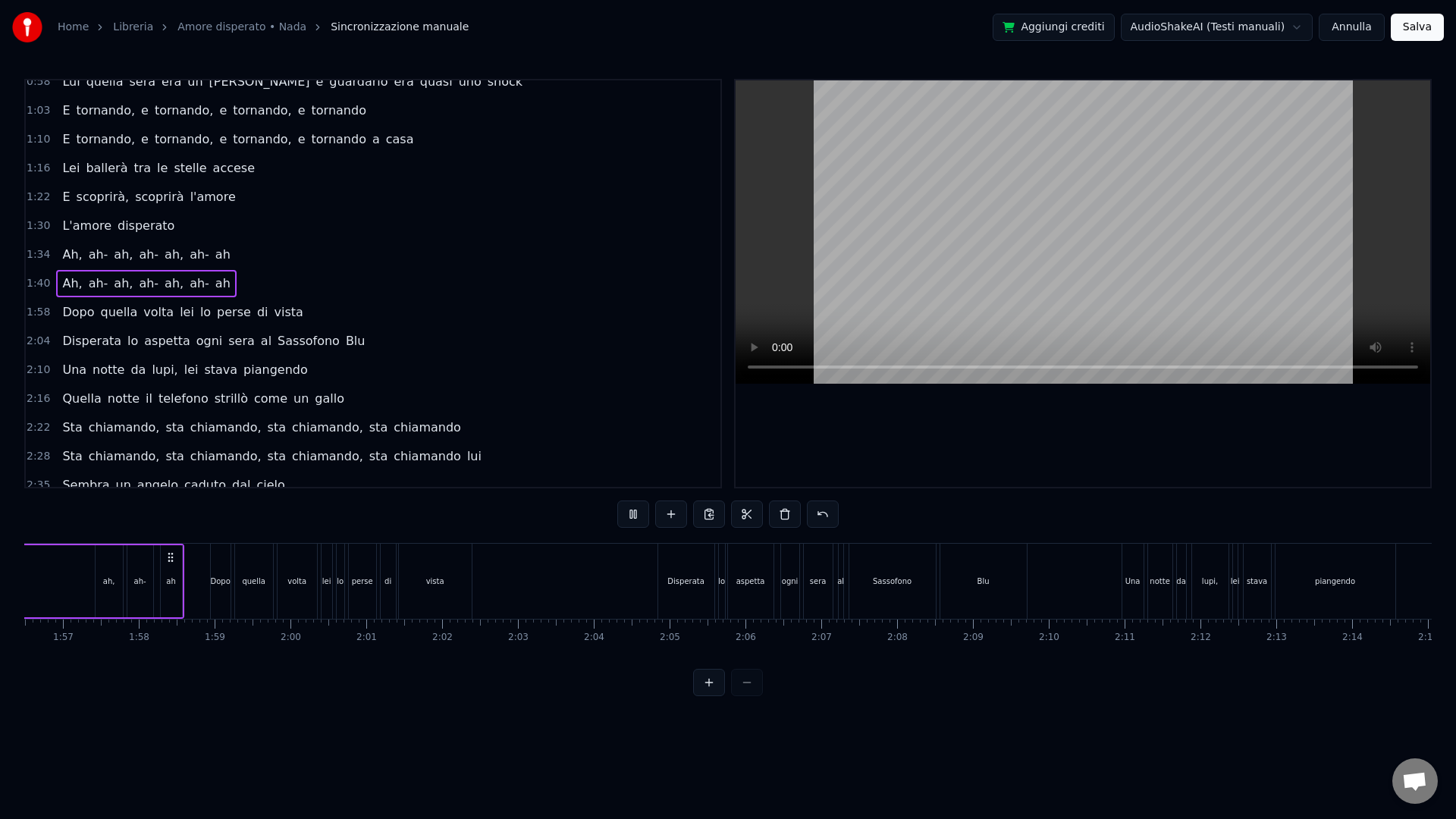
click at [745, 695] on div at bounding box center [728, 683] width 70 height 27
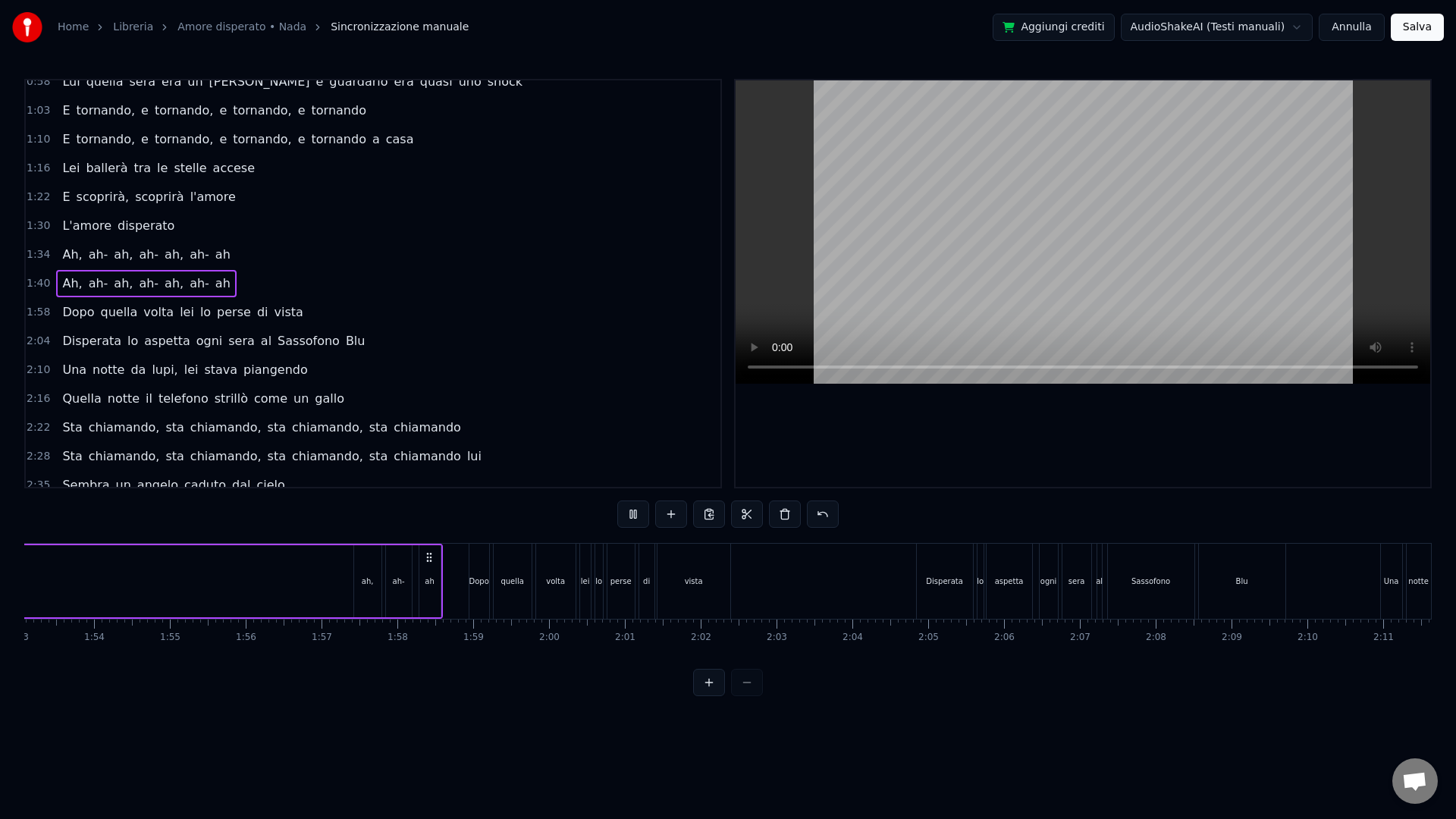
click at [745, 695] on div at bounding box center [728, 683] width 70 height 27
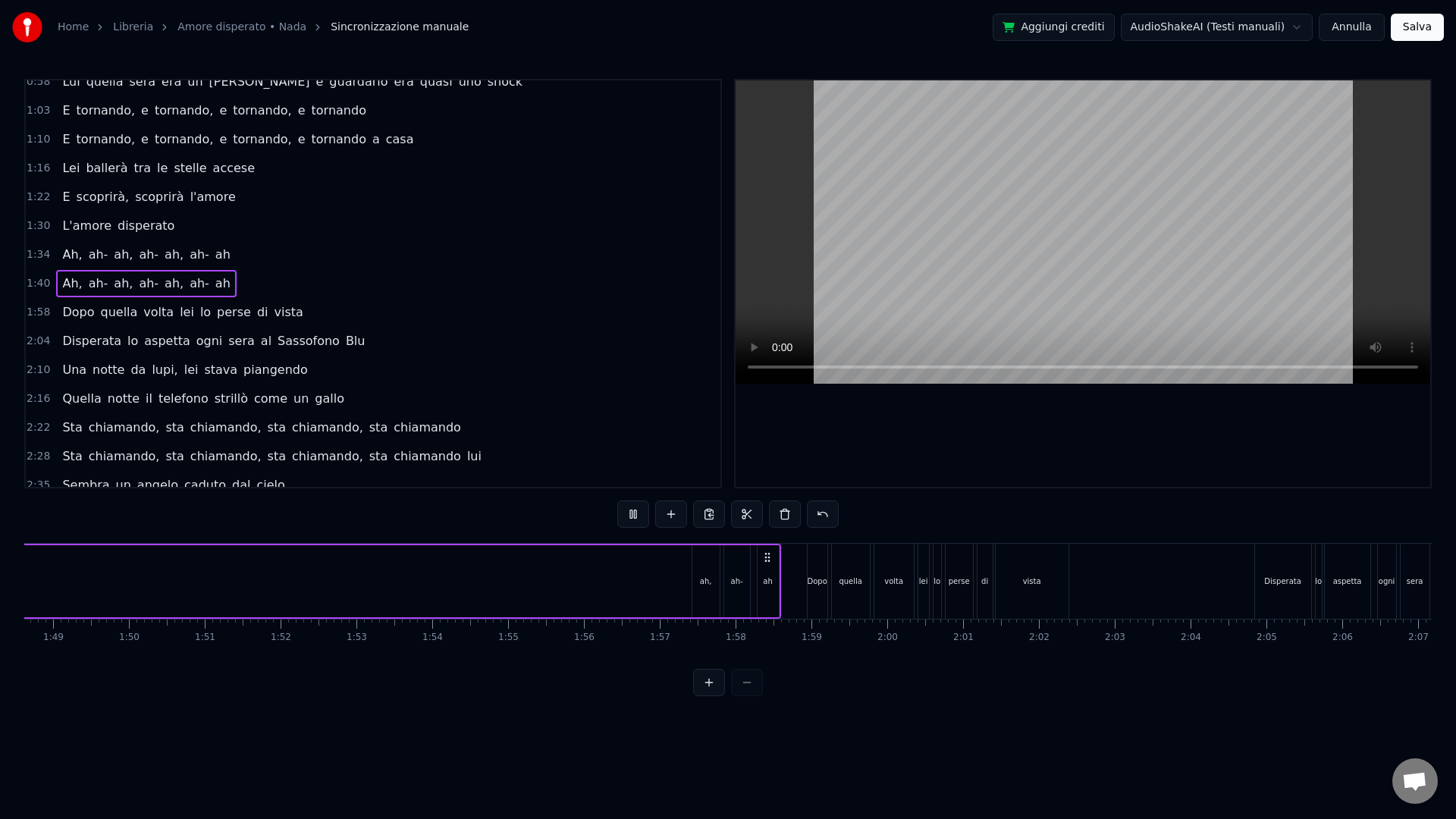
click at [745, 695] on div at bounding box center [728, 683] width 70 height 27
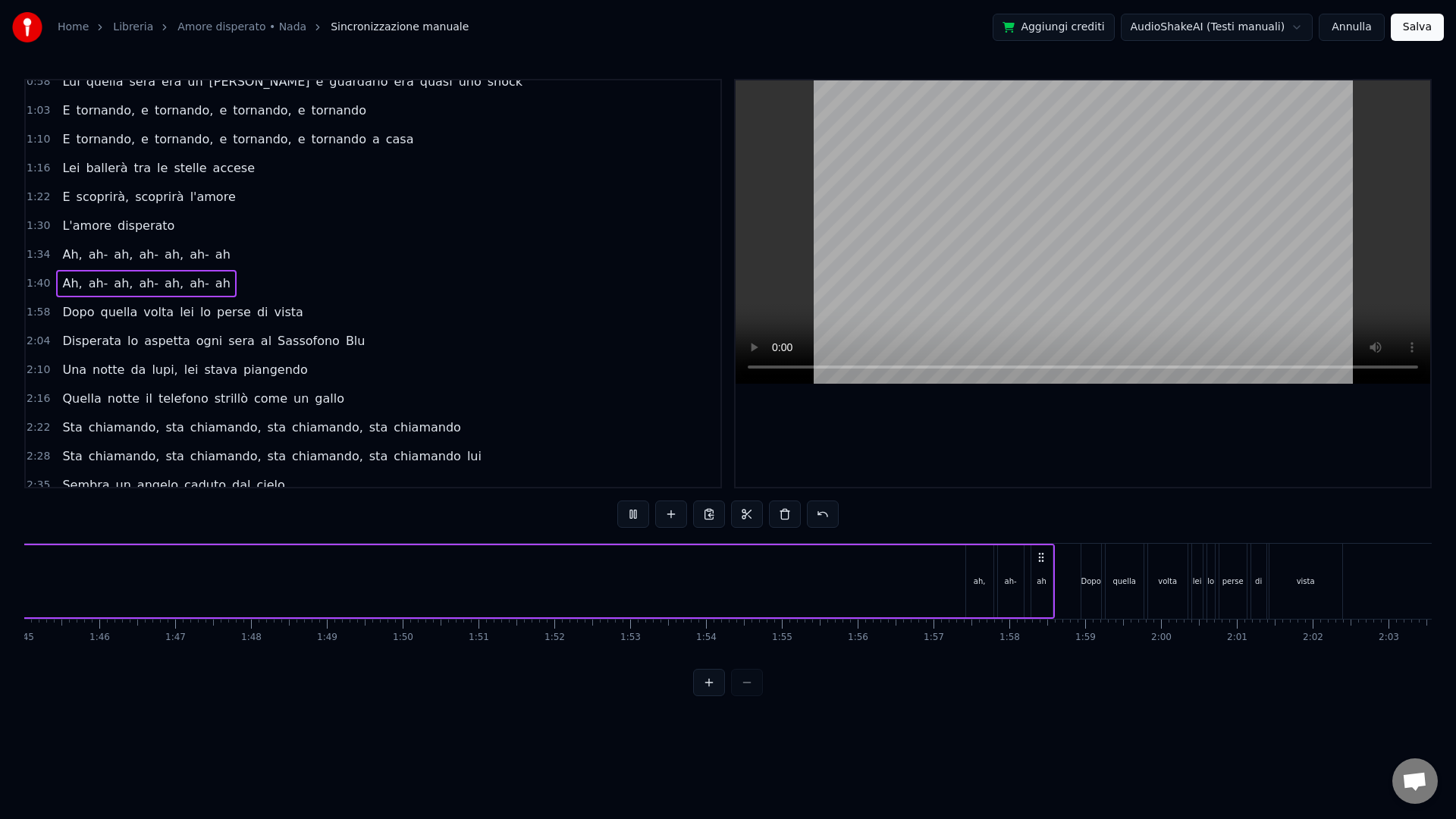
click at [746, 695] on div at bounding box center [728, 683] width 70 height 27
click at [749, 696] on div at bounding box center [728, 683] width 70 height 27
click at [749, 697] on div at bounding box center [728, 683] width 70 height 27
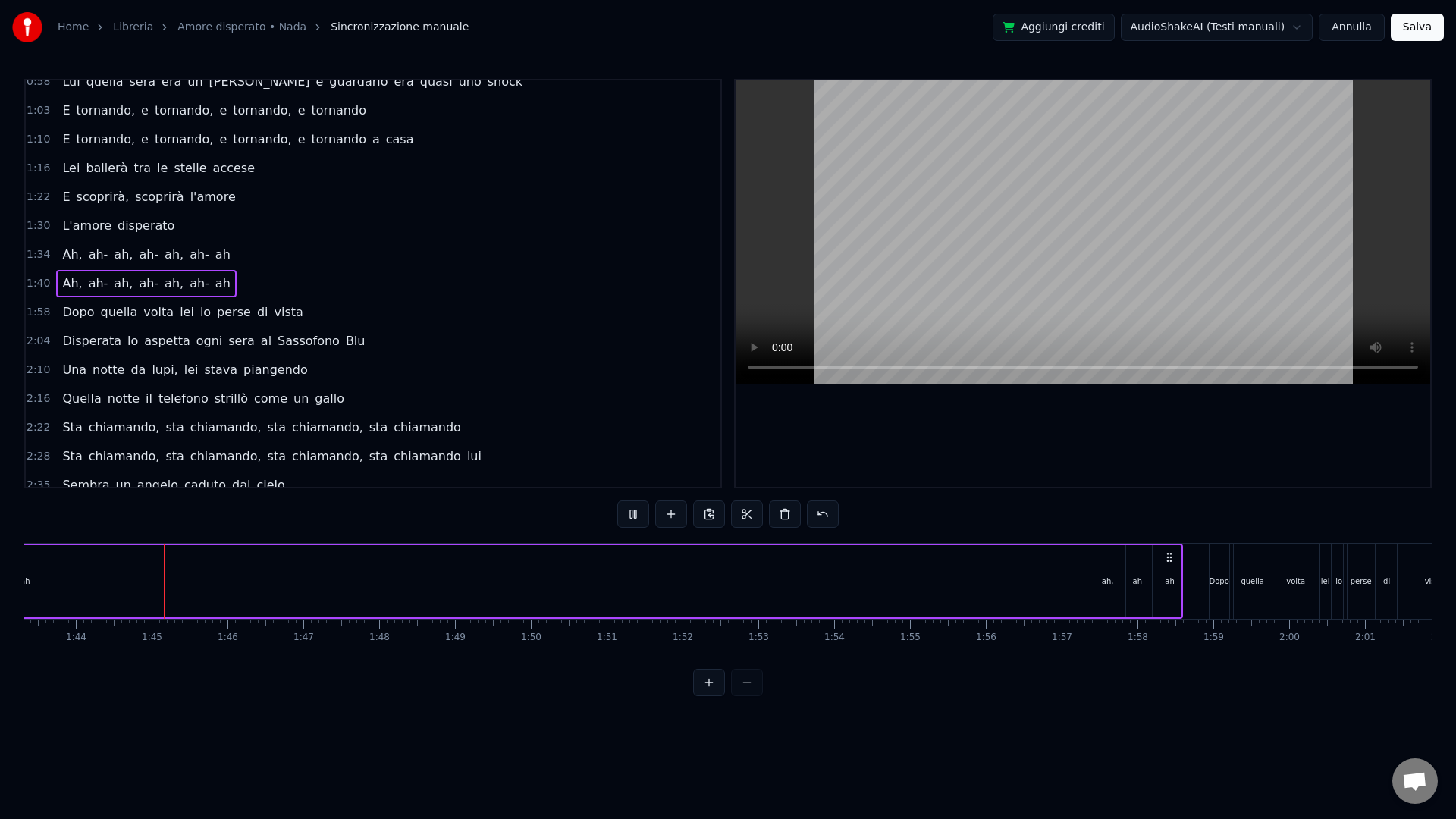
click at [749, 697] on div at bounding box center [728, 683] width 70 height 27
click at [749, 696] on div at bounding box center [728, 683] width 70 height 27
click at [1112, 582] on div "ah," at bounding box center [1108, 581] width 12 height 12
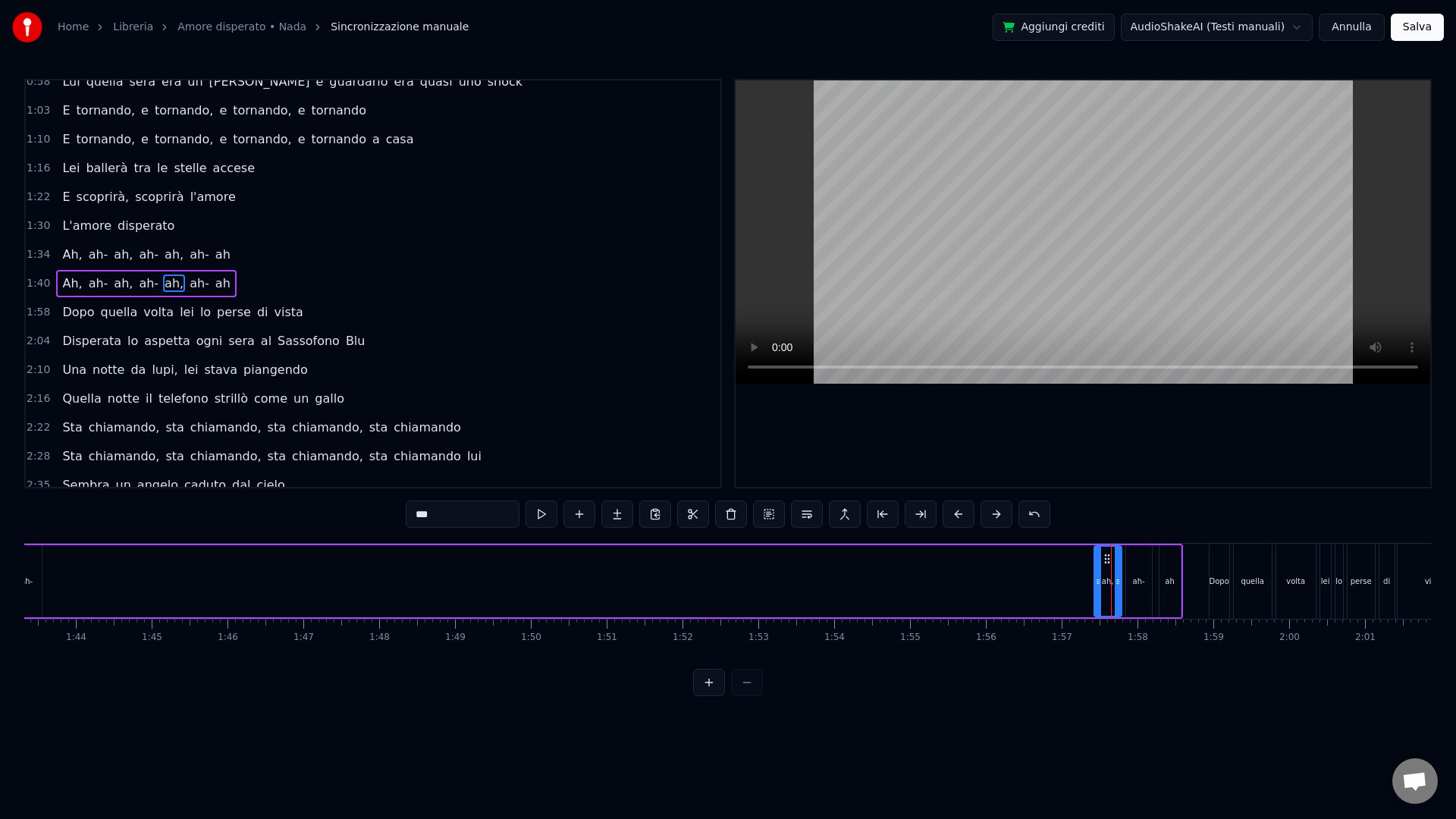
drag, startPoint x: 1110, startPoint y: 560, endPoint x: 246, endPoint y: 559, distance: 864.0
click at [246, 559] on div "Ah, ah- ah, ah- ah, ah- ah Ah, ah- ah, ah- ah, ah- ah Sembra un [PERSON_NAME] d…" at bounding box center [1290, 581] width 18201 height 76
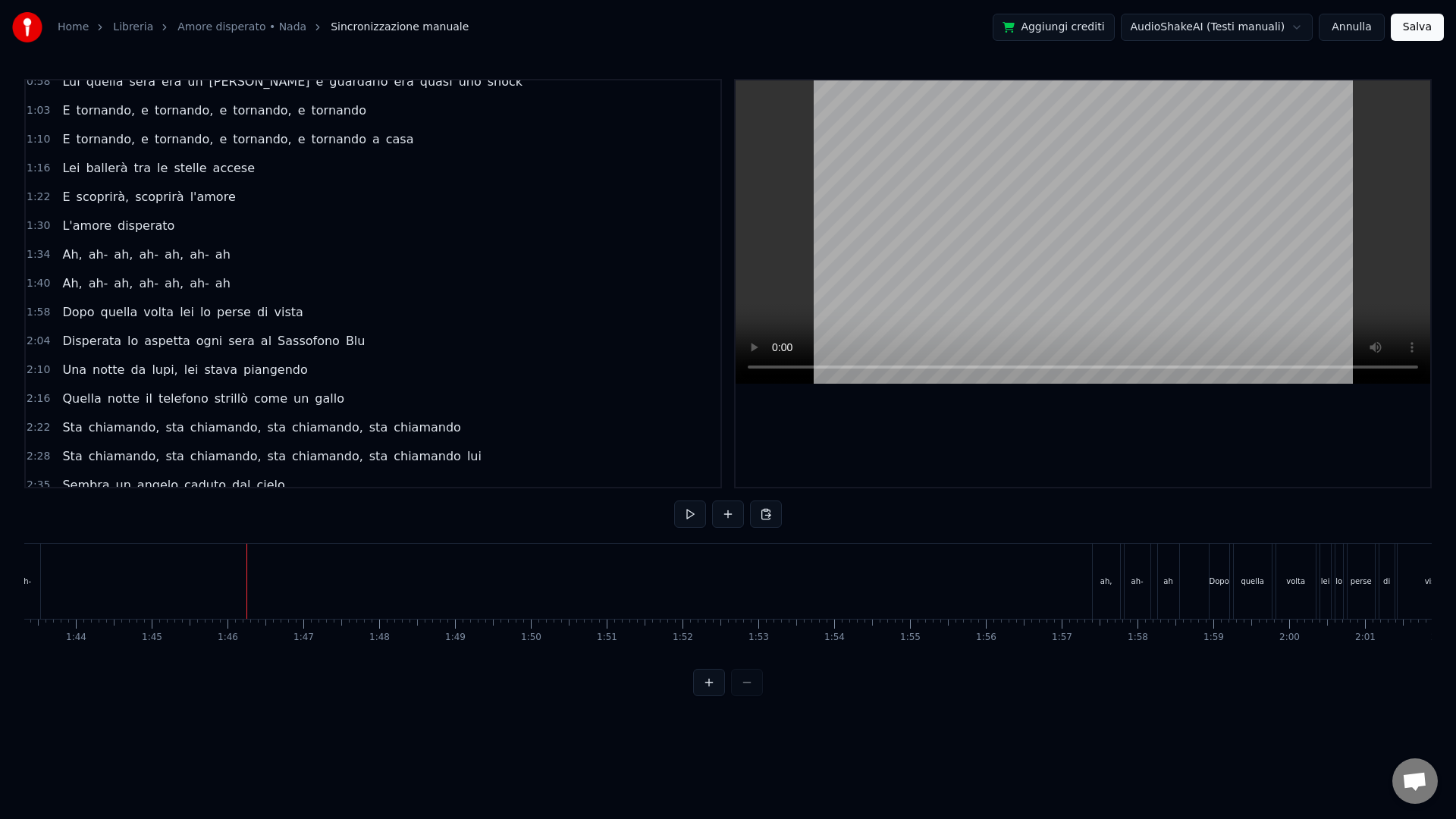
drag, startPoint x: 1109, startPoint y: 564, endPoint x: 1108, endPoint y: 552, distance: 12.0
click at [1109, 563] on div "ah," at bounding box center [1106, 581] width 27 height 75
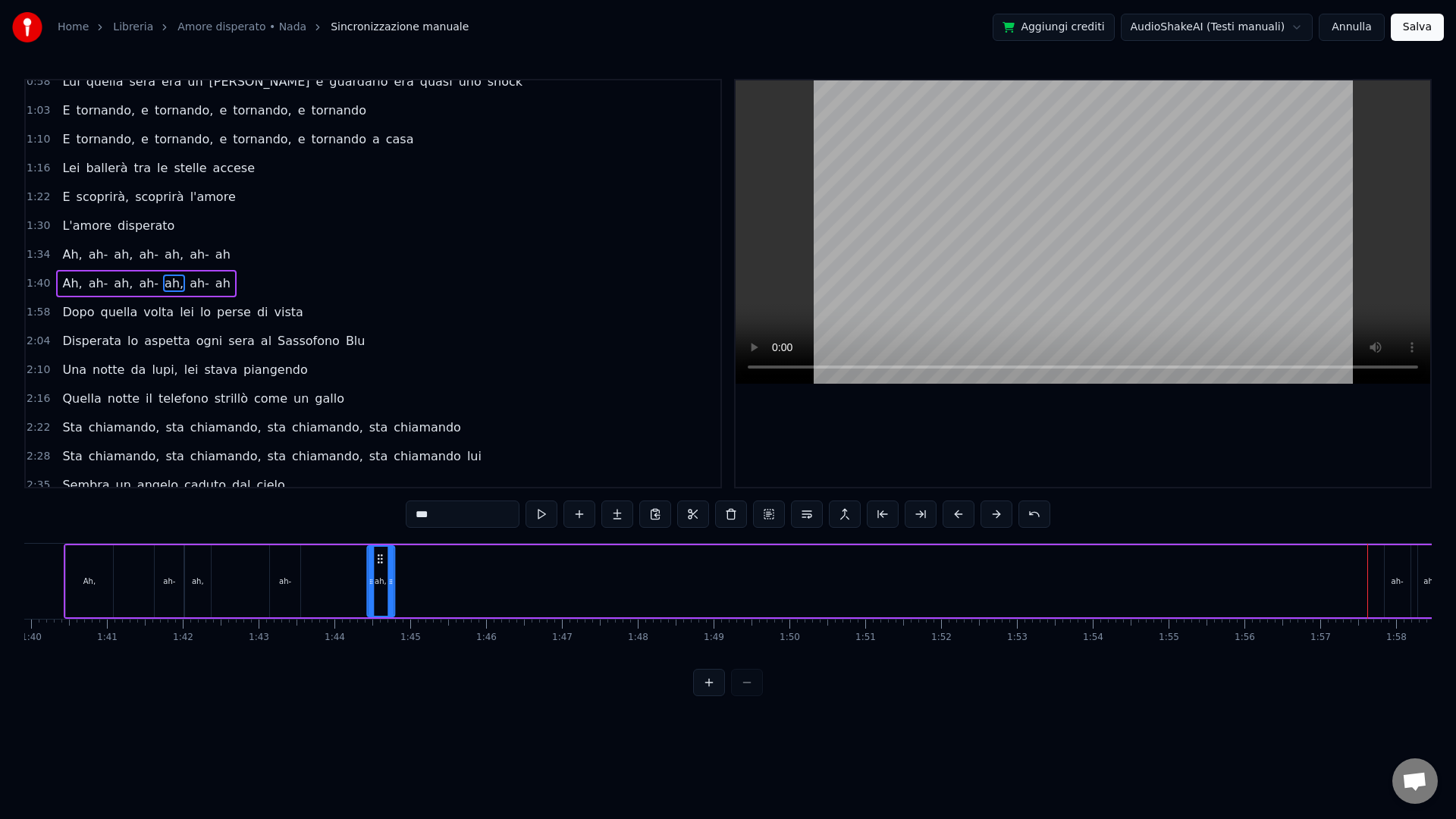
scroll to position [0, 7570]
drag, startPoint x: 1106, startPoint y: 557, endPoint x: 315, endPoint y: 561, distance: 791.0
click at [315, 561] on icon at bounding box center [316, 560] width 12 height 12
click at [284, 588] on div "ah-" at bounding box center [291, 581] width 30 height 72
click at [294, 601] on div at bounding box center [295, 581] width 6 height 69
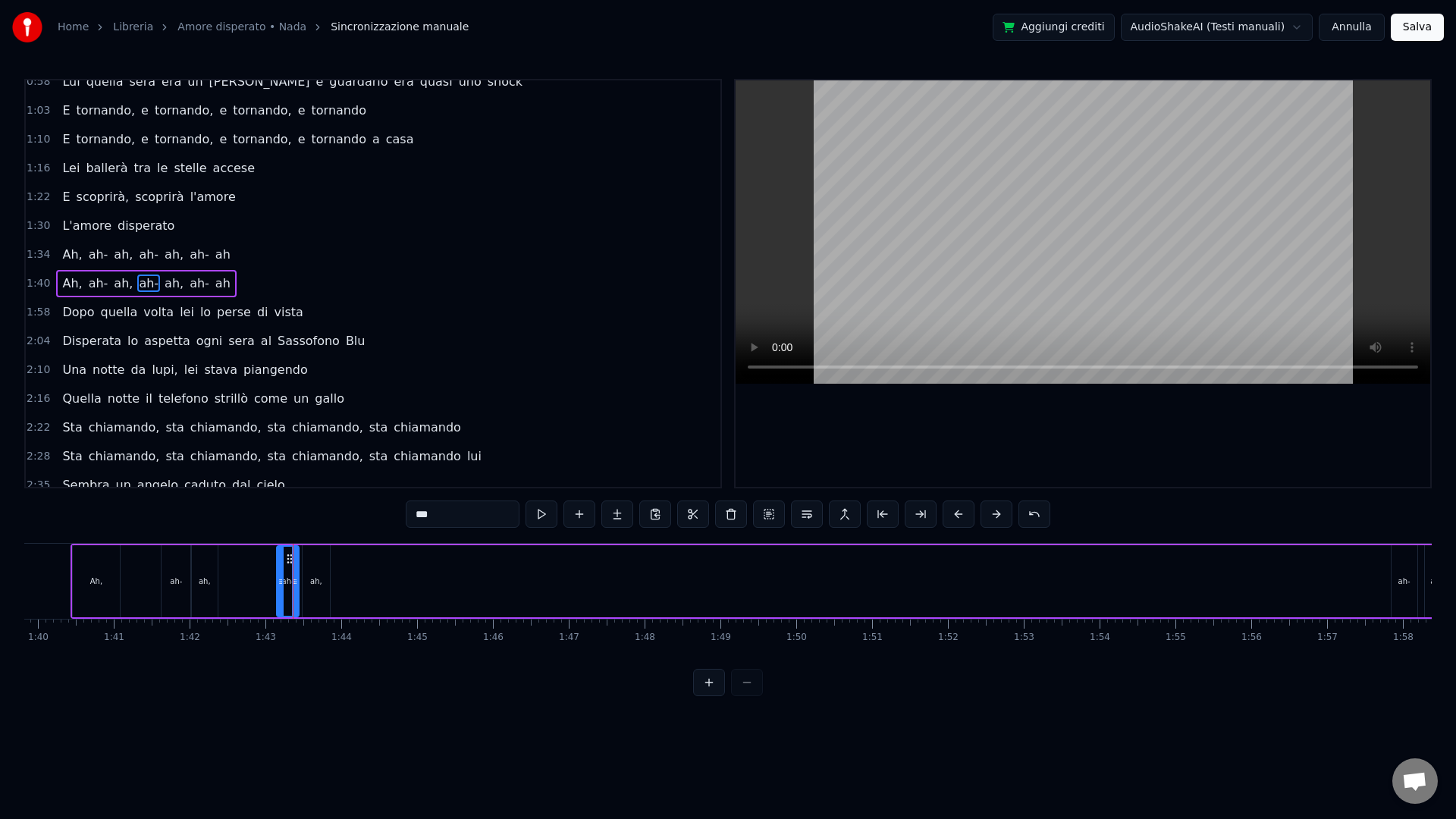
click at [324, 574] on div "ah," at bounding box center [316, 581] width 27 height 72
drag, startPoint x: 315, startPoint y: 557, endPoint x: 306, endPoint y: 557, distance: 9.0
click at [306, 557] on icon at bounding box center [307, 560] width 12 height 12
click at [1310, 571] on div "ah-" at bounding box center [1404, 581] width 26 height 72
type input "***"
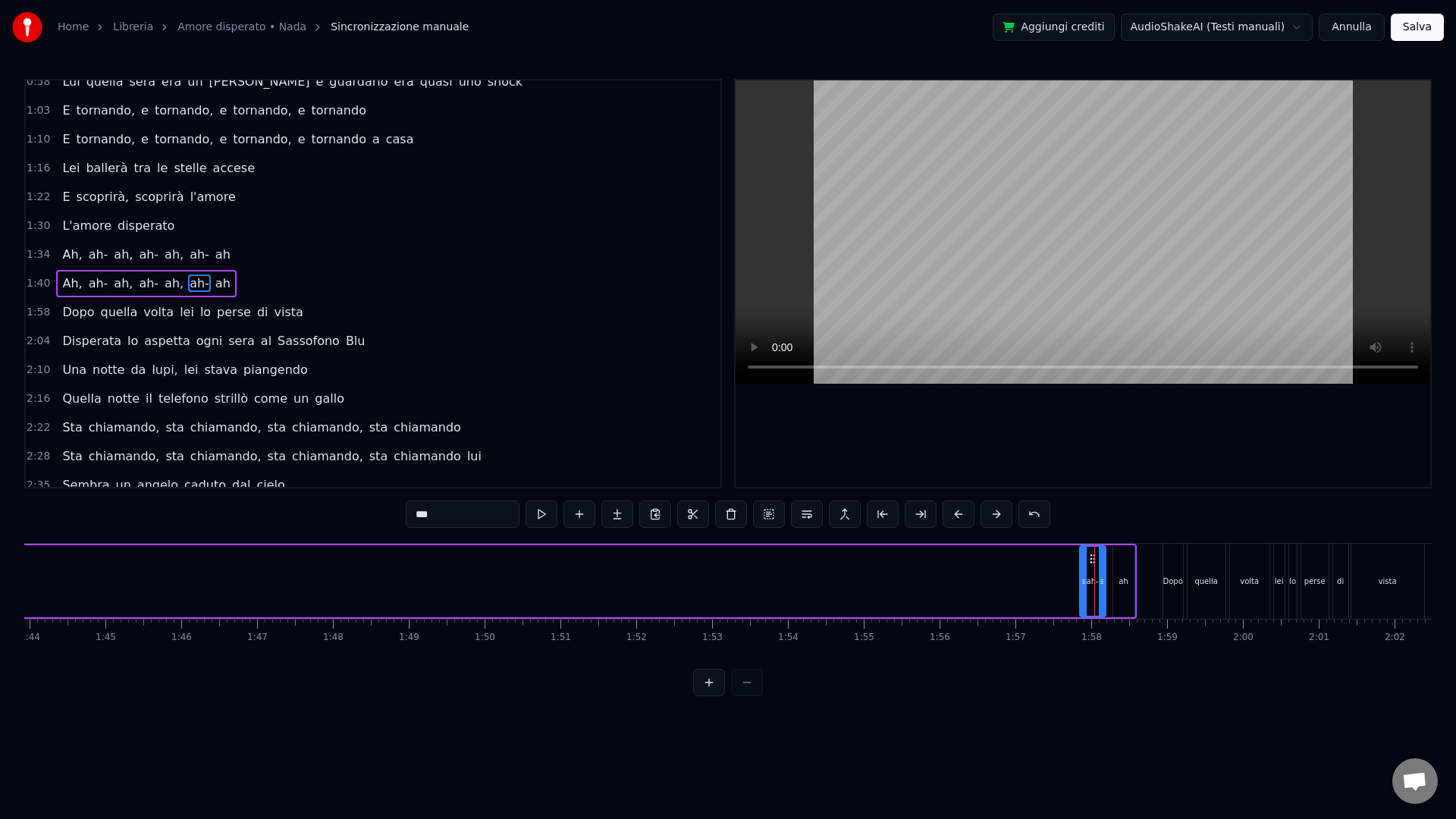
scroll to position [0, 7008]
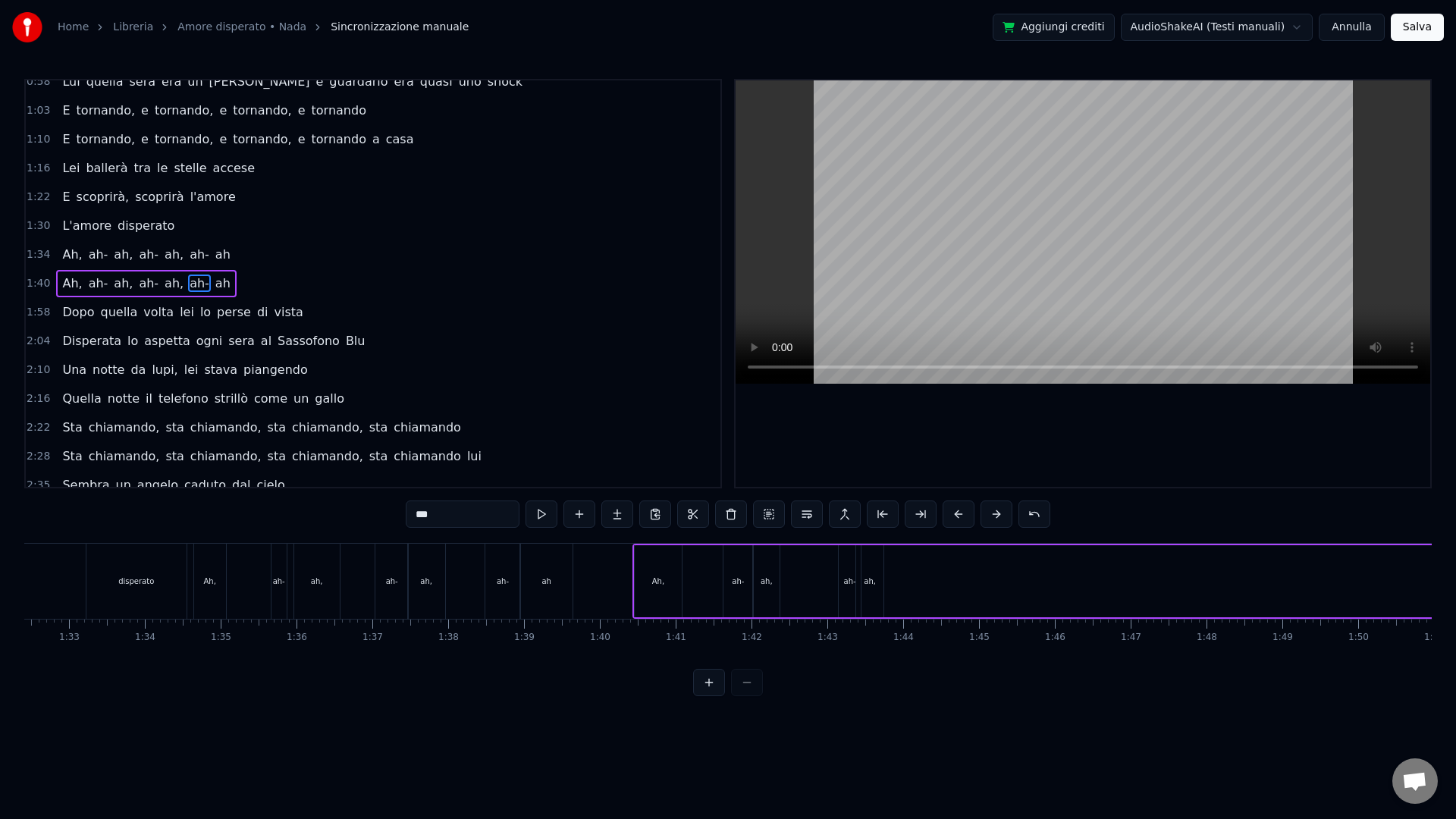
drag, startPoint x: 100, startPoint y: 560, endPoint x: 1092, endPoint y: 598, distance: 992.7
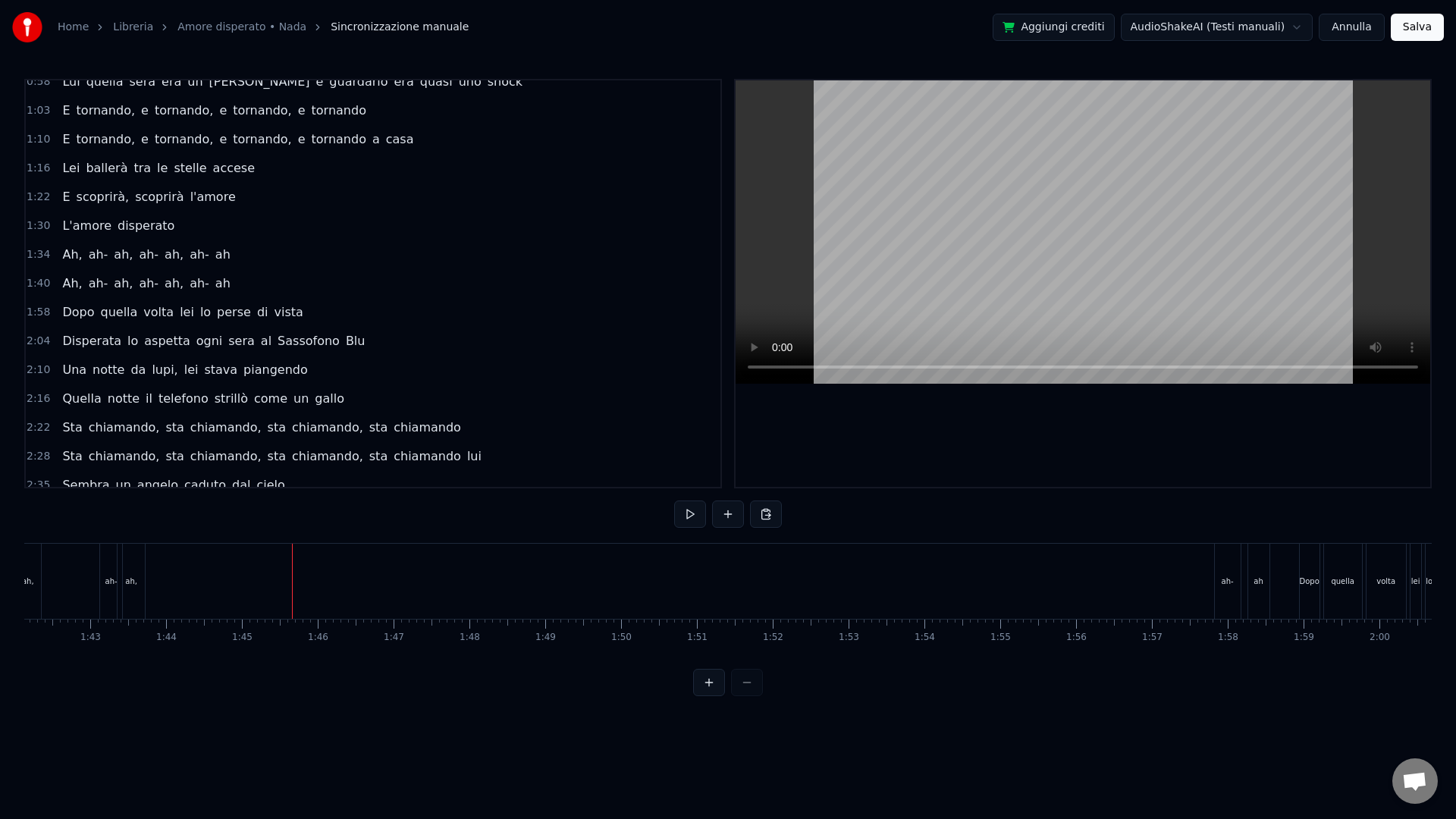
scroll to position [0, 7754]
click at [1225, 591] on div "ah-" at bounding box center [1218, 581] width 26 height 75
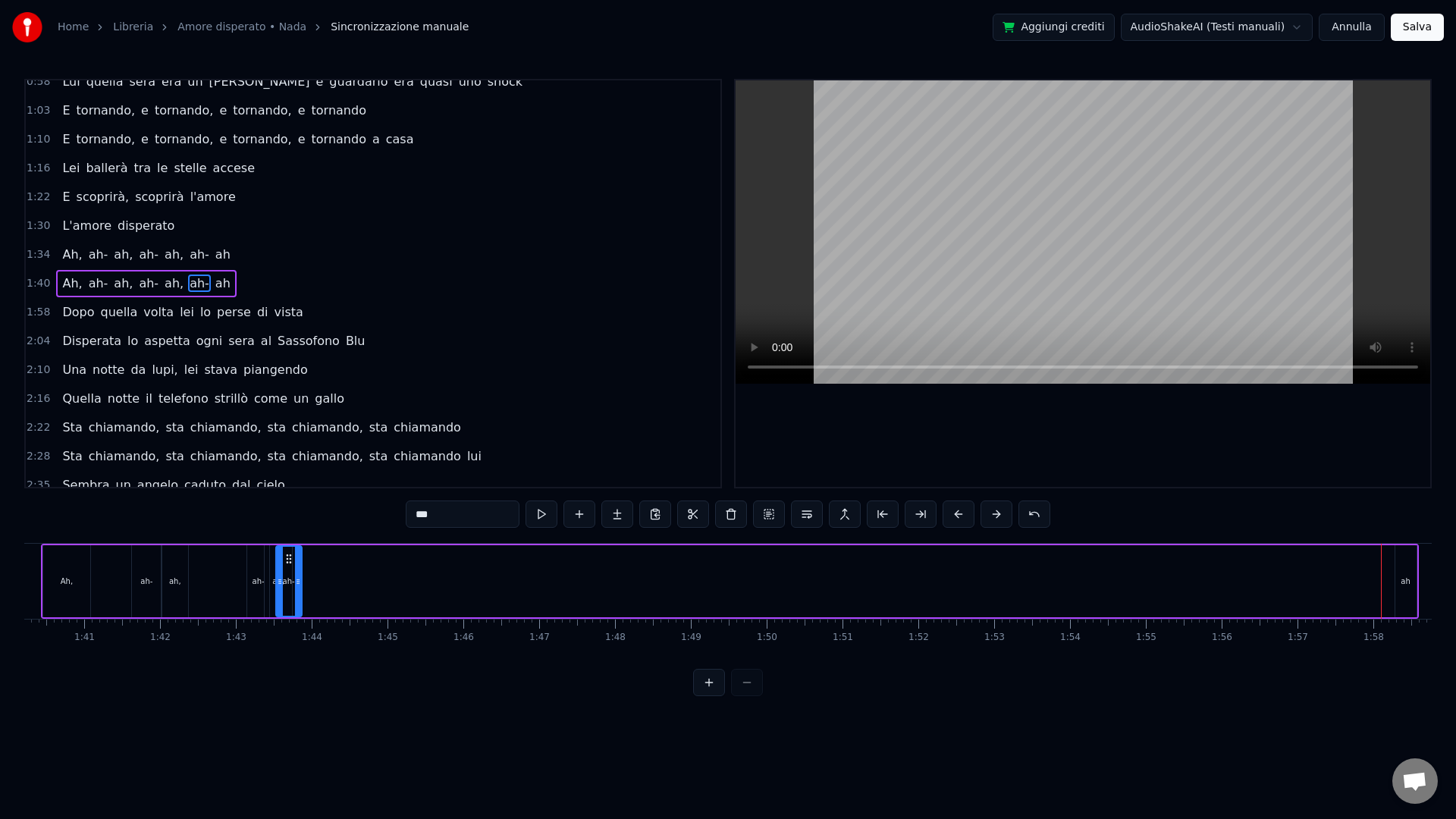
scroll to position [0, 7588]
drag, startPoint x: 1219, startPoint y: 558, endPoint x: 376, endPoint y: 546, distance: 843.1
click at [376, 547] on div "ah-" at bounding box center [375, 581] width 24 height 69
click at [1310, 578] on div "ah" at bounding box center [1417, 581] width 9 height 12
type input "**"
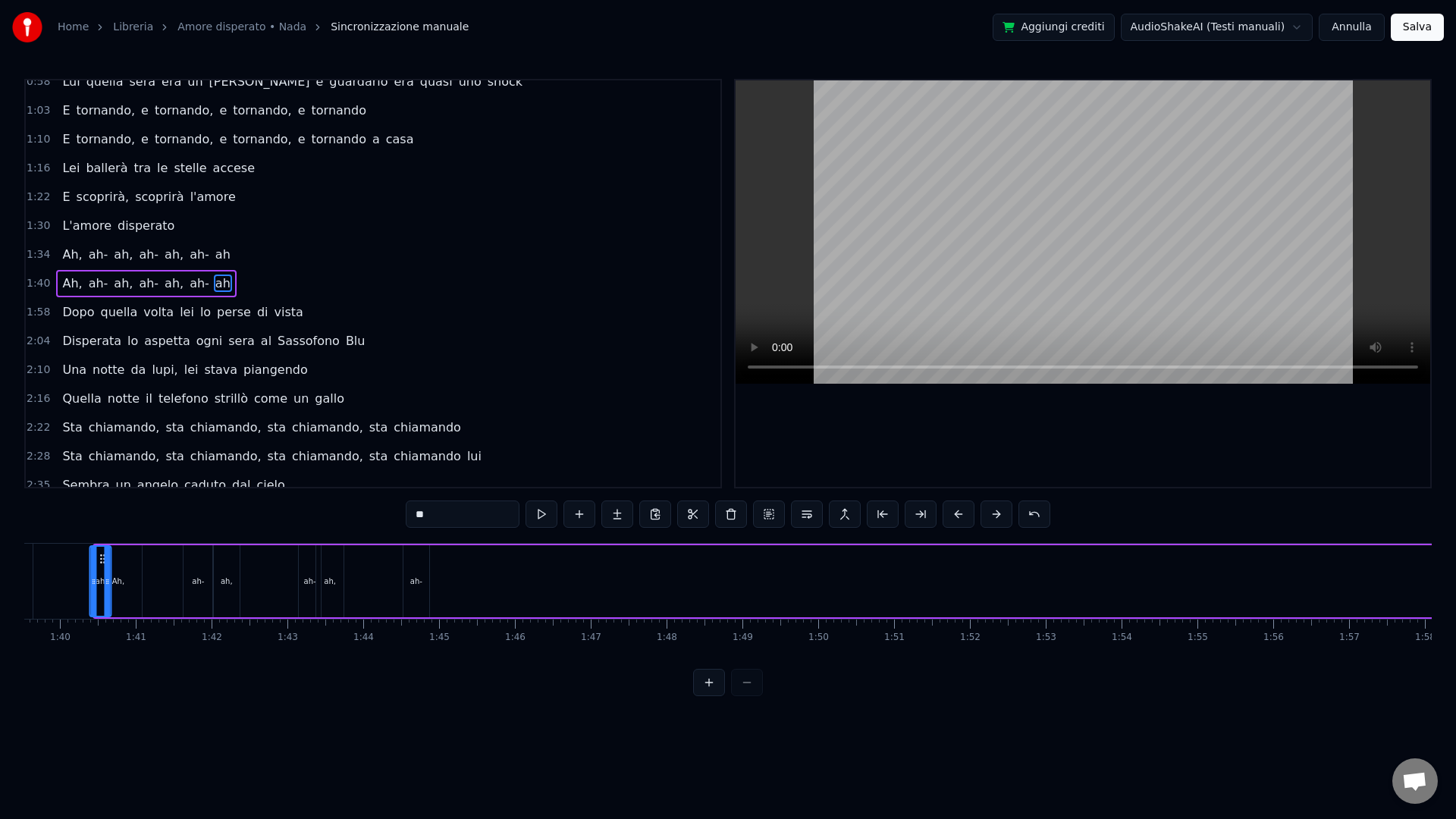
scroll to position [0, 7515]
drag, startPoint x: 103, startPoint y: 558, endPoint x: 474, endPoint y: 577, distance: 371.5
click at [474, 577] on div "ah" at bounding box center [472, 581] width 19 height 69
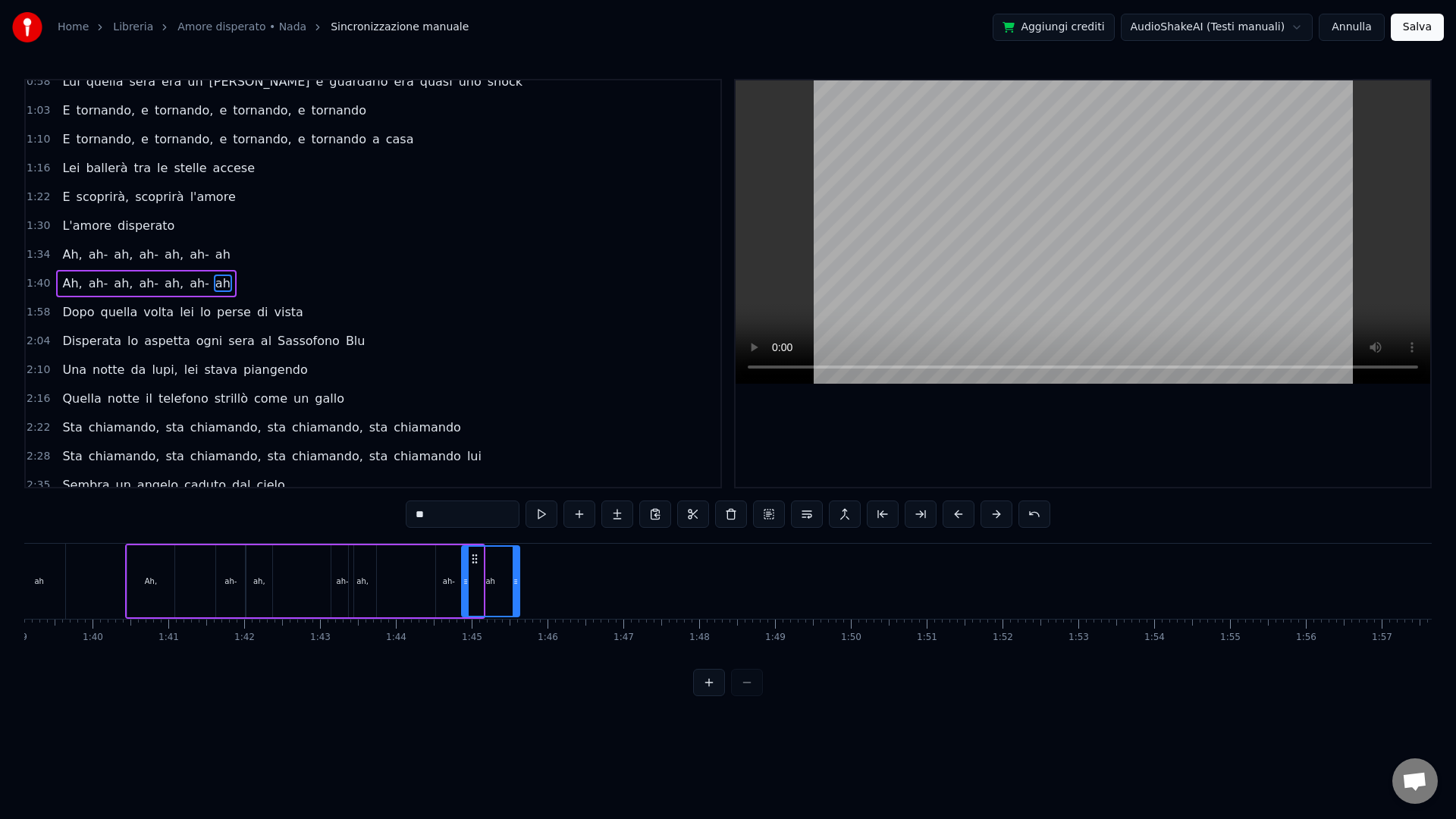
drag, startPoint x: 481, startPoint y: 587, endPoint x: 515, endPoint y: 587, distance: 34.0
click at [516, 586] on div at bounding box center [516, 581] width 6 height 69
click at [425, 588] on div "Ah, ah- ah, ah- ah, ah- ah" at bounding box center [323, 581] width 396 height 75
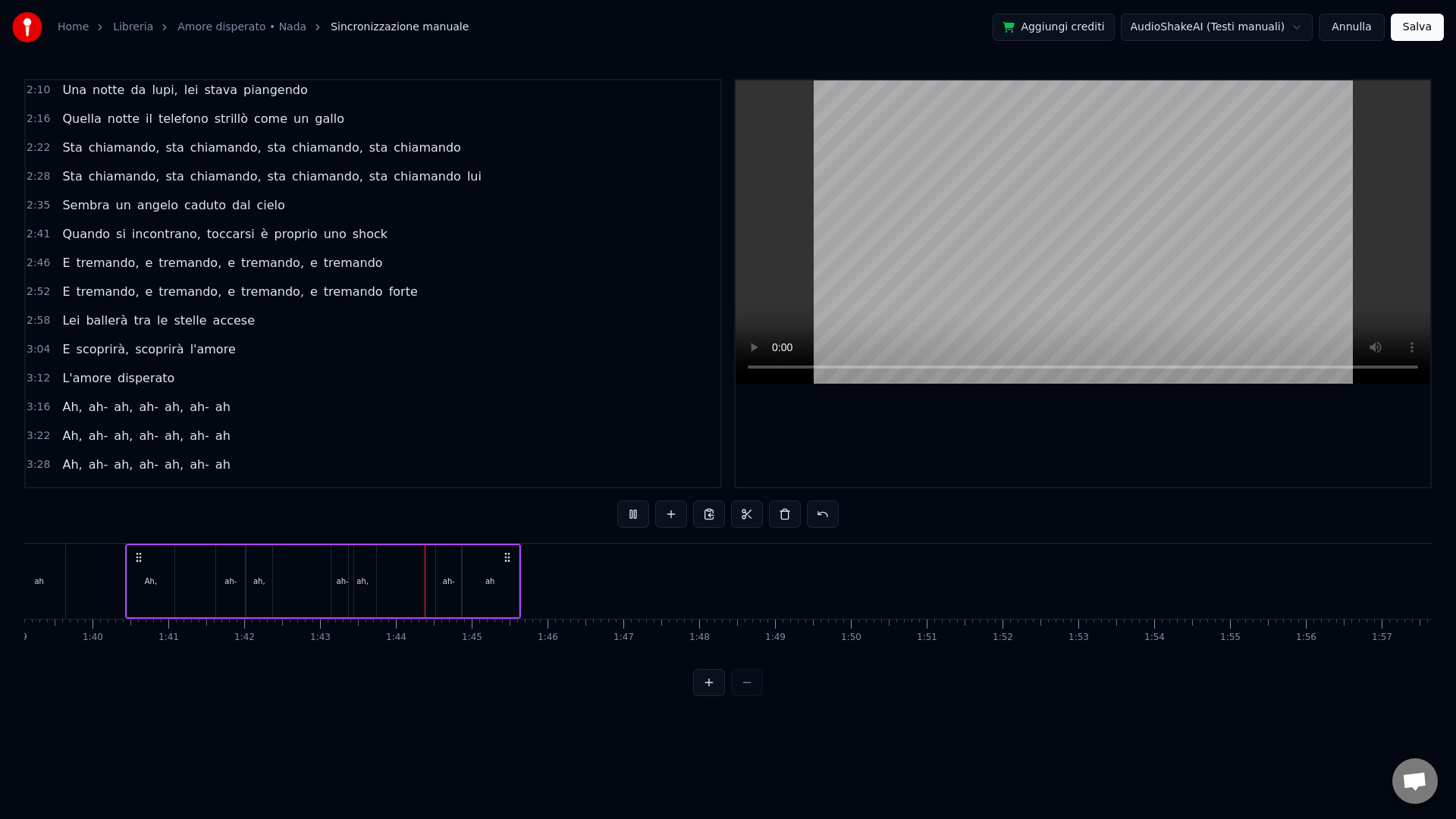
scroll to position [560, 0]
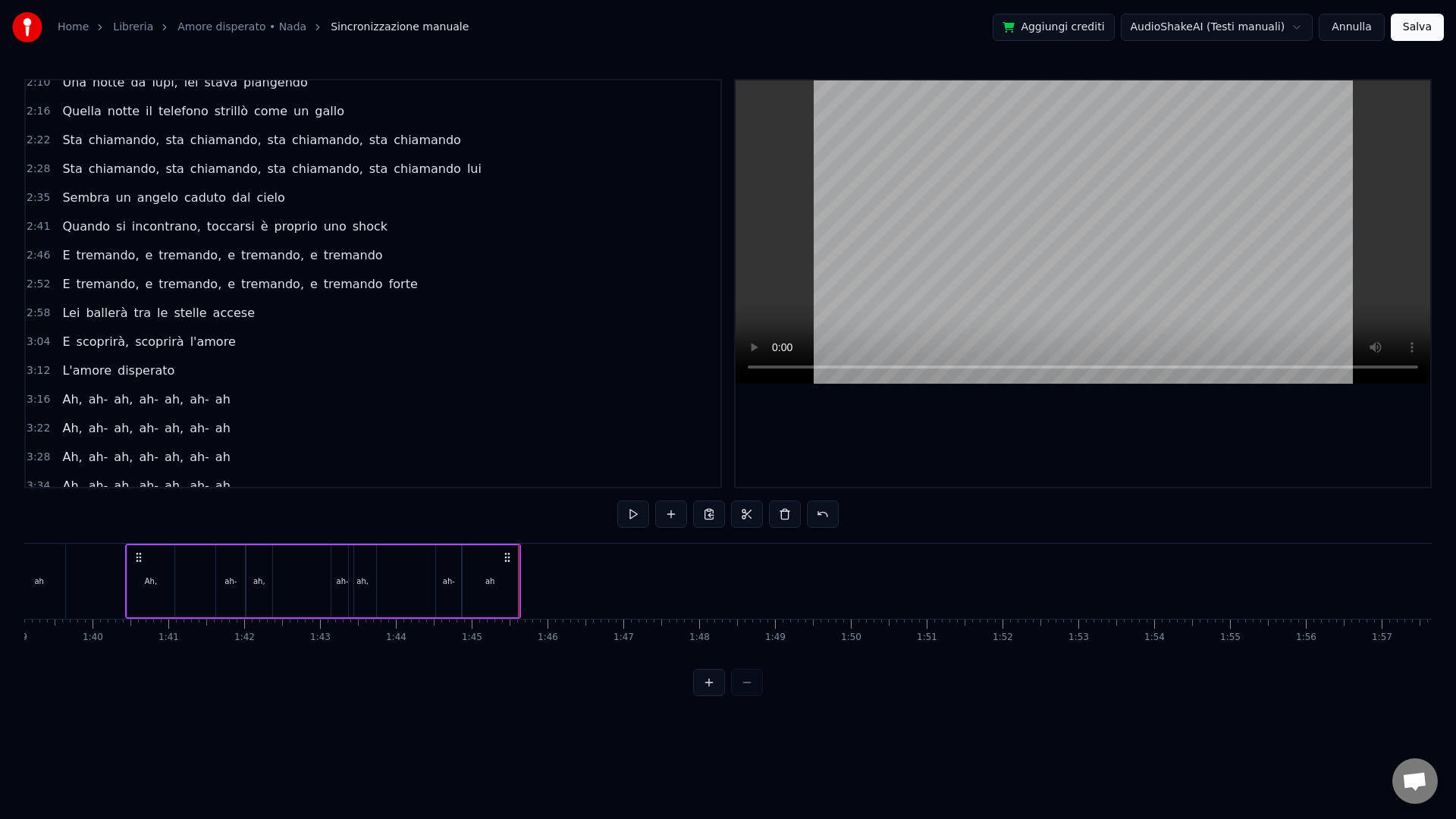
click at [33, 401] on span "3:16" at bounding box center [38, 399] width 23 height 15
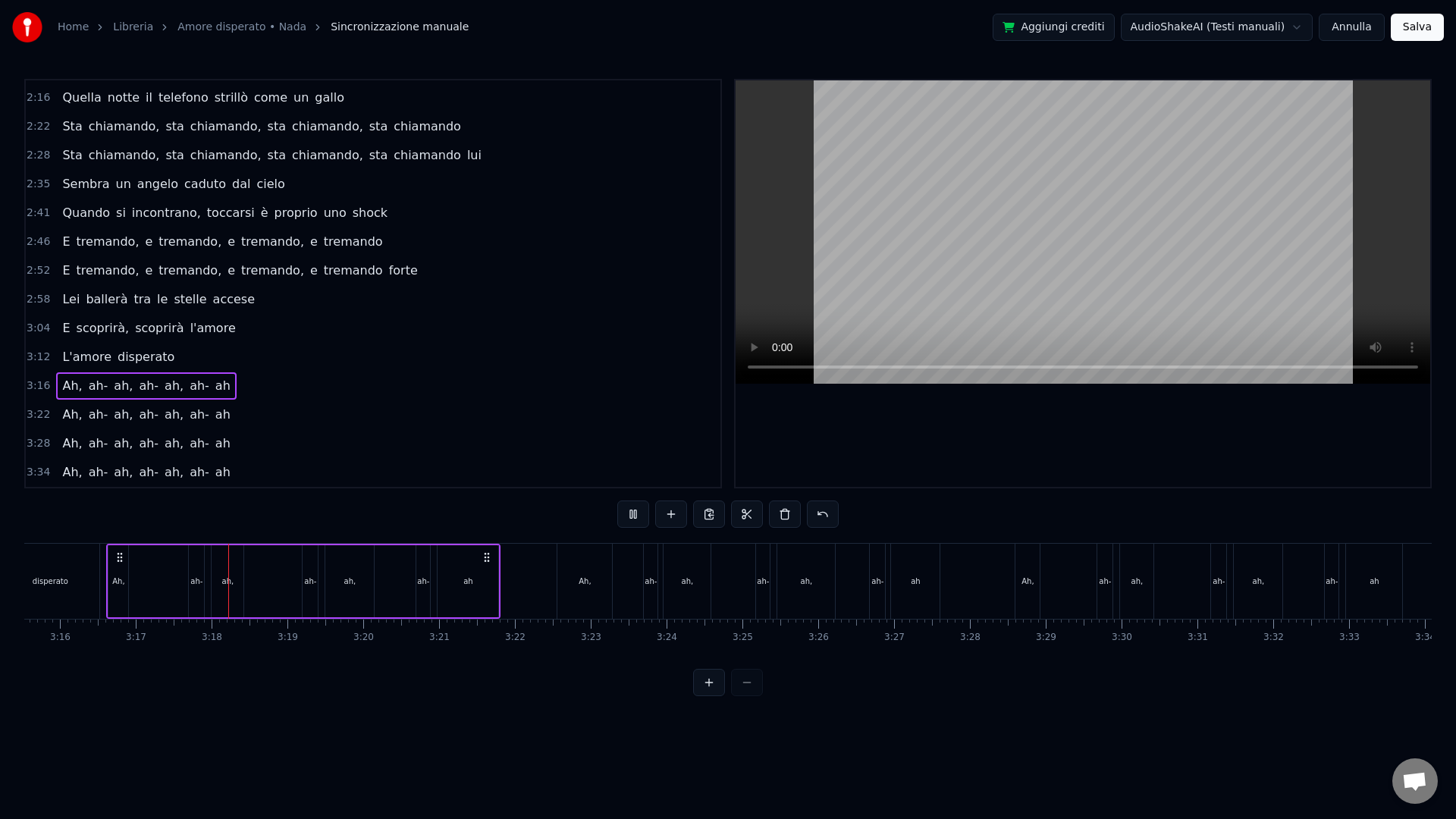
scroll to position [0, 14910]
click at [44, 420] on span "3:22" at bounding box center [38, 415] width 23 height 15
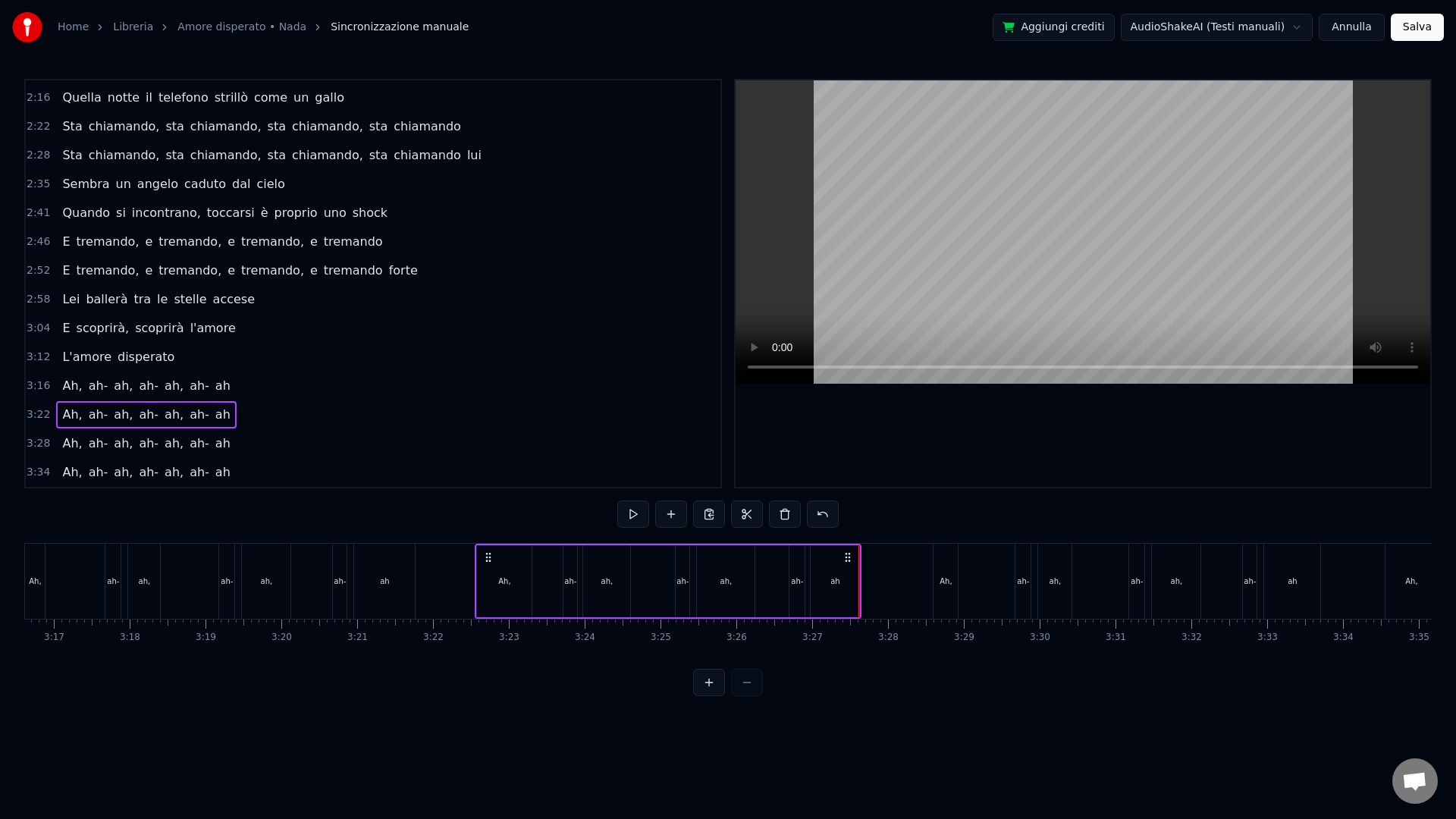
click at [37, 443] on span "3:28" at bounding box center [38, 443] width 23 height 15
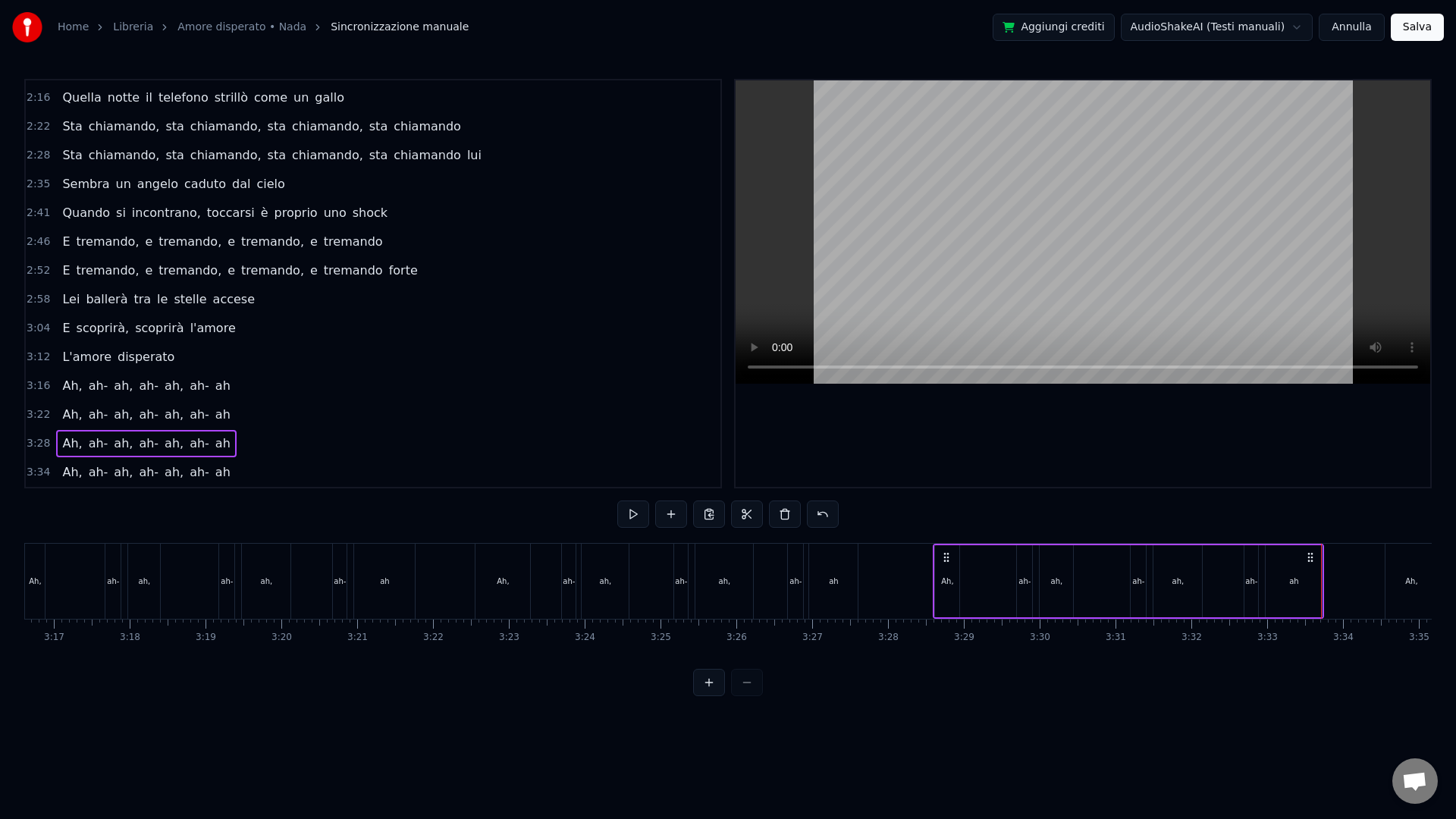
click at [44, 475] on span "3:34" at bounding box center [38, 472] width 23 height 15
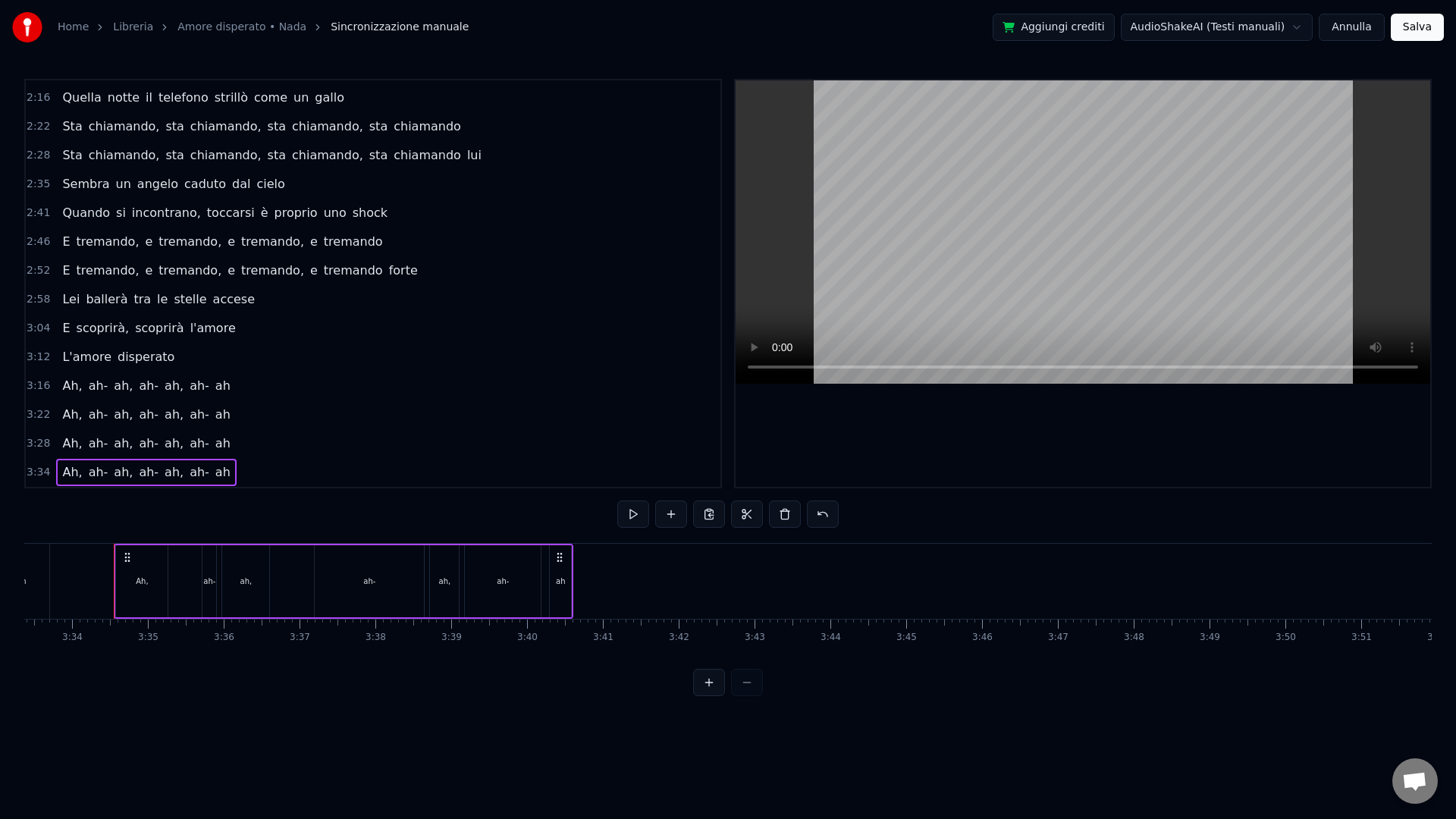
scroll to position [0, 16194]
click at [352, 574] on div "ah-" at bounding box center [355, 581] width 109 height 72
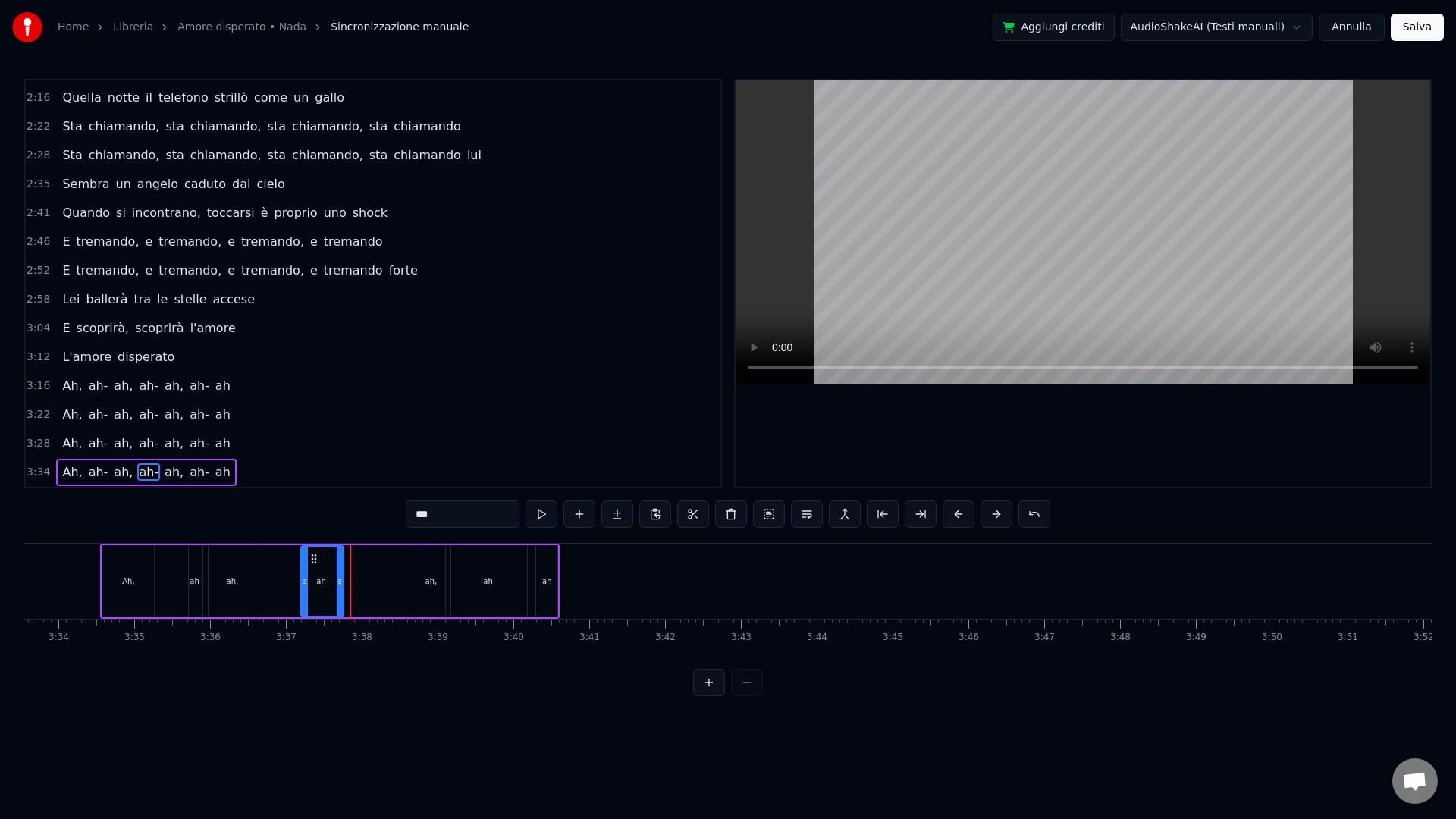
drag, startPoint x: 409, startPoint y: 608, endPoint x: 342, endPoint y: 605, distance: 67.1
click at [342, 605] on div at bounding box center [340, 581] width 6 height 69
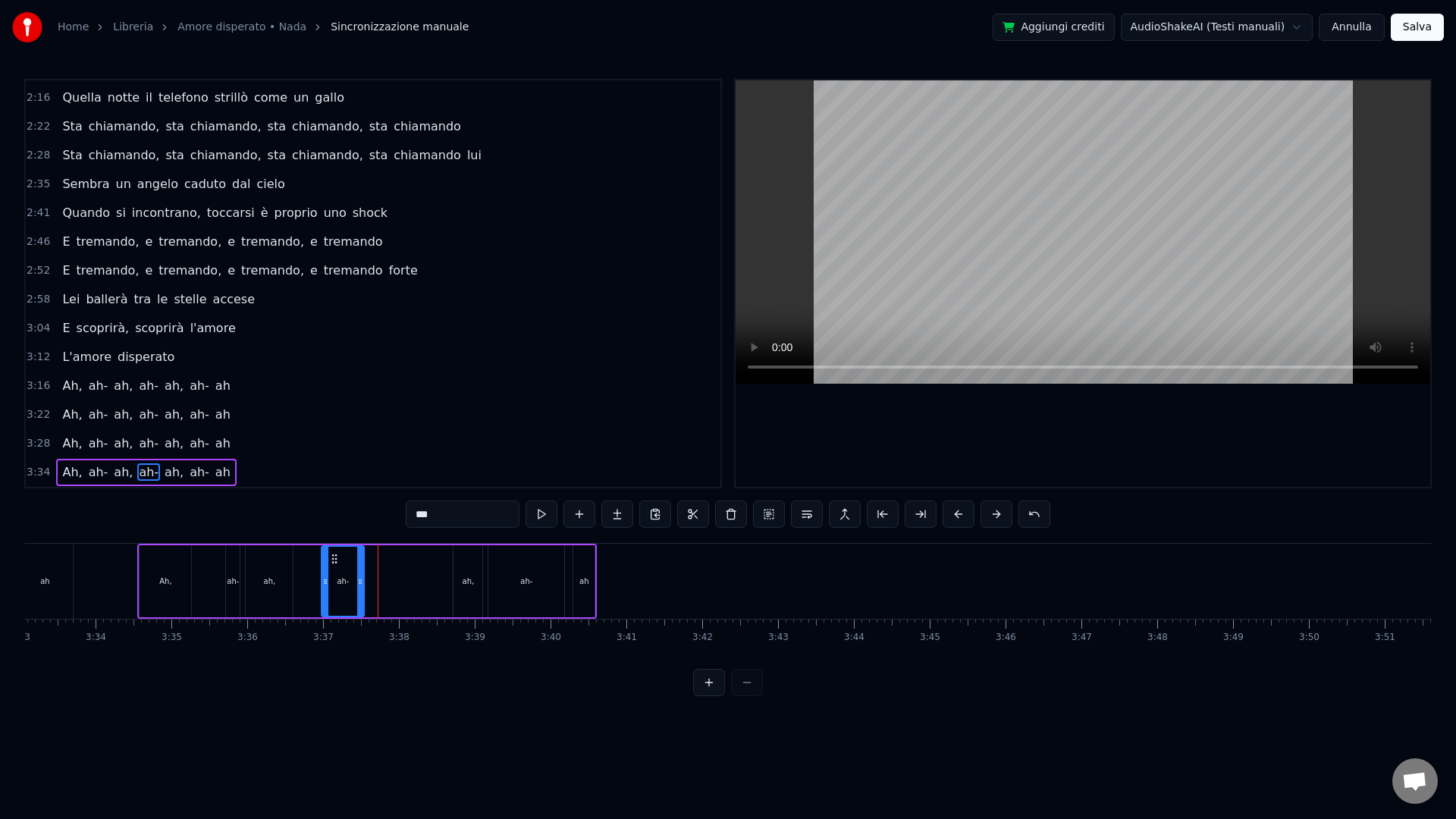
drag, startPoint x: 318, startPoint y: 560, endPoint x: 355, endPoint y: 563, distance: 37.1
click at [338, 566] on div "ah-" at bounding box center [343, 581] width 41 height 69
click at [458, 575] on div "ah," at bounding box center [467, 581] width 29 height 72
drag, startPoint x: 466, startPoint y: 560, endPoint x: 368, endPoint y: 557, distance: 98.0
click at [368, 557] on icon at bounding box center [370, 560] width 12 height 12
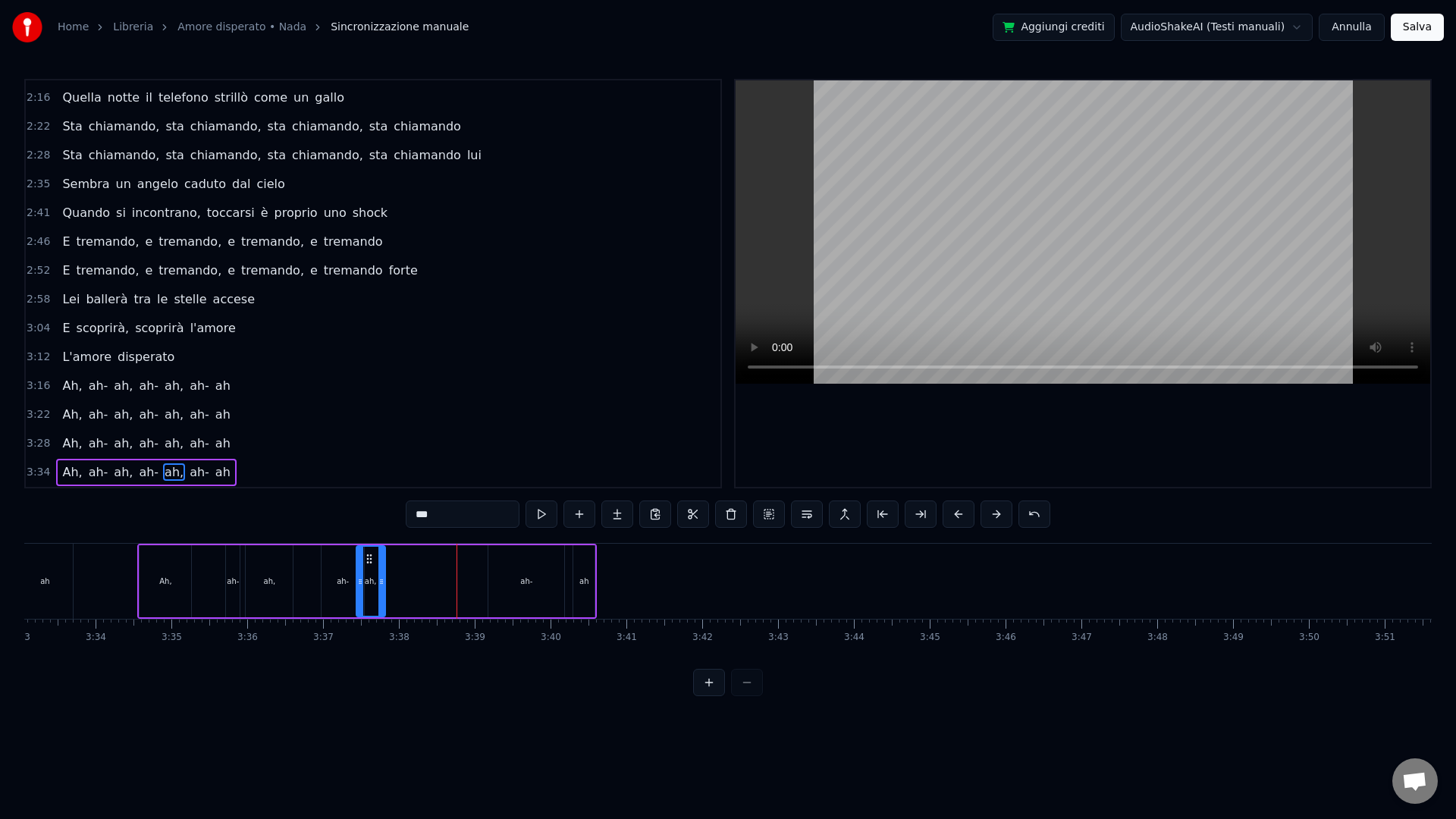
click at [344, 579] on div "ah-" at bounding box center [343, 581] width 12 height 12
click at [354, 597] on div at bounding box center [353, 581] width 6 height 69
click at [519, 574] on div "ah-" at bounding box center [526, 581] width 76 height 72
drag, startPoint x: 559, startPoint y: 614, endPoint x: 506, endPoint y: 588, distance: 59.0
click at [514, 606] on div at bounding box center [516, 581] width 6 height 69
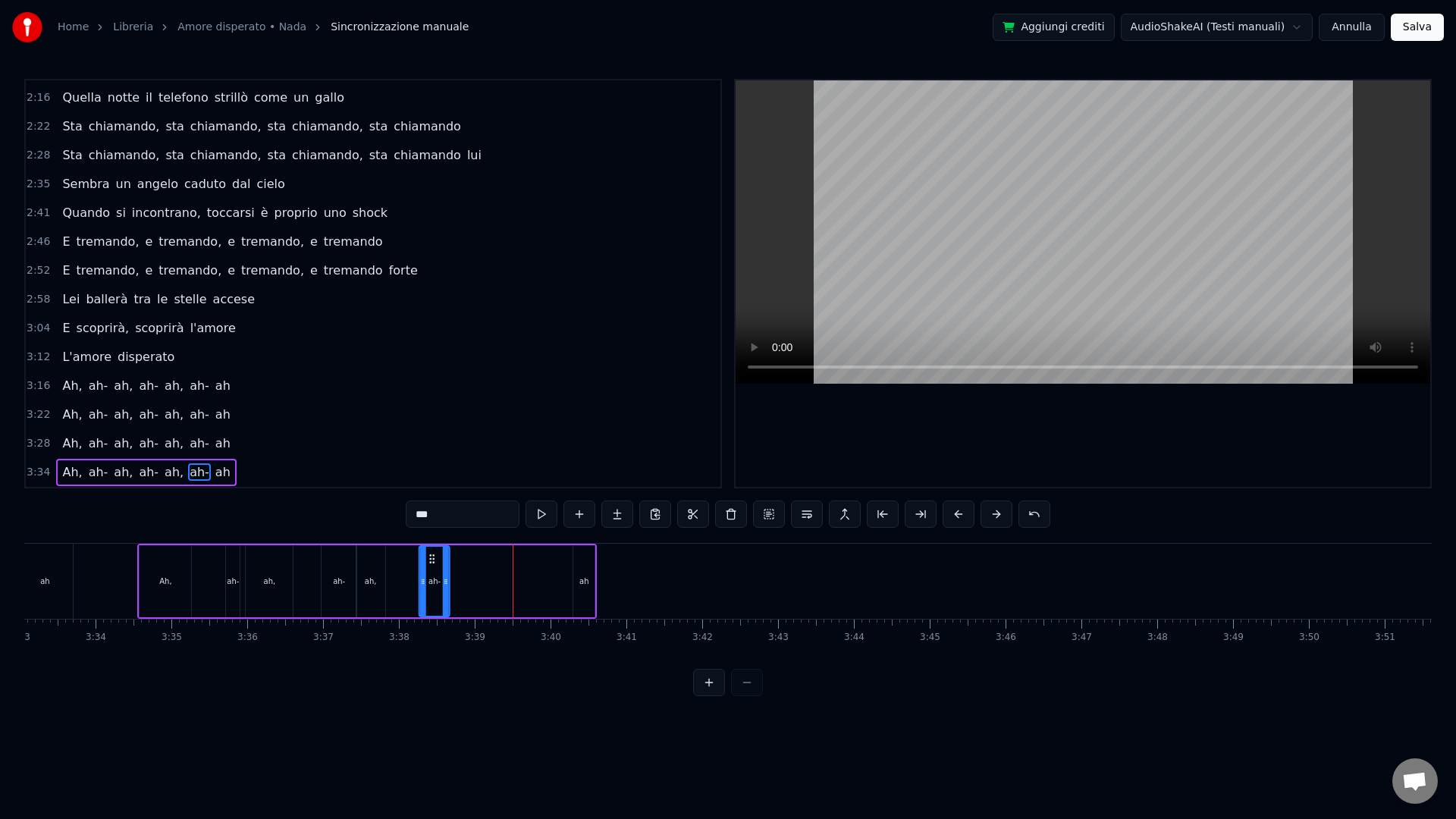
drag, startPoint x: 495, startPoint y: 562, endPoint x: 432, endPoint y: 561, distance: 63.0
click at [430, 562] on circle at bounding box center [430, 562] width 1 height 1
click at [574, 575] on div "ah" at bounding box center [583, 581] width 21 height 72
type input "**"
drag, startPoint x: 587, startPoint y: 558, endPoint x: 508, endPoint y: 559, distance: 79.0
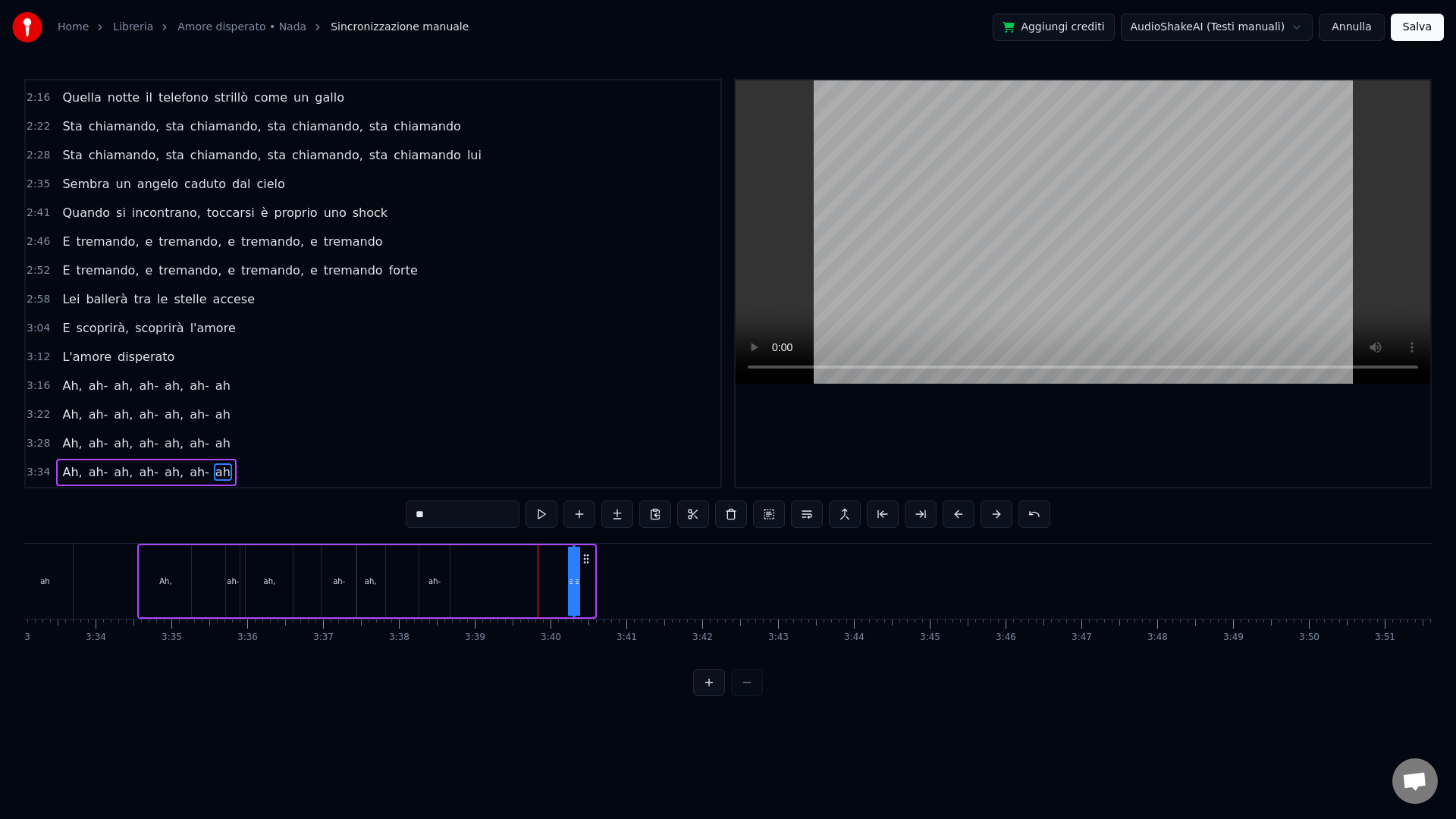
click at [485, 557] on div "Ah, ah- ah, ah- ah, ah- ah" at bounding box center [367, 581] width 460 height 75
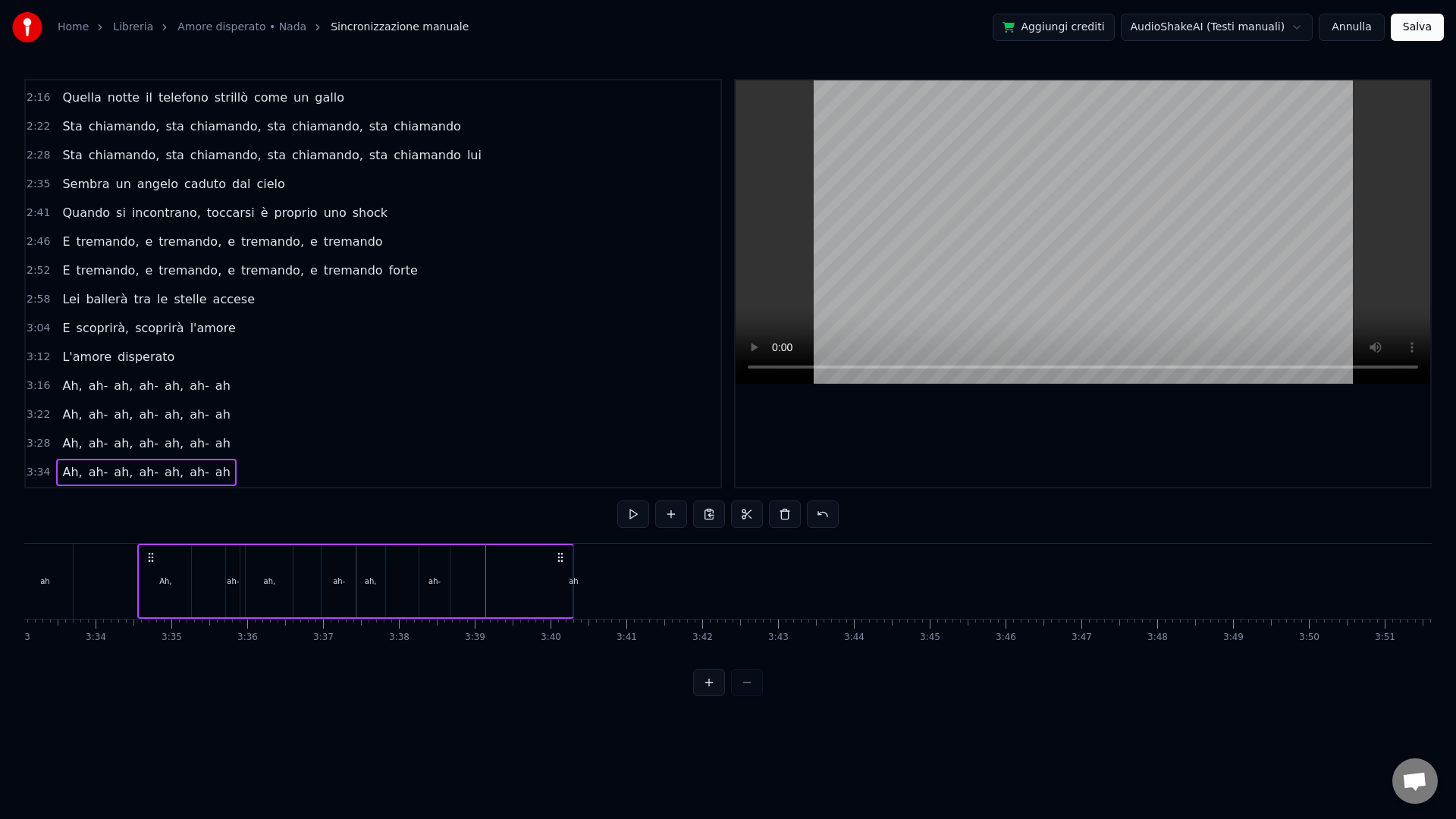
drag, startPoint x: 559, startPoint y: 567, endPoint x: 569, endPoint y: 567, distance: 10.0
click at [560, 567] on div "Ah, ah- ah, ah- ah, ah- ah" at bounding box center [355, 581] width 437 height 75
click at [574, 569] on div "ah" at bounding box center [573, 581] width 2 height 72
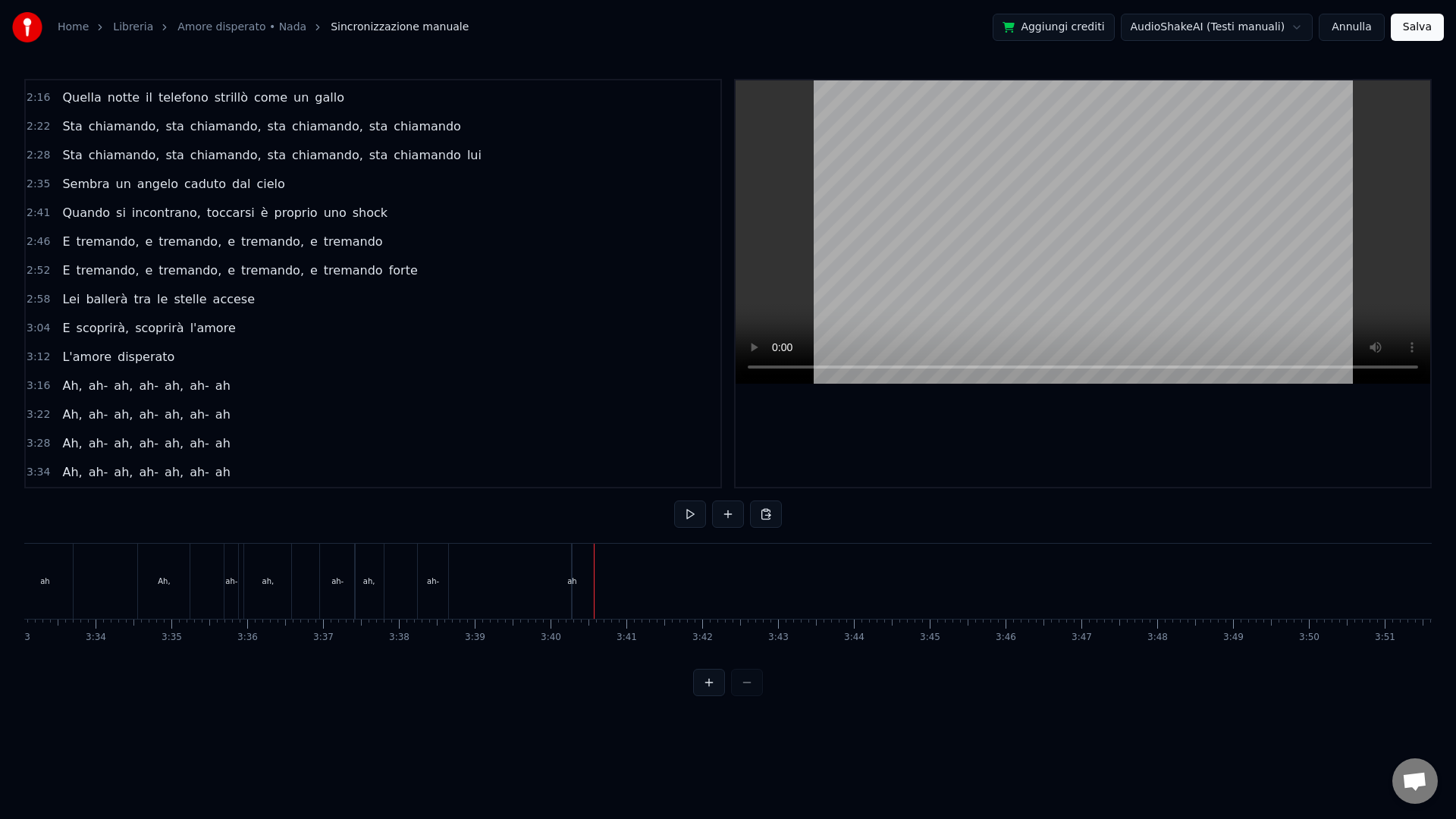
click at [573, 581] on div "ah" at bounding box center [572, 581] width 9 height 12
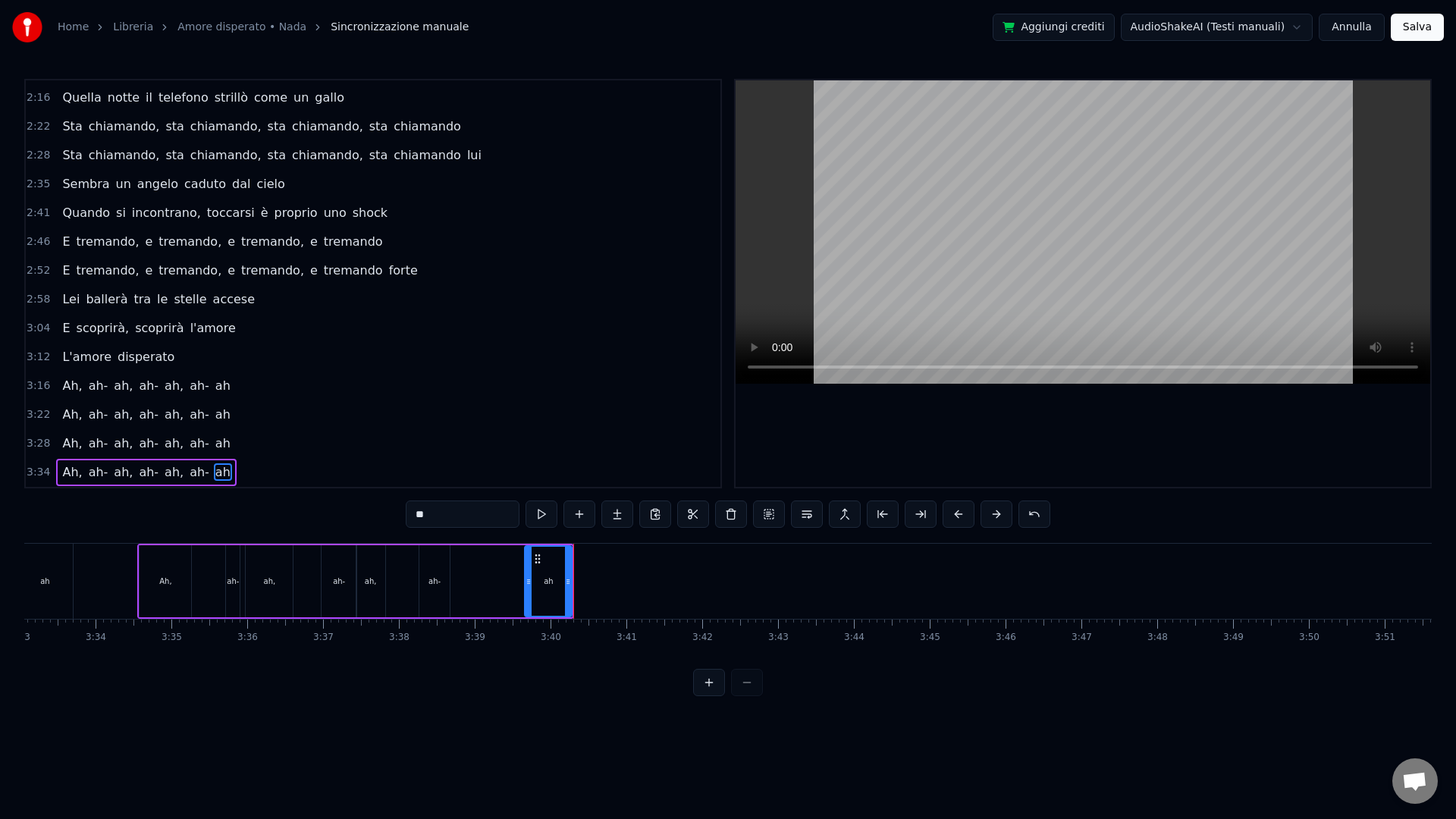
drag, startPoint x: 577, startPoint y: 583, endPoint x: 528, endPoint y: 581, distance: 49.0
click at [528, 581] on icon at bounding box center [529, 582] width 6 height 12
drag, startPoint x: 539, startPoint y: 557, endPoint x: 463, endPoint y: 552, distance: 76.2
click at [463, 553] on icon at bounding box center [461, 560] width 12 height 12
click at [43, 475] on span "3:34" at bounding box center [38, 472] width 23 height 15
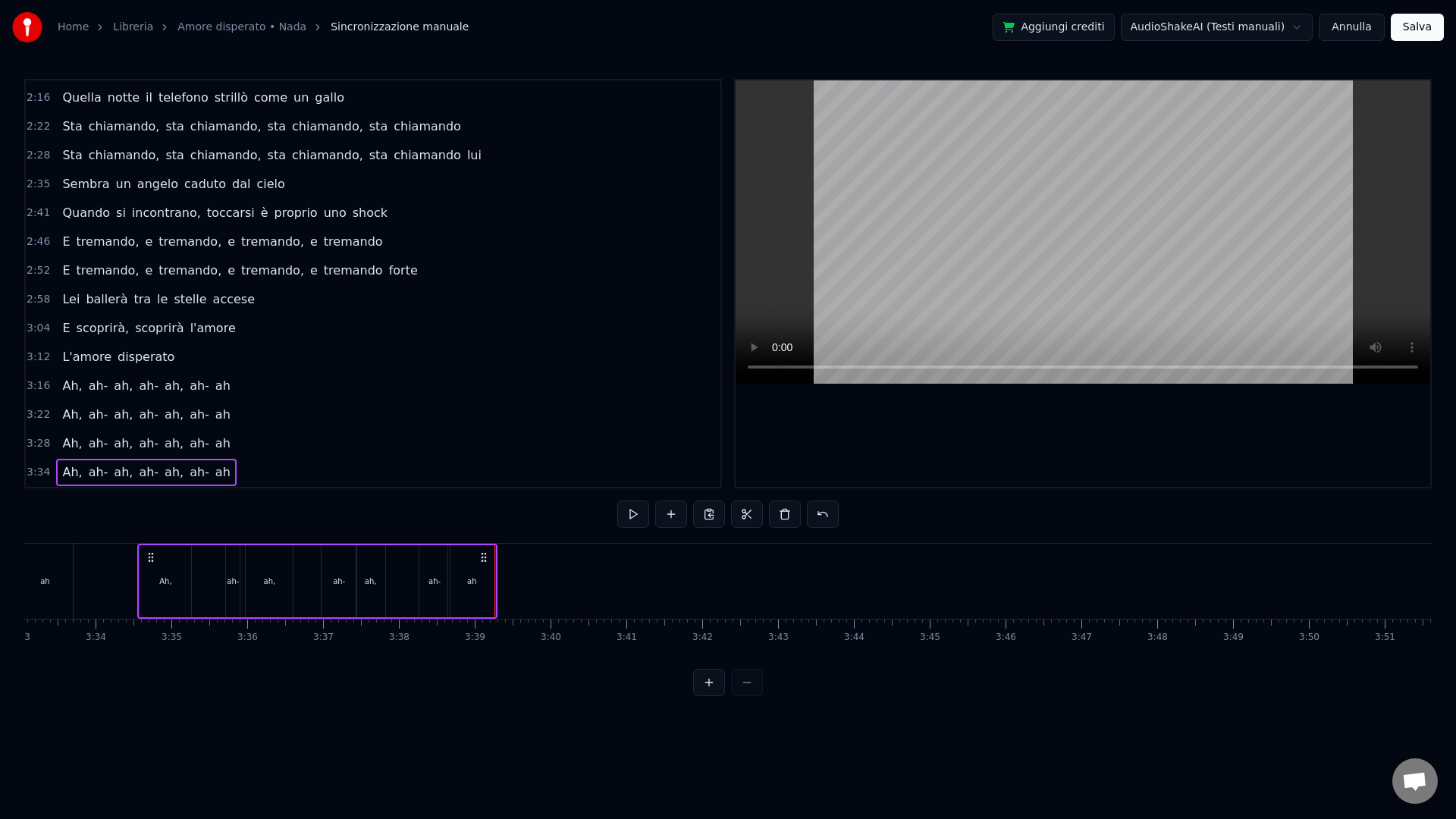
click at [1310, 33] on button "Salva" at bounding box center [1417, 27] width 53 height 27
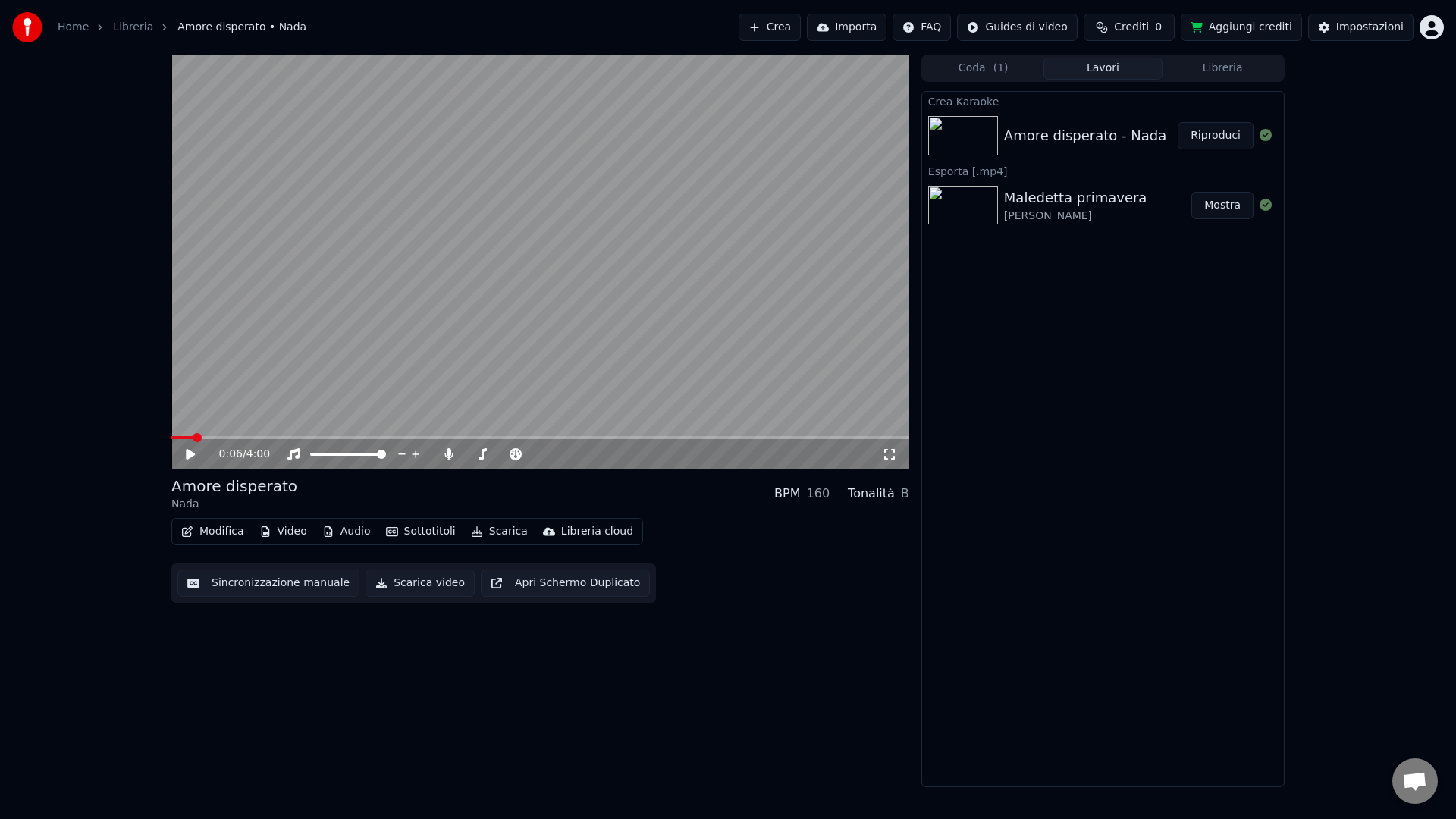
click at [224, 527] on button "Modifica" at bounding box center [213, 531] width 75 height 21
click at [453, 674] on div "0:06 / 4:00 Amore disperato Nada BPM 160 Tonalità B Modifica Video Audio Sottot…" at bounding box center [540, 421] width 738 height 733
click at [252, 585] on button "Sincronizzazione manuale" at bounding box center [269, 583] width 182 height 27
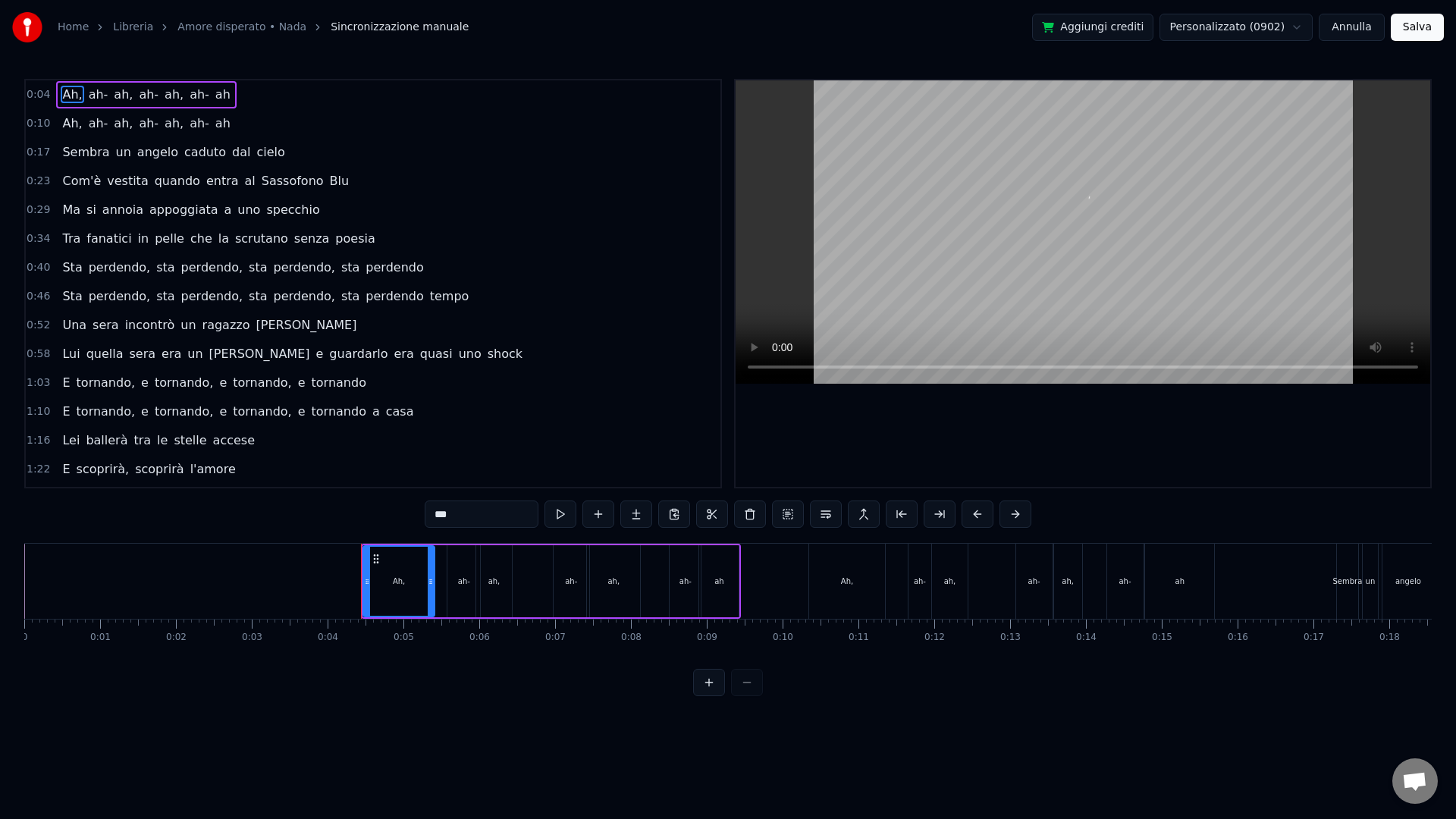
click at [1310, 23] on button "Annulla" at bounding box center [1352, 27] width 66 height 27
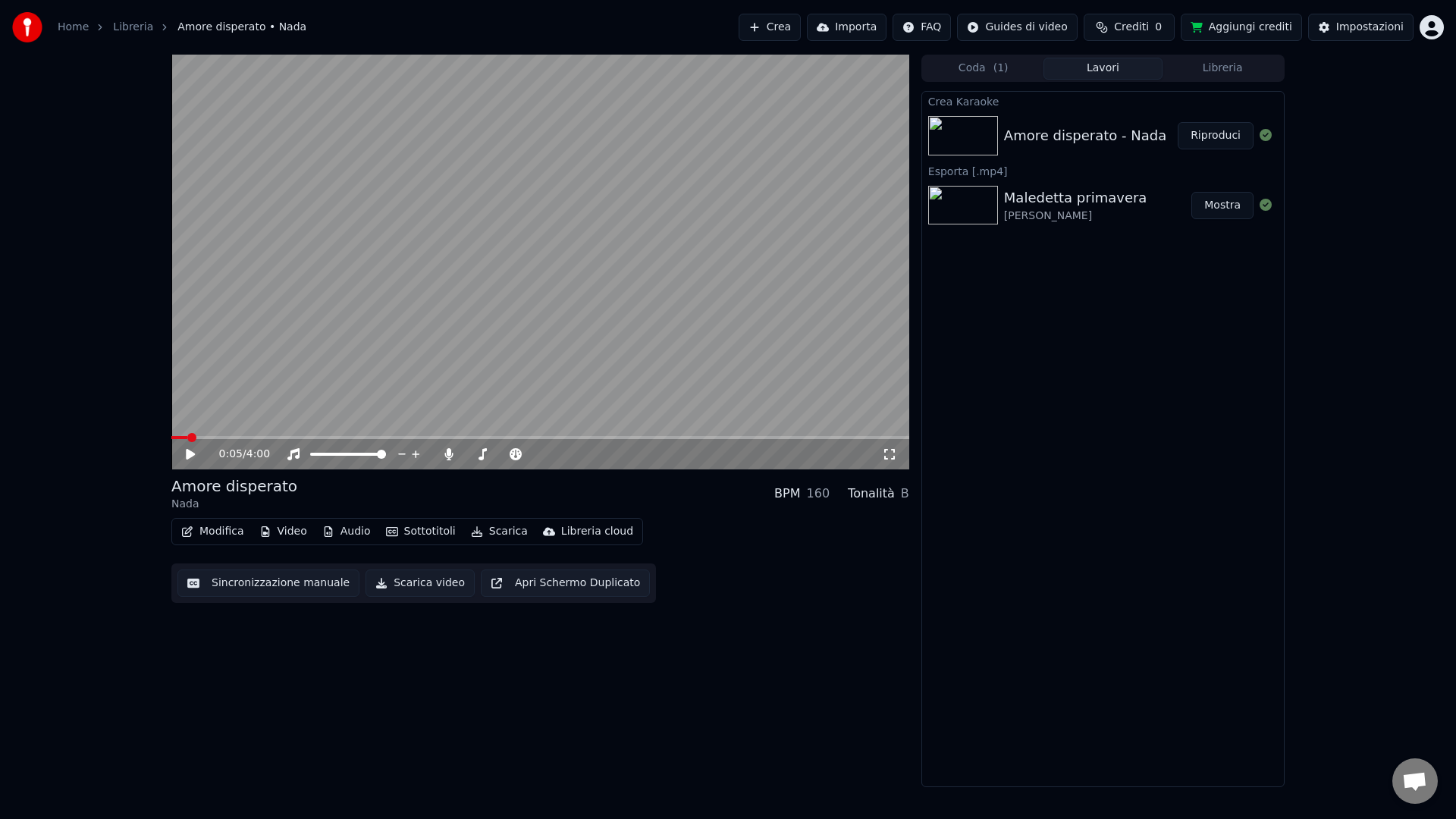
click at [243, 531] on button "Modifica" at bounding box center [213, 531] width 75 height 21
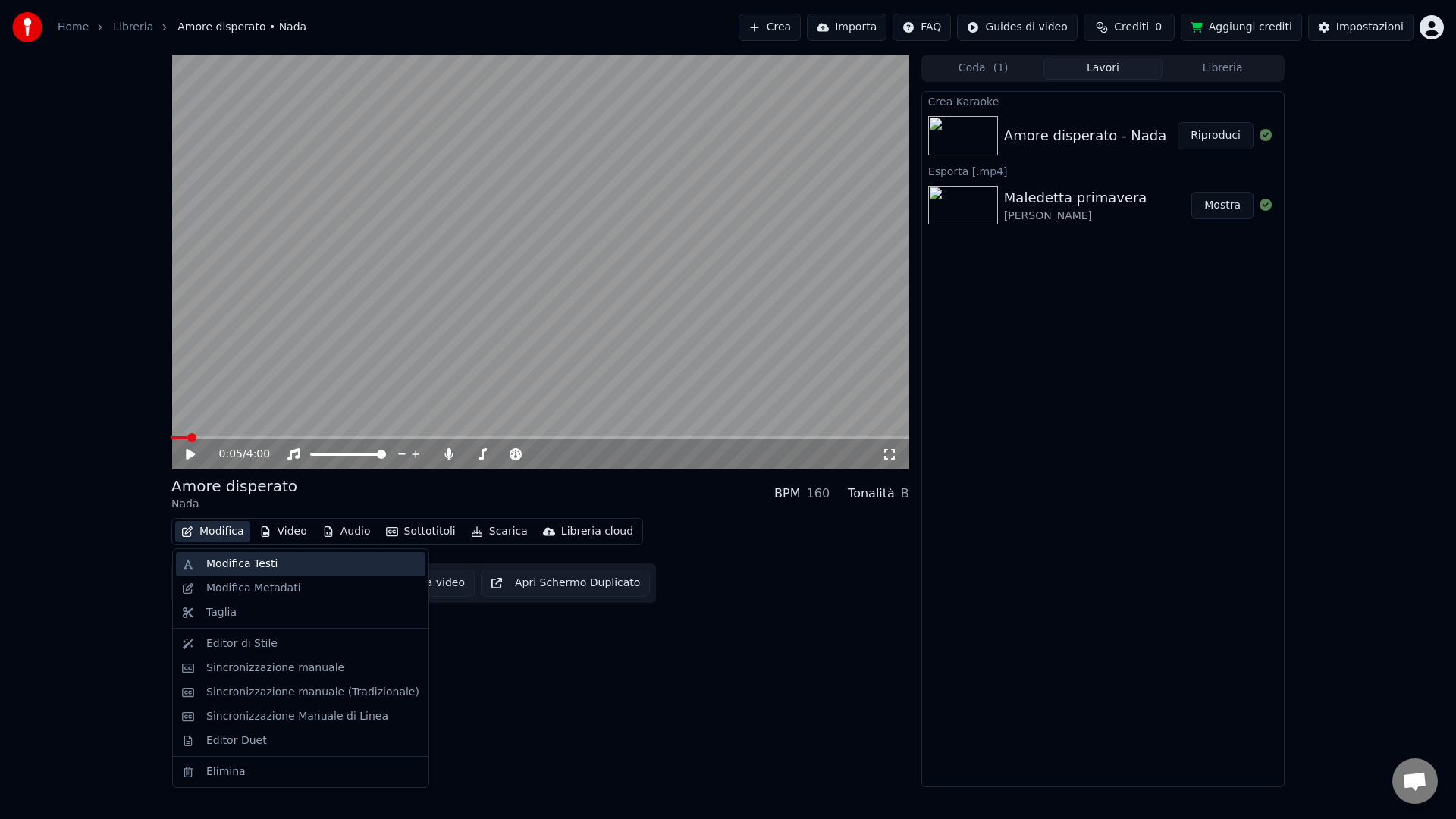
click at [241, 566] on div "Modifica Testi" at bounding box center [242, 564] width 72 height 15
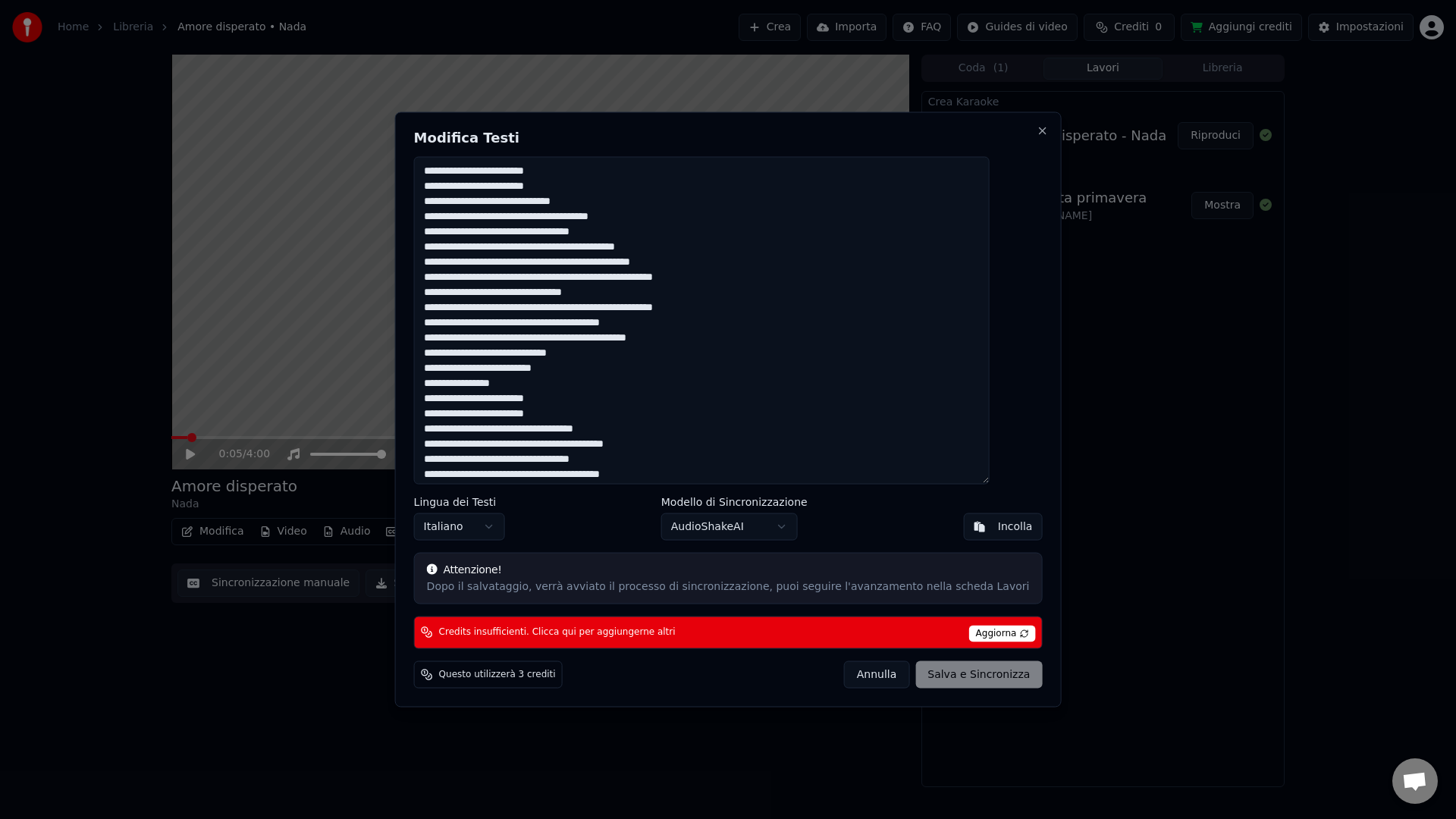
click at [856, 683] on button "Annulla" at bounding box center [876, 674] width 66 height 27
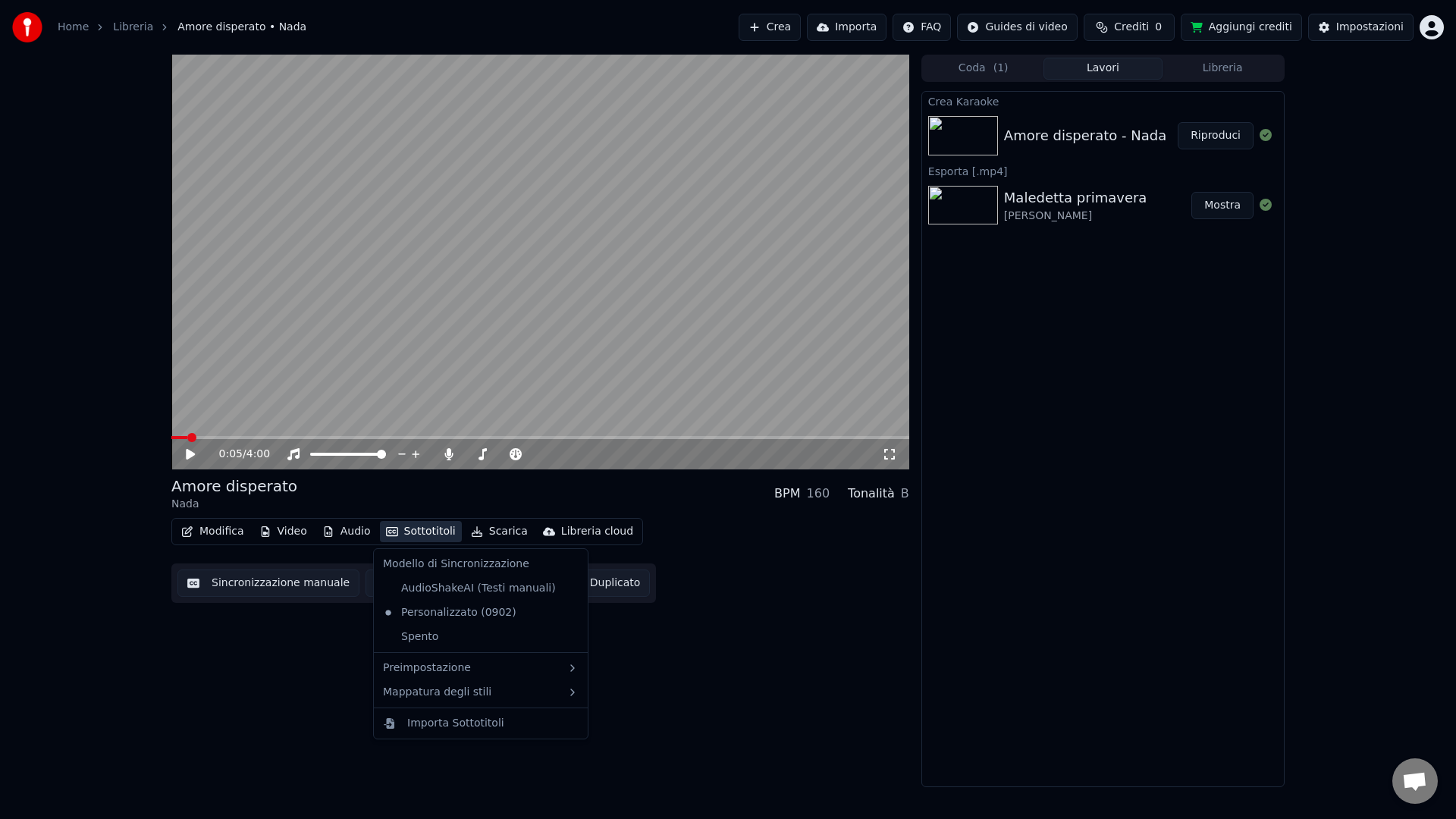
click at [386, 531] on icon "button" at bounding box center [392, 532] width 12 height 9
click at [386, 531] on icon "button" at bounding box center [392, 532] width 12 height 9
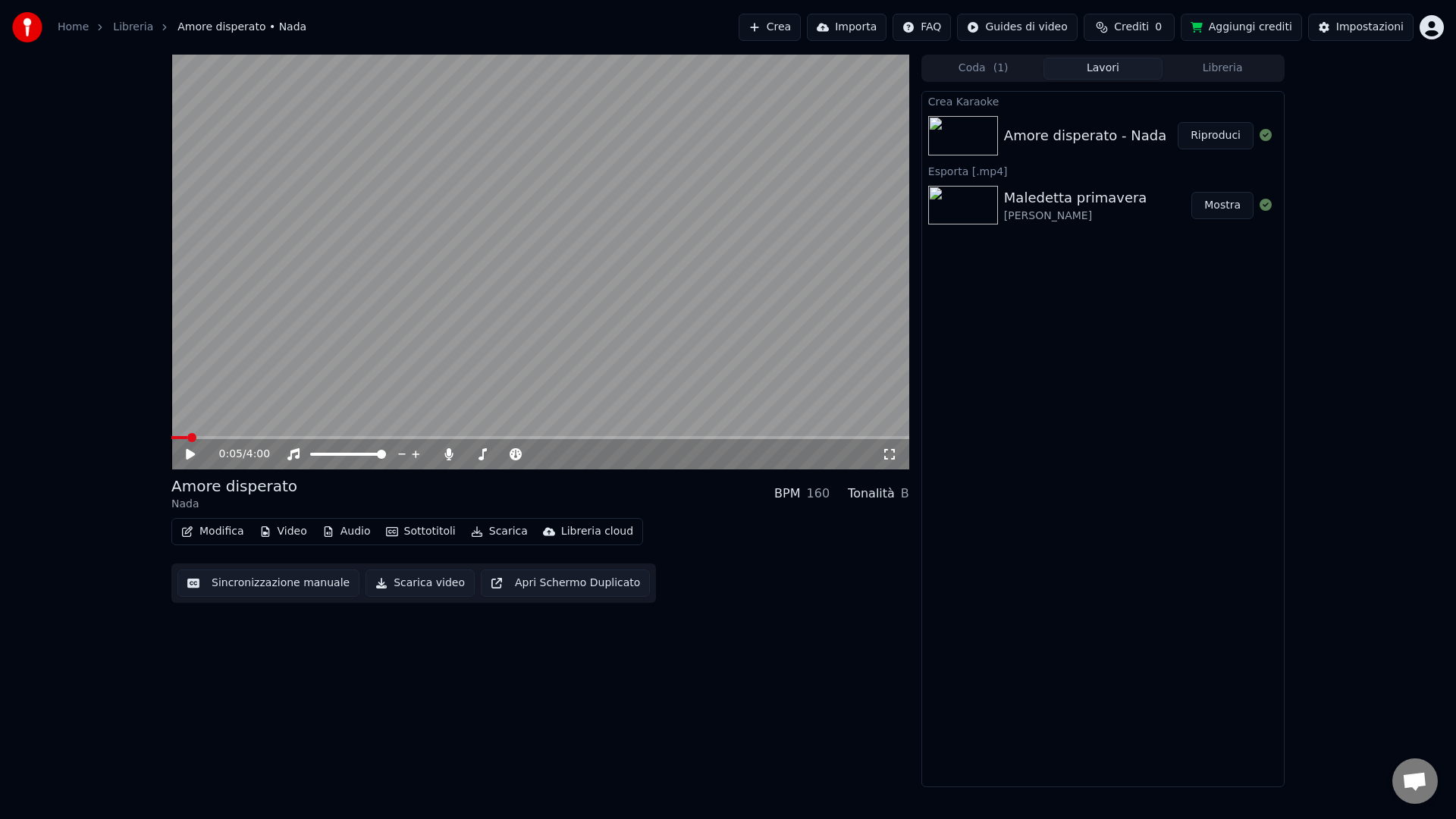
click at [213, 537] on button "Modifica" at bounding box center [213, 531] width 75 height 21
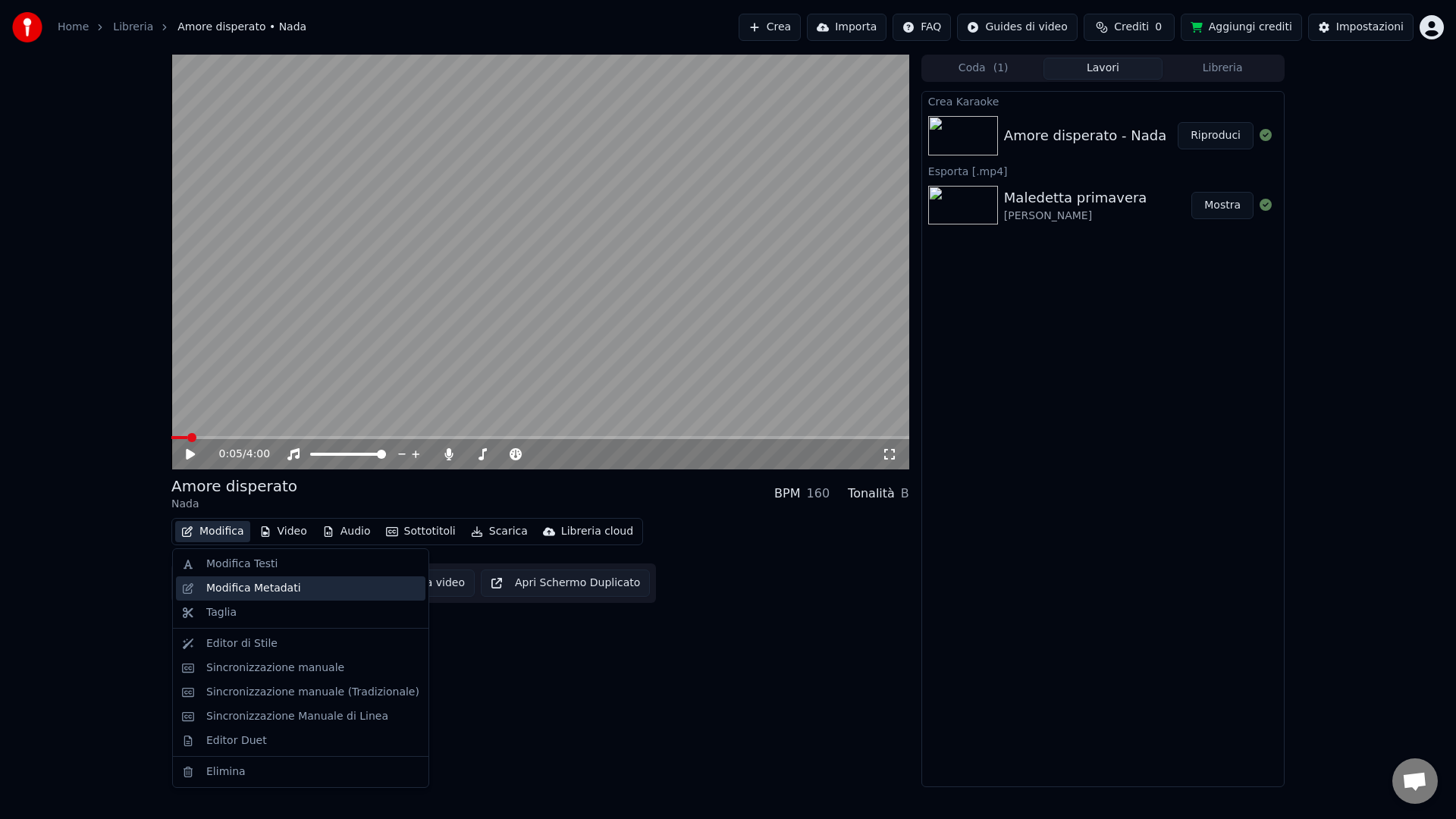
click at [208, 584] on div "Modifica Metadati" at bounding box center [254, 588] width 95 height 15
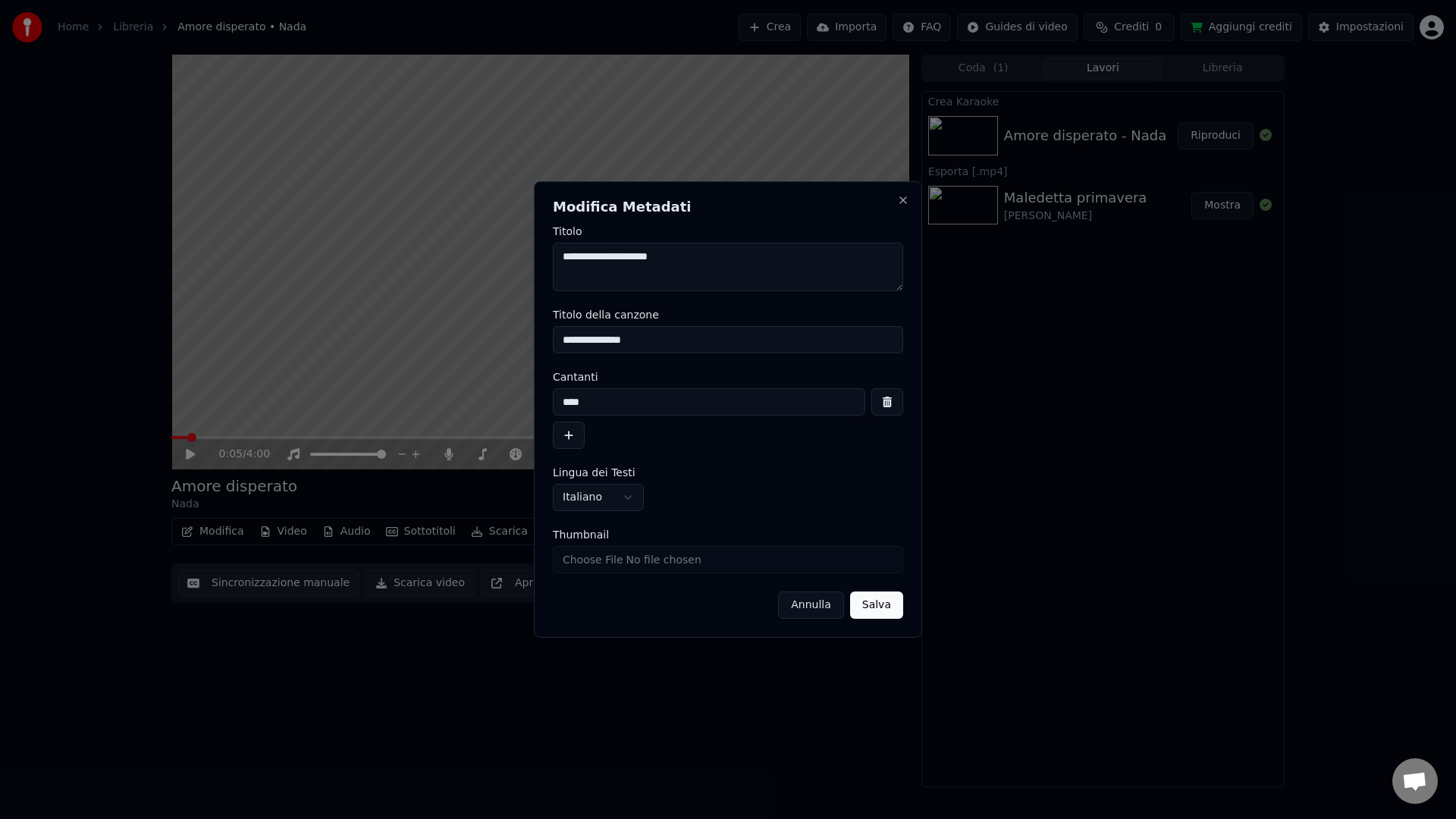
click at [887, 608] on button "Salva" at bounding box center [876, 605] width 53 height 27
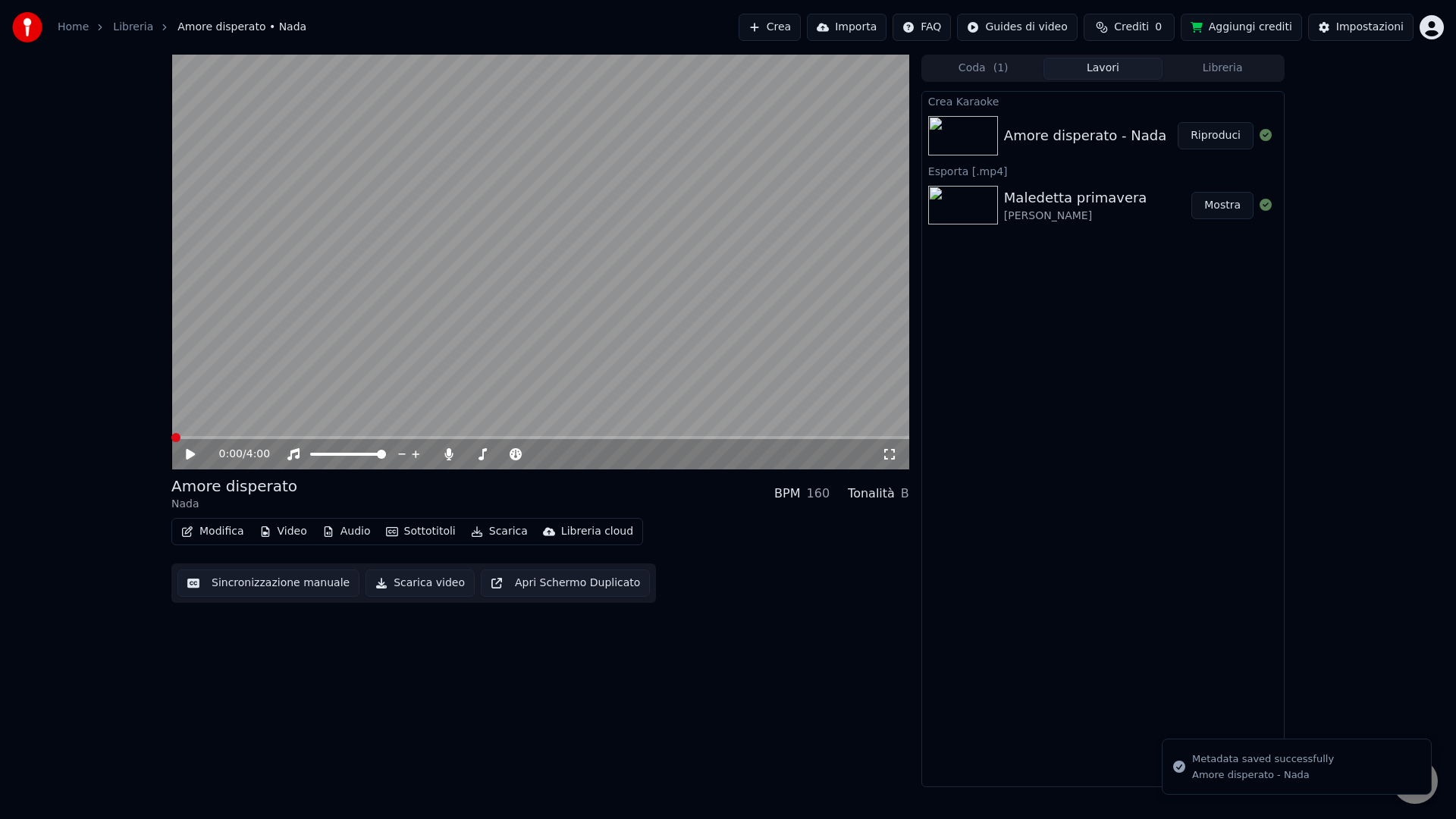
click at [171, 436] on span at bounding box center [176, 438] width 9 height 9
click at [189, 453] on icon at bounding box center [190, 454] width 9 height 11
click at [189, 453] on icon at bounding box center [190, 454] width 8 height 9
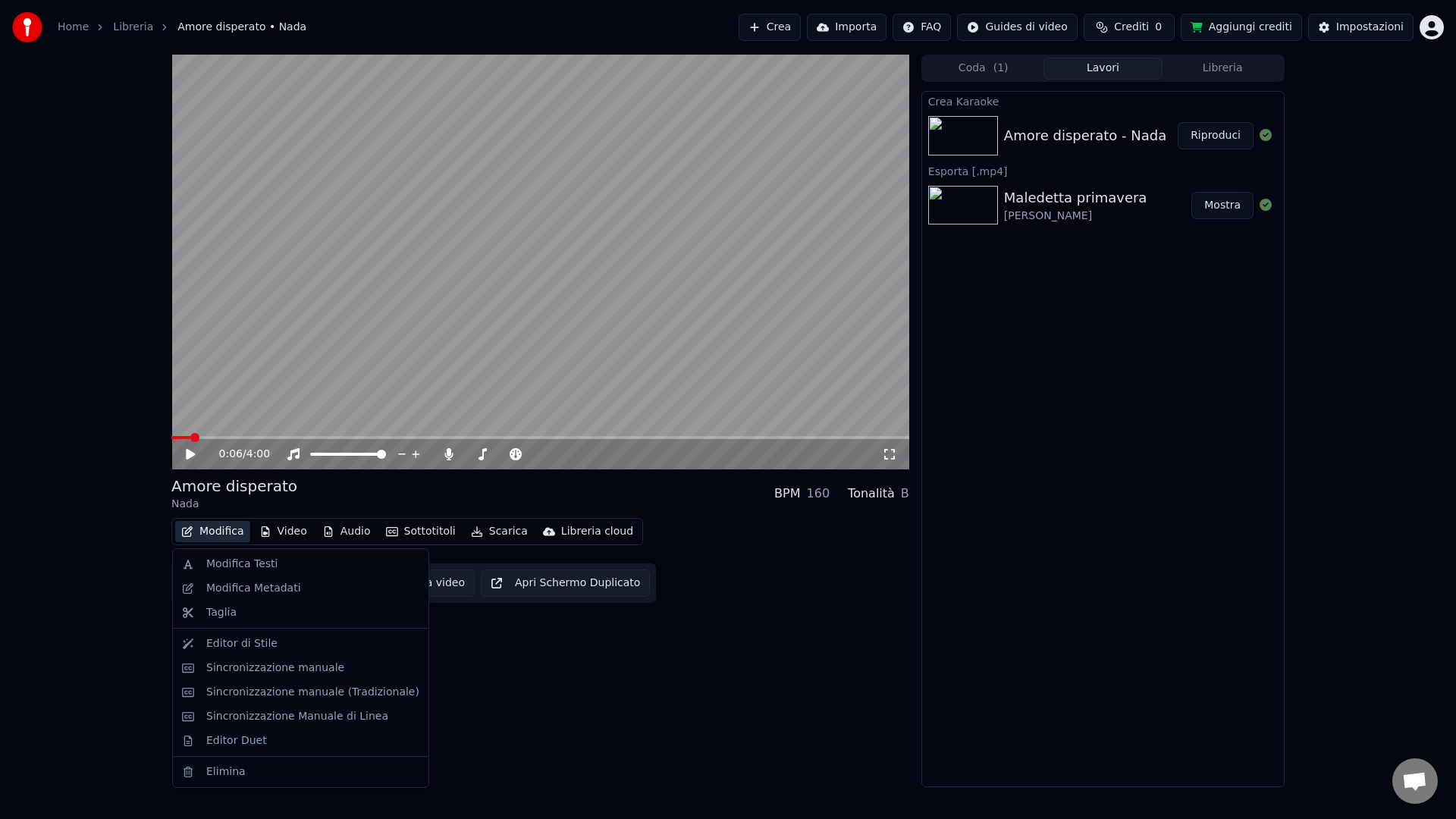
click at [197, 534] on button "Modifica" at bounding box center [213, 531] width 75 height 21
click at [200, 622] on div "Taglia" at bounding box center [301, 612] width 249 height 24
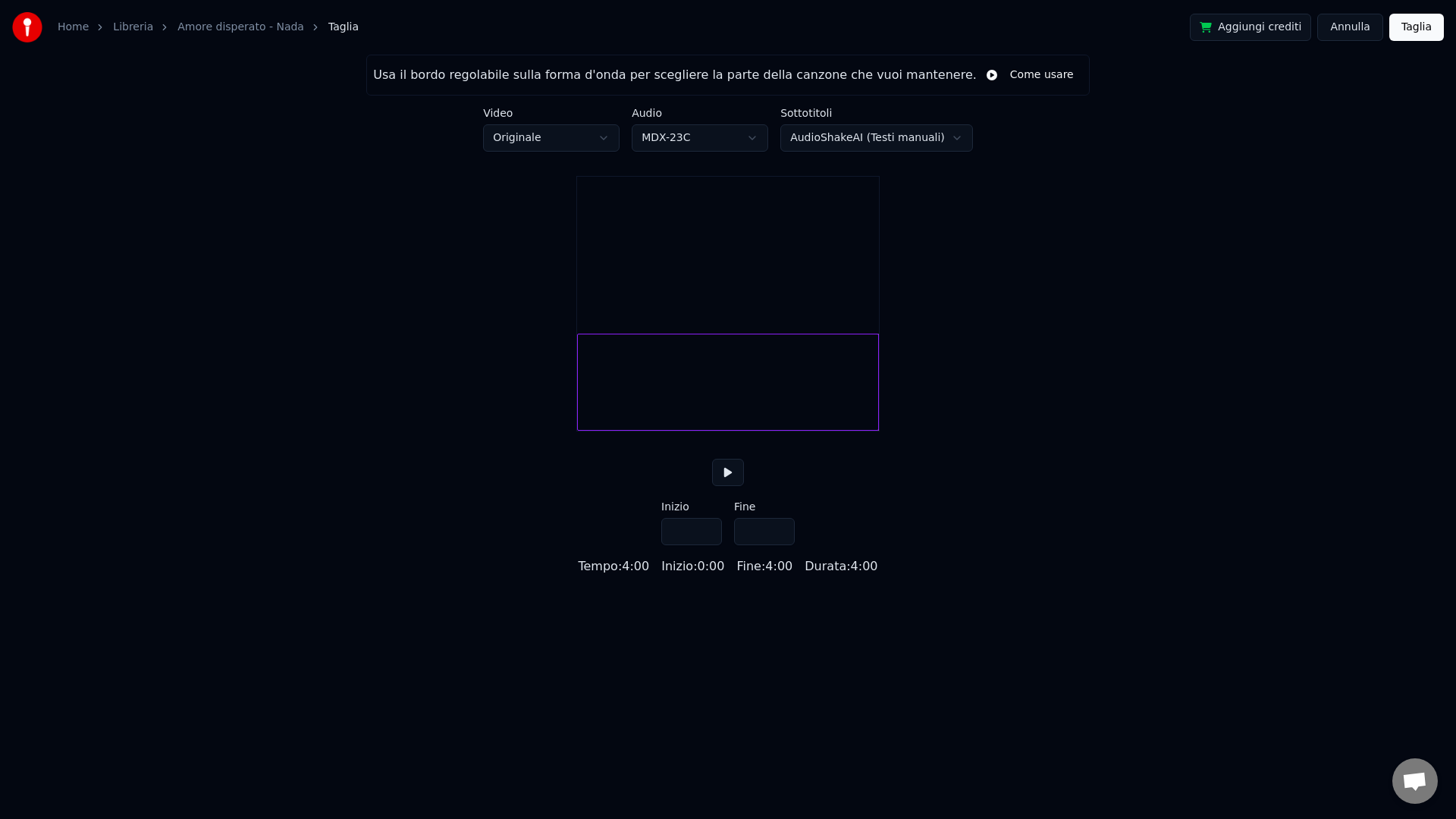
click at [1310, 31] on button "Annulla" at bounding box center [1350, 27] width 66 height 27
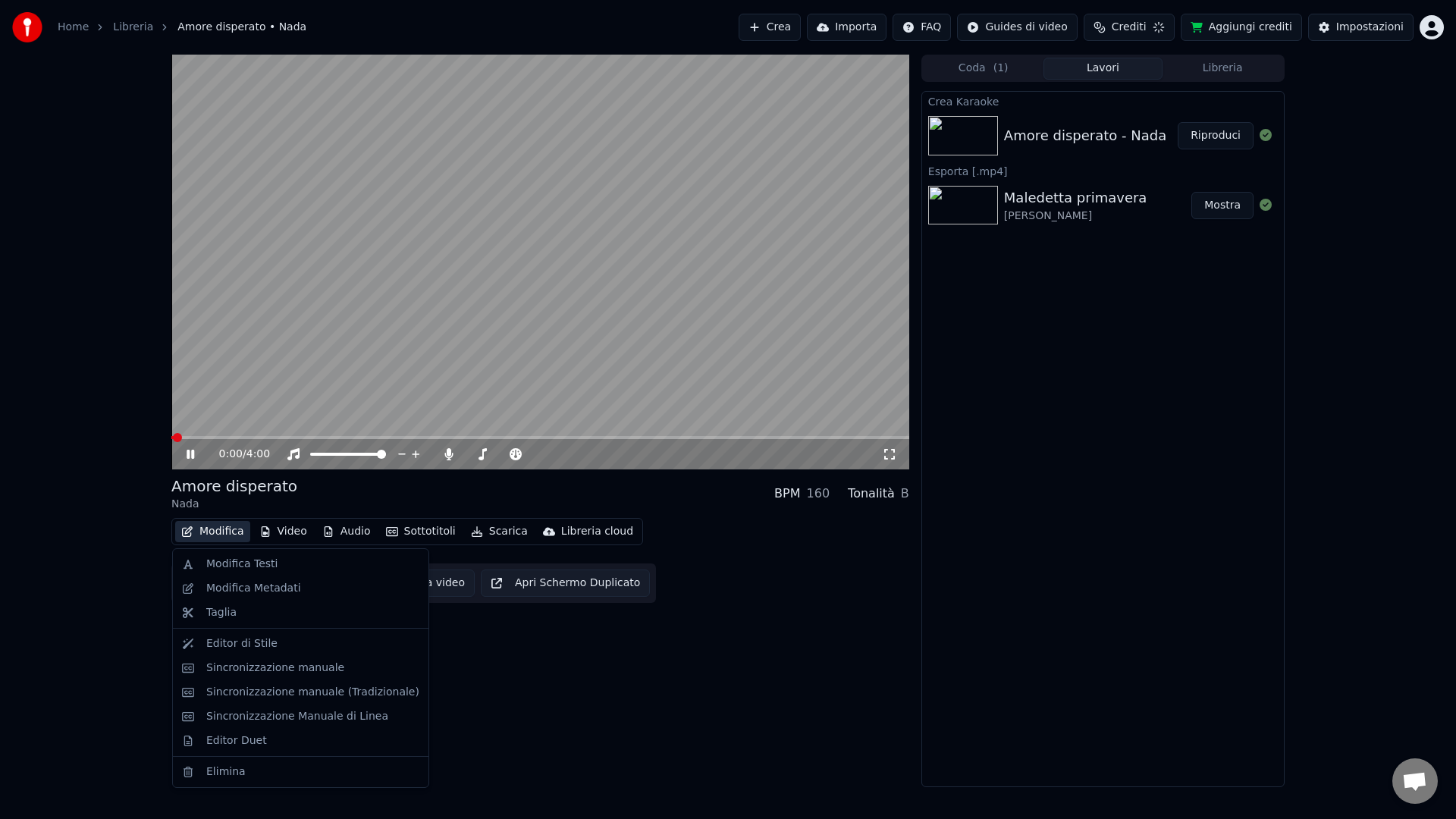
click at [220, 539] on button "Modifica" at bounding box center [213, 531] width 75 height 21
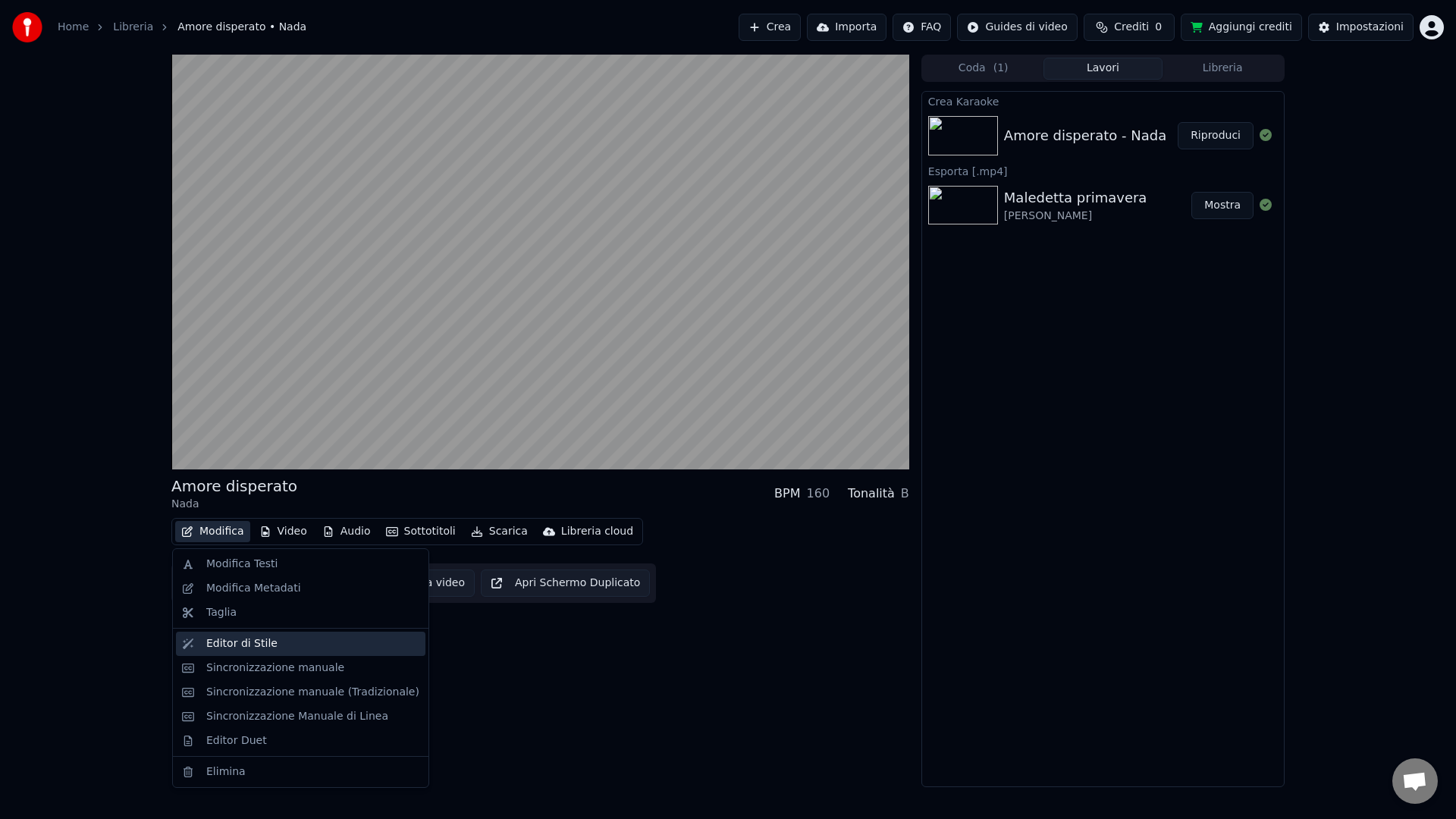
click at [259, 652] on div "Editor di Stile" at bounding box center [301, 644] width 249 height 24
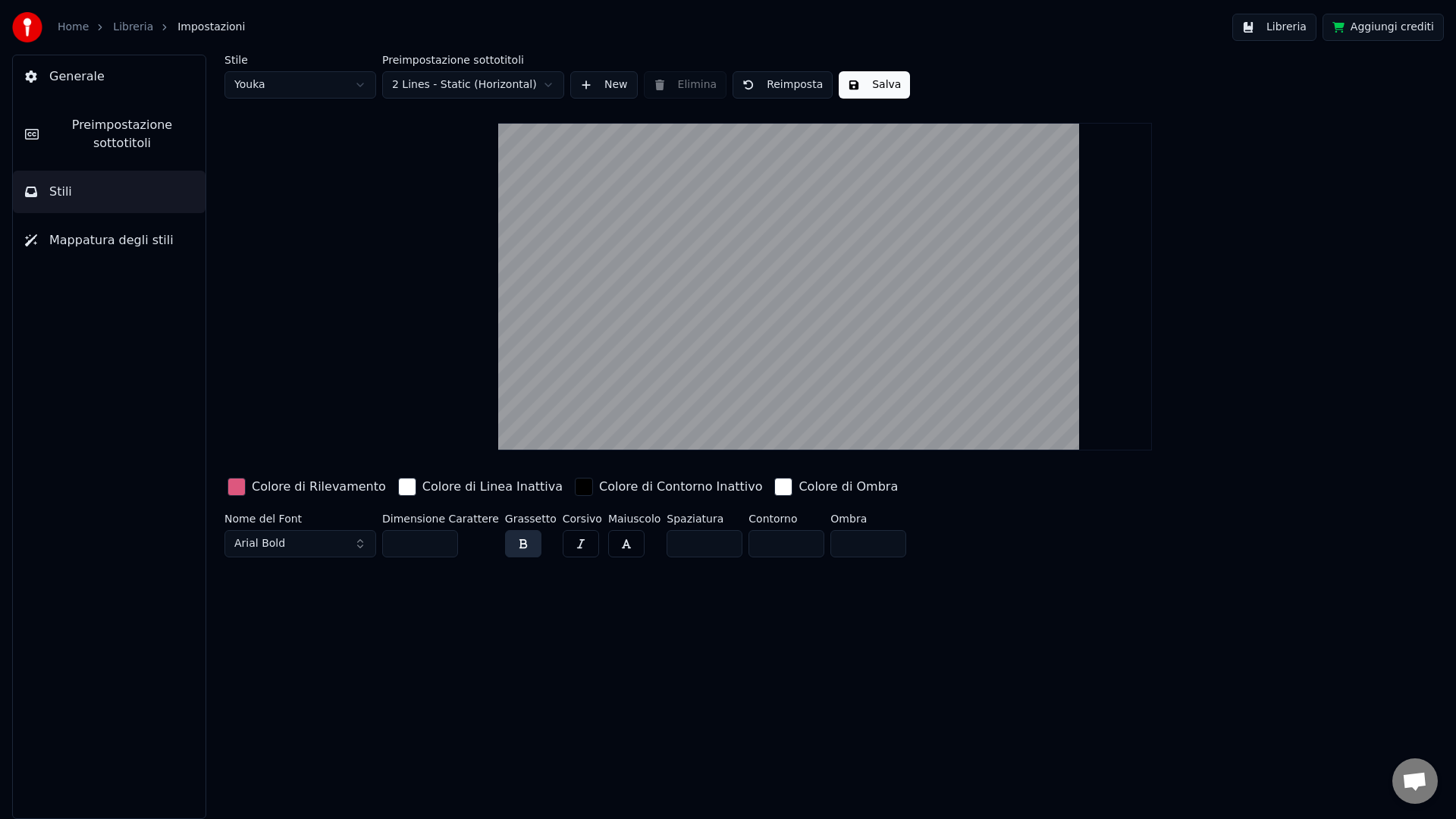
click at [104, 198] on button "Stili" at bounding box center [109, 192] width 192 height 43
click at [117, 141] on span "Preimpostazione sottotitoli" at bounding box center [122, 134] width 143 height 37
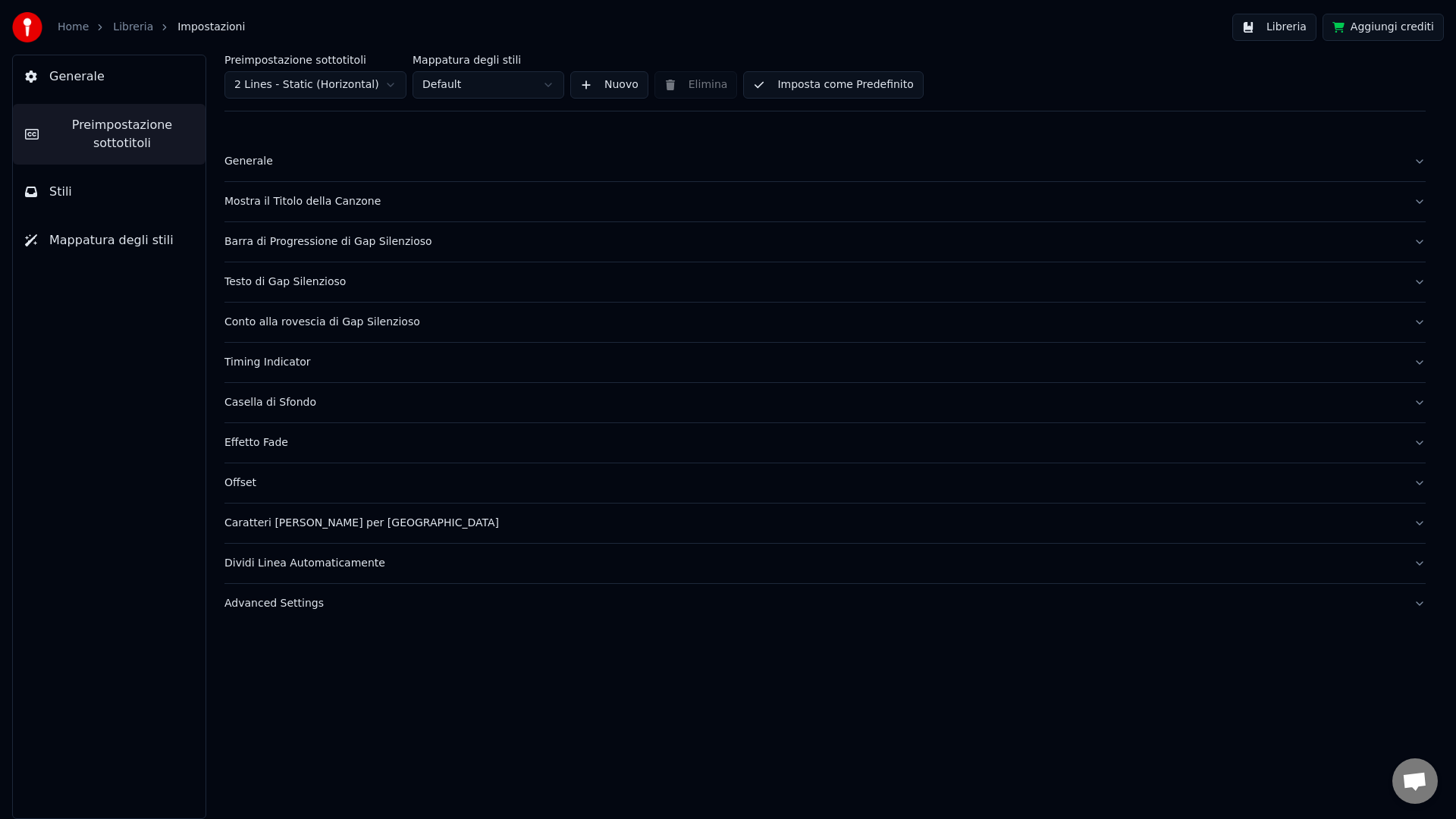
click at [259, 206] on div "Mostra il Titolo della Canzone" at bounding box center [813, 201] width 1177 height 15
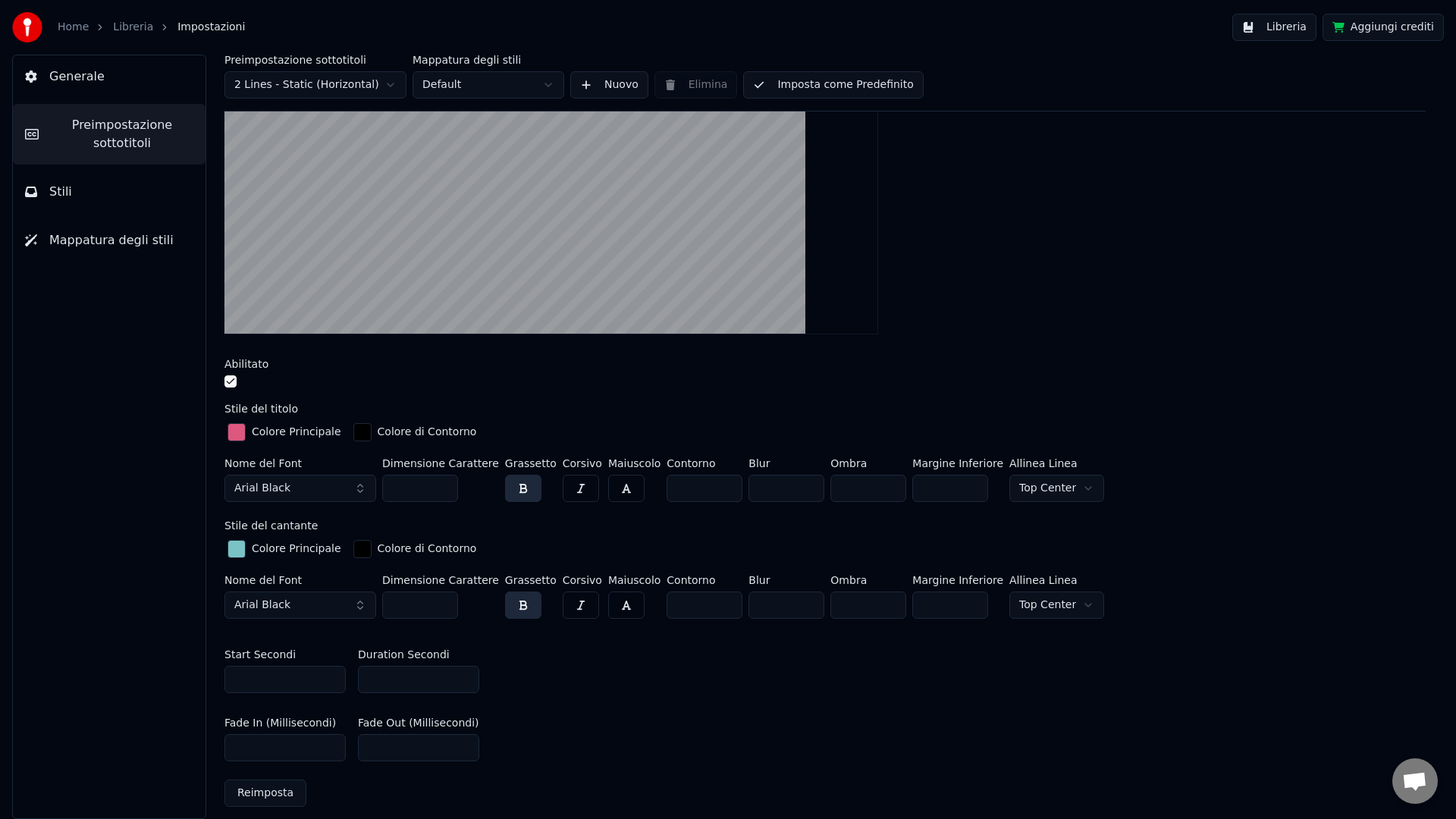
scroll to position [250, 0]
click at [466, 676] on input "*" at bounding box center [418, 677] width 122 height 27
click at [466, 677] on input "*" at bounding box center [418, 677] width 122 height 27
click at [466, 675] on input "*" at bounding box center [418, 677] width 122 height 27
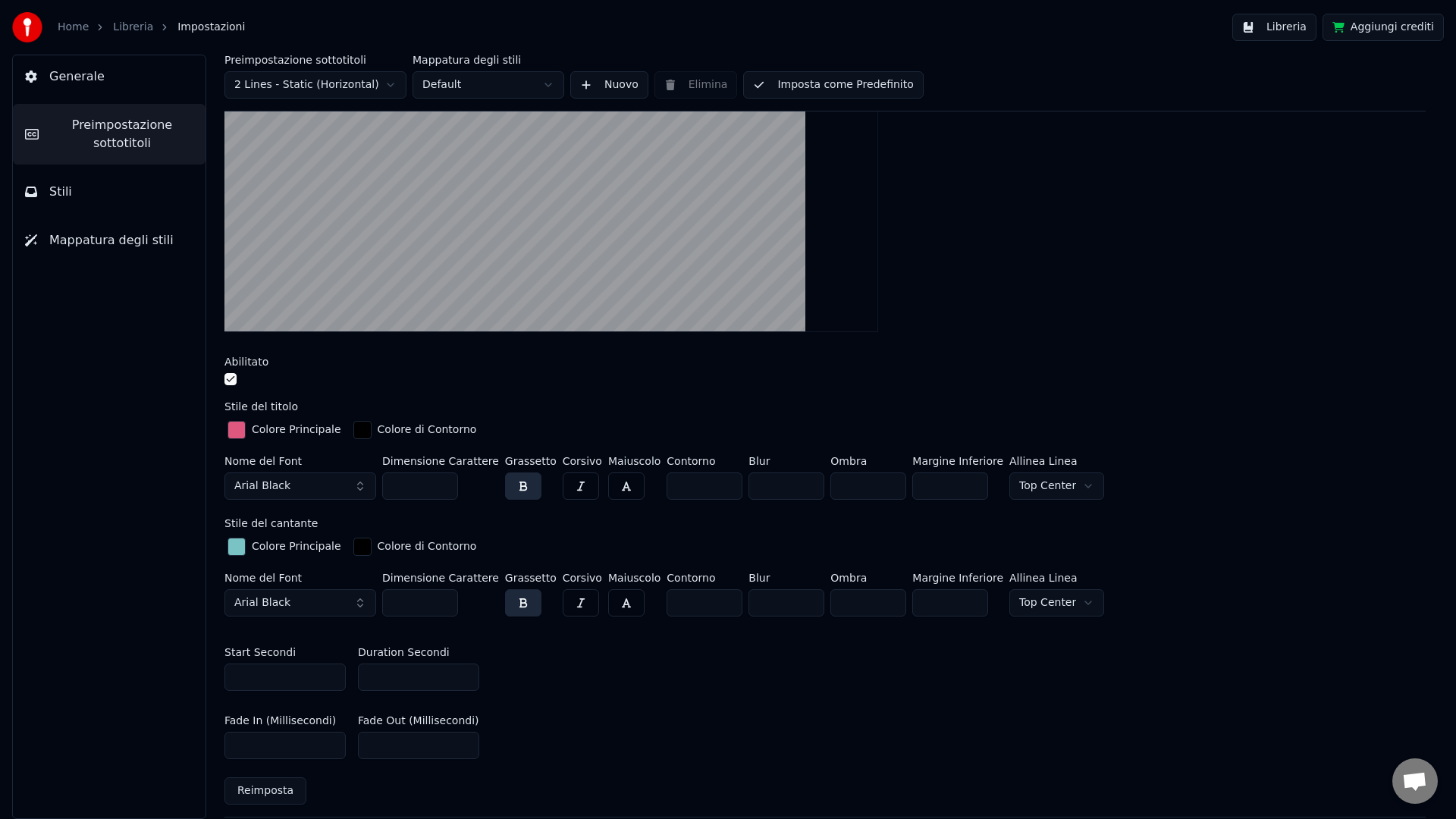
click at [464, 671] on input "*" at bounding box center [418, 677] width 122 height 27
type input "*"
click at [464, 672] on input "*" at bounding box center [418, 677] width 122 height 27
click at [145, 30] on link "Libreria" at bounding box center [133, 26] width 41 height 15
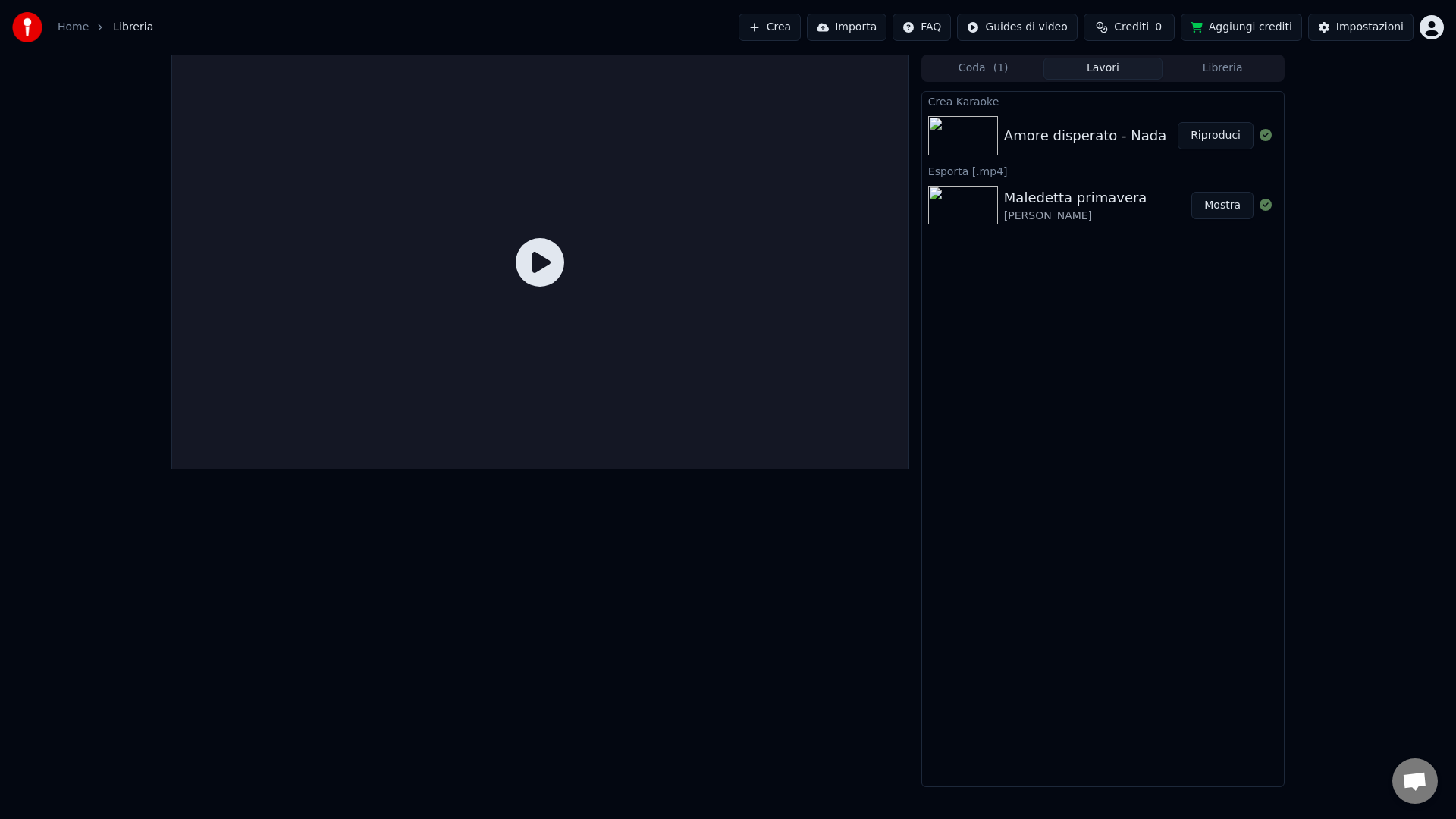
click at [525, 261] on icon at bounding box center [540, 263] width 48 height 48
click at [1008, 143] on div "Amore disperato - Nada" at bounding box center [1085, 136] width 162 height 21
click at [1066, 134] on div "Amore disperato - Nada" at bounding box center [1085, 136] width 162 height 21
click at [1221, 130] on button "Riproduci" at bounding box center [1215, 136] width 76 height 27
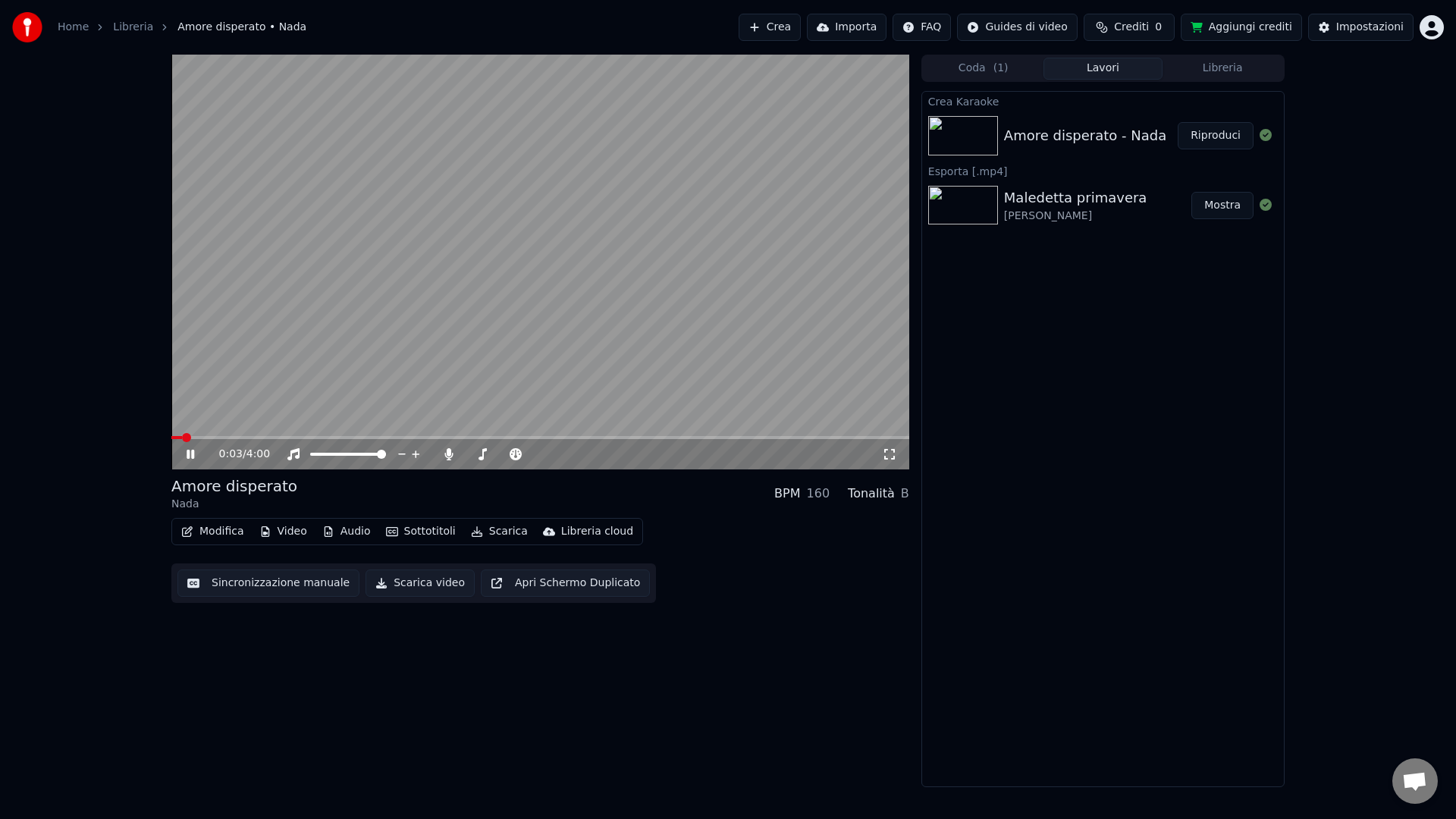
click at [1178, 122] on button "Riproduci" at bounding box center [1215, 136] width 76 height 27
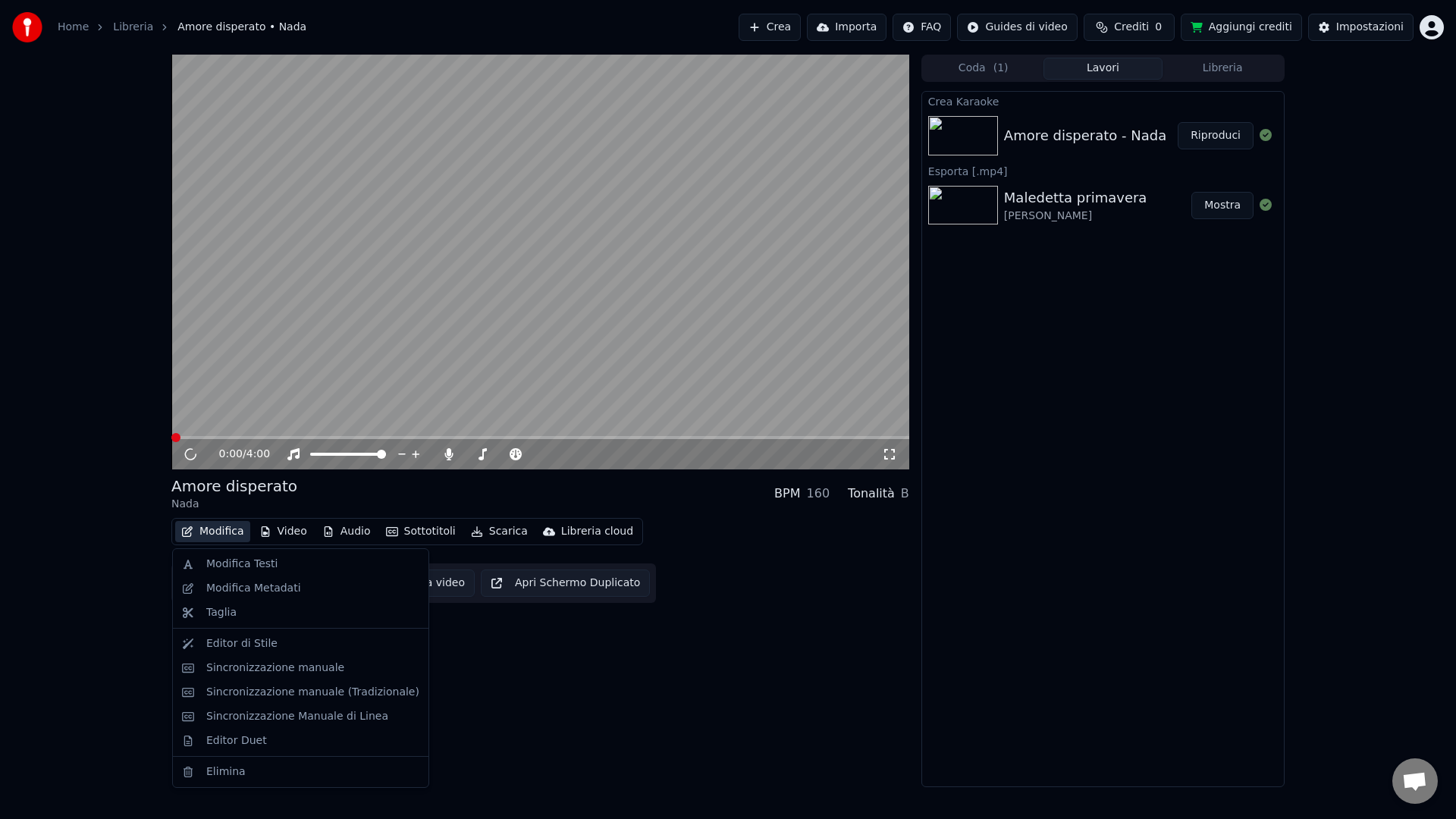
click at [231, 533] on button "Modifica" at bounding box center [213, 531] width 75 height 21
click at [234, 649] on div "Editor di Stile" at bounding box center [242, 644] width 72 height 15
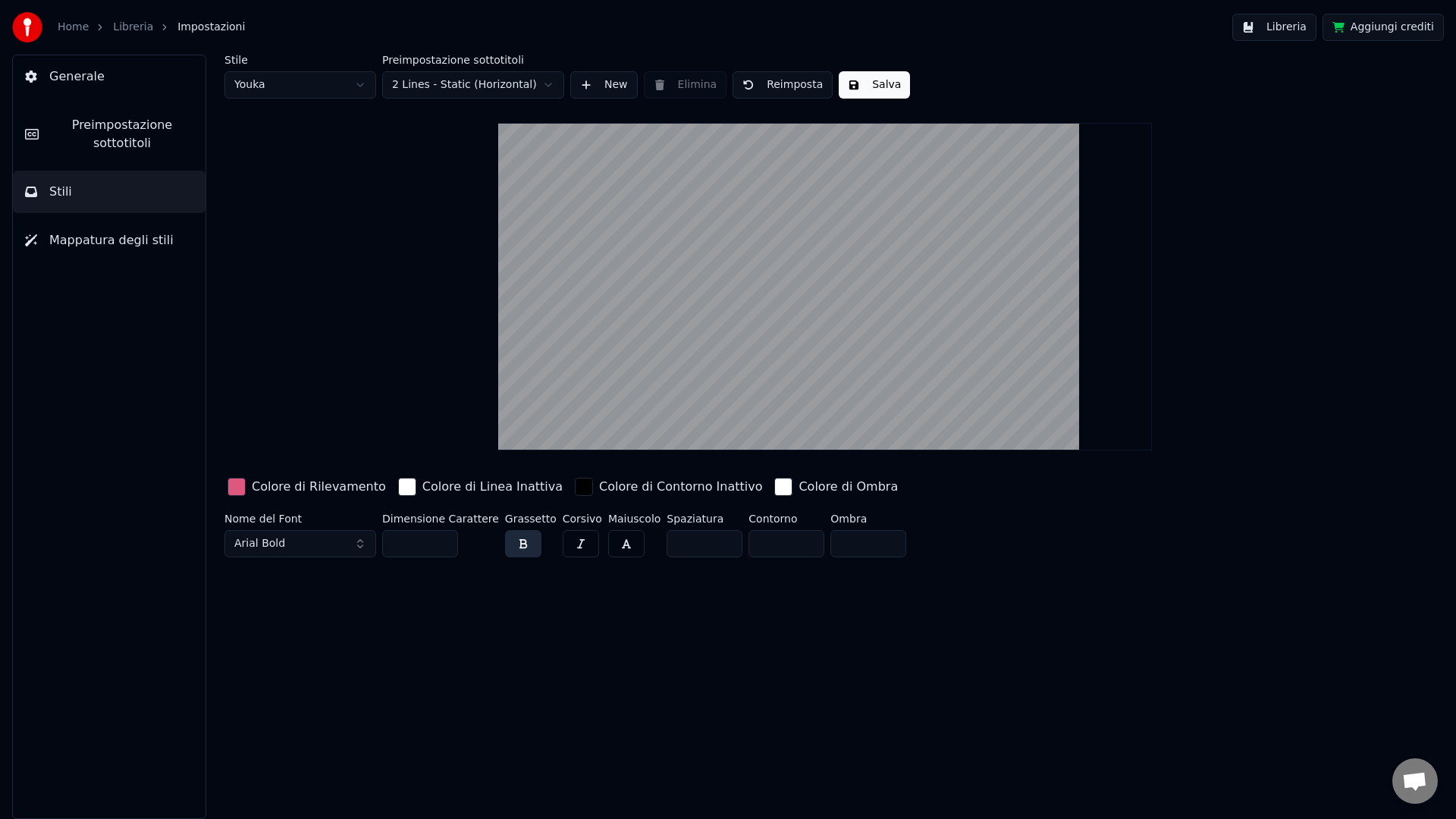
click at [95, 202] on button "Stili" at bounding box center [109, 192] width 192 height 43
click at [123, 135] on span "Preimpostazione sottotitoli" at bounding box center [122, 134] width 143 height 37
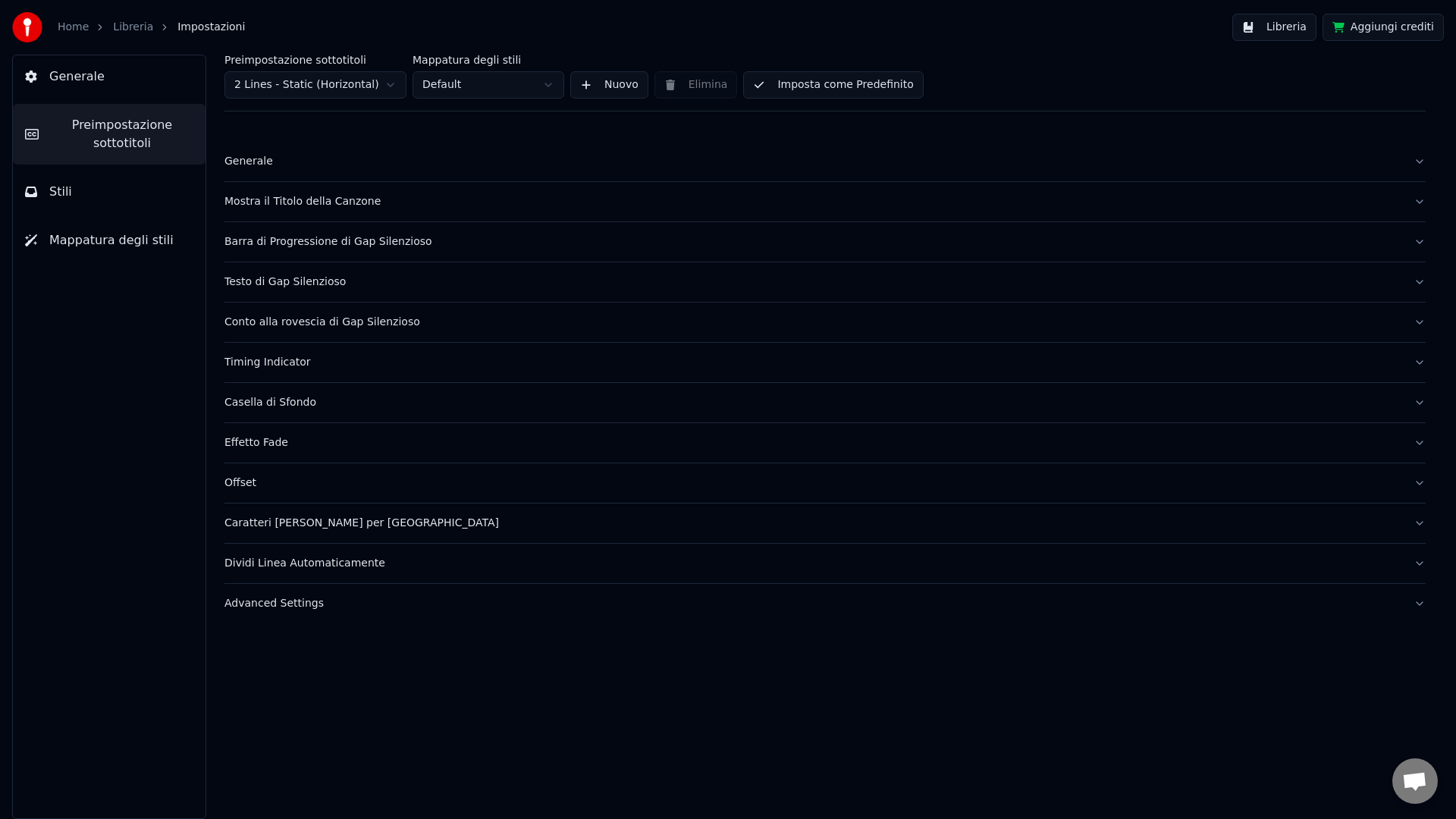
click at [291, 153] on button "Generale" at bounding box center [825, 161] width 1201 height 40
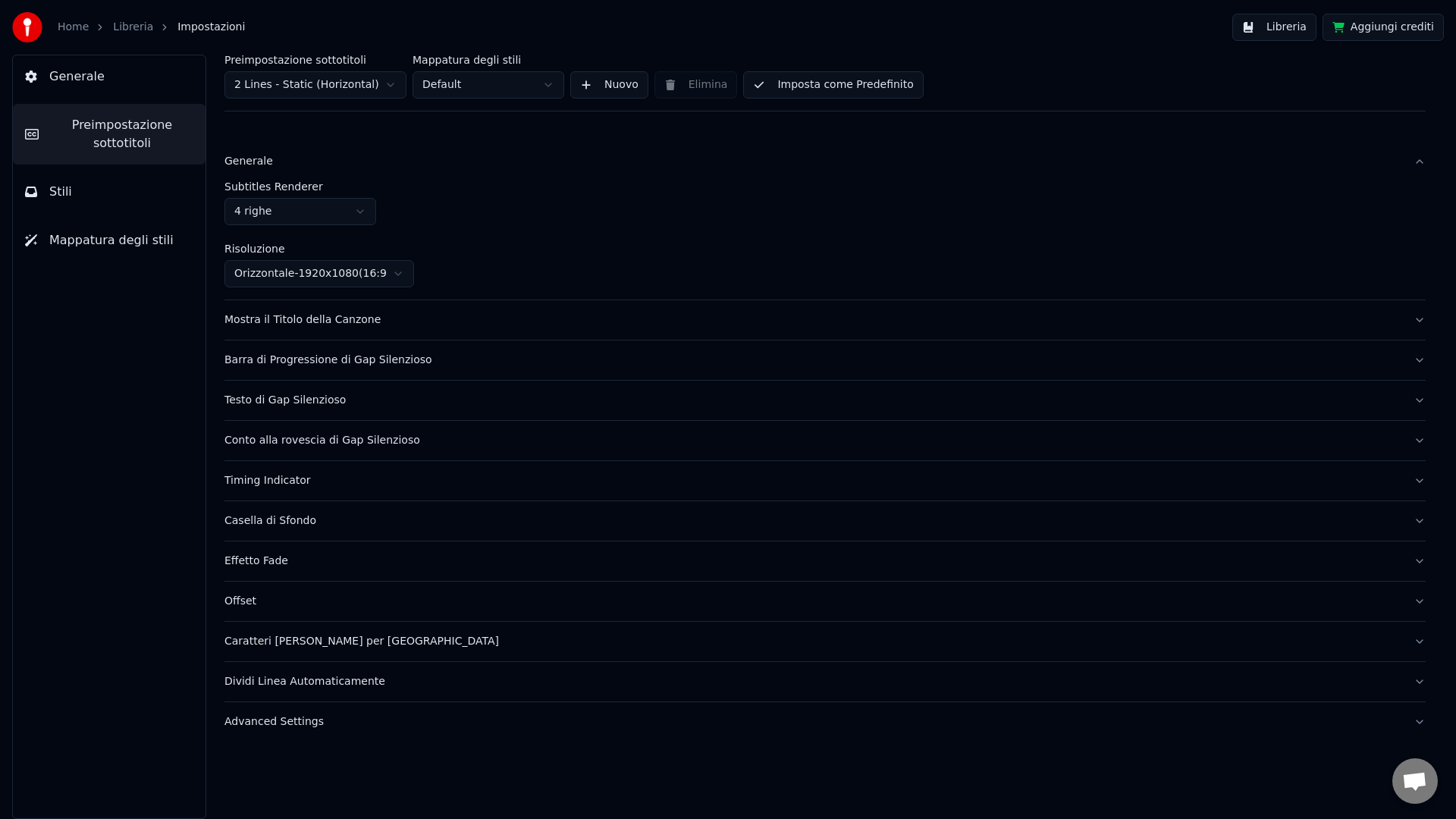
click at [264, 341] on button "Barra di Progressione di Gap Silenzioso" at bounding box center [825, 360] width 1201 height 40
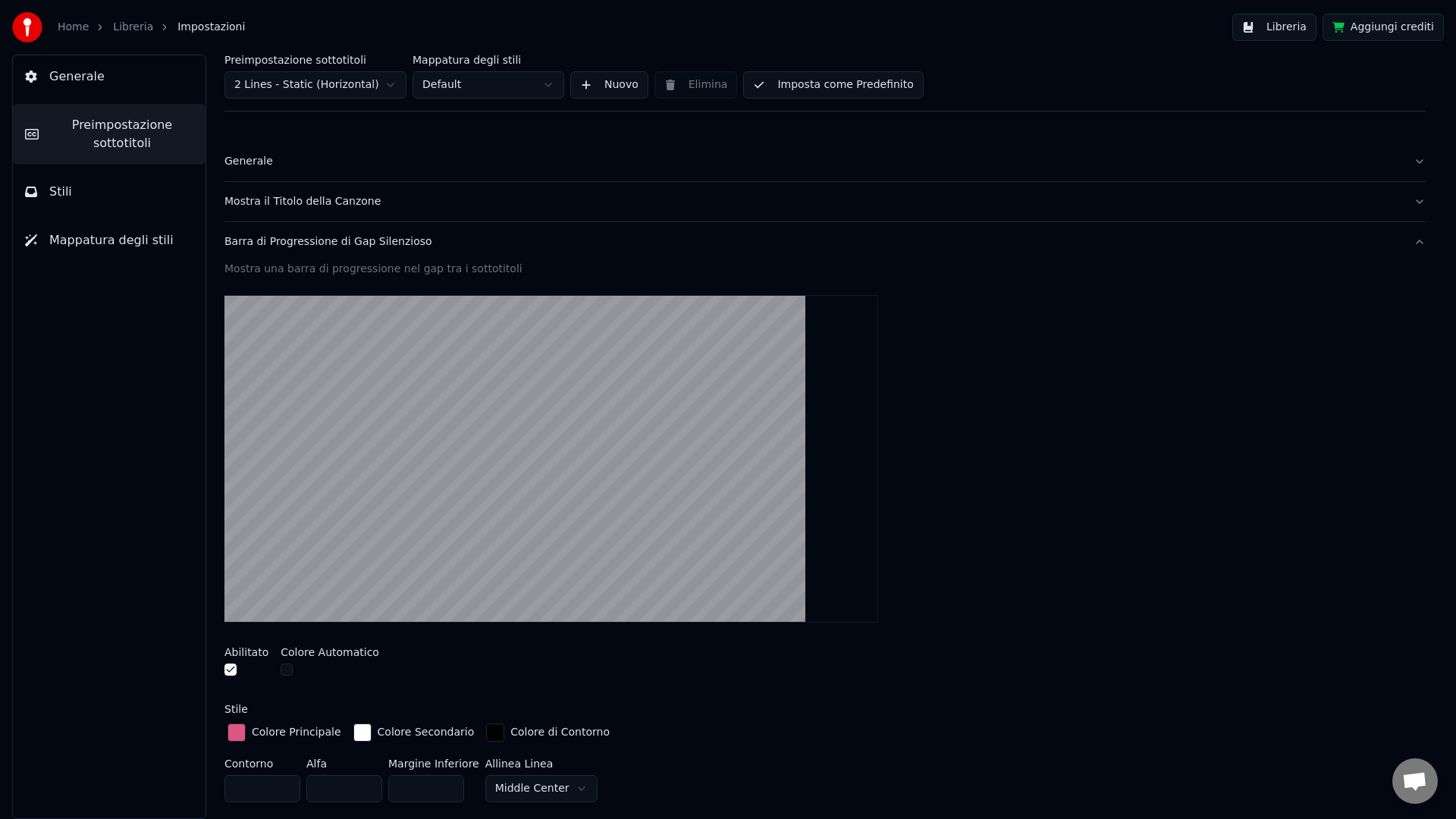
click at [313, 172] on button "Generale" at bounding box center [825, 161] width 1201 height 40
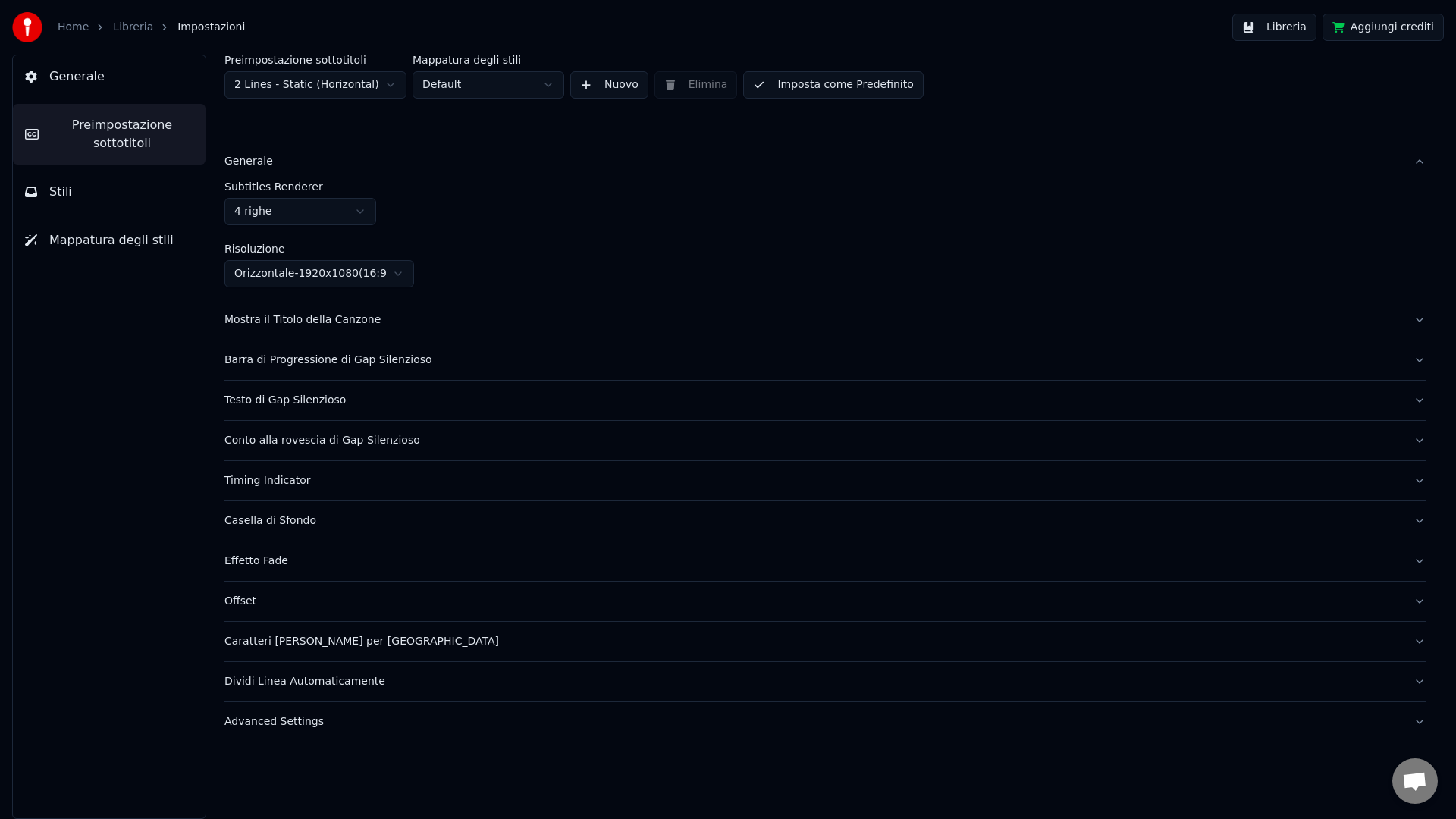
click at [259, 170] on button "Generale" at bounding box center [825, 161] width 1201 height 40
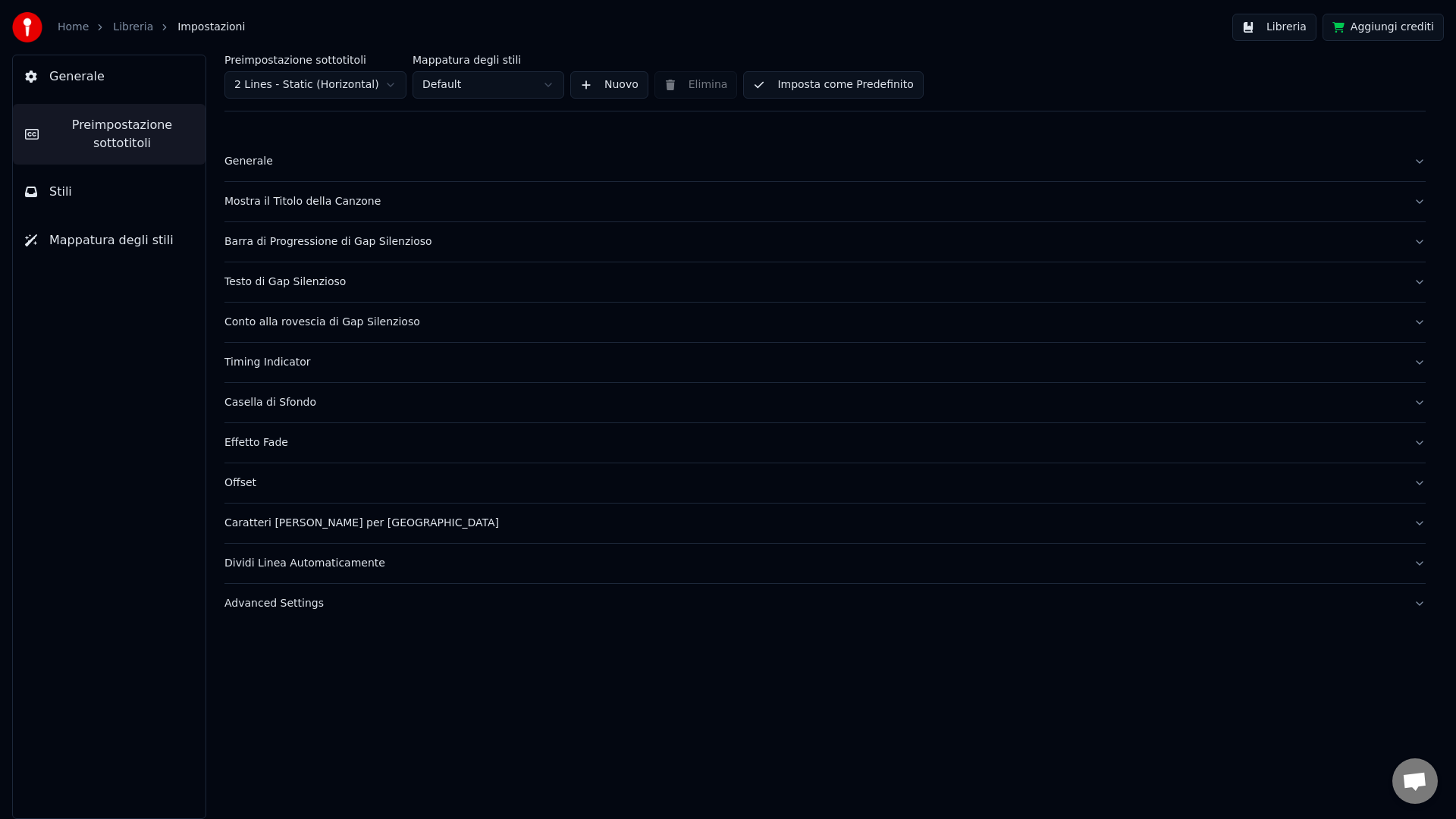
click at [259, 197] on div "Mostra il Titolo della Canzone" at bounding box center [813, 201] width 1177 height 15
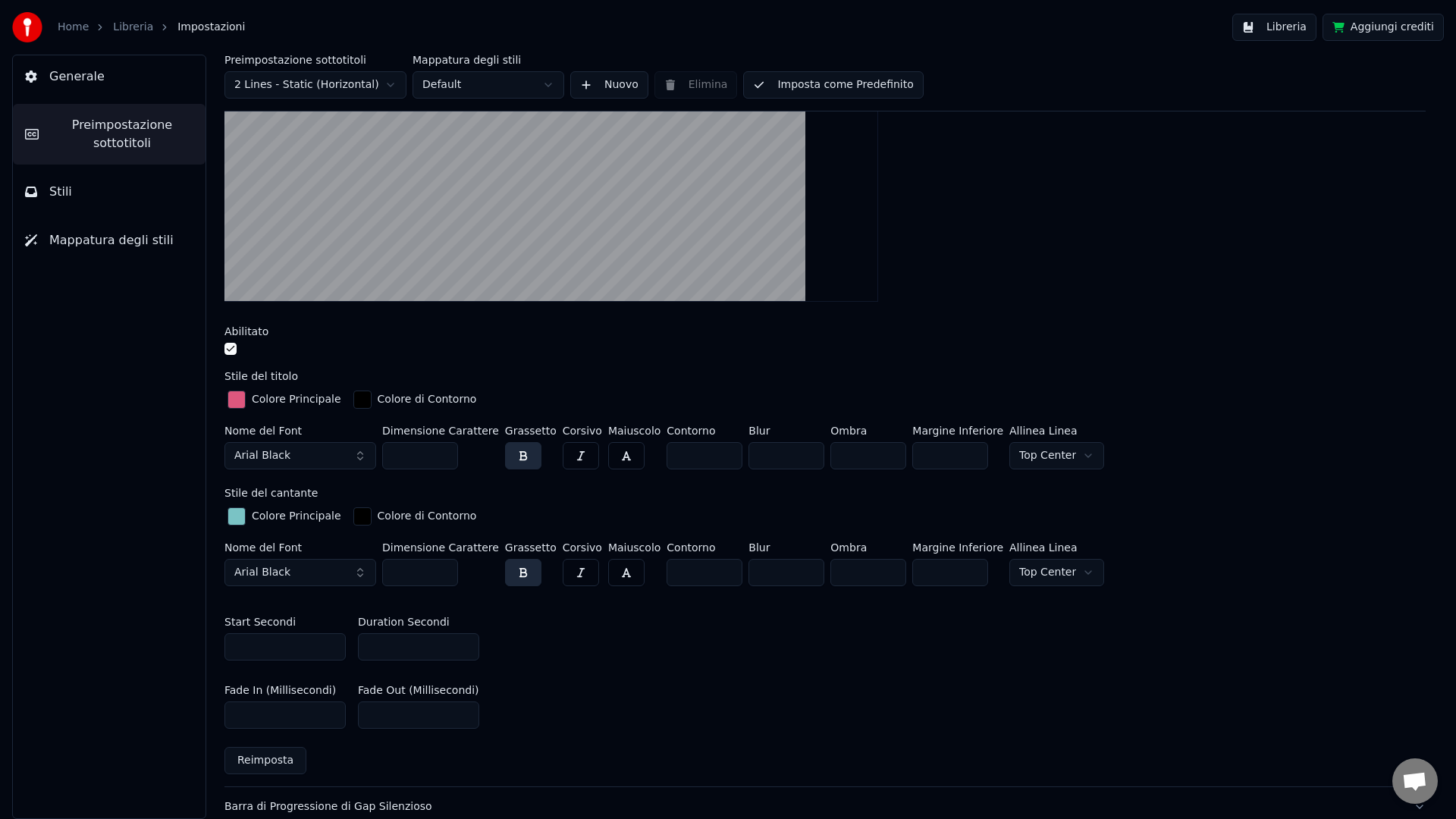
scroll to position [308, 0]
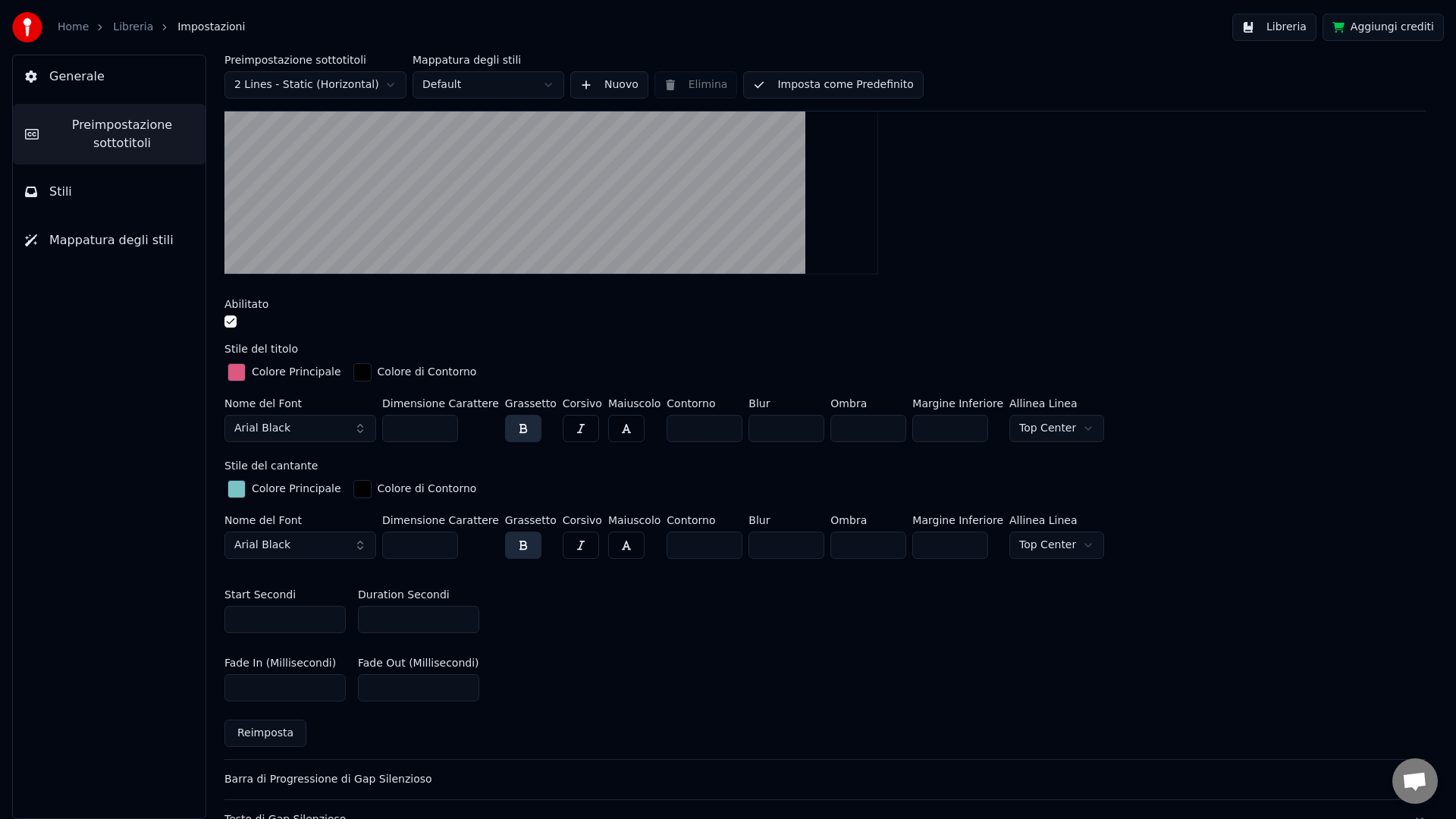
type input "*"
click at [332, 621] on input "*" at bounding box center [285, 620] width 122 height 27
type input "*"
click at [465, 623] on input "*" at bounding box center [418, 620] width 122 height 27
click at [845, 84] on button "Imposta come Predefinito" at bounding box center [833, 85] width 180 height 27
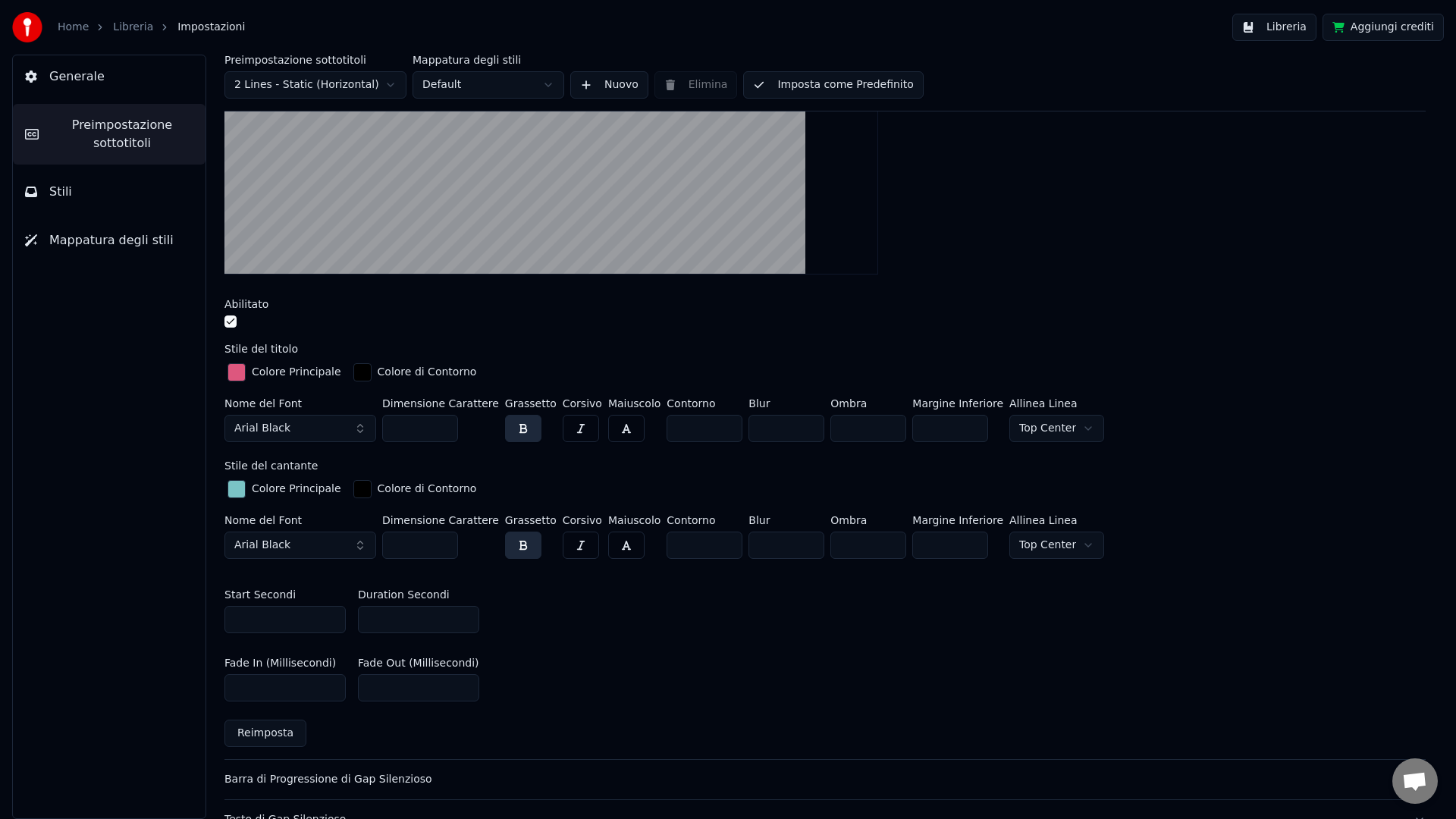
click at [136, 22] on link "Libreria" at bounding box center [133, 26] width 41 height 15
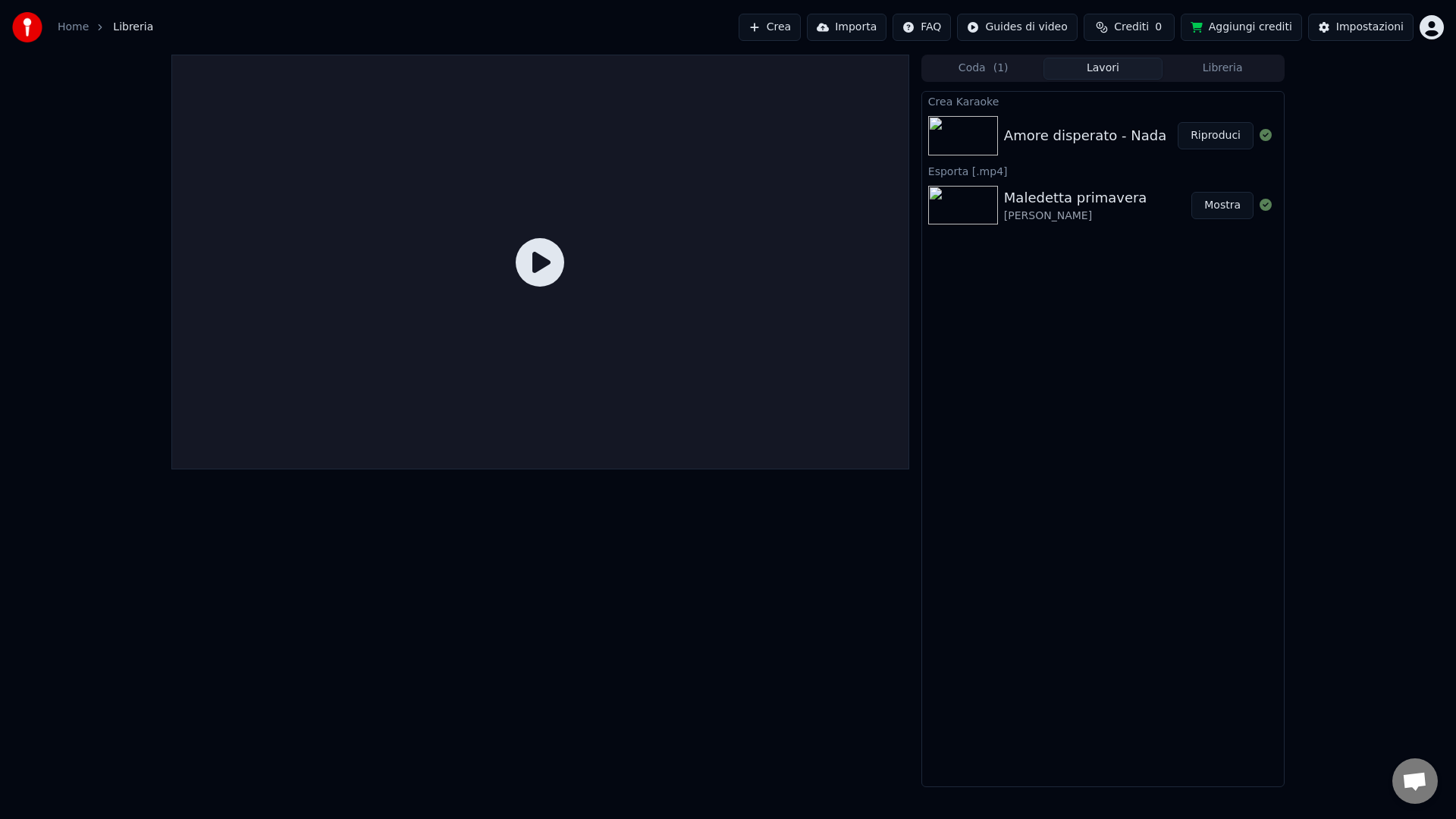
click at [1219, 136] on button "Riproduci" at bounding box center [1215, 136] width 76 height 27
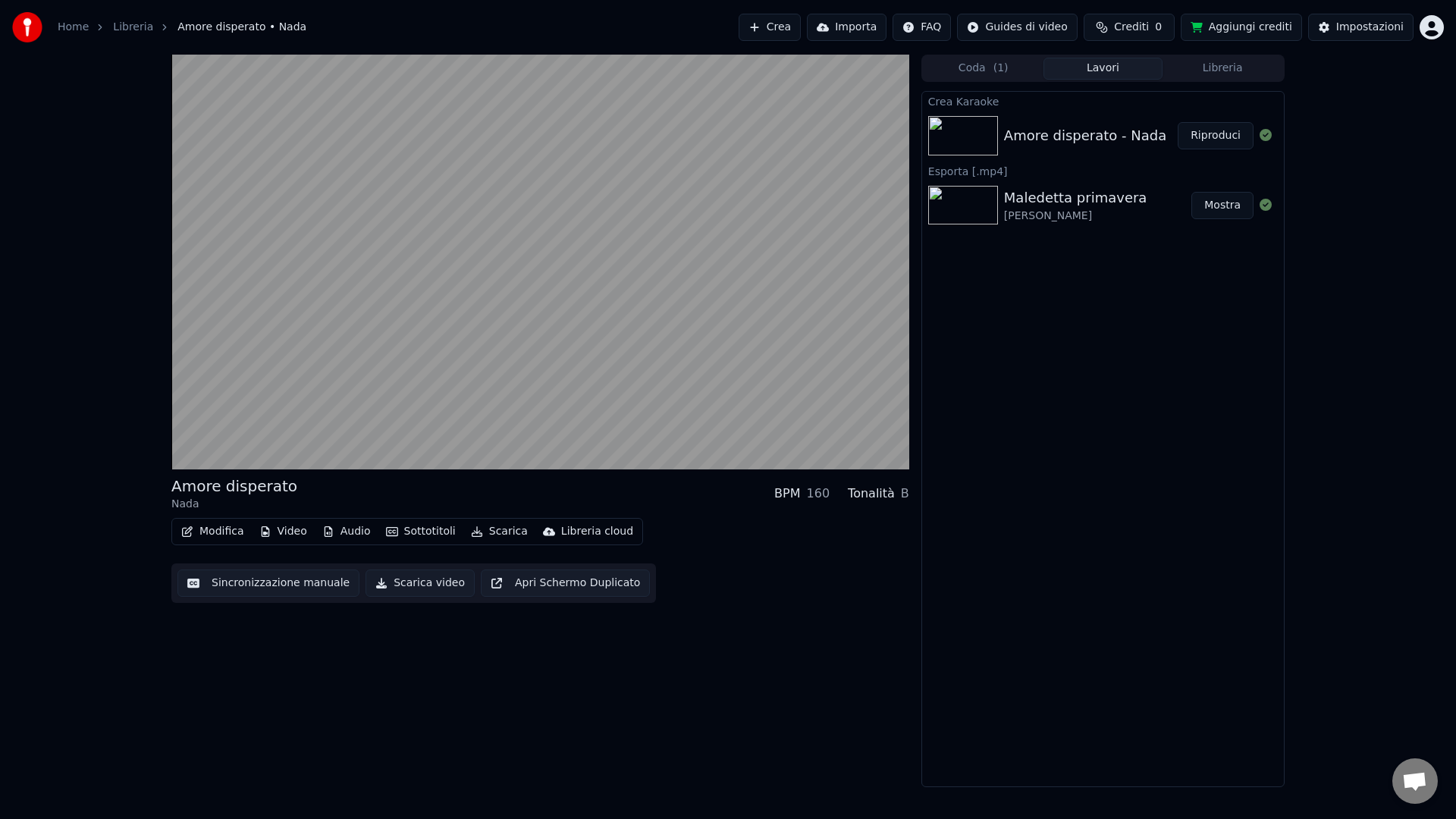
click at [379, 583] on button "Scarica video" at bounding box center [420, 583] width 109 height 27
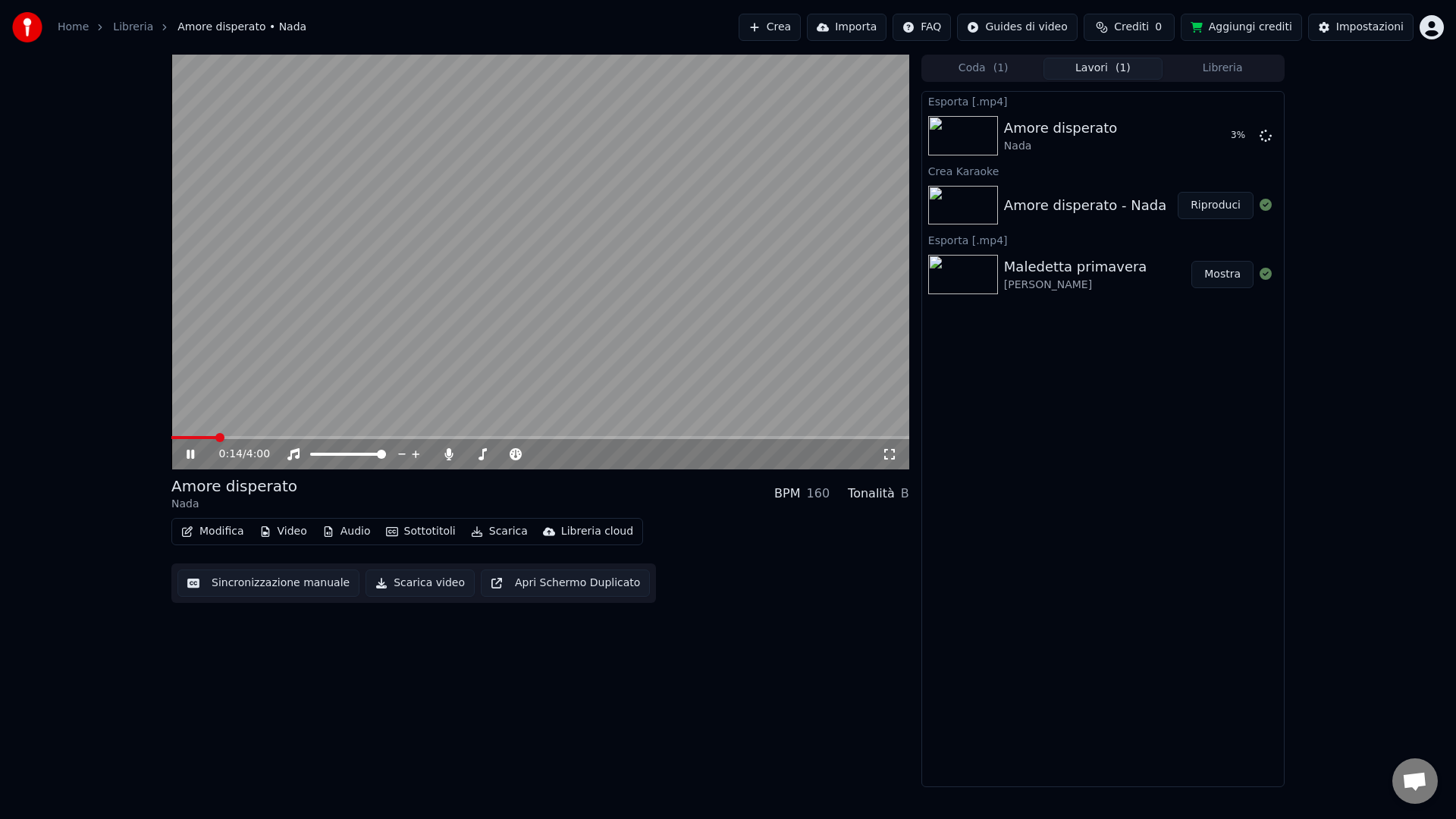
click at [440, 269] on video at bounding box center [540, 262] width 738 height 415
click at [1218, 136] on button "Mostra" at bounding box center [1222, 136] width 62 height 27
click at [1310, 26] on html "Home Libreria Amore disperato • [PERSON_NAME] Importa FAQ Guides di video Credi…" at bounding box center [728, 409] width 1456 height 819
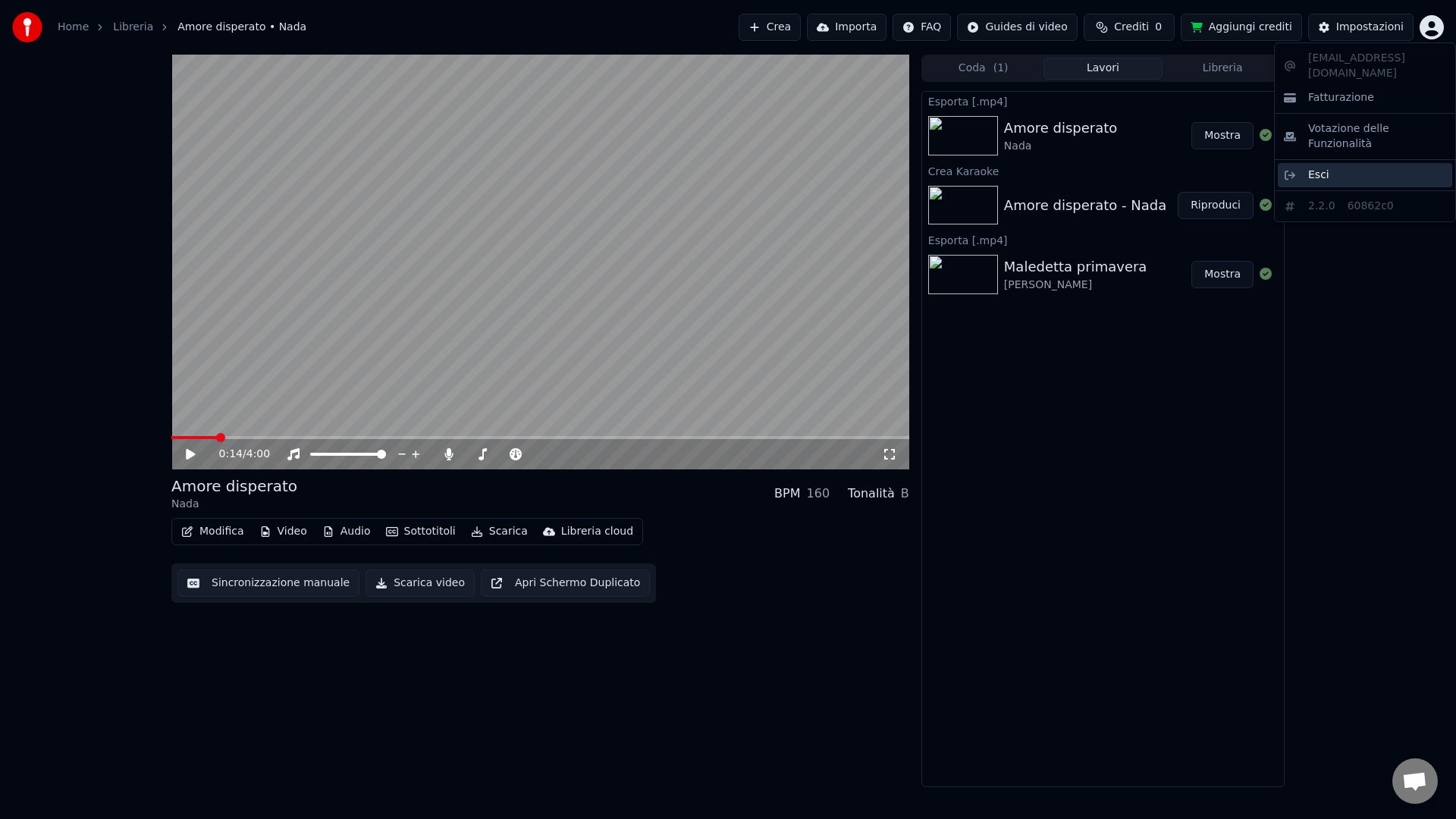
click at [1310, 168] on span "Esci" at bounding box center [1318, 175] width 21 height 15
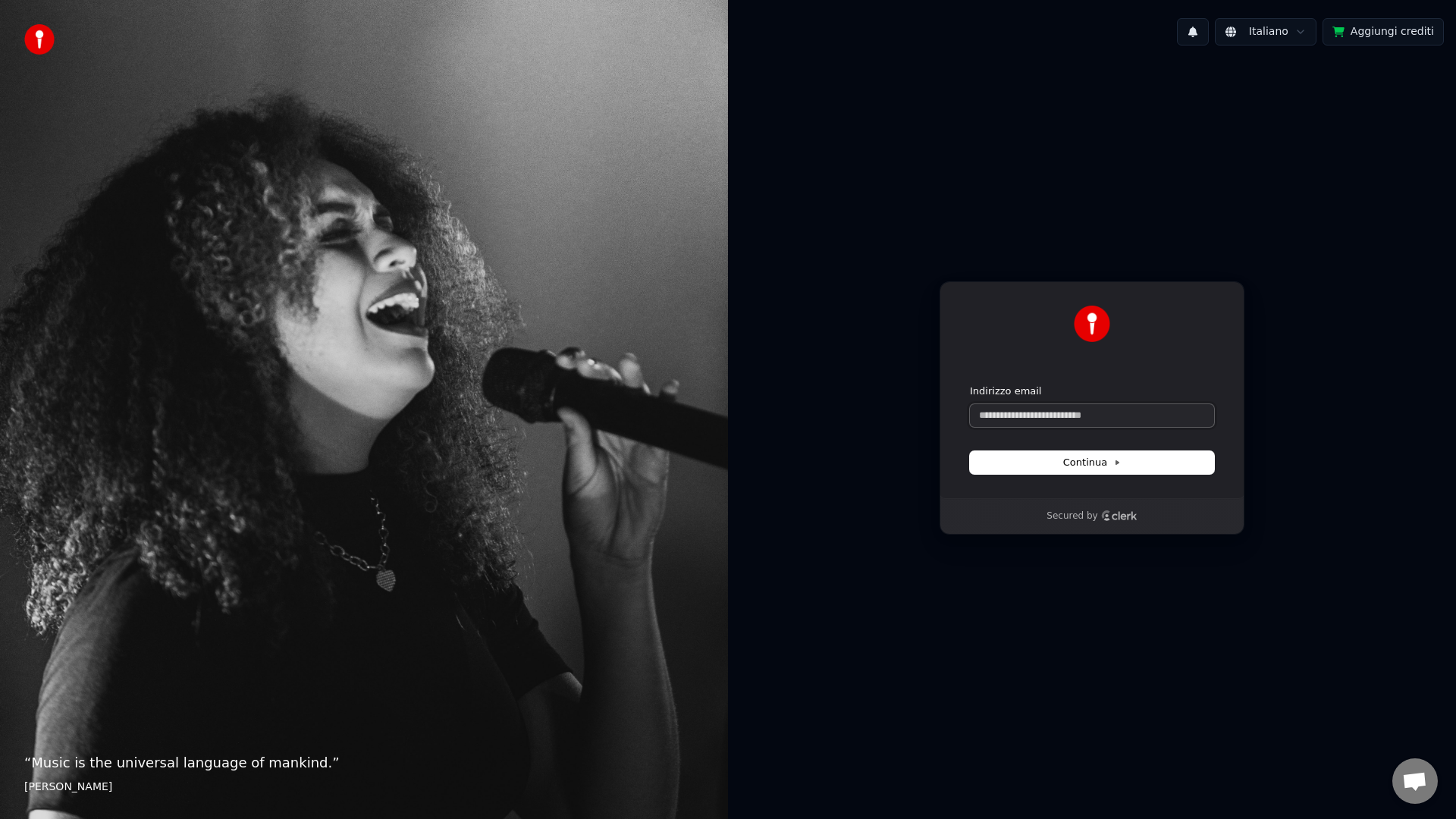
click at [1003, 418] on input "Indirizzo email" at bounding box center [1091, 415] width 244 height 23
click at [1073, 416] on input "**********" at bounding box center [1091, 415] width 244 height 23
click at [1137, 457] on button "Continua" at bounding box center [1091, 462] width 244 height 23
type input "**********"
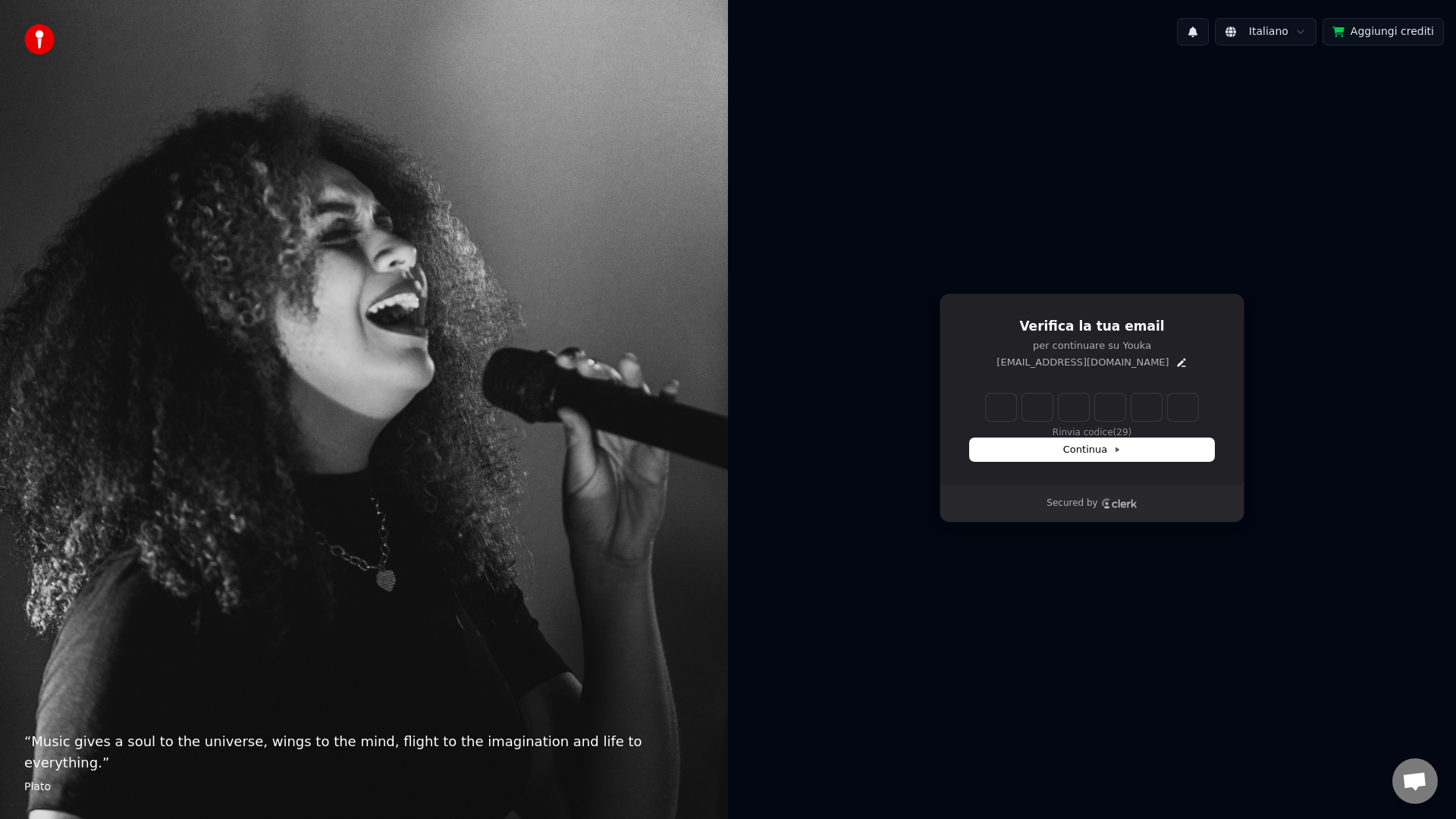
click at [996, 407] on input "Enter verification code" at bounding box center [1091, 407] width 213 height 27
type input "******"
